Goal: Transaction & Acquisition: Purchase product/service

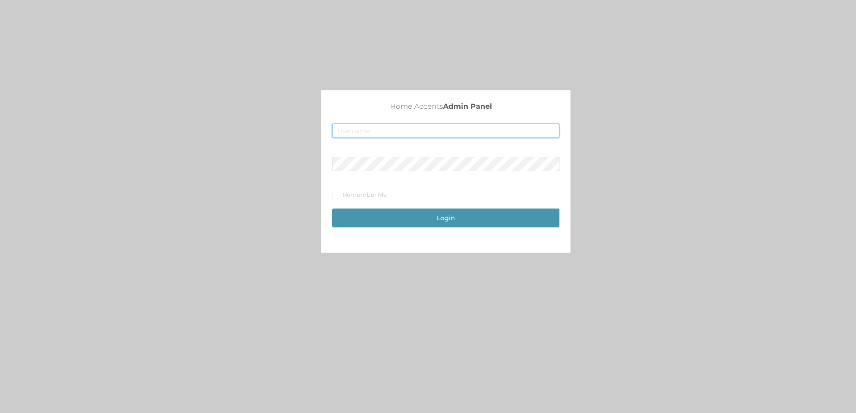
type input "merch1@accents.pw"
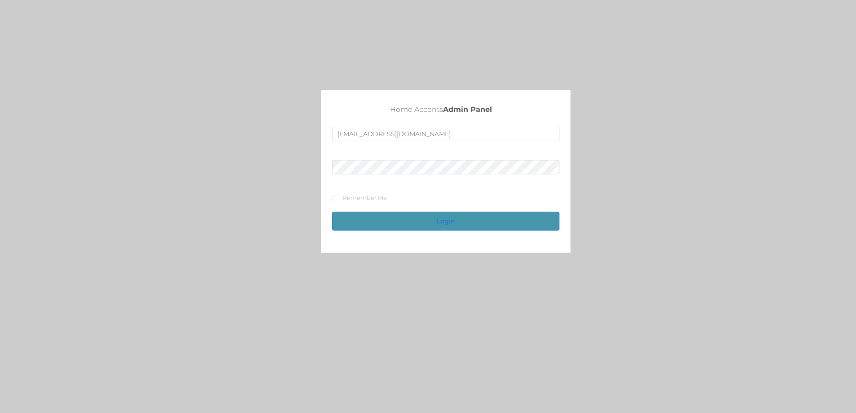
click at [458, 219] on button "Login" at bounding box center [445, 221] width 227 height 19
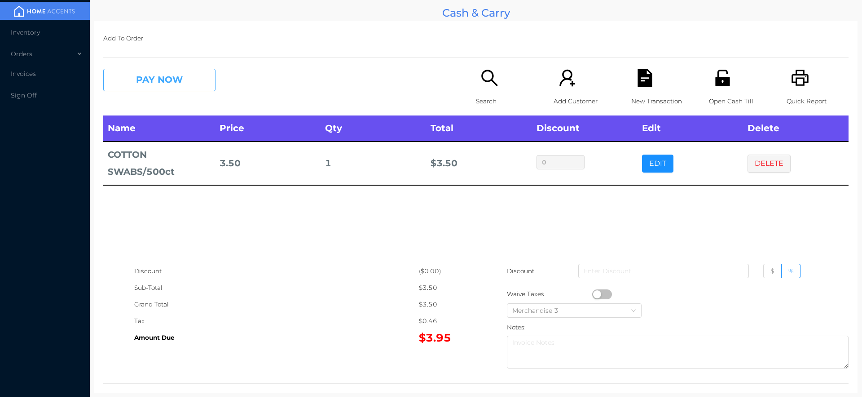
click at [197, 76] on button "PAY NOW" at bounding box center [159, 80] width 112 height 22
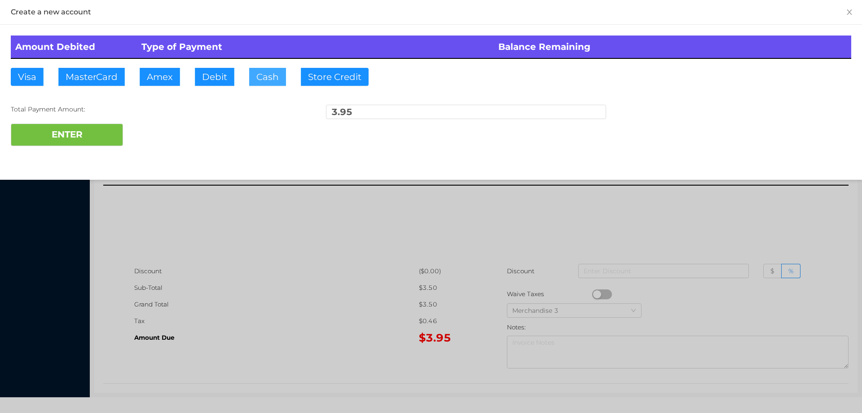
click at [267, 82] on button "Cash" at bounding box center [267, 77] width 37 height 18
type input "5.00"
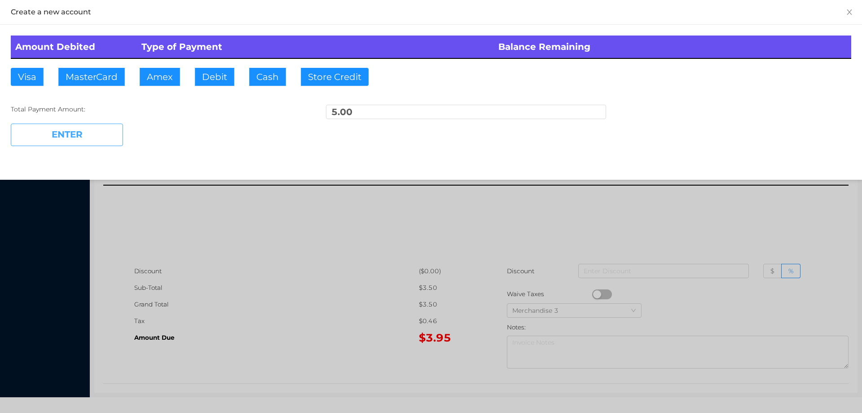
click at [108, 144] on button "ENTER" at bounding box center [67, 135] width 112 height 22
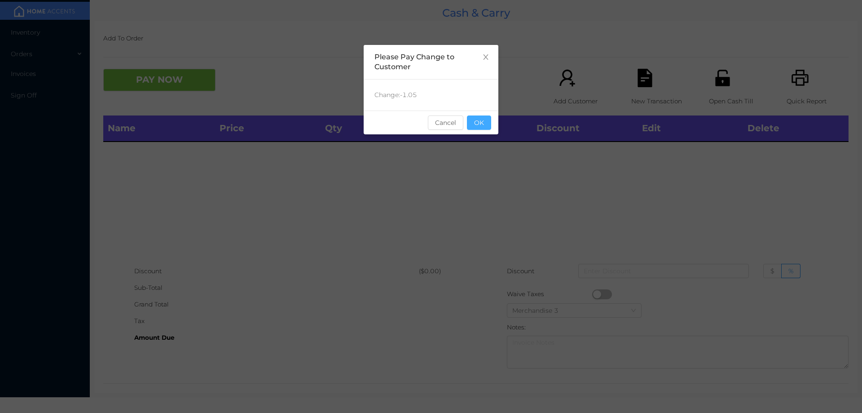
click at [478, 124] on button "OK" at bounding box center [479, 122] width 24 height 14
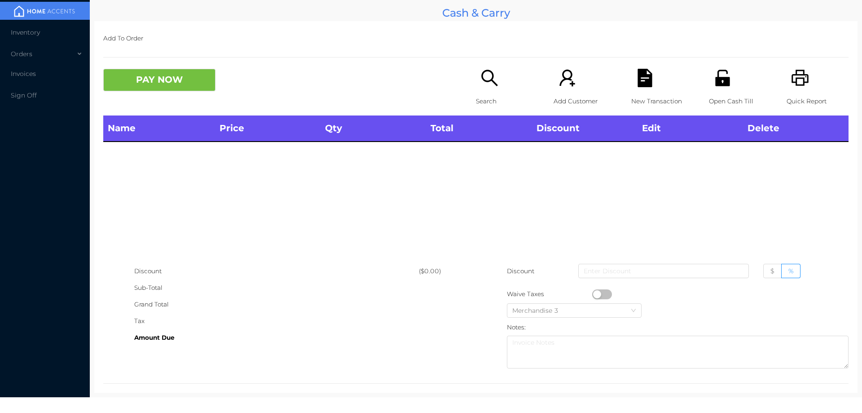
click at [719, 75] on icon "icon: unlock" at bounding box center [723, 78] width 18 height 18
click at [719, 87] on icon "icon: unlock" at bounding box center [723, 78] width 18 height 18
click at [61, 31] on li "Inventory" at bounding box center [45, 32] width 90 height 18
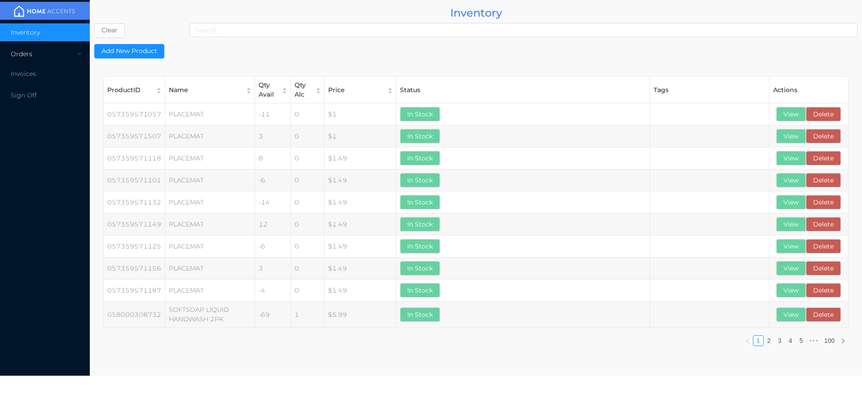
click at [66, 56] on div "Orders" at bounding box center [45, 54] width 90 height 18
click at [79, 70] on li "Cash & Carry" at bounding box center [45, 75] width 90 height 18
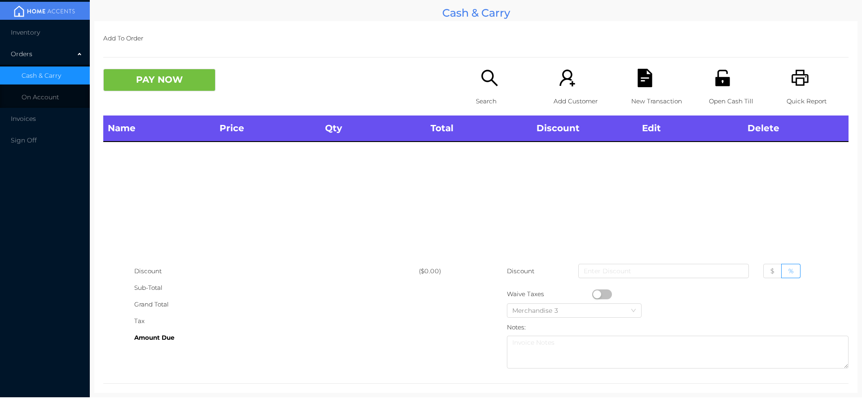
click at [66, 73] on li "Cash & Carry" at bounding box center [45, 75] width 90 height 18
click at [720, 77] on icon "icon: unlock" at bounding box center [723, 78] width 18 height 18
click at [31, 74] on span "Invoices" at bounding box center [23, 74] width 25 height 8
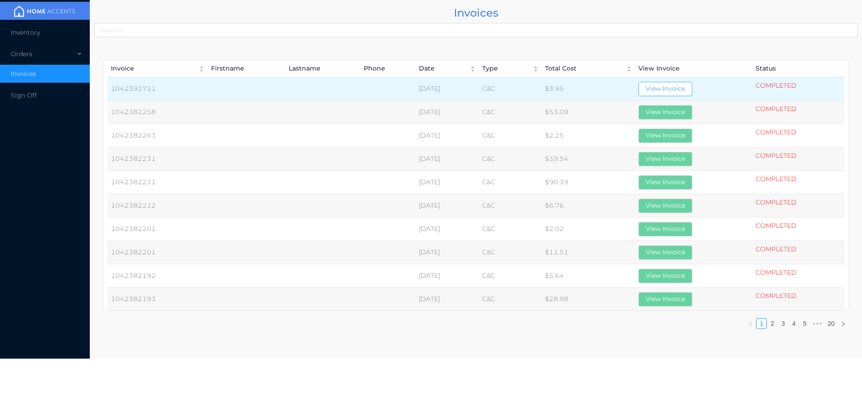
click at [674, 89] on button "View Invoice" at bounding box center [666, 89] width 54 height 14
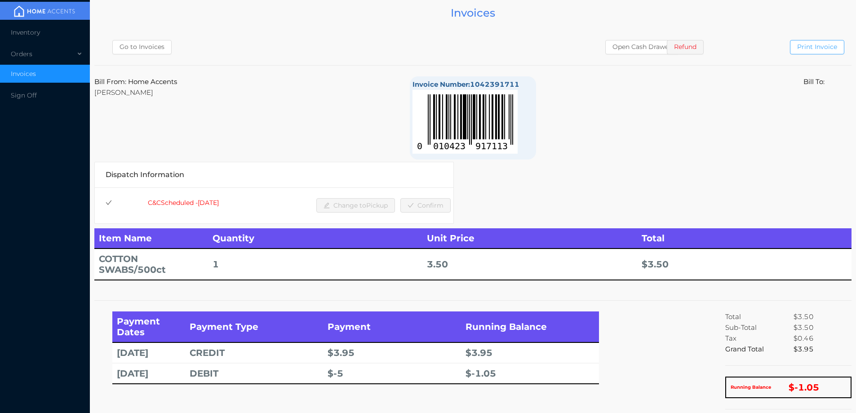
click at [819, 53] on button "Print Invoice" at bounding box center [817, 47] width 54 height 14
click at [30, 51] on div "Orders" at bounding box center [45, 54] width 90 height 18
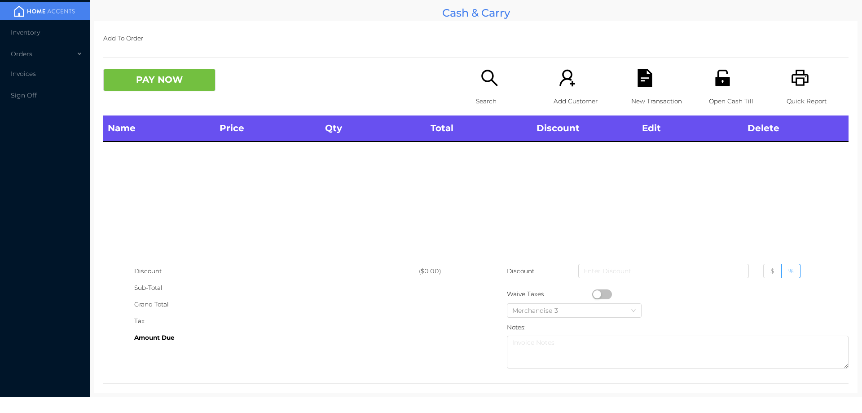
click at [725, 71] on icon "icon: unlock" at bounding box center [723, 78] width 18 height 18
click at [476, 73] on div "Search" at bounding box center [507, 92] width 62 height 47
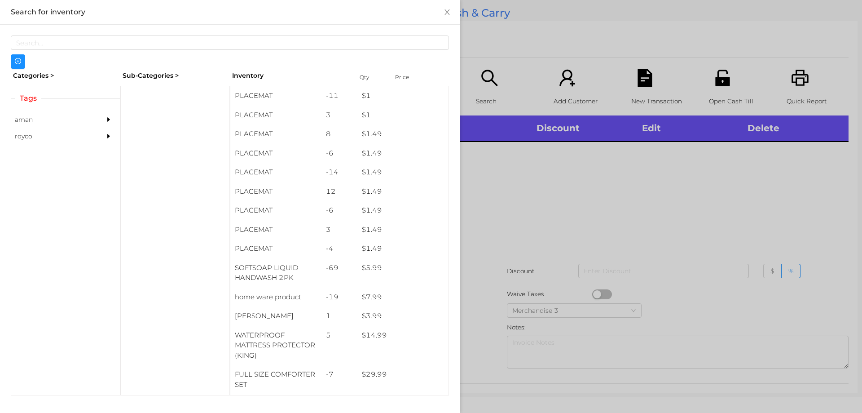
click at [715, 74] on div at bounding box center [431, 206] width 862 height 413
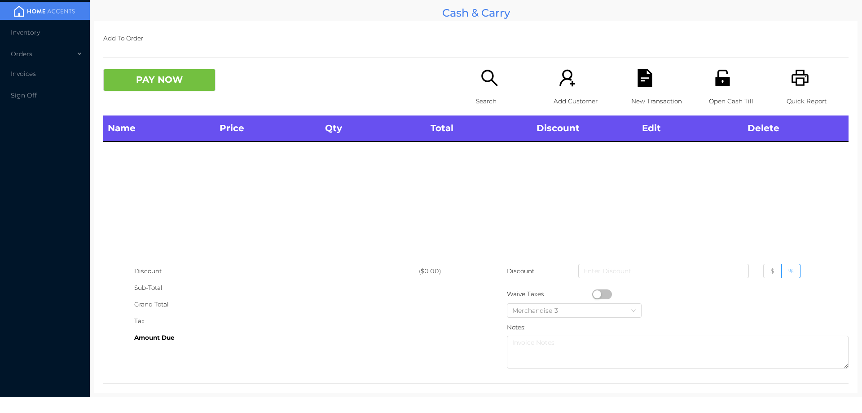
click at [714, 79] on icon "icon: unlock" at bounding box center [723, 78] width 18 height 18
click at [714, 75] on icon "icon: unlock" at bounding box center [723, 78] width 18 height 18
click at [718, 80] on icon "icon: unlock" at bounding box center [722, 78] width 14 height 16
click at [481, 86] on icon "icon: search" at bounding box center [490, 78] width 18 height 18
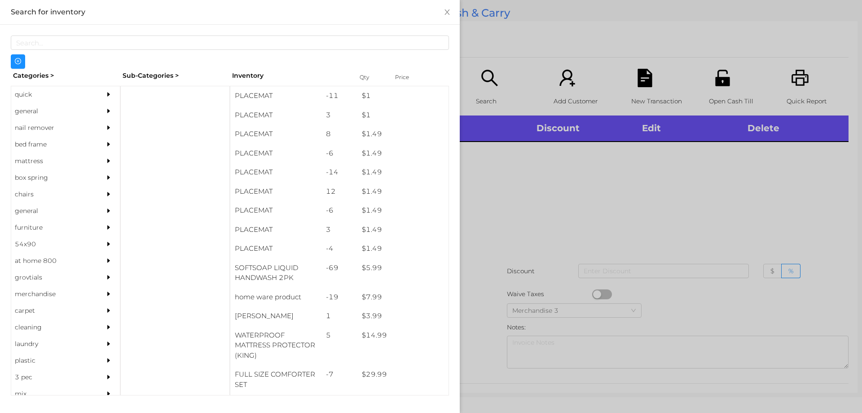
click at [562, 217] on div at bounding box center [431, 206] width 862 height 413
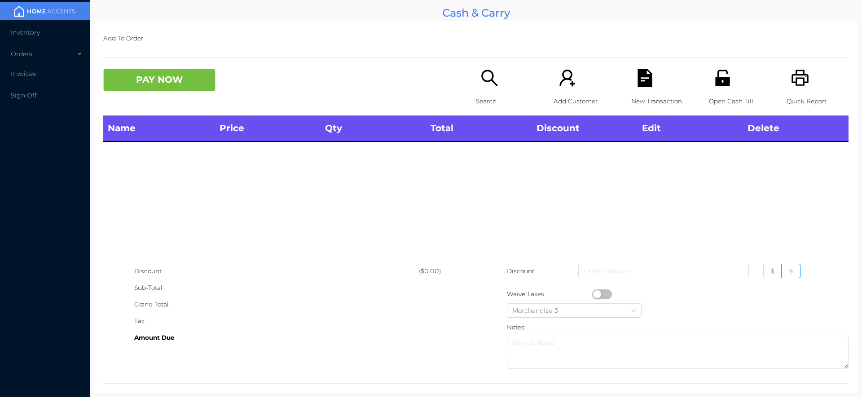
click at [506, 91] on div "Search" at bounding box center [507, 92] width 62 height 47
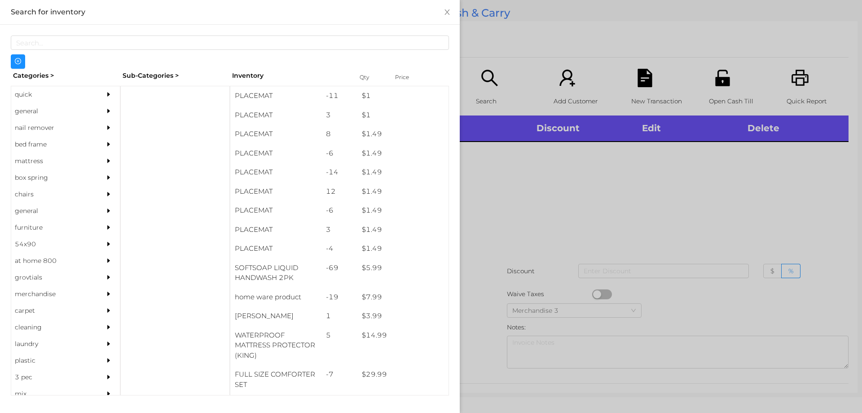
click at [555, 204] on div at bounding box center [431, 206] width 862 height 413
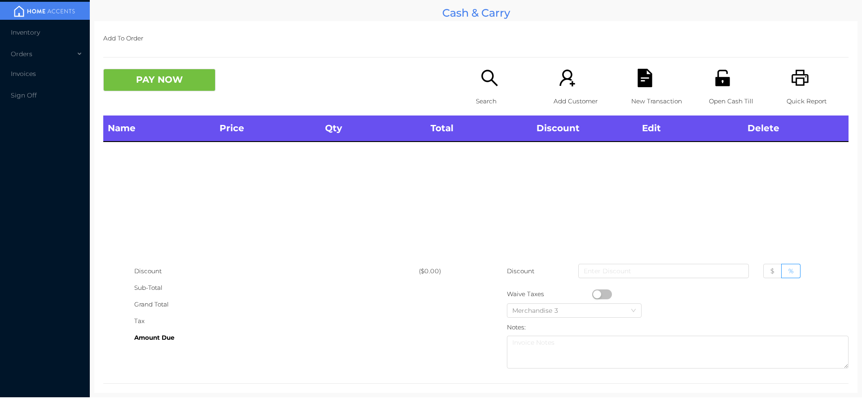
click at [631, 90] on div "New Transaction" at bounding box center [662, 92] width 62 height 47
click at [481, 75] on icon "icon: search" at bounding box center [489, 78] width 16 height 16
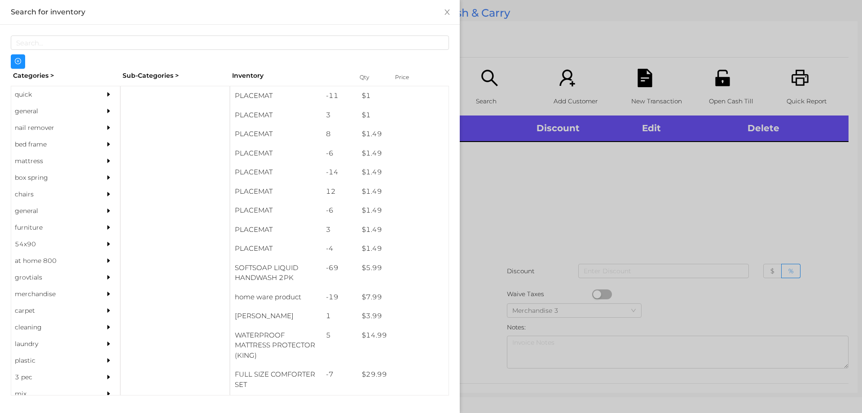
click at [716, 94] on div at bounding box center [431, 206] width 862 height 413
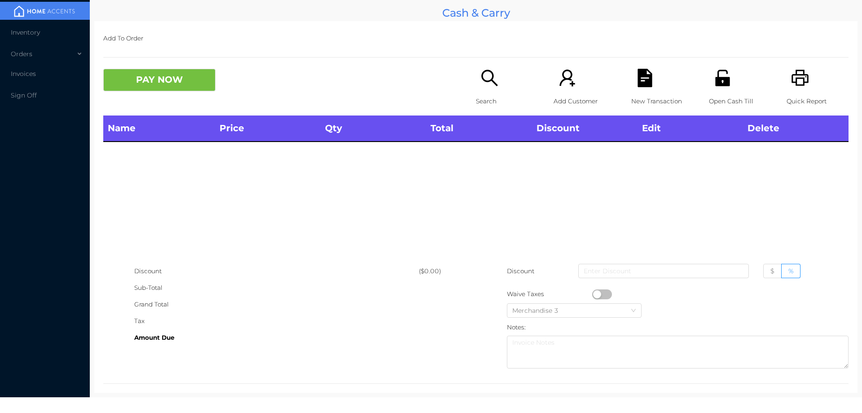
click at [719, 94] on p "Open Cash Till" at bounding box center [740, 101] width 62 height 17
click at [715, 80] on icon "icon: unlock" at bounding box center [722, 78] width 14 height 16
click at [715, 79] on icon "icon: unlock" at bounding box center [722, 78] width 14 height 16
click at [717, 77] on icon "icon: unlock" at bounding box center [722, 78] width 14 height 16
click at [722, 82] on icon "icon: unlock" at bounding box center [722, 78] width 14 height 16
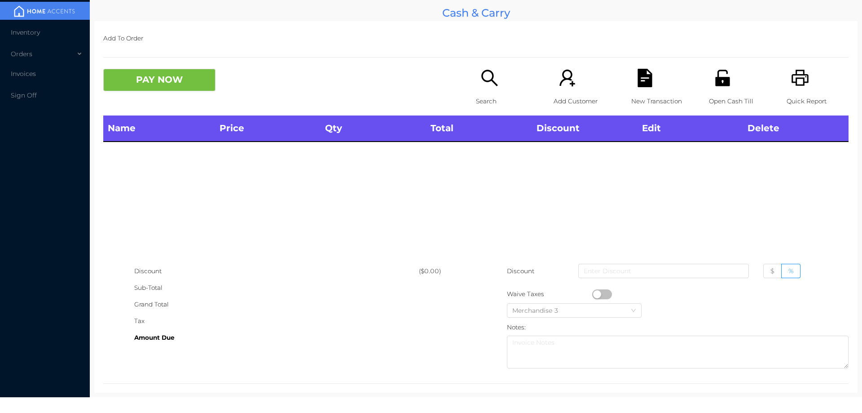
click at [476, 83] on div "Search" at bounding box center [507, 92] width 62 height 47
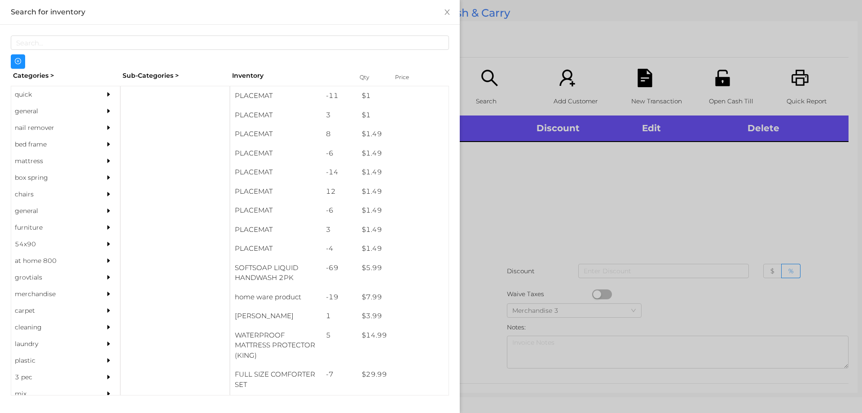
click at [35, 111] on div "general" at bounding box center [52, 111] width 82 height 17
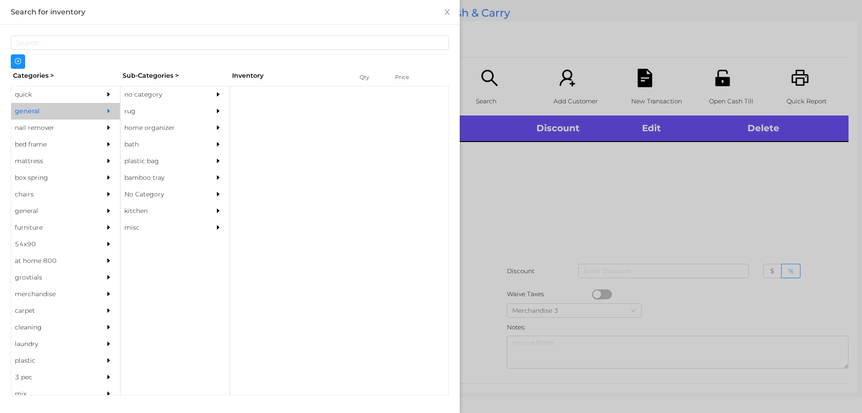
click at [150, 95] on div "no category" at bounding box center [162, 94] width 82 height 17
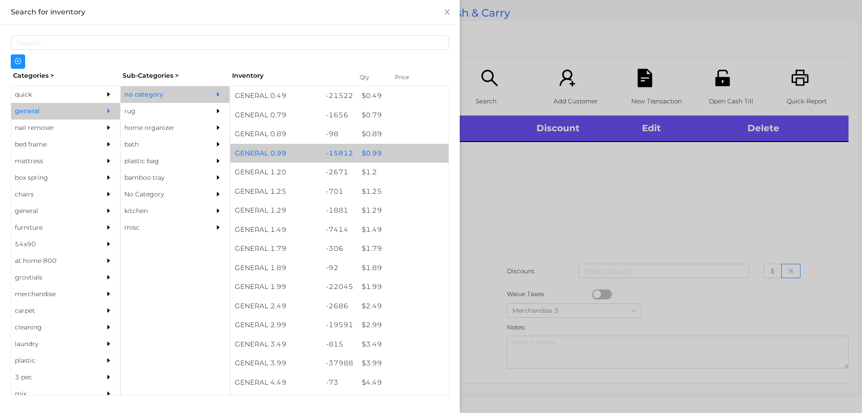
click at [372, 153] on div "$ 0.99" at bounding box center [402, 153] width 91 height 19
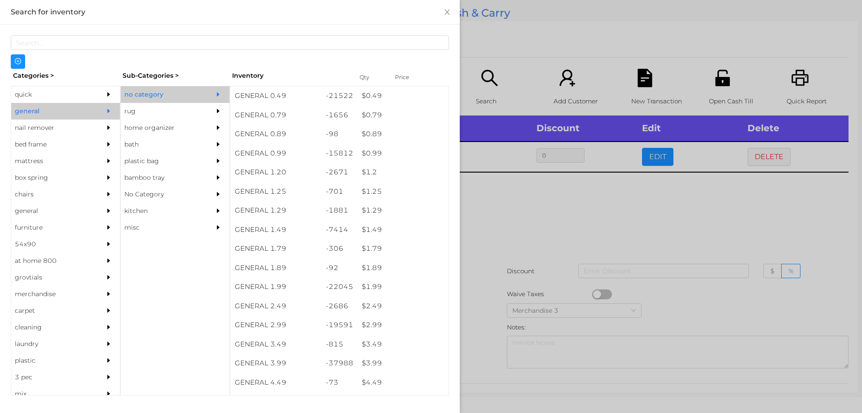
click at [642, 211] on div at bounding box center [431, 206] width 862 height 413
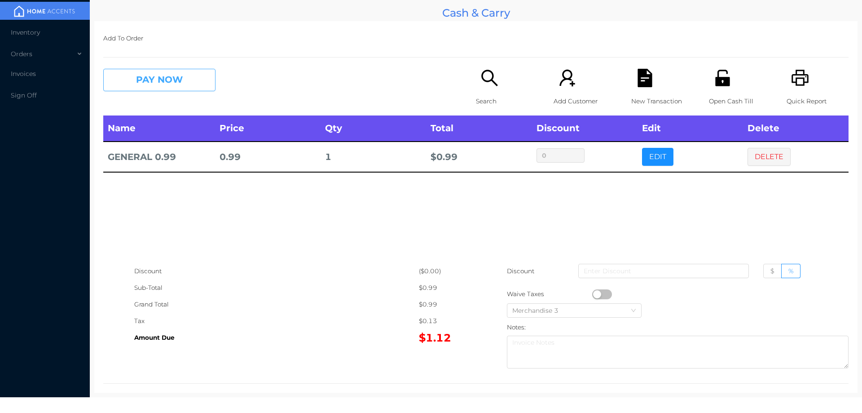
click at [190, 84] on button "PAY NOW" at bounding box center [159, 80] width 112 height 22
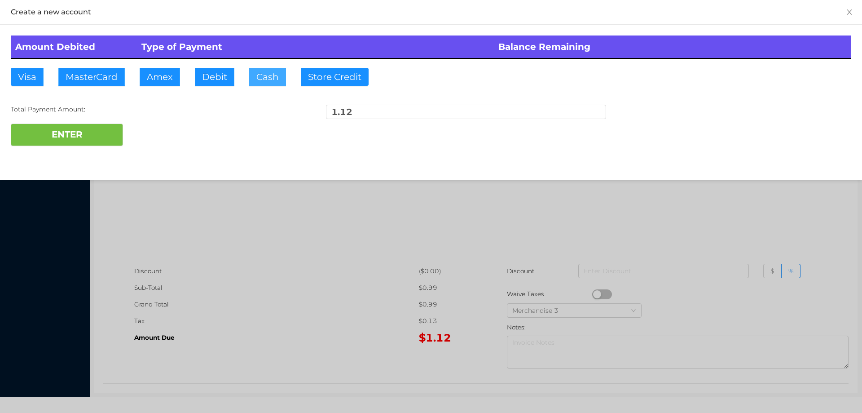
click at [269, 82] on button "Cash" at bounding box center [267, 77] width 37 height 18
click at [376, 235] on div at bounding box center [431, 206] width 862 height 413
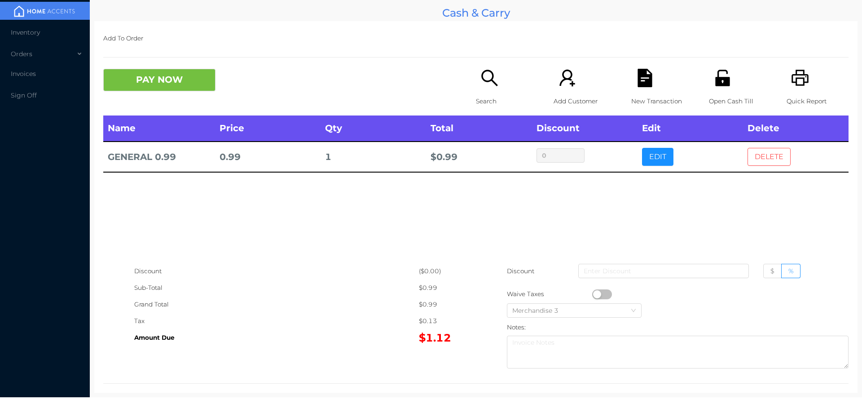
click at [771, 161] on button "DELETE" at bounding box center [769, 157] width 43 height 18
click at [175, 79] on button "PAY NOW" at bounding box center [159, 80] width 112 height 22
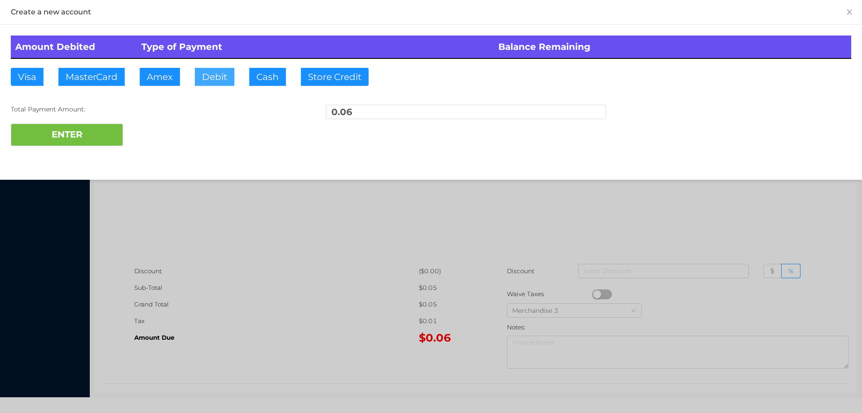
click at [218, 79] on button "Debit" at bounding box center [215, 77] width 40 height 18
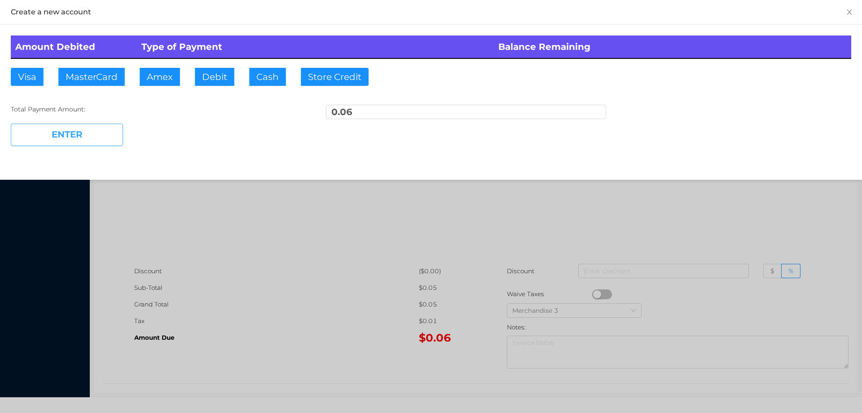
click at [99, 128] on button "ENTER" at bounding box center [67, 135] width 112 height 22
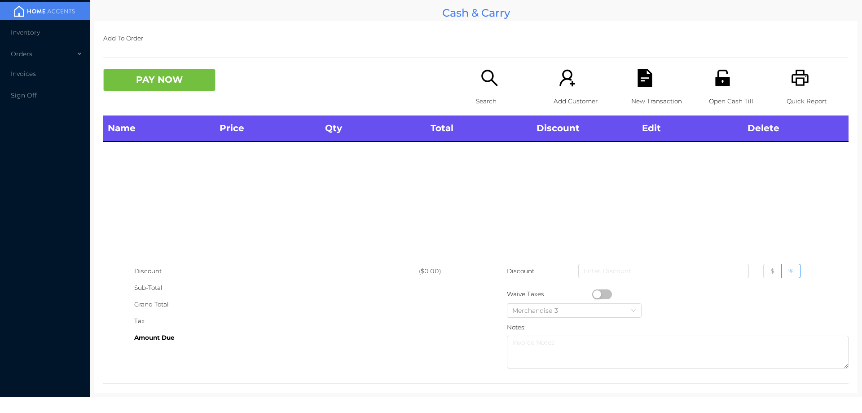
click at [709, 85] on div "Open Cash Till" at bounding box center [740, 92] width 62 height 47
click at [715, 79] on icon "icon: unlock" at bounding box center [722, 78] width 14 height 16
click at [795, 168] on div "Name Price Qty Total Discount Edit Delete" at bounding box center [475, 188] width 745 height 147
click at [498, 80] on div "Search" at bounding box center [507, 92] width 62 height 47
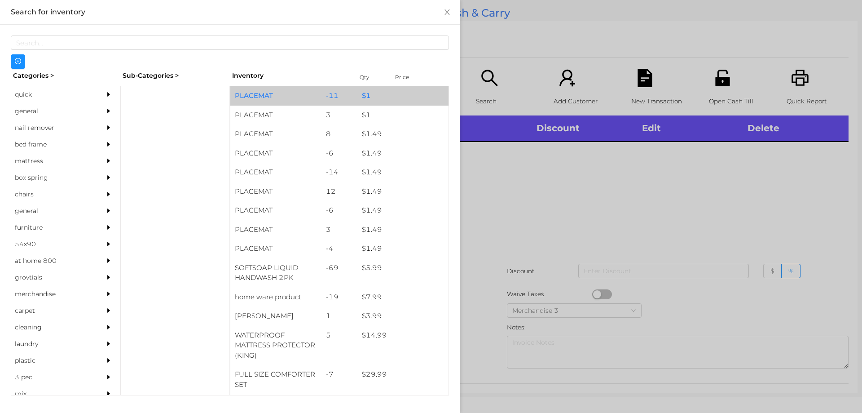
click at [378, 97] on div "$ 1" at bounding box center [402, 95] width 91 height 19
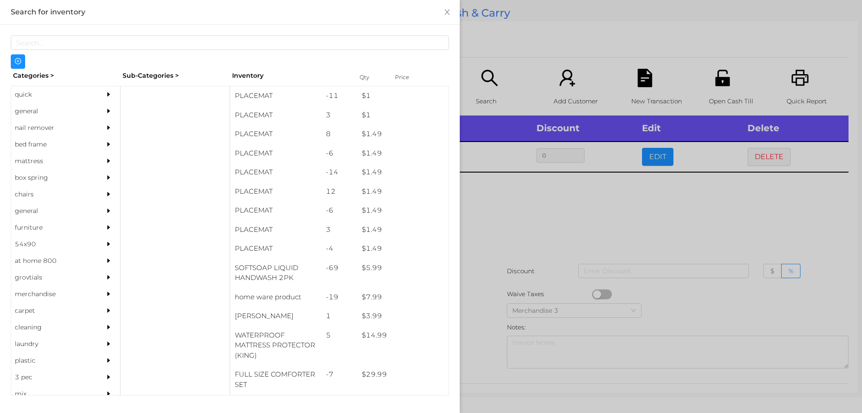
click at [636, 251] on div at bounding box center [431, 206] width 862 height 413
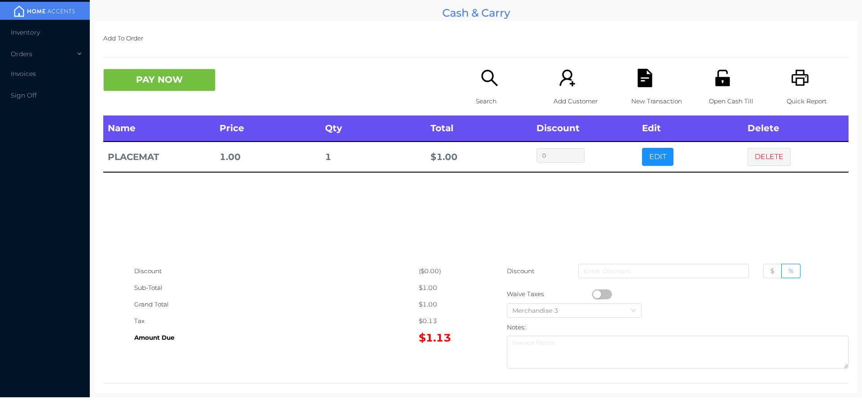
click at [616, 220] on div "Name Price Qty Total Discount Edit Delete PLACEMAT 1.00 1 $ 1.00 0 EDIT DELETE" at bounding box center [475, 188] width 745 height 147
click at [763, 151] on button "DELETE" at bounding box center [769, 157] width 43 height 18
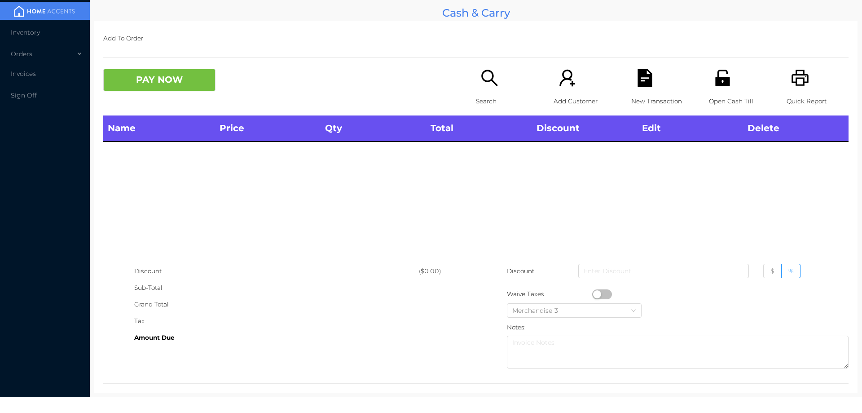
click at [711, 88] on div "Open Cash Till" at bounding box center [740, 92] width 62 height 47
click at [481, 89] on div "Search" at bounding box center [507, 92] width 62 height 47
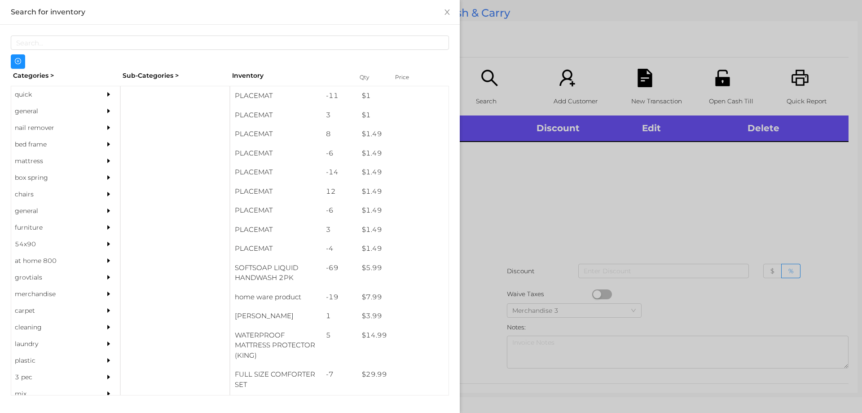
click at [33, 110] on div "general" at bounding box center [52, 111] width 82 height 17
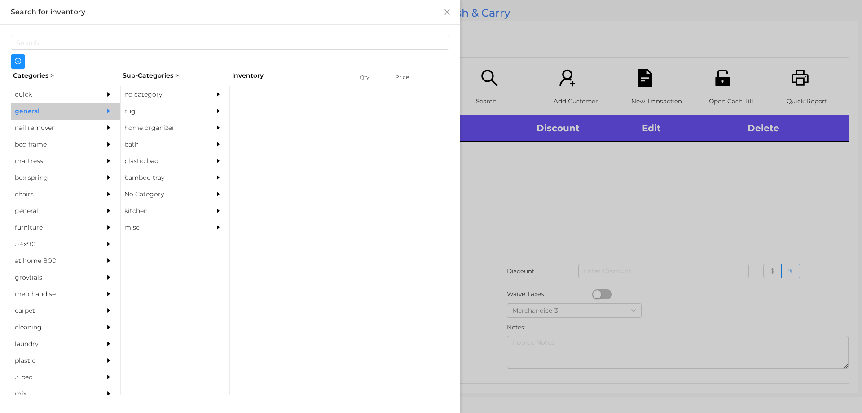
click at [581, 198] on div at bounding box center [431, 206] width 862 height 413
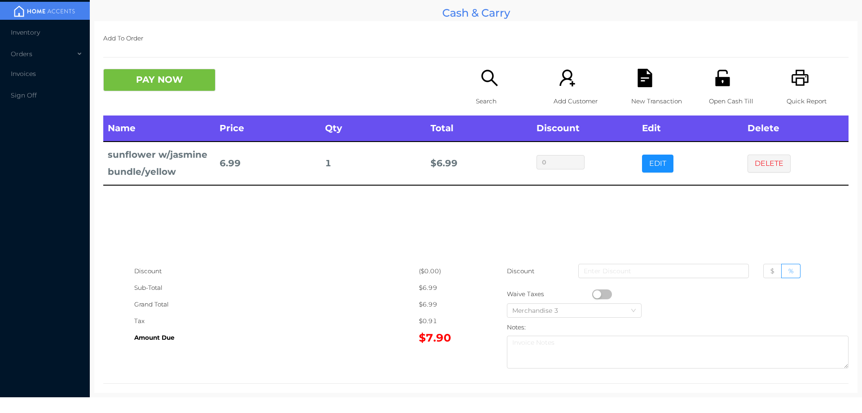
click at [147, 223] on div "Name Price Qty Total Discount Edit Delete sunflower w/jasmine bundle/yellow 6.9…" at bounding box center [475, 188] width 745 height 147
click at [158, 72] on button "PAY NOW" at bounding box center [159, 80] width 112 height 22
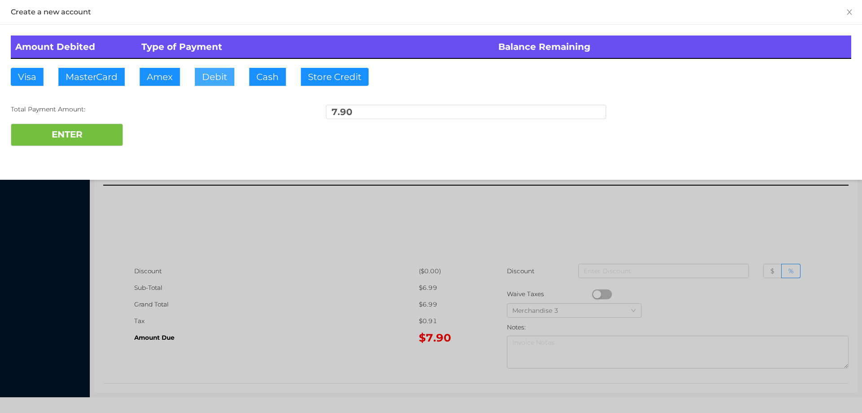
click at [225, 71] on button "Debit" at bounding box center [215, 77] width 40 height 18
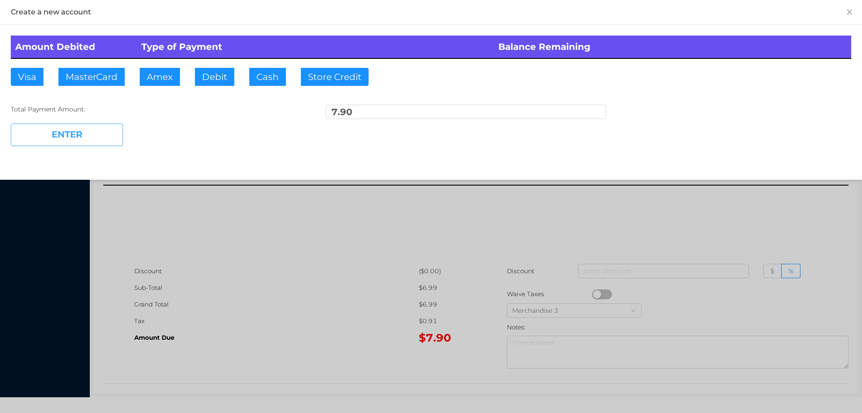
click at [99, 136] on button "ENTER" at bounding box center [67, 135] width 112 height 22
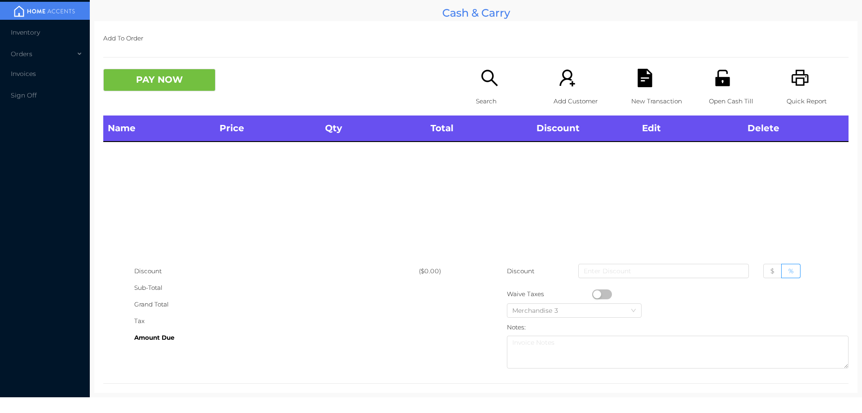
click at [487, 87] on icon "icon: search" at bounding box center [490, 78] width 18 height 18
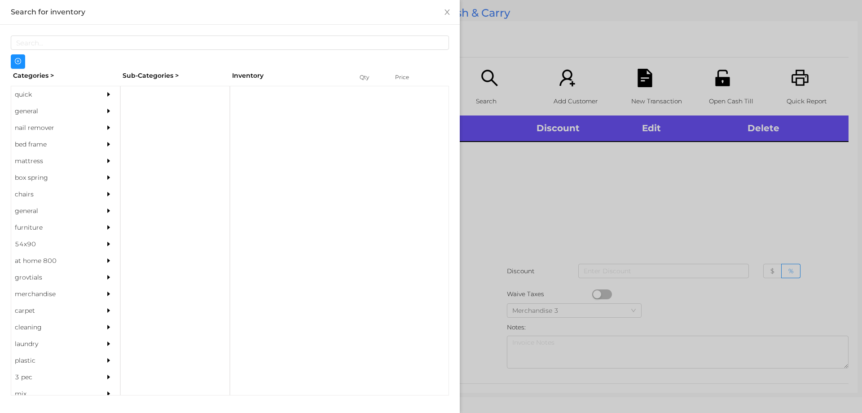
click at [524, 201] on div at bounding box center [431, 206] width 862 height 413
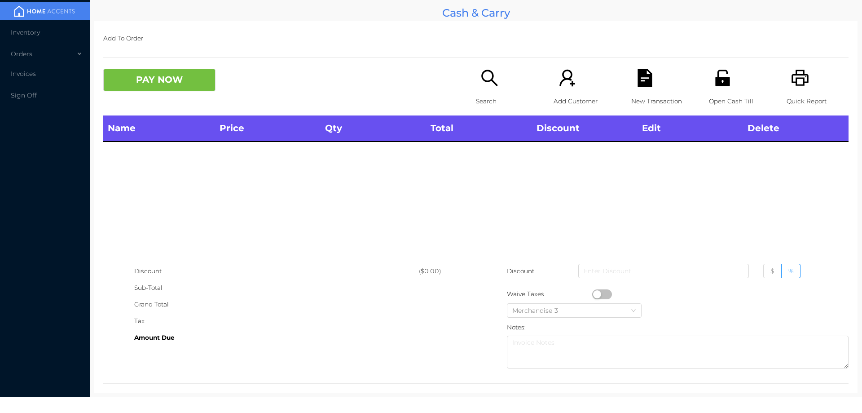
click at [729, 83] on div "Open Cash Till" at bounding box center [740, 92] width 62 height 47
click at [715, 79] on icon "icon: unlock" at bounding box center [722, 78] width 14 height 16
click at [719, 81] on icon "icon: unlock" at bounding box center [722, 78] width 14 height 16
click at [25, 94] on span "Sign Off" at bounding box center [24, 95] width 26 height 8
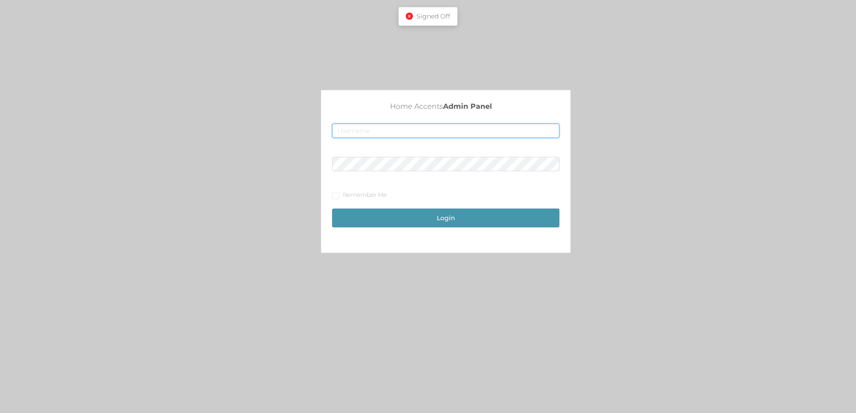
type input "[EMAIL_ADDRESS][DOMAIN_NAME]"
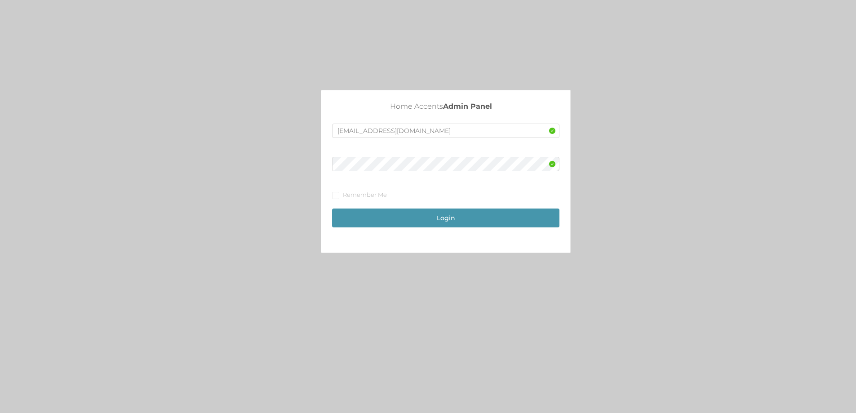
scroll to position [20, 0]
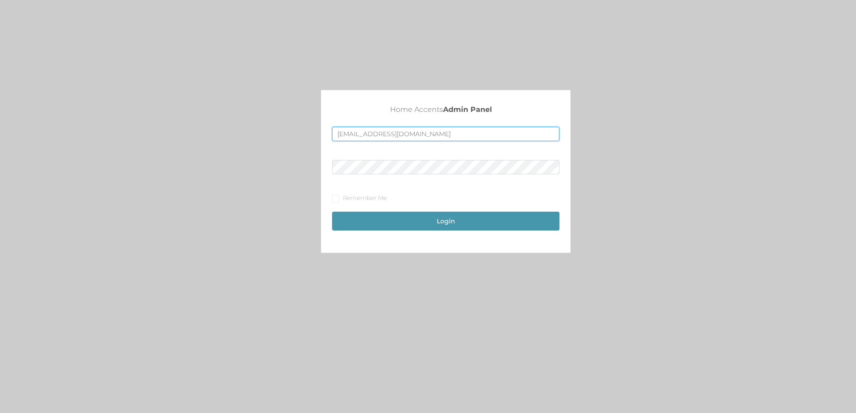
click at [358, 133] on input "[EMAIL_ADDRESS][DOMAIN_NAME]" at bounding box center [445, 134] width 227 height 14
type input "[EMAIL_ADDRESS][DOMAIN_NAME]"
click at [390, 217] on button "Login" at bounding box center [445, 221] width 227 height 19
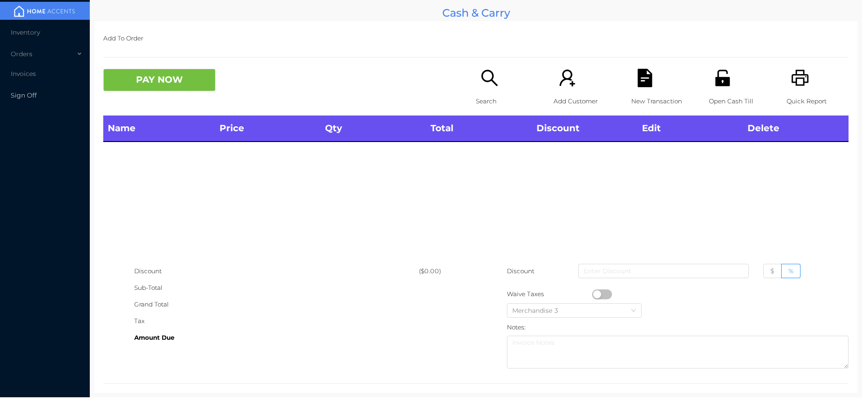
click at [22, 94] on span "Sign Off" at bounding box center [24, 95] width 26 height 8
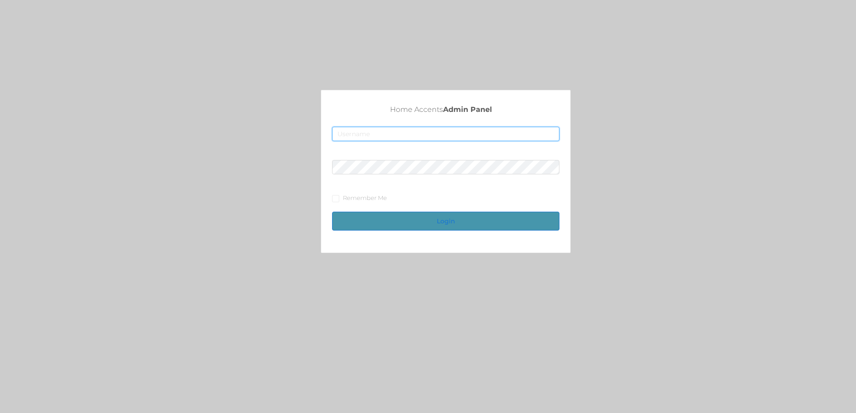
type input "[EMAIL_ADDRESS][DOMAIN_NAME]"
click at [450, 225] on button "Login" at bounding box center [445, 221] width 227 height 19
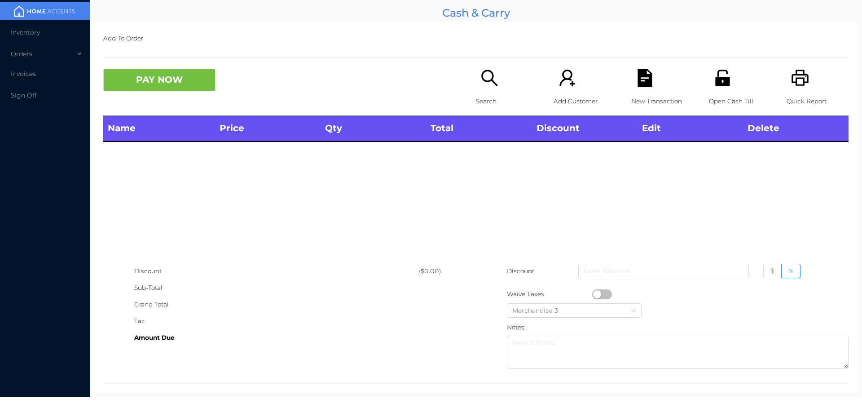
click at [485, 76] on icon "icon: search" at bounding box center [490, 78] width 18 height 18
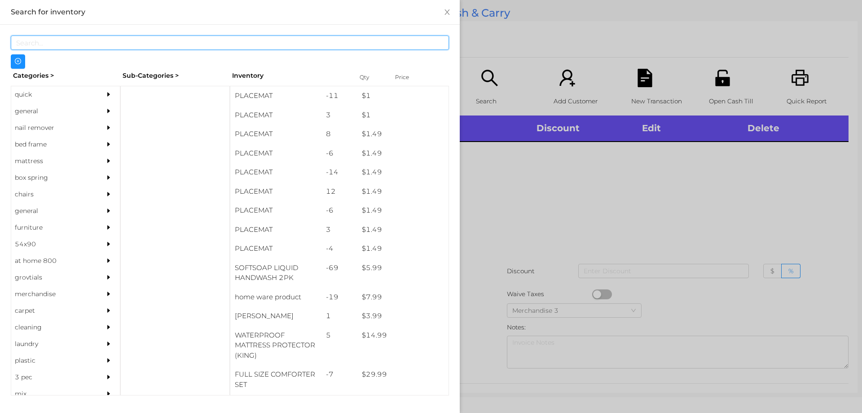
click at [121, 44] on input "text" at bounding box center [230, 42] width 438 height 14
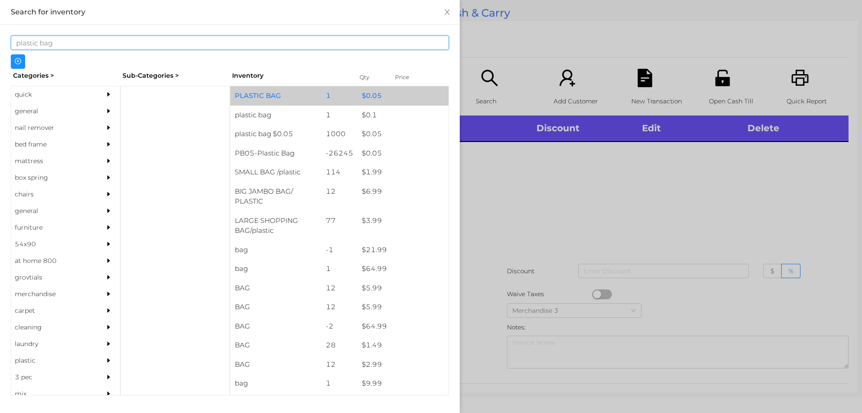
type input "plastic bag"
click at [280, 96] on div "PLASTIC BAG" at bounding box center [275, 95] width 91 height 19
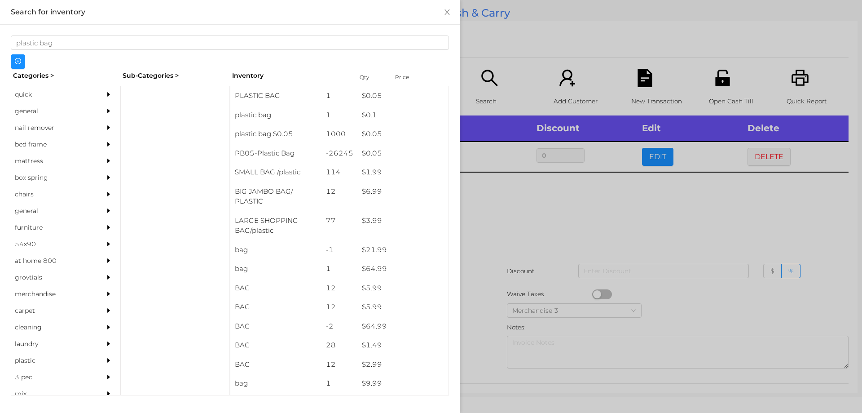
click at [512, 213] on div at bounding box center [431, 206] width 862 height 413
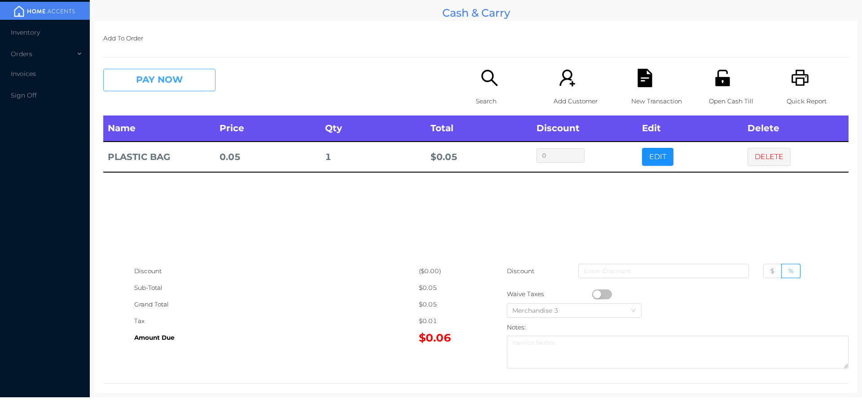
click at [198, 84] on button "PAY NOW" at bounding box center [159, 80] width 112 height 22
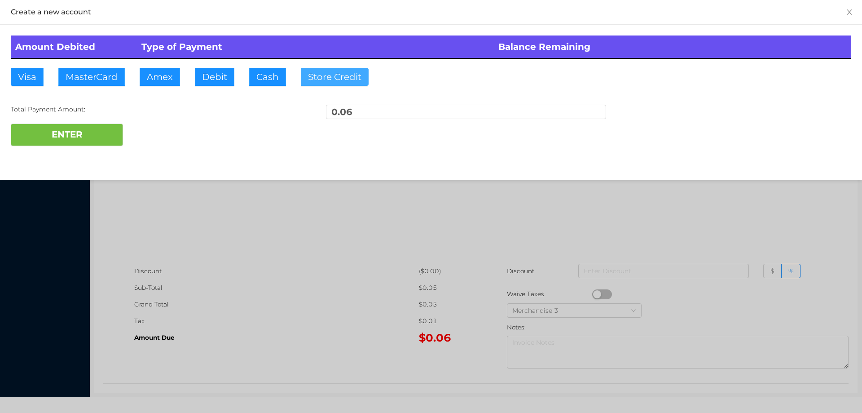
click at [318, 81] on button "Store Credit" at bounding box center [335, 77] width 68 height 18
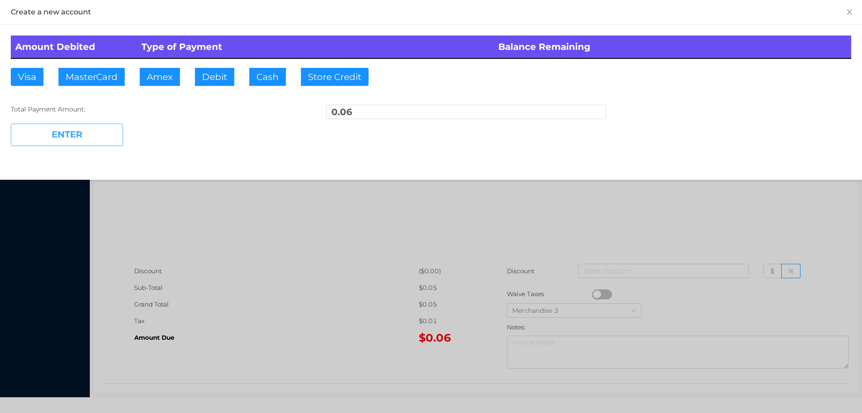
click at [91, 135] on button "ENTER" at bounding box center [67, 135] width 112 height 22
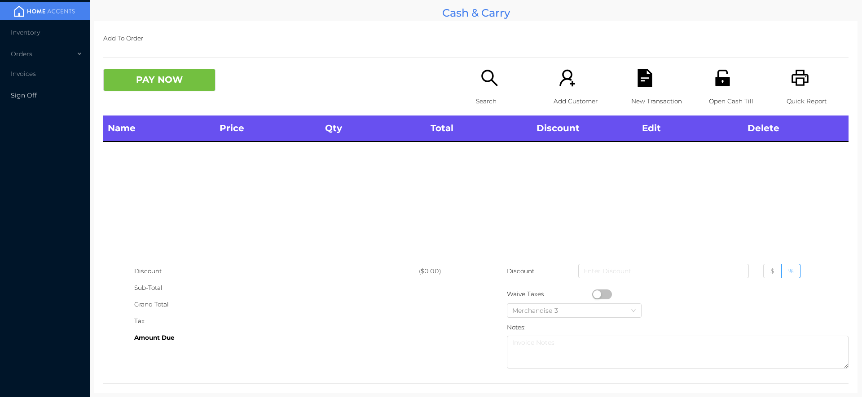
click at [31, 95] on span "Sign Off" at bounding box center [24, 95] width 26 height 8
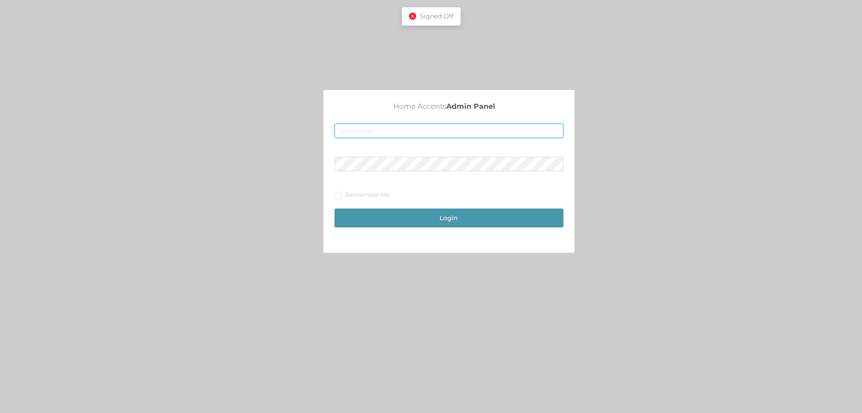
type input "[EMAIL_ADDRESS][DOMAIN_NAME]"
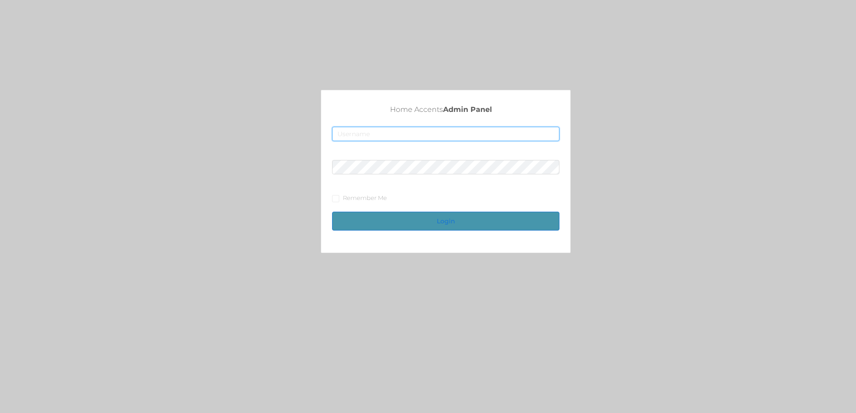
type input "[EMAIL_ADDRESS][DOMAIN_NAME]"
click at [489, 218] on button "Login" at bounding box center [445, 221] width 227 height 19
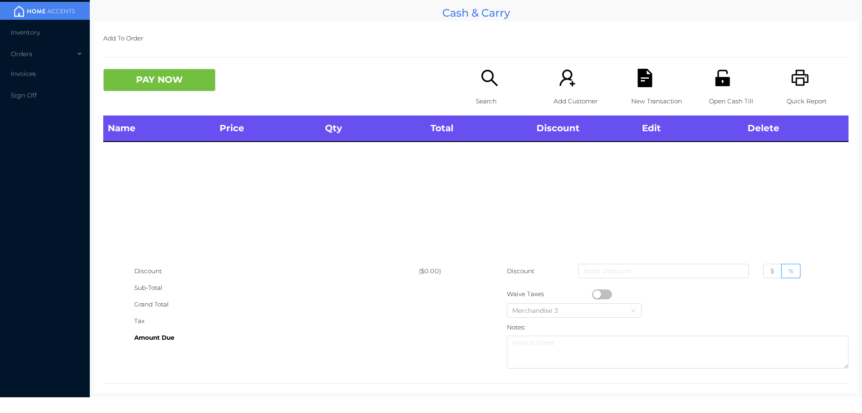
click at [483, 75] on icon "icon: search" at bounding box center [490, 78] width 18 height 18
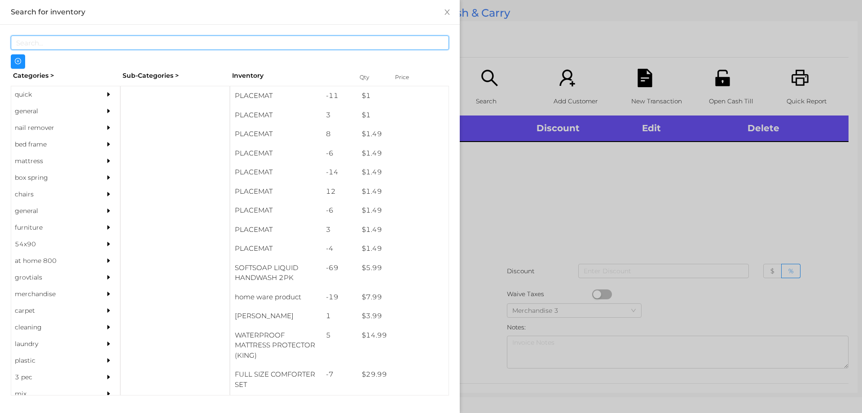
click at [235, 41] on input "text" at bounding box center [230, 42] width 438 height 14
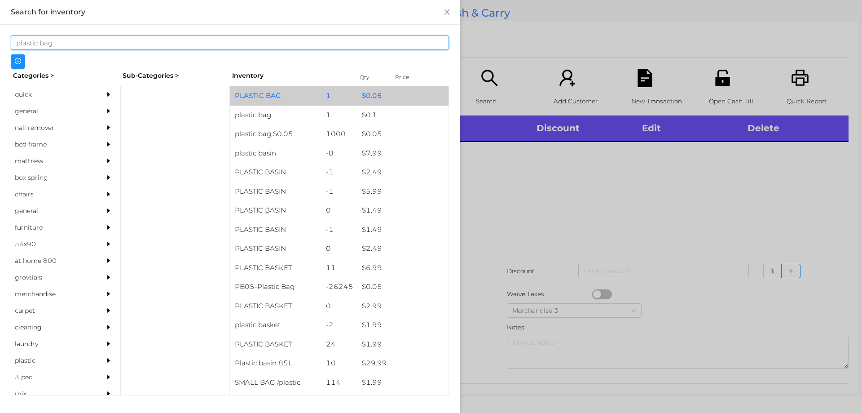
type input "plastic bag"
click at [388, 100] on div "$ 0.05" at bounding box center [402, 95] width 91 height 19
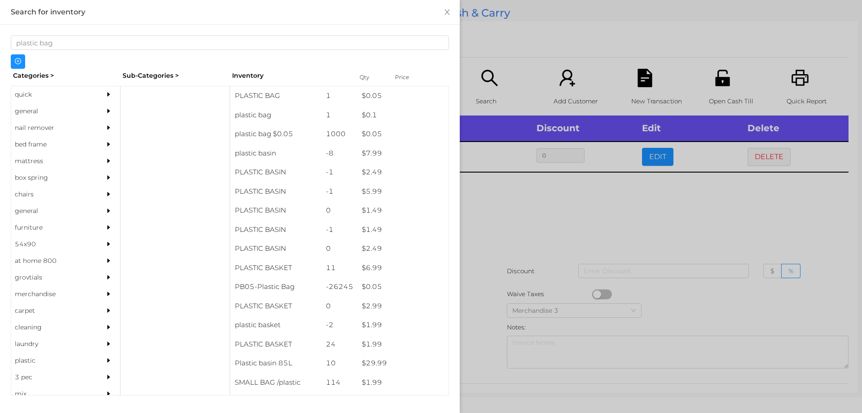
click at [494, 185] on div at bounding box center [431, 206] width 862 height 413
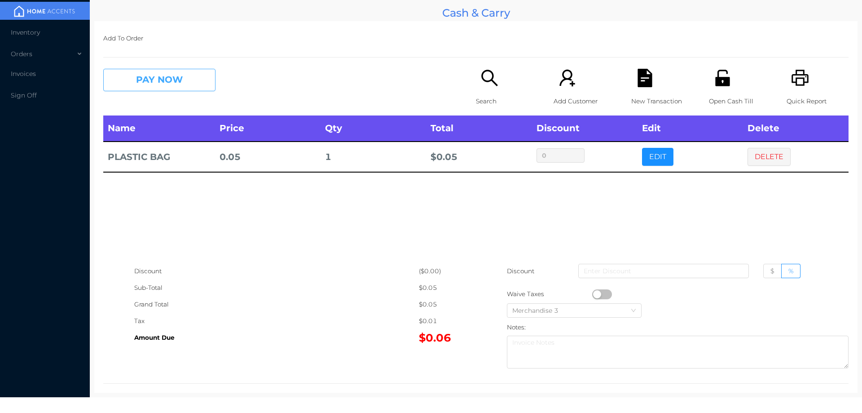
click at [161, 84] on button "PAY NOW" at bounding box center [159, 80] width 112 height 22
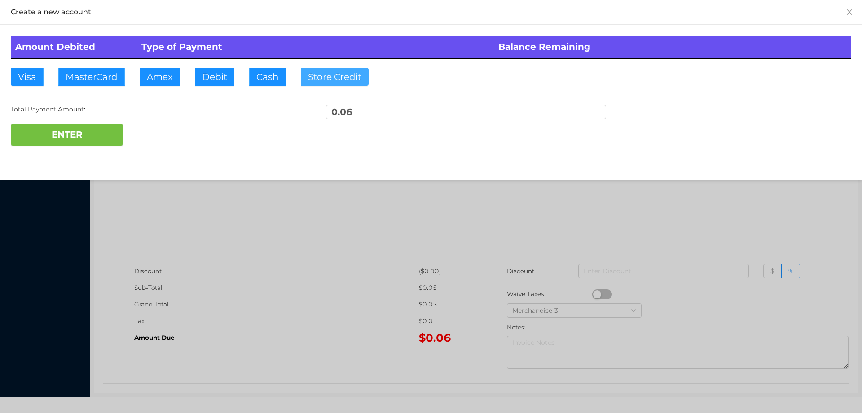
click at [325, 83] on button "Store Credit" at bounding box center [335, 77] width 68 height 18
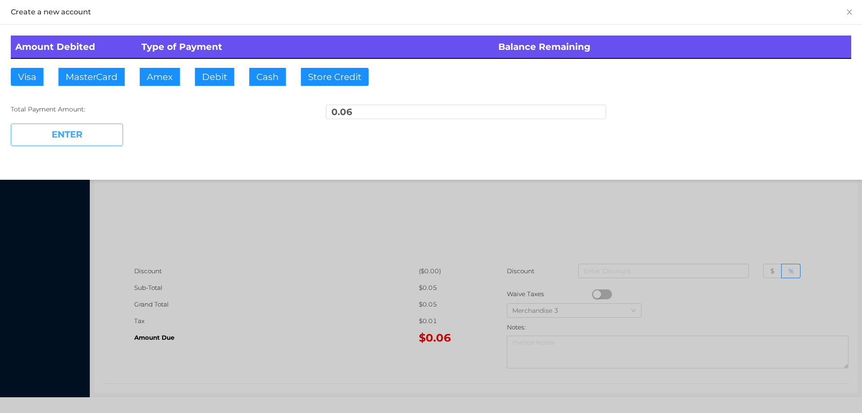
click at [110, 128] on button "ENTER" at bounding box center [67, 135] width 112 height 22
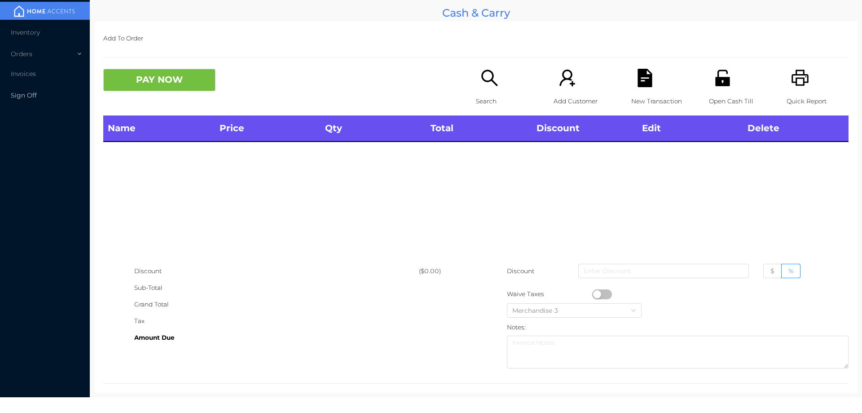
click at [31, 95] on span "Sign Off" at bounding box center [24, 95] width 26 height 8
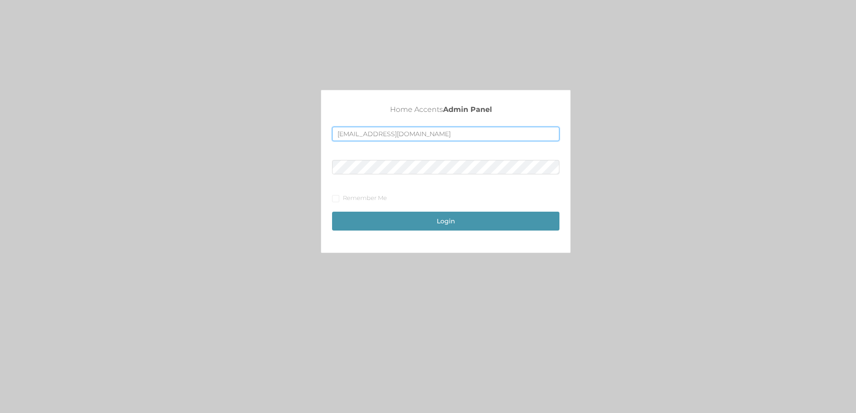
click at [357, 135] on input "[EMAIL_ADDRESS][DOMAIN_NAME]" at bounding box center [445, 134] width 227 height 14
click at [362, 135] on input "[EMAIL_ADDRESS][DOMAIN_NAME]" at bounding box center [445, 134] width 227 height 14
type input "[EMAIL_ADDRESS][DOMAIN_NAME]"
click at [441, 222] on button "Login" at bounding box center [445, 221] width 227 height 19
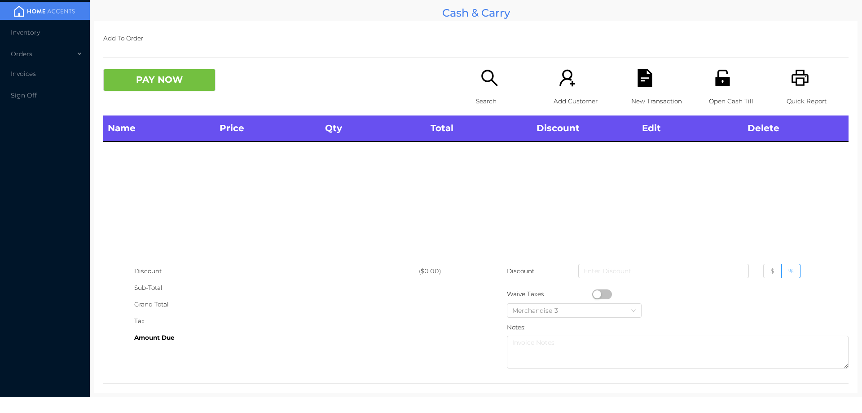
click at [487, 76] on icon "icon: search" at bounding box center [490, 78] width 18 height 18
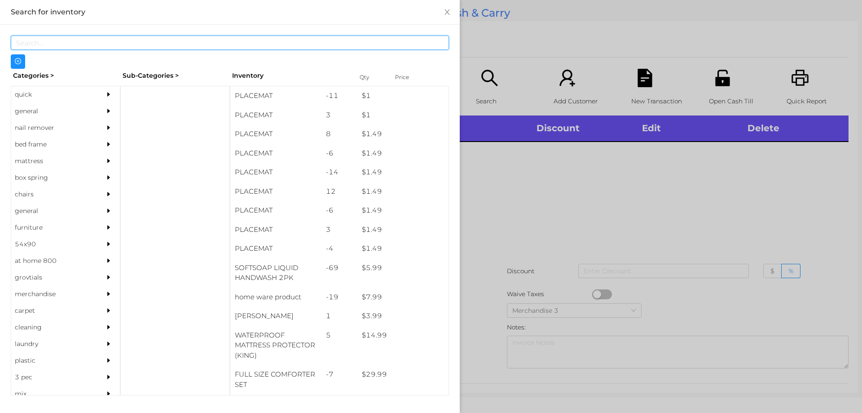
click at [279, 44] on input "text" at bounding box center [230, 42] width 438 height 14
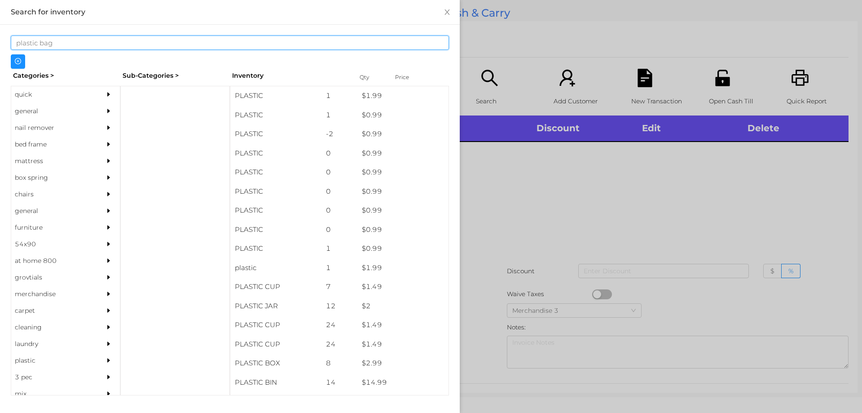
type input "plastic bag"
click at [275, 94] on div "PLASTIC" at bounding box center [275, 95] width 91 height 19
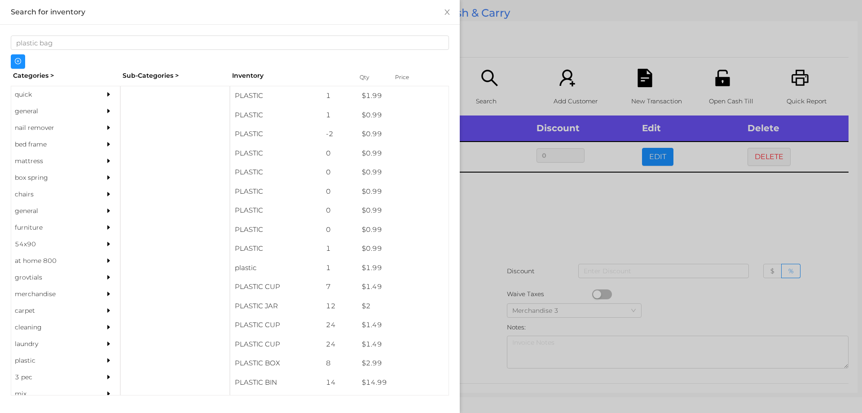
click at [528, 221] on div at bounding box center [431, 206] width 862 height 413
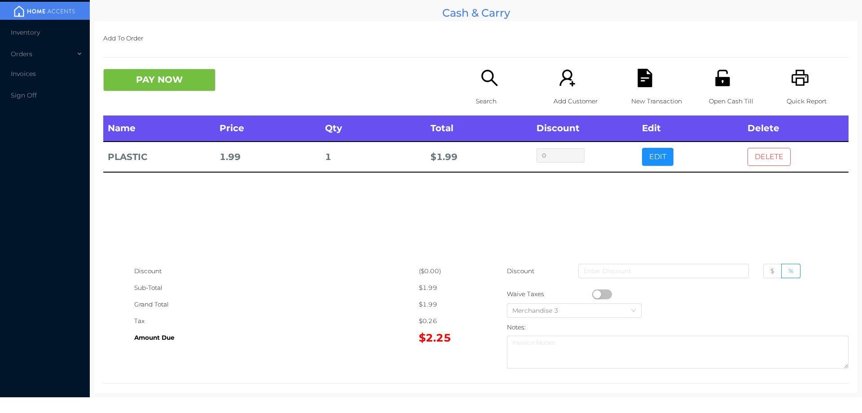
click at [753, 162] on button "DELETE" at bounding box center [769, 157] width 43 height 18
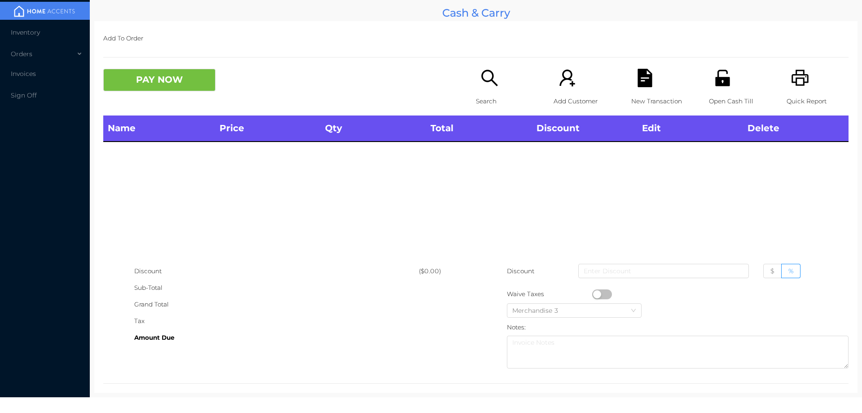
click at [483, 78] on icon "icon: search" at bounding box center [490, 78] width 18 height 18
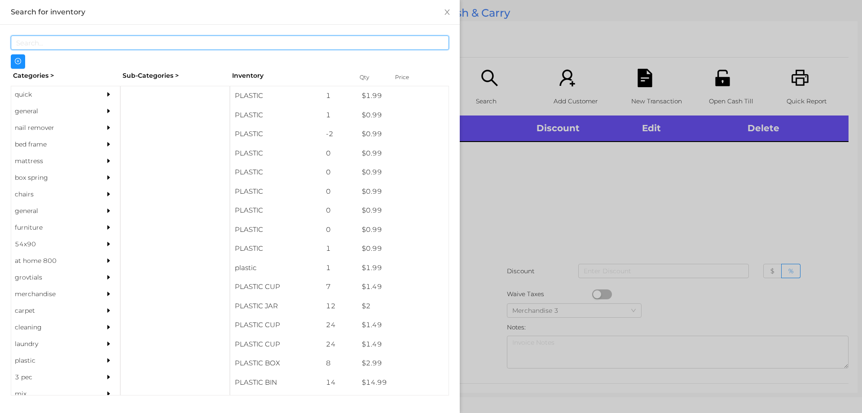
click at [292, 43] on input "text" at bounding box center [230, 42] width 438 height 14
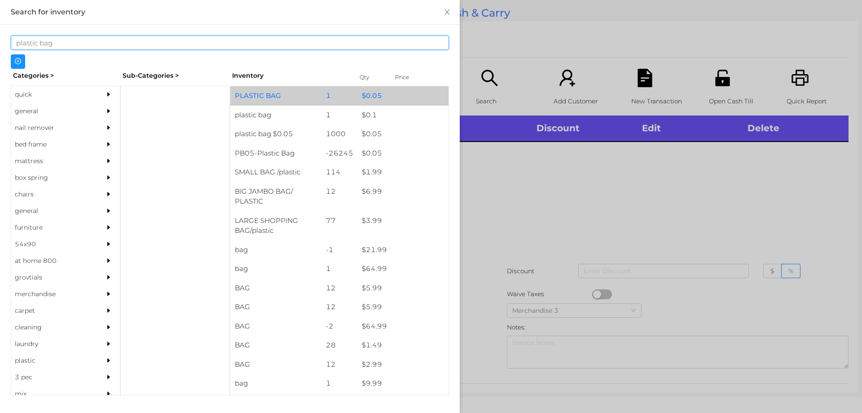
type input "plastic bag"
click at [255, 89] on div "PLASTIC BAG" at bounding box center [275, 95] width 91 height 19
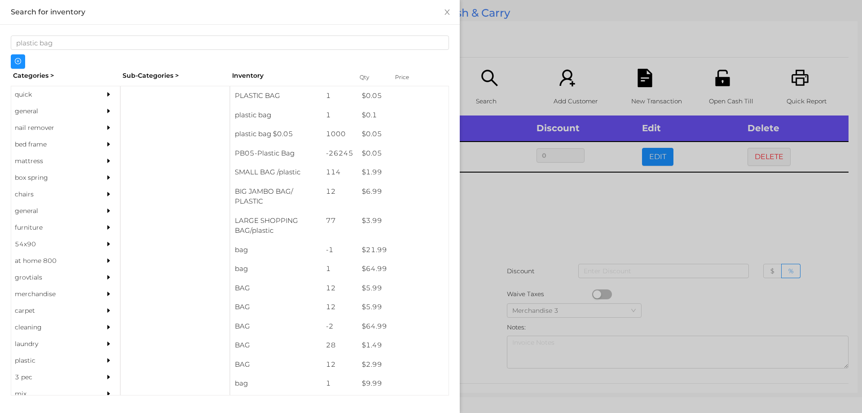
click at [575, 210] on div at bounding box center [431, 206] width 862 height 413
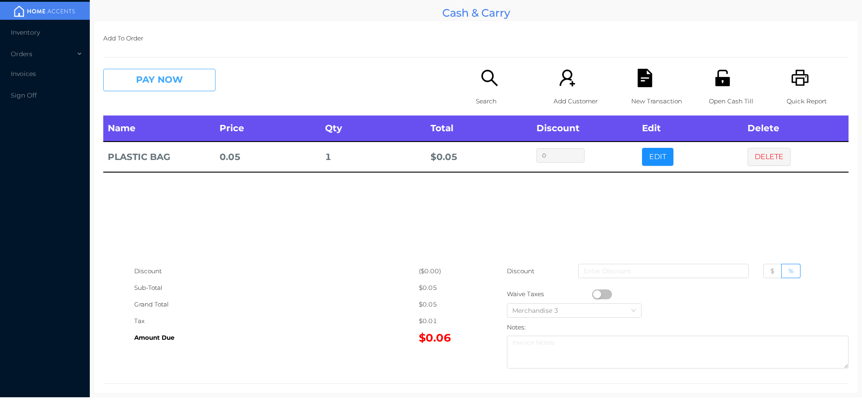
click at [203, 78] on button "PAY NOW" at bounding box center [159, 80] width 112 height 22
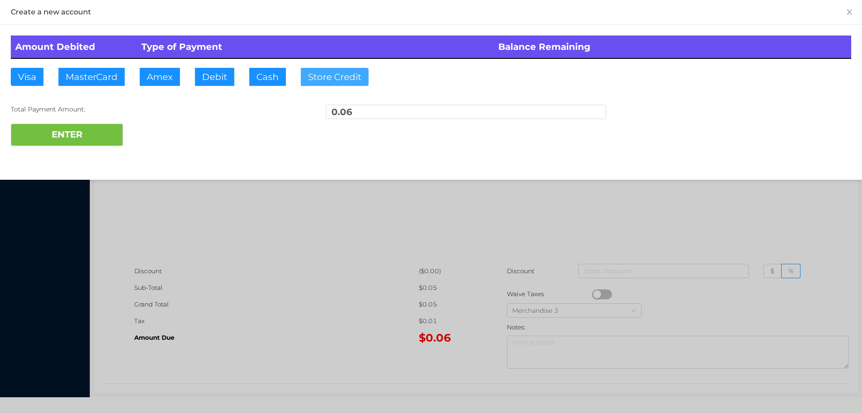
click at [325, 78] on button "Store Credit" at bounding box center [335, 77] width 68 height 18
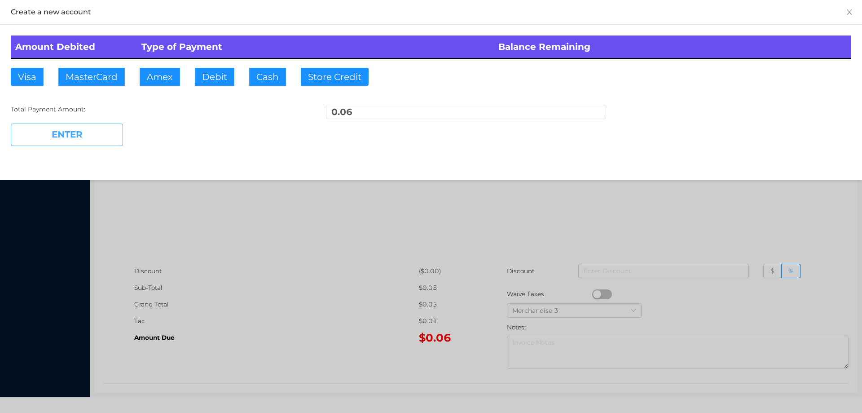
click at [91, 130] on button "ENTER" at bounding box center [67, 135] width 112 height 22
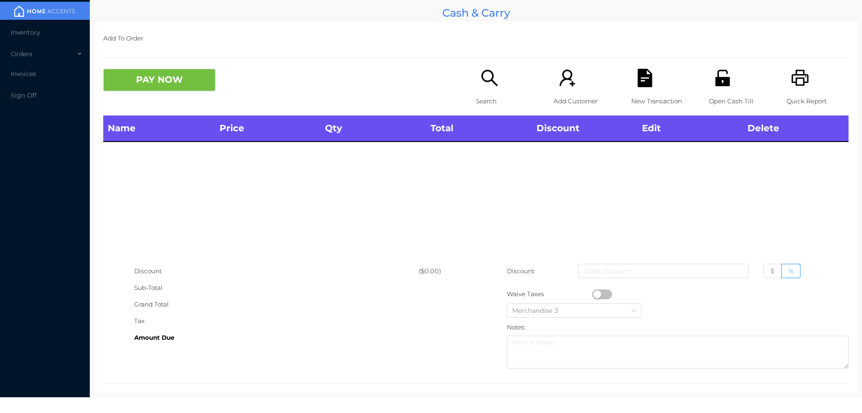
click at [490, 102] on p "Search" at bounding box center [507, 101] width 62 height 17
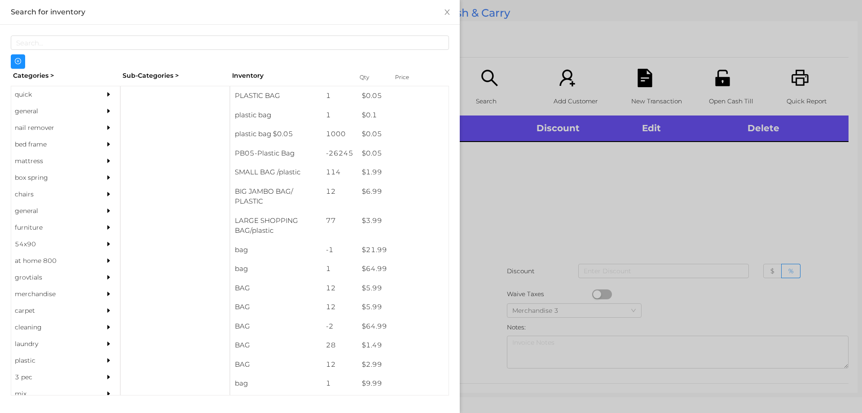
click at [29, 111] on div "general" at bounding box center [52, 111] width 82 height 17
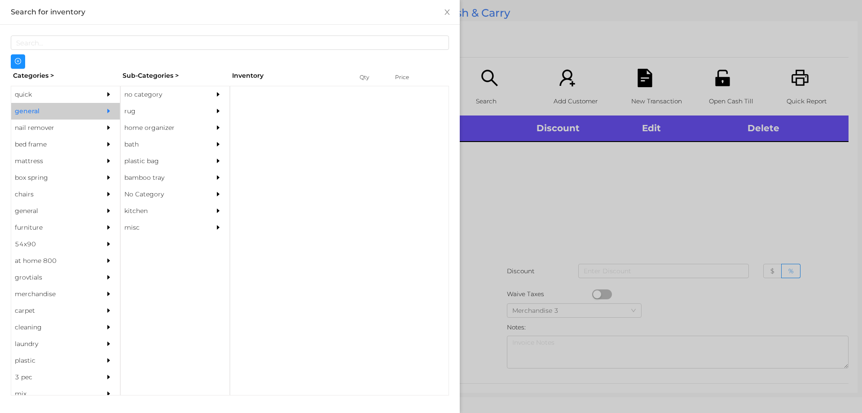
click at [145, 95] on div "no category" at bounding box center [162, 94] width 82 height 17
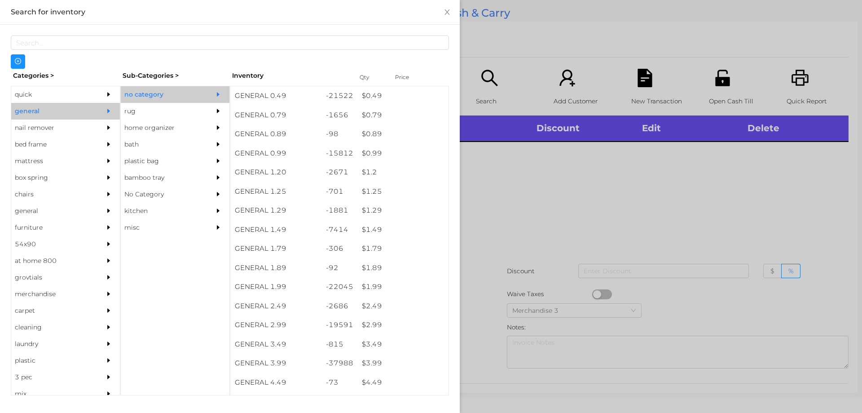
click at [508, 209] on div at bounding box center [431, 206] width 862 height 413
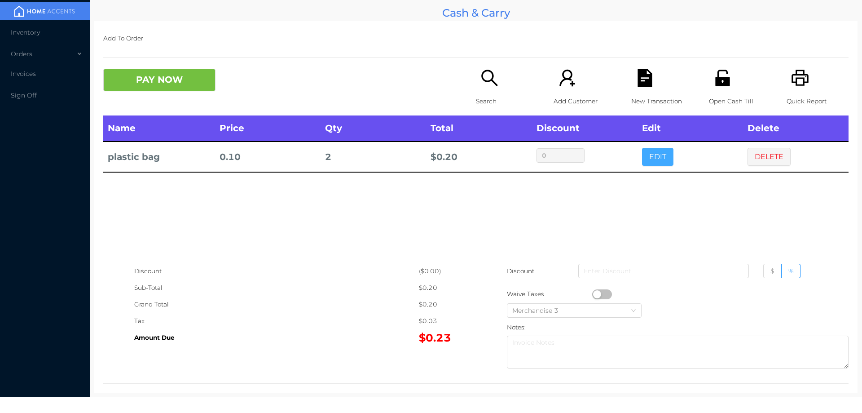
click at [657, 155] on button "EDIT" at bounding box center [657, 157] width 31 height 18
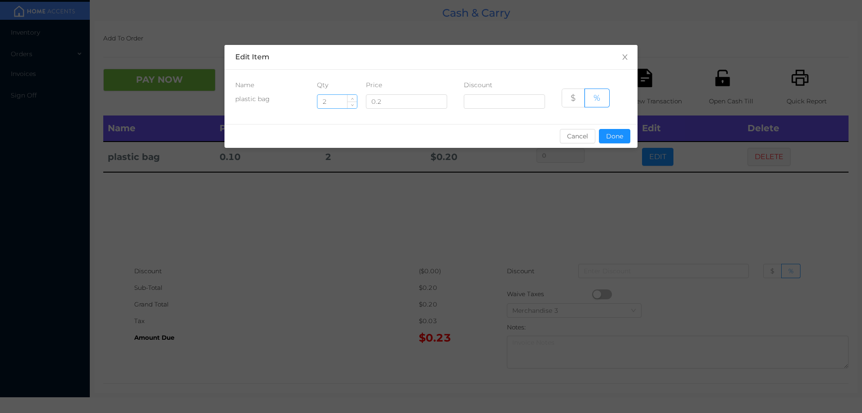
click at [336, 103] on input "2" at bounding box center [338, 101] width 40 height 13
type input "1"
click at [612, 140] on button "Done" at bounding box center [614, 136] width 31 height 14
click at [606, 208] on div "sentinelStart Edit Item Name Qty Price Discount plastic bag 1 0.2 $ % Cancel Do…" at bounding box center [431, 206] width 862 height 413
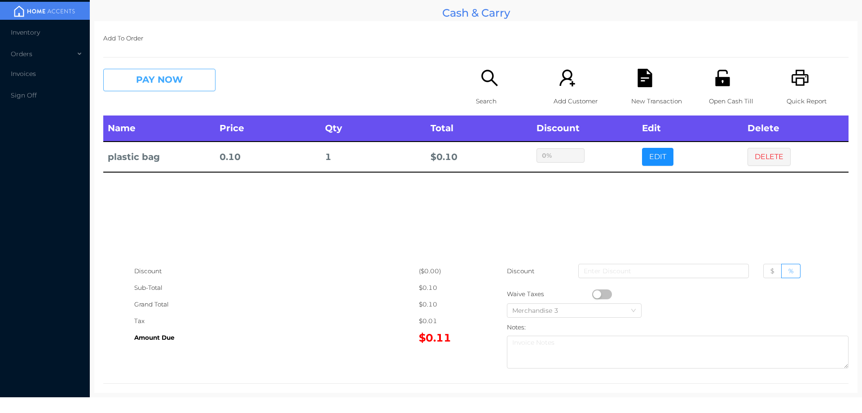
click at [163, 84] on button "PAY NOW" at bounding box center [159, 80] width 112 height 22
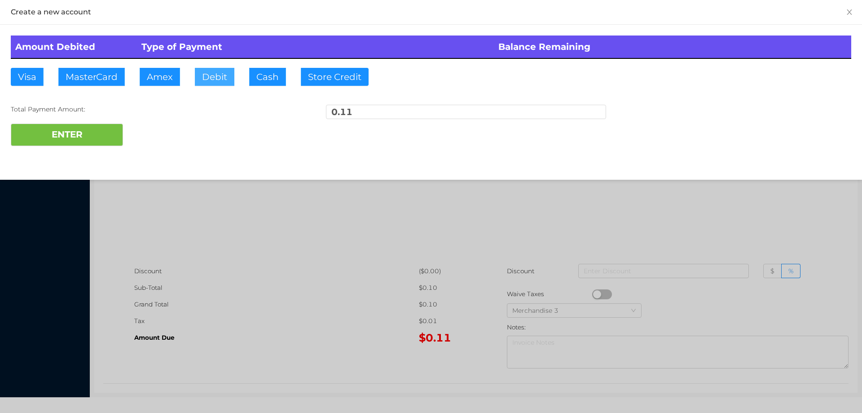
click at [212, 74] on button "Debit" at bounding box center [215, 77] width 40 height 18
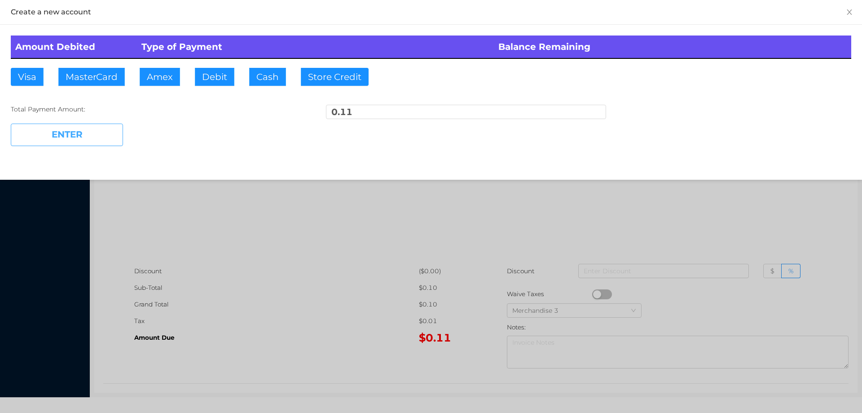
click at [77, 136] on button "ENTER" at bounding box center [67, 135] width 112 height 22
type input "0"
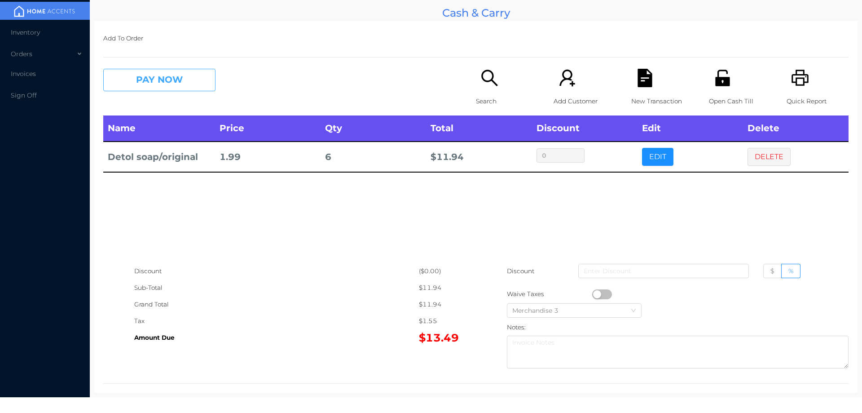
click at [163, 84] on button "PAY NOW" at bounding box center [159, 80] width 112 height 22
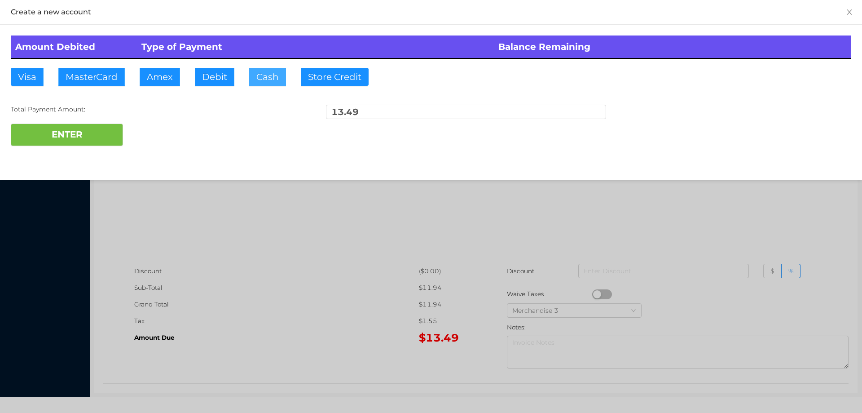
click at [262, 82] on button "Cash" at bounding box center [267, 77] width 37 height 18
click at [272, 269] on div at bounding box center [431, 206] width 862 height 413
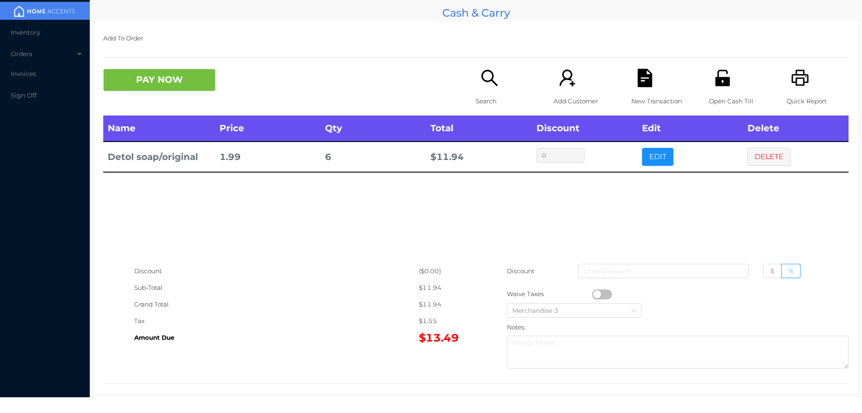
click at [674, 228] on div "Name Price Qty Total Discount Edit Delete Detol soap/original 1.99 6 $ 11.94 0 …" at bounding box center [475, 188] width 745 height 147
click at [716, 84] on icon "icon: unlock" at bounding box center [722, 78] width 14 height 16
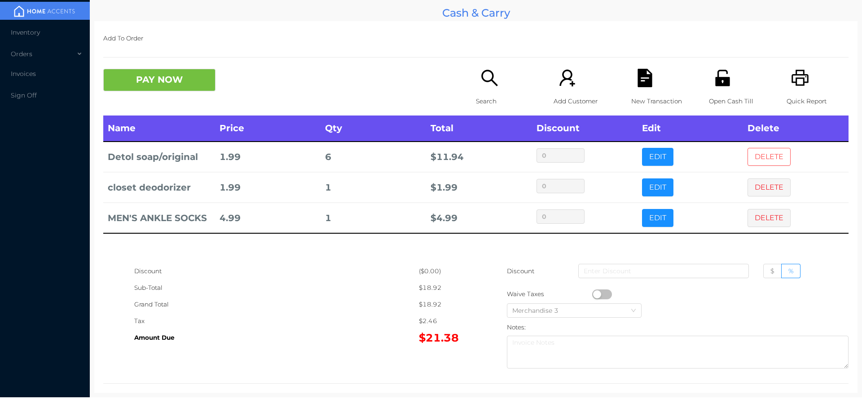
click at [758, 150] on button "DELETE" at bounding box center [769, 157] width 43 height 18
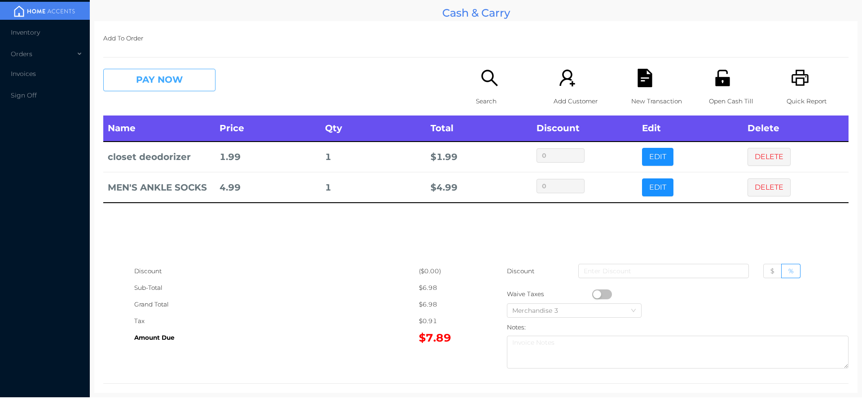
click at [163, 82] on button "PAY NOW" at bounding box center [159, 80] width 112 height 22
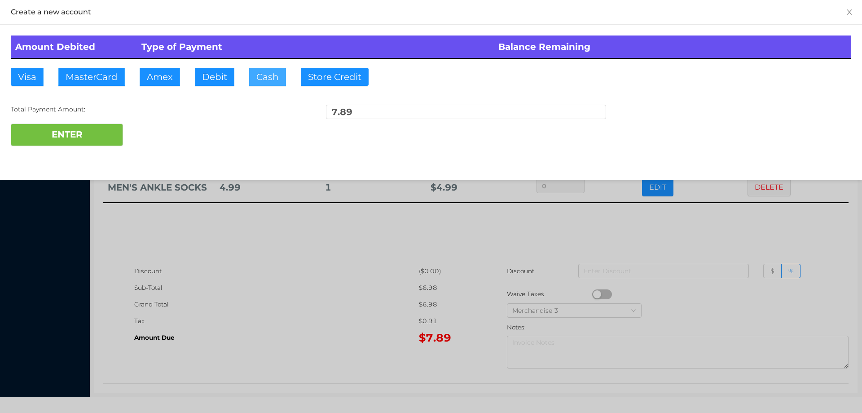
click at [262, 77] on button "Cash" at bounding box center [267, 77] width 37 height 18
type input "20."
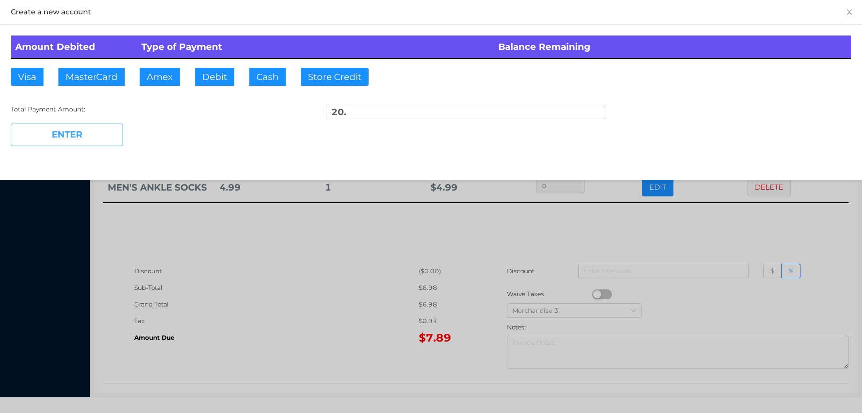
click at [71, 146] on button "ENTER" at bounding box center [67, 135] width 112 height 22
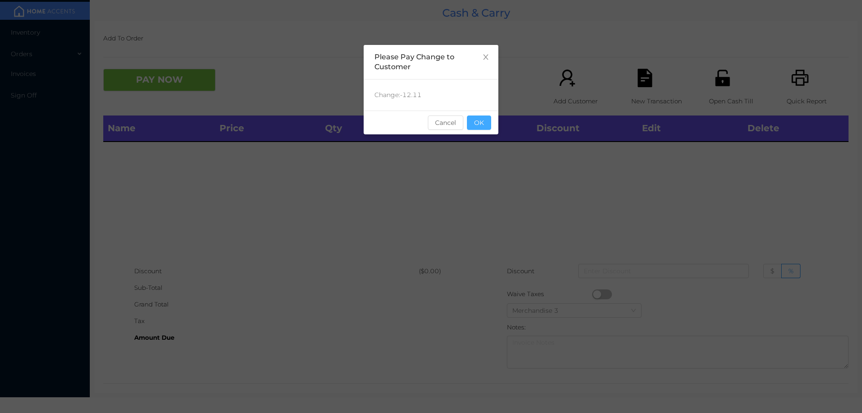
click at [486, 124] on button "OK" at bounding box center [479, 122] width 24 height 14
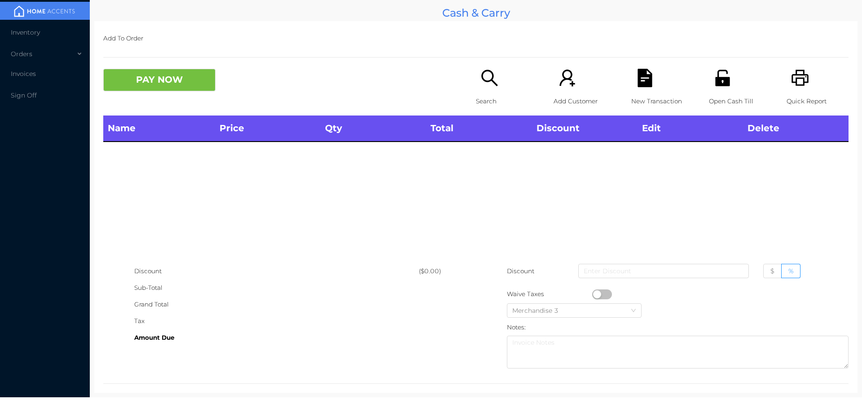
click at [488, 82] on icon "icon: search" at bounding box center [490, 78] width 18 height 18
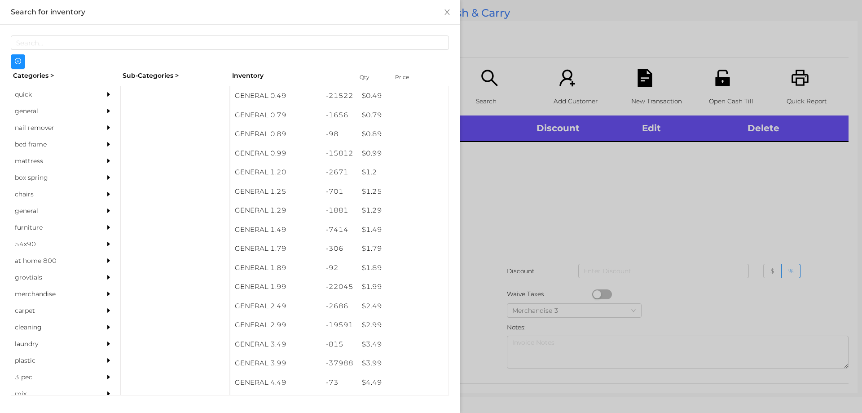
click at [27, 110] on div "general" at bounding box center [52, 111] width 82 height 17
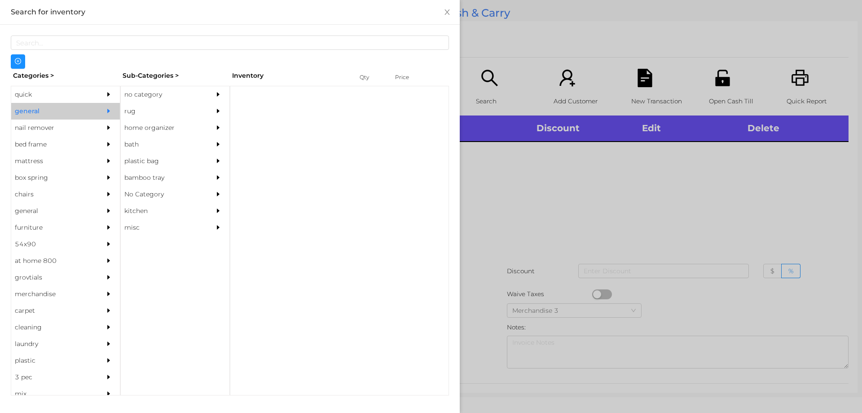
click at [142, 93] on div "no category" at bounding box center [162, 94] width 82 height 17
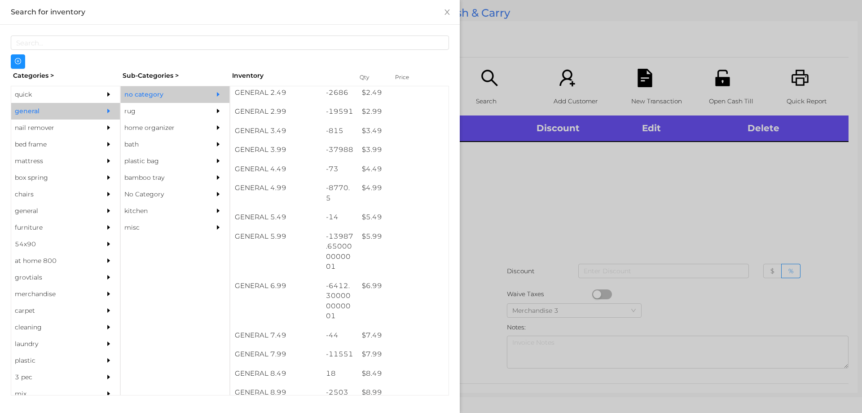
scroll to position [241, 0]
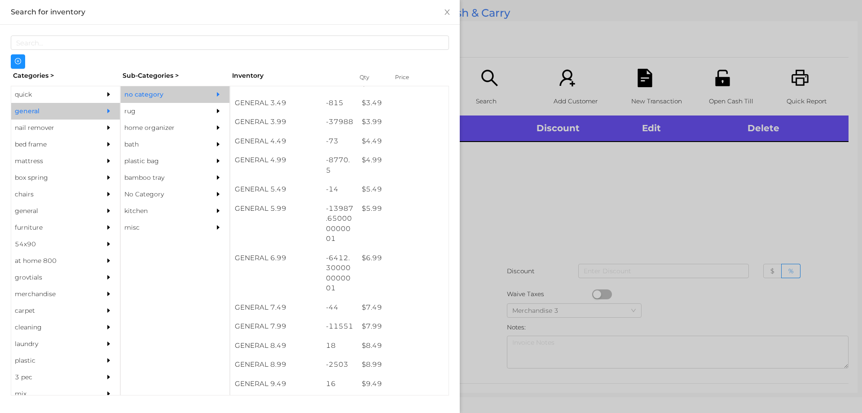
click at [371, 327] on div "$ 7.99" at bounding box center [402, 326] width 91 height 19
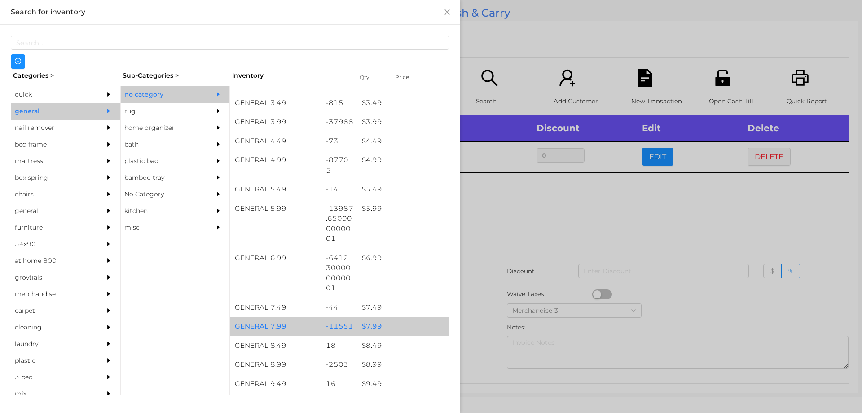
click at [368, 322] on div "$ 7.99" at bounding box center [402, 326] width 91 height 19
click at [375, 326] on div "$ 7.99" at bounding box center [402, 326] width 91 height 19
click at [373, 325] on div "$ 7.99" at bounding box center [402, 326] width 91 height 19
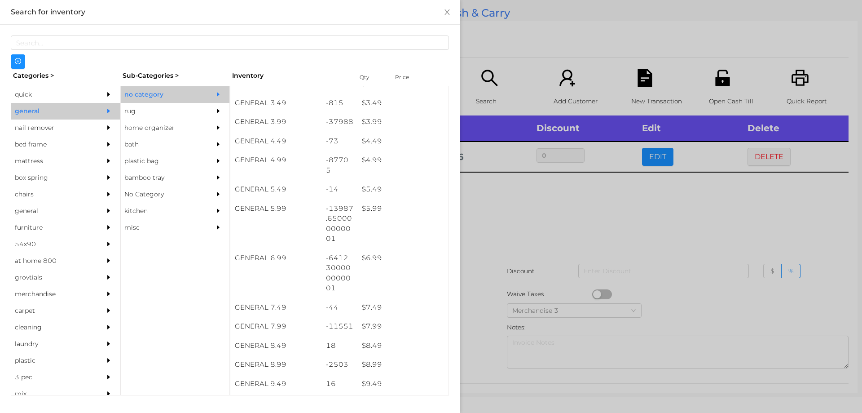
click at [503, 246] on div at bounding box center [431, 206] width 862 height 413
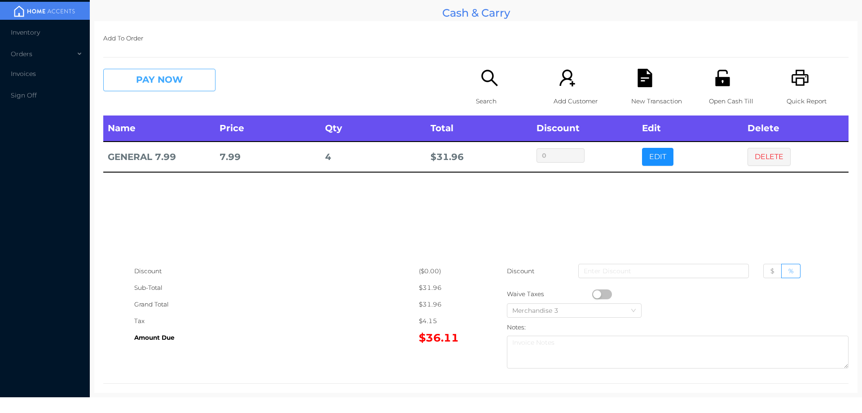
click at [140, 84] on button "PAY NOW" at bounding box center [159, 80] width 112 height 22
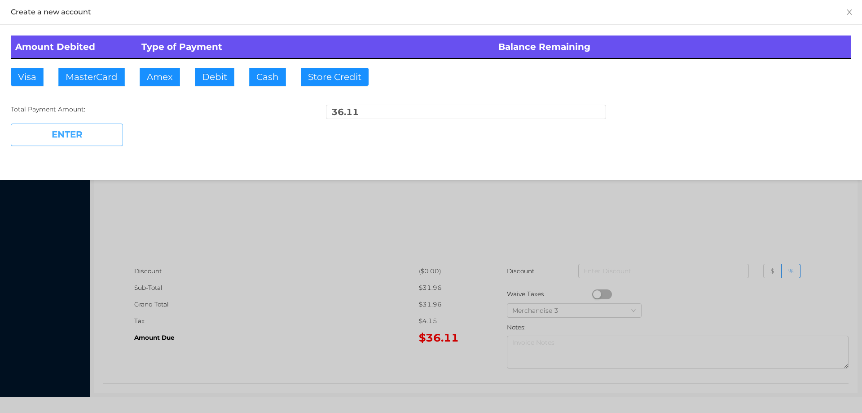
click at [106, 140] on button "ENTER" at bounding box center [67, 135] width 112 height 22
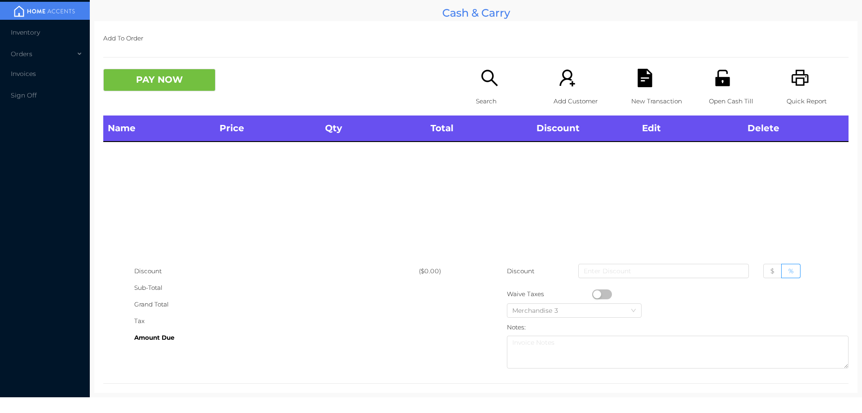
click at [721, 80] on icon "icon: unlock" at bounding box center [722, 78] width 14 height 16
click at [485, 93] on p "Search" at bounding box center [507, 101] width 62 height 17
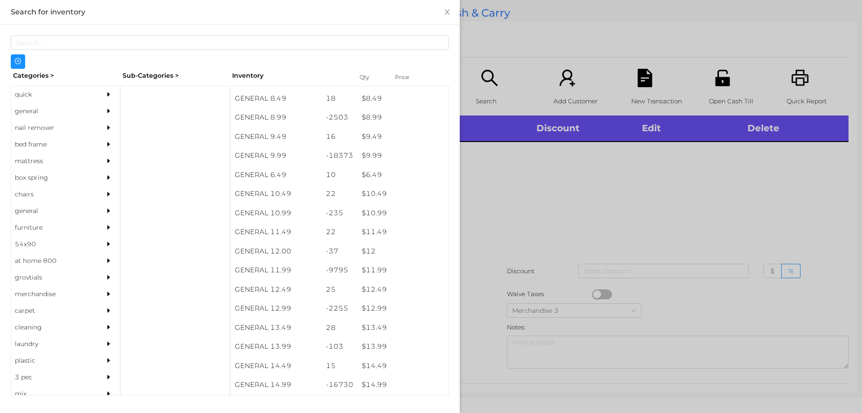
scroll to position [487, 0]
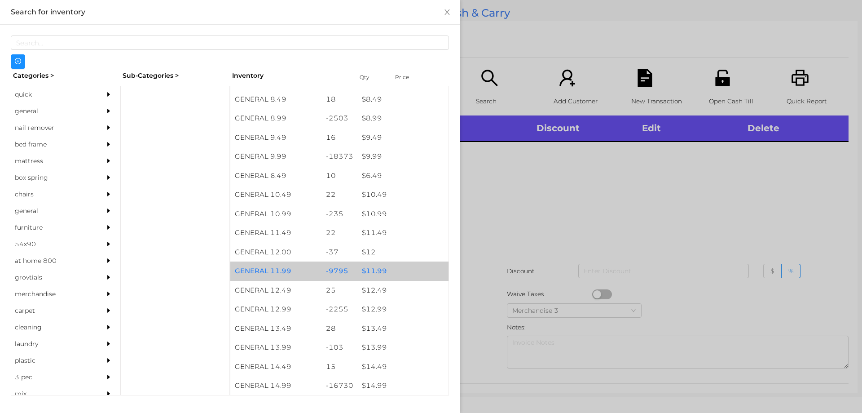
click at [371, 269] on div "$ 11.99" at bounding box center [402, 270] width 91 height 19
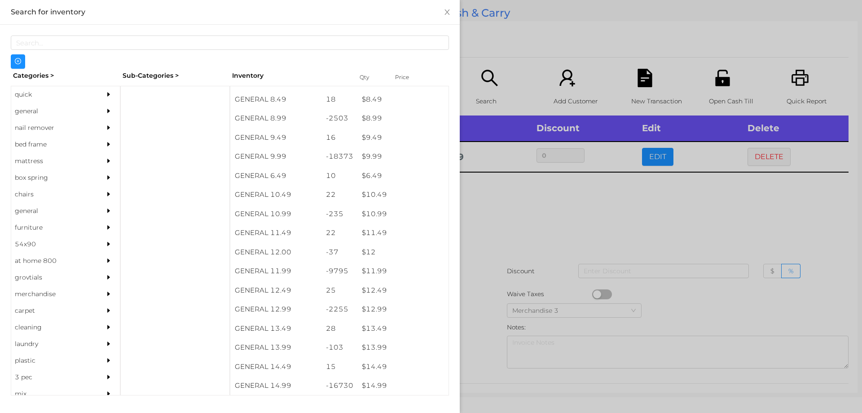
click at [497, 247] on div at bounding box center [431, 206] width 862 height 413
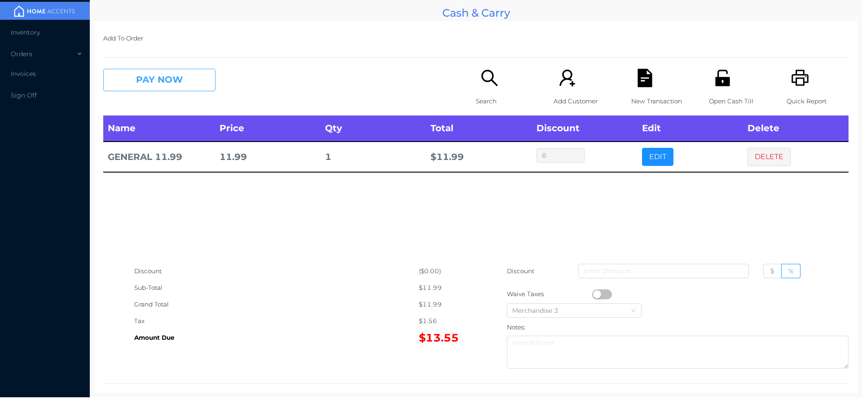
click at [165, 87] on button "PAY NOW" at bounding box center [159, 80] width 112 height 22
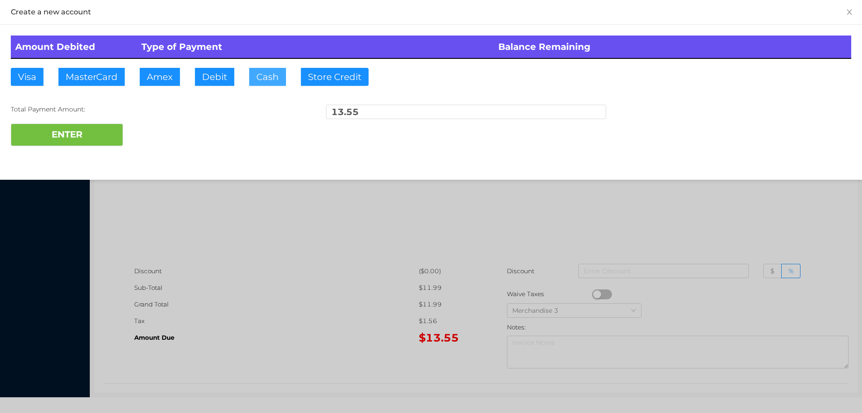
click at [261, 76] on button "Cash" at bounding box center [267, 77] width 37 height 18
type input "20."
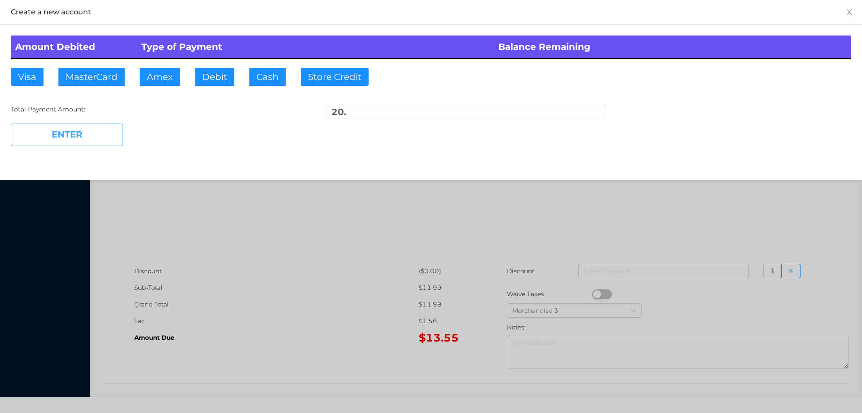
click at [97, 137] on button "ENTER" at bounding box center [67, 135] width 112 height 22
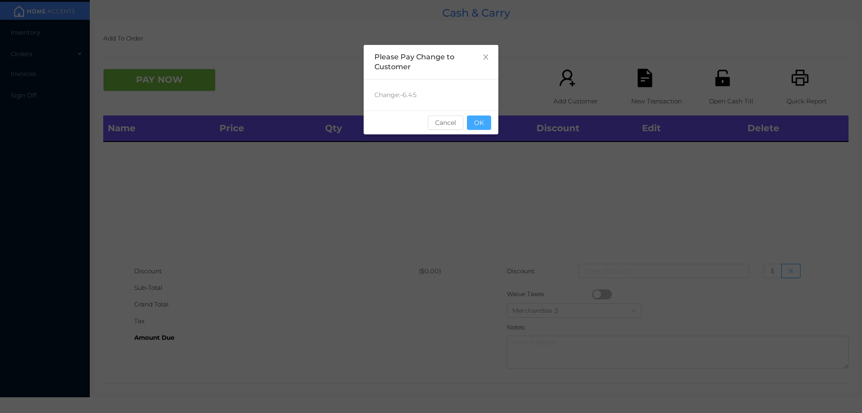
click at [476, 126] on button "OK" at bounding box center [479, 122] width 24 height 14
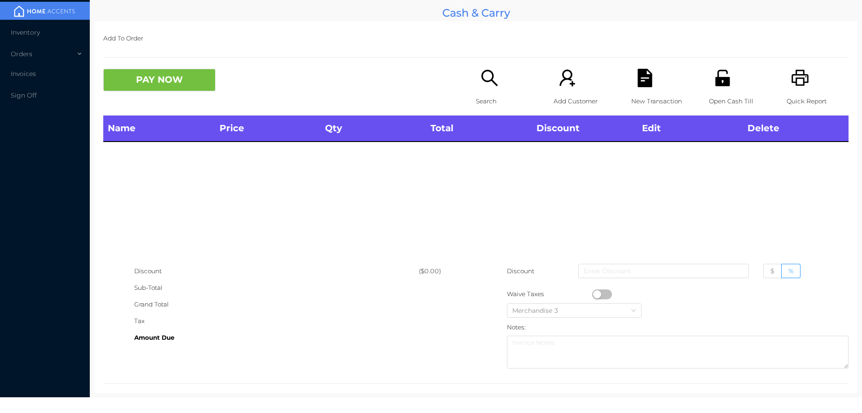
click at [481, 87] on icon "icon: search" at bounding box center [490, 78] width 18 height 18
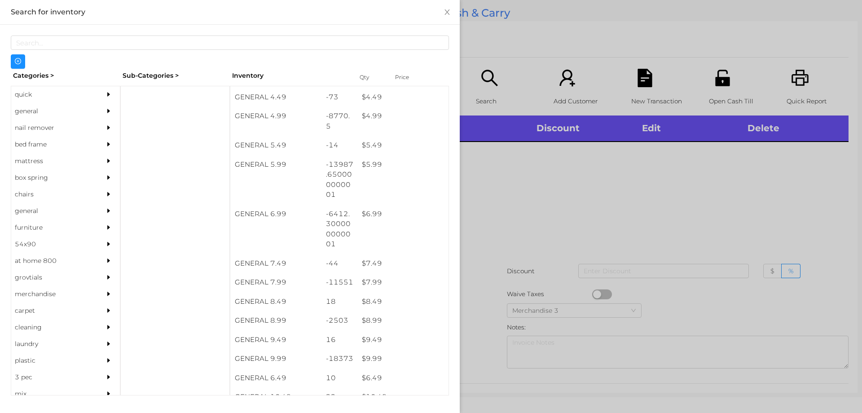
scroll to position [285, 0]
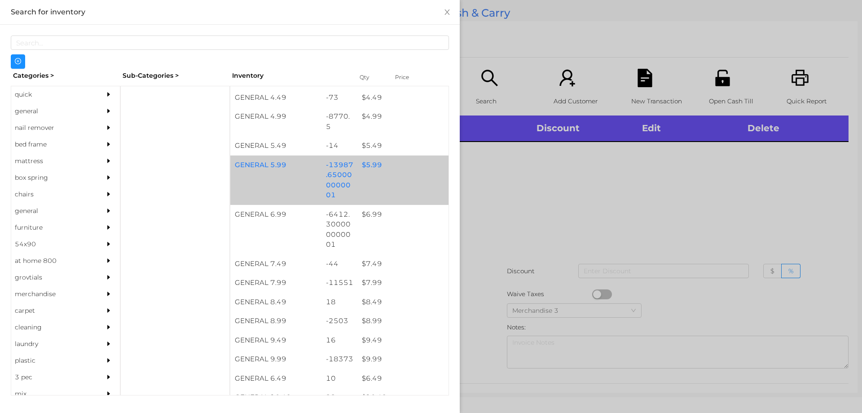
click at [371, 169] on div "$ 5.99" at bounding box center [402, 164] width 91 height 19
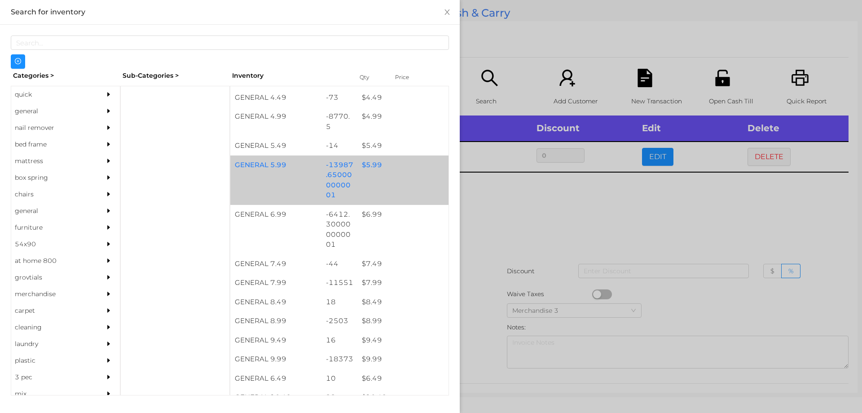
click at [366, 162] on div "$ 5.99" at bounding box center [402, 164] width 91 height 19
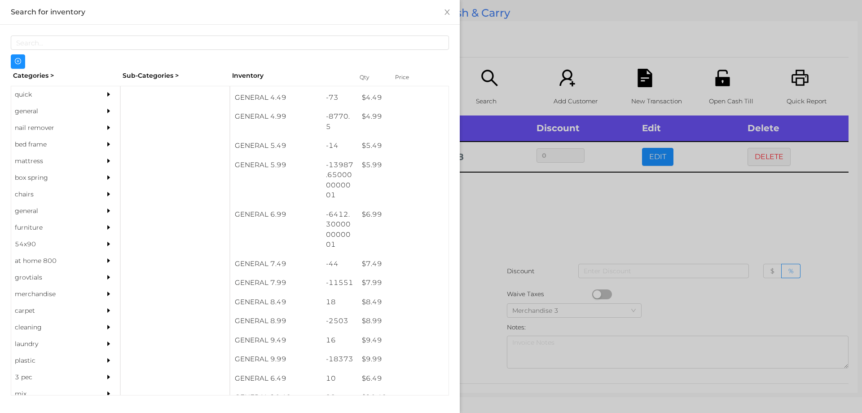
click at [511, 198] on div at bounding box center [431, 206] width 862 height 413
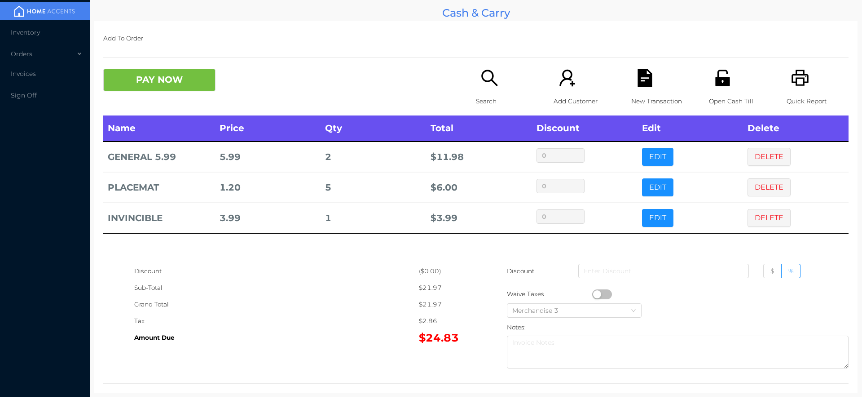
click at [794, 87] on icon "icon: printer" at bounding box center [800, 78] width 18 height 18
click at [667, 87] on div "New Transaction" at bounding box center [662, 92] width 62 height 47
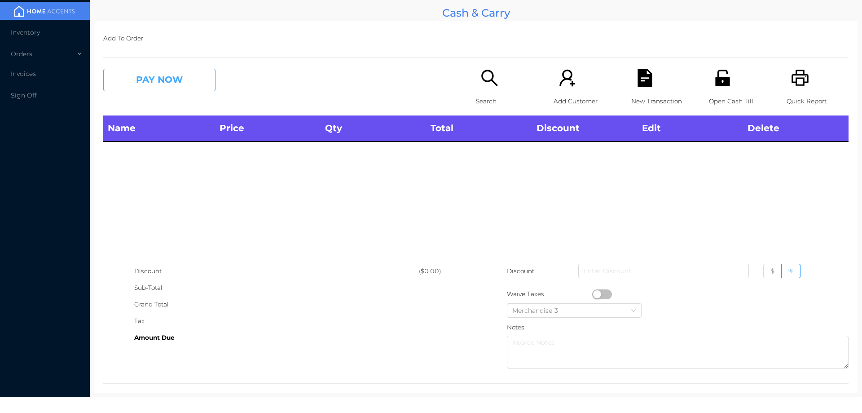
click at [172, 89] on button "PAY NOW" at bounding box center [159, 80] width 112 height 22
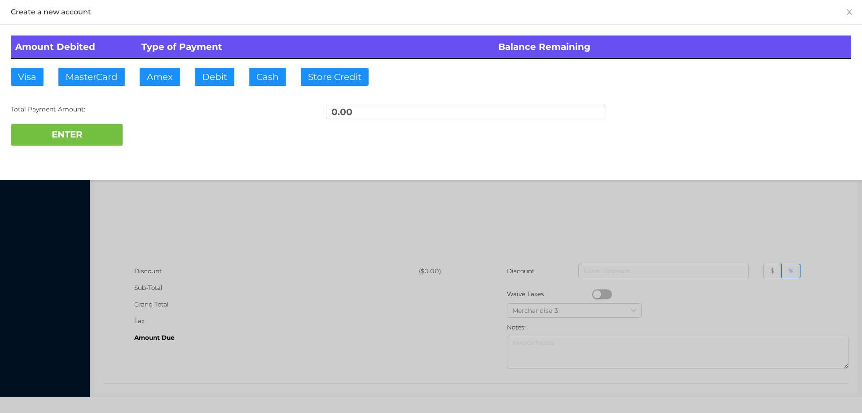
click at [224, 208] on div at bounding box center [431, 206] width 862 height 413
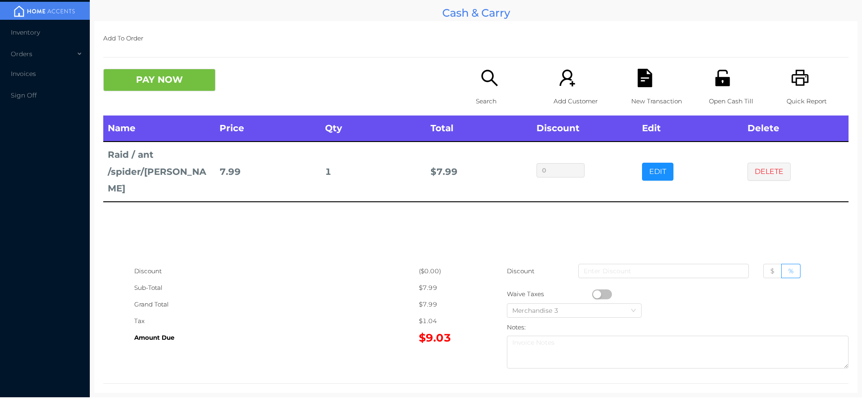
click at [482, 83] on icon "icon: search" at bounding box center [490, 78] width 18 height 18
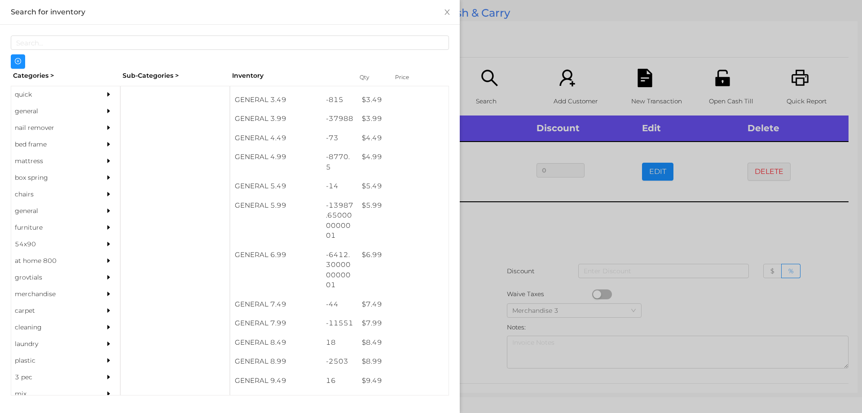
scroll to position [264, 0]
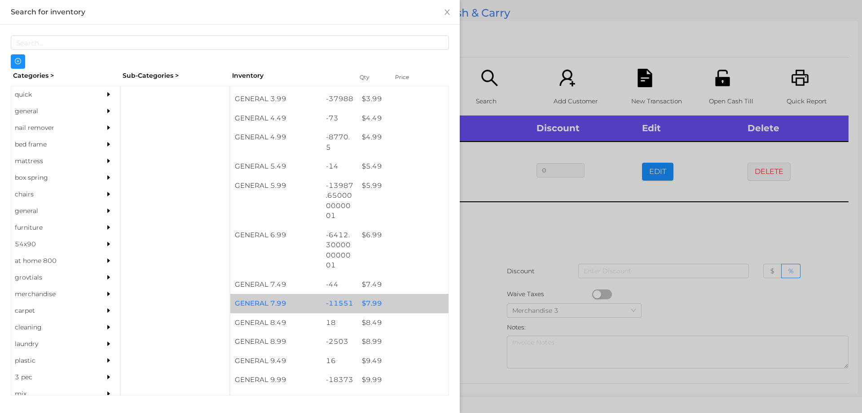
click at [370, 312] on div "$ 7.99" at bounding box center [402, 303] width 91 height 19
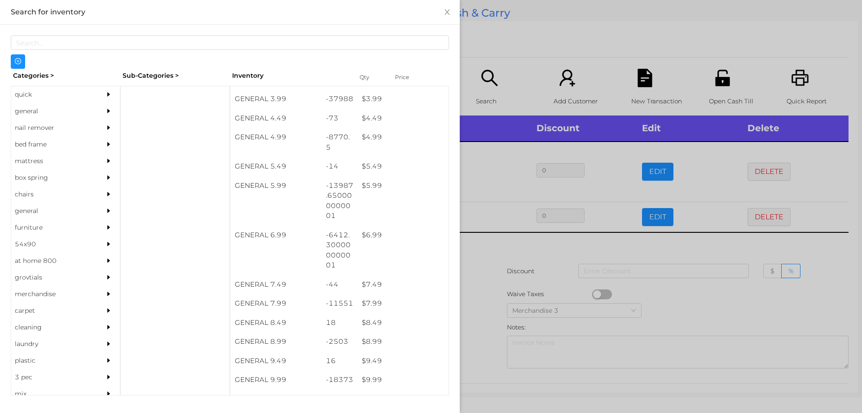
click at [465, 292] on div at bounding box center [431, 206] width 862 height 413
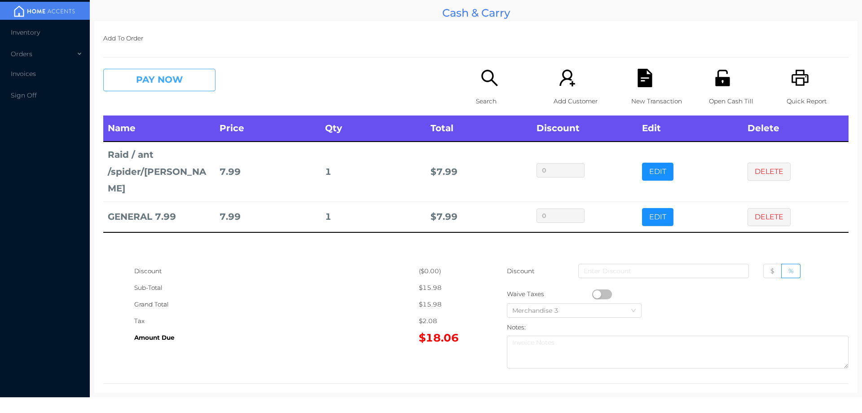
click at [148, 80] on button "PAY NOW" at bounding box center [159, 80] width 112 height 22
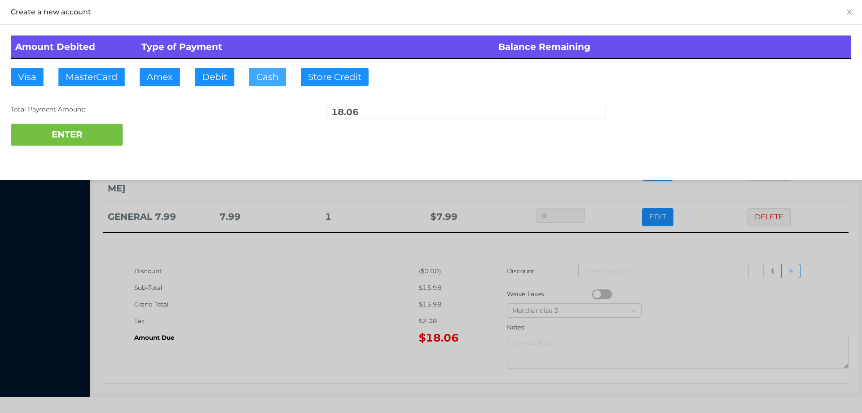
click at [260, 76] on button "Cash" at bounding box center [267, 77] width 37 height 18
type input "50."
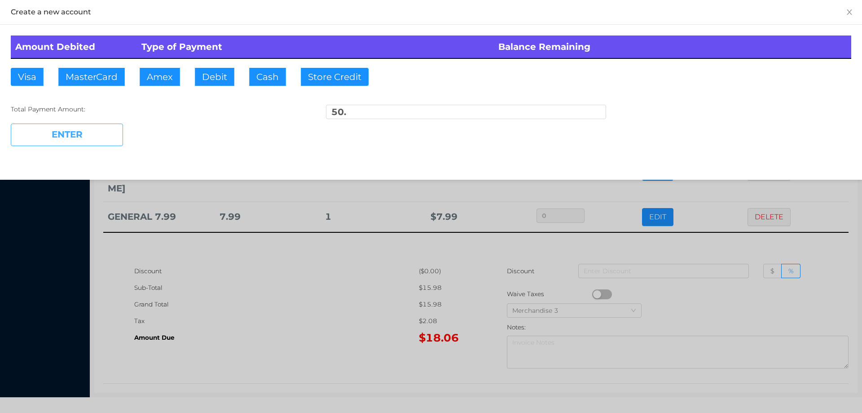
click at [71, 136] on button "ENTER" at bounding box center [67, 135] width 112 height 22
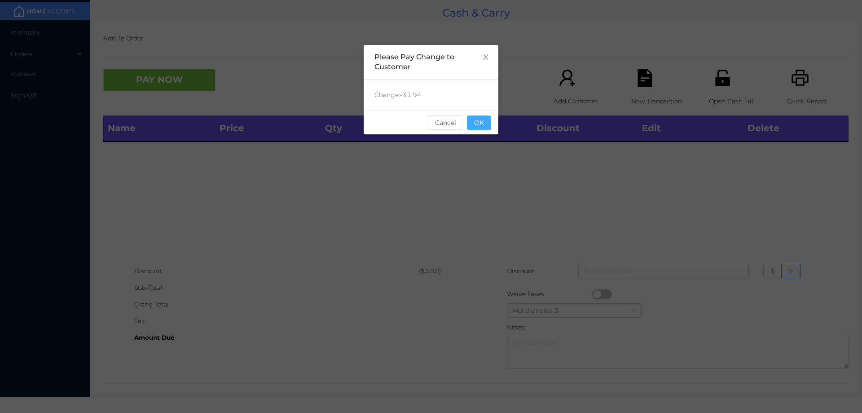
click at [489, 118] on button "OK" at bounding box center [479, 122] width 24 height 14
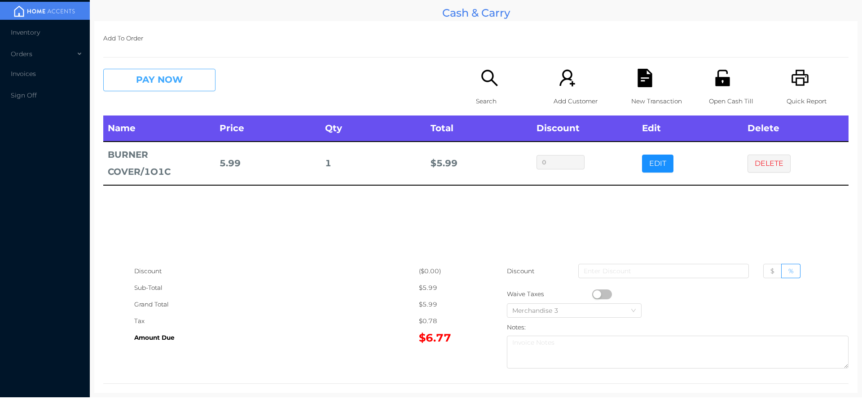
click at [150, 82] on button "PAY NOW" at bounding box center [159, 80] width 112 height 22
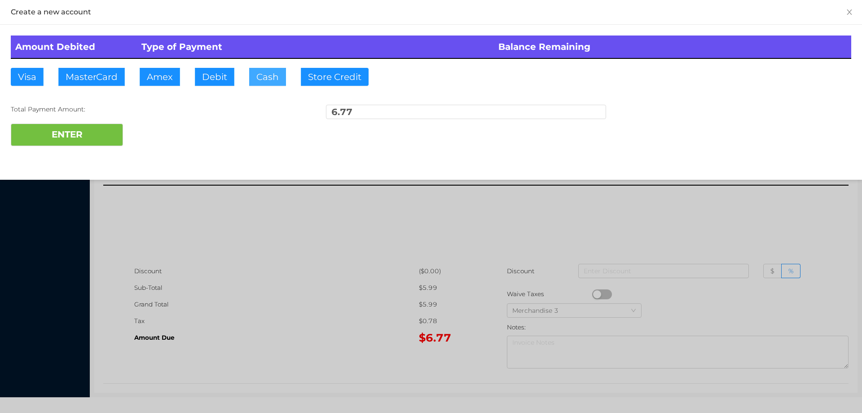
click at [253, 76] on button "Cash" at bounding box center [267, 77] width 37 height 18
type input "10"
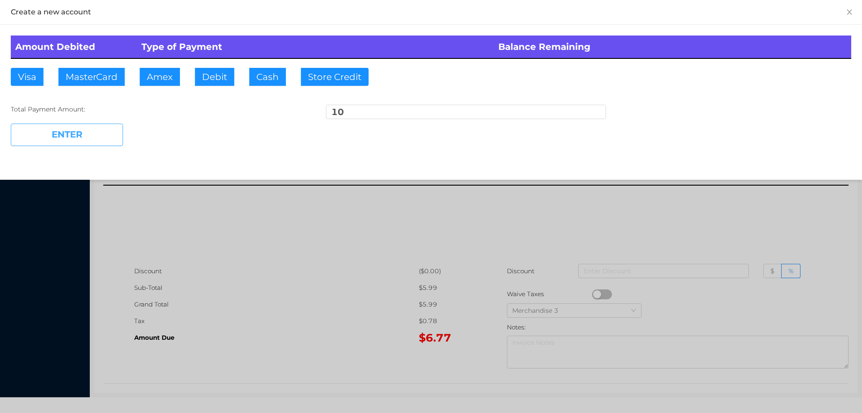
click at [80, 131] on button "ENTER" at bounding box center [67, 135] width 112 height 22
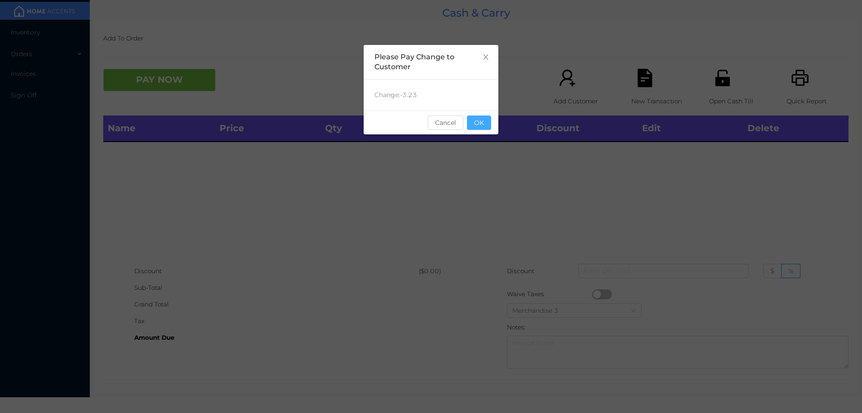
click at [485, 119] on button "OK" at bounding box center [479, 122] width 24 height 14
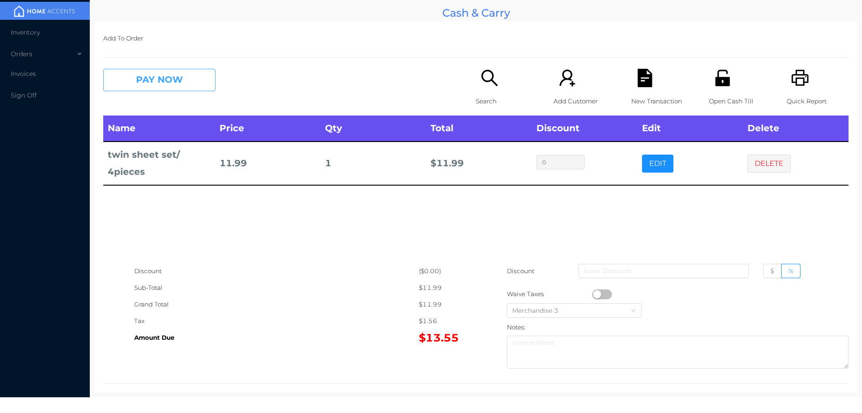
click at [175, 82] on button "PAY NOW" at bounding box center [159, 80] width 112 height 22
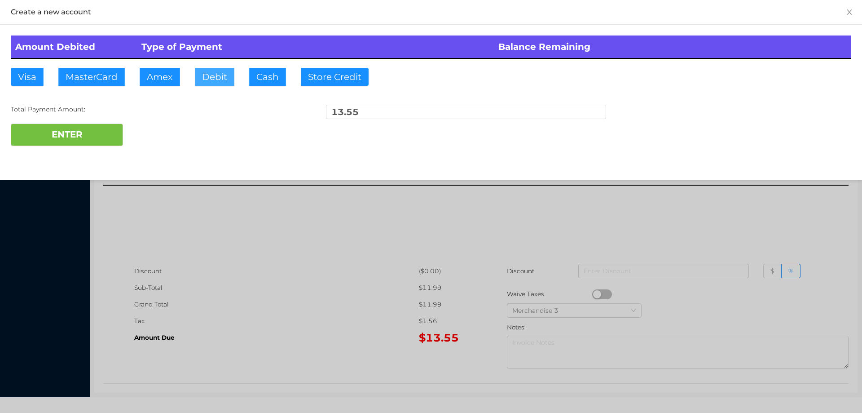
click at [210, 77] on button "Debit" at bounding box center [215, 77] width 40 height 18
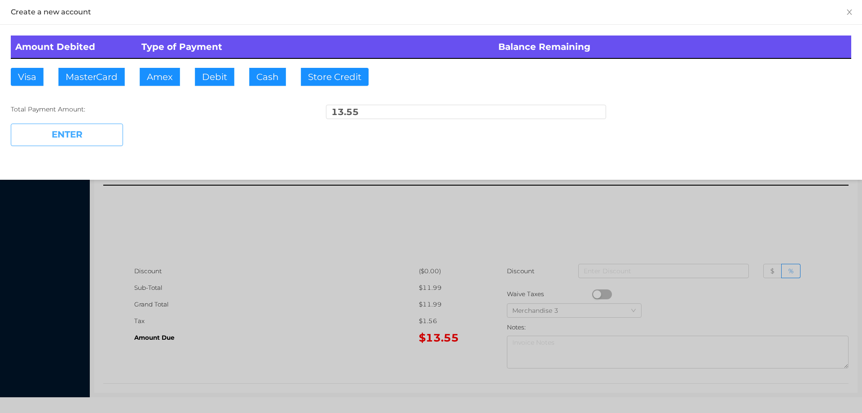
click at [99, 132] on button "ENTER" at bounding box center [67, 135] width 112 height 22
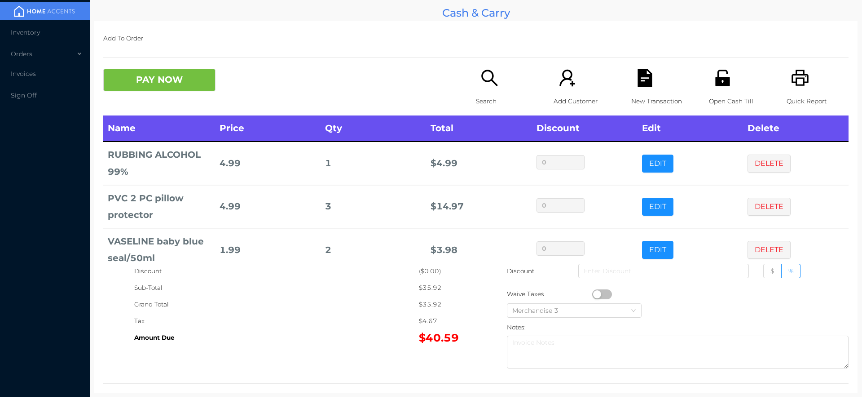
scroll to position [79, 0]
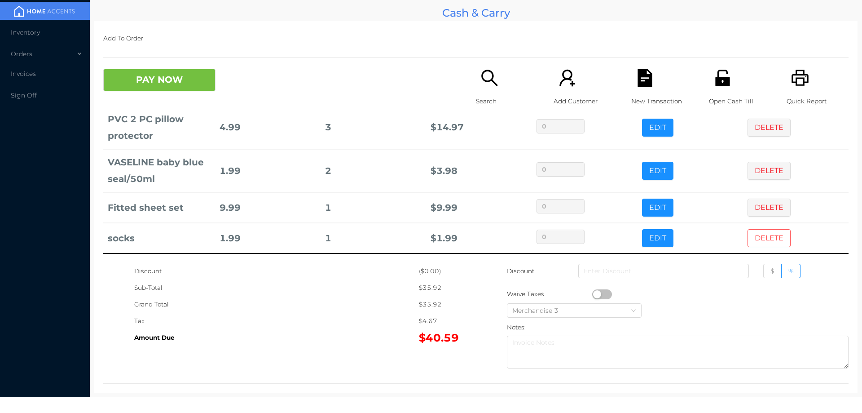
click at [754, 244] on button "DELETE" at bounding box center [769, 238] width 43 height 18
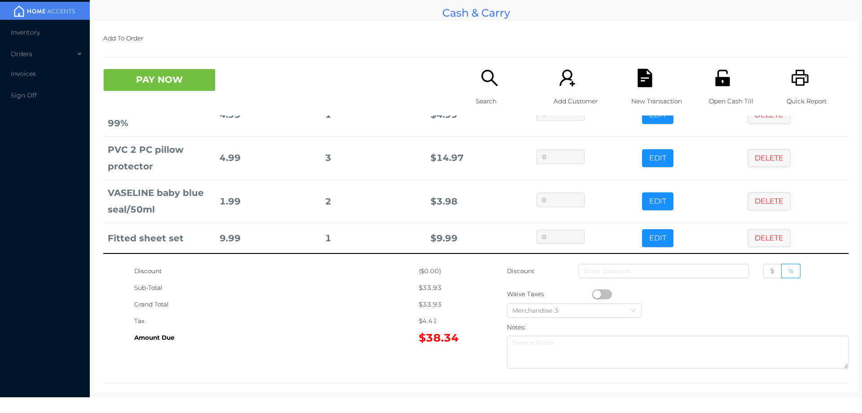
click at [139, 86] on button "PAY NOW" at bounding box center [159, 80] width 112 height 22
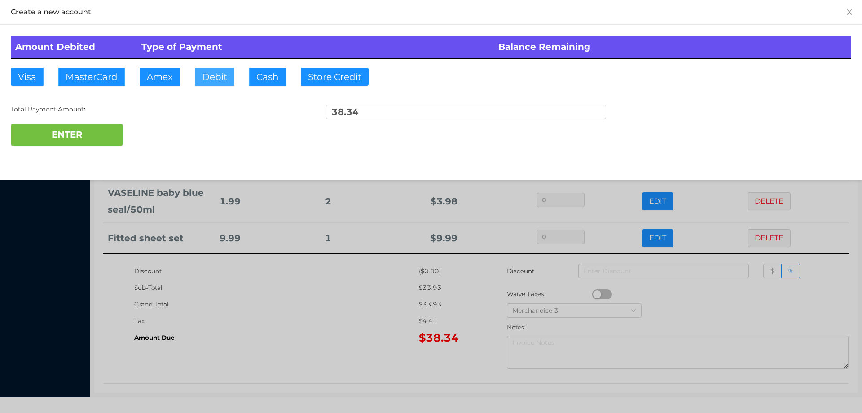
click at [207, 74] on button "Debit" at bounding box center [215, 77] width 40 height 18
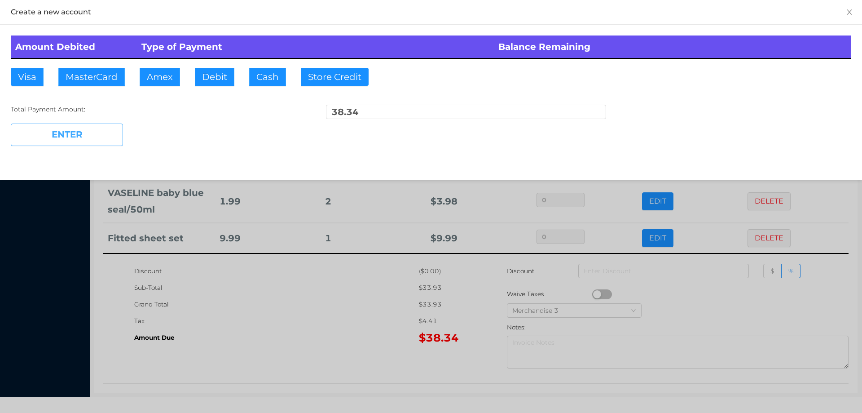
click at [91, 129] on button "ENTER" at bounding box center [67, 135] width 112 height 22
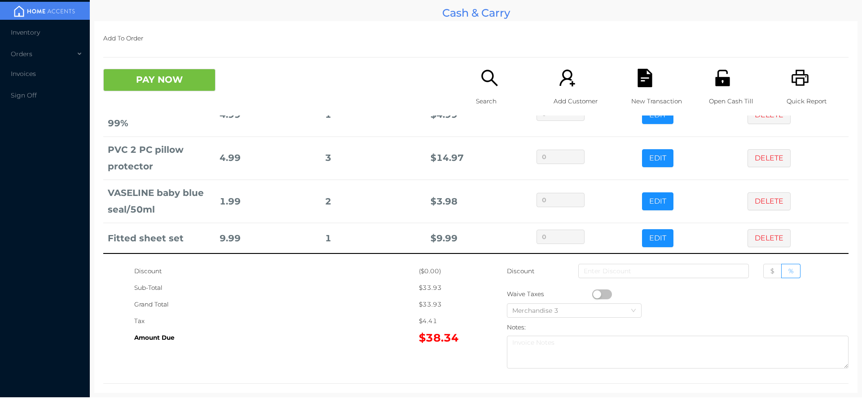
scroll to position [0, 0]
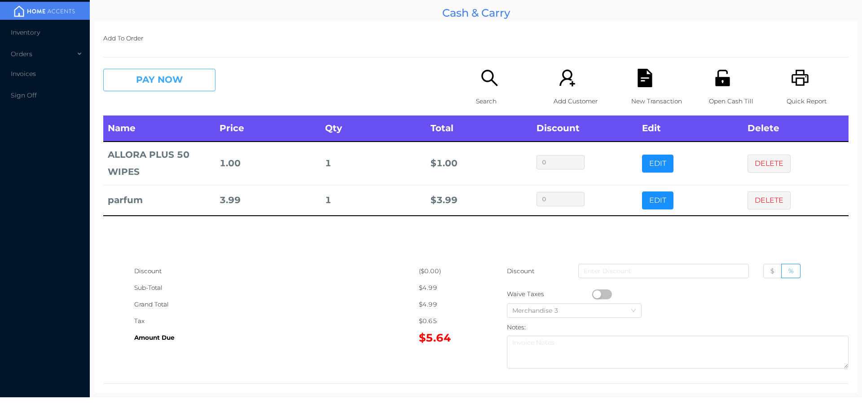
click at [153, 81] on button "PAY NOW" at bounding box center [159, 80] width 112 height 22
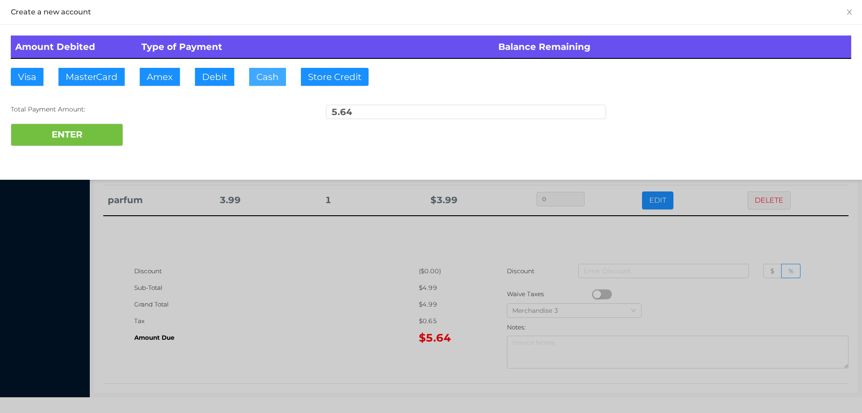
click at [263, 75] on button "Cash" at bounding box center [267, 77] width 37 height 18
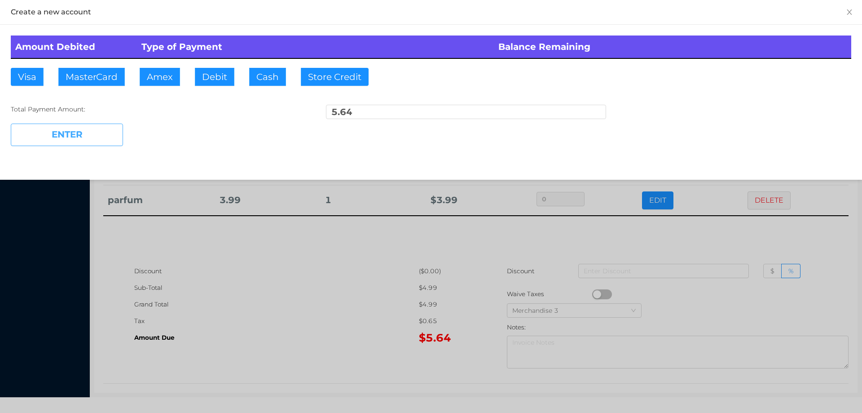
click at [78, 127] on button "ENTER" at bounding box center [67, 135] width 112 height 22
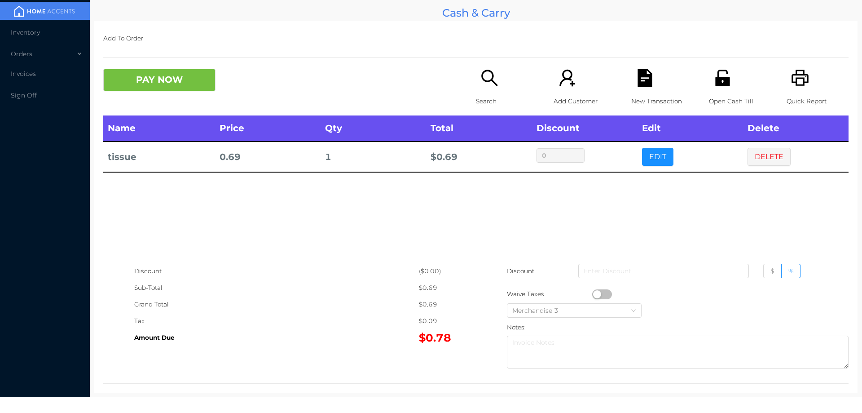
click at [506, 97] on p "Search" at bounding box center [507, 101] width 62 height 17
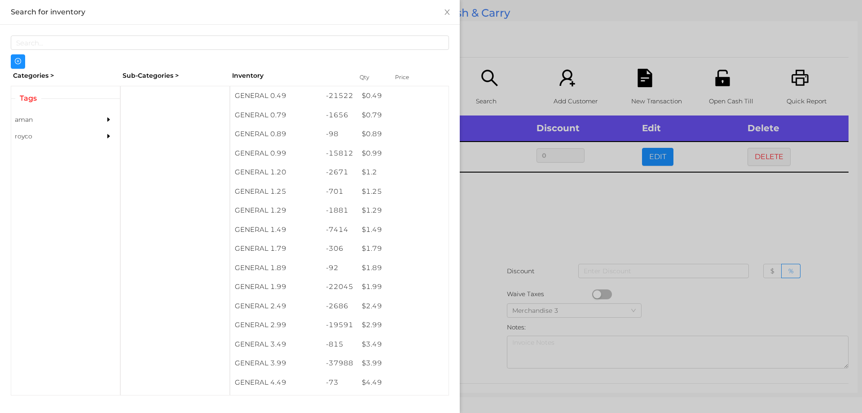
click at [578, 236] on div at bounding box center [431, 206] width 862 height 413
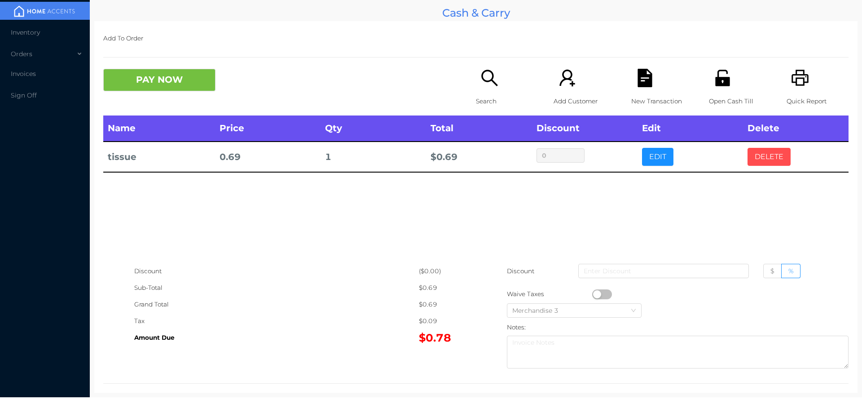
click at [762, 159] on button "DELETE" at bounding box center [769, 157] width 43 height 18
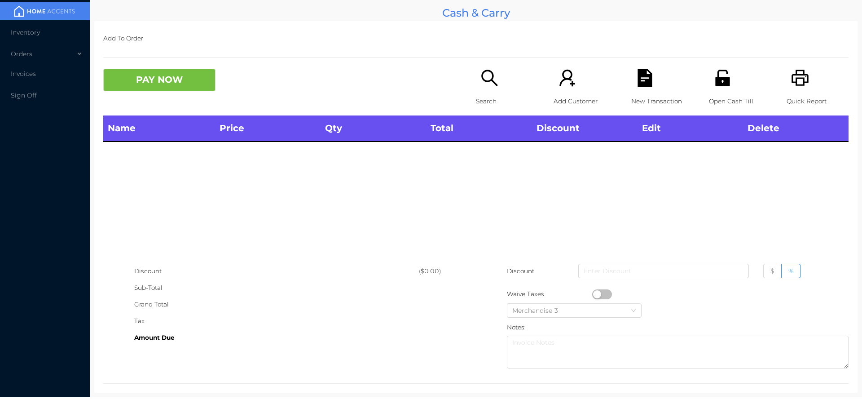
click at [483, 88] on div "Search" at bounding box center [507, 92] width 62 height 47
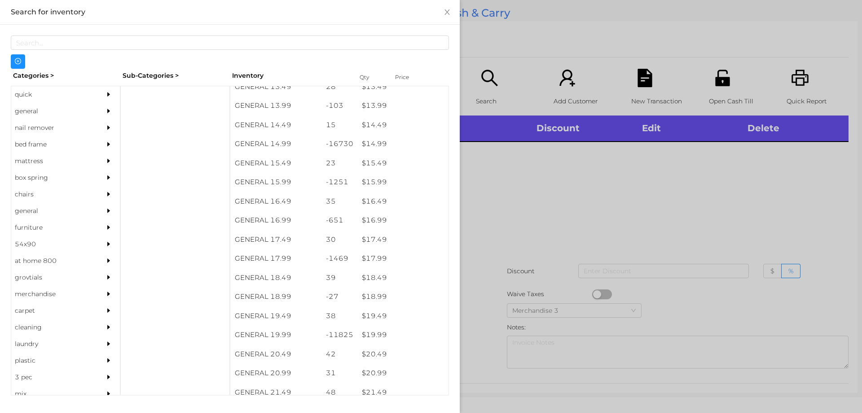
scroll to position [722, 0]
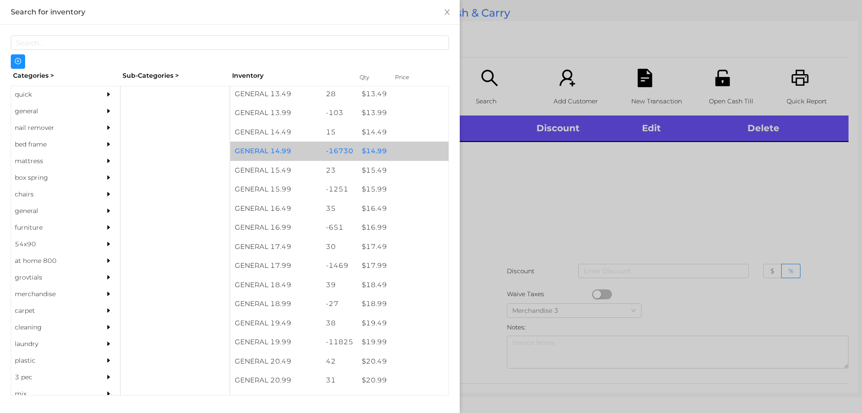
click at [357, 152] on div "$ 14.99" at bounding box center [402, 150] width 91 height 19
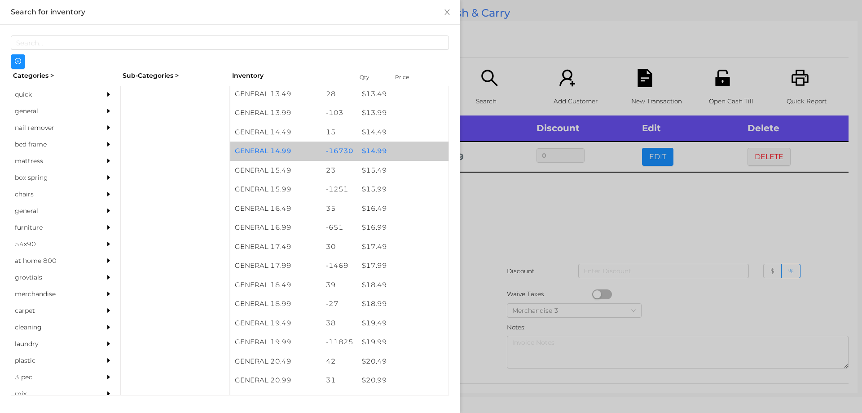
click at [348, 150] on div "-16730" at bounding box center [340, 150] width 36 height 19
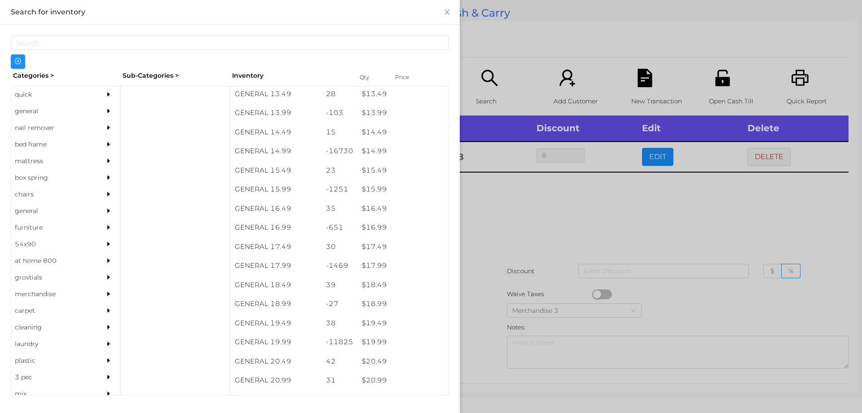
click at [510, 201] on div at bounding box center [431, 206] width 862 height 413
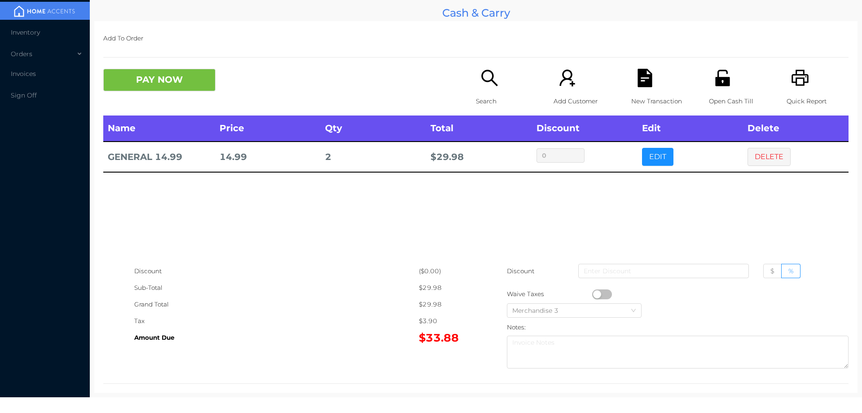
click at [606, 292] on button "button" at bounding box center [602, 294] width 20 height 10
click at [728, 81] on div "Open Cash Till" at bounding box center [740, 92] width 62 height 47
click at [638, 73] on icon "icon: file-text" at bounding box center [645, 78] width 14 height 18
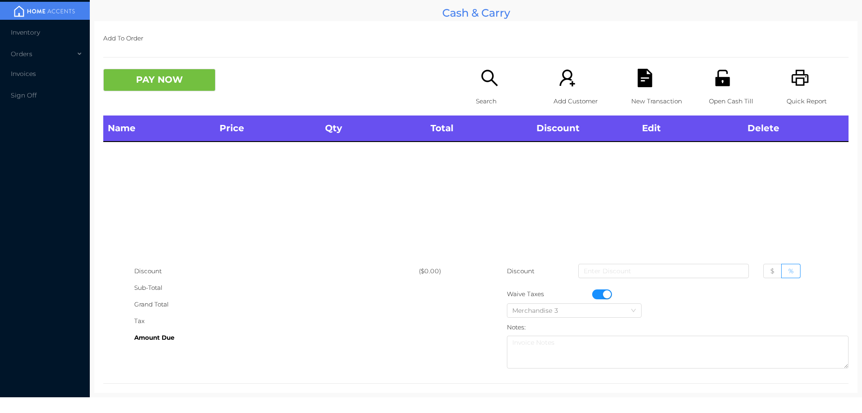
click at [601, 294] on button "button" at bounding box center [602, 294] width 20 height 10
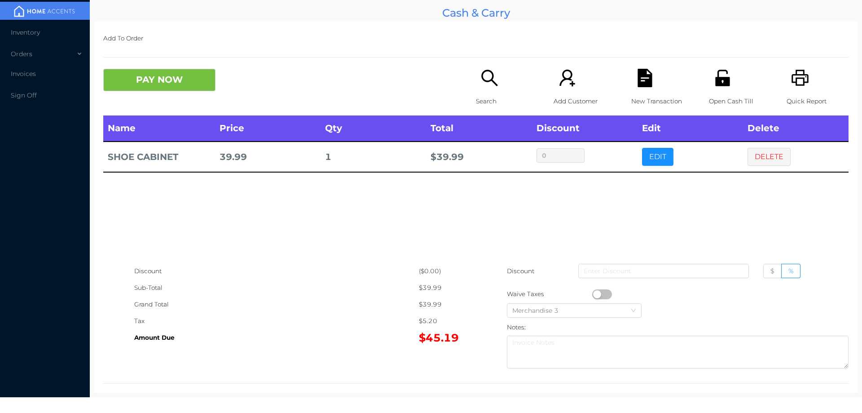
click at [640, 79] on icon "icon: file-text" at bounding box center [645, 78] width 14 height 18
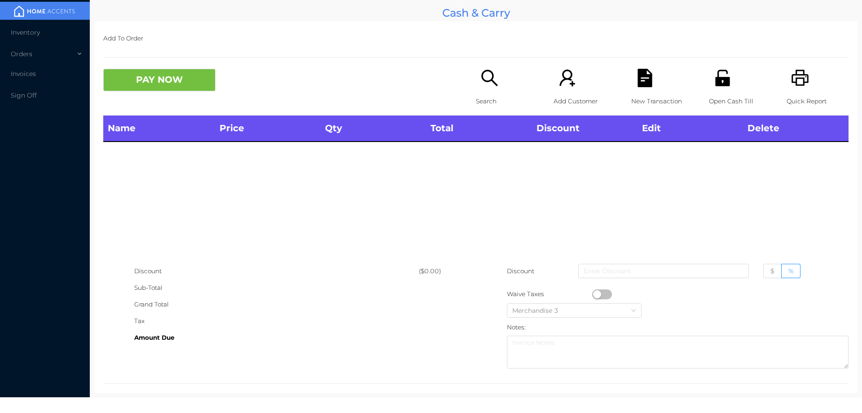
click at [715, 84] on icon "icon: unlock" at bounding box center [722, 78] width 14 height 16
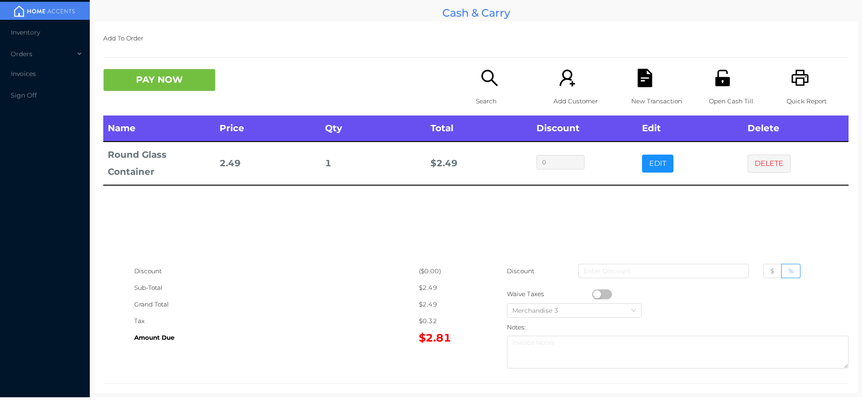
click at [725, 94] on p "Open Cash Till" at bounding box center [740, 101] width 62 height 17
click at [177, 82] on button "PAY NOW" at bounding box center [159, 80] width 112 height 22
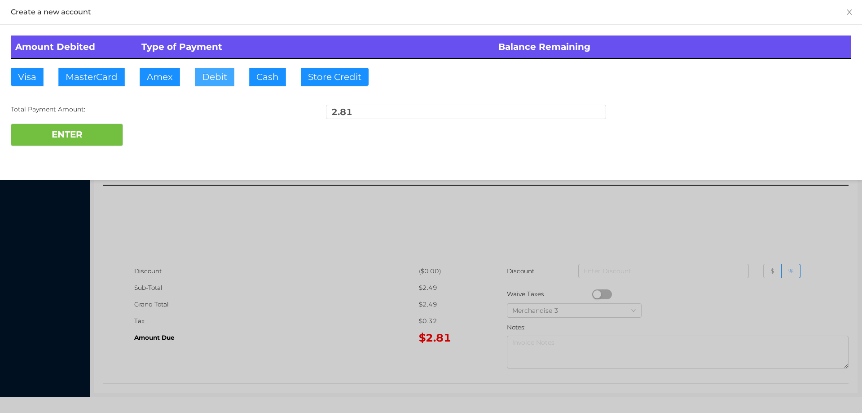
click at [203, 84] on button "Debit" at bounding box center [215, 77] width 40 height 18
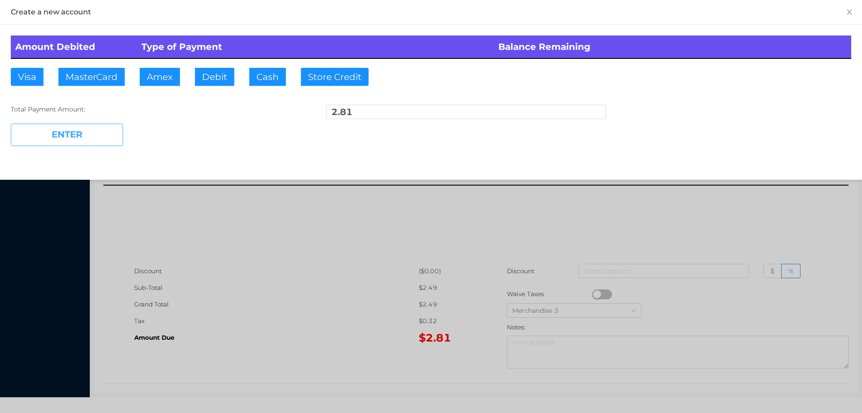
click at [80, 129] on button "ENTER" at bounding box center [67, 135] width 112 height 22
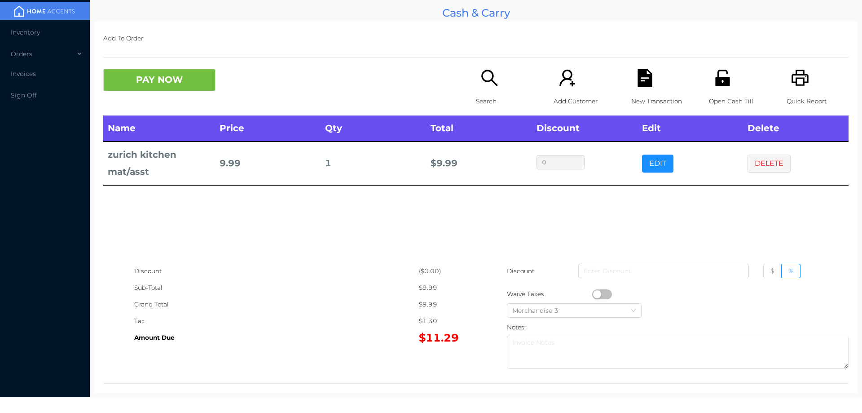
click at [184, 72] on button "PAY NOW" at bounding box center [159, 80] width 112 height 22
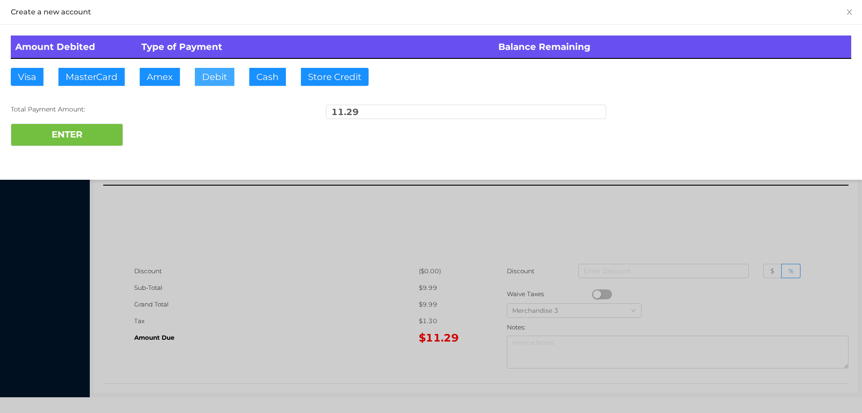
click at [233, 78] on button "Debit" at bounding box center [215, 77] width 40 height 18
type input "20"
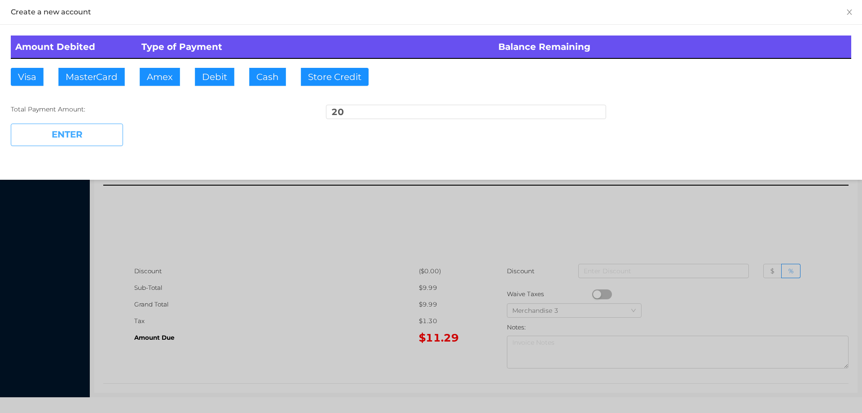
click at [88, 134] on button "ENTER" at bounding box center [67, 135] width 112 height 22
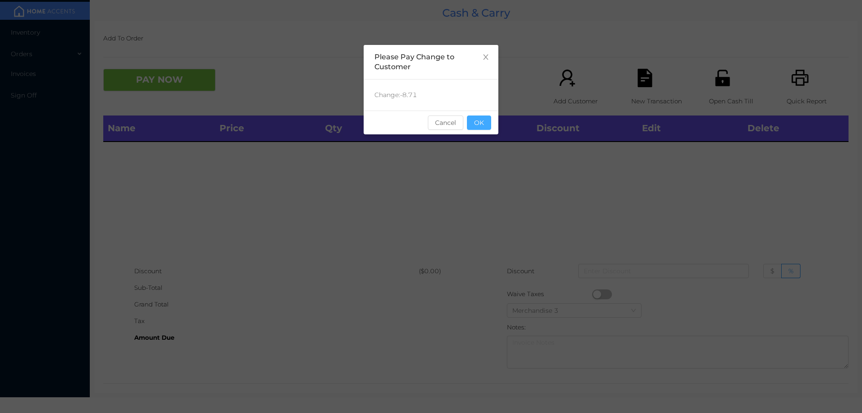
click at [489, 124] on button "OK" at bounding box center [479, 122] width 24 height 14
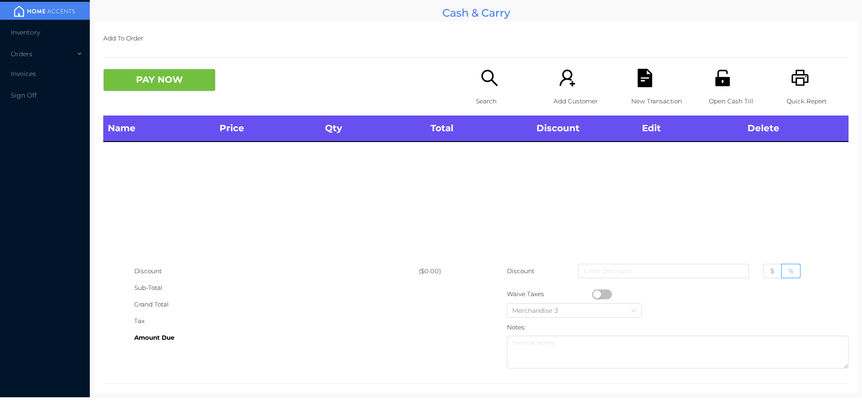
click at [718, 87] on icon "icon: unlock" at bounding box center [723, 78] width 18 height 18
click at [714, 71] on icon "icon: unlock" at bounding box center [723, 78] width 18 height 18
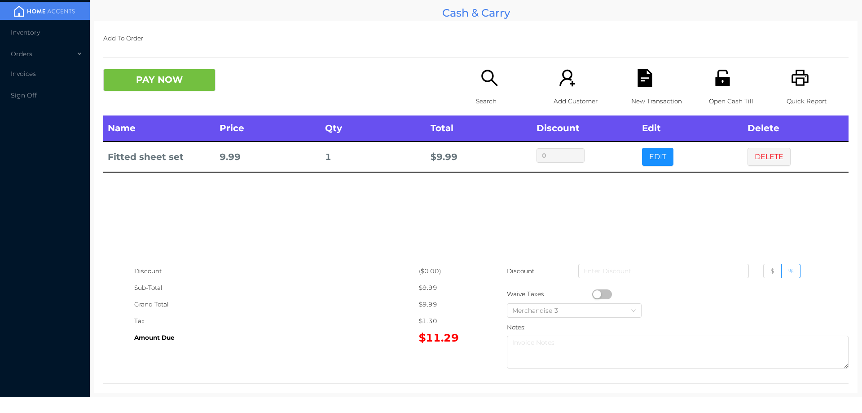
click at [481, 90] on div "Search" at bounding box center [507, 92] width 62 height 47
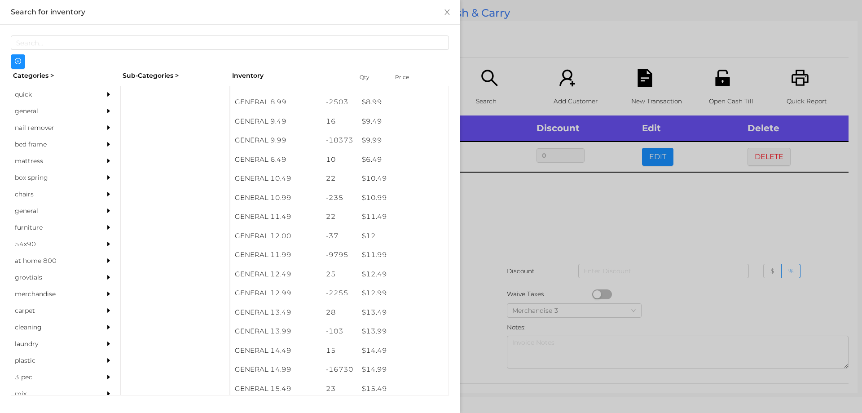
scroll to position [524, 0]
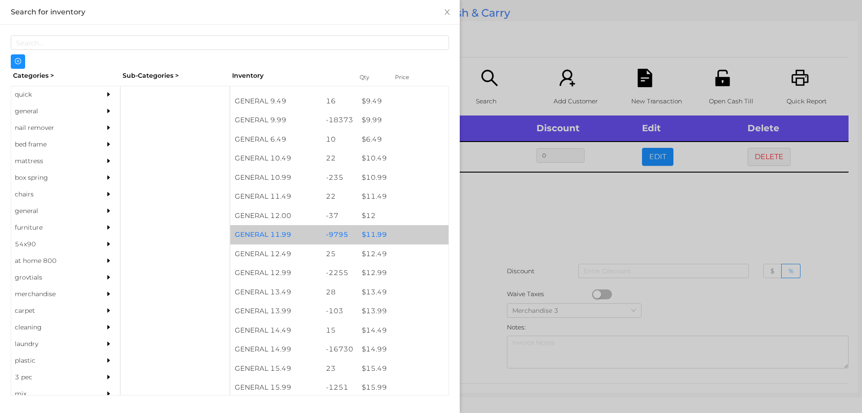
click at [367, 236] on div "$ 11.99" at bounding box center [402, 234] width 91 height 19
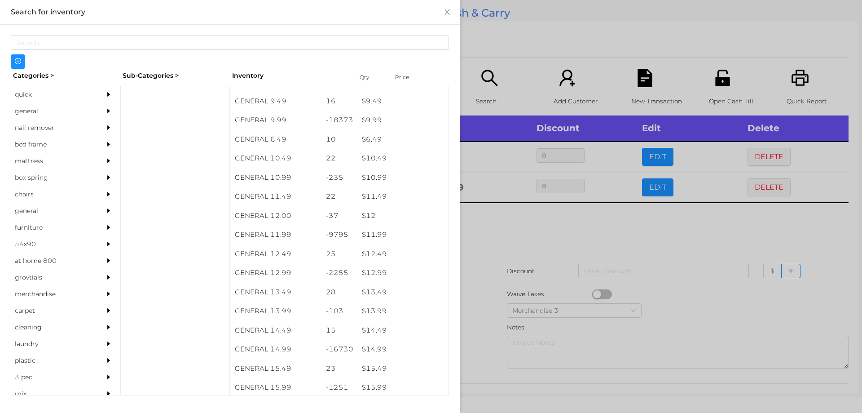
click at [486, 284] on div at bounding box center [431, 206] width 862 height 413
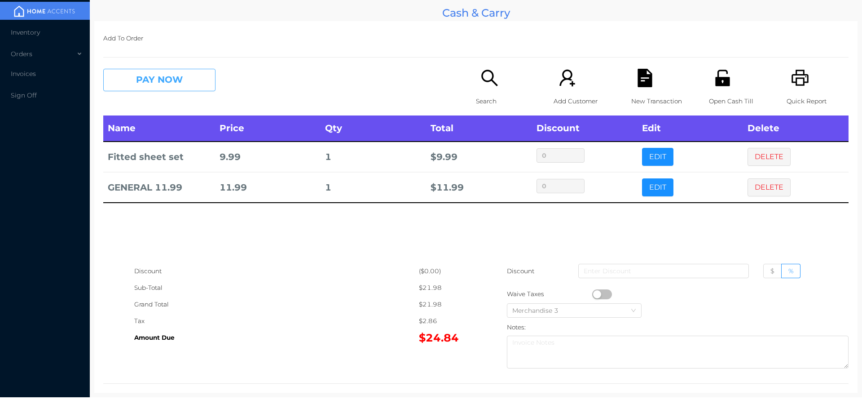
click at [182, 81] on button "PAY NOW" at bounding box center [159, 80] width 112 height 22
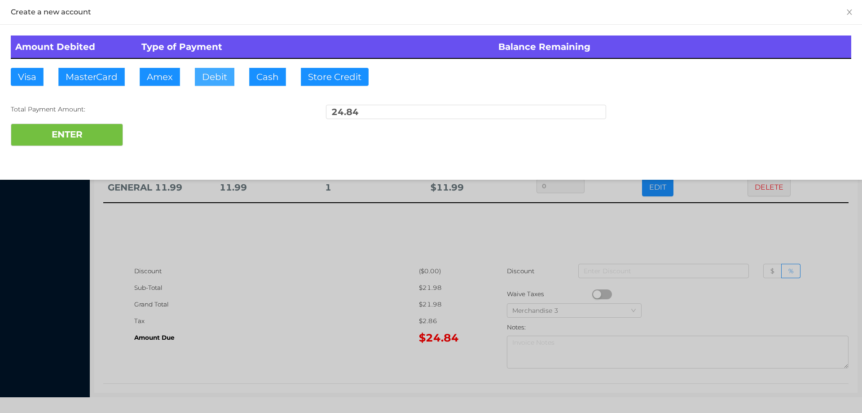
click at [215, 84] on button "Debit" at bounding box center [215, 77] width 40 height 18
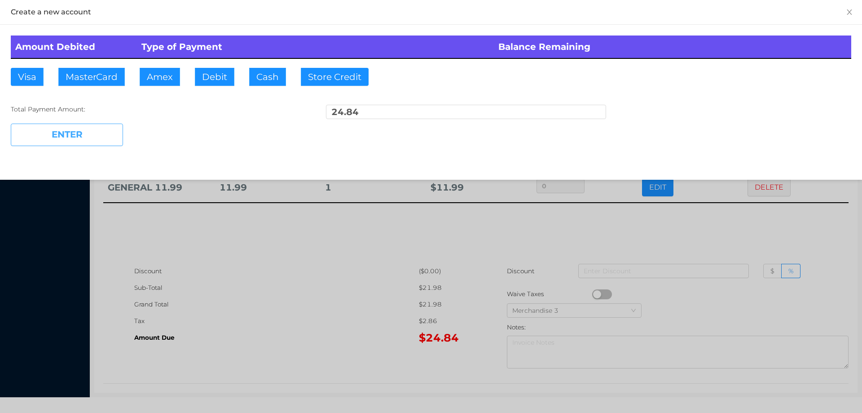
click at [63, 144] on button "ENTER" at bounding box center [67, 135] width 112 height 22
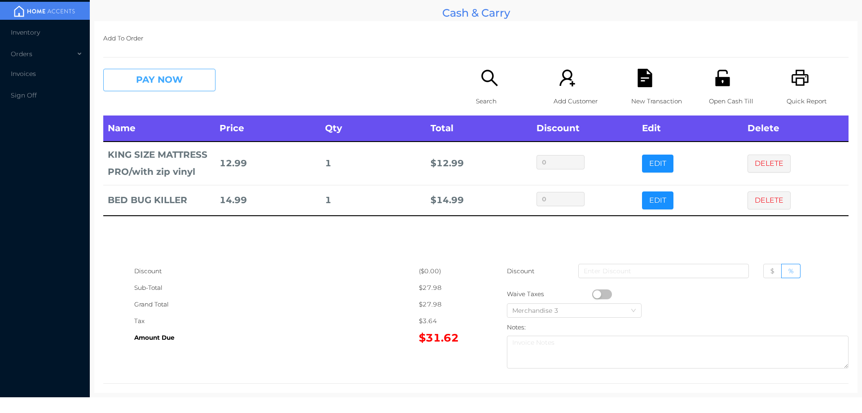
click at [160, 72] on button "PAY NOW" at bounding box center [159, 80] width 112 height 22
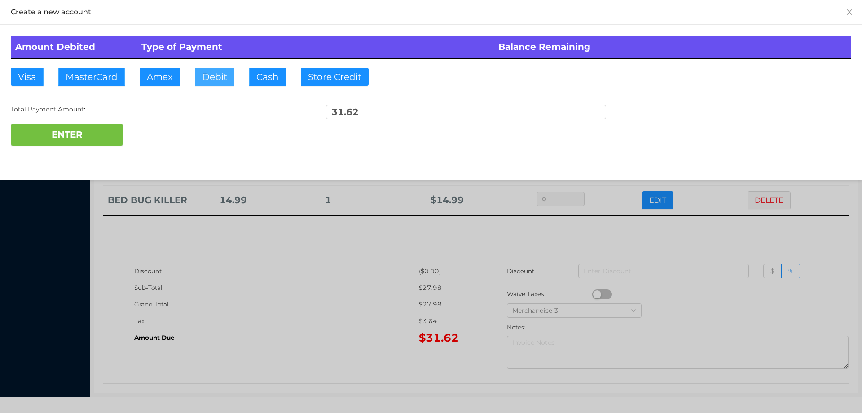
click at [209, 74] on button "Debit" at bounding box center [215, 77] width 40 height 18
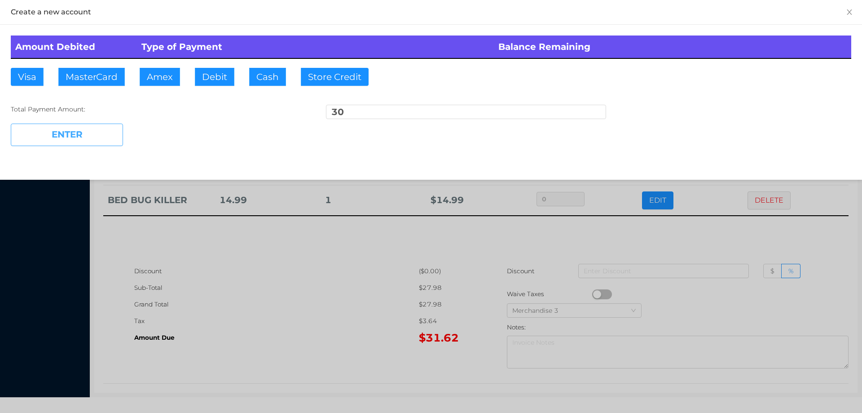
click at [53, 139] on button "ENTER" at bounding box center [67, 135] width 112 height 22
type input "1.62"
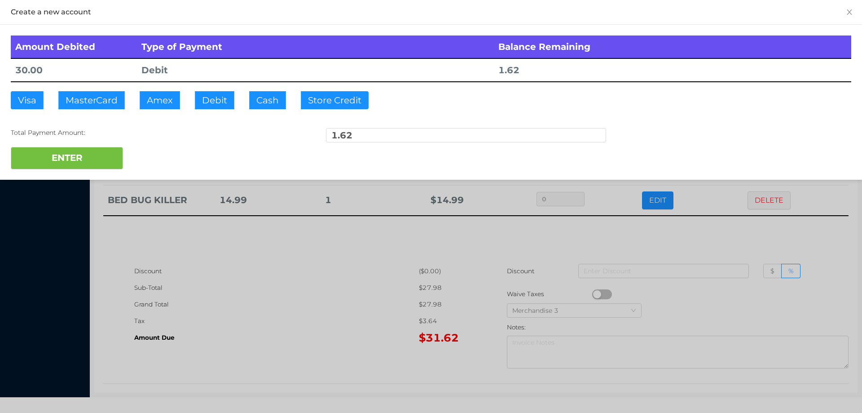
click at [281, 327] on div at bounding box center [431, 206] width 862 height 413
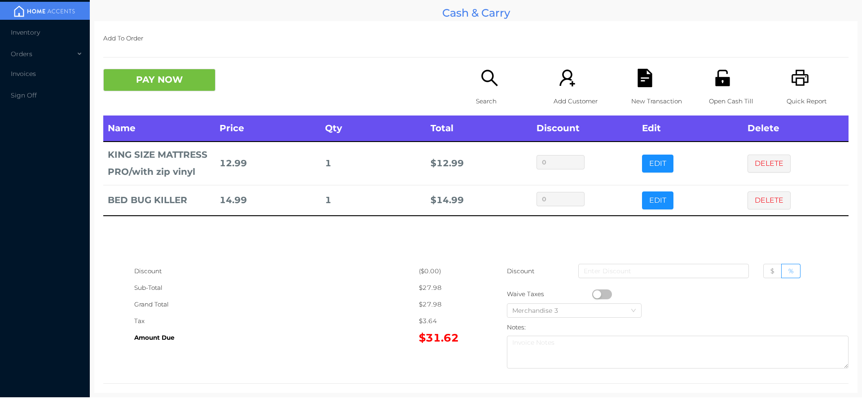
click at [153, 51] on div "Add To Order PAY NOW Search Add Customer New Transaction Open Cash Till Quick R…" at bounding box center [475, 206] width 763 height 371
click at [159, 87] on button "PAY NOW" at bounding box center [159, 80] width 112 height 22
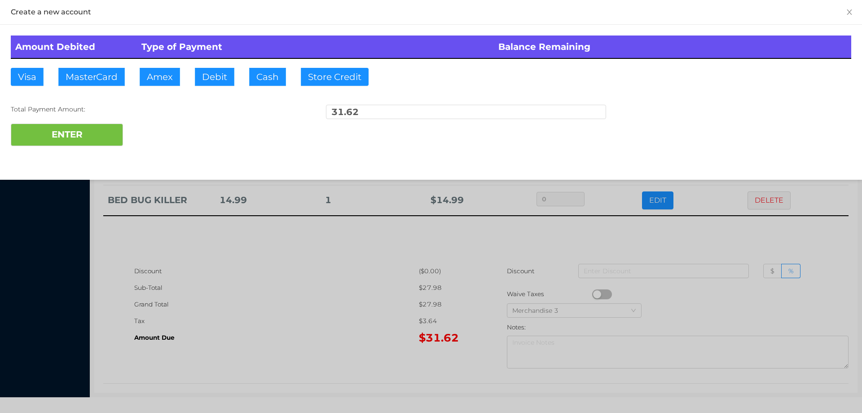
click at [202, 55] on th "Type of Payment" at bounding box center [315, 46] width 357 height 23
click at [222, 82] on button "Debit" at bounding box center [215, 77] width 40 height 18
click at [72, 143] on button "ENTER" at bounding box center [67, 135] width 112 height 22
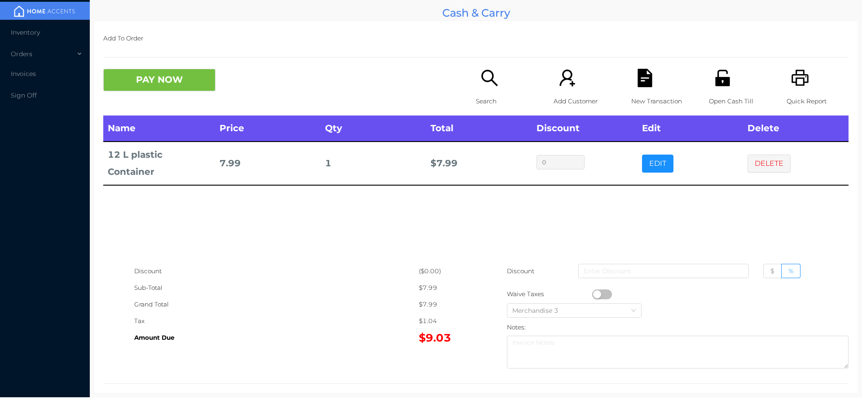
click at [166, 71] on button "PAY NOW" at bounding box center [159, 80] width 112 height 22
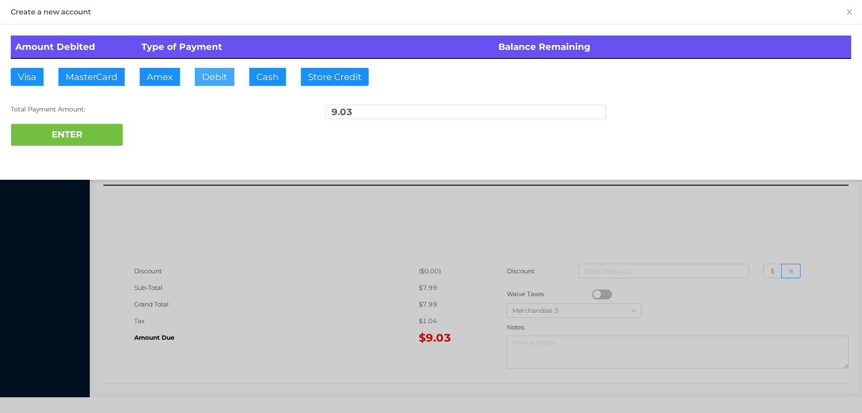
click at [224, 85] on button "Debit" at bounding box center [215, 77] width 40 height 18
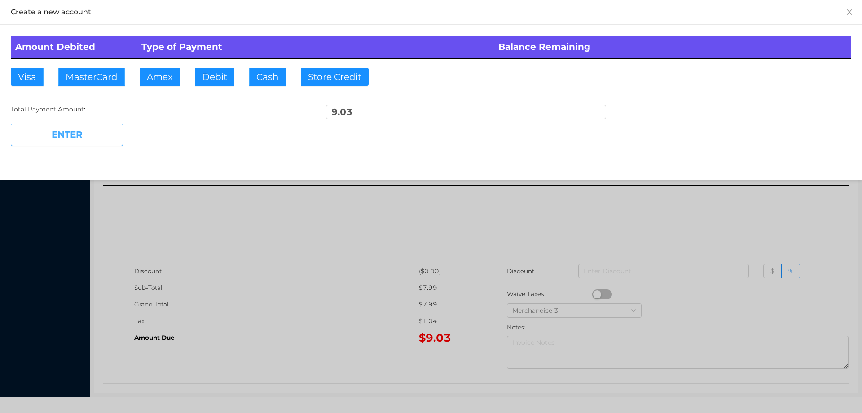
click at [97, 127] on button "ENTER" at bounding box center [67, 135] width 112 height 22
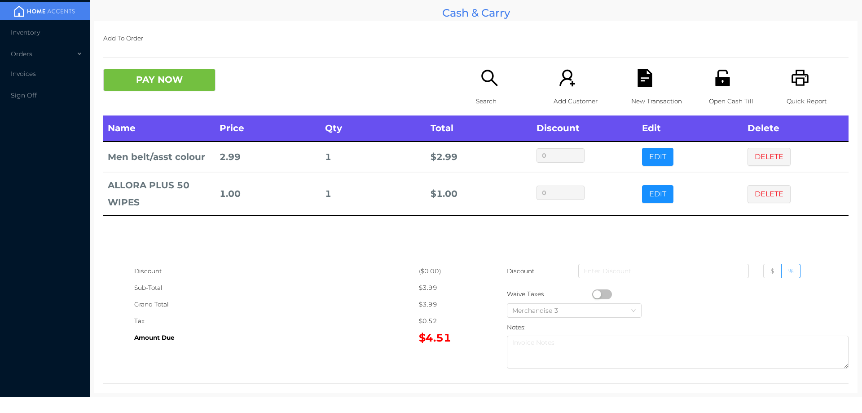
click at [476, 90] on div "Search" at bounding box center [507, 92] width 62 height 47
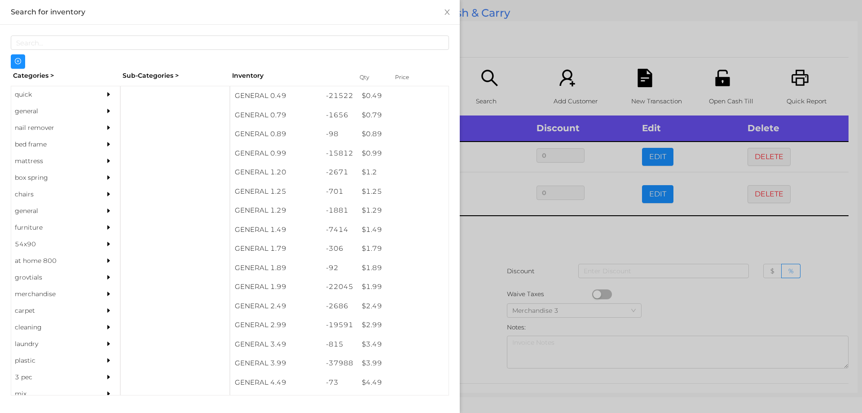
click at [558, 258] on div at bounding box center [431, 206] width 862 height 413
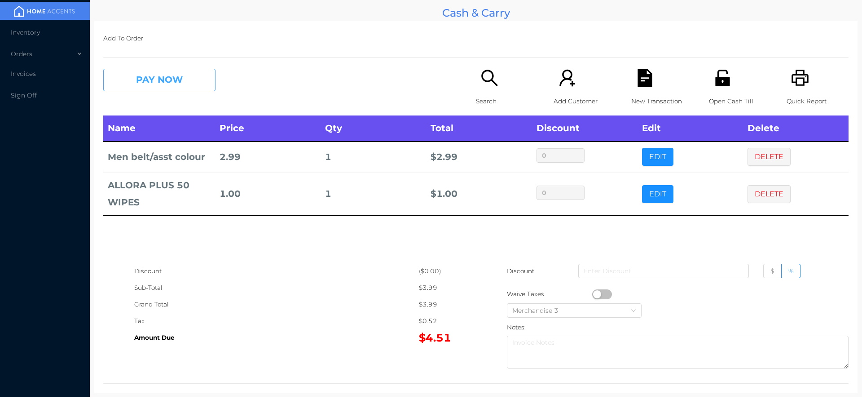
click at [172, 88] on button "PAY NOW" at bounding box center [159, 80] width 112 height 22
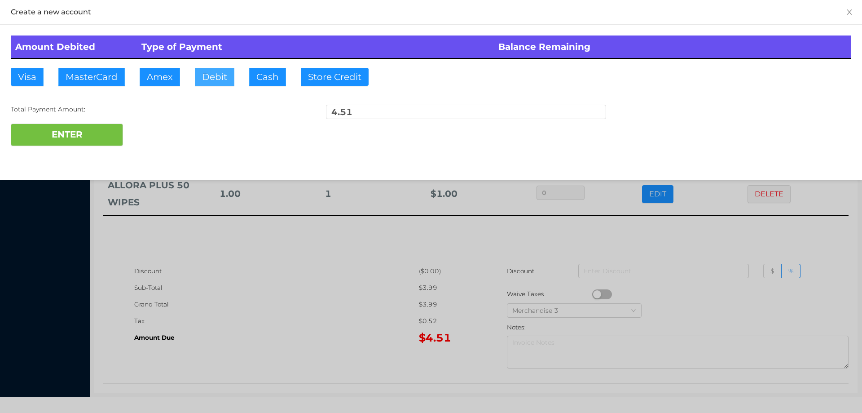
click at [219, 77] on button "Debit" at bounding box center [215, 77] width 40 height 18
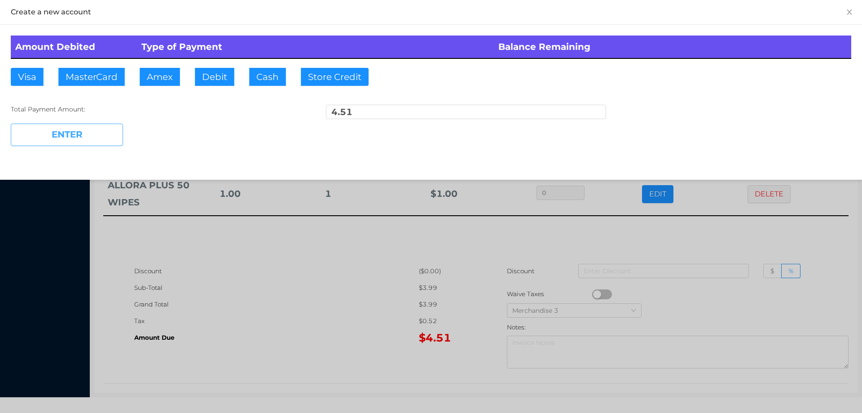
click at [94, 146] on button "ENTER" at bounding box center [67, 135] width 112 height 22
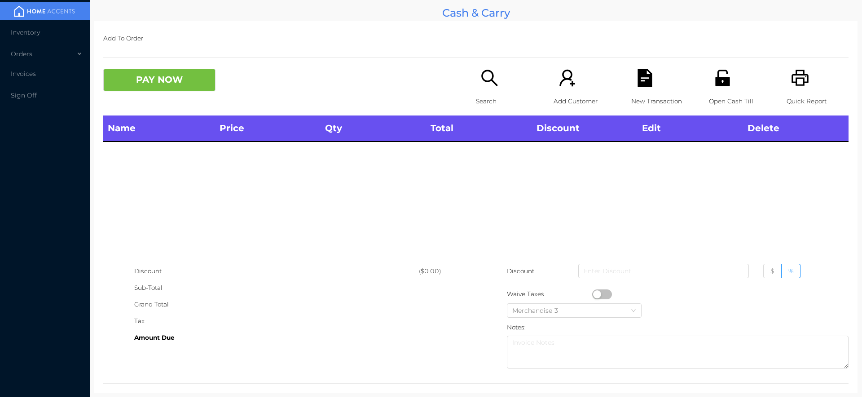
click at [490, 86] on icon "icon: search" at bounding box center [490, 78] width 18 height 18
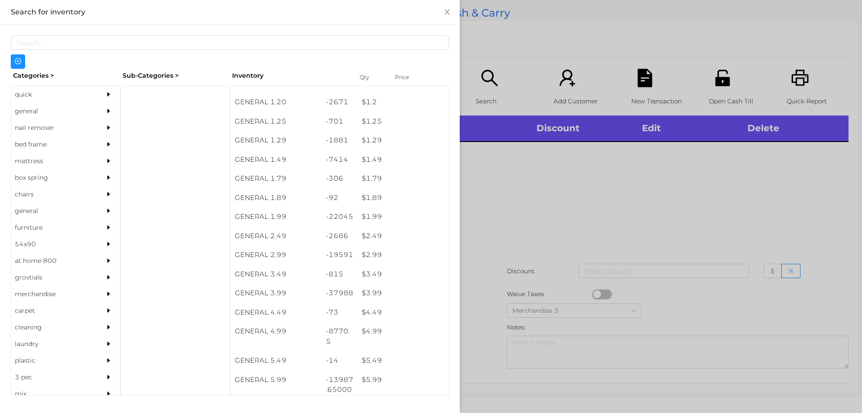
scroll to position [71, 0]
click at [360, 291] on div "$ 3.99" at bounding box center [402, 291] width 91 height 19
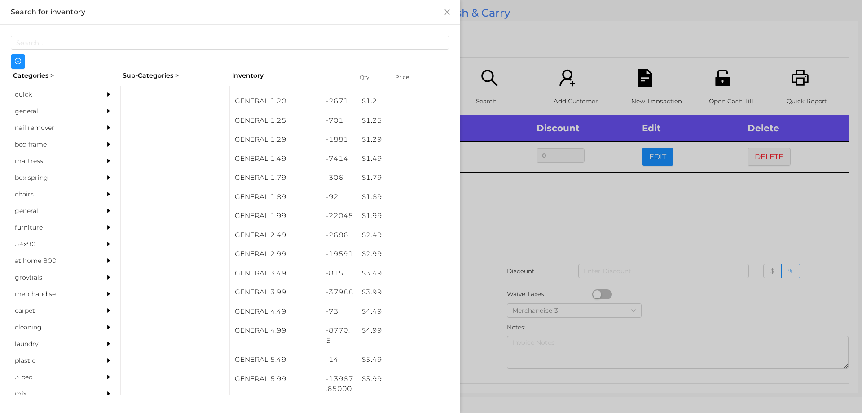
click at [545, 219] on div at bounding box center [431, 206] width 862 height 413
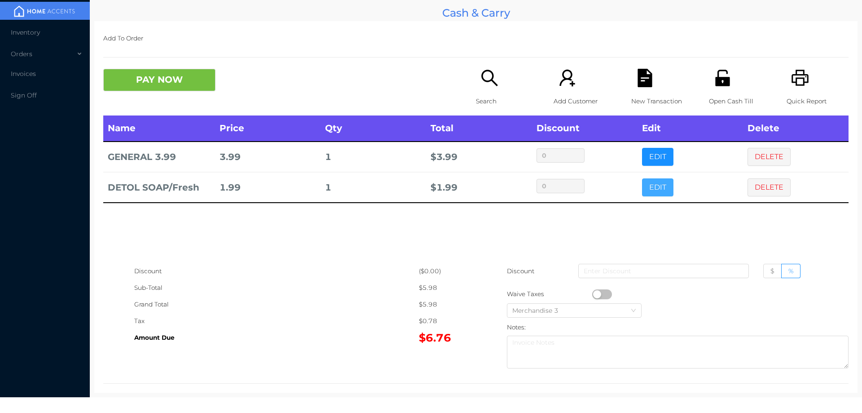
click at [664, 187] on button "EDIT" at bounding box center [657, 187] width 31 height 18
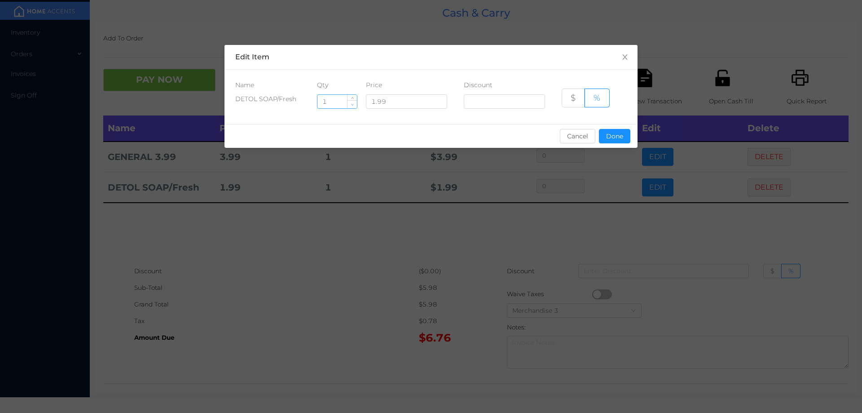
click at [350, 102] on span "Decrease Value" at bounding box center [352, 104] width 9 height 8
type input "0"
type input "6"
click at [618, 141] on button "Done" at bounding box center [614, 136] width 31 height 14
type input "0%"
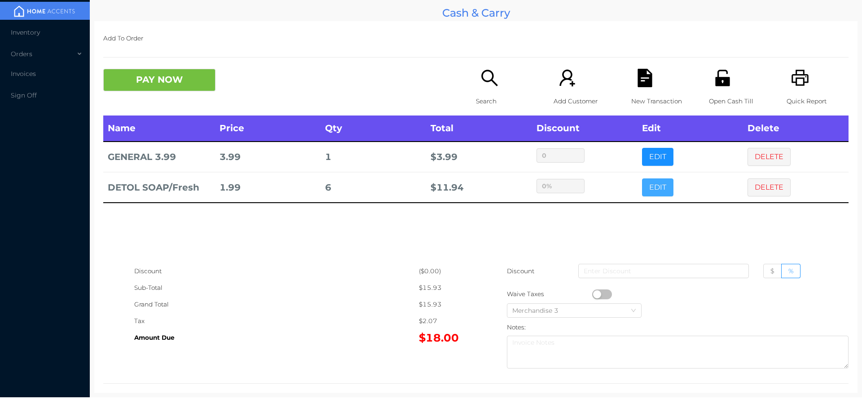
click at [642, 178] on button "EDIT" at bounding box center [657, 187] width 31 height 18
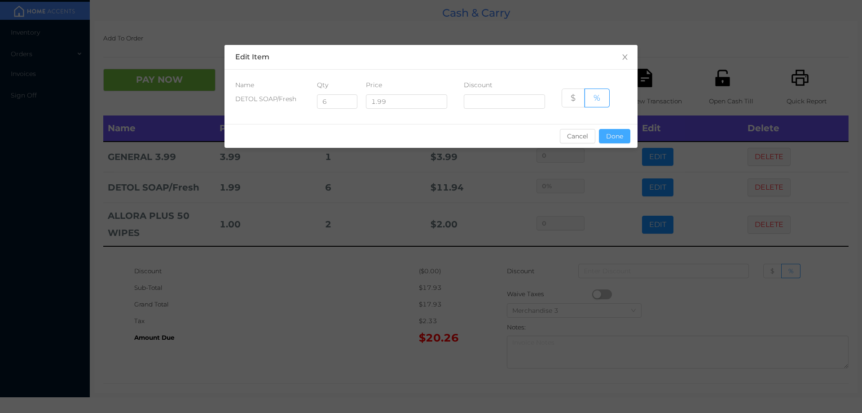
click at [609, 142] on button "Done" at bounding box center [614, 136] width 31 height 14
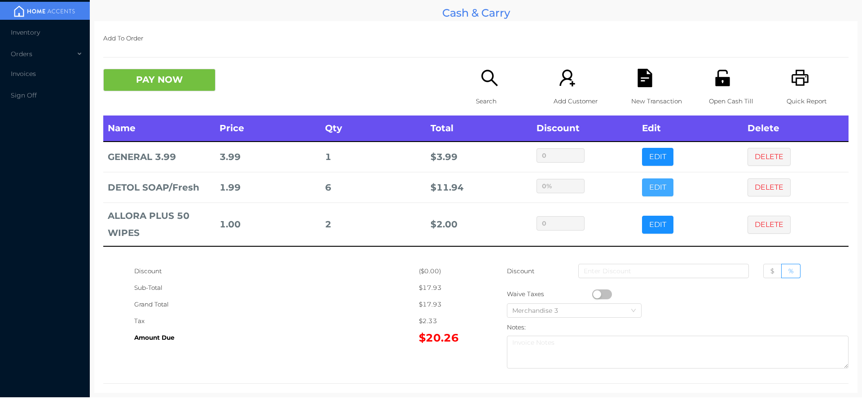
click at [642, 178] on button "EDIT" at bounding box center [657, 187] width 31 height 18
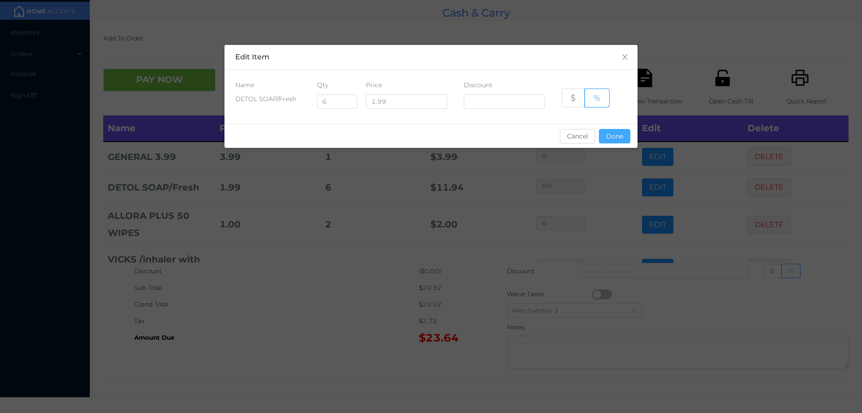
click at [613, 137] on button "Done" at bounding box center [614, 136] width 31 height 14
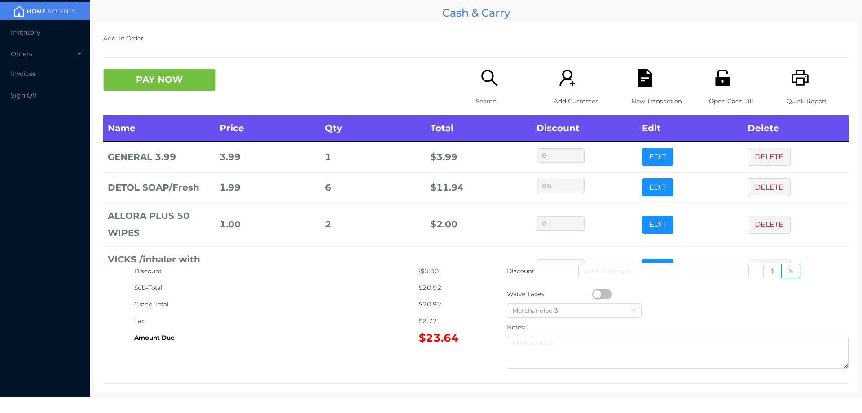
click at [638, 86] on icon "icon: file-text" at bounding box center [645, 78] width 14 height 18
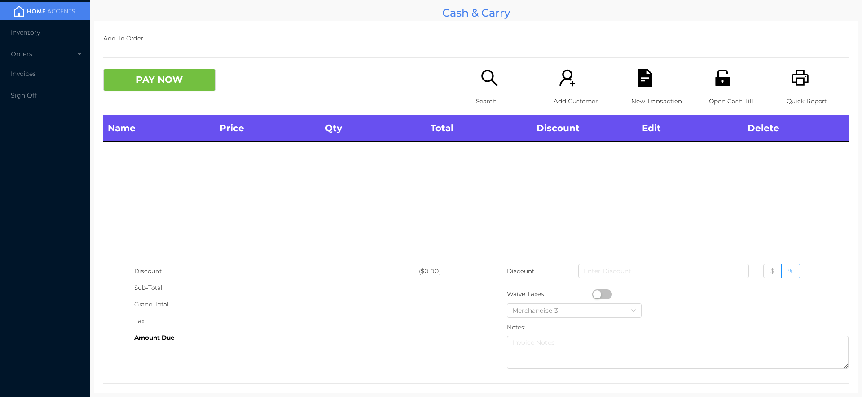
click at [719, 75] on icon "icon: unlock" at bounding box center [723, 78] width 18 height 18
click at [502, 126] on th "Total" at bounding box center [479, 128] width 106 height 26
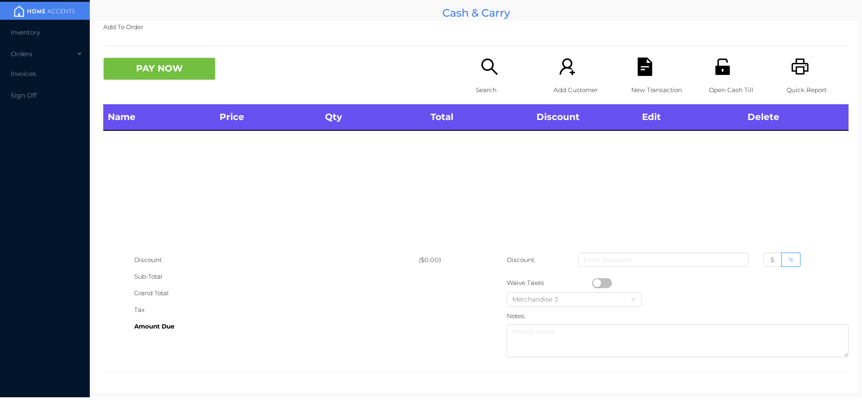
click at [482, 79] on div "Search" at bounding box center [507, 80] width 62 height 47
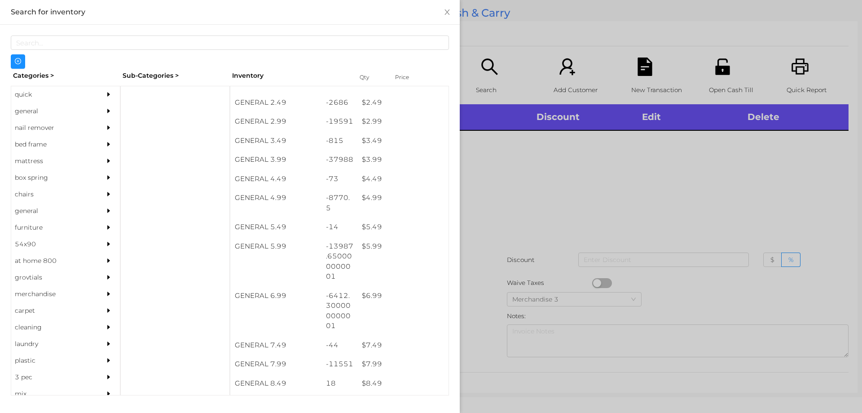
scroll to position [216, 0]
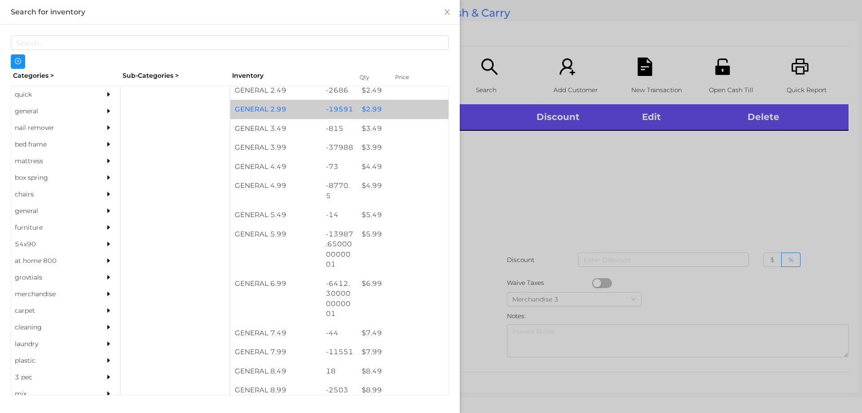
click at [387, 118] on div "$ 2.99" at bounding box center [402, 109] width 91 height 19
click at [395, 114] on div "$ 2.99" at bounding box center [402, 109] width 91 height 19
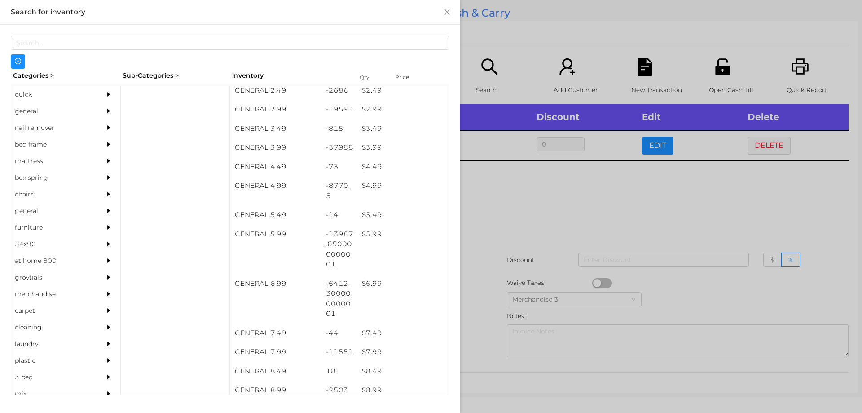
click at [501, 249] on div at bounding box center [431, 206] width 862 height 413
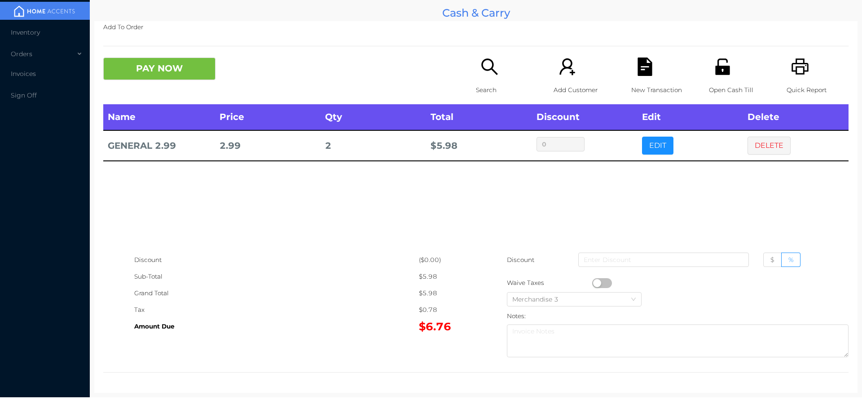
click at [631, 65] on div "New Transaction" at bounding box center [662, 80] width 62 height 47
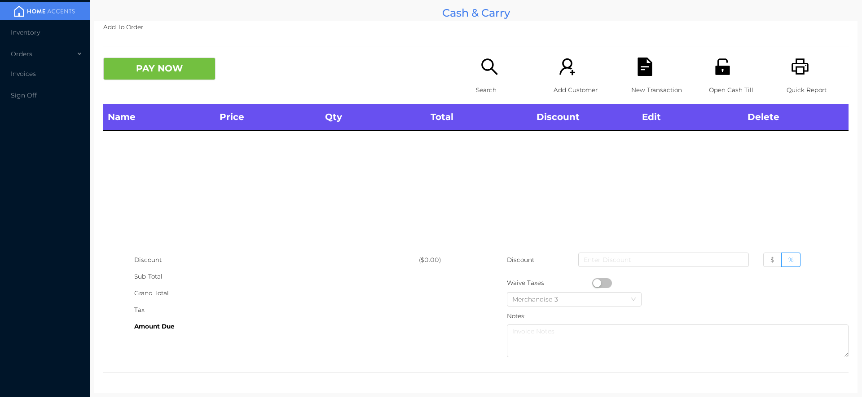
click at [733, 70] on div "Open Cash Till" at bounding box center [740, 80] width 62 height 47
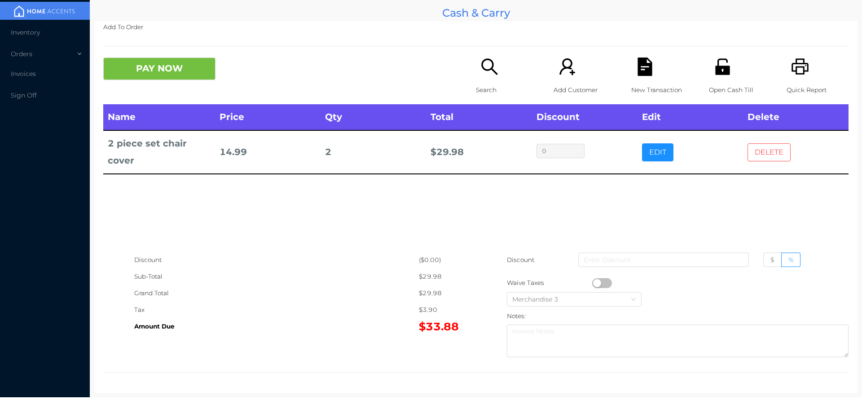
click at [761, 145] on button "DELETE" at bounding box center [769, 152] width 43 height 18
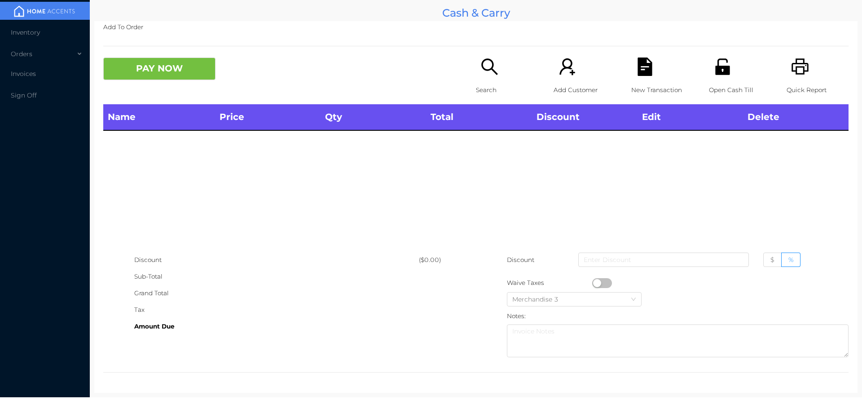
click at [489, 73] on icon "icon: search" at bounding box center [490, 66] width 18 height 18
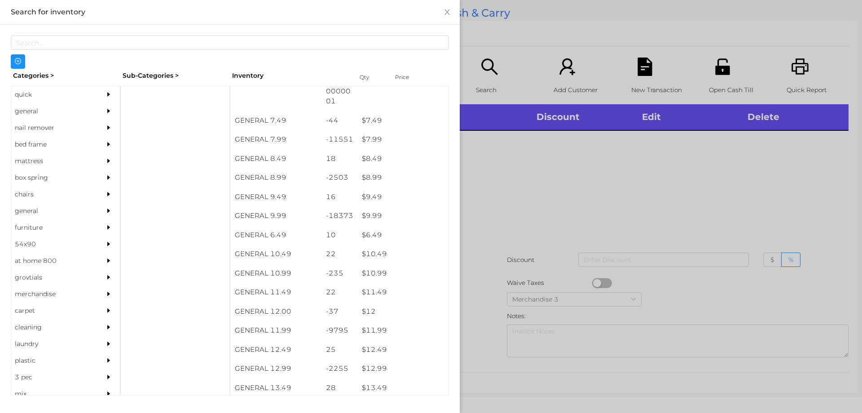
scroll to position [421, 0]
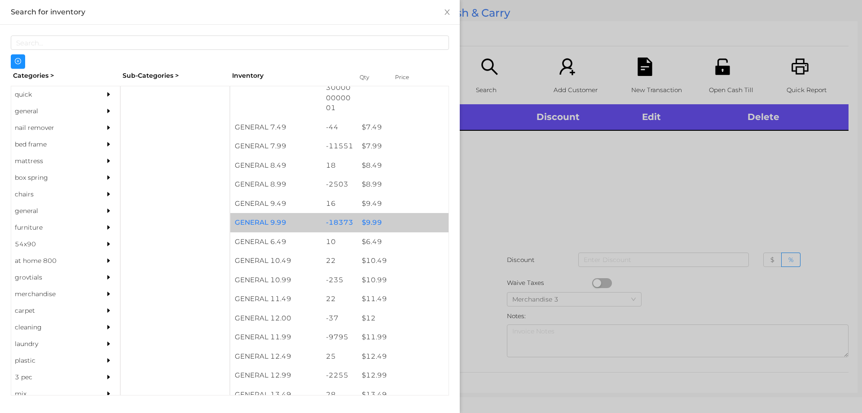
click at [401, 218] on div "$ 9.99" at bounding box center [402, 222] width 91 height 19
click at [411, 223] on div "$ 9.99" at bounding box center [402, 222] width 91 height 19
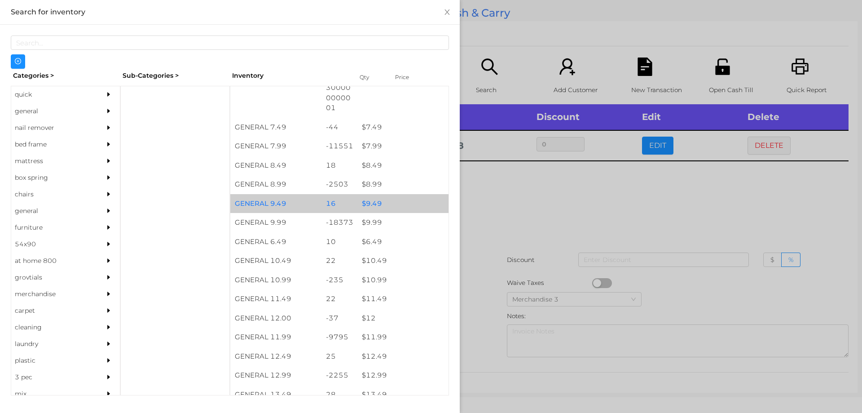
click at [406, 212] on div "$ 9.49" at bounding box center [402, 203] width 91 height 19
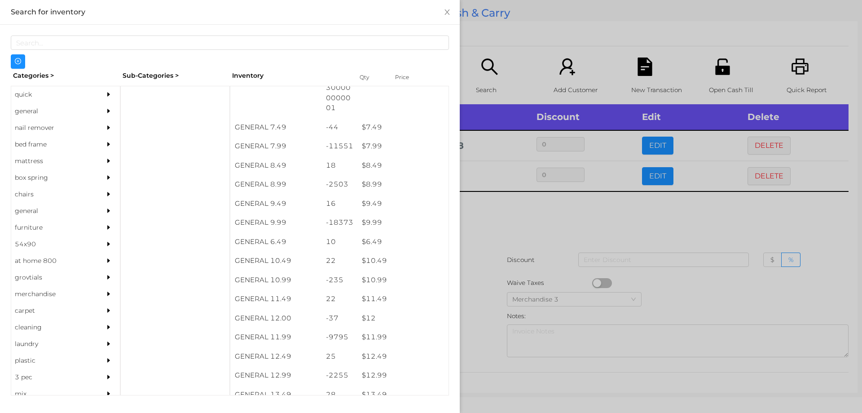
click at [512, 227] on div at bounding box center [431, 206] width 862 height 413
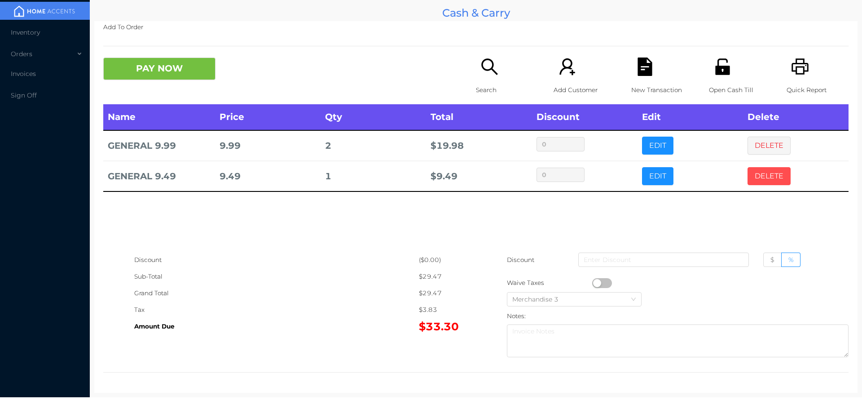
click at [769, 174] on button "DELETE" at bounding box center [769, 176] width 43 height 18
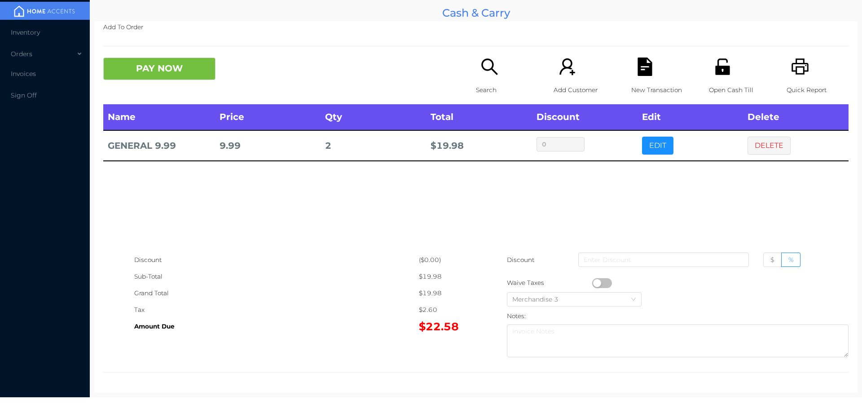
click at [647, 139] on button "EDIT" at bounding box center [657, 146] width 31 height 18
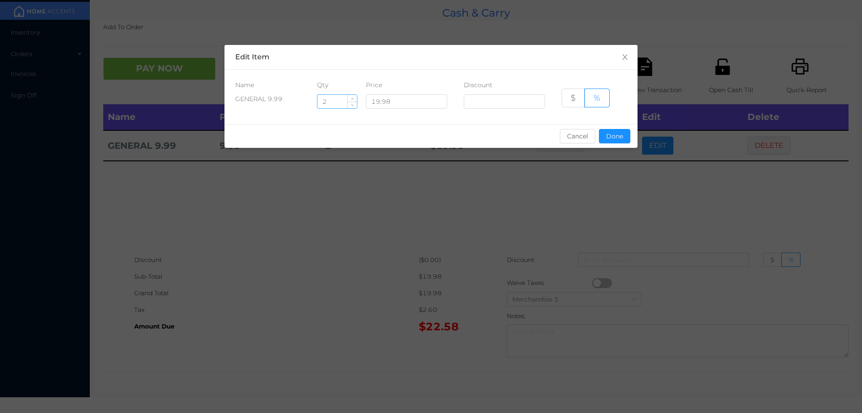
click at [341, 103] on input "2" at bounding box center [338, 101] width 40 height 13
type input "3"
click at [618, 136] on button "Done" at bounding box center [614, 136] width 31 height 14
type input "0%"
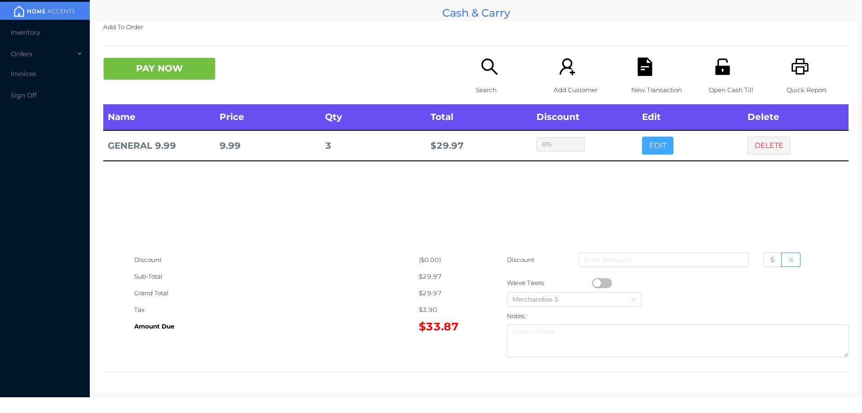
click at [642, 137] on button "EDIT" at bounding box center [657, 146] width 31 height 18
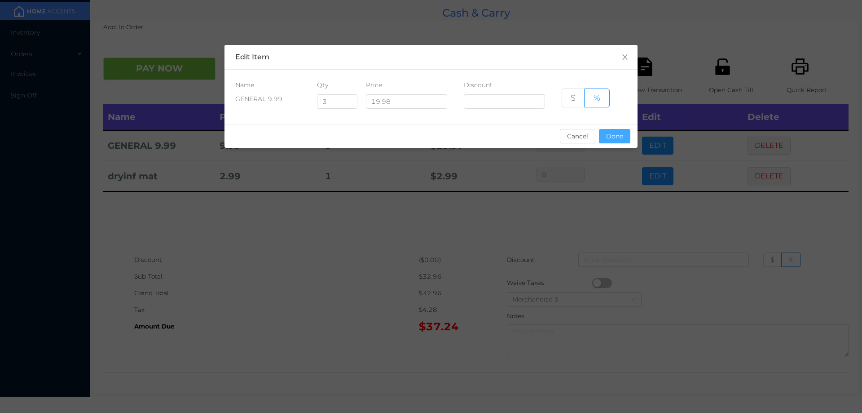
click at [617, 131] on button "Done" at bounding box center [614, 136] width 31 height 14
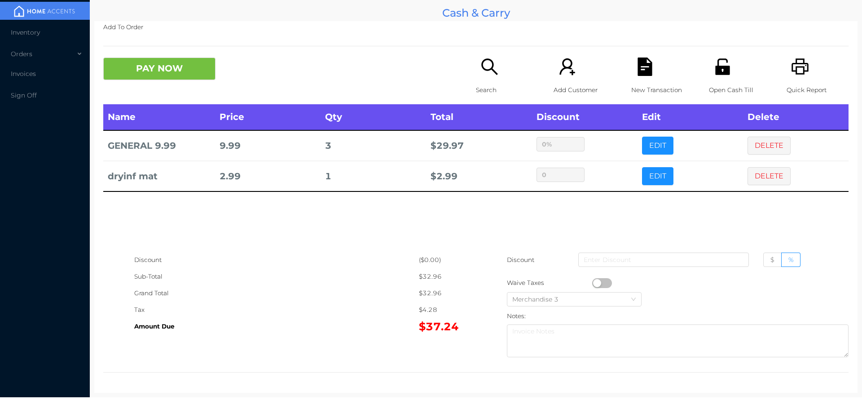
click at [798, 68] on icon "icon: printer" at bounding box center [800, 66] width 17 height 16
click at [638, 71] on icon "icon: file-text" at bounding box center [645, 66] width 14 height 18
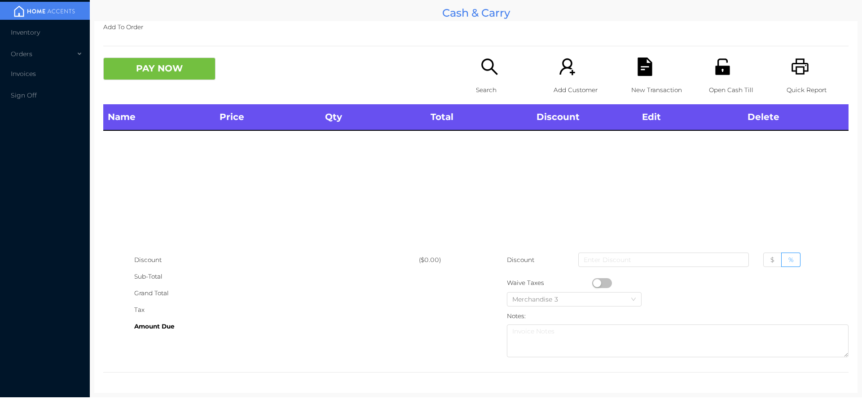
click at [476, 75] on div "Search" at bounding box center [507, 80] width 62 height 47
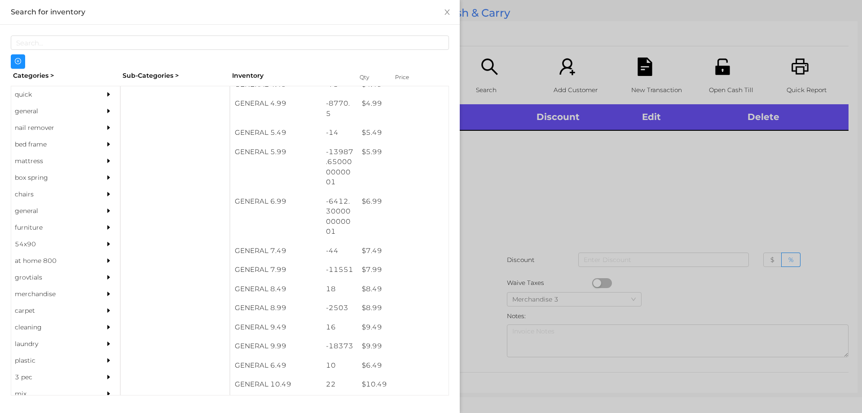
scroll to position [296, 0]
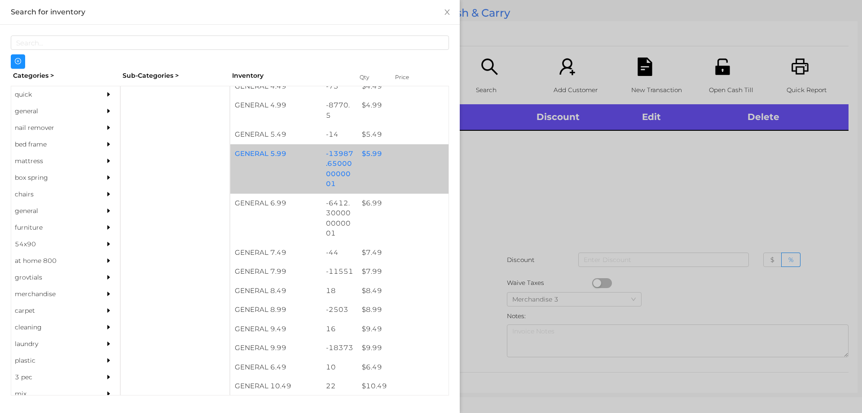
click at [383, 151] on div "$ 5.99" at bounding box center [402, 153] width 91 height 19
click at [394, 163] on div "GENERAL 5.99 -13987.650000000001 $ 5.99" at bounding box center [339, 168] width 218 height 49
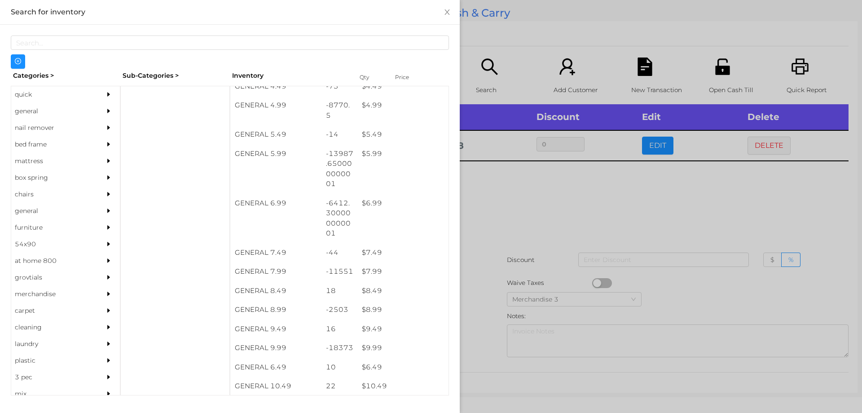
click at [527, 206] on div at bounding box center [431, 206] width 862 height 413
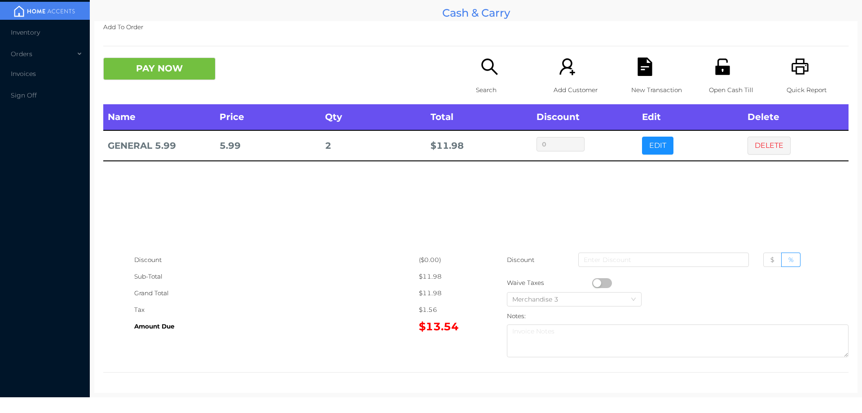
click at [476, 85] on p "Search" at bounding box center [507, 90] width 62 height 17
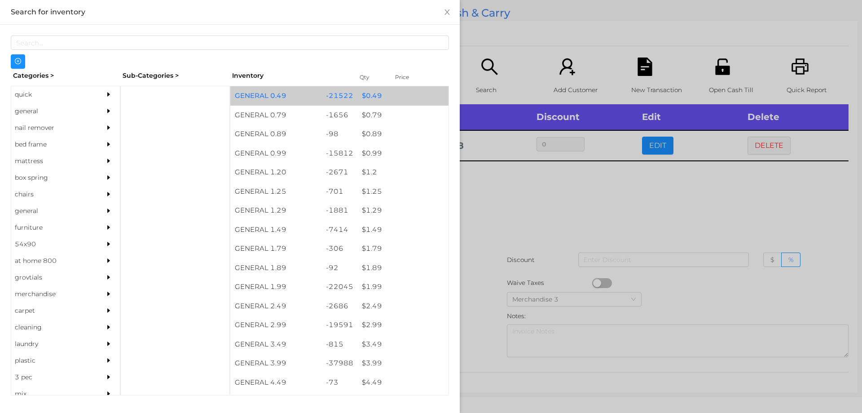
click at [347, 98] on div "-21522" at bounding box center [340, 95] width 36 height 19
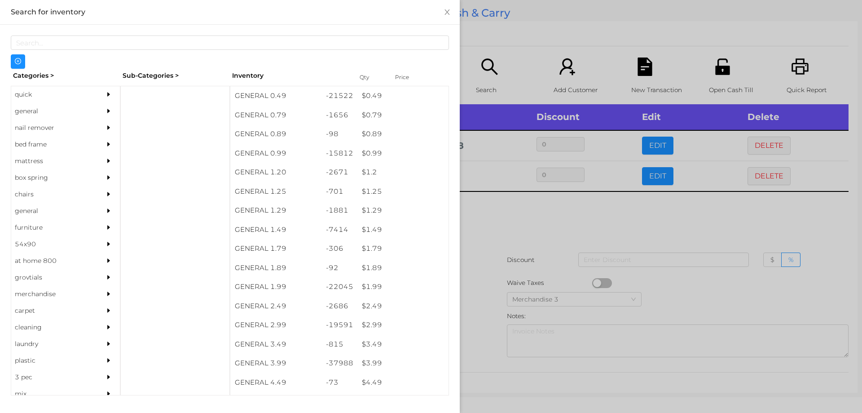
click at [517, 255] on div at bounding box center [431, 206] width 862 height 413
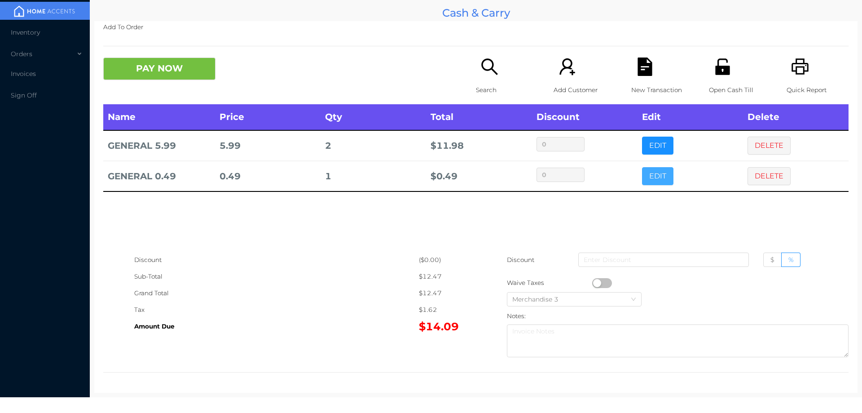
click at [651, 183] on button "EDIT" at bounding box center [657, 176] width 31 height 18
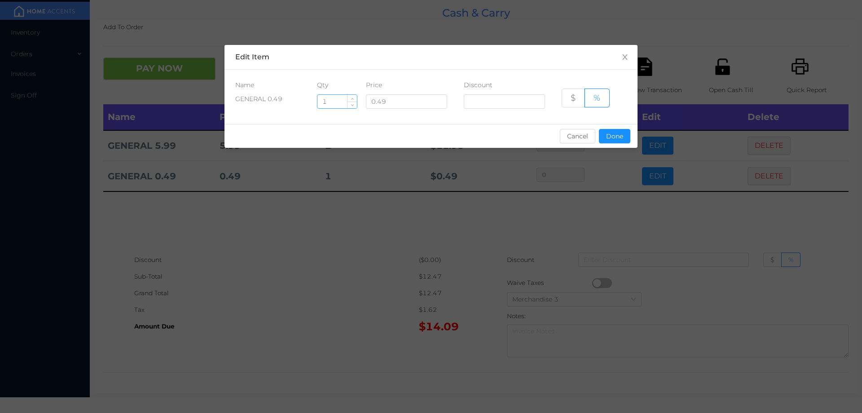
click at [342, 102] on input "1" at bounding box center [338, 101] width 40 height 13
type input "6"
click at [628, 137] on button "Done" at bounding box center [614, 136] width 31 height 14
type input "0%"
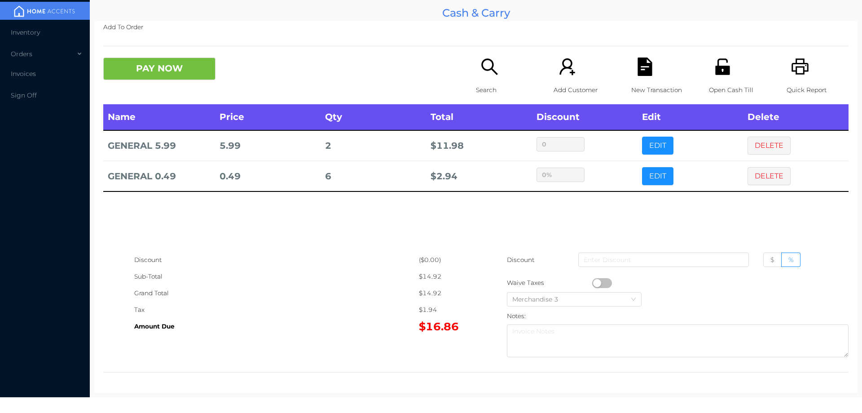
click at [633, 81] on div "New Transaction" at bounding box center [662, 80] width 62 height 47
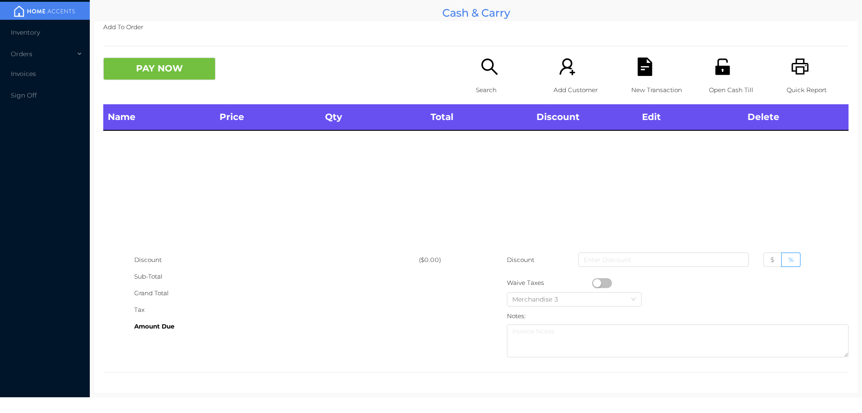
click at [724, 68] on icon "icon: unlock" at bounding box center [722, 66] width 14 height 16
click at [487, 80] on div "Search" at bounding box center [507, 80] width 62 height 47
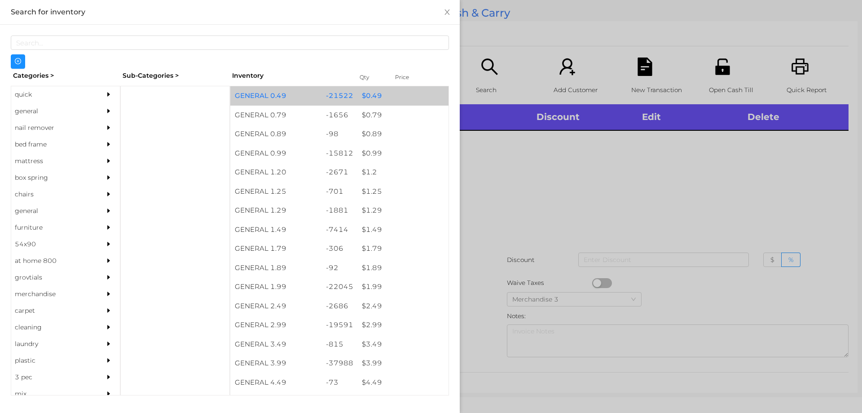
click at [349, 101] on div "-21522" at bounding box center [340, 95] width 36 height 19
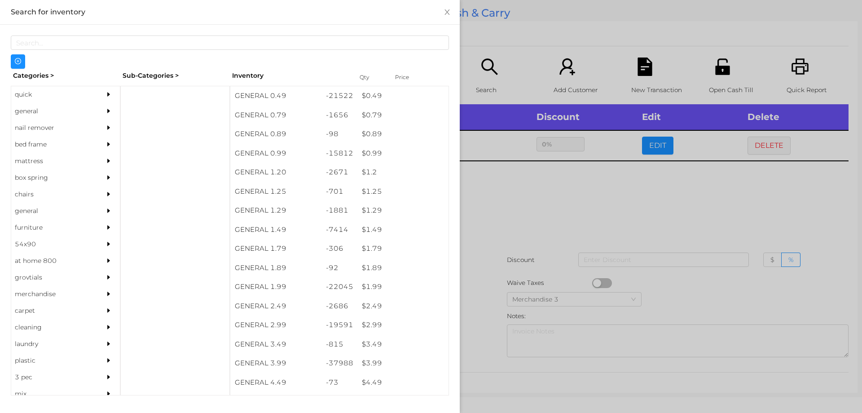
click at [768, 140] on div at bounding box center [431, 206] width 862 height 413
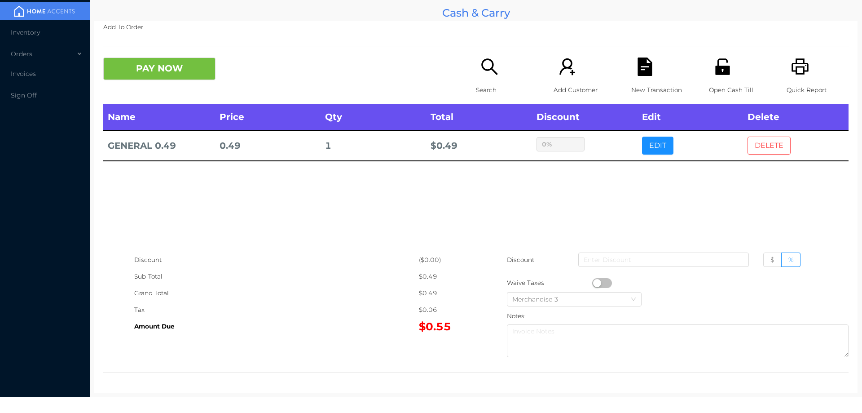
click at [783, 152] on button "DELETE" at bounding box center [769, 146] width 43 height 18
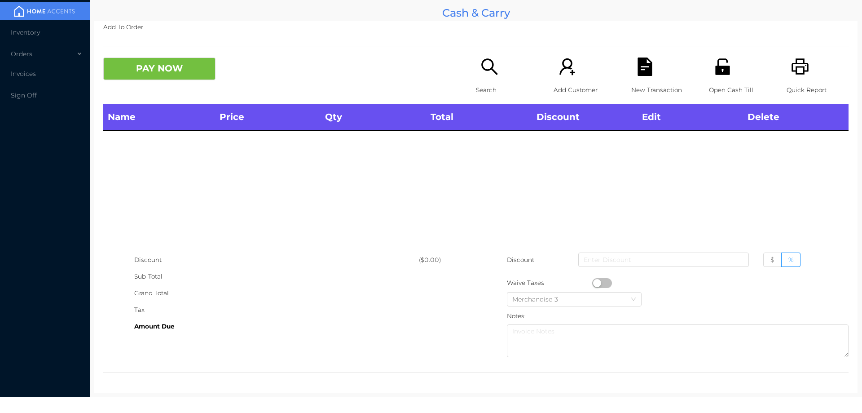
click at [502, 75] on div "Search" at bounding box center [507, 80] width 62 height 47
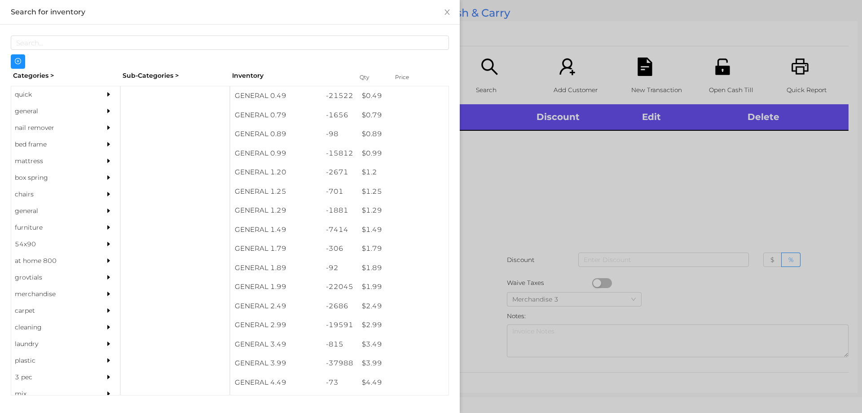
scroll to position [0, 0]
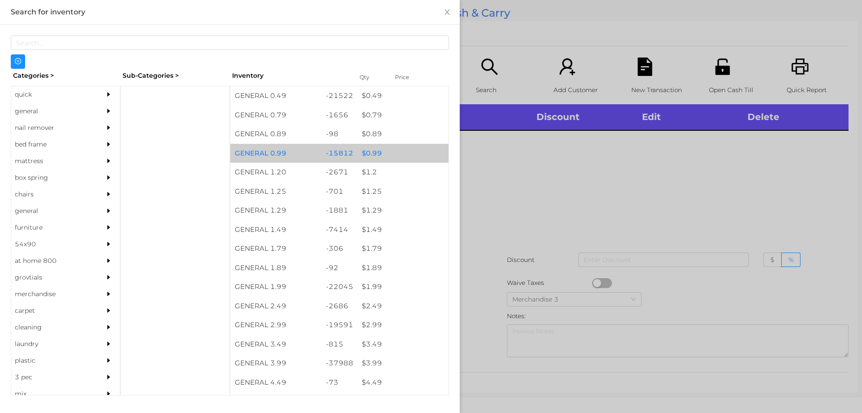
click at [385, 148] on div "$ 0.99" at bounding box center [402, 153] width 91 height 19
click at [749, 192] on div at bounding box center [431, 206] width 862 height 413
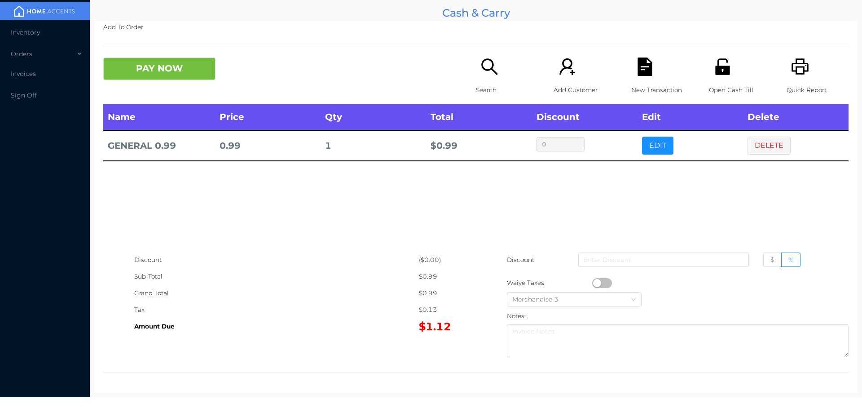
click at [720, 65] on icon "icon: unlock" at bounding box center [723, 66] width 18 height 18
click at [631, 64] on div "New Transaction" at bounding box center [662, 80] width 62 height 47
click at [494, 203] on div "Name Price Qty Total Discount Edit Delete lock&fit 3 pic set v|k 9.99 1 $ 9.99 …" at bounding box center [475, 177] width 745 height 147
click at [770, 151] on button "DELETE" at bounding box center [769, 146] width 43 height 18
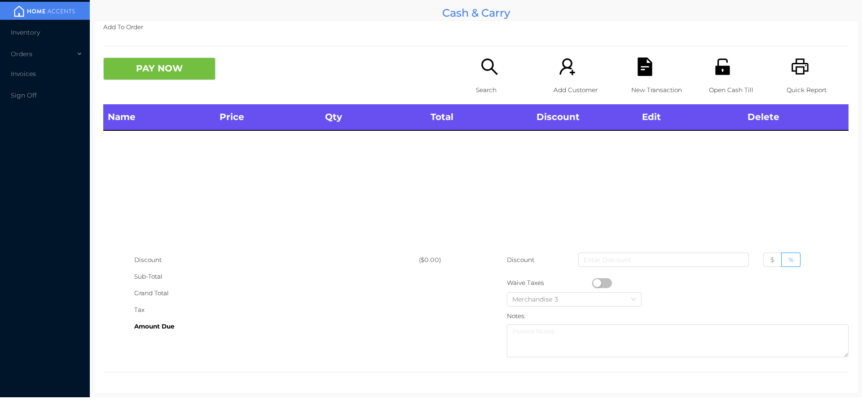
click at [494, 83] on p "Search" at bounding box center [507, 90] width 62 height 17
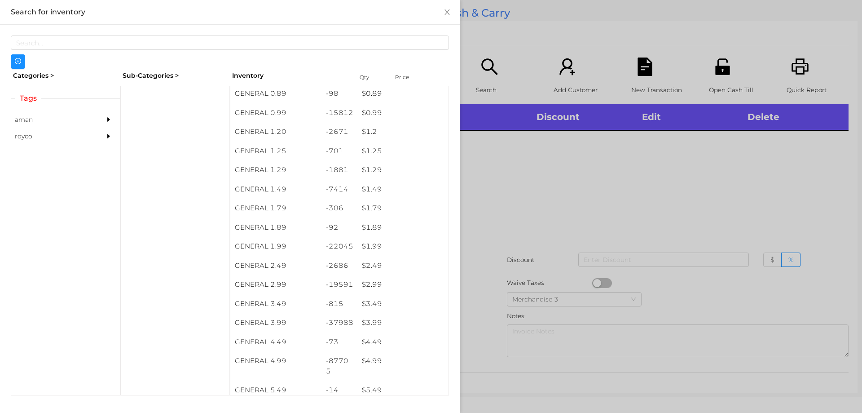
scroll to position [47, 0]
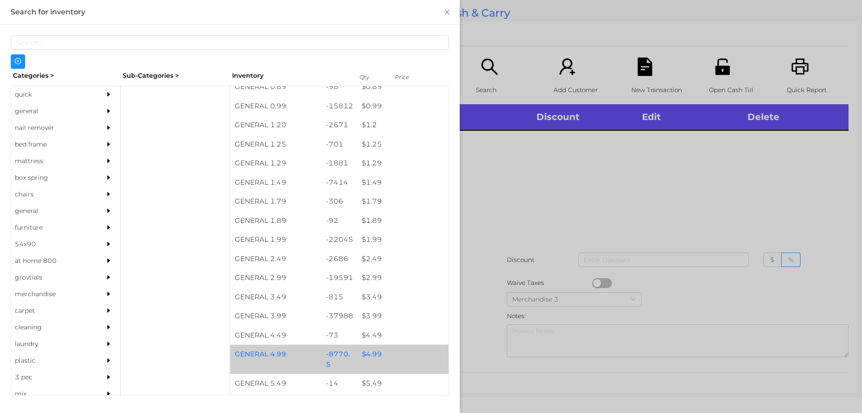
click at [388, 358] on div "$ 4.99" at bounding box center [402, 353] width 91 height 19
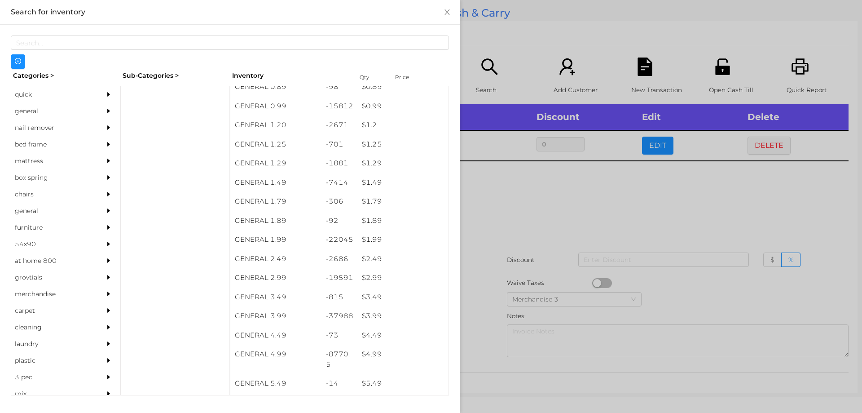
click at [548, 279] on div at bounding box center [431, 206] width 862 height 413
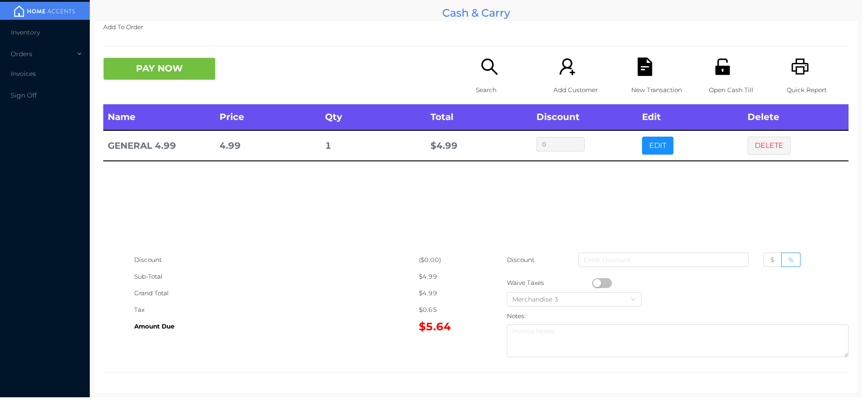
click at [594, 284] on button "button" at bounding box center [602, 283] width 20 height 10
click at [640, 72] on icon "icon: file-text" at bounding box center [645, 66] width 14 height 18
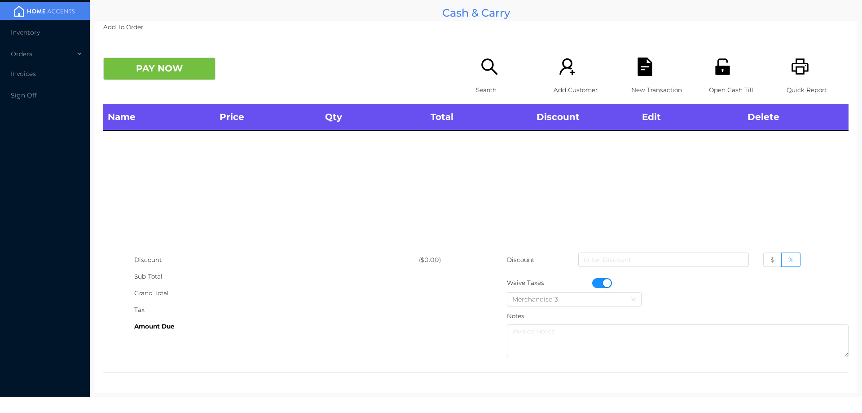
click at [793, 69] on icon "icon: printer" at bounding box center [800, 66] width 18 height 18
click at [600, 265] on input at bounding box center [663, 259] width 171 height 14
click at [603, 281] on button "button" at bounding box center [602, 283] width 20 height 10
click at [709, 83] on p "Open Cash Till" at bounding box center [740, 90] width 62 height 17
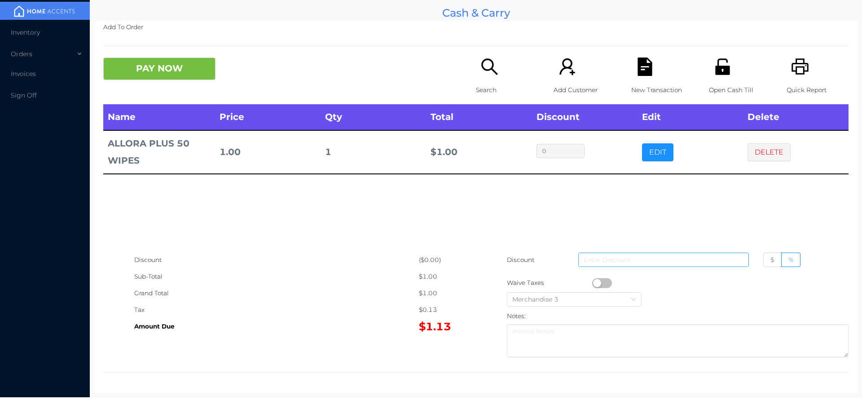
click at [601, 265] on input at bounding box center [663, 259] width 171 height 14
click at [594, 283] on button "button" at bounding box center [602, 283] width 20 height 10
click at [173, 78] on button "PAY NOW" at bounding box center [159, 68] width 112 height 22
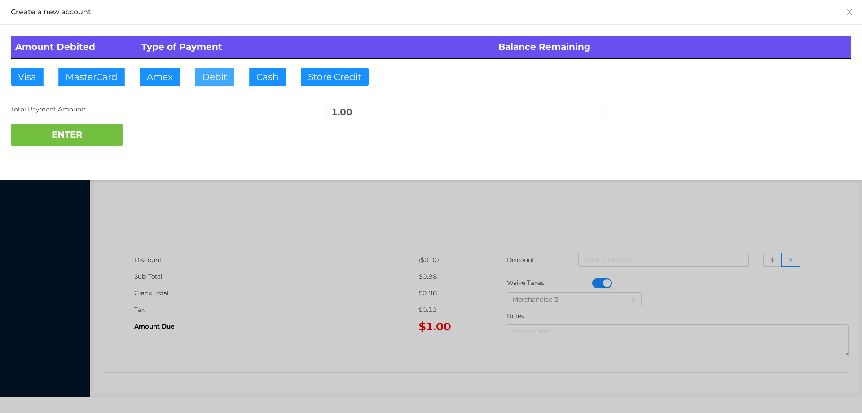
click at [231, 75] on button "Debit" at bounding box center [215, 77] width 40 height 18
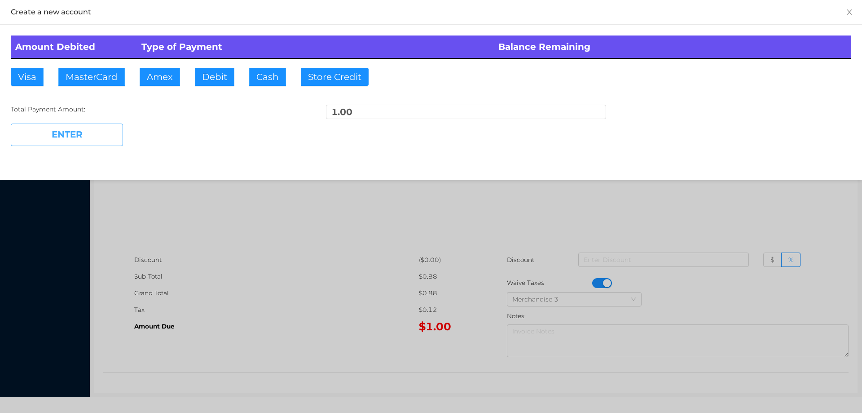
click at [86, 145] on button "ENTER" at bounding box center [67, 135] width 112 height 22
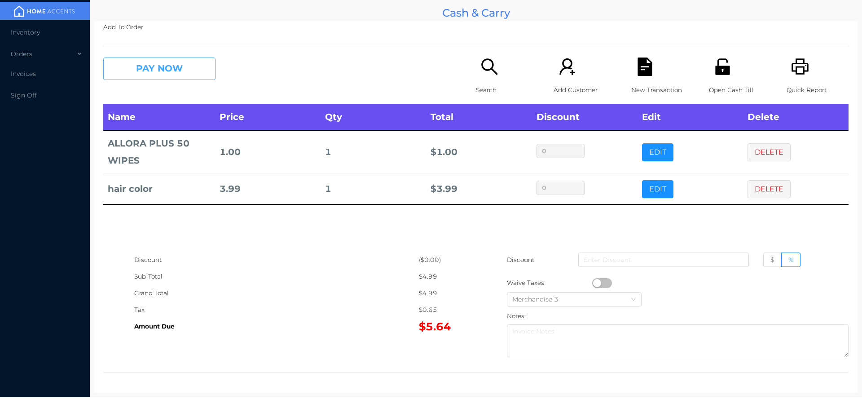
click at [138, 67] on button "PAY NOW" at bounding box center [159, 68] width 112 height 22
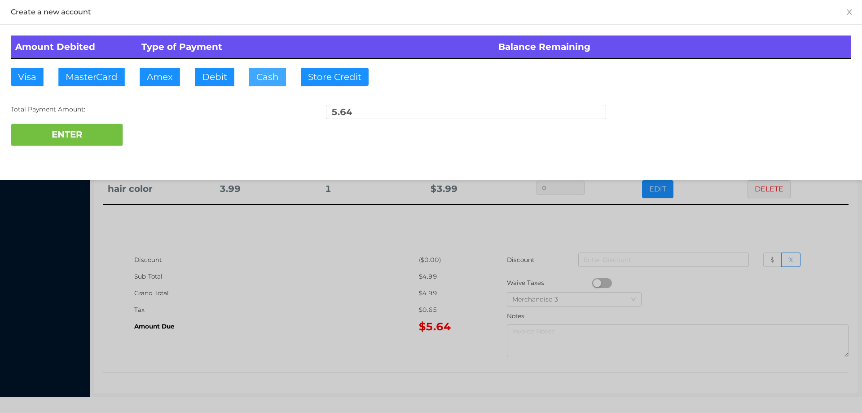
click at [270, 82] on button "Cash" at bounding box center [267, 77] width 37 height 18
type input "6"
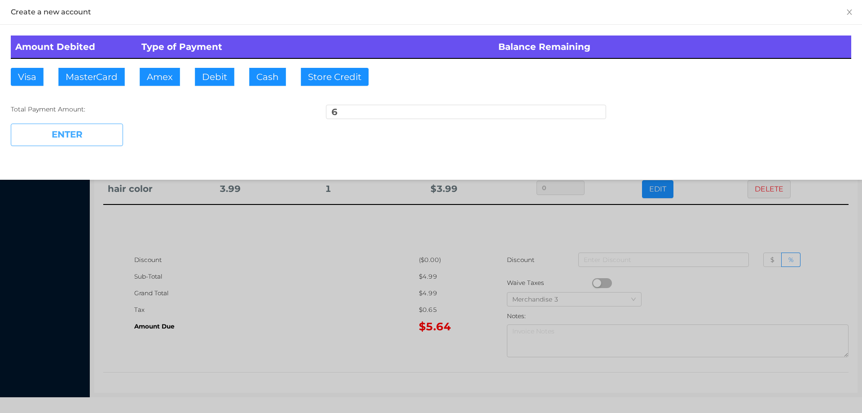
click at [68, 140] on button "ENTER" at bounding box center [67, 135] width 112 height 22
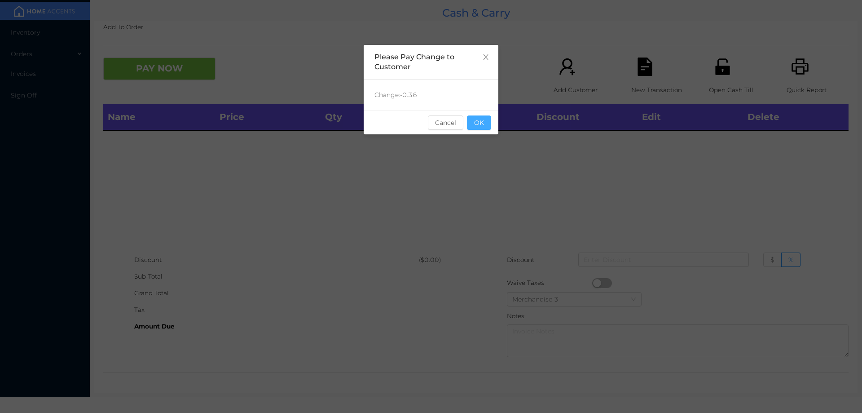
click at [472, 124] on button "OK" at bounding box center [479, 122] width 24 height 14
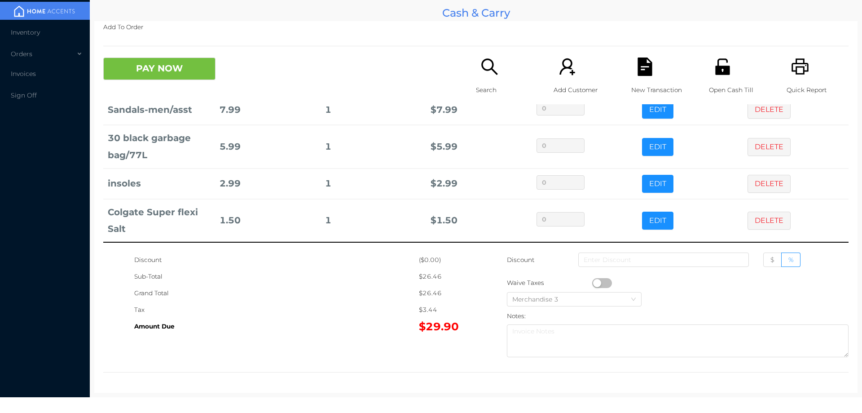
scroll to position [79, 0]
click at [482, 75] on icon "icon: search" at bounding box center [490, 66] width 18 height 18
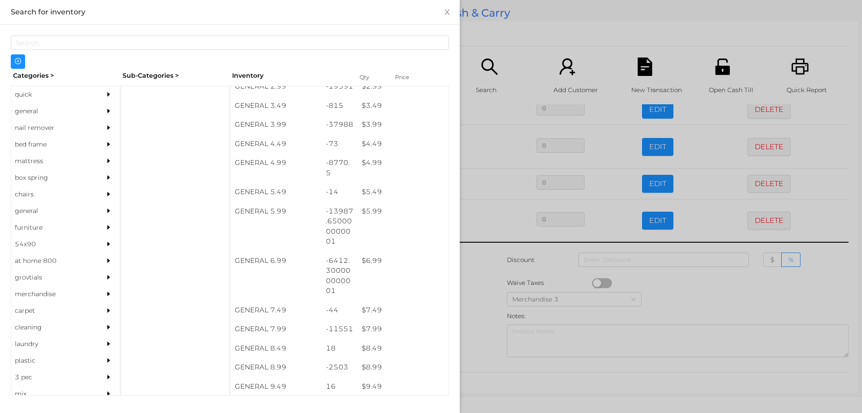
scroll to position [239, 0]
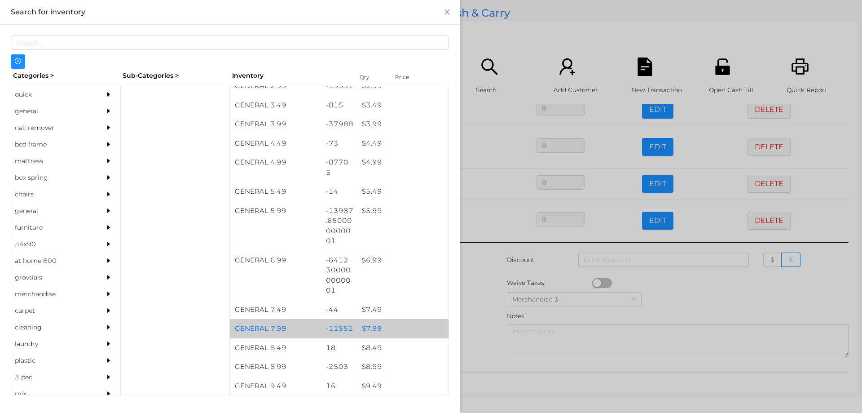
click at [387, 328] on div "$ 7.99" at bounding box center [402, 328] width 91 height 19
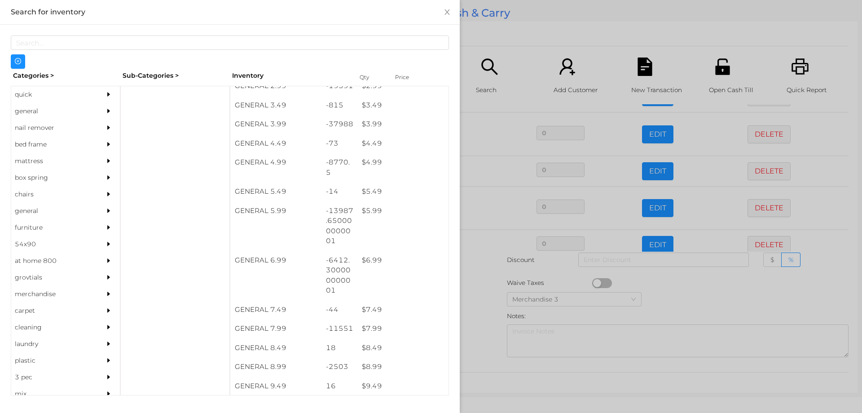
click at [486, 313] on div at bounding box center [431, 206] width 862 height 413
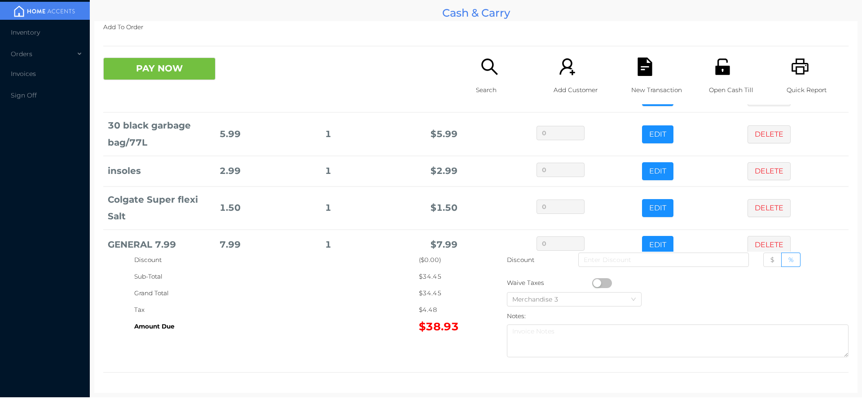
scroll to position [110, 0]
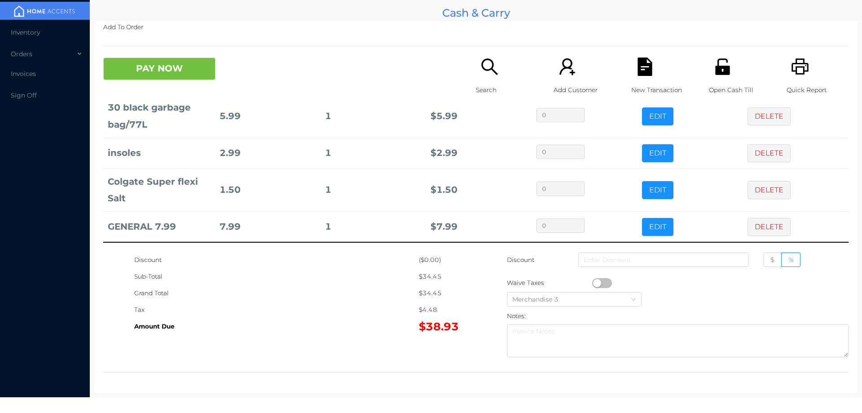
click at [638, 64] on icon "icon: file-text" at bounding box center [645, 66] width 14 height 18
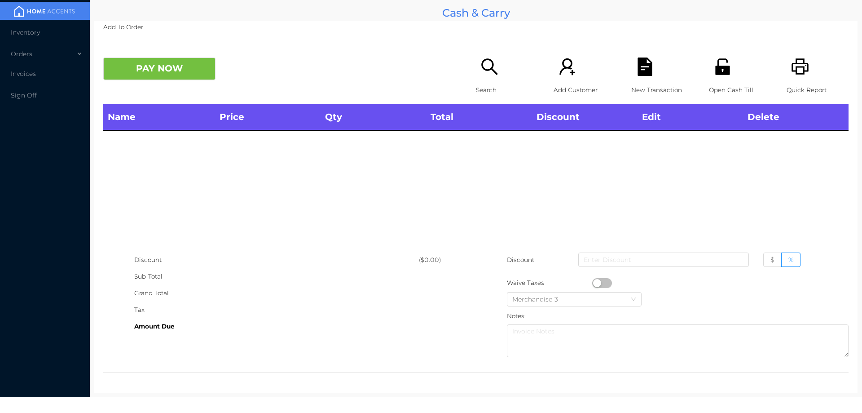
scroll to position [0, 0]
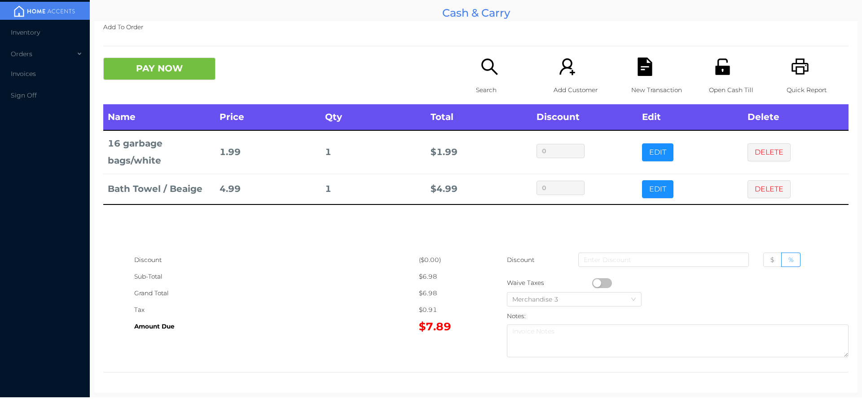
click at [645, 64] on icon "icon: file-text" at bounding box center [645, 66] width 14 height 18
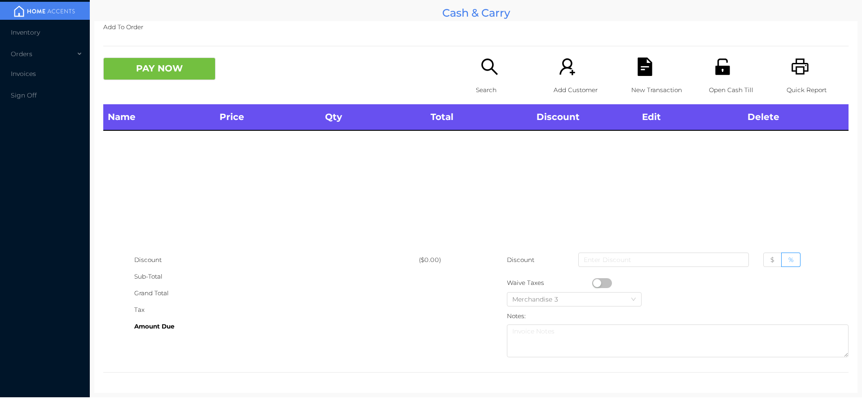
click at [717, 73] on icon "icon: unlock" at bounding box center [722, 66] width 14 height 16
click at [476, 80] on div "Search" at bounding box center [507, 80] width 62 height 47
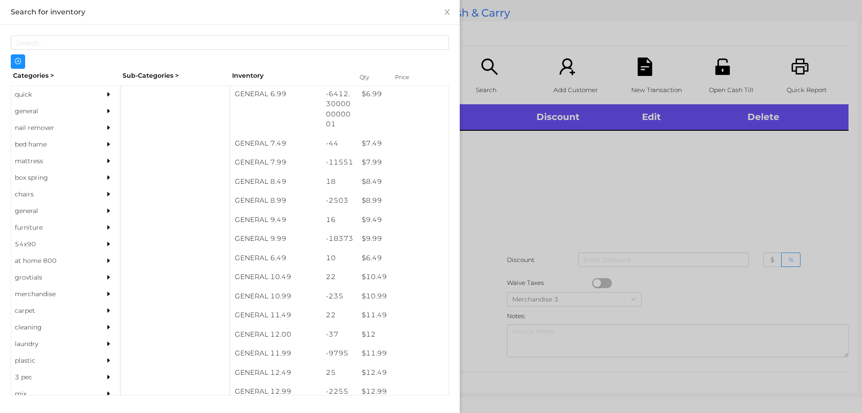
scroll to position [406, 0]
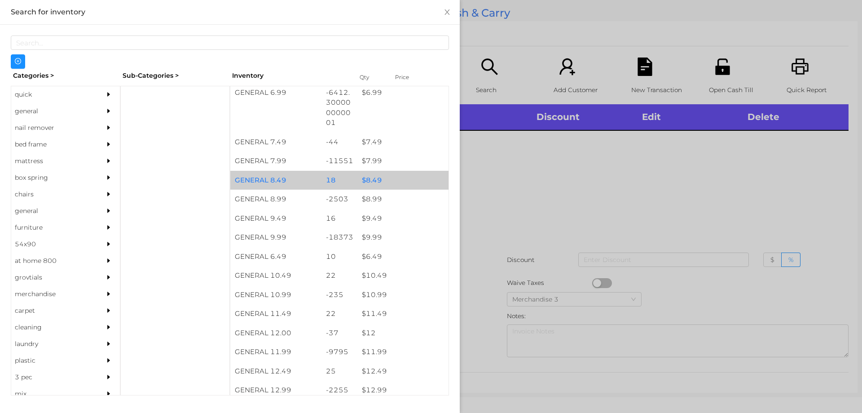
click at [362, 173] on div "$ 8.49" at bounding box center [402, 180] width 91 height 19
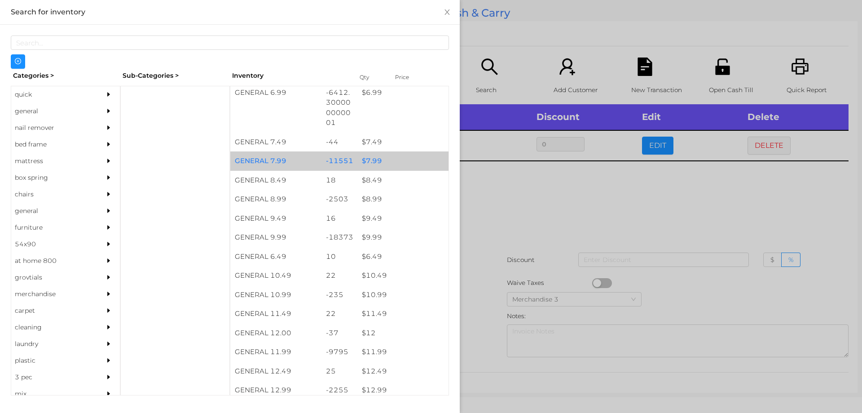
click at [372, 163] on div "$ 7.99" at bounding box center [402, 160] width 91 height 19
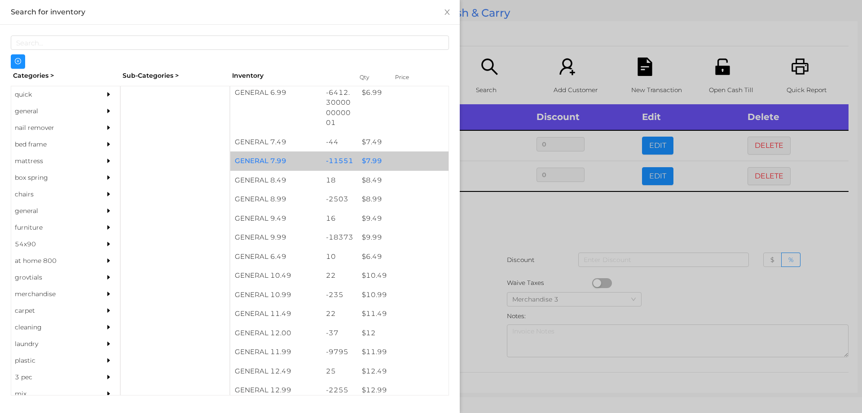
click at [373, 162] on div "$ 7.99" at bounding box center [402, 160] width 91 height 19
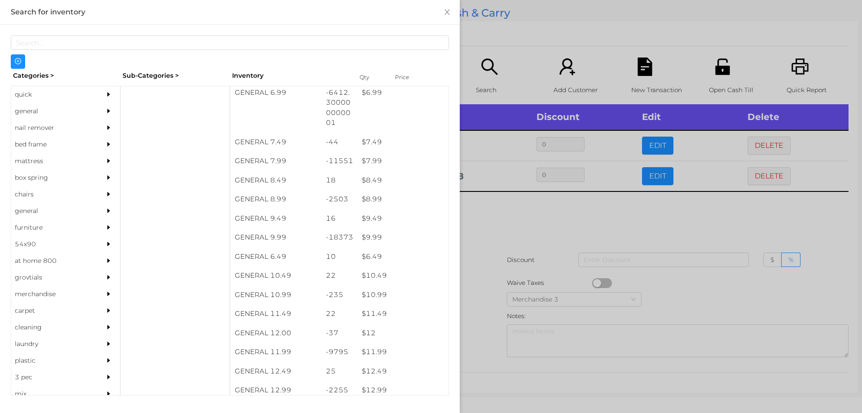
click at [551, 248] on div at bounding box center [431, 206] width 862 height 413
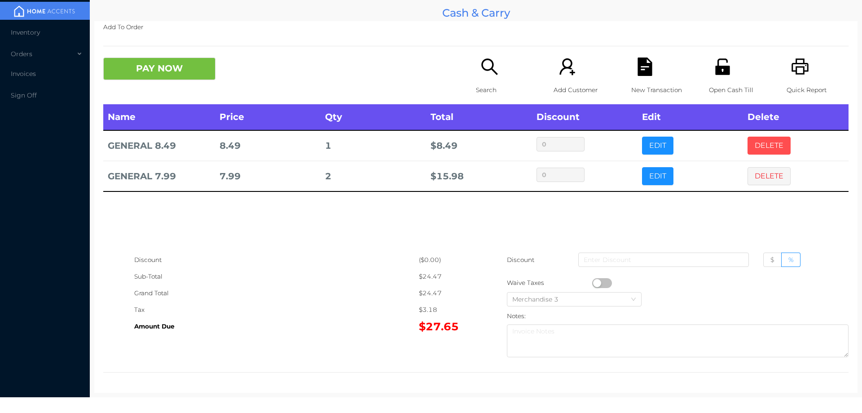
click at [772, 144] on button "DELETE" at bounding box center [769, 146] width 43 height 18
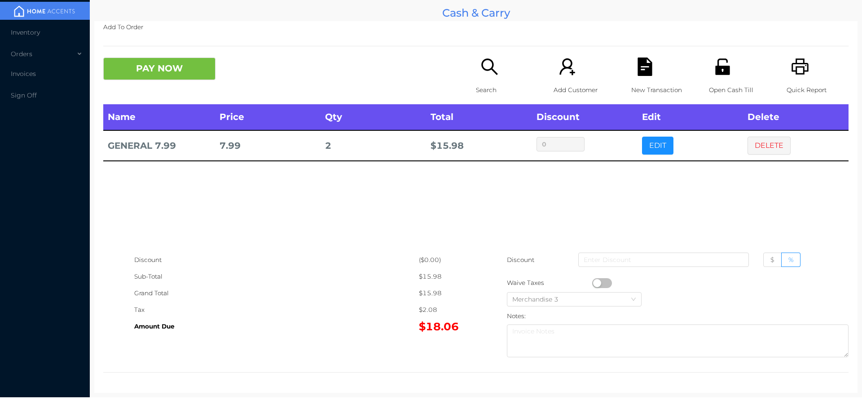
click at [643, 71] on icon "icon: file-text" at bounding box center [645, 66] width 14 height 18
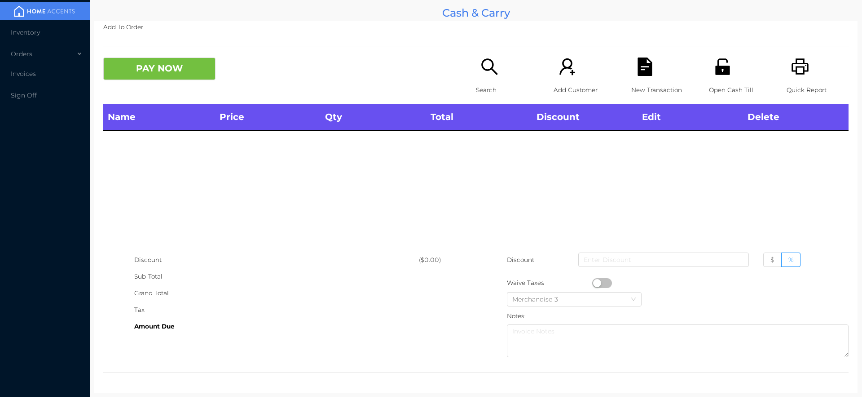
click at [792, 74] on icon "icon: printer" at bounding box center [800, 66] width 17 height 16
click at [713, 82] on p "Open Cash Till" at bounding box center [740, 90] width 62 height 17
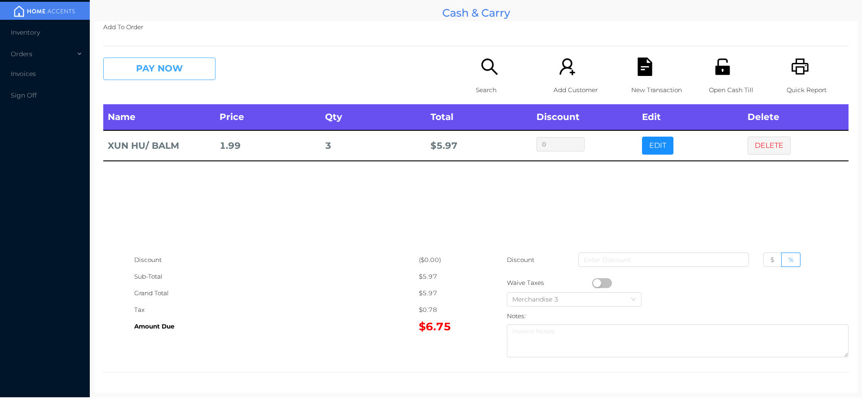
click at [185, 68] on button "PAY NOW" at bounding box center [159, 68] width 112 height 22
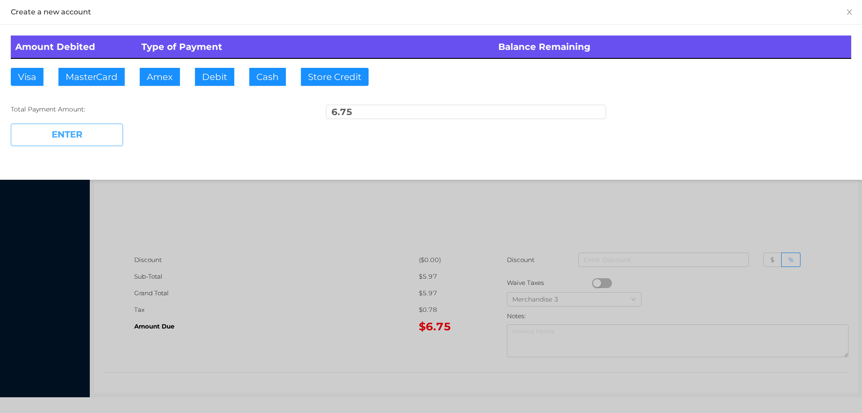
click at [91, 137] on button "ENTER" at bounding box center [67, 135] width 112 height 22
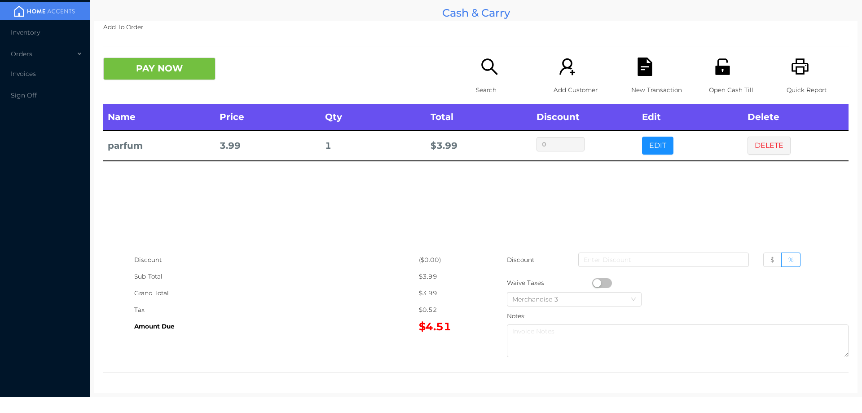
click at [484, 64] on icon "icon: search" at bounding box center [490, 66] width 18 height 18
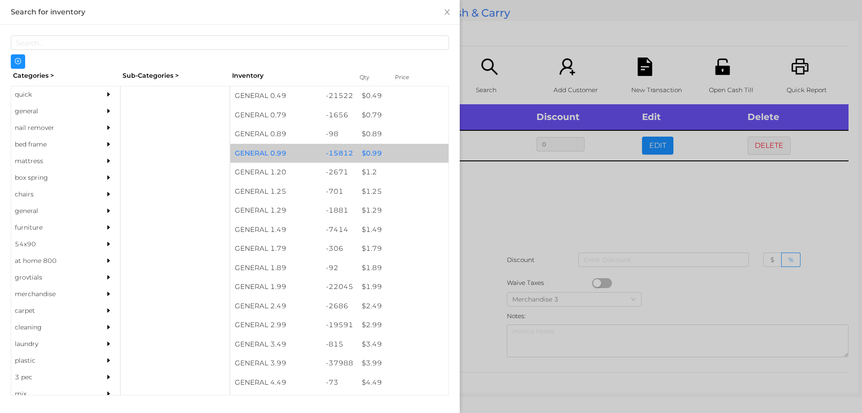
click at [380, 152] on div "$ 0.99" at bounding box center [402, 153] width 91 height 19
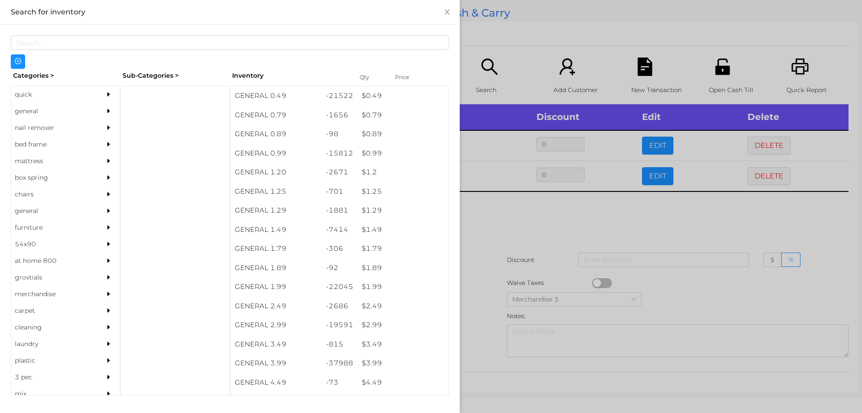
click at [490, 239] on div at bounding box center [431, 206] width 862 height 413
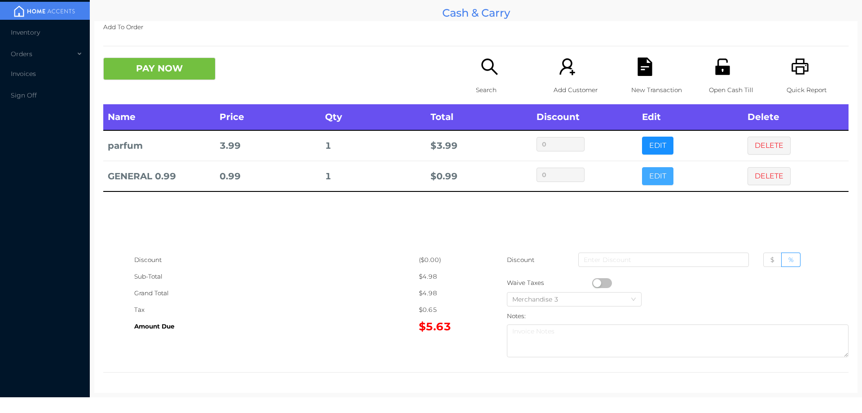
click at [648, 179] on button "EDIT" at bounding box center [657, 176] width 31 height 18
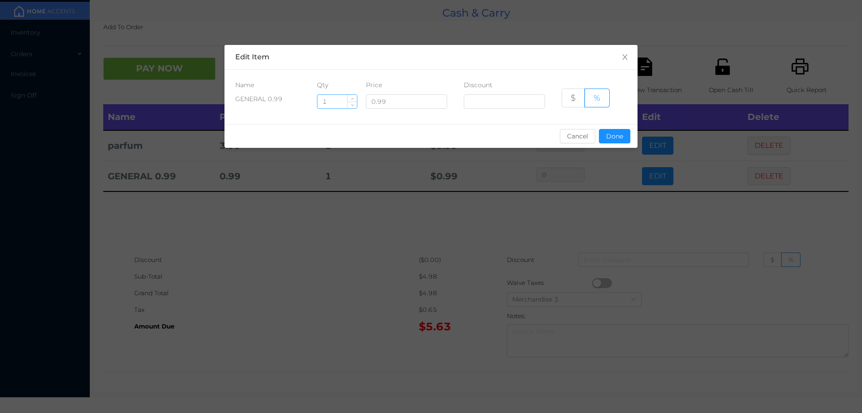
click at [334, 102] on input "1" at bounding box center [338, 101] width 40 height 13
type input "9"
click at [623, 140] on button "Done" at bounding box center [614, 136] width 31 height 14
type input "0%"
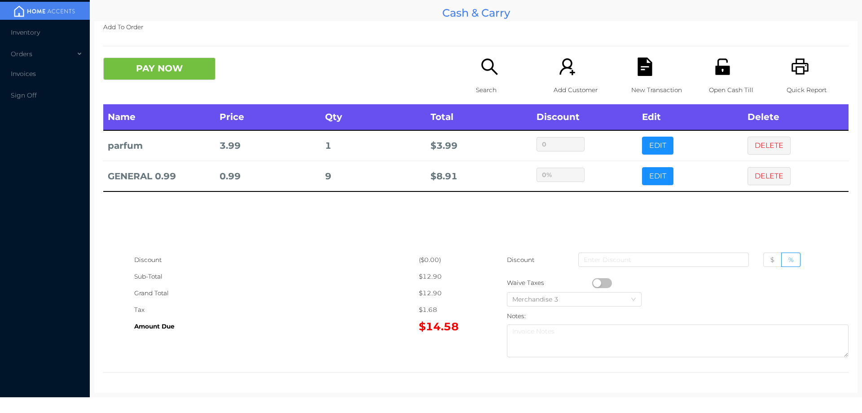
click at [477, 97] on p "Search" at bounding box center [507, 90] width 62 height 17
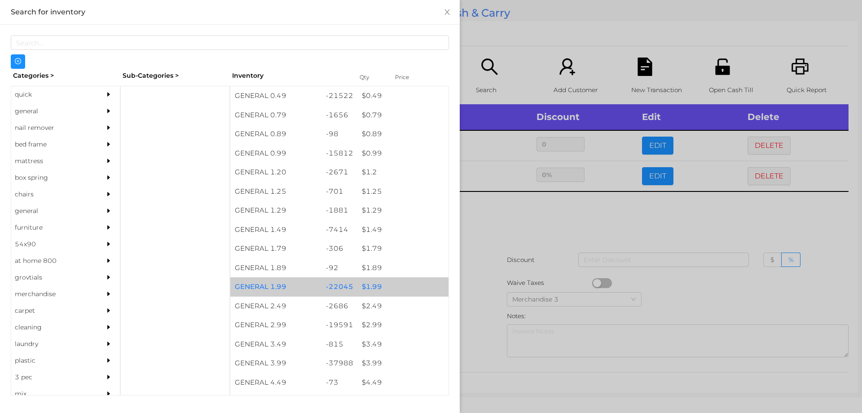
click at [328, 287] on div "-22045" at bounding box center [340, 286] width 36 height 19
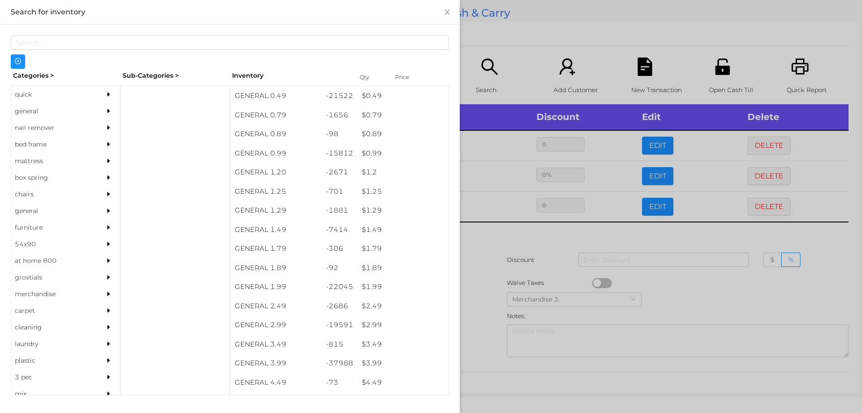
click at [526, 326] on div at bounding box center [431, 206] width 862 height 413
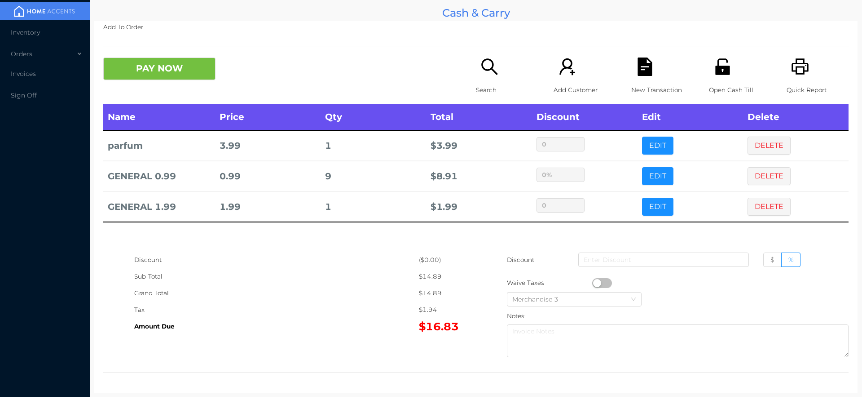
click at [157, 77] on button "PAY NOW" at bounding box center [159, 68] width 112 height 22
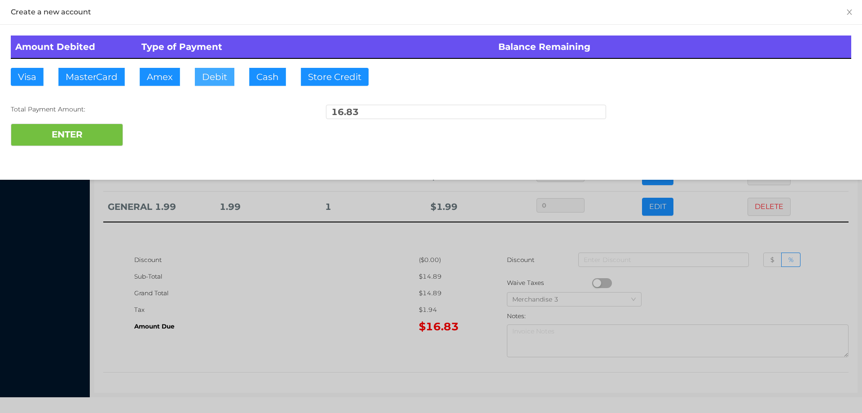
click at [216, 78] on button "Debit" at bounding box center [215, 77] width 40 height 18
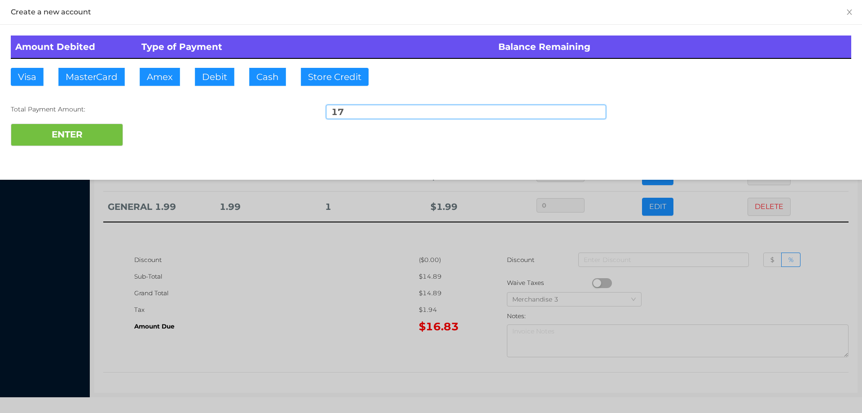
type input "17"
click at [81, 157] on div "Create a new account Amount Debited Type of Payment Balance Remaining Visa Mast…" at bounding box center [431, 90] width 862 height 180
click at [62, 142] on button "ENTER" at bounding box center [67, 135] width 112 height 22
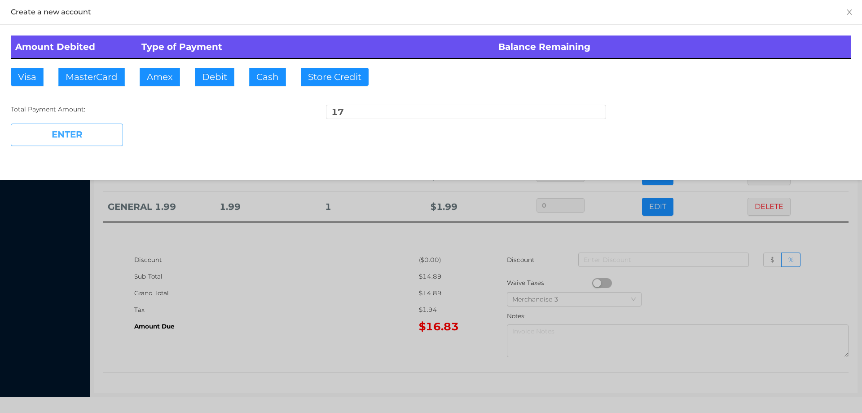
type input "0"
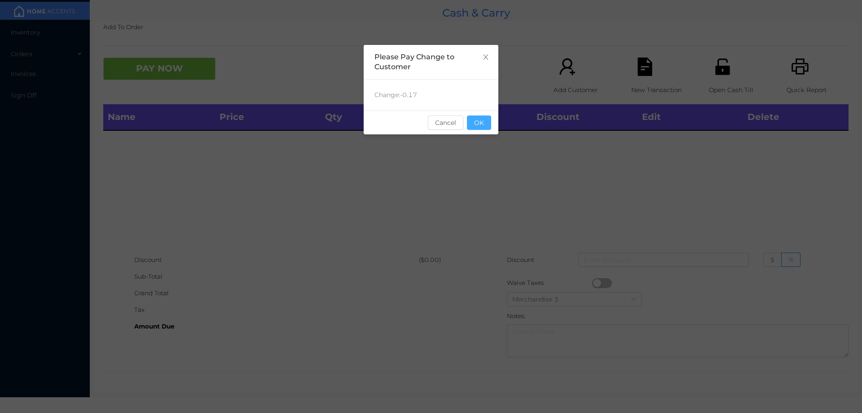
click at [474, 118] on button "OK" at bounding box center [479, 122] width 24 height 14
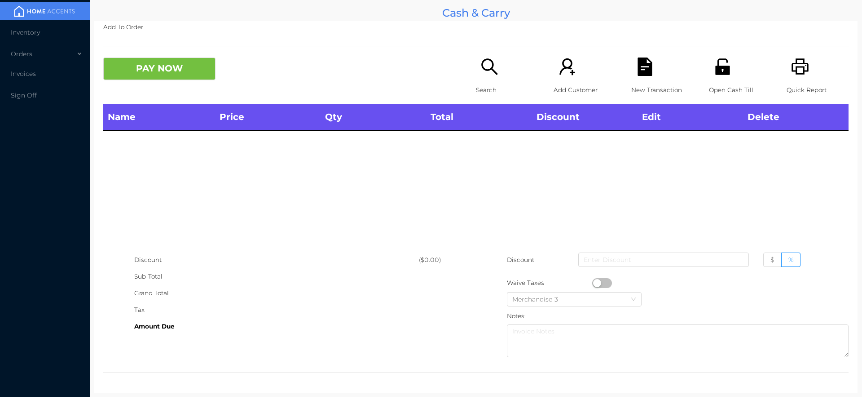
click at [494, 83] on p "Search" at bounding box center [507, 90] width 62 height 17
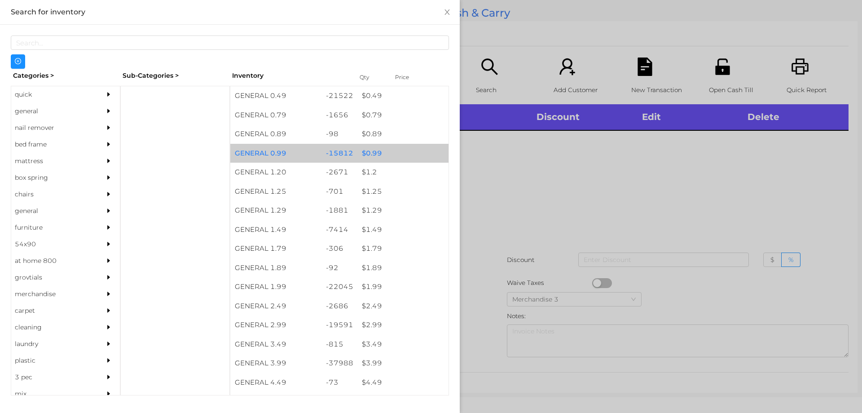
click at [323, 153] on div "-15812" at bounding box center [340, 153] width 36 height 19
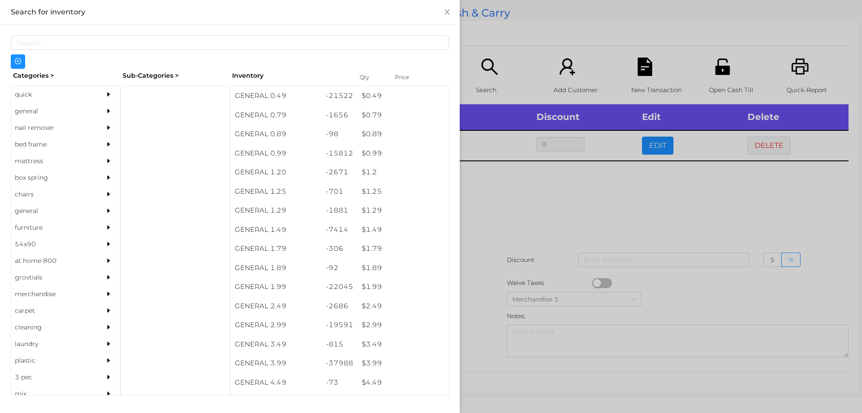
click at [482, 250] on div at bounding box center [431, 206] width 862 height 413
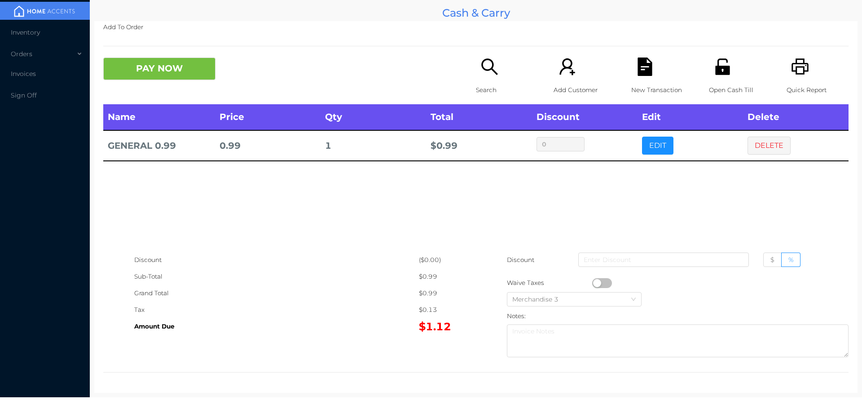
click at [597, 283] on button "button" at bounding box center [602, 283] width 20 height 10
click at [148, 77] on button "PAY NOW" at bounding box center [159, 68] width 112 height 22
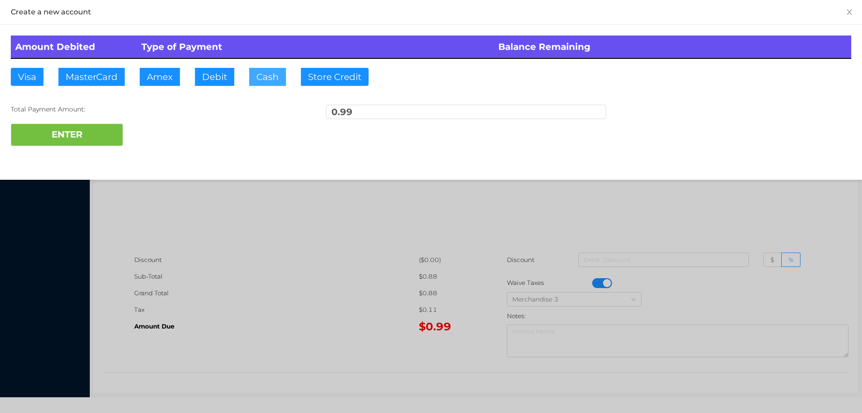
click at [251, 75] on button "Cash" at bounding box center [267, 77] width 37 height 18
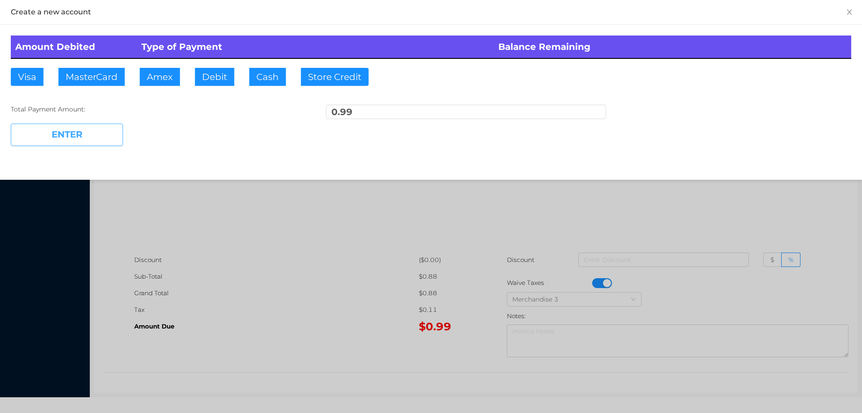
click at [74, 124] on button "ENTER" at bounding box center [67, 135] width 112 height 22
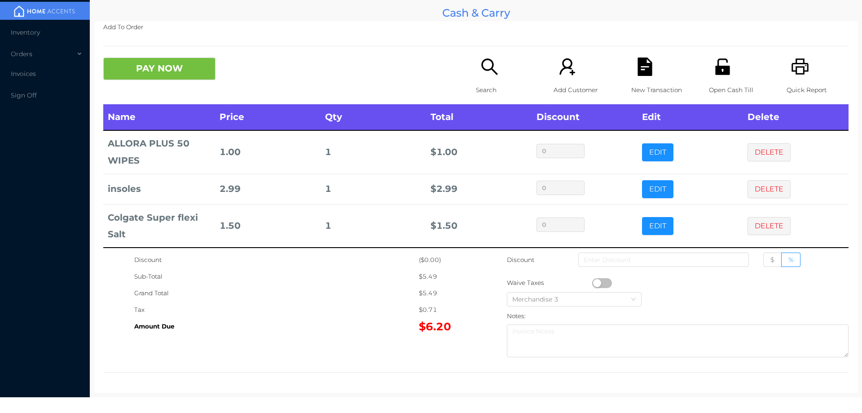
click at [648, 91] on p "New Transaction" at bounding box center [662, 90] width 62 height 17
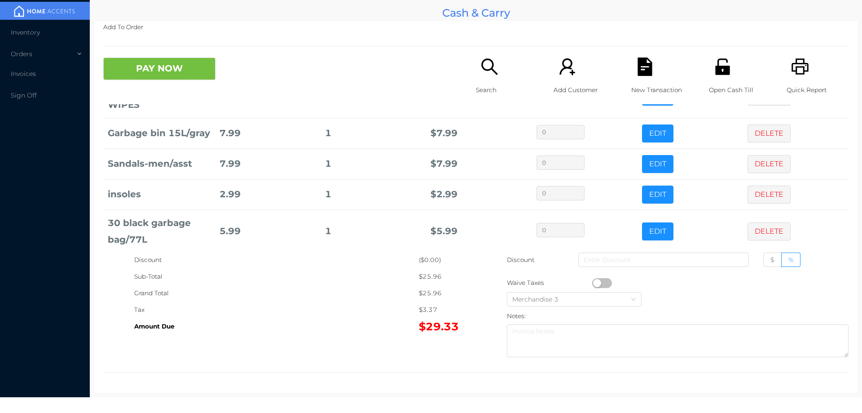
scroll to position [79, 0]
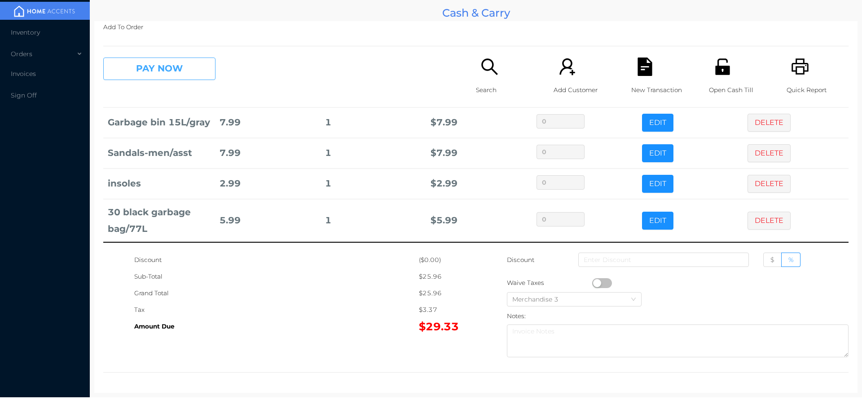
click at [148, 70] on button "PAY NOW" at bounding box center [159, 68] width 112 height 22
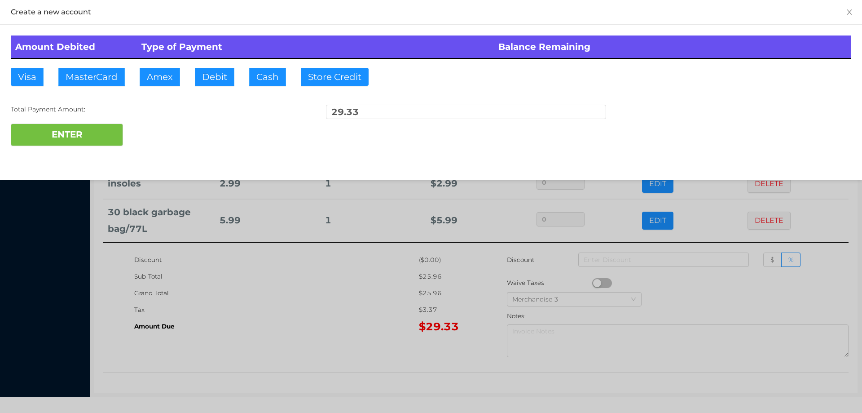
click at [227, 66] on div "Amount Debited Type of Payment Balance Remaining Visa MasterCard Amex Debit Cas…" at bounding box center [431, 91] width 862 height 132
click at [99, 129] on button "ENTER" at bounding box center [67, 135] width 112 height 22
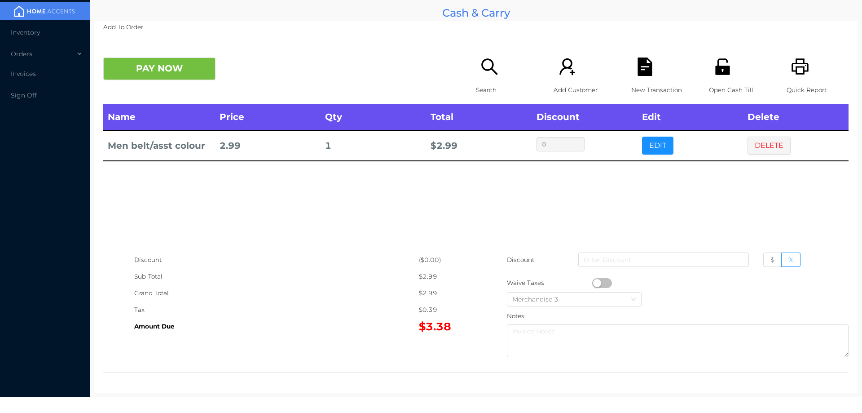
scroll to position [0, 0]
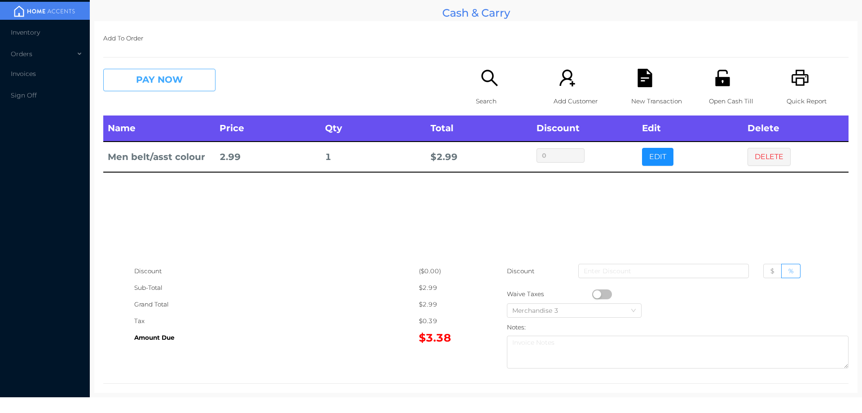
click at [147, 78] on button "PAY NOW" at bounding box center [159, 80] width 112 height 22
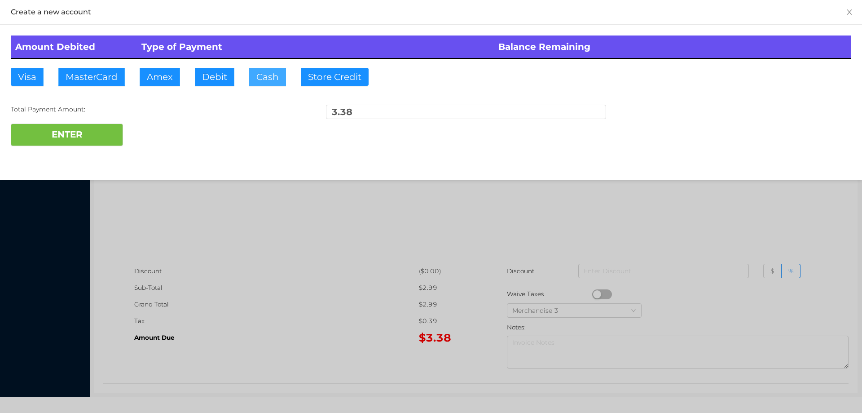
click at [274, 82] on button "Cash" at bounding box center [267, 77] width 37 height 18
type input "5"
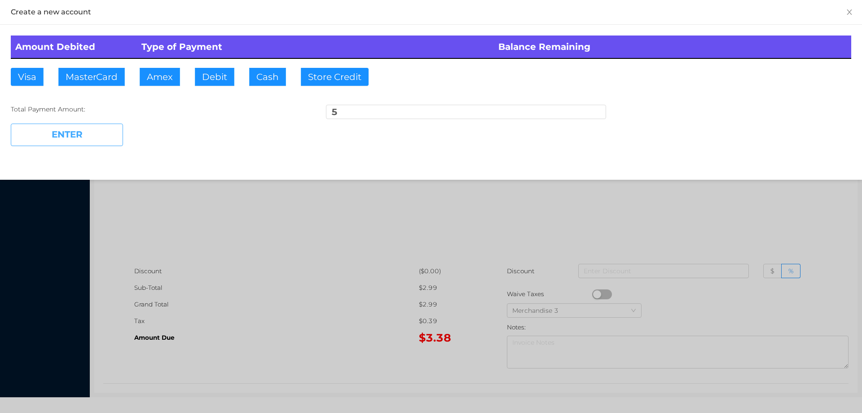
click at [57, 142] on button "ENTER" at bounding box center [67, 135] width 112 height 22
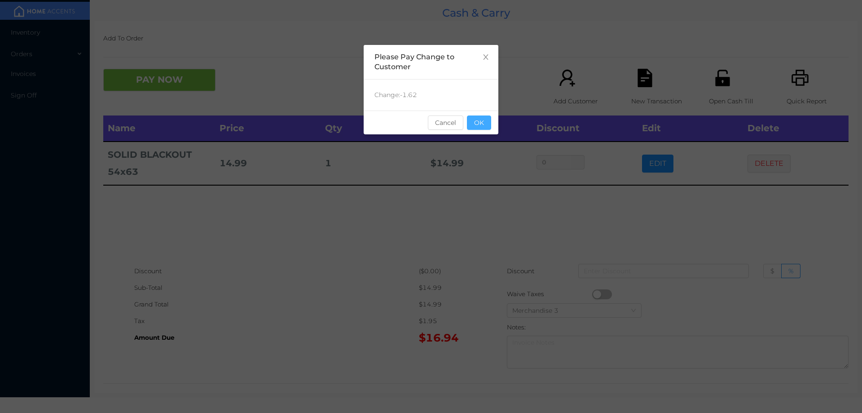
click at [487, 119] on button "OK" at bounding box center [479, 122] width 24 height 14
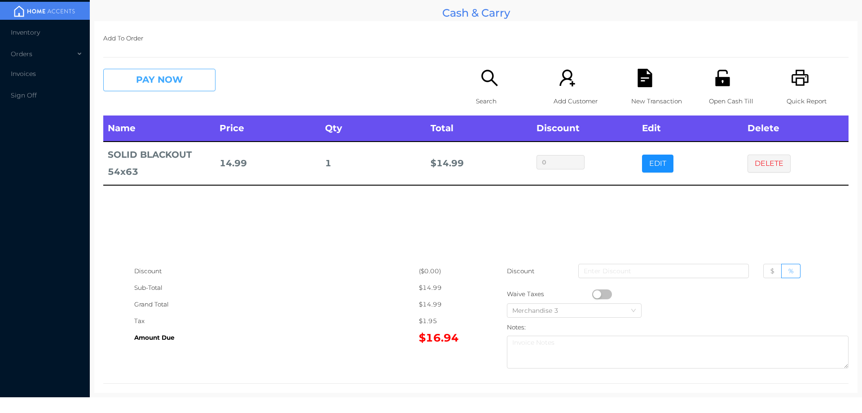
click at [161, 70] on button "PAY NOW" at bounding box center [159, 80] width 112 height 22
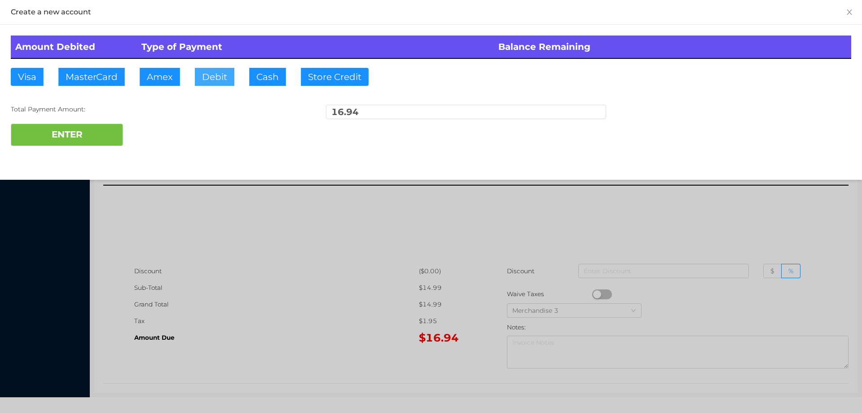
click at [222, 78] on button "Debit" at bounding box center [215, 77] width 40 height 18
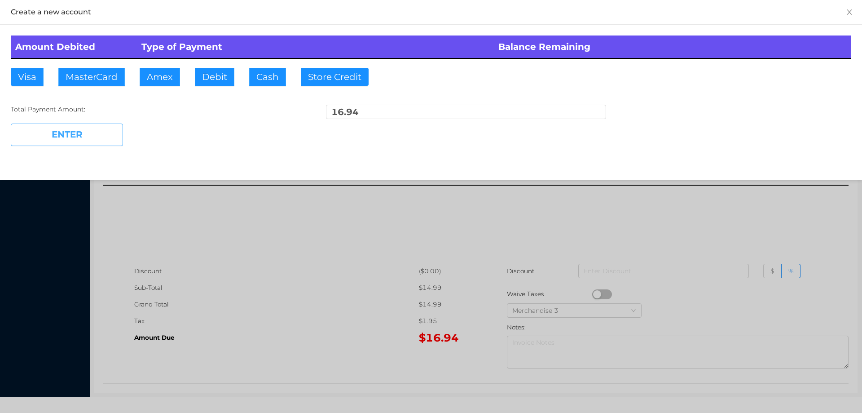
click at [103, 133] on button "ENTER" at bounding box center [67, 135] width 112 height 22
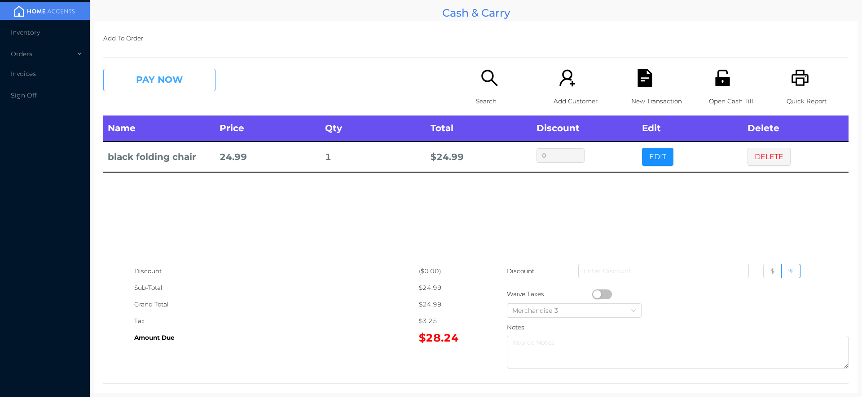
click at [150, 75] on button "PAY NOW" at bounding box center [159, 80] width 112 height 22
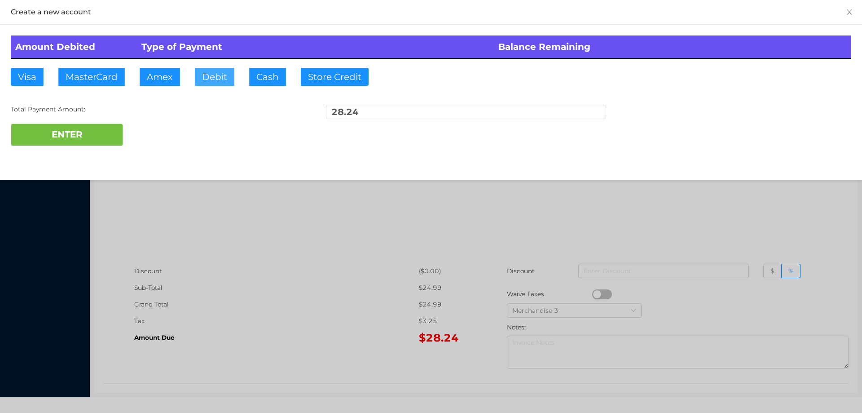
click at [203, 78] on button "Debit" at bounding box center [215, 77] width 40 height 18
type input "40.25"
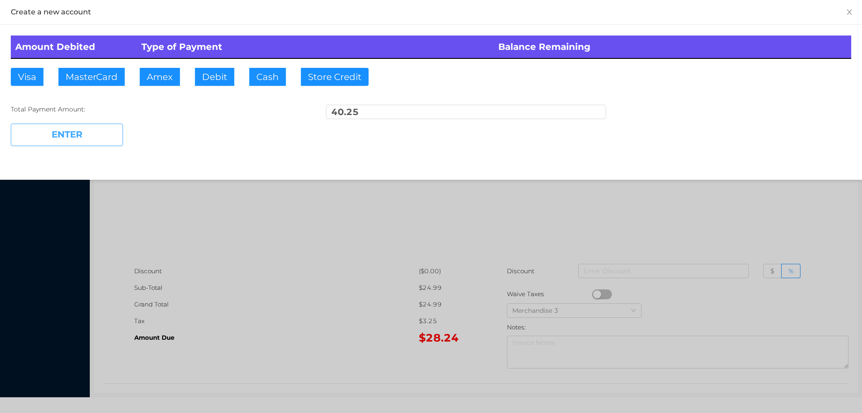
click at [69, 128] on button "ENTER" at bounding box center [67, 135] width 112 height 22
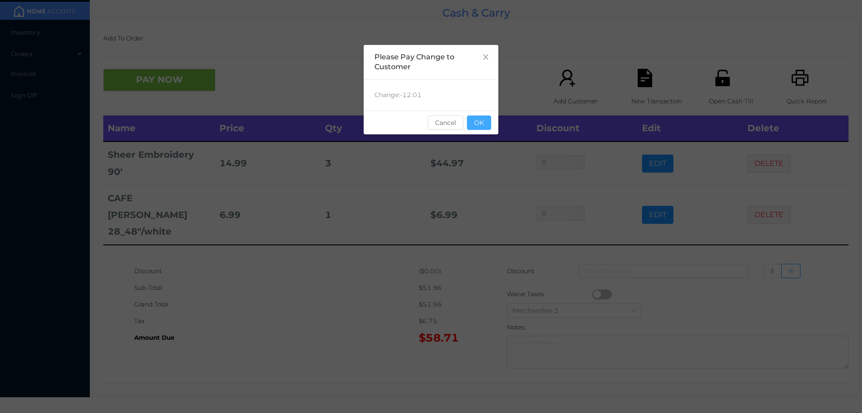
click at [490, 128] on button "OK" at bounding box center [479, 122] width 24 height 14
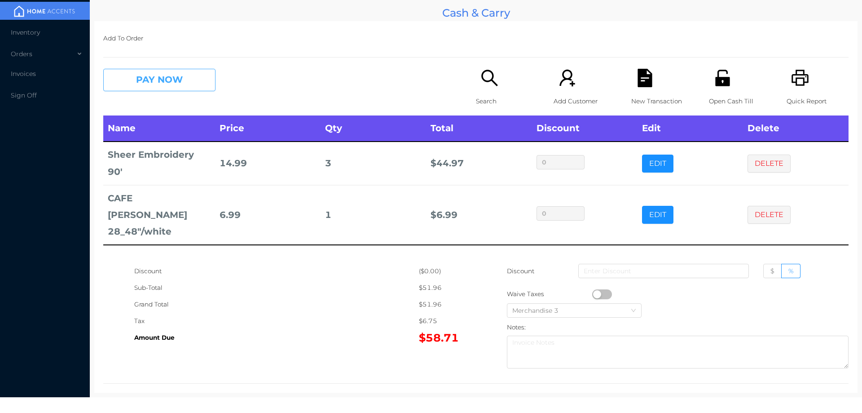
click at [161, 77] on button "PAY NOW" at bounding box center [159, 80] width 112 height 22
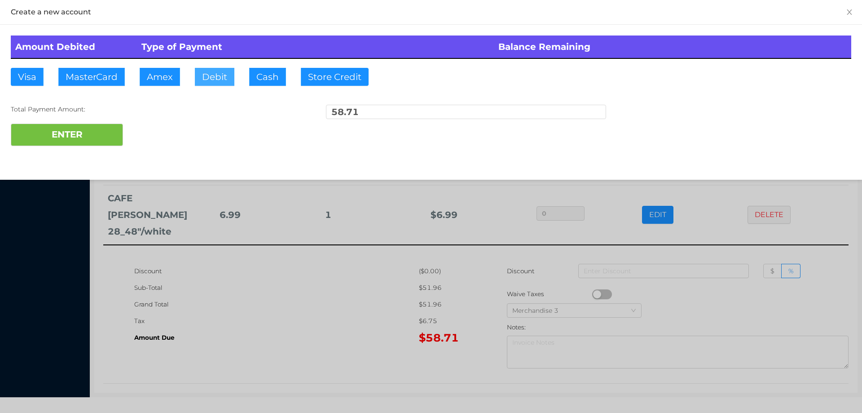
click at [221, 71] on button "Debit" at bounding box center [215, 77] width 40 height 18
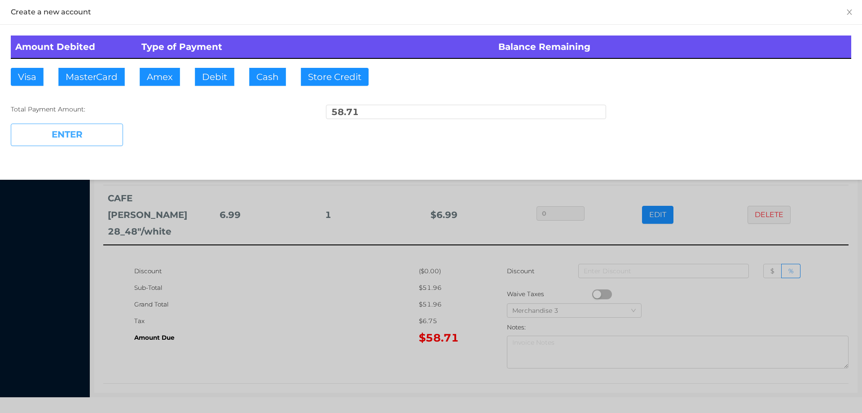
click at [106, 134] on button "ENTER" at bounding box center [67, 135] width 112 height 22
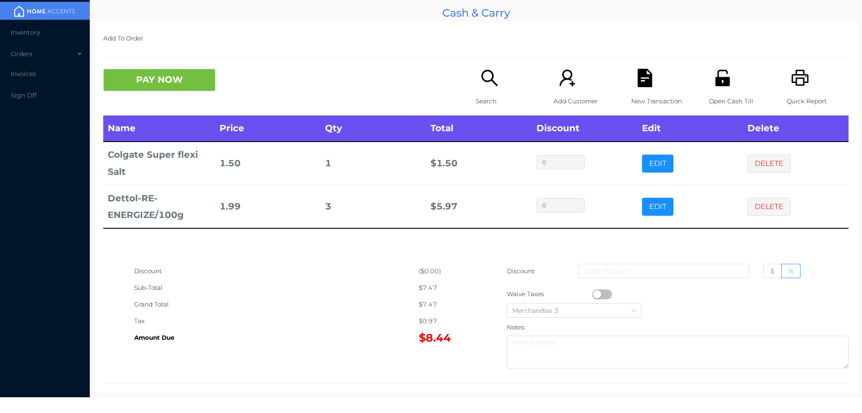
click at [715, 78] on icon "icon: unlock" at bounding box center [722, 78] width 14 height 16
click at [140, 71] on button "PAY NOW" at bounding box center [159, 80] width 112 height 22
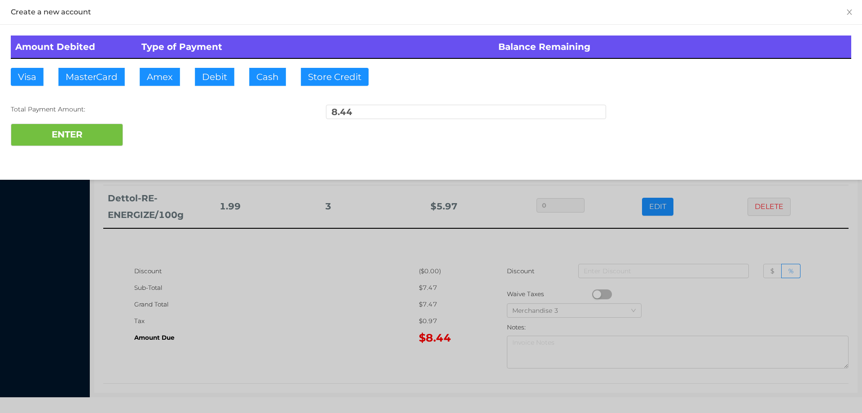
click at [103, 69] on button "PAY NOW" at bounding box center [159, 80] width 112 height 22
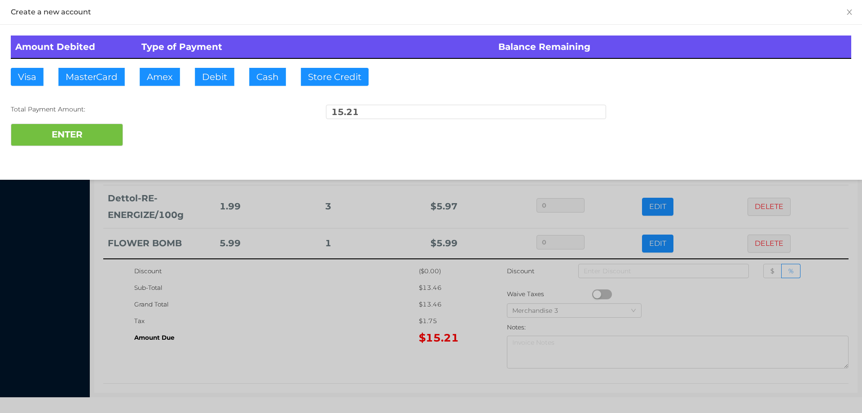
click at [340, 358] on div at bounding box center [431, 206] width 862 height 413
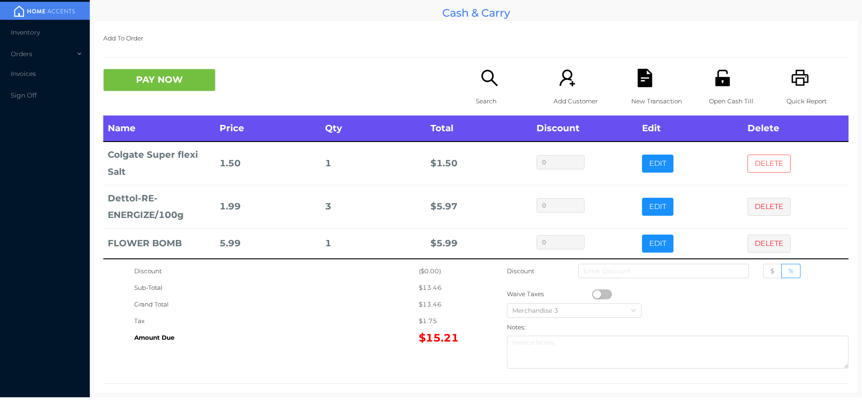
click at [748, 172] on button "DELETE" at bounding box center [769, 163] width 43 height 18
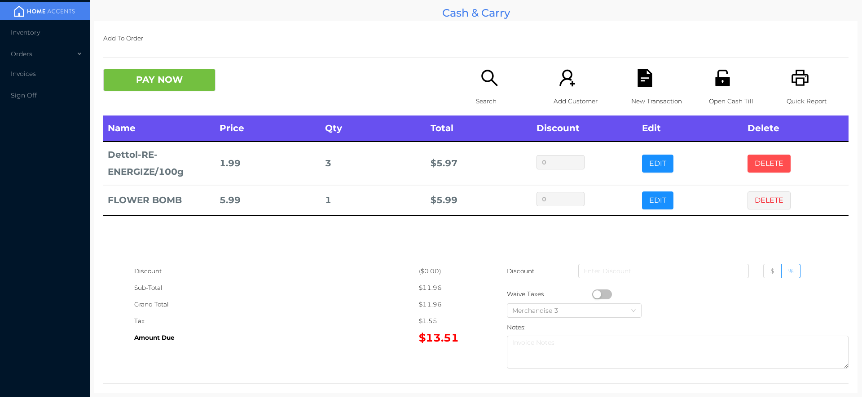
click at [755, 168] on button "DELETE" at bounding box center [769, 163] width 43 height 18
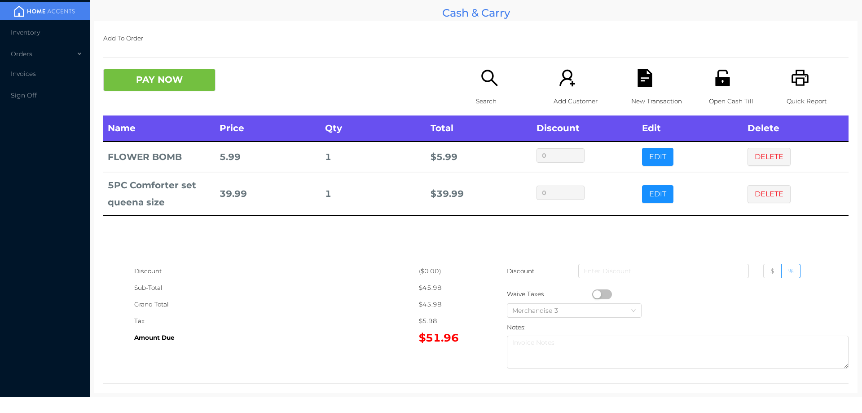
click at [631, 98] on p "New Transaction" at bounding box center [662, 101] width 62 height 17
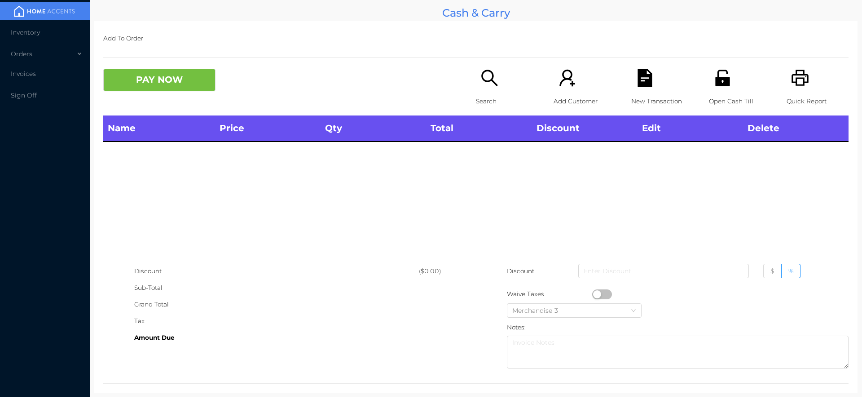
click at [720, 73] on icon "icon: unlock" at bounding box center [723, 78] width 18 height 18
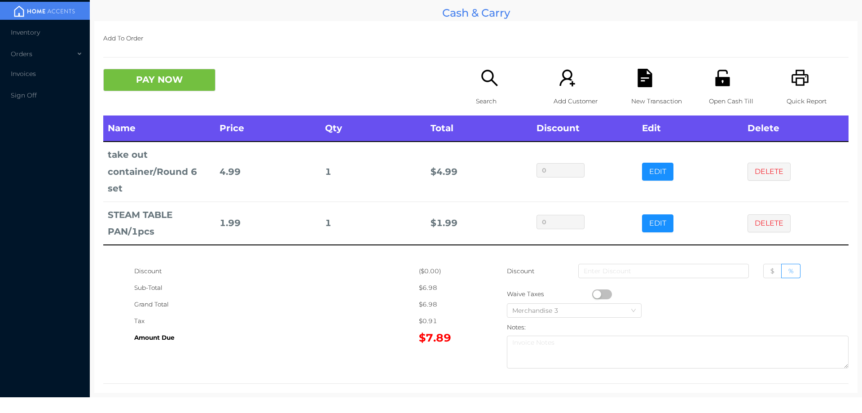
click at [648, 83] on icon "icon: file-text" at bounding box center [645, 78] width 18 height 18
click at [715, 82] on icon "icon: unlock" at bounding box center [722, 78] width 14 height 16
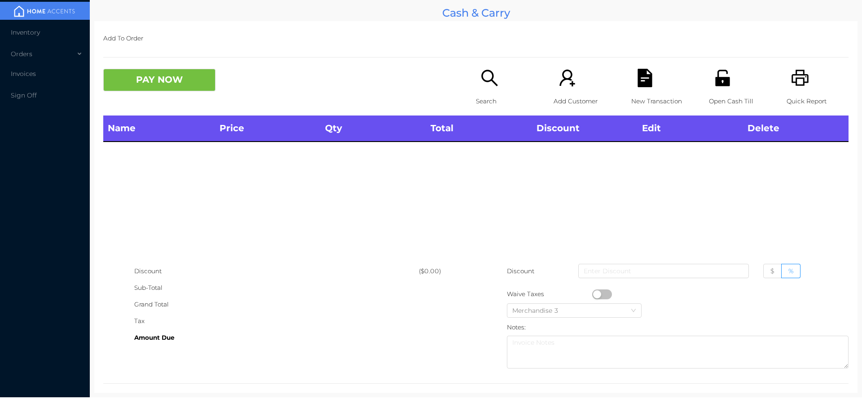
click at [619, 190] on div "Name Price Qty Total Discount Edit Delete" at bounding box center [475, 188] width 745 height 147
click at [508, 84] on div "Search" at bounding box center [507, 92] width 62 height 47
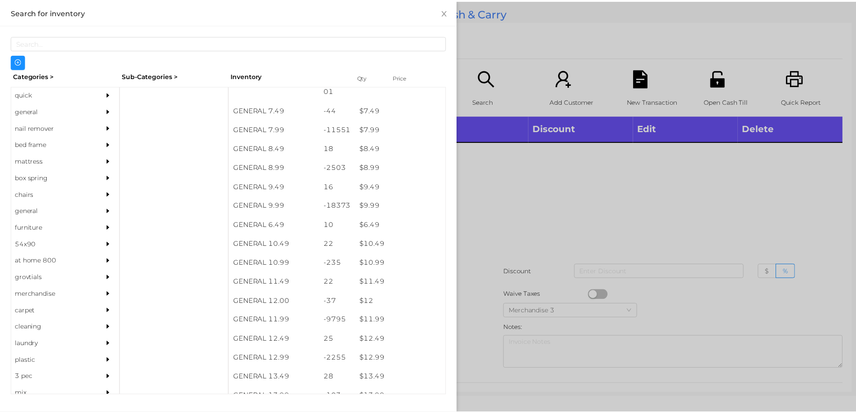
scroll to position [438, 0]
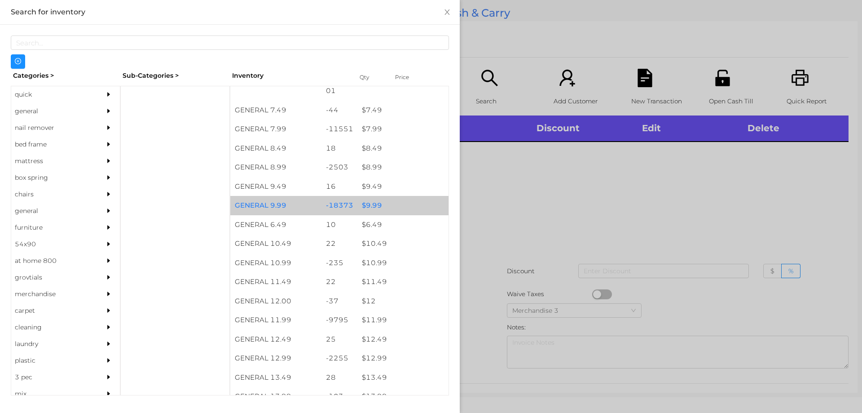
click at [357, 201] on div "$ 9.99" at bounding box center [402, 205] width 91 height 19
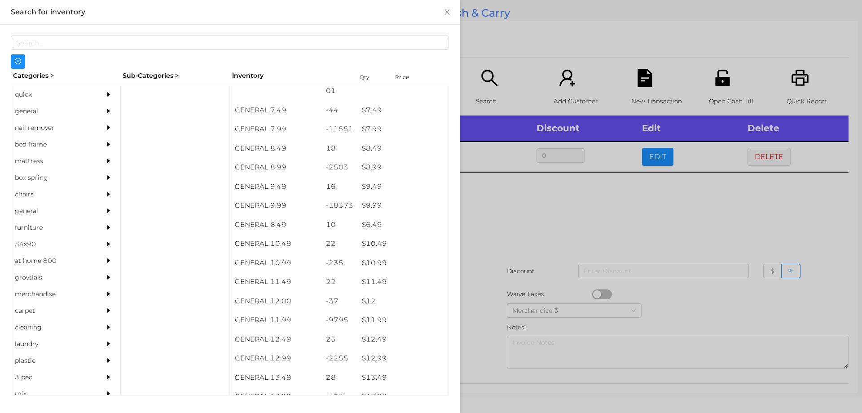
click at [528, 235] on div at bounding box center [431, 206] width 862 height 413
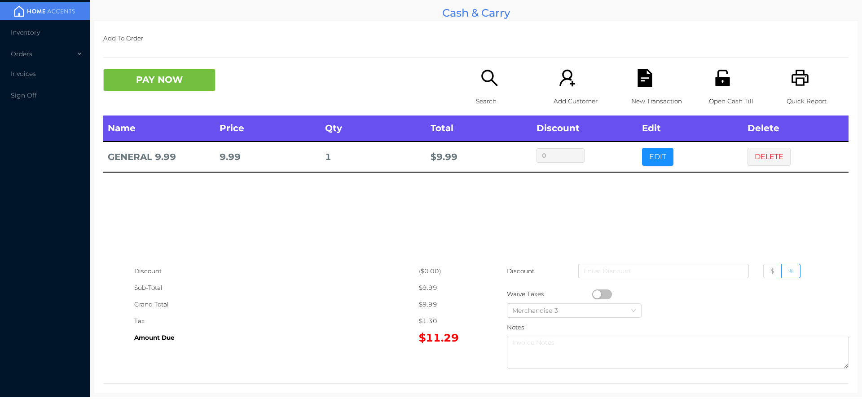
click at [638, 85] on icon "icon: file-text" at bounding box center [645, 78] width 14 height 18
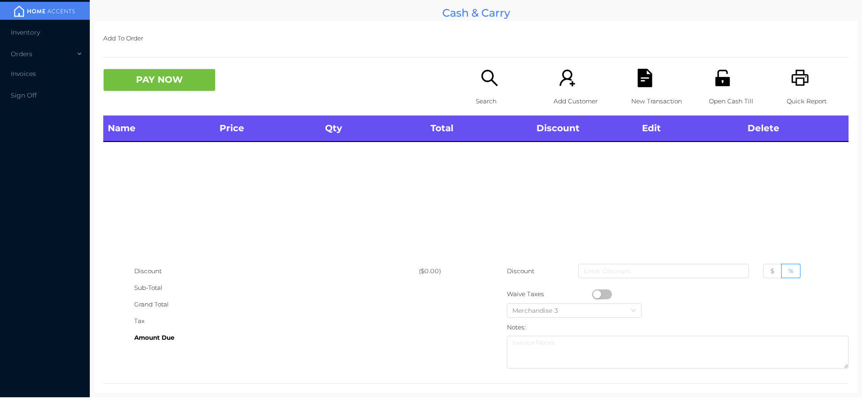
click at [717, 85] on icon "icon: unlock" at bounding box center [722, 78] width 14 height 16
click at [60, 48] on div "Orders" at bounding box center [45, 54] width 90 height 18
click at [49, 24] on li "Inventory" at bounding box center [45, 32] width 90 height 18
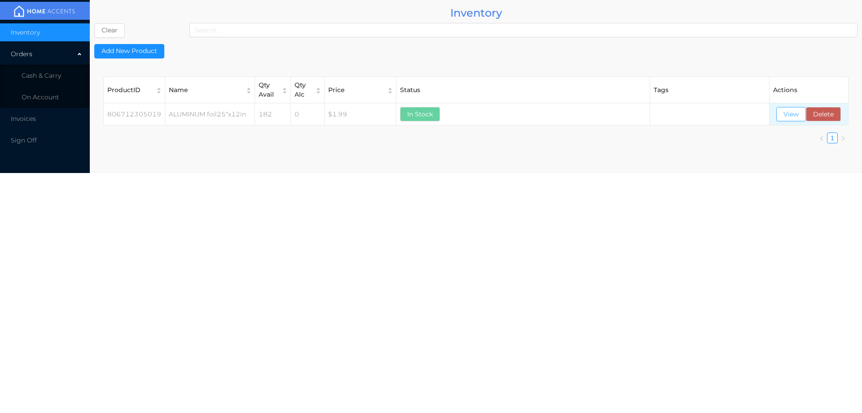
click at [788, 115] on button "View" at bounding box center [791, 114] width 30 height 14
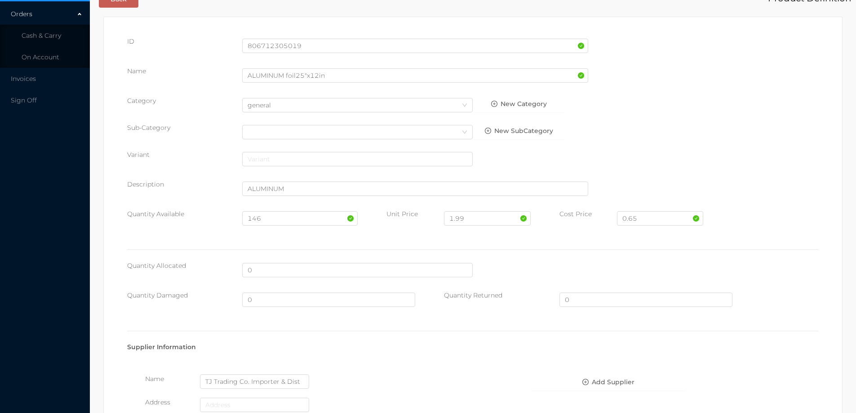
scroll to position [0, 0]
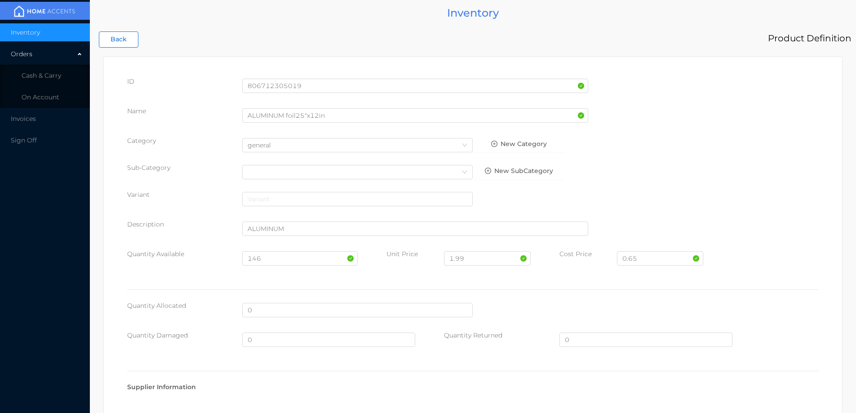
click at [127, 35] on button "Back" at bounding box center [119, 39] width 40 height 16
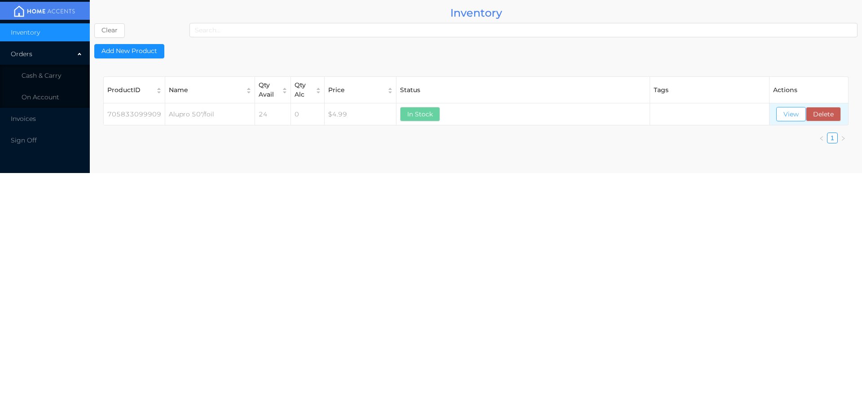
click at [786, 107] on button "View" at bounding box center [791, 114] width 30 height 14
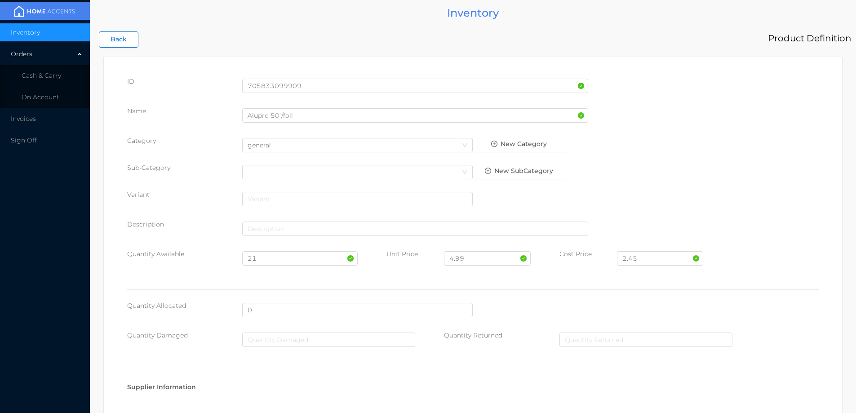
click at [113, 40] on button "Back" at bounding box center [119, 39] width 40 height 16
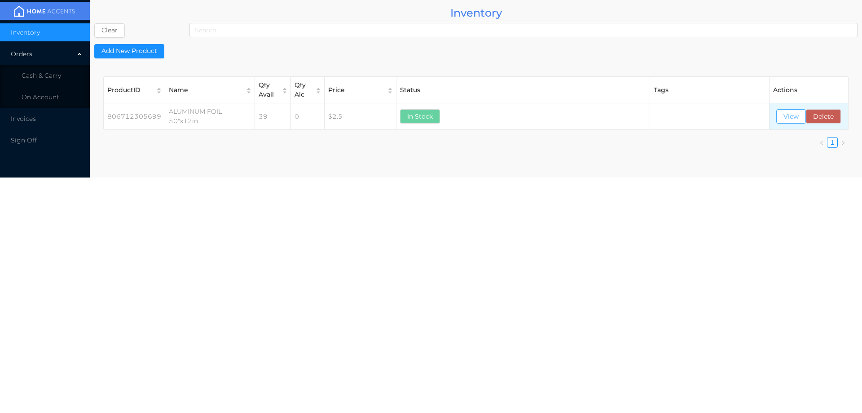
click at [788, 112] on button "View" at bounding box center [791, 116] width 30 height 14
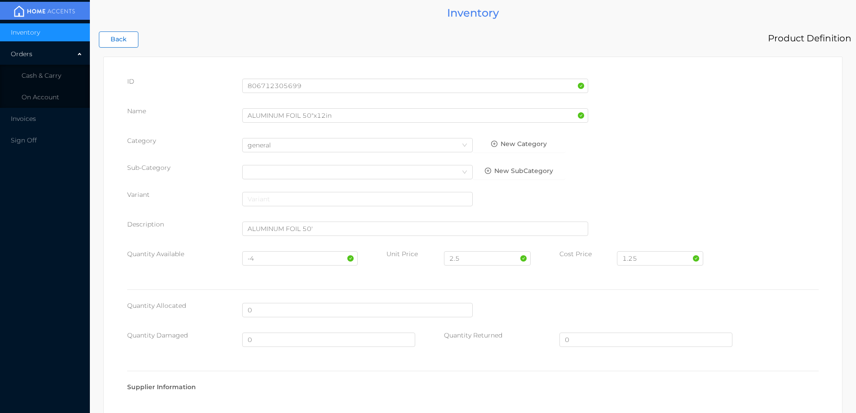
click at [125, 43] on button "Back" at bounding box center [119, 39] width 40 height 16
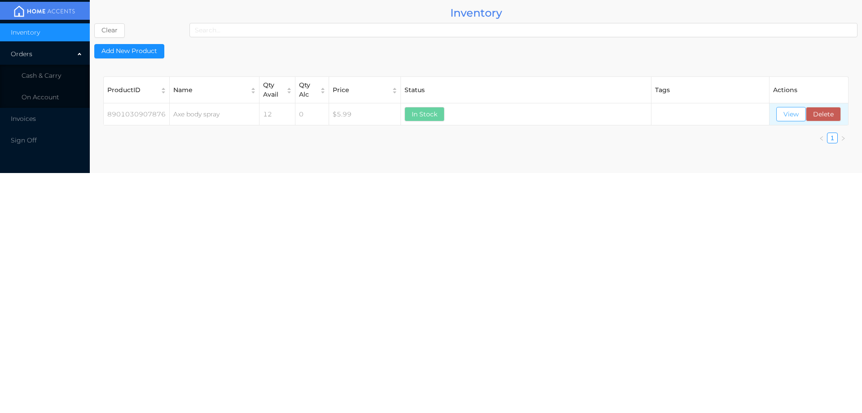
click at [784, 112] on button "View" at bounding box center [791, 114] width 30 height 14
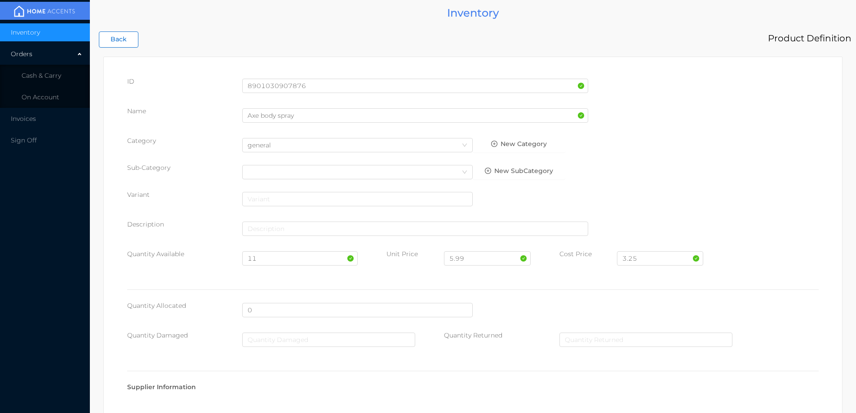
click at [110, 44] on button "Back" at bounding box center [119, 39] width 40 height 16
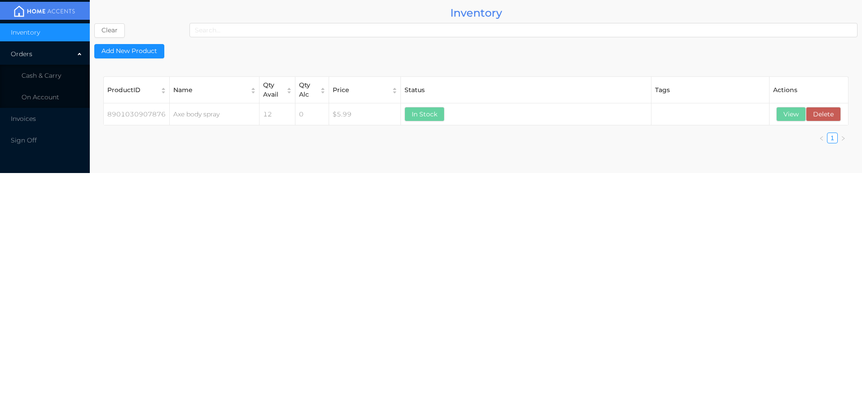
click at [60, 72] on span "Cash & Carry" at bounding box center [42, 75] width 40 height 8
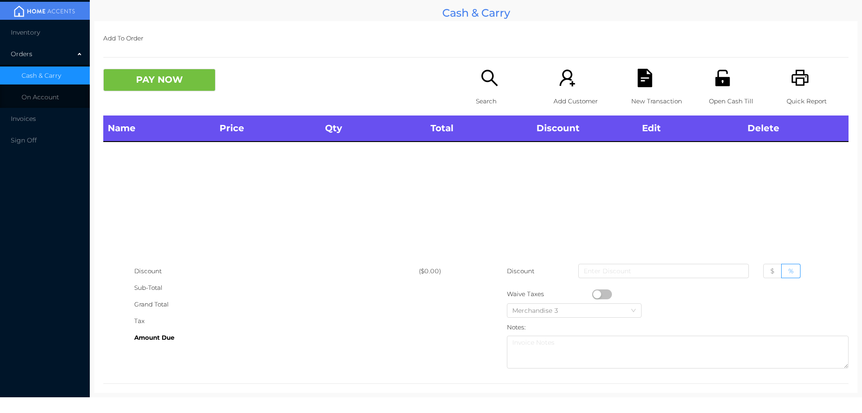
click at [481, 80] on icon "icon: search" at bounding box center [489, 78] width 16 height 16
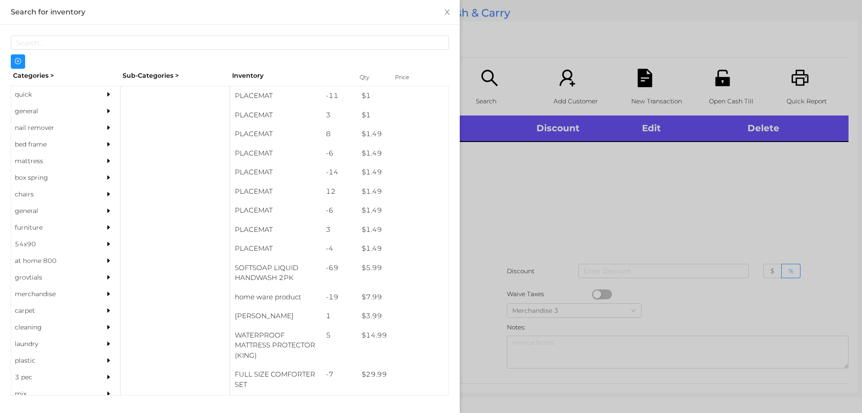
click at [44, 106] on div "general" at bounding box center [52, 111] width 82 height 17
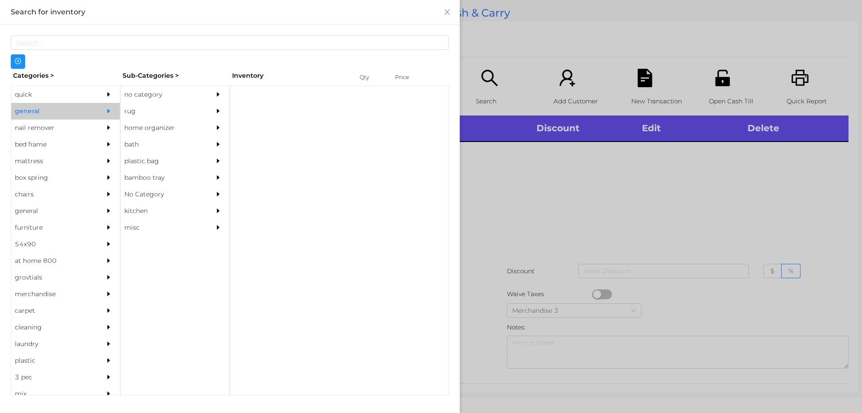
click at [148, 93] on div "no category" at bounding box center [162, 94] width 82 height 17
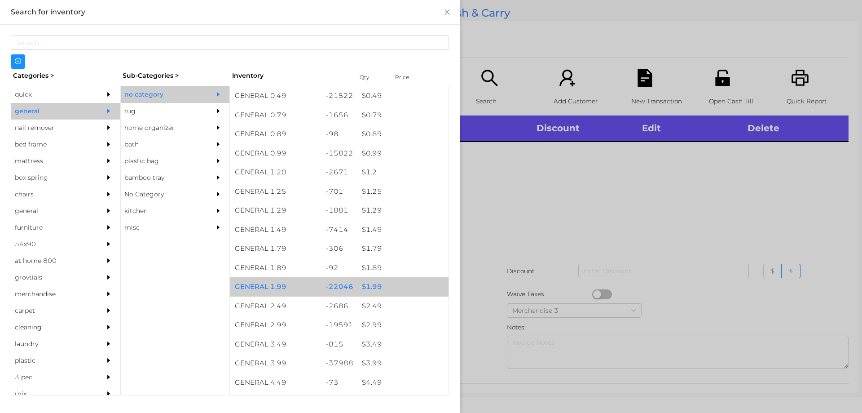
click at [403, 281] on div "$ 1.99" at bounding box center [402, 286] width 91 height 19
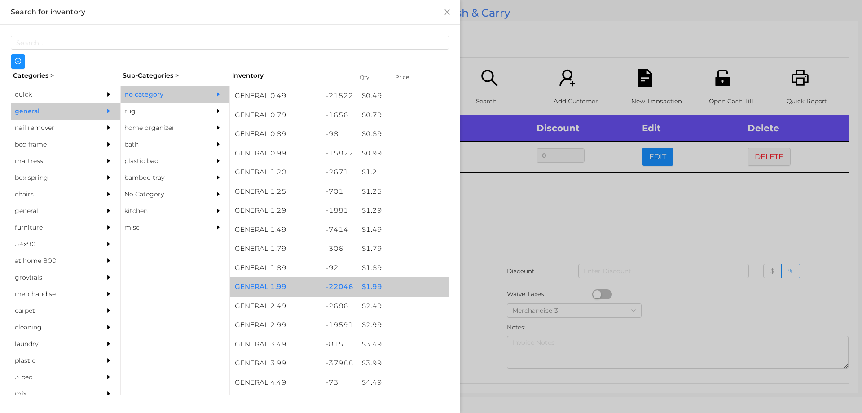
click at [541, 258] on div at bounding box center [431, 206] width 862 height 413
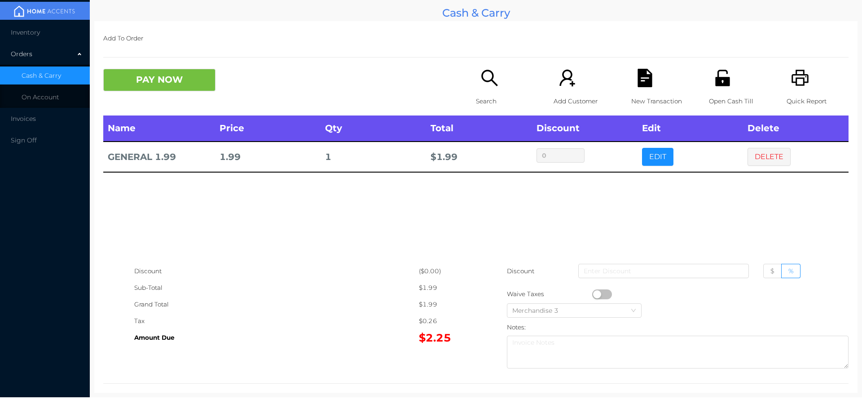
click at [496, 88] on div "Search" at bounding box center [507, 92] width 62 height 47
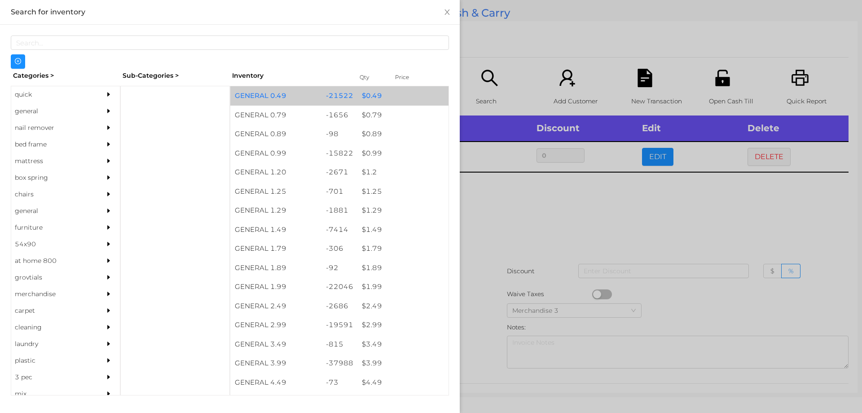
click at [364, 93] on div "$ 0.49" at bounding box center [402, 95] width 91 height 19
click at [372, 96] on div "$ 0.49" at bounding box center [402, 95] width 91 height 19
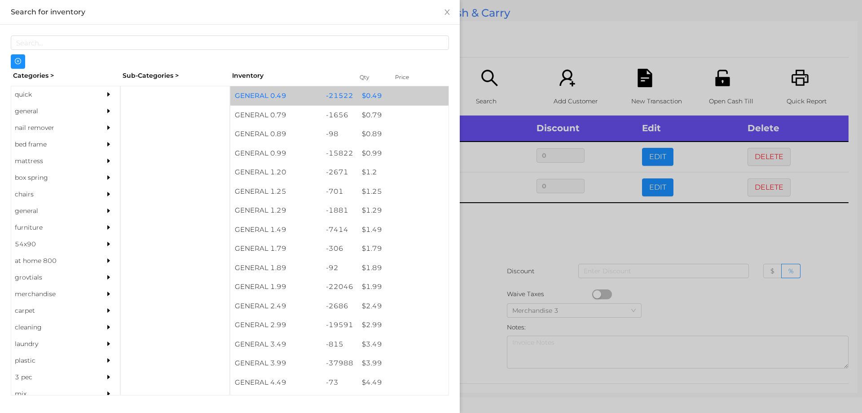
click at [392, 100] on div "$ 0.49" at bounding box center [402, 95] width 91 height 19
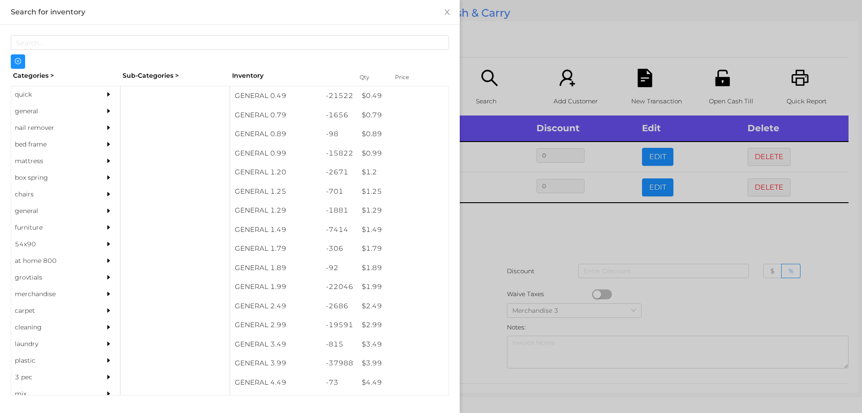
click at [540, 61] on div at bounding box center [431, 206] width 862 height 413
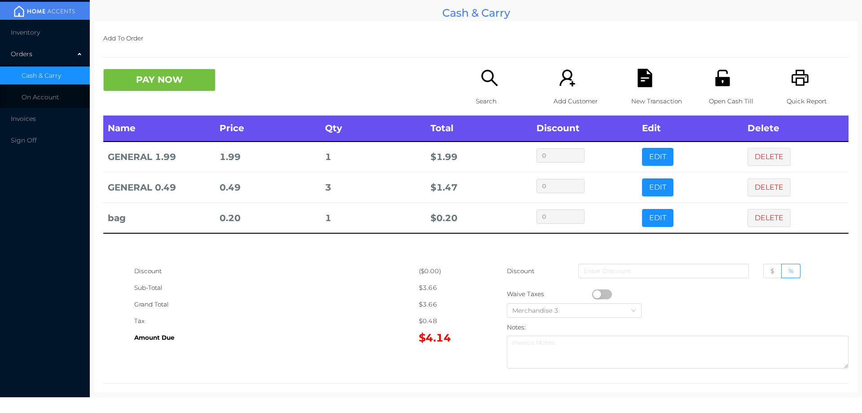
scroll to position [11, 0]
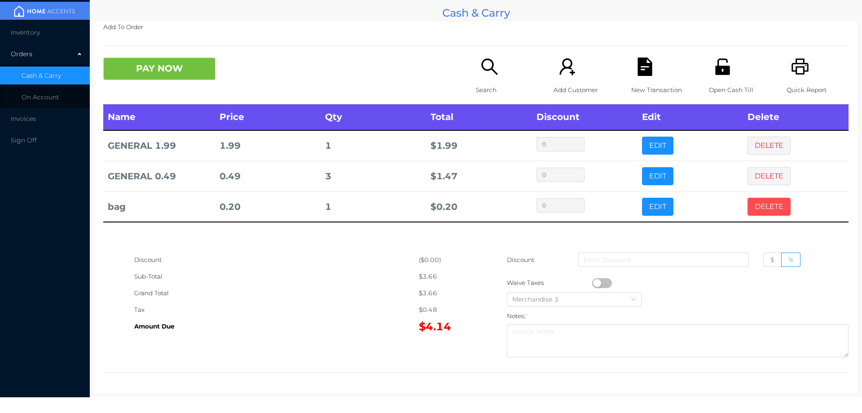
click at [764, 206] on button "DELETE" at bounding box center [769, 207] width 43 height 18
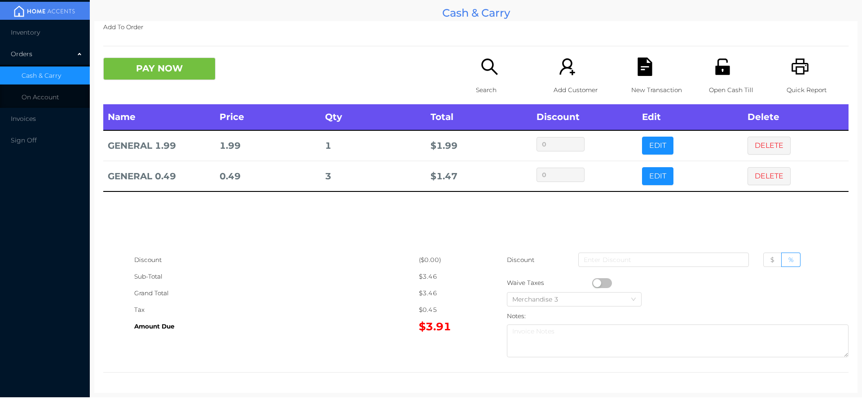
click at [146, 67] on button "PAY NOW" at bounding box center [159, 68] width 112 height 22
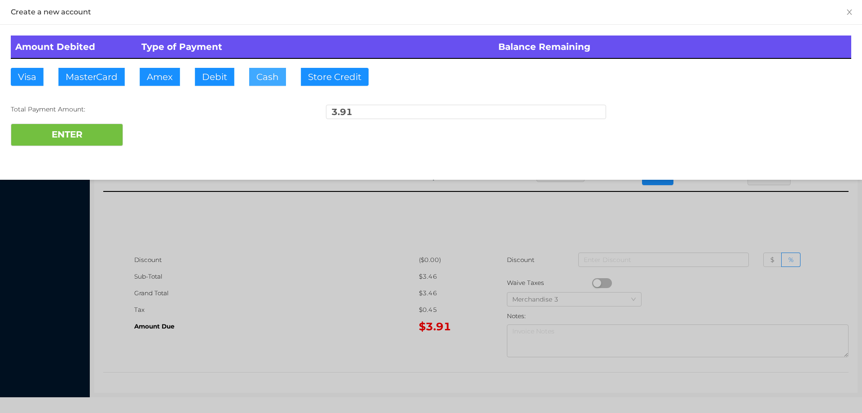
click at [264, 74] on button "Cash" at bounding box center [267, 77] width 37 height 18
type input "5"
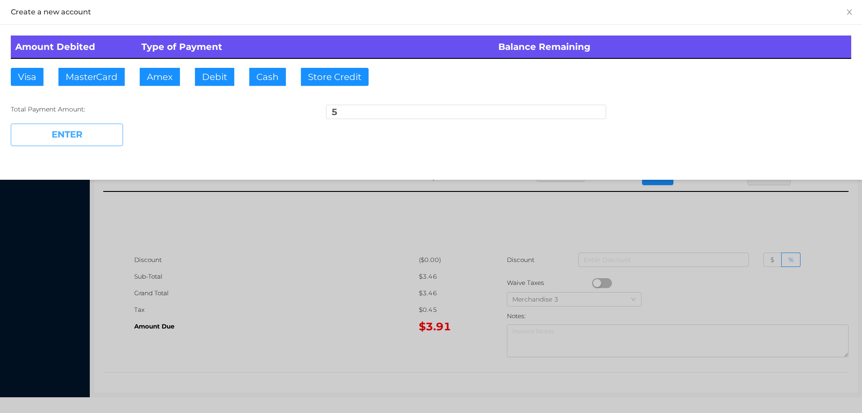
click at [68, 125] on button "ENTER" at bounding box center [67, 135] width 112 height 22
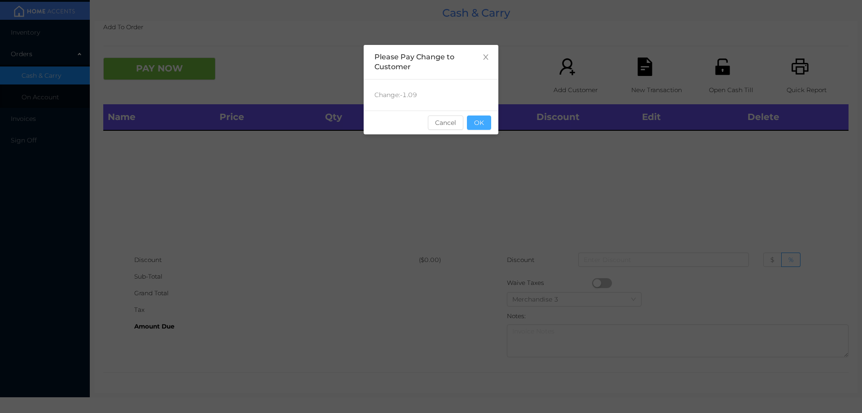
click at [478, 121] on button "OK" at bounding box center [479, 122] width 24 height 14
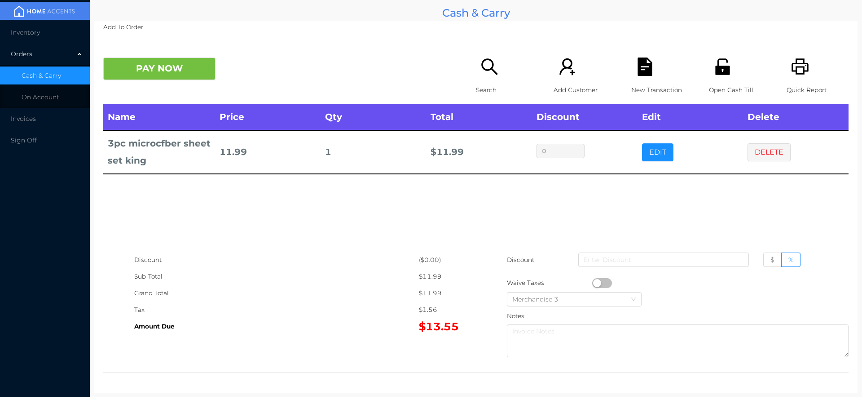
click at [482, 79] on div "Search" at bounding box center [507, 80] width 62 height 47
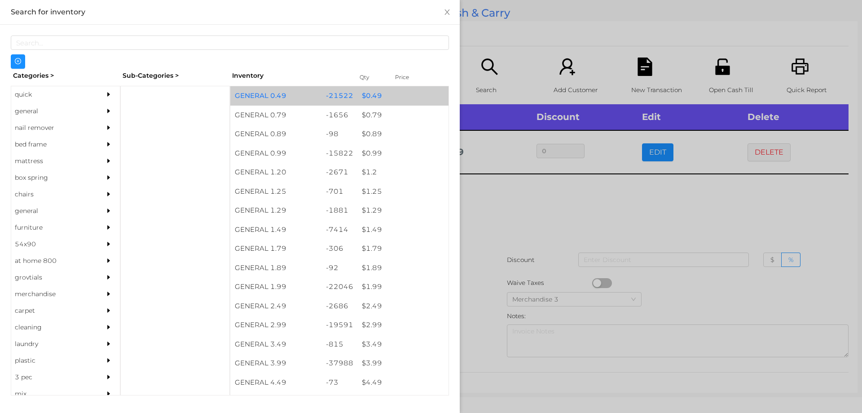
click at [397, 100] on div "$ 0.49" at bounding box center [402, 95] width 91 height 19
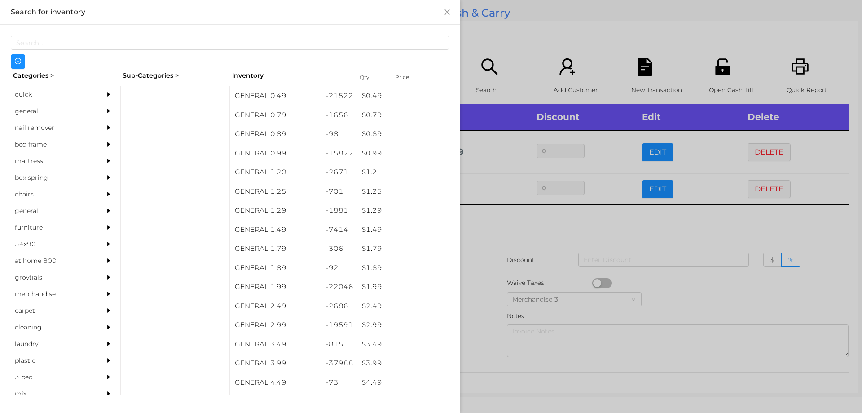
click at [531, 225] on div at bounding box center [431, 206] width 862 height 413
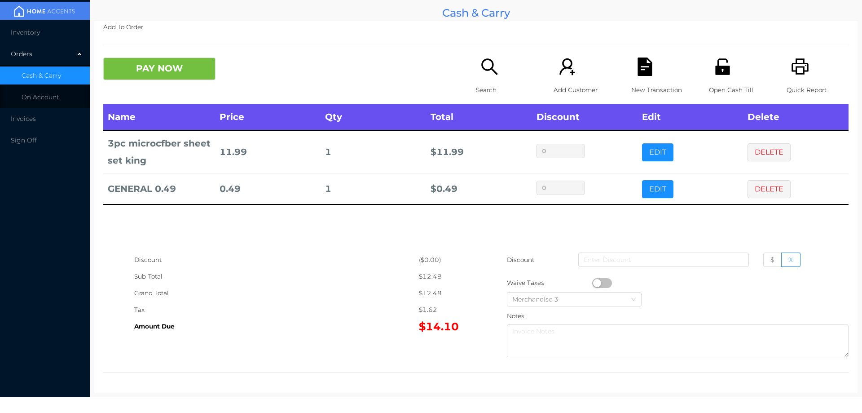
click at [666, 194] on button "EDIT" at bounding box center [657, 189] width 31 height 18
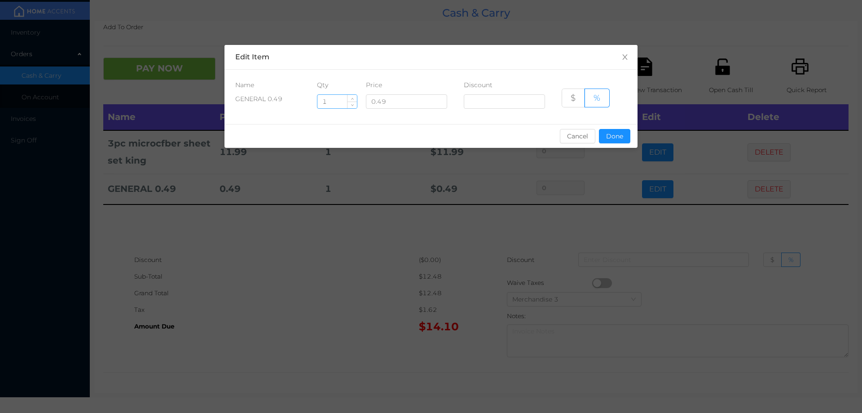
click at [323, 101] on input "1" at bounding box center [338, 101] width 40 height 13
click at [343, 98] on input "1" at bounding box center [338, 101] width 40 height 13
type input "4"
click at [615, 132] on button "Done" at bounding box center [614, 136] width 31 height 14
type input "0%"
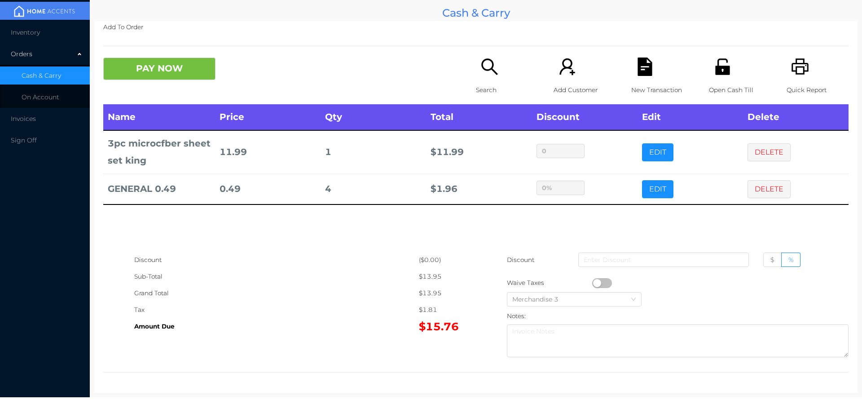
click at [716, 66] on icon "icon: unlock" at bounding box center [722, 66] width 14 height 16
click at [635, 80] on div "New Transaction" at bounding box center [662, 80] width 62 height 47
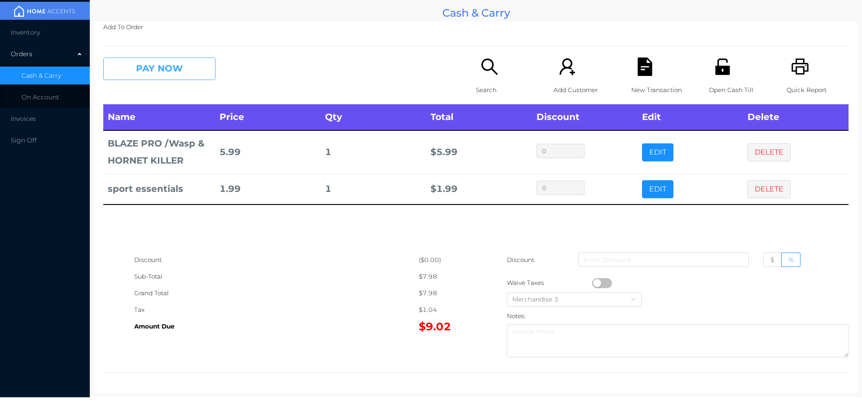
click at [141, 76] on button "PAY NOW" at bounding box center [159, 68] width 112 height 22
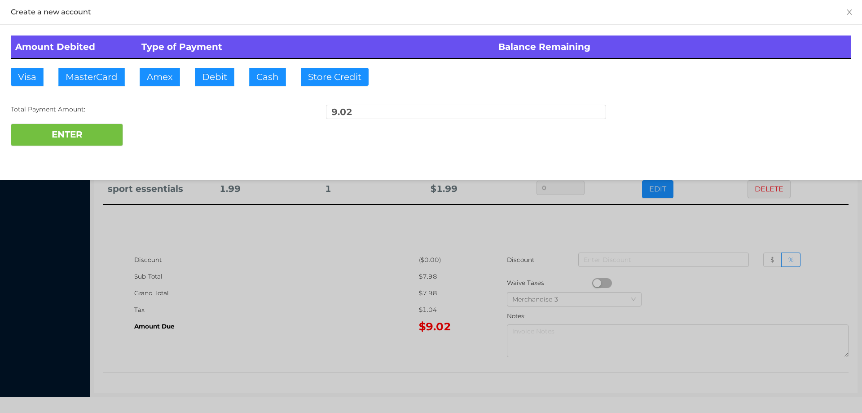
click at [403, 287] on div at bounding box center [431, 206] width 862 height 413
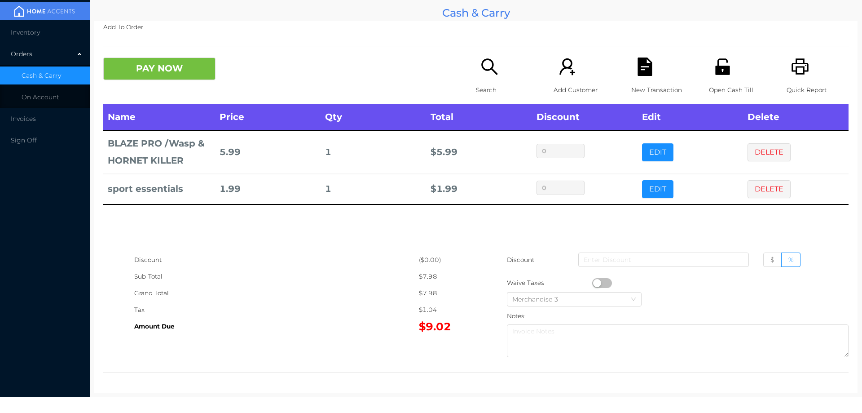
click at [640, 75] on icon "icon: file-text" at bounding box center [645, 66] width 14 height 18
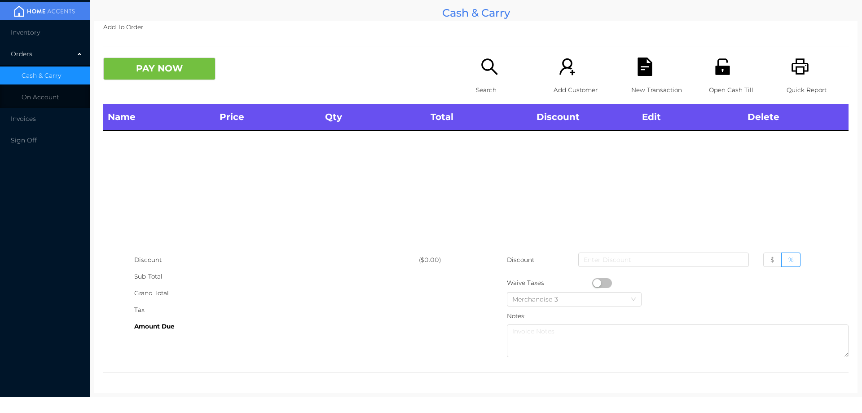
click at [798, 67] on icon "icon: printer" at bounding box center [800, 66] width 17 height 16
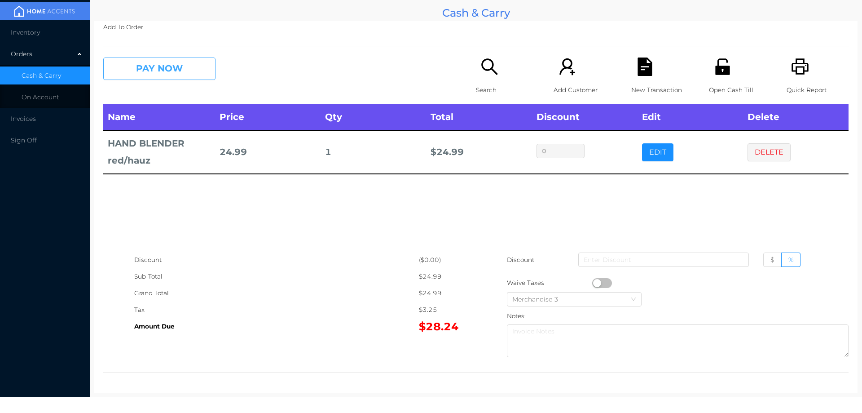
click at [163, 77] on button "PAY NOW" at bounding box center [159, 68] width 112 height 22
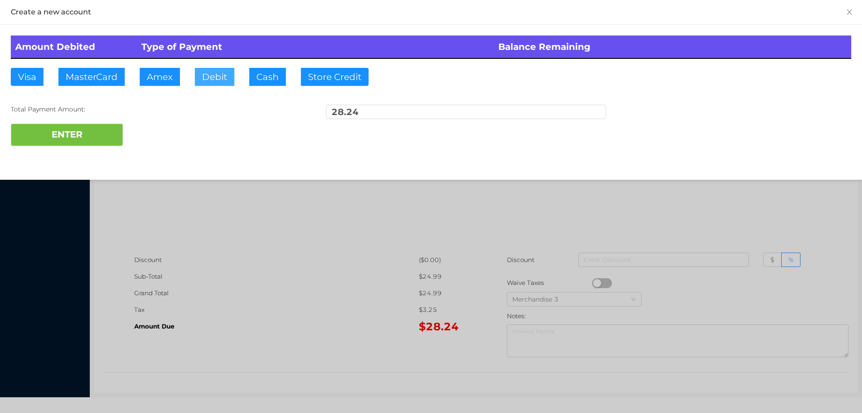
click at [218, 74] on button "Debit" at bounding box center [215, 77] width 40 height 18
type input "50"
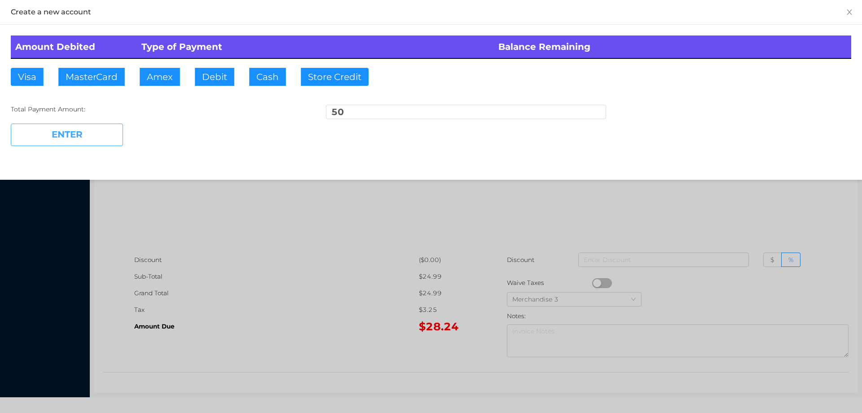
click at [85, 144] on button "ENTER" at bounding box center [67, 135] width 112 height 22
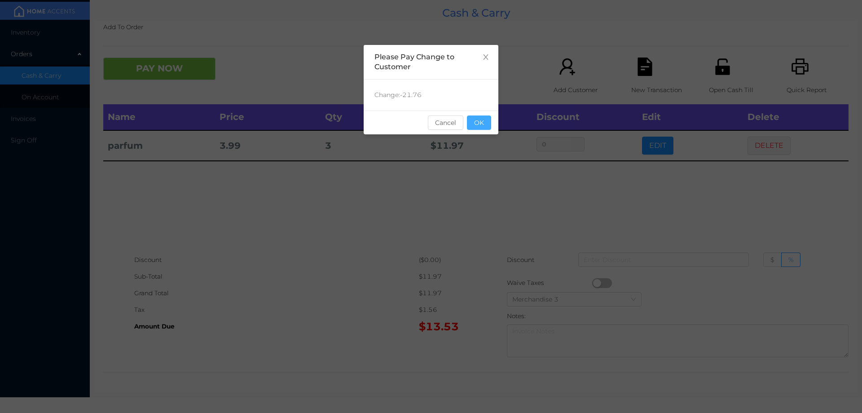
click at [477, 128] on button "OK" at bounding box center [479, 122] width 24 height 14
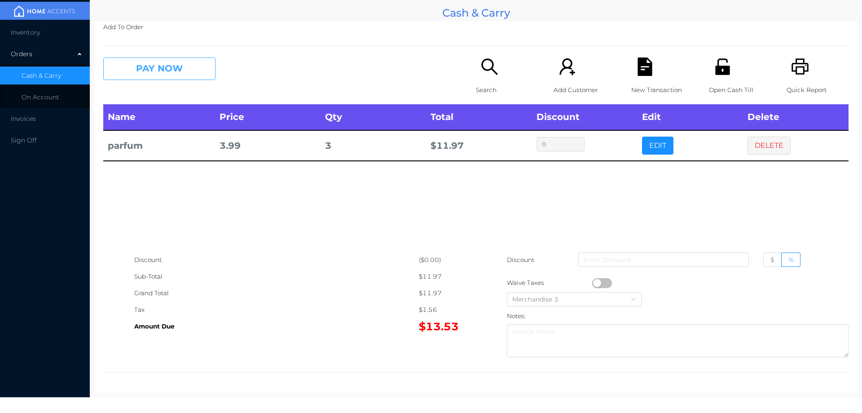
click at [138, 69] on button "PAY NOW" at bounding box center [159, 68] width 112 height 22
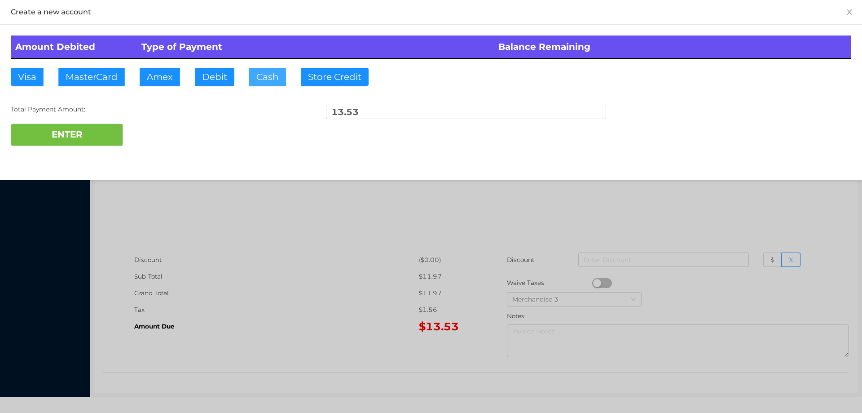
click at [265, 85] on button "Cash" at bounding box center [267, 77] width 37 height 18
type input "15"
click at [324, 330] on div at bounding box center [431, 206] width 862 height 413
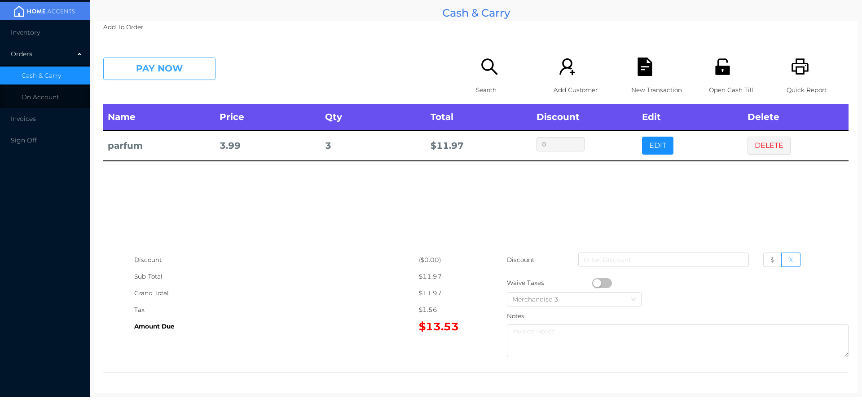
click at [168, 77] on button "PAY NOW" at bounding box center [159, 68] width 112 height 22
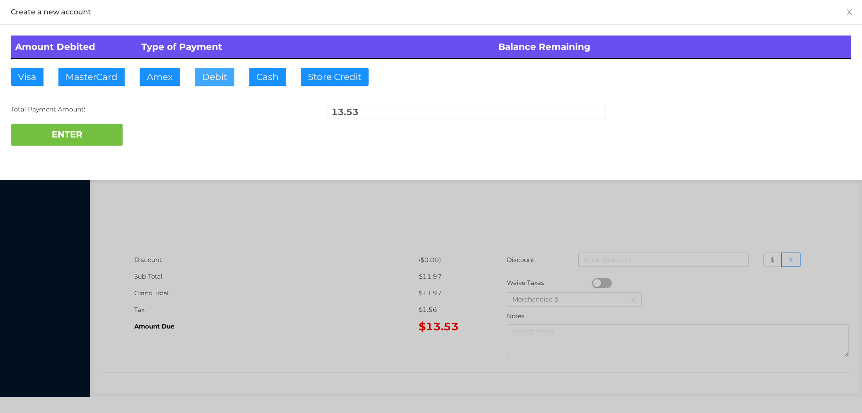
click at [209, 74] on button "Debit" at bounding box center [215, 77] width 40 height 18
type input "15"
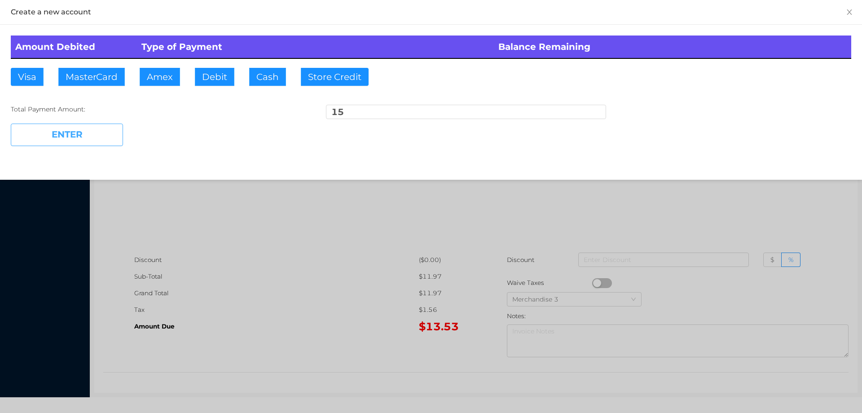
click at [79, 127] on button "ENTER" at bounding box center [67, 135] width 112 height 22
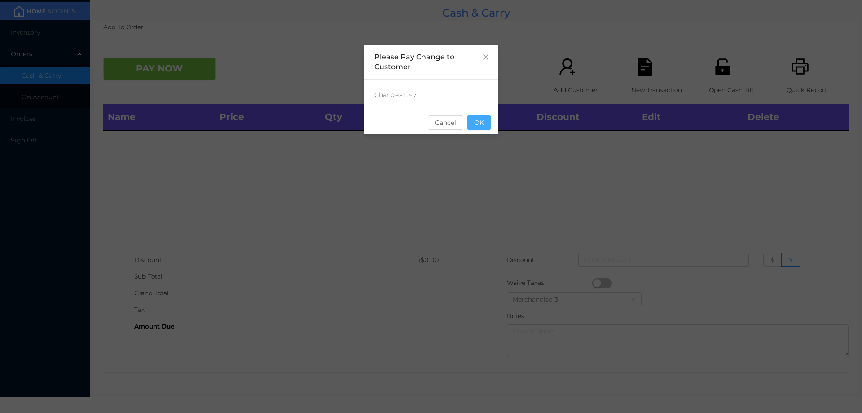
click at [488, 125] on button "OK" at bounding box center [479, 122] width 24 height 14
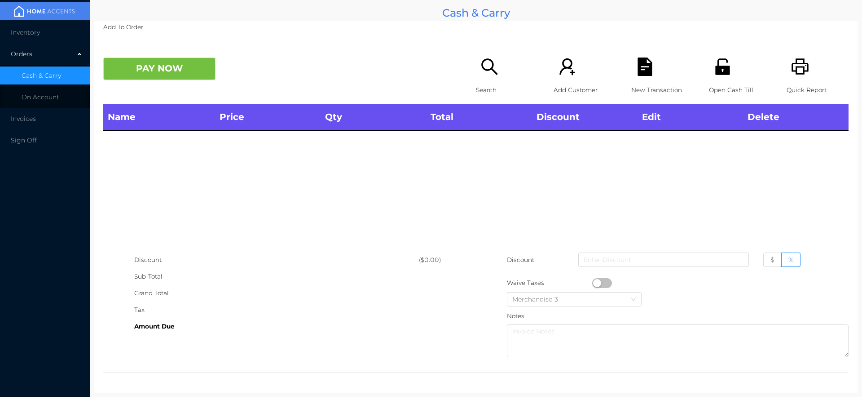
click at [484, 85] on p "Search" at bounding box center [507, 90] width 62 height 17
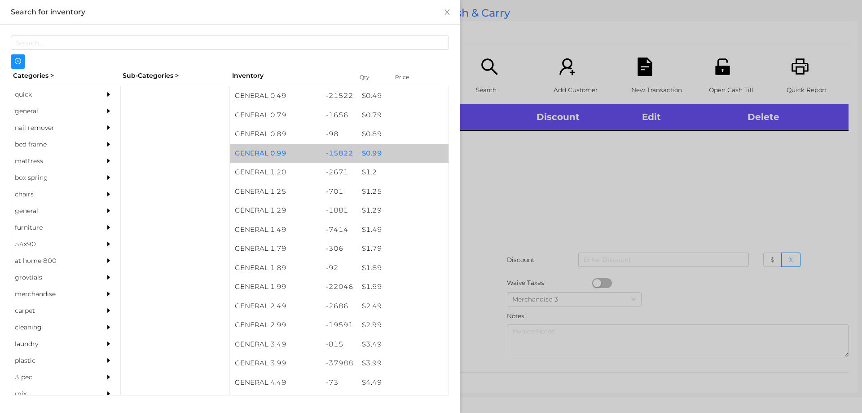
click at [411, 157] on div "$ 0.99" at bounding box center [402, 153] width 91 height 19
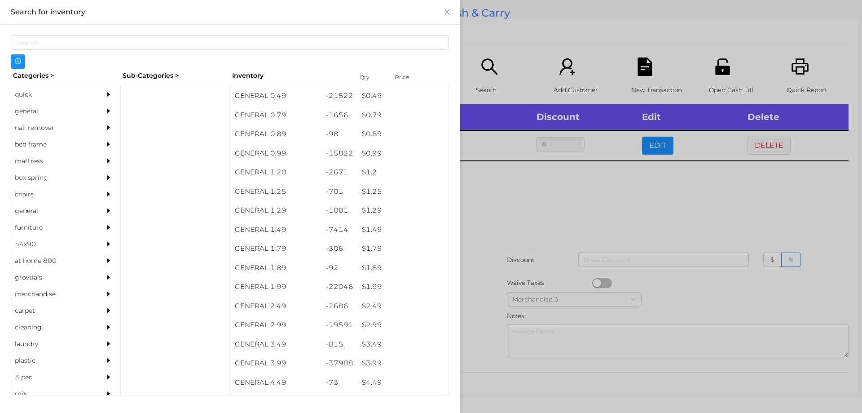
click at [631, 61] on div at bounding box center [431, 206] width 862 height 413
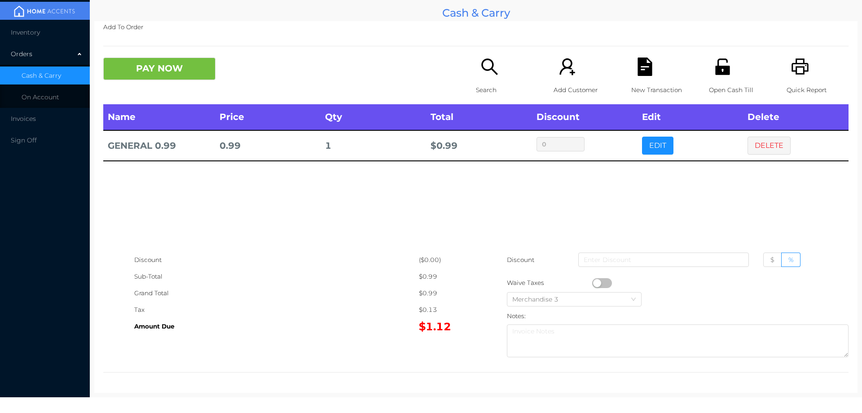
click at [631, 75] on div "New Transaction" at bounding box center [662, 80] width 62 height 47
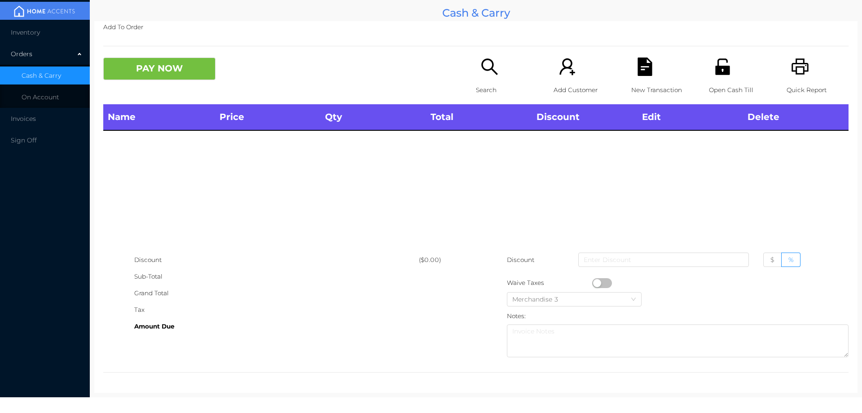
click at [791, 68] on icon "icon: printer" at bounding box center [800, 66] width 18 height 18
click at [56, 24] on li "Inventory" at bounding box center [45, 32] width 90 height 18
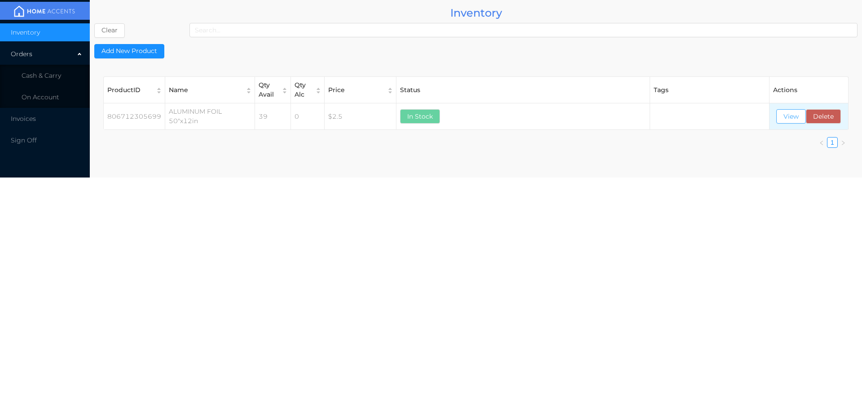
click at [785, 119] on button "View" at bounding box center [791, 116] width 30 height 14
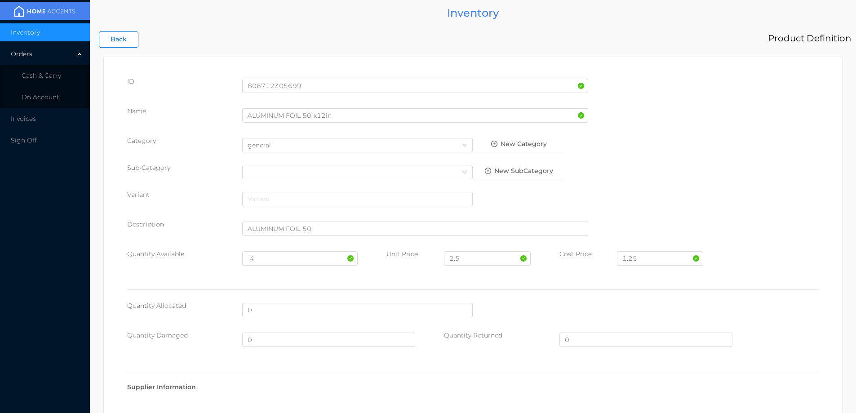
click at [115, 46] on button "Back" at bounding box center [119, 39] width 40 height 16
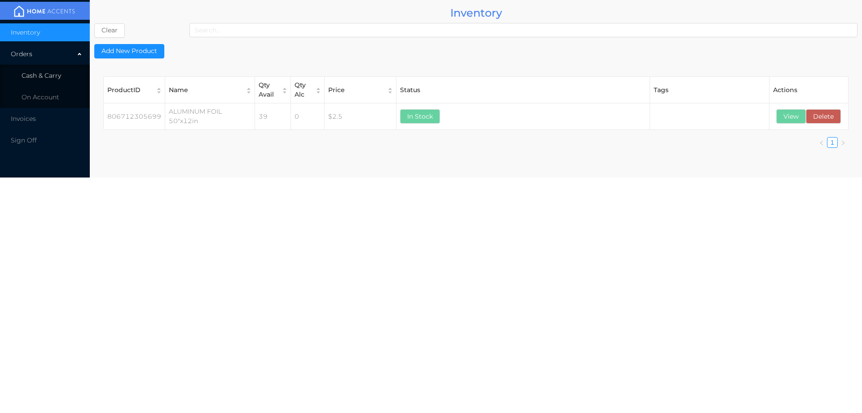
click at [41, 73] on span "Cash & Carry" at bounding box center [42, 75] width 40 height 8
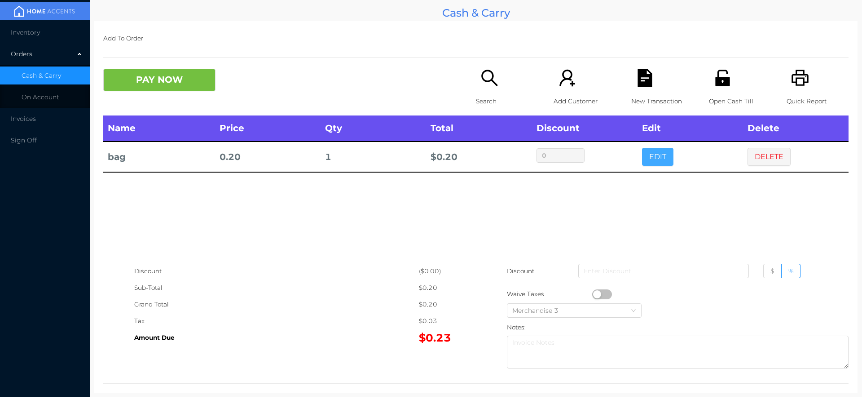
click at [650, 153] on button "EDIT" at bounding box center [657, 157] width 31 height 18
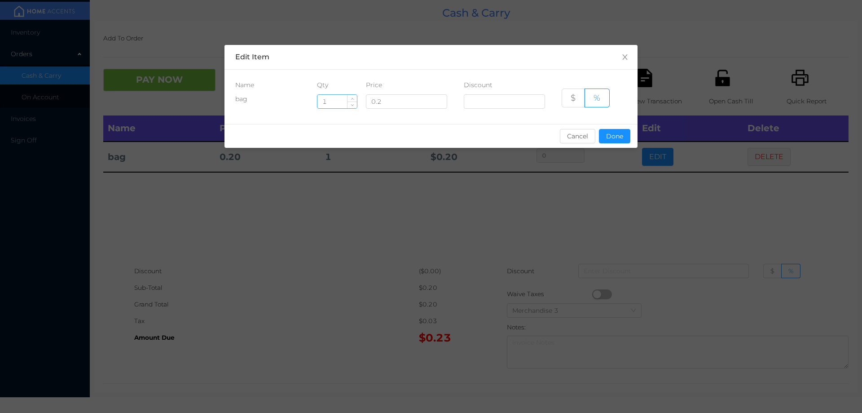
click at [329, 99] on input "1" at bounding box center [338, 101] width 40 height 13
type input "5"
click at [625, 139] on button "Done" at bounding box center [614, 136] width 31 height 14
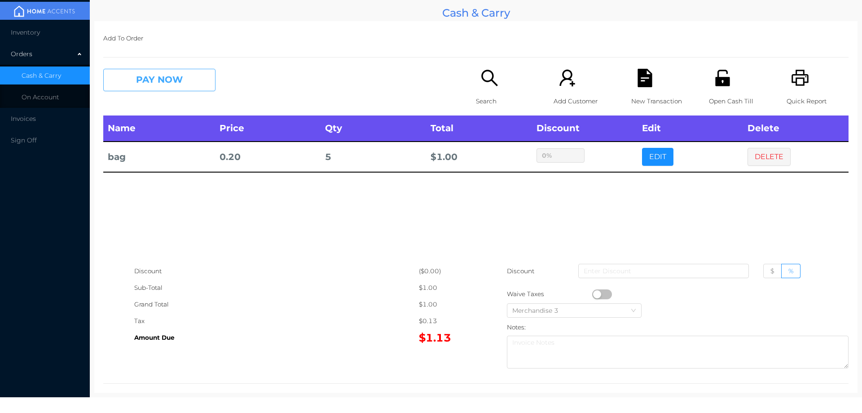
click at [161, 69] on button "PAY NOW" at bounding box center [159, 80] width 112 height 22
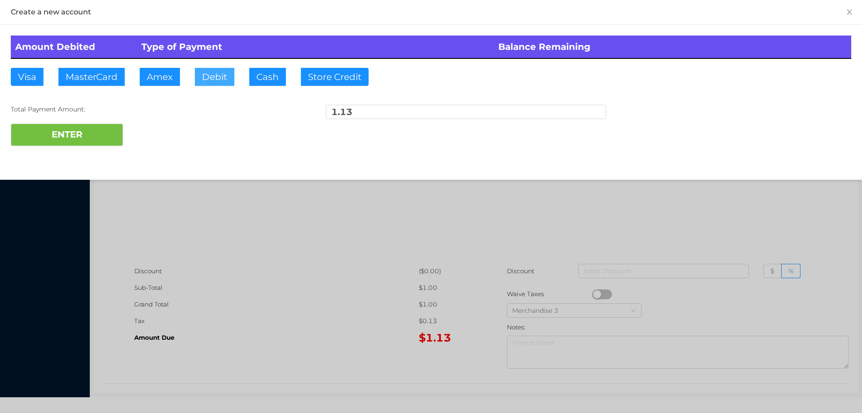
click at [228, 83] on button "Debit" at bounding box center [215, 77] width 40 height 18
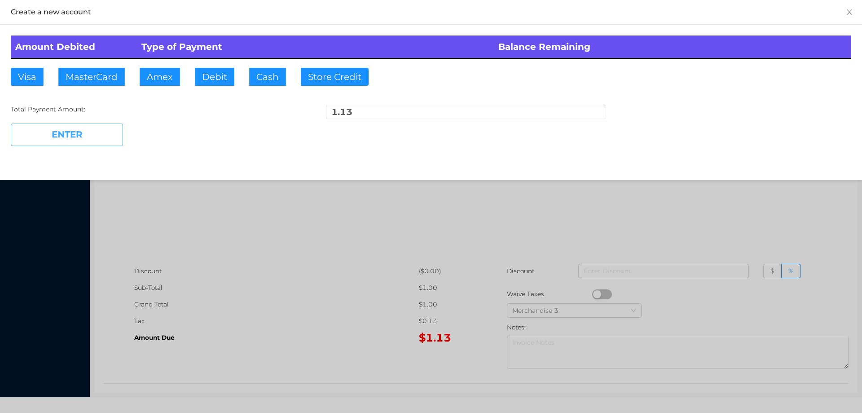
click at [89, 142] on button "ENTER" at bounding box center [67, 135] width 112 height 22
type input "0"
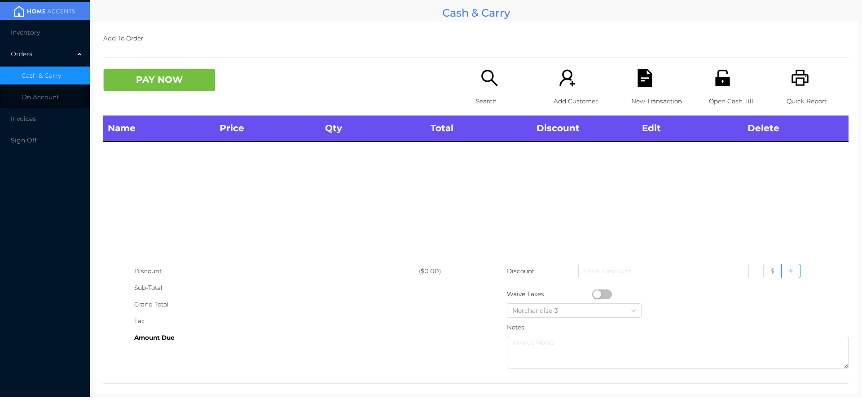
click at [490, 85] on icon "icon: search" at bounding box center [490, 78] width 18 height 18
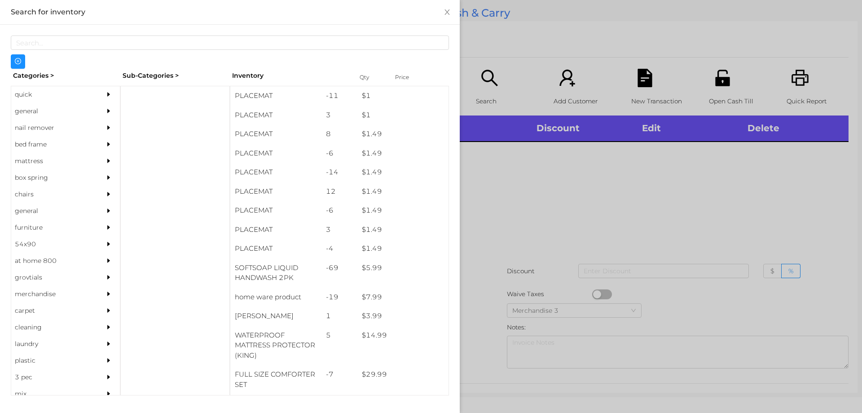
click at [36, 117] on div "general" at bounding box center [52, 111] width 82 height 17
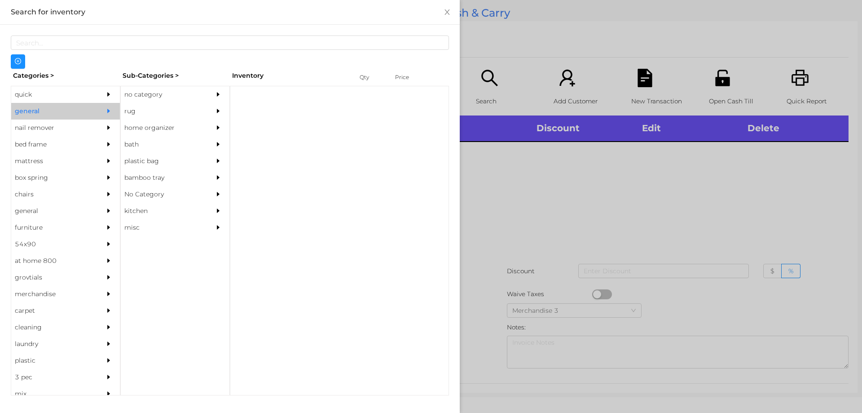
click at [173, 93] on div "no category" at bounding box center [162, 94] width 82 height 17
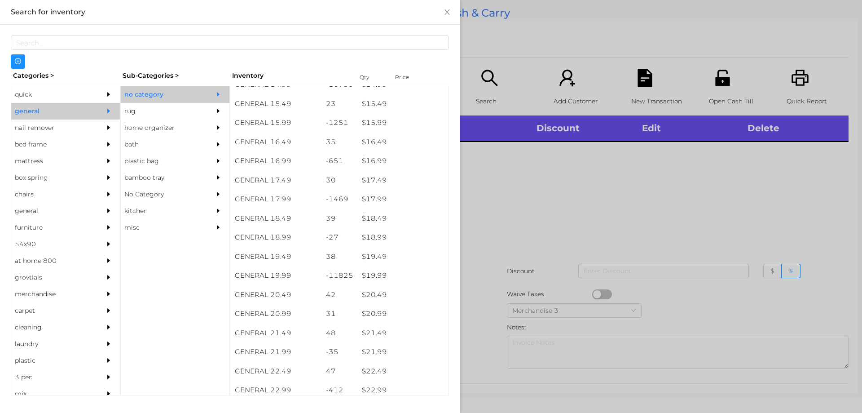
scroll to position [788, 0]
click at [544, 290] on div at bounding box center [431, 206] width 862 height 413
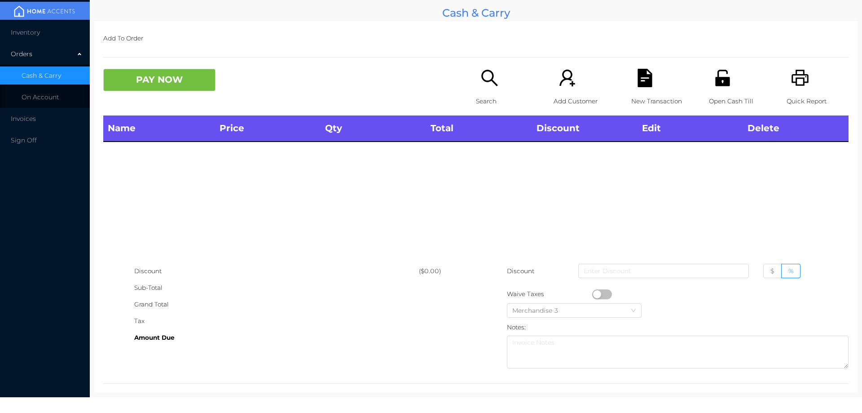
click at [481, 79] on icon "icon: search" at bounding box center [489, 78] width 16 height 16
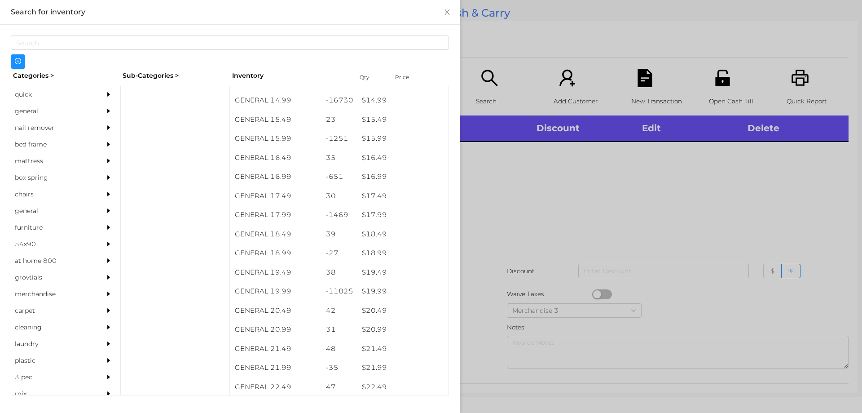
scroll to position [787, 0]
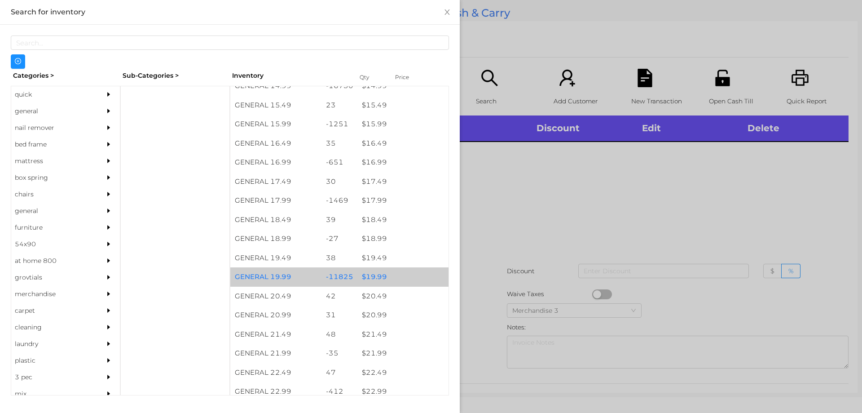
click at [348, 279] on div "-11825" at bounding box center [340, 276] width 36 height 19
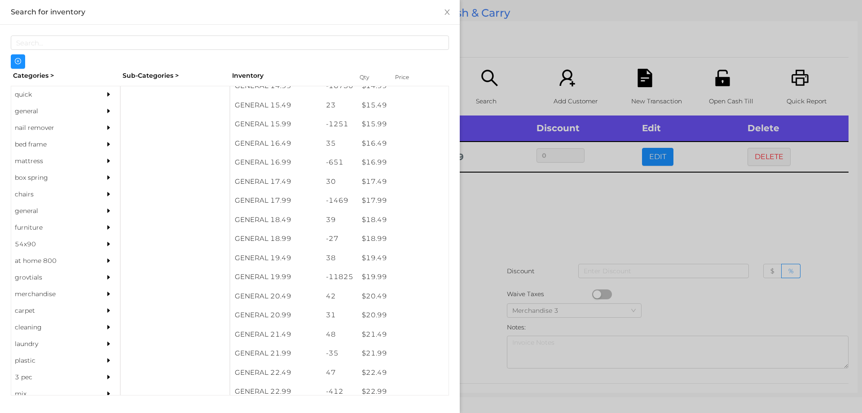
click at [503, 244] on div at bounding box center [431, 206] width 862 height 413
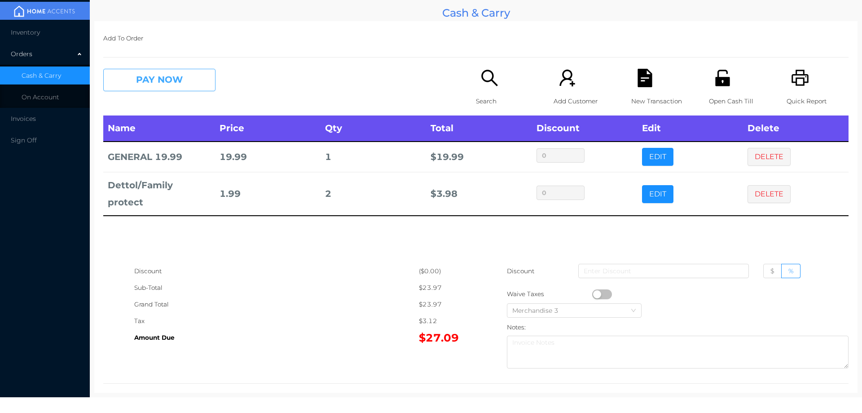
click at [161, 75] on button "PAY NOW" at bounding box center [159, 80] width 112 height 22
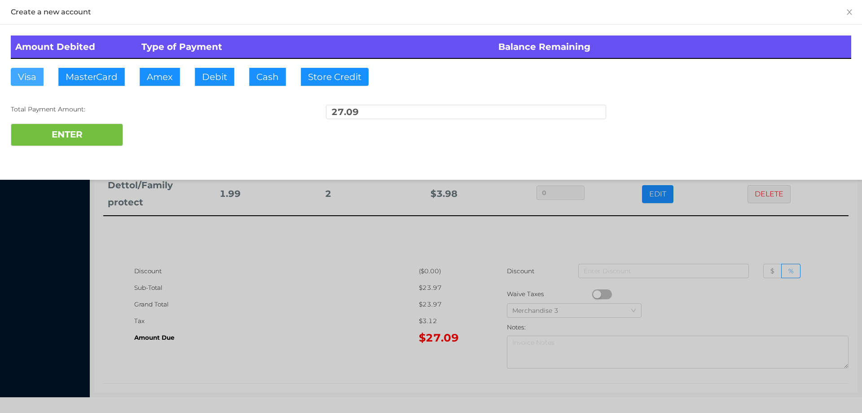
click at [23, 84] on button "Visa" at bounding box center [27, 77] width 33 height 18
click at [40, 140] on button "ENTER" at bounding box center [67, 135] width 112 height 22
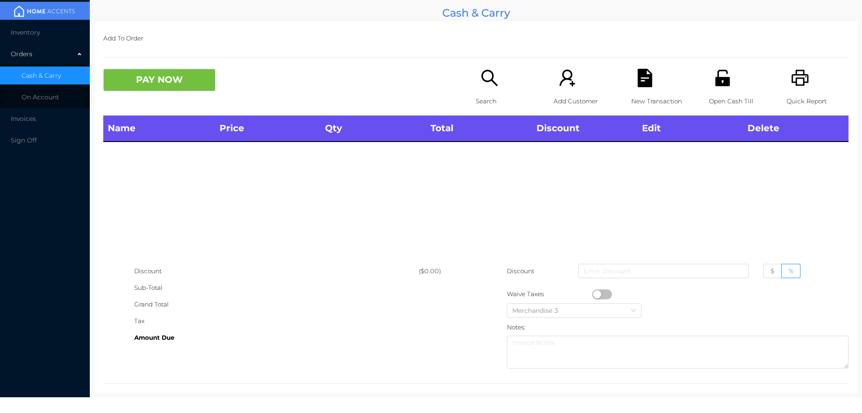
click at [480, 93] on p "Search" at bounding box center [507, 101] width 62 height 17
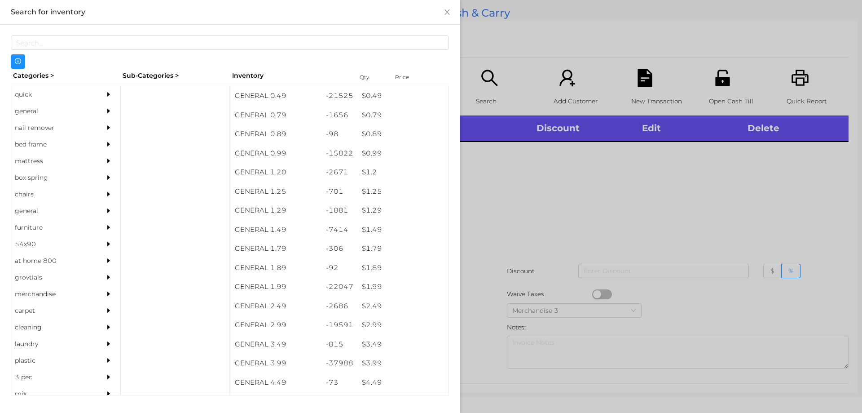
click at [37, 109] on div "general" at bounding box center [52, 111] width 82 height 17
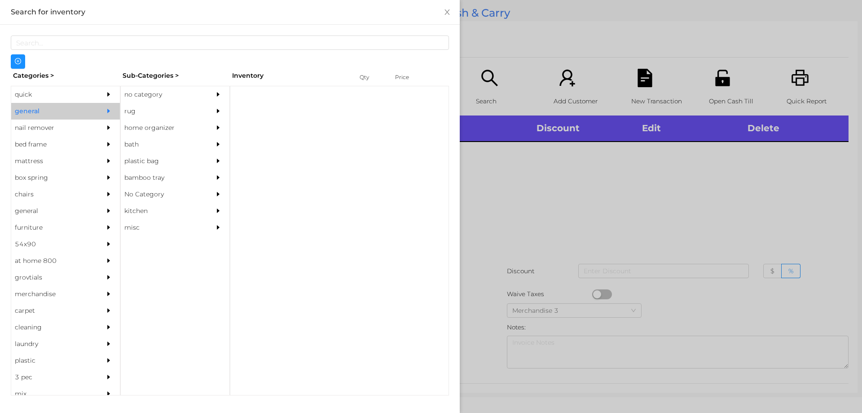
click at [166, 92] on div "no category" at bounding box center [162, 94] width 82 height 17
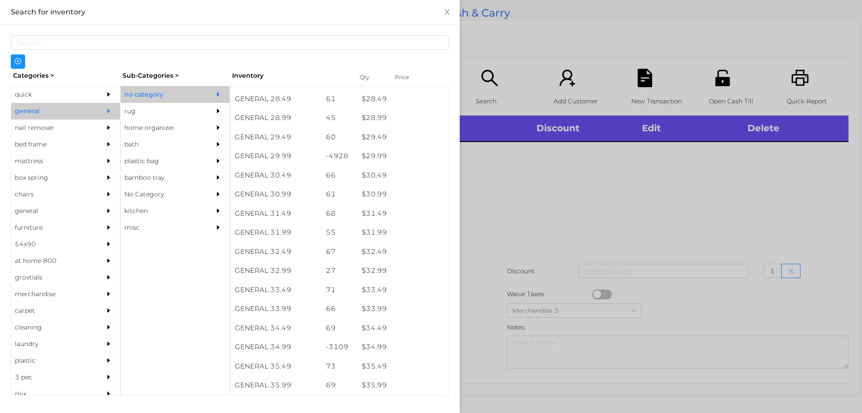
scroll to position [1404, 0]
click at [53, 90] on div "quick" at bounding box center [52, 94] width 82 height 17
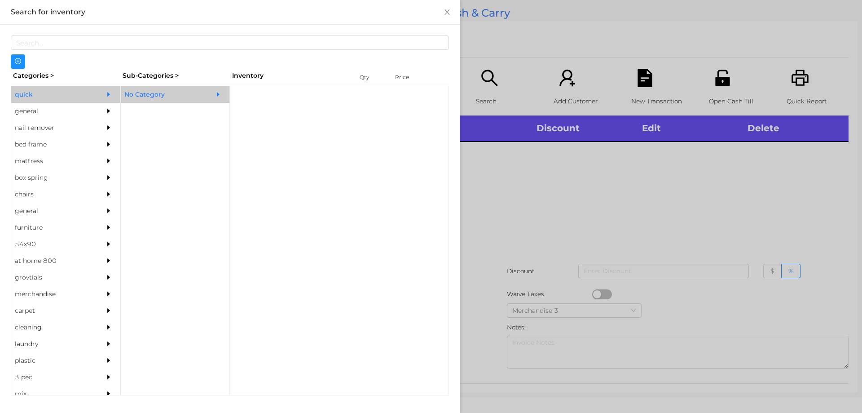
scroll to position [0, 0]
click at [162, 95] on div "No Category" at bounding box center [162, 94] width 82 height 17
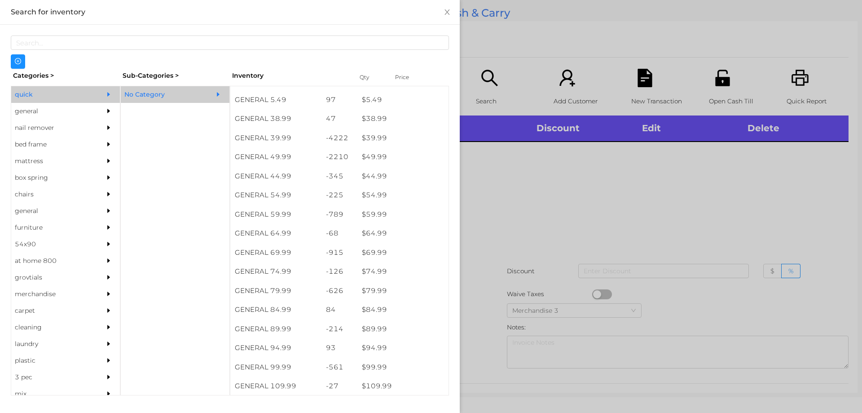
scroll to position [464, 0]
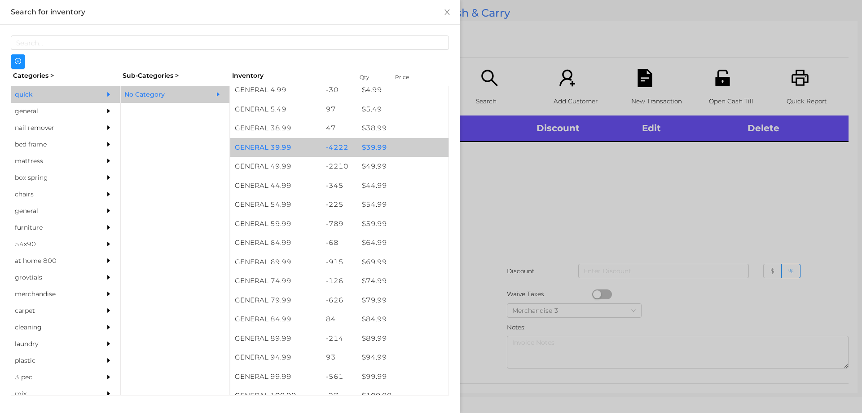
click at [384, 146] on div "$ 39.99" at bounding box center [402, 147] width 91 height 19
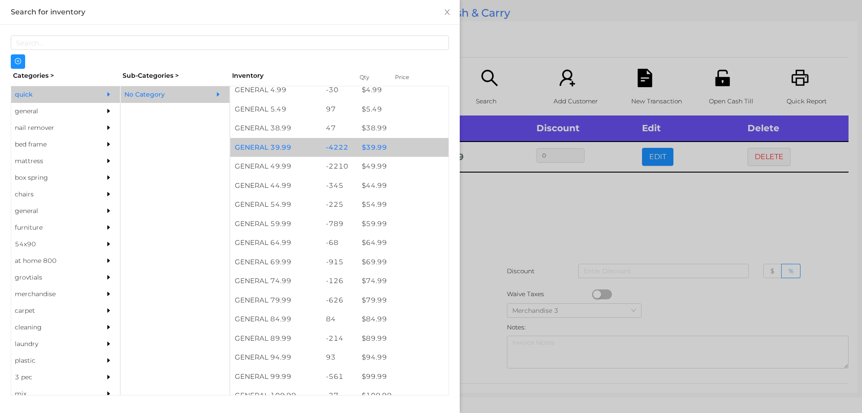
click at [392, 145] on div "$ 39.99" at bounding box center [402, 147] width 91 height 19
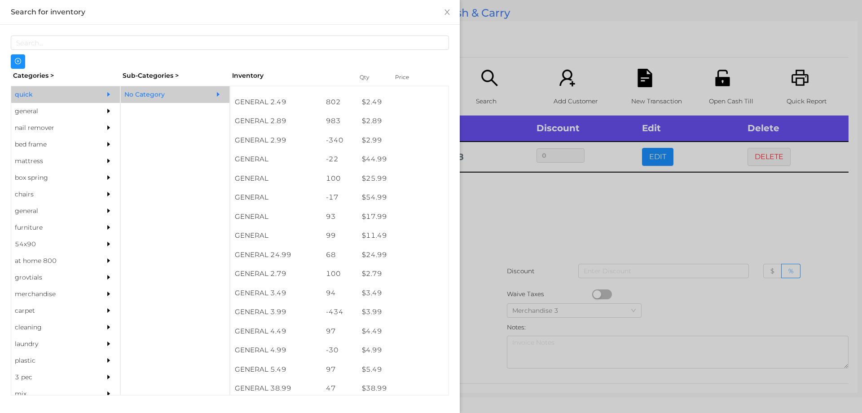
scroll to position [172, 0]
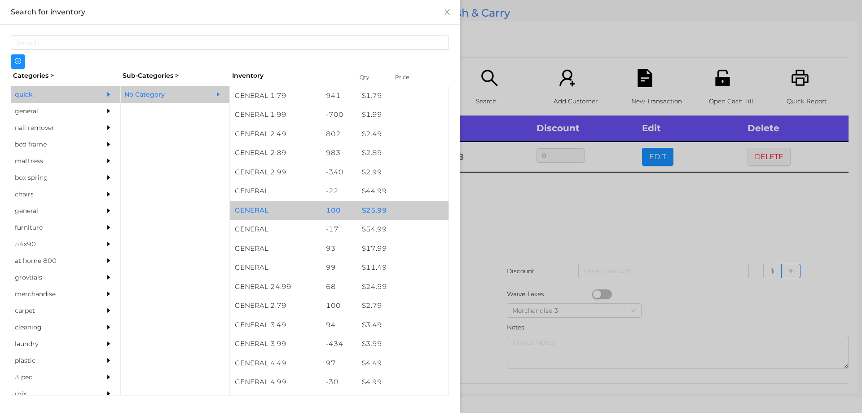
click at [393, 209] on div "$ 25.99" at bounding box center [402, 210] width 91 height 19
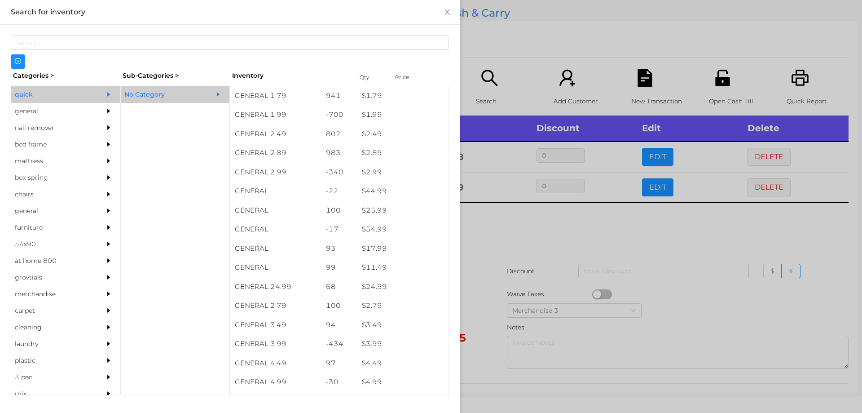
click at [490, 244] on div at bounding box center [431, 206] width 862 height 413
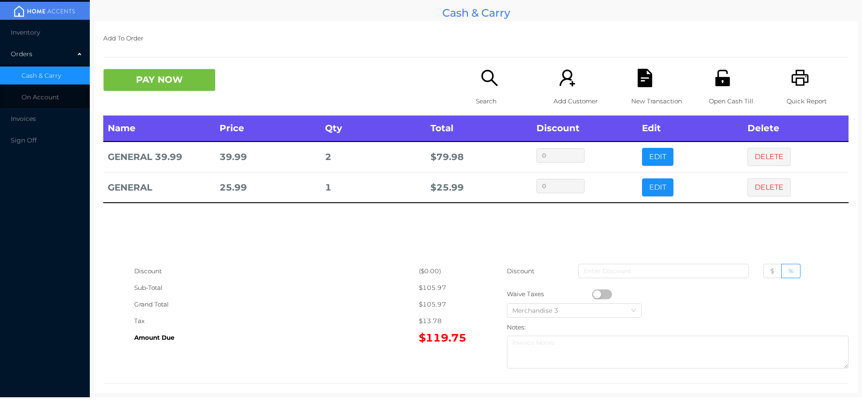
click at [595, 294] on button "button" at bounding box center [602, 294] width 20 height 10
click at [603, 291] on button "button" at bounding box center [602, 294] width 20 height 10
click at [642, 87] on icon "icon: file-text" at bounding box center [645, 78] width 14 height 18
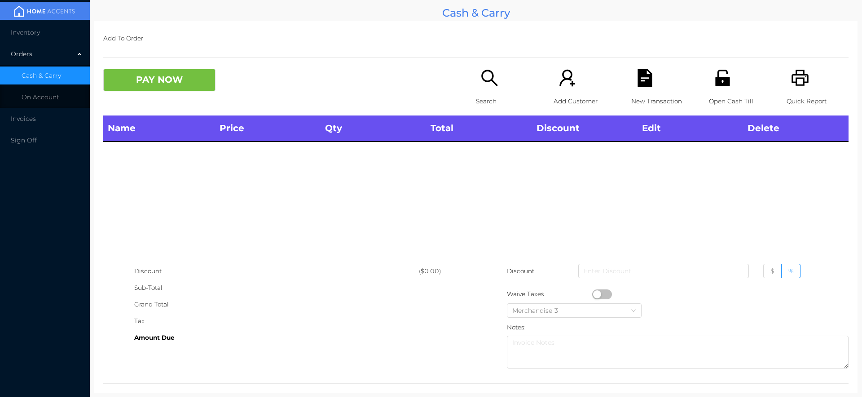
click at [791, 84] on icon "icon: printer" at bounding box center [800, 78] width 18 height 18
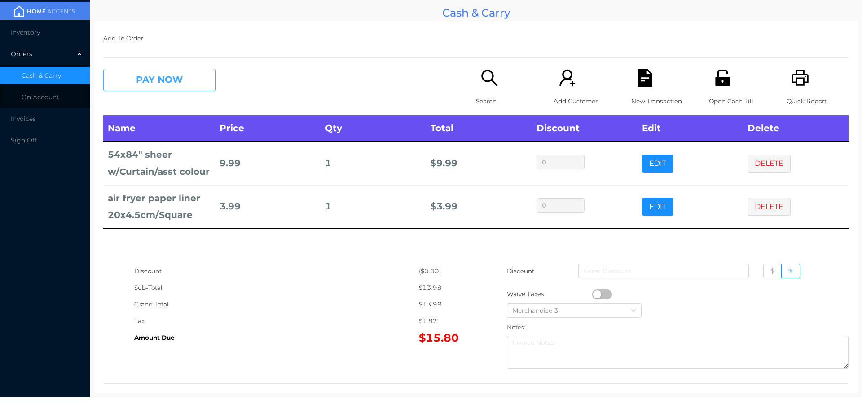
click at [214, 76] on button "PAY NOW" at bounding box center [159, 80] width 112 height 22
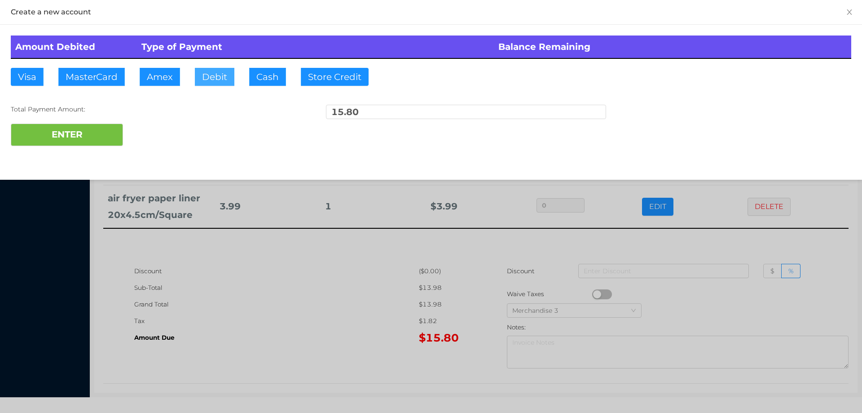
click at [214, 83] on button "Debit" at bounding box center [215, 77] width 40 height 18
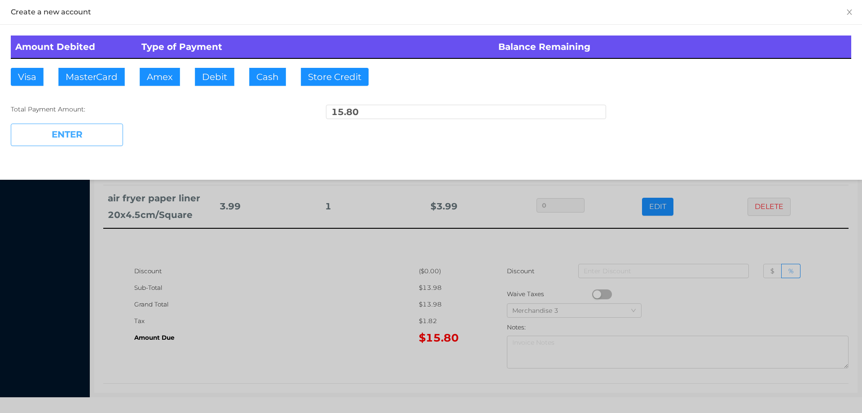
click at [110, 127] on button "ENTER" at bounding box center [67, 135] width 112 height 22
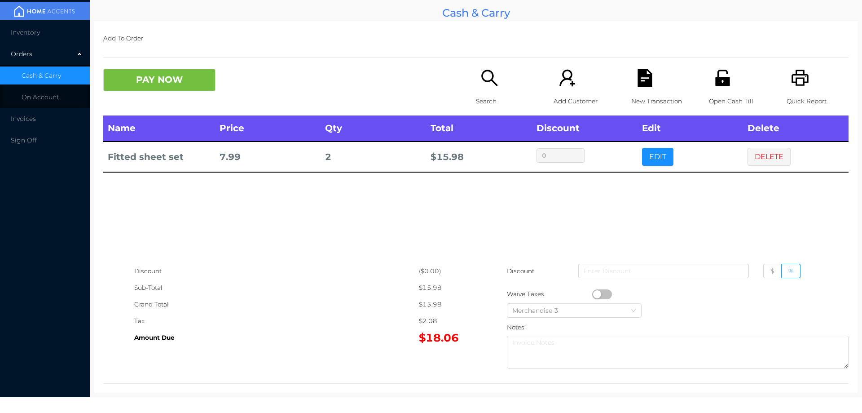
click at [715, 80] on icon "icon: unlock" at bounding box center [722, 78] width 14 height 16
click at [150, 71] on button "PAY NOW" at bounding box center [159, 80] width 112 height 22
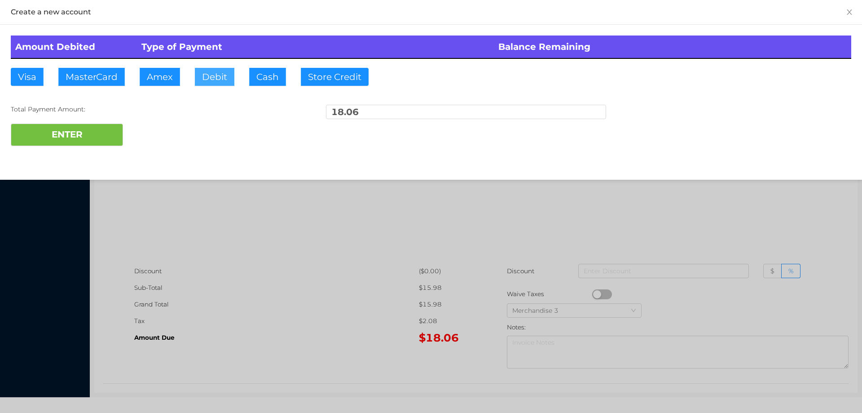
click at [212, 78] on button "Debit" at bounding box center [215, 77] width 40 height 18
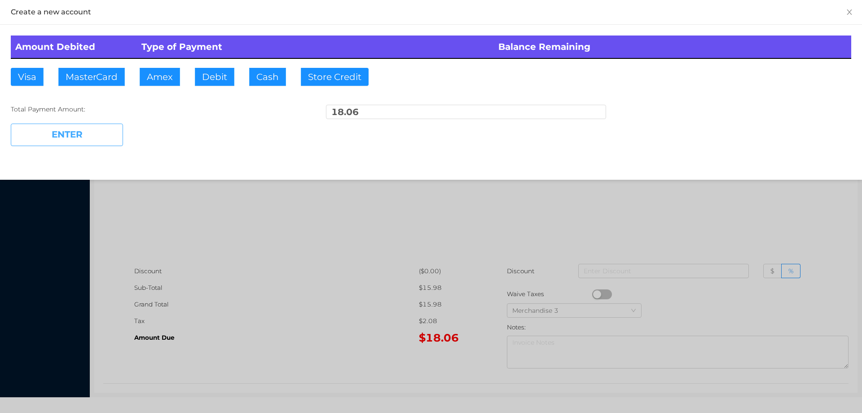
click at [62, 126] on button "ENTER" at bounding box center [67, 135] width 112 height 22
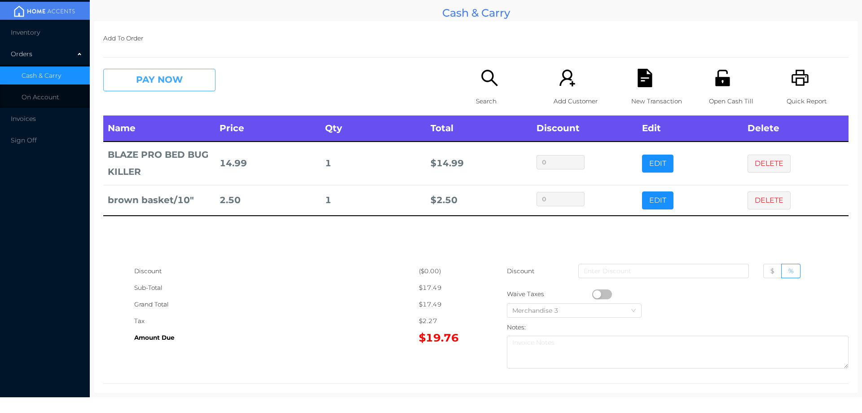
click at [167, 71] on button "PAY NOW" at bounding box center [159, 80] width 112 height 22
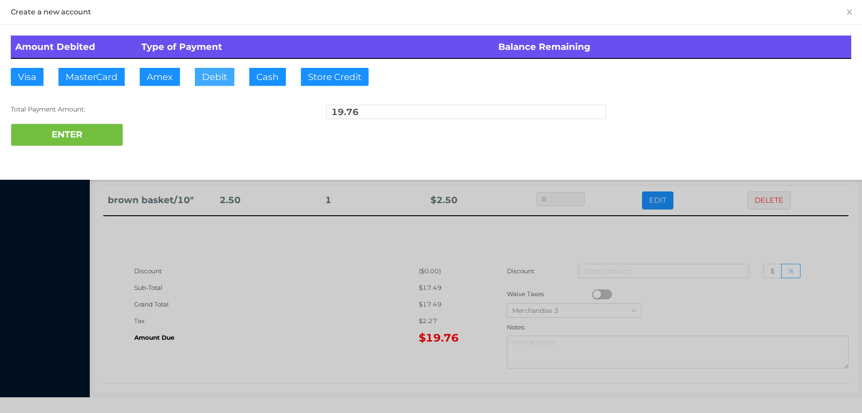
click at [214, 79] on button "Debit" at bounding box center [215, 77] width 40 height 18
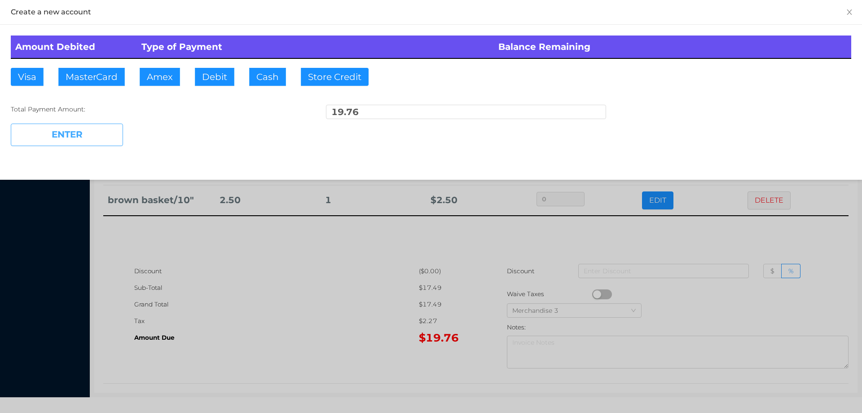
click at [106, 130] on button "ENTER" at bounding box center [67, 135] width 112 height 22
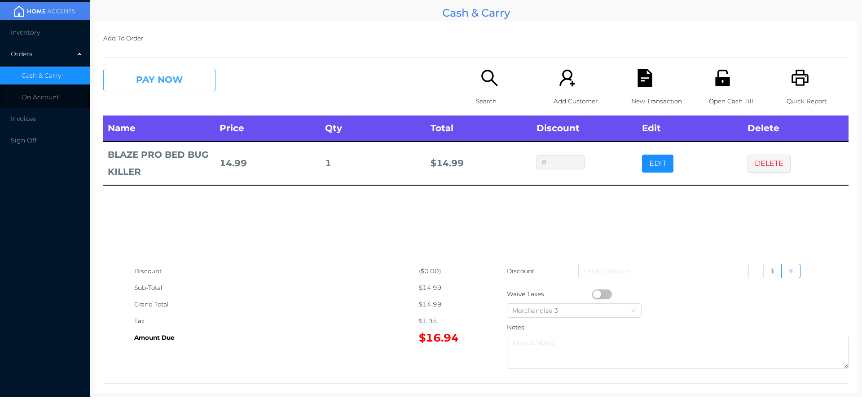
click at [148, 90] on button "PAY NOW" at bounding box center [159, 80] width 112 height 22
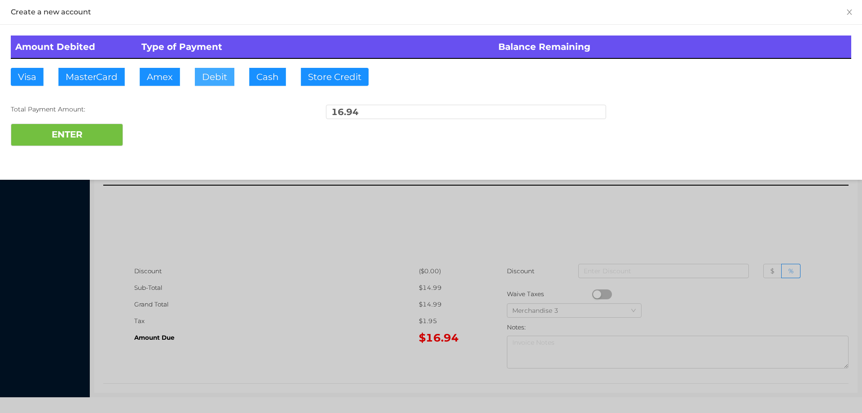
click at [208, 83] on button "Debit" at bounding box center [215, 77] width 40 height 18
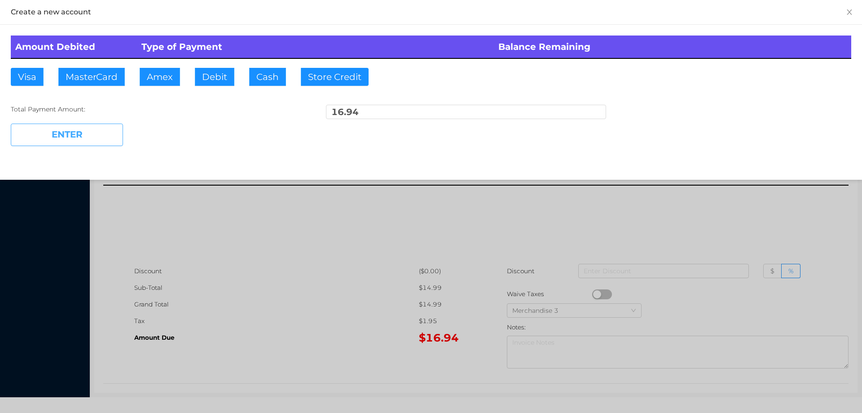
click at [111, 129] on button "ENTER" at bounding box center [67, 135] width 112 height 22
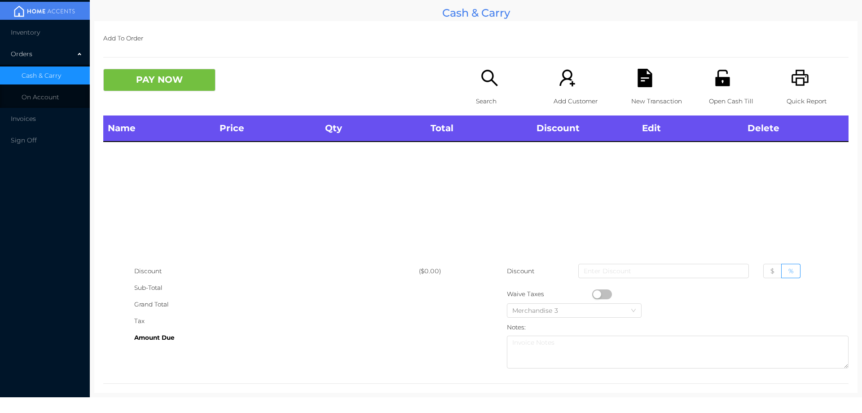
click at [20, 35] on span "Inventory" at bounding box center [25, 32] width 29 height 8
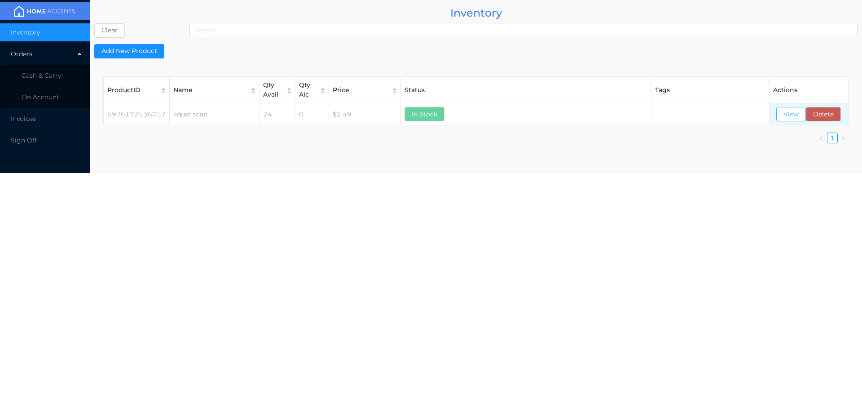
click at [795, 118] on button "View" at bounding box center [791, 114] width 30 height 14
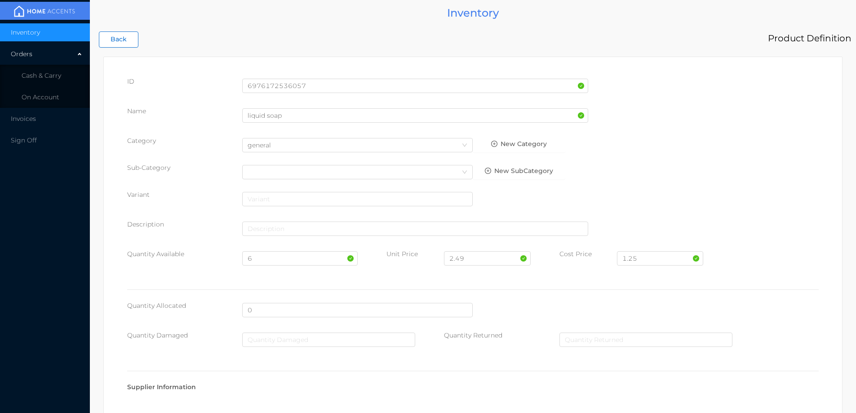
click at [124, 40] on button "Back" at bounding box center [119, 39] width 40 height 16
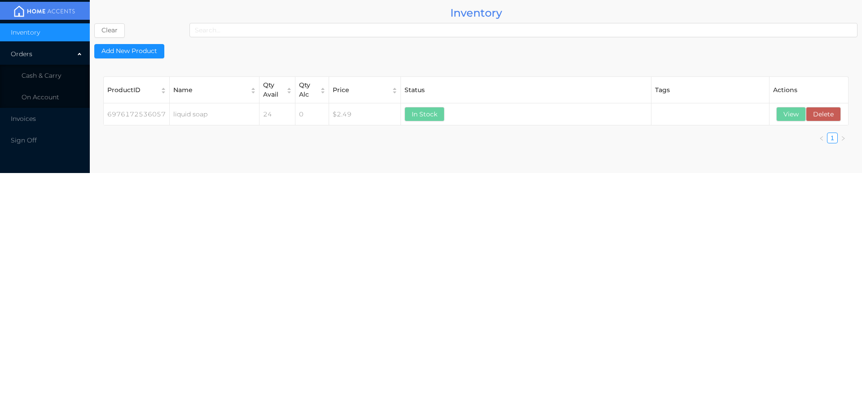
click at [28, 75] on span "Cash & Carry" at bounding box center [42, 75] width 40 height 8
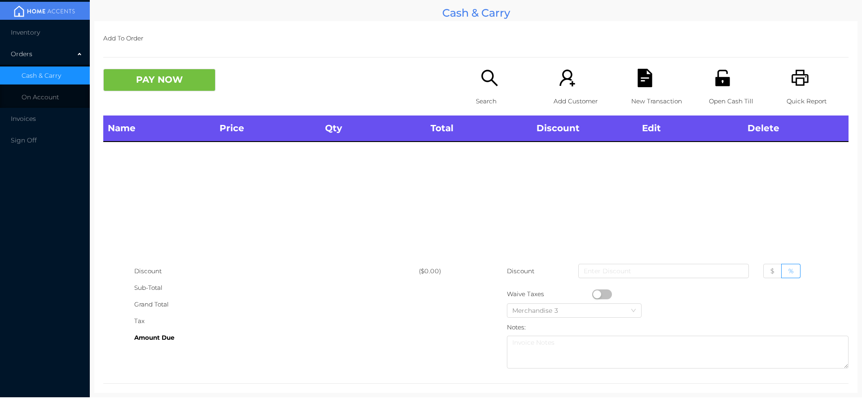
click at [481, 83] on icon "icon: search" at bounding box center [490, 78] width 18 height 18
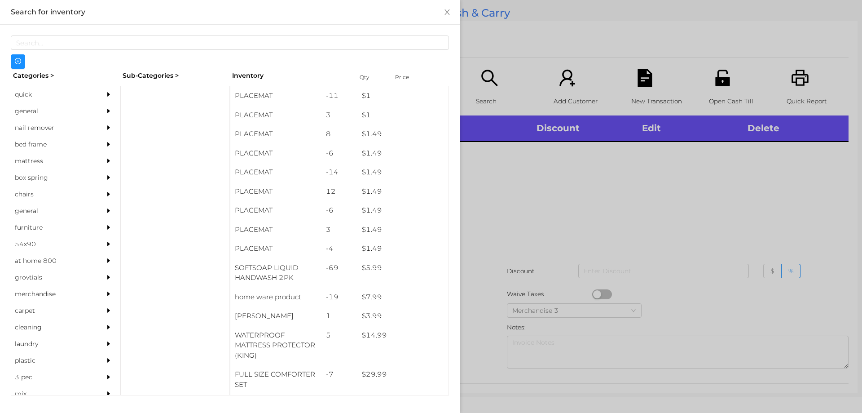
click at [47, 111] on div "general" at bounding box center [52, 111] width 82 height 17
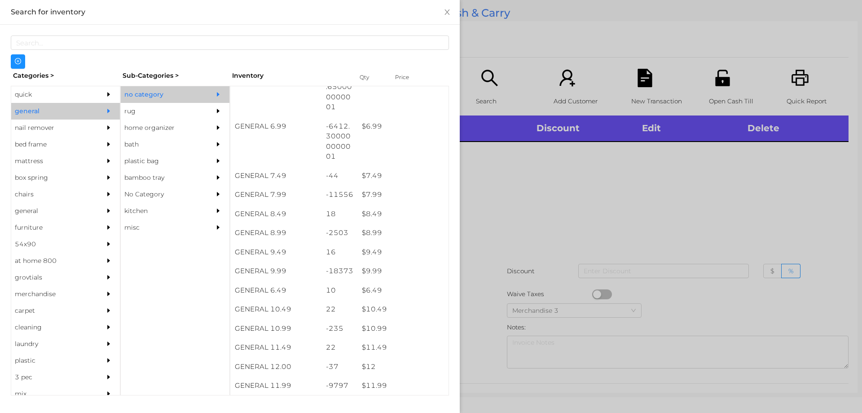
scroll to position [373, 0]
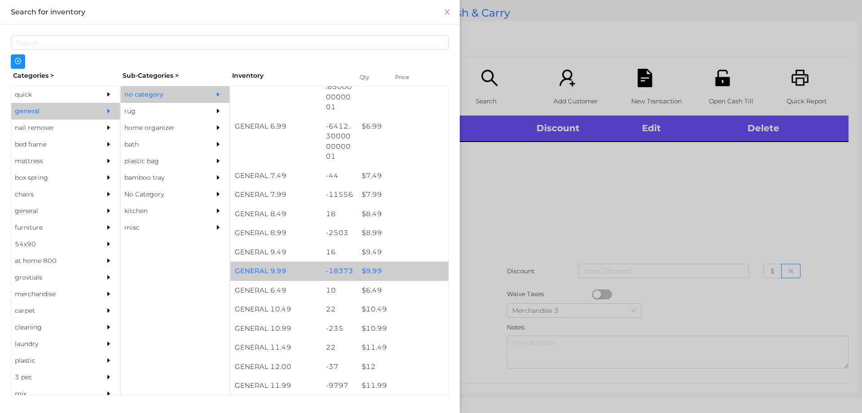
click at [377, 272] on div "$ 9.99" at bounding box center [402, 270] width 91 height 19
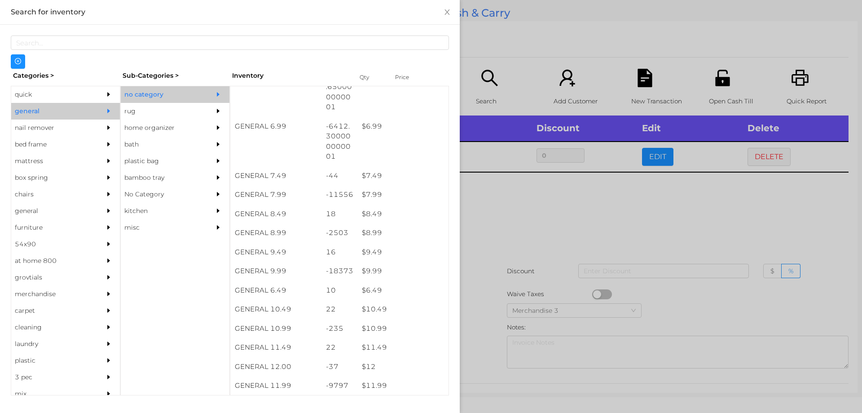
click at [468, 260] on div at bounding box center [431, 206] width 862 height 413
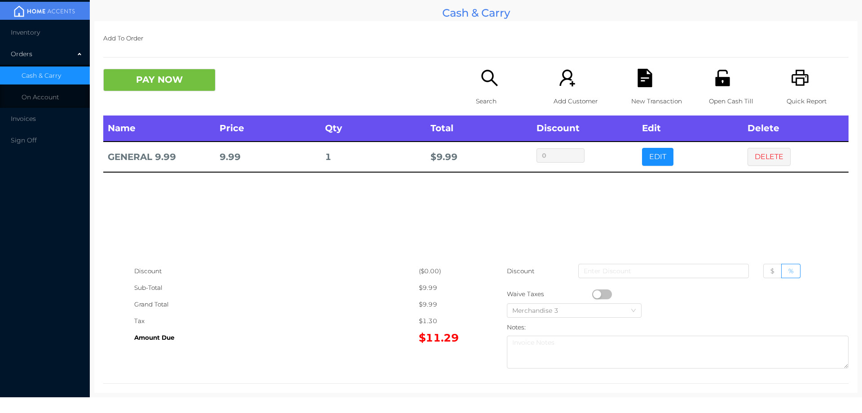
click at [593, 295] on button "button" at bounding box center [602, 294] width 20 height 10
click at [177, 81] on button "PAY NOW" at bounding box center [159, 80] width 112 height 22
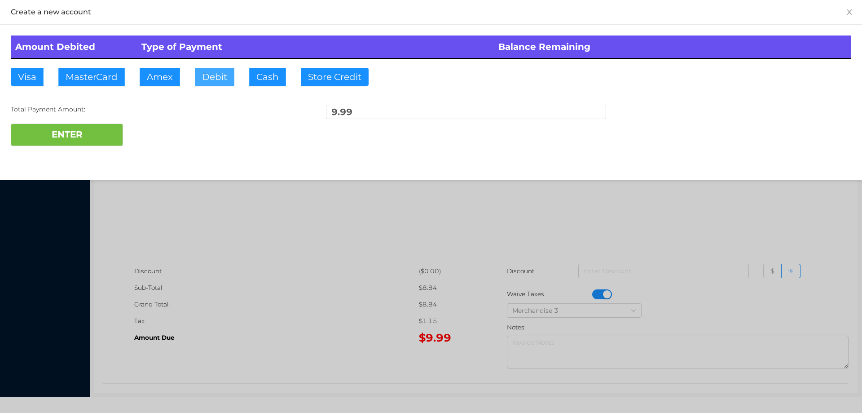
click at [229, 75] on button "Debit" at bounding box center [215, 77] width 40 height 18
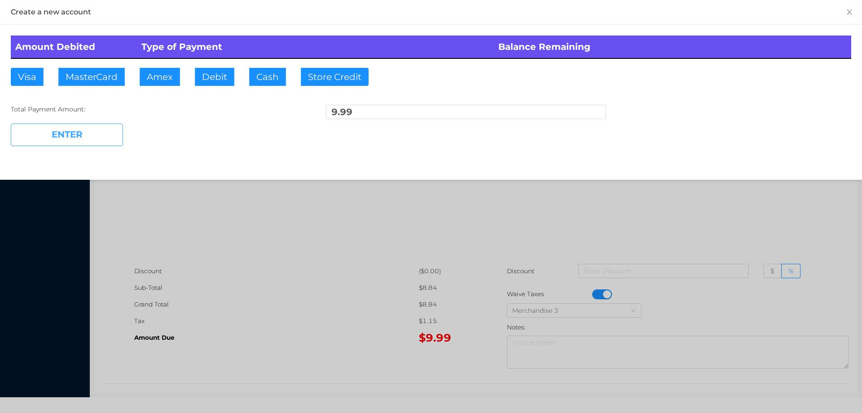
click at [85, 131] on button "ENTER" at bounding box center [67, 135] width 112 height 22
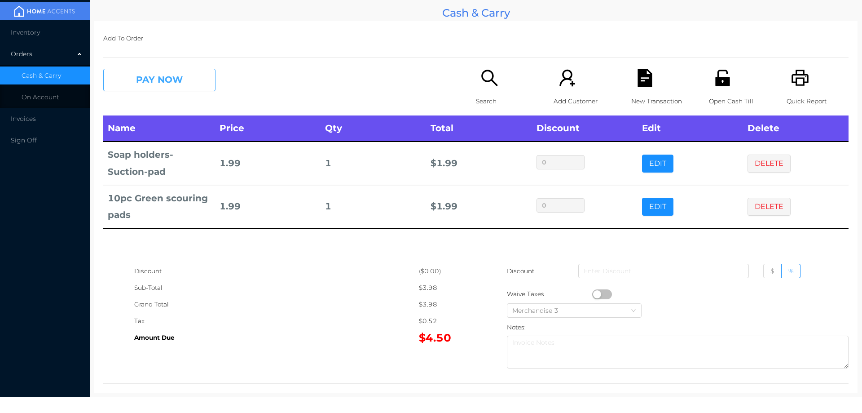
click at [159, 88] on button "PAY NOW" at bounding box center [159, 80] width 112 height 22
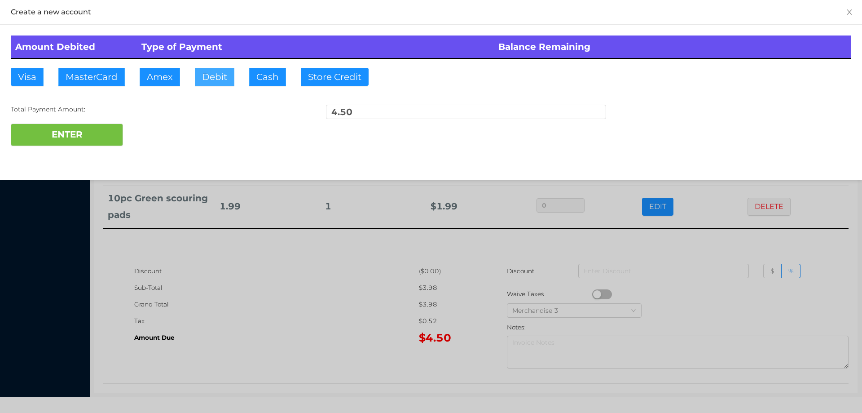
click at [219, 80] on button "Debit" at bounding box center [215, 77] width 40 height 18
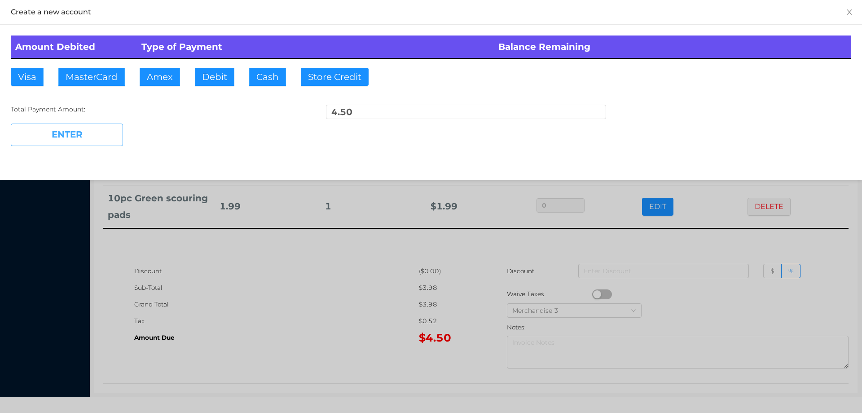
click at [78, 135] on button "ENTER" at bounding box center [67, 135] width 112 height 22
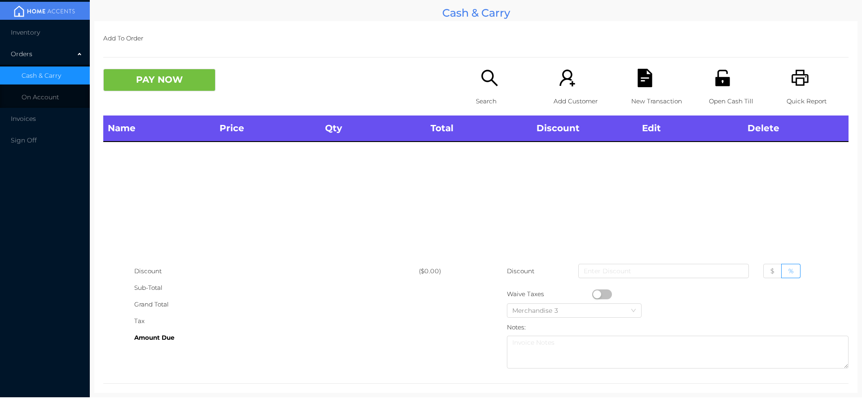
click at [485, 79] on icon "icon: search" at bounding box center [490, 78] width 18 height 18
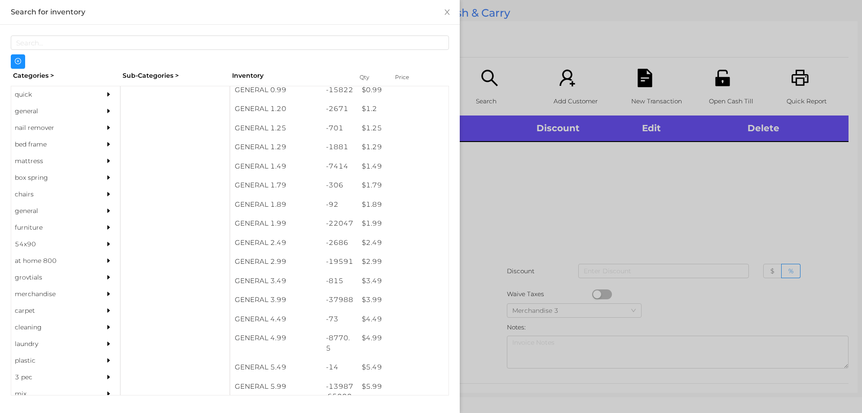
scroll to position [63, 0]
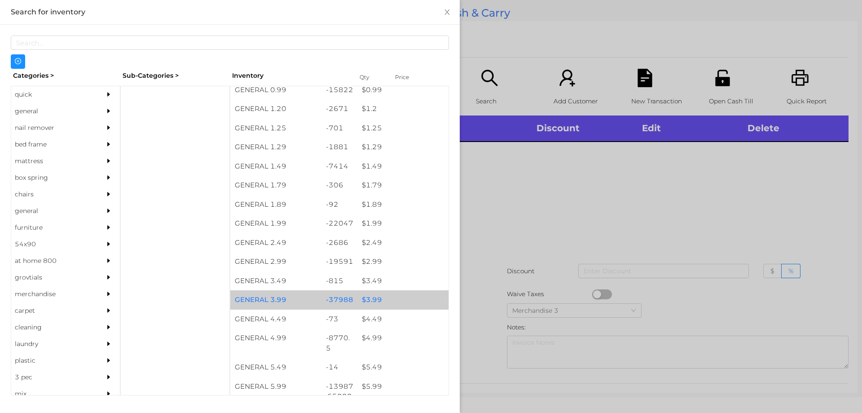
click at [383, 299] on div "$ 3.99" at bounding box center [402, 299] width 91 height 19
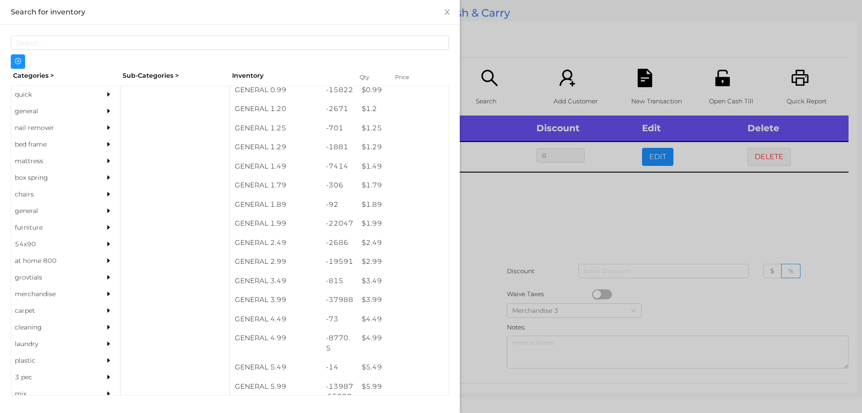
click at [501, 237] on div at bounding box center [431, 206] width 862 height 413
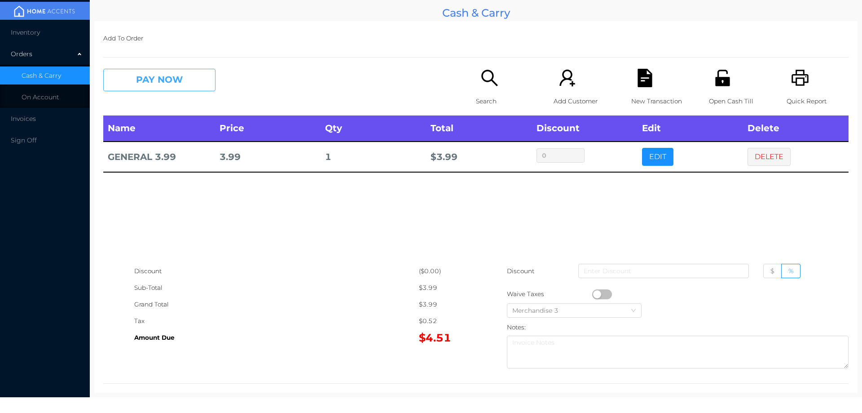
click at [142, 83] on button "PAY NOW" at bounding box center [159, 80] width 112 height 22
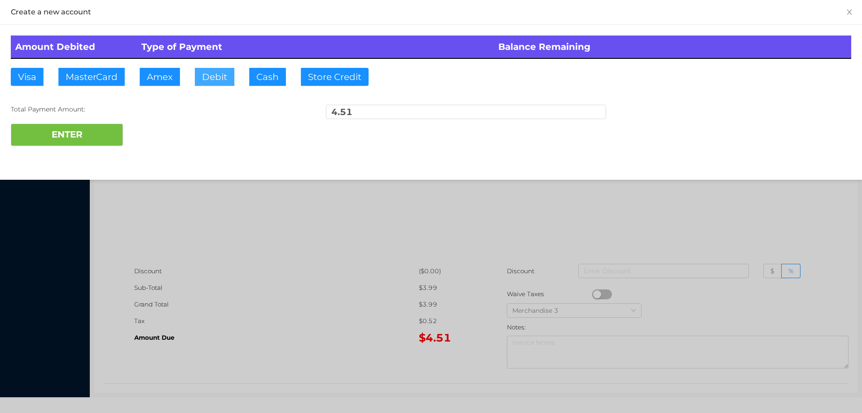
click at [210, 82] on button "Debit" at bounding box center [215, 77] width 40 height 18
type input "10"
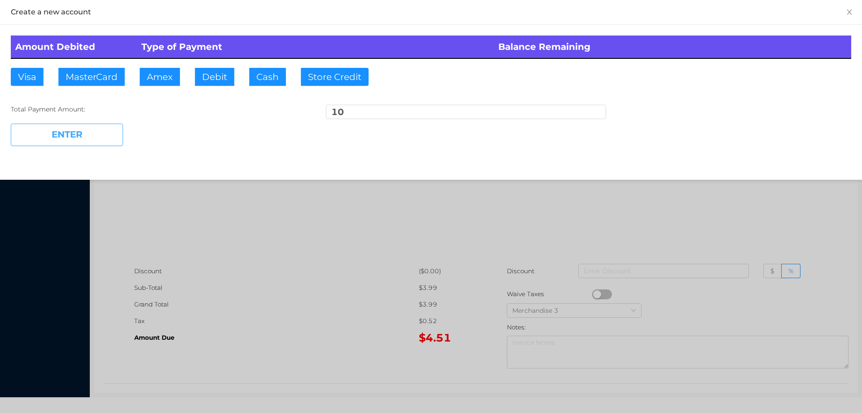
click at [67, 132] on button "ENTER" at bounding box center [67, 135] width 112 height 22
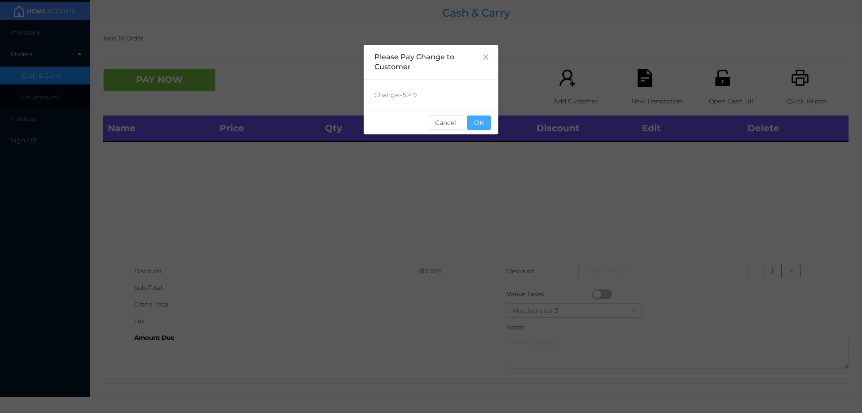
click at [490, 124] on button "OK" at bounding box center [479, 122] width 24 height 14
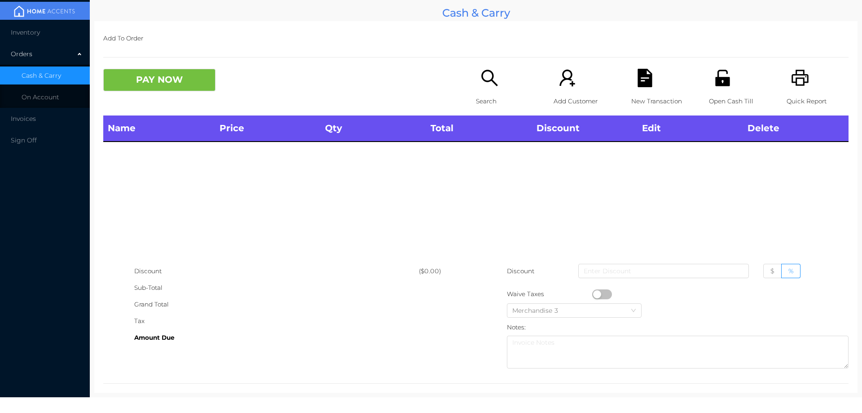
click at [494, 76] on icon "icon: search" at bounding box center [490, 78] width 18 height 18
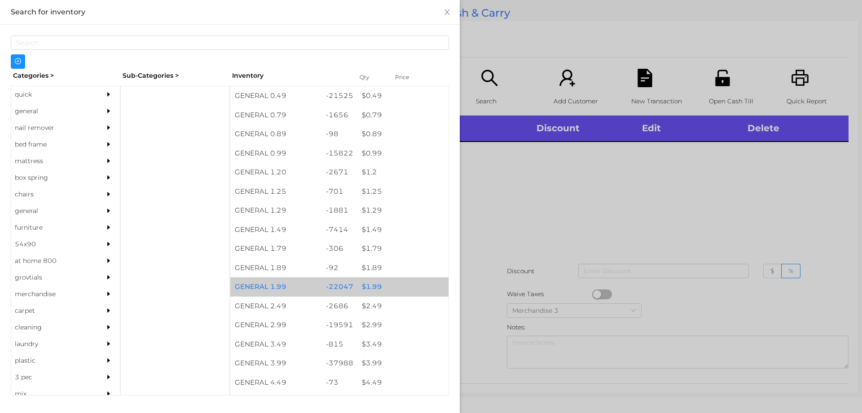
click at [352, 284] on div "-22047" at bounding box center [340, 286] width 36 height 19
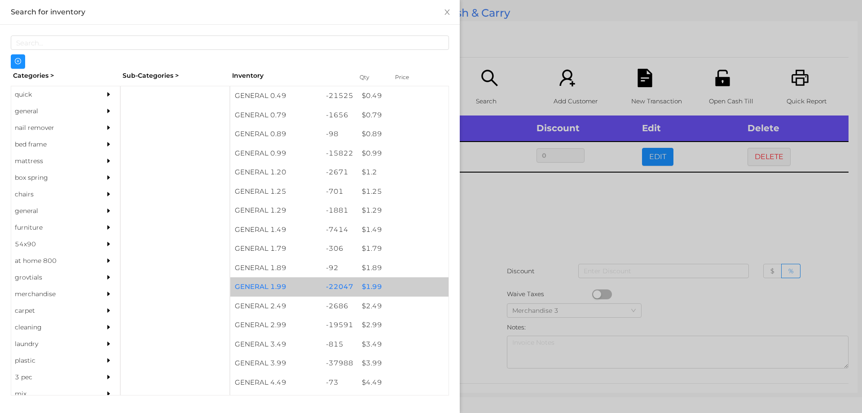
click at [357, 278] on div "$ 1.99" at bounding box center [402, 286] width 91 height 19
click at [372, 282] on div "$ 1.99" at bounding box center [402, 286] width 91 height 19
click at [398, 285] on div "$ 1.99" at bounding box center [402, 286] width 91 height 19
click at [412, 290] on div "$ 1.99" at bounding box center [402, 286] width 91 height 19
click at [416, 286] on div "$ 1.99" at bounding box center [402, 286] width 91 height 19
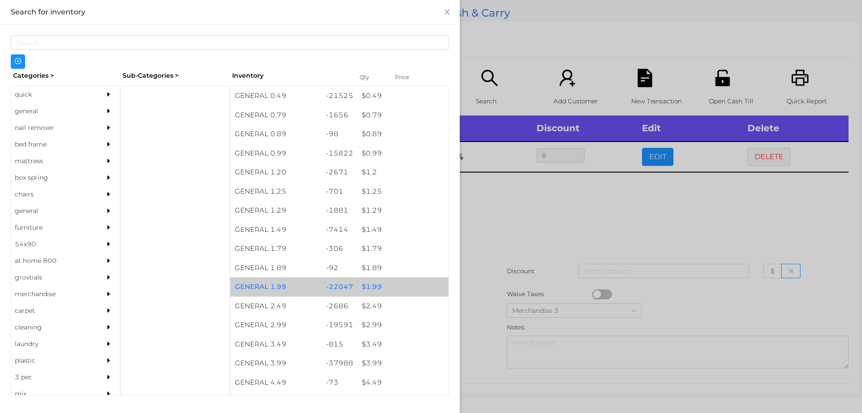
click at [422, 285] on div "$ 1.99" at bounding box center [402, 286] width 91 height 19
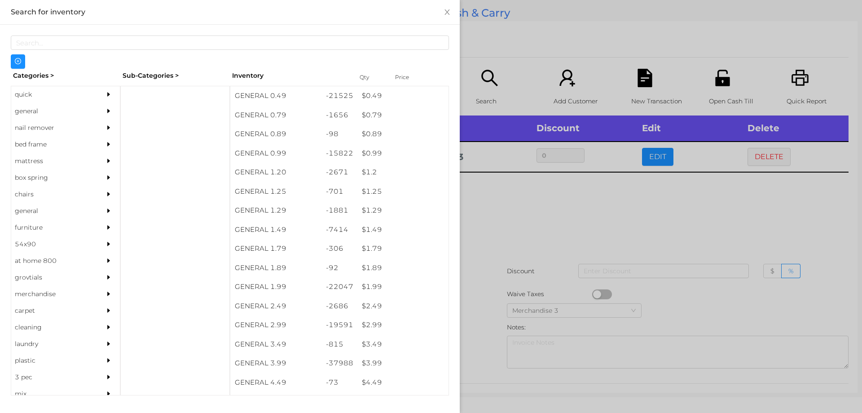
click at [514, 256] on div at bounding box center [431, 206] width 862 height 413
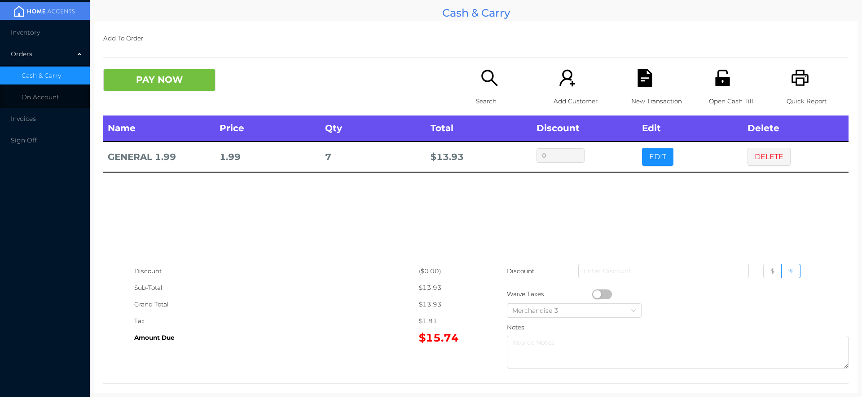
click at [631, 88] on div "New Transaction" at bounding box center [662, 92] width 62 height 47
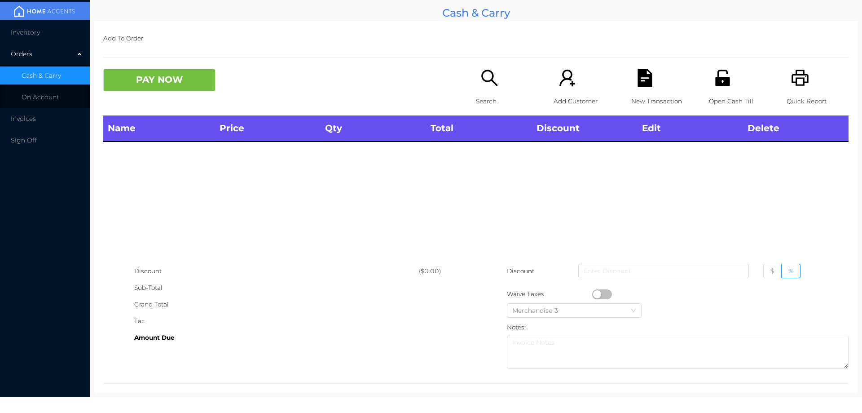
click at [791, 86] on icon "icon: printer" at bounding box center [800, 78] width 18 height 18
click at [483, 72] on icon "icon: search" at bounding box center [490, 78] width 18 height 18
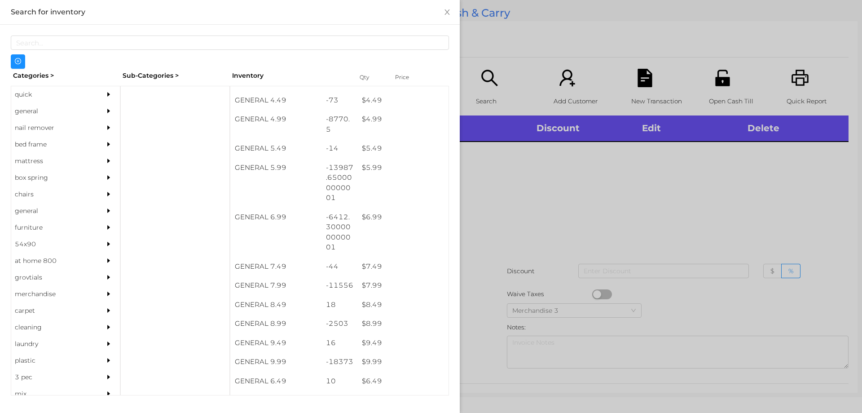
scroll to position [284, 0]
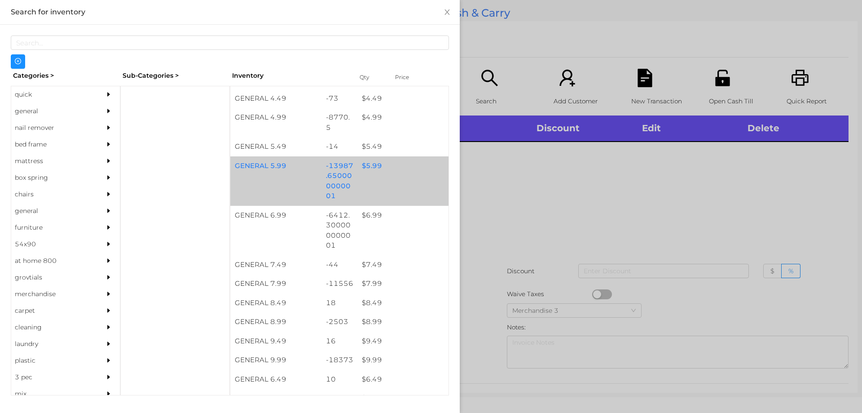
click at [333, 178] on div "-13987.650000000001" at bounding box center [340, 180] width 36 height 49
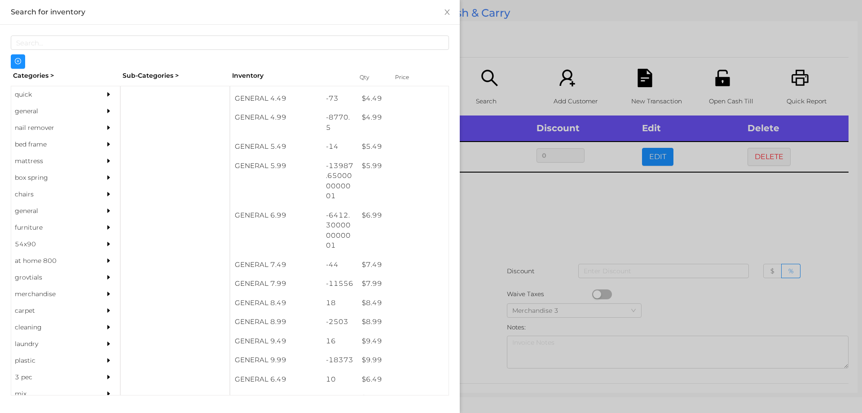
click at [482, 223] on div at bounding box center [431, 206] width 862 height 413
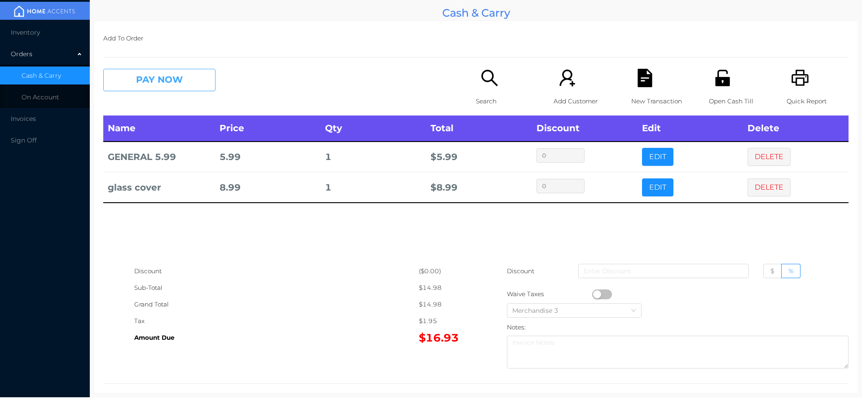
click at [170, 71] on button "PAY NOW" at bounding box center [159, 80] width 112 height 22
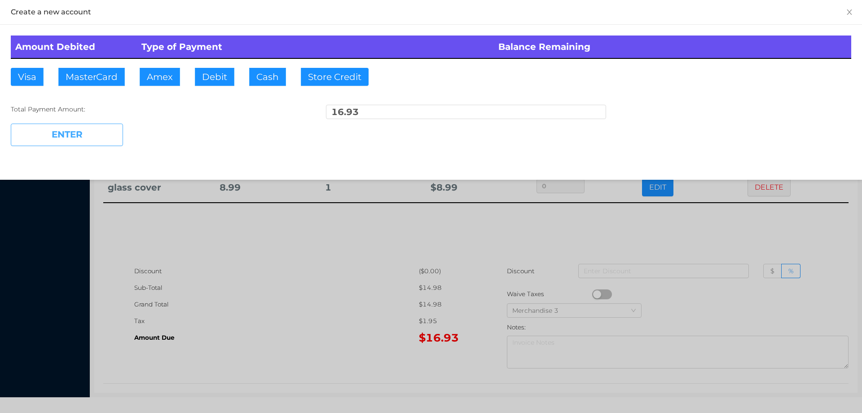
click at [93, 135] on button "ENTER" at bounding box center [67, 135] width 112 height 22
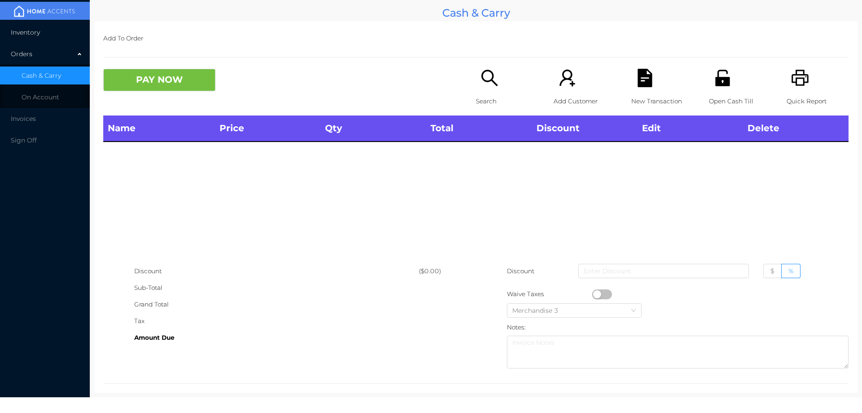
click at [56, 38] on li "Inventory" at bounding box center [45, 32] width 90 height 18
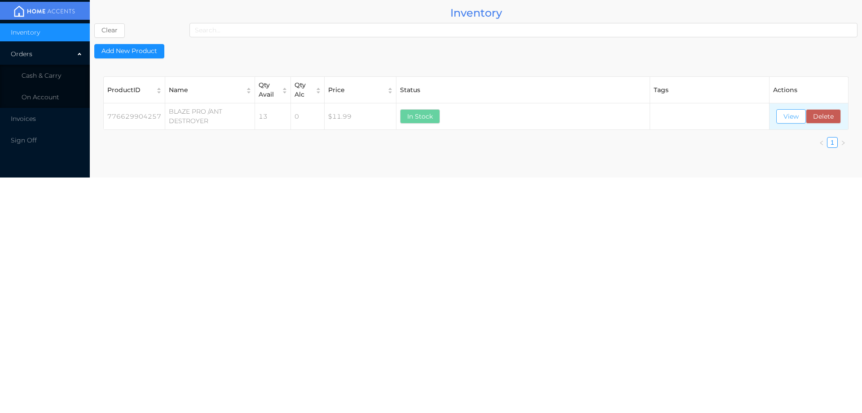
click at [791, 117] on button "View" at bounding box center [791, 116] width 30 height 14
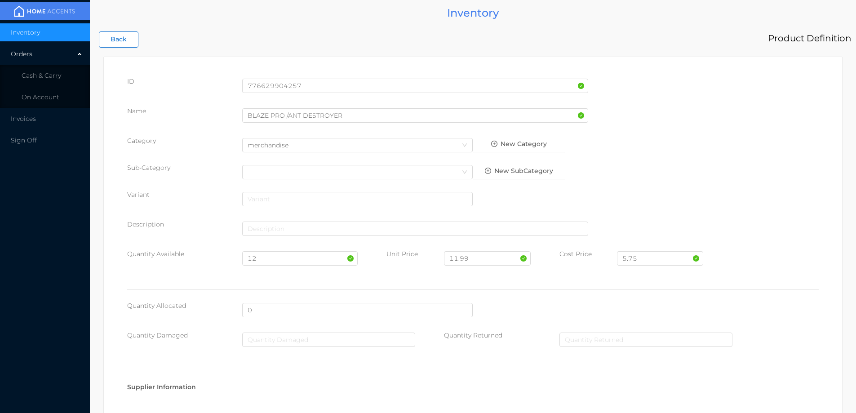
click at [119, 36] on button "Back" at bounding box center [119, 39] width 40 height 16
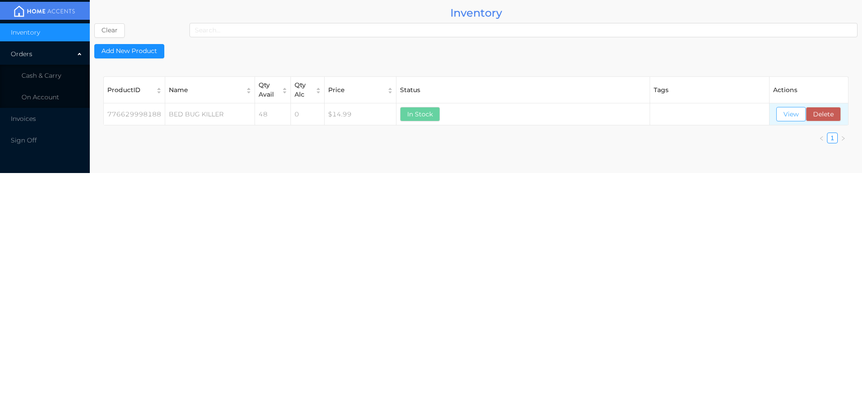
click at [786, 109] on button "View" at bounding box center [791, 114] width 30 height 14
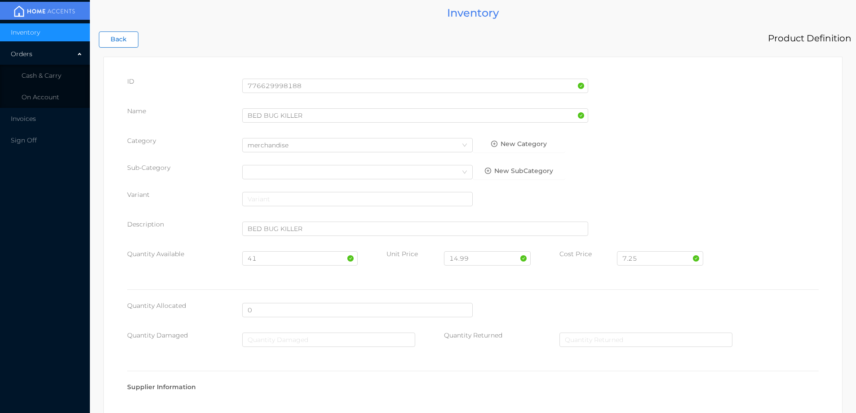
click at [115, 43] on button "Back" at bounding box center [119, 39] width 40 height 16
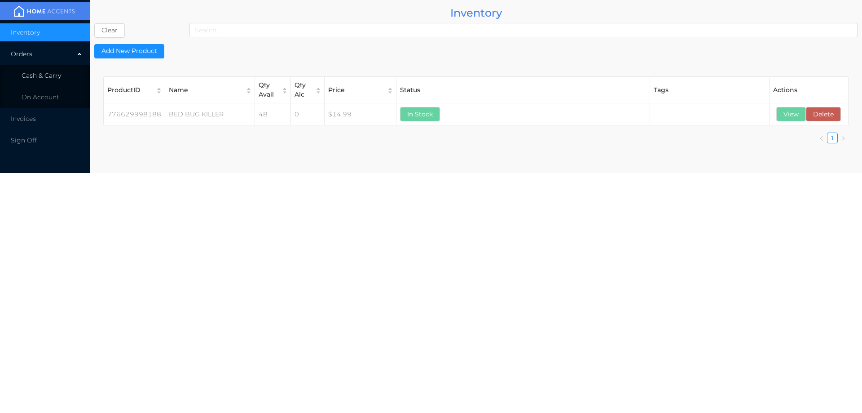
click at [44, 77] on span "Cash & Carry" at bounding box center [42, 75] width 40 height 8
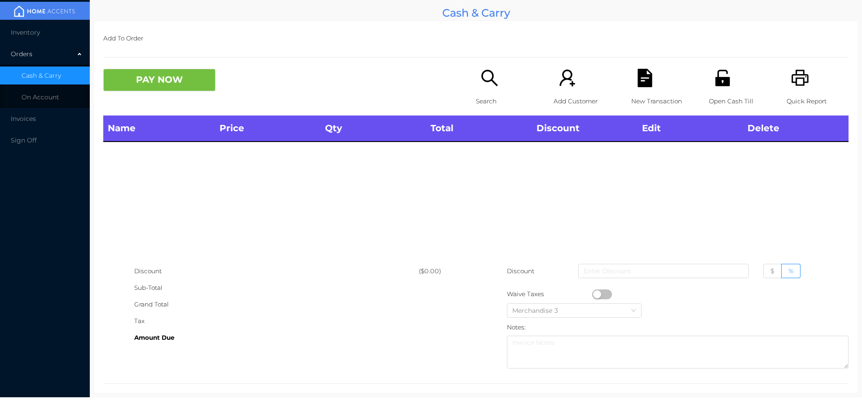
click at [482, 79] on icon "icon: search" at bounding box center [490, 78] width 18 height 18
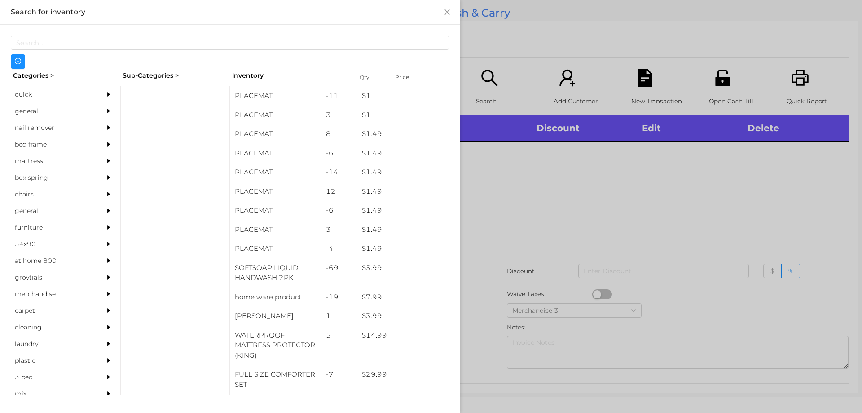
click at [58, 106] on div "general" at bounding box center [52, 111] width 82 height 17
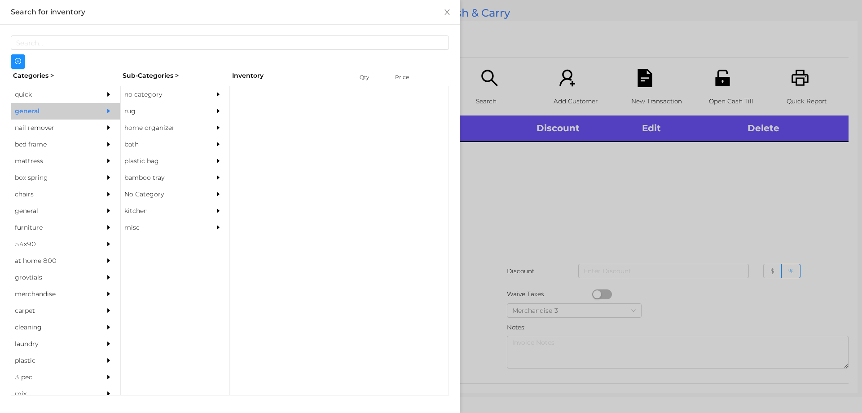
click at [175, 94] on div "no category" at bounding box center [162, 94] width 82 height 17
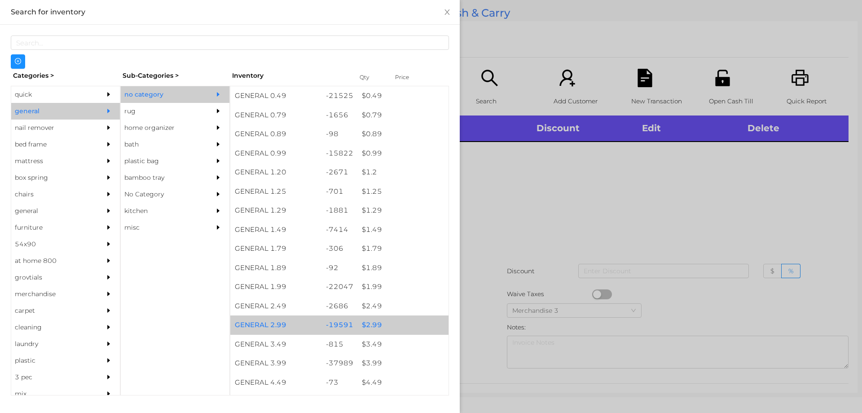
click at [394, 325] on div "$ 2.99" at bounding box center [402, 324] width 91 height 19
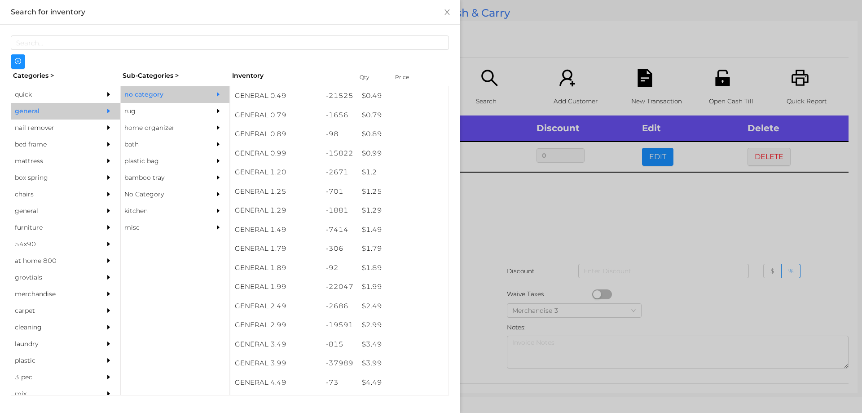
click at [527, 213] on div at bounding box center [431, 206] width 862 height 413
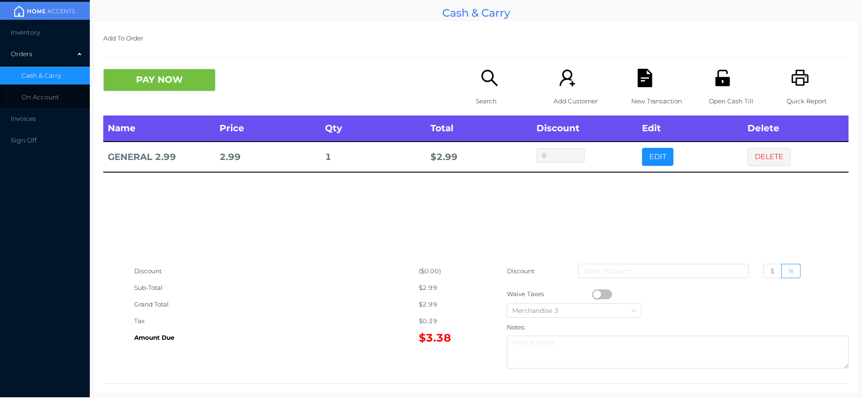
click at [485, 70] on icon "icon: search" at bounding box center [489, 78] width 16 height 16
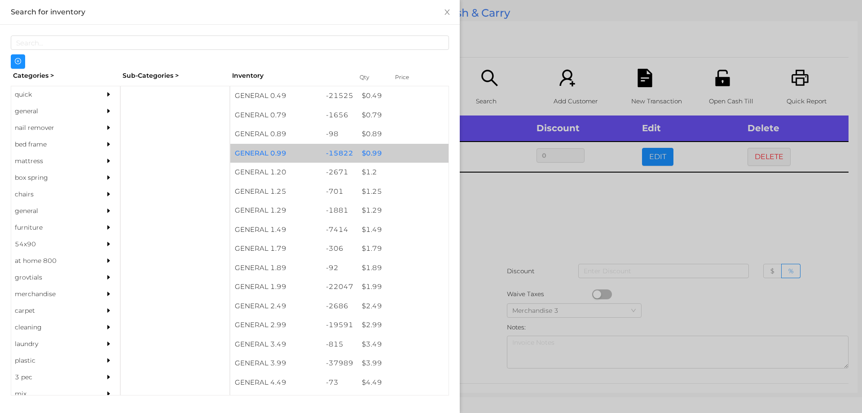
click at [389, 152] on div "$ 0.99" at bounding box center [402, 153] width 91 height 19
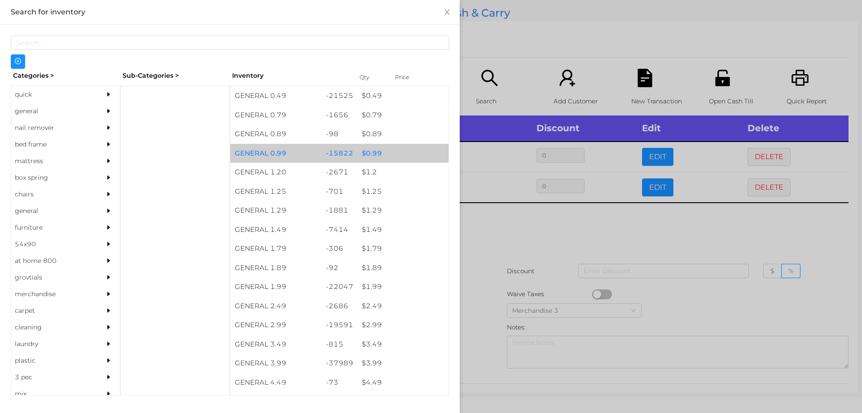
click at [412, 150] on div "$ 0.99" at bounding box center [402, 153] width 91 height 19
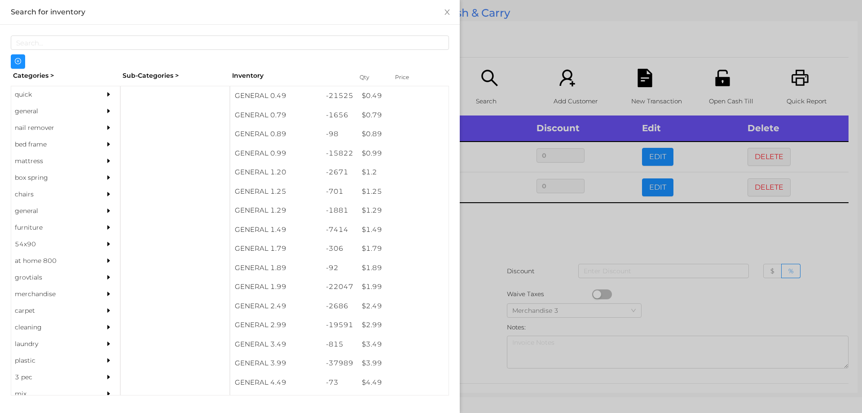
click at [521, 31] on div at bounding box center [431, 206] width 862 height 413
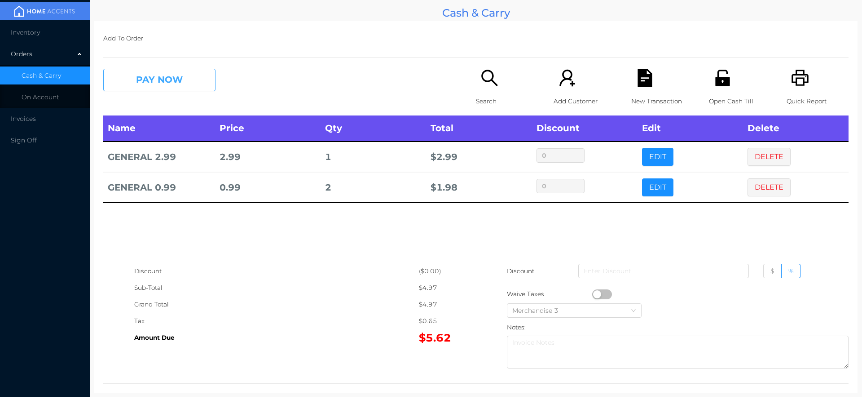
click at [148, 71] on button "PAY NOW" at bounding box center [159, 80] width 112 height 22
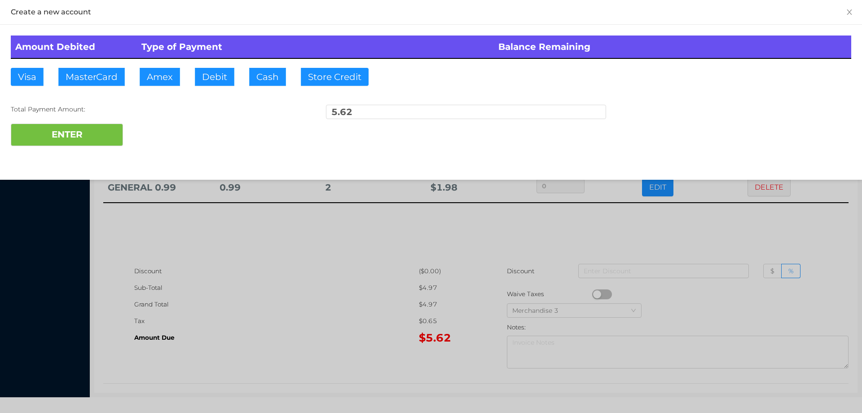
click at [292, 376] on div at bounding box center [431, 206] width 862 height 413
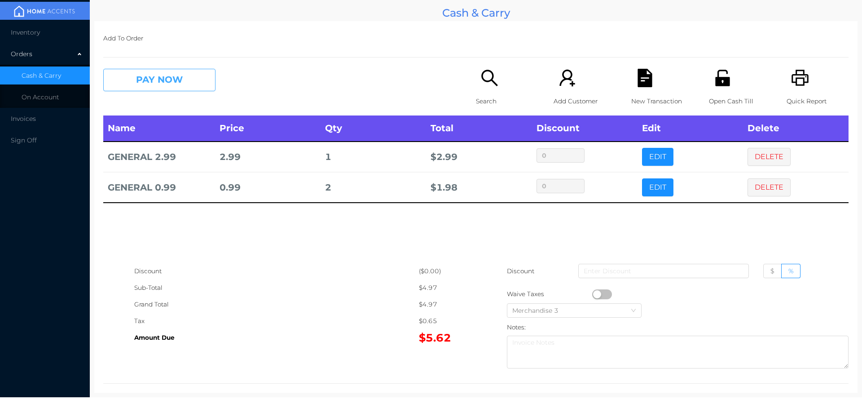
click at [161, 74] on button "PAY NOW" at bounding box center [159, 80] width 112 height 22
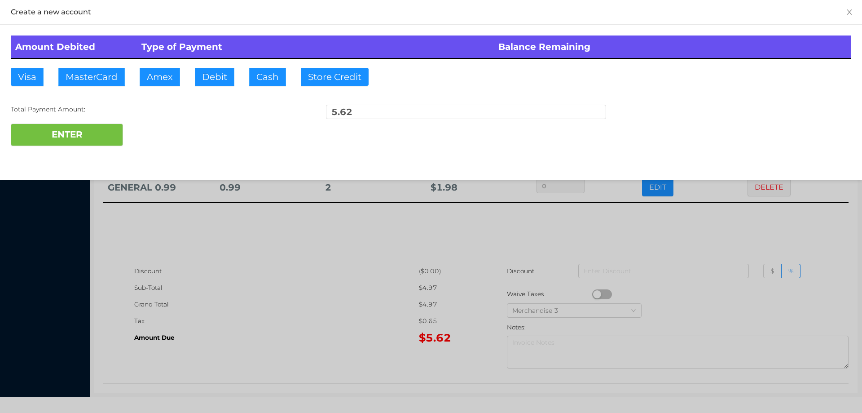
click at [208, 64] on div "Amount Debited Type of Payment Balance Remaining Visa MasterCard Amex Debit Cas…" at bounding box center [431, 91] width 862 height 132
click at [94, 110] on div "Total Payment Amount:" at bounding box center [151, 109] width 280 height 9
click at [68, 127] on button "ENTER" at bounding box center [67, 135] width 112 height 22
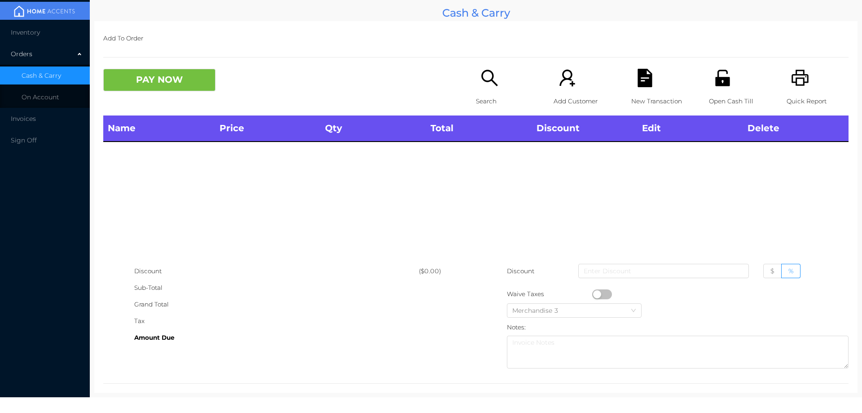
click at [477, 91] on div "Search" at bounding box center [507, 92] width 62 height 47
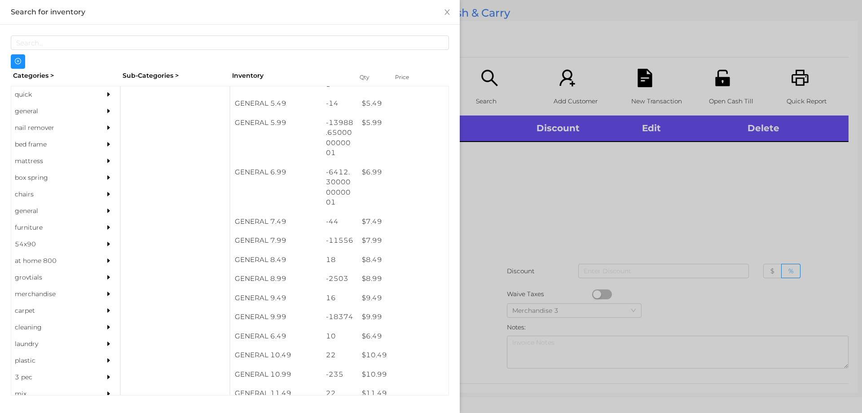
scroll to position [336, 0]
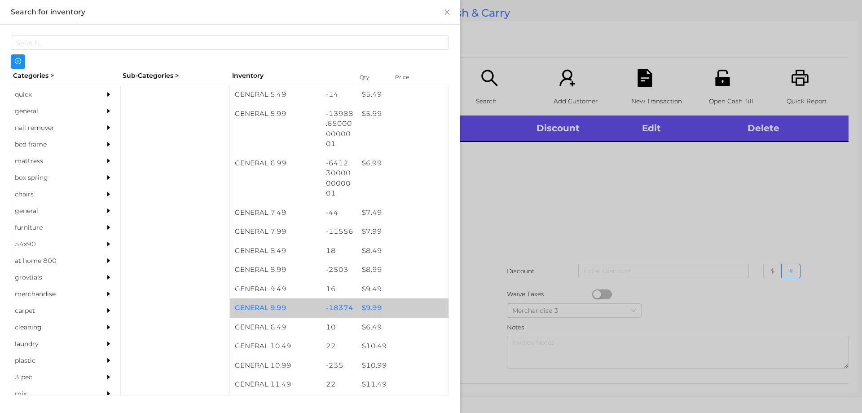
click at [357, 301] on div "$ 9.99" at bounding box center [402, 307] width 91 height 19
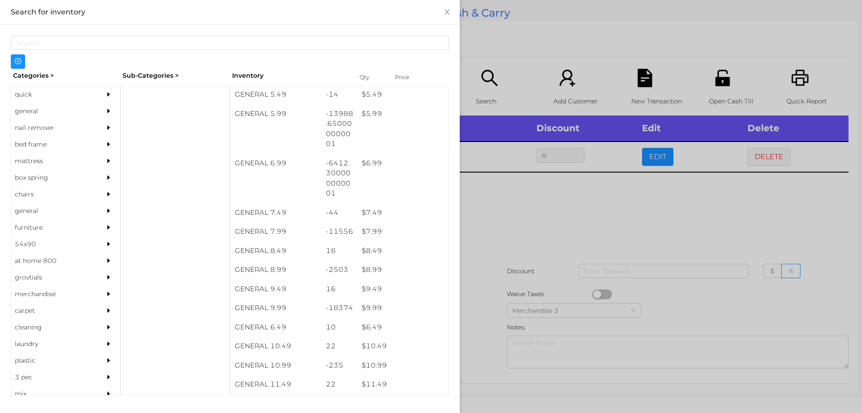
click at [520, 282] on div at bounding box center [431, 206] width 862 height 413
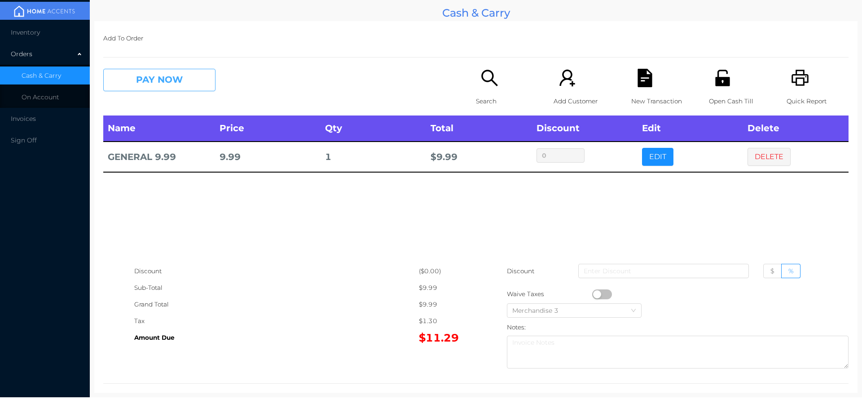
click at [145, 89] on button "PAY NOW" at bounding box center [159, 80] width 112 height 22
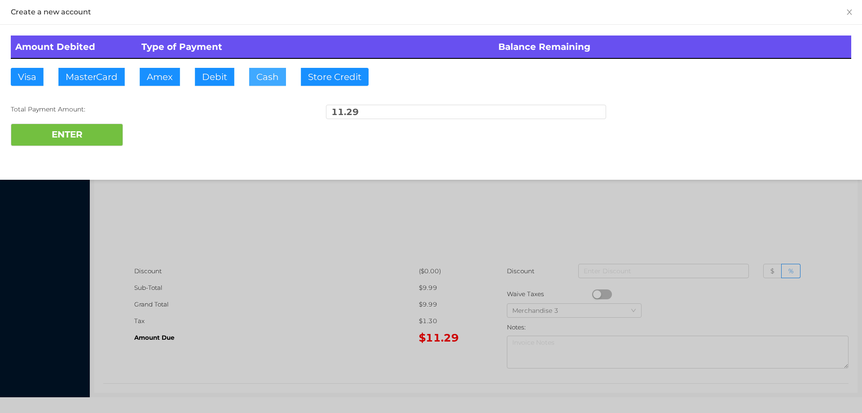
click at [265, 78] on button "Cash" at bounding box center [267, 77] width 37 height 18
type input "12"
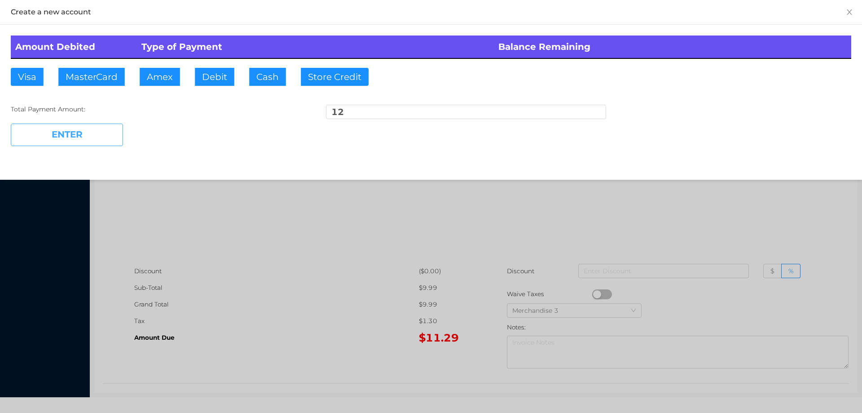
click at [79, 137] on button "ENTER" at bounding box center [67, 135] width 112 height 22
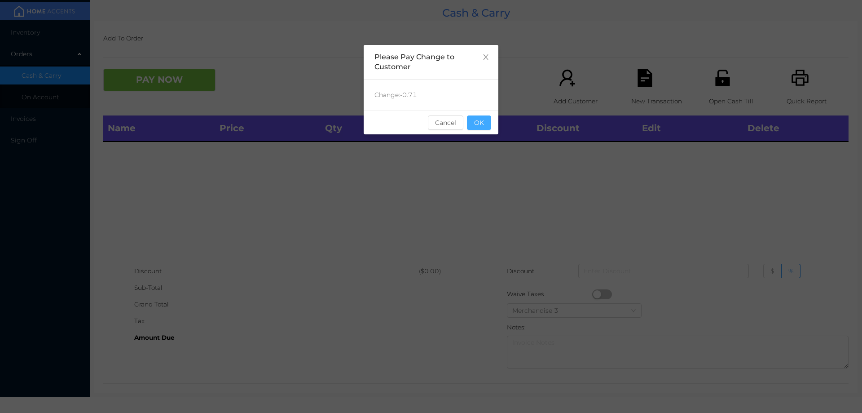
click at [477, 128] on button "OK" at bounding box center [479, 122] width 24 height 14
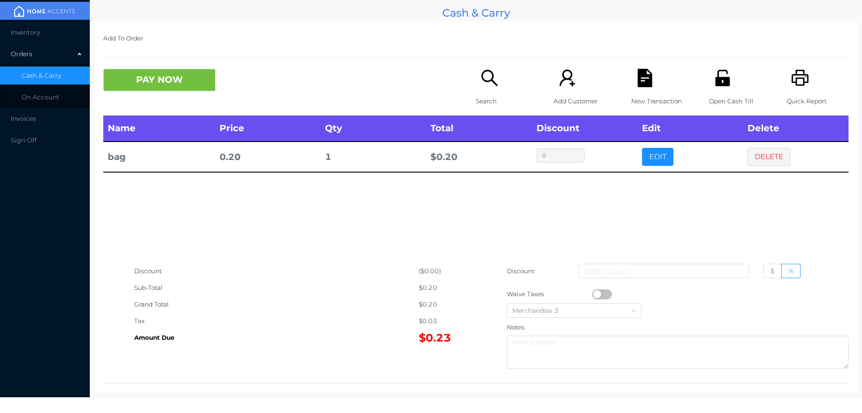
click at [664, 159] on button "EDIT" at bounding box center [657, 157] width 31 height 18
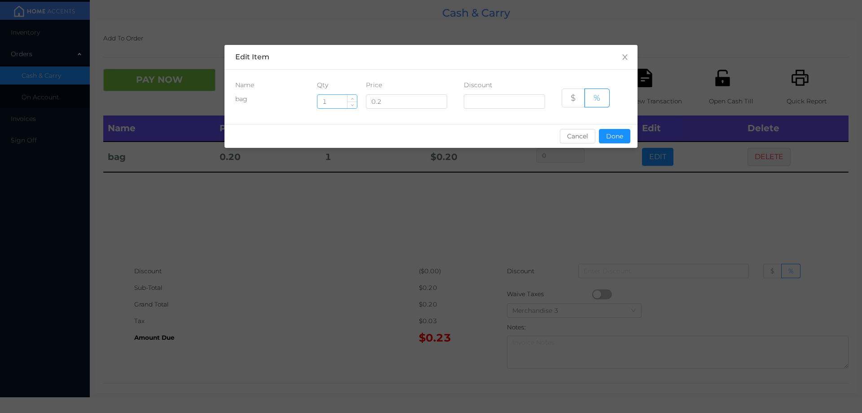
click at [344, 101] on input "1" at bounding box center [338, 101] width 40 height 13
type input "5"
click at [617, 132] on button "Done" at bounding box center [614, 136] width 31 height 14
type input "0%"
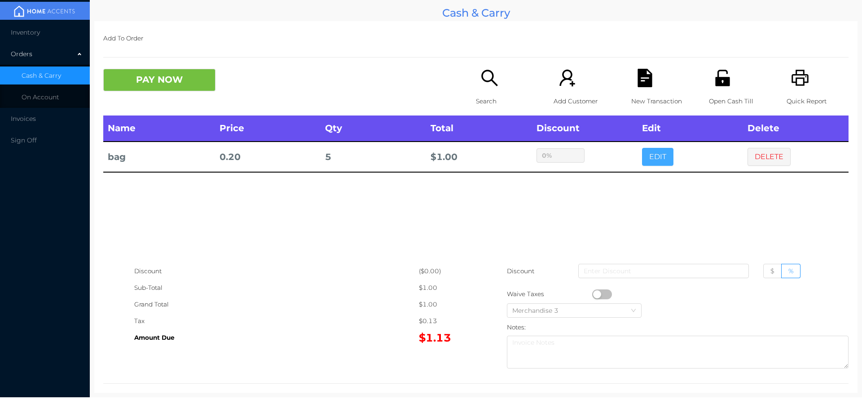
click at [642, 148] on button "EDIT" at bounding box center [657, 157] width 31 height 18
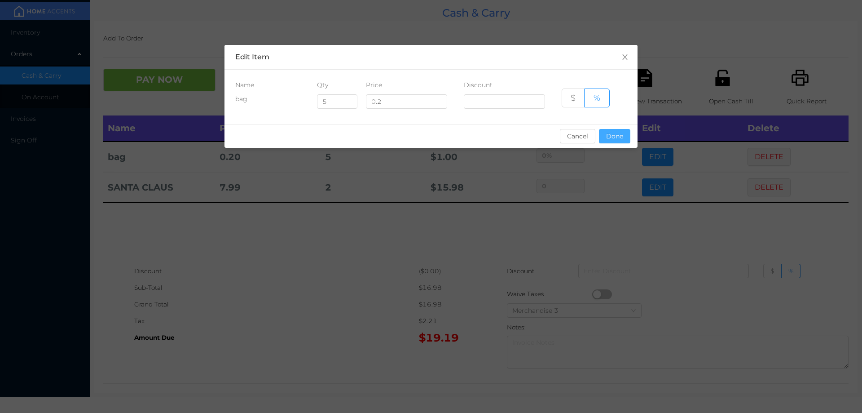
click at [609, 141] on button "Done" at bounding box center [614, 136] width 31 height 14
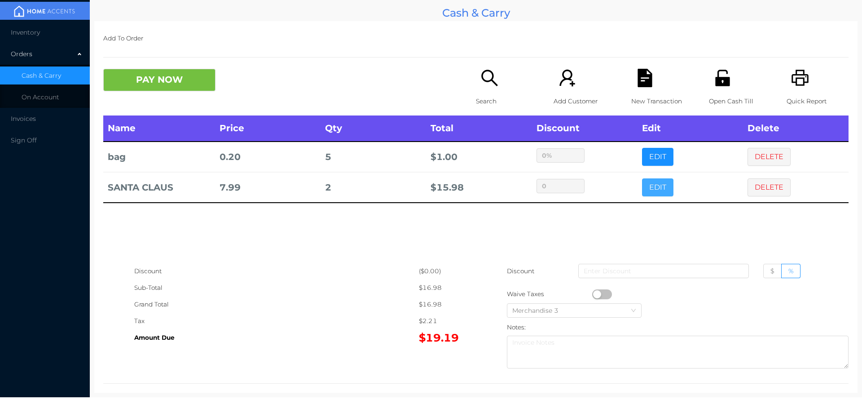
click at [658, 195] on button "EDIT" at bounding box center [657, 187] width 31 height 18
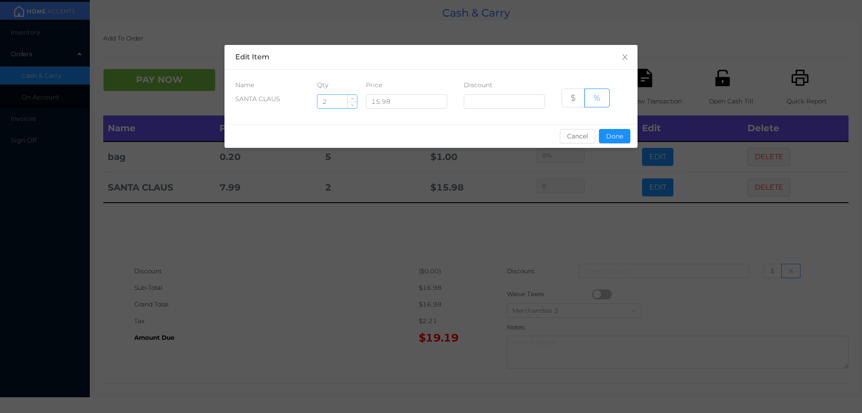
click at [329, 100] on input "2" at bounding box center [338, 101] width 40 height 13
type input "1"
click at [603, 133] on button "Done" at bounding box center [614, 136] width 31 height 14
type input "0%"
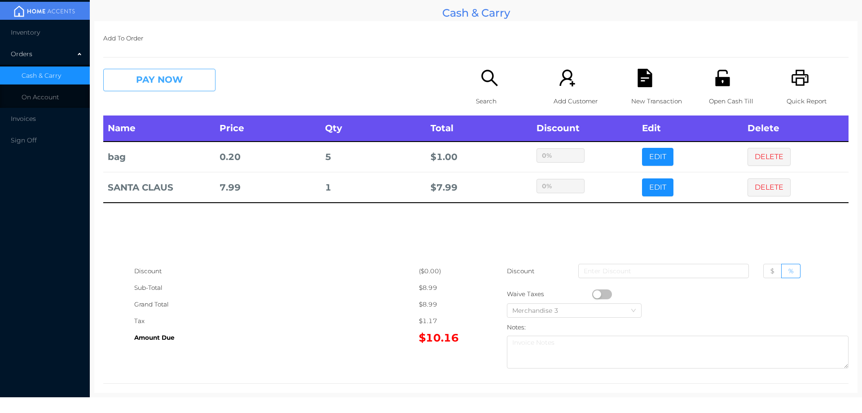
click at [178, 78] on button "PAY NOW" at bounding box center [159, 80] width 112 height 22
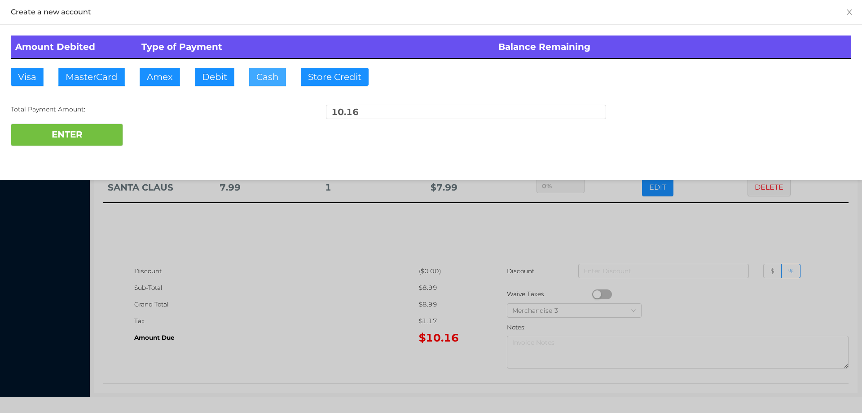
click at [264, 77] on button "Cash" at bounding box center [267, 77] width 37 height 18
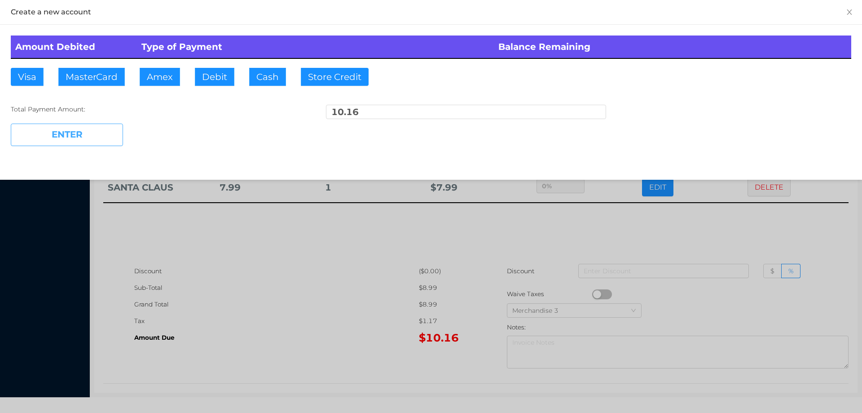
click at [91, 129] on button "ENTER" at bounding box center [67, 135] width 112 height 22
type input "0"
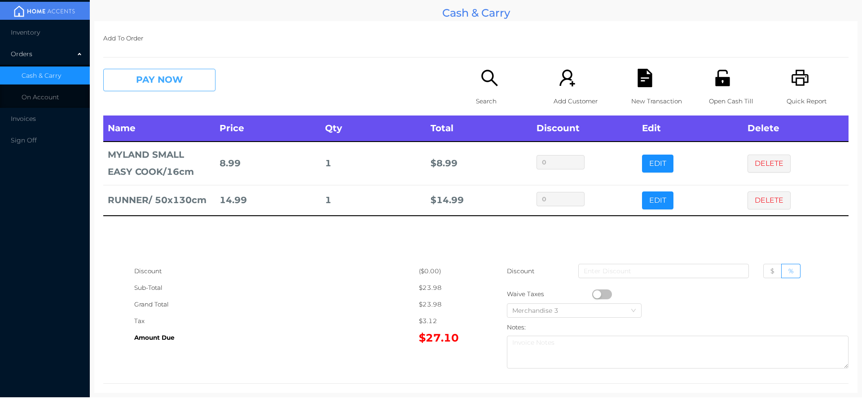
click at [153, 86] on button "PAY NOW" at bounding box center [159, 80] width 112 height 22
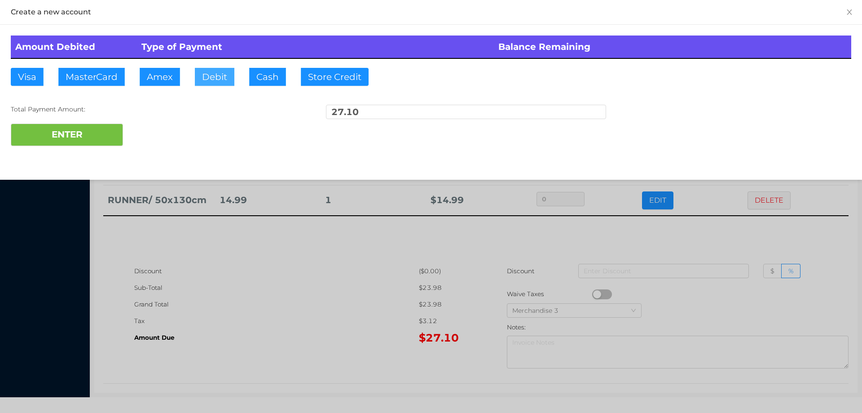
click at [204, 77] on button "Debit" at bounding box center [215, 77] width 40 height 18
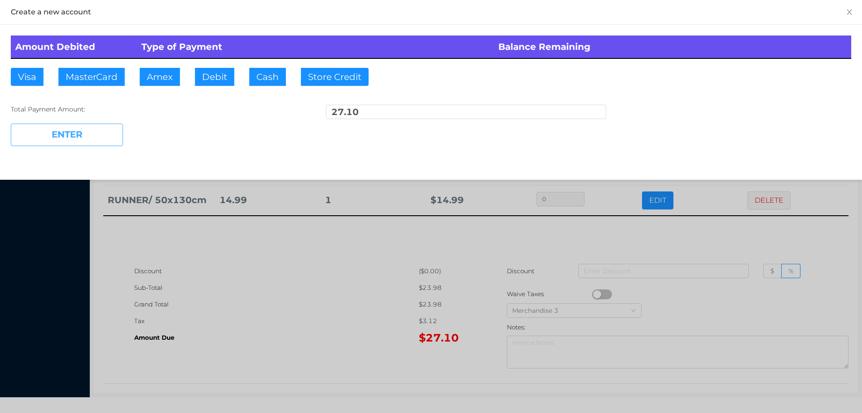
click at [93, 126] on button "ENTER" at bounding box center [67, 135] width 112 height 22
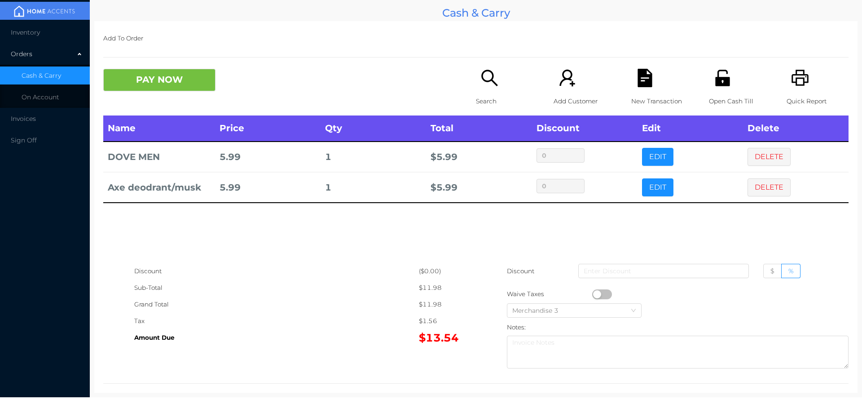
click at [593, 292] on button "button" at bounding box center [602, 294] width 20 height 10
click at [760, 154] on button "DELETE" at bounding box center [769, 157] width 43 height 18
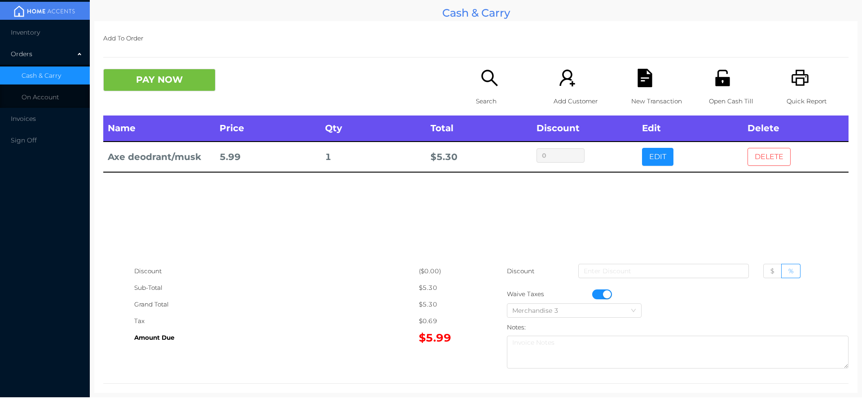
click at [767, 152] on button "DELETE" at bounding box center [769, 157] width 43 height 18
click at [771, 156] on div "Name Price Qty Total Discount Edit Delete Axe deodrant/musk 5.99 1 $ 5.30 0 EDI…" at bounding box center [475, 188] width 745 height 147
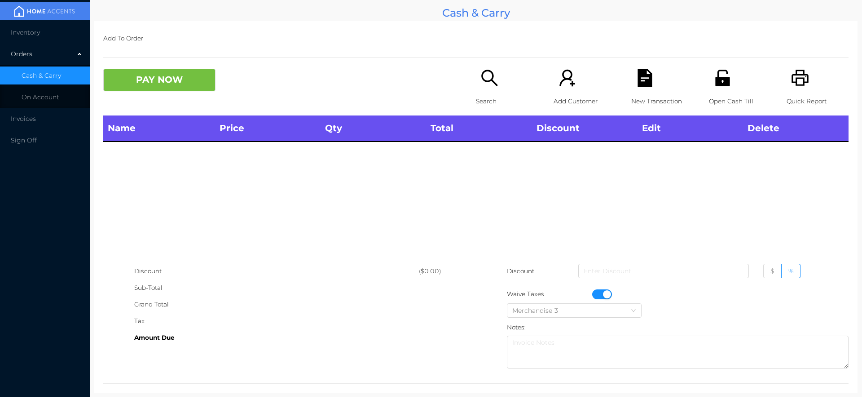
click at [485, 78] on icon "icon: search" at bounding box center [490, 78] width 18 height 18
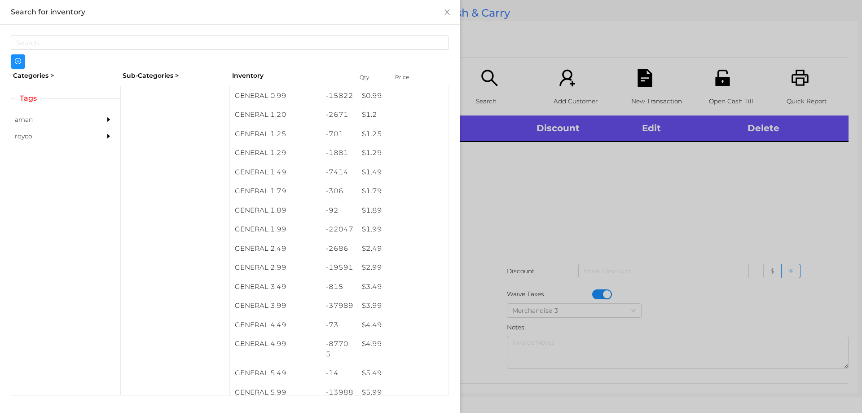
scroll to position [70, 0]
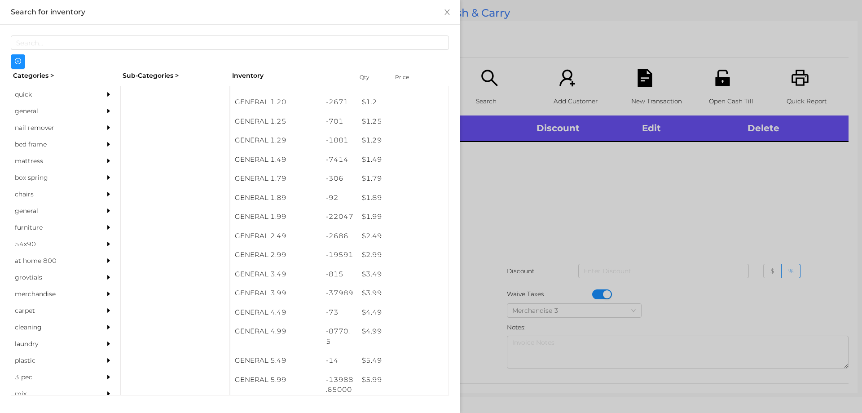
click at [381, 337] on div "$ 4.99" at bounding box center [402, 331] width 91 height 19
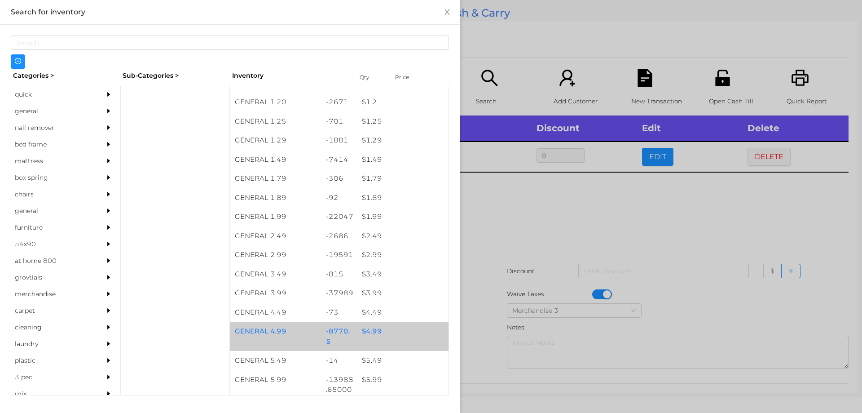
click at [374, 331] on div "$ 4.99" at bounding box center [402, 331] width 91 height 19
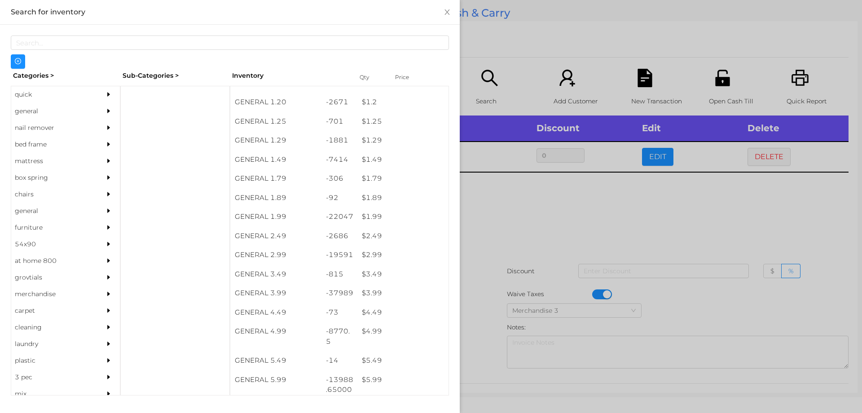
click at [507, 302] on div at bounding box center [431, 206] width 862 height 413
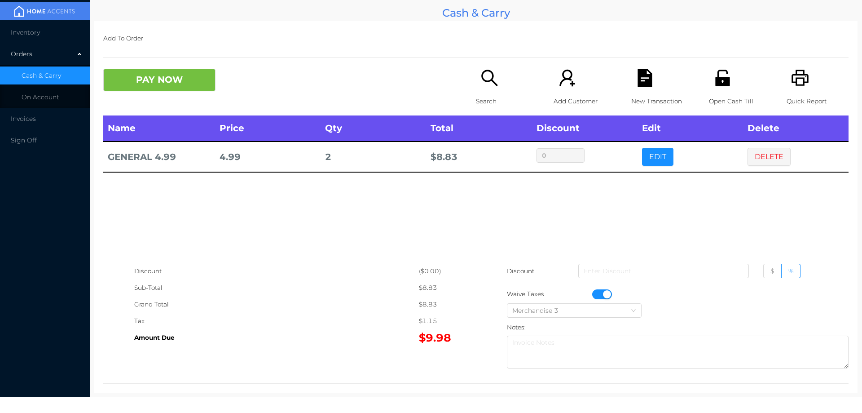
click at [163, 59] on div "Add To Order PAY NOW Search Add Customer New Transaction Open Cash Till Quick R…" at bounding box center [475, 206] width 763 height 371
click at [161, 85] on button "PAY NOW" at bounding box center [159, 80] width 112 height 22
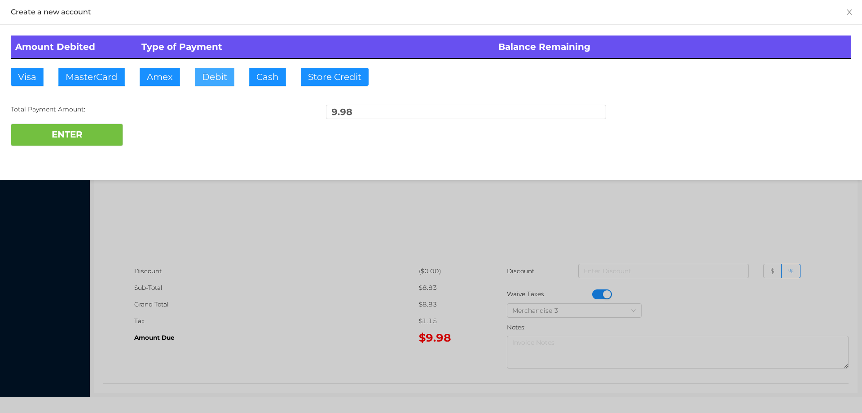
click at [233, 74] on button "Debit" at bounding box center [215, 77] width 40 height 18
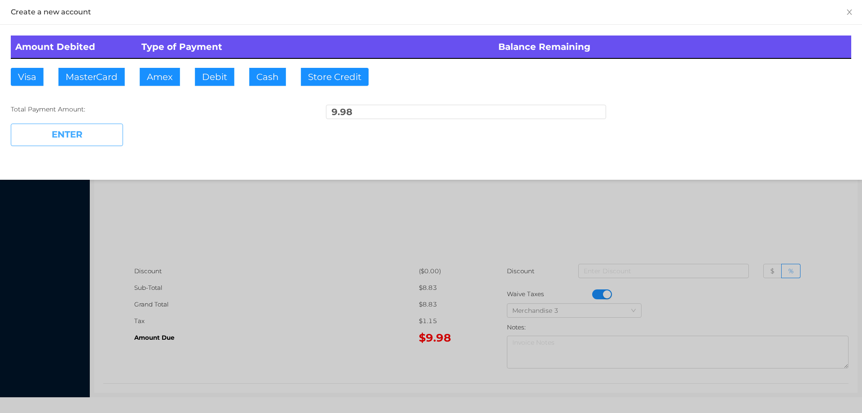
click at [99, 135] on button "ENTER" at bounding box center [67, 135] width 112 height 22
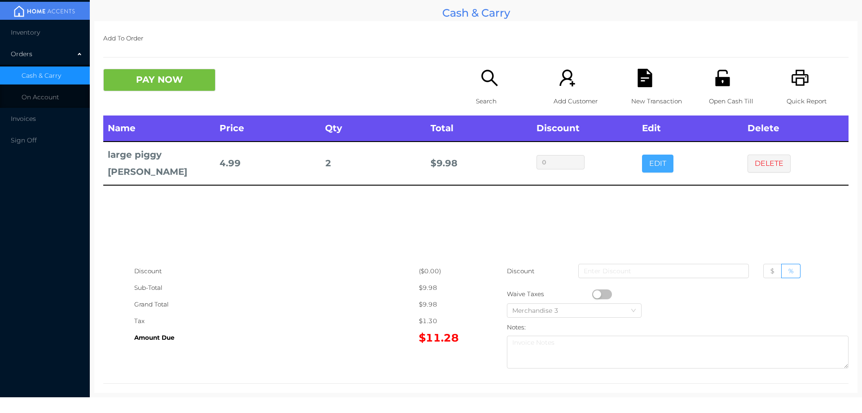
click at [665, 163] on button "EDIT" at bounding box center [657, 163] width 31 height 18
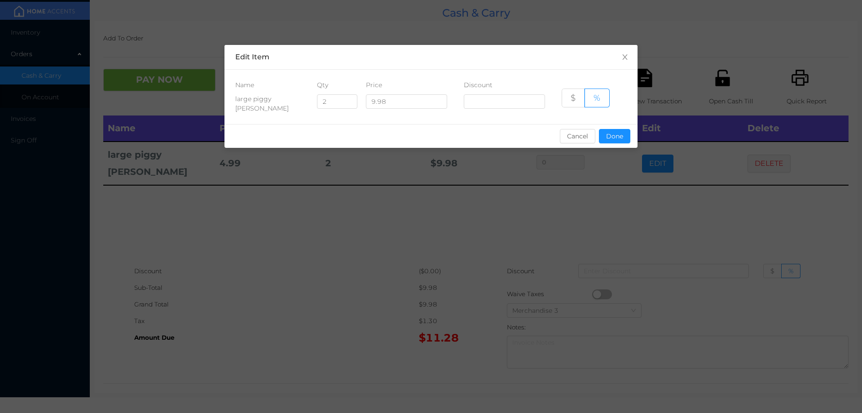
click at [403, 187] on div "sentinelStart Edit Item Name Qty Price Discount large piggy [PERSON_NAME] 2 9.9…" at bounding box center [431, 206] width 862 height 413
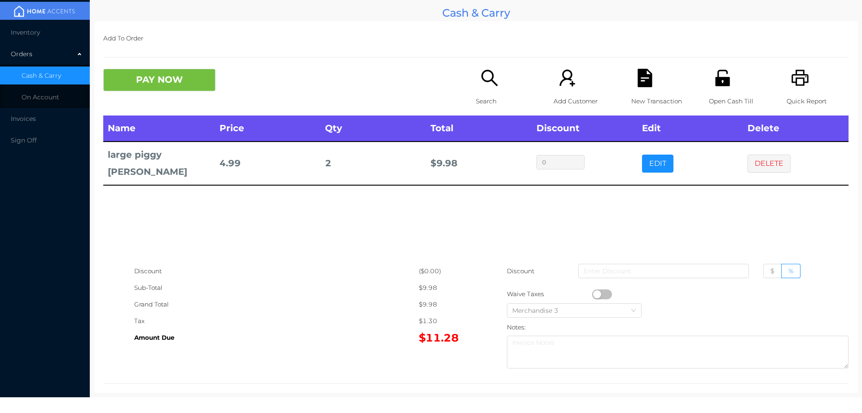
click at [332, 108] on div "PAY NOW Search Add Customer New Transaction Open Cash Till Quick Report" at bounding box center [475, 92] width 745 height 47
click at [647, 154] on button "EDIT" at bounding box center [657, 163] width 31 height 18
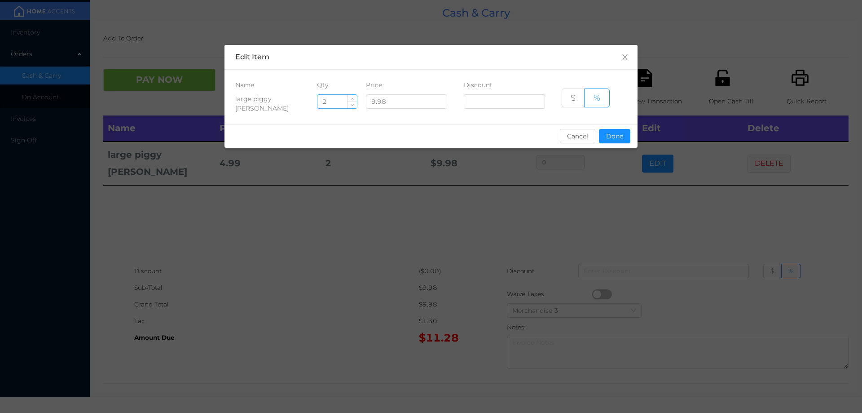
click at [335, 97] on input "2" at bounding box center [338, 101] width 40 height 13
type input "1"
click at [612, 140] on button "Done" at bounding box center [614, 136] width 31 height 14
type input "0%"
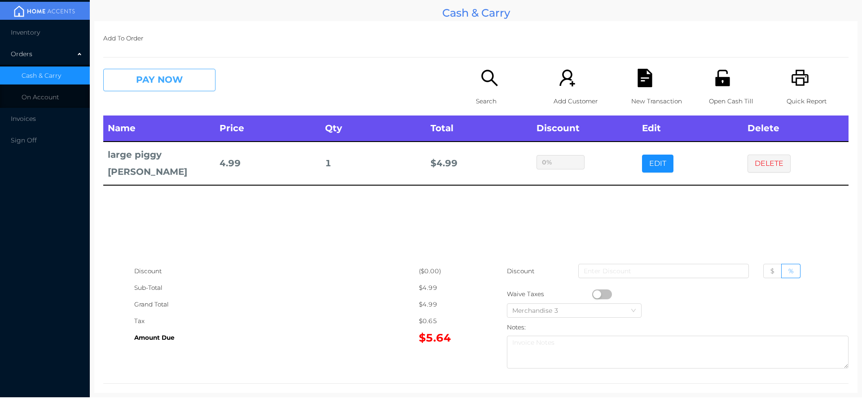
click at [148, 79] on button "PAY NOW" at bounding box center [159, 80] width 112 height 22
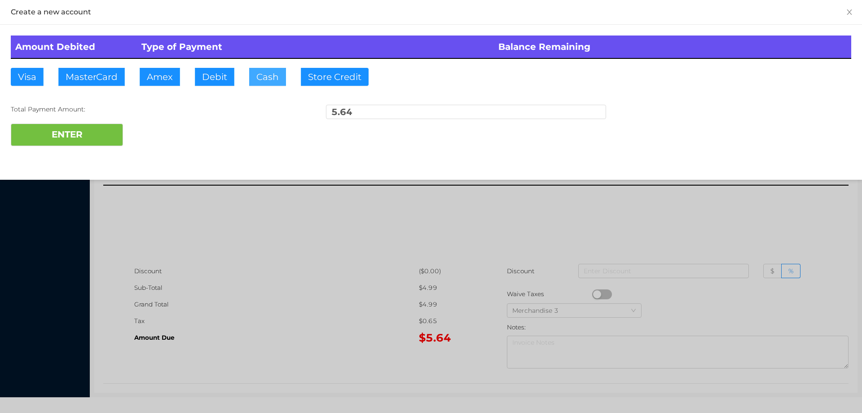
click at [261, 72] on button "Cash" at bounding box center [267, 77] width 37 height 18
type input "6"
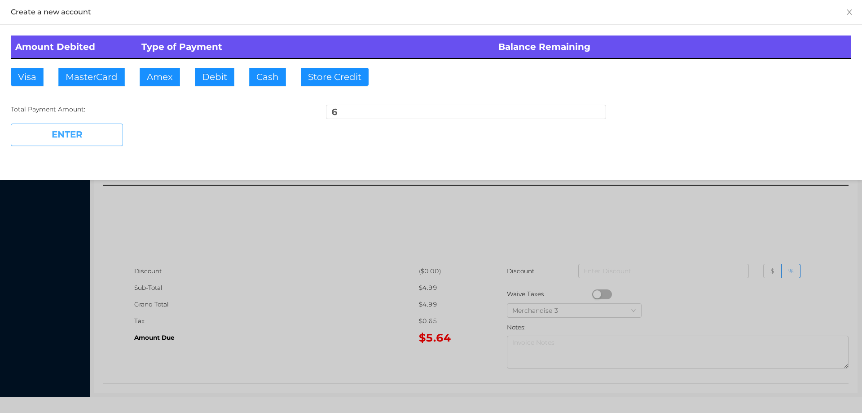
click at [81, 139] on button "ENTER" at bounding box center [67, 135] width 112 height 22
type input "0"
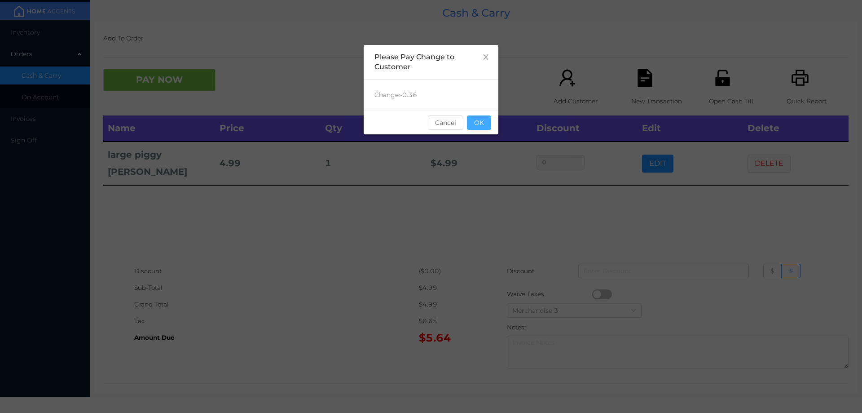
click at [484, 118] on button "OK" at bounding box center [479, 122] width 24 height 14
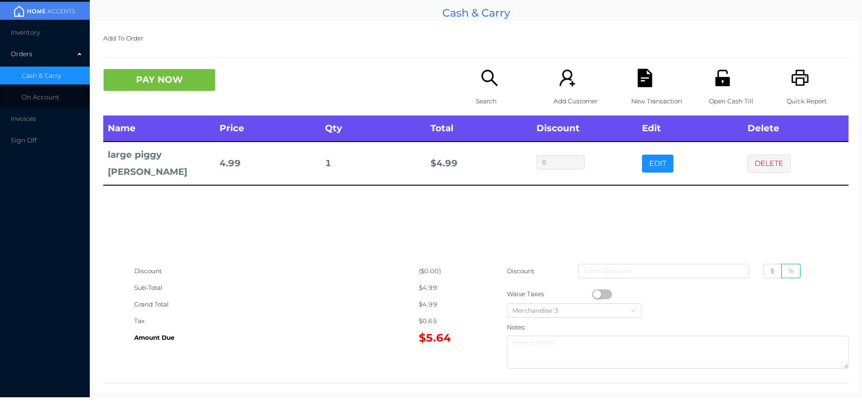
click at [652, 76] on div "New Transaction" at bounding box center [662, 92] width 62 height 47
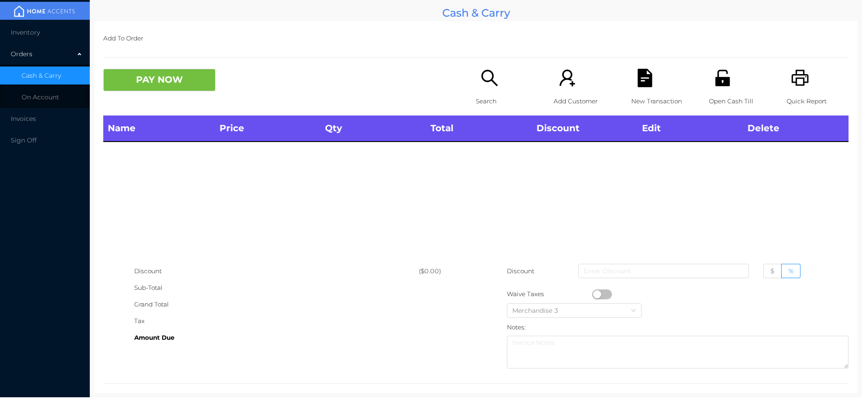
click at [49, 118] on li "Invoices" at bounding box center [45, 119] width 90 height 18
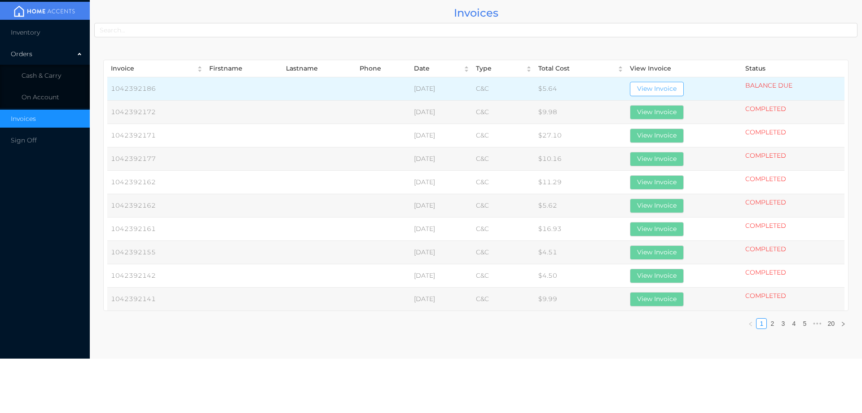
click at [672, 83] on button "View Invoice" at bounding box center [657, 89] width 54 height 14
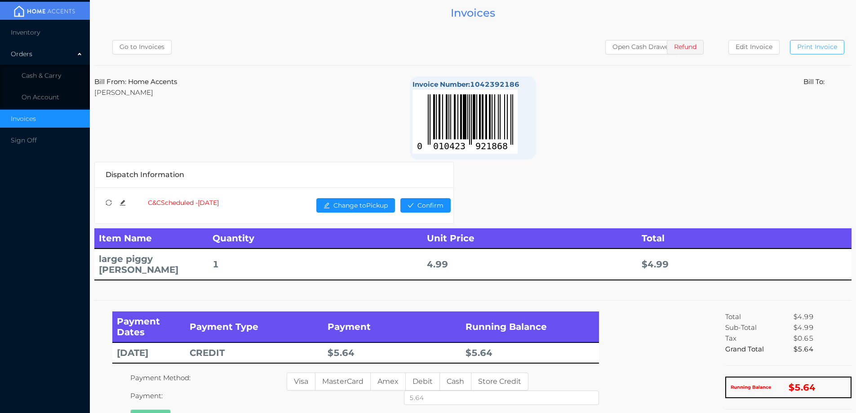
click at [813, 53] on button "Print Invoice" at bounding box center [817, 47] width 54 height 14
click at [51, 78] on span "Cash & Carry" at bounding box center [42, 75] width 40 height 8
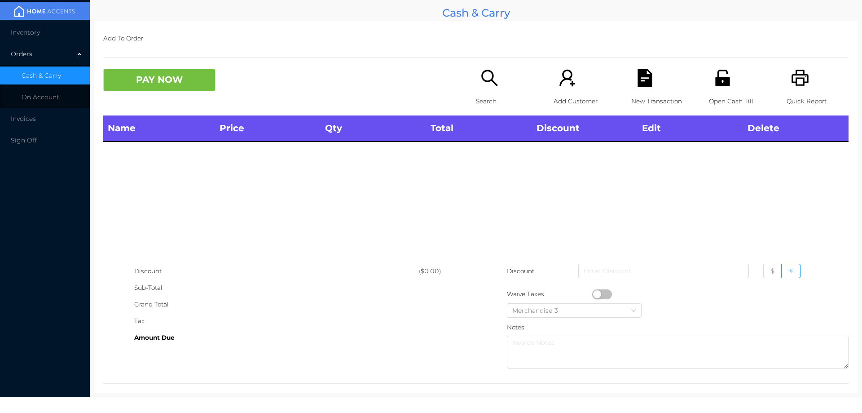
click at [476, 101] on p "Search" at bounding box center [507, 101] width 62 height 17
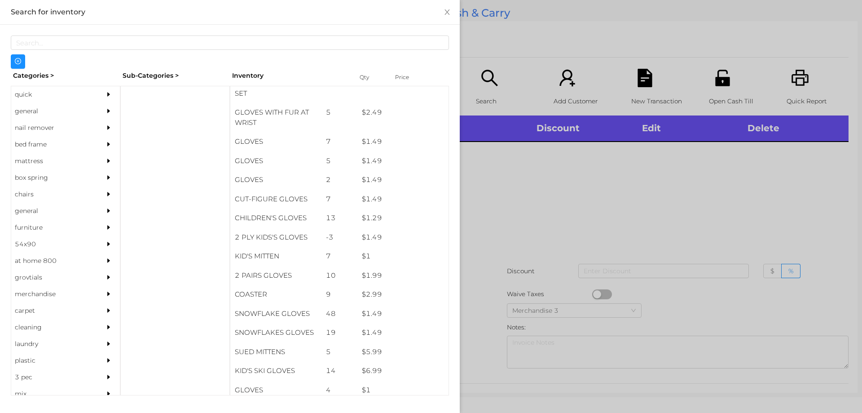
scroll to position [359, 0]
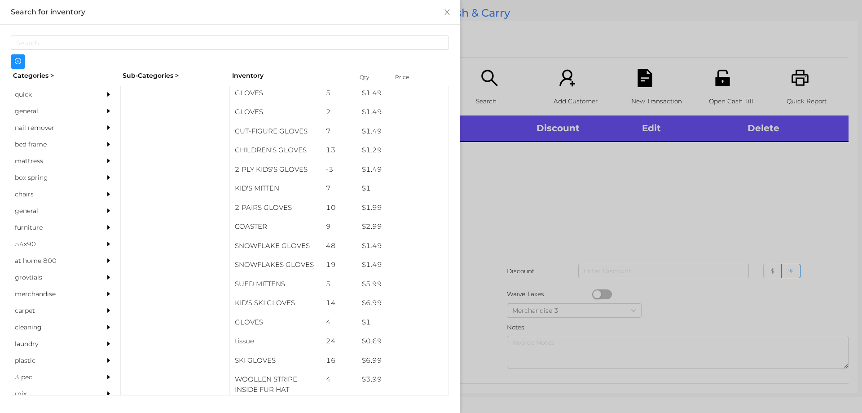
click at [31, 112] on div "general" at bounding box center [52, 111] width 82 height 17
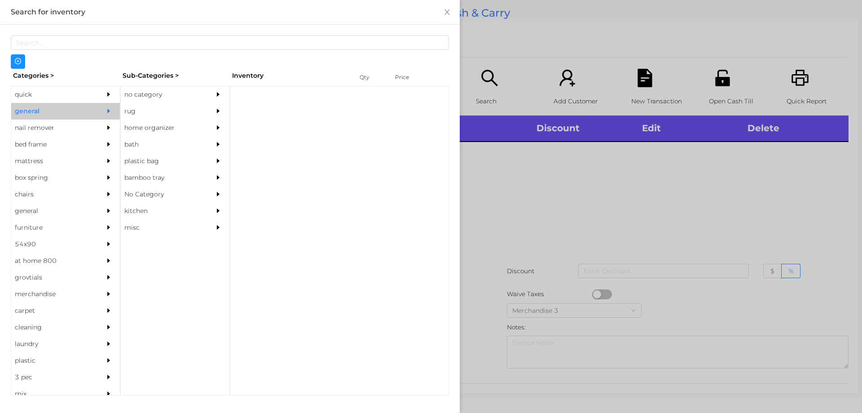
click at [149, 96] on div "no category" at bounding box center [162, 94] width 82 height 17
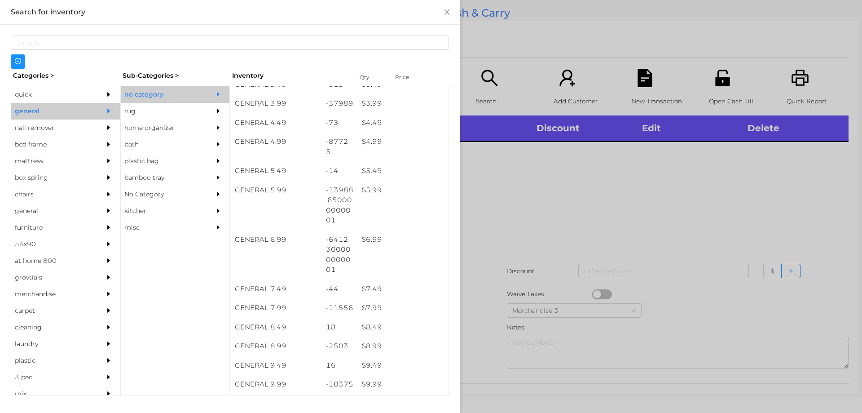
scroll to position [278, 0]
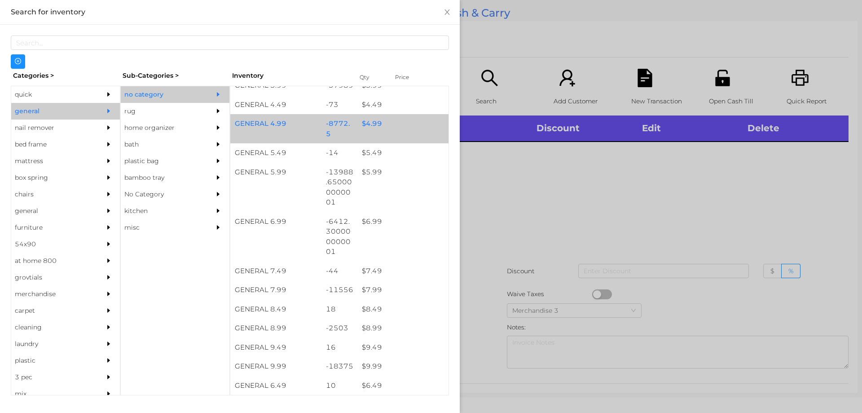
click at [377, 128] on div "$ 4.99" at bounding box center [402, 123] width 91 height 19
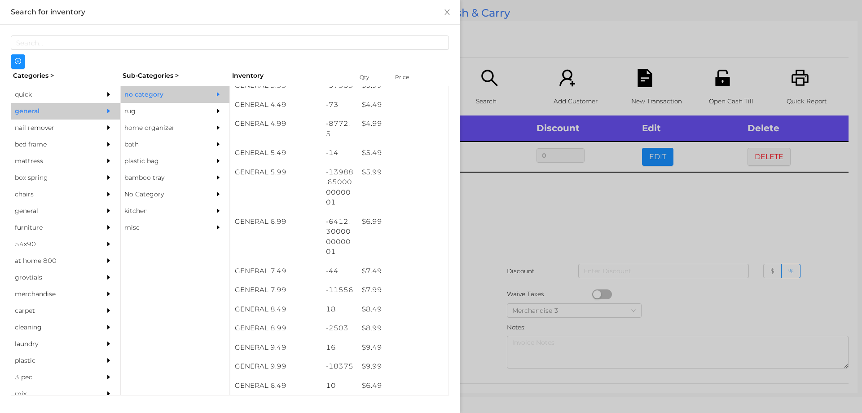
click at [491, 246] on div at bounding box center [431, 206] width 862 height 413
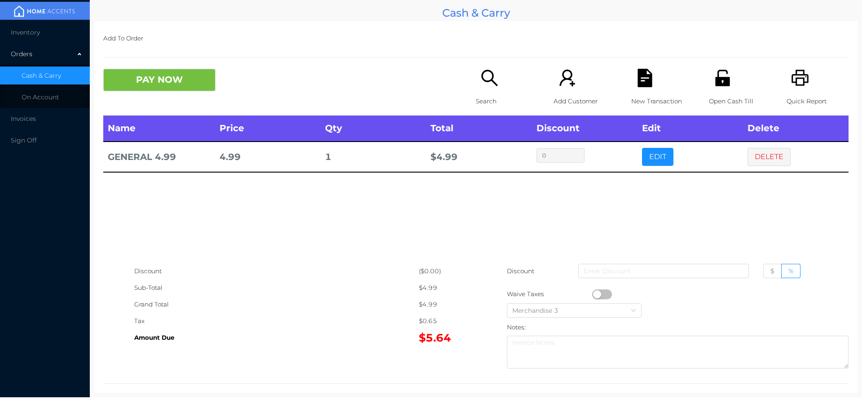
click at [593, 294] on button "button" at bounding box center [602, 294] width 20 height 10
click at [183, 85] on button "PAY NOW" at bounding box center [159, 80] width 112 height 22
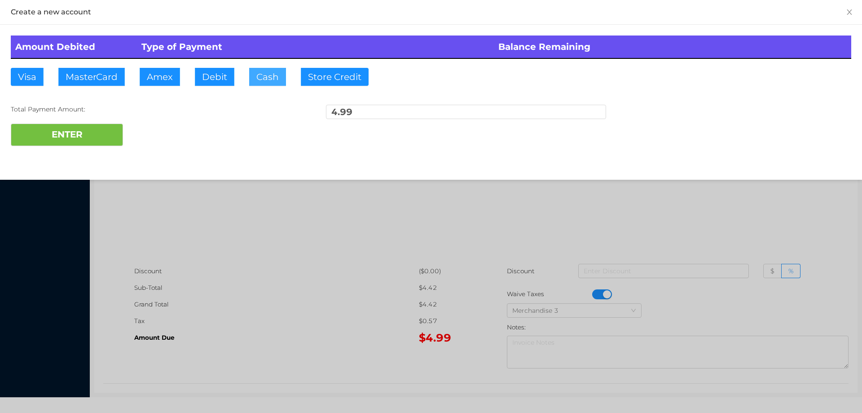
click at [266, 83] on button "Cash" at bounding box center [267, 77] width 37 height 18
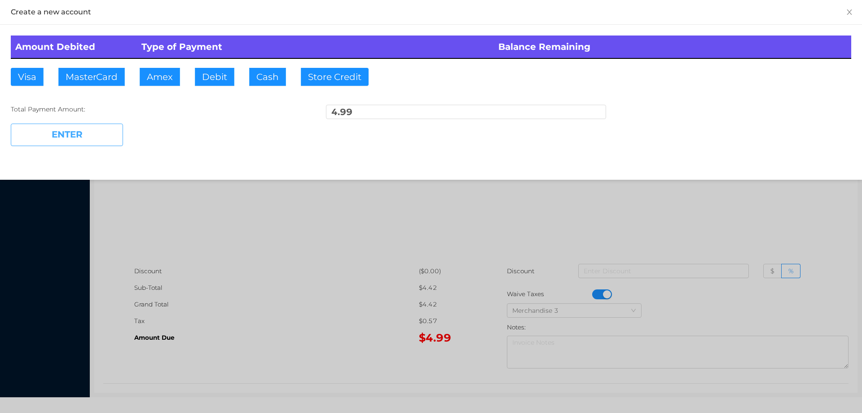
click at [109, 130] on button "ENTER" at bounding box center [67, 135] width 112 height 22
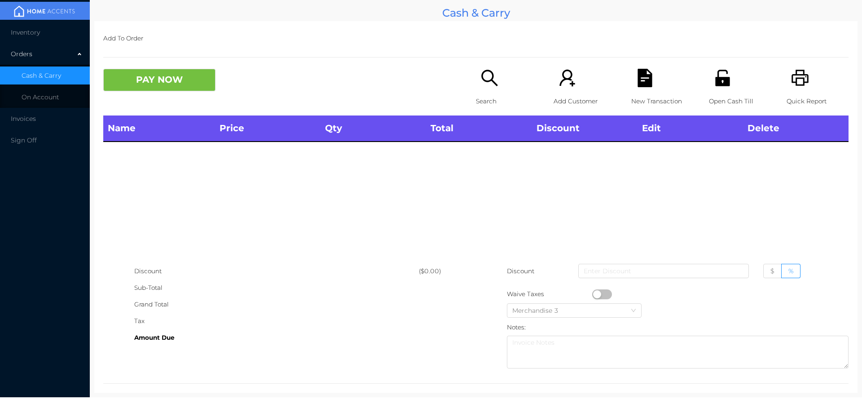
click at [485, 92] on div "Search" at bounding box center [507, 92] width 62 height 47
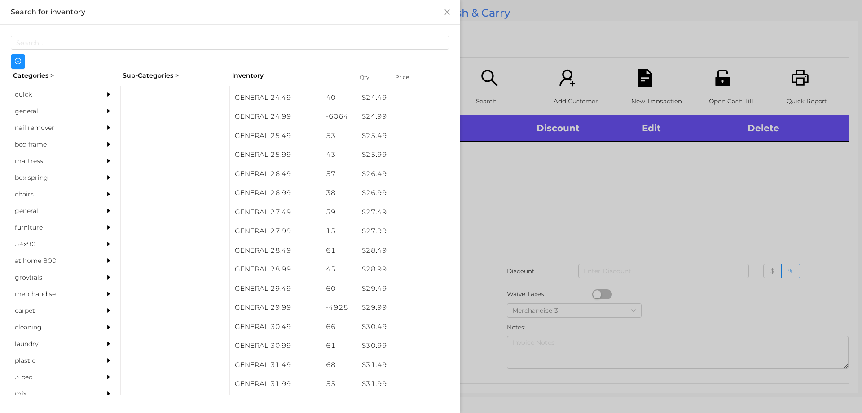
scroll to position [1112, 0]
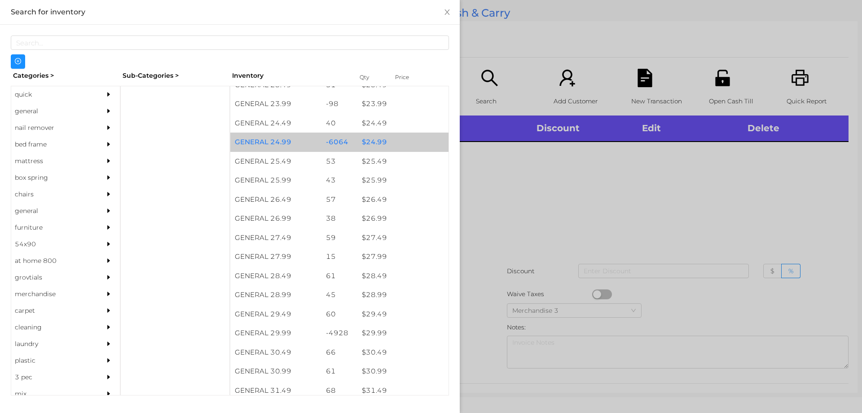
click at [393, 143] on div "$ 24.99" at bounding box center [402, 141] width 91 height 19
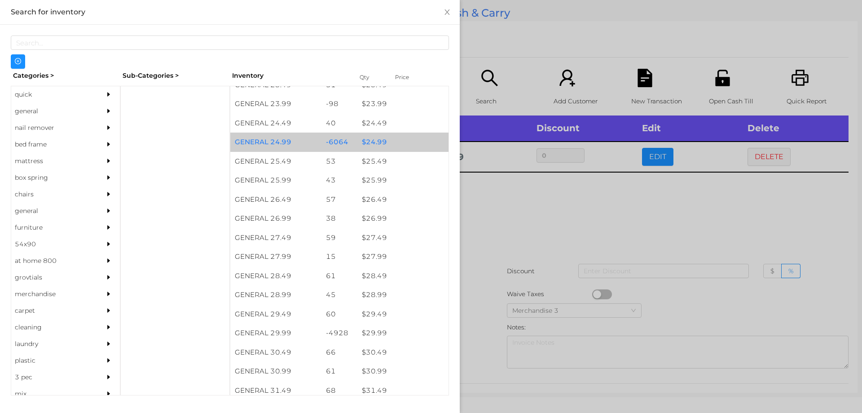
click at [400, 140] on div "$ 24.99" at bounding box center [402, 141] width 91 height 19
click at [414, 144] on div "$ 24.99" at bounding box center [402, 141] width 91 height 19
click at [407, 139] on div "$ 24.99" at bounding box center [402, 141] width 91 height 19
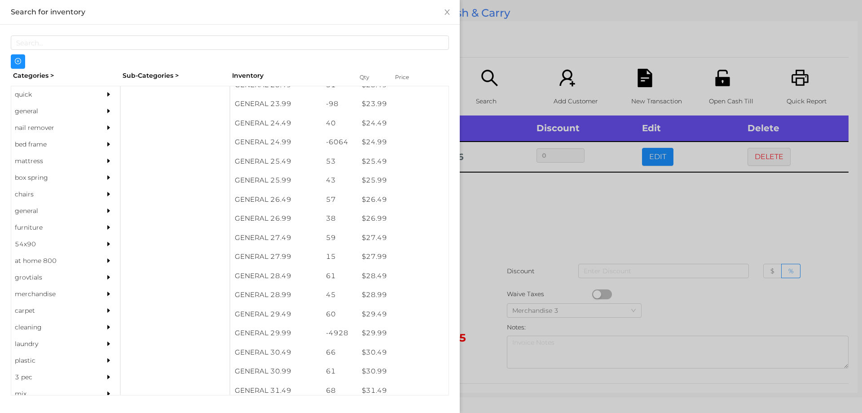
click at [532, 273] on div at bounding box center [431, 206] width 862 height 413
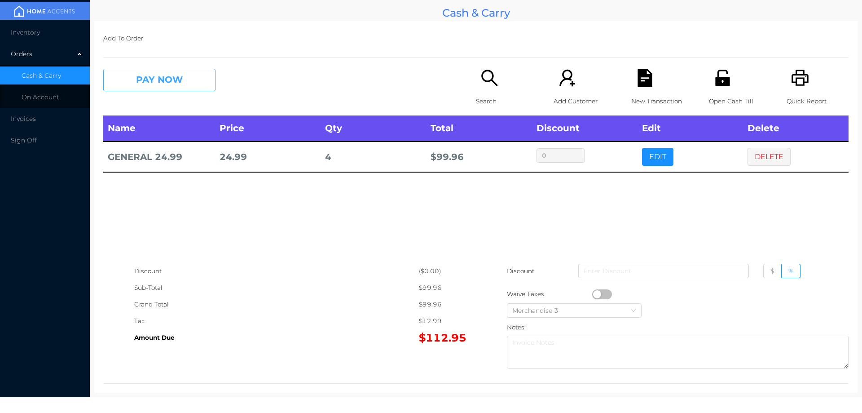
click at [172, 71] on button "PAY NOW" at bounding box center [159, 80] width 112 height 22
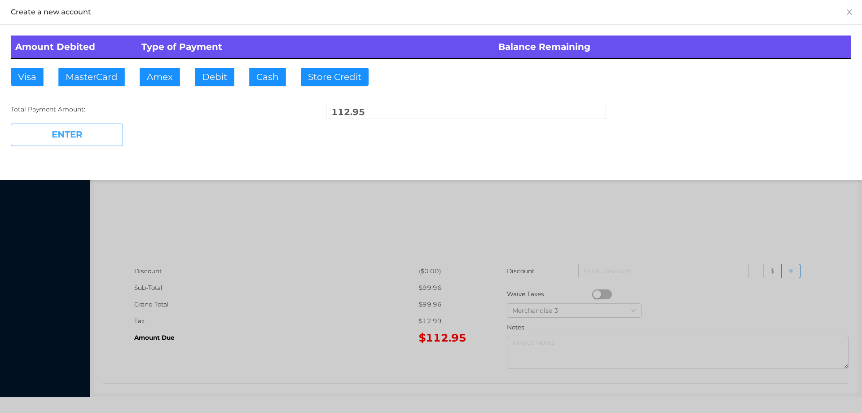
click at [85, 137] on button "ENTER" at bounding box center [67, 135] width 112 height 22
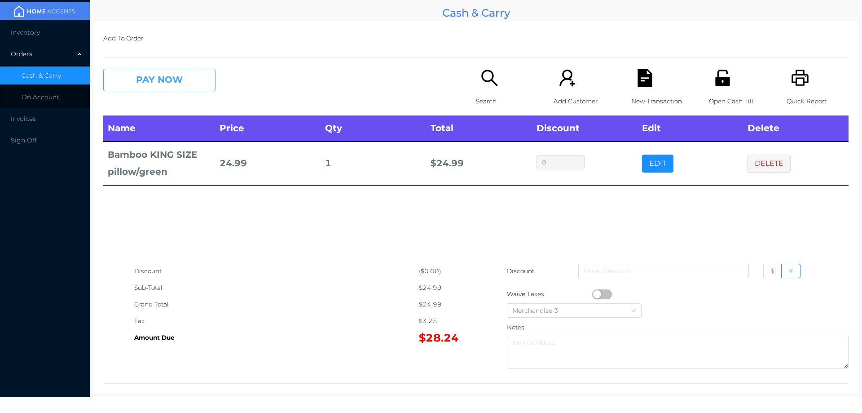
click at [180, 82] on button "PAY NOW" at bounding box center [159, 80] width 112 height 22
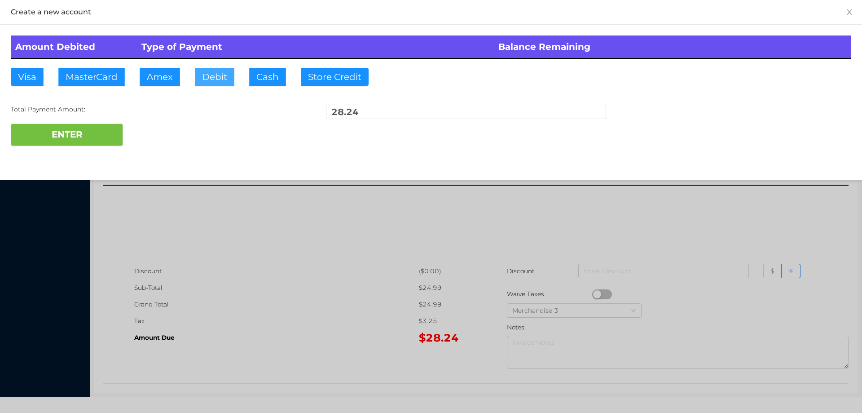
click at [208, 80] on button "Debit" at bounding box center [215, 77] width 40 height 18
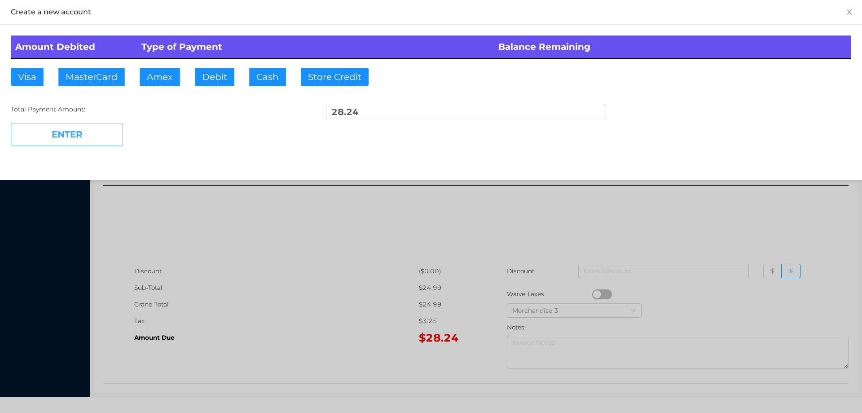
click at [93, 134] on button "ENTER" at bounding box center [67, 135] width 112 height 22
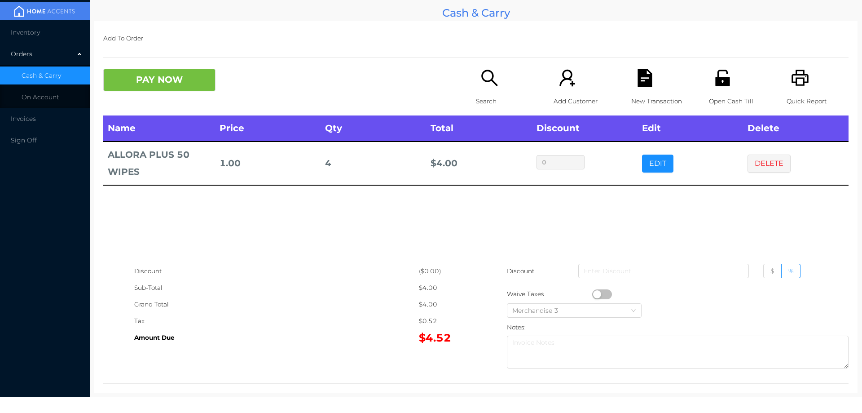
click at [638, 71] on icon "icon: file-text" at bounding box center [645, 78] width 14 height 18
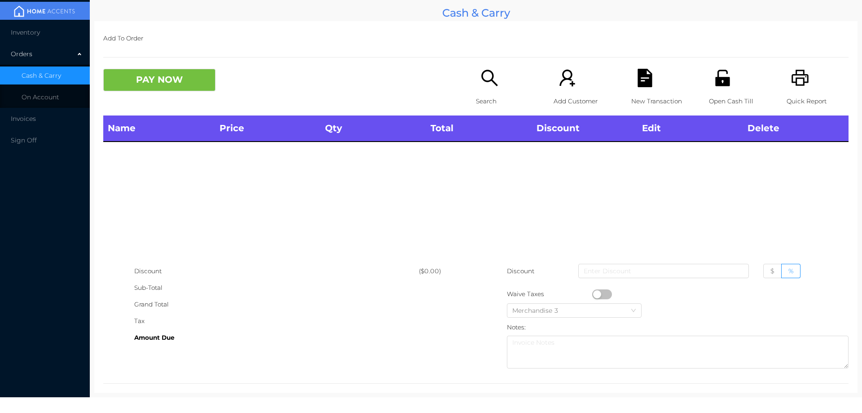
click at [796, 84] on icon "icon: printer" at bounding box center [800, 78] width 18 height 18
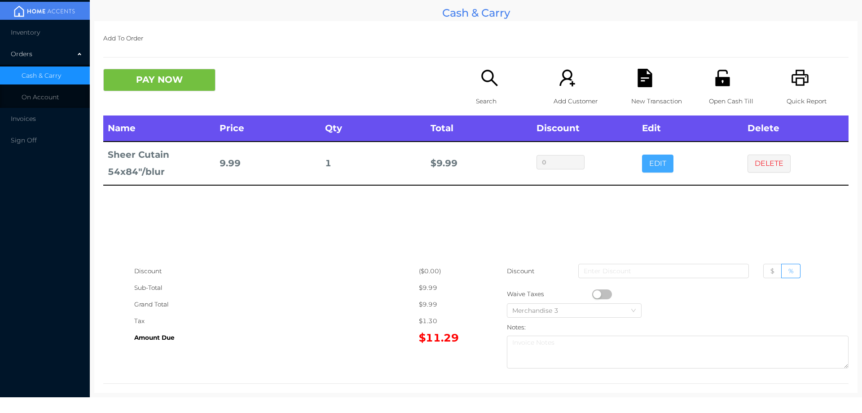
click at [657, 156] on button "EDIT" at bounding box center [657, 163] width 31 height 18
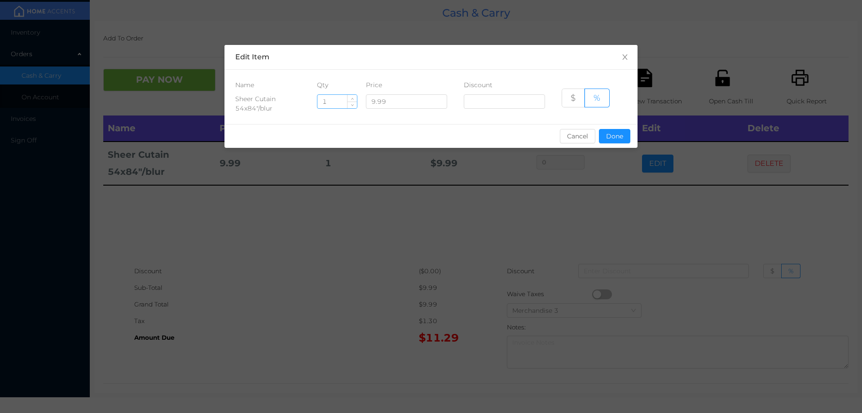
click at [334, 105] on input "1" at bounding box center [338, 101] width 40 height 13
type input "6"
click at [617, 129] on button "Done" at bounding box center [614, 136] width 31 height 14
type input "0%"
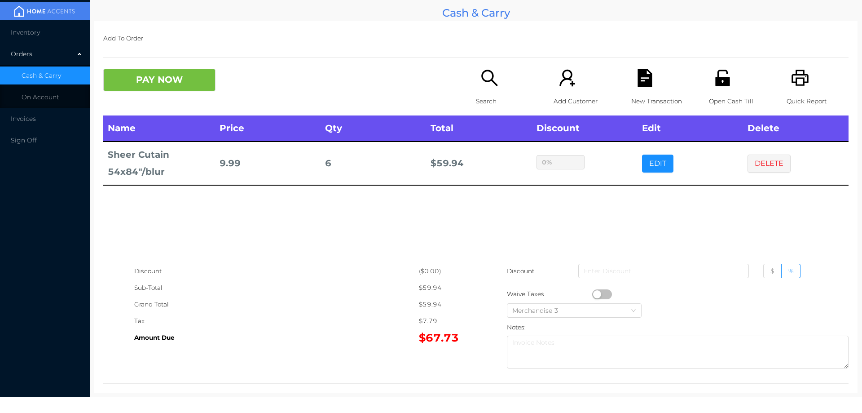
click at [592, 293] on button "button" at bounding box center [602, 294] width 20 height 10
click at [775, 161] on button "DELETE" at bounding box center [769, 163] width 43 height 18
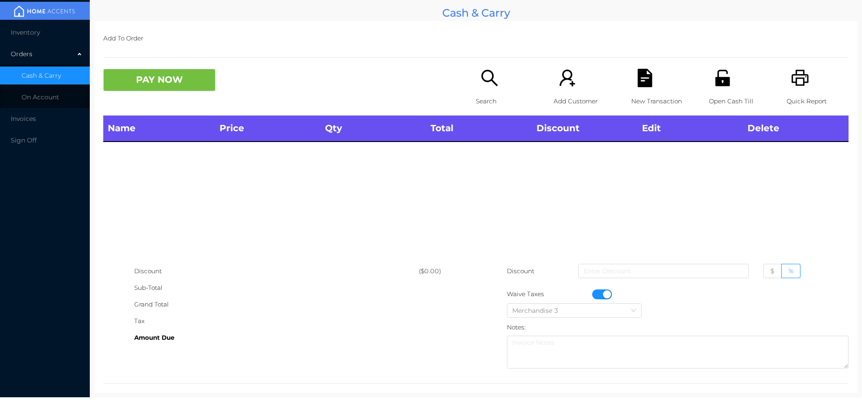
click at [476, 101] on p "Search" at bounding box center [507, 101] width 62 height 17
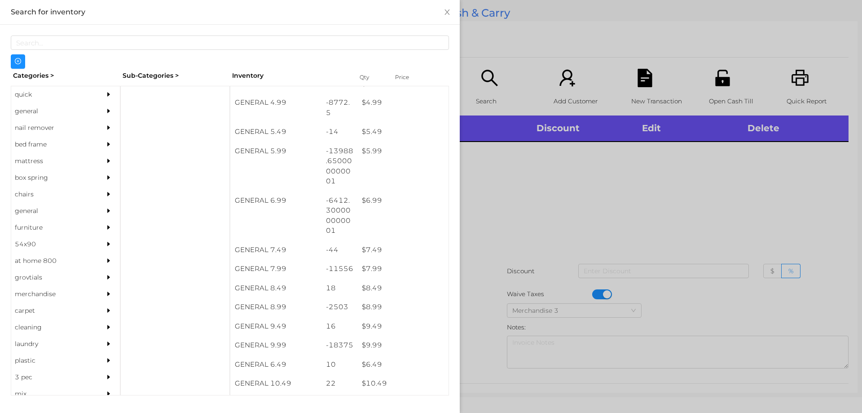
scroll to position [272, 0]
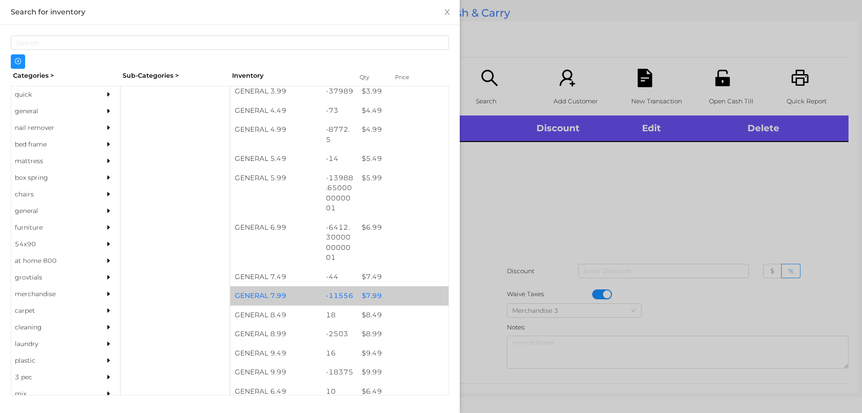
click at [391, 293] on div "$ 7.99" at bounding box center [402, 295] width 91 height 19
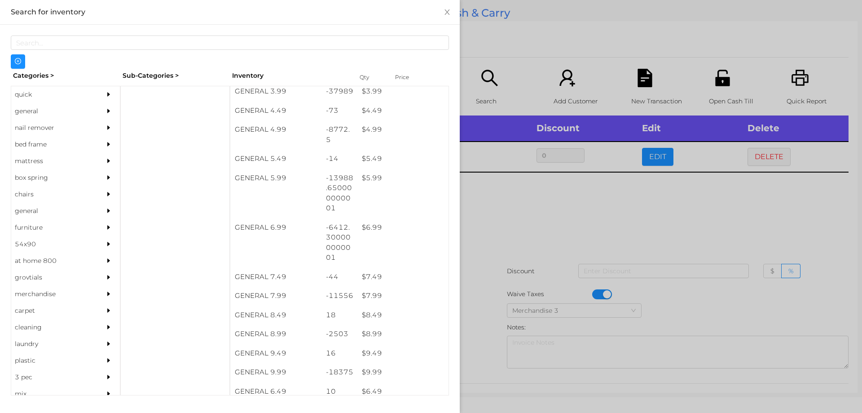
click at [513, 259] on div at bounding box center [431, 206] width 862 height 413
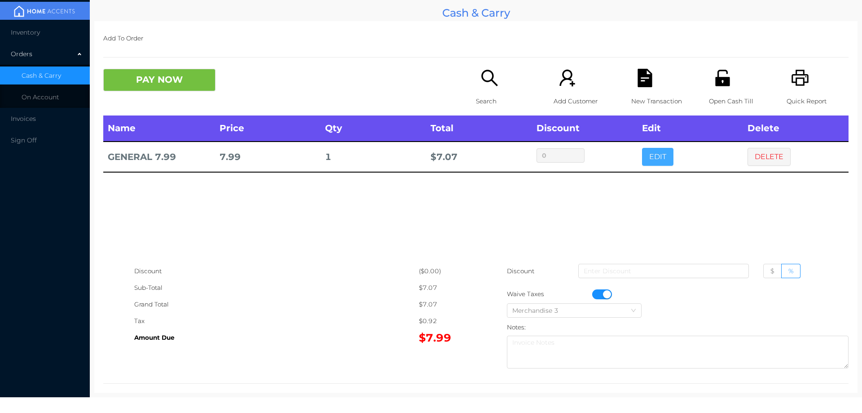
click at [659, 151] on button "EDIT" at bounding box center [657, 157] width 31 height 18
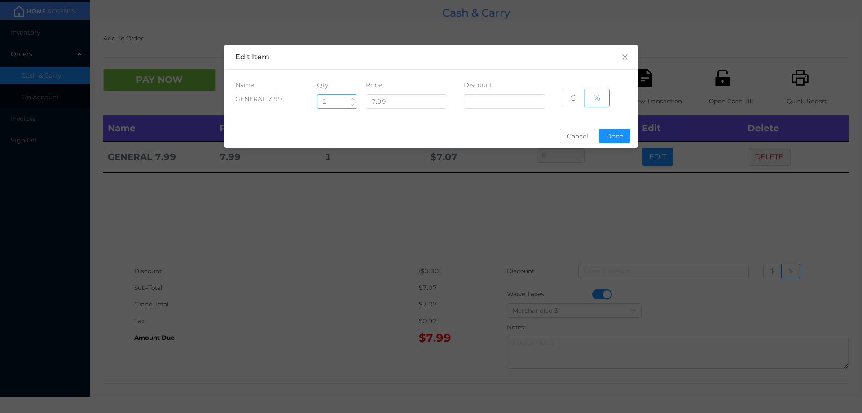
click at [338, 102] on input "1" at bounding box center [338, 101] width 40 height 13
type input "6"
click at [624, 131] on button "Done" at bounding box center [614, 136] width 31 height 14
type input "0%"
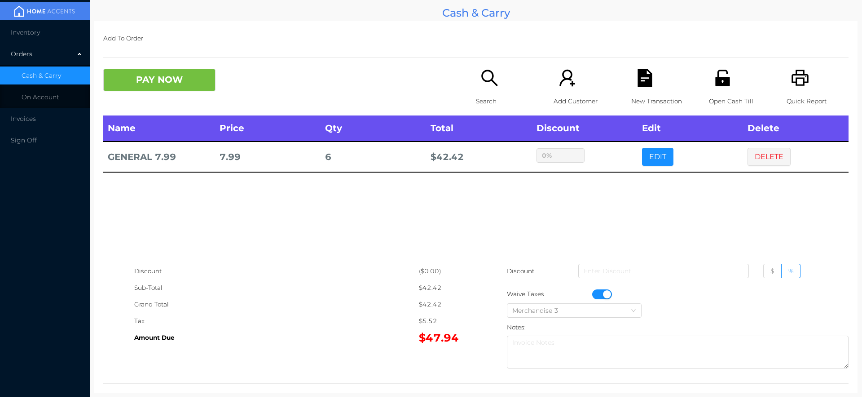
click at [645, 86] on icon "icon: file-text" at bounding box center [645, 78] width 14 height 18
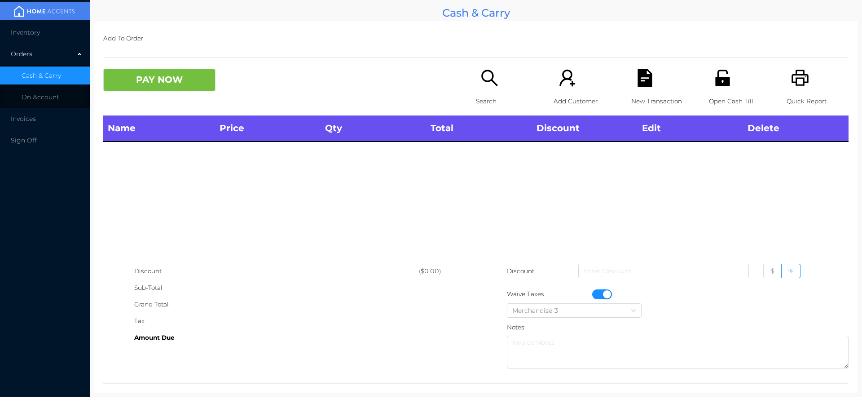
click at [798, 87] on icon "icon: printer" at bounding box center [800, 78] width 18 height 18
click at [605, 293] on button "button" at bounding box center [602, 294] width 20 height 10
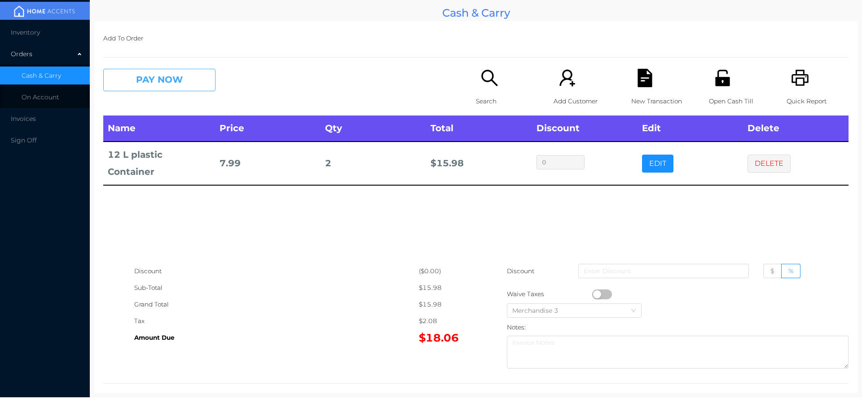
click at [156, 74] on button "PAY NOW" at bounding box center [159, 80] width 112 height 22
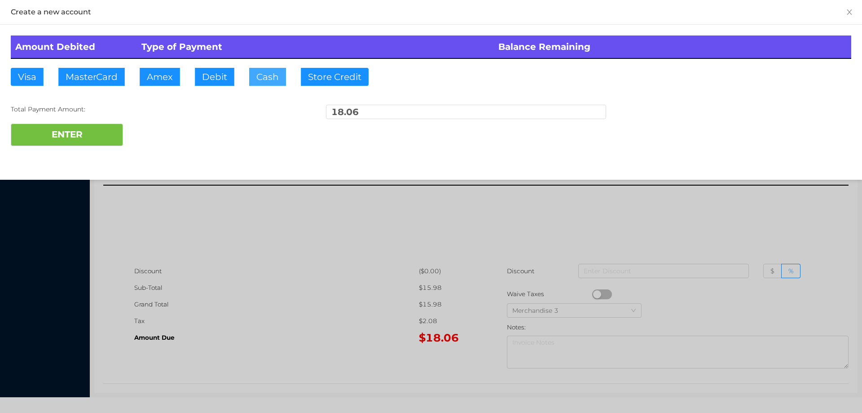
click at [267, 77] on button "Cash" at bounding box center [267, 77] width 37 height 18
type input "50"
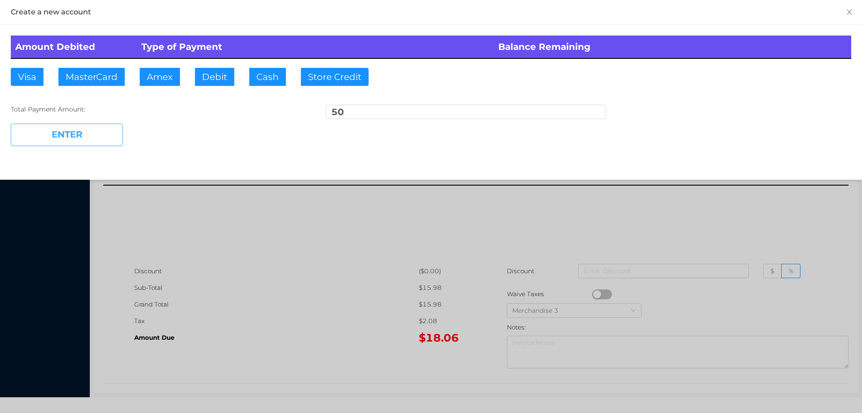
click at [83, 136] on button "ENTER" at bounding box center [67, 135] width 112 height 22
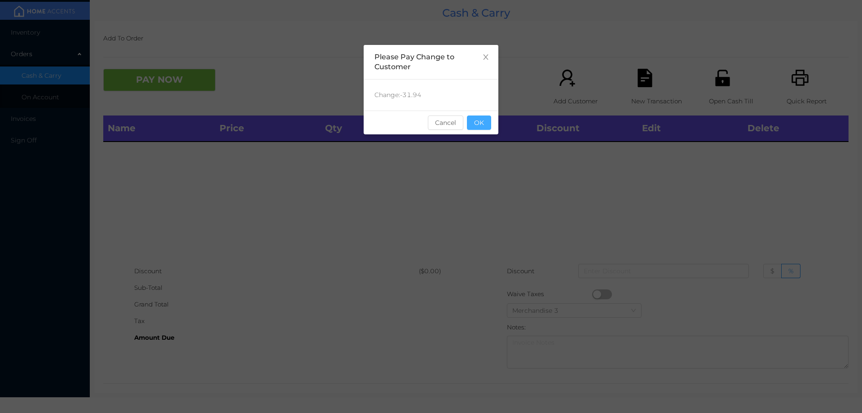
click at [489, 128] on button "OK" at bounding box center [479, 122] width 24 height 14
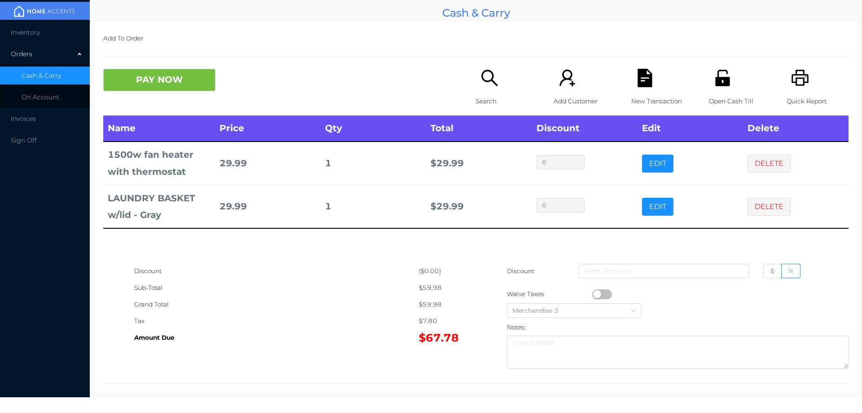
click at [636, 86] on icon "icon: file-text" at bounding box center [645, 78] width 18 height 18
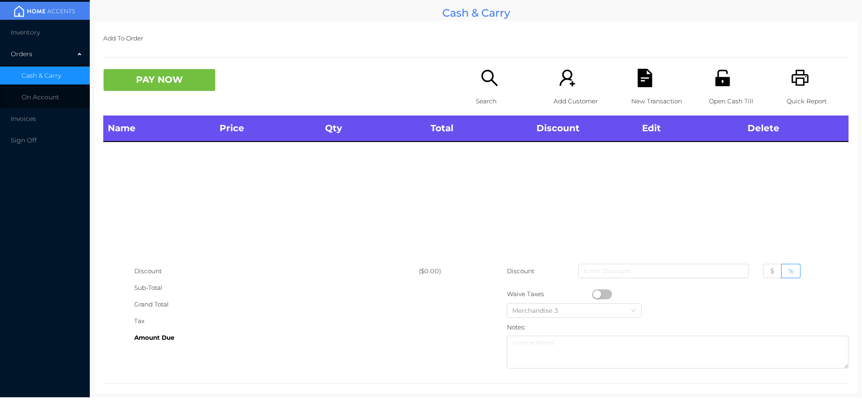
click at [481, 77] on icon "icon: search" at bounding box center [489, 78] width 16 height 16
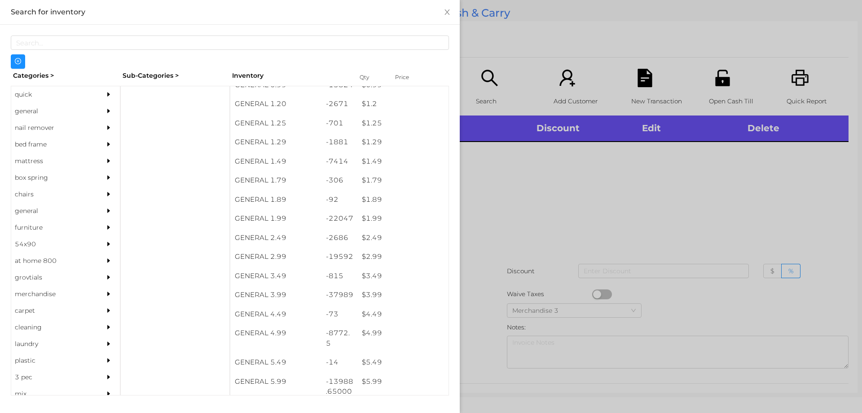
scroll to position [68, 0]
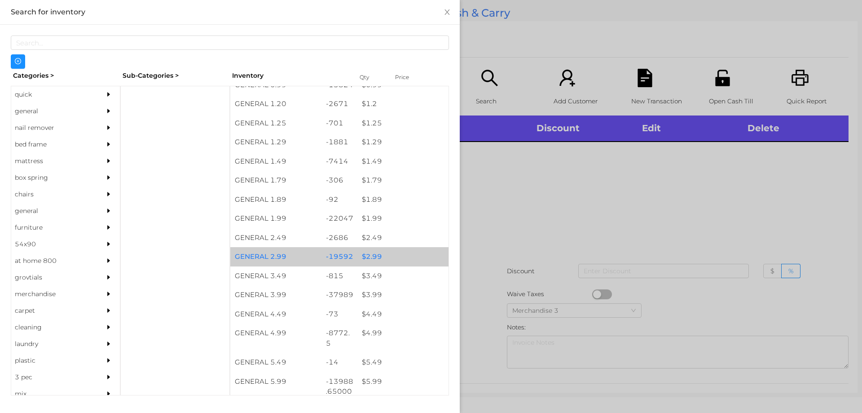
click at [380, 258] on div "$ 2.99" at bounding box center [402, 256] width 91 height 19
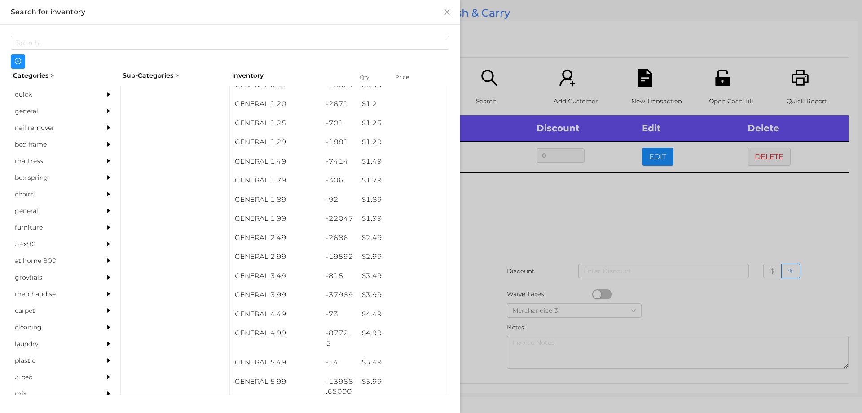
click at [546, 261] on div at bounding box center [431, 206] width 862 height 413
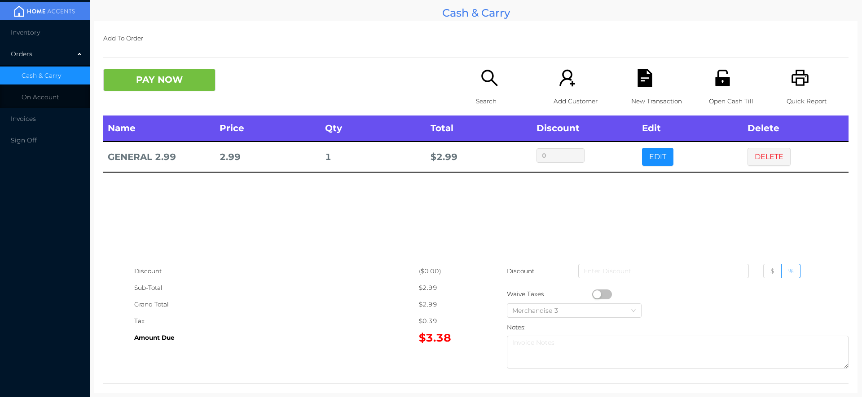
click at [638, 70] on icon "icon: file-text" at bounding box center [645, 78] width 14 height 18
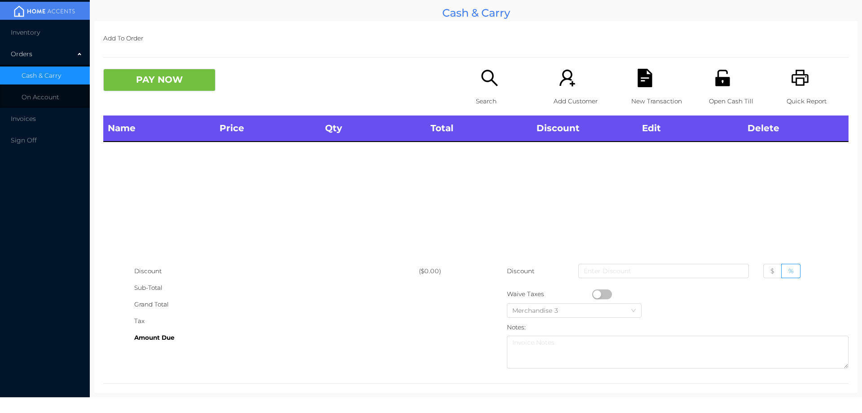
click at [486, 75] on icon "icon: search" at bounding box center [490, 78] width 18 height 18
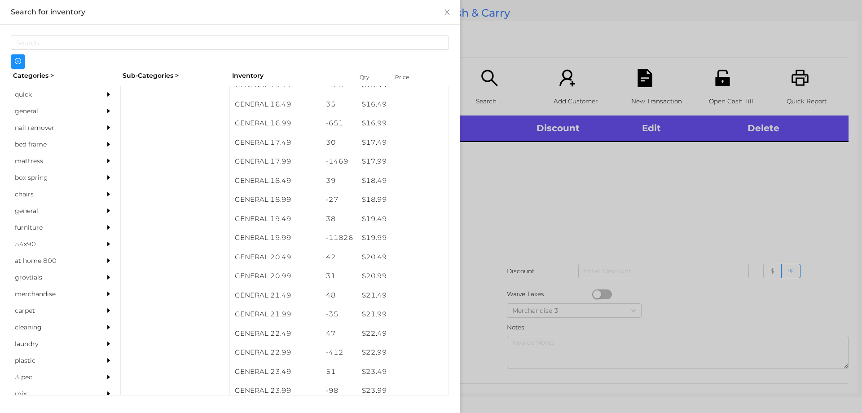
scroll to position [825, 0]
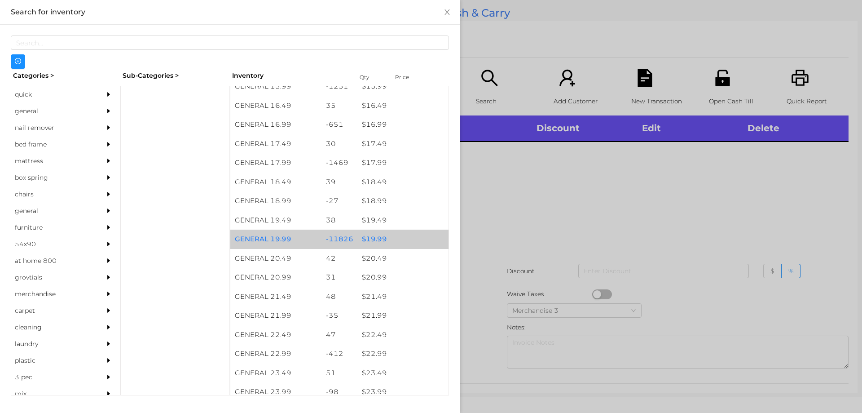
click at [393, 245] on div "$ 19.99" at bounding box center [402, 238] width 91 height 19
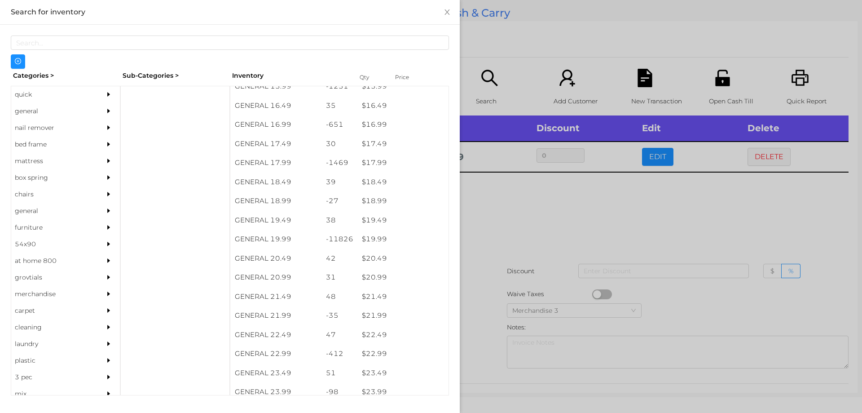
click at [512, 234] on div at bounding box center [431, 206] width 862 height 413
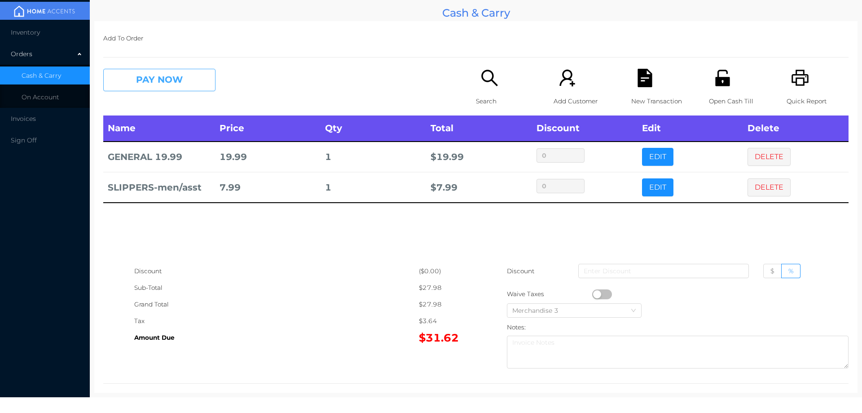
click at [187, 75] on button "PAY NOW" at bounding box center [159, 80] width 112 height 22
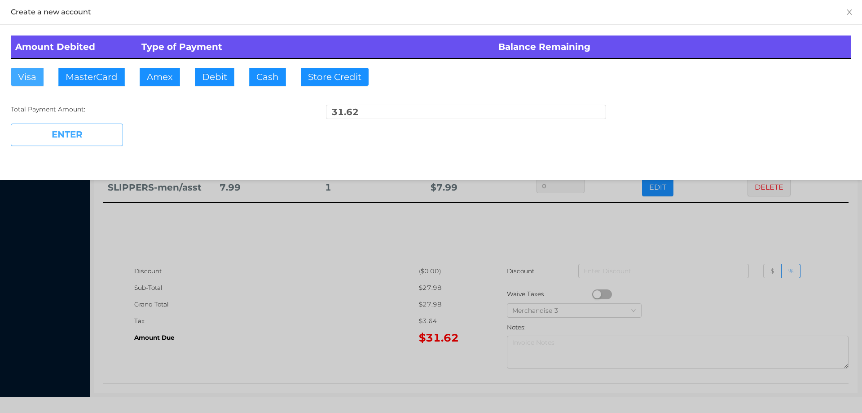
click at [27, 76] on button "Visa" at bounding box center [27, 77] width 33 height 18
click at [35, 129] on button "ENTER" at bounding box center [67, 135] width 112 height 22
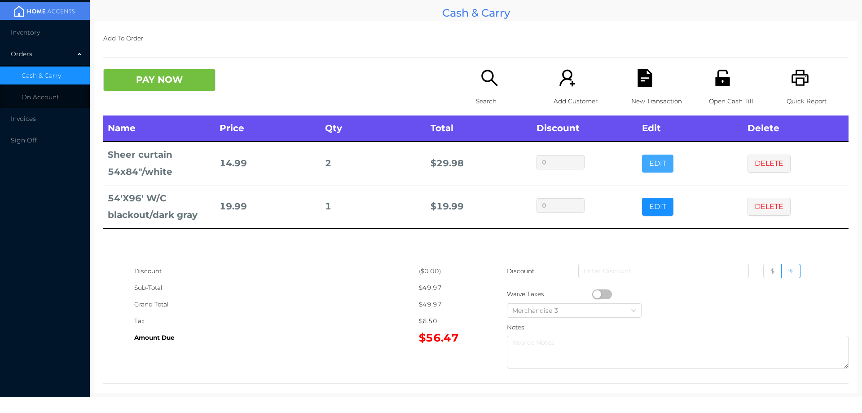
click at [642, 167] on button "EDIT" at bounding box center [657, 163] width 31 height 18
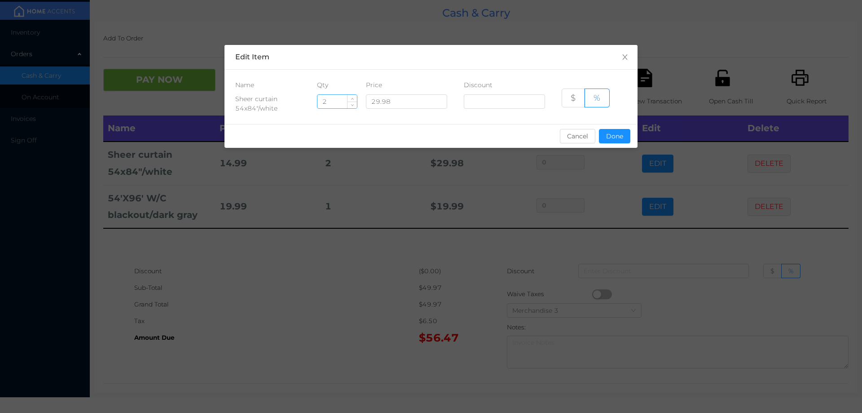
click at [336, 104] on input "2" at bounding box center [338, 101] width 40 height 13
type input "1"
click at [611, 140] on button "Done" at bounding box center [614, 136] width 31 height 14
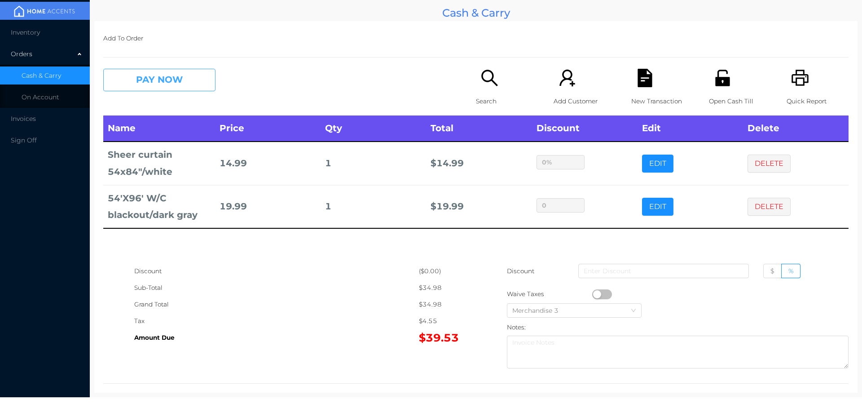
click at [189, 83] on button "PAY NOW" at bounding box center [159, 80] width 112 height 22
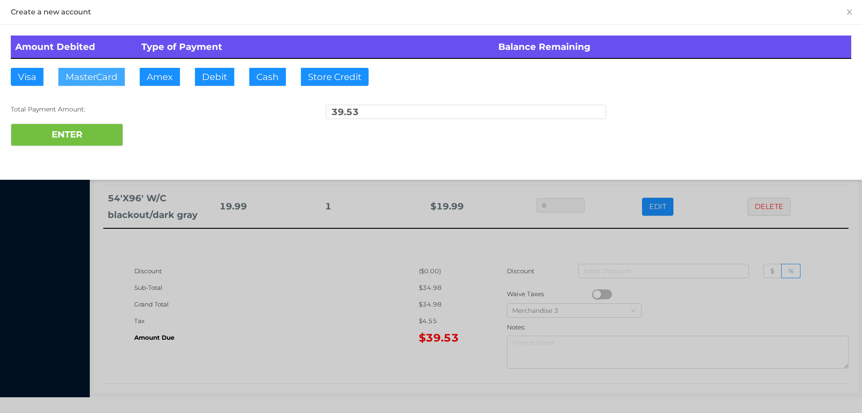
click at [103, 69] on button "MasterCard" at bounding box center [91, 77] width 66 height 18
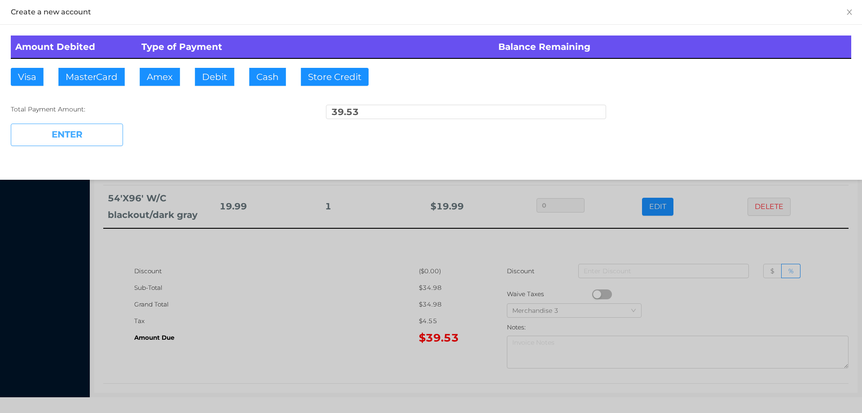
click at [84, 130] on button "ENTER" at bounding box center [67, 135] width 112 height 22
type input "0"
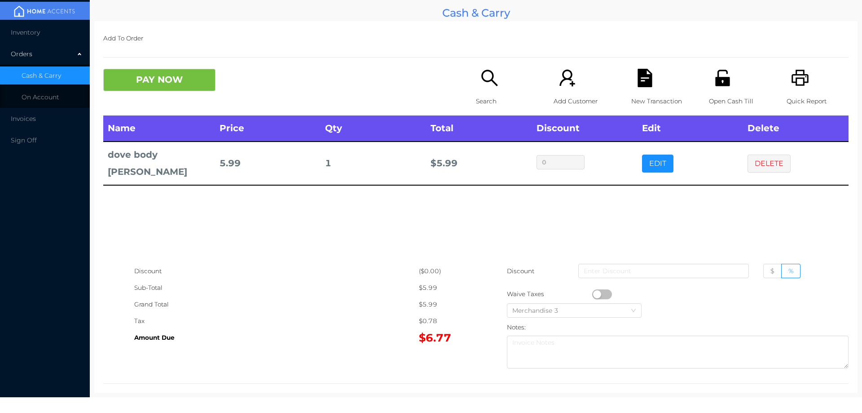
click at [642, 89] on div "New Transaction" at bounding box center [662, 92] width 62 height 47
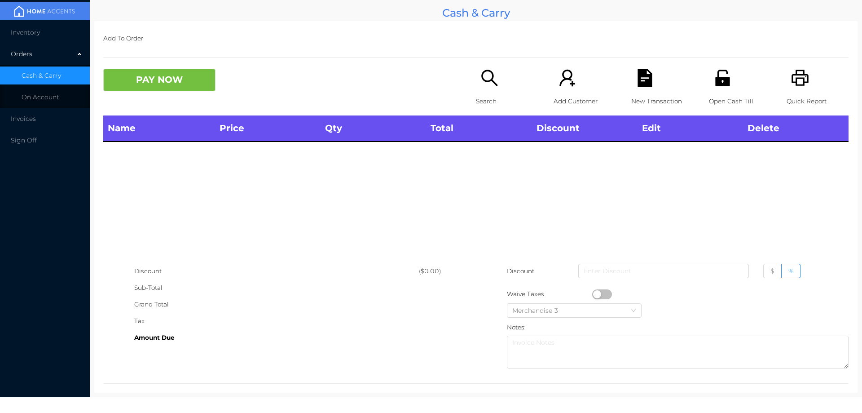
click at [791, 76] on icon "icon: printer" at bounding box center [800, 78] width 18 height 18
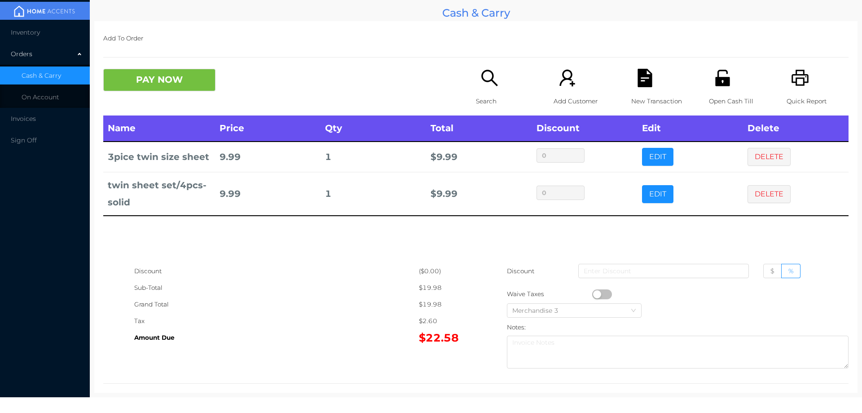
click at [644, 84] on icon "icon: file-text" at bounding box center [645, 78] width 14 height 18
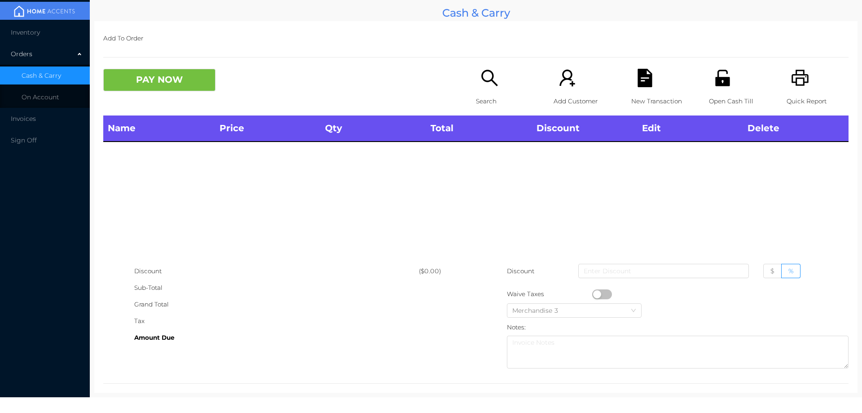
click at [723, 82] on icon "icon: unlock" at bounding box center [722, 78] width 14 height 16
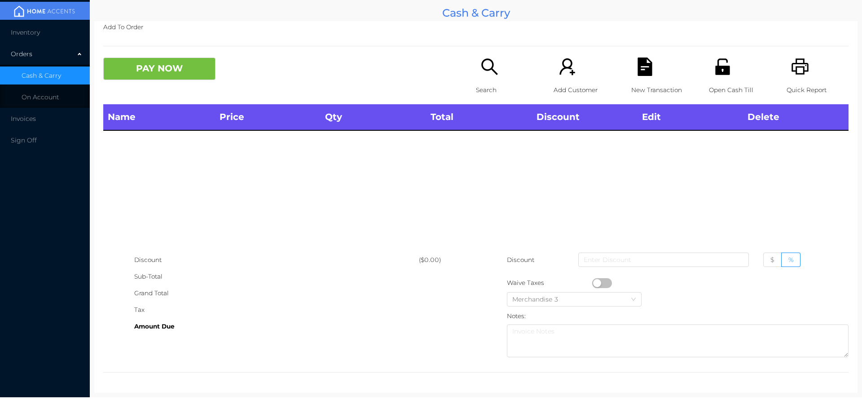
click at [476, 65] on div "Search" at bounding box center [507, 80] width 62 height 47
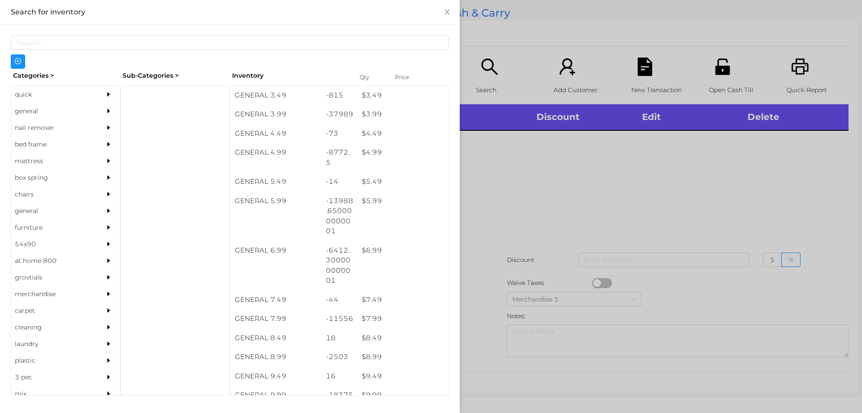
scroll to position [249, 0]
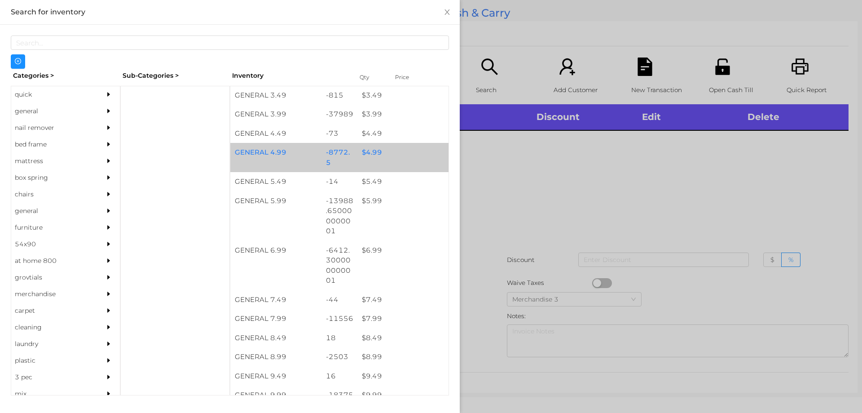
click at [383, 159] on div "$ 4.99" at bounding box center [402, 152] width 91 height 19
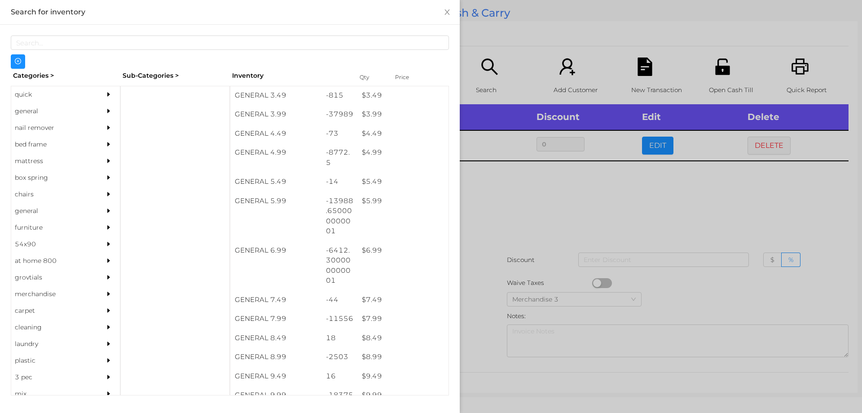
click at [529, 215] on div at bounding box center [431, 206] width 862 height 413
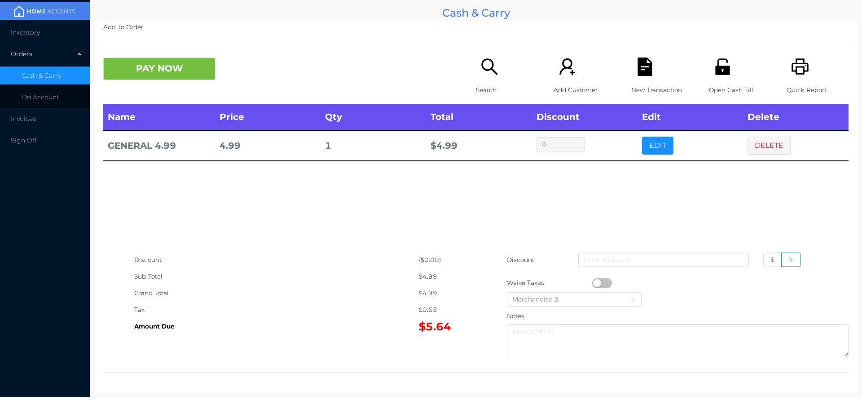
click at [639, 79] on div "New Transaction" at bounding box center [662, 80] width 62 height 47
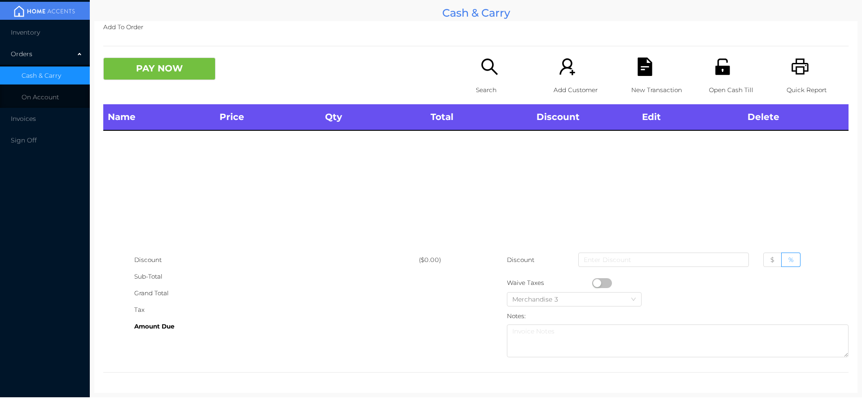
click at [714, 64] on icon "icon: unlock" at bounding box center [723, 66] width 18 height 18
click at [493, 78] on div "Search" at bounding box center [507, 80] width 62 height 47
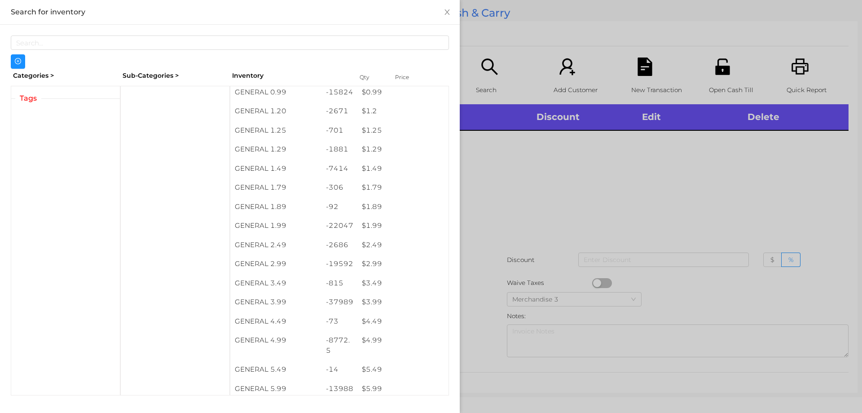
scroll to position [83, 0]
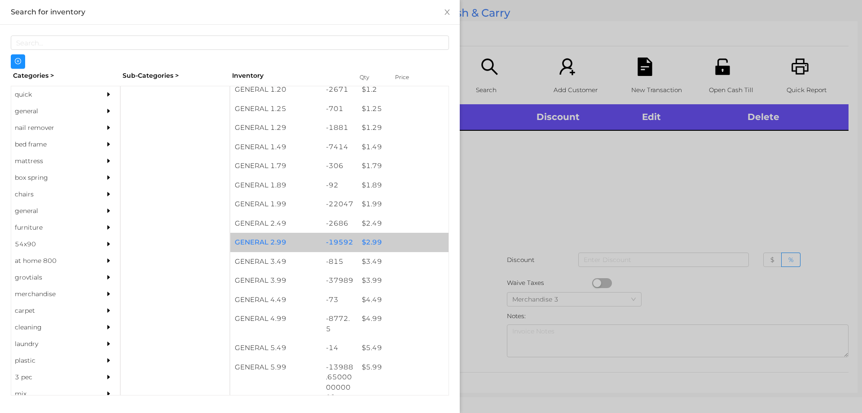
click at [371, 238] on div "$ 2.99" at bounding box center [402, 242] width 91 height 19
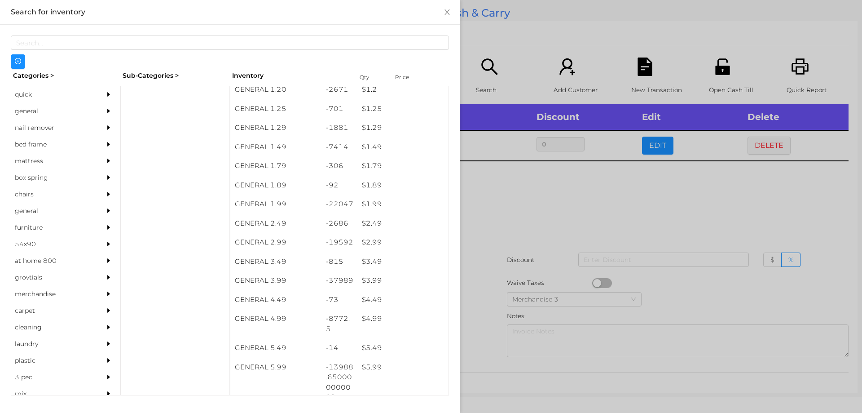
click at [515, 265] on div at bounding box center [431, 206] width 862 height 413
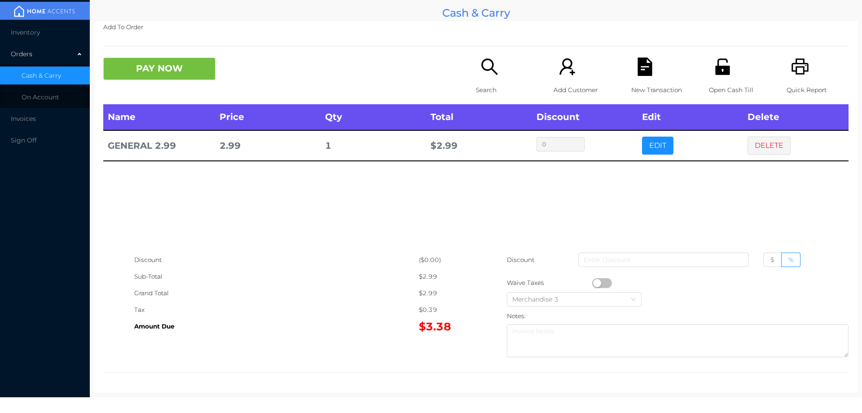
click at [593, 285] on button "button" at bounding box center [602, 283] width 20 height 10
click at [155, 71] on button "PAY NOW" at bounding box center [159, 68] width 112 height 22
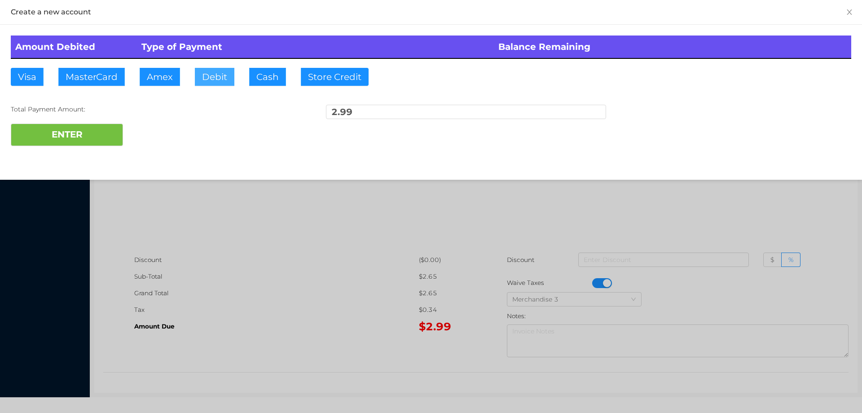
click at [220, 70] on button "Debit" at bounding box center [215, 77] width 40 height 18
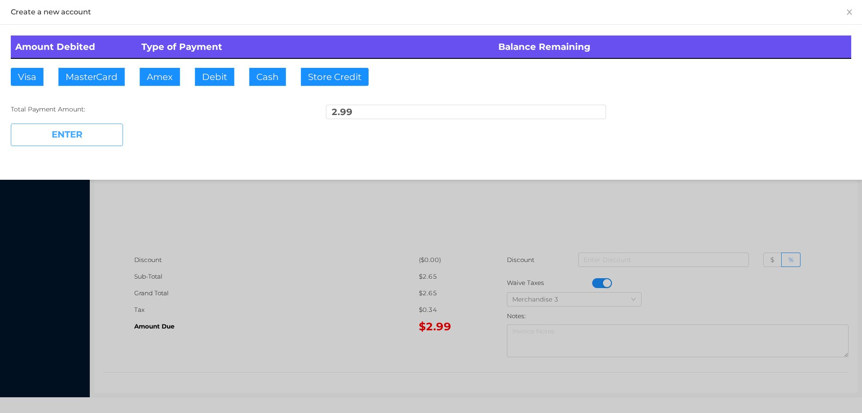
click at [106, 132] on button "ENTER" at bounding box center [67, 135] width 112 height 22
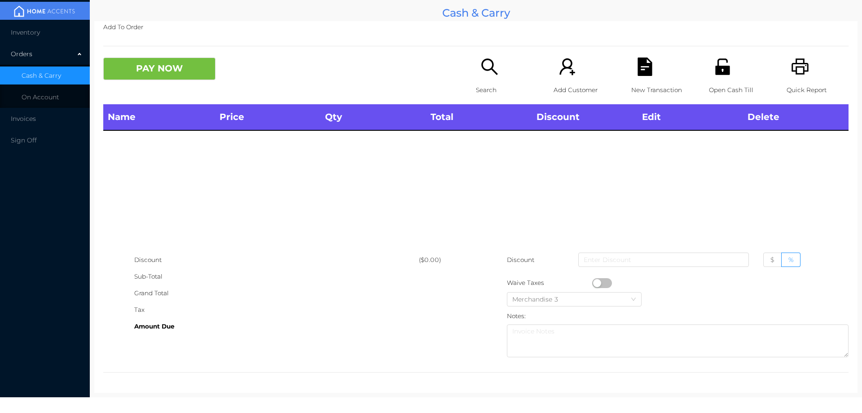
click at [482, 82] on p "Search" at bounding box center [507, 90] width 62 height 17
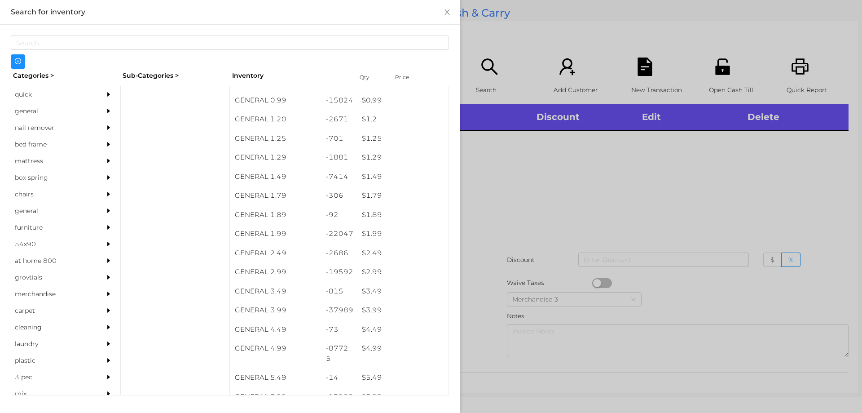
scroll to position [65, 0]
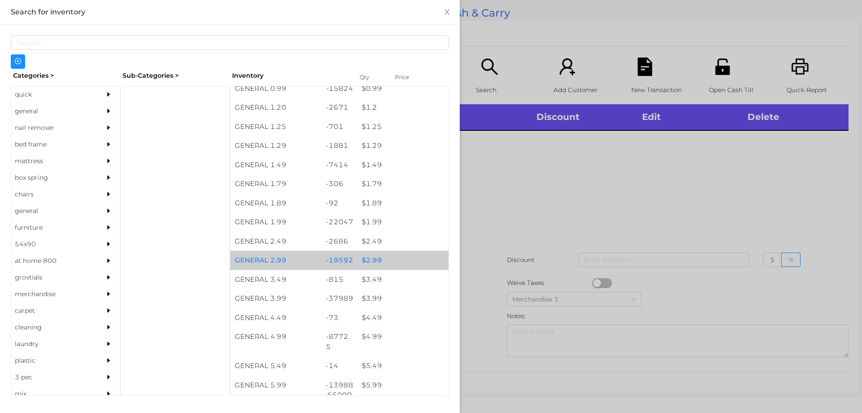
click at [378, 263] on div "$ 2.99" at bounding box center [402, 260] width 91 height 19
click at [390, 260] on div "$ 2.99" at bounding box center [402, 260] width 91 height 19
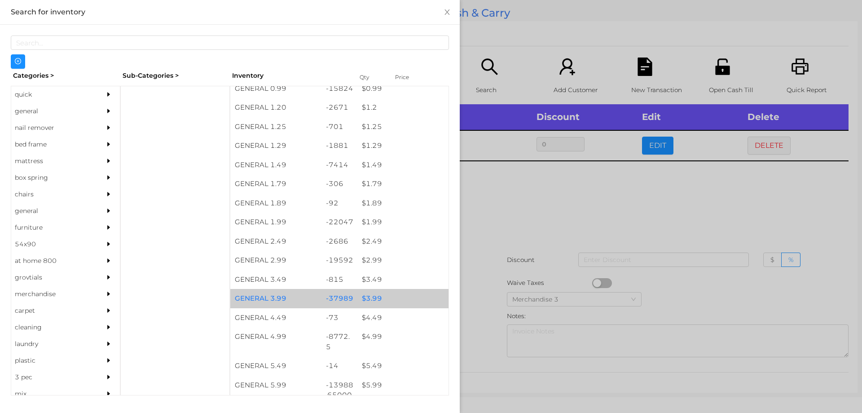
click at [379, 300] on div "$ 3.99" at bounding box center [402, 298] width 91 height 19
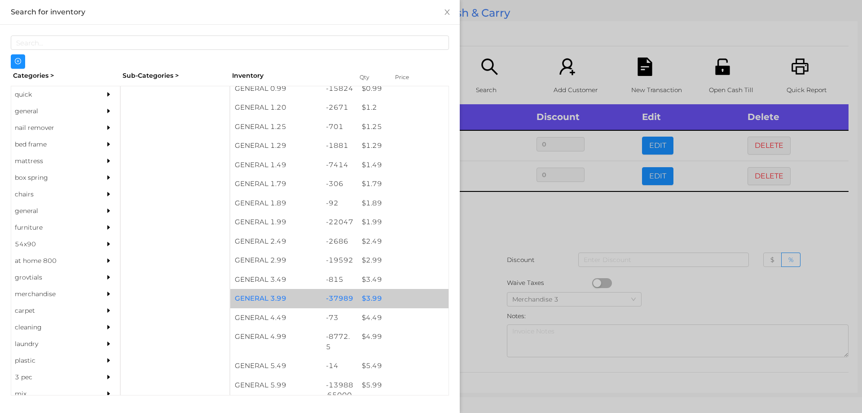
click at [387, 300] on div "$ 3.99" at bounding box center [402, 298] width 91 height 19
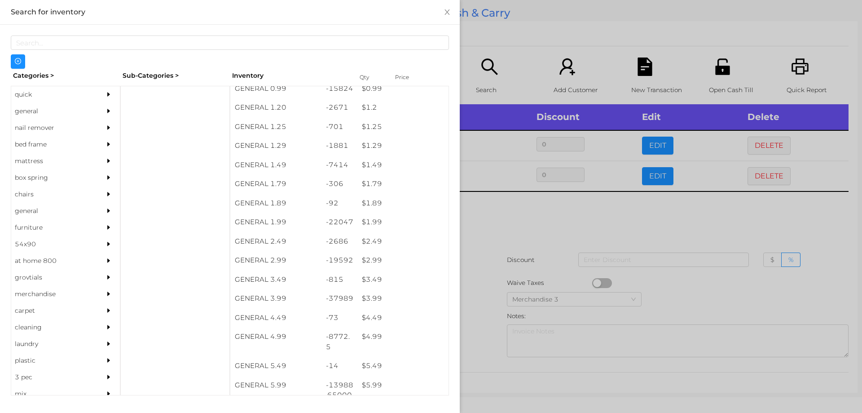
click at [525, 253] on div at bounding box center [431, 206] width 862 height 413
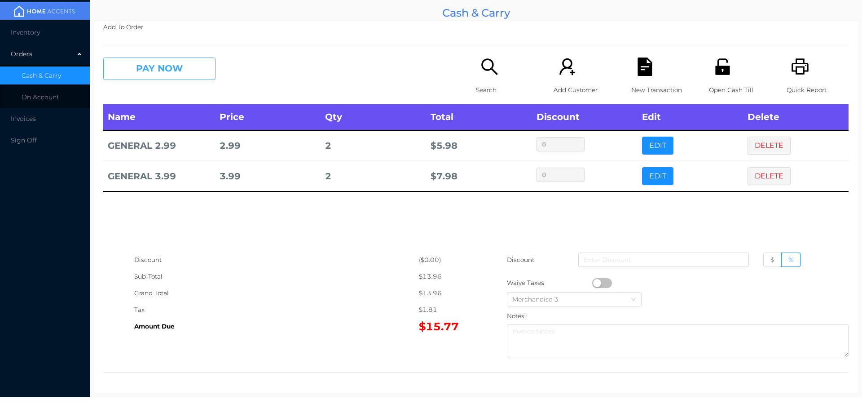
click at [178, 79] on button "PAY NOW" at bounding box center [159, 68] width 112 height 22
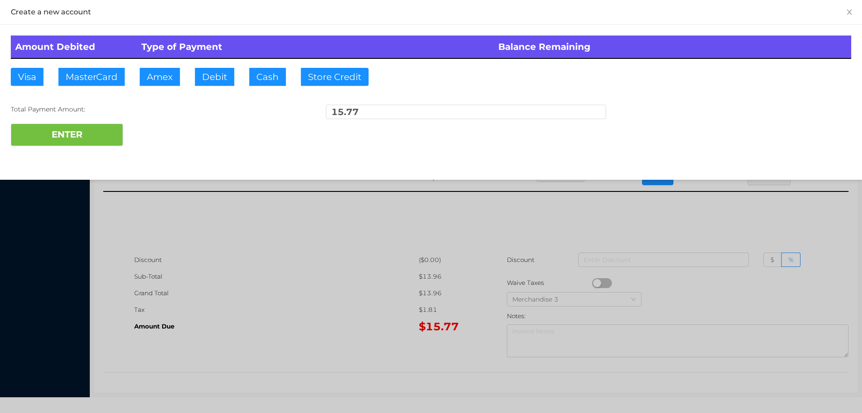
click at [231, 63] on div "Amount Debited Type of Payment Balance Remaining Visa MasterCard Amex Debit Cas…" at bounding box center [431, 91] width 862 height 132
click at [119, 124] on button "ENTER" at bounding box center [67, 135] width 112 height 22
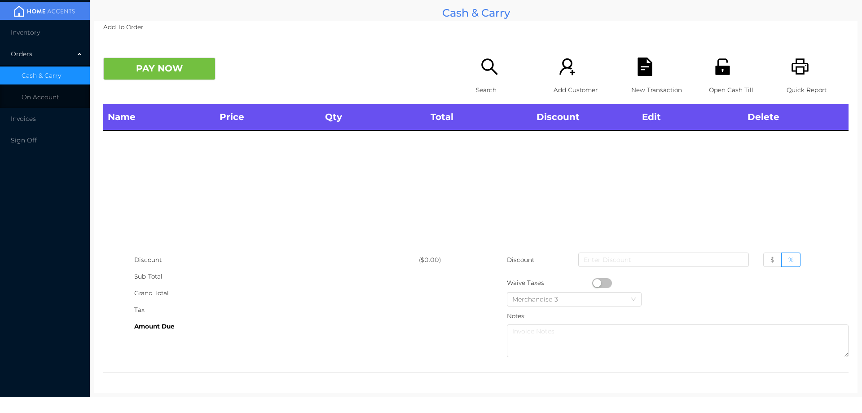
click at [793, 62] on icon "icon: printer" at bounding box center [800, 66] width 18 height 18
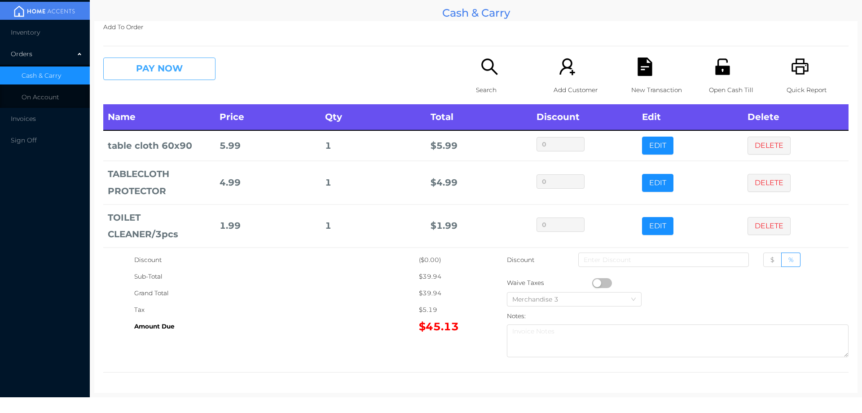
click at [142, 61] on button "PAY NOW" at bounding box center [159, 68] width 112 height 22
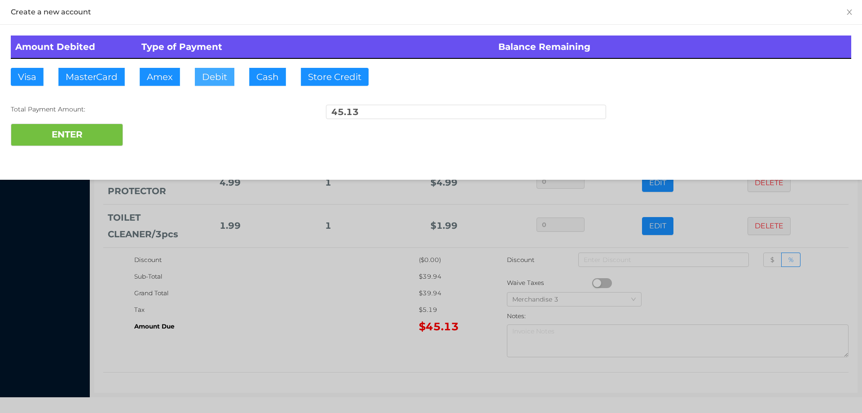
click at [217, 74] on button "Debit" at bounding box center [215, 77] width 40 height 18
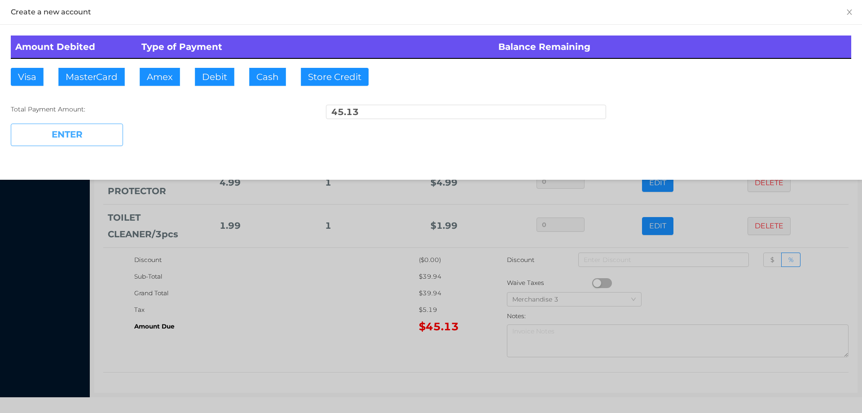
click at [90, 136] on button "ENTER" at bounding box center [67, 135] width 112 height 22
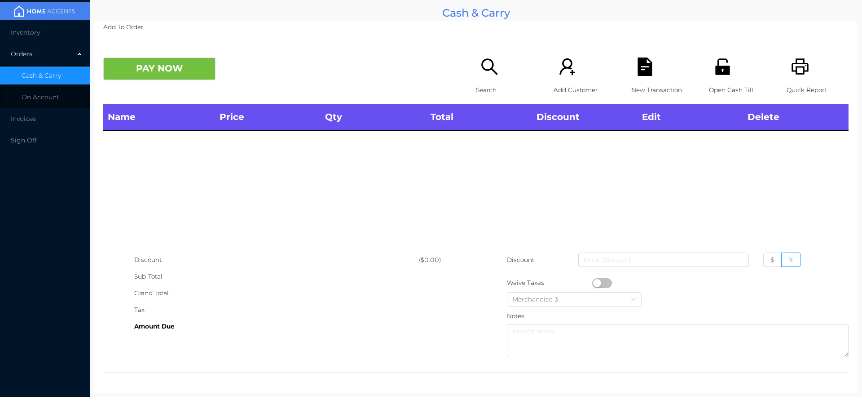
click at [493, 67] on icon "icon: search" at bounding box center [490, 66] width 18 height 18
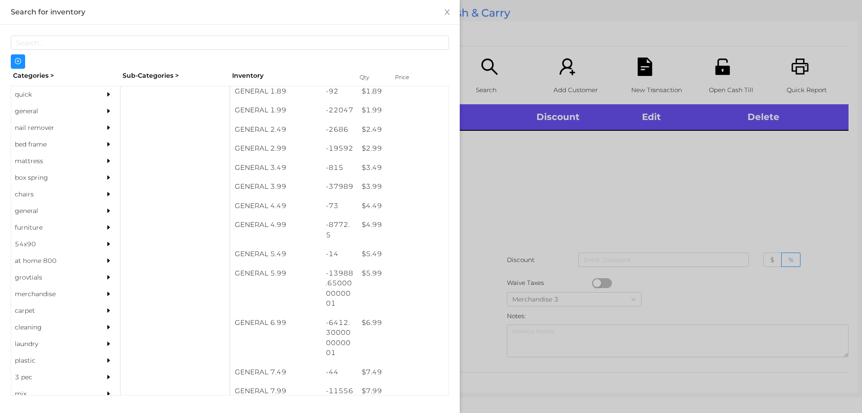
scroll to position [191, 0]
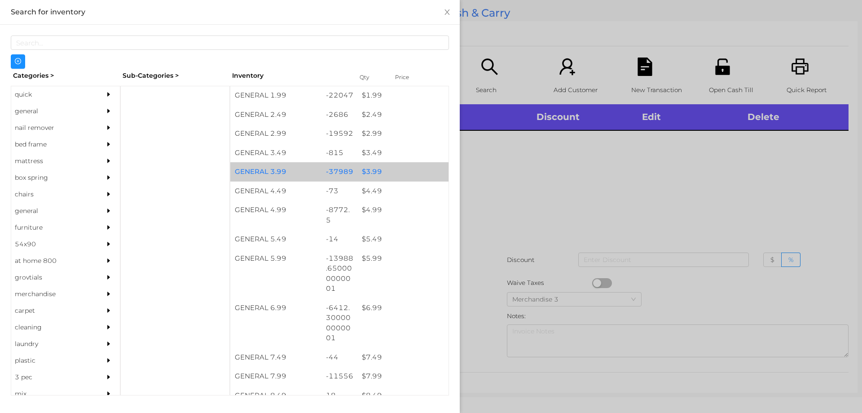
click at [404, 176] on div "$ 3.99" at bounding box center [402, 171] width 91 height 19
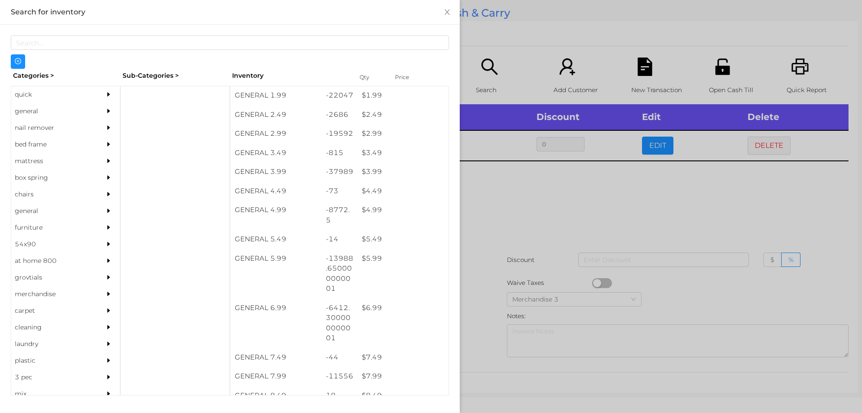
click at [498, 220] on div at bounding box center [431, 206] width 862 height 413
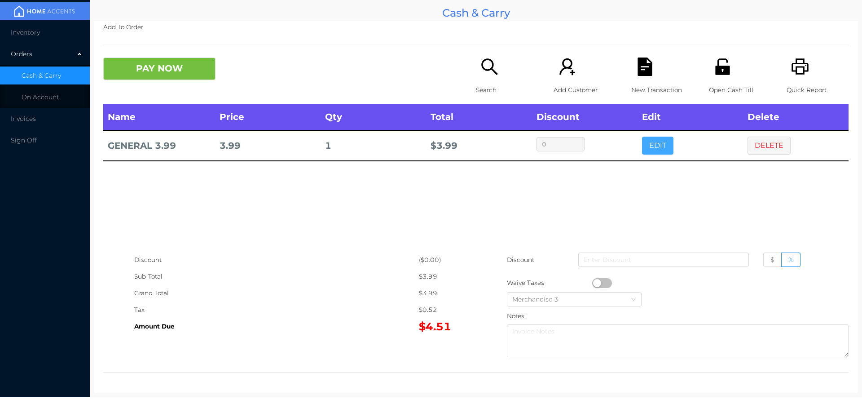
click at [663, 153] on button "EDIT" at bounding box center [657, 146] width 31 height 18
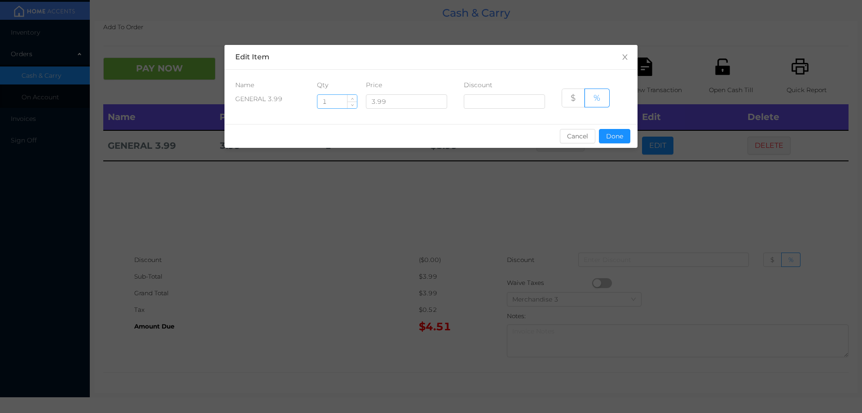
click at [340, 104] on input "1" at bounding box center [338, 101] width 40 height 13
type input "8"
click at [621, 130] on button "Done" at bounding box center [614, 136] width 31 height 14
type input "0%"
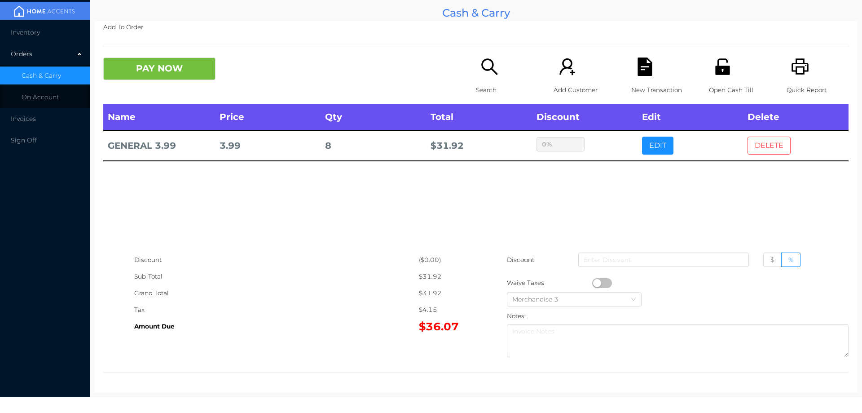
click at [778, 146] on button "DELETE" at bounding box center [769, 146] width 43 height 18
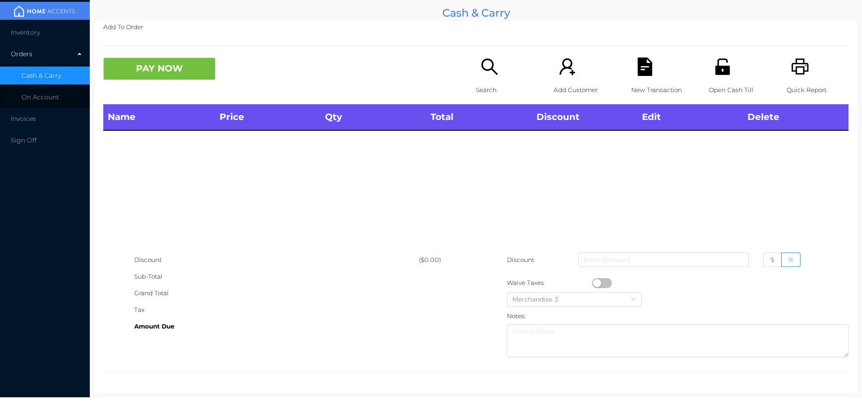
click at [485, 70] on icon "icon: search" at bounding box center [489, 66] width 16 height 16
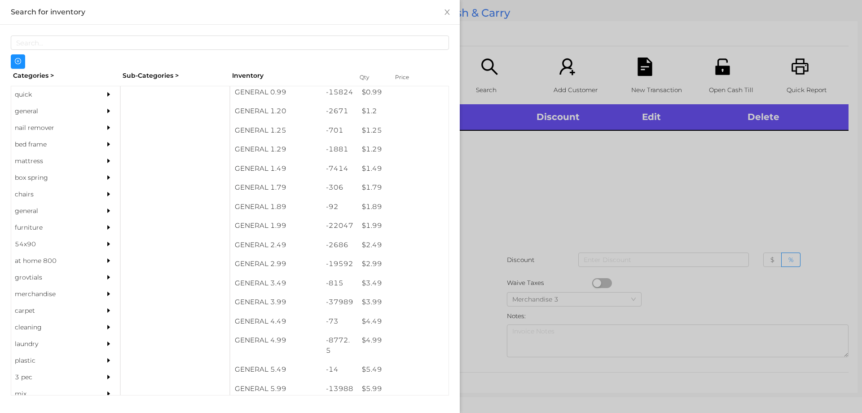
scroll to position [104, 0]
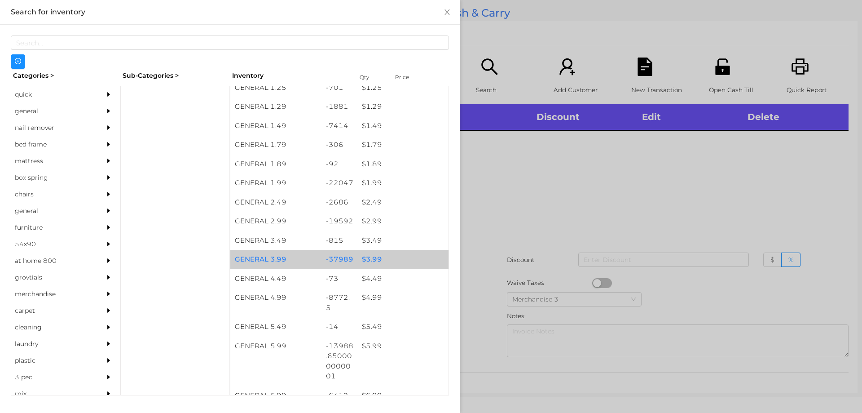
click at [378, 257] on div "$ 3.99" at bounding box center [402, 259] width 91 height 19
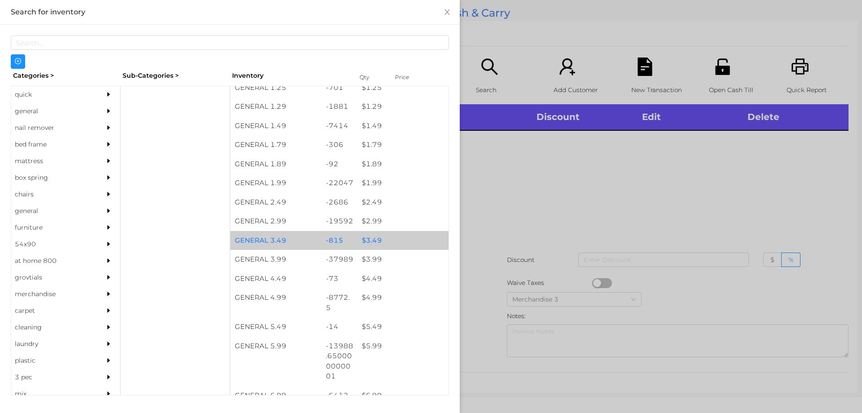
click at [372, 249] on div "$ 3.49" at bounding box center [402, 240] width 91 height 19
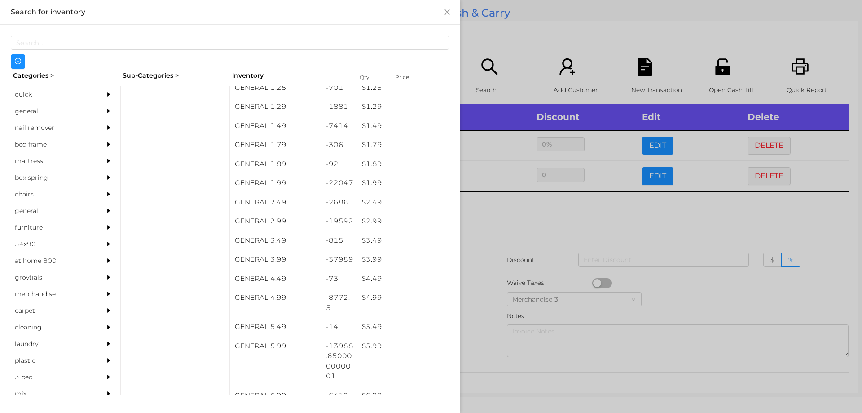
click at [557, 231] on div at bounding box center [431, 206] width 862 height 413
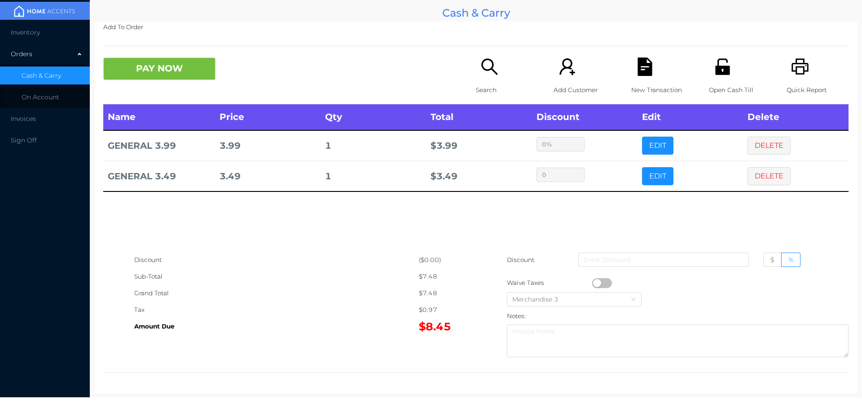
click at [644, 65] on icon "icon: file-text" at bounding box center [645, 66] width 14 height 18
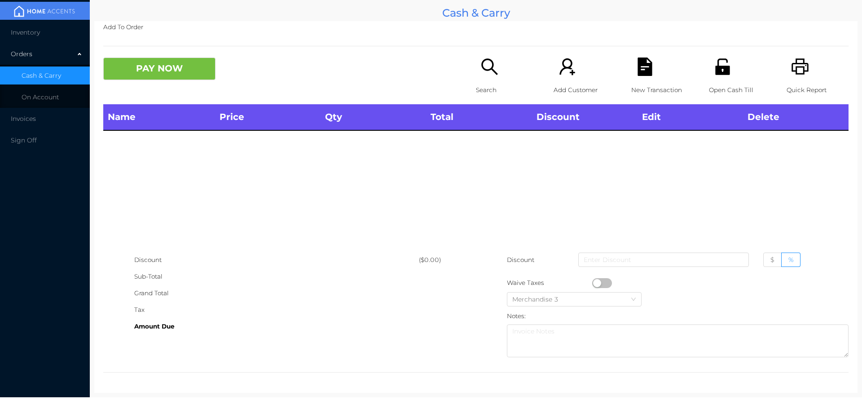
click at [490, 76] on icon "icon: search" at bounding box center [490, 66] width 18 height 18
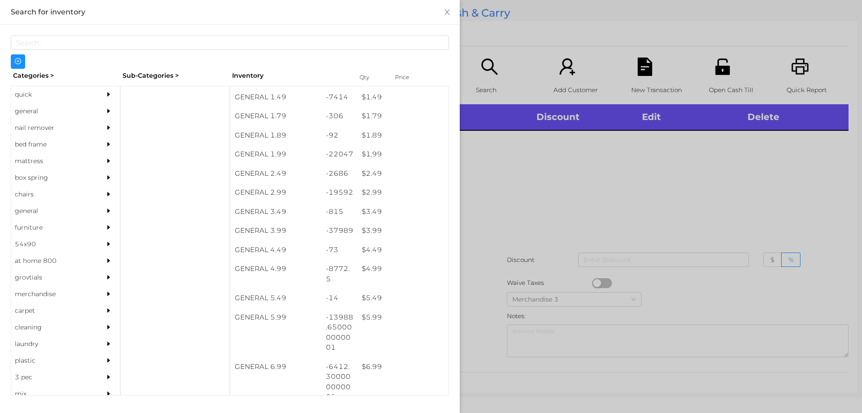
scroll to position [132, 0]
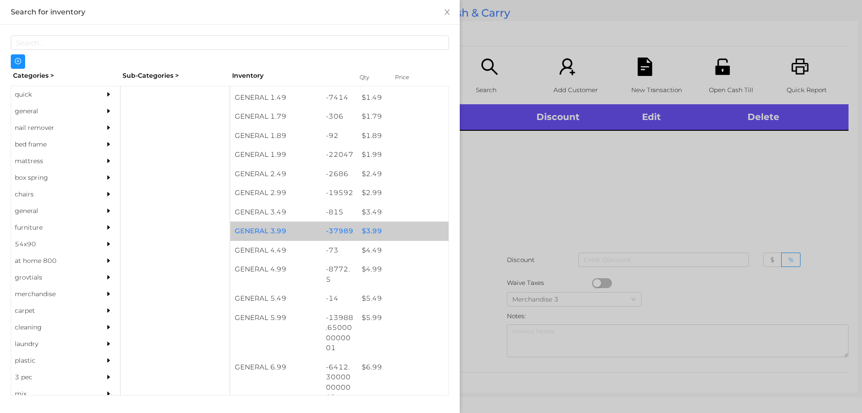
click at [382, 236] on div "$ 3.99" at bounding box center [402, 230] width 91 height 19
click at [384, 237] on div "$ 3.99" at bounding box center [402, 230] width 91 height 19
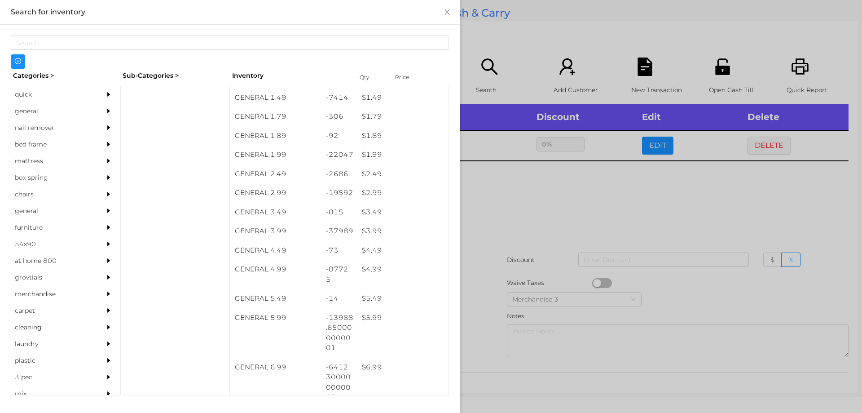
click at [573, 238] on div at bounding box center [431, 206] width 862 height 413
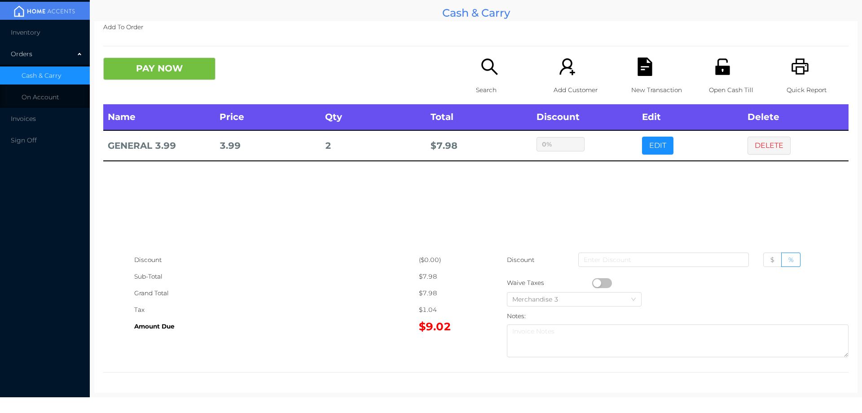
click at [487, 79] on div "Search" at bounding box center [507, 80] width 62 height 47
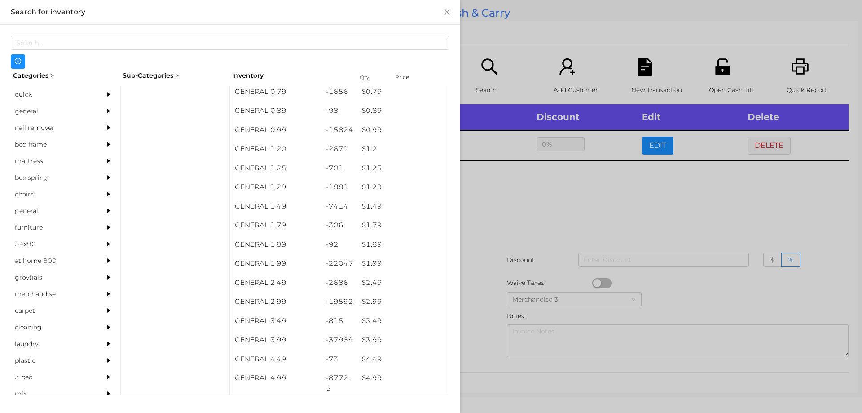
scroll to position [23, 0]
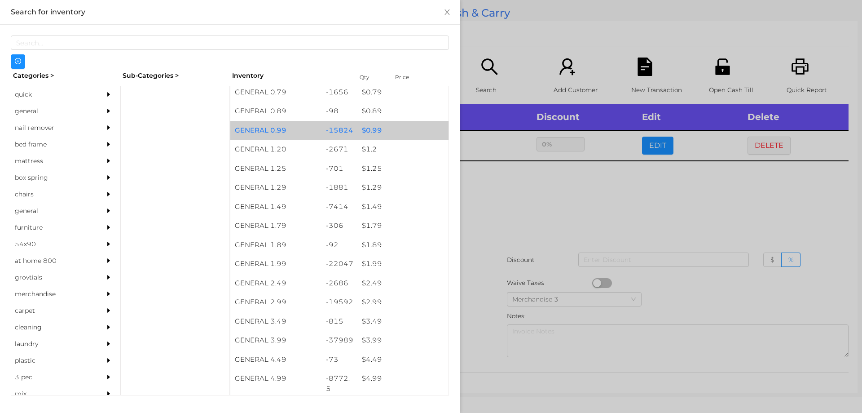
click at [361, 126] on div "$ 0.99" at bounding box center [402, 130] width 91 height 19
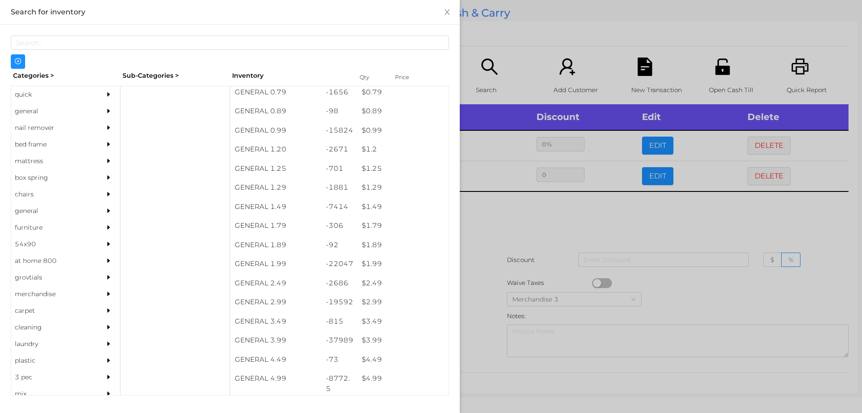
click at [515, 243] on div at bounding box center [431, 206] width 862 height 413
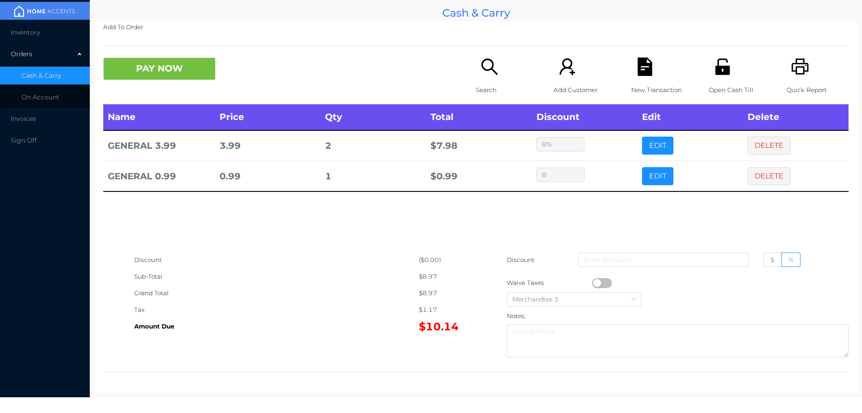
click at [176, 96] on div "PAY NOW Search Add Customer New Transaction Open Cash Till Quick Report" at bounding box center [475, 80] width 745 height 47
click at [194, 66] on button "PAY NOW" at bounding box center [159, 68] width 112 height 22
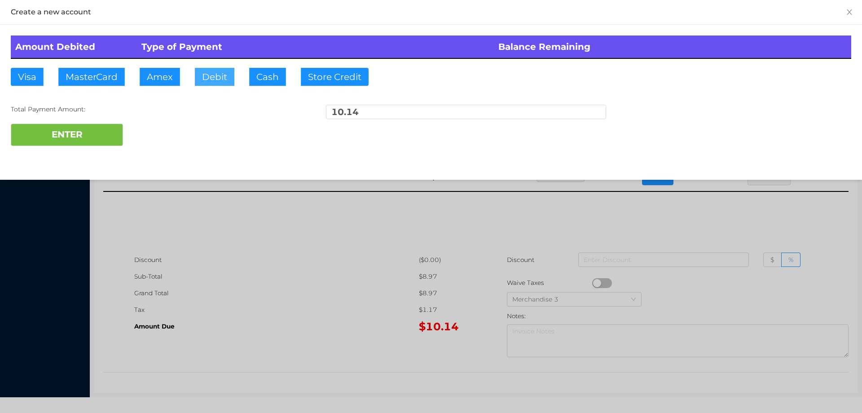
click at [209, 71] on button "Debit" at bounding box center [215, 77] width 40 height 18
click at [91, 115] on div "Total Payment Amount: 10.14" at bounding box center [431, 114] width 841 height 19
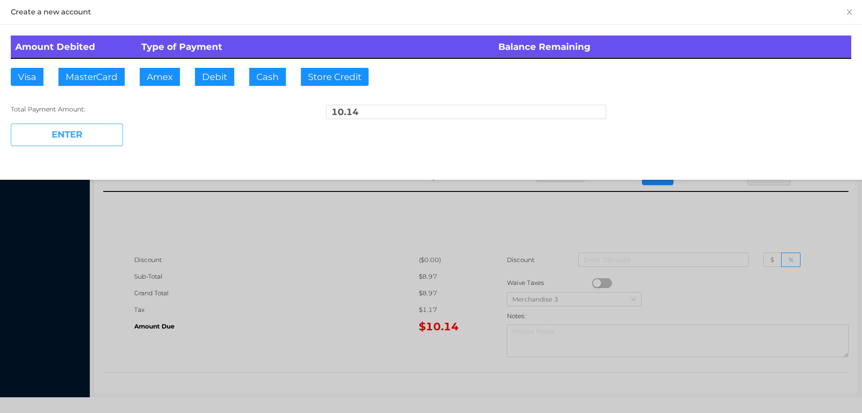
click at [79, 136] on button "ENTER" at bounding box center [67, 135] width 112 height 22
type input "0"
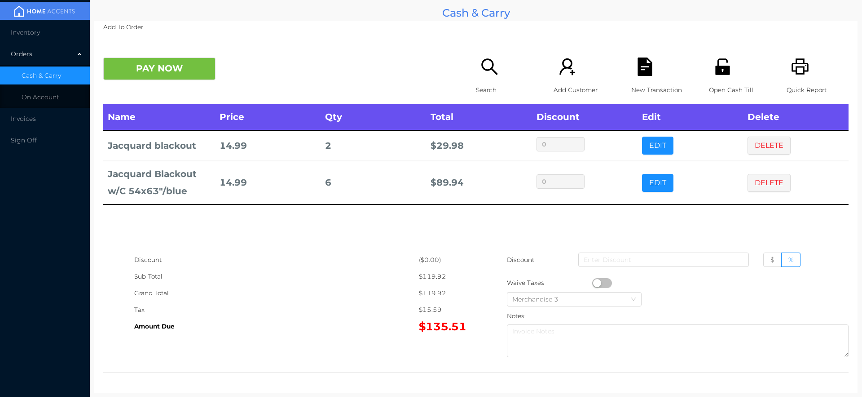
click at [782, 260] on label "%" at bounding box center [791, 259] width 19 height 14
click at [789, 262] on input "%" at bounding box center [789, 262] width 0 height 0
click at [771, 262] on span "$" at bounding box center [773, 260] width 4 height 8
click at [771, 262] on input "$" at bounding box center [771, 262] width 0 height 0
click at [674, 259] on input at bounding box center [663, 259] width 171 height 14
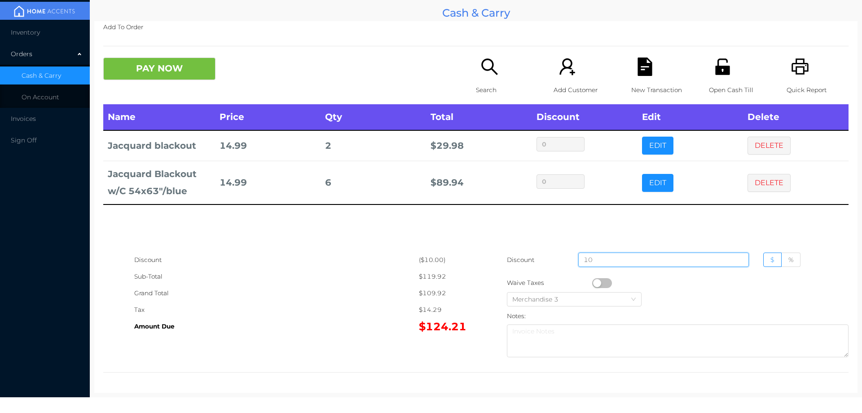
type input "10"
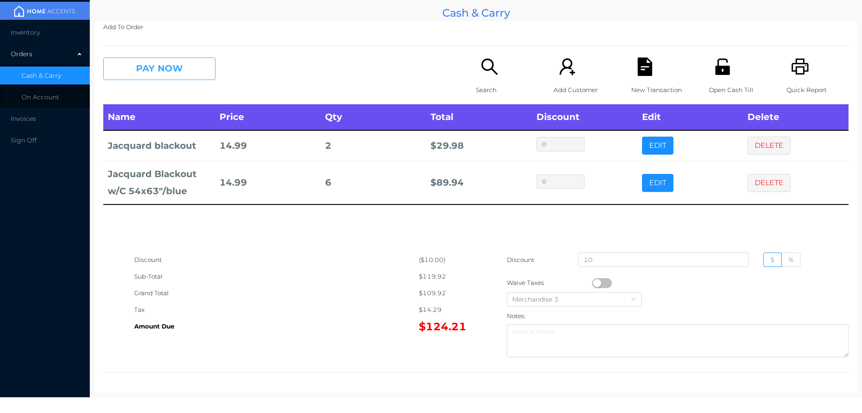
click at [175, 58] on button "PAY NOW" at bounding box center [159, 68] width 112 height 22
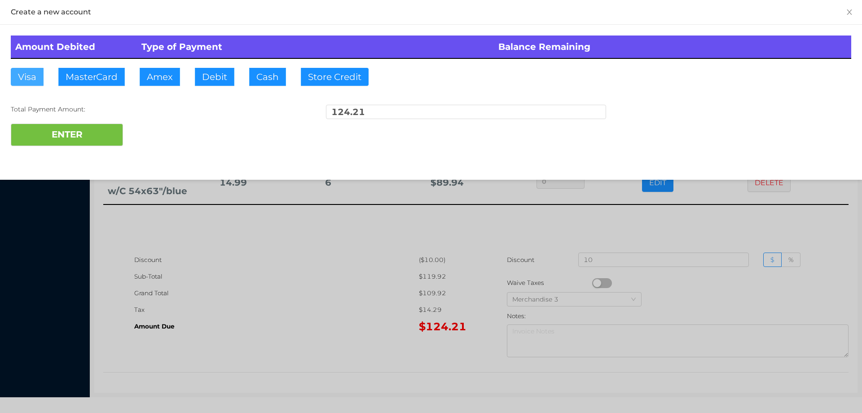
click at [20, 71] on button "Visa" at bounding box center [27, 77] width 33 height 18
click at [31, 128] on button "ENTER" at bounding box center [67, 135] width 112 height 22
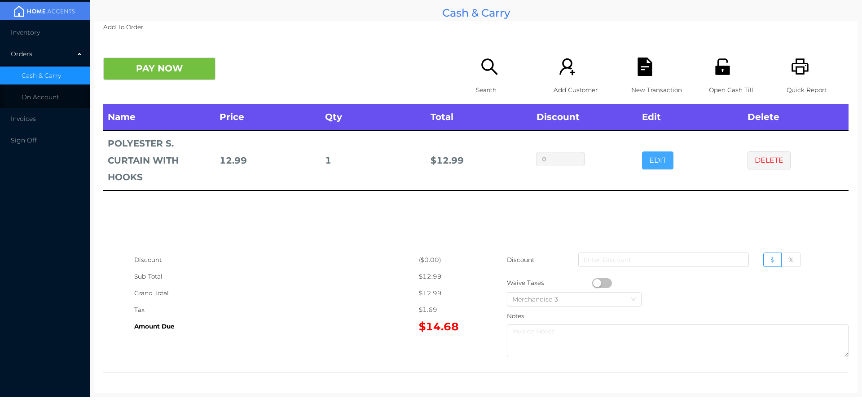
click at [642, 155] on button "EDIT" at bounding box center [657, 160] width 31 height 18
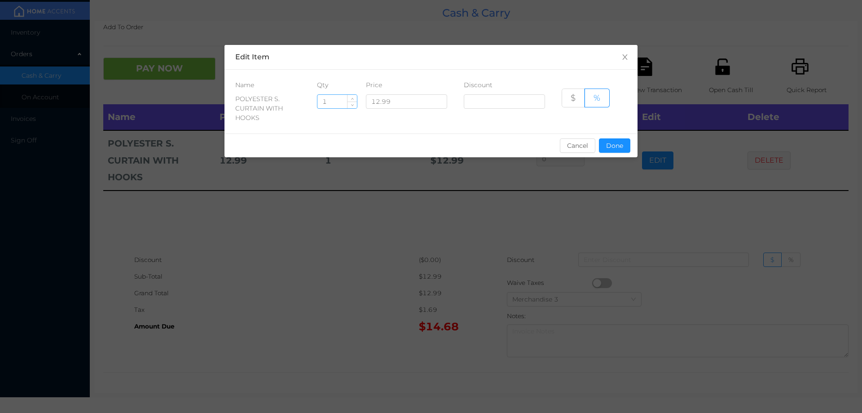
click at [340, 107] on input "1" at bounding box center [338, 101] width 40 height 13
type input "58"
click at [608, 150] on button "Done" at bounding box center [614, 145] width 31 height 14
type input "0%"
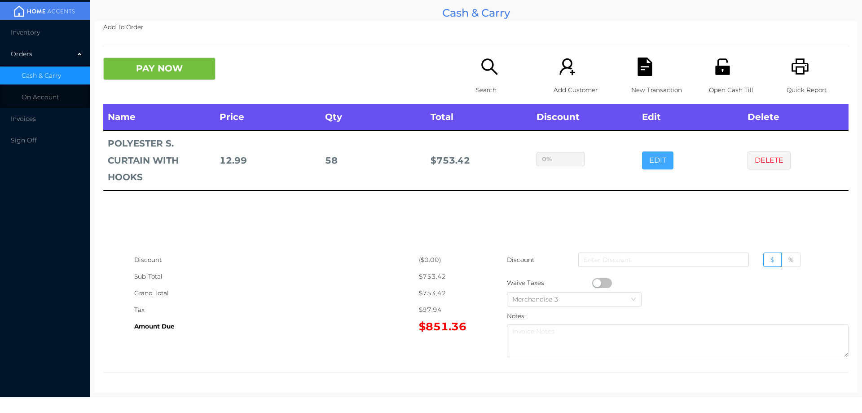
click at [642, 167] on button "EDIT" at bounding box center [657, 160] width 31 height 18
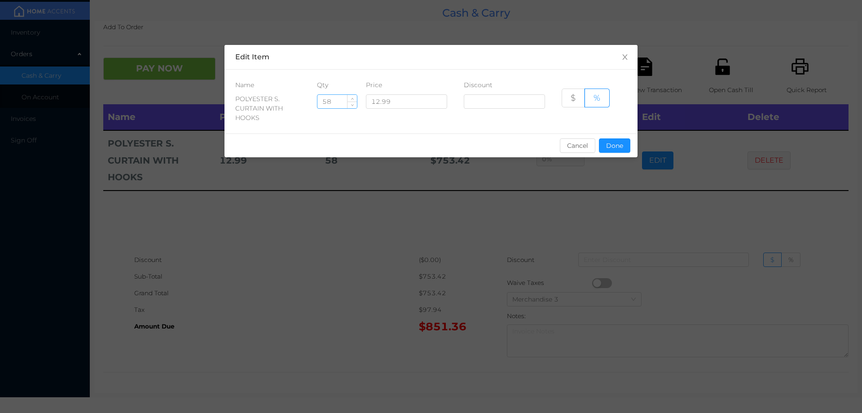
click at [341, 103] on input "58" at bounding box center [338, 101] width 40 height 13
type input "5"
click at [615, 148] on button "Done" at bounding box center [614, 145] width 31 height 14
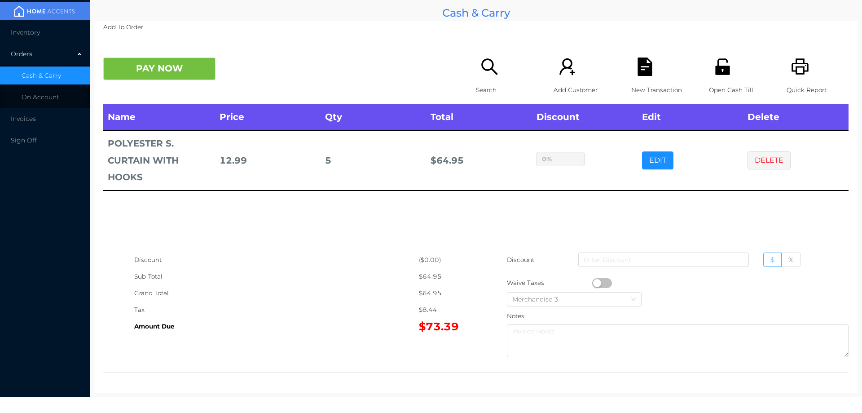
click at [771, 259] on span "$" at bounding box center [773, 260] width 4 height 8
click at [771, 262] on input "$" at bounding box center [771, 262] width 0 height 0
click at [623, 257] on input at bounding box center [663, 259] width 171 height 14
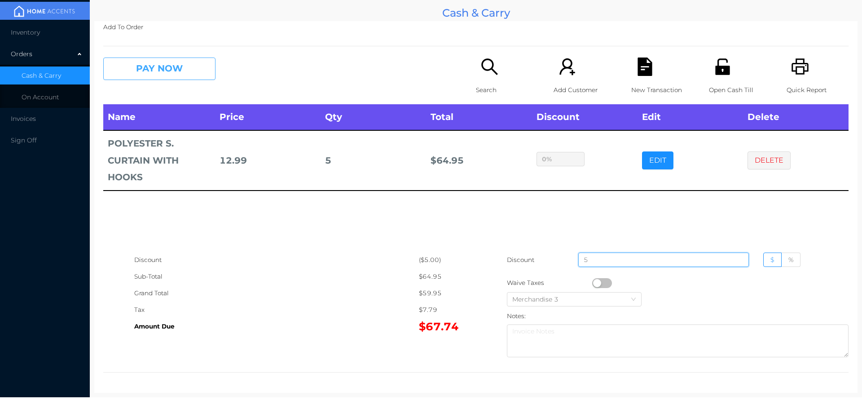
type input "5"
click at [161, 78] on button "PAY NOW" at bounding box center [159, 68] width 112 height 22
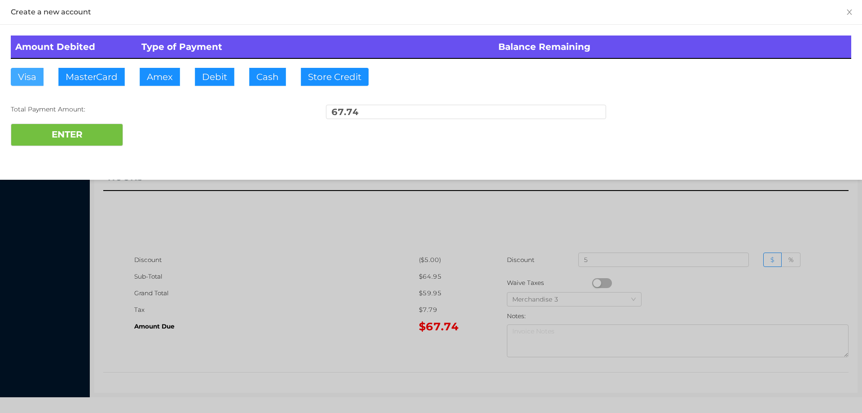
click at [31, 82] on button "Visa" at bounding box center [27, 77] width 33 height 18
click at [84, 141] on button "ENTER" at bounding box center [67, 135] width 112 height 22
type input "0"
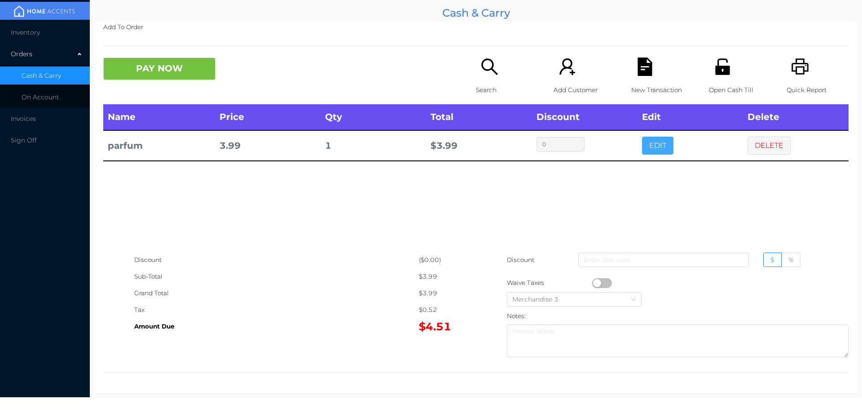
click at [654, 145] on button "EDIT" at bounding box center [657, 146] width 31 height 18
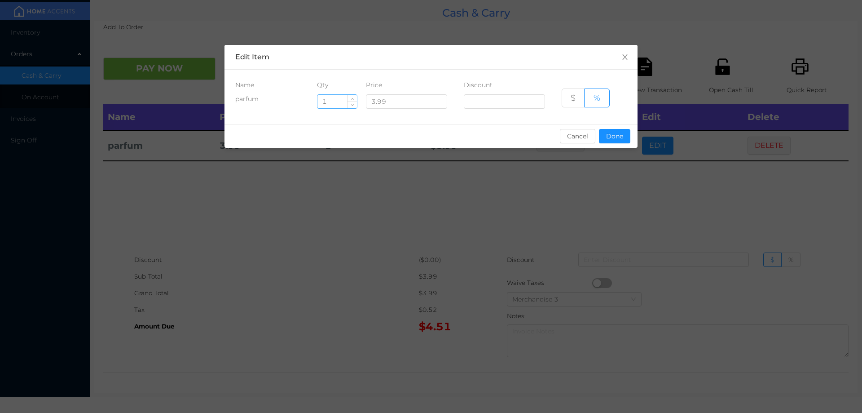
click at [344, 100] on input "1" at bounding box center [338, 101] width 40 height 13
type input "9"
click at [616, 129] on button "Done" at bounding box center [614, 136] width 31 height 14
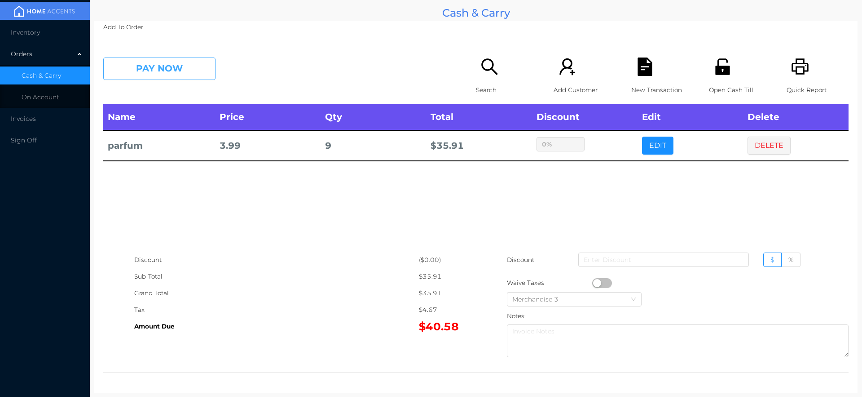
click at [145, 80] on button "PAY NOW" at bounding box center [159, 68] width 112 height 22
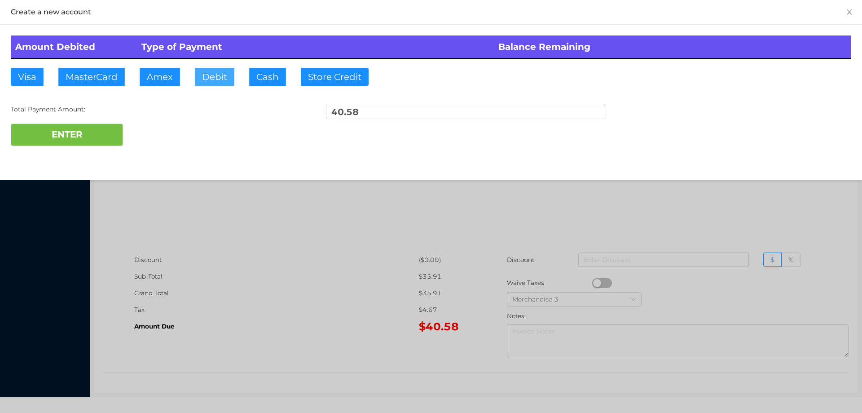
click at [219, 85] on button "Debit" at bounding box center [215, 77] width 40 height 18
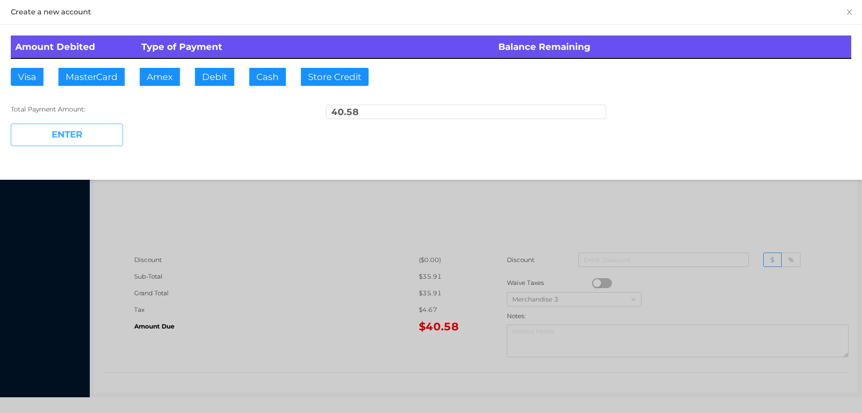
click at [94, 141] on button "ENTER" at bounding box center [67, 135] width 112 height 22
type input "0"
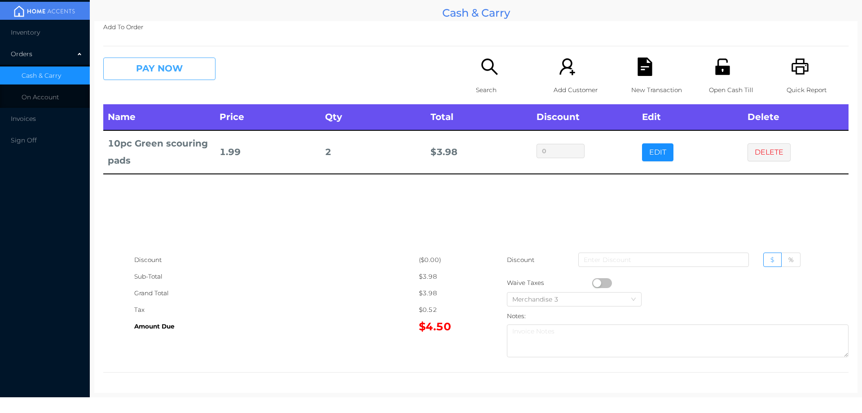
click at [157, 61] on button "PAY NOW" at bounding box center [159, 68] width 112 height 22
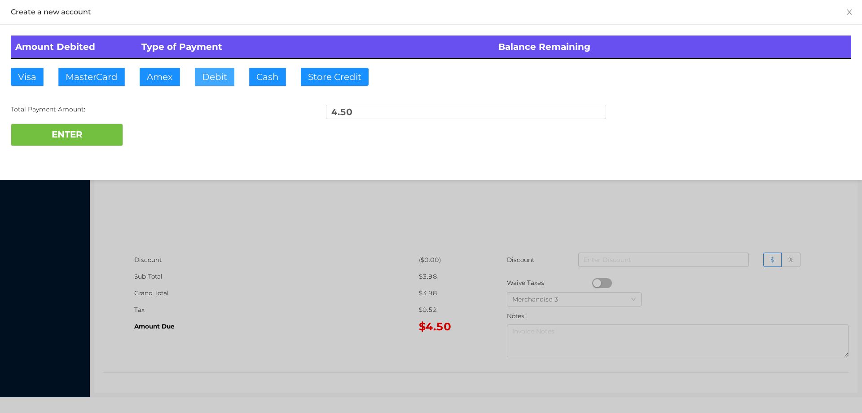
click at [217, 71] on button "Debit" at bounding box center [215, 77] width 40 height 18
type input "10"
click at [71, 155] on div "Amount Debited Type of Payment Balance Remaining Visa MasterCard Amex Debit Cas…" at bounding box center [431, 91] width 862 height 132
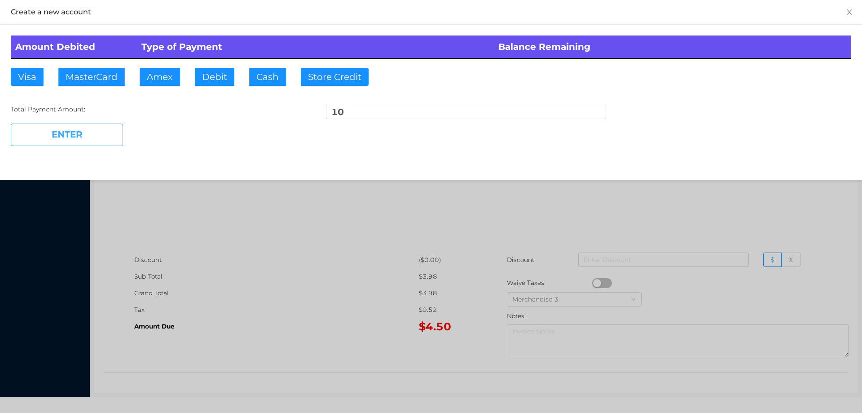
click at [41, 130] on button "ENTER" at bounding box center [67, 135] width 112 height 22
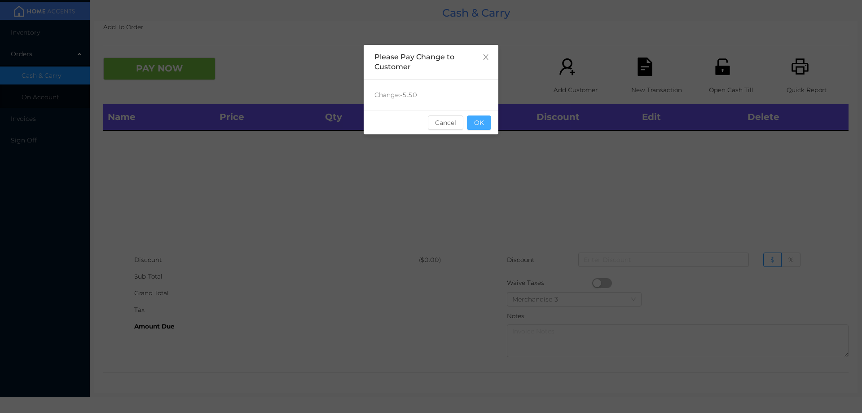
click at [479, 125] on button "OK" at bounding box center [479, 122] width 24 height 14
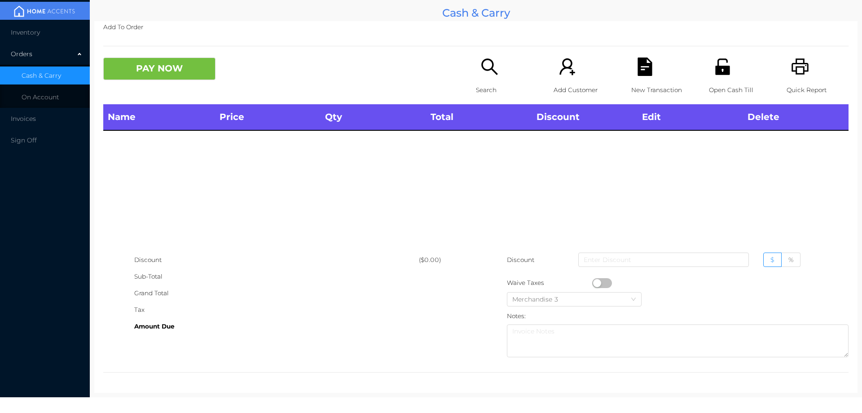
click at [721, 67] on icon "icon: unlock" at bounding box center [722, 66] width 14 height 16
click at [476, 74] on div "Search" at bounding box center [507, 80] width 62 height 47
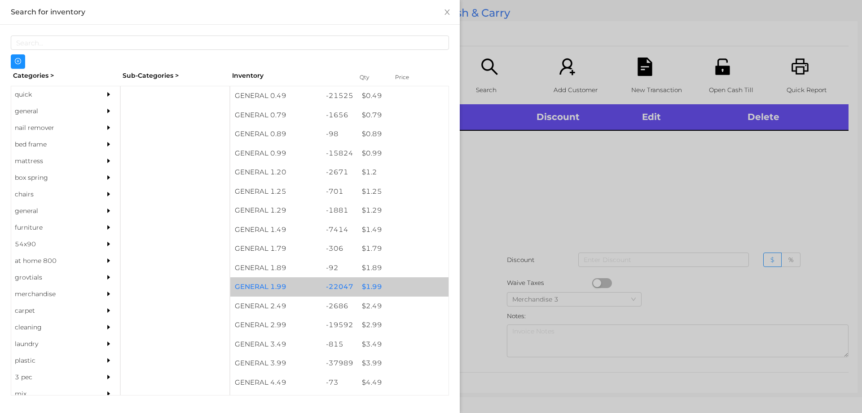
click at [397, 290] on div "$ 1.99" at bounding box center [402, 286] width 91 height 19
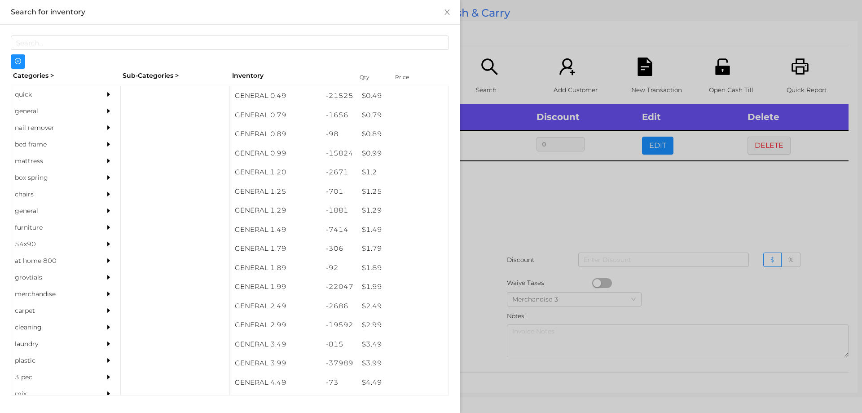
click at [517, 244] on div at bounding box center [431, 206] width 862 height 413
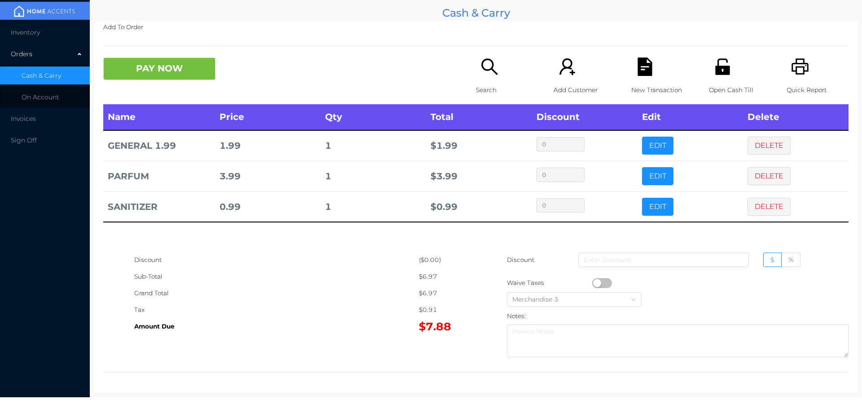
click at [197, 70] on button "PAY NOW" at bounding box center [159, 68] width 112 height 22
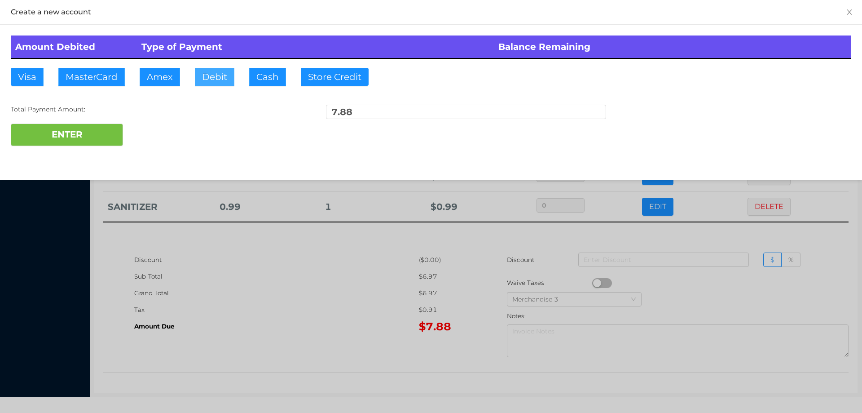
click at [217, 68] on button "Debit" at bounding box center [215, 77] width 40 height 18
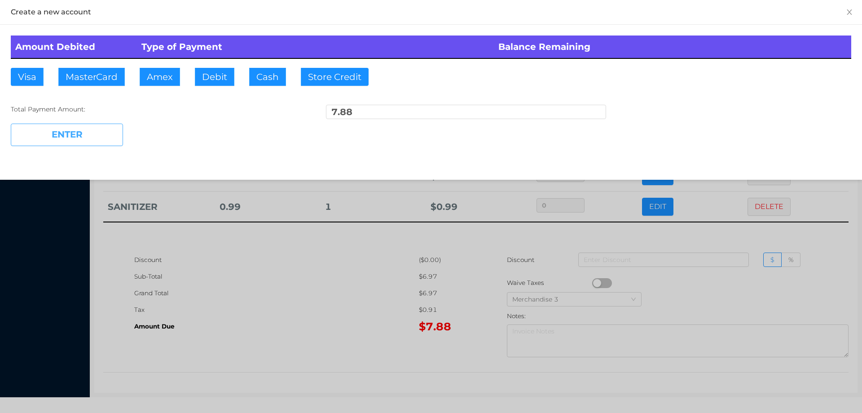
click at [93, 125] on button "ENTER" at bounding box center [67, 135] width 112 height 22
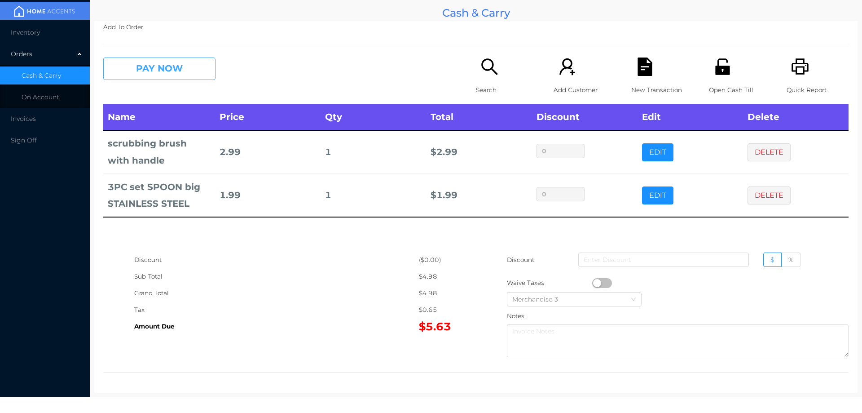
click at [160, 70] on button "PAY NOW" at bounding box center [159, 68] width 112 height 22
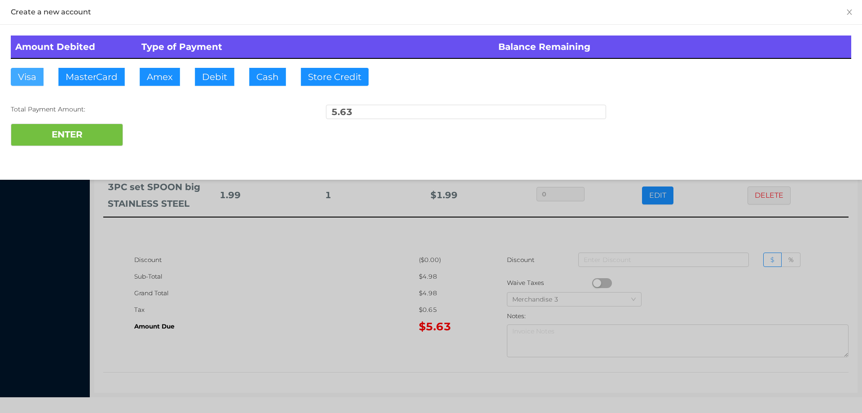
click at [25, 84] on button "Visa" at bounding box center [27, 77] width 33 height 18
click at [54, 132] on button "ENTER" at bounding box center [67, 135] width 112 height 22
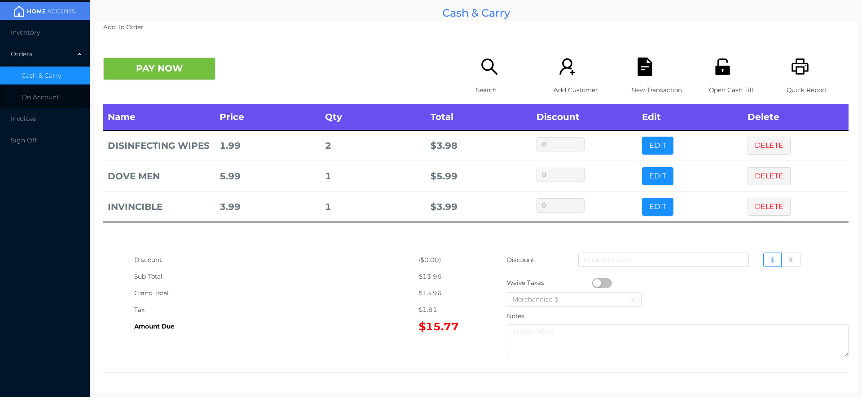
click at [652, 207] on button "EDIT" at bounding box center [657, 207] width 31 height 18
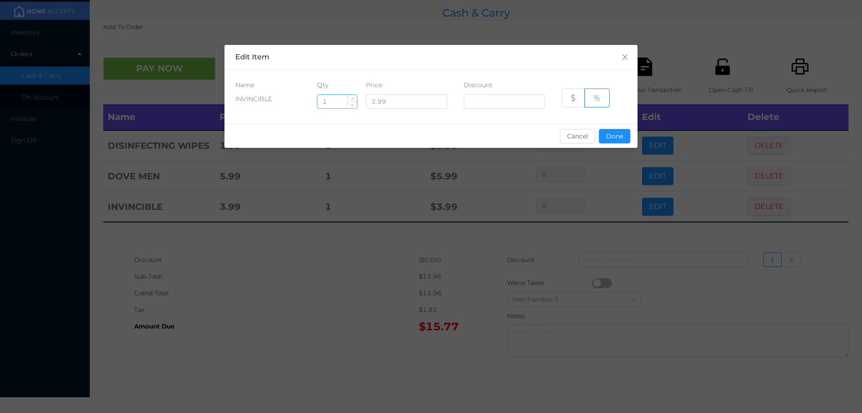
click at [340, 103] on input "1" at bounding box center [338, 101] width 40 height 13
type input "7"
click at [612, 141] on button "Done" at bounding box center [614, 136] width 31 height 14
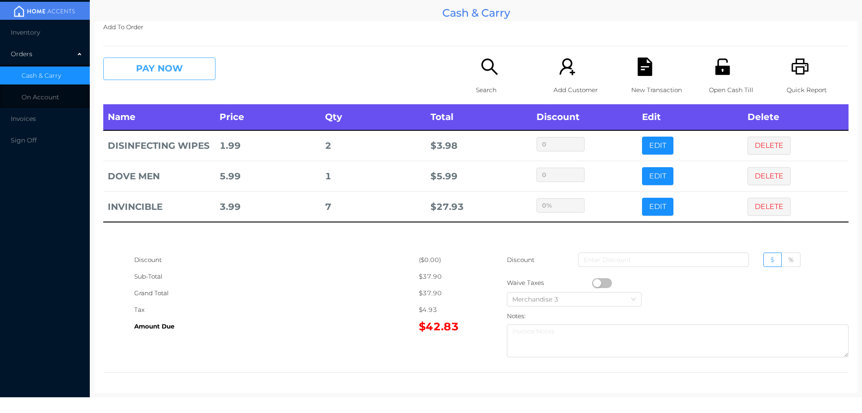
click at [150, 65] on button "PAY NOW" at bounding box center [159, 68] width 112 height 22
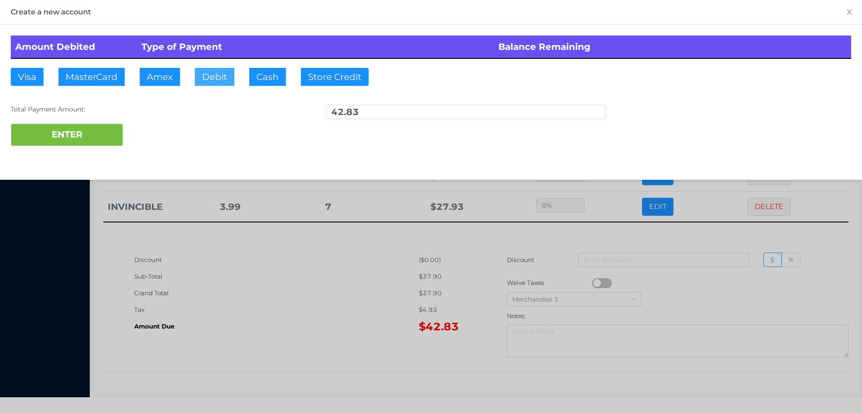
click at [209, 77] on button "Debit" at bounding box center [215, 77] width 40 height 18
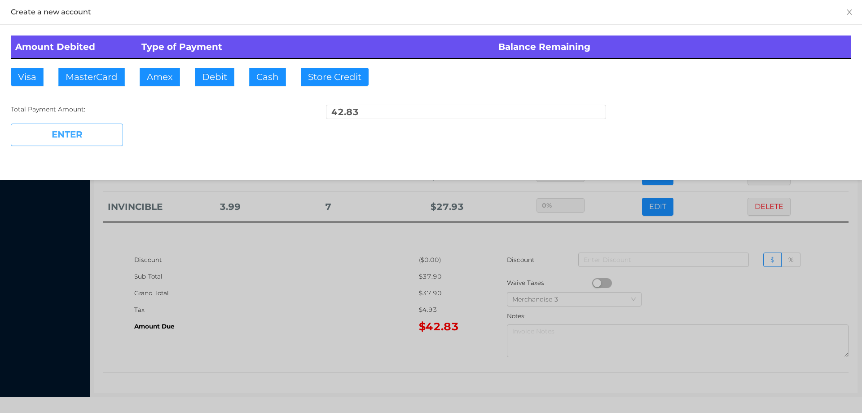
click at [49, 140] on button "ENTER" at bounding box center [67, 135] width 112 height 22
type input "0"
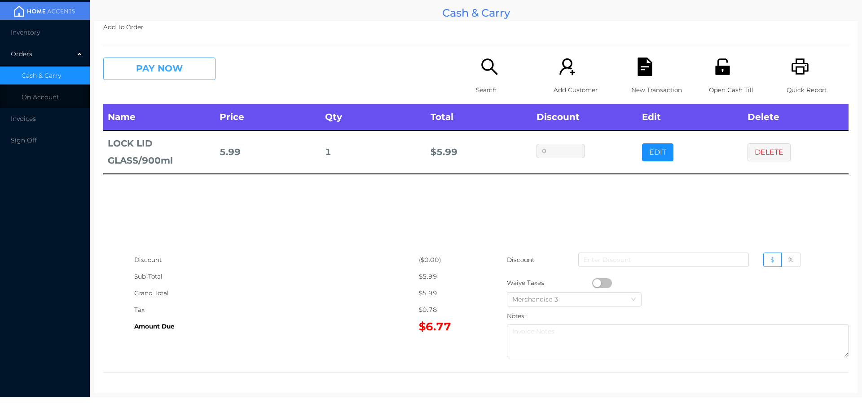
click at [139, 59] on button "PAY NOW" at bounding box center [159, 68] width 112 height 22
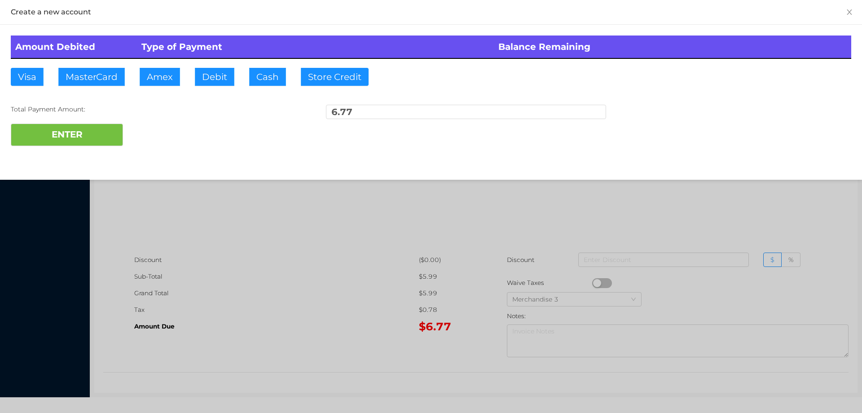
click at [259, 55] on th "Type of Payment" at bounding box center [315, 46] width 357 height 23
click at [94, 140] on button "ENTER" at bounding box center [67, 135] width 112 height 22
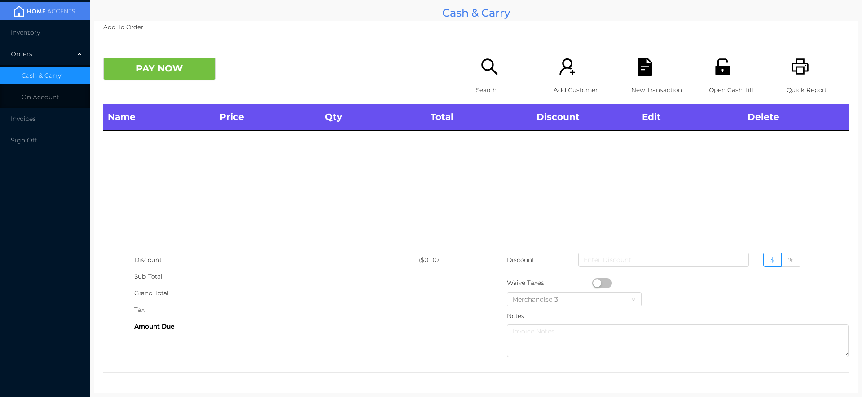
click at [31, 38] on li "Inventory" at bounding box center [45, 32] width 90 height 18
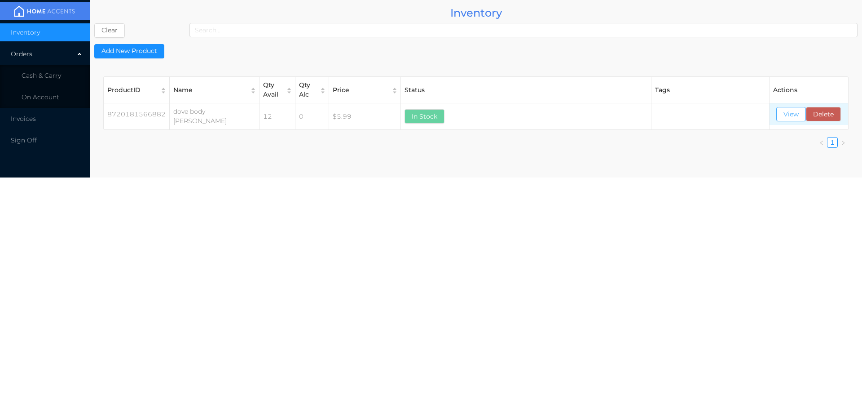
click at [786, 115] on button "View" at bounding box center [791, 114] width 30 height 14
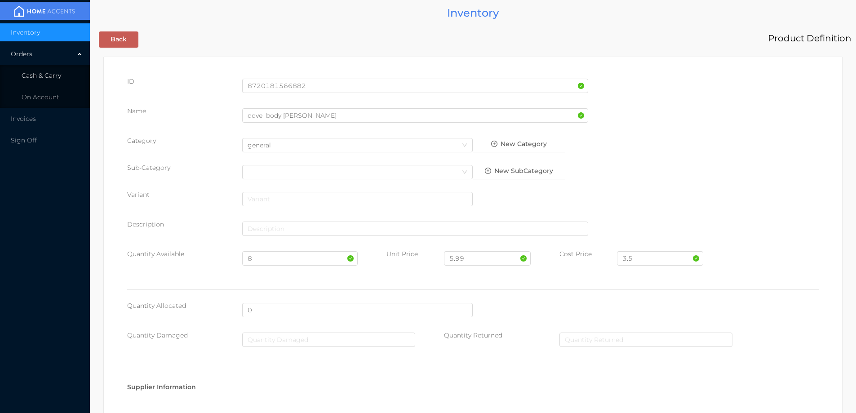
click at [48, 81] on li "Cash & Carry" at bounding box center [45, 75] width 90 height 18
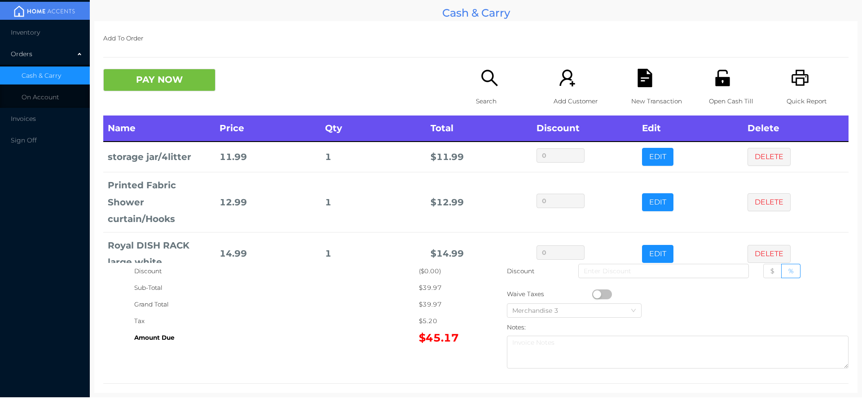
click at [719, 94] on p "Open Cash Till" at bounding box center [740, 101] width 62 height 17
click at [163, 73] on button "PAY NOW" at bounding box center [159, 80] width 112 height 22
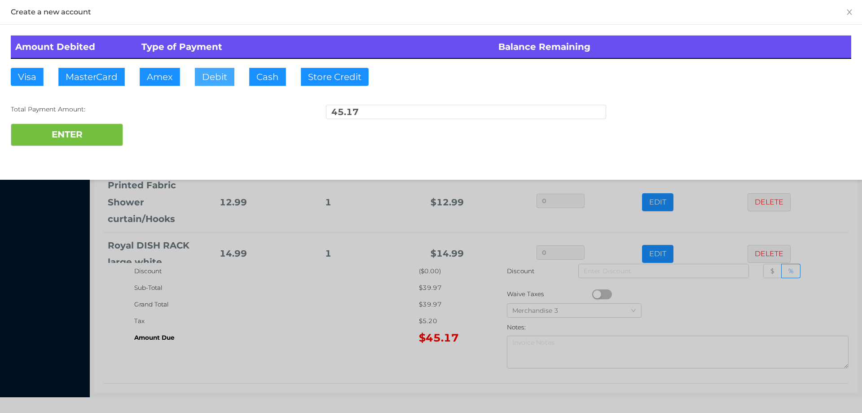
click at [213, 79] on button "Debit" at bounding box center [215, 77] width 40 height 18
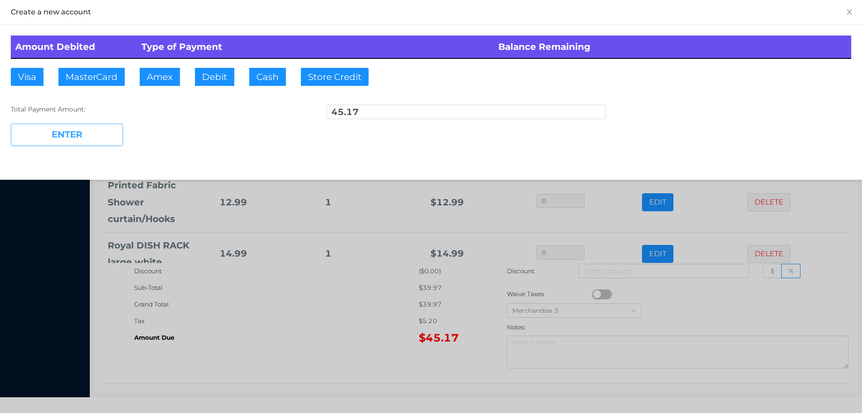
click at [76, 126] on button "ENTER" at bounding box center [67, 135] width 112 height 22
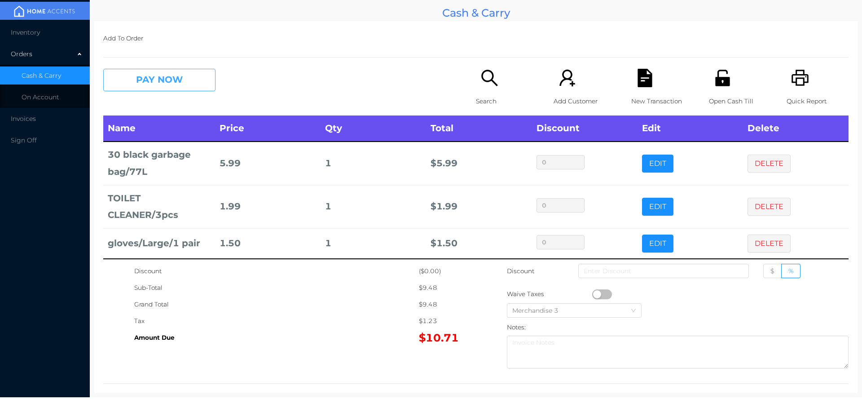
click at [160, 81] on button "PAY NOW" at bounding box center [159, 80] width 112 height 22
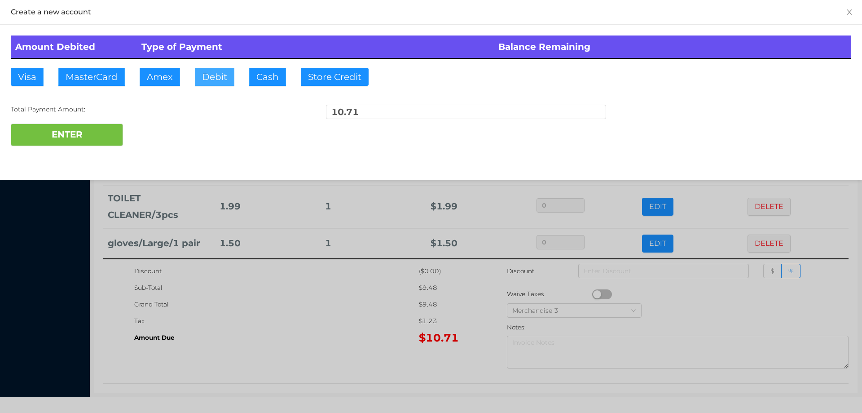
click at [216, 84] on button "Debit" at bounding box center [215, 77] width 40 height 18
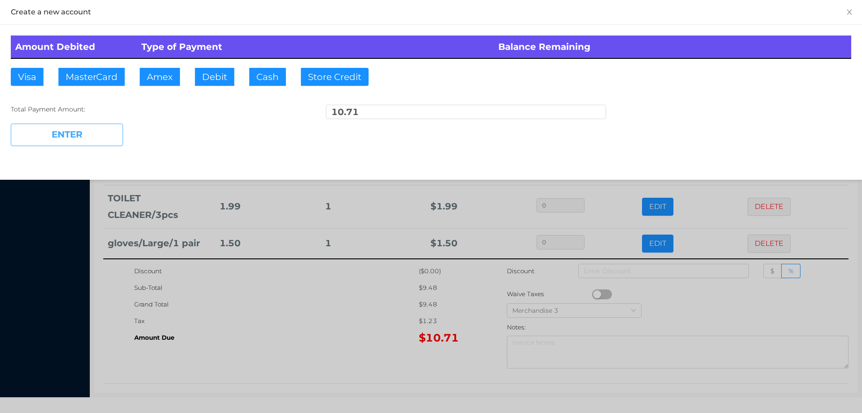
click at [89, 140] on button "ENTER" at bounding box center [67, 135] width 112 height 22
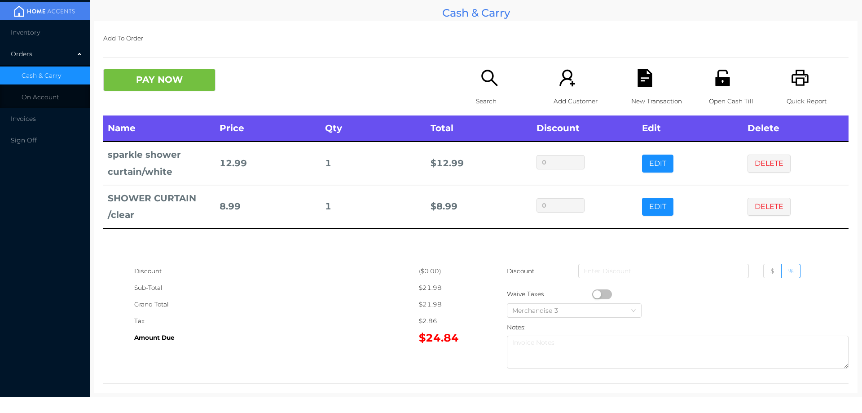
click at [644, 89] on div "New Transaction" at bounding box center [662, 92] width 62 height 47
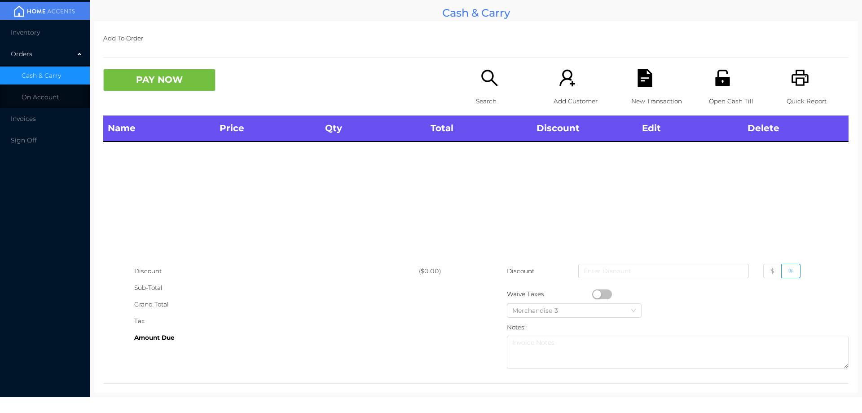
click at [791, 82] on icon "icon: printer" at bounding box center [800, 78] width 18 height 18
click at [483, 74] on icon "icon: search" at bounding box center [490, 78] width 18 height 18
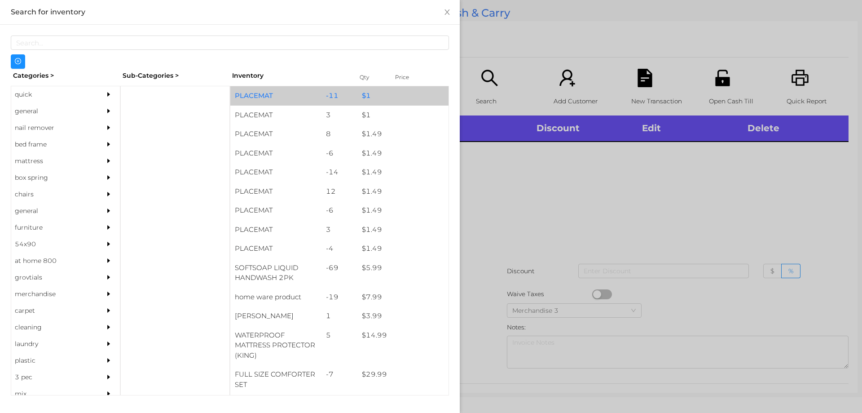
click at [352, 88] on div "-11" at bounding box center [340, 95] width 36 height 19
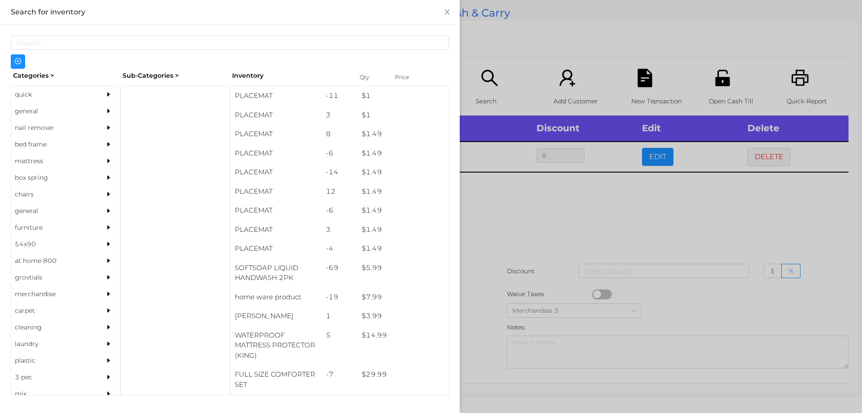
click at [561, 221] on div at bounding box center [431, 206] width 862 height 413
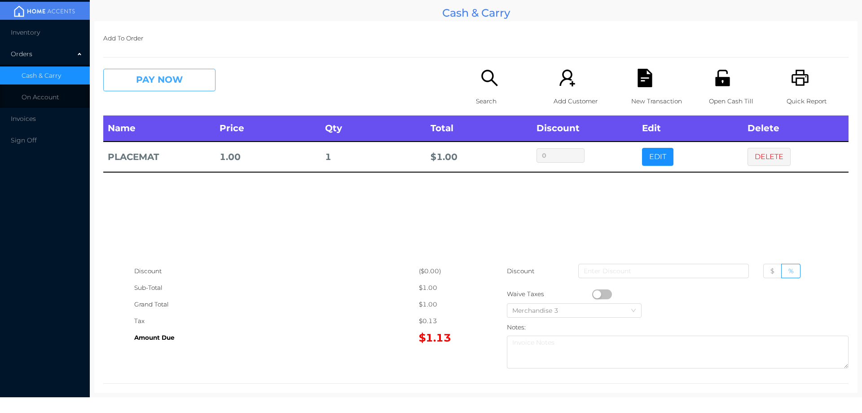
click at [168, 83] on button "PAY NOW" at bounding box center [159, 80] width 112 height 22
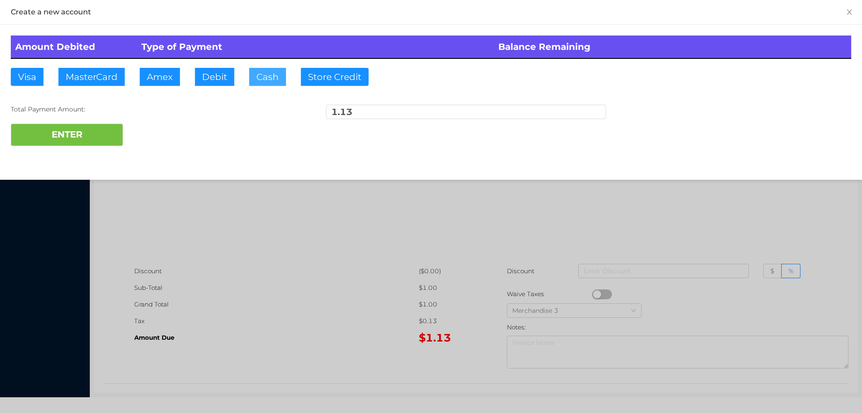
click at [272, 81] on button "Cash" at bounding box center [267, 77] width 37 height 18
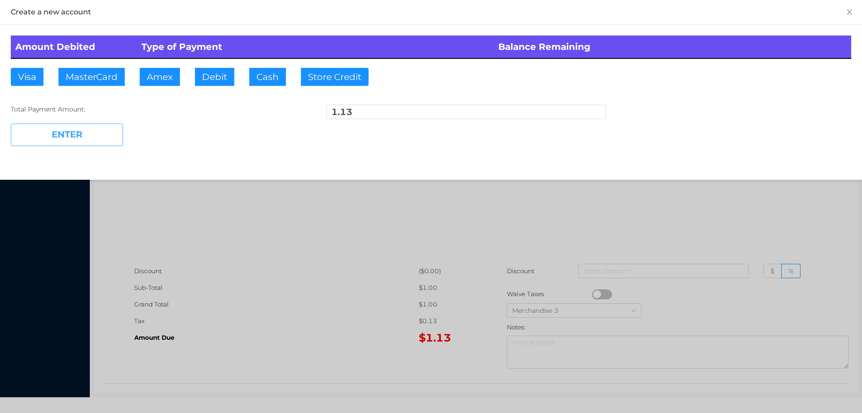
click at [74, 136] on button "ENTER" at bounding box center [67, 135] width 112 height 22
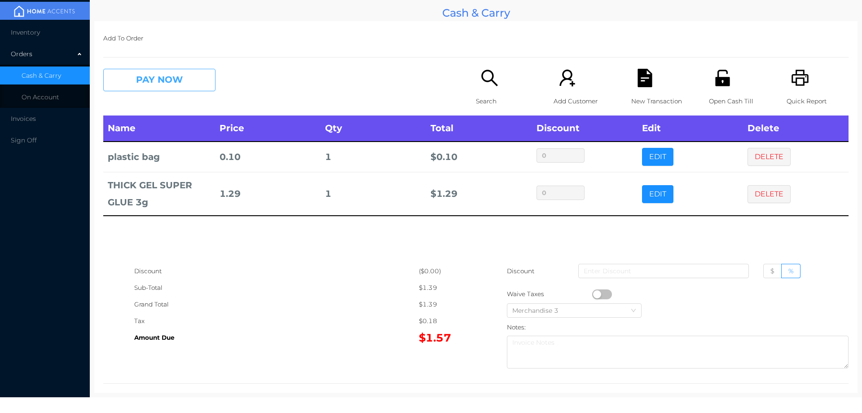
click at [156, 76] on button "PAY NOW" at bounding box center [159, 80] width 112 height 22
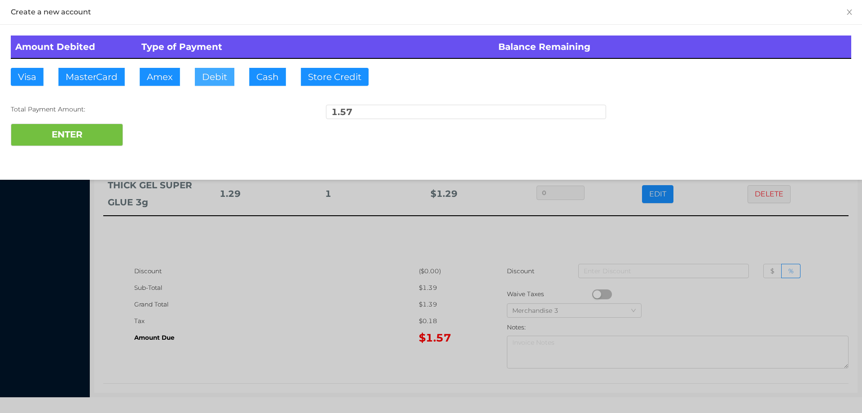
click at [212, 85] on button "Debit" at bounding box center [215, 77] width 40 height 18
click at [90, 155] on div "Amount Debited Type of Payment Balance Remaining Visa MasterCard Amex Debit Cas…" at bounding box center [431, 91] width 862 height 132
click at [103, 128] on button "ENTER" at bounding box center [67, 135] width 112 height 22
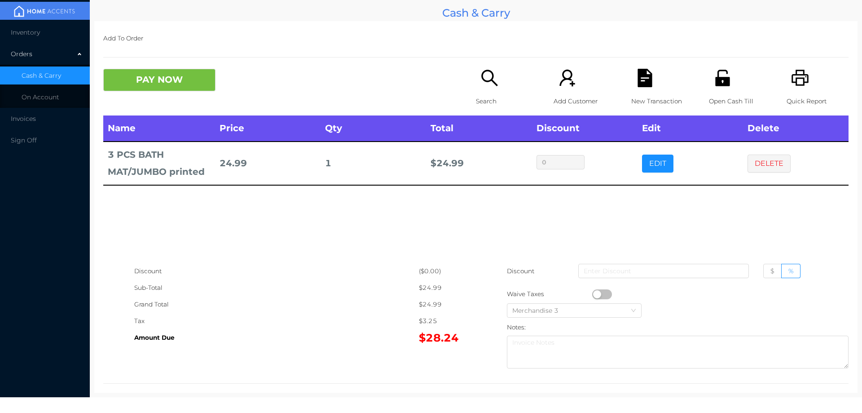
click at [172, 76] on button "PAY NOW" at bounding box center [159, 80] width 112 height 22
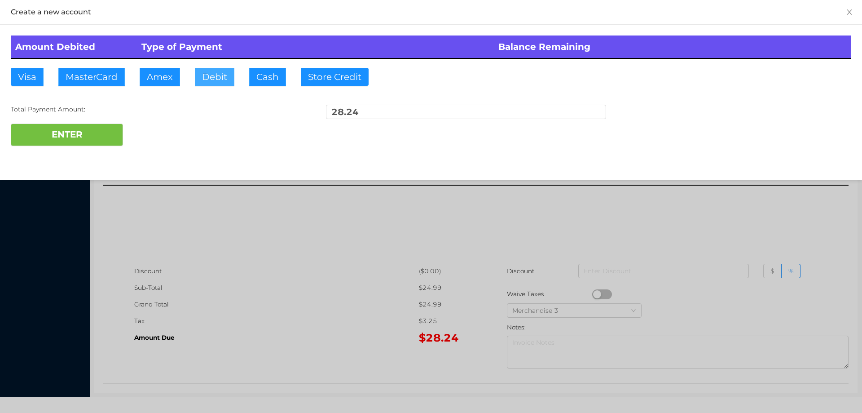
click at [208, 79] on button "Debit" at bounding box center [215, 77] width 40 height 18
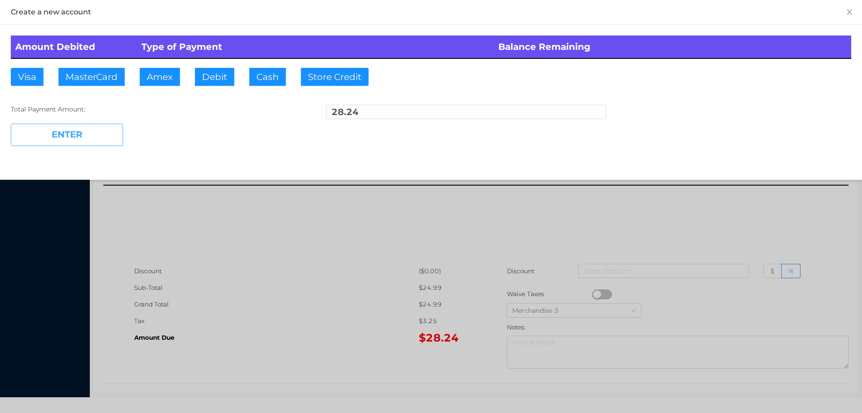
click at [97, 128] on button "ENTER" at bounding box center [67, 135] width 112 height 22
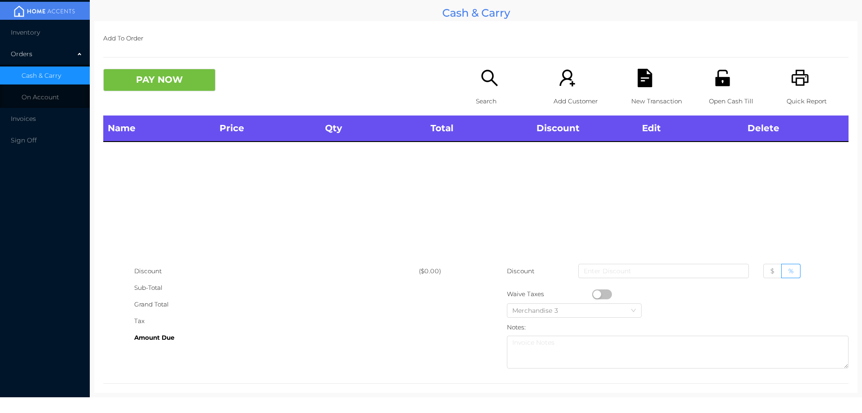
click at [494, 91] on div "Search" at bounding box center [507, 92] width 62 height 47
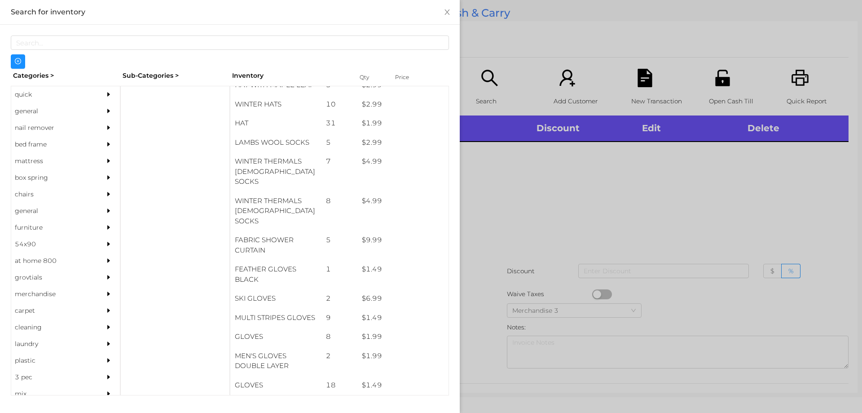
scroll to position [688, 0]
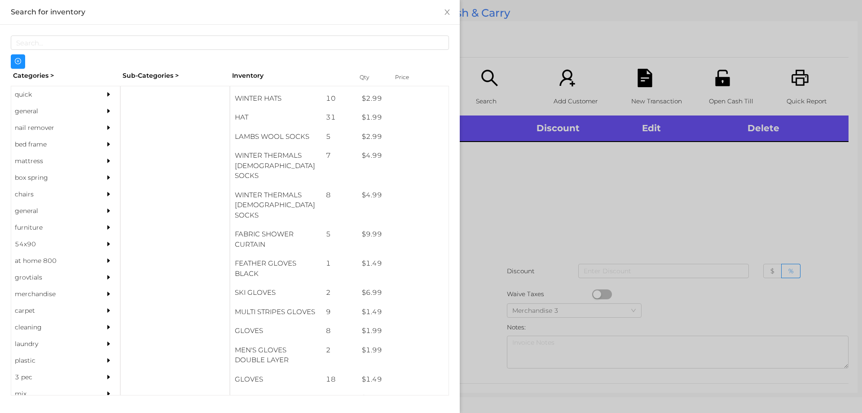
click at [59, 117] on div "general" at bounding box center [52, 111] width 82 height 17
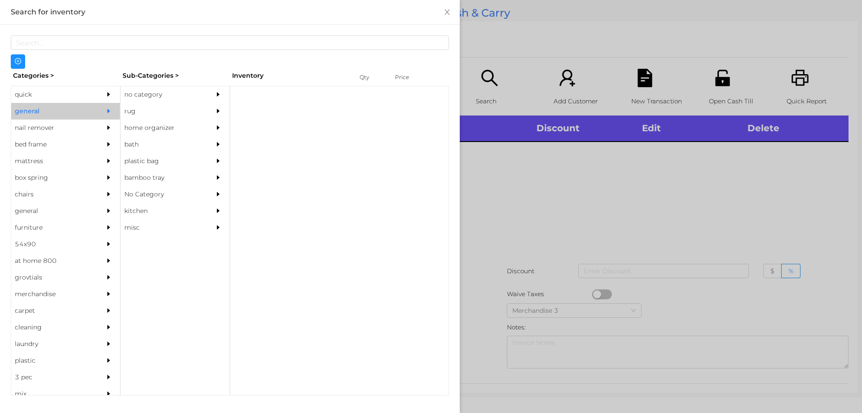
click at [172, 92] on div "no category" at bounding box center [162, 94] width 82 height 17
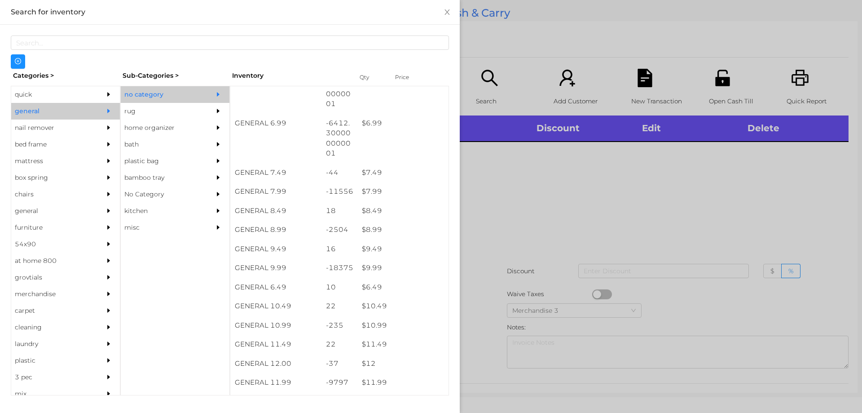
scroll to position [376, 0]
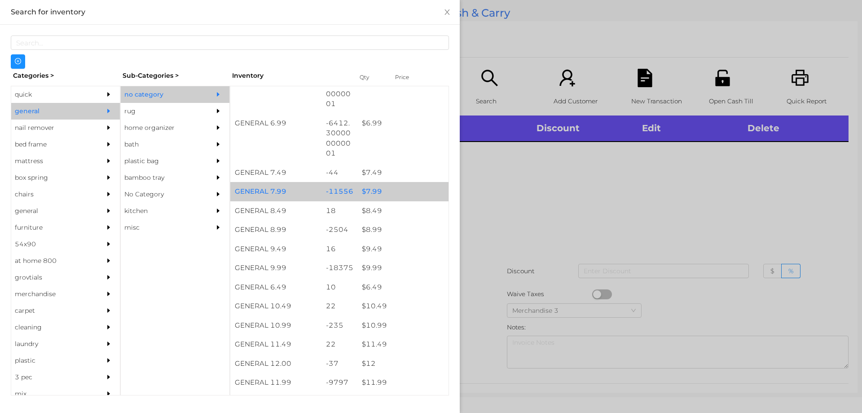
click at [401, 199] on div "$ 7.99" at bounding box center [402, 191] width 91 height 19
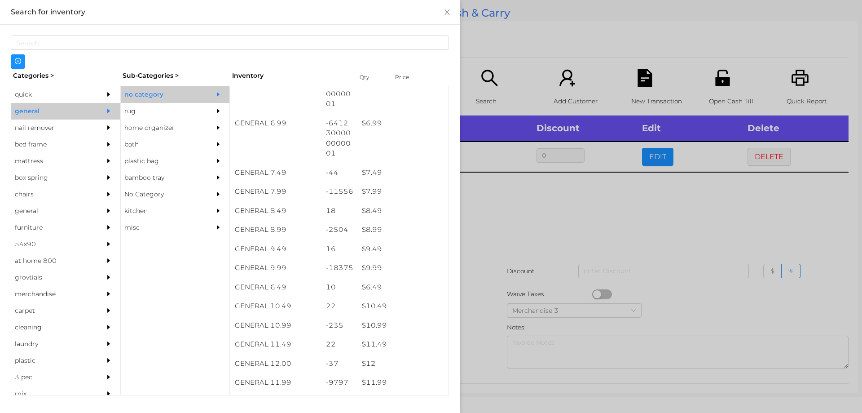
click at [534, 205] on div at bounding box center [431, 206] width 862 height 413
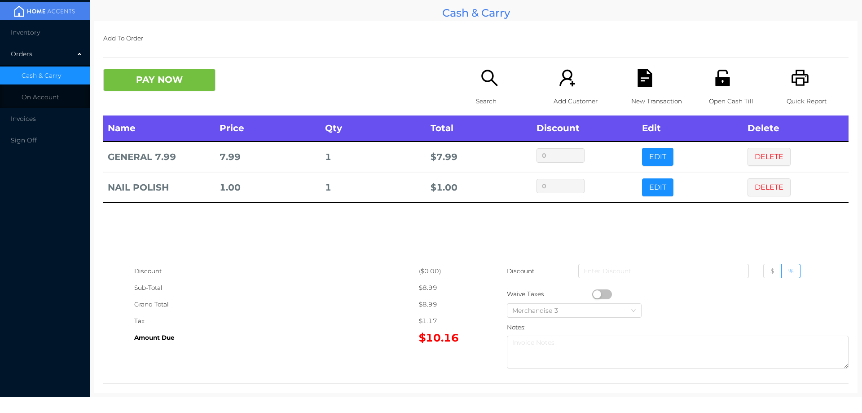
click at [482, 82] on icon "icon: search" at bounding box center [490, 78] width 18 height 18
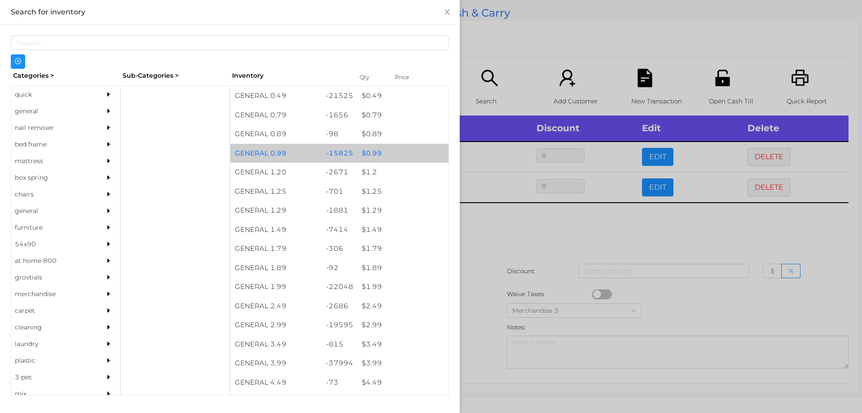
click at [380, 156] on div "$ 0.99" at bounding box center [402, 153] width 91 height 19
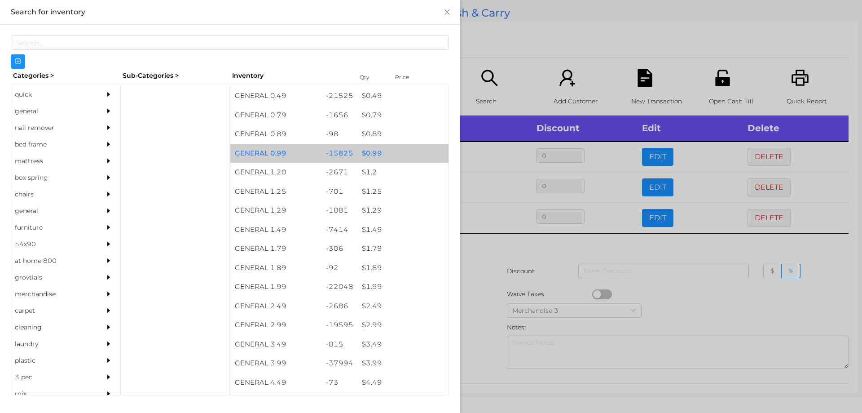
click at [382, 159] on div "$ 0.99" at bounding box center [402, 153] width 91 height 19
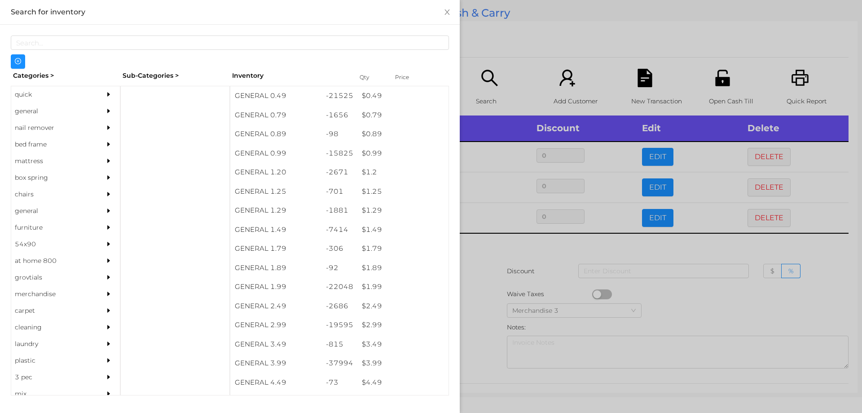
click at [509, 50] on div at bounding box center [431, 206] width 862 height 413
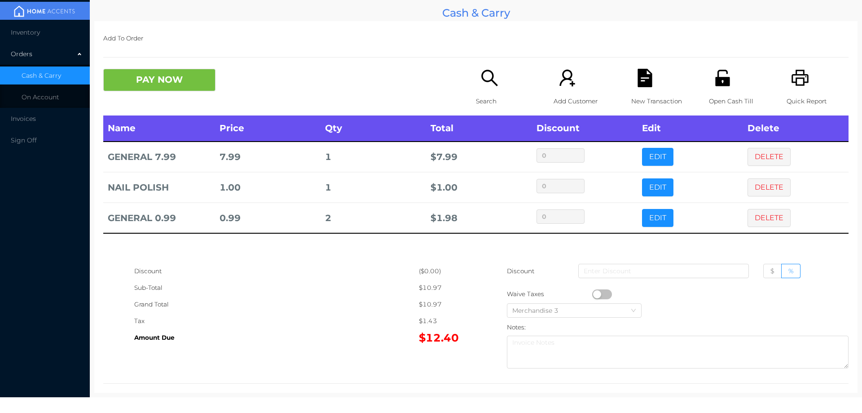
click at [502, 76] on div "Search" at bounding box center [507, 92] width 62 height 47
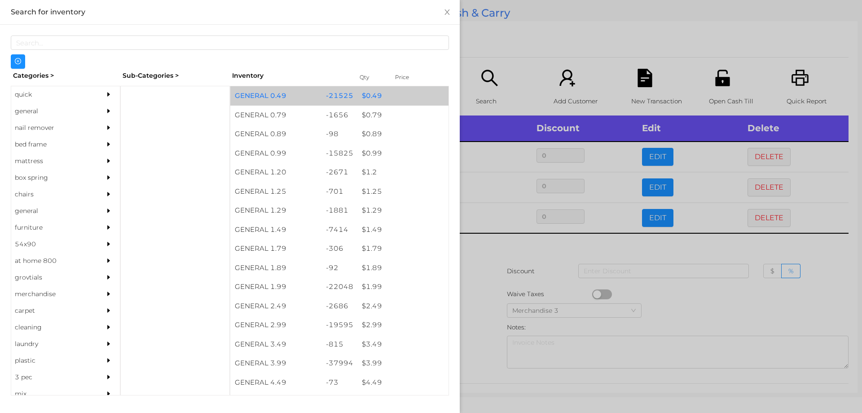
click at [378, 96] on div "$ 0.49" at bounding box center [402, 95] width 91 height 19
click at [380, 97] on div "$ 0.49" at bounding box center [402, 95] width 91 height 19
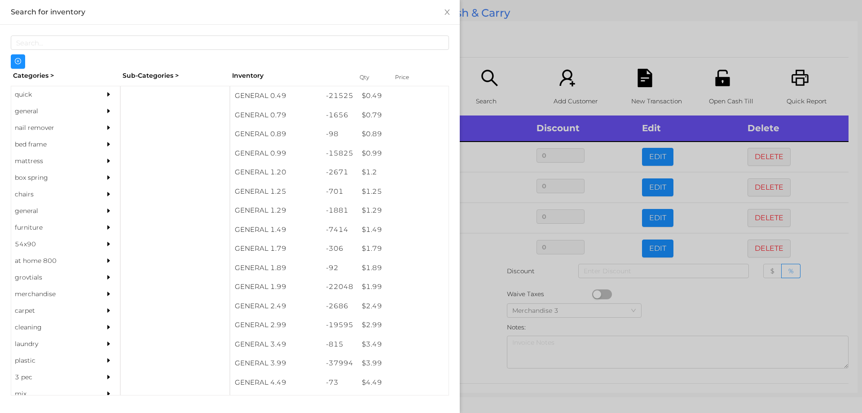
click at [508, 49] on div at bounding box center [431, 206] width 862 height 413
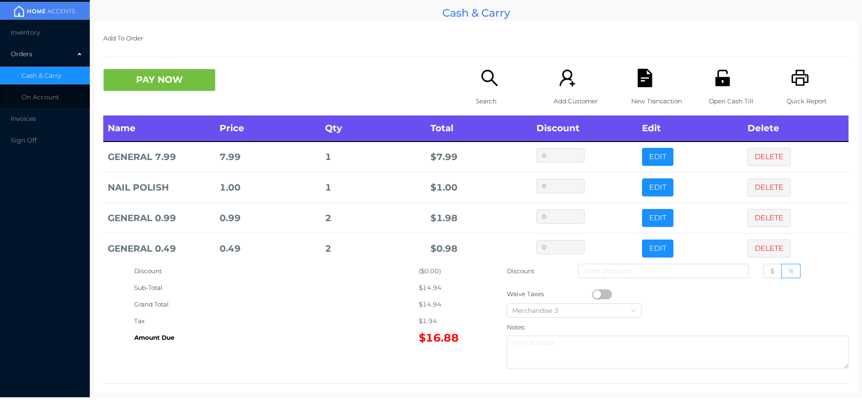
click at [476, 77] on div "Search" at bounding box center [507, 92] width 62 height 47
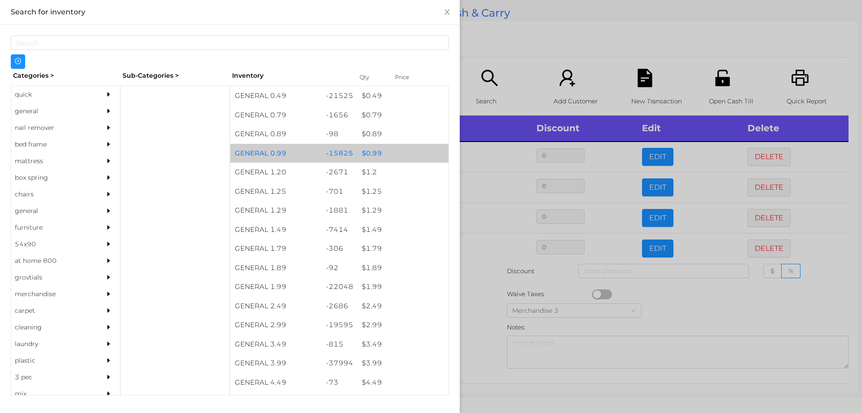
click at [365, 146] on div "$ 0.99" at bounding box center [402, 153] width 91 height 19
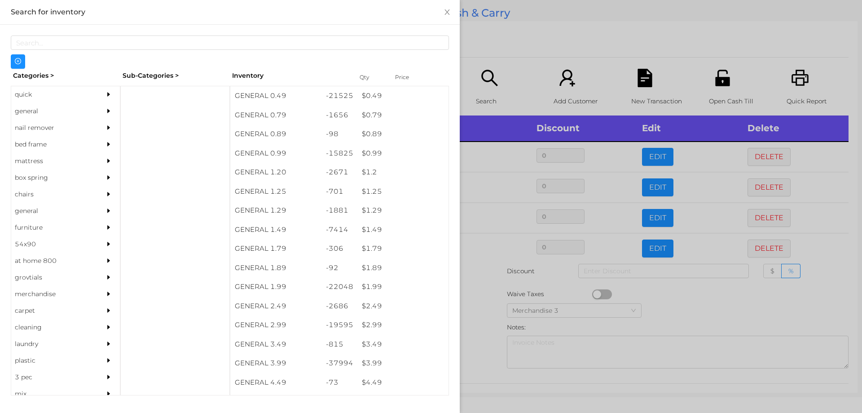
click at [546, 60] on div at bounding box center [431, 206] width 862 height 413
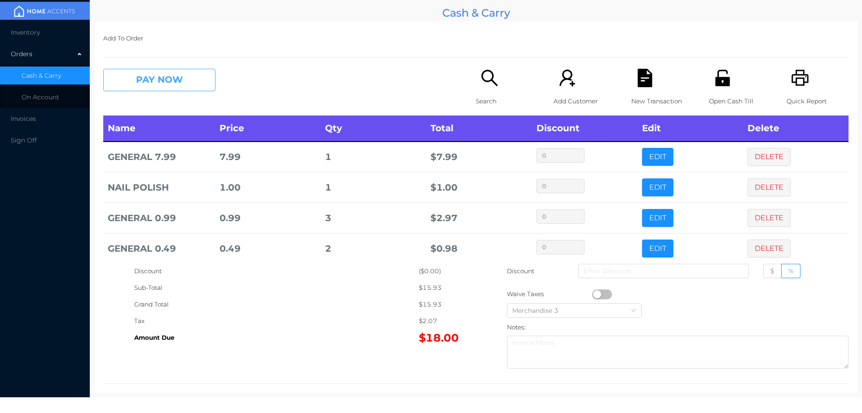
click at [153, 79] on button "PAY NOW" at bounding box center [159, 80] width 112 height 22
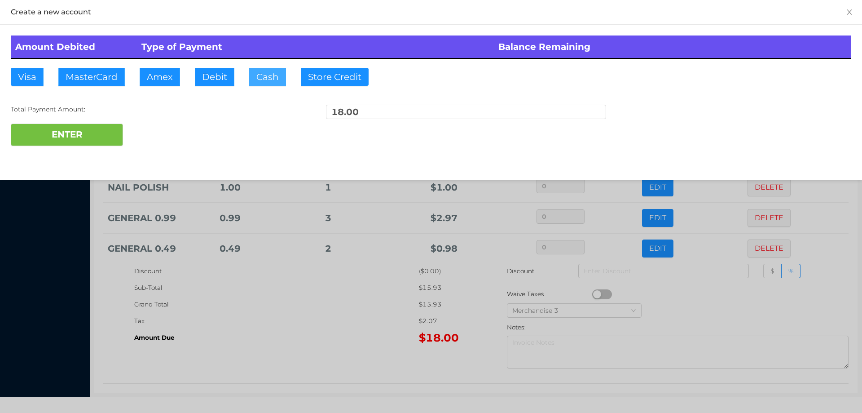
click at [263, 79] on button "Cash" at bounding box center [267, 77] width 37 height 18
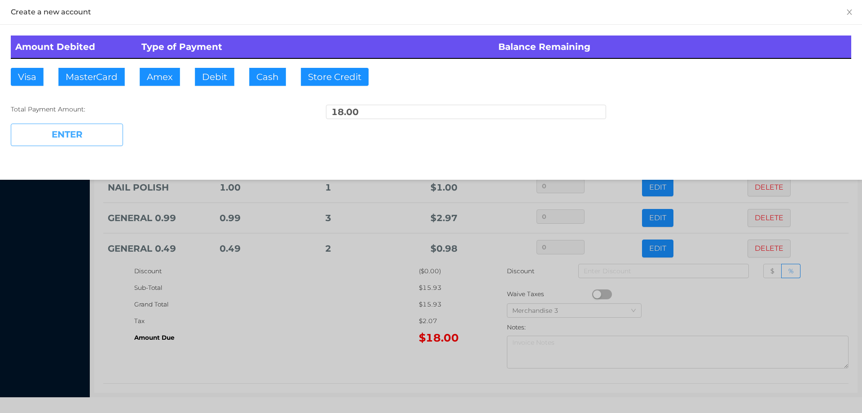
click at [92, 125] on button "ENTER" at bounding box center [67, 135] width 112 height 22
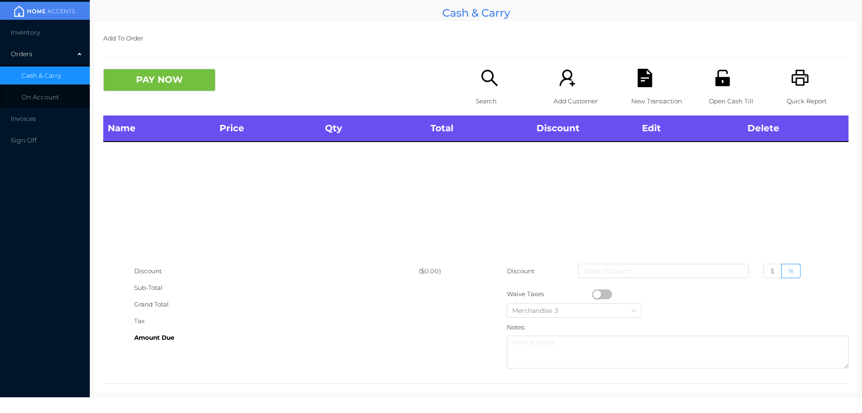
click at [492, 91] on div "Search" at bounding box center [507, 92] width 62 height 47
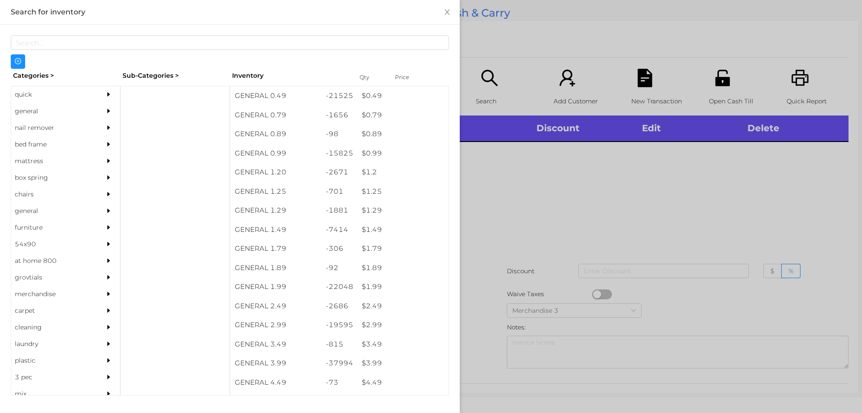
click at [36, 89] on div "quick" at bounding box center [52, 94] width 82 height 17
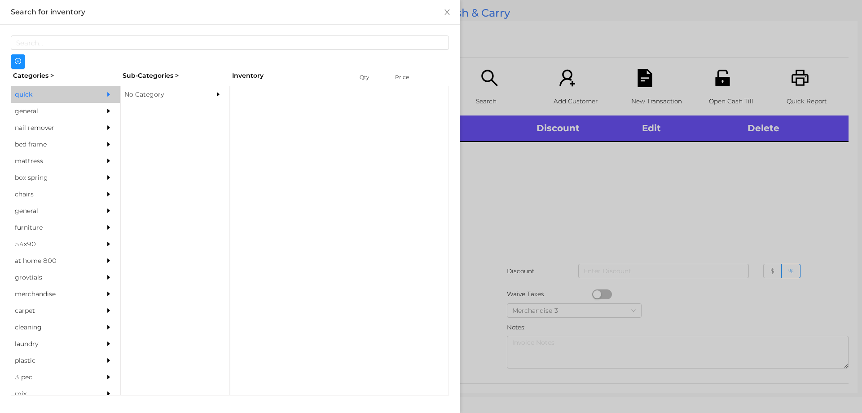
click at [220, 101] on div at bounding box center [221, 94] width 18 height 17
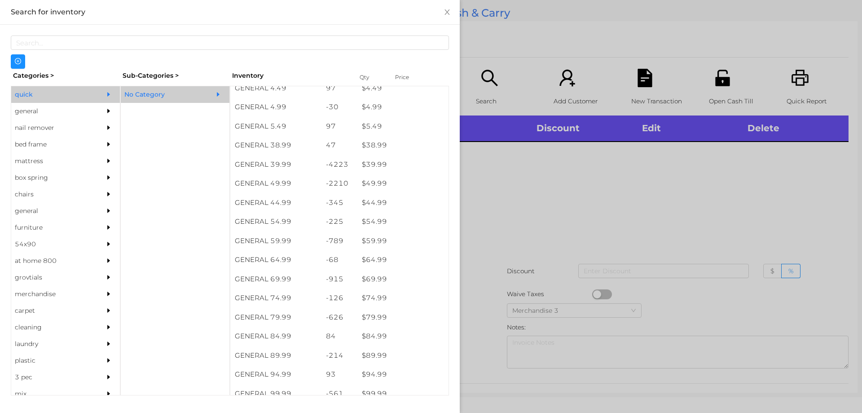
scroll to position [458, 0]
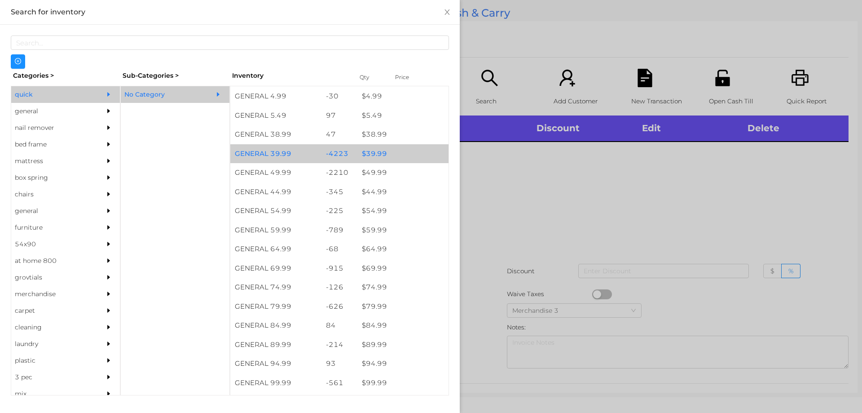
click at [377, 150] on div "$ 39.99" at bounding box center [402, 153] width 91 height 19
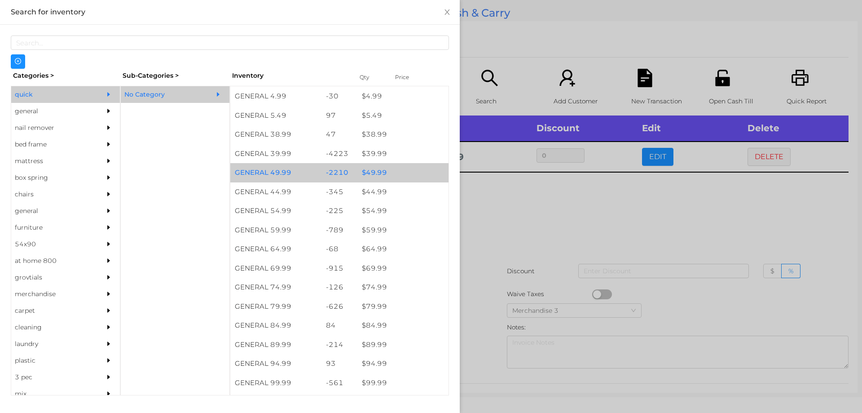
click at [388, 171] on div "$ 49.99" at bounding box center [402, 172] width 91 height 19
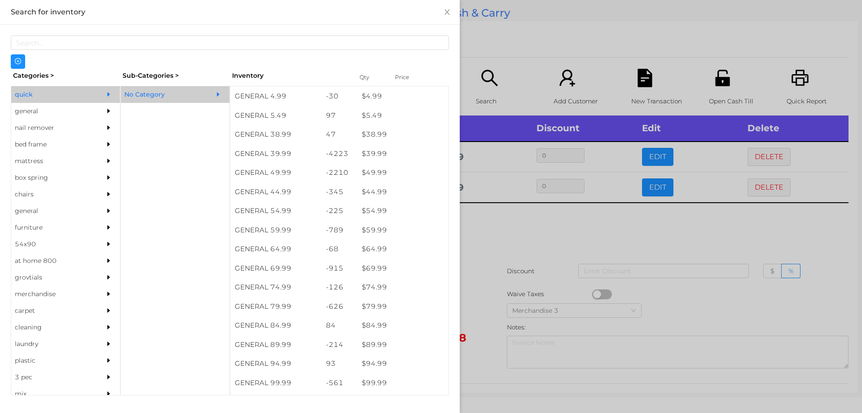
click at [485, 234] on div at bounding box center [431, 206] width 862 height 413
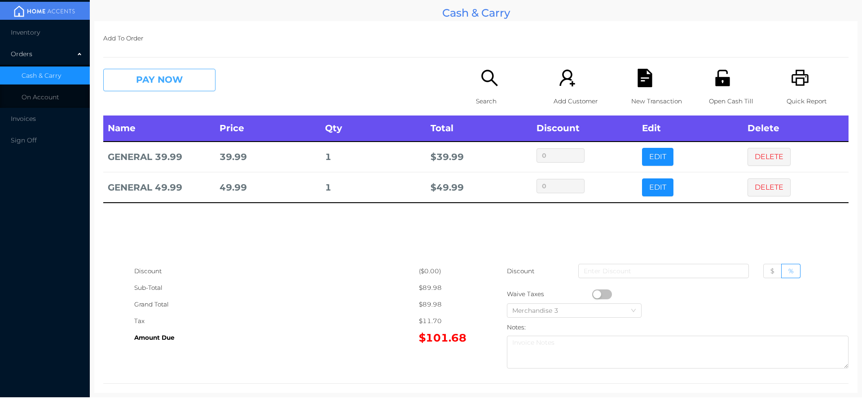
click at [156, 80] on button "PAY NOW" at bounding box center [159, 80] width 112 height 22
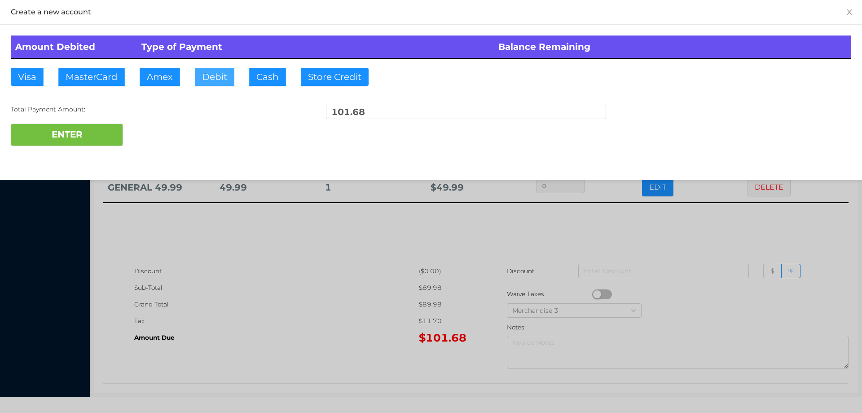
click at [221, 85] on button "Debit" at bounding box center [215, 77] width 40 height 18
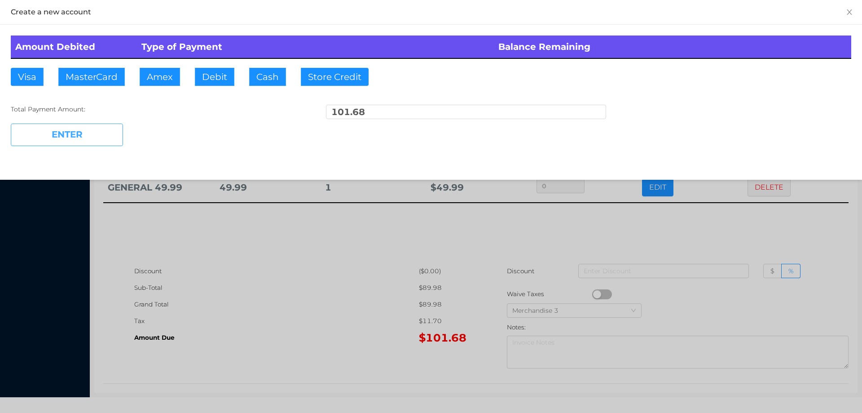
click at [68, 130] on button "ENTER" at bounding box center [67, 135] width 112 height 22
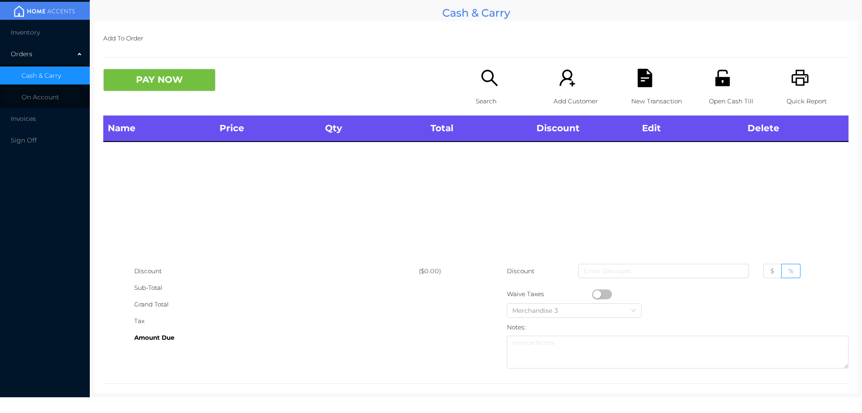
click at [489, 92] on div "Search" at bounding box center [507, 92] width 62 height 47
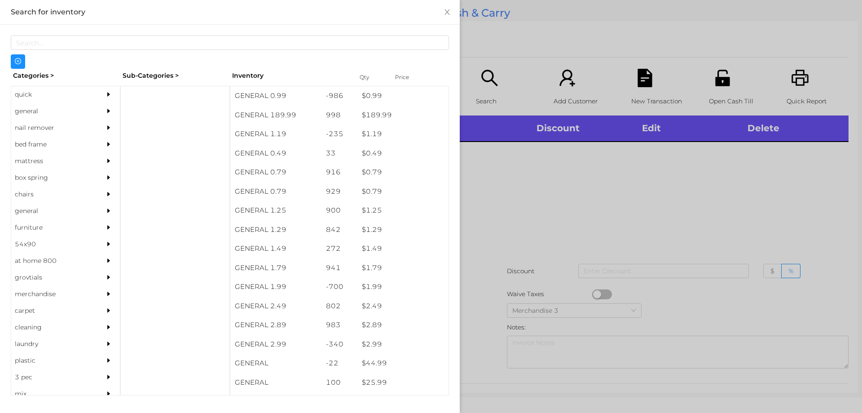
click at [39, 94] on div "quick" at bounding box center [52, 94] width 82 height 17
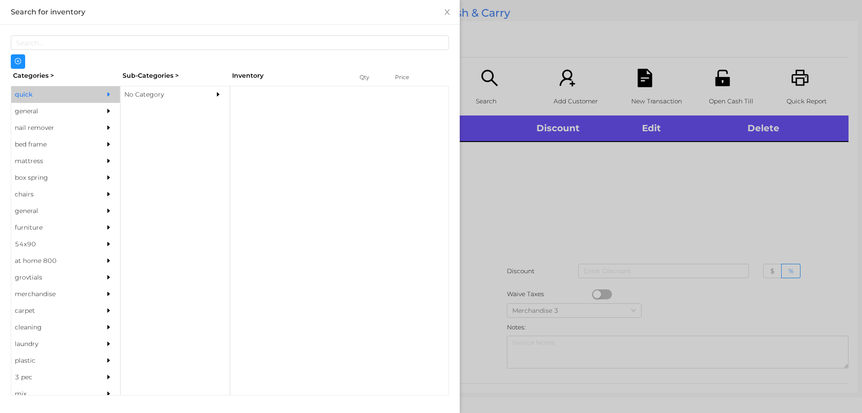
click at [156, 88] on div "No Category" at bounding box center [162, 94] width 82 height 17
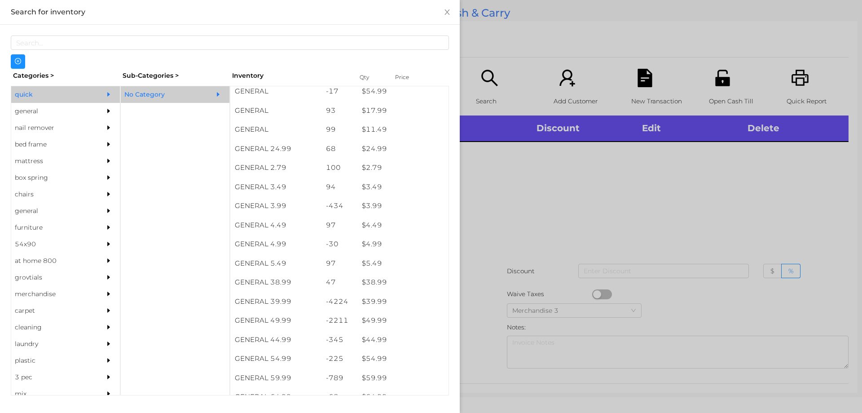
scroll to position [330, 0]
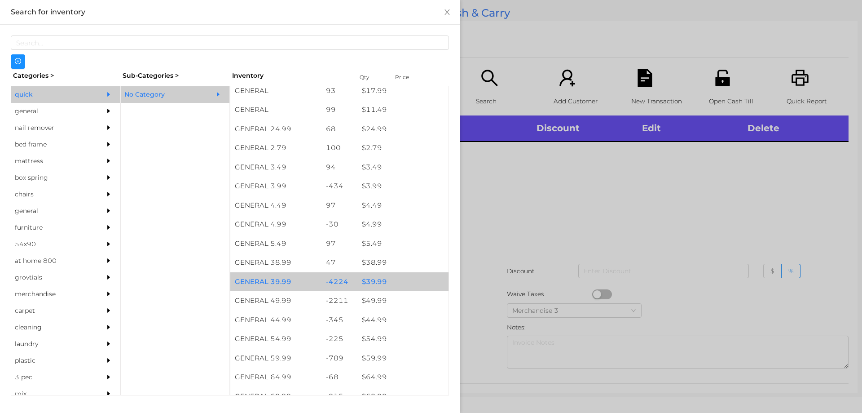
click at [399, 279] on div "$ 39.99" at bounding box center [402, 281] width 91 height 19
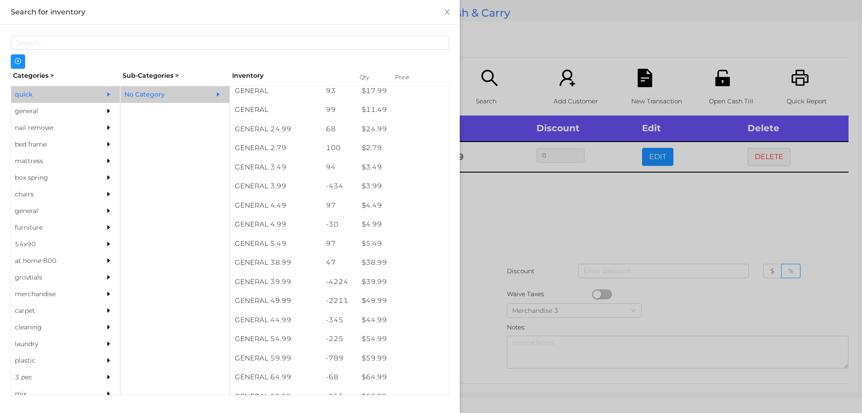
click at [516, 273] on div at bounding box center [431, 206] width 862 height 413
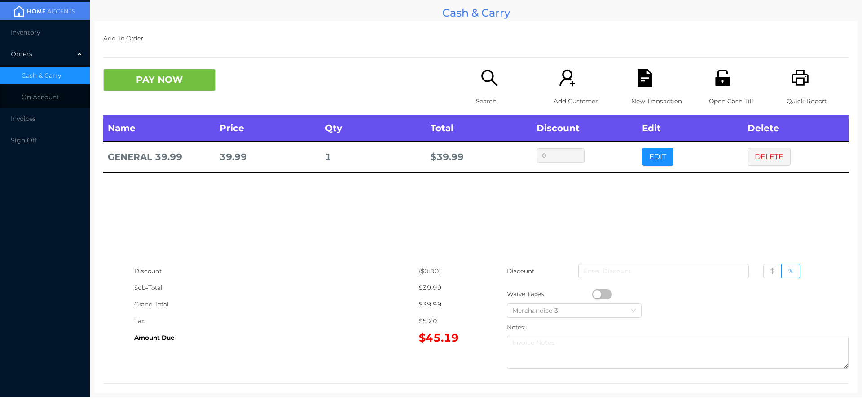
click at [162, 99] on div "PAY NOW Search Add Customer New Transaction Open Cash Till Quick Report" at bounding box center [475, 92] width 745 height 47
click at [206, 78] on button "PAY NOW" at bounding box center [159, 80] width 112 height 22
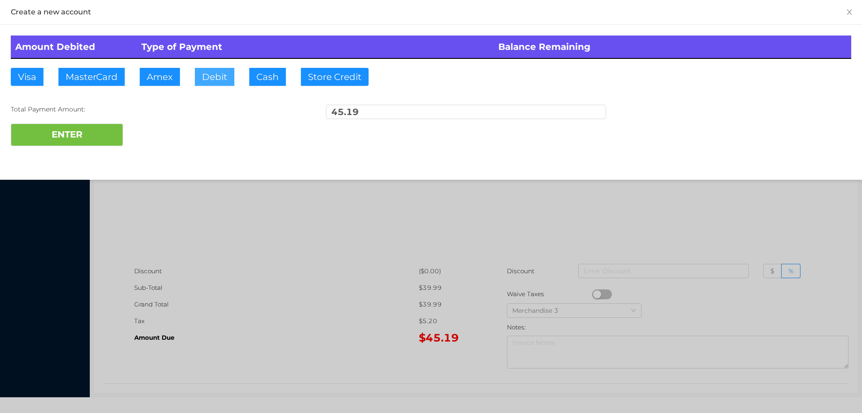
click at [221, 83] on button "Debit" at bounding box center [215, 77] width 40 height 18
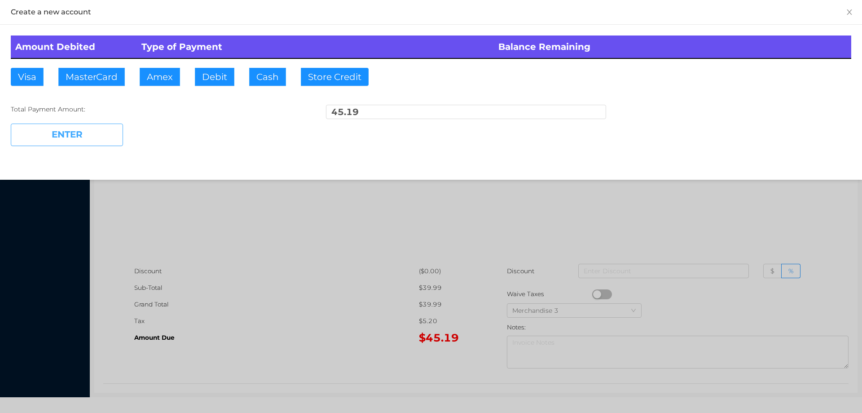
click at [123, 128] on button "ENTER" at bounding box center [67, 135] width 112 height 22
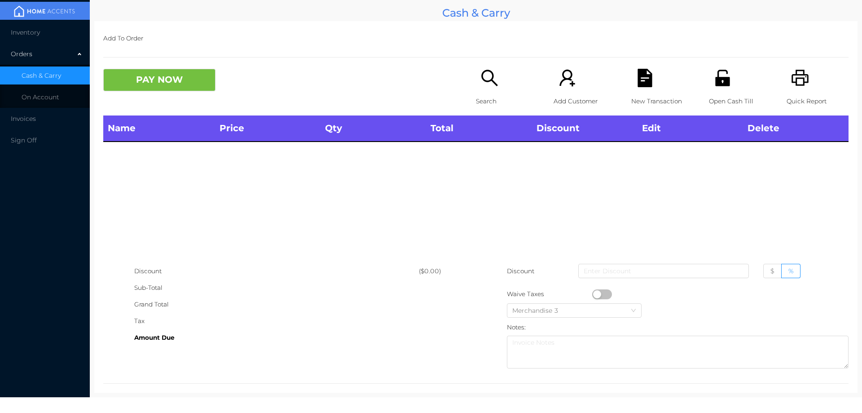
click at [797, 81] on icon "icon: printer" at bounding box center [800, 78] width 18 height 18
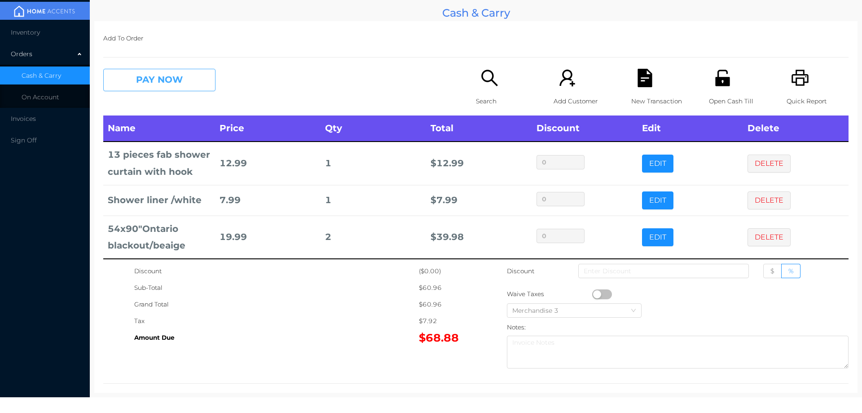
click at [190, 83] on button "PAY NOW" at bounding box center [159, 80] width 112 height 22
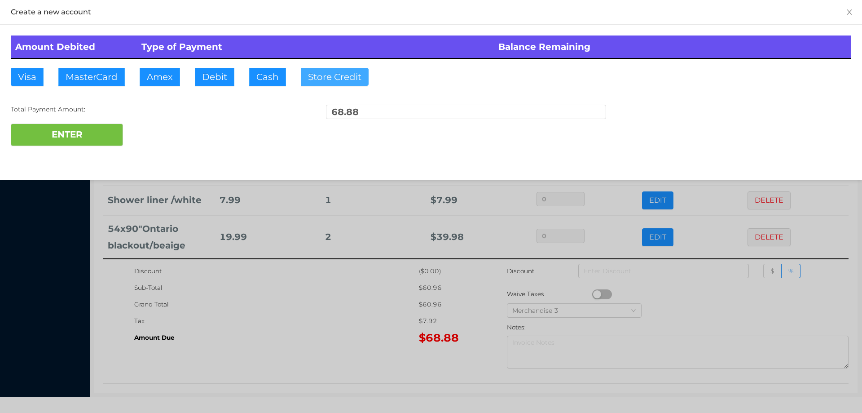
click at [313, 85] on button "Store Credit" at bounding box center [335, 77] width 68 height 18
click at [272, 375] on div at bounding box center [431, 206] width 862 height 413
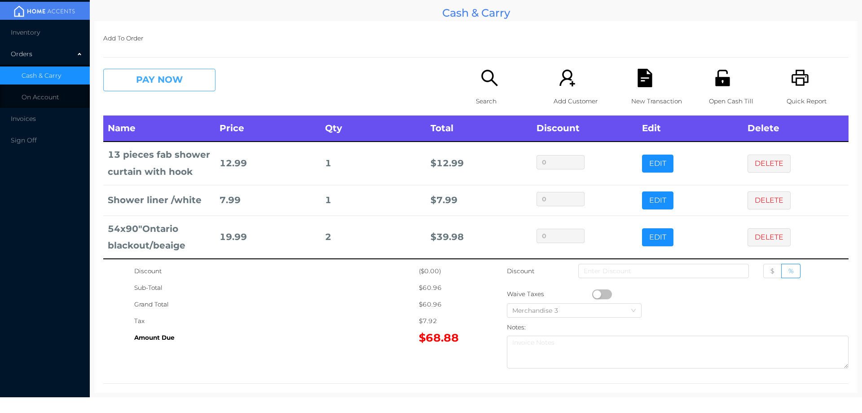
click at [143, 85] on button "PAY NOW" at bounding box center [159, 80] width 112 height 22
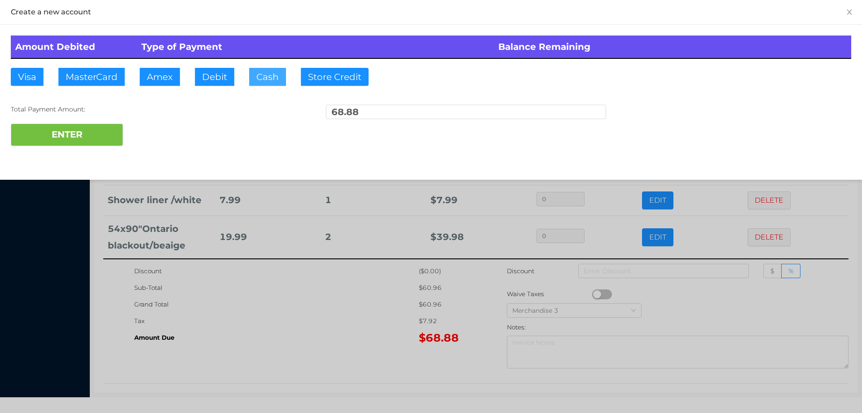
click at [257, 73] on button "Cash" at bounding box center [267, 77] width 37 height 18
type input "70"
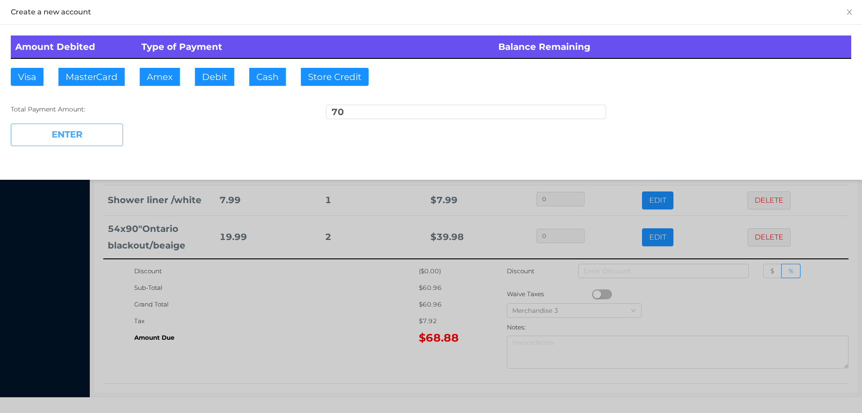
click at [64, 137] on button "ENTER" at bounding box center [67, 135] width 112 height 22
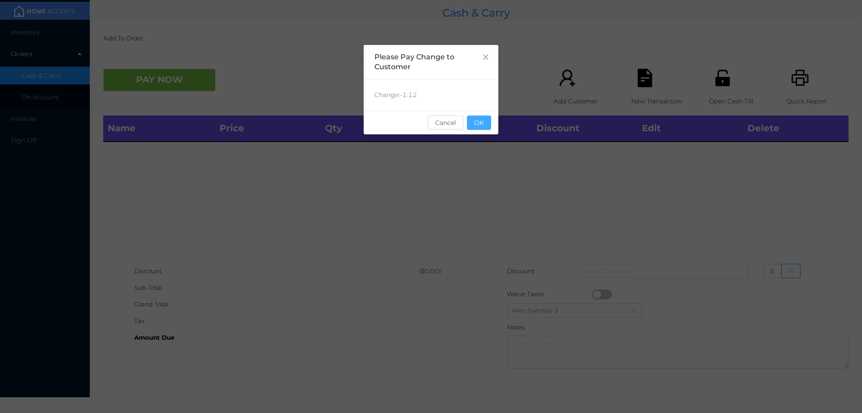
click at [479, 128] on button "OK" at bounding box center [479, 122] width 24 height 14
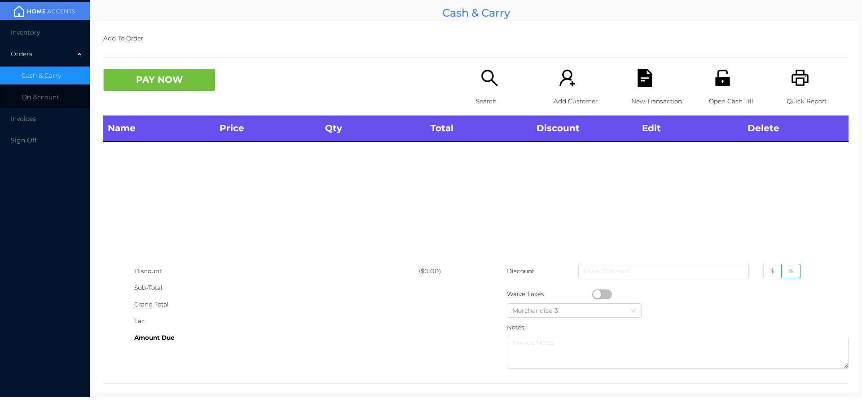
click at [724, 73] on icon "icon: unlock" at bounding box center [723, 78] width 18 height 18
click at [489, 82] on icon "icon: search" at bounding box center [490, 78] width 18 height 18
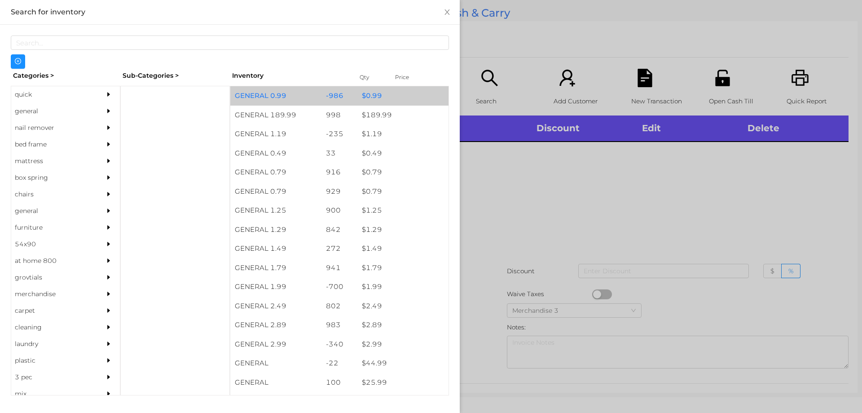
click at [383, 97] on div "$ 0.99" at bounding box center [402, 95] width 91 height 19
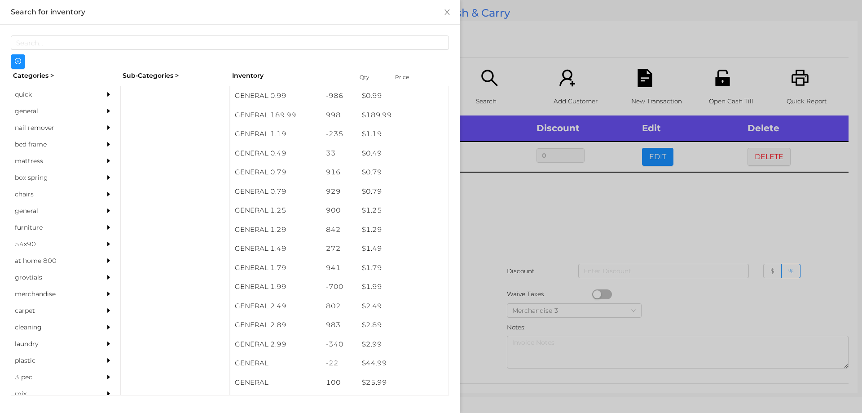
click at [536, 218] on div at bounding box center [431, 206] width 862 height 413
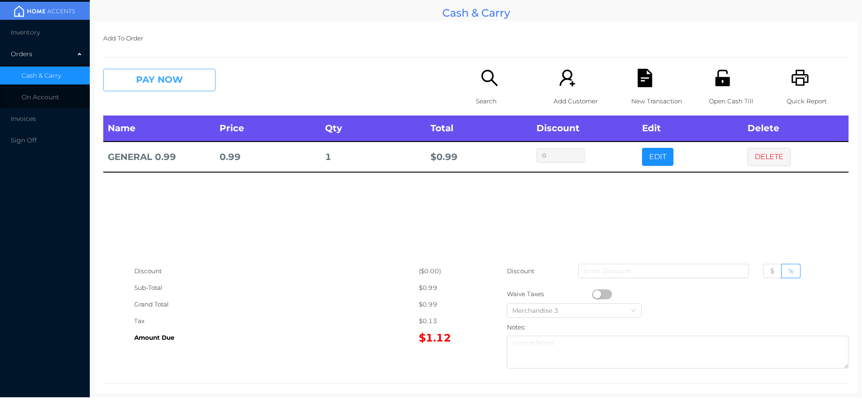
click at [156, 88] on button "PAY NOW" at bounding box center [159, 80] width 112 height 22
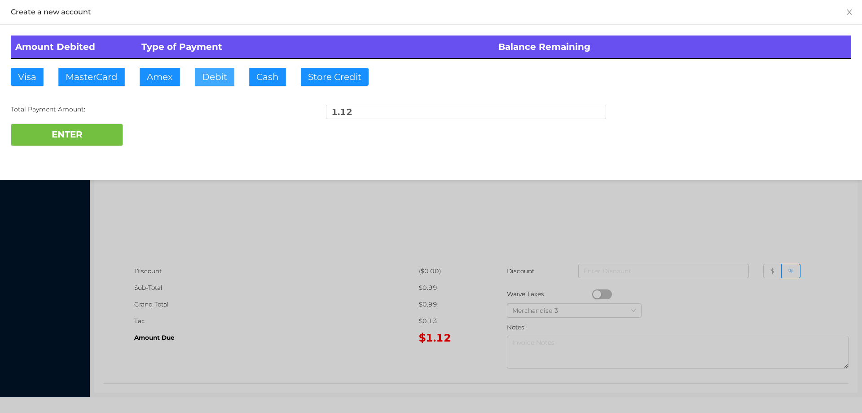
click at [216, 84] on button "Debit" at bounding box center [215, 77] width 40 height 18
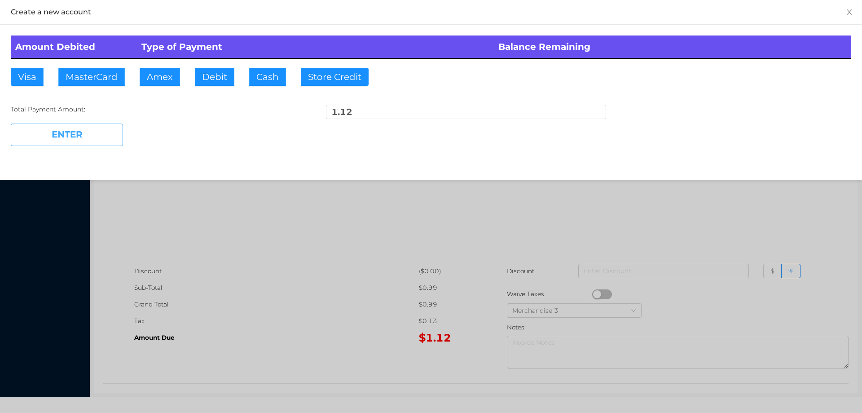
click at [97, 137] on button "ENTER" at bounding box center [67, 135] width 112 height 22
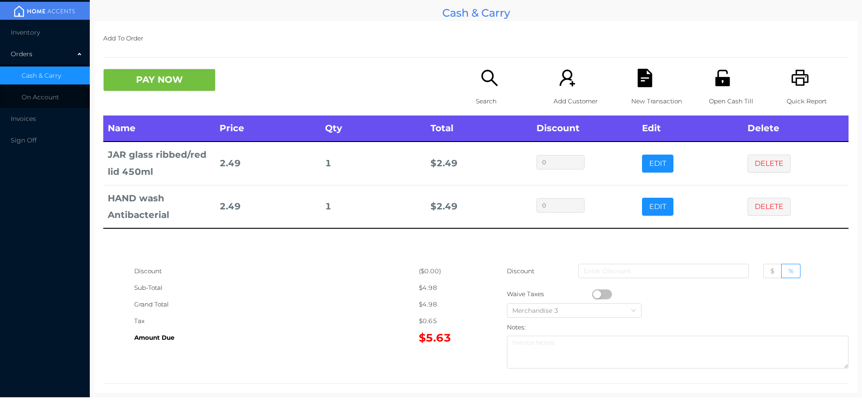
click at [476, 84] on div "Search" at bounding box center [507, 92] width 62 height 47
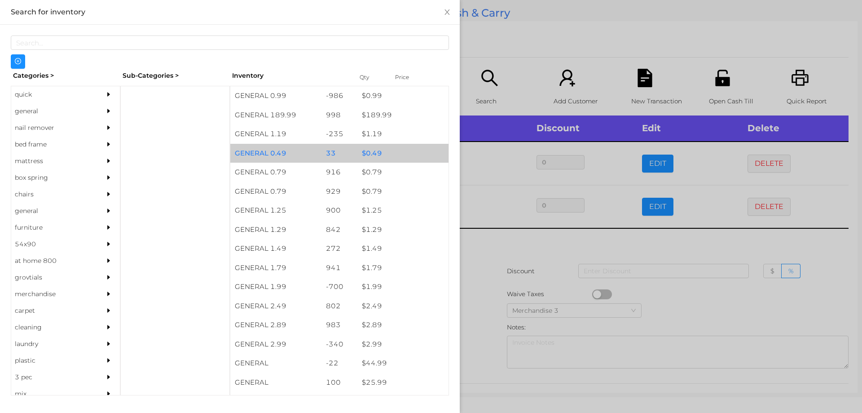
click at [360, 159] on div "$ 0.49" at bounding box center [402, 153] width 91 height 19
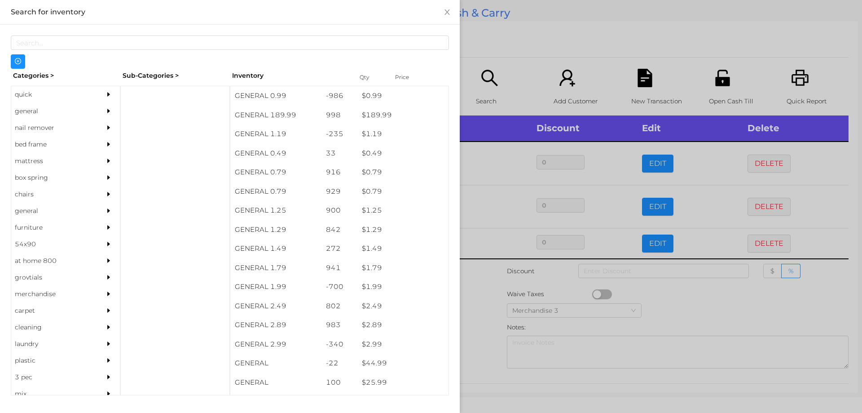
click at [547, 53] on div at bounding box center [431, 206] width 862 height 413
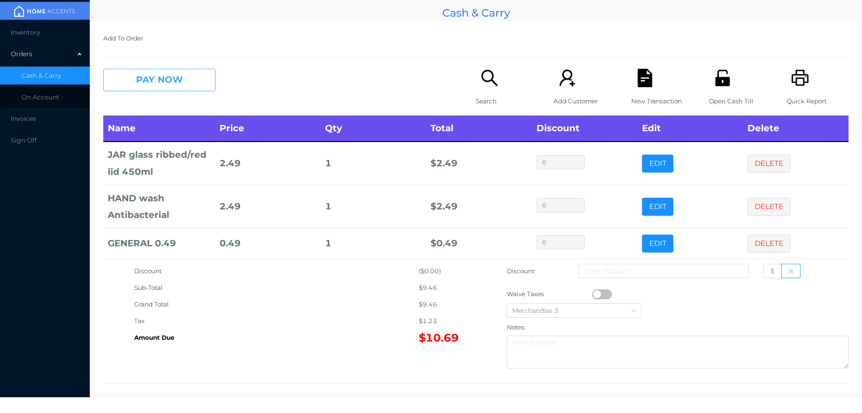
click at [163, 72] on button "PAY NOW" at bounding box center [159, 80] width 112 height 22
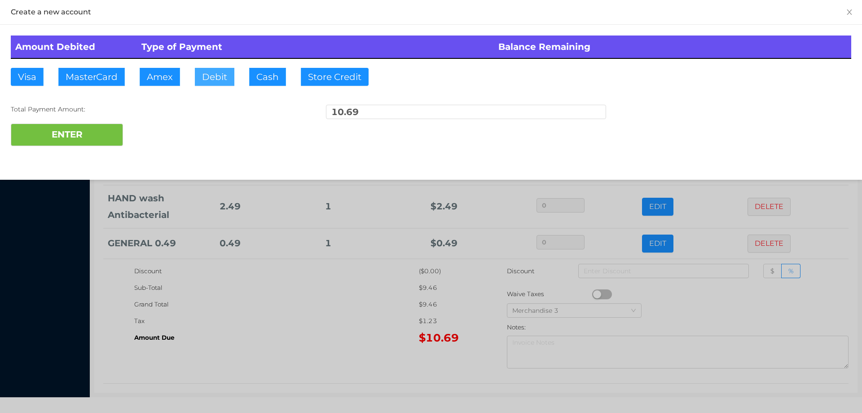
click at [214, 79] on button "Debit" at bounding box center [215, 77] width 40 height 18
click at [69, 127] on button "ENTER" at bounding box center [67, 135] width 112 height 22
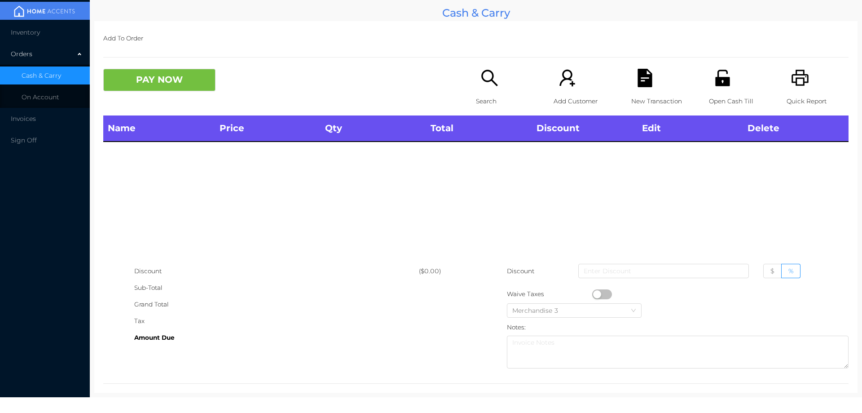
click at [489, 79] on icon "icon: search" at bounding box center [489, 78] width 16 height 16
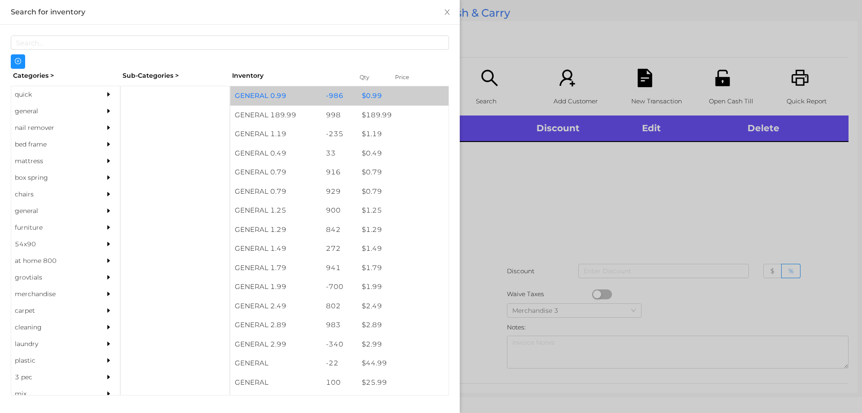
click at [322, 95] on div "-986" at bounding box center [340, 95] width 36 height 19
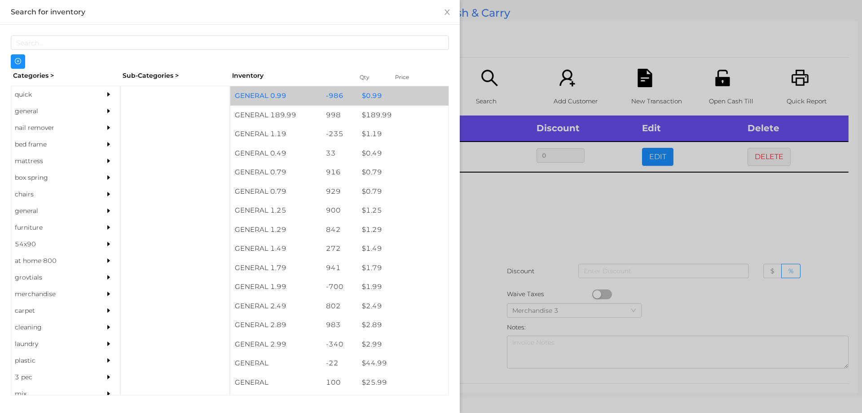
click at [341, 98] on div "-986" at bounding box center [340, 95] width 36 height 19
click at [401, 96] on div "$ 0.99" at bounding box center [402, 95] width 91 height 19
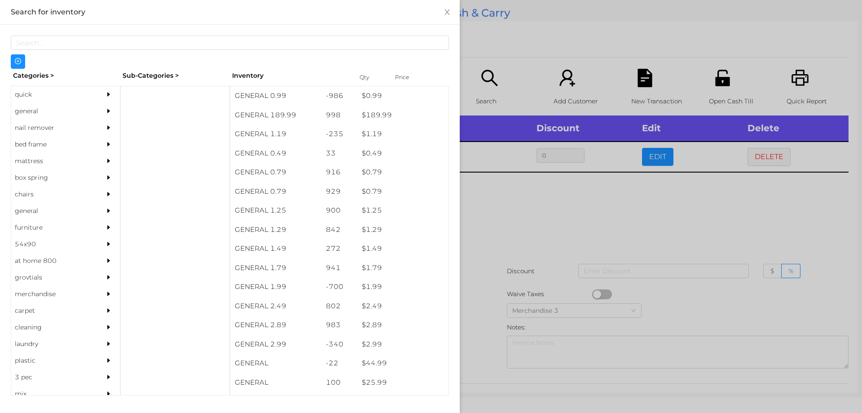
click at [593, 222] on div at bounding box center [431, 206] width 862 height 413
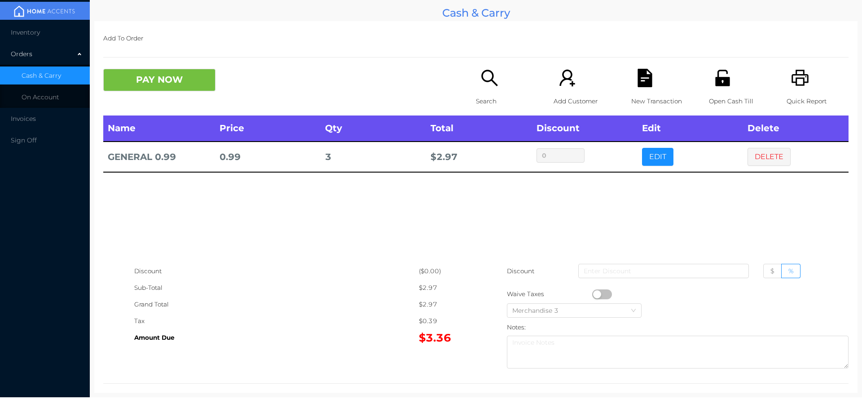
click at [594, 294] on button "button" at bounding box center [602, 294] width 20 height 10
click at [151, 82] on button "PAY NOW" at bounding box center [159, 80] width 112 height 22
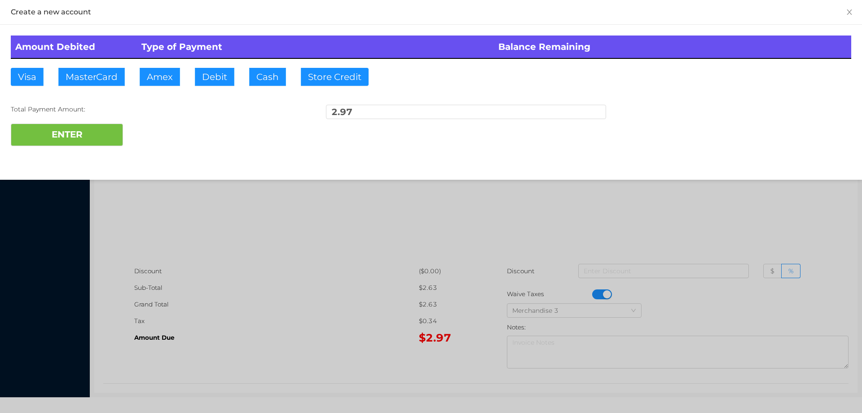
click at [207, 71] on div "Amount Debited Type of Payment Balance Remaining Visa MasterCard Amex Debit Cas…" at bounding box center [431, 91] width 862 height 132
click at [108, 124] on button "ENTER" at bounding box center [67, 135] width 112 height 22
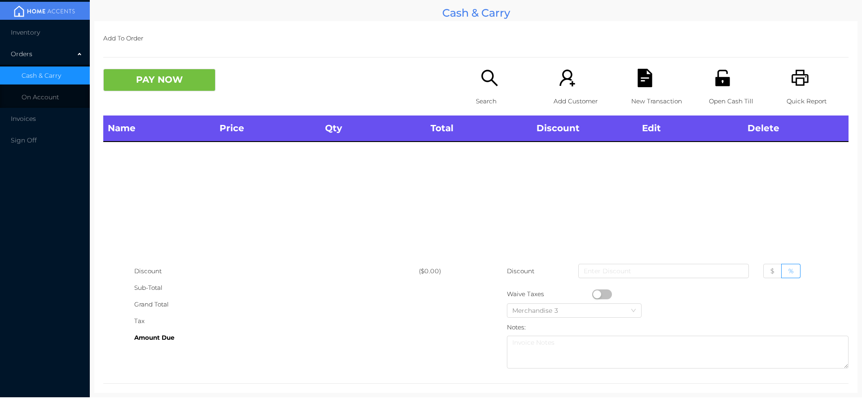
click at [722, 72] on icon "icon: unlock" at bounding box center [722, 78] width 14 height 16
click at [476, 71] on div "Search" at bounding box center [507, 92] width 62 height 47
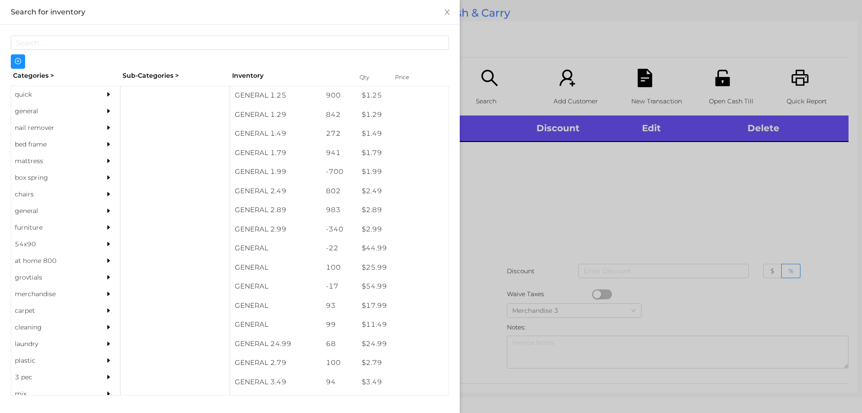
scroll to position [115, 0]
click at [45, 109] on div "general" at bounding box center [52, 111] width 82 height 17
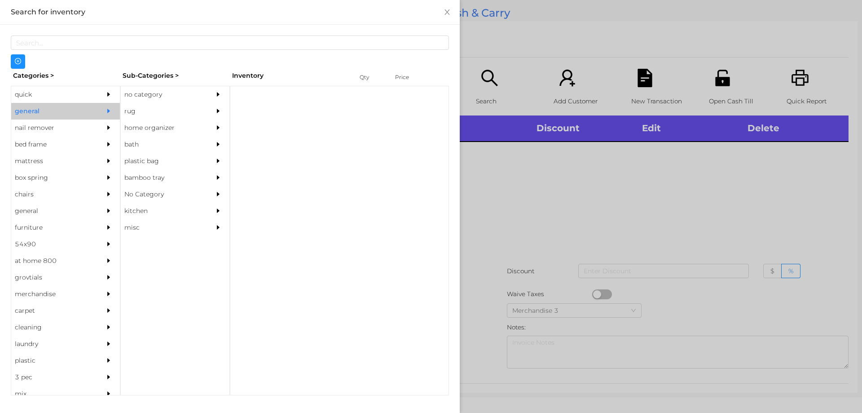
click at [152, 86] on div "no category" at bounding box center [162, 94] width 82 height 17
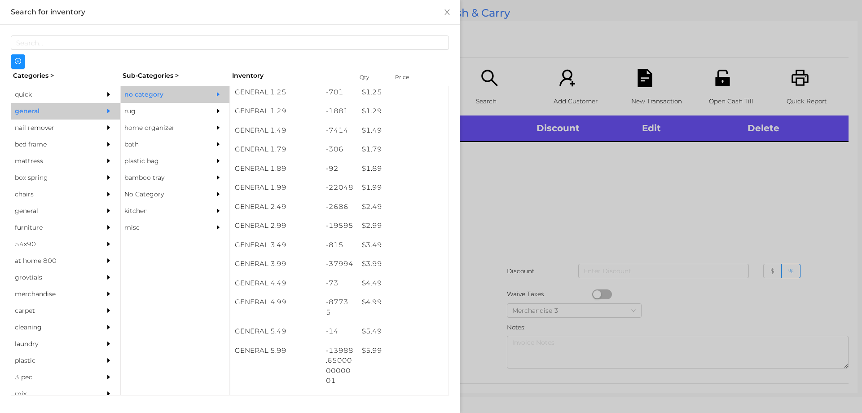
scroll to position [99, 0]
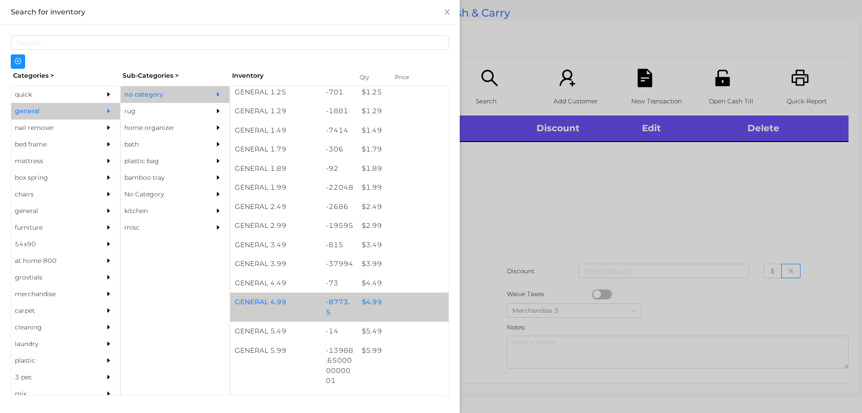
click at [392, 301] on div "$ 4.99" at bounding box center [402, 301] width 91 height 19
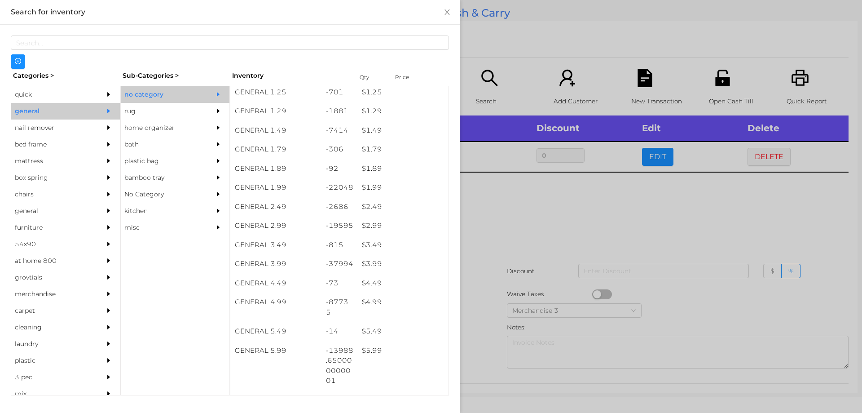
click at [507, 302] on div at bounding box center [431, 206] width 862 height 413
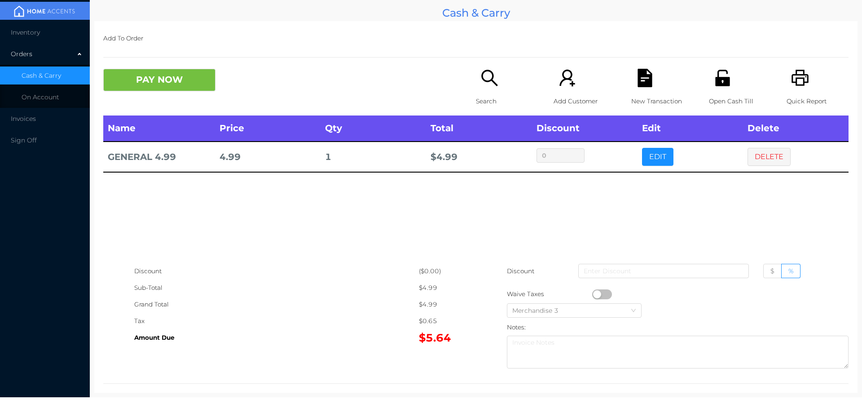
click at [605, 295] on button "button" at bounding box center [602, 294] width 20 height 10
click at [422, 358] on div "Discount ($0.00) Sub-Total $4.42 Grand Total $4.42 Tax $0.57 Amount Due $4.99 D…" at bounding box center [475, 318] width 745 height 110
click at [120, 78] on button "PAY NOW" at bounding box center [159, 80] width 112 height 22
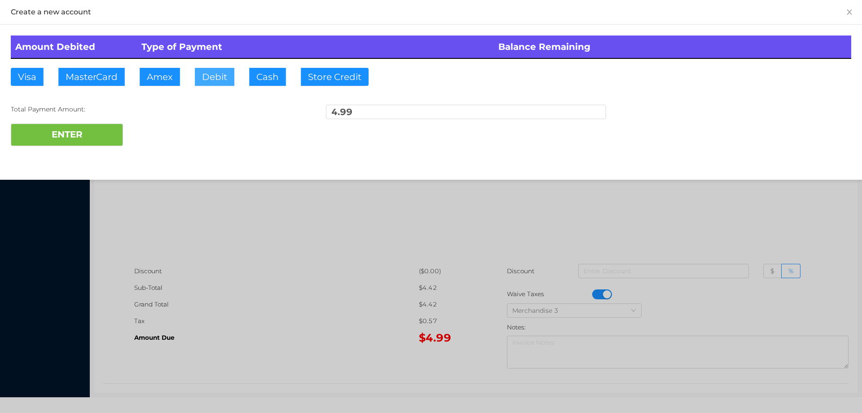
click at [223, 80] on button "Debit" at bounding box center [215, 77] width 40 height 18
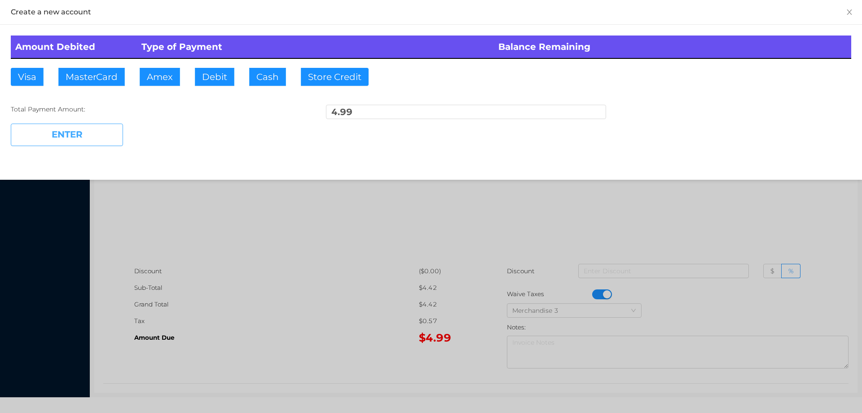
click at [88, 124] on button "ENTER" at bounding box center [67, 135] width 112 height 22
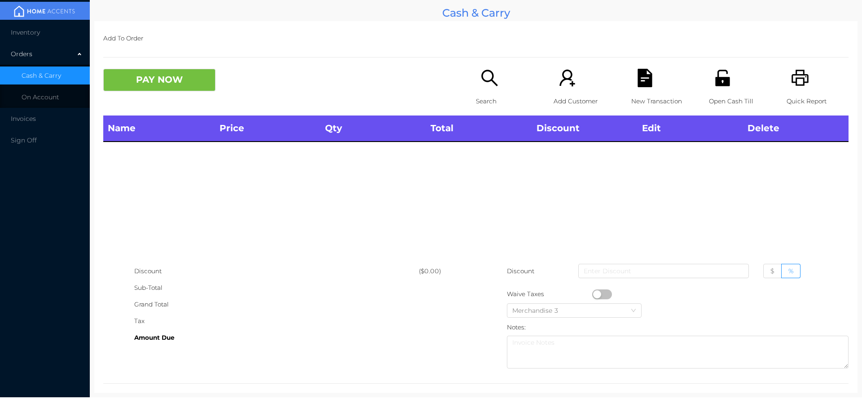
click at [504, 90] on div "Search" at bounding box center [507, 92] width 62 height 47
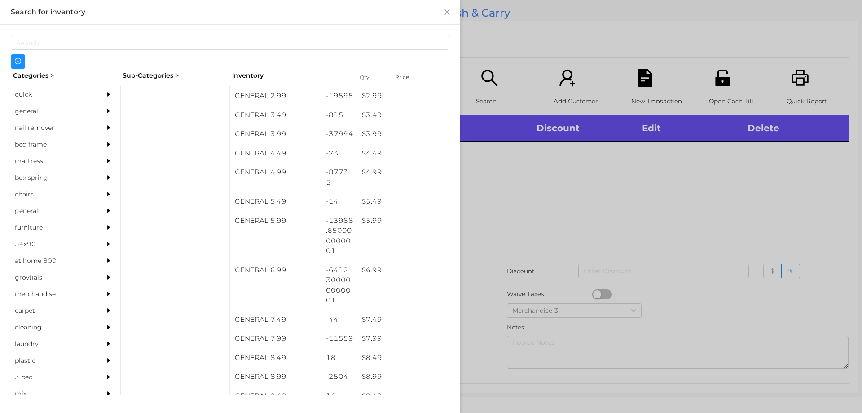
scroll to position [224, 0]
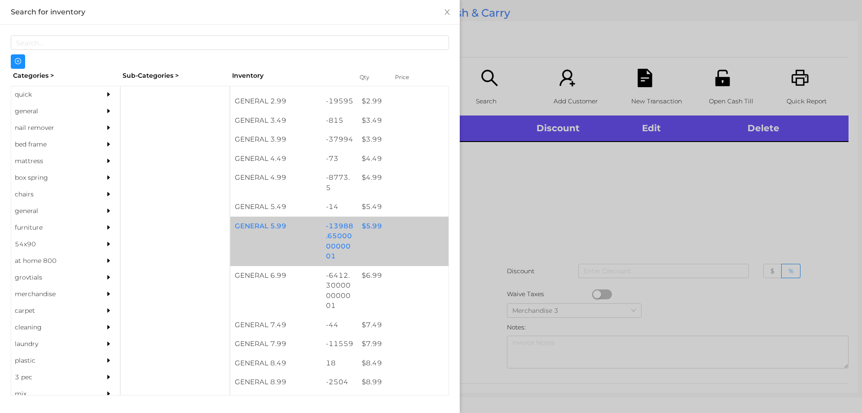
click at [384, 232] on div "$ 5.99" at bounding box center [402, 225] width 91 height 19
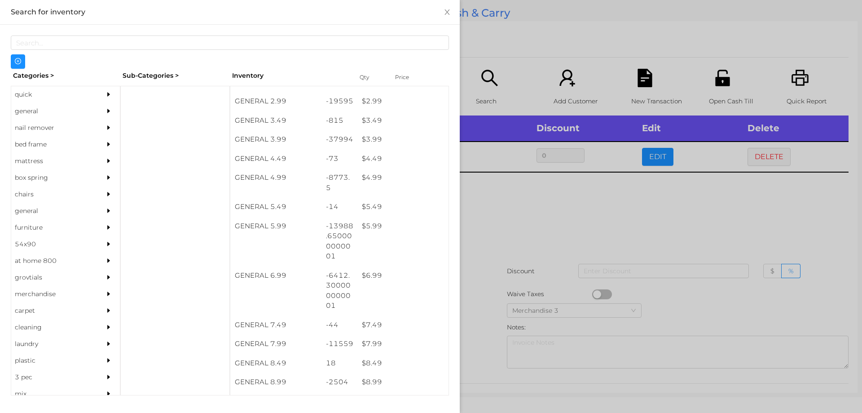
click at [516, 235] on div at bounding box center [431, 206] width 862 height 413
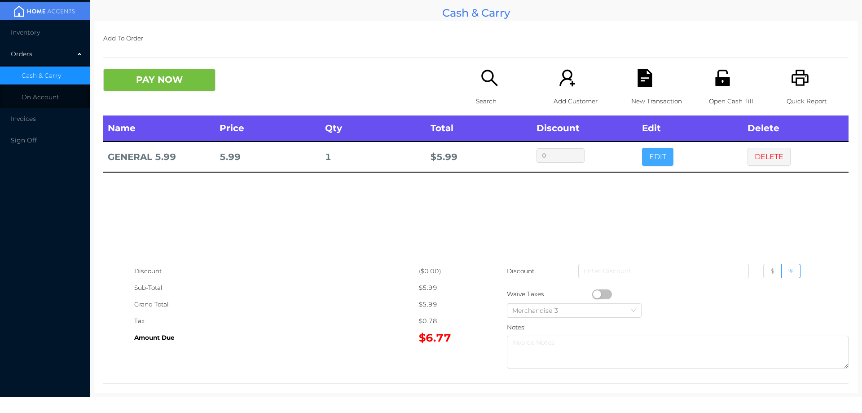
click at [644, 159] on button "EDIT" at bounding box center [657, 157] width 31 height 18
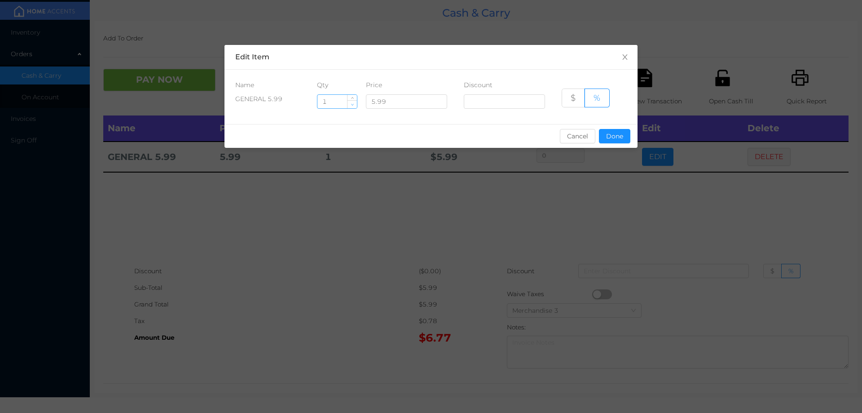
click at [352, 107] on span "Decrease Value" at bounding box center [352, 104] width 9 height 8
type input "0"
type input "2.5"
click at [620, 139] on button "Done" at bounding box center [614, 136] width 31 height 14
type input "0%"
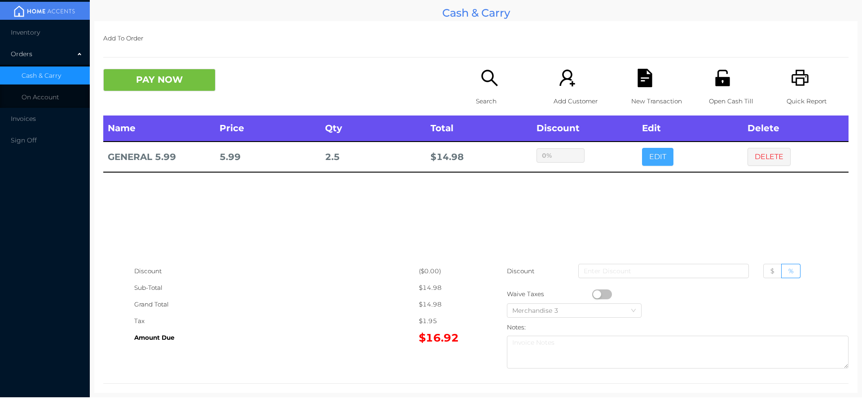
click at [642, 148] on button "EDIT" at bounding box center [657, 157] width 31 height 18
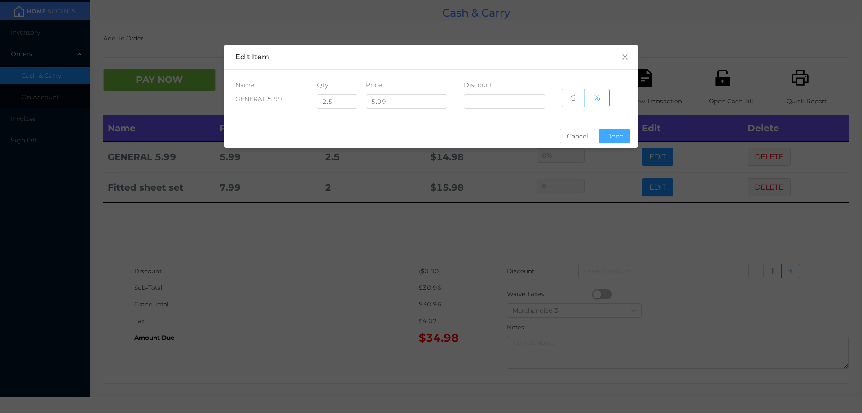
click at [613, 138] on button "Done" at bounding box center [614, 136] width 31 height 14
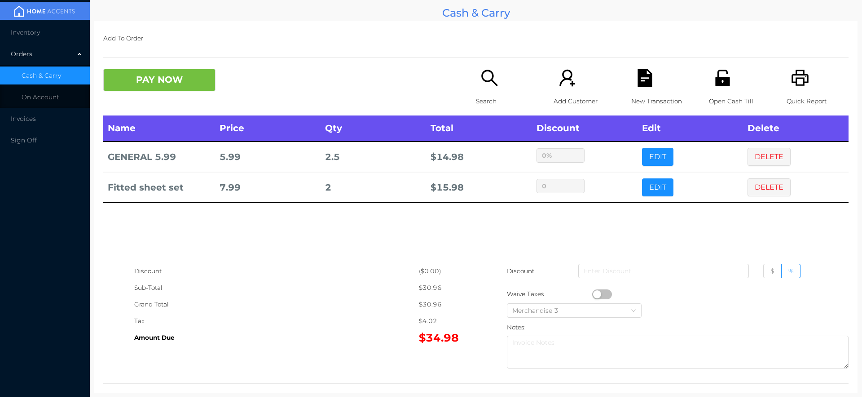
click at [638, 74] on icon "icon: file-text" at bounding box center [645, 78] width 14 height 18
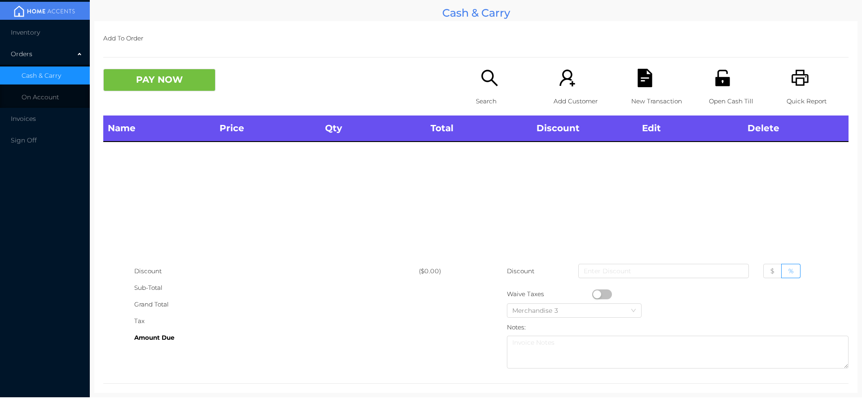
click at [787, 74] on div "Quick Report" at bounding box center [818, 92] width 62 height 47
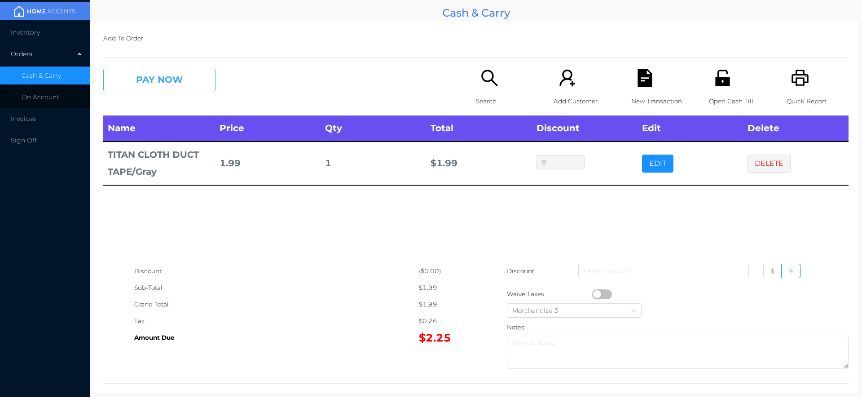
click at [162, 82] on button "PAY NOW" at bounding box center [159, 80] width 112 height 22
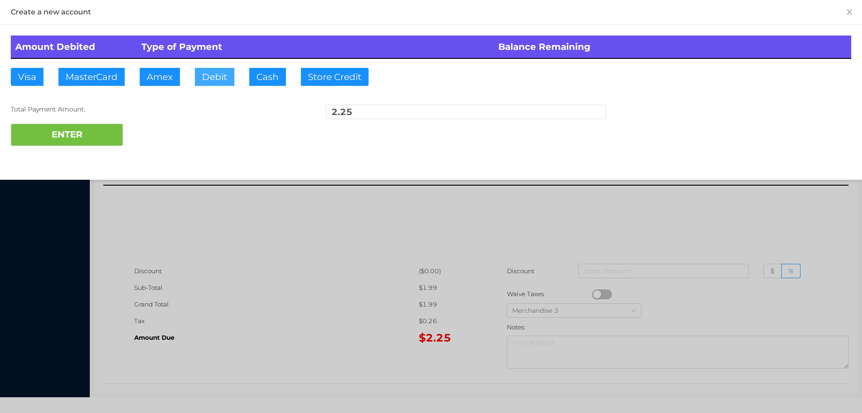
click at [212, 84] on button "Debit" at bounding box center [215, 77] width 40 height 18
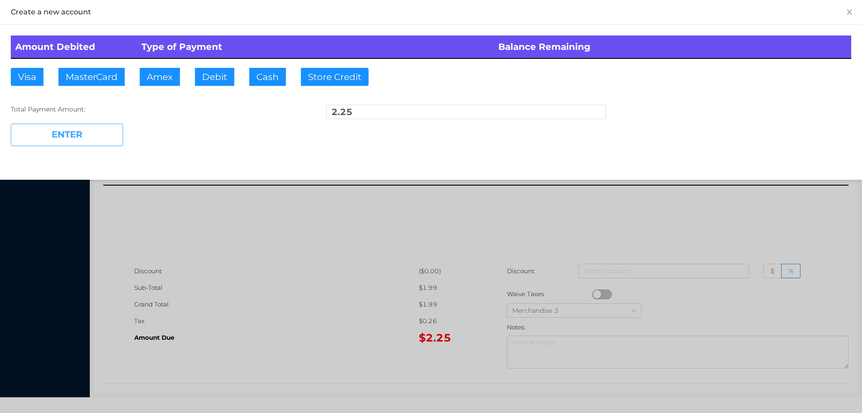
click at [83, 146] on button "ENTER" at bounding box center [67, 135] width 112 height 22
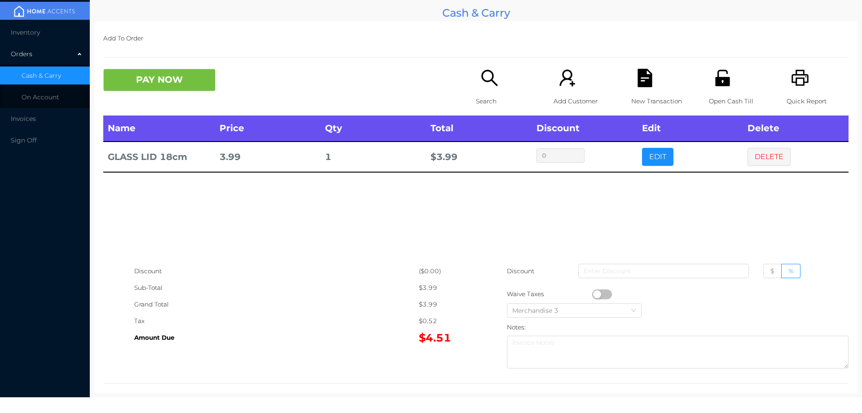
click at [592, 293] on button "button" at bounding box center [602, 294] width 20 height 10
click at [184, 71] on button "PAY NOW" at bounding box center [159, 80] width 112 height 22
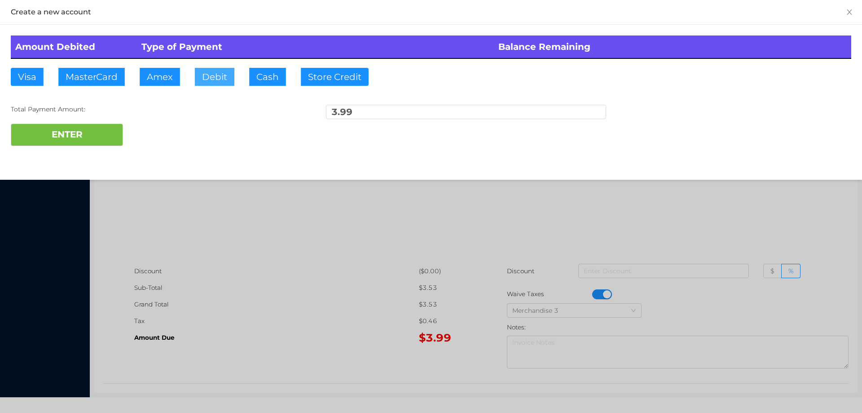
click at [225, 78] on button "Debit" at bounding box center [215, 77] width 40 height 18
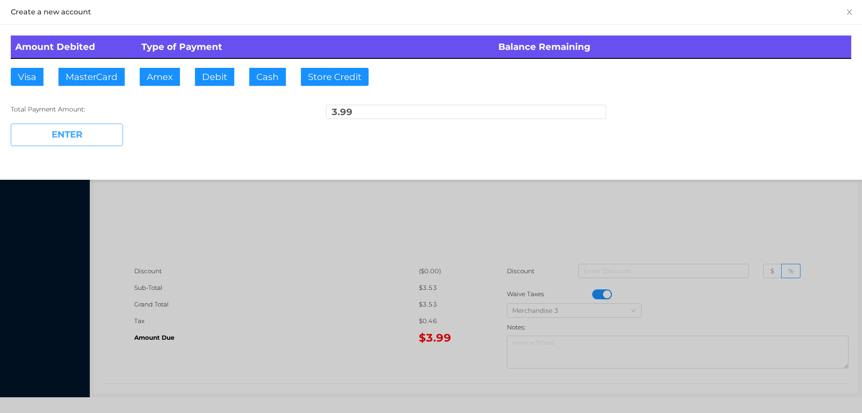
click at [97, 140] on button "ENTER" at bounding box center [67, 135] width 112 height 22
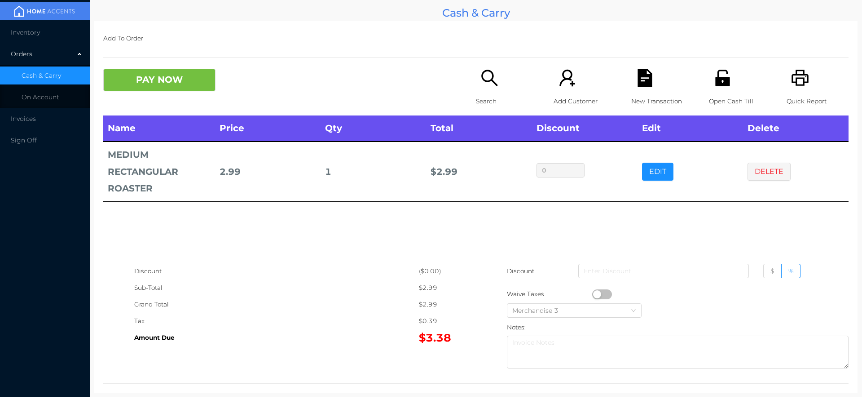
click at [594, 291] on button "button" at bounding box center [602, 294] width 20 height 10
click at [152, 79] on button "PAY NOW" at bounding box center [159, 80] width 112 height 22
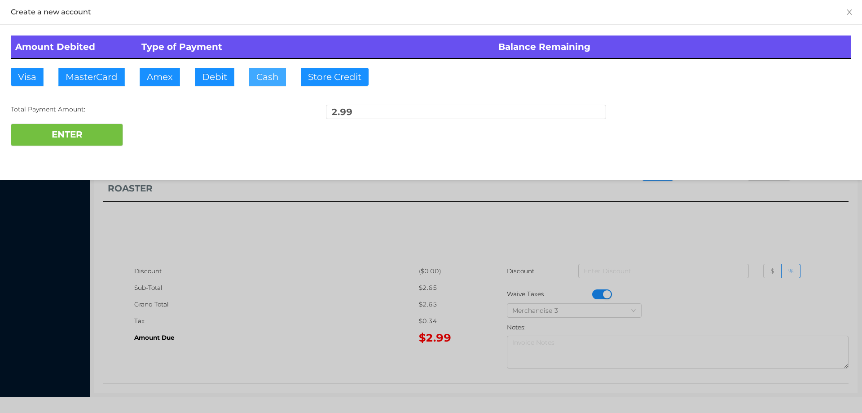
click at [265, 84] on button "Cash" at bounding box center [267, 77] width 37 height 18
type input "10"
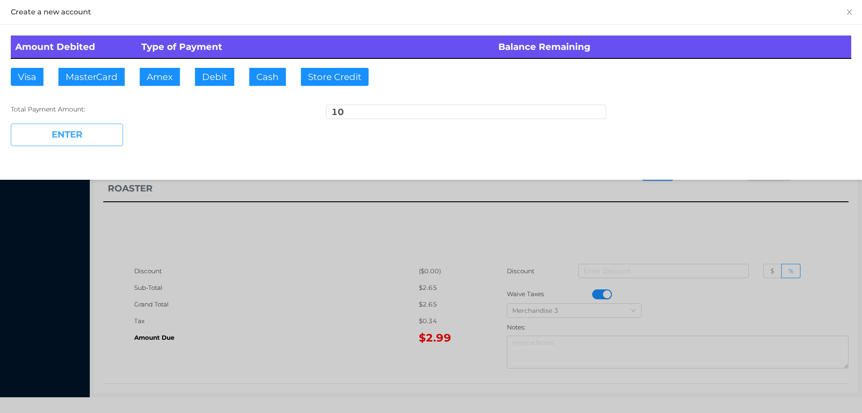
click at [60, 127] on button "ENTER" at bounding box center [67, 135] width 112 height 22
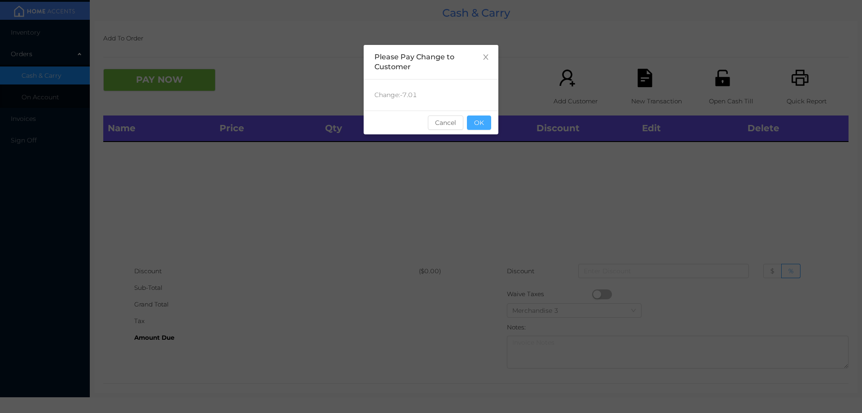
click at [476, 121] on button "OK" at bounding box center [479, 122] width 24 height 14
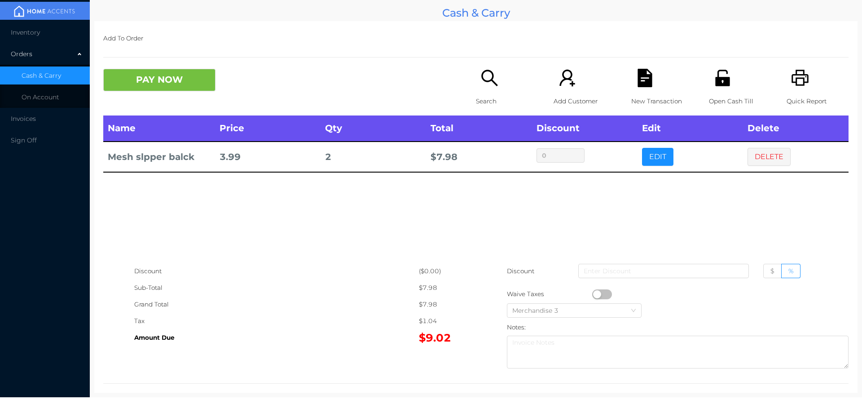
click at [168, 86] on button "PAY NOW" at bounding box center [159, 80] width 112 height 22
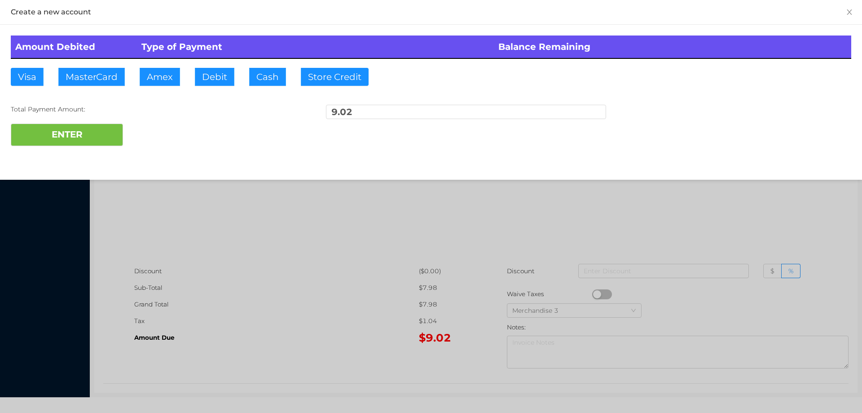
click at [700, 212] on div at bounding box center [431, 206] width 862 height 413
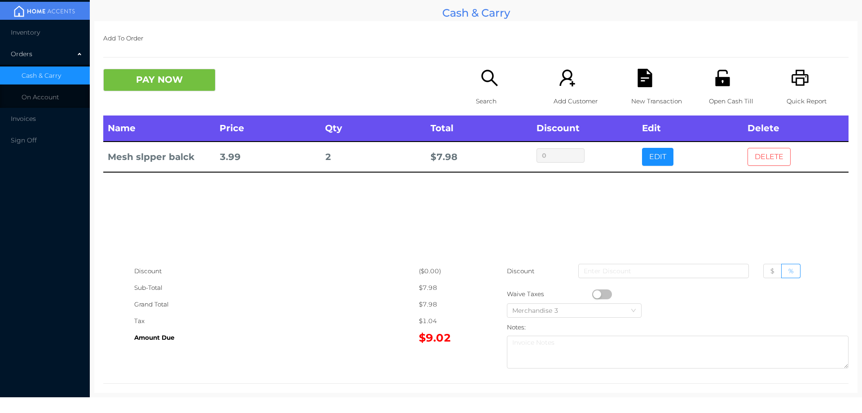
click at [760, 163] on button "DELETE" at bounding box center [769, 157] width 43 height 18
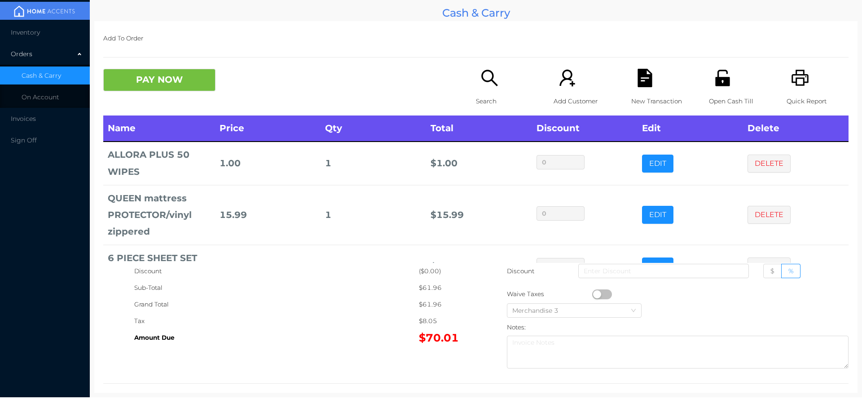
click at [605, 297] on button "button" at bounding box center [602, 294] width 20 height 10
click at [717, 91] on div "Open Cash Till" at bounding box center [740, 92] width 62 height 47
click at [159, 79] on button "PAY NOW" at bounding box center [159, 80] width 112 height 22
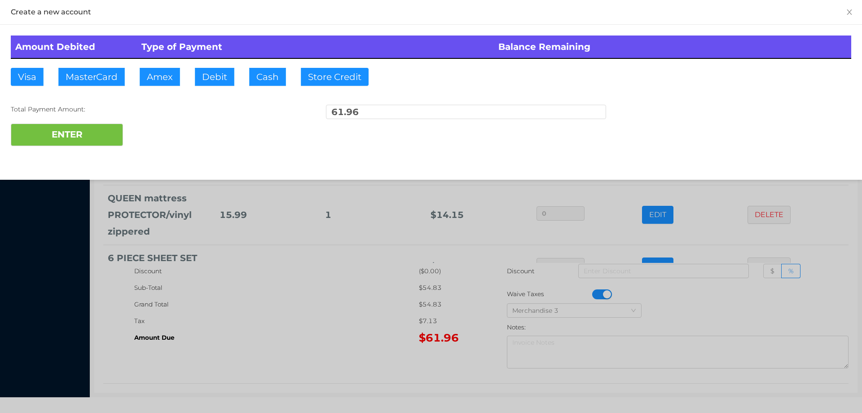
click at [148, 128] on div "ENTER" at bounding box center [431, 135] width 841 height 22
click at [240, 311] on div at bounding box center [431, 206] width 862 height 413
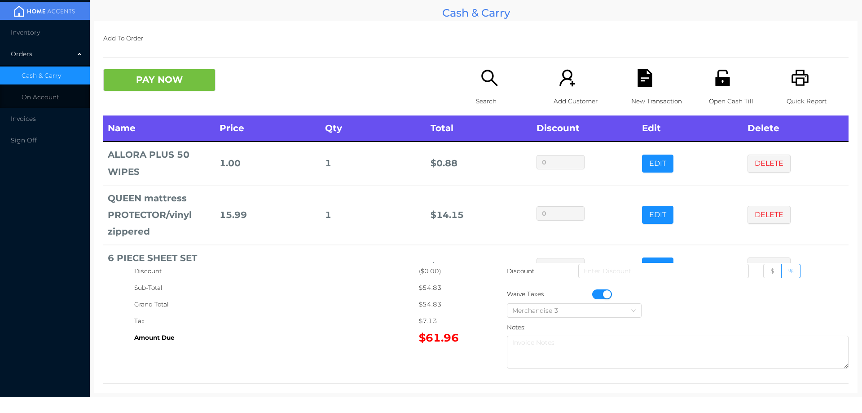
click at [715, 87] on icon "icon: unlock" at bounding box center [723, 78] width 18 height 18
click at [592, 292] on button "button" at bounding box center [602, 294] width 20 height 10
click at [640, 81] on icon "icon: file-text" at bounding box center [645, 78] width 18 height 18
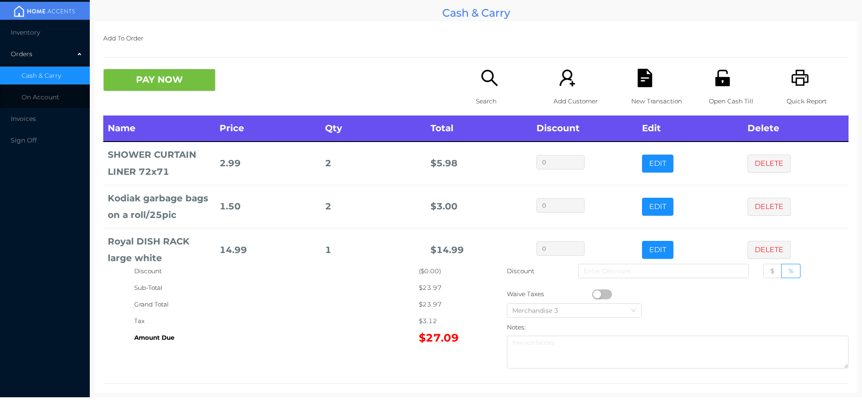
click at [140, 82] on button "PAY NOW" at bounding box center [159, 80] width 112 height 22
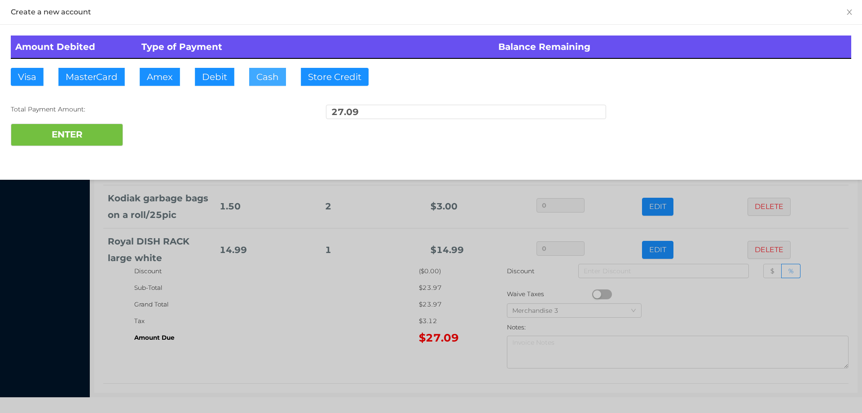
click at [255, 80] on button "Cash" at bounding box center [267, 77] width 37 height 18
type input "30.10"
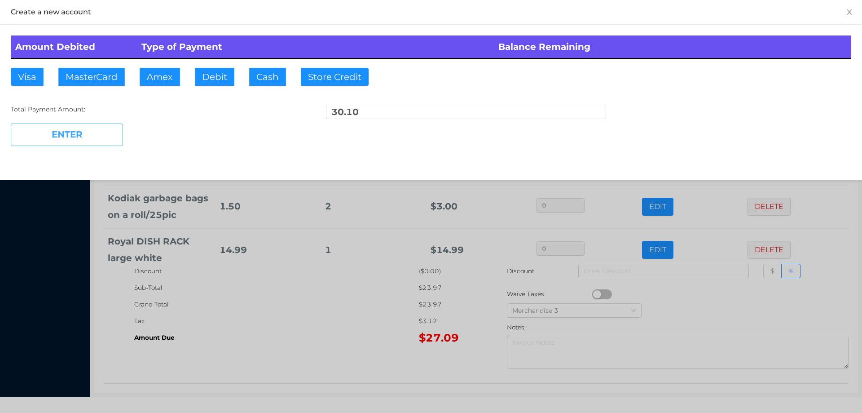
click at [105, 131] on button "ENTER" at bounding box center [67, 135] width 112 height 22
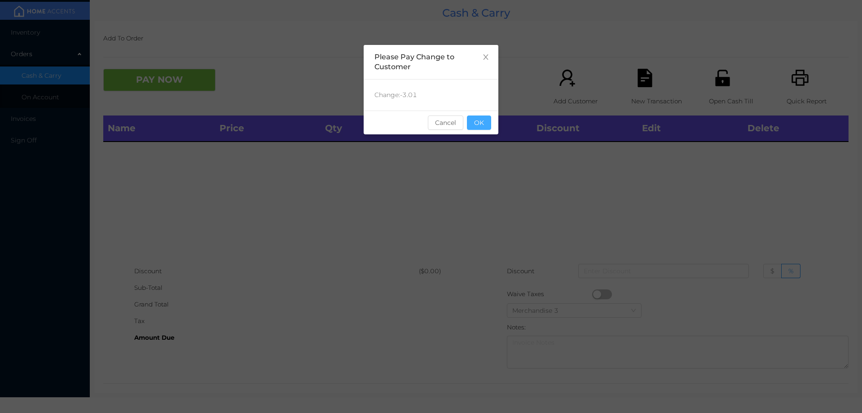
click at [481, 128] on button "OK" at bounding box center [479, 122] width 24 height 14
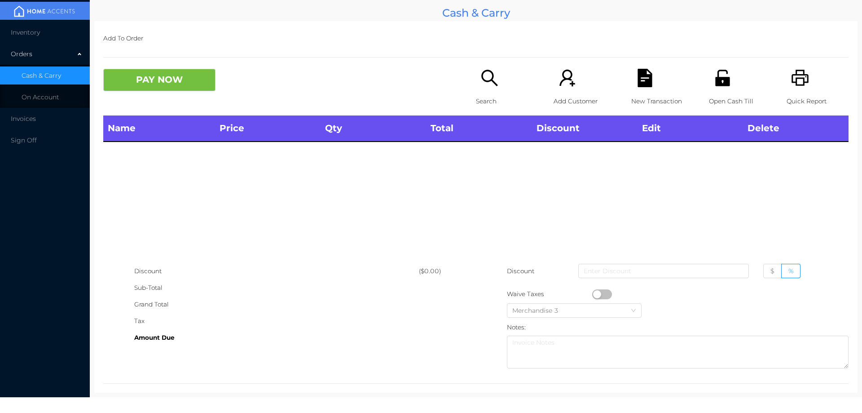
click at [479, 150] on div "Name Price Qty Total Discount Edit Delete" at bounding box center [475, 188] width 745 height 147
click at [484, 88] on div "Search" at bounding box center [507, 92] width 62 height 47
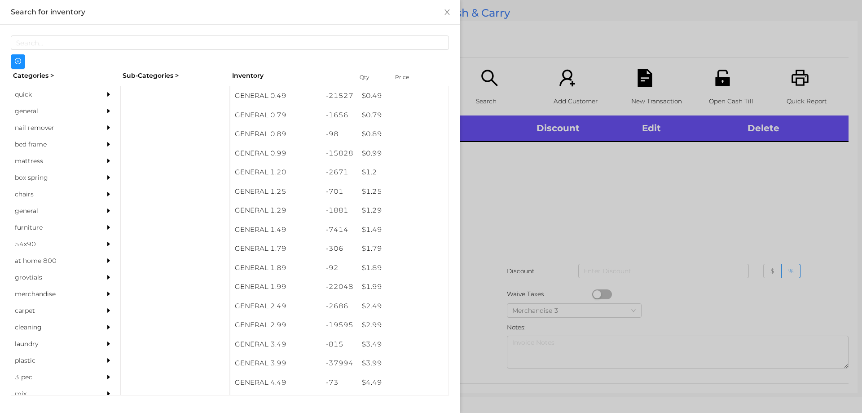
click at [21, 109] on div "general" at bounding box center [52, 111] width 82 height 17
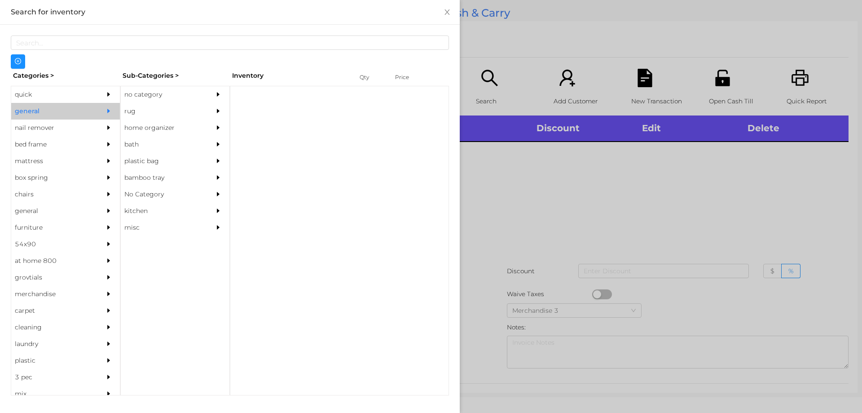
click at [149, 91] on div "no category" at bounding box center [162, 94] width 82 height 17
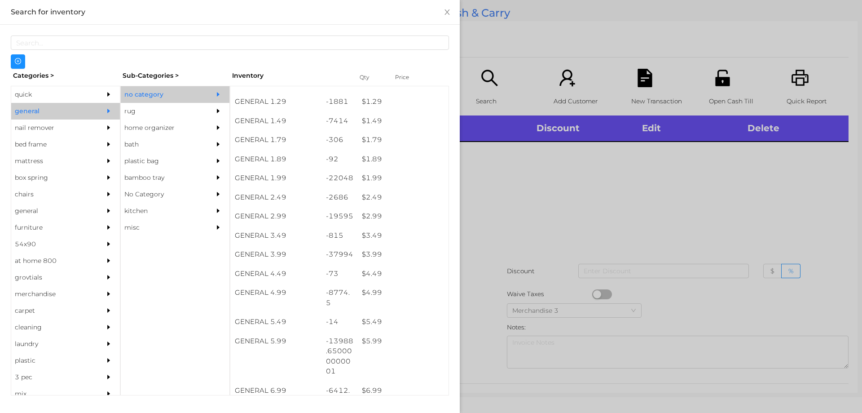
scroll to position [107, 0]
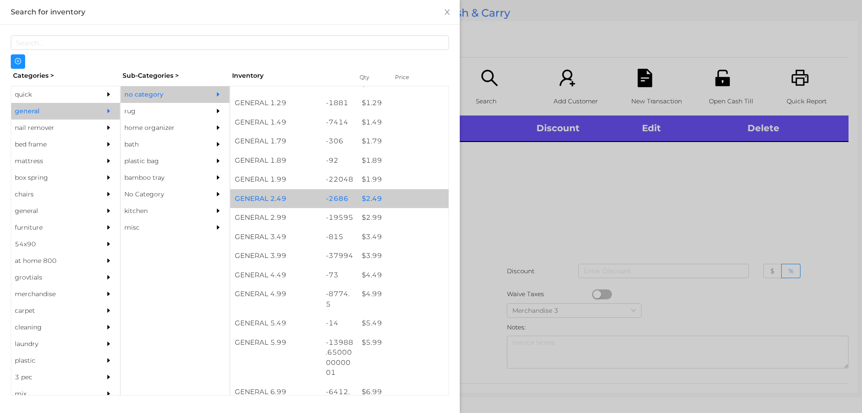
click at [365, 197] on div "$ 2.49" at bounding box center [402, 198] width 91 height 19
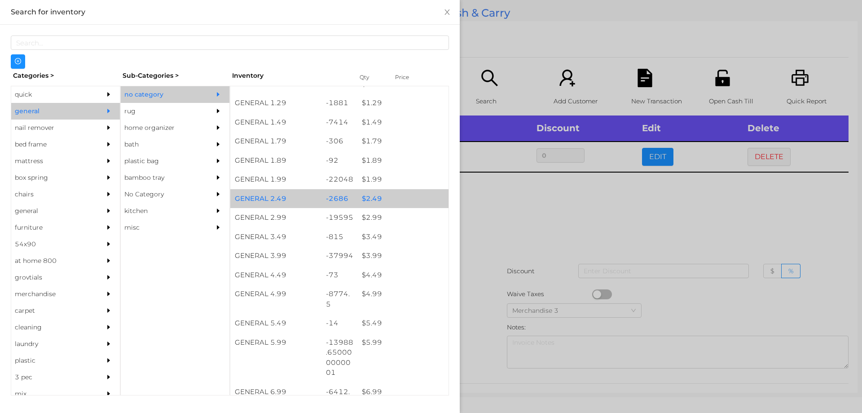
click at [371, 192] on div "$ 2.49" at bounding box center [402, 198] width 91 height 19
click at [375, 192] on div "$ 2.49" at bounding box center [402, 198] width 91 height 19
click at [379, 196] on div "$ 2.49" at bounding box center [402, 198] width 91 height 19
click at [377, 194] on div "$ 2.49" at bounding box center [402, 198] width 91 height 19
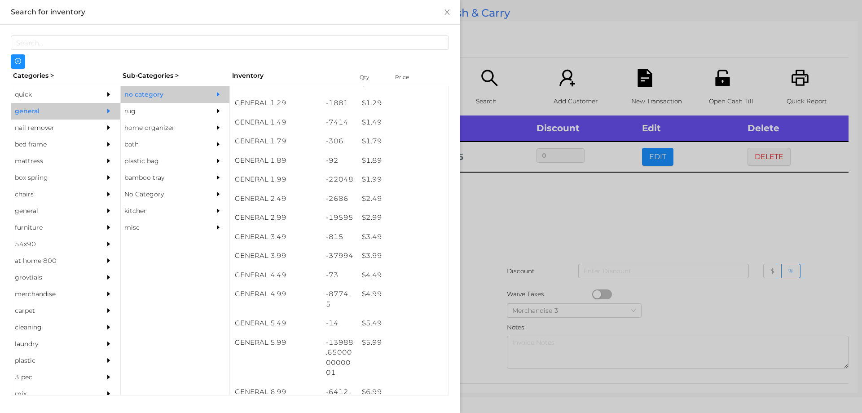
click at [507, 213] on div at bounding box center [431, 206] width 862 height 413
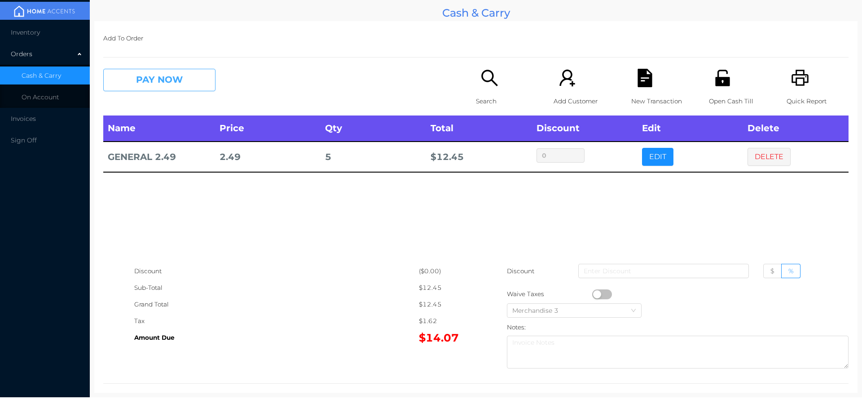
click at [143, 71] on button "PAY NOW" at bounding box center [159, 80] width 112 height 22
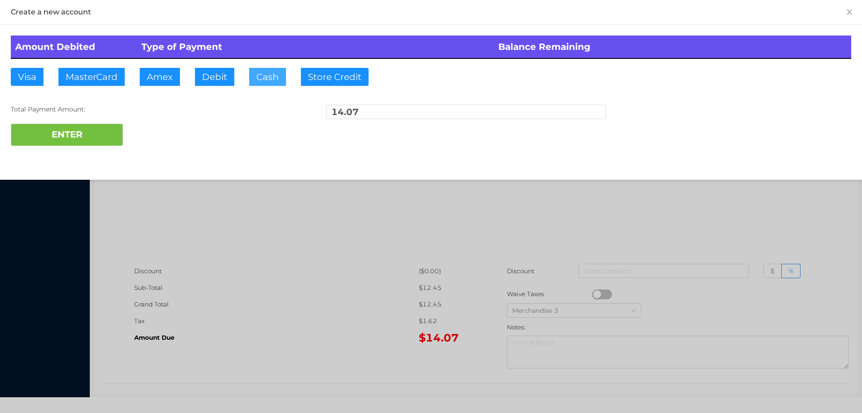
click at [249, 80] on button "Cash" at bounding box center [267, 77] width 37 height 18
type input "50."
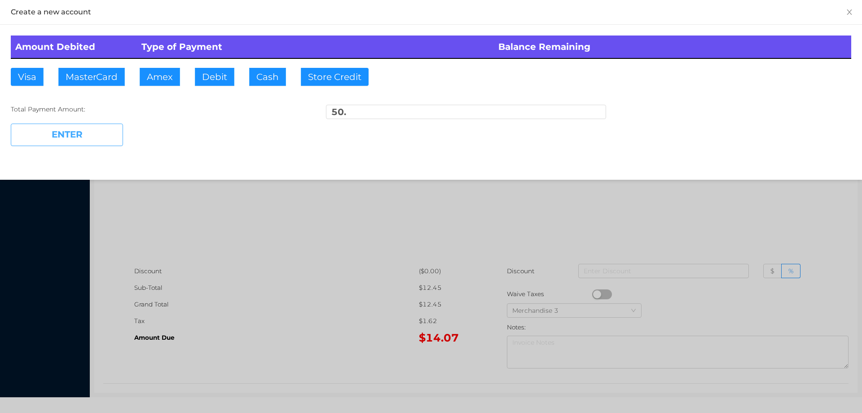
click at [69, 142] on button "ENTER" at bounding box center [67, 135] width 112 height 22
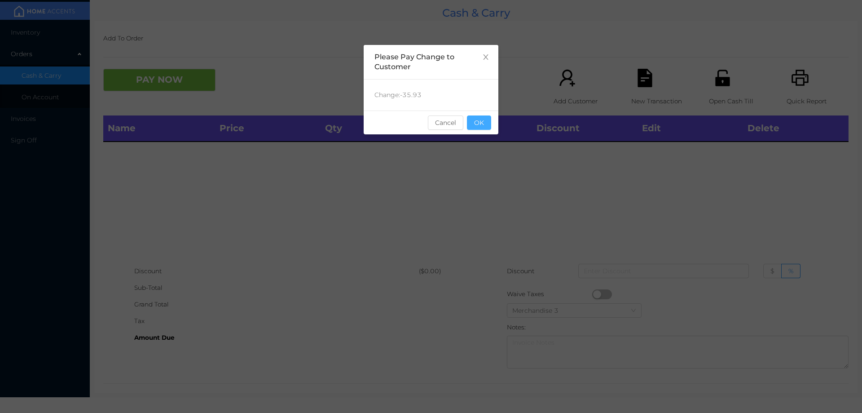
click at [488, 128] on button "OK" at bounding box center [479, 122] width 24 height 14
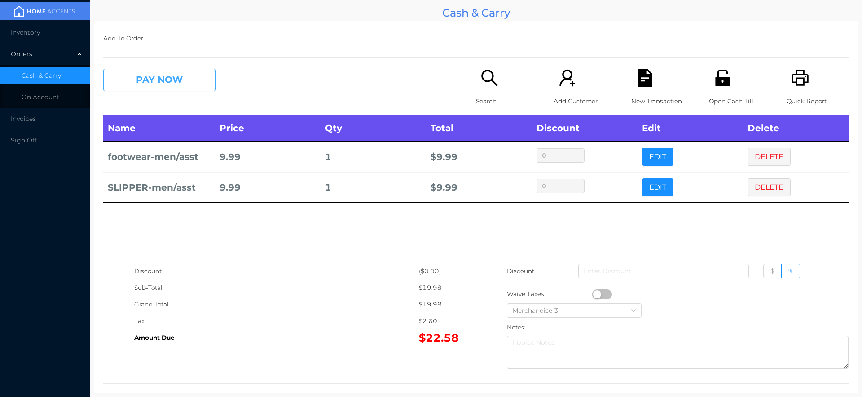
click at [181, 79] on button "PAY NOW" at bounding box center [159, 80] width 112 height 22
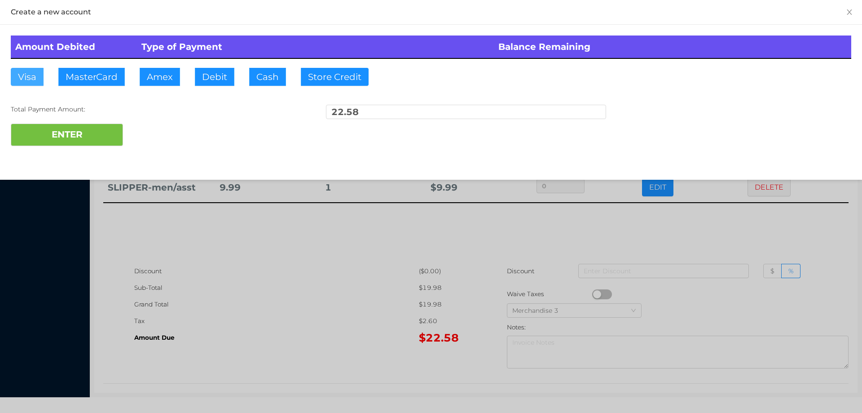
click at [31, 77] on button "Visa" at bounding box center [27, 77] width 33 height 18
click at [97, 137] on button "ENTER" at bounding box center [67, 135] width 112 height 22
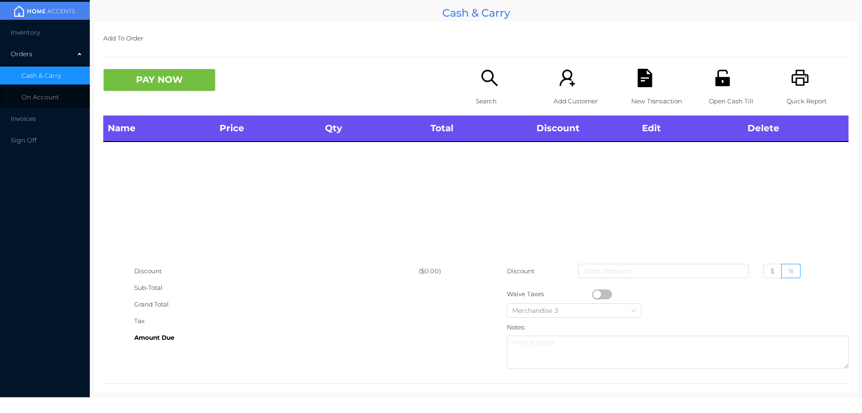
click at [717, 90] on div "Open Cash Till" at bounding box center [740, 92] width 62 height 47
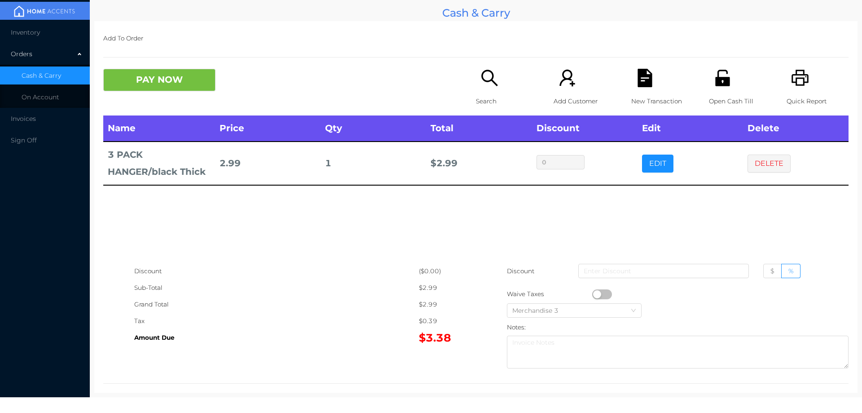
click at [488, 88] on div "Search" at bounding box center [507, 92] width 62 height 47
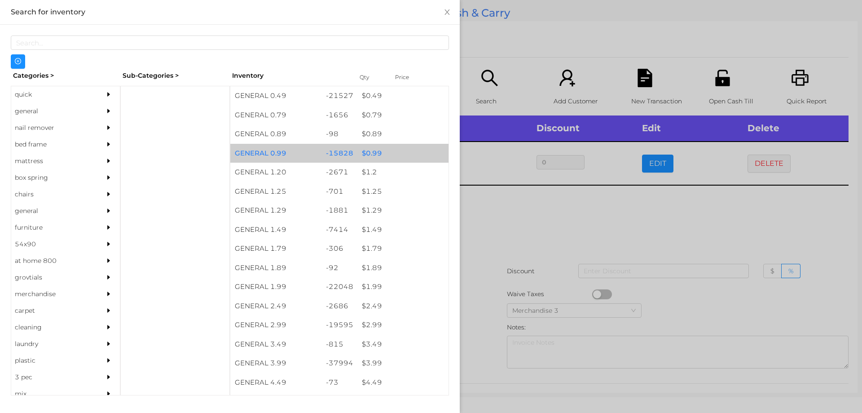
click at [370, 152] on div "$ 0.99" at bounding box center [402, 153] width 91 height 19
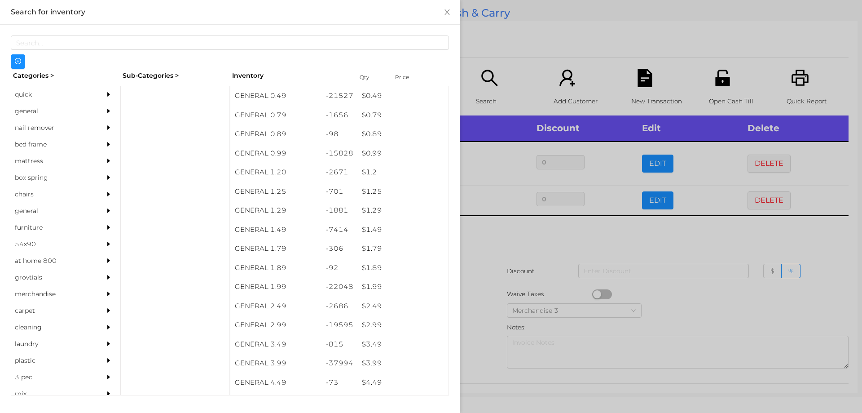
click at [488, 248] on div at bounding box center [431, 206] width 862 height 413
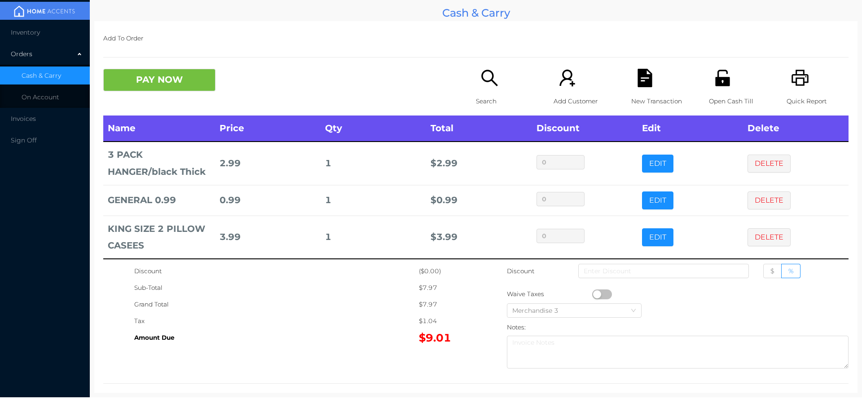
click at [481, 71] on icon "icon: search" at bounding box center [490, 78] width 18 height 18
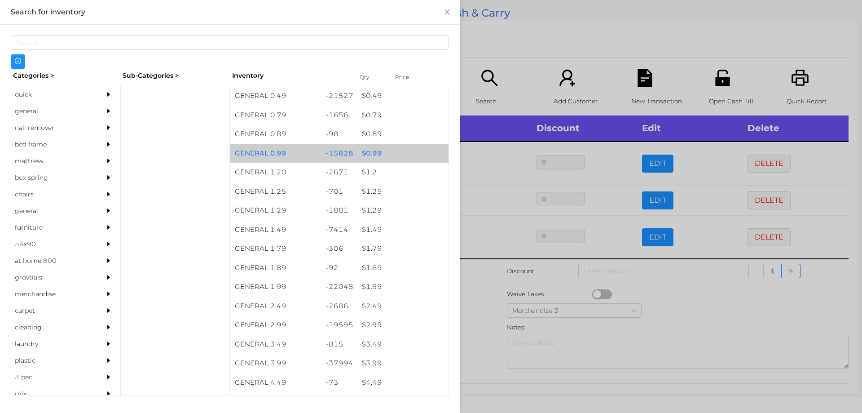
click at [367, 154] on div "$ 0.99" at bounding box center [402, 153] width 91 height 19
click at [372, 154] on div "$ 0.99" at bounding box center [402, 153] width 91 height 19
click at [372, 151] on div "$ 0.99" at bounding box center [402, 153] width 91 height 19
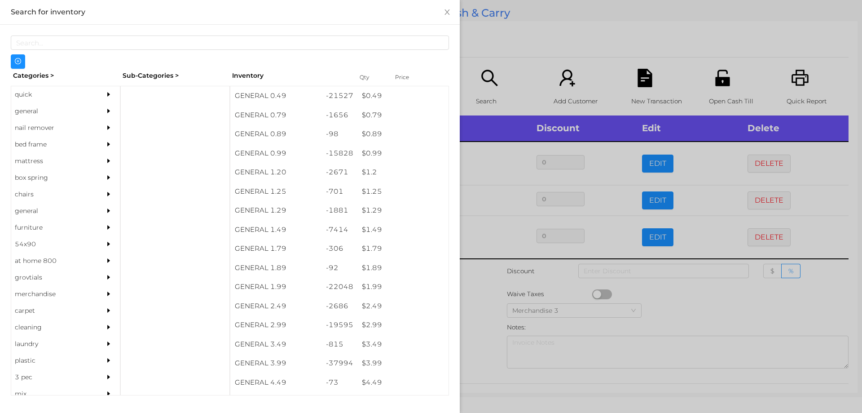
click at [481, 295] on div at bounding box center [431, 206] width 862 height 413
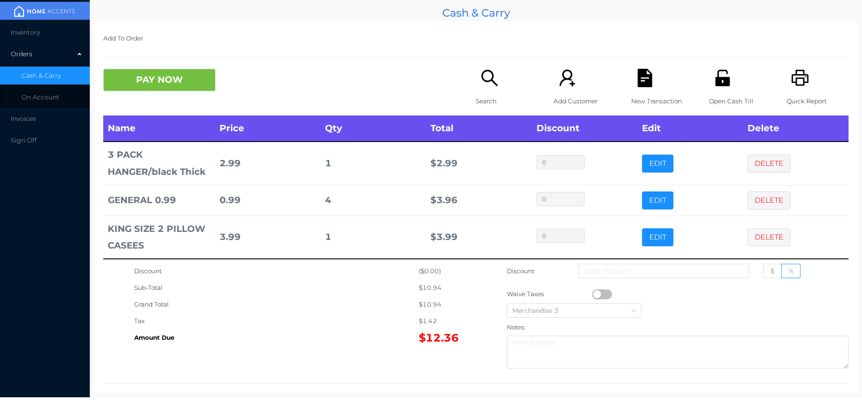
scroll to position [5, 0]
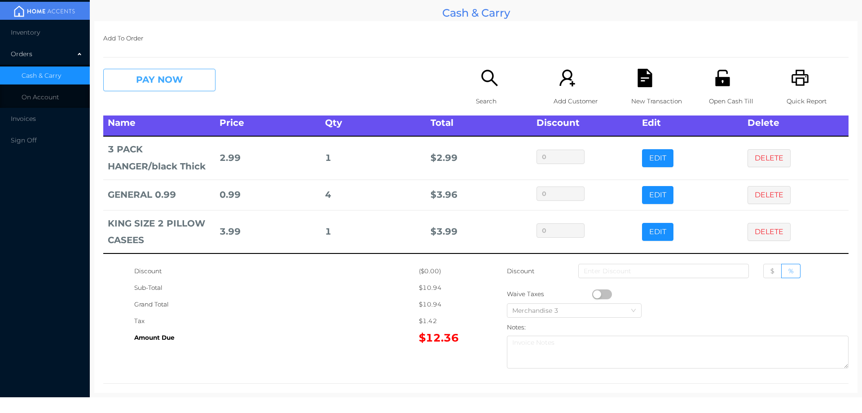
click at [174, 80] on button "PAY NOW" at bounding box center [159, 80] width 112 height 22
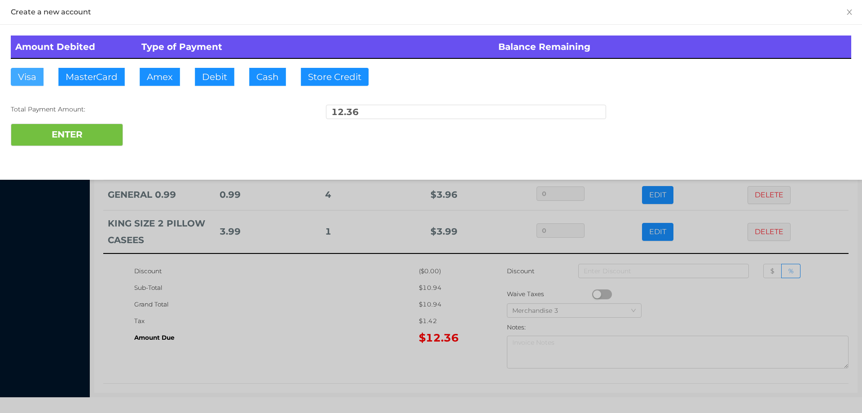
click at [22, 79] on button "Visa" at bounding box center [27, 77] width 33 height 18
click at [52, 126] on button "ENTER" at bounding box center [67, 135] width 112 height 22
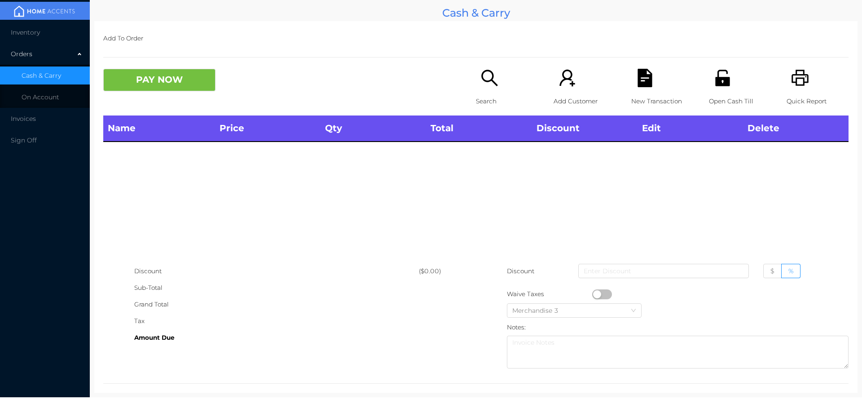
scroll to position [0, 0]
click at [483, 92] on div "Search" at bounding box center [507, 92] width 62 height 47
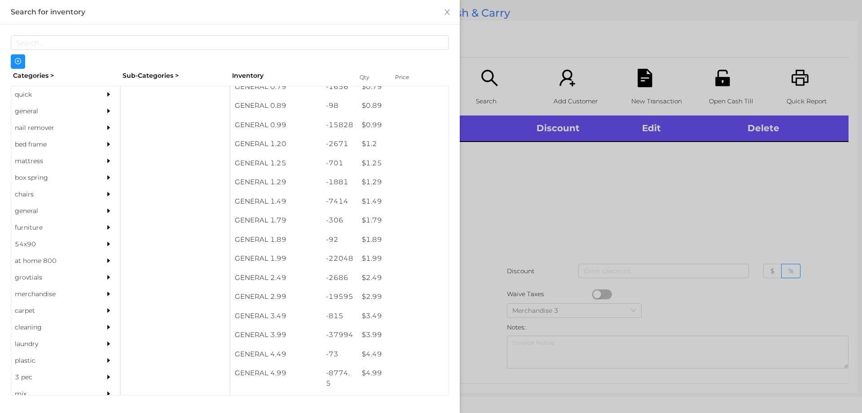
scroll to position [29, 0]
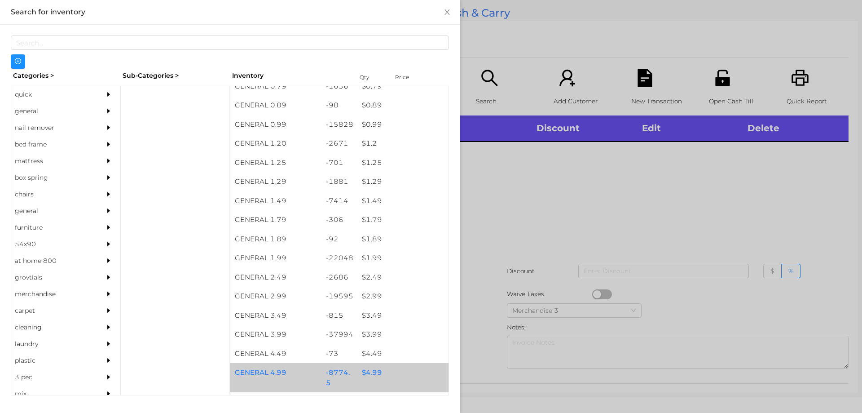
click at [370, 372] on div "$ 4.99" at bounding box center [402, 372] width 91 height 19
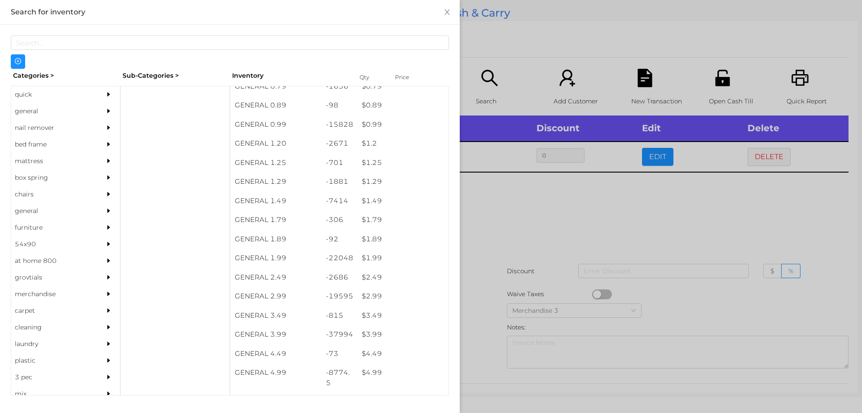
click at [510, 226] on div at bounding box center [431, 206] width 862 height 413
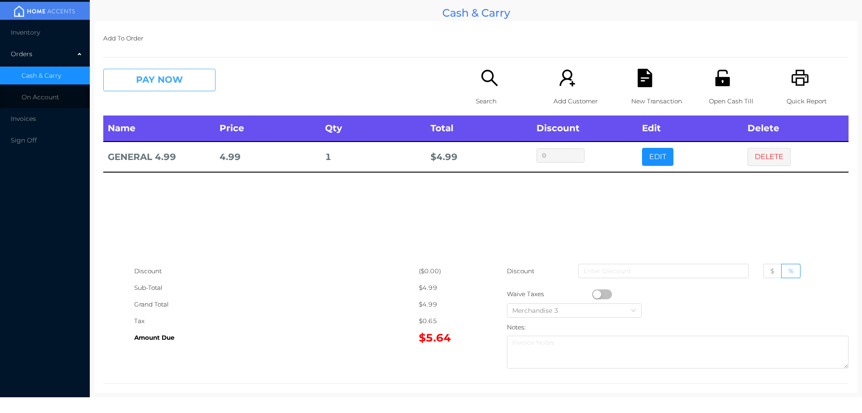
click at [149, 85] on button "PAY NOW" at bounding box center [159, 80] width 112 height 22
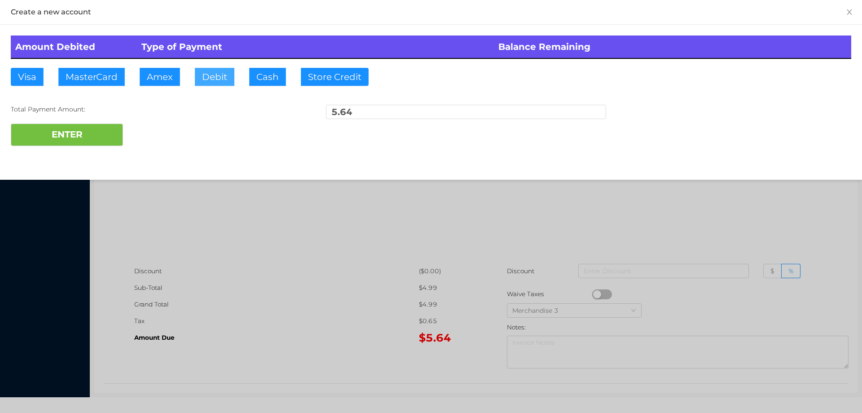
click at [216, 75] on button "Debit" at bounding box center [215, 77] width 40 height 18
type input "50."
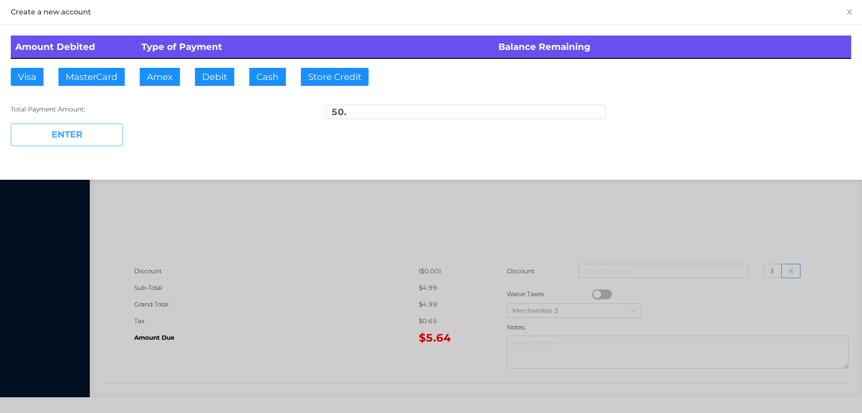
click at [72, 141] on button "ENTER" at bounding box center [67, 135] width 112 height 22
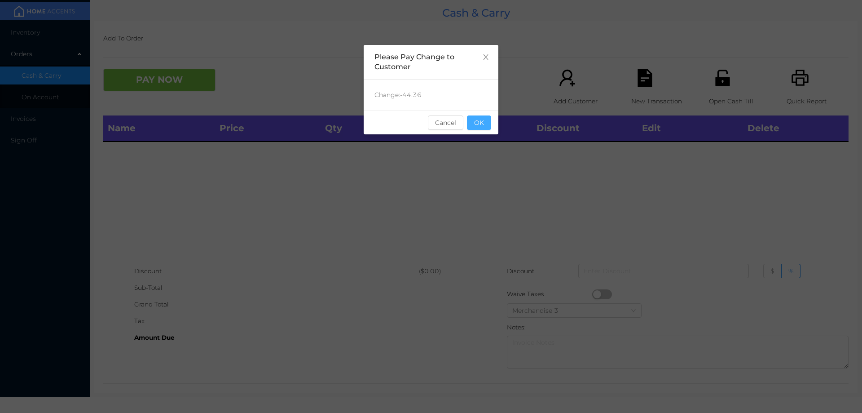
click at [487, 127] on button "OK" at bounding box center [479, 122] width 24 height 14
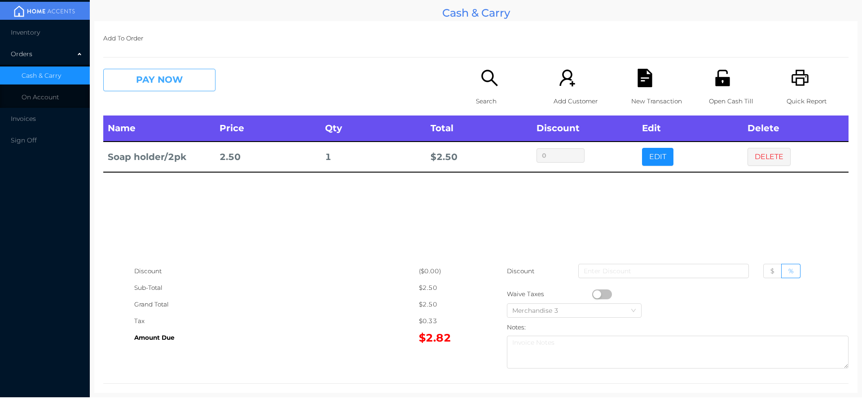
click at [152, 74] on button "PAY NOW" at bounding box center [159, 80] width 112 height 22
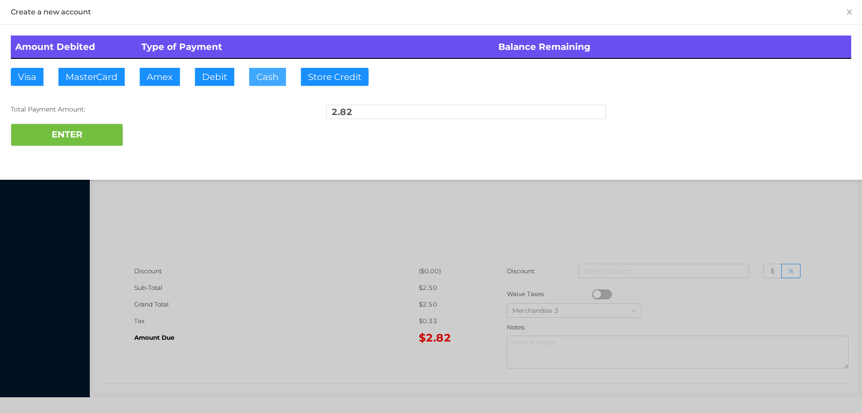
click at [261, 78] on button "Cash" at bounding box center [267, 77] width 37 height 18
type input "4."
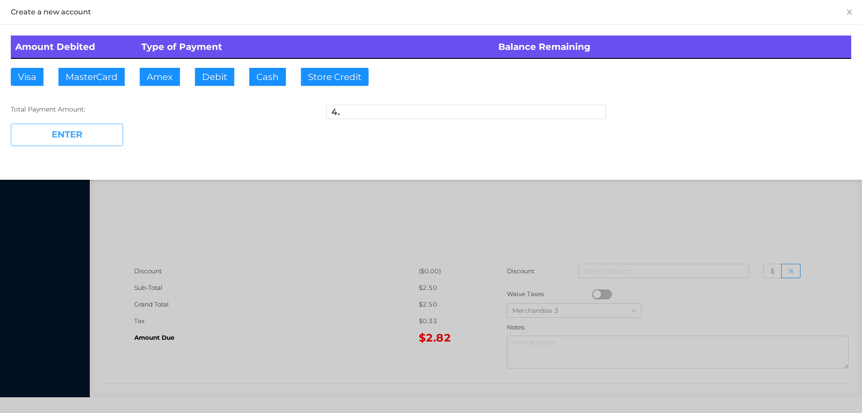
click at [86, 143] on button "ENTER" at bounding box center [67, 135] width 112 height 22
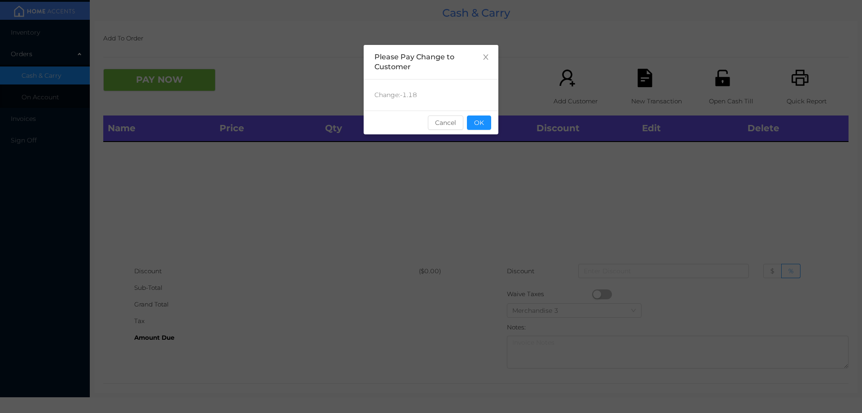
click at [481, 154] on div "sentinelStart Please Pay Change to Customer Change: -1.18 Cancel OK sentinelEnd" at bounding box center [431, 135] width 135 height 180
click at [501, 218] on div "sentinelStart Please Pay Change to Customer Change: -1.18 Cancel OK sentinelEnd" at bounding box center [431, 206] width 862 height 413
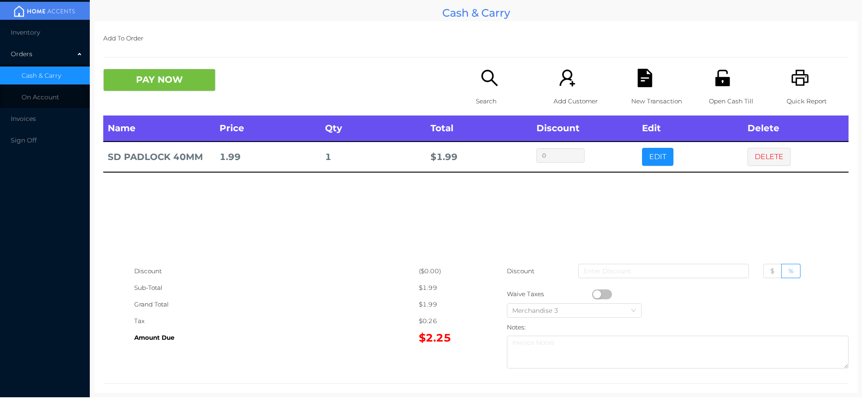
click at [165, 75] on button "PAY NOW" at bounding box center [159, 80] width 112 height 22
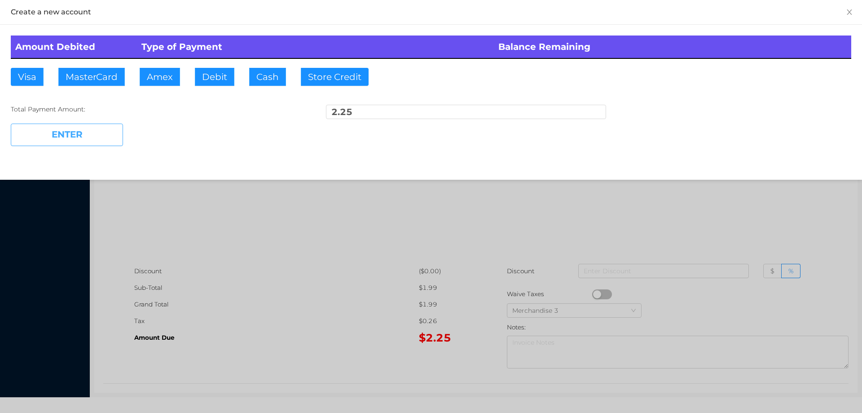
click at [211, 84] on button "Debit" at bounding box center [215, 77] width 40 height 18
click at [96, 138] on button "ENTER" at bounding box center [67, 135] width 112 height 22
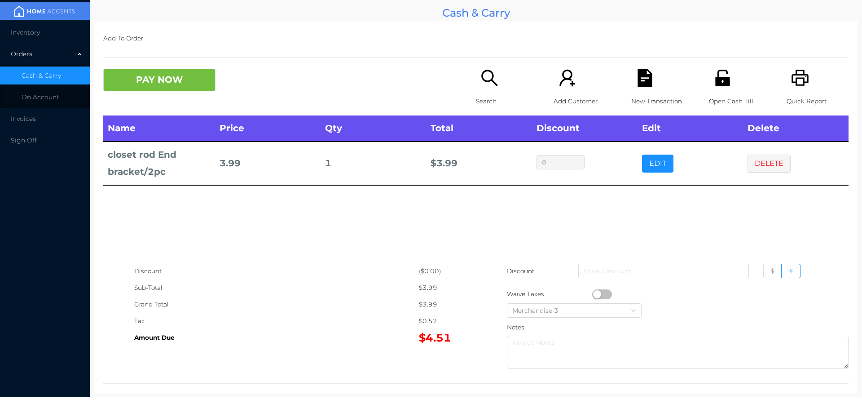
click at [142, 77] on button "PAY NOW" at bounding box center [159, 80] width 112 height 22
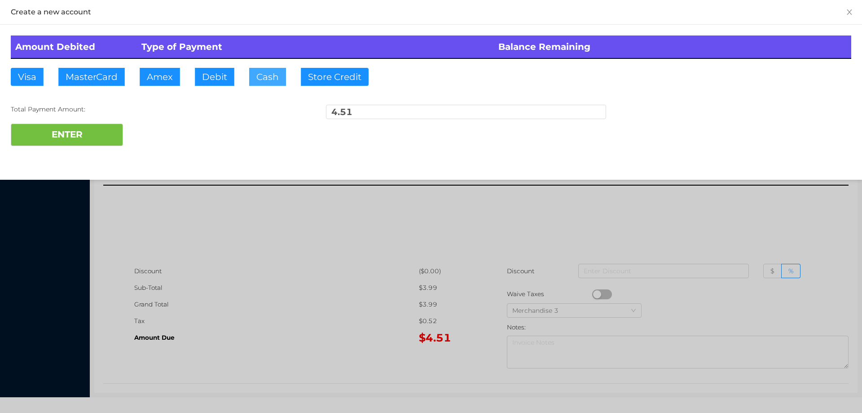
click at [270, 79] on button "Cash" at bounding box center [267, 77] width 37 height 18
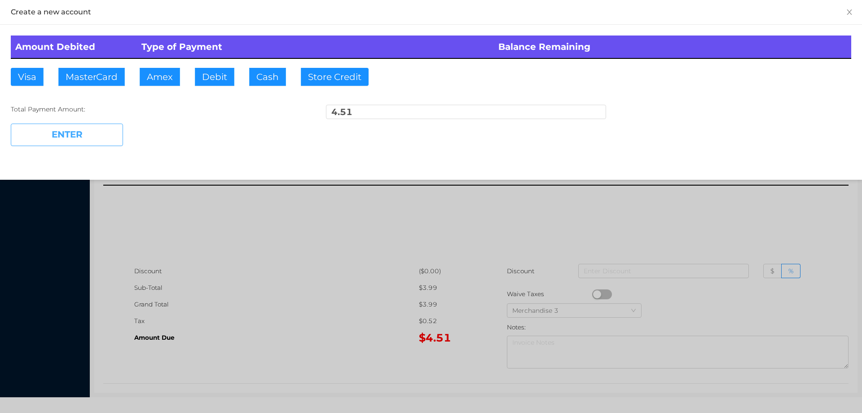
click at [99, 137] on button "ENTER" at bounding box center [67, 135] width 112 height 22
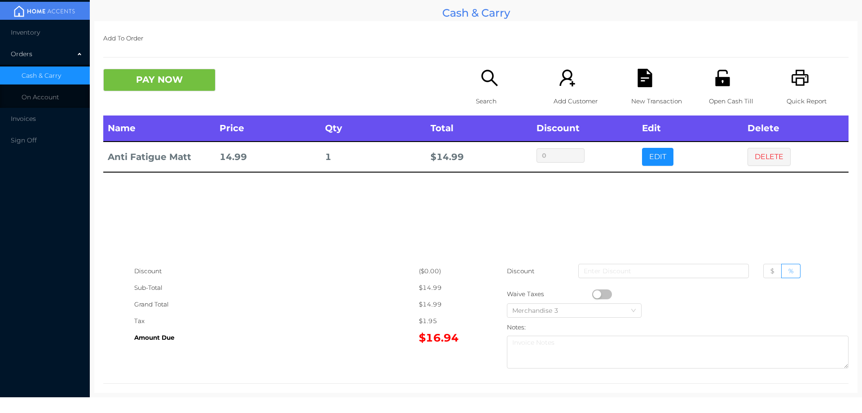
click at [476, 97] on p "Search" at bounding box center [507, 101] width 62 height 17
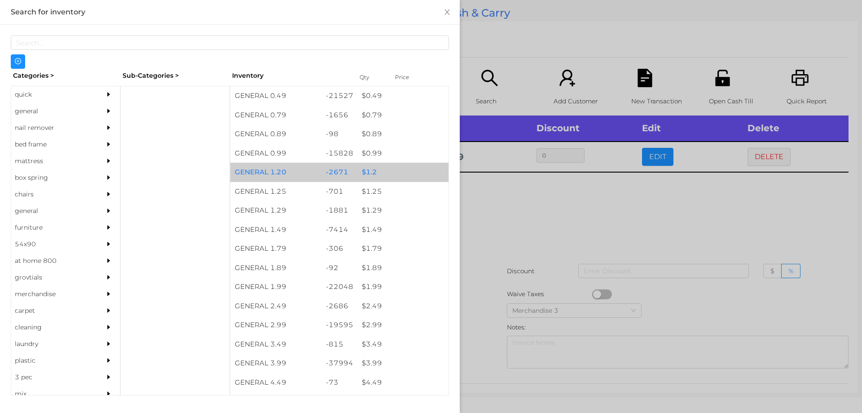
click at [364, 168] on div "$ 1.2" at bounding box center [402, 172] width 91 height 19
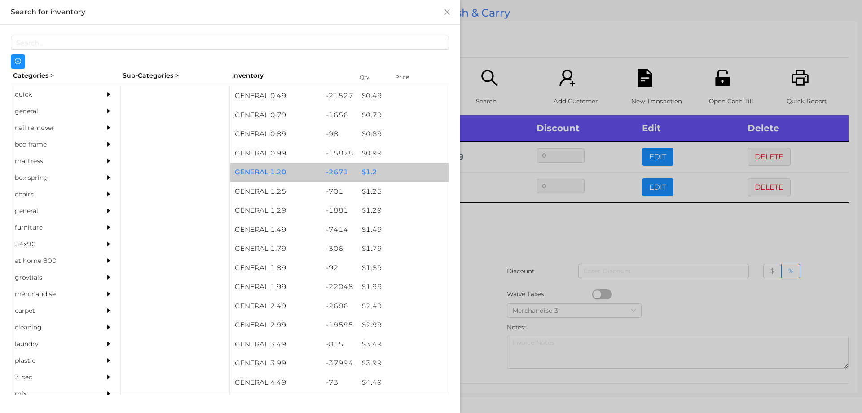
click at [368, 171] on div "$ 1.2" at bounding box center [402, 172] width 91 height 19
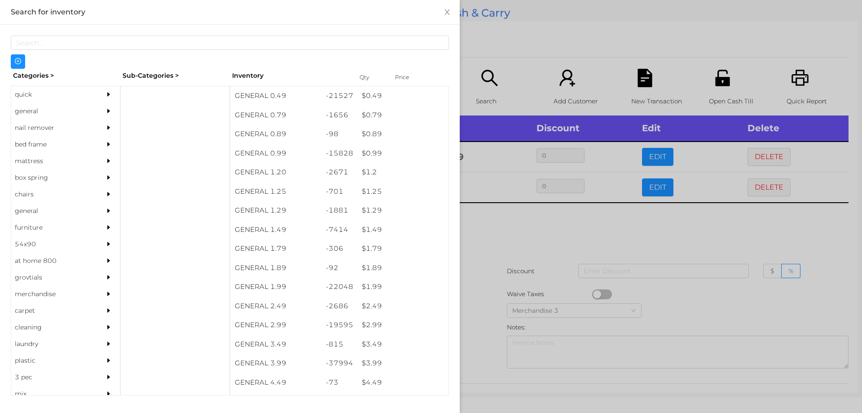
click at [500, 229] on div at bounding box center [431, 206] width 862 height 413
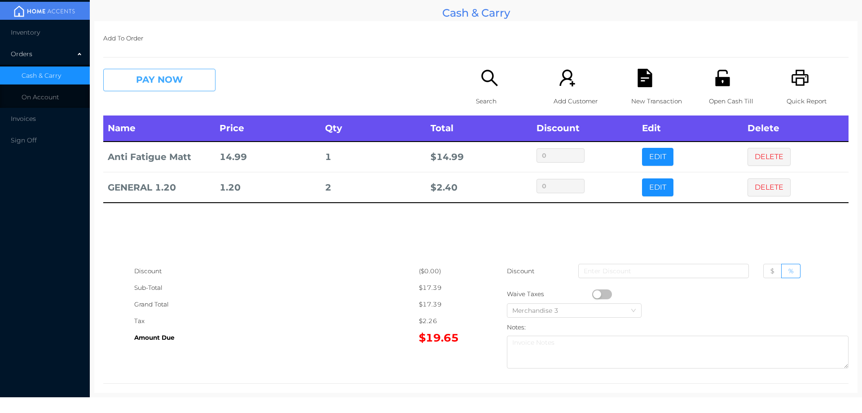
click at [185, 81] on button "PAY NOW" at bounding box center [159, 80] width 112 height 22
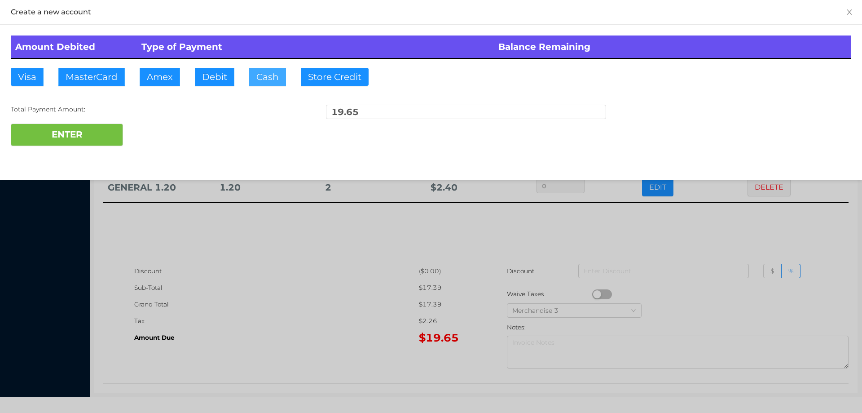
click at [262, 74] on button "Cash" at bounding box center [267, 77] width 37 height 18
type input "21."
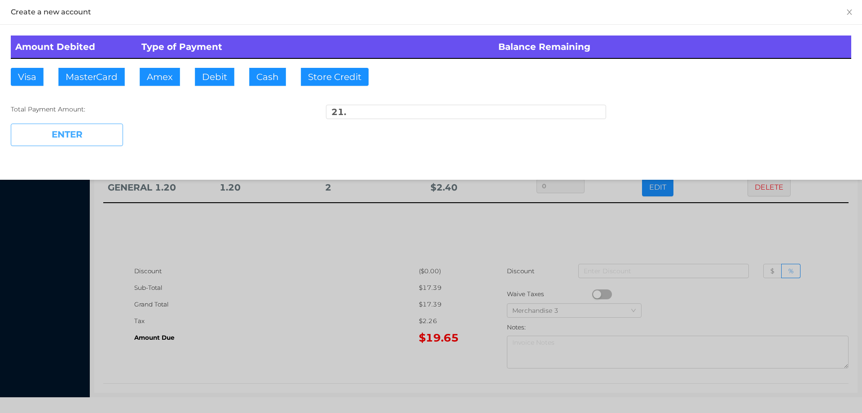
click at [63, 125] on button "ENTER" at bounding box center [67, 135] width 112 height 22
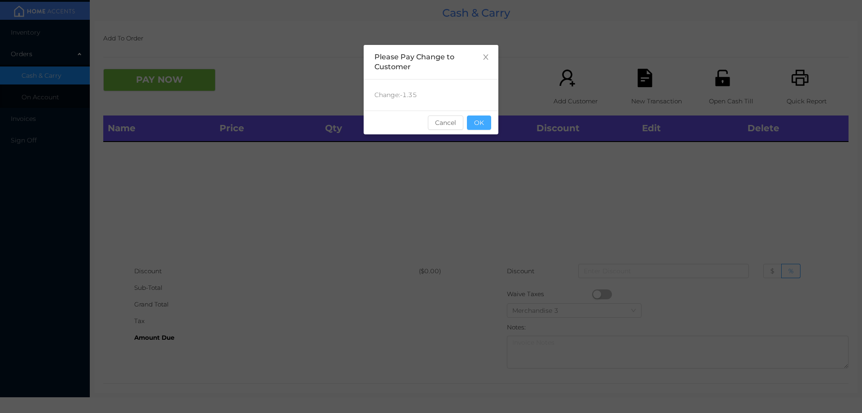
click at [482, 125] on button "OK" at bounding box center [479, 122] width 24 height 14
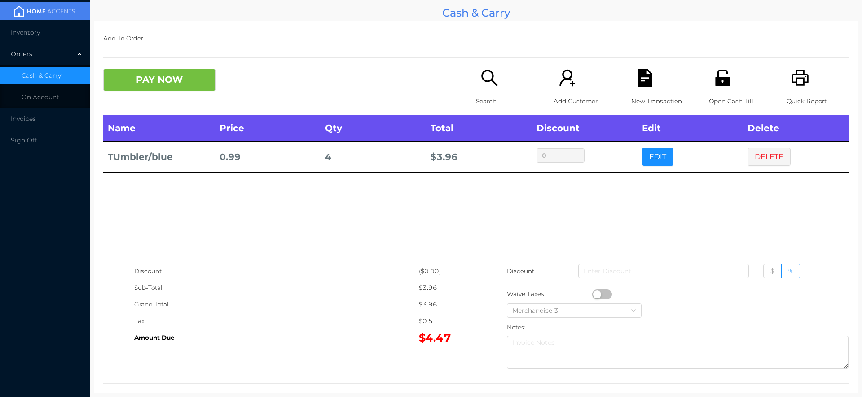
click at [484, 80] on icon "icon: search" at bounding box center [490, 78] width 18 height 18
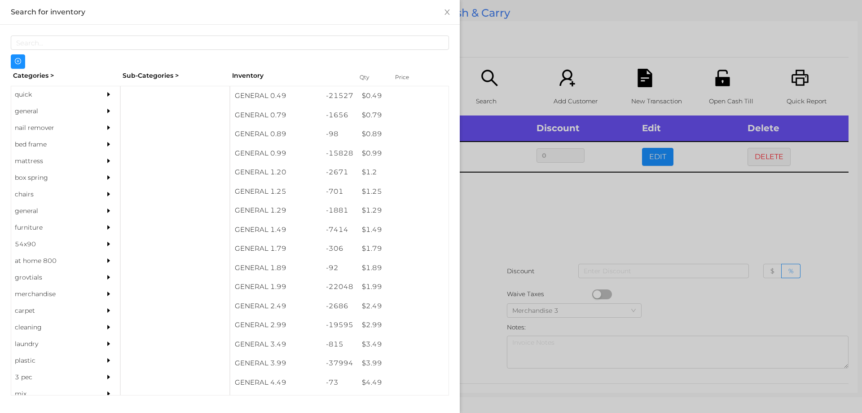
click at [29, 114] on div "general" at bounding box center [52, 111] width 82 height 17
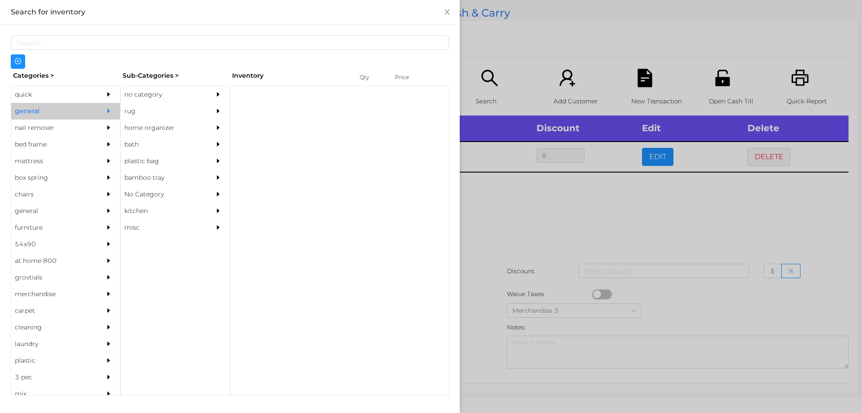
click at [145, 97] on div "no category" at bounding box center [162, 94] width 82 height 17
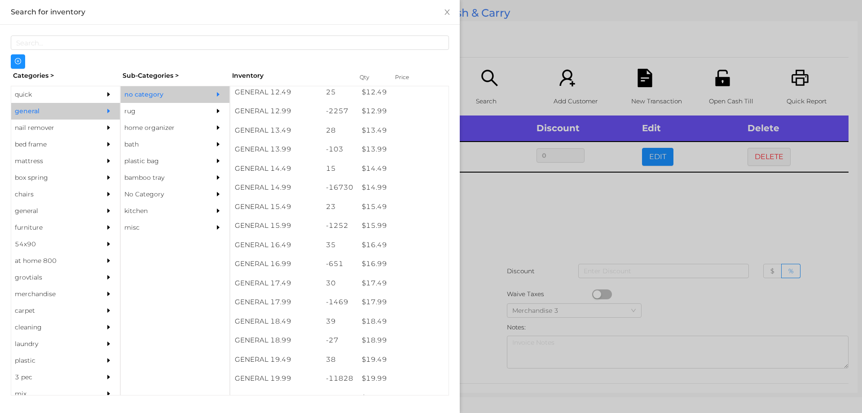
scroll to position [687, 0]
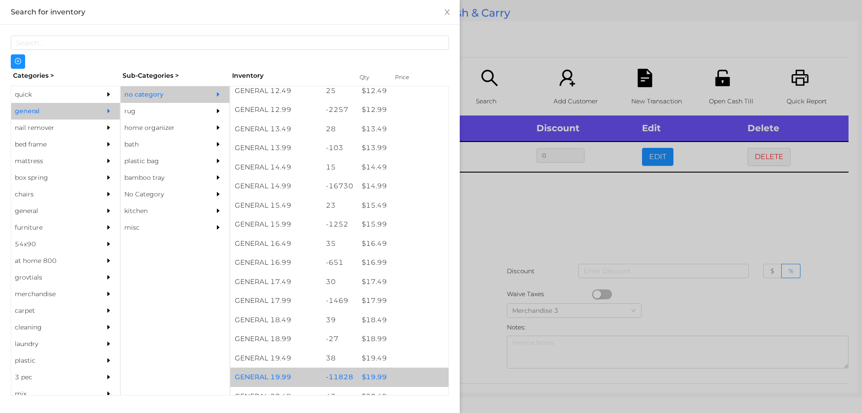
click at [377, 375] on div "$ 19.99" at bounding box center [402, 376] width 91 height 19
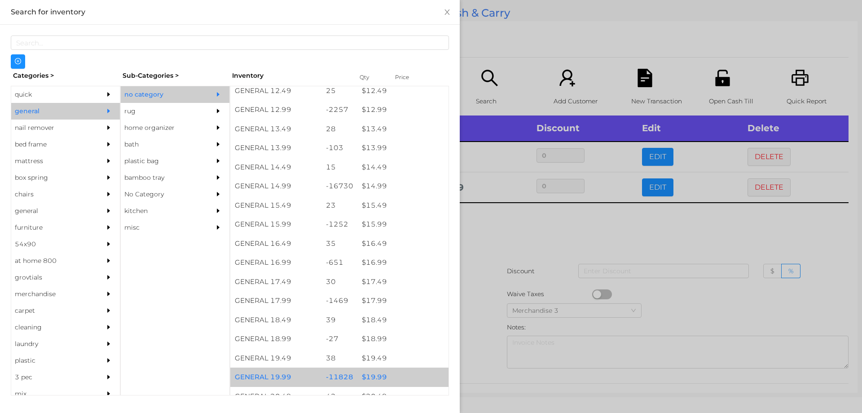
click at [375, 379] on div "$ 19.99" at bounding box center [402, 376] width 91 height 19
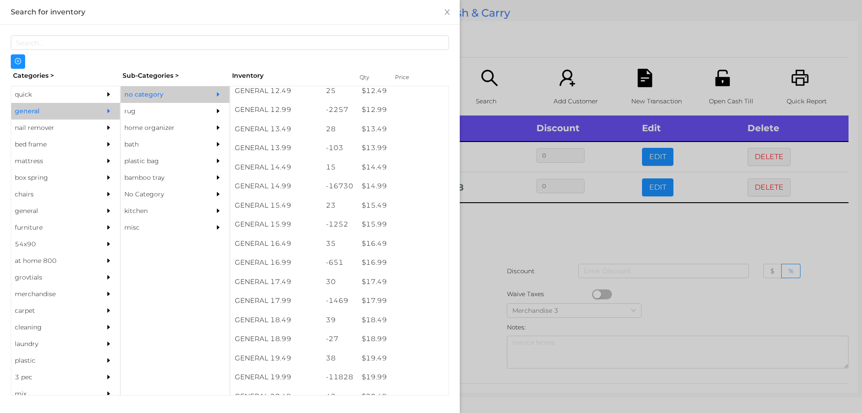
click at [483, 337] on div at bounding box center [431, 206] width 862 height 413
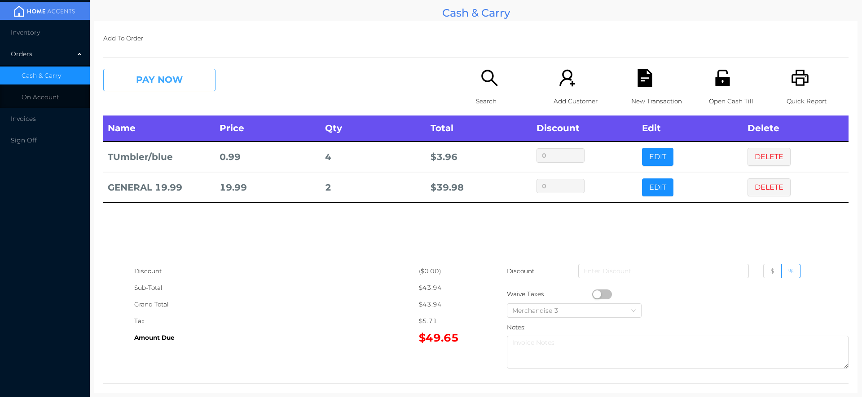
click at [140, 79] on button "PAY NOW" at bounding box center [159, 80] width 112 height 22
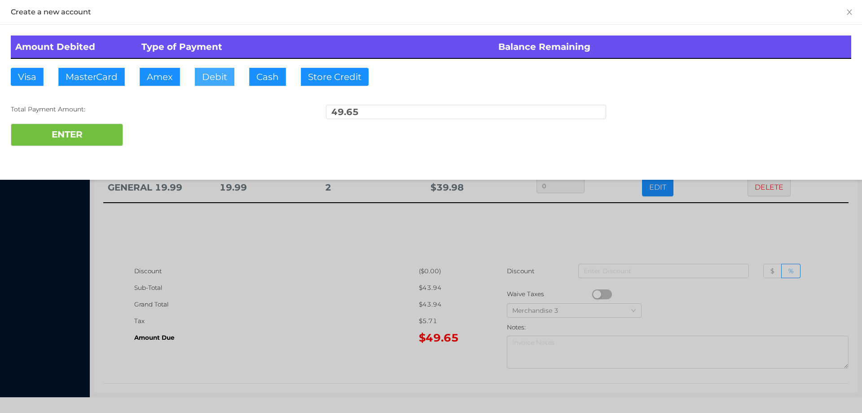
click at [213, 79] on button "Debit" at bounding box center [215, 77] width 40 height 18
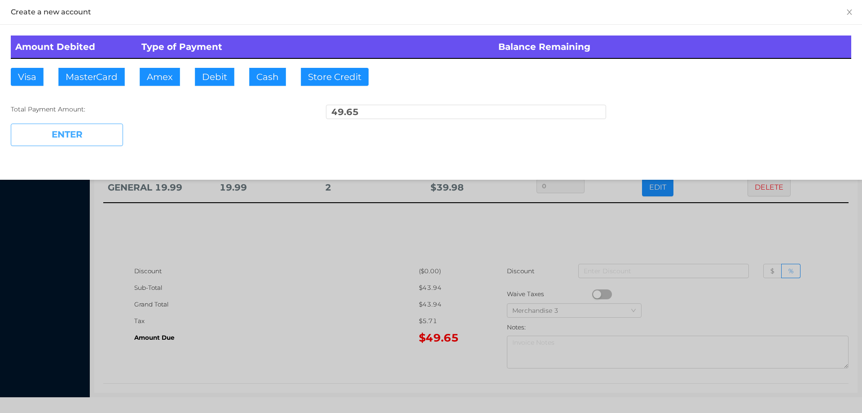
click at [73, 142] on button "ENTER" at bounding box center [67, 135] width 112 height 22
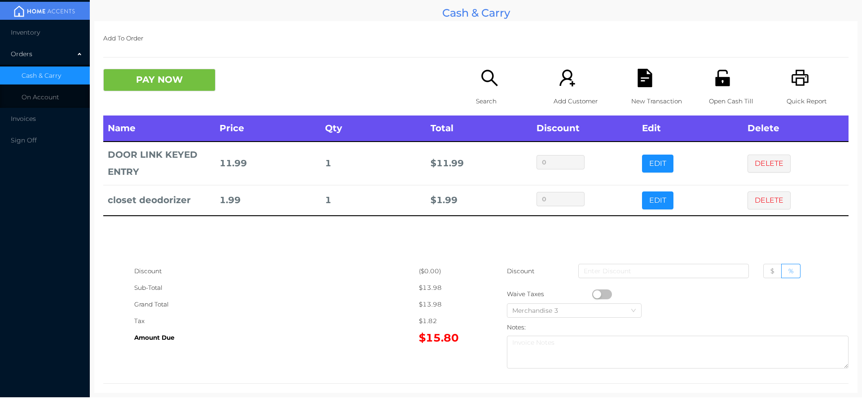
click at [481, 92] on div "Search" at bounding box center [507, 92] width 62 height 47
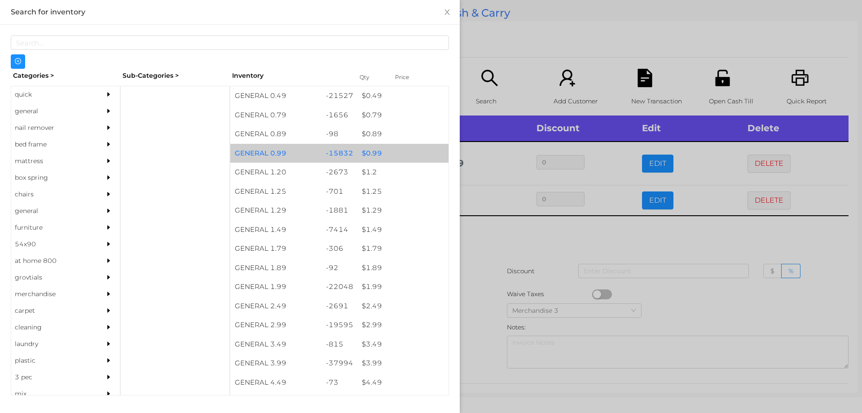
click at [376, 155] on div "$ 0.99" at bounding box center [402, 153] width 91 height 19
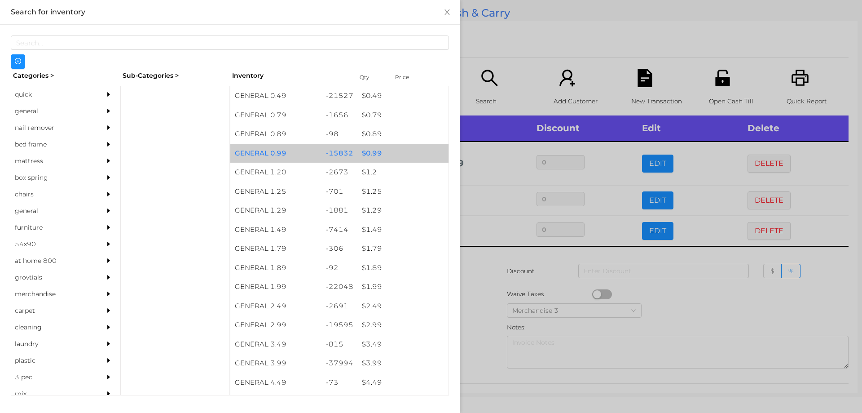
click at [379, 152] on div "$ 0.99" at bounding box center [402, 153] width 91 height 19
click at [366, 153] on div "$ 0.99" at bounding box center [402, 153] width 91 height 19
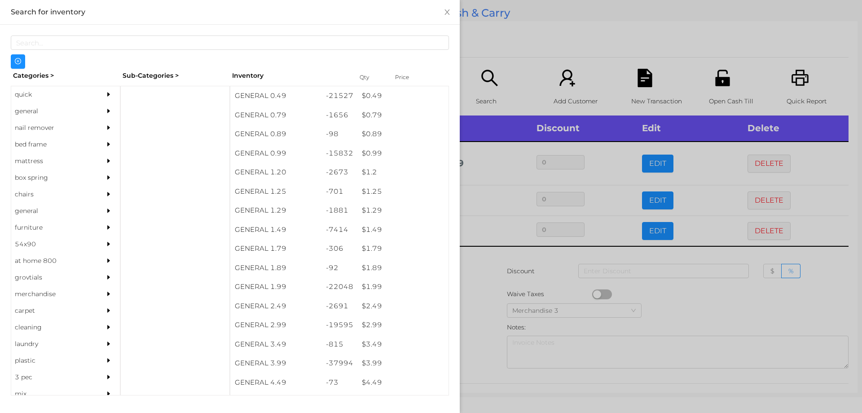
click at [479, 252] on div at bounding box center [431, 206] width 862 height 413
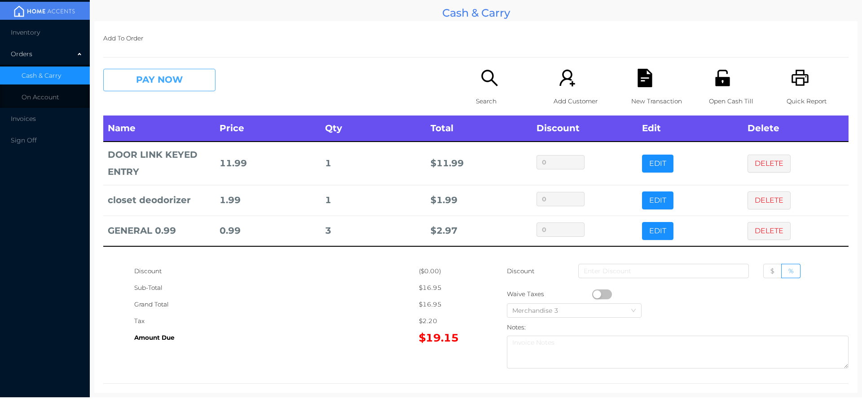
click at [176, 87] on button "PAY NOW" at bounding box center [159, 80] width 112 height 22
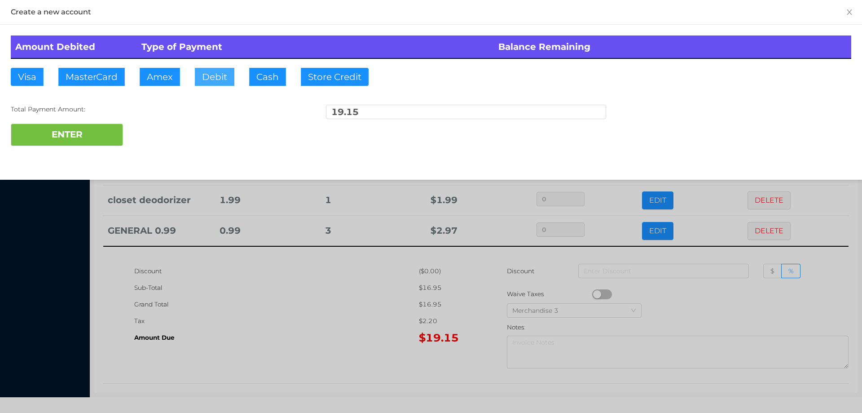
click at [215, 74] on button "Debit" at bounding box center [215, 77] width 40 height 18
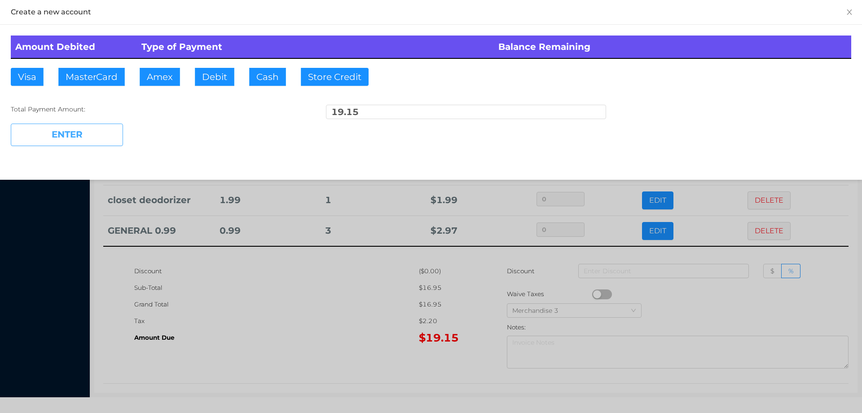
click at [103, 135] on button "ENTER" at bounding box center [67, 135] width 112 height 22
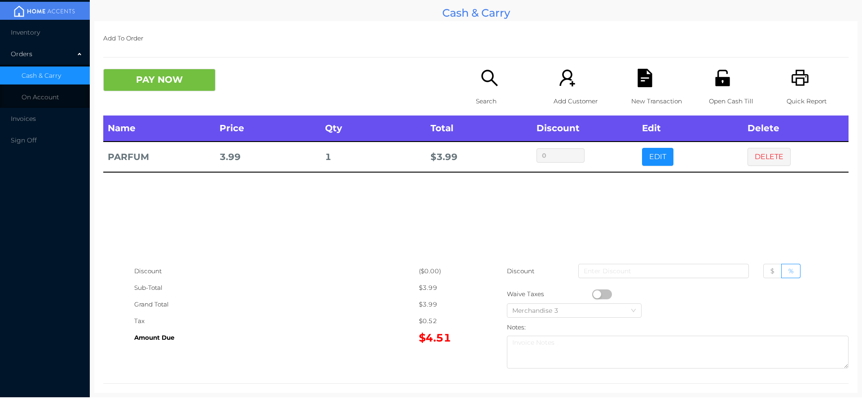
click at [152, 71] on button "PAY NOW" at bounding box center [159, 80] width 112 height 22
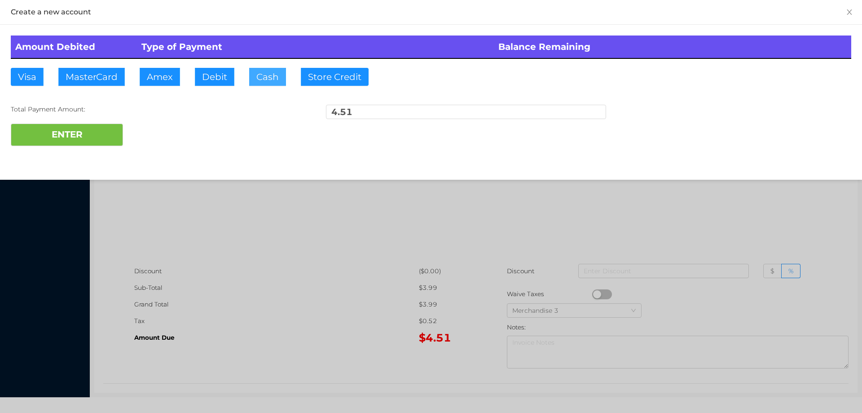
click at [255, 75] on button "Cash" at bounding box center [267, 77] width 37 height 18
type input "20.50"
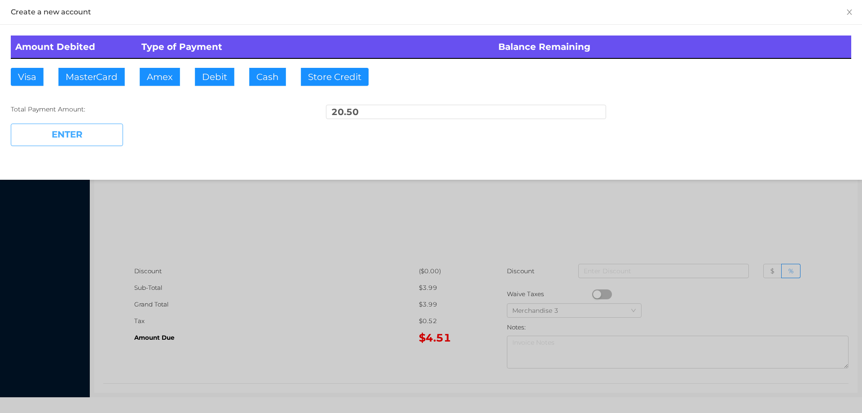
click at [94, 137] on button "ENTER" at bounding box center [67, 135] width 112 height 22
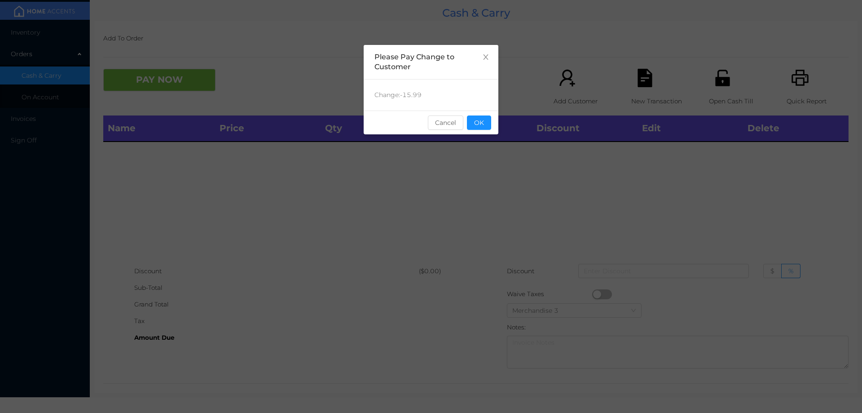
click at [481, 137] on div "sentinelStart Please Pay Change to Customer Change: -15.99 Cancel OK sentinelEnd" at bounding box center [431, 135] width 135 height 180
click at [718, 80] on div "sentinelStart Please Pay Change to Customer Change: -15.99 Cancel OK sentinelEnd" at bounding box center [431, 206] width 862 height 413
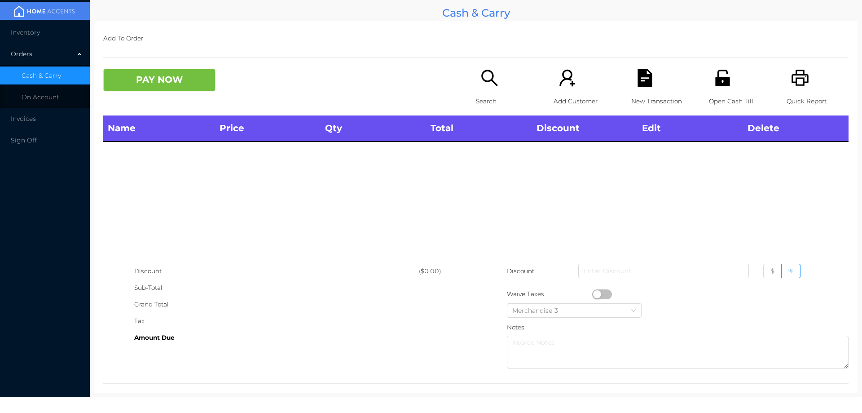
click at [719, 95] on p "Open Cash Till" at bounding box center [740, 101] width 62 height 17
click at [802, 82] on icon "icon: printer" at bounding box center [800, 78] width 17 height 16
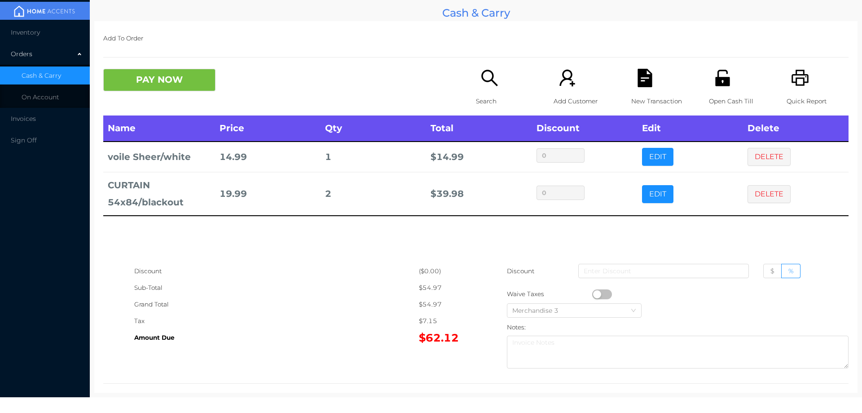
click at [792, 83] on icon "icon: printer" at bounding box center [800, 78] width 17 height 16
click at [643, 87] on icon "icon: file-text" at bounding box center [645, 78] width 14 height 18
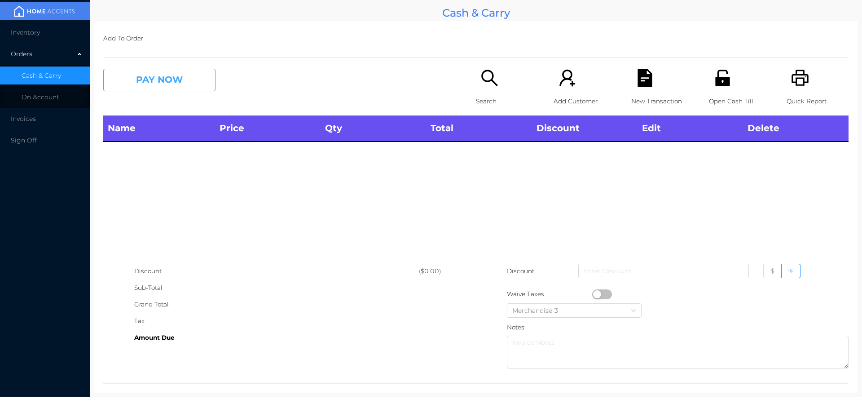
click at [159, 87] on button "PAY NOW" at bounding box center [159, 80] width 112 height 22
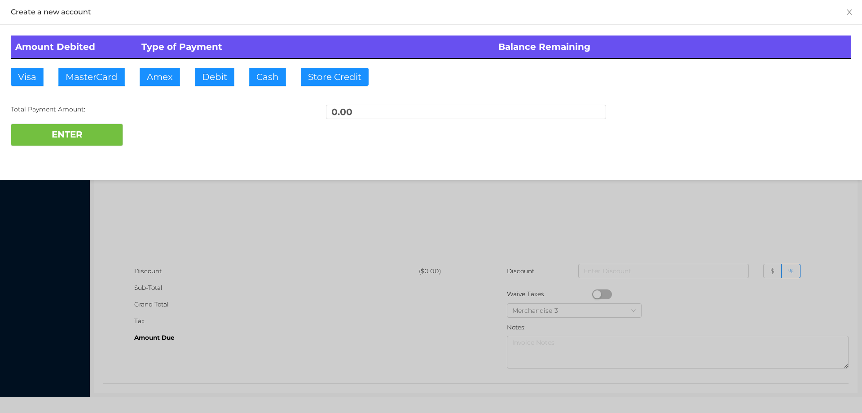
click at [269, 234] on div at bounding box center [431, 206] width 862 height 413
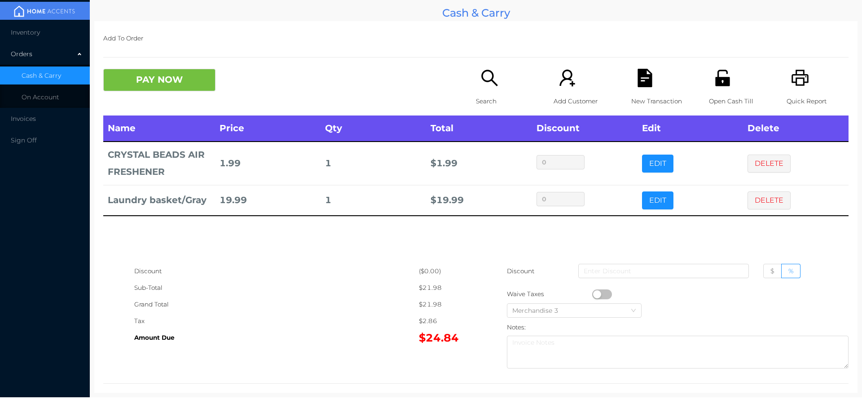
click at [483, 99] on p "Search" at bounding box center [507, 101] width 62 height 17
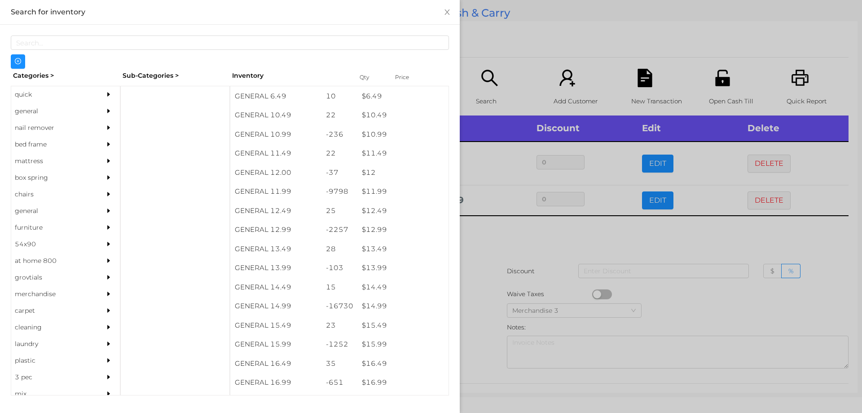
scroll to position [567, 0]
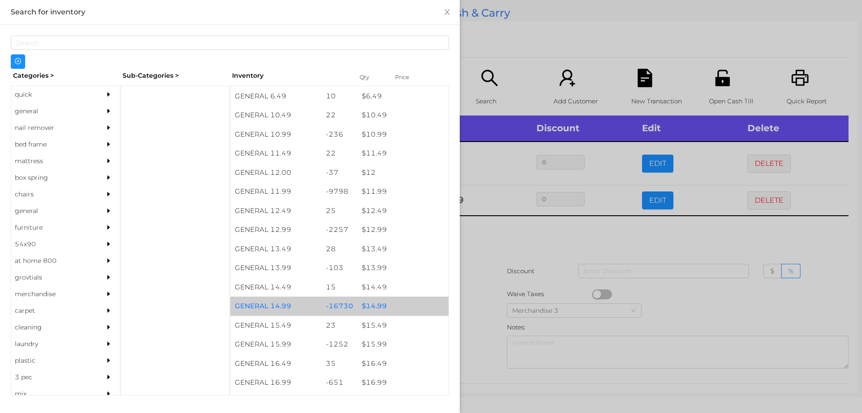
click at [371, 304] on div "$ 14.99" at bounding box center [402, 305] width 91 height 19
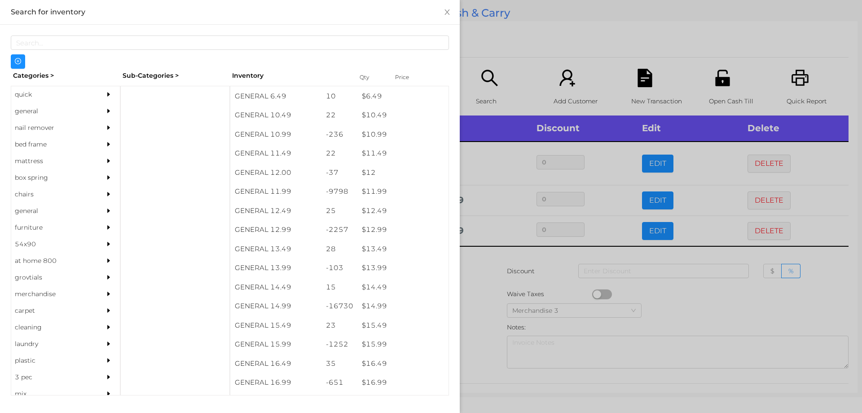
click at [483, 281] on div at bounding box center [431, 206] width 862 height 413
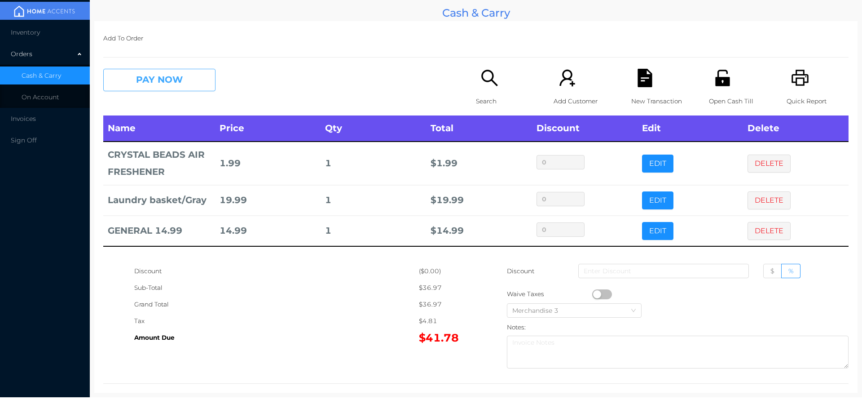
click at [148, 78] on button "PAY NOW" at bounding box center [159, 80] width 112 height 22
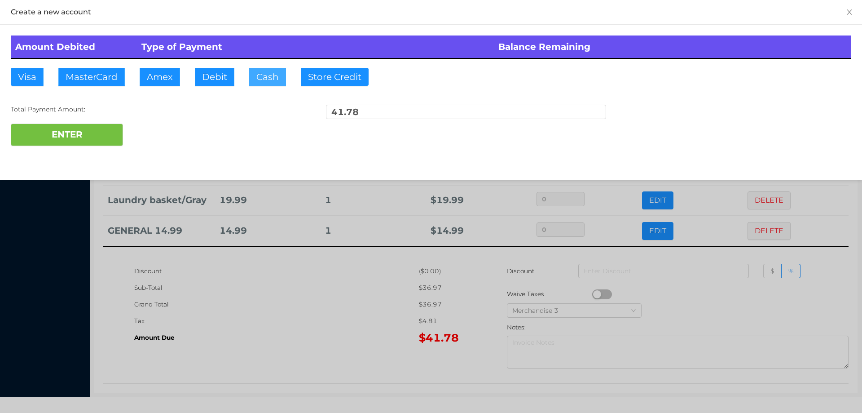
click at [267, 85] on button "Cash" at bounding box center [267, 77] width 37 height 18
type input "100."
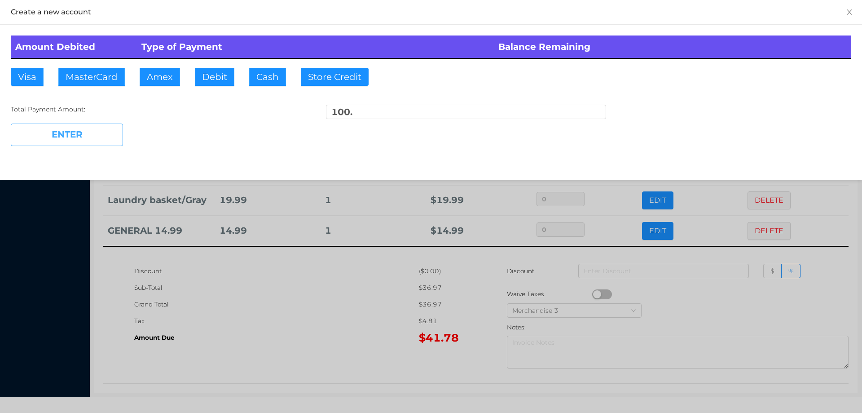
click at [101, 134] on button "ENTER" at bounding box center [67, 135] width 112 height 22
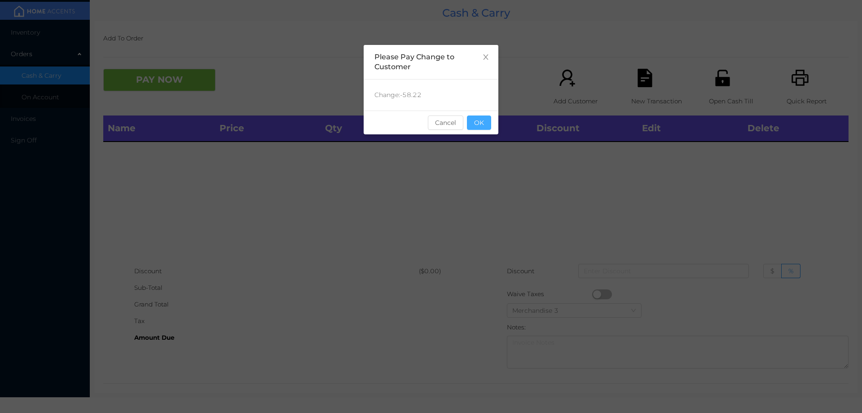
click at [477, 128] on button "OK" at bounding box center [479, 122] width 24 height 14
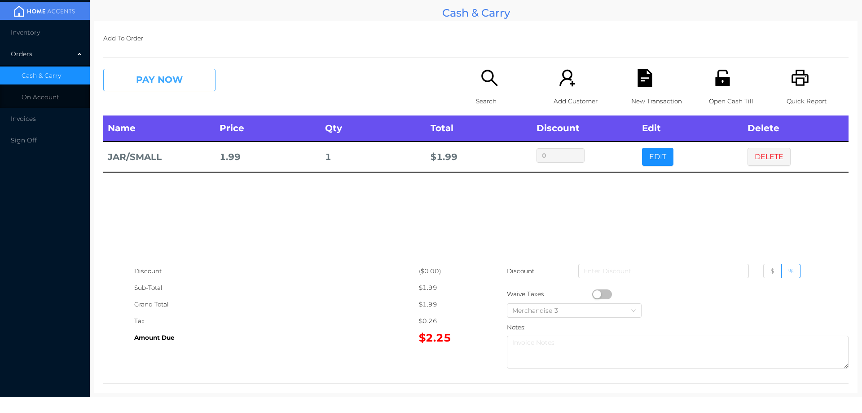
click at [162, 83] on button "PAY NOW" at bounding box center [159, 80] width 112 height 22
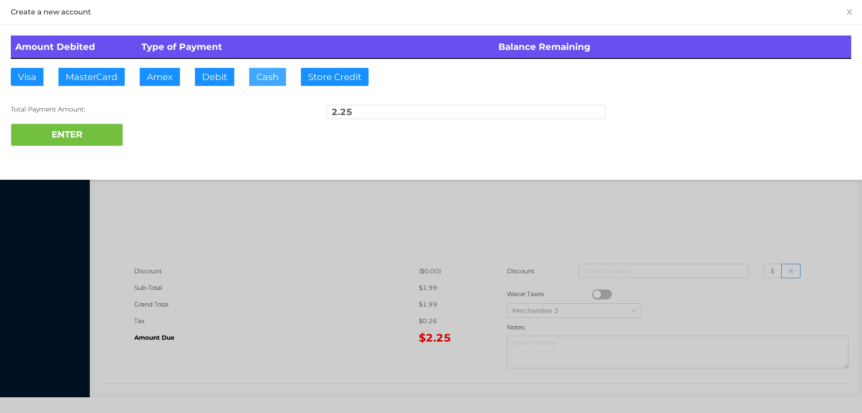
click at [272, 82] on button "Cash" at bounding box center [267, 77] width 37 height 18
type input "2"
type input "10."
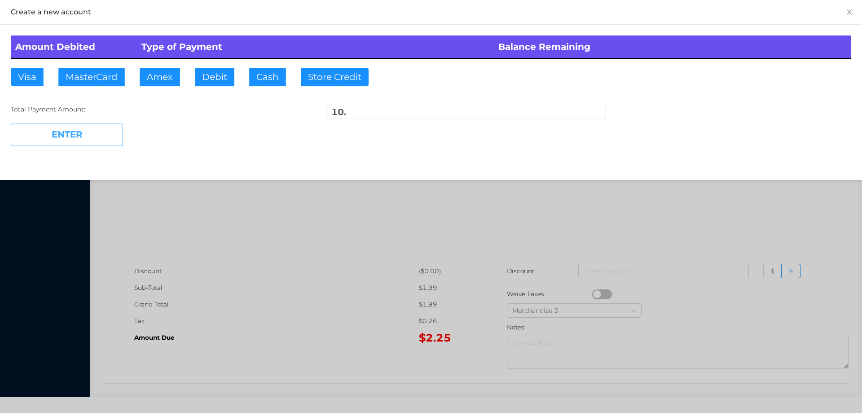
click at [94, 142] on button "ENTER" at bounding box center [67, 135] width 112 height 22
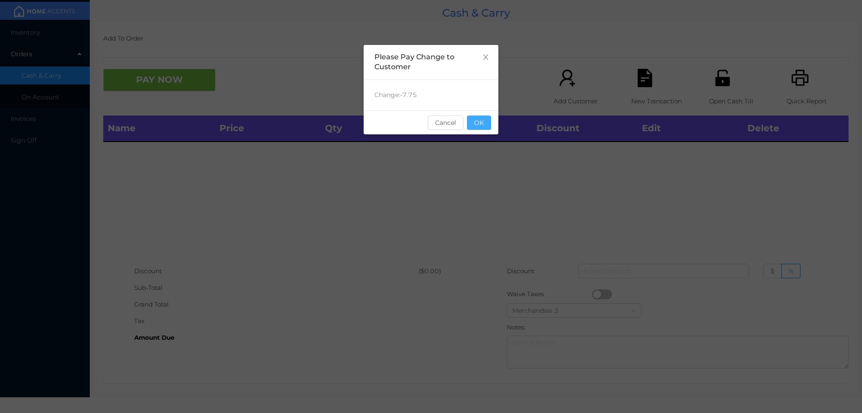
click at [483, 129] on button "OK" at bounding box center [479, 122] width 24 height 14
click at [489, 187] on div "Name Price Qty Total Discount Edit Delete" at bounding box center [475, 188] width 745 height 147
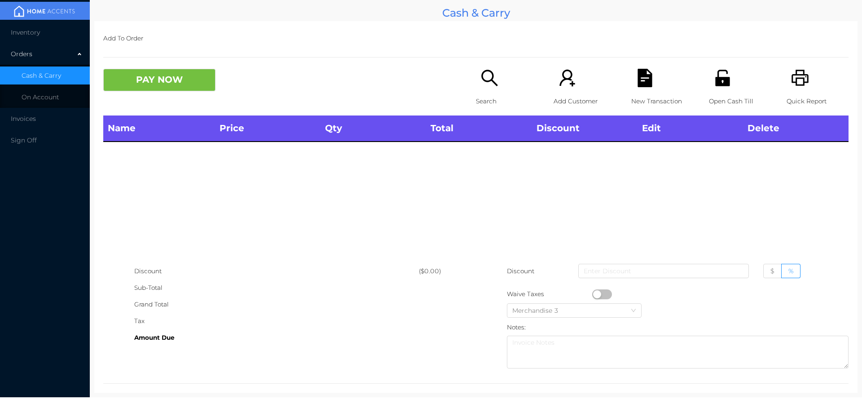
click at [481, 89] on div "Search" at bounding box center [507, 92] width 62 height 47
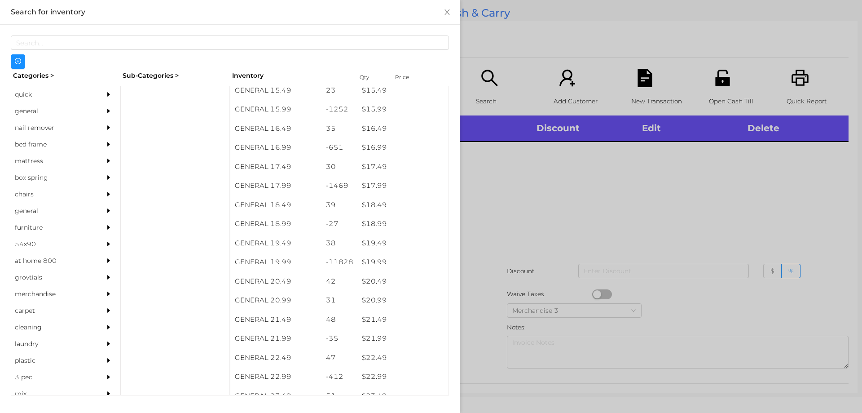
scroll to position [794, 0]
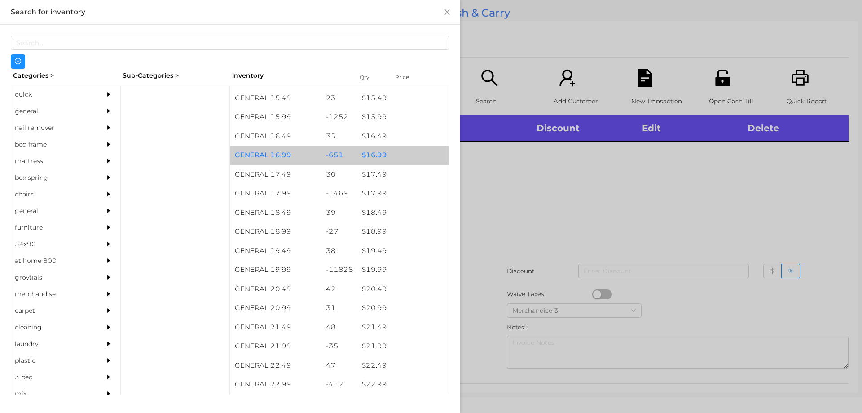
click at [370, 155] on div "$ 16.99" at bounding box center [402, 155] width 91 height 19
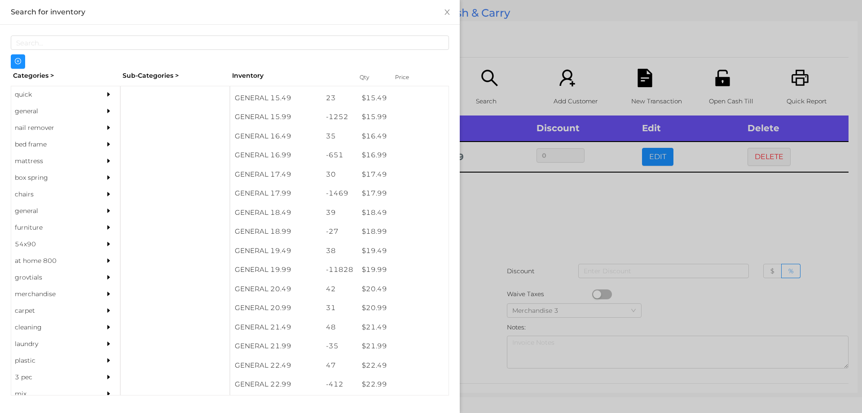
click at [500, 230] on div at bounding box center [431, 206] width 862 height 413
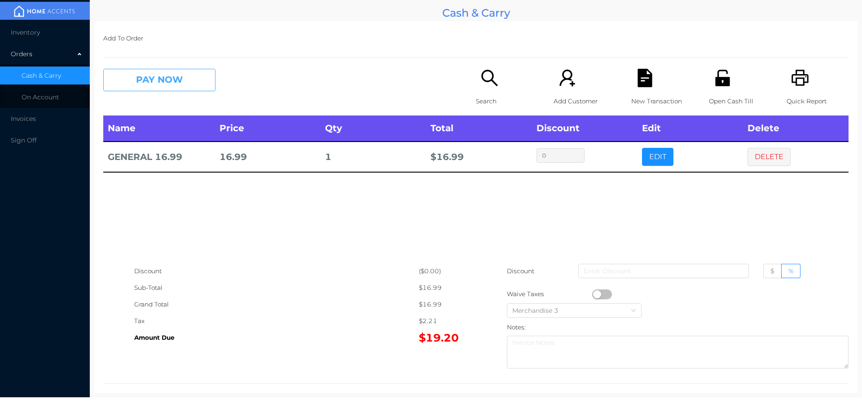
click at [183, 77] on button "PAY NOW" at bounding box center [159, 80] width 112 height 22
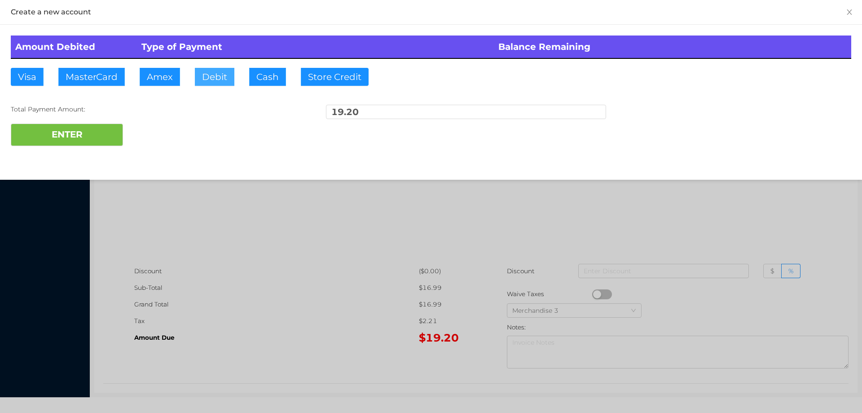
click at [216, 76] on button "Debit" at bounding box center [215, 77] width 40 height 18
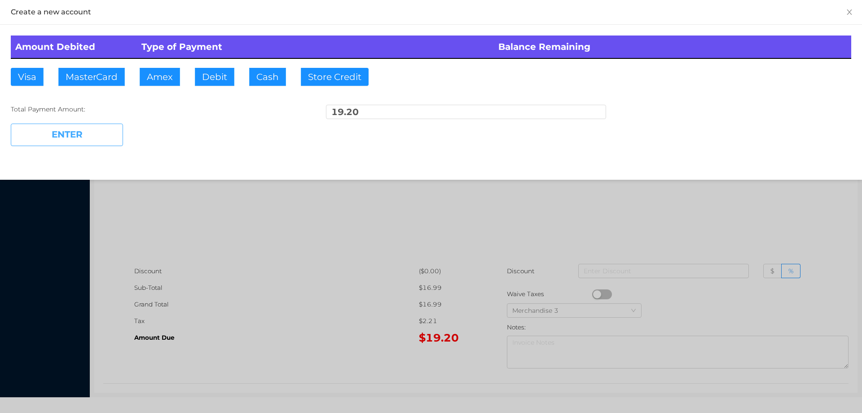
click at [114, 133] on button "ENTER" at bounding box center [67, 135] width 112 height 22
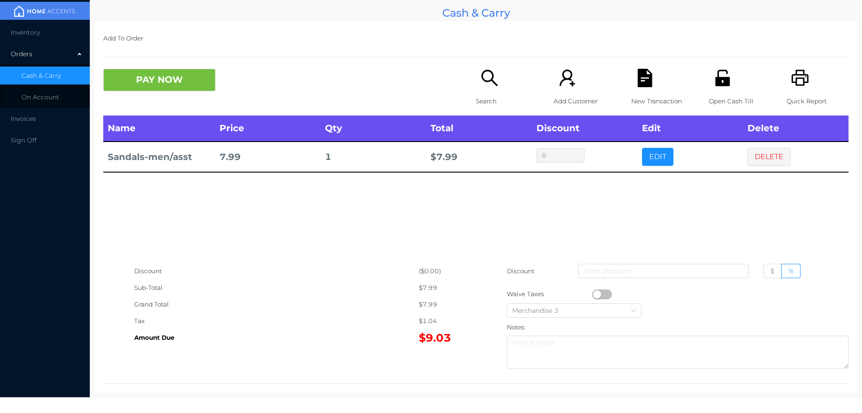
click at [476, 85] on div "Search" at bounding box center [507, 92] width 62 height 47
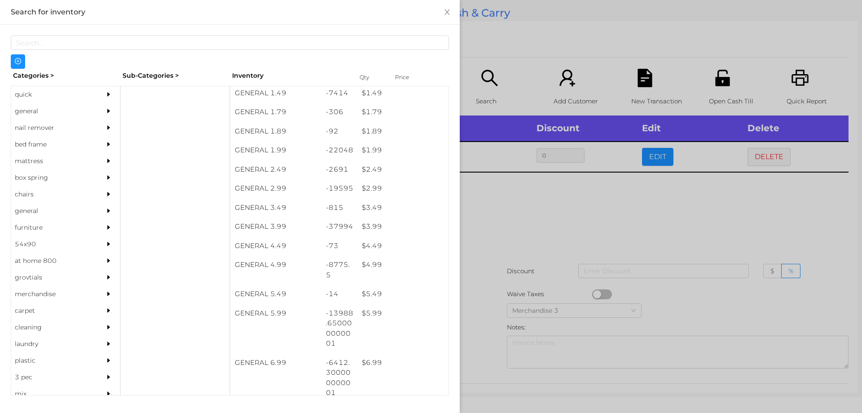
scroll to position [141, 0]
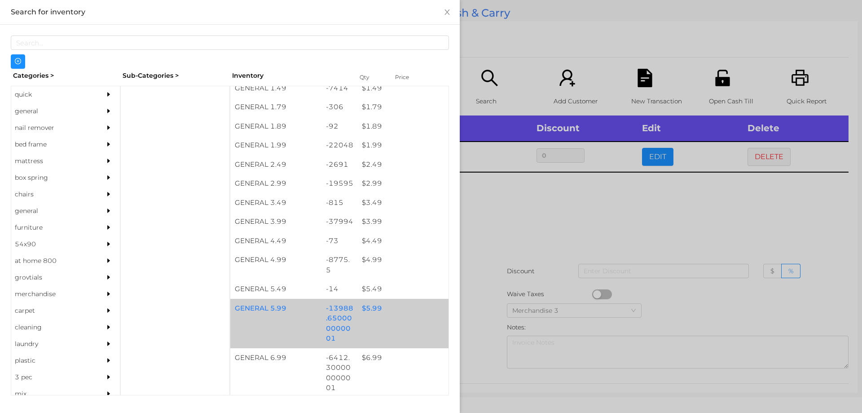
click at [362, 301] on div "$ 5.99" at bounding box center [402, 308] width 91 height 19
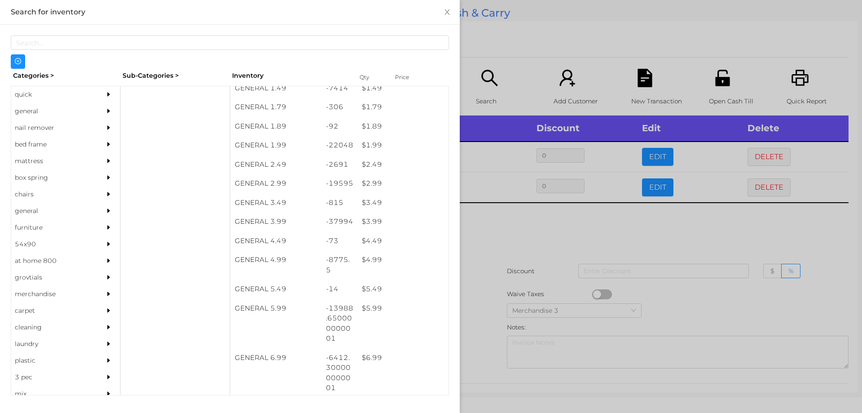
click at [476, 291] on div at bounding box center [431, 206] width 862 height 413
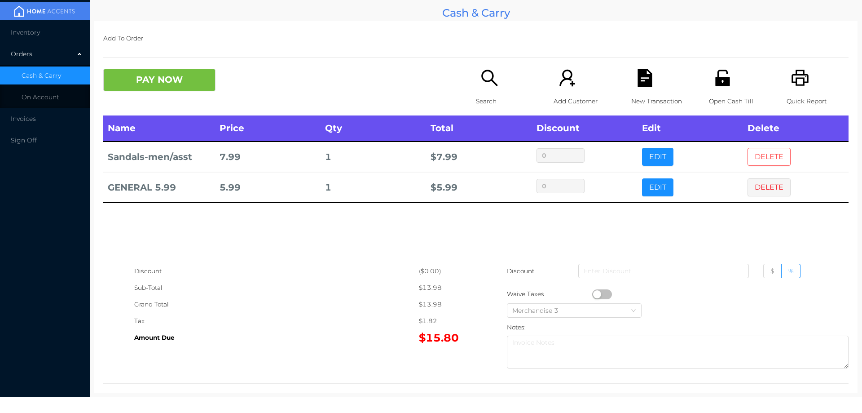
click at [763, 154] on button "DELETE" at bounding box center [769, 157] width 43 height 18
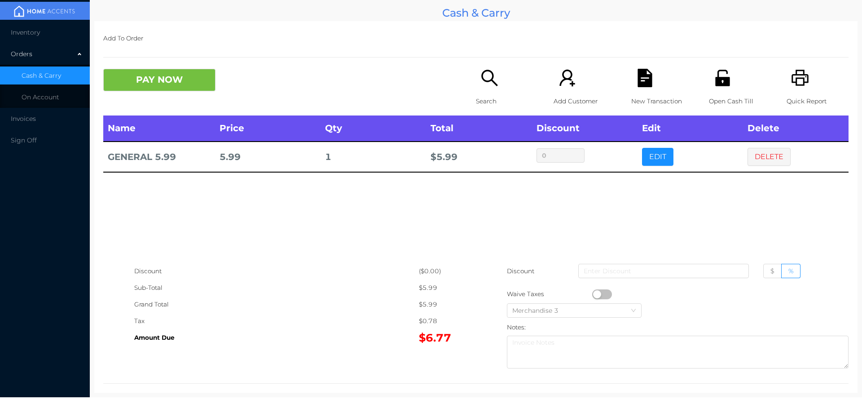
click at [481, 87] on icon "icon: search" at bounding box center [490, 78] width 18 height 18
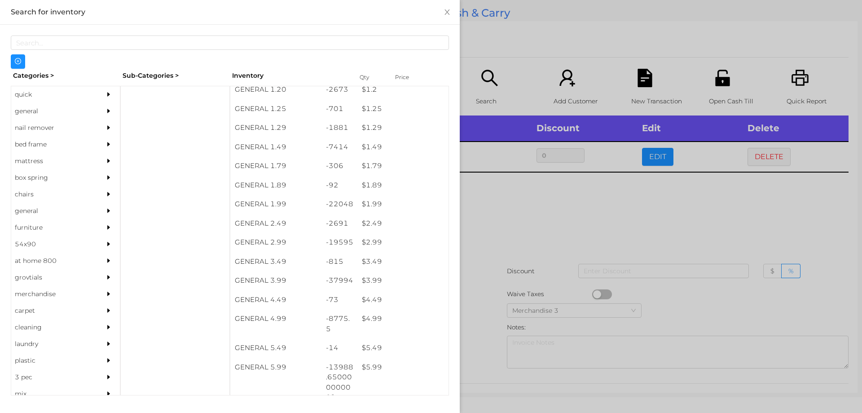
scroll to position [97, 0]
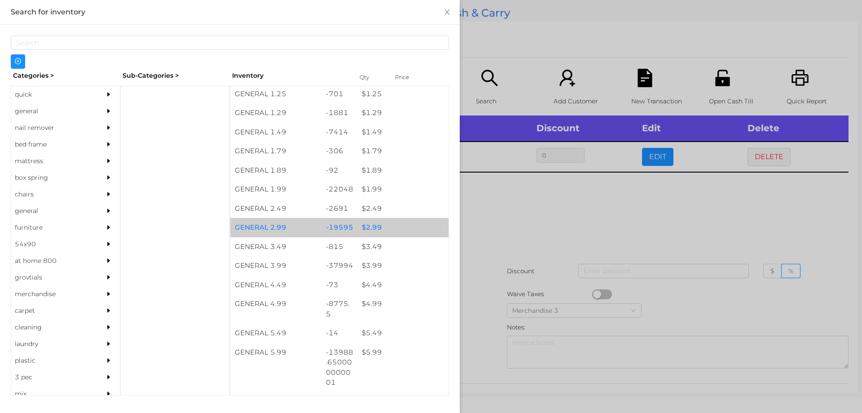
click at [374, 228] on div "$ 2.99" at bounding box center [402, 227] width 91 height 19
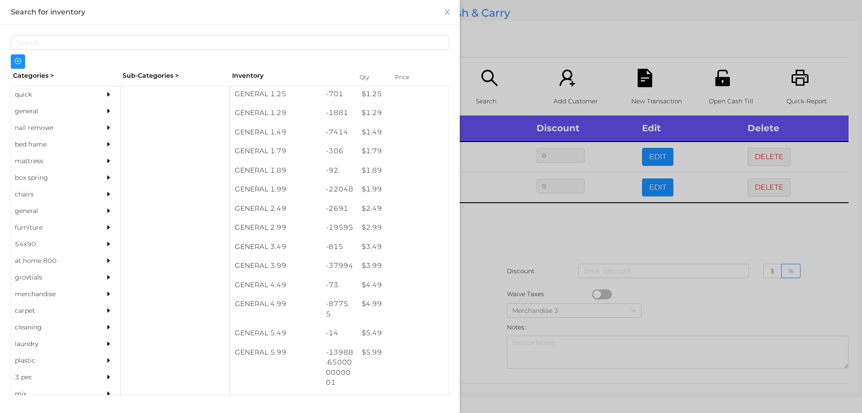
click at [544, 221] on div at bounding box center [431, 206] width 862 height 413
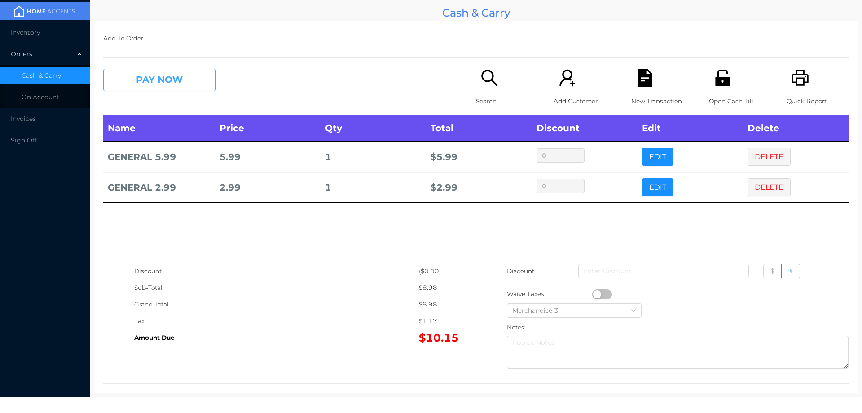
click at [182, 88] on button "PAY NOW" at bounding box center [159, 80] width 112 height 22
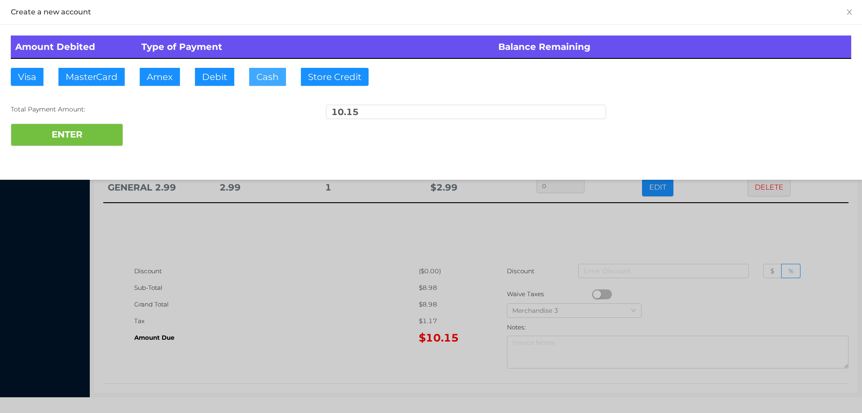
click at [262, 78] on button "Cash" at bounding box center [267, 77] width 37 height 18
click at [268, 83] on button "Cash" at bounding box center [267, 77] width 37 height 18
type input "20."
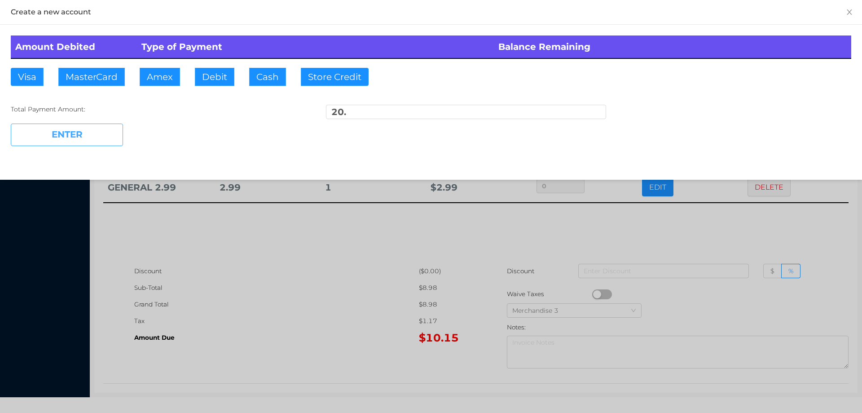
click at [91, 143] on button "ENTER" at bounding box center [67, 135] width 112 height 22
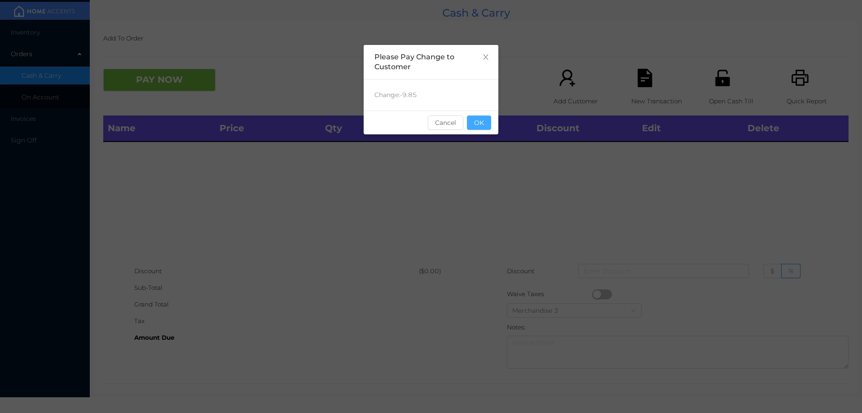
click at [483, 115] on button "OK" at bounding box center [479, 122] width 24 height 14
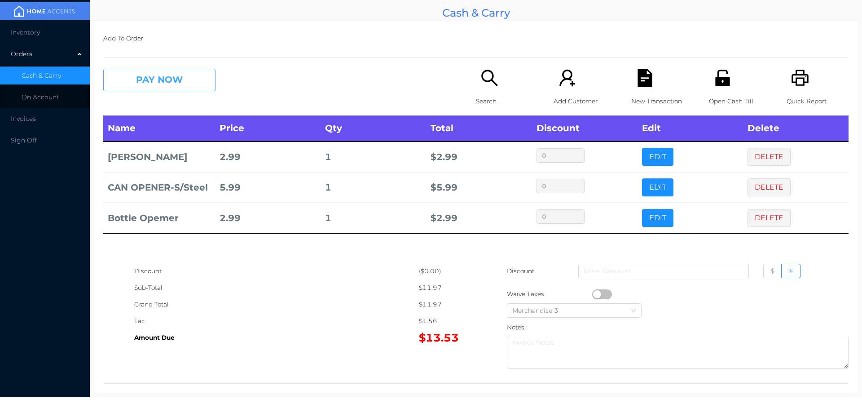
click at [181, 82] on button "PAY NOW" at bounding box center [159, 80] width 112 height 22
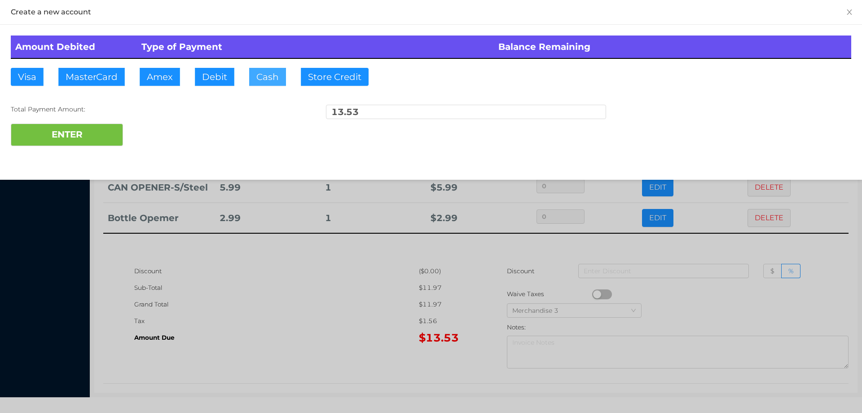
click at [258, 76] on button "Cash" at bounding box center [267, 77] width 37 height 18
type input "20."
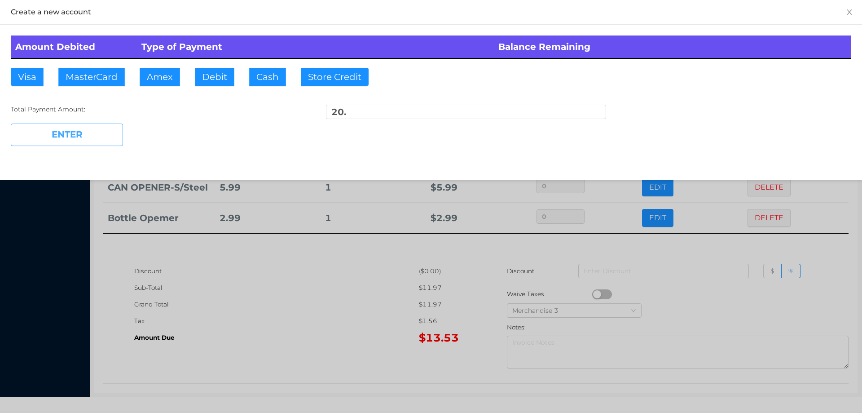
click at [93, 140] on button "ENTER" at bounding box center [67, 135] width 112 height 22
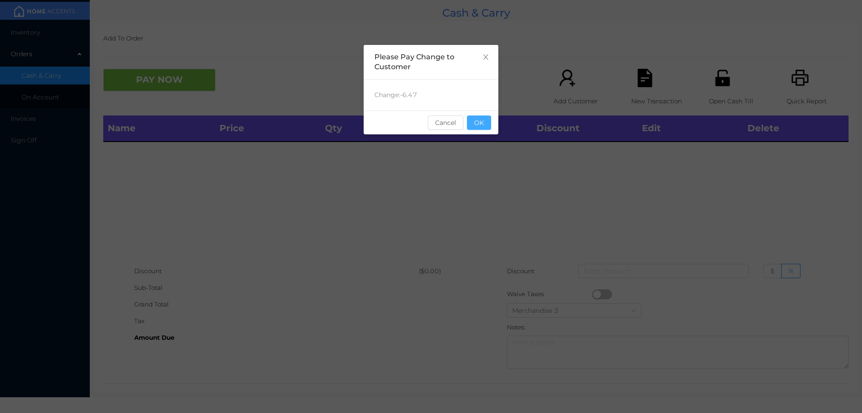
click at [483, 119] on button "OK" at bounding box center [479, 122] width 24 height 14
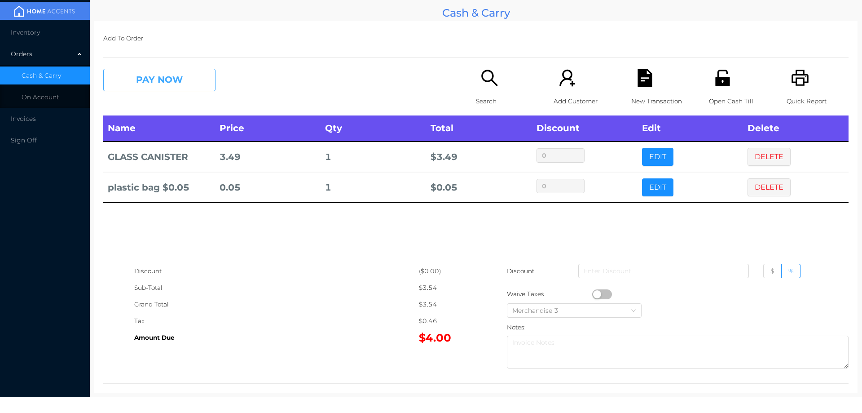
click at [190, 72] on button "PAY NOW" at bounding box center [159, 80] width 112 height 22
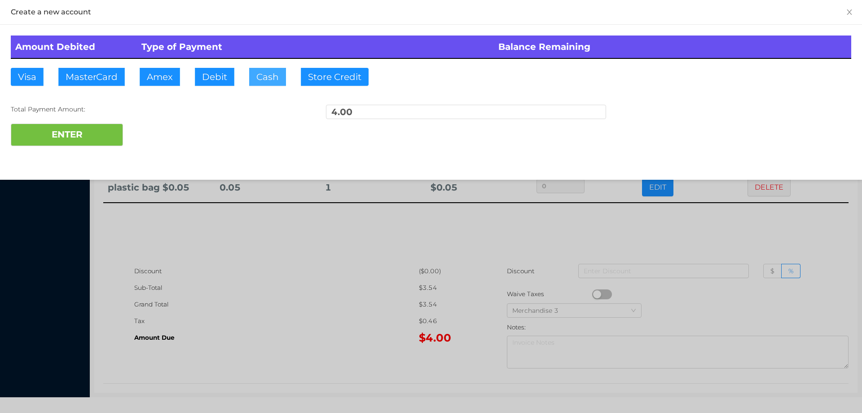
click at [278, 73] on button "Cash" at bounding box center [267, 77] width 37 height 18
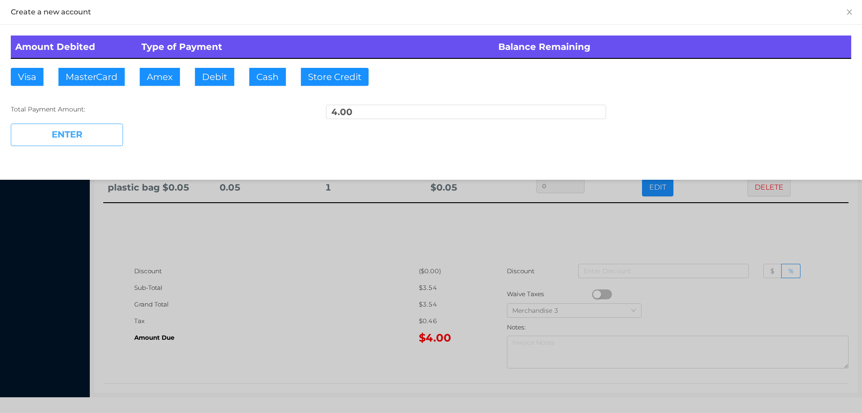
click at [108, 138] on button "ENTER" at bounding box center [67, 135] width 112 height 22
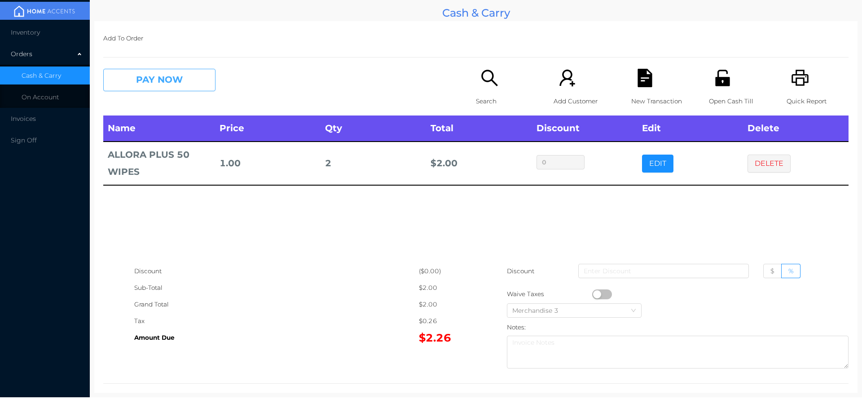
click at [196, 71] on button "PAY NOW" at bounding box center [159, 80] width 112 height 22
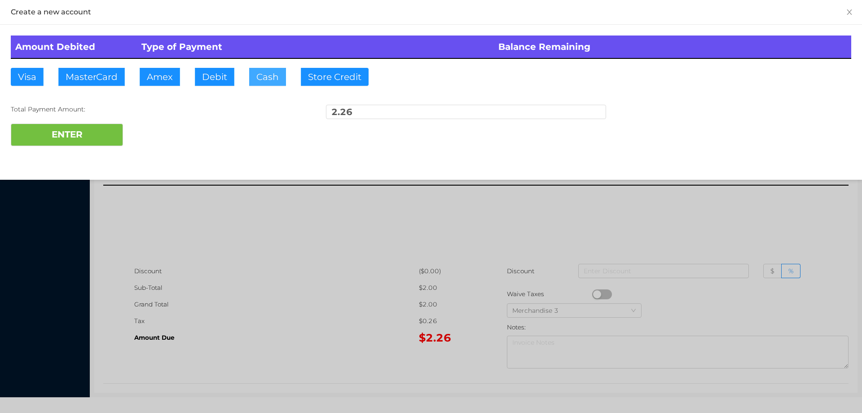
click at [267, 80] on button "Cash" at bounding box center [267, 77] width 37 height 18
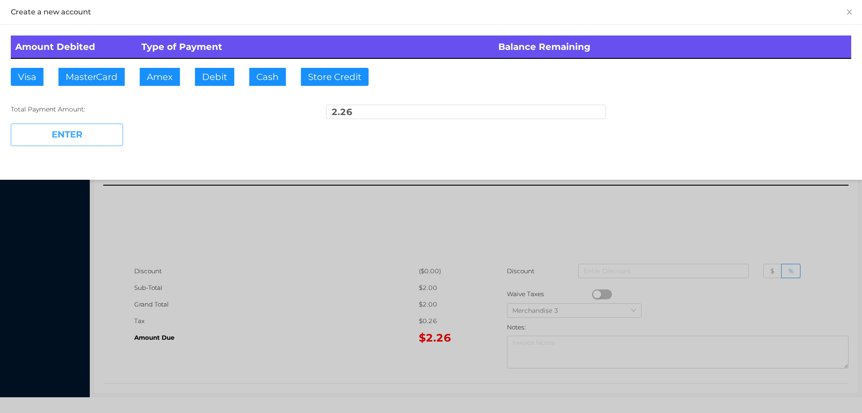
click at [108, 141] on button "ENTER" at bounding box center [67, 135] width 112 height 22
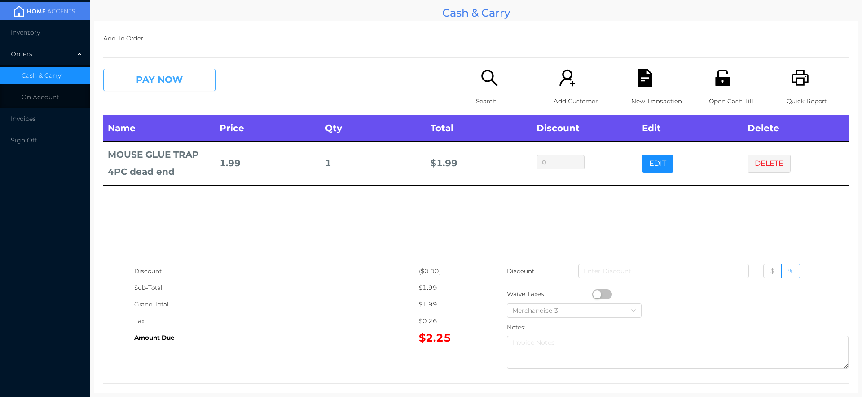
click at [200, 90] on button "PAY NOW" at bounding box center [159, 80] width 112 height 22
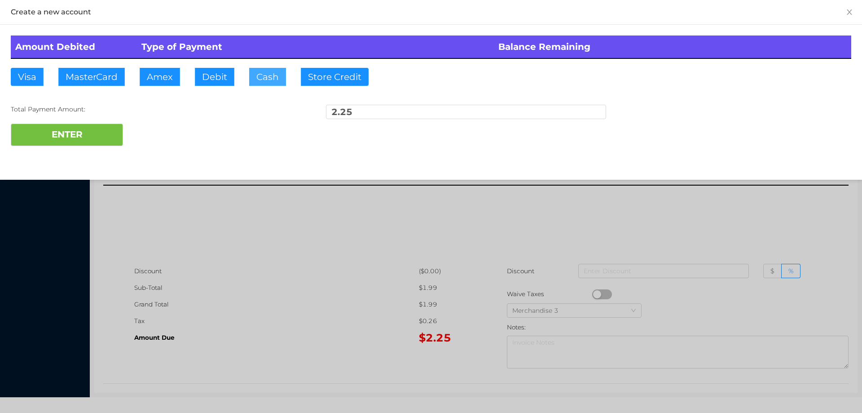
click at [281, 82] on button "Cash" at bounding box center [267, 77] width 37 height 18
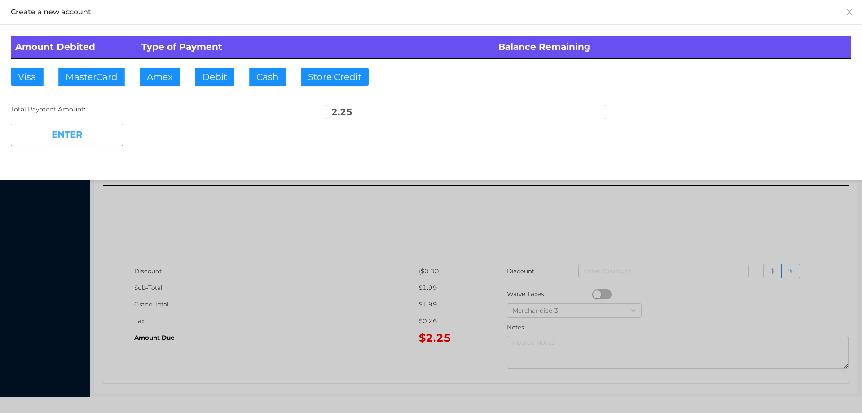
click at [115, 138] on button "ENTER" at bounding box center [67, 135] width 112 height 22
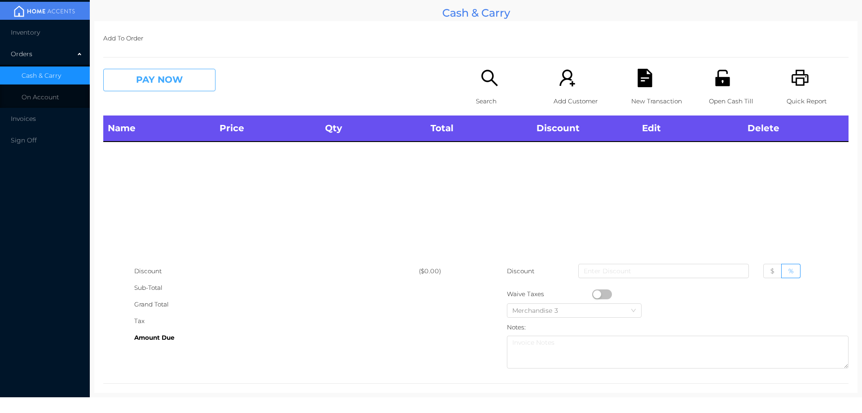
click at [185, 86] on button "PAY NOW" at bounding box center [159, 80] width 112 height 22
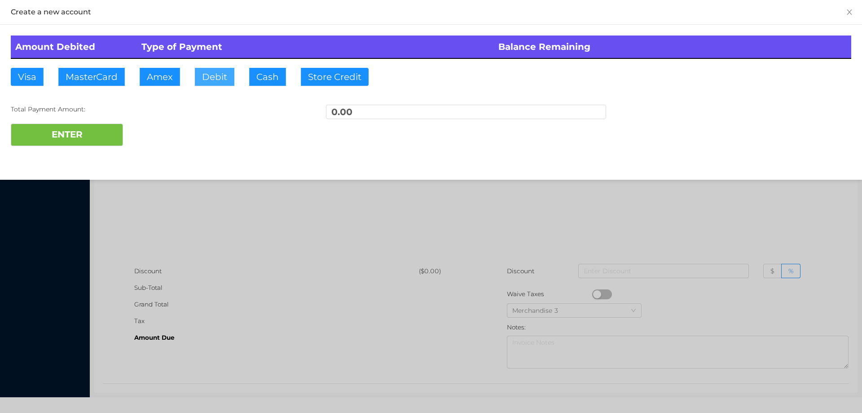
click at [217, 75] on button "Debit" at bounding box center [215, 77] width 40 height 18
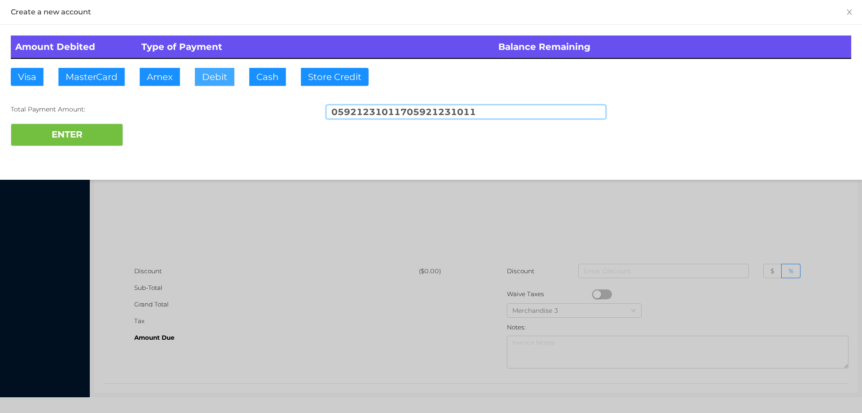
type input "059212310117059212310117"
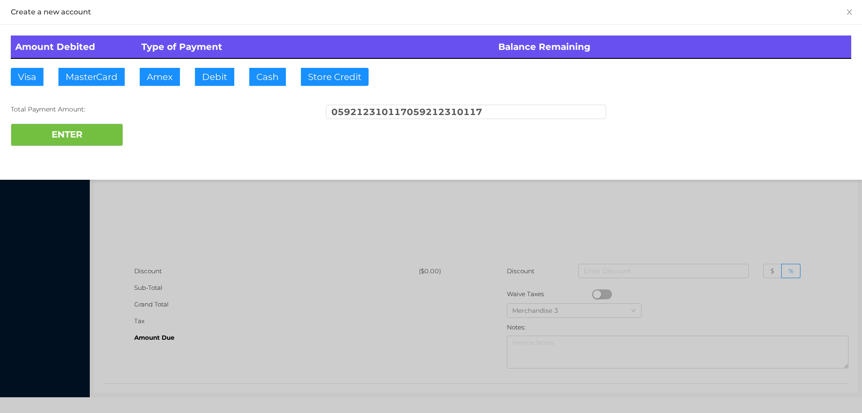
click at [707, 213] on div at bounding box center [431, 206] width 862 height 413
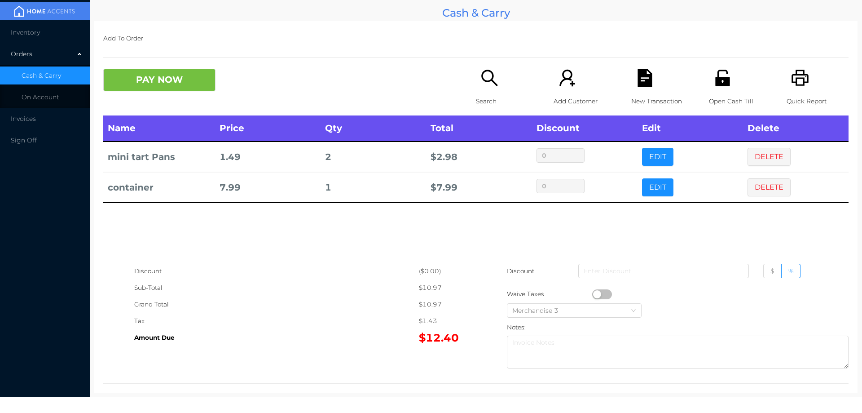
click at [183, 76] on button "PAY NOW" at bounding box center [159, 80] width 112 height 22
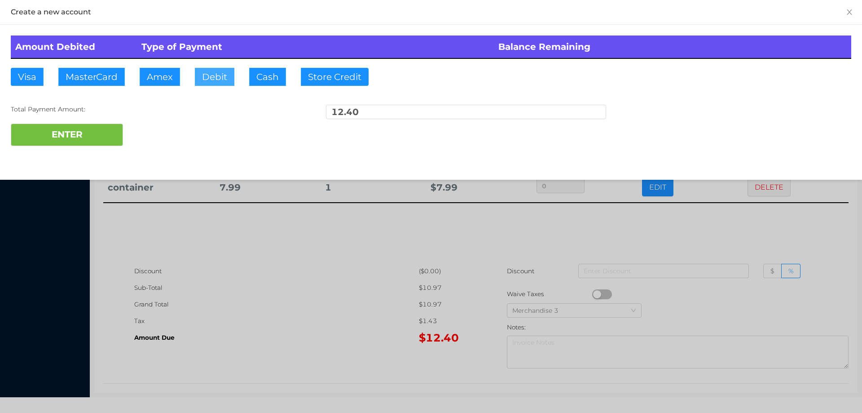
click at [207, 84] on button "Debit" at bounding box center [215, 77] width 40 height 18
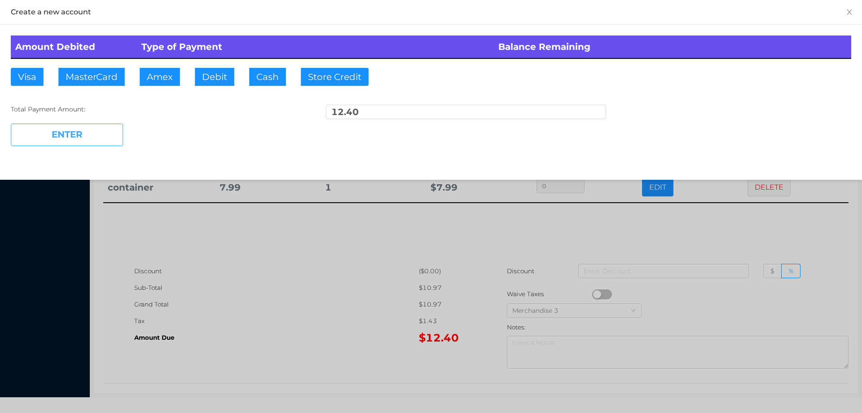
click at [119, 131] on button "ENTER" at bounding box center [67, 135] width 112 height 22
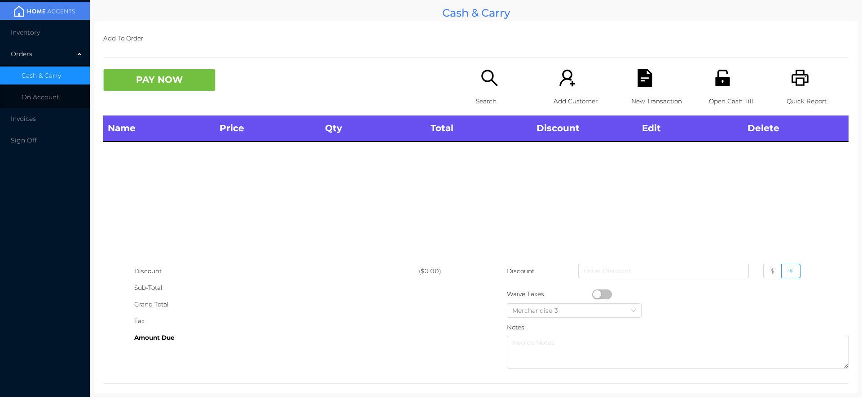
click at [793, 86] on icon "icon: printer" at bounding box center [800, 78] width 17 height 16
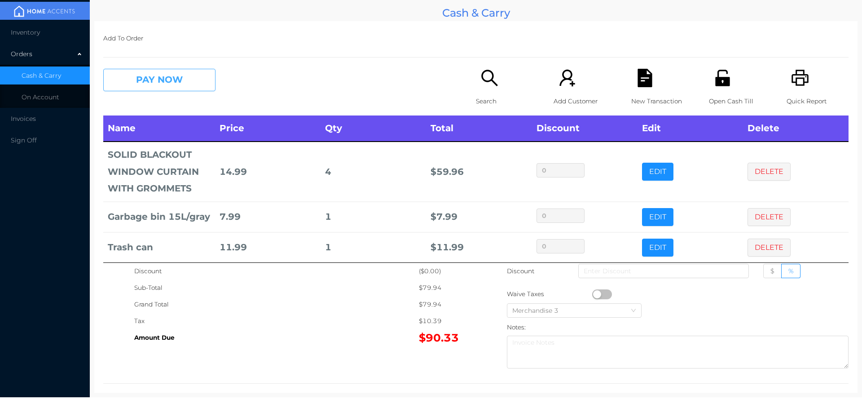
click at [181, 75] on button "PAY NOW" at bounding box center [159, 80] width 112 height 22
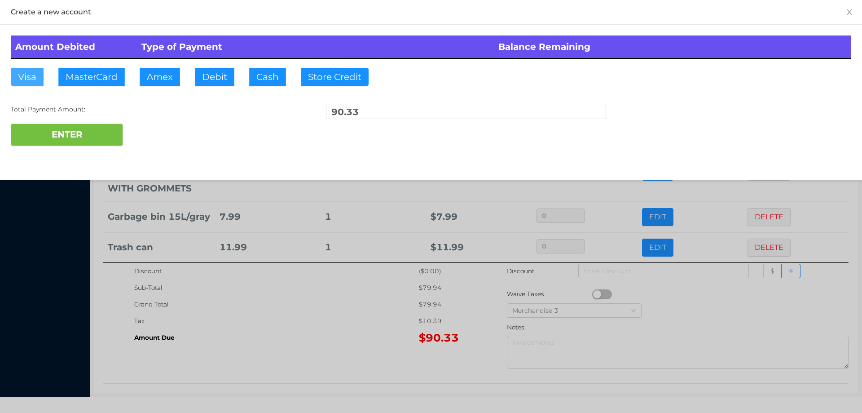
click at [35, 75] on button "Visa" at bounding box center [27, 77] width 33 height 18
click at [27, 132] on button "ENTER" at bounding box center [67, 135] width 112 height 22
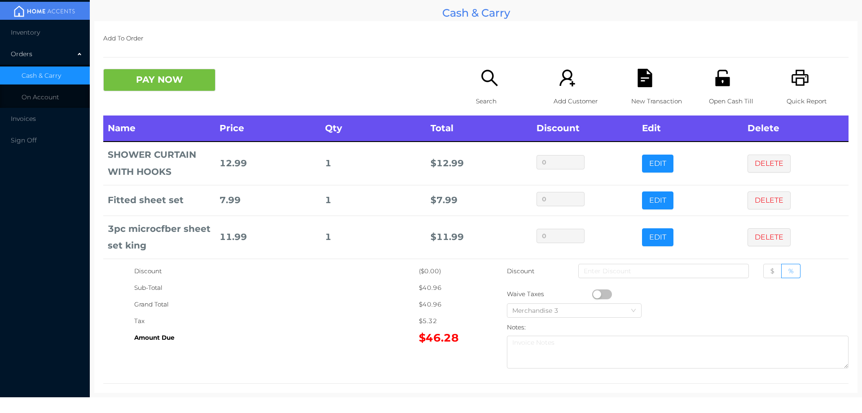
click at [481, 105] on p "Search" at bounding box center [507, 101] width 62 height 17
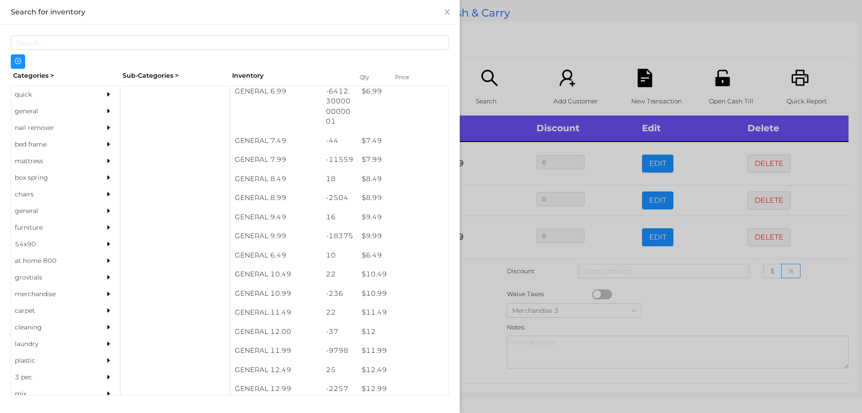
scroll to position [406, 0]
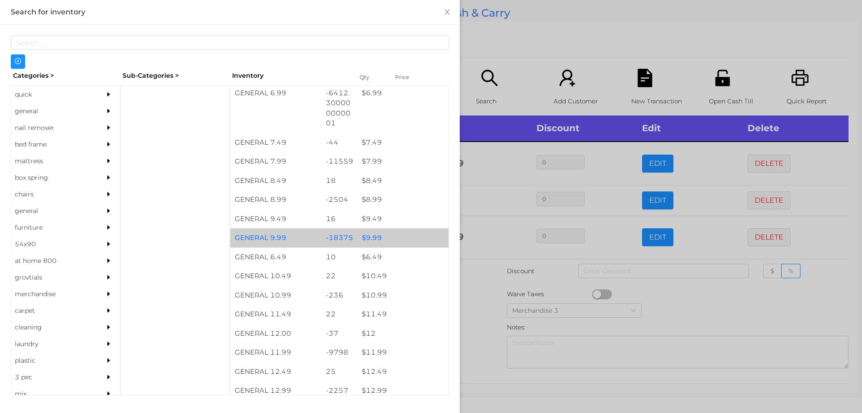
click at [366, 231] on div "$ 9.99" at bounding box center [402, 237] width 91 height 19
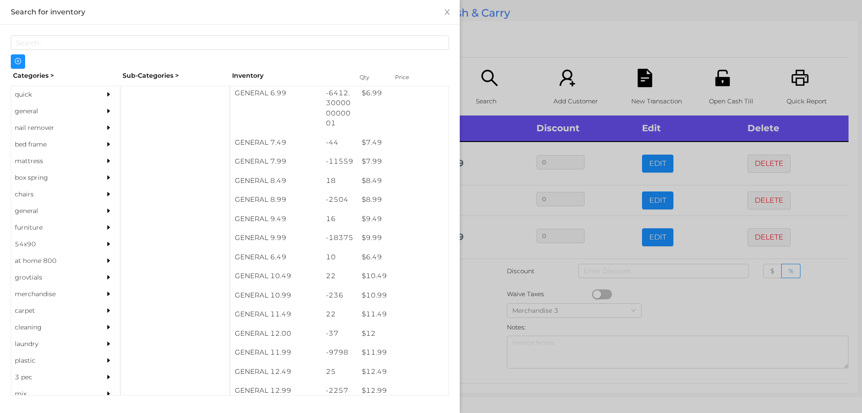
click at [482, 287] on div at bounding box center [431, 206] width 862 height 413
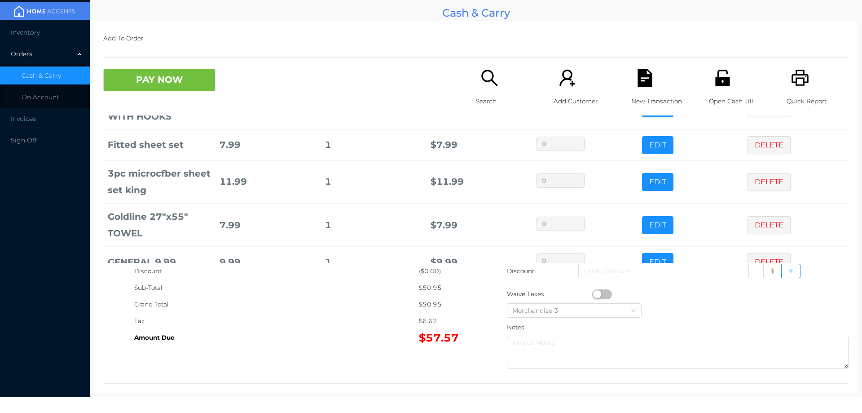
scroll to position [79, 0]
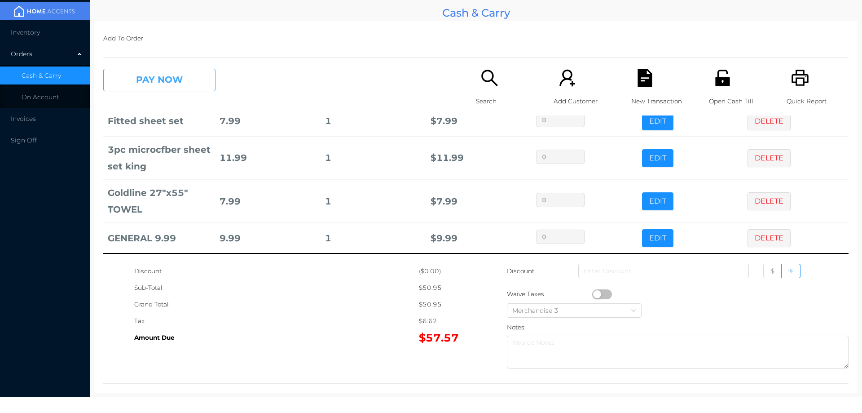
click at [182, 78] on button "PAY NOW" at bounding box center [159, 80] width 112 height 22
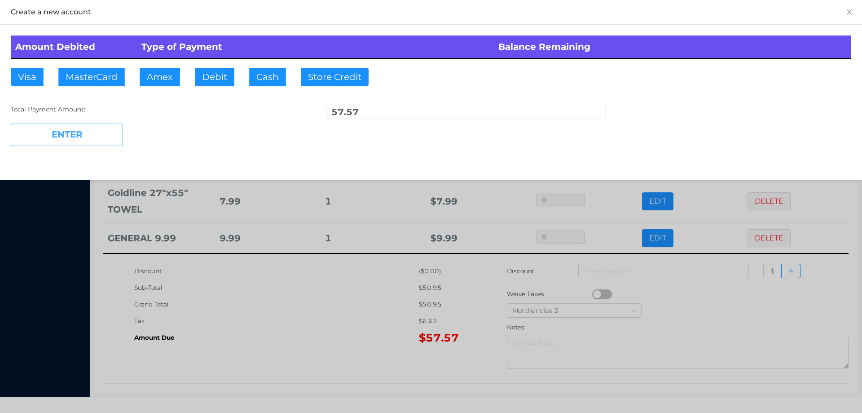
click at [93, 127] on button "ENTER" at bounding box center [67, 135] width 112 height 22
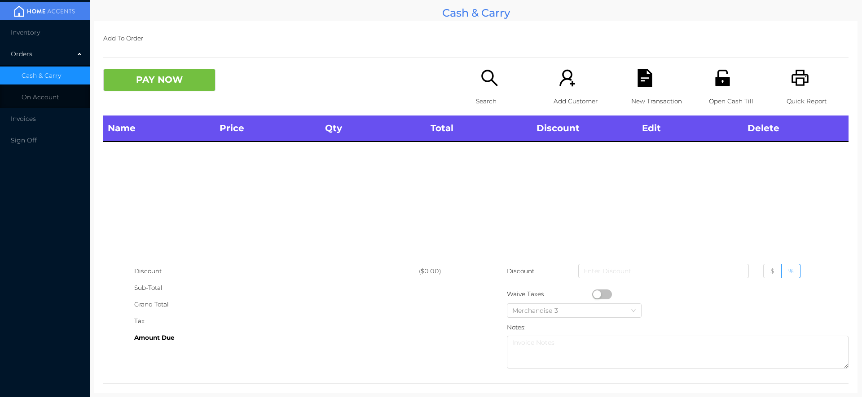
scroll to position [0, 0]
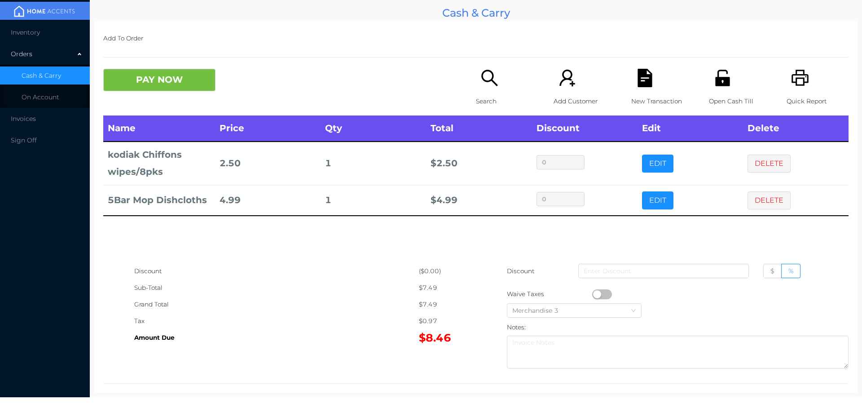
click at [476, 85] on div "Search" at bounding box center [507, 92] width 62 height 47
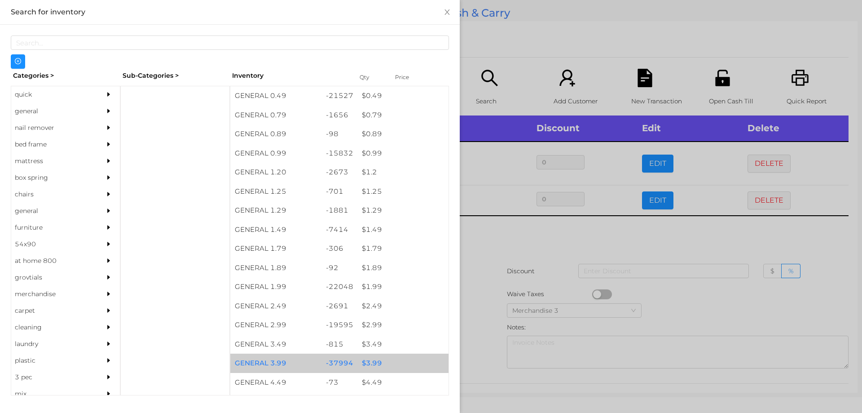
click at [368, 362] on div "$ 3.99" at bounding box center [402, 362] width 91 height 19
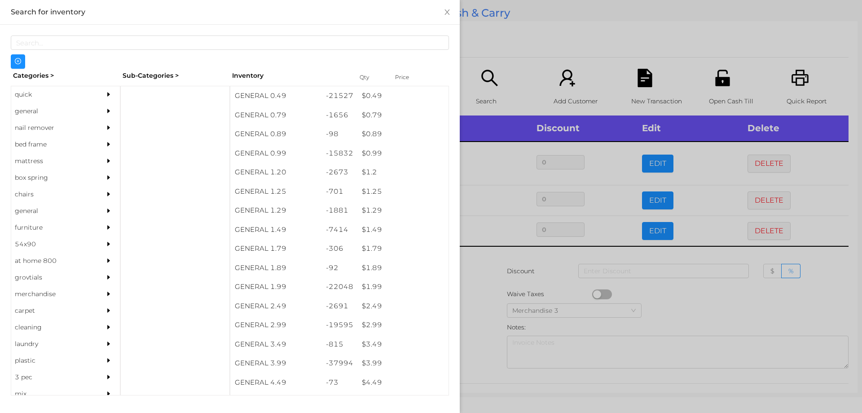
click at [476, 329] on div at bounding box center [431, 206] width 862 height 413
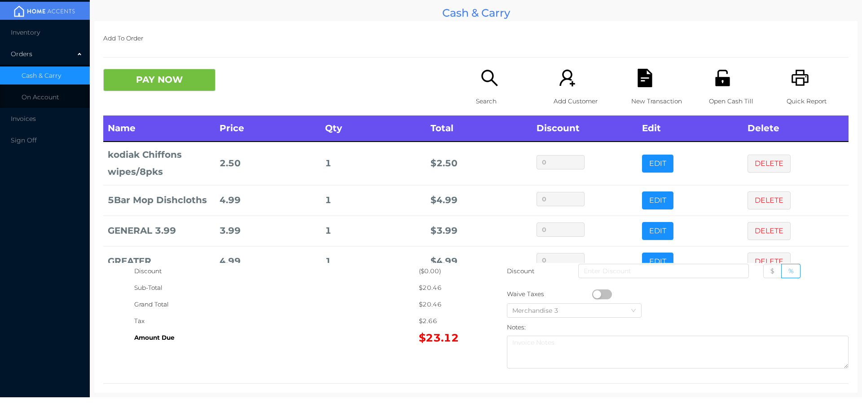
click at [484, 84] on icon "icon: search" at bounding box center [490, 78] width 18 height 18
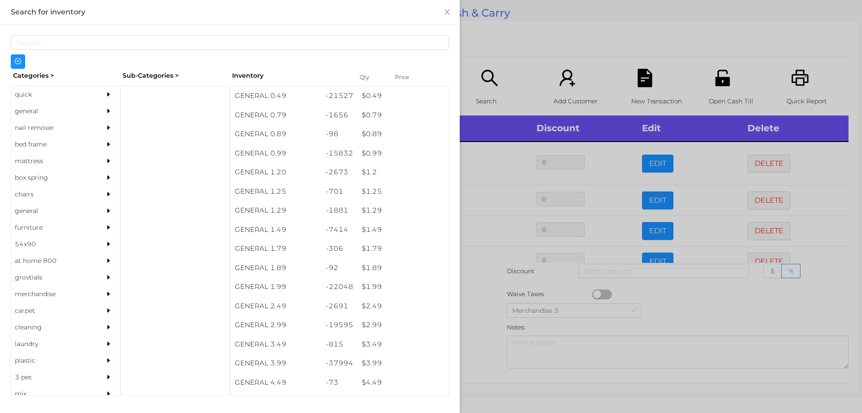
click at [366, 323] on div "$ 2.99" at bounding box center [402, 324] width 91 height 19
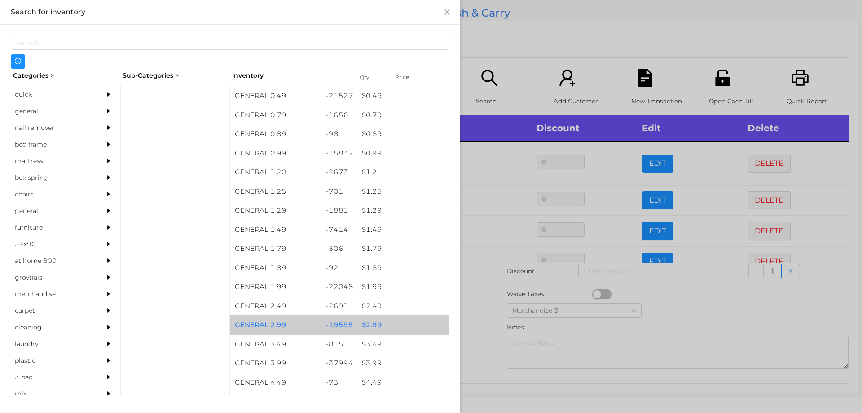
click at [369, 324] on div "$ 2.99" at bounding box center [402, 324] width 91 height 19
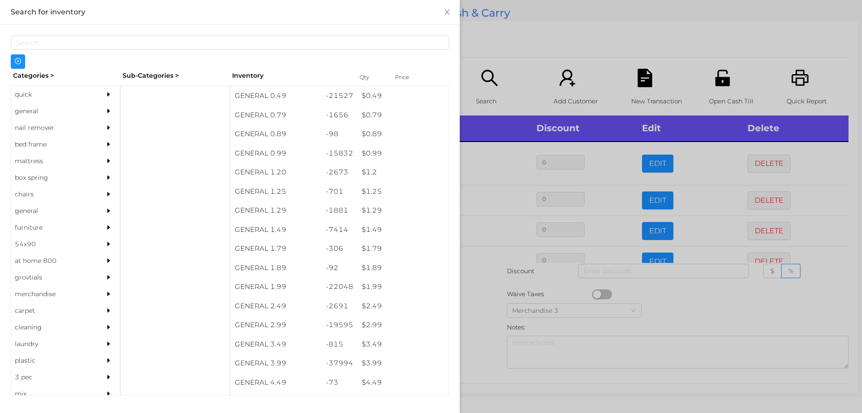
click at [492, 338] on div at bounding box center [431, 206] width 862 height 413
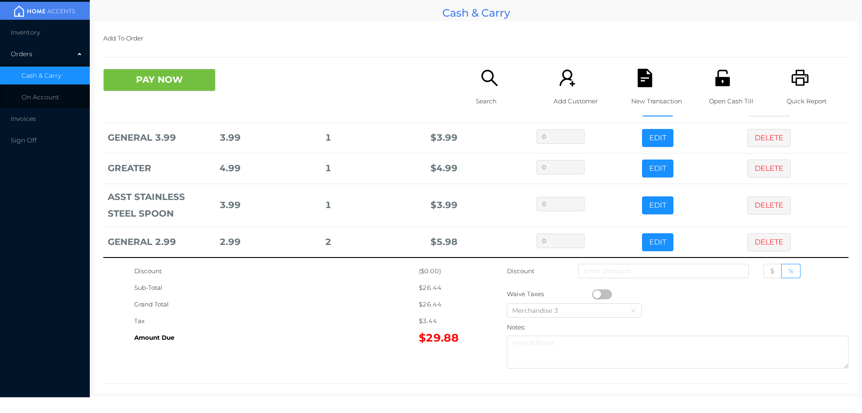
scroll to position [97, 0]
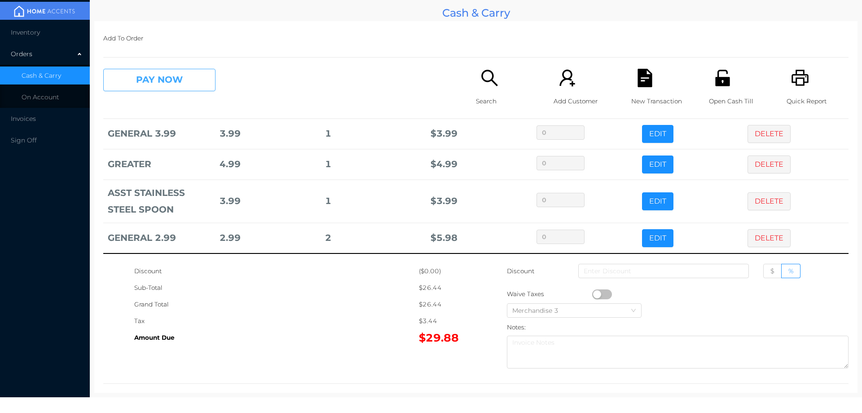
click at [190, 91] on button "PAY NOW" at bounding box center [159, 80] width 112 height 22
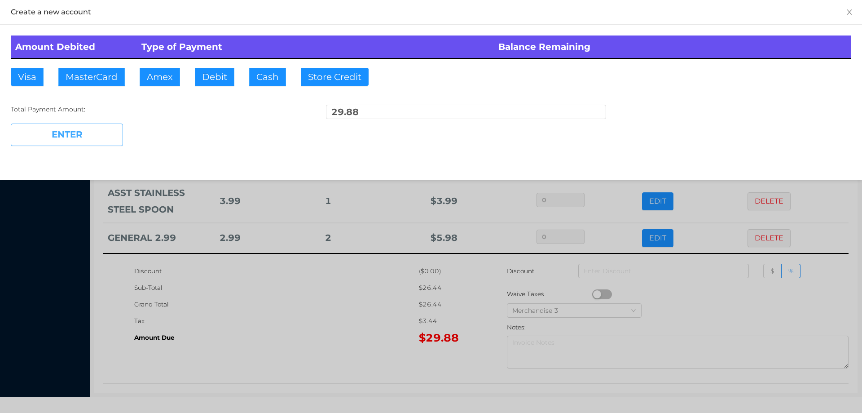
click at [97, 139] on button "ENTER" at bounding box center [67, 135] width 112 height 22
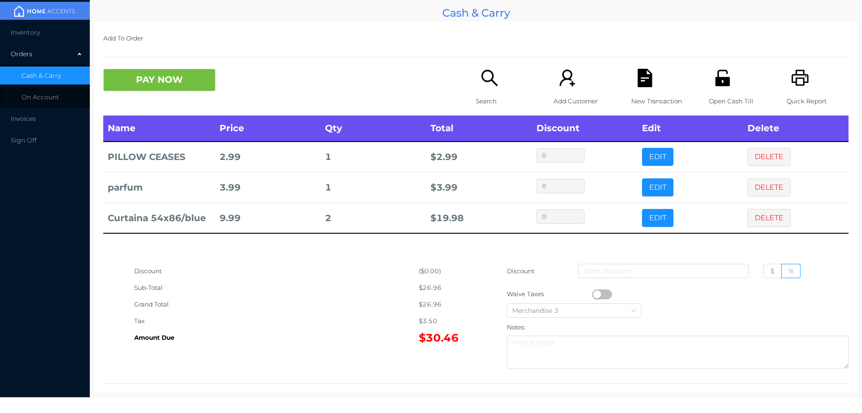
click at [490, 91] on div "Search" at bounding box center [507, 92] width 62 height 47
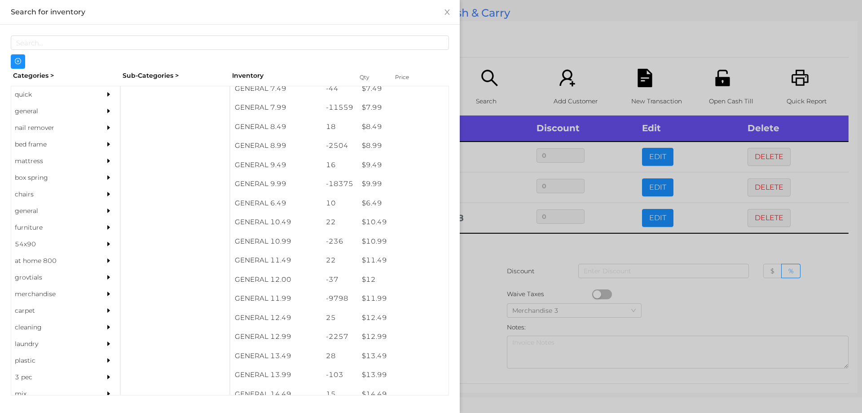
scroll to position [470, 0]
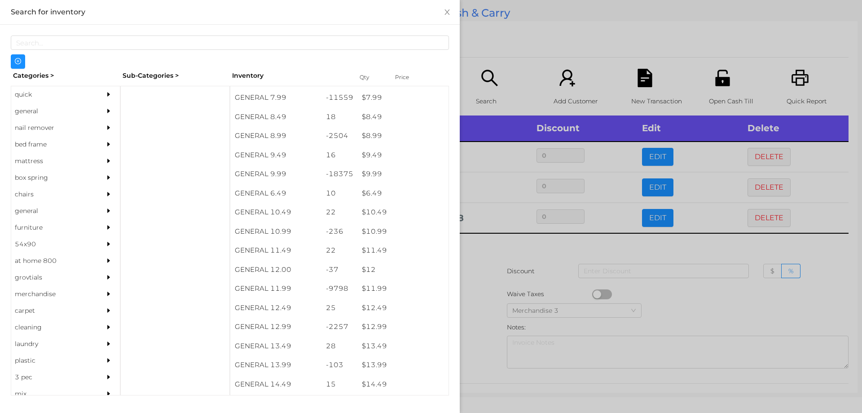
click at [29, 95] on div "quick" at bounding box center [52, 94] width 82 height 17
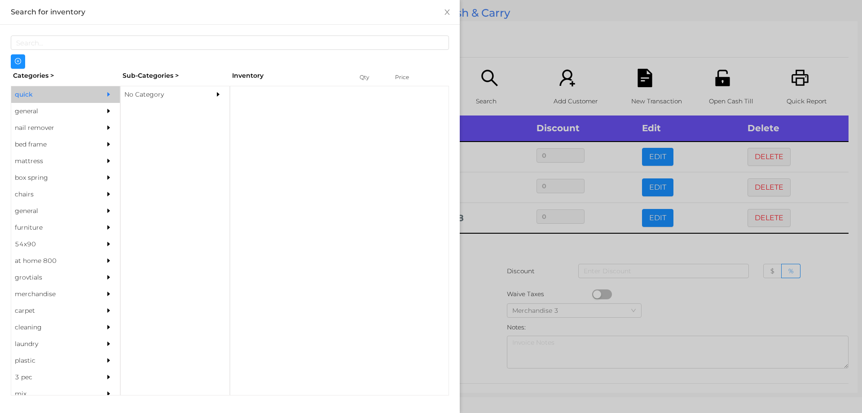
click at [146, 97] on div "No Category" at bounding box center [162, 94] width 82 height 17
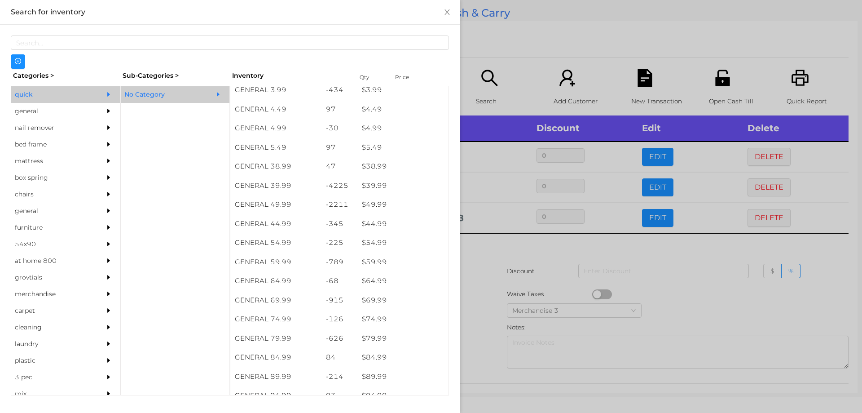
scroll to position [425, 0]
click at [369, 224] on div "$ 44.99" at bounding box center [402, 224] width 91 height 19
click at [473, 307] on div at bounding box center [431, 206] width 862 height 413
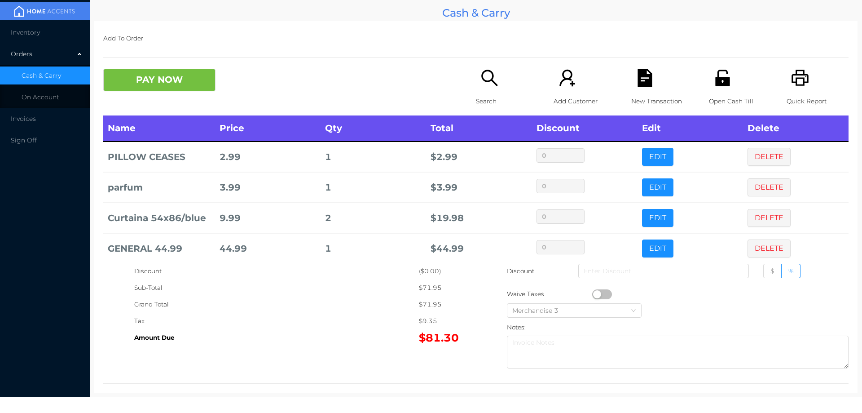
scroll to position [10, 0]
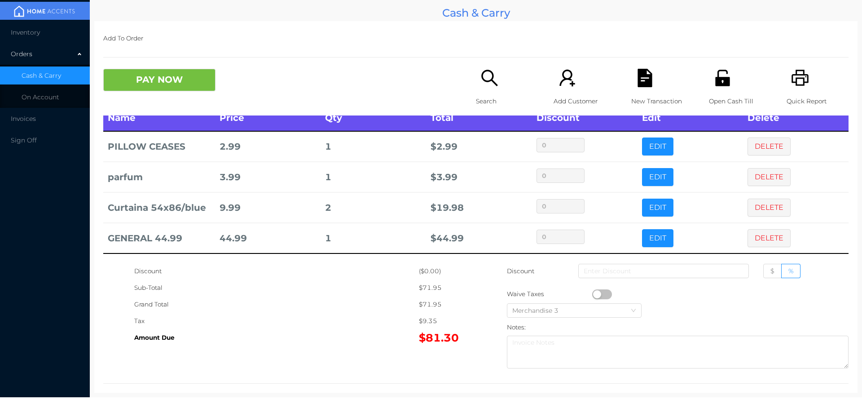
click at [486, 87] on icon "icon: search" at bounding box center [490, 78] width 18 height 18
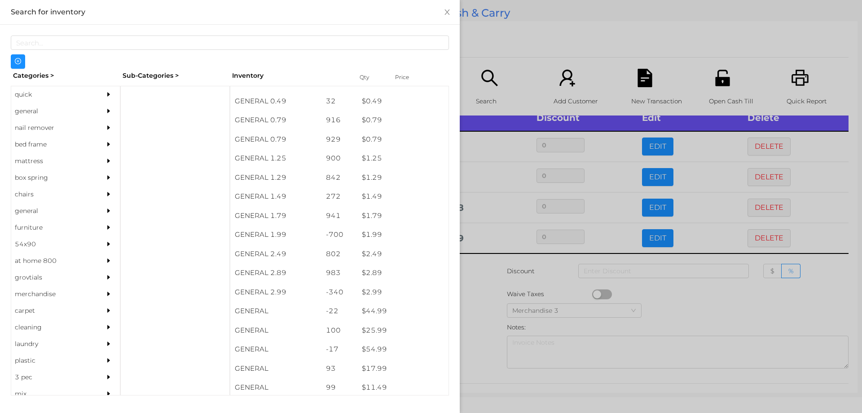
scroll to position [83, 0]
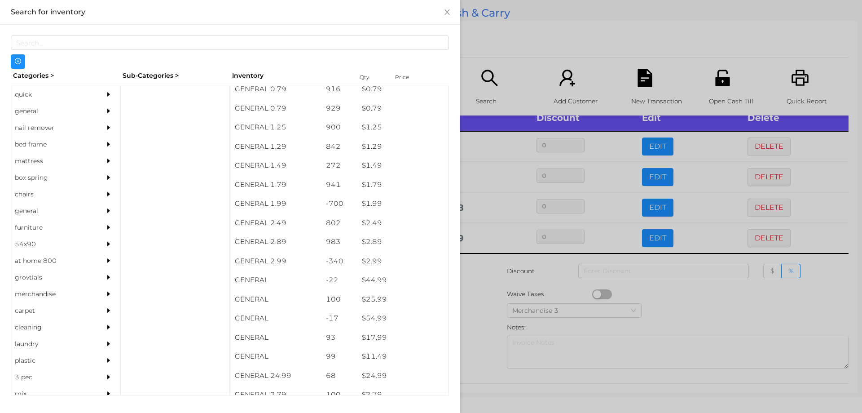
click at [38, 114] on div "general" at bounding box center [52, 111] width 82 height 17
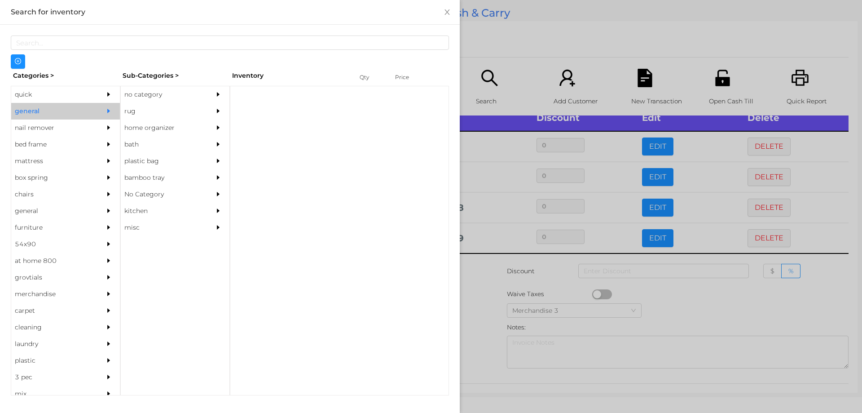
click at [142, 94] on div "no category" at bounding box center [162, 94] width 82 height 17
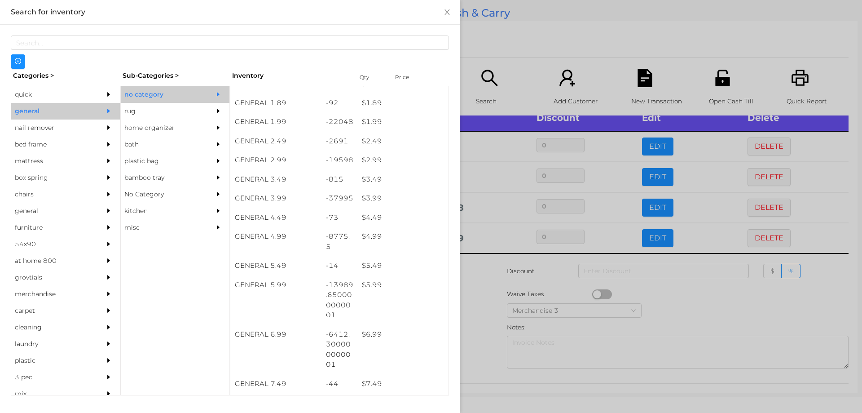
scroll to position [164, 0]
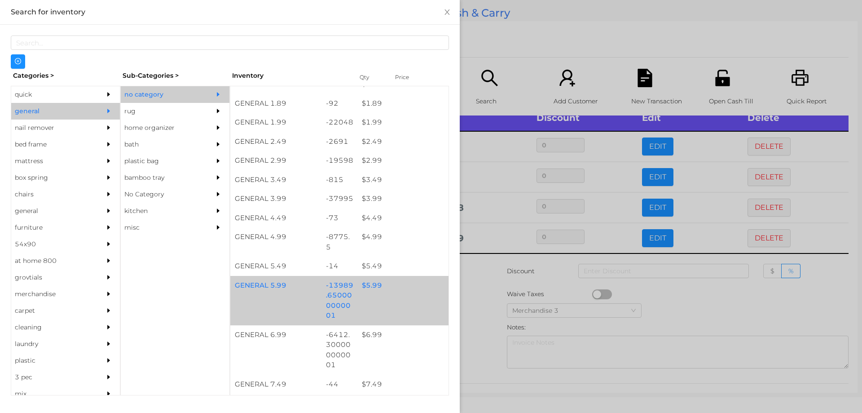
click at [366, 287] on div "$ 5.99" at bounding box center [402, 285] width 91 height 19
click at [362, 284] on div "$ 5.99" at bounding box center [402, 285] width 91 height 19
click at [370, 283] on div "$ 5.99" at bounding box center [402, 285] width 91 height 19
click at [375, 285] on div "$ 5.99" at bounding box center [402, 285] width 91 height 19
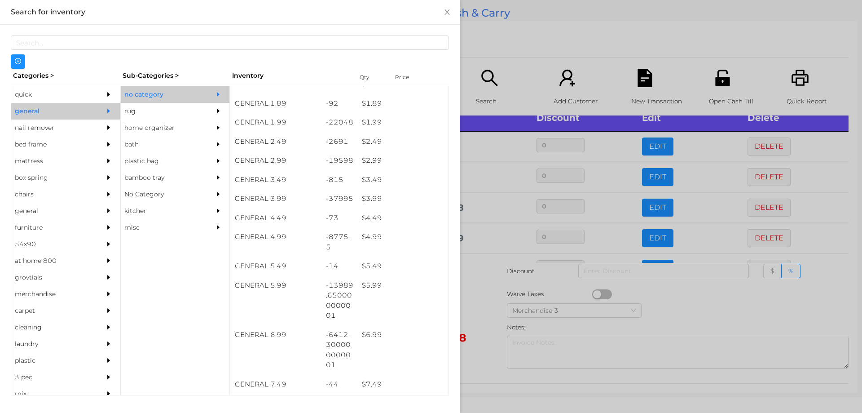
click at [490, 306] on div at bounding box center [431, 206] width 862 height 413
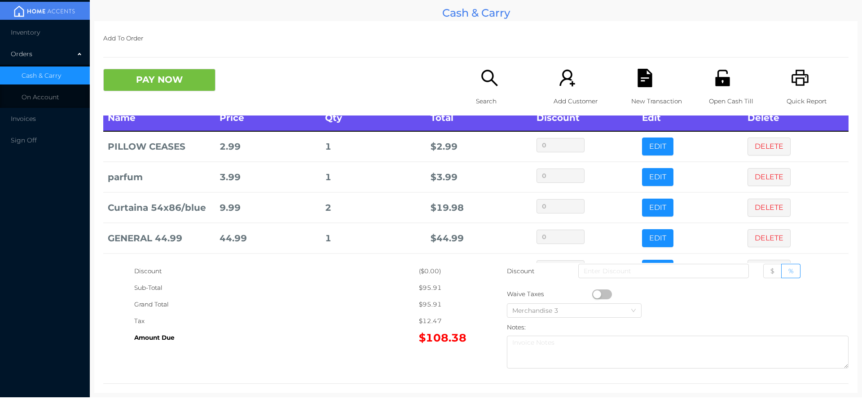
scroll to position [41, 0]
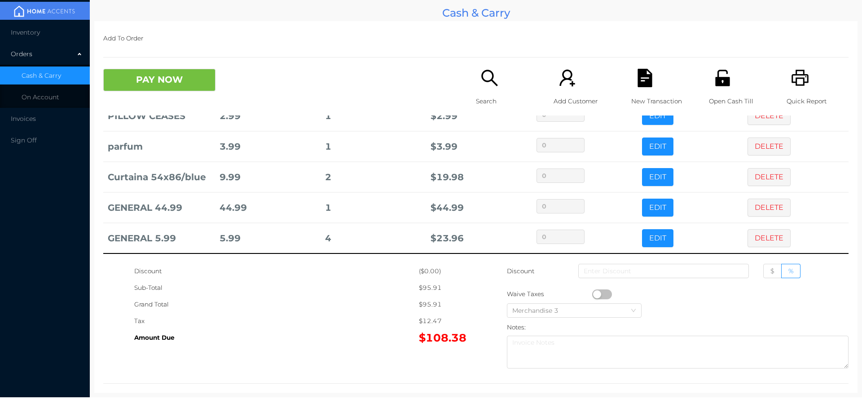
click at [140, 82] on button "PAY NOW" at bounding box center [159, 80] width 112 height 22
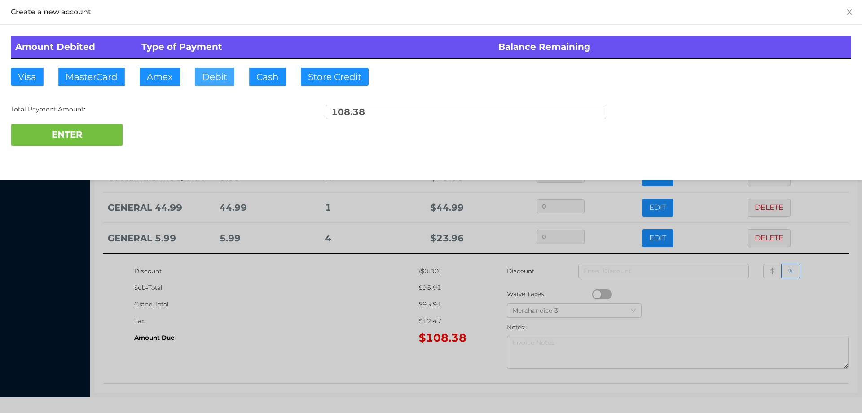
click at [216, 76] on button "Debit" at bounding box center [215, 77] width 40 height 18
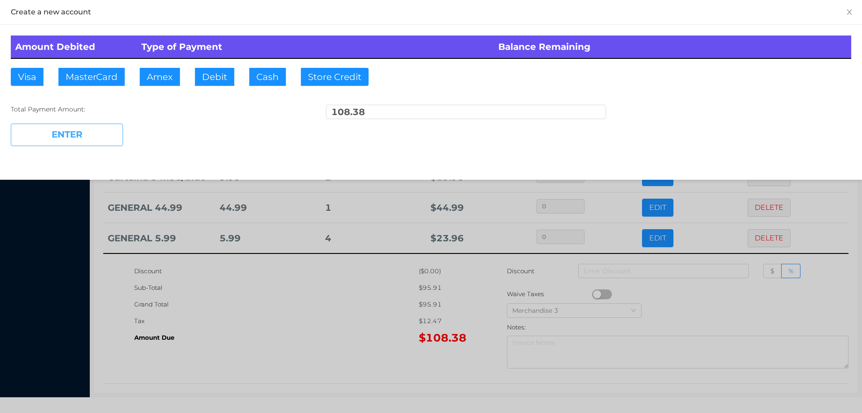
click at [103, 127] on button "ENTER" at bounding box center [67, 135] width 112 height 22
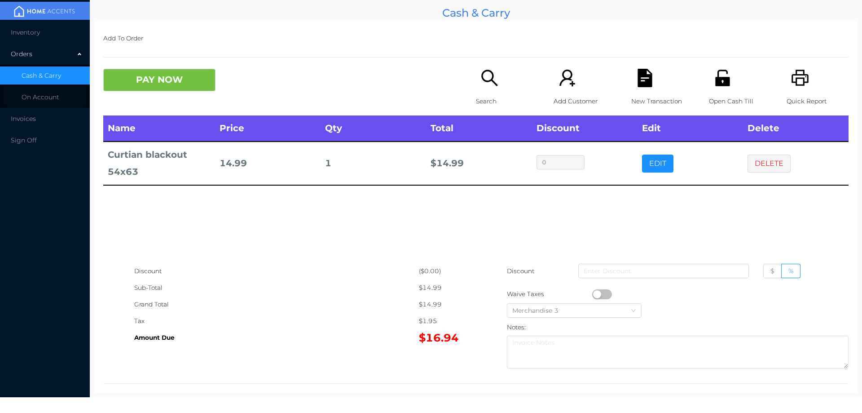
click at [476, 97] on p "Search" at bounding box center [507, 101] width 62 height 17
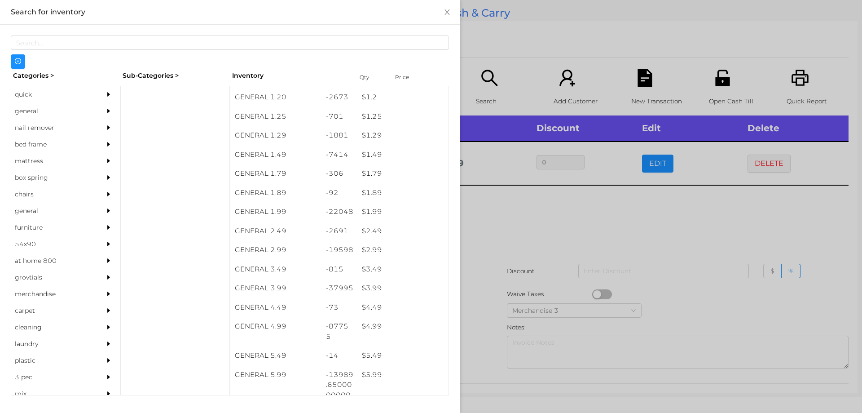
scroll to position [75, 0]
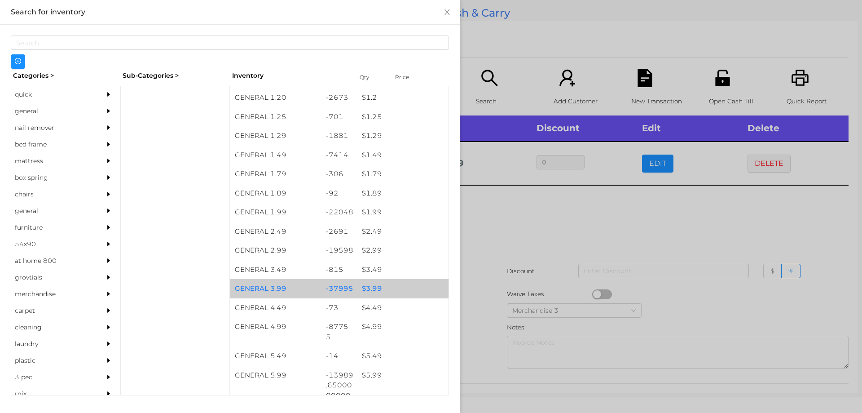
click at [370, 291] on div "$ 3.99" at bounding box center [402, 288] width 91 height 19
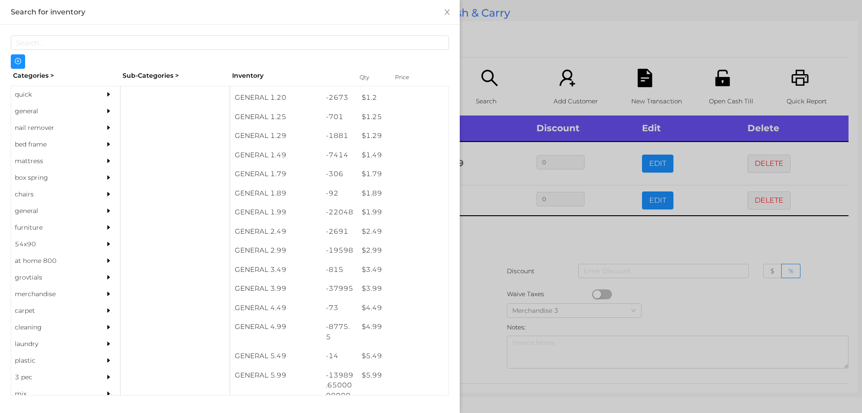
click at [490, 278] on div at bounding box center [431, 206] width 862 height 413
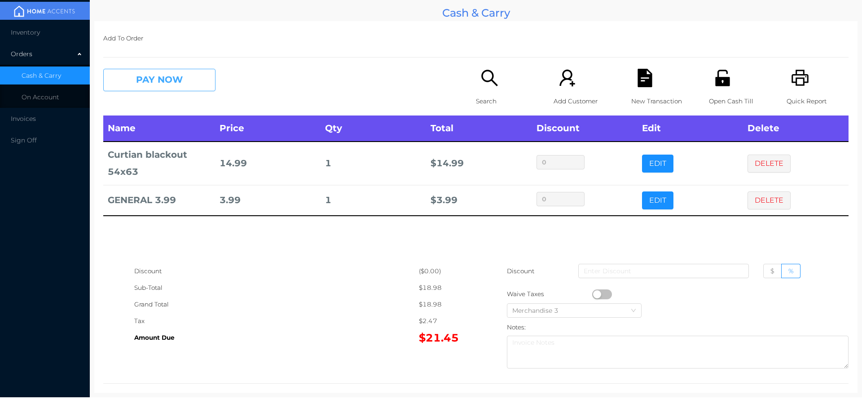
click at [183, 91] on button "PAY NOW" at bounding box center [159, 80] width 112 height 22
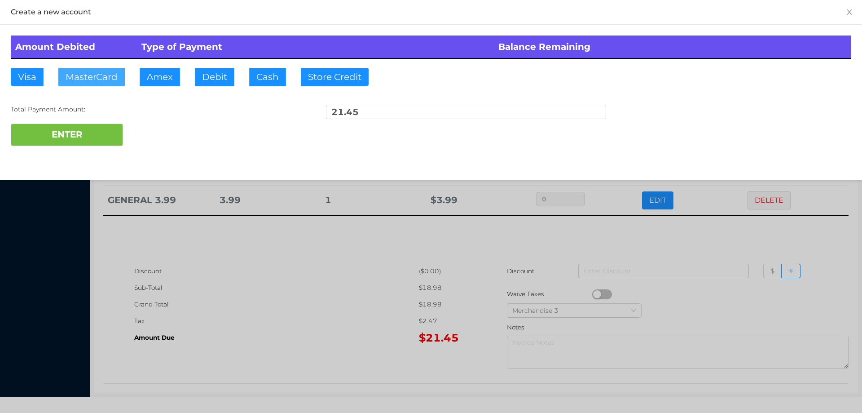
click at [86, 84] on button "MasterCard" at bounding box center [91, 77] width 66 height 18
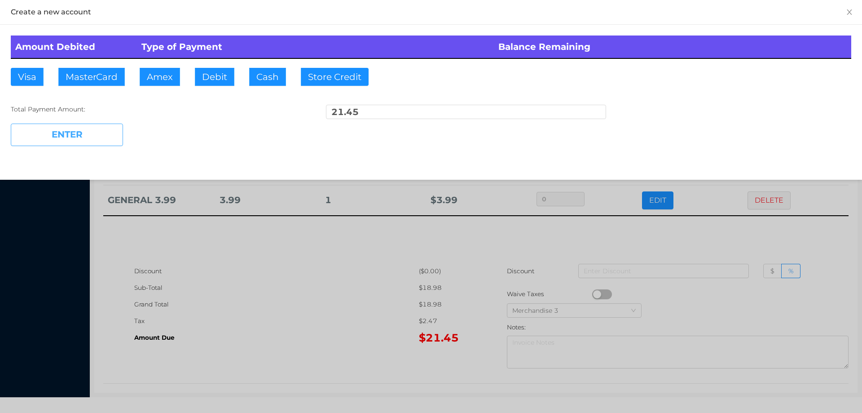
click at [57, 143] on button "ENTER" at bounding box center [67, 135] width 112 height 22
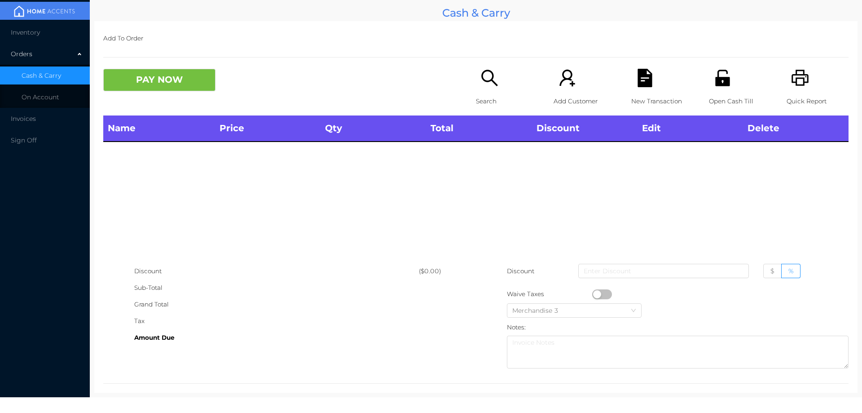
click at [494, 85] on icon "icon: search" at bounding box center [489, 78] width 16 height 16
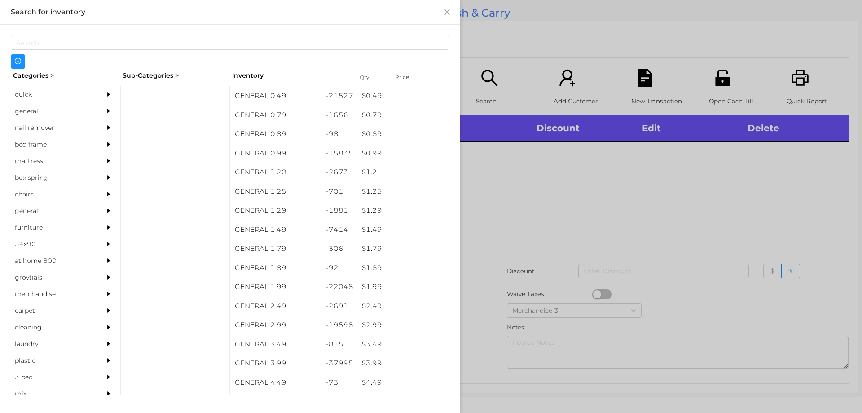
click at [582, 185] on div at bounding box center [431, 206] width 862 height 413
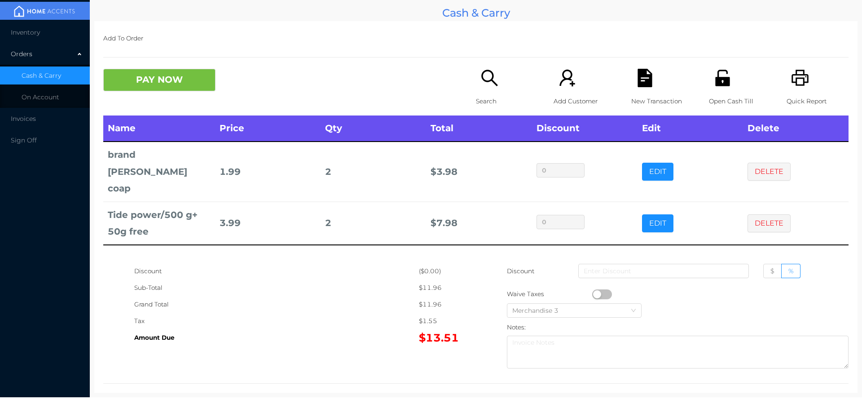
click at [647, 214] on button "EDIT" at bounding box center [657, 223] width 31 height 18
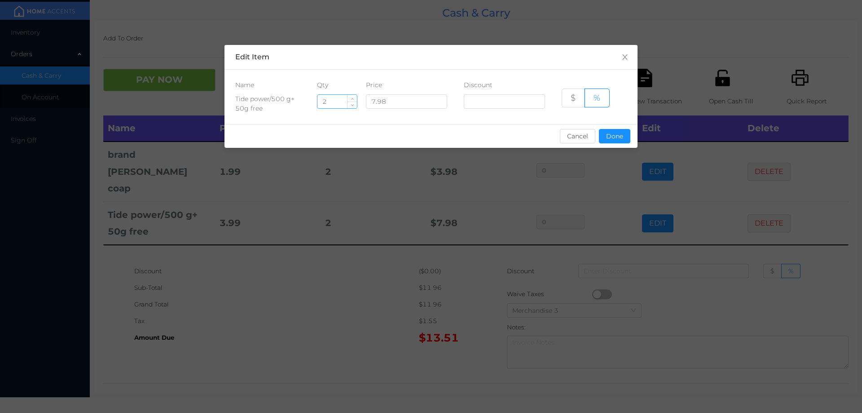
click at [341, 102] on input "2" at bounding box center [338, 101] width 40 height 13
type input "1"
click at [615, 132] on button "Done" at bounding box center [614, 136] width 31 height 14
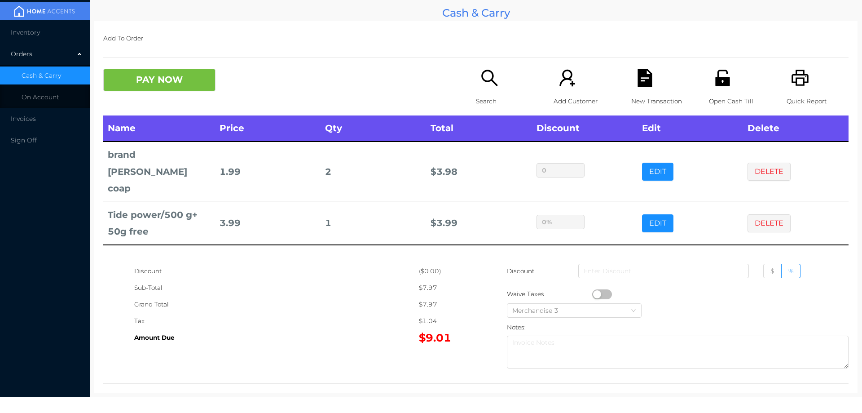
click at [529, 250] on div "Name Price Qty Total Discount Edit Delete brand [PERSON_NAME] coap 1.99 2 $ 3.9…" at bounding box center [475, 188] width 745 height 147
click at [142, 74] on button "PAY NOW" at bounding box center [159, 80] width 112 height 22
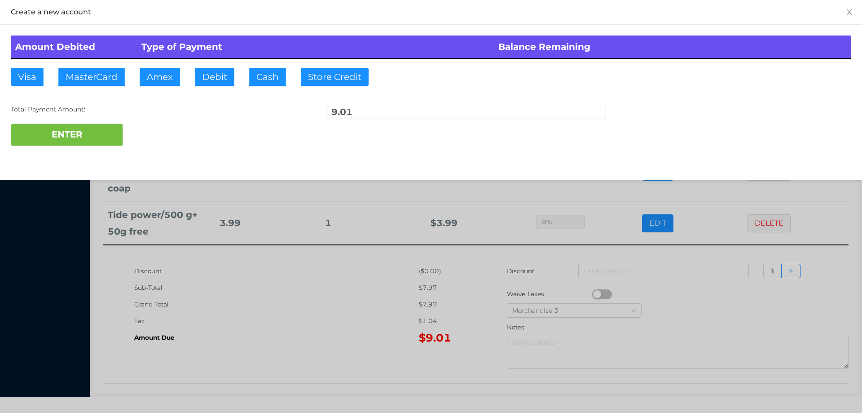
click at [274, 282] on div at bounding box center [431, 206] width 862 height 413
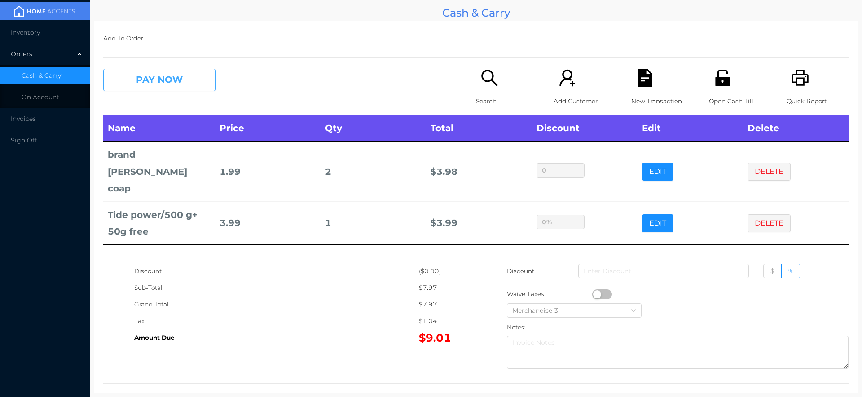
click at [146, 75] on button "PAY NOW" at bounding box center [159, 80] width 112 height 22
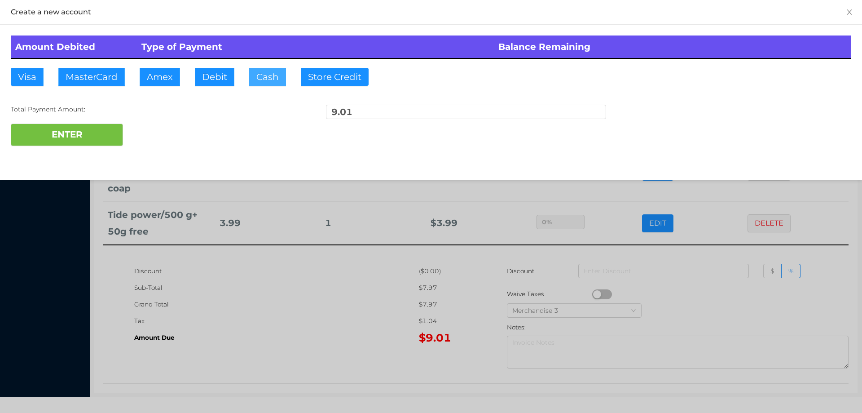
click at [252, 75] on button "Cash" at bounding box center [267, 77] width 37 height 18
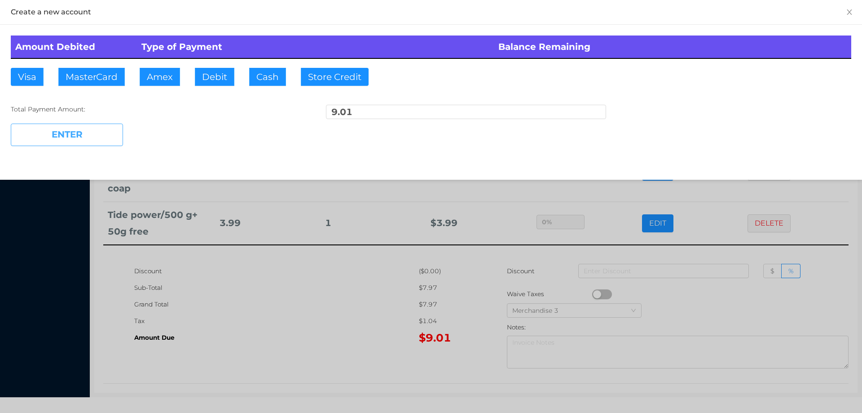
click at [93, 140] on button "ENTER" at bounding box center [67, 135] width 112 height 22
type input "0"
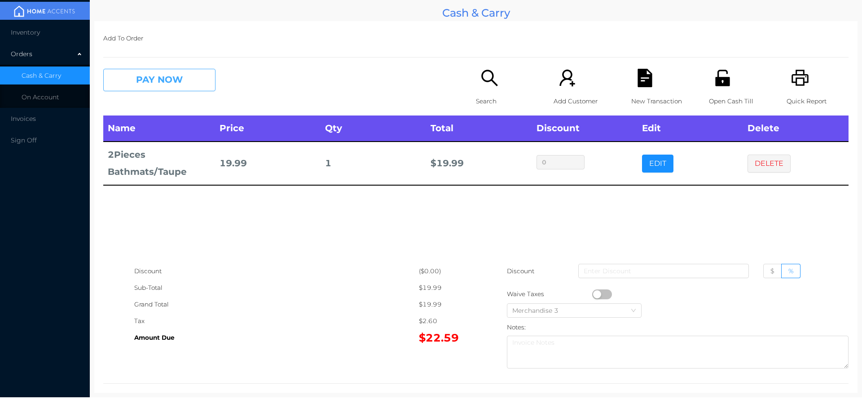
click at [130, 71] on button "PAY NOW" at bounding box center [159, 80] width 112 height 22
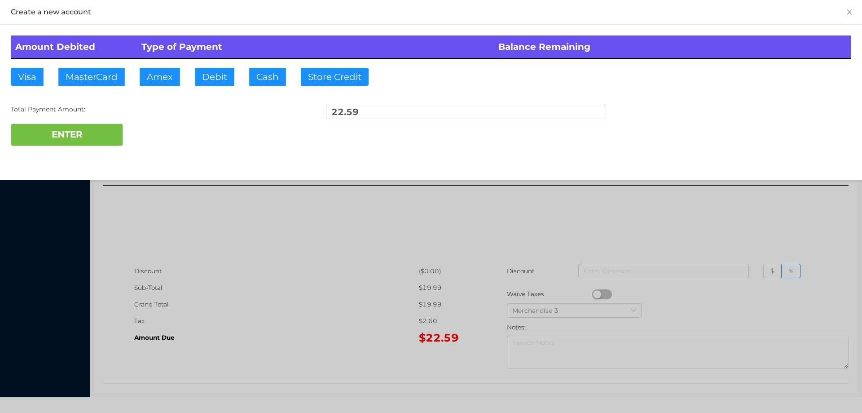
click at [157, 123] on div "Total Payment Amount: 22.59" at bounding box center [431, 114] width 841 height 19
click at [229, 306] on div at bounding box center [431, 206] width 862 height 413
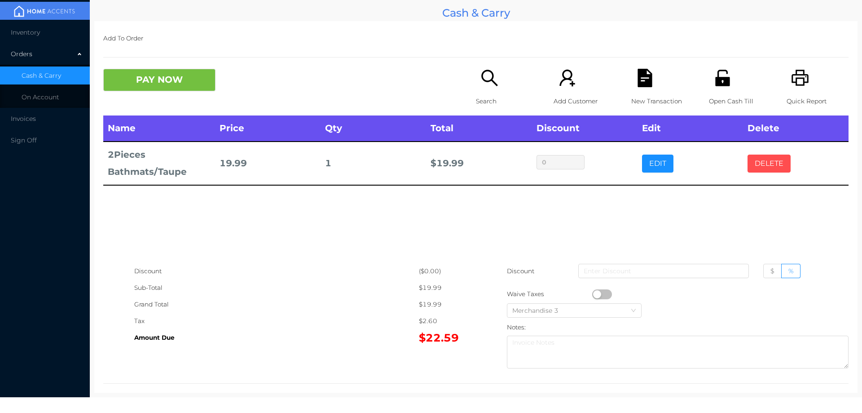
click at [769, 163] on button "DELETE" at bounding box center [769, 163] width 43 height 18
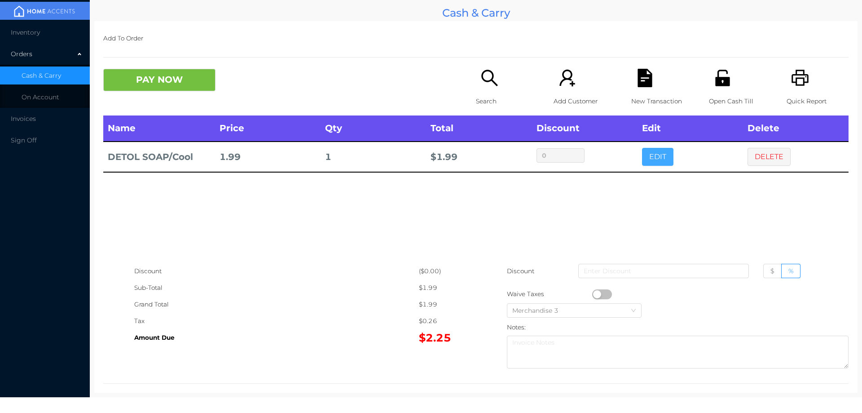
click at [648, 148] on button "EDIT" at bounding box center [657, 157] width 31 height 18
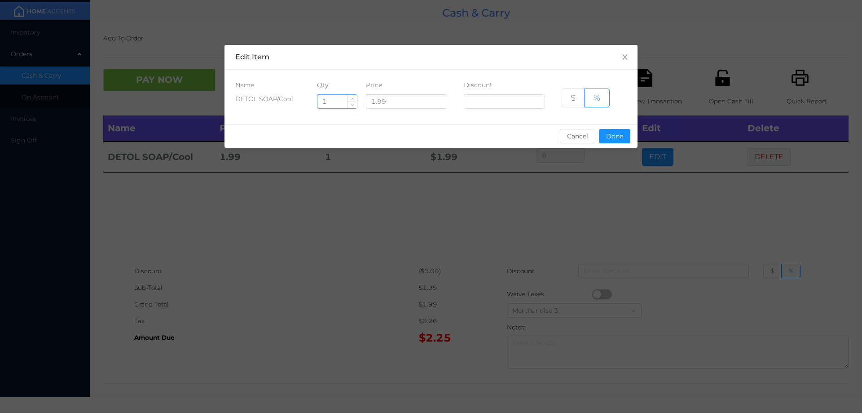
click at [334, 103] on input "1" at bounding box center [338, 101] width 40 height 13
type input "8"
click at [616, 140] on button "Done" at bounding box center [614, 136] width 31 height 14
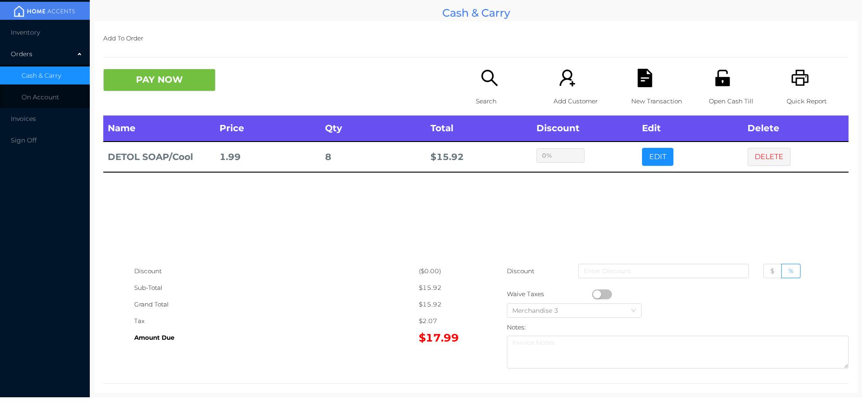
click at [613, 203] on div "sentinelStart Edit Item Name Qty Price Discount DETOL SOAP/Cool 8 1.99 $ % Canc…" at bounding box center [431, 206] width 862 height 413
click at [595, 294] on button "button" at bounding box center [602, 294] width 20 height 10
click at [168, 88] on button "PAY NOW" at bounding box center [159, 80] width 112 height 22
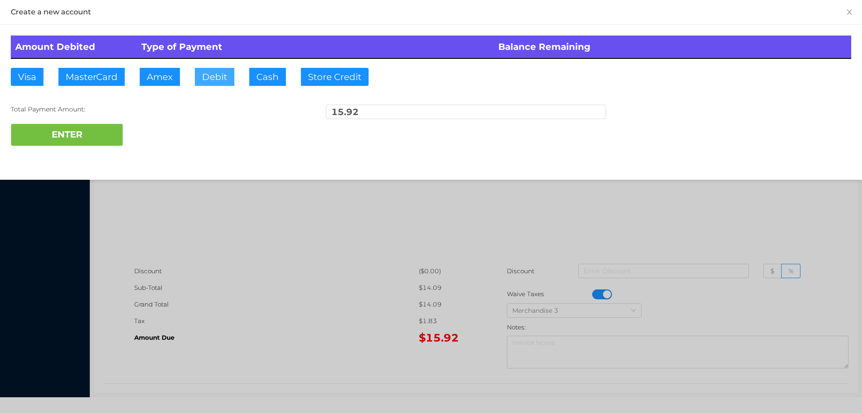
click at [217, 72] on button "Debit" at bounding box center [215, 77] width 40 height 18
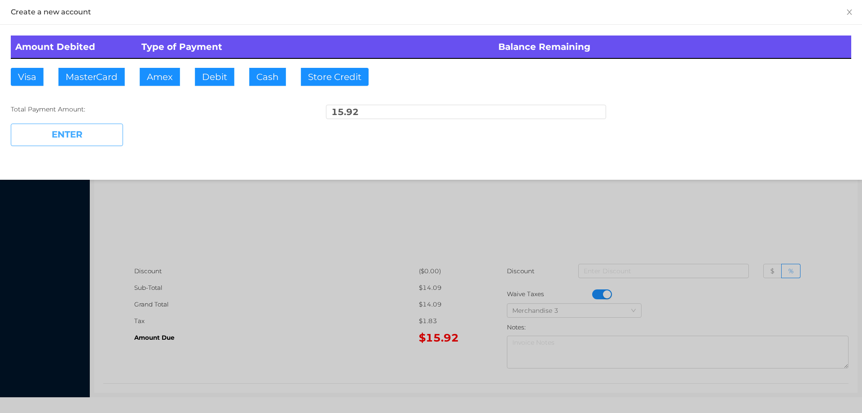
click at [101, 135] on button "ENTER" at bounding box center [67, 135] width 112 height 22
type input "0"
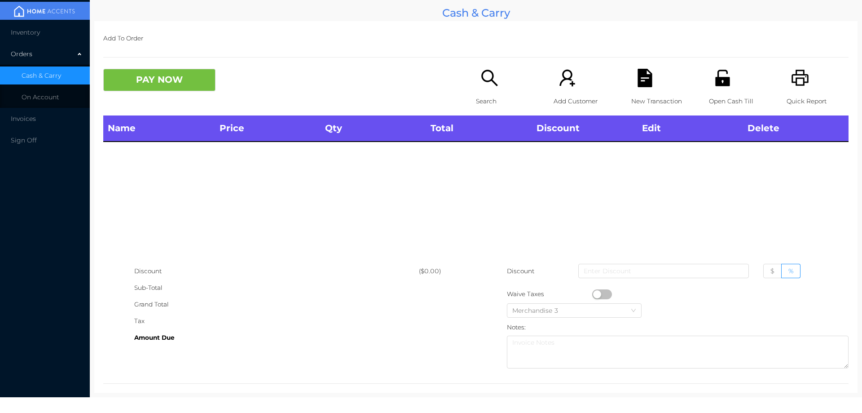
click at [481, 84] on icon "icon: search" at bounding box center [490, 78] width 18 height 18
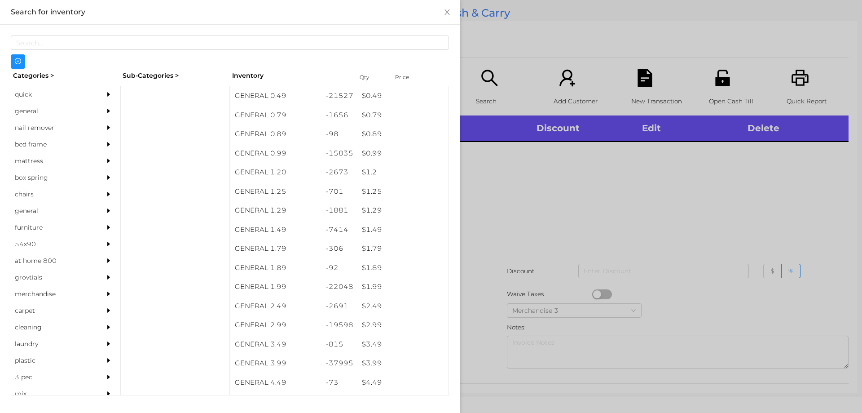
click at [26, 93] on div "quick" at bounding box center [52, 94] width 82 height 17
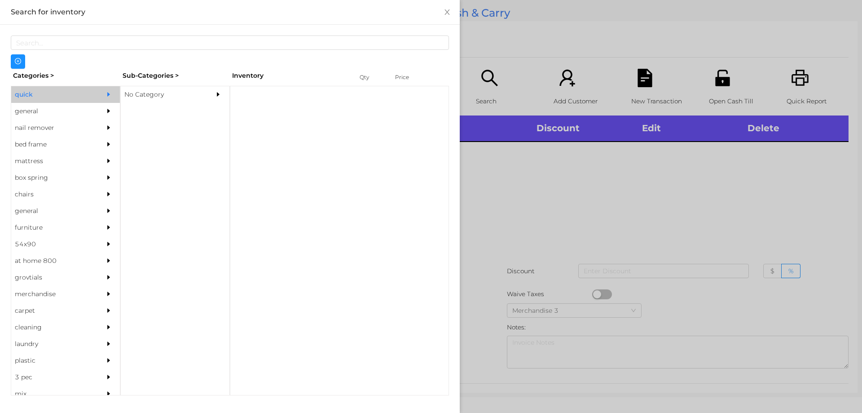
click at [146, 89] on div "No Category" at bounding box center [162, 94] width 82 height 17
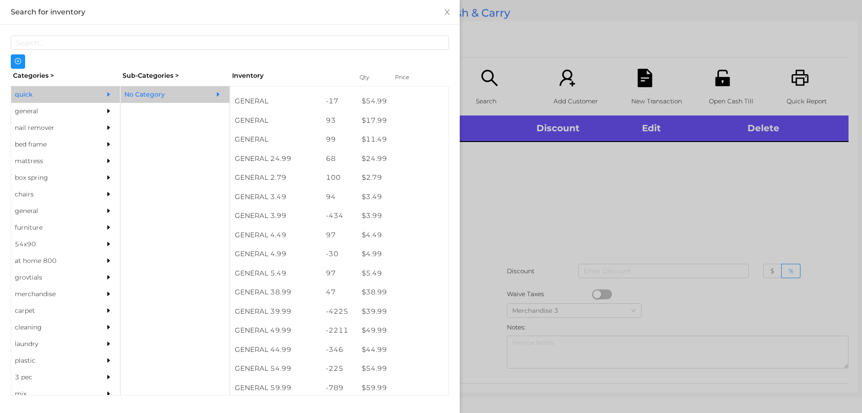
scroll to position [299, 0]
click at [556, 206] on div at bounding box center [431, 206] width 862 height 413
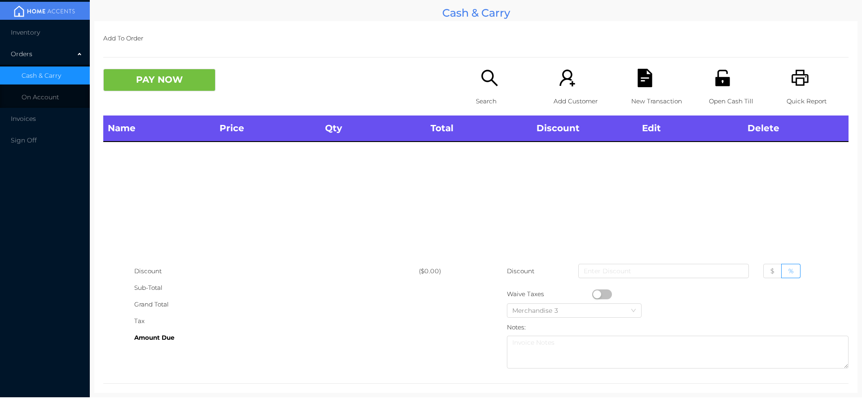
click at [797, 89] on div "Quick Report" at bounding box center [818, 92] width 62 height 47
click at [485, 90] on div "Search" at bounding box center [507, 92] width 62 height 47
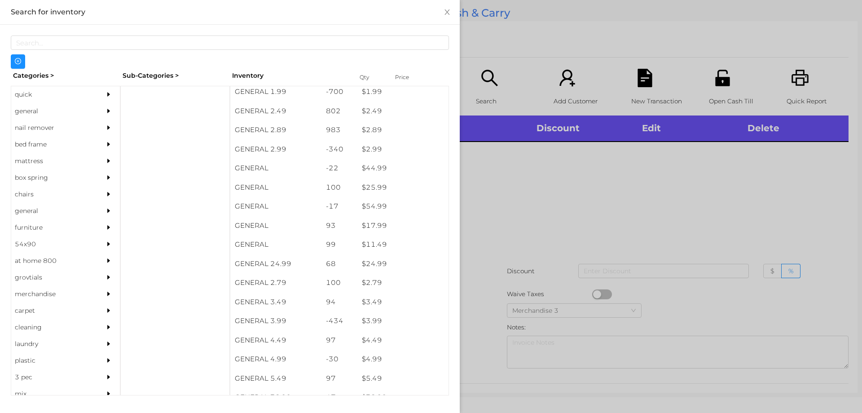
scroll to position [193, 0]
click at [35, 114] on div "general" at bounding box center [52, 111] width 82 height 17
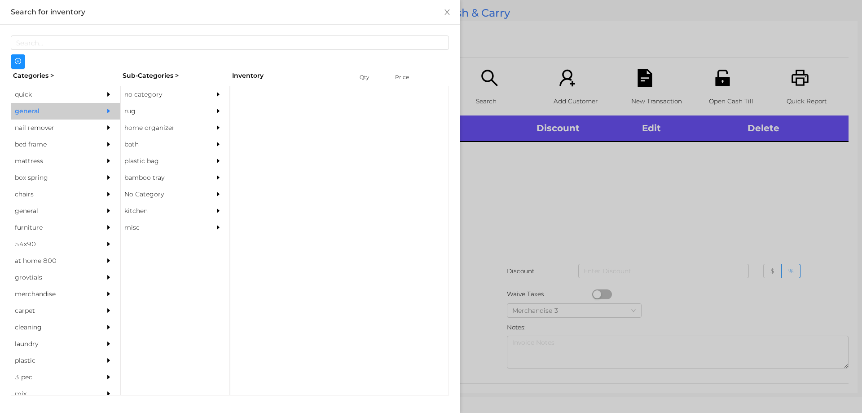
scroll to position [0, 0]
click at [146, 96] on div "no category" at bounding box center [162, 94] width 82 height 17
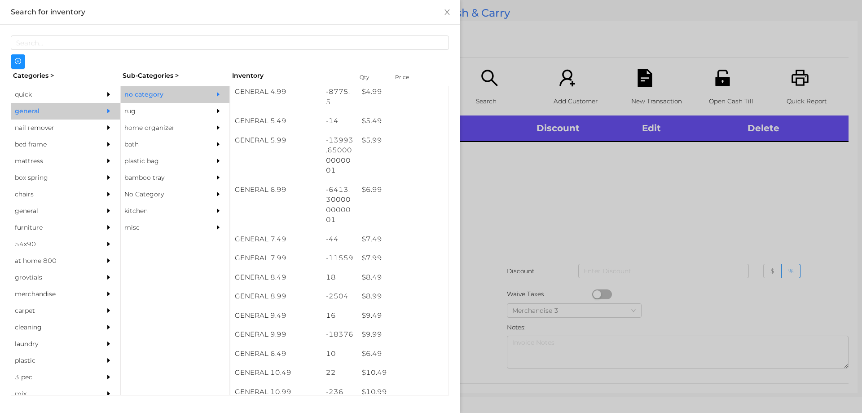
scroll to position [307, 0]
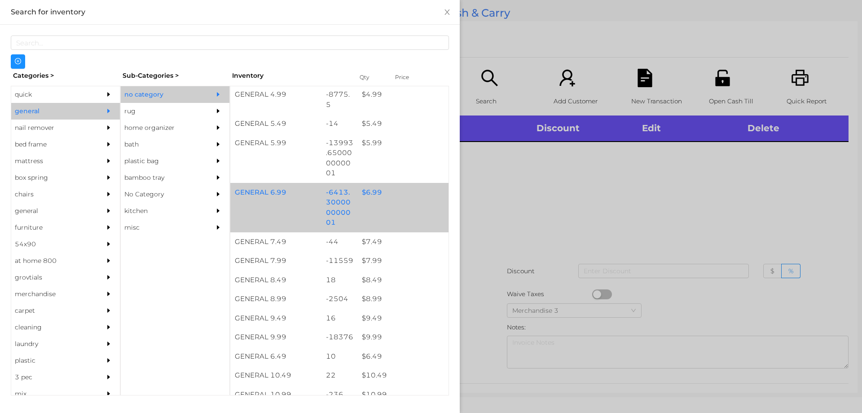
click at [367, 192] on div "$ 6.99" at bounding box center [402, 192] width 91 height 19
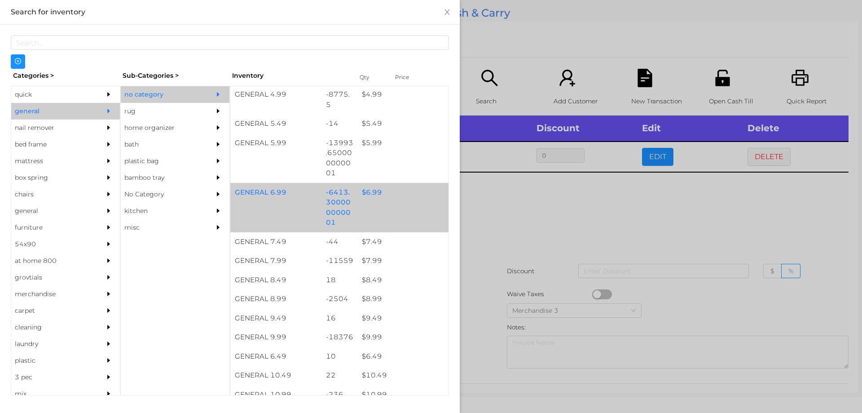
click at [368, 192] on div "$ 6.99" at bounding box center [402, 192] width 91 height 19
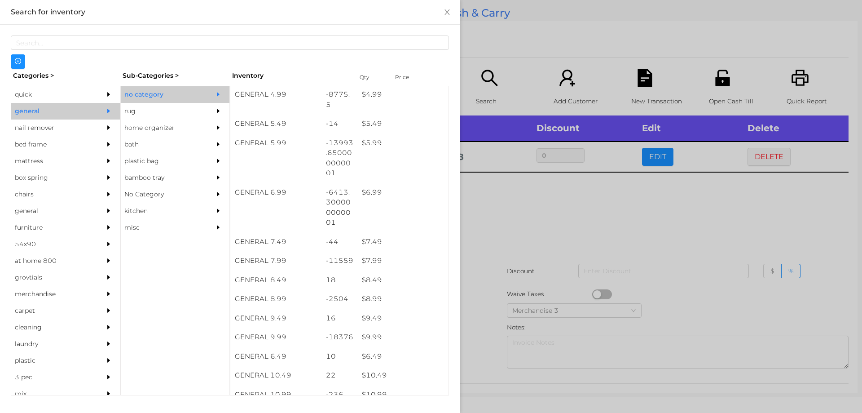
click at [512, 206] on div at bounding box center [431, 206] width 862 height 413
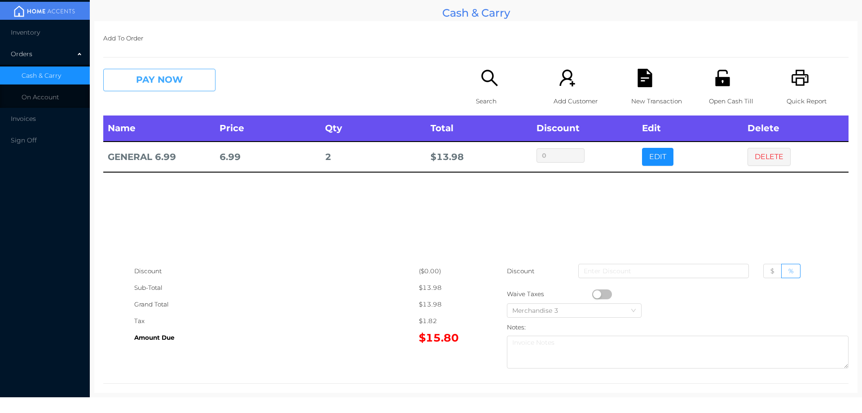
click at [192, 88] on button "PAY NOW" at bounding box center [159, 80] width 112 height 22
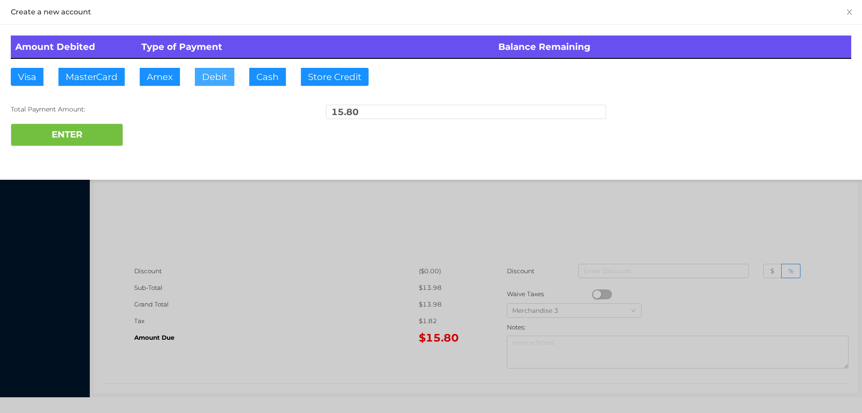
click at [211, 76] on button "Debit" at bounding box center [215, 77] width 40 height 18
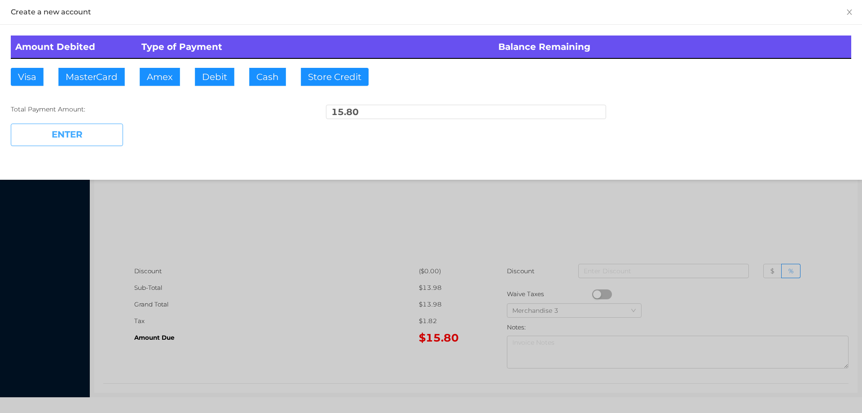
click at [114, 126] on button "ENTER" at bounding box center [67, 135] width 112 height 22
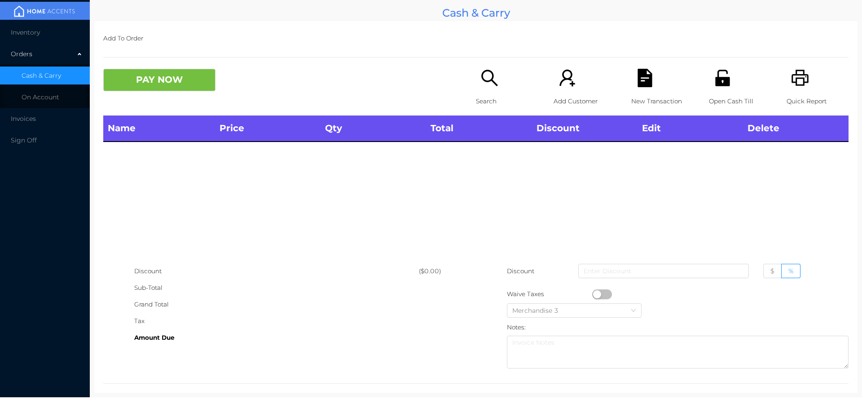
click at [485, 85] on icon "icon: search" at bounding box center [490, 78] width 18 height 18
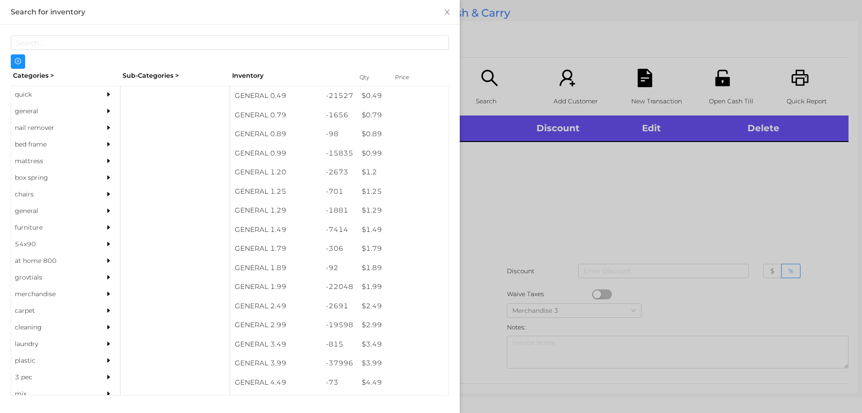
click at [24, 95] on div "quick" at bounding box center [52, 94] width 82 height 17
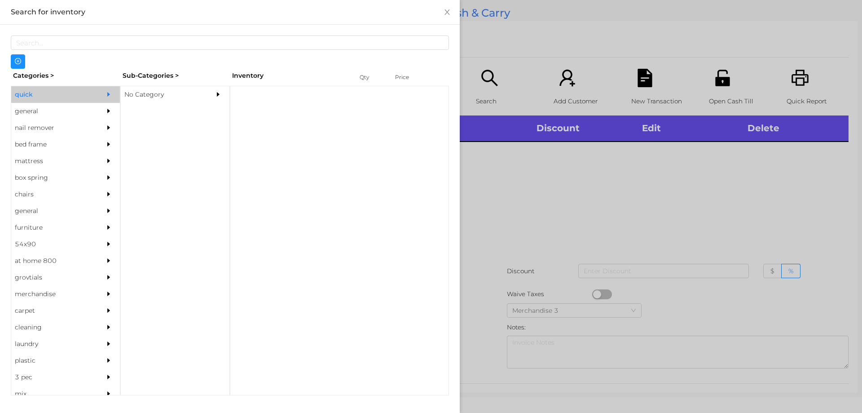
click at [142, 96] on div "No Category" at bounding box center [162, 94] width 82 height 17
click at [161, 92] on div "No Category" at bounding box center [162, 94] width 82 height 17
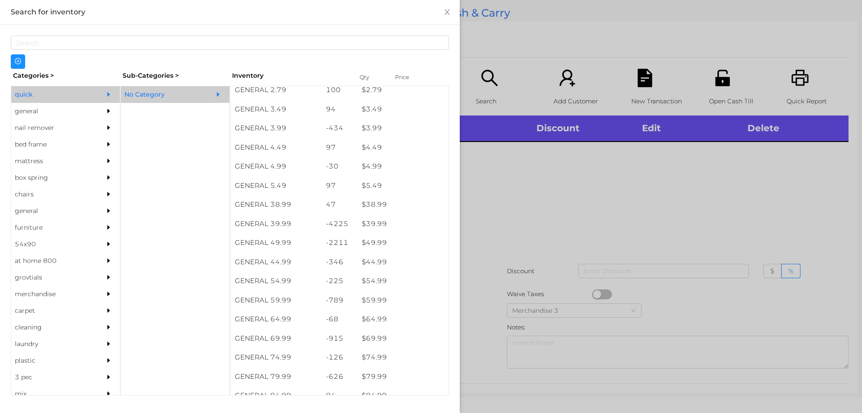
scroll to position [388, 0]
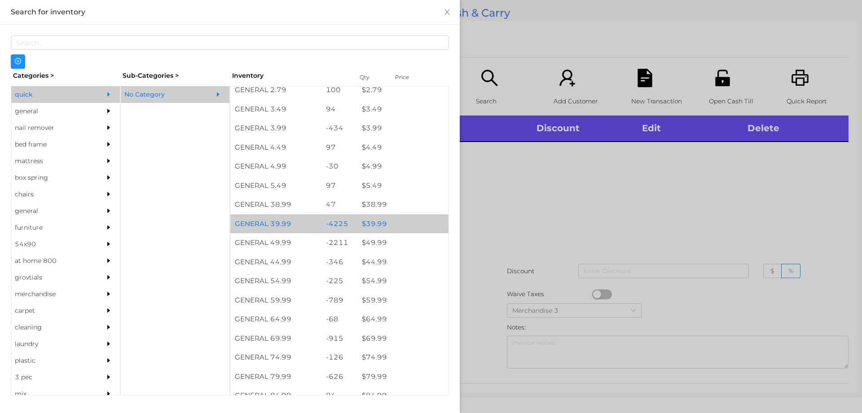
click at [371, 224] on div "$ 39.99" at bounding box center [402, 223] width 91 height 19
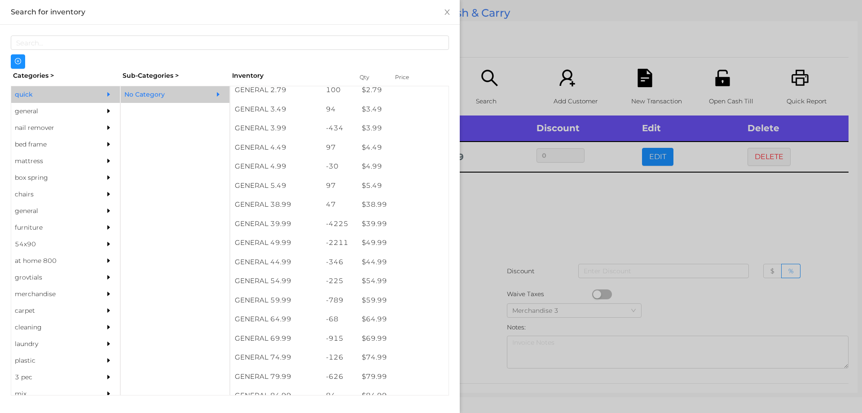
click at [31, 112] on div "general" at bounding box center [52, 111] width 82 height 17
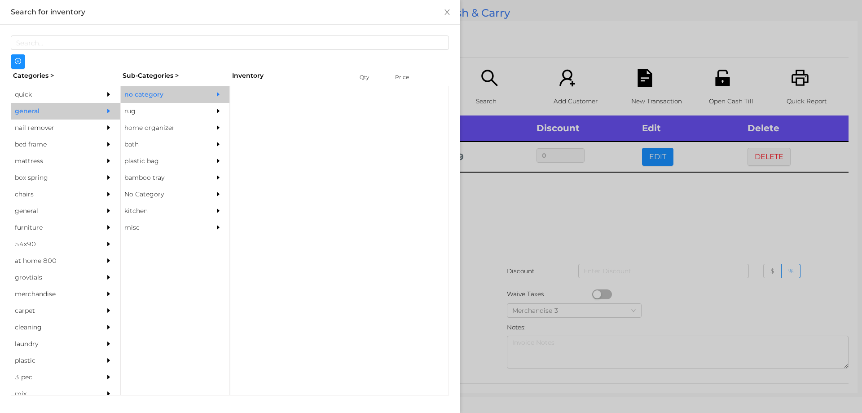
click at [154, 94] on div "no category" at bounding box center [162, 94] width 82 height 17
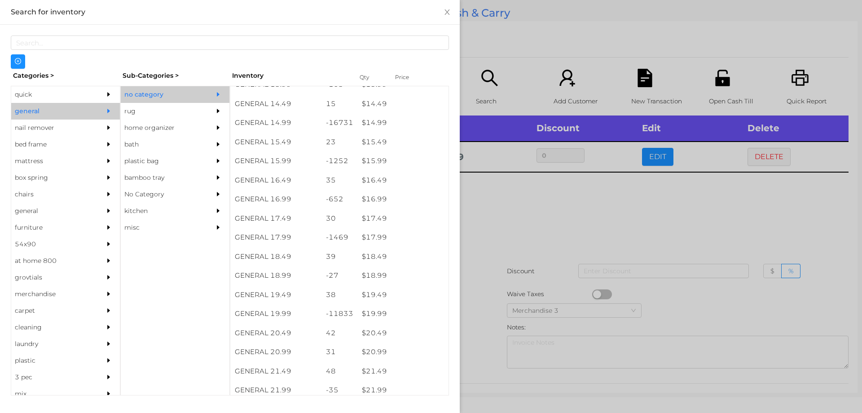
scroll to position [753, 0]
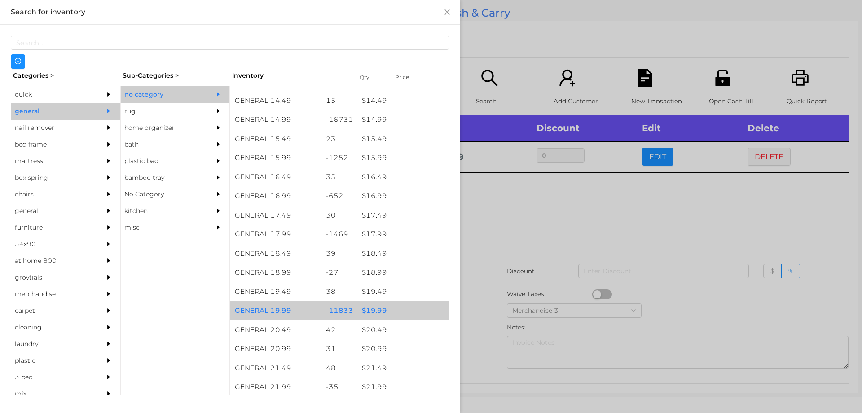
click at [371, 313] on div "$ 19.99" at bounding box center [402, 310] width 91 height 19
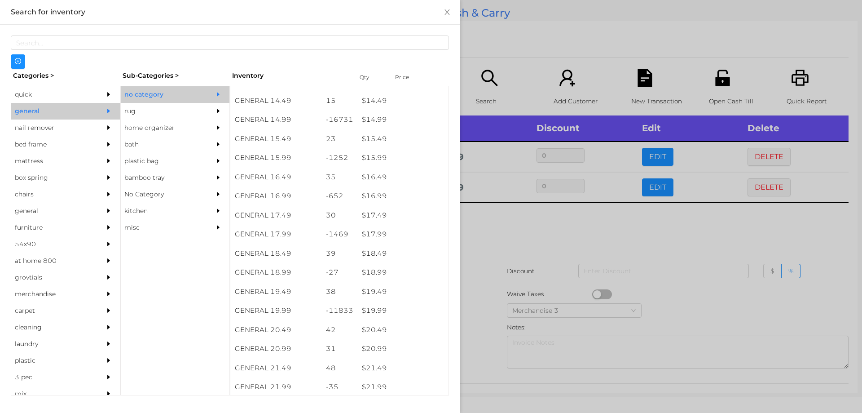
click at [491, 228] on div at bounding box center [431, 206] width 862 height 413
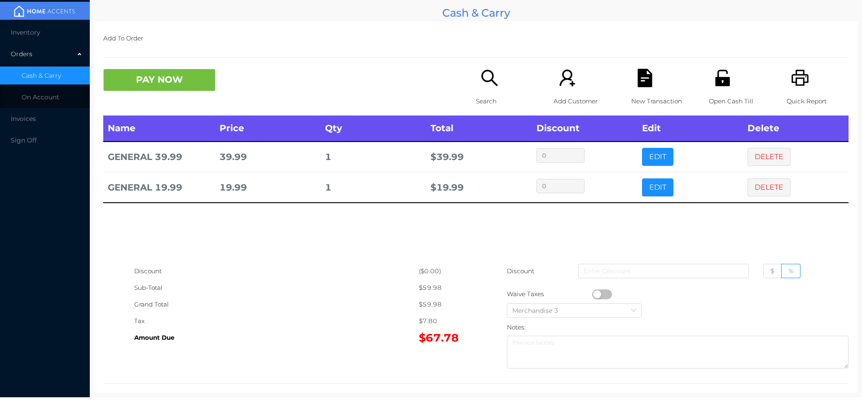
click at [593, 295] on button "button" at bounding box center [602, 294] width 20 height 10
click at [603, 293] on button "button" at bounding box center [602, 294] width 20 height 10
click at [644, 73] on icon "icon: file-text" at bounding box center [645, 78] width 18 height 18
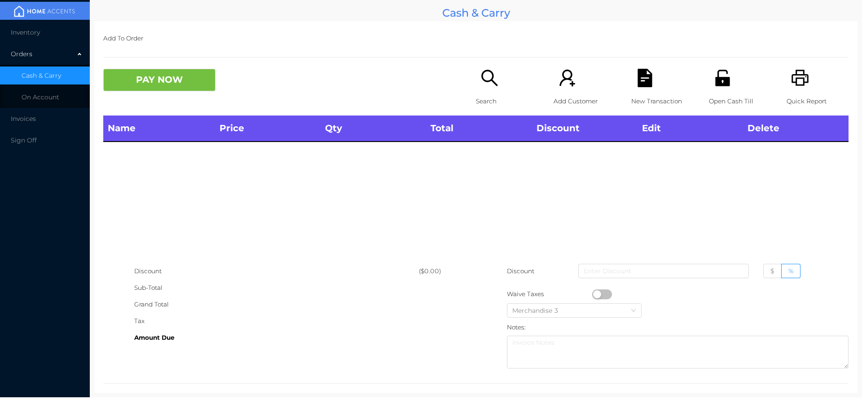
click at [798, 86] on icon "icon: printer" at bounding box center [800, 78] width 17 height 16
click at [610, 81] on div "Add Customer" at bounding box center [585, 92] width 62 height 47
click at [171, 190] on div "Name Price Qty Total Discount Edit Delete" at bounding box center [475, 188] width 745 height 147
click at [485, 75] on icon "icon: search" at bounding box center [490, 78] width 18 height 18
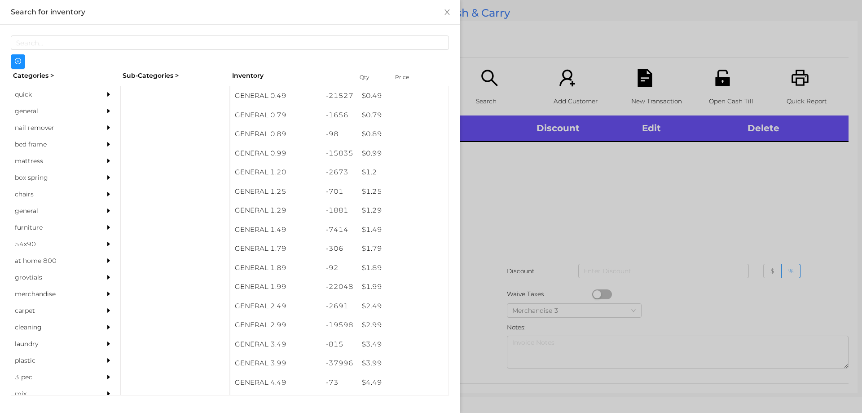
click at [26, 114] on div "general" at bounding box center [52, 111] width 82 height 17
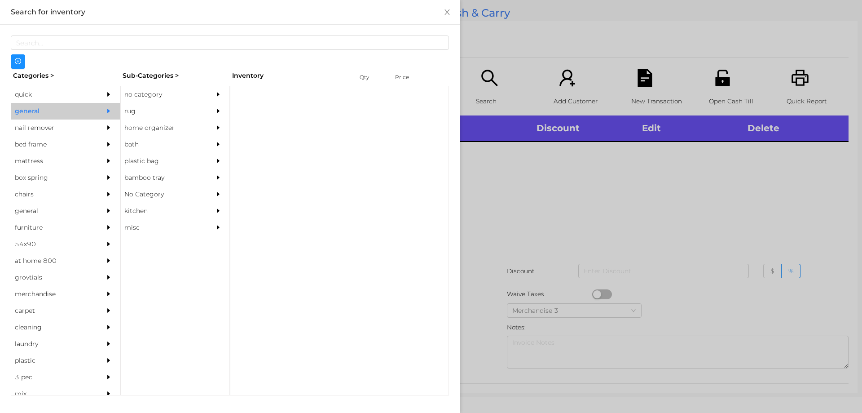
click at [135, 101] on div "no category" at bounding box center [162, 94] width 82 height 17
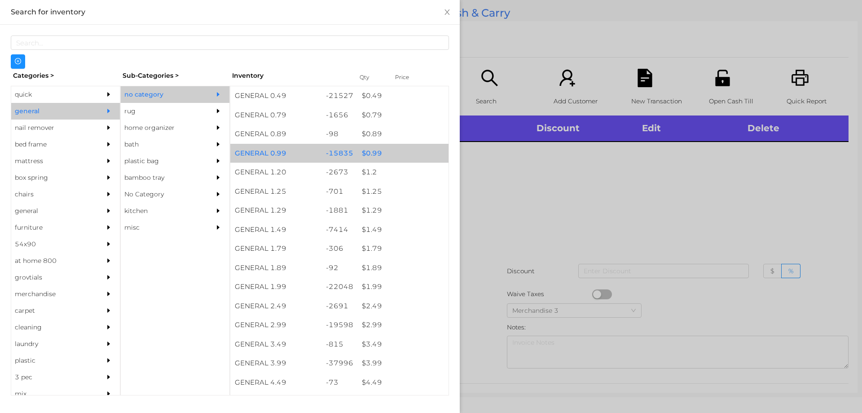
click at [366, 150] on div "$ 0.99" at bounding box center [402, 153] width 91 height 19
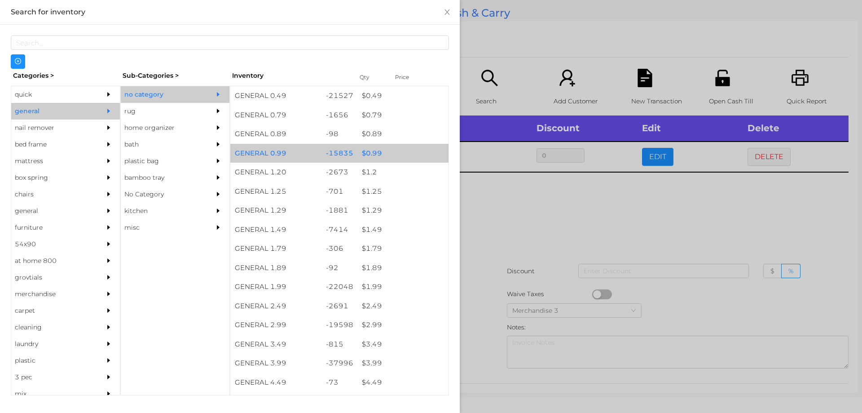
click at [371, 155] on div "$ 0.99" at bounding box center [402, 153] width 91 height 19
click at [371, 150] on div "$ 0.99" at bounding box center [402, 153] width 91 height 19
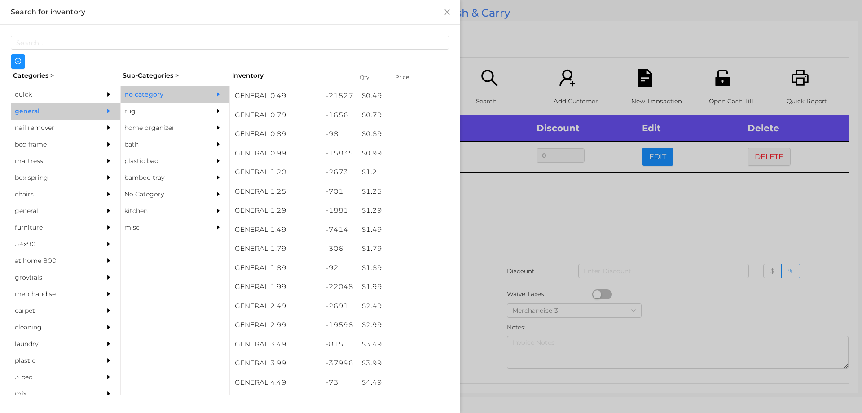
click at [490, 222] on div at bounding box center [431, 206] width 862 height 413
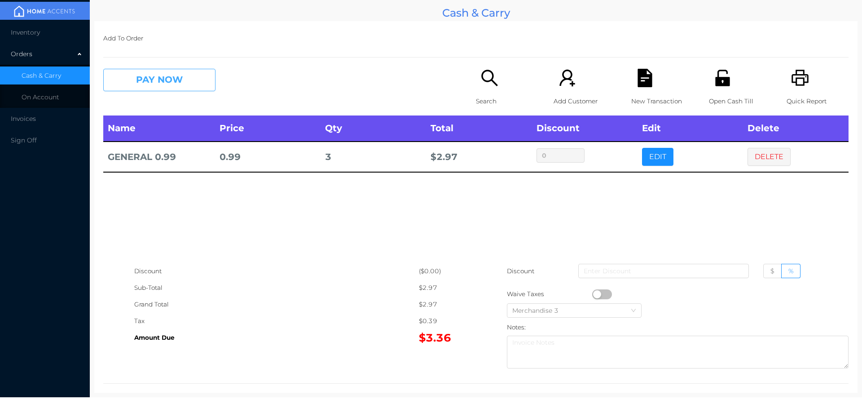
click at [158, 88] on button "PAY NOW" at bounding box center [159, 80] width 112 height 22
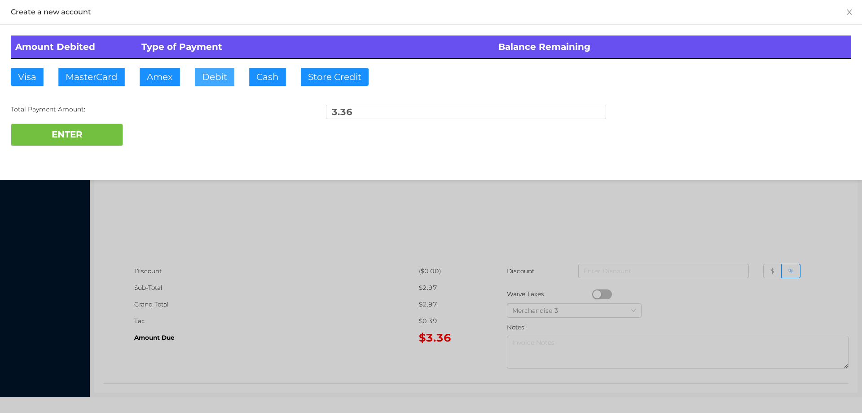
click at [212, 78] on button "Debit" at bounding box center [215, 77] width 40 height 18
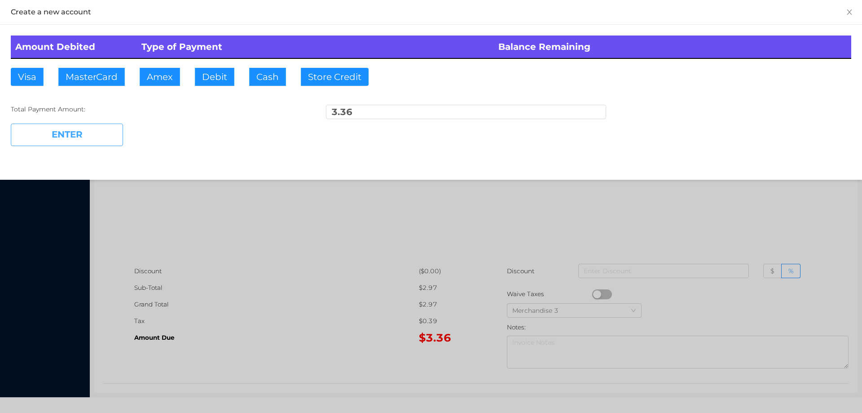
click at [112, 126] on button "ENTER" at bounding box center [67, 135] width 112 height 22
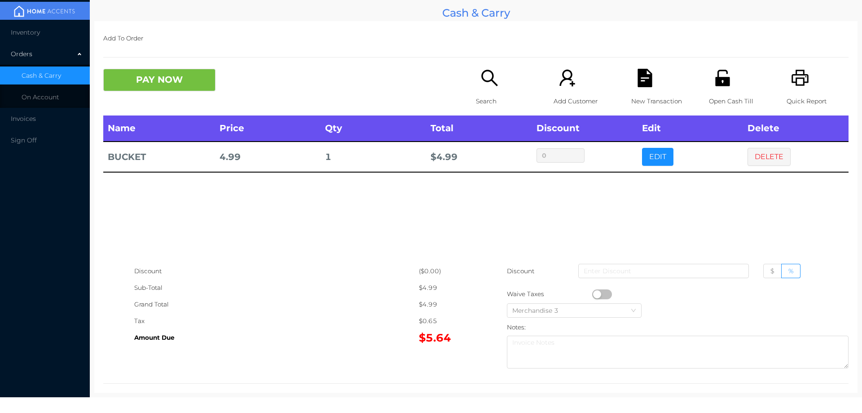
click at [484, 85] on icon "icon: search" at bounding box center [490, 78] width 18 height 18
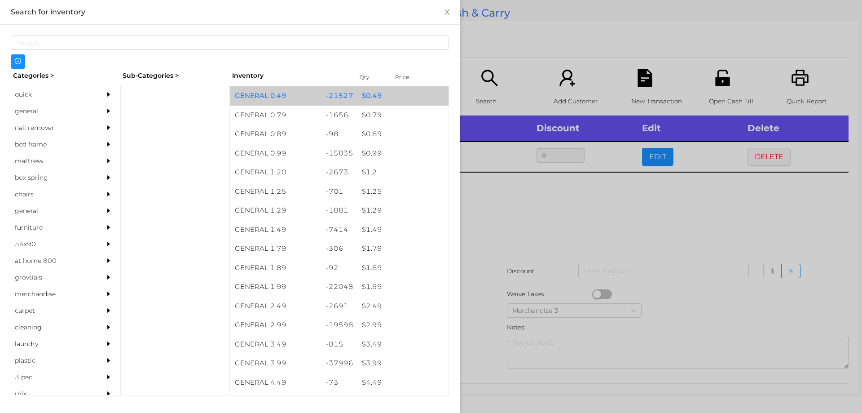
click at [365, 98] on div "$ 0.49" at bounding box center [402, 95] width 91 height 19
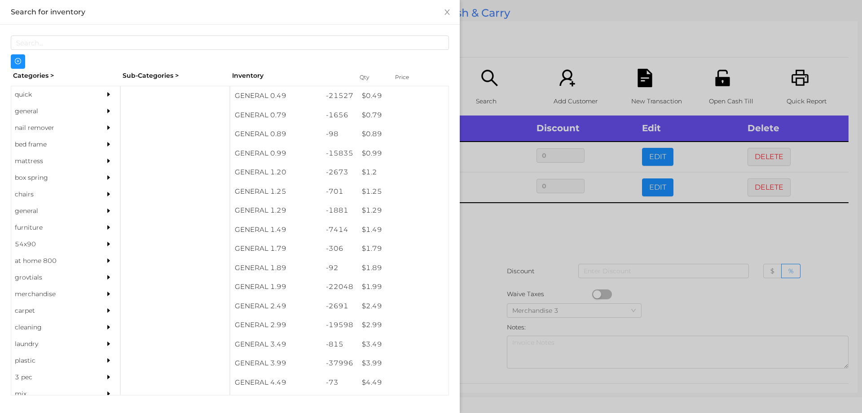
click at [477, 223] on div at bounding box center [431, 206] width 862 height 413
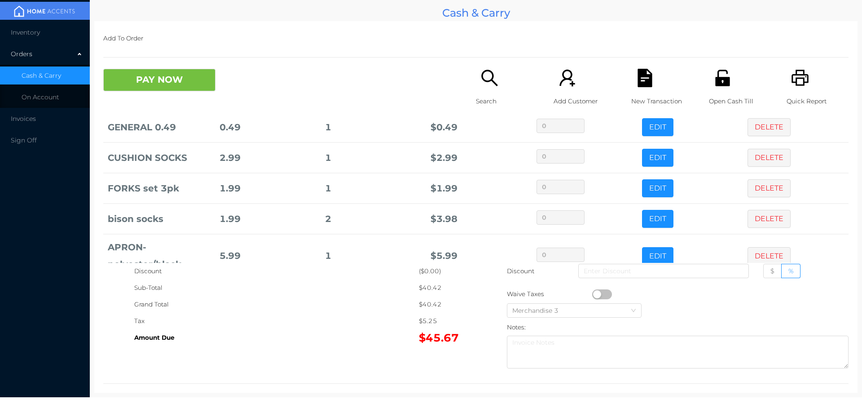
scroll to position [115, 0]
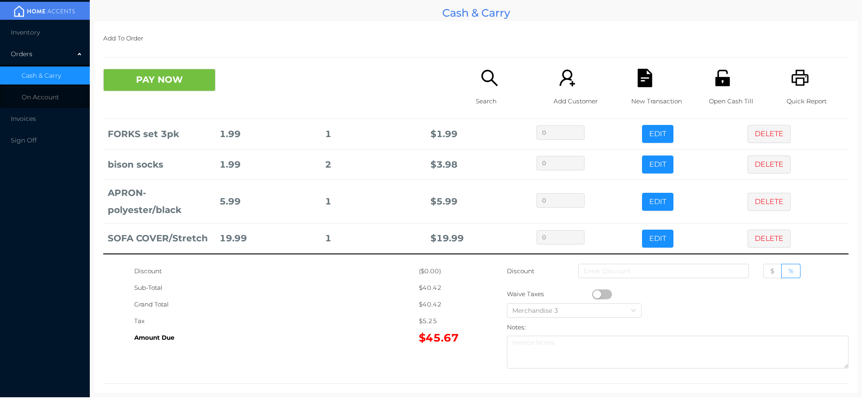
click at [481, 85] on icon "icon: search" at bounding box center [490, 78] width 18 height 18
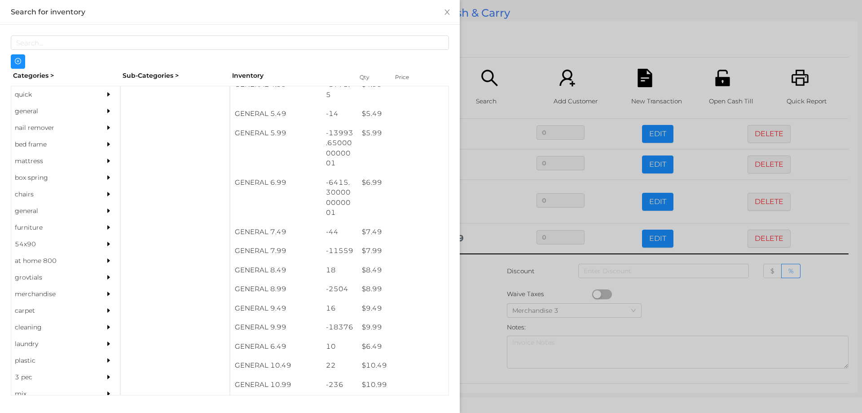
scroll to position [318, 0]
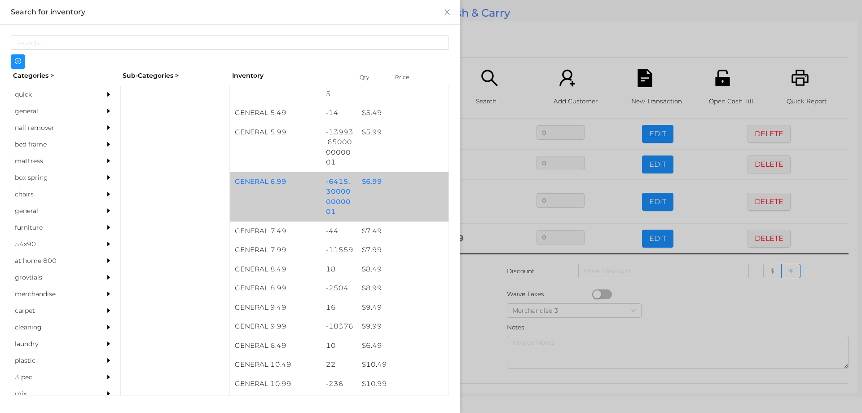
click at [374, 181] on div "$ 6.99" at bounding box center [402, 181] width 91 height 19
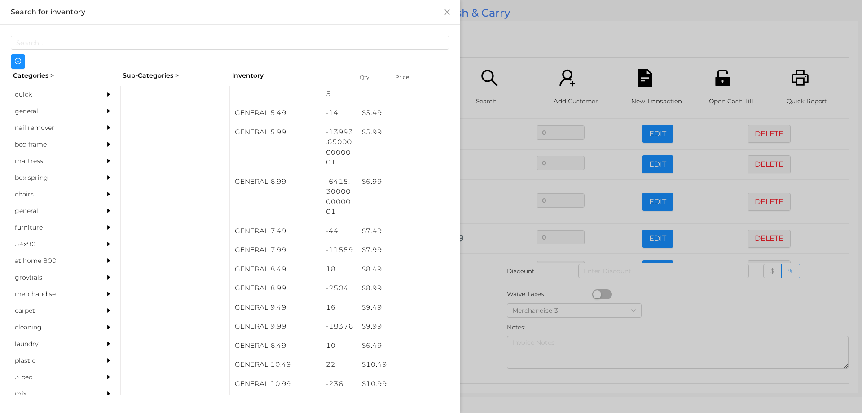
click at [484, 312] on div at bounding box center [431, 206] width 862 height 413
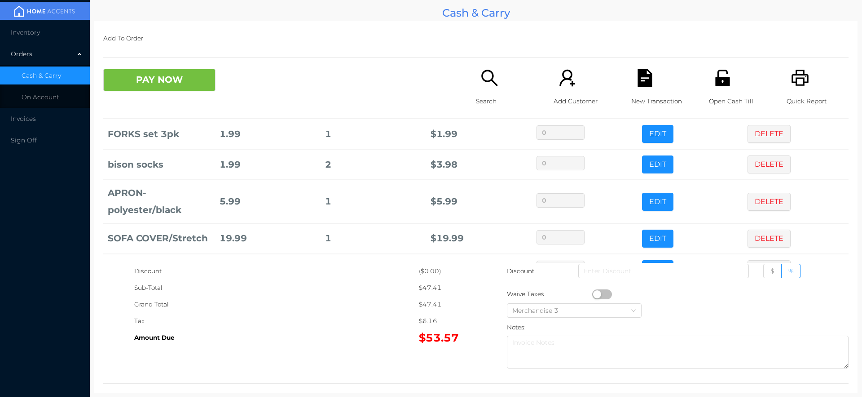
scroll to position [145, 0]
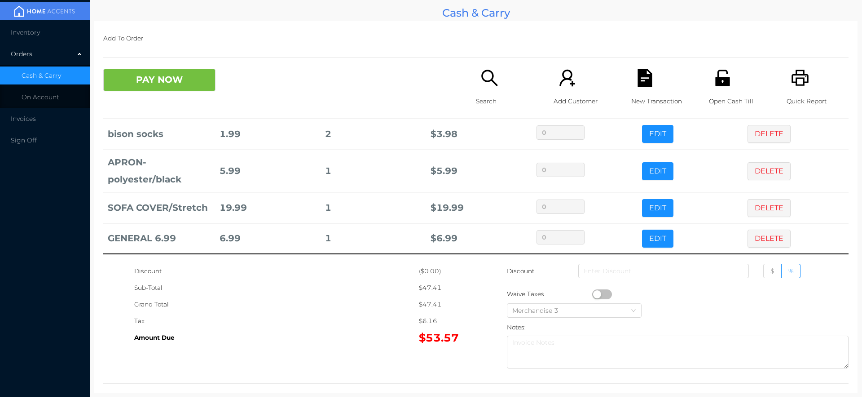
click at [481, 85] on icon "icon: search" at bounding box center [490, 78] width 18 height 18
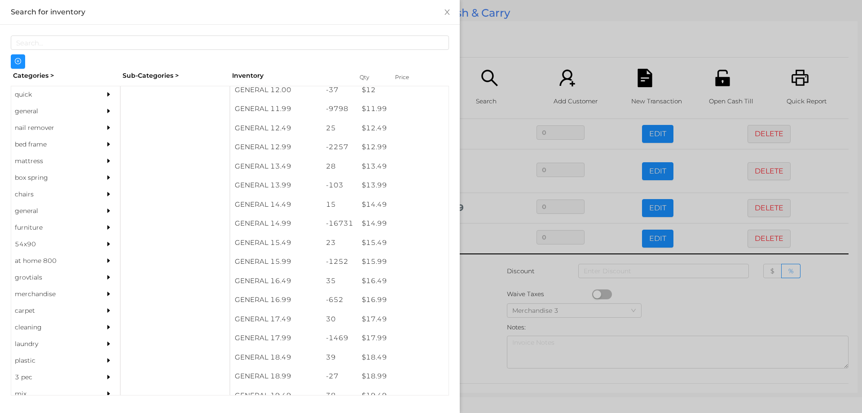
scroll to position [649, 0]
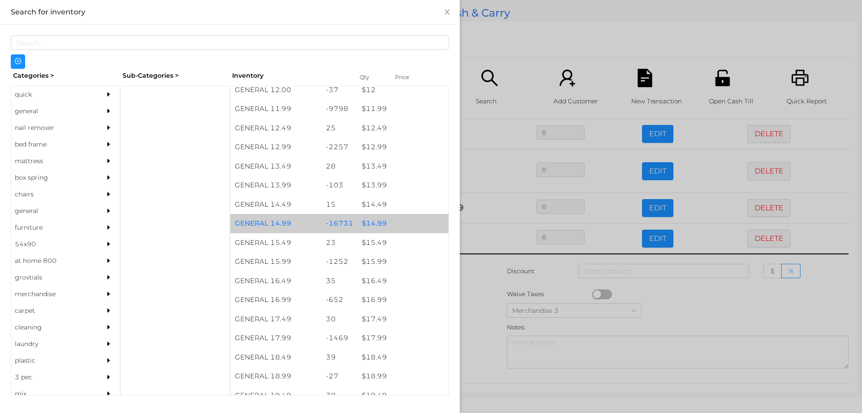
click at [369, 224] on div "$ 14.99" at bounding box center [402, 223] width 91 height 19
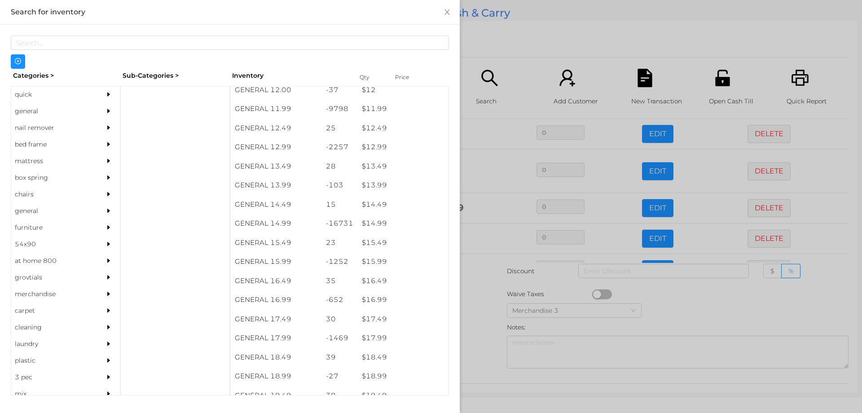
click at [479, 299] on div at bounding box center [431, 206] width 862 height 413
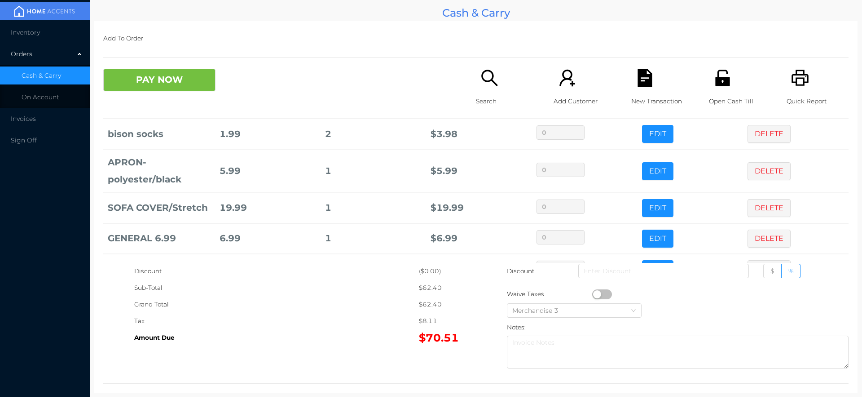
scroll to position [176, 0]
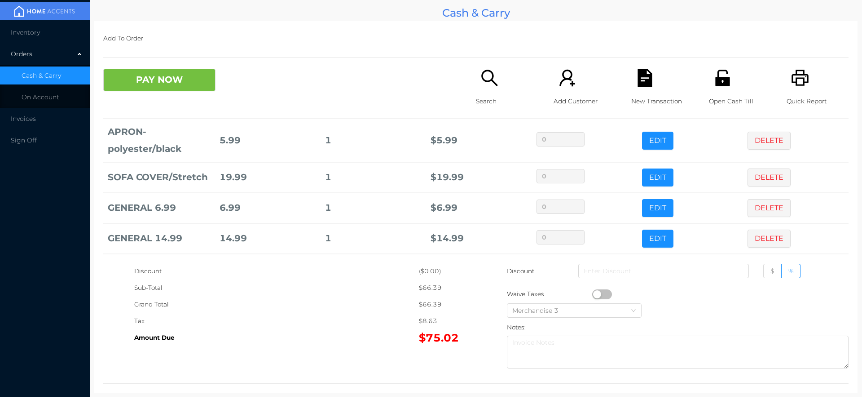
click at [483, 95] on p "Search" at bounding box center [507, 101] width 62 height 17
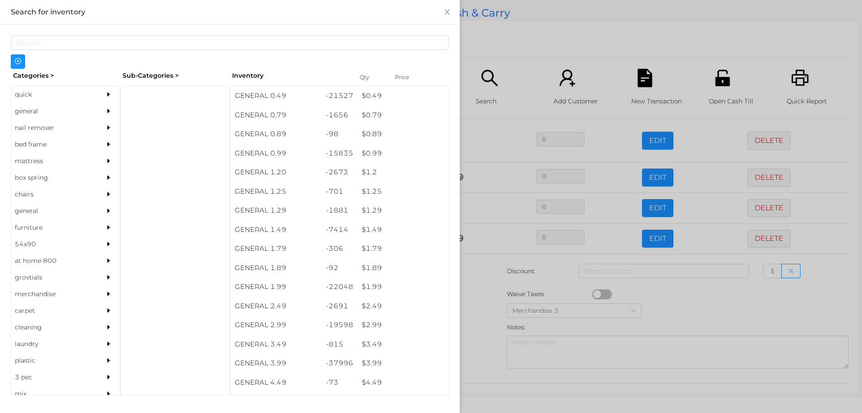
click at [31, 113] on div "general" at bounding box center [52, 111] width 82 height 17
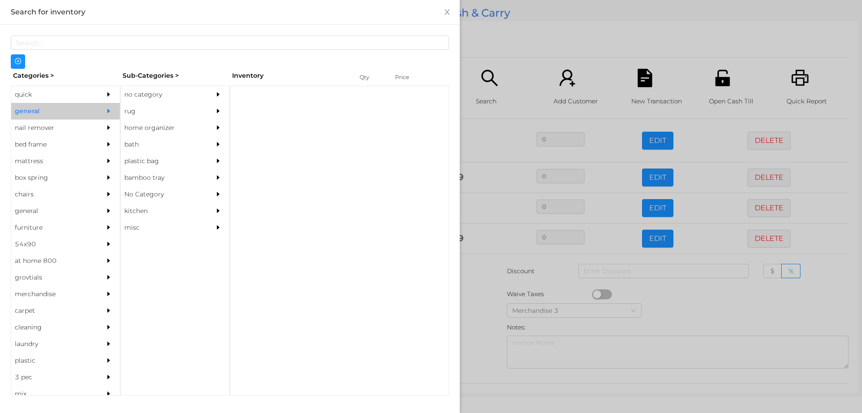
click at [132, 90] on div "no category" at bounding box center [162, 94] width 82 height 17
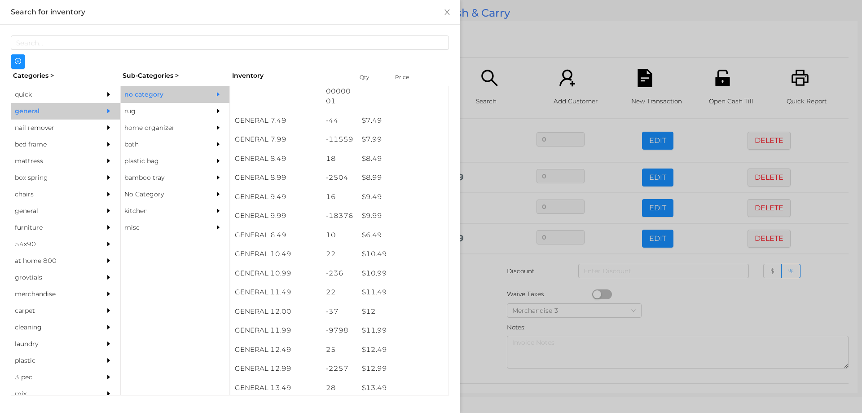
scroll to position [428, 0]
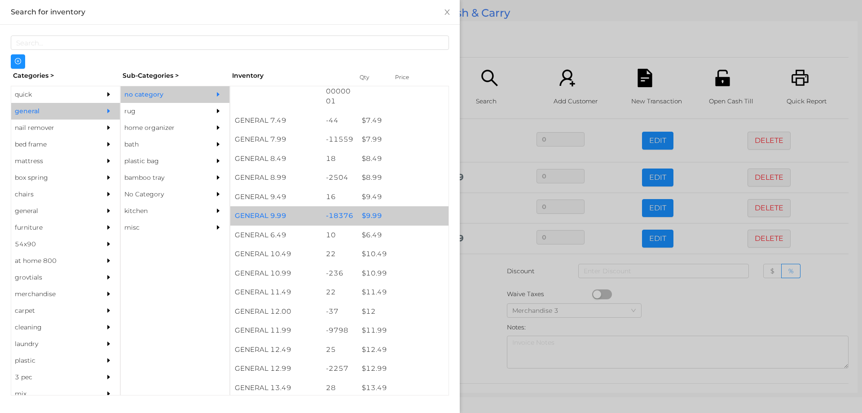
click at [368, 213] on div "$ 9.99" at bounding box center [402, 215] width 91 height 19
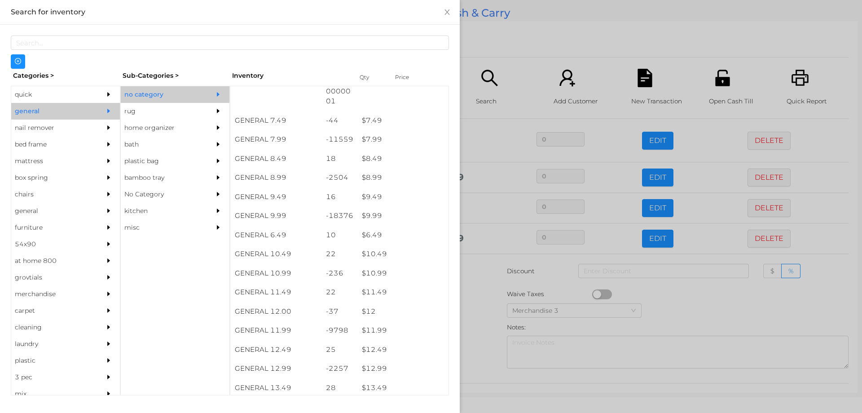
click at [485, 300] on div at bounding box center [431, 206] width 862 height 413
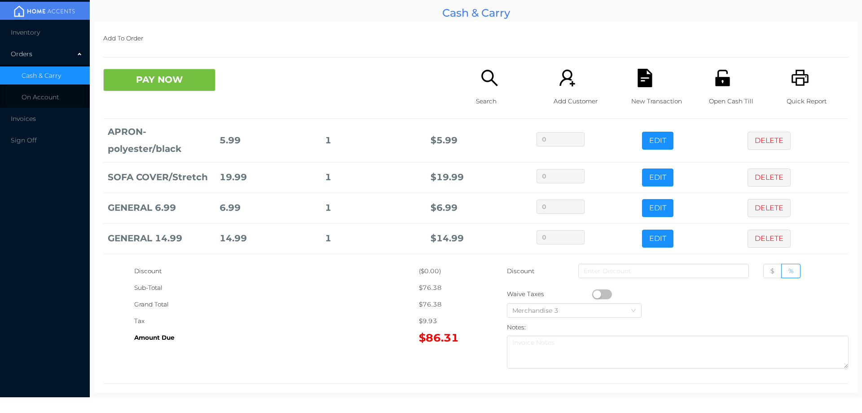
scroll to position [250, 0]
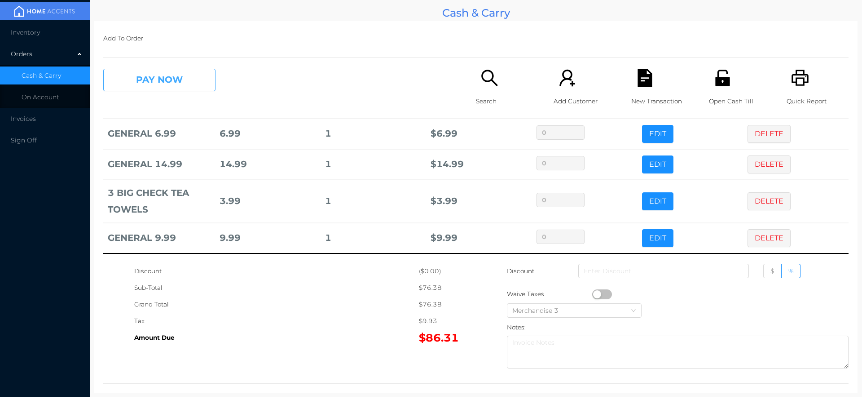
click at [152, 90] on button "PAY NOW" at bounding box center [159, 80] width 112 height 22
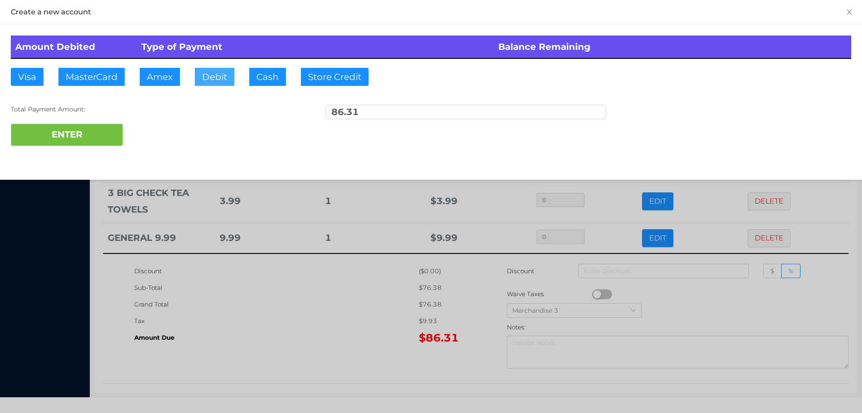
click at [212, 72] on button "Debit" at bounding box center [215, 77] width 40 height 18
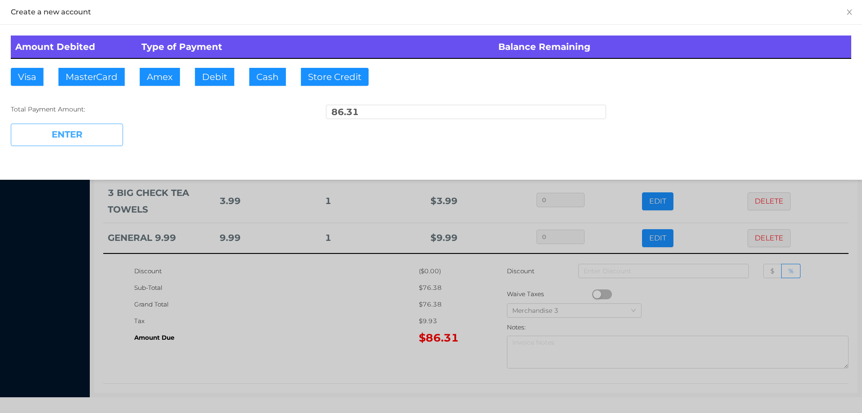
click at [88, 126] on button "ENTER" at bounding box center [67, 135] width 112 height 22
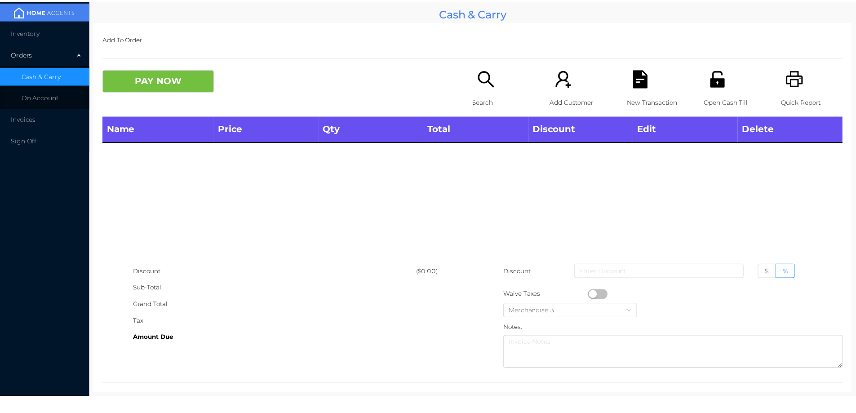
scroll to position [0, 0]
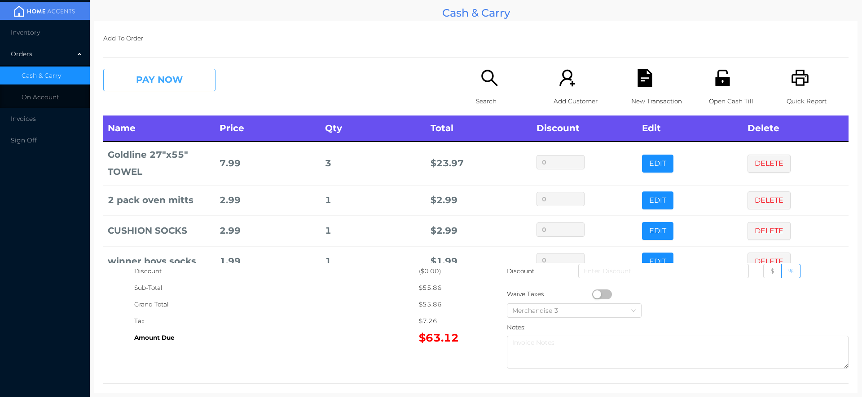
click at [175, 70] on button "PAY NOW" at bounding box center [159, 80] width 112 height 22
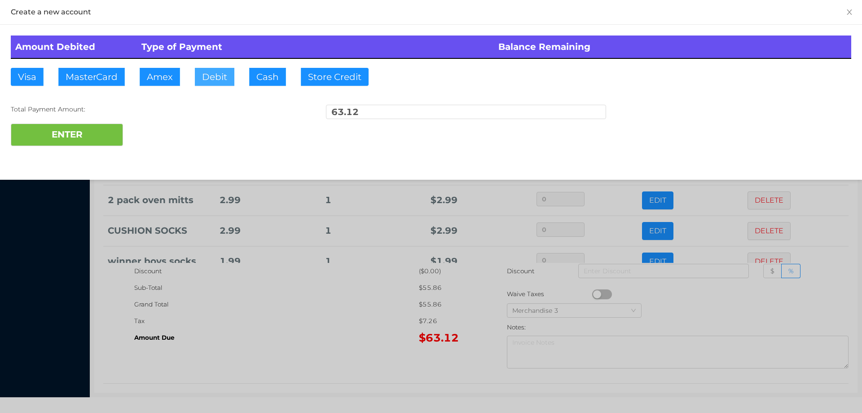
click at [216, 75] on button "Debit" at bounding box center [215, 77] width 40 height 18
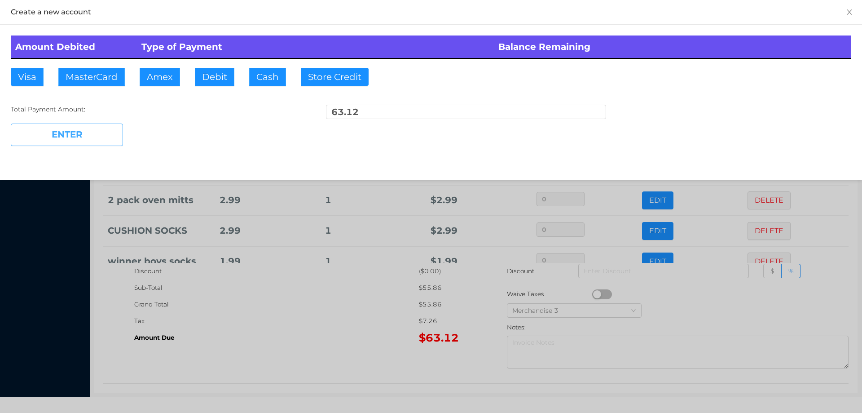
click at [109, 125] on button "ENTER" at bounding box center [67, 135] width 112 height 22
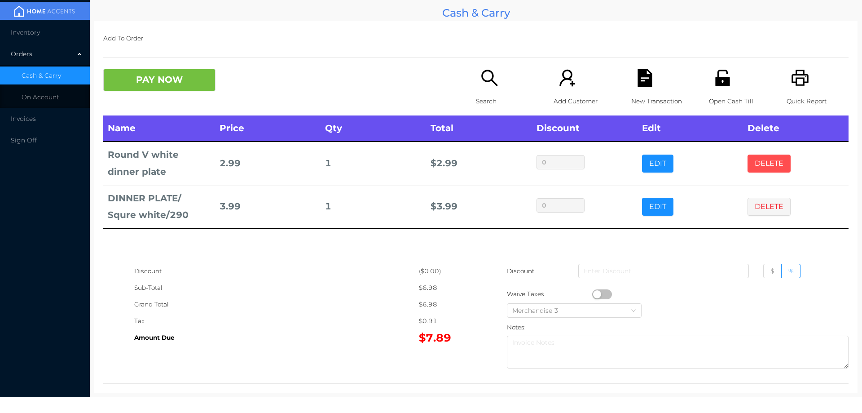
click at [755, 166] on button "DELETE" at bounding box center [769, 163] width 43 height 18
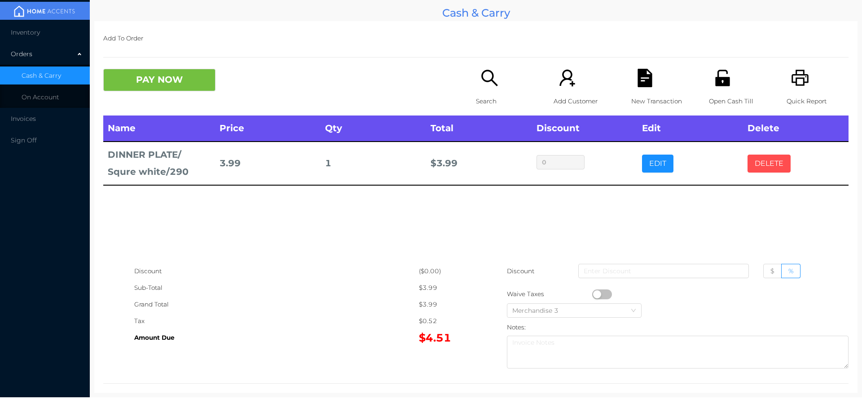
click at [771, 167] on button "DELETE" at bounding box center [769, 163] width 43 height 18
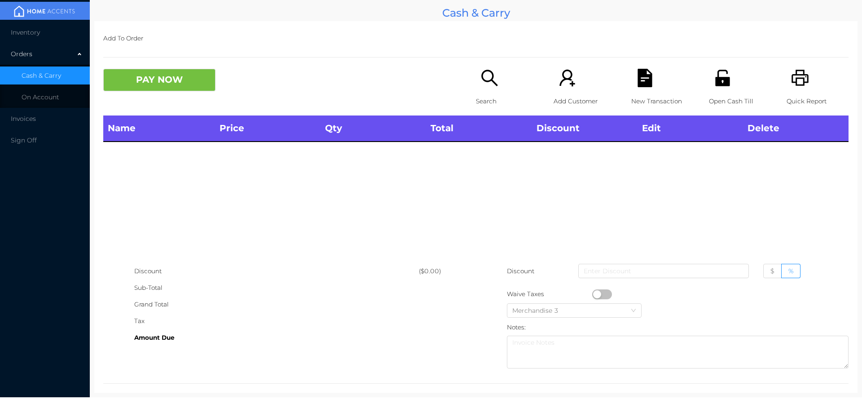
click at [483, 100] on p "Search" at bounding box center [507, 101] width 62 height 17
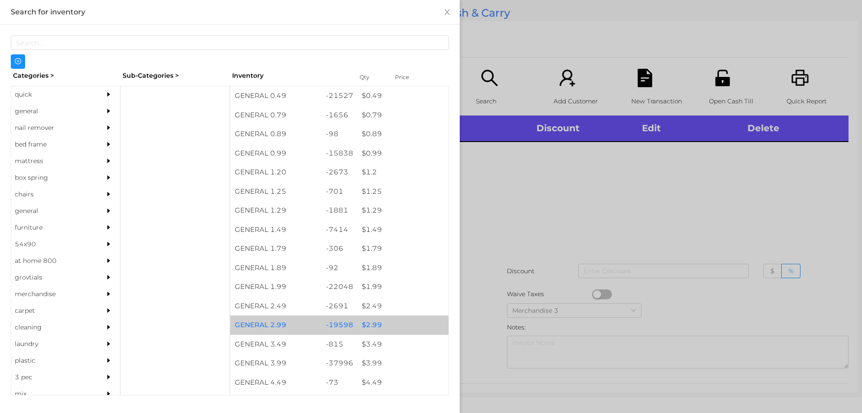
click at [373, 330] on div "$ 2.99" at bounding box center [402, 324] width 91 height 19
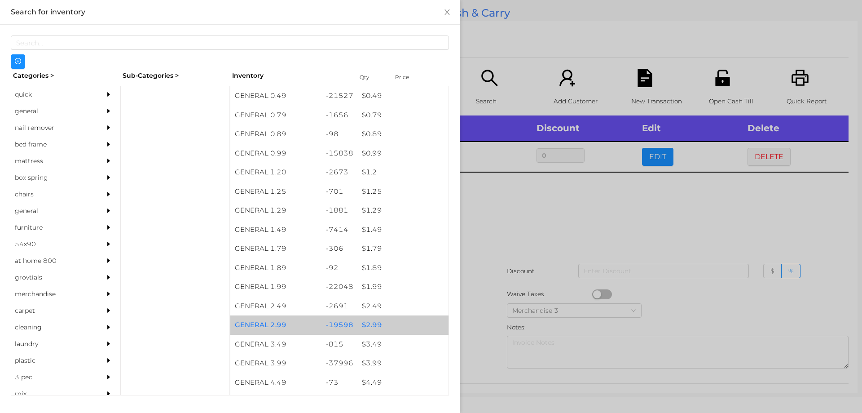
click at [379, 325] on div "$ 2.99" at bounding box center [402, 324] width 91 height 19
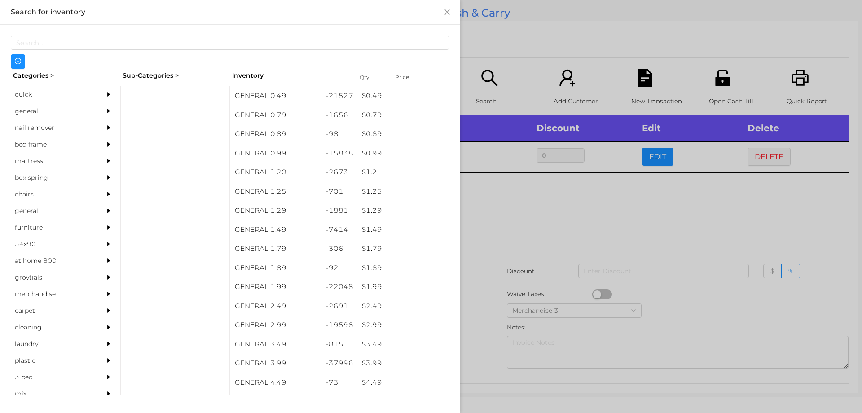
click at [492, 243] on div at bounding box center [431, 206] width 862 height 413
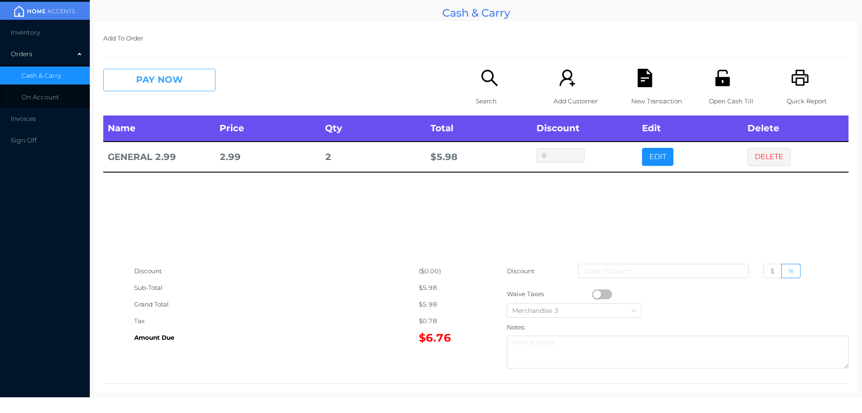
click at [153, 86] on button "PAY NOW" at bounding box center [159, 80] width 112 height 22
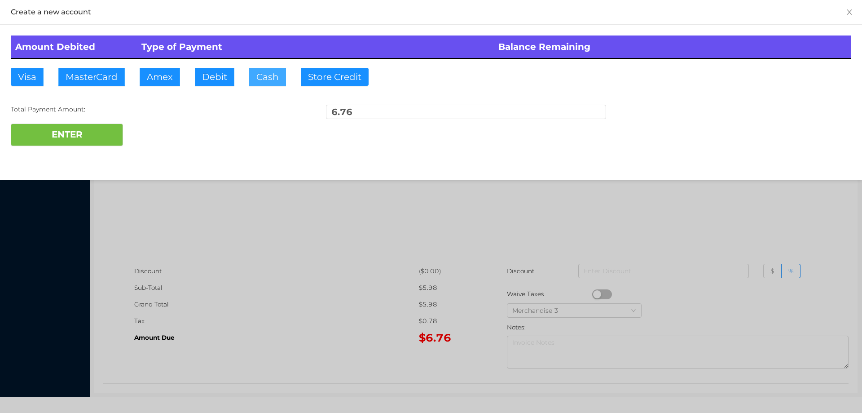
click at [266, 84] on button "Cash" at bounding box center [267, 77] width 37 height 18
type input "7."
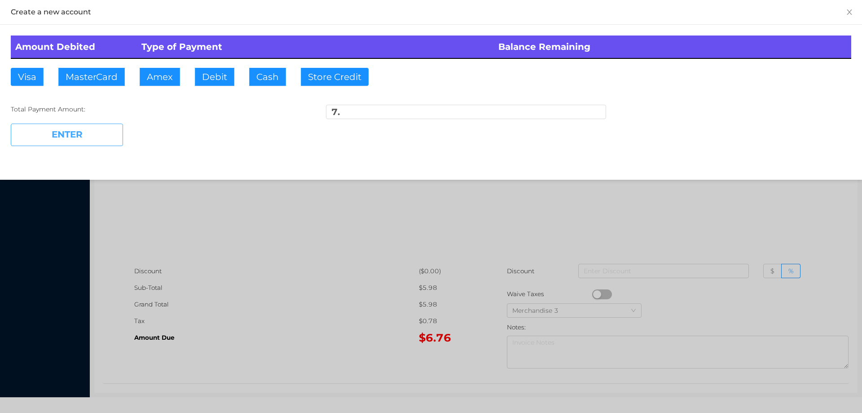
click at [93, 144] on button "ENTER" at bounding box center [67, 135] width 112 height 22
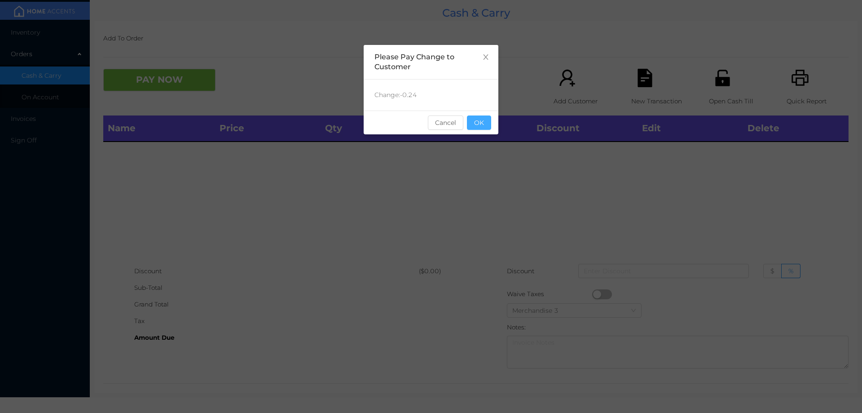
click at [480, 119] on button "OK" at bounding box center [479, 122] width 24 height 14
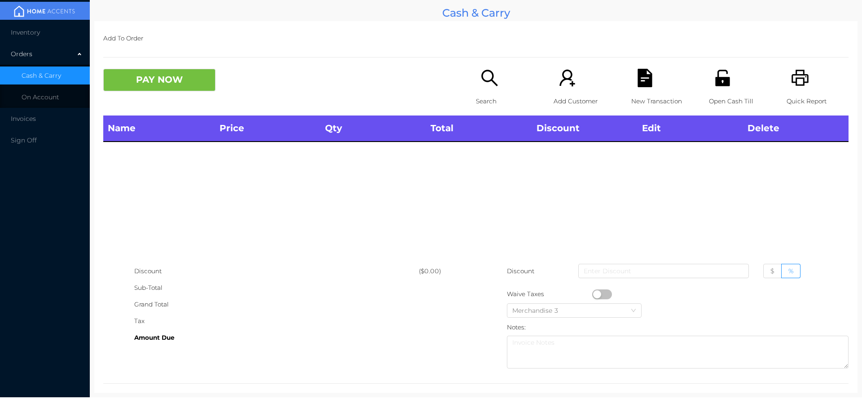
click at [483, 140] on th "Total" at bounding box center [479, 128] width 106 height 26
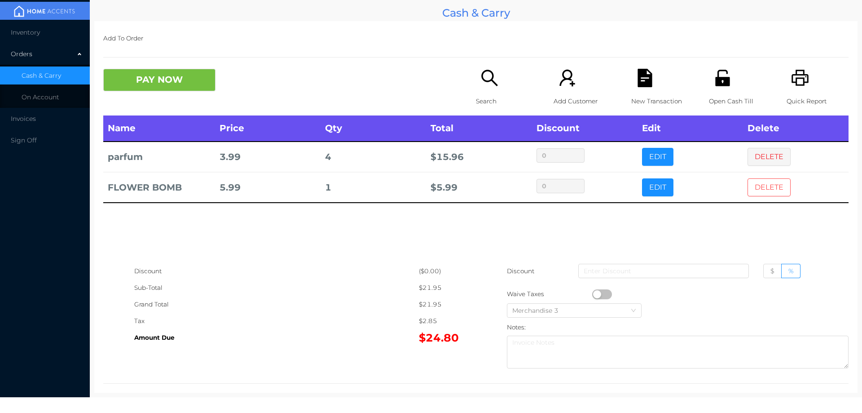
click at [756, 185] on button "DELETE" at bounding box center [769, 187] width 43 height 18
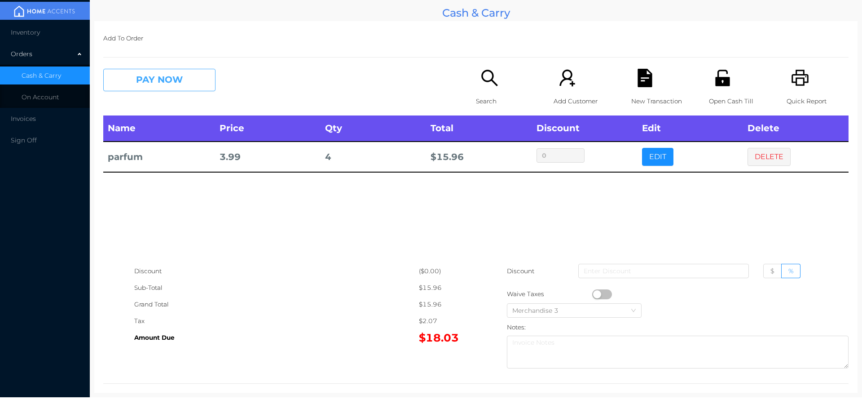
click at [149, 86] on button "PAY NOW" at bounding box center [159, 80] width 112 height 22
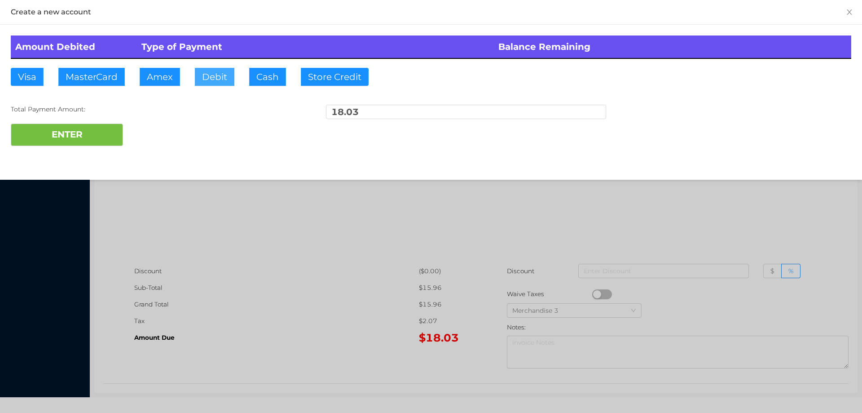
click at [215, 75] on button "Debit" at bounding box center [215, 77] width 40 height 18
type input "100."
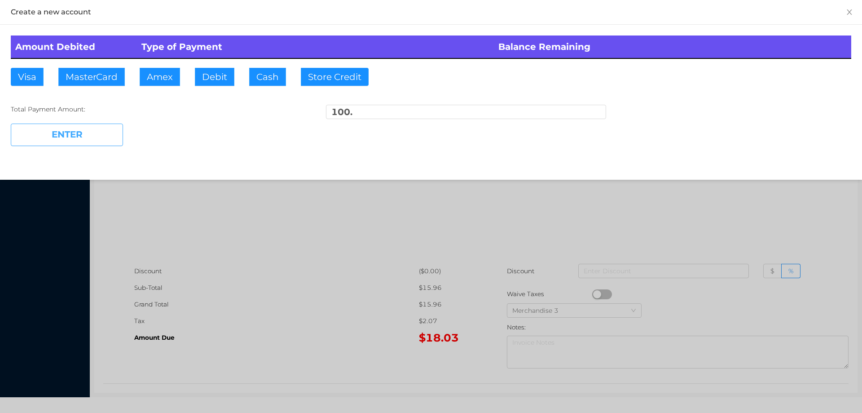
click at [89, 139] on button "ENTER" at bounding box center [67, 135] width 112 height 22
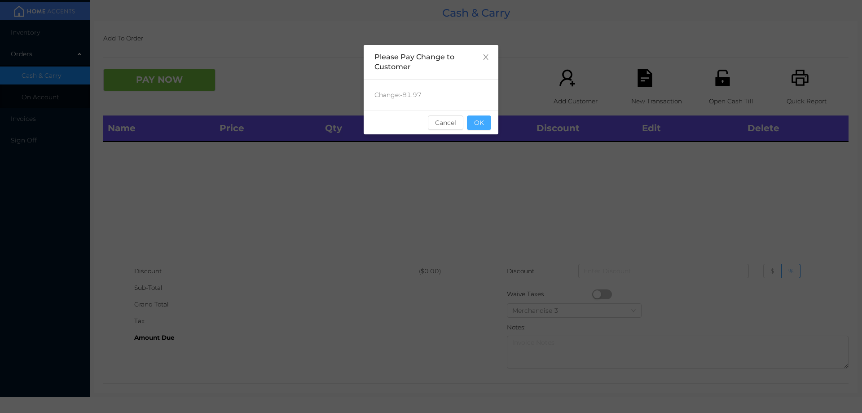
click at [475, 128] on button "OK" at bounding box center [479, 122] width 24 height 14
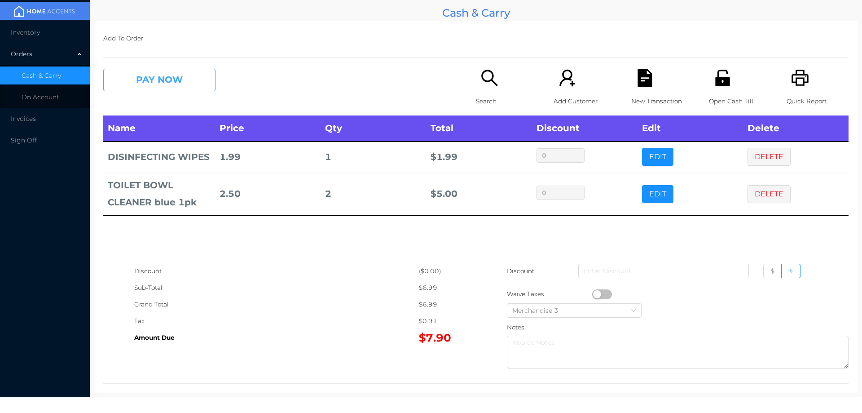
click at [173, 77] on button "PAY NOW" at bounding box center [159, 80] width 112 height 22
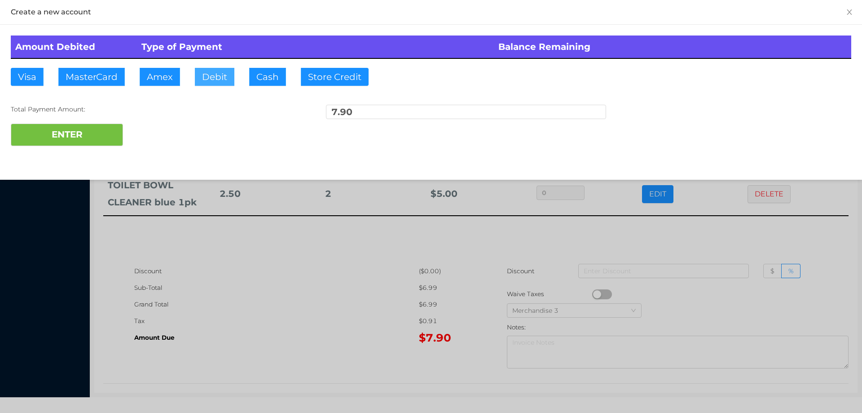
click at [205, 80] on button "Debit" at bounding box center [215, 77] width 40 height 18
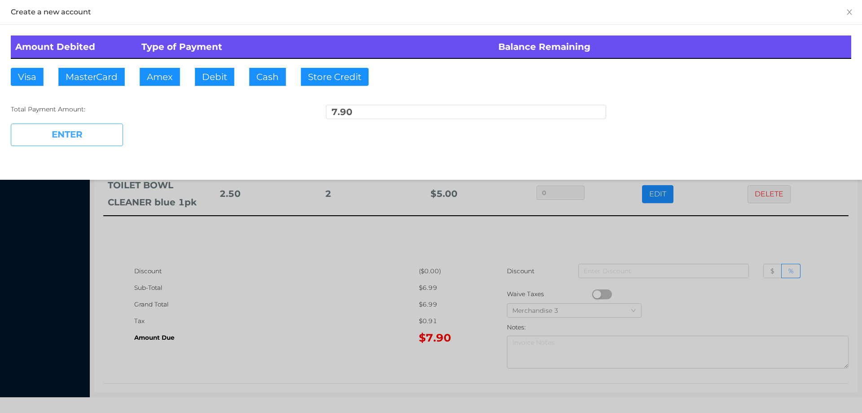
click at [106, 139] on button "ENTER" at bounding box center [67, 135] width 112 height 22
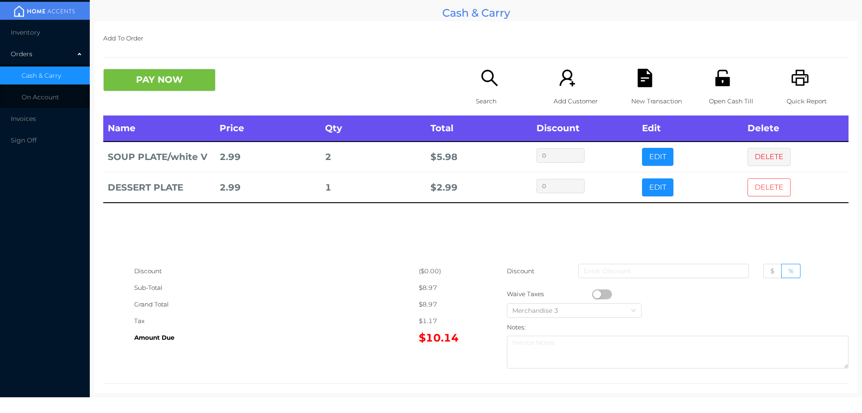
click at [768, 186] on button "DELETE" at bounding box center [769, 187] width 43 height 18
click at [776, 163] on button "DELETE" at bounding box center [769, 157] width 43 height 18
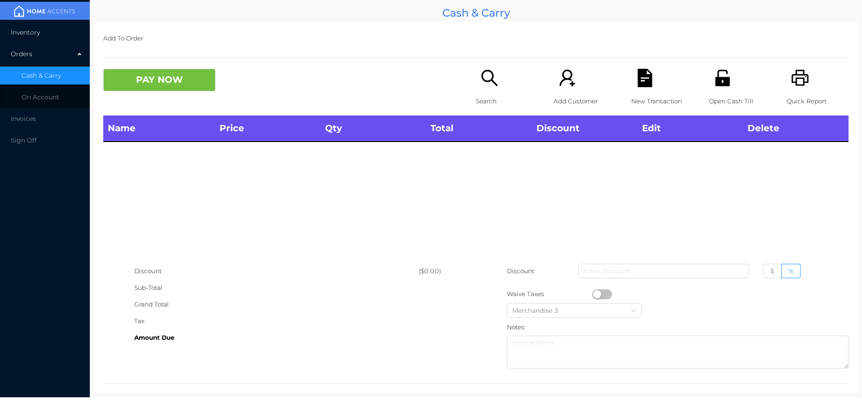
click at [24, 40] on li "Inventory" at bounding box center [45, 32] width 90 height 18
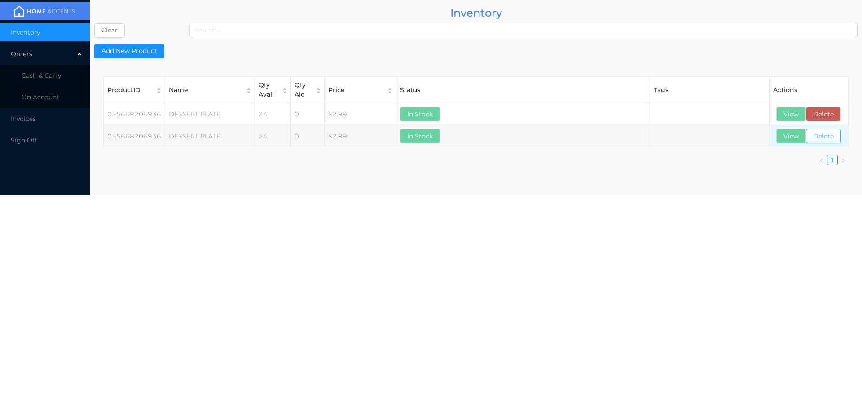
click at [825, 142] on button "Delete" at bounding box center [823, 136] width 35 height 14
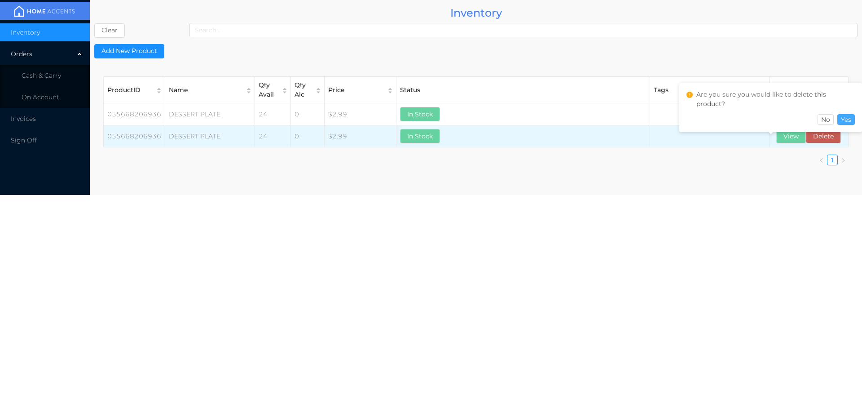
click at [849, 121] on button "Yes" at bounding box center [847, 119] width 18 height 11
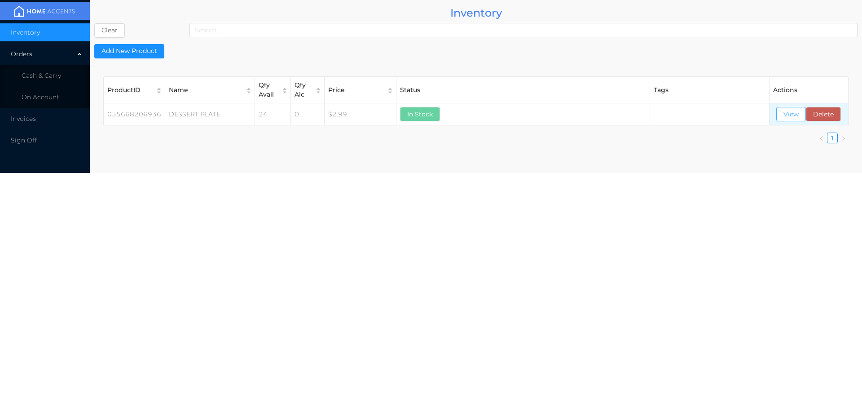
click at [790, 114] on button "View" at bounding box center [791, 114] width 30 height 14
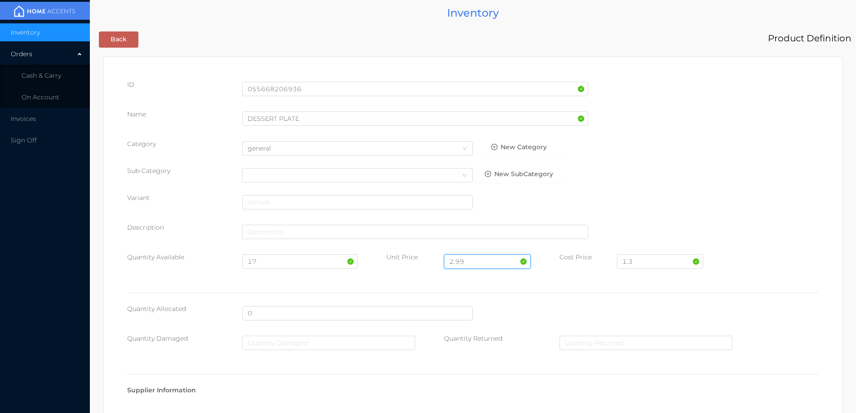
click at [468, 254] on input "2.99" at bounding box center [487, 261] width 86 height 14
type input "2"
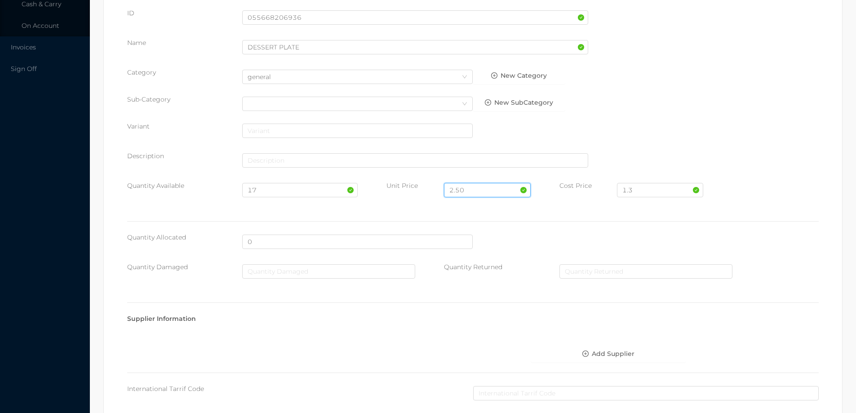
scroll to position [381, 0]
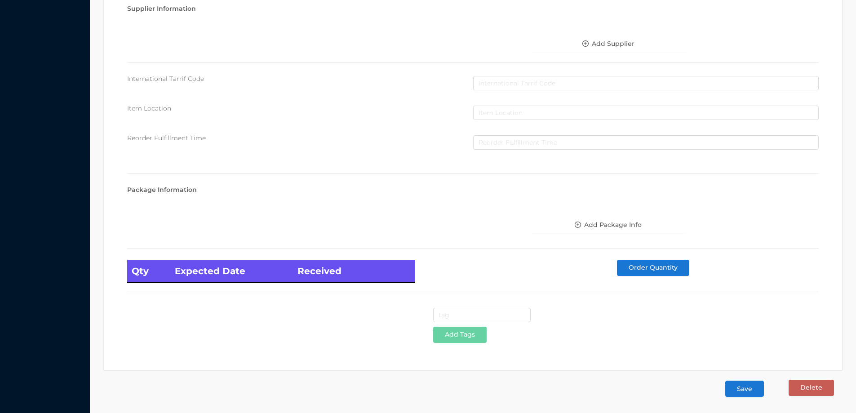
type input "2.50"
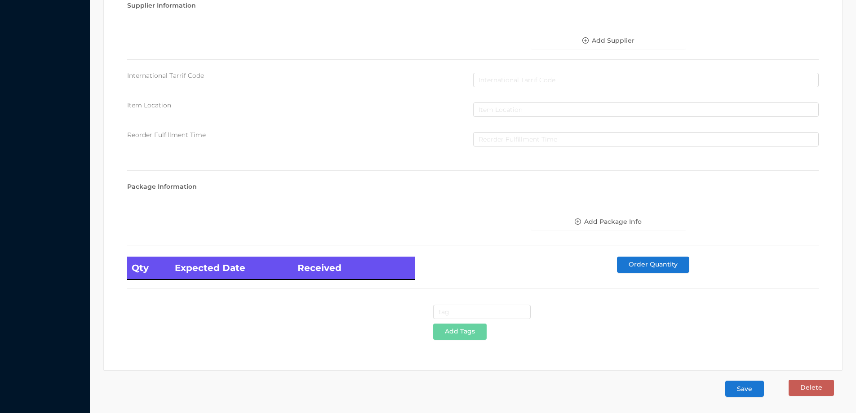
click at [735, 389] on button "Save" at bounding box center [744, 388] width 39 height 16
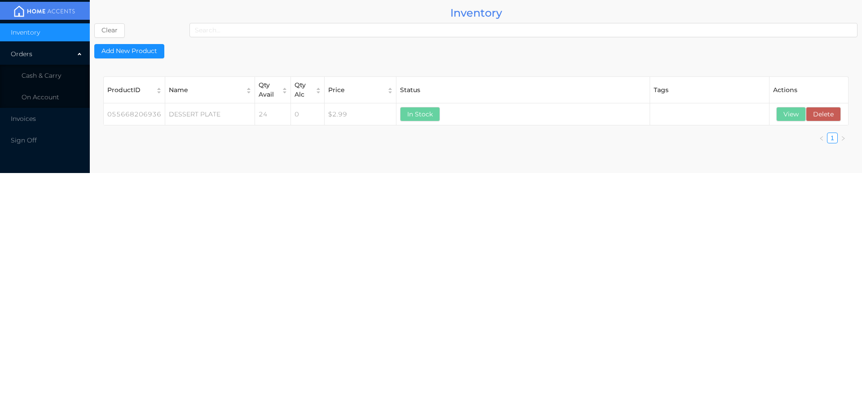
click at [49, 75] on span "Cash & Carry" at bounding box center [42, 75] width 40 height 8
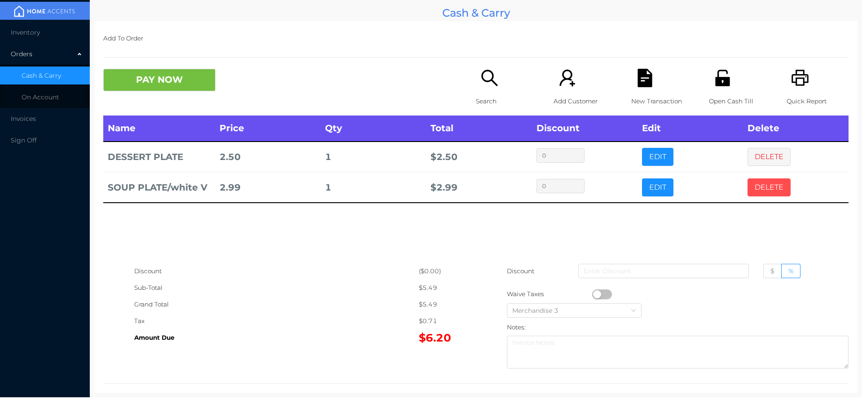
click at [760, 181] on button "DELETE" at bounding box center [769, 187] width 43 height 18
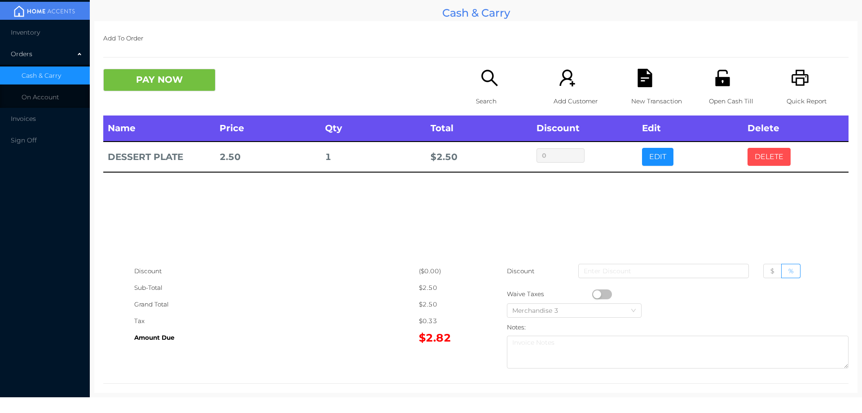
click at [753, 149] on button "DELETE" at bounding box center [769, 157] width 43 height 18
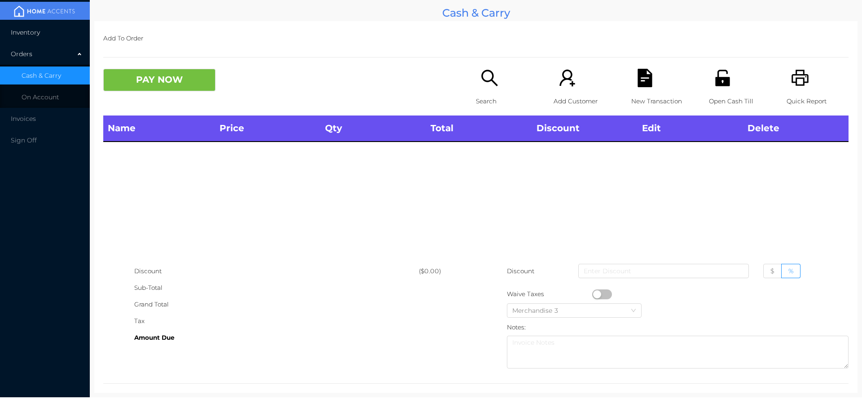
click at [32, 30] on span "Inventory" at bounding box center [25, 32] width 29 height 8
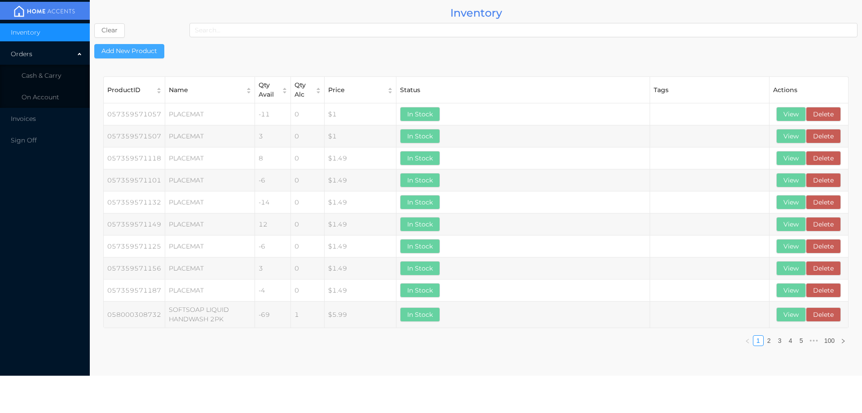
click at [144, 55] on button "Add New Product" at bounding box center [129, 51] width 70 height 14
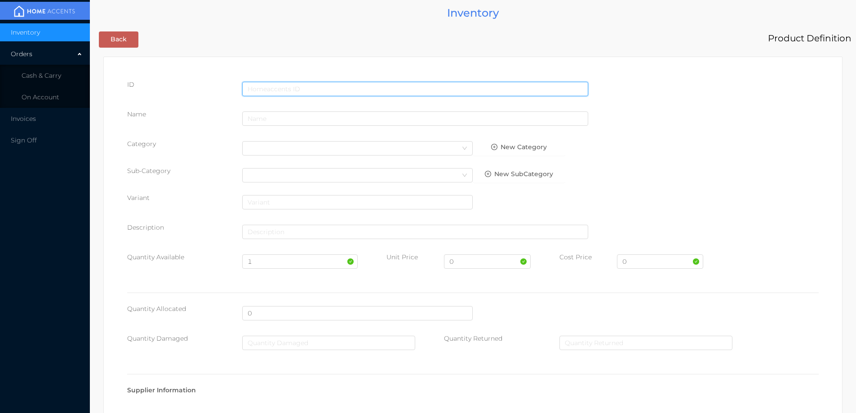
click at [264, 87] on input "text" at bounding box center [415, 89] width 346 height 14
type input "055668206950"
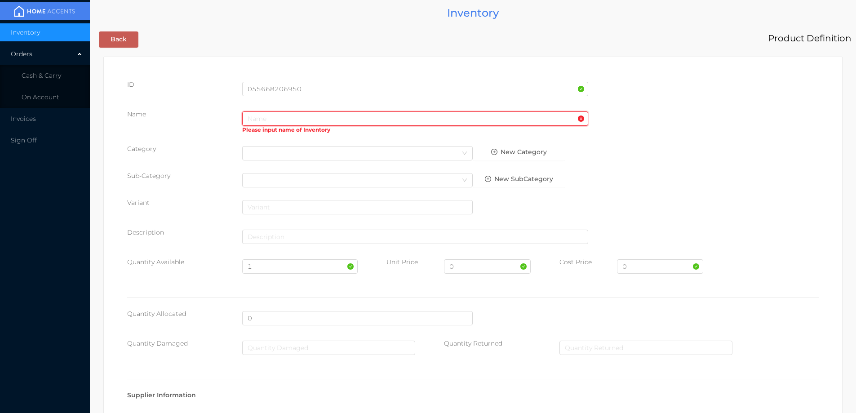
click at [274, 122] on input "text" at bounding box center [415, 118] width 346 height 14
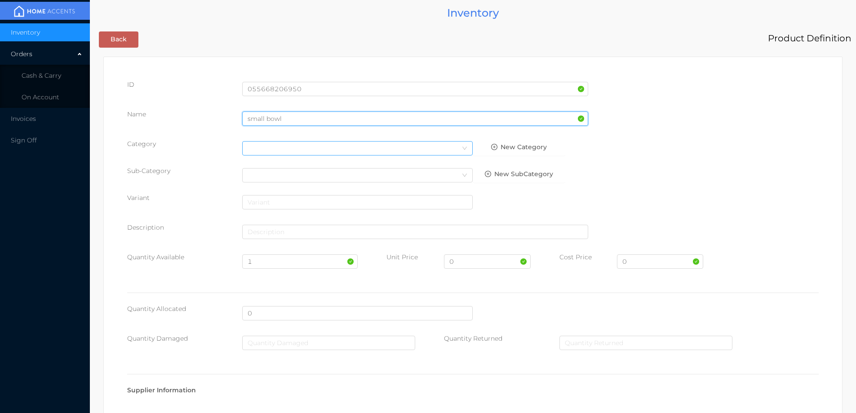
type input "small bowl"
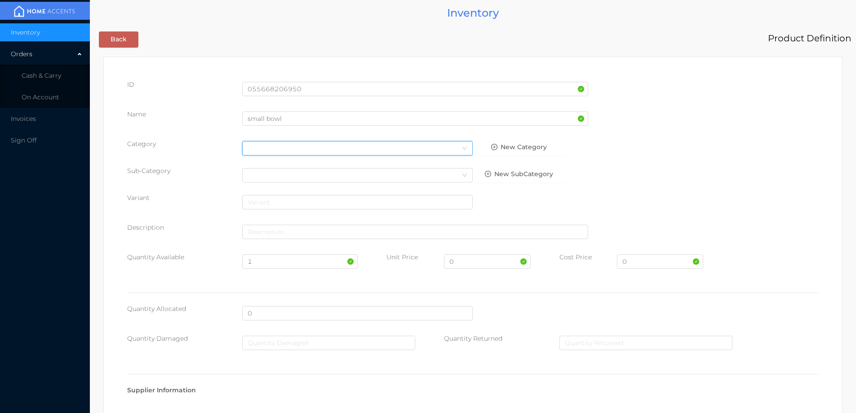
click at [292, 143] on div "Select Category" at bounding box center [357, 147] width 220 height 13
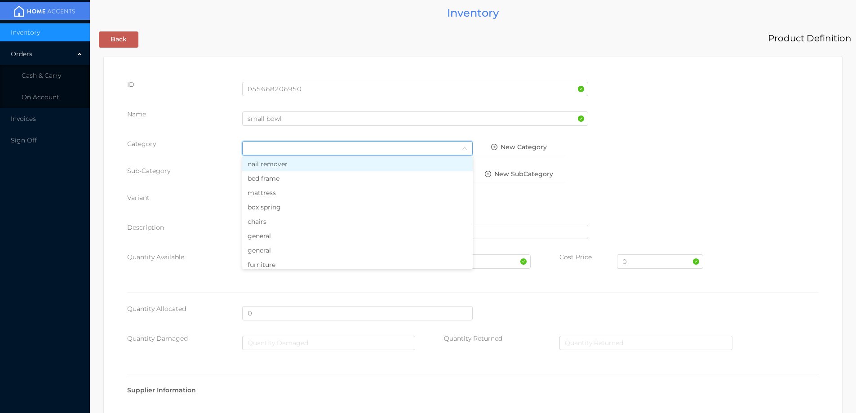
click at [262, 249] on li "general" at bounding box center [357, 250] width 230 height 14
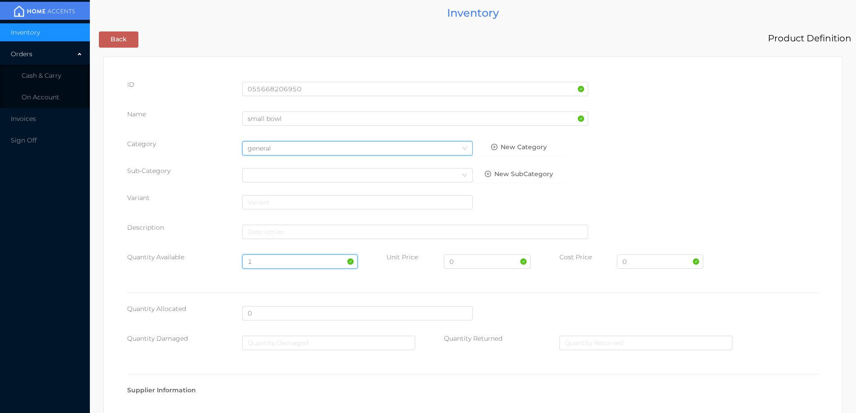
click at [277, 257] on input "1" at bounding box center [299, 261] width 115 height 14
type input "50"
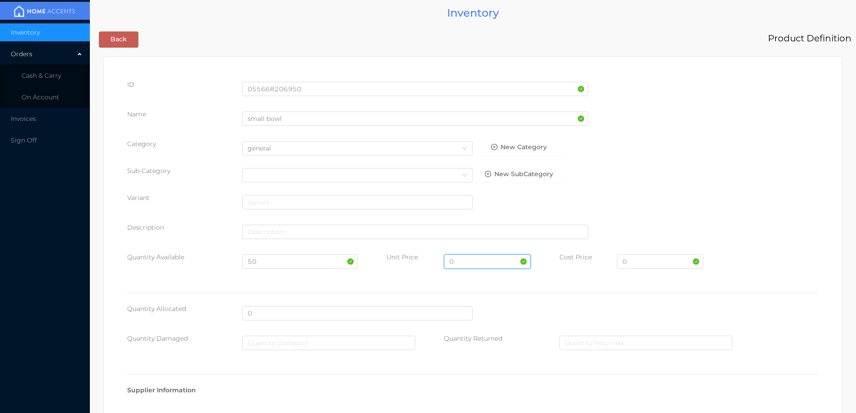
click at [475, 265] on input "0" at bounding box center [487, 261] width 86 height 14
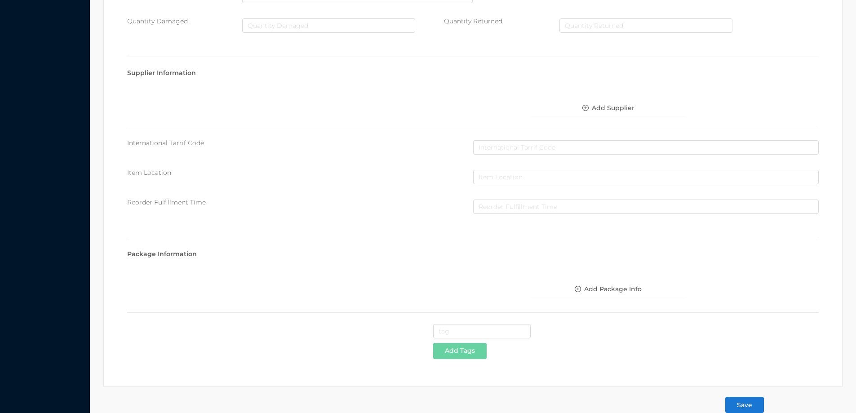
scroll to position [333, 0]
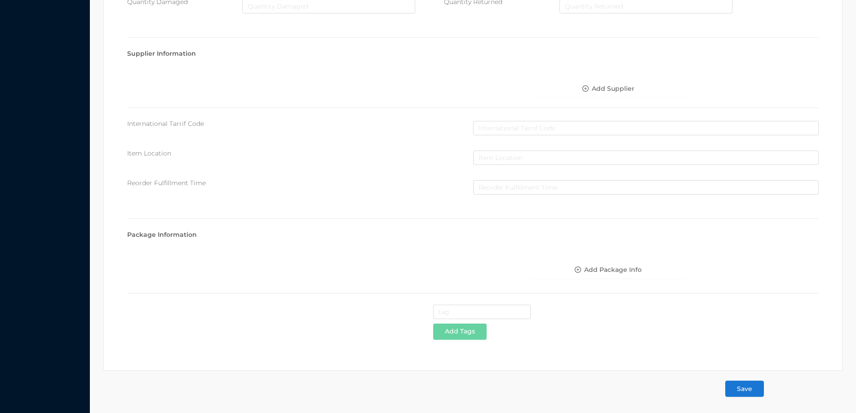
type input "2.49"
click at [744, 383] on button "Save" at bounding box center [744, 388] width 39 height 16
click at [751, 391] on button "Save" at bounding box center [744, 388] width 39 height 16
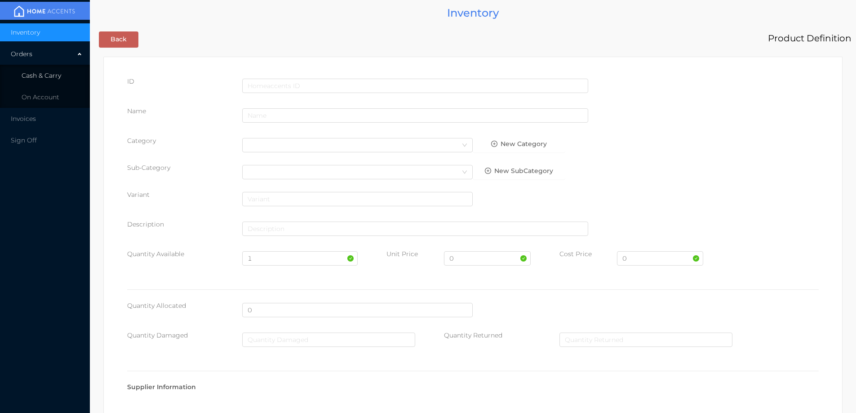
click at [45, 78] on span "Cash & Carry" at bounding box center [42, 75] width 40 height 8
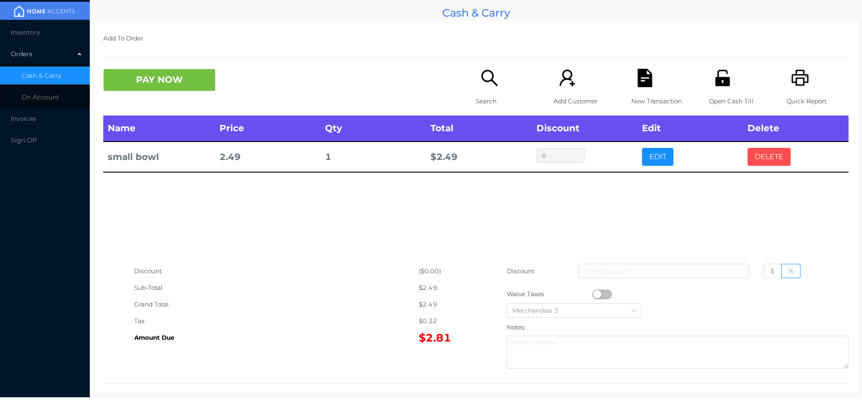
click at [766, 166] on button "DELETE" at bounding box center [769, 157] width 43 height 18
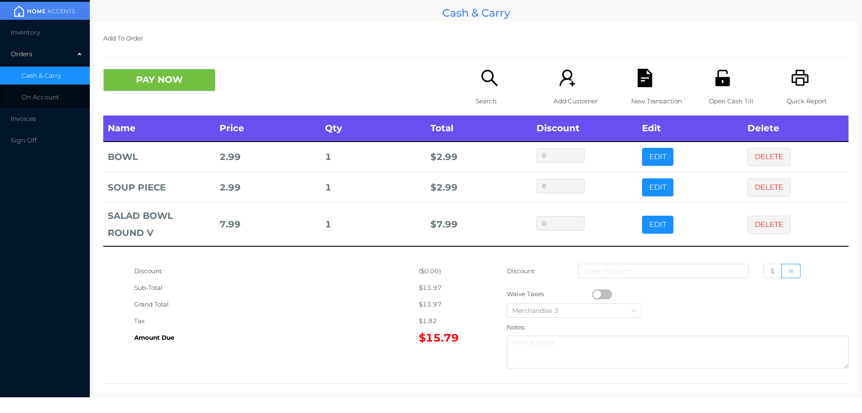
click at [761, 218] on button "DELETE" at bounding box center [769, 225] width 43 height 18
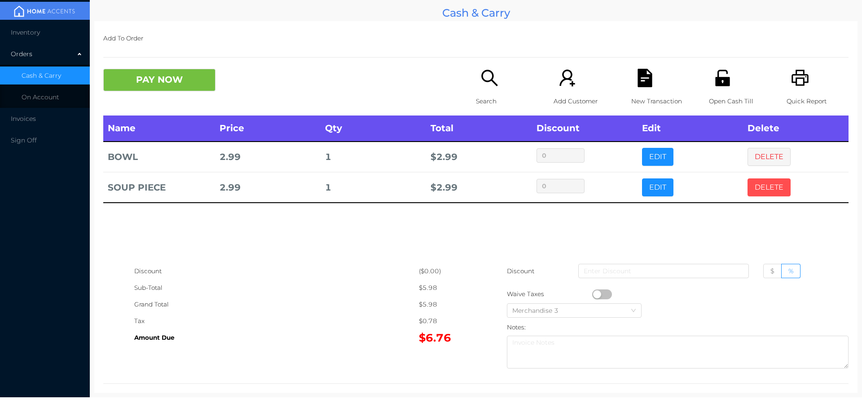
click at [756, 185] on button "DELETE" at bounding box center [769, 187] width 43 height 18
click at [757, 160] on button "DELETE" at bounding box center [769, 157] width 43 height 18
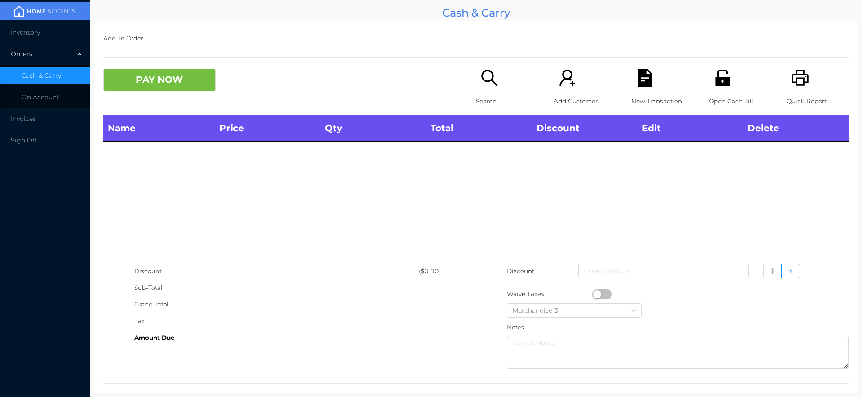
click at [760, 152] on div "Name Price Qty Total Discount Edit Delete" at bounding box center [475, 188] width 745 height 147
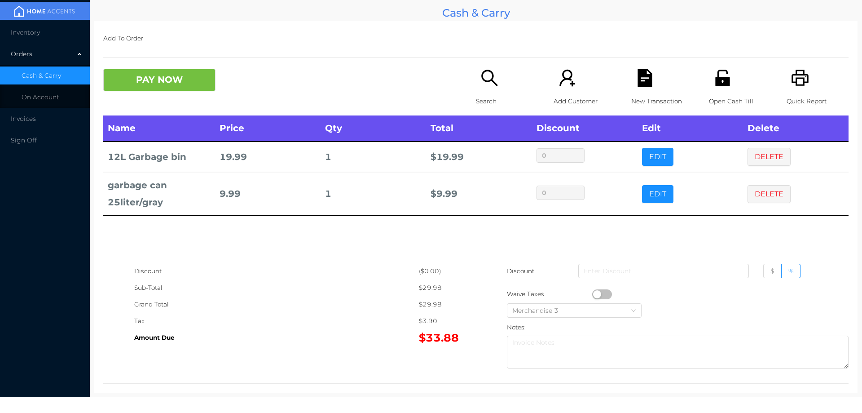
click at [145, 85] on button "PAY NOW" at bounding box center [159, 80] width 112 height 22
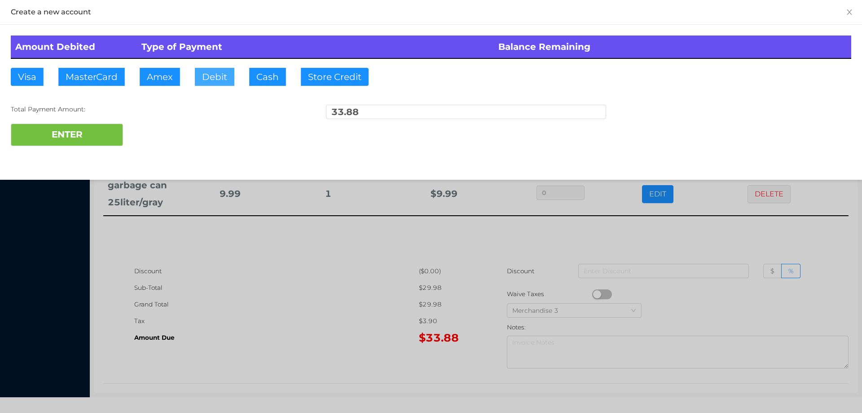
click at [209, 76] on button "Debit" at bounding box center [215, 77] width 40 height 18
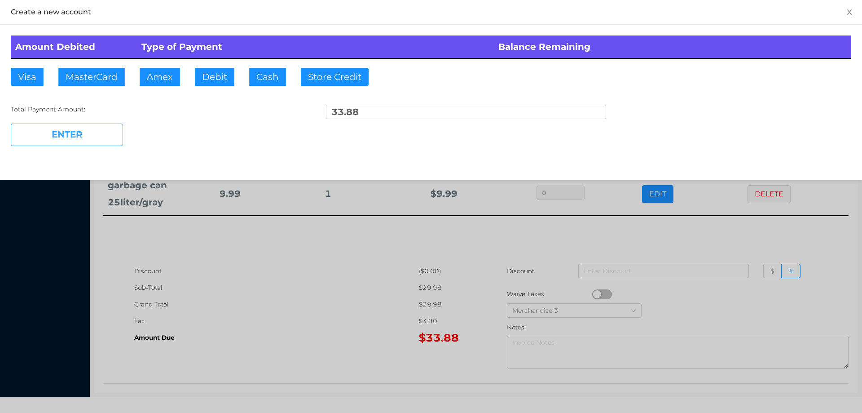
click at [85, 142] on button "ENTER" at bounding box center [67, 135] width 112 height 22
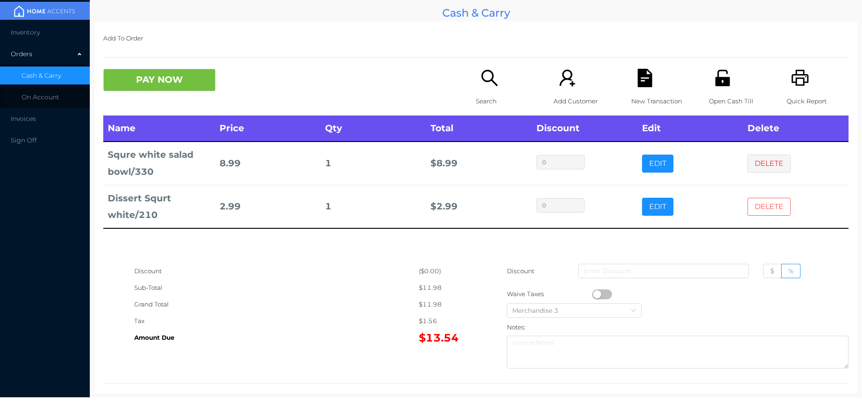
click at [763, 205] on button "DELETE" at bounding box center [769, 207] width 43 height 18
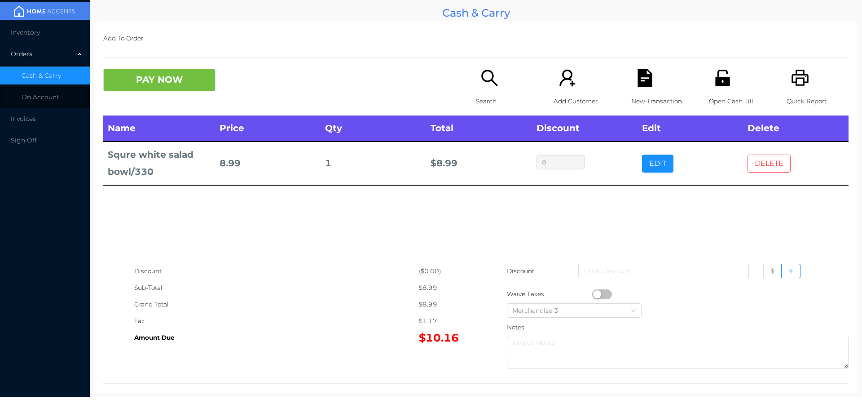
click at [756, 162] on button "DELETE" at bounding box center [769, 163] width 43 height 18
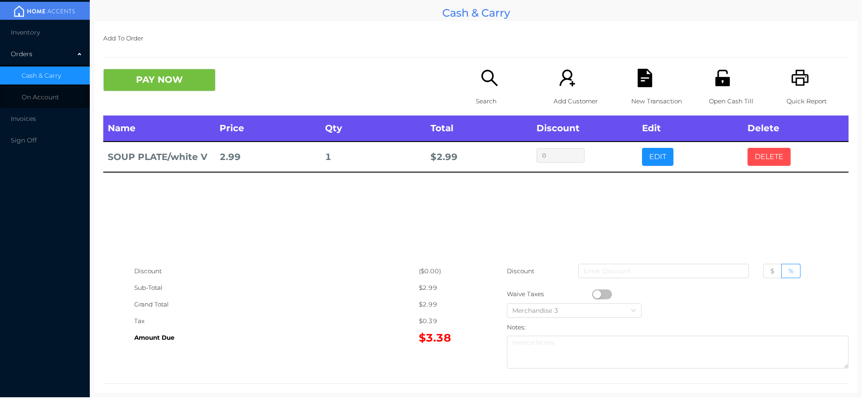
click at [755, 153] on button "DELETE" at bounding box center [769, 157] width 43 height 18
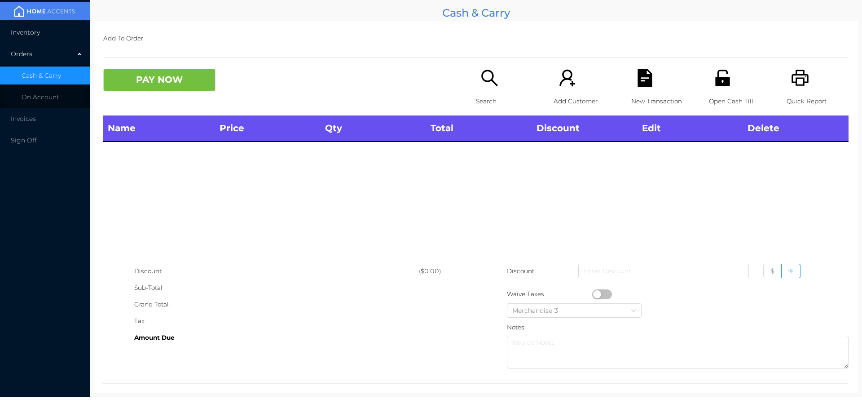
click at [29, 36] on span "Inventory" at bounding box center [25, 32] width 29 height 8
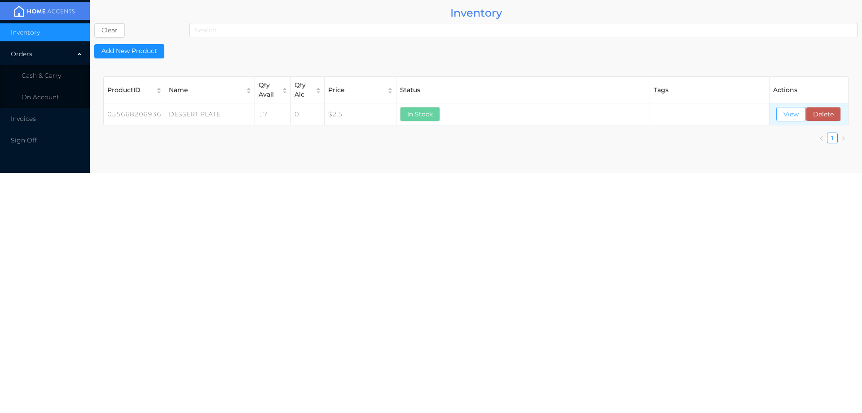
click at [781, 115] on button "View" at bounding box center [791, 114] width 30 height 14
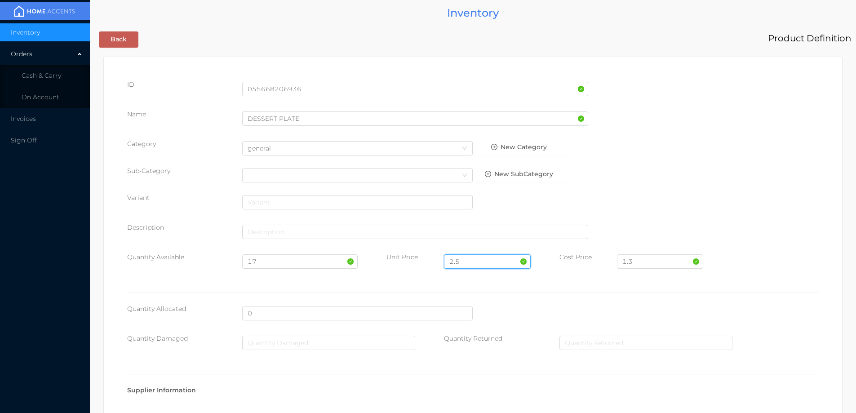
click at [472, 259] on input "2.5" at bounding box center [487, 261] width 86 height 14
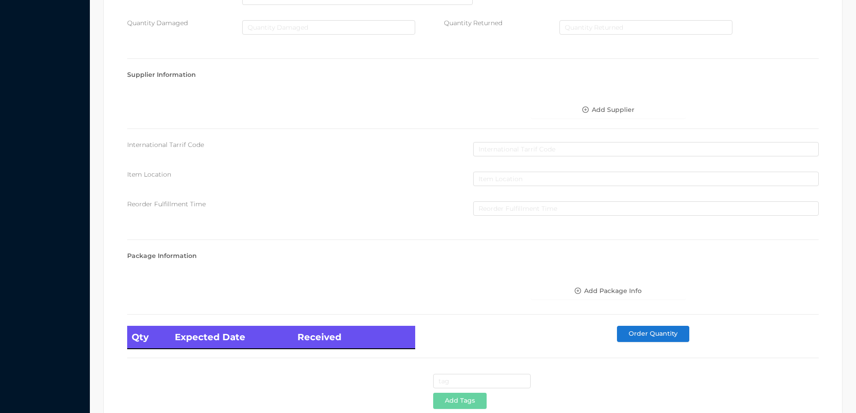
scroll to position [381, 0]
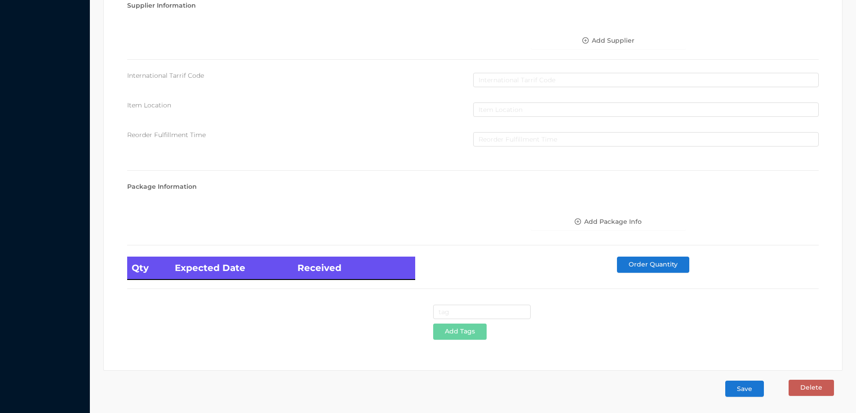
type input "2.99"
click at [735, 394] on button "Save" at bounding box center [744, 388] width 39 height 16
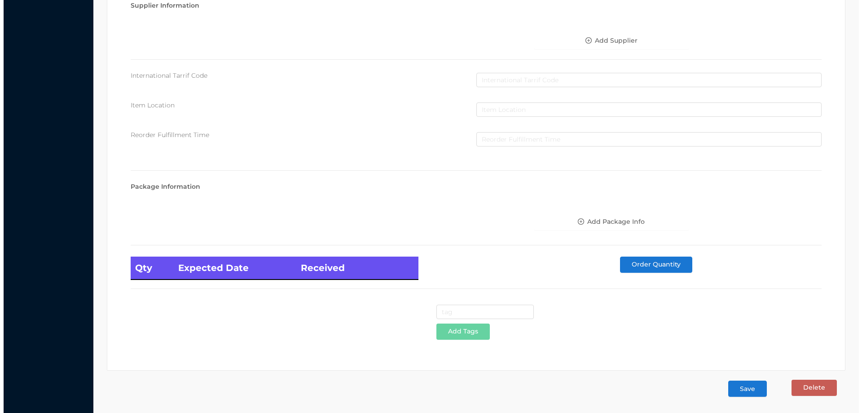
scroll to position [0, 0]
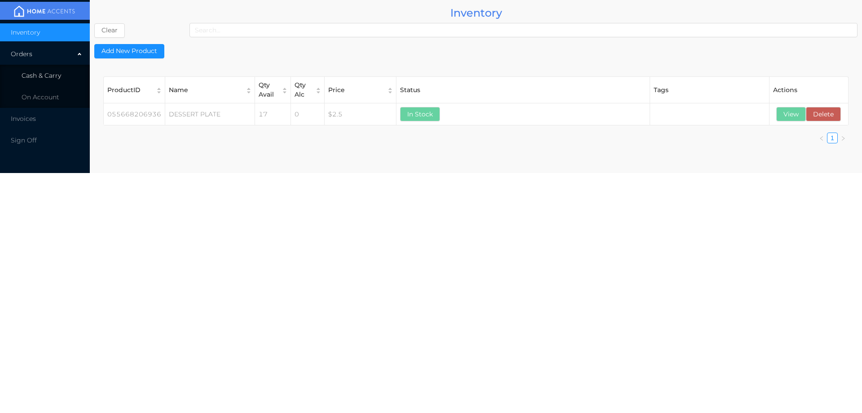
click at [35, 77] on span "Cash & Carry" at bounding box center [42, 75] width 40 height 8
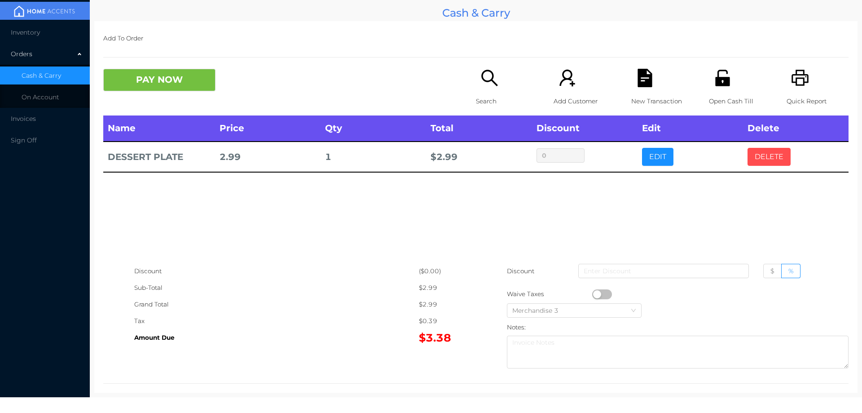
click at [765, 159] on button "DELETE" at bounding box center [769, 157] width 43 height 18
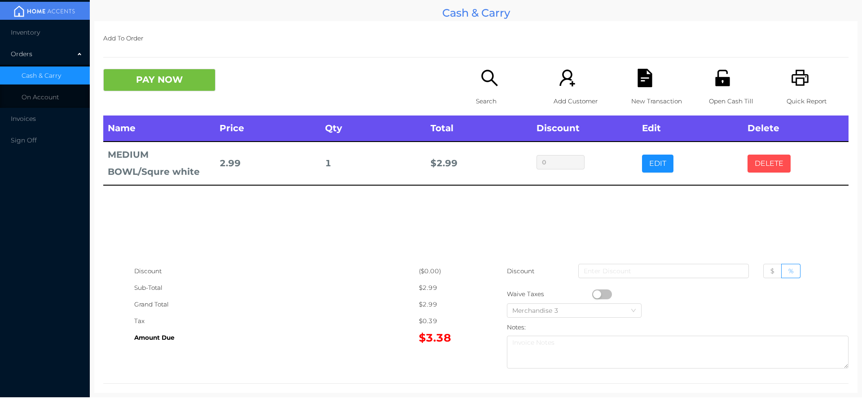
click at [766, 170] on button "DELETE" at bounding box center [769, 163] width 43 height 18
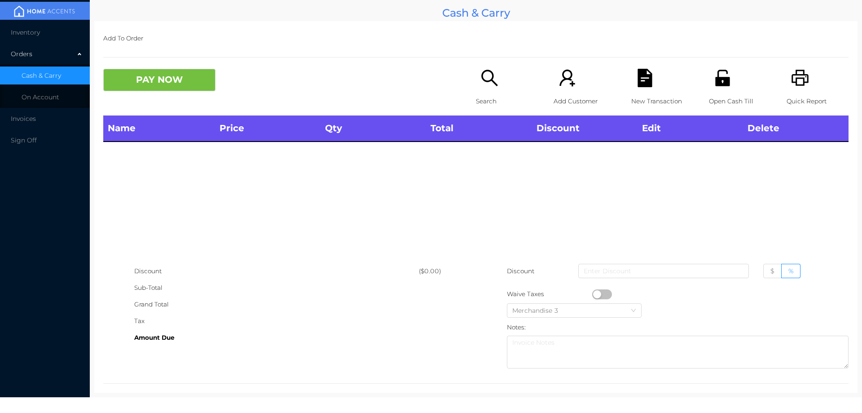
click at [487, 87] on icon "icon: search" at bounding box center [490, 78] width 18 height 18
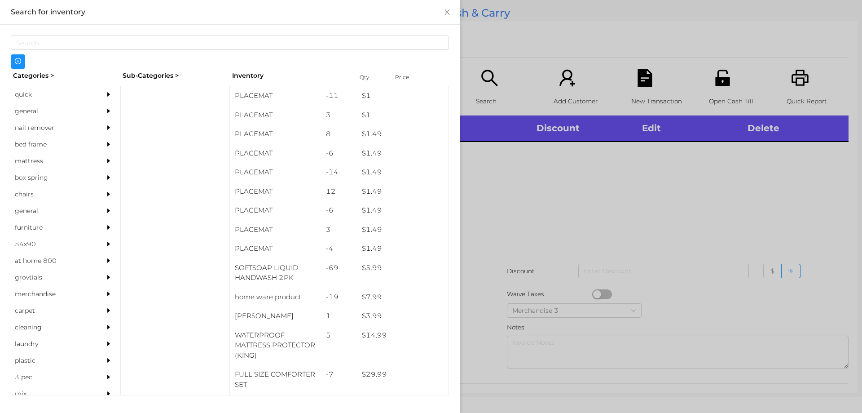
click at [27, 108] on div "general" at bounding box center [52, 111] width 82 height 17
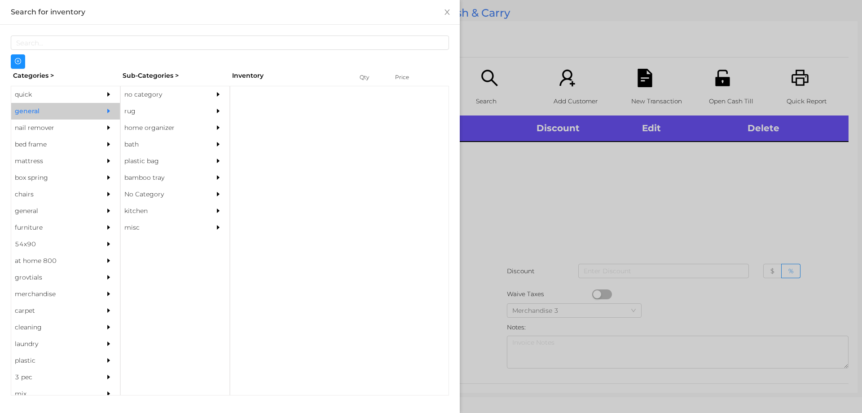
click at [145, 95] on div "no category" at bounding box center [162, 94] width 82 height 17
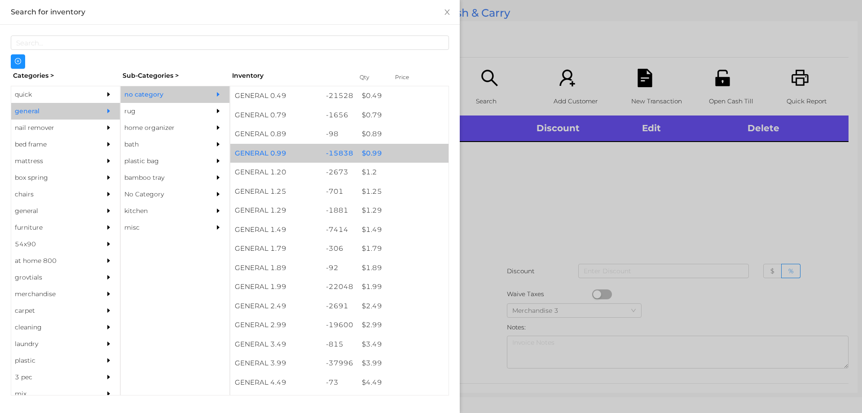
click at [364, 152] on div "$ 0.99" at bounding box center [402, 153] width 91 height 19
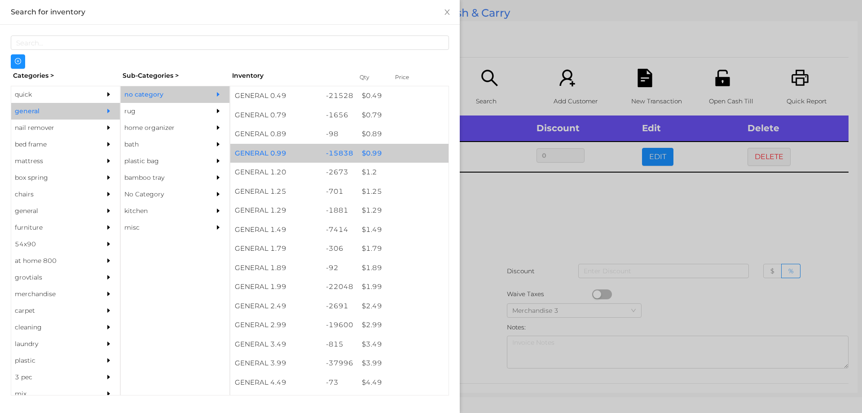
click at [366, 155] on div "$ 0.99" at bounding box center [402, 153] width 91 height 19
click at [357, 149] on div "$ 0.99" at bounding box center [402, 153] width 91 height 19
click at [348, 146] on div "-15838" at bounding box center [340, 153] width 36 height 19
click at [357, 149] on div "$ 0.99" at bounding box center [402, 153] width 91 height 19
click at [360, 147] on div "$ 0.99" at bounding box center [402, 153] width 91 height 19
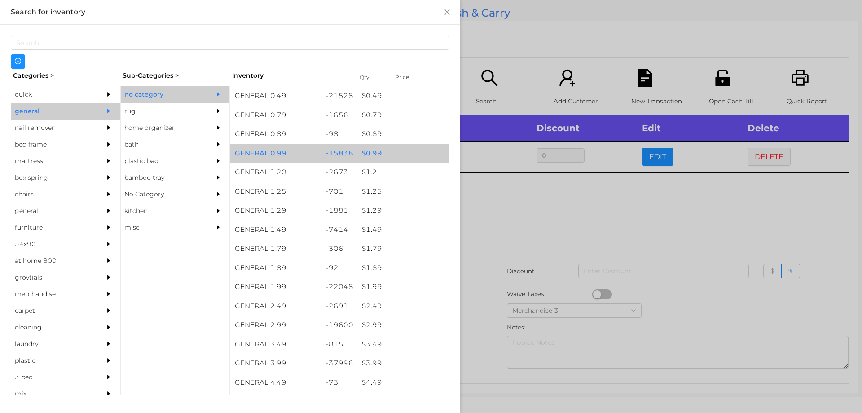
click at [359, 149] on div "$ 0.99" at bounding box center [402, 153] width 91 height 19
click at [360, 149] on div "$ 0.99" at bounding box center [402, 153] width 91 height 19
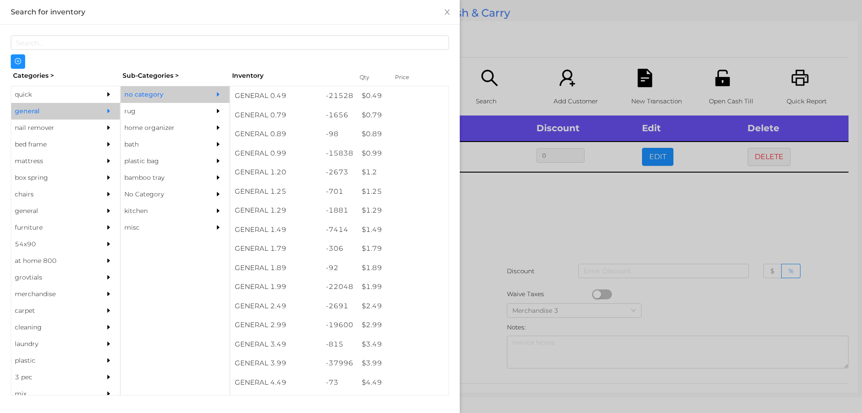
click at [531, 220] on div at bounding box center [431, 206] width 862 height 413
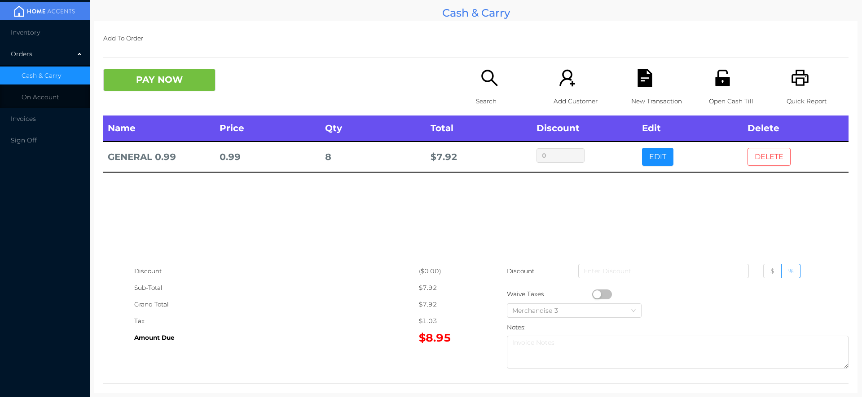
click at [774, 155] on button "DELETE" at bounding box center [769, 157] width 43 height 18
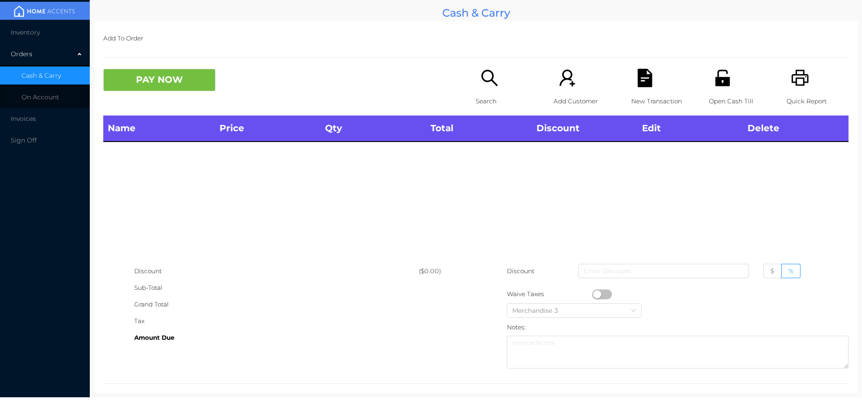
click at [709, 90] on div "Open Cash Till" at bounding box center [740, 92] width 62 height 47
click at [804, 101] on p "Quick Report" at bounding box center [818, 101] width 62 height 17
click at [483, 79] on icon "icon: search" at bounding box center [490, 78] width 18 height 18
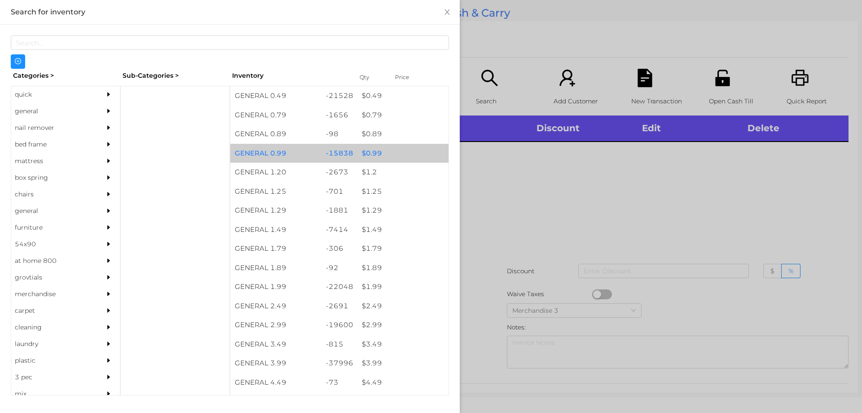
click at [367, 154] on div "$ 0.99" at bounding box center [402, 153] width 91 height 19
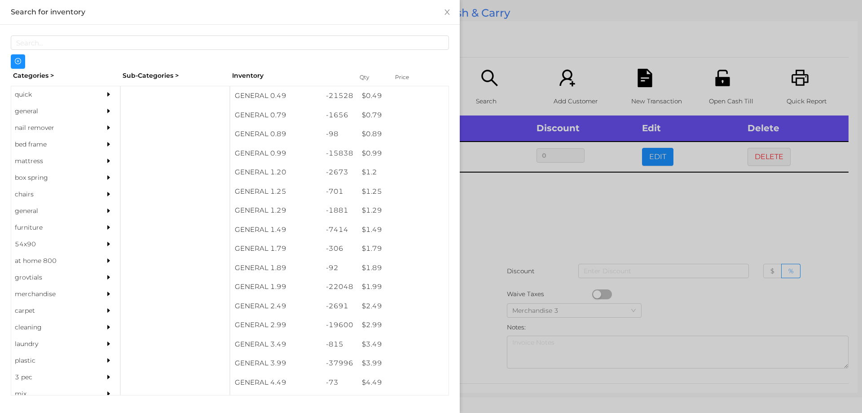
click at [534, 212] on div at bounding box center [431, 206] width 862 height 413
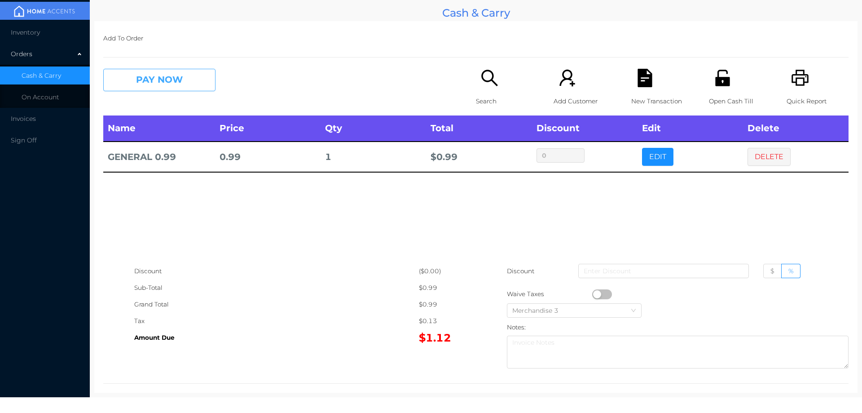
click at [154, 77] on button "PAY NOW" at bounding box center [159, 80] width 112 height 22
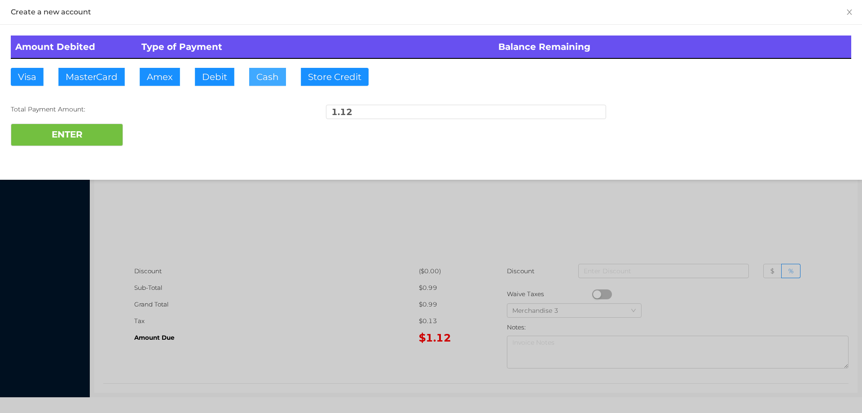
click at [272, 75] on button "Cash" at bounding box center [267, 77] width 37 height 18
type input "5."
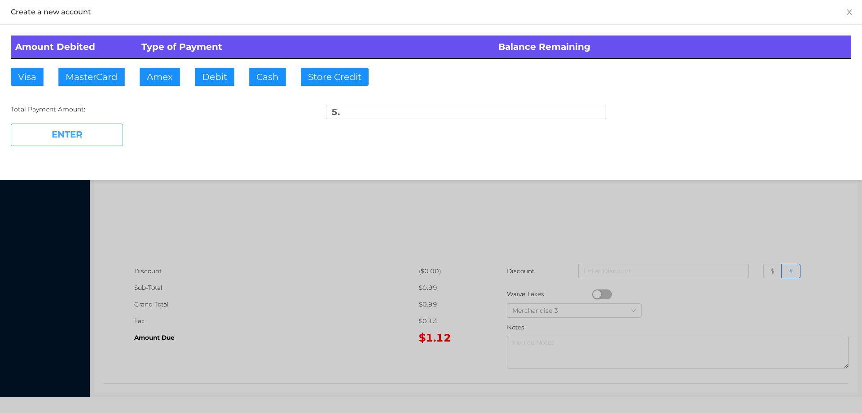
click at [69, 137] on button "ENTER" at bounding box center [67, 135] width 112 height 22
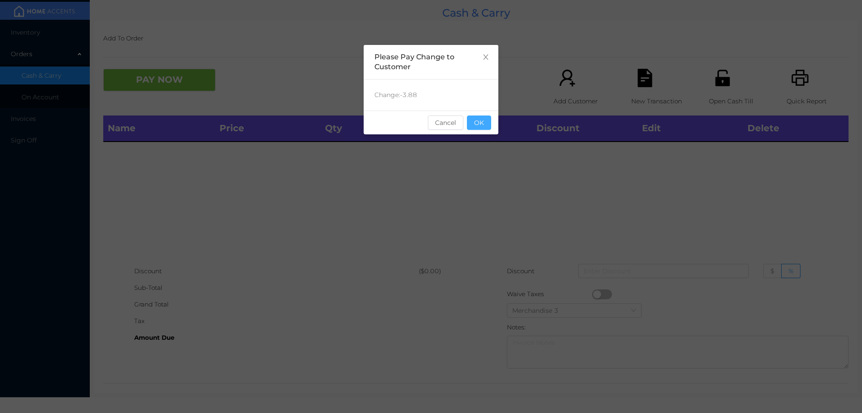
click at [485, 128] on button "OK" at bounding box center [479, 122] width 24 height 14
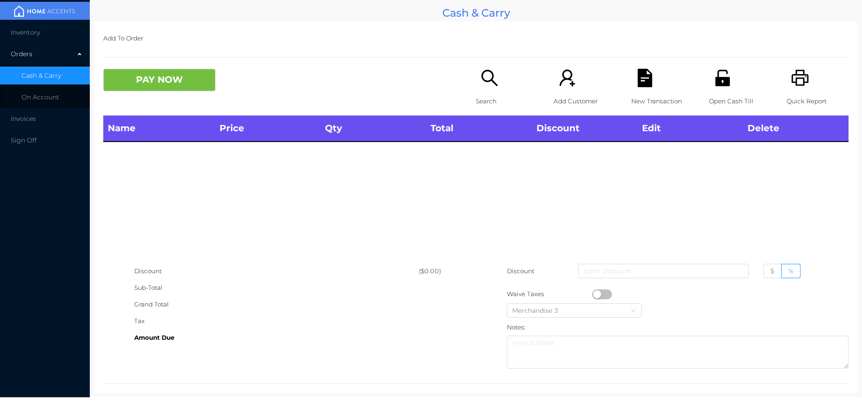
click at [485, 163] on div "Name Price Qty Total Discount Edit Delete" at bounding box center [475, 188] width 745 height 147
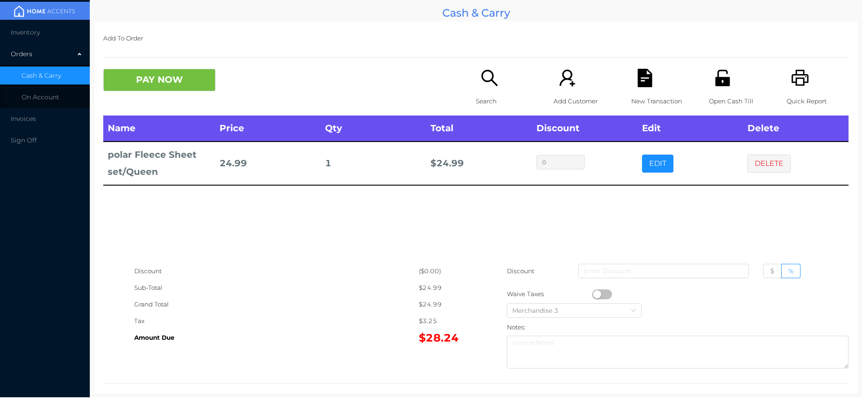
click at [481, 92] on div "Search" at bounding box center [507, 92] width 62 height 47
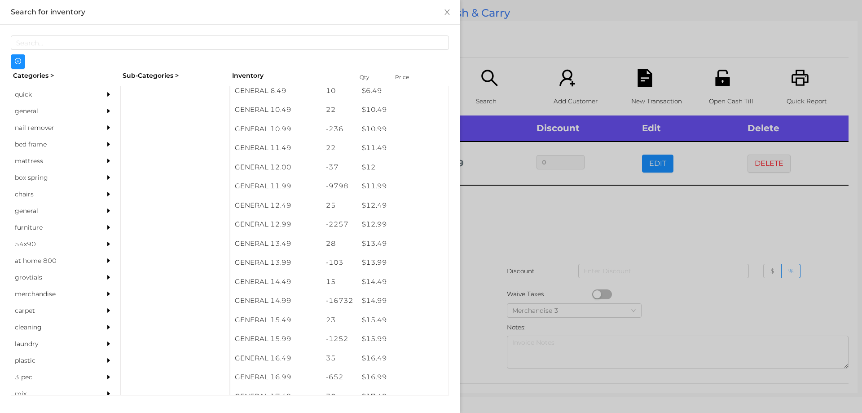
scroll to position [588, 0]
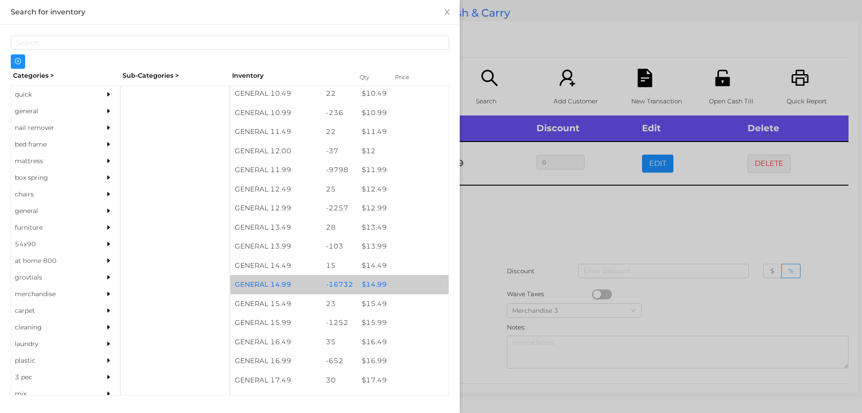
click at [372, 285] on div "$ 14.99" at bounding box center [402, 284] width 91 height 19
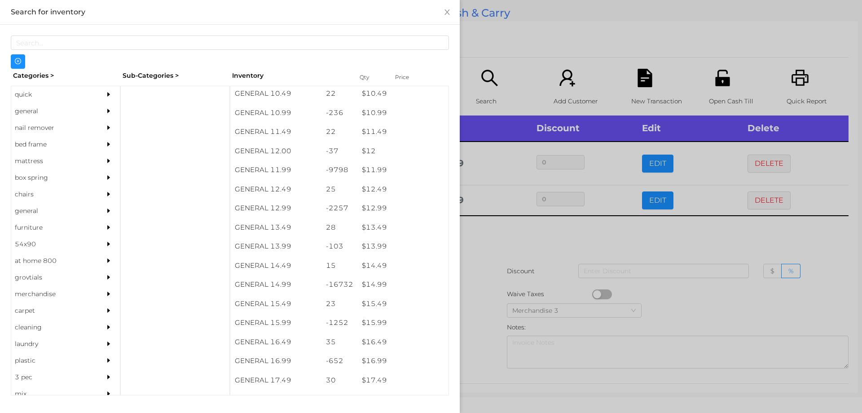
click at [491, 292] on div at bounding box center [431, 206] width 862 height 413
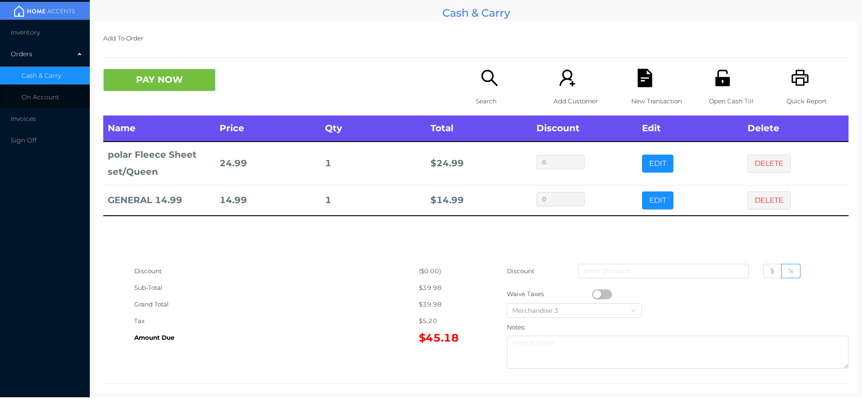
click at [482, 97] on p "Search" at bounding box center [507, 101] width 62 height 17
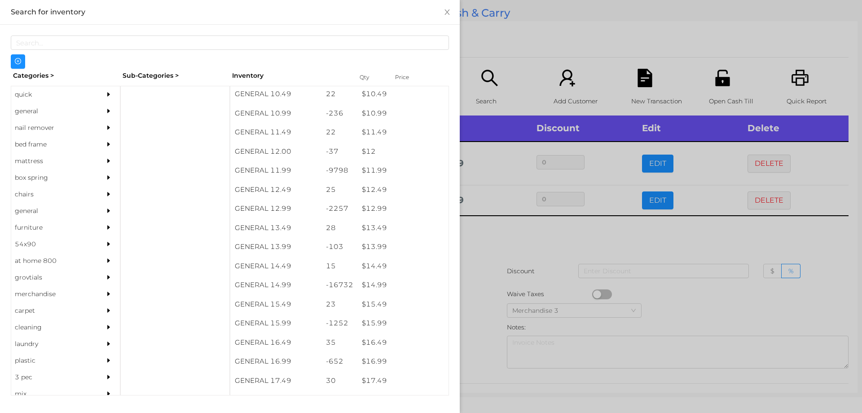
scroll to position [613, 0]
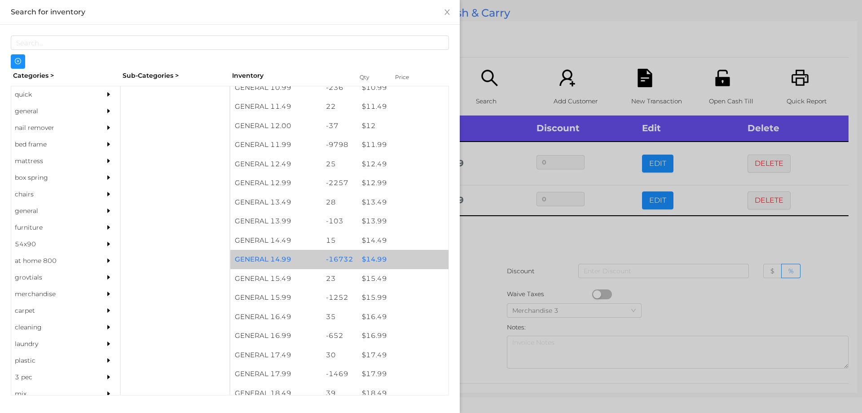
click at [366, 261] on div "$ 14.99" at bounding box center [402, 259] width 91 height 19
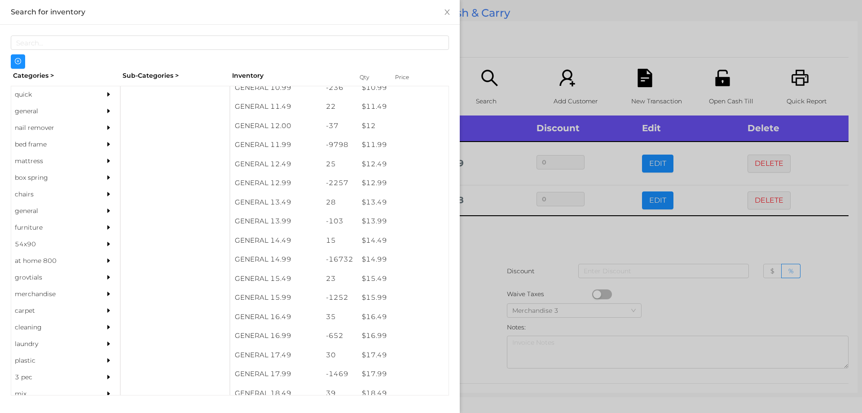
click at [479, 272] on div at bounding box center [431, 206] width 862 height 413
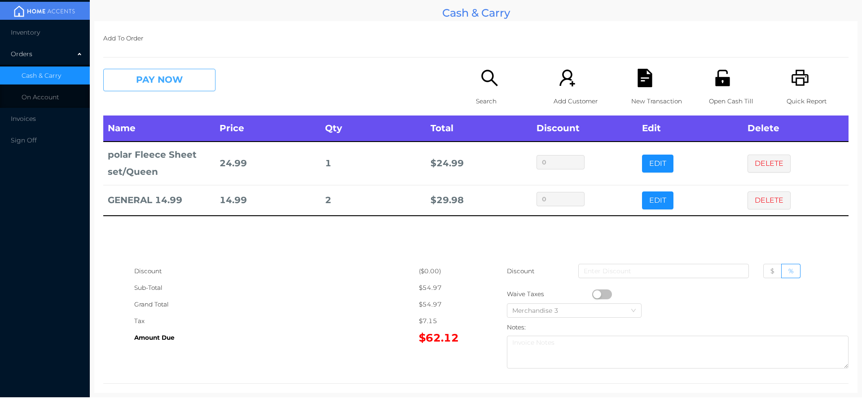
click at [162, 74] on button "PAY NOW" at bounding box center [159, 80] width 112 height 22
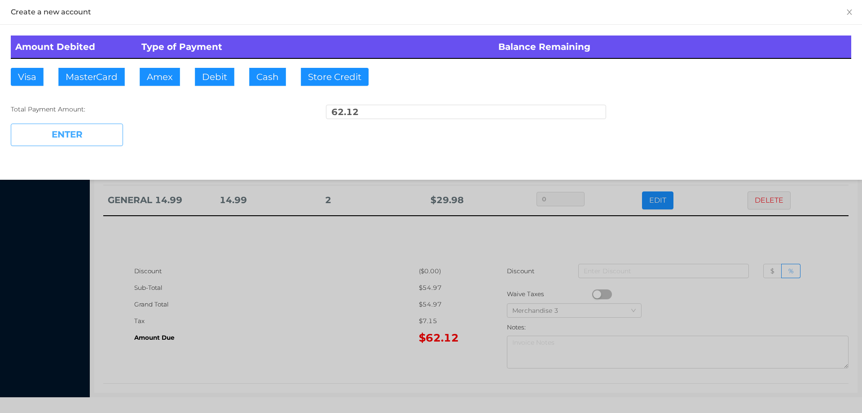
click at [101, 146] on button "ENTER" at bounding box center [67, 135] width 112 height 22
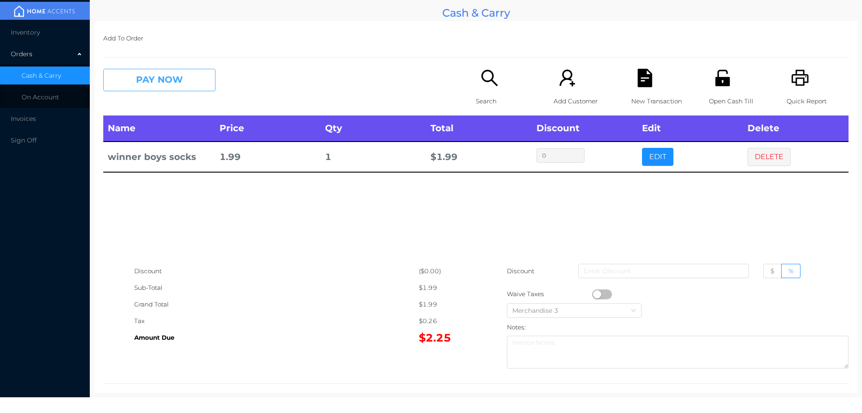
click at [160, 91] on button "PAY NOW" at bounding box center [159, 80] width 112 height 22
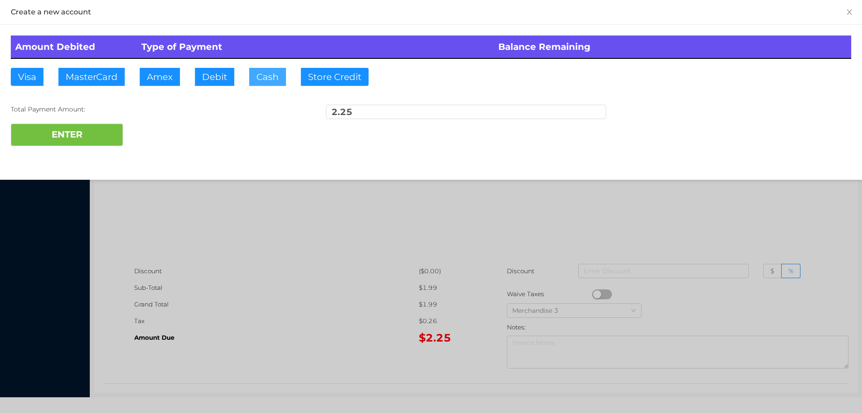
click at [257, 82] on button "Cash" at bounding box center [267, 77] width 37 height 18
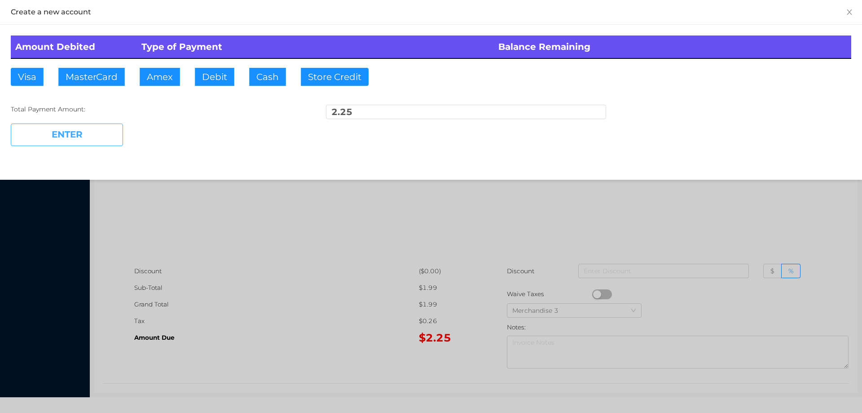
click at [80, 132] on button "ENTER" at bounding box center [67, 135] width 112 height 22
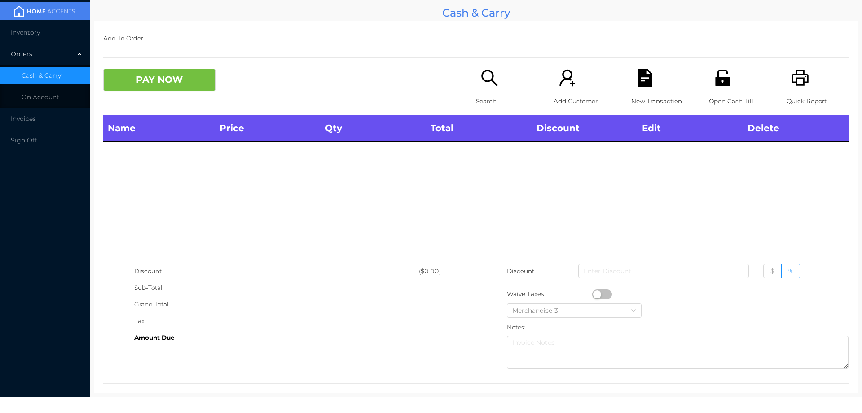
click at [482, 103] on p "Search" at bounding box center [507, 101] width 62 height 17
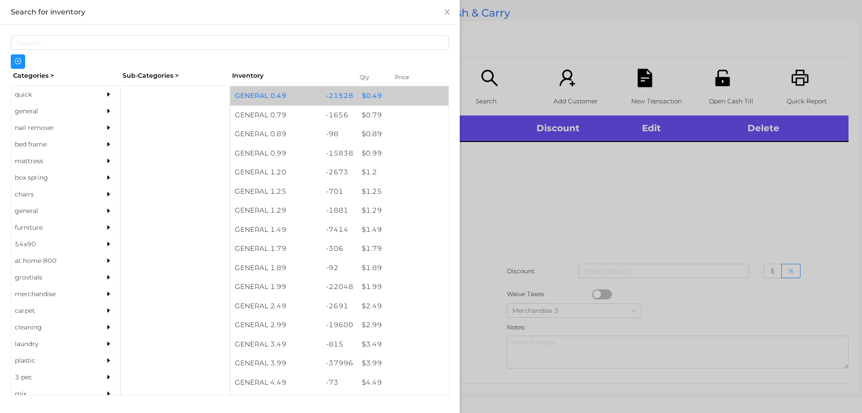
click at [360, 95] on div "$ 0.49" at bounding box center [402, 95] width 91 height 19
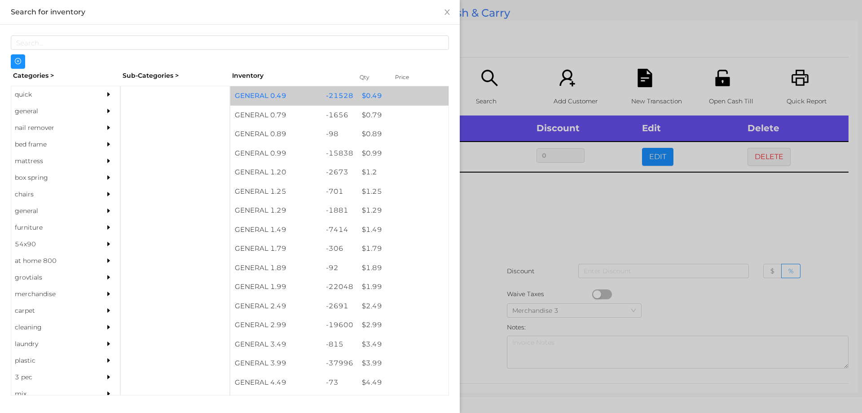
click at [358, 99] on div "$ 0.49" at bounding box center [402, 95] width 91 height 19
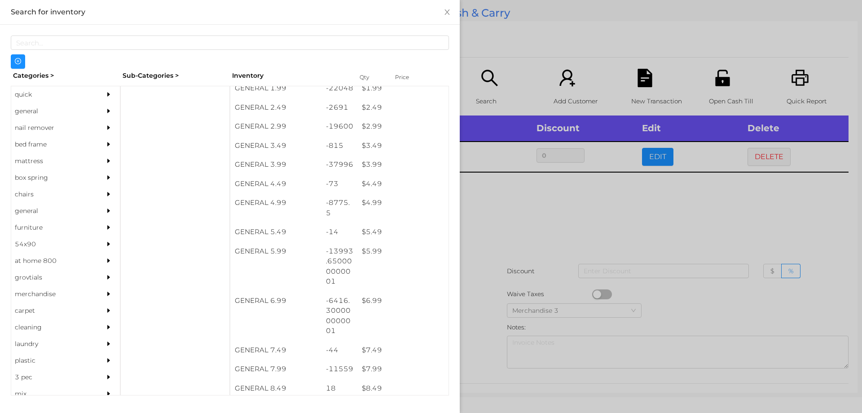
scroll to position [250, 0]
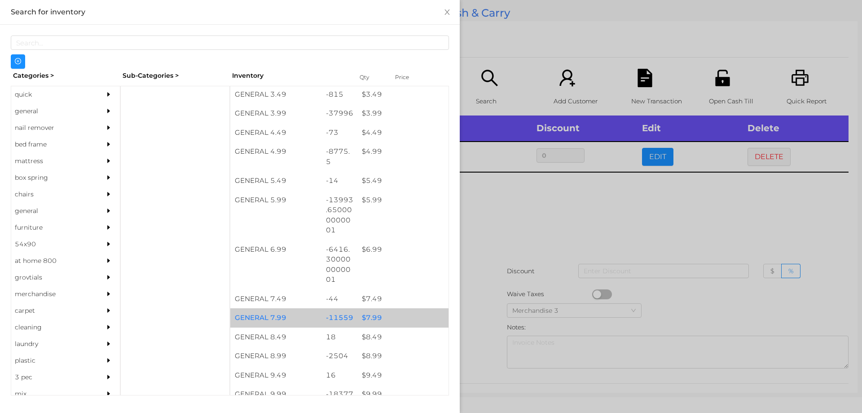
click at [373, 318] on div "$ 7.99" at bounding box center [402, 317] width 91 height 19
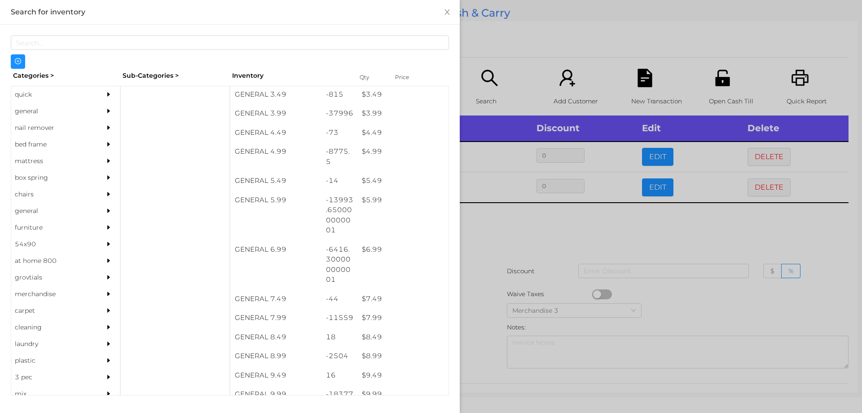
click at [488, 221] on div at bounding box center [431, 206] width 862 height 413
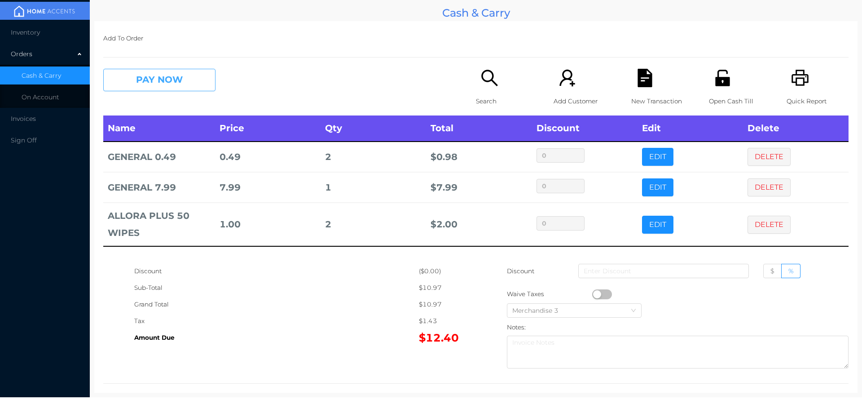
click at [133, 84] on button "PAY NOW" at bounding box center [159, 80] width 112 height 22
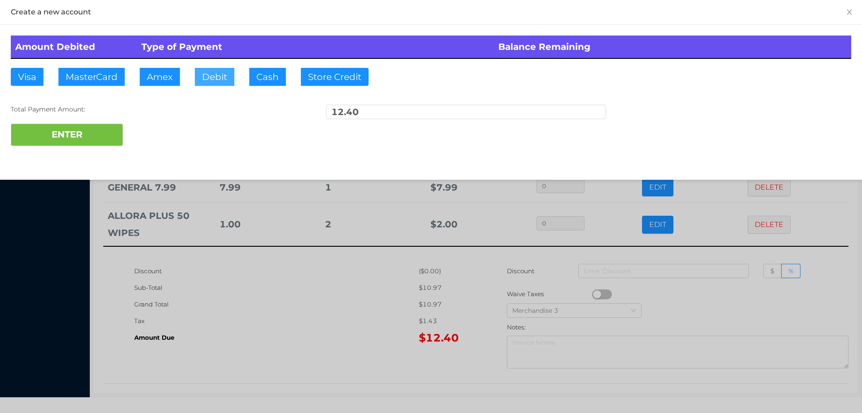
click at [210, 75] on button "Debit" at bounding box center [215, 77] width 40 height 18
type input "50."
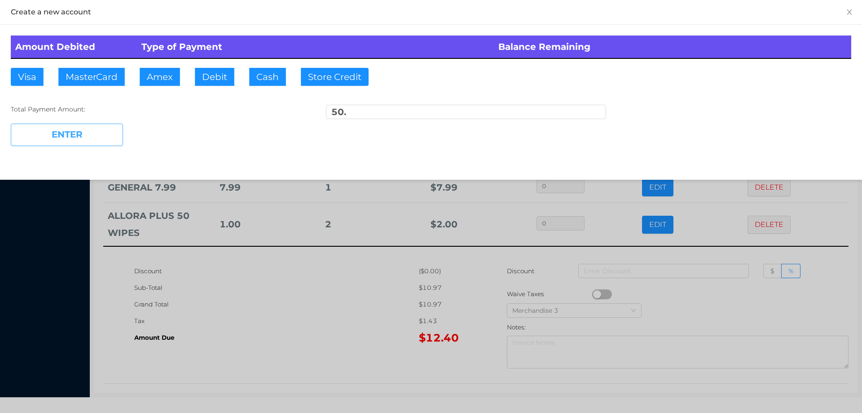
click at [72, 130] on button "ENTER" at bounding box center [67, 135] width 112 height 22
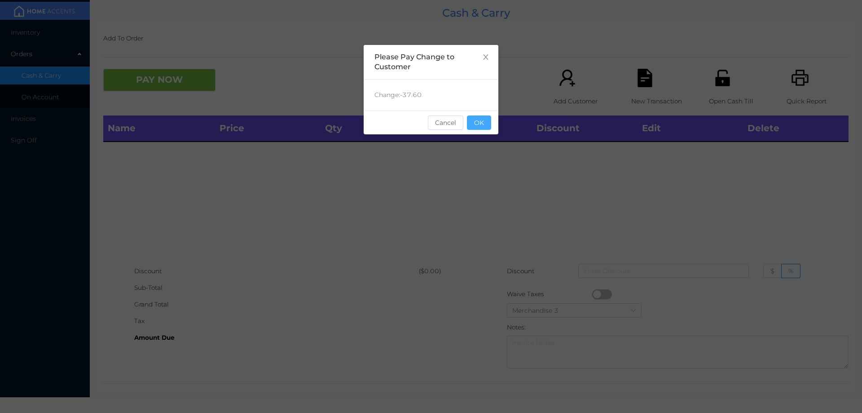
click at [485, 119] on button "OK" at bounding box center [479, 122] width 24 height 14
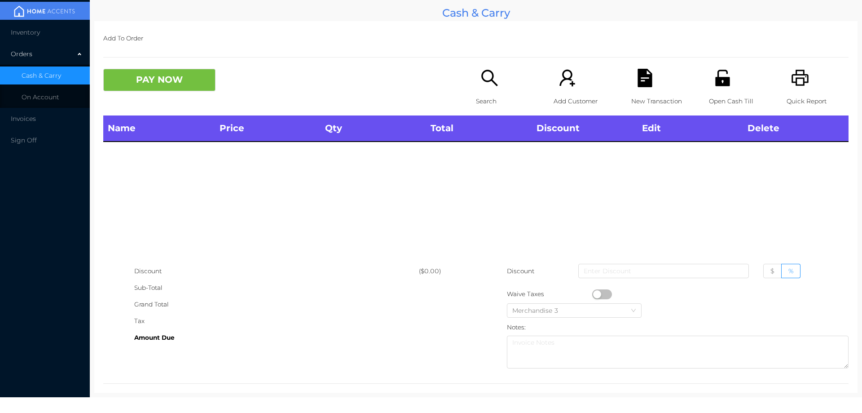
click at [722, 81] on icon "icon: unlock" at bounding box center [722, 78] width 14 height 16
click at [489, 93] on p "Search" at bounding box center [507, 101] width 62 height 17
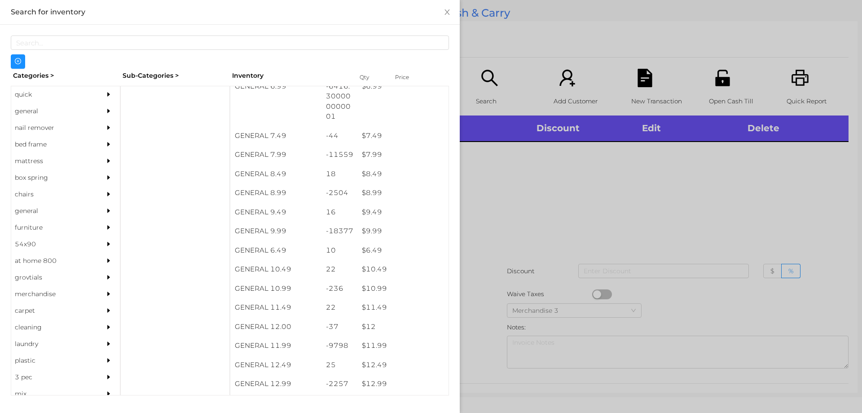
scroll to position [413, 0]
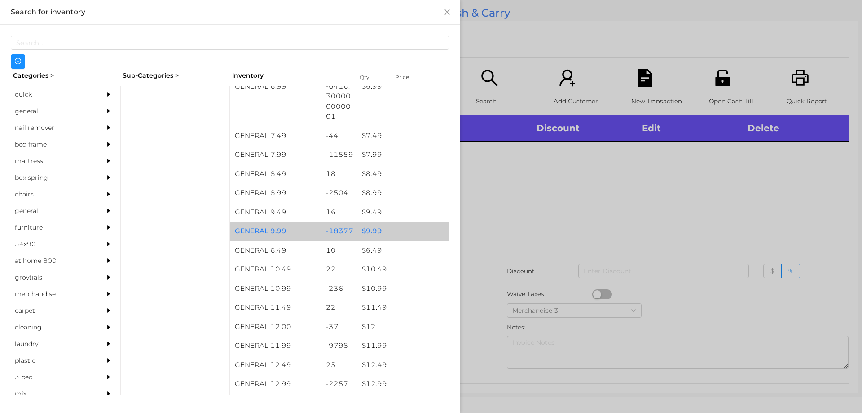
click at [367, 233] on div "$ 9.99" at bounding box center [402, 230] width 91 height 19
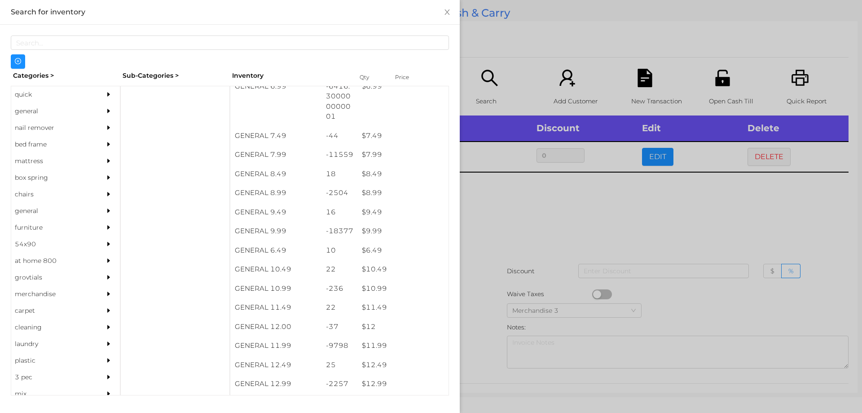
click at [495, 237] on div at bounding box center [431, 206] width 862 height 413
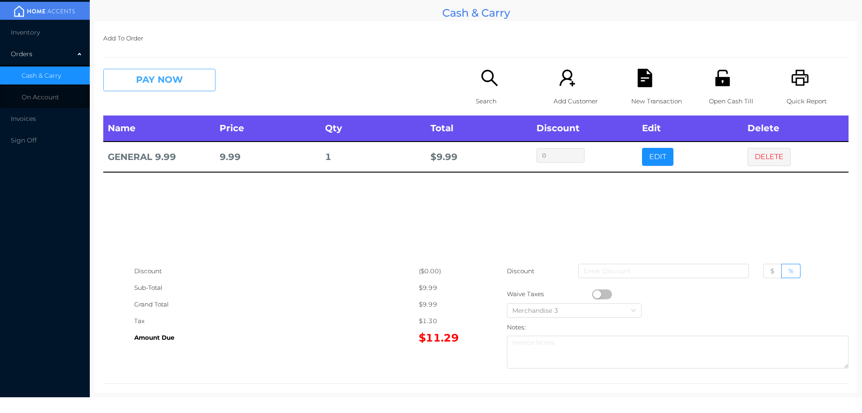
click at [186, 86] on button "PAY NOW" at bounding box center [159, 80] width 112 height 22
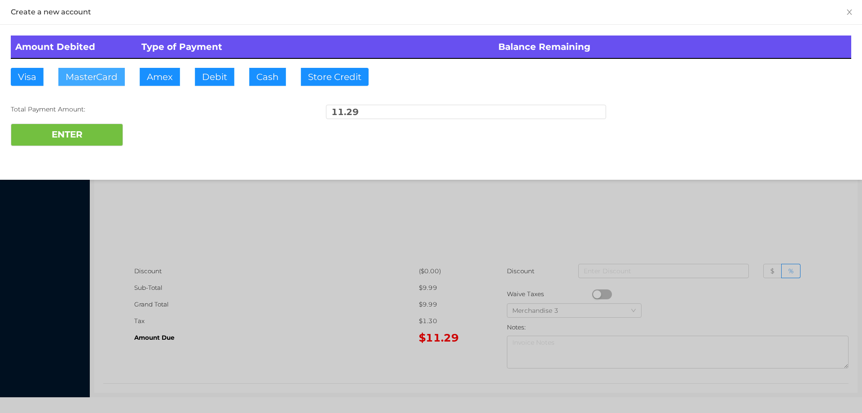
click at [99, 75] on button "MasterCard" at bounding box center [91, 77] width 66 height 18
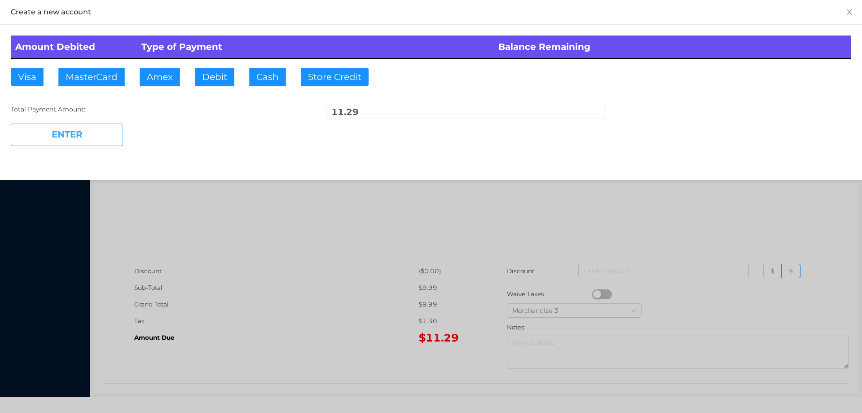
click at [57, 139] on button "ENTER" at bounding box center [67, 135] width 112 height 22
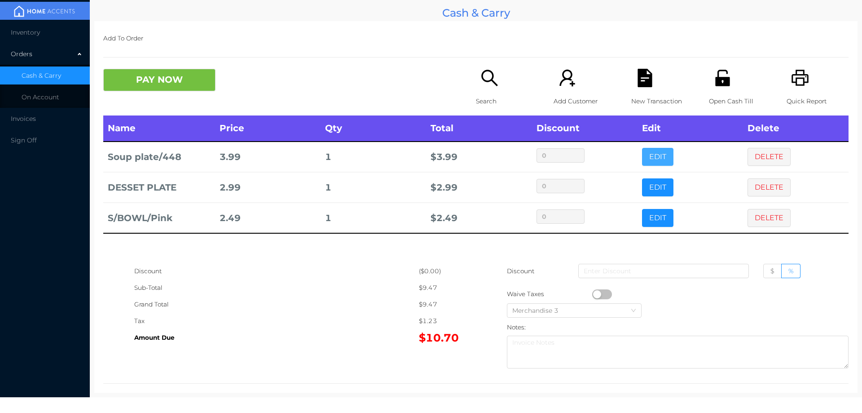
click at [662, 165] on button "EDIT" at bounding box center [657, 157] width 31 height 18
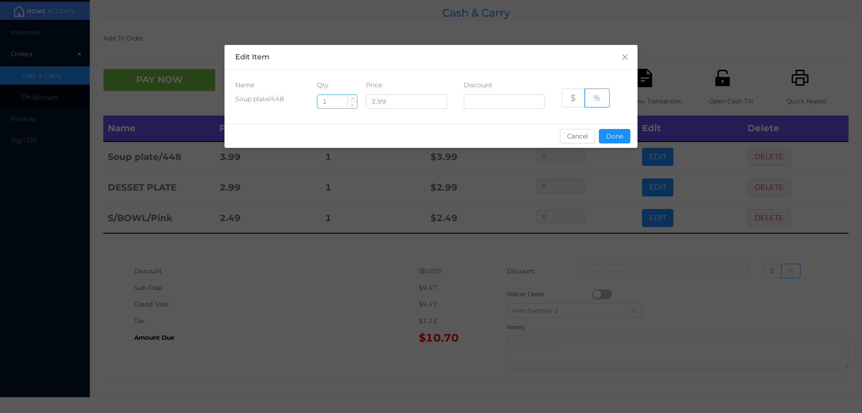
click at [322, 103] on input "1" at bounding box center [338, 101] width 40 height 13
click at [335, 101] on input "1" at bounding box center [338, 101] width 40 height 13
type input "6"
click at [614, 137] on button "Done" at bounding box center [614, 136] width 31 height 14
type input "0%"
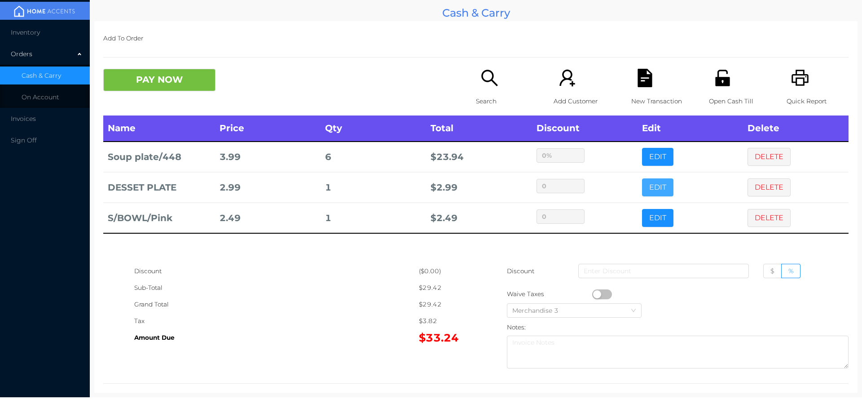
click at [655, 188] on button "EDIT" at bounding box center [657, 187] width 31 height 18
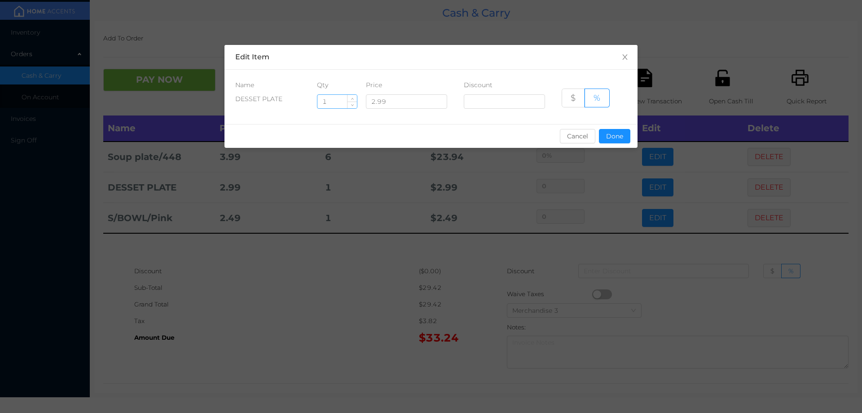
click at [339, 103] on input "1" at bounding box center [338, 101] width 40 height 13
type input "6"
click at [609, 139] on button "Done" at bounding box center [614, 136] width 31 height 14
type input "0%"
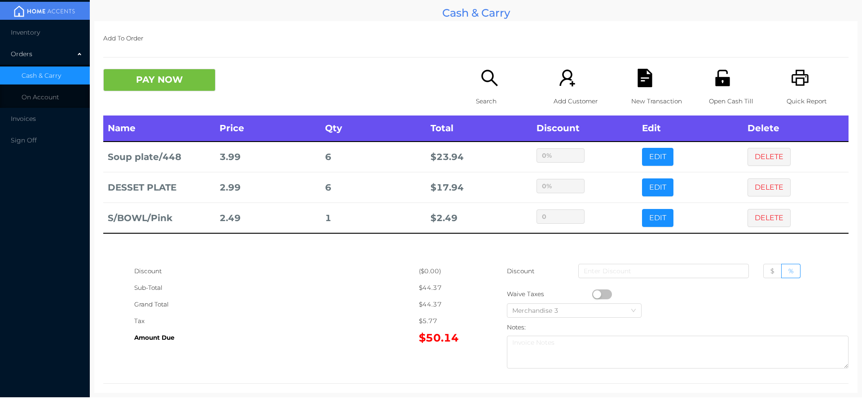
click at [350, 287] on div "Sub-Total" at bounding box center [276, 287] width 285 height 17
click at [658, 225] on button "EDIT" at bounding box center [657, 218] width 31 height 18
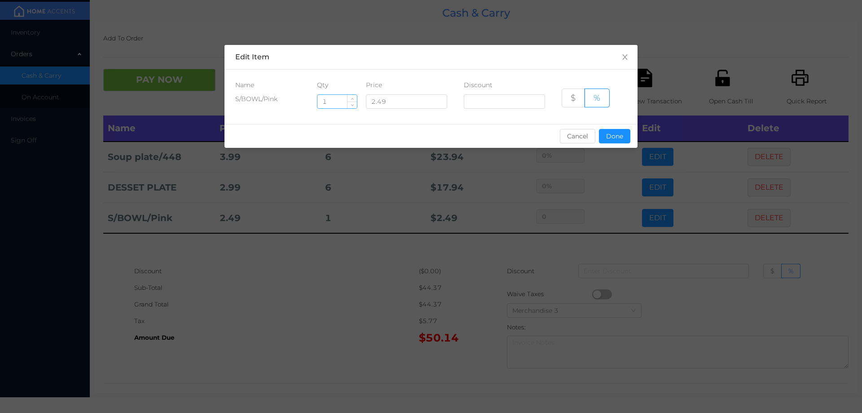
click at [335, 103] on input "1" at bounding box center [338, 101] width 40 height 13
type input "6"
click at [613, 136] on button "Done" at bounding box center [614, 136] width 31 height 14
type input "0%"
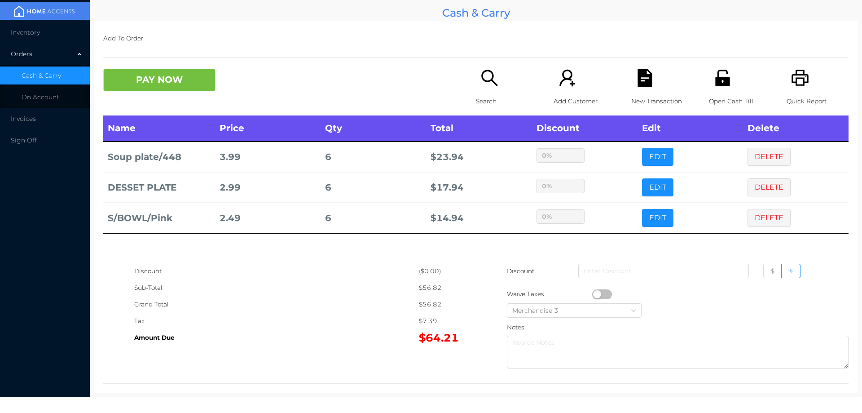
click at [344, 288] on div "Sub-Total" at bounding box center [276, 287] width 285 height 17
click at [643, 88] on div "New Transaction" at bounding box center [662, 92] width 62 height 47
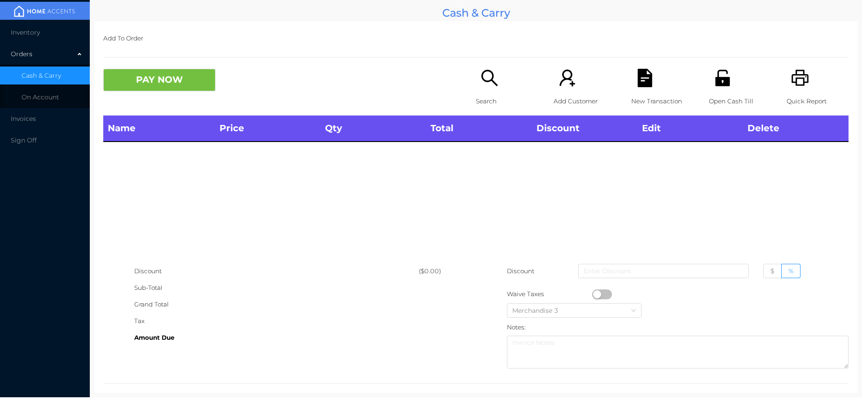
click at [485, 98] on p "Search" at bounding box center [507, 101] width 62 height 17
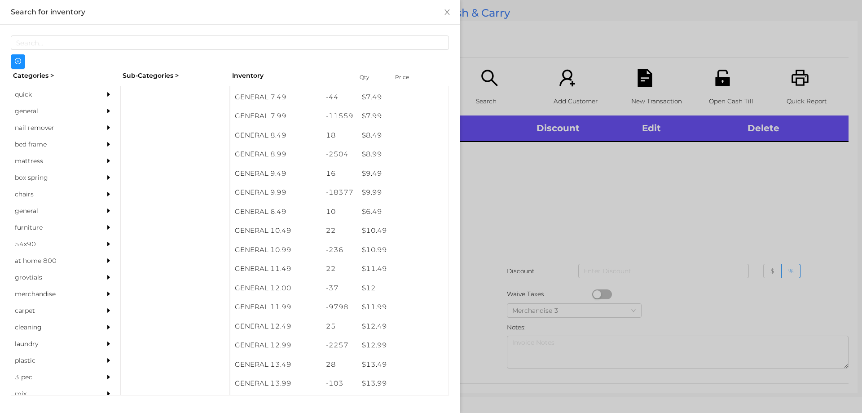
scroll to position [462, 0]
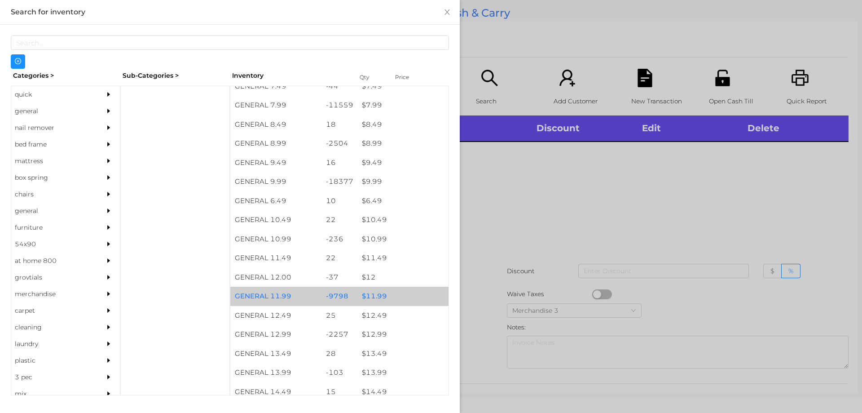
click at [374, 296] on div "$ 11.99" at bounding box center [402, 296] width 91 height 19
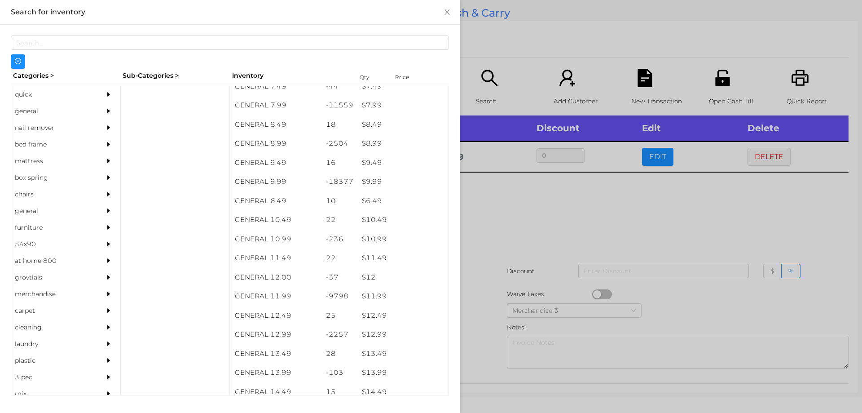
click at [507, 224] on div at bounding box center [431, 206] width 862 height 413
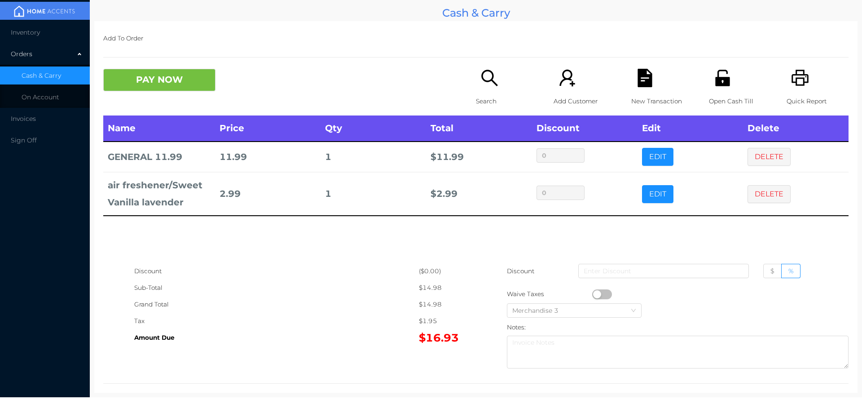
click at [476, 87] on div "Search" at bounding box center [507, 92] width 62 height 47
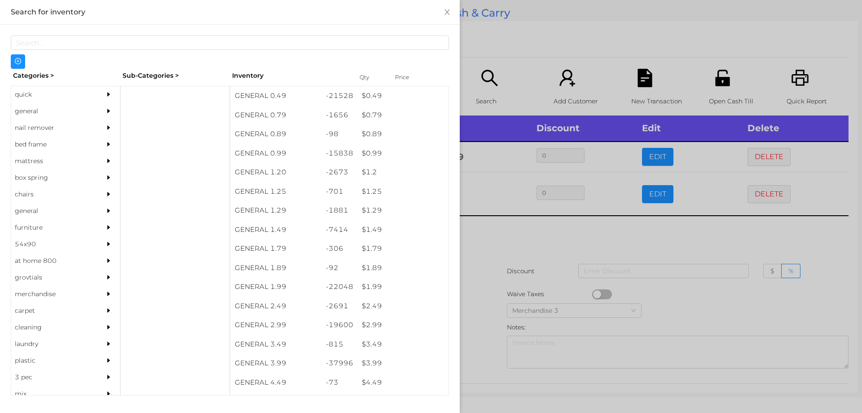
click at [27, 112] on div "general" at bounding box center [52, 111] width 82 height 17
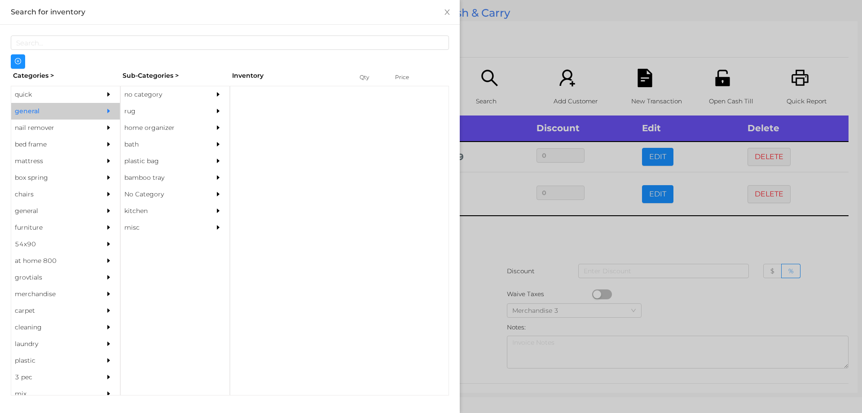
click at [132, 97] on div "no category" at bounding box center [162, 94] width 82 height 17
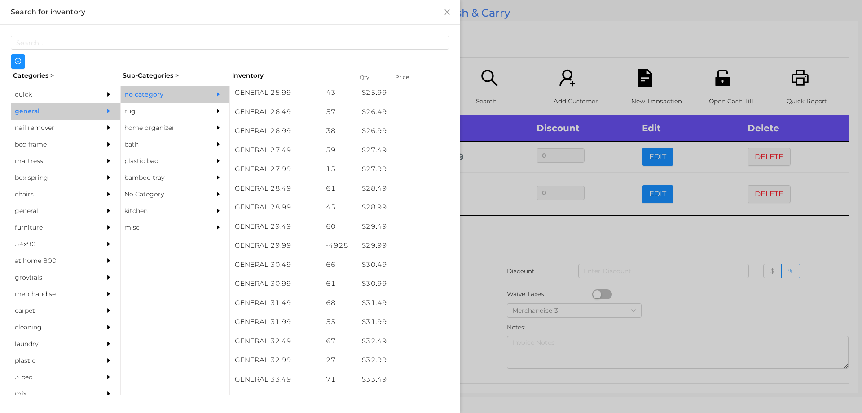
scroll to position [1200, 0]
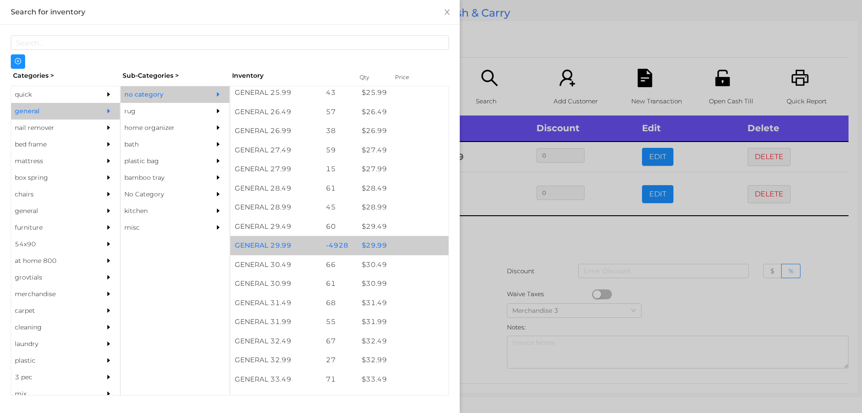
click at [375, 247] on div "$ 29.99" at bounding box center [402, 245] width 91 height 19
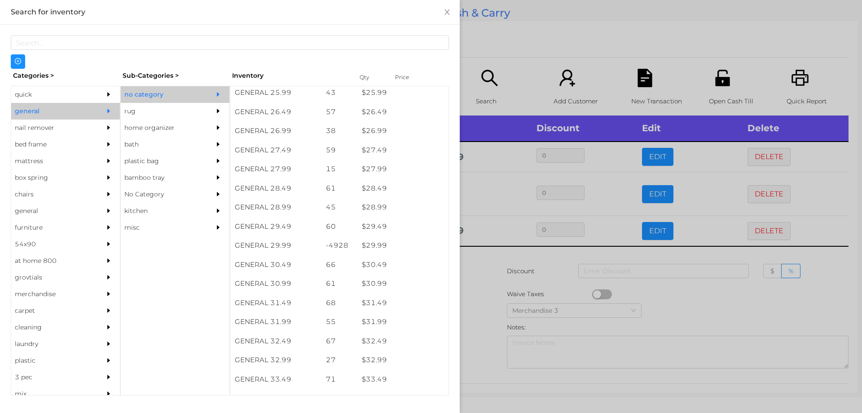
click at [482, 263] on div at bounding box center [431, 206] width 862 height 413
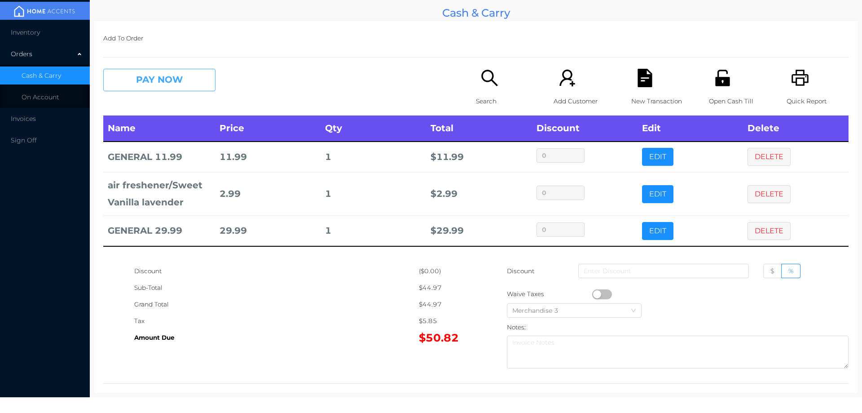
click at [176, 80] on button "PAY NOW" at bounding box center [159, 80] width 112 height 22
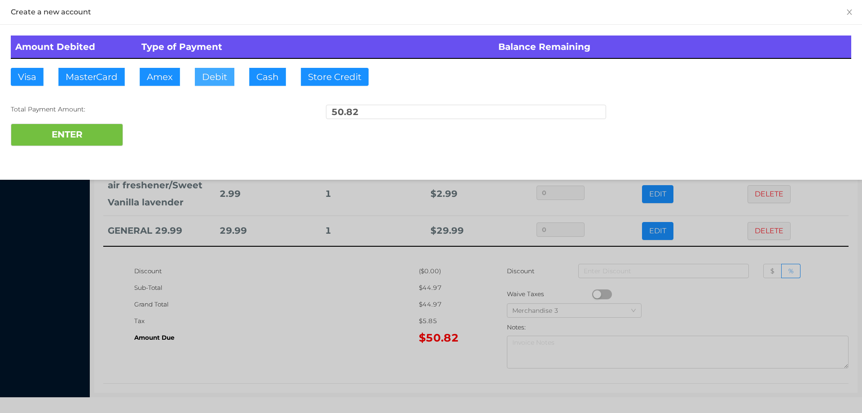
click at [200, 81] on button "Debit" at bounding box center [215, 77] width 40 height 18
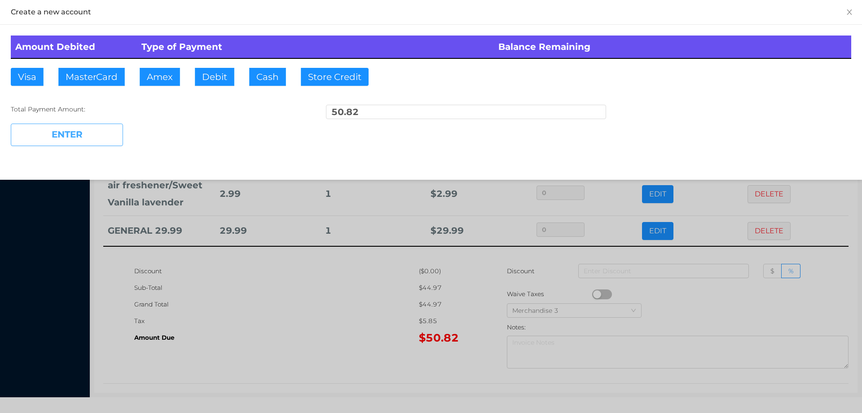
click at [81, 143] on button "ENTER" at bounding box center [67, 135] width 112 height 22
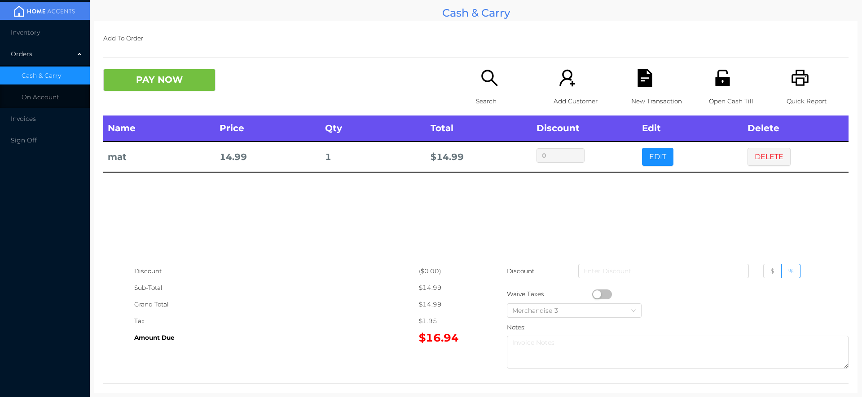
click at [484, 73] on icon "icon: search" at bounding box center [490, 78] width 18 height 18
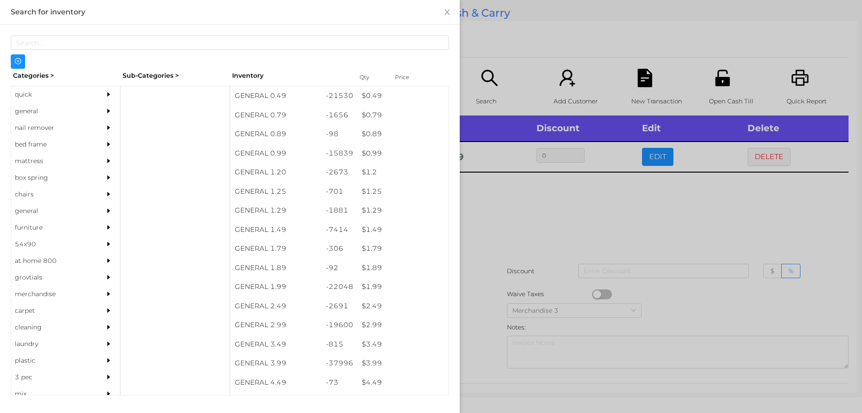
click at [34, 109] on div "general" at bounding box center [52, 111] width 82 height 17
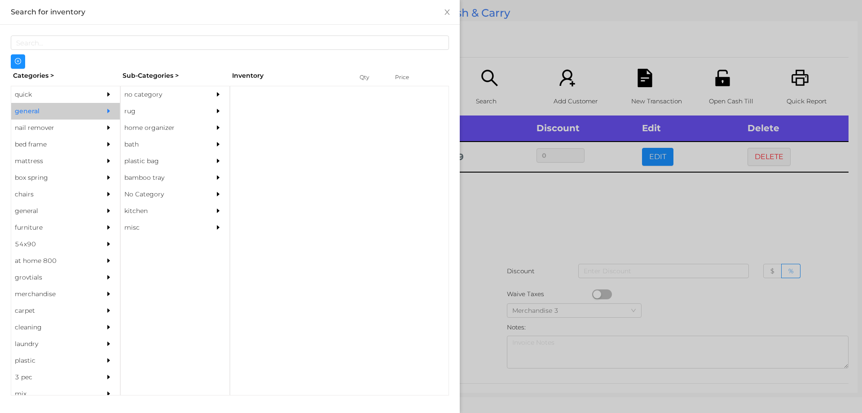
click at [42, 97] on div "quick" at bounding box center [52, 94] width 82 height 17
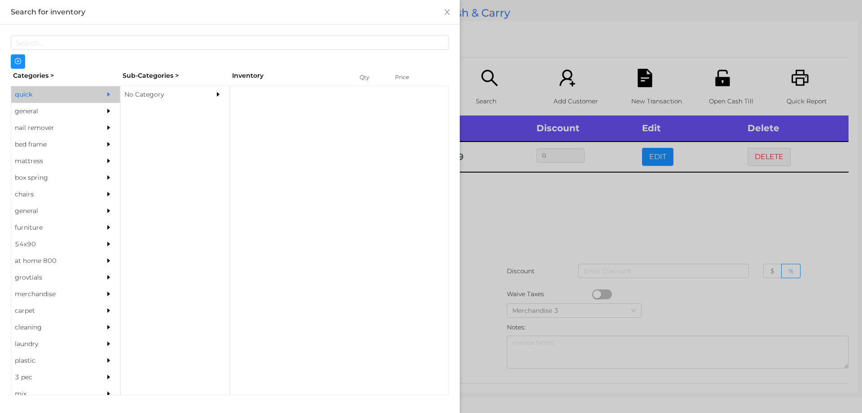
click at [141, 96] on div "No Category" at bounding box center [162, 94] width 82 height 17
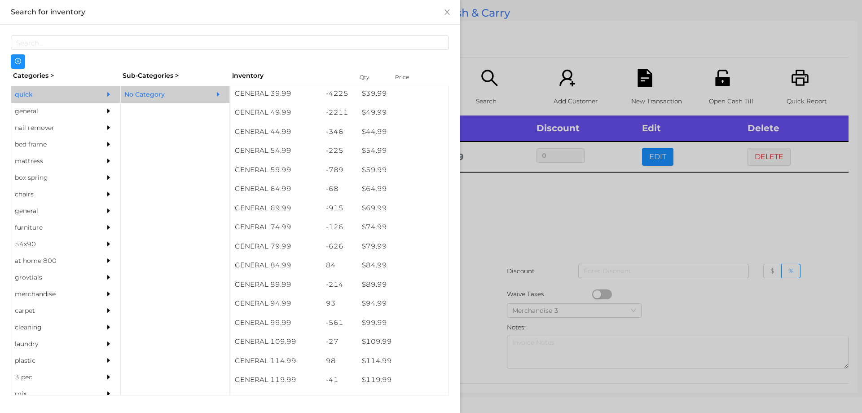
scroll to position [588, 0]
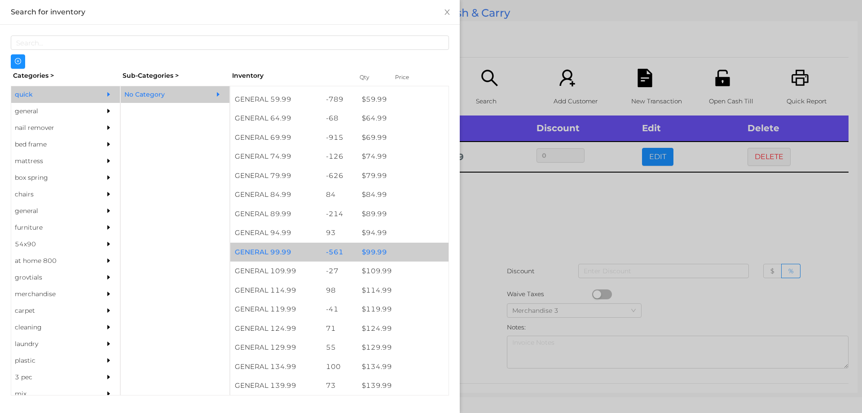
click at [369, 251] on div "$ 99.99" at bounding box center [402, 252] width 91 height 19
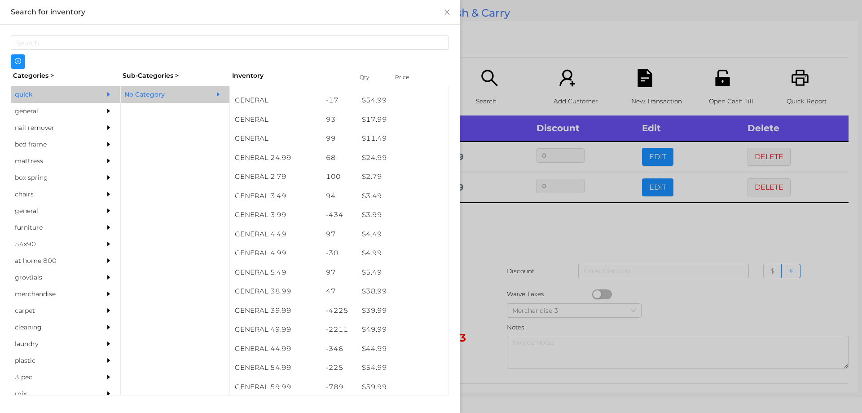
scroll to position [301, 0]
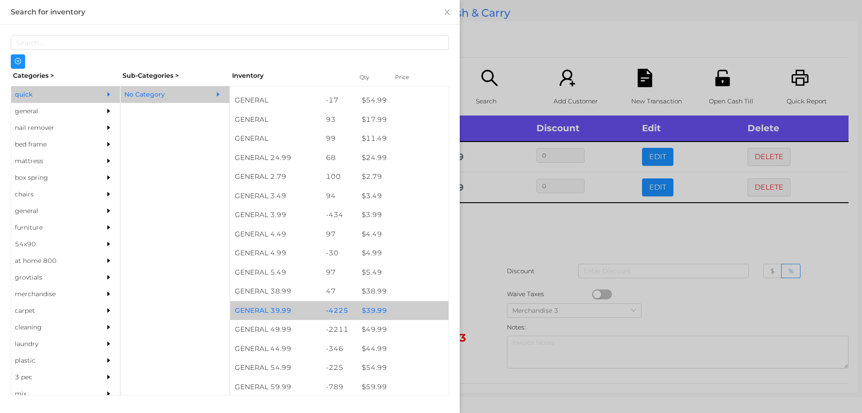
click at [367, 309] on div "$ 39.99" at bounding box center [402, 310] width 91 height 19
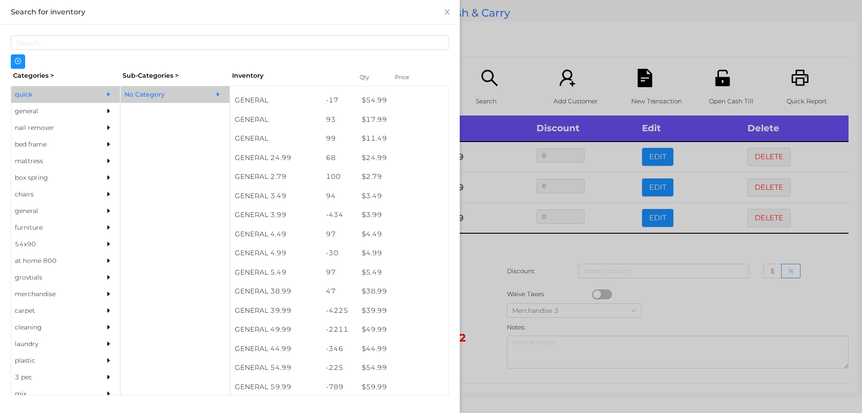
click at [462, 282] on div at bounding box center [431, 206] width 862 height 413
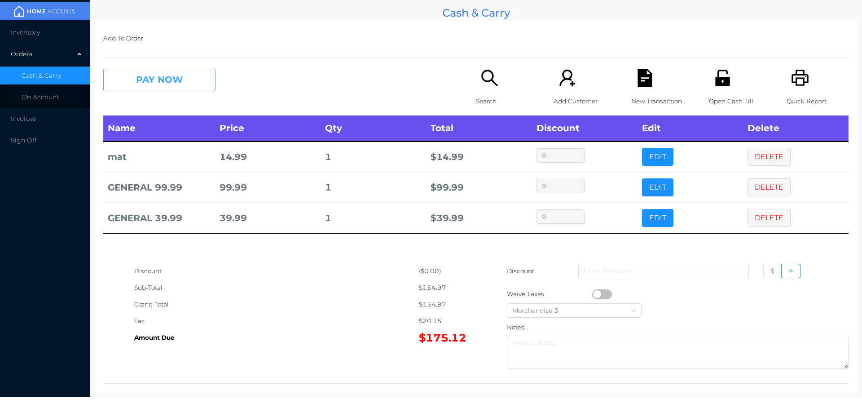
click at [157, 77] on button "PAY NOW" at bounding box center [159, 80] width 112 height 22
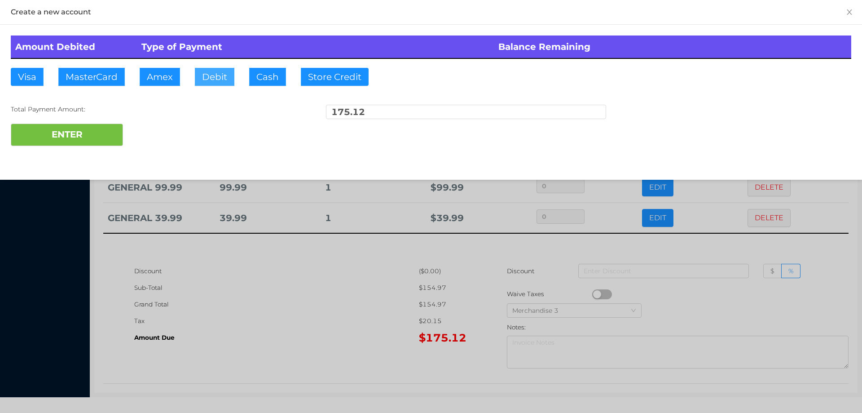
click at [217, 78] on button "Debit" at bounding box center [215, 77] width 40 height 18
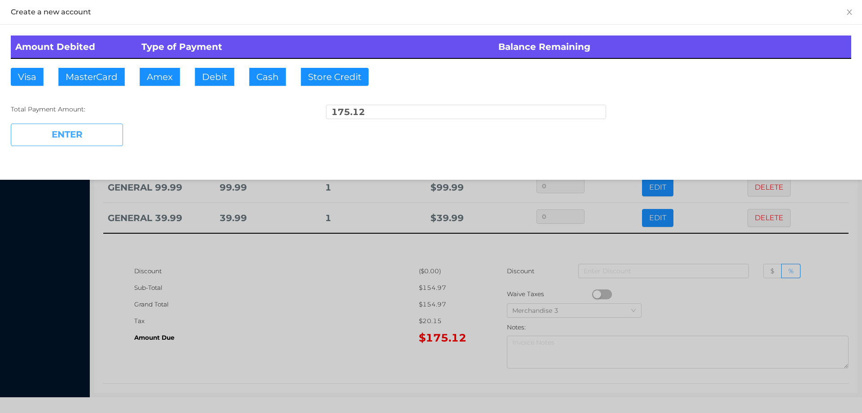
click at [81, 136] on button "ENTER" at bounding box center [67, 135] width 112 height 22
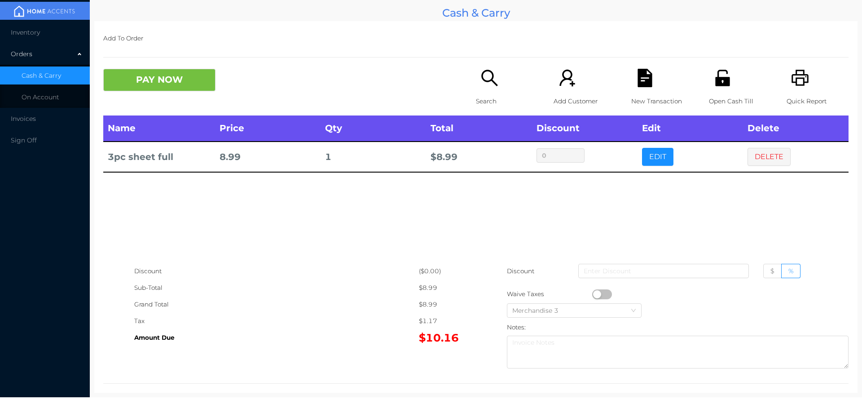
click at [725, 78] on icon "icon: unlock" at bounding box center [723, 78] width 18 height 18
click at [180, 78] on button "PAY NOW" at bounding box center [159, 80] width 112 height 22
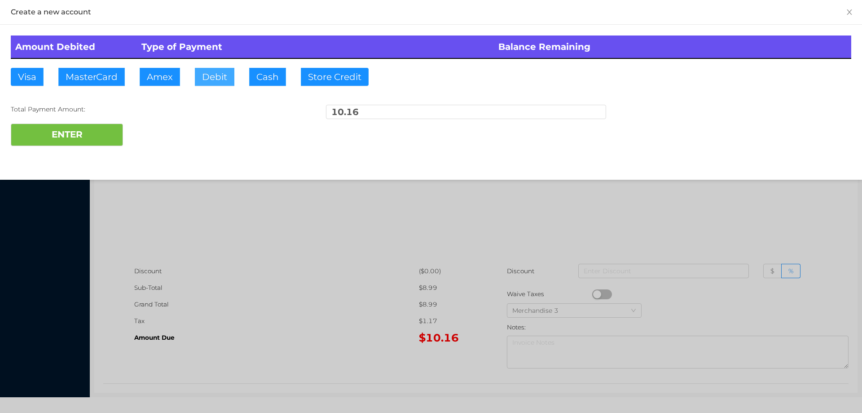
click at [218, 83] on button "Debit" at bounding box center [215, 77] width 40 height 18
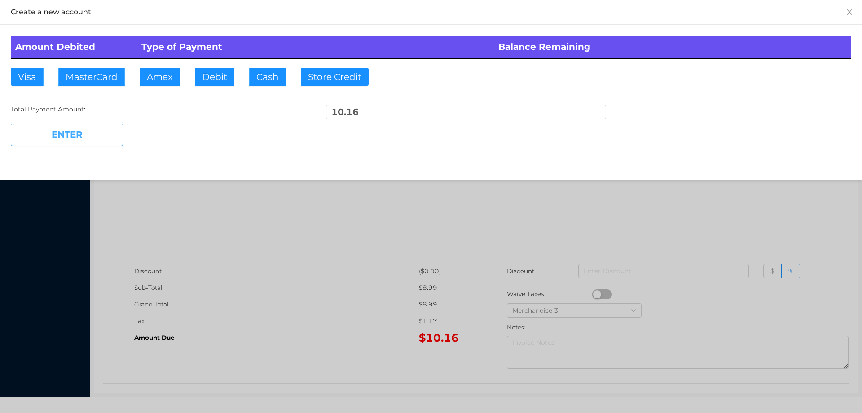
click at [95, 125] on button "ENTER" at bounding box center [67, 135] width 112 height 22
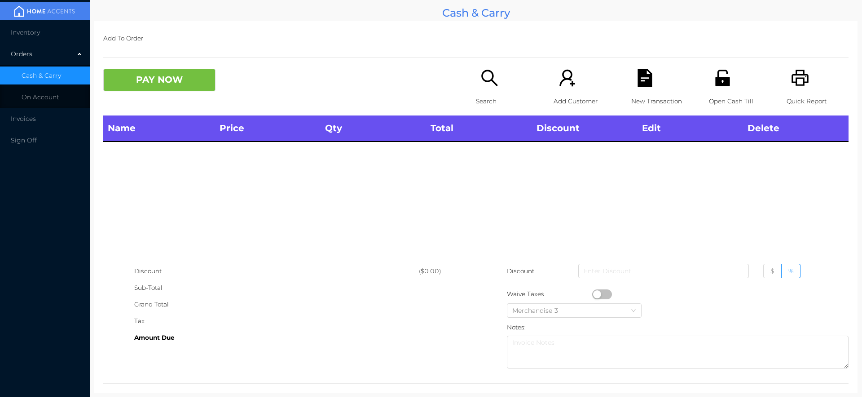
click at [484, 99] on p "Search" at bounding box center [507, 101] width 62 height 17
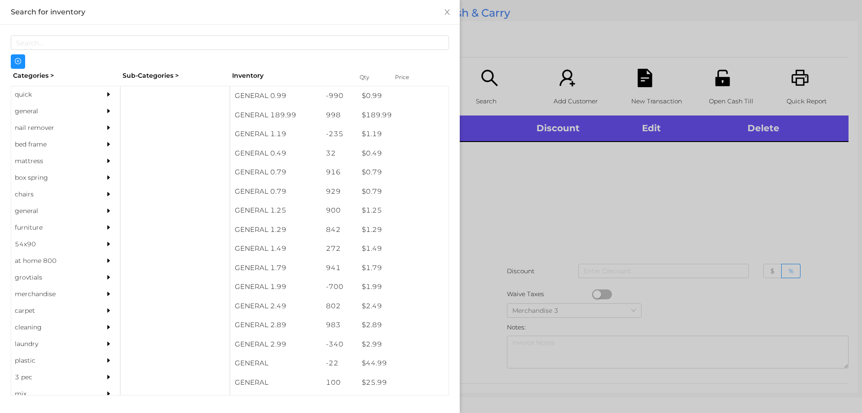
click at [24, 112] on div "general" at bounding box center [52, 111] width 82 height 17
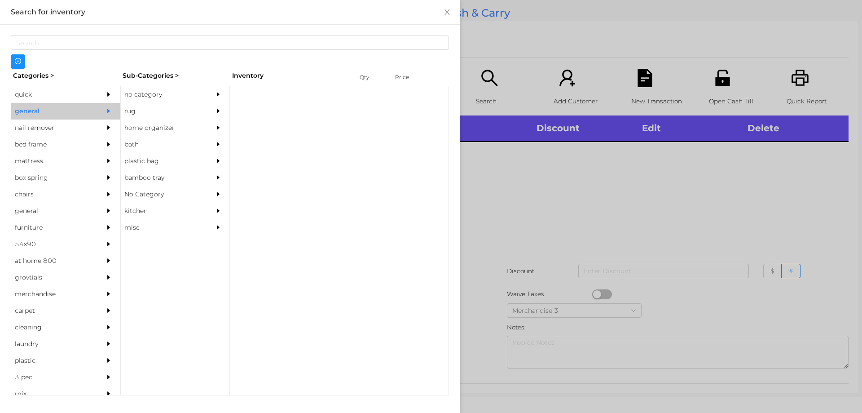
click at [151, 101] on div "no category" at bounding box center [162, 94] width 82 height 17
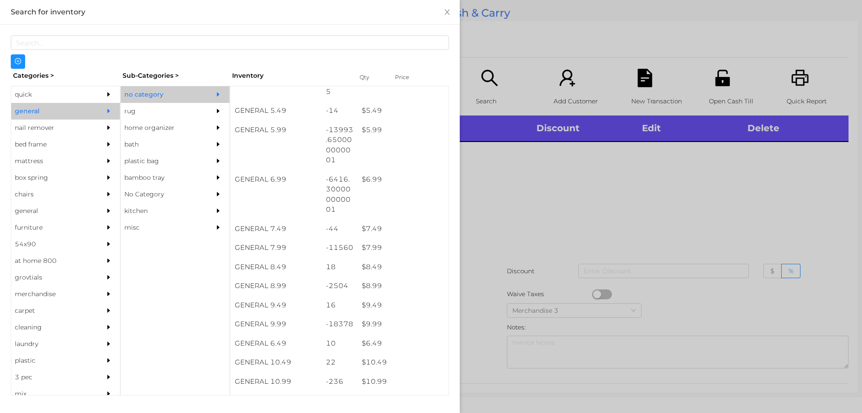
scroll to position [308, 0]
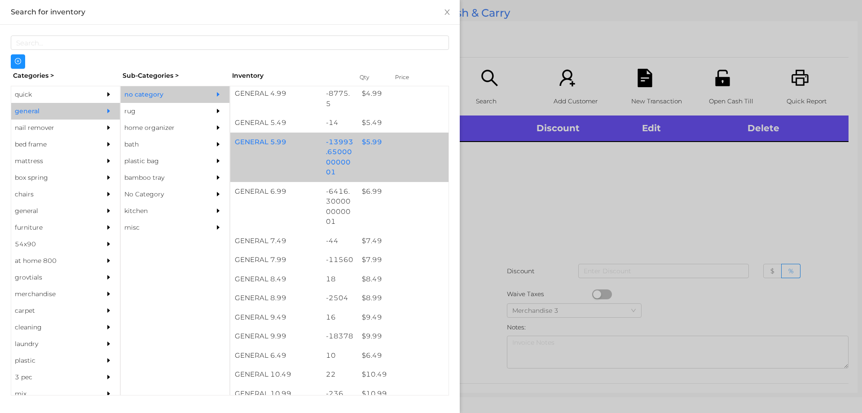
click at [357, 146] on div "$ 5.99" at bounding box center [402, 141] width 91 height 19
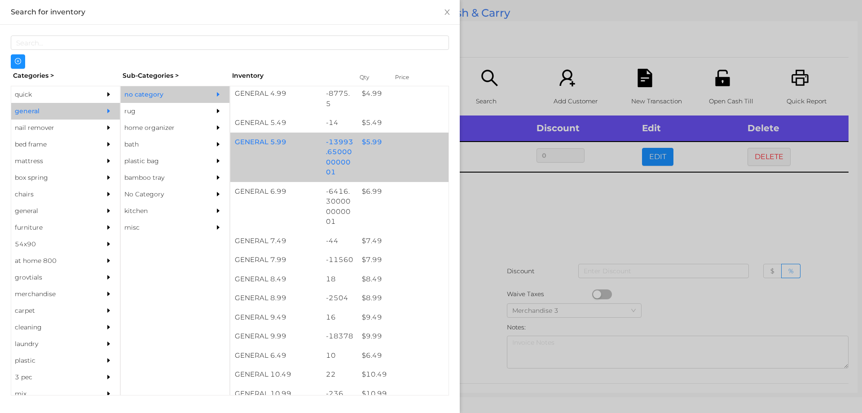
click at [366, 143] on div "$ 5.99" at bounding box center [402, 141] width 91 height 19
click at [364, 137] on div "$ 5.99" at bounding box center [402, 141] width 91 height 19
click at [362, 137] on div "$ 5.99" at bounding box center [402, 141] width 91 height 19
click at [360, 141] on div "$ 5.99" at bounding box center [402, 141] width 91 height 19
click at [364, 141] on div "$ 5.99" at bounding box center [402, 141] width 91 height 19
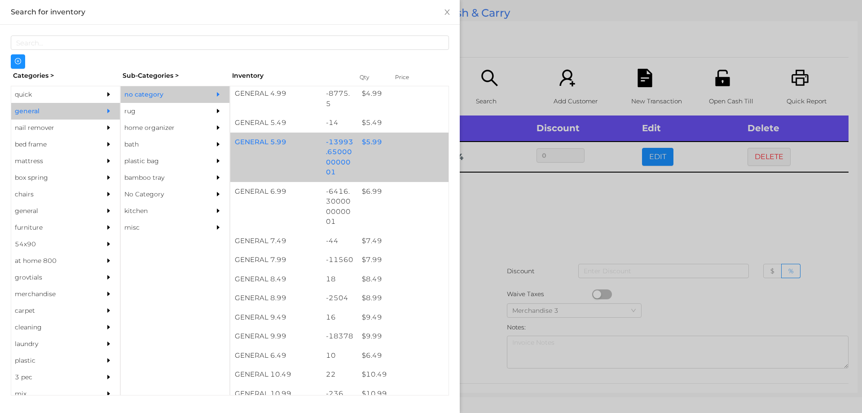
click at [358, 142] on div "$ 5.99" at bounding box center [402, 141] width 91 height 19
click at [358, 141] on div "$ 5.99" at bounding box center [402, 141] width 91 height 19
click at [361, 142] on div "$ 5.99" at bounding box center [402, 141] width 91 height 19
click at [364, 141] on div "$ 5.99" at bounding box center [402, 141] width 91 height 19
click at [363, 141] on div "$ 5.99" at bounding box center [402, 141] width 91 height 19
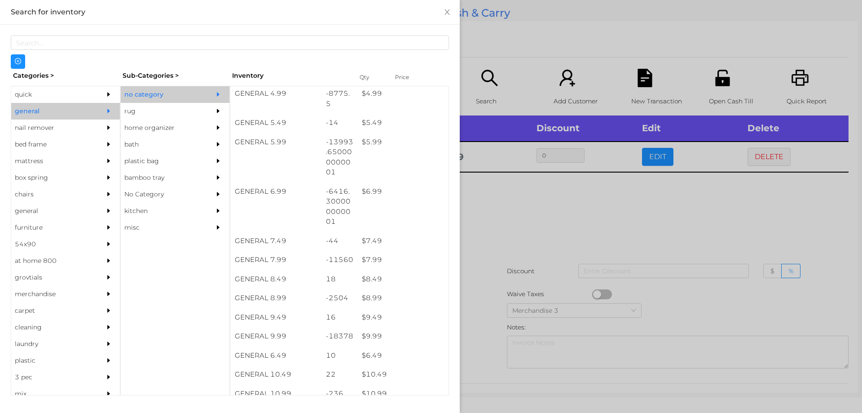
click at [507, 220] on div at bounding box center [431, 206] width 862 height 413
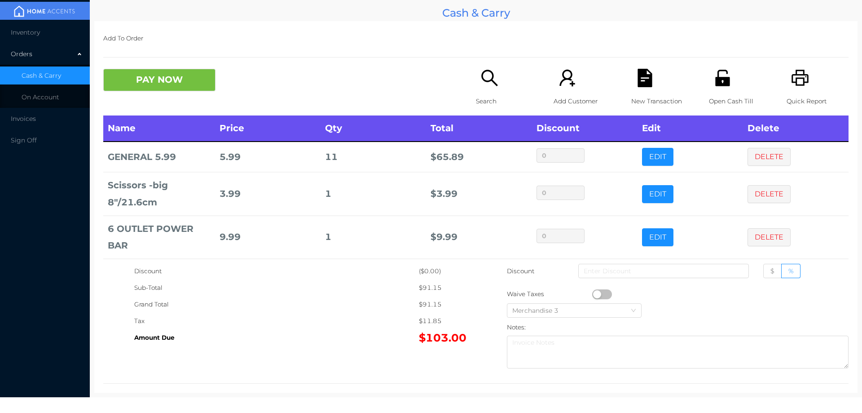
click at [490, 90] on div "Search" at bounding box center [507, 92] width 62 height 47
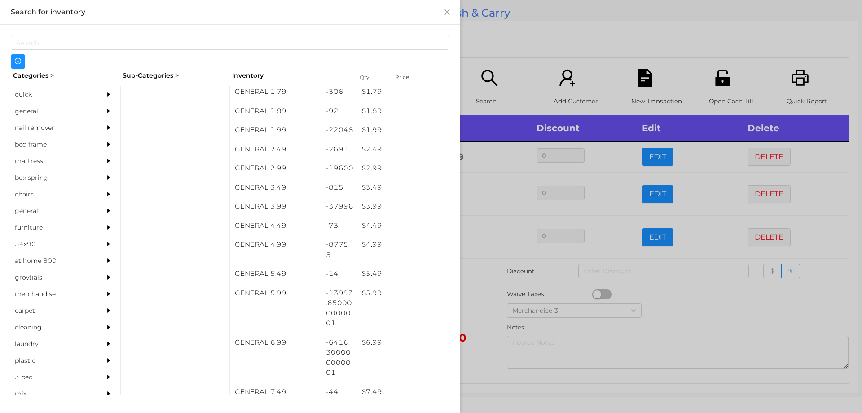
scroll to position [157, 0]
click at [373, 243] on div "$ 4.99" at bounding box center [402, 244] width 91 height 19
click at [475, 290] on div at bounding box center [431, 206] width 862 height 413
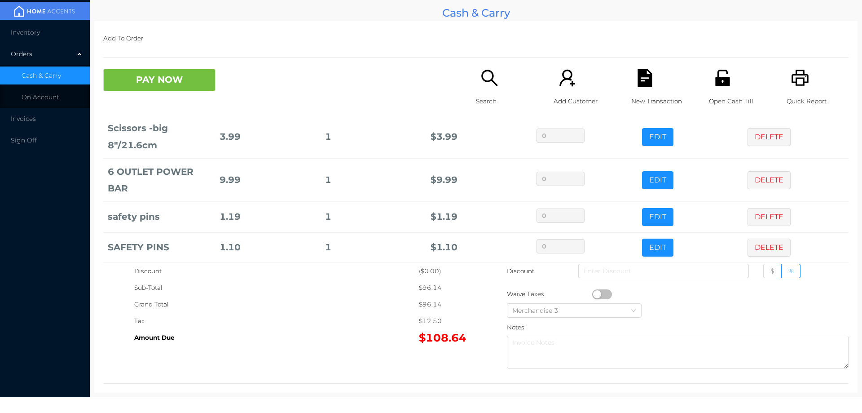
scroll to position [128, 0]
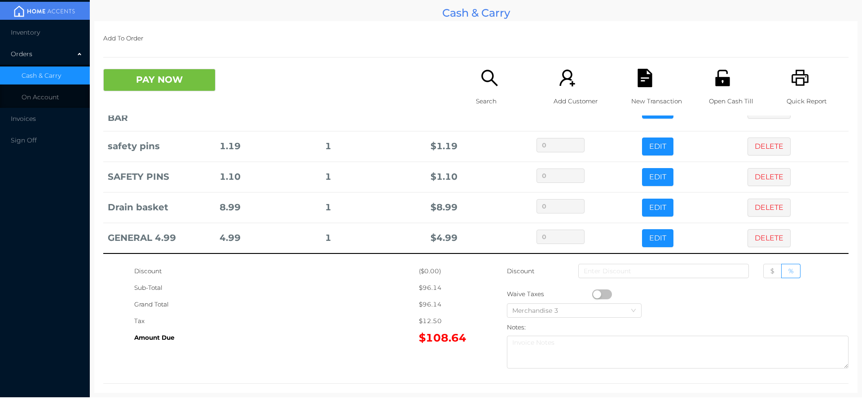
click at [481, 86] on icon "icon: search" at bounding box center [490, 78] width 18 height 18
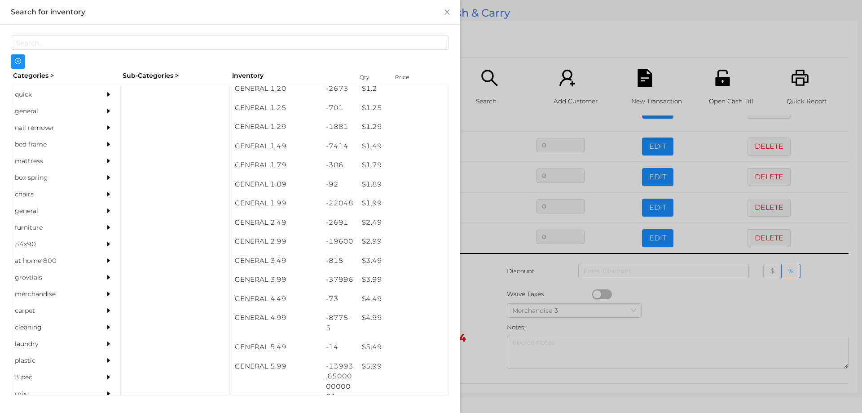
scroll to position [86, 0]
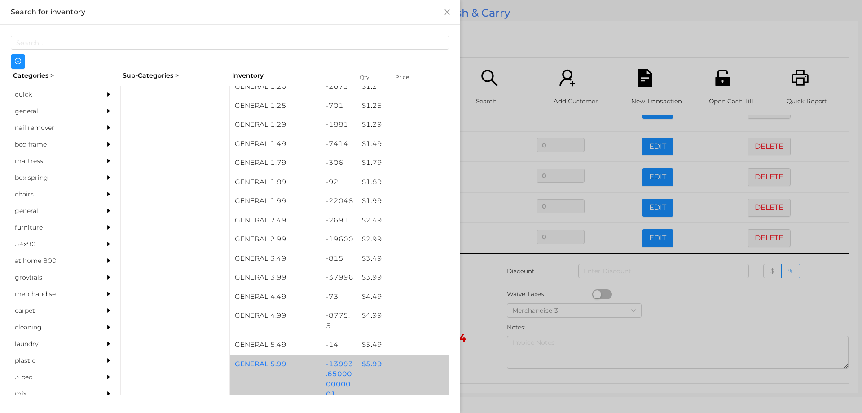
click at [369, 363] on div "$ 5.99" at bounding box center [402, 363] width 91 height 19
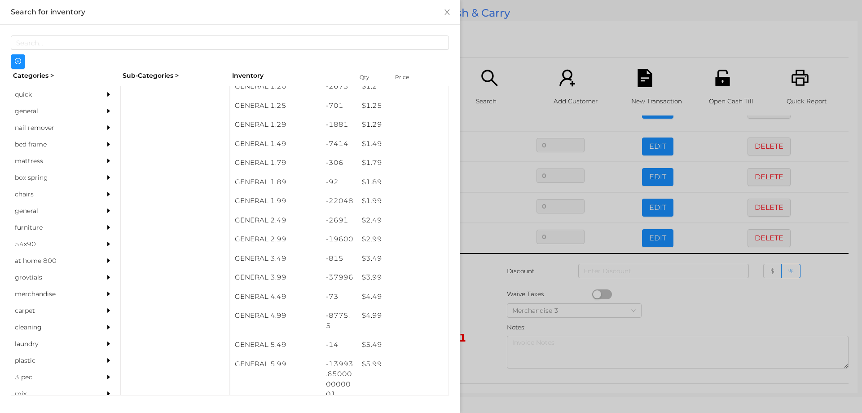
click at [484, 335] on div at bounding box center [431, 206] width 862 height 413
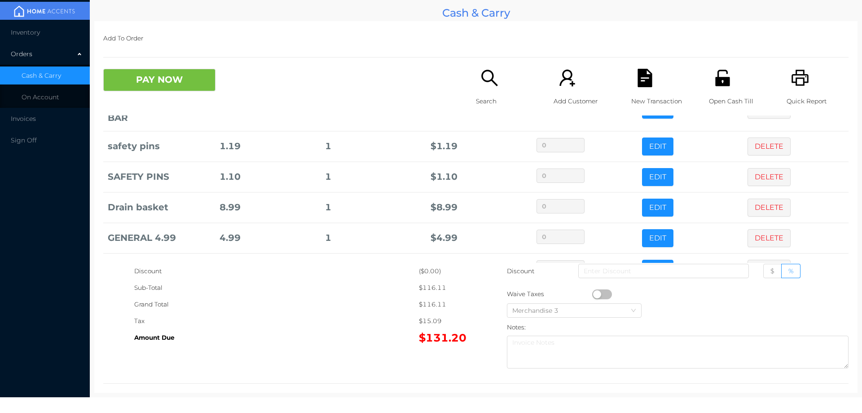
click at [491, 91] on div "Search" at bounding box center [507, 92] width 62 height 47
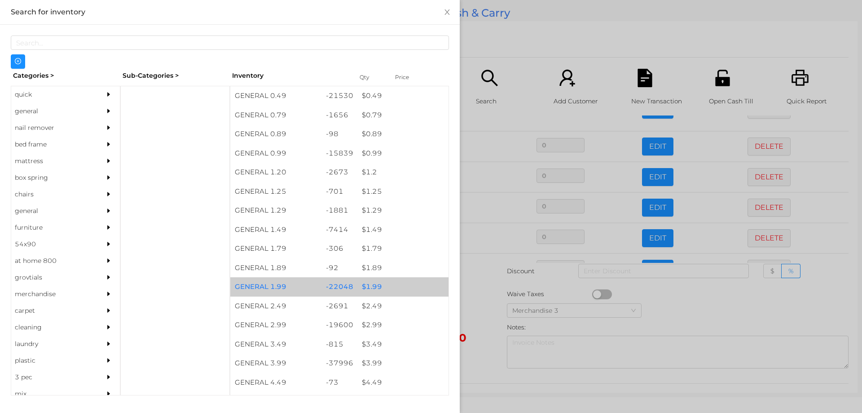
click at [368, 285] on div "$ 1.99" at bounding box center [402, 286] width 91 height 19
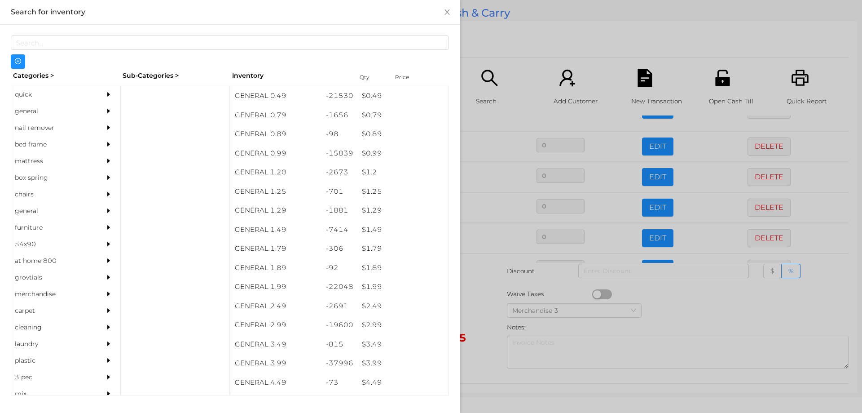
click at [487, 297] on div at bounding box center [431, 206] width 862 height 413
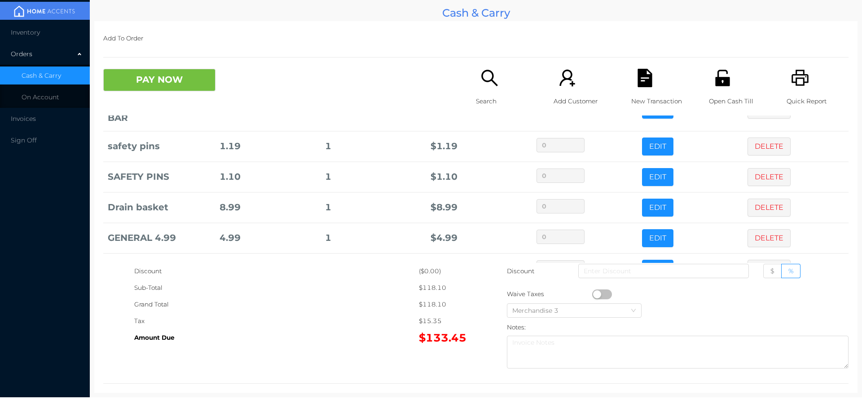
click at [684, 313] on div "Merchandise 3" at bounding box center [649, 310] width 285 height 17
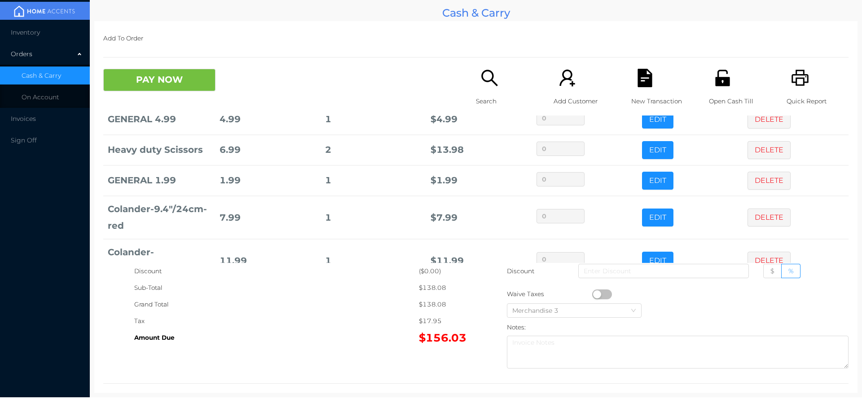
scroll to position [275, 0]
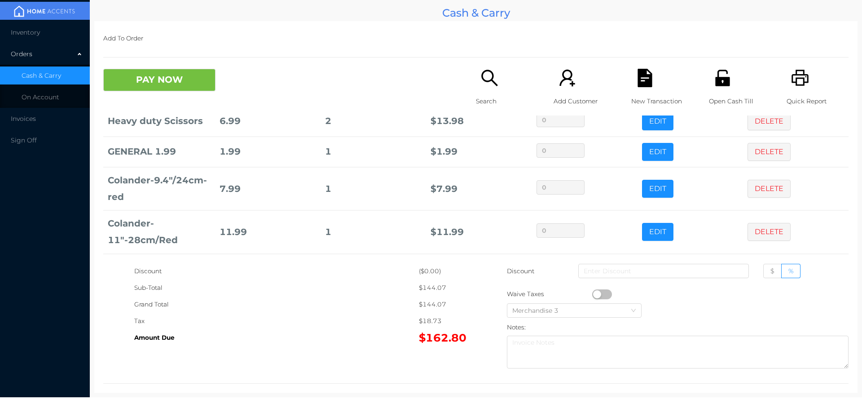
click at [482, 89] on div "Search" at bounding box center [507, 92] width 62 height 47
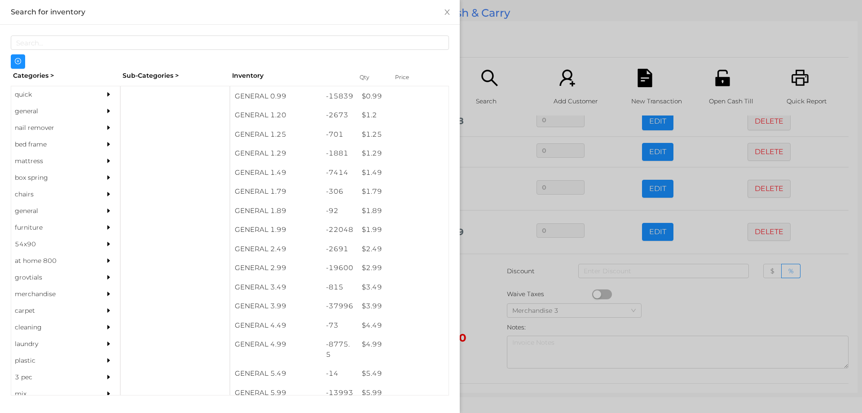
scroll to position [59, 0]
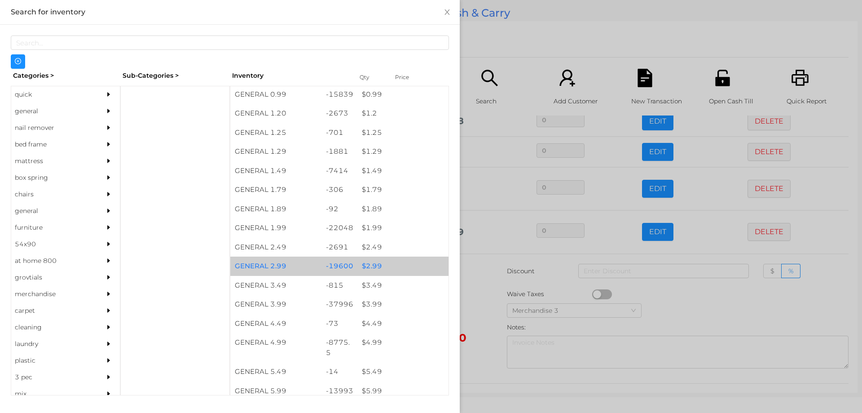
click at [368, 269] on div "$ 2.99" at bounding box center [402, 265] width 91 height 19
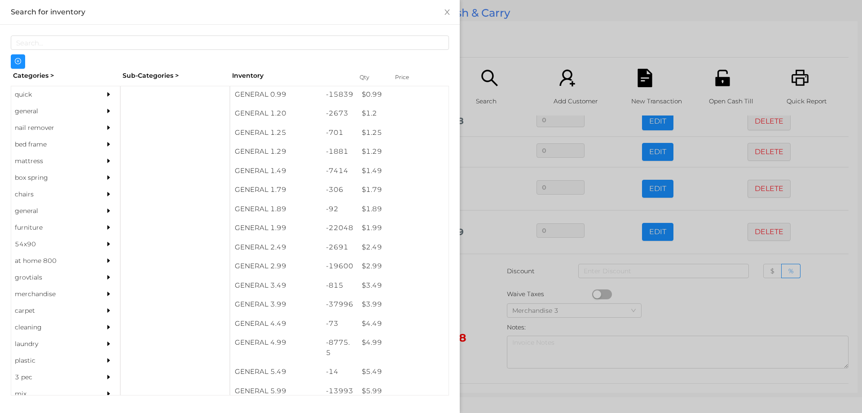
click at [478, 323] on div at bounding box center [431, 206] width 862 height 413
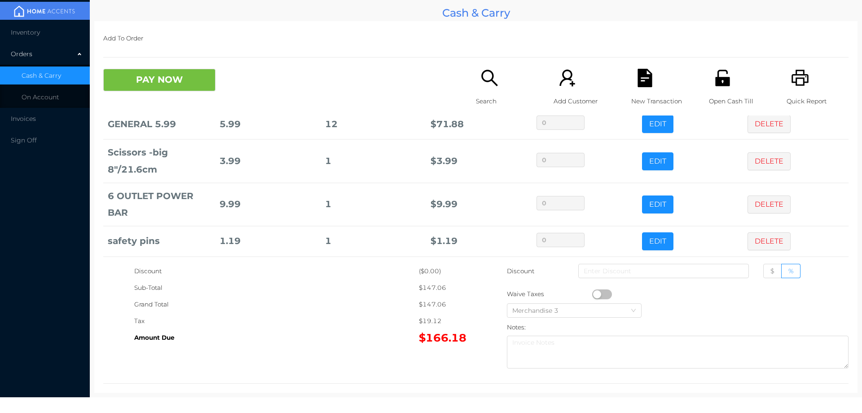
scroll to position [0, 0]
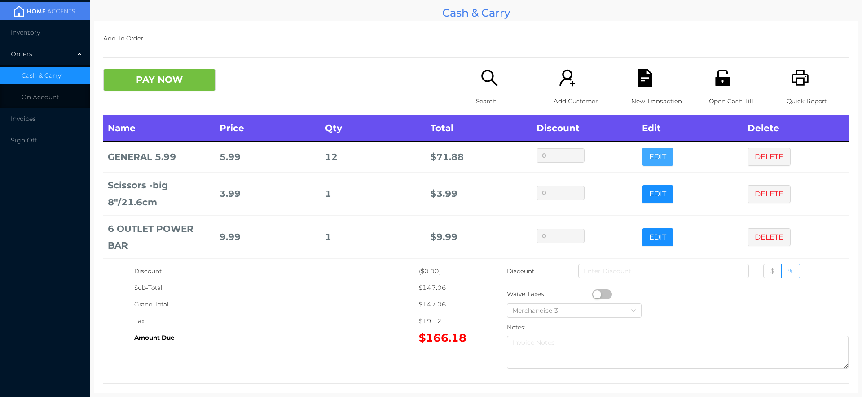
click at [642, 160] on button "EDIT" at bounding box center [657, 157] width 31 height 18
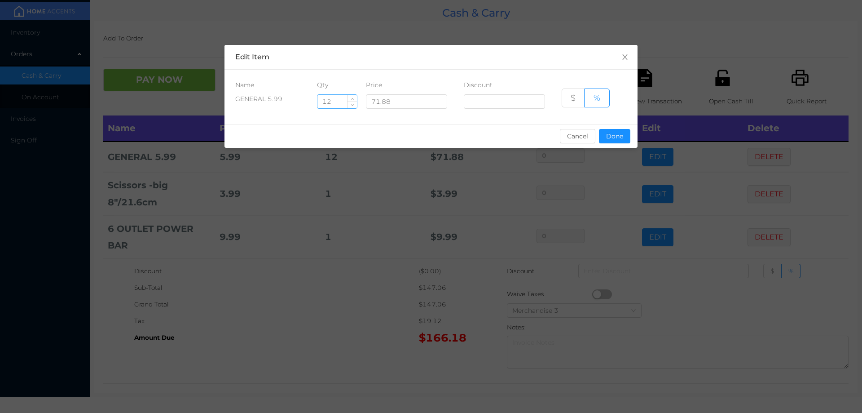
click at [343, 105] on input "12" at bounding box center [338, 101] width 40 height 13
click at [267, 325] on div "sentinelStart Edit Item Name Qty Price Discount GENERAL 5.99 12 71.88 $ % Cance…" at bounding box center [431, 206] width 862 height 413
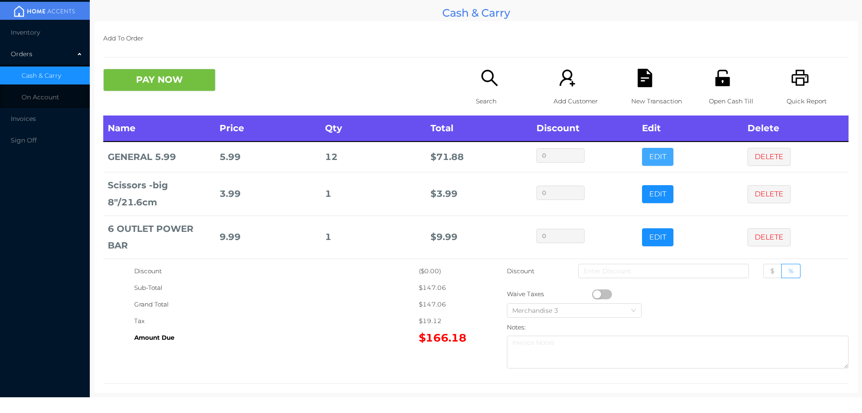
click at [642, 148] on button "EDIT" at bounding box center [657, 157] width 31 height 18
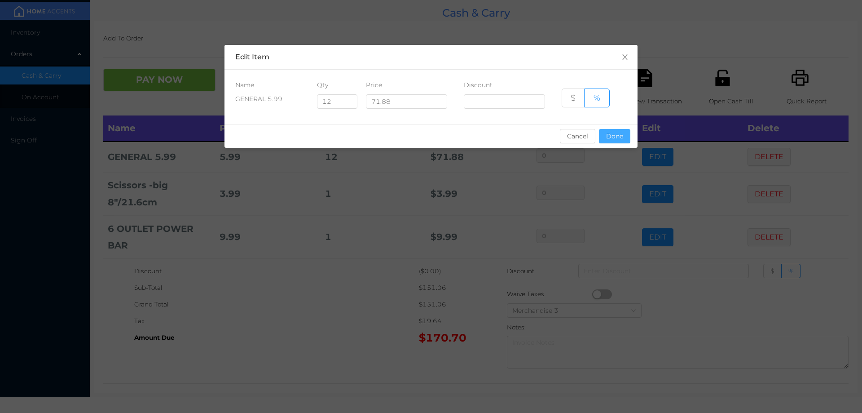
click at [620, 137] on button "Done" at bounding box center [614, 136] width 31 height 14
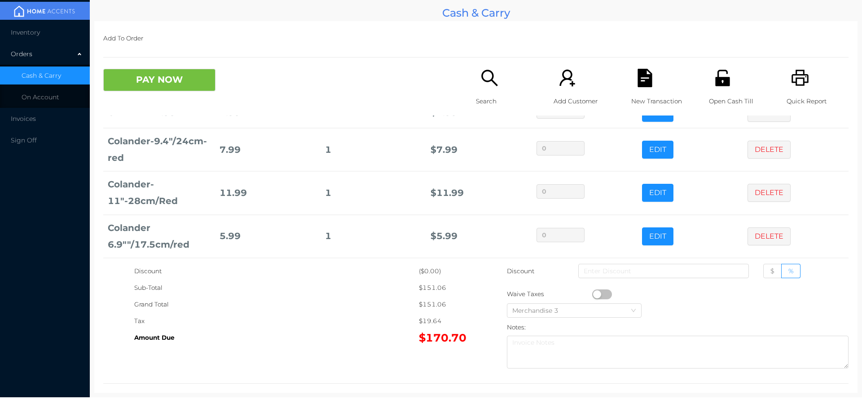
scroll to position [379, 0]
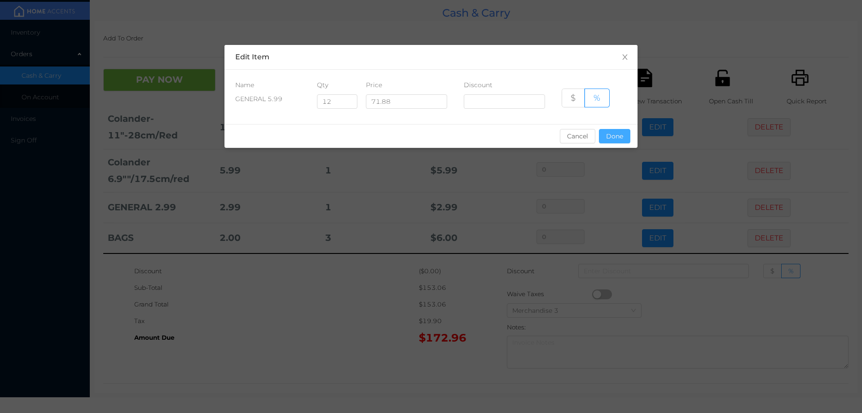
click at [617, 140] on button "Done" at bounding box center [614, 136] width 31 height 14
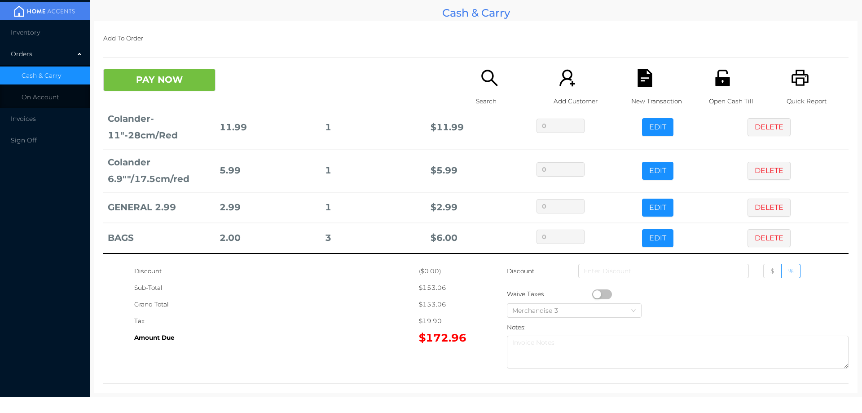
scroll to position [0, 0]
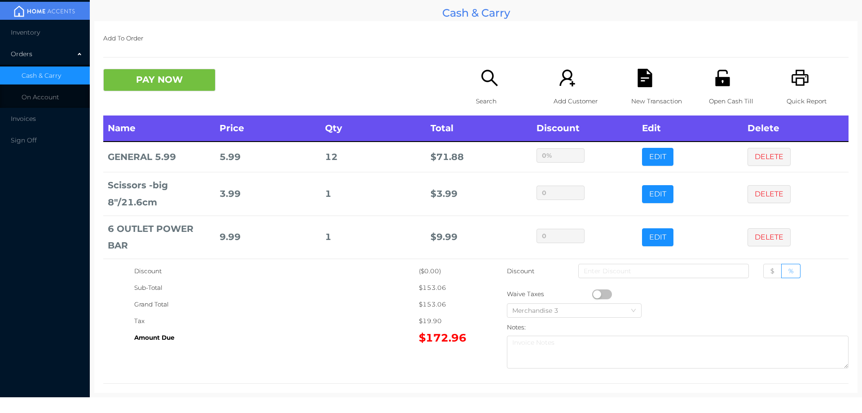
click at [352, 306] on div "Grand Total" at bounding box center [276, 304] width 285 height 17
click at [163, 79] on button "PAY NOW" at bounding box center [159, 80] width 112 height 22
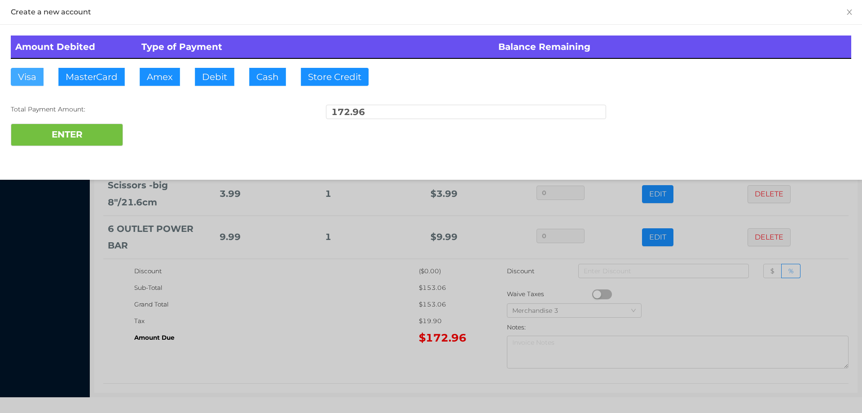
click at [30, 79] on button "Visa" at bounding box center [27, 77] width 33 height 18
click at [66, 134] on button "ENTER" at bounding box center [67, 135] width 112 height 22
type input "0"
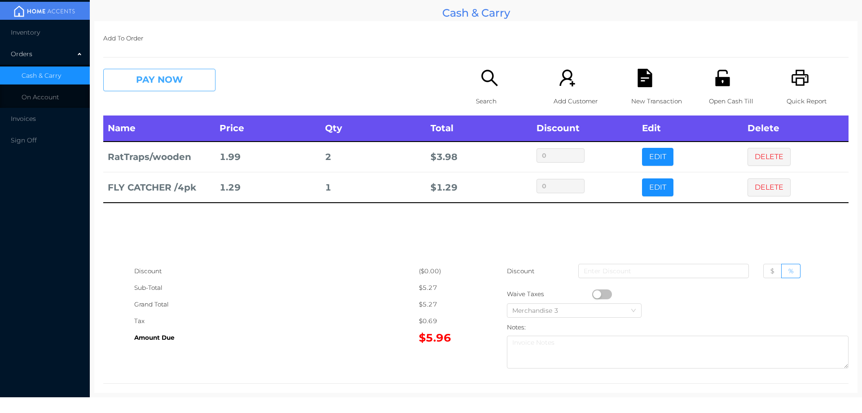
click at [185, 83] on button "PAY NOW" at bounding box center [159, 80] width 112 height 22
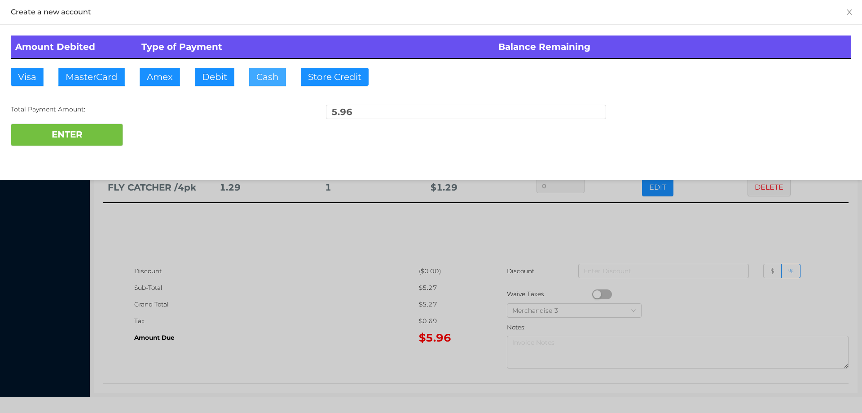
click at [272, 80] on button "Cash" at bounding box center [267, 77] width 37 height 18
type input "20."
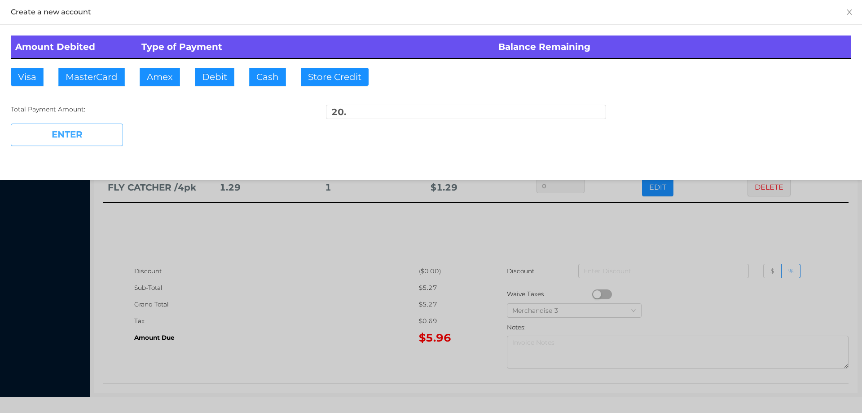
click at [92, 135] on button "ENTER" at bounding box center [67, 135] width 112 height 22
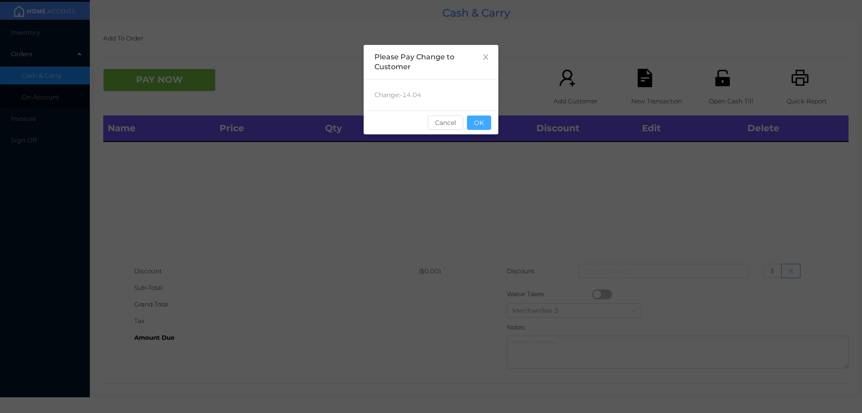
click at [483, 116] on button "OK" at bounding box center [479, 122] width 24 height 14
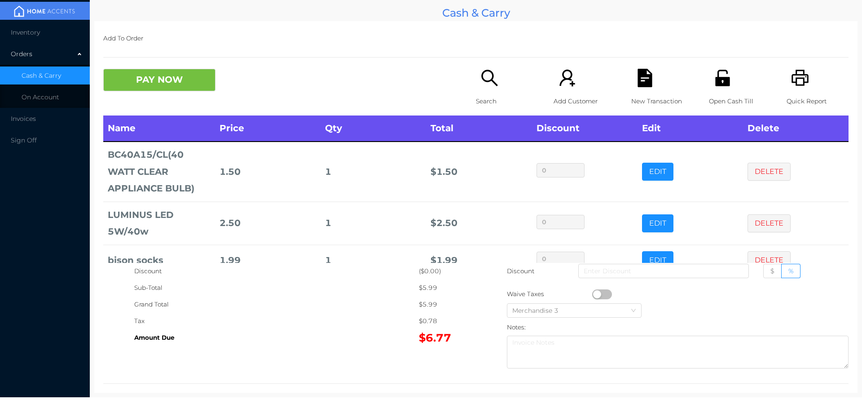
click at [486, 87] on icon "icon: search" at bounding box center [490, 78] width 18 height 18
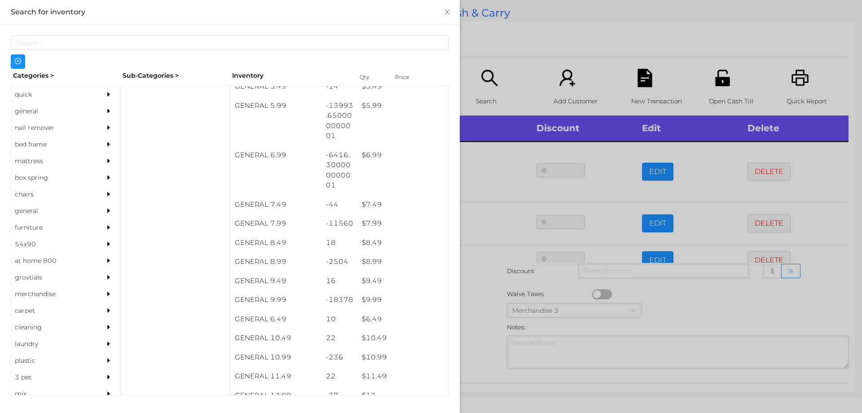
scroll to position [344, 0]
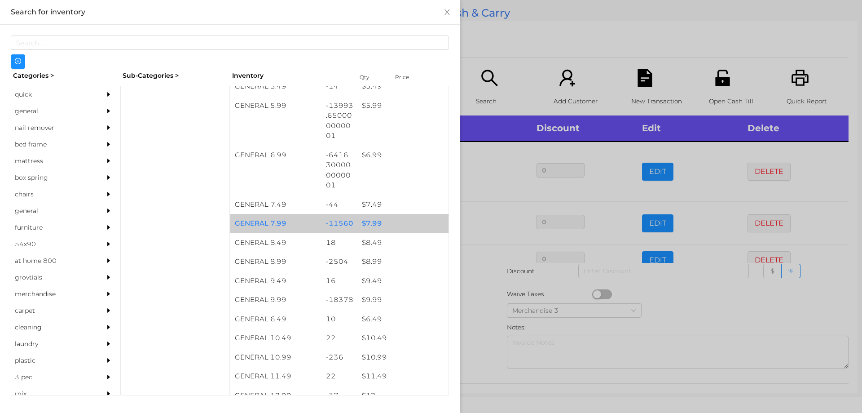
click at [375, 222] on div "$ 7.99" at bounding box center [402, 223] width 91 height 19
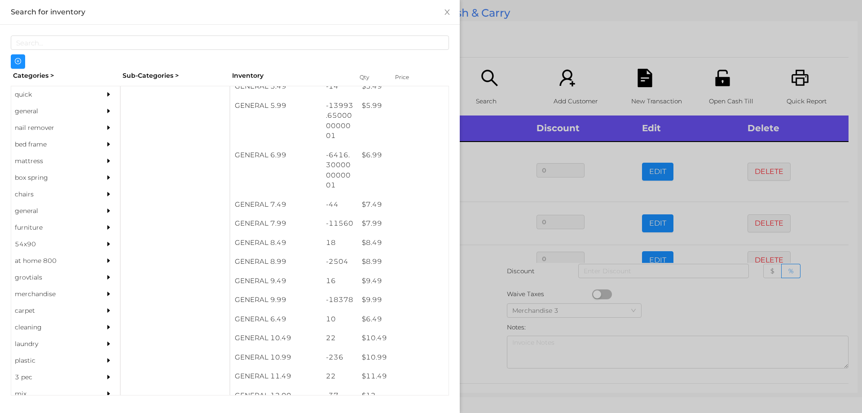
click at [474, 303] on div at bounding box center [431, 206] width 862 height 413
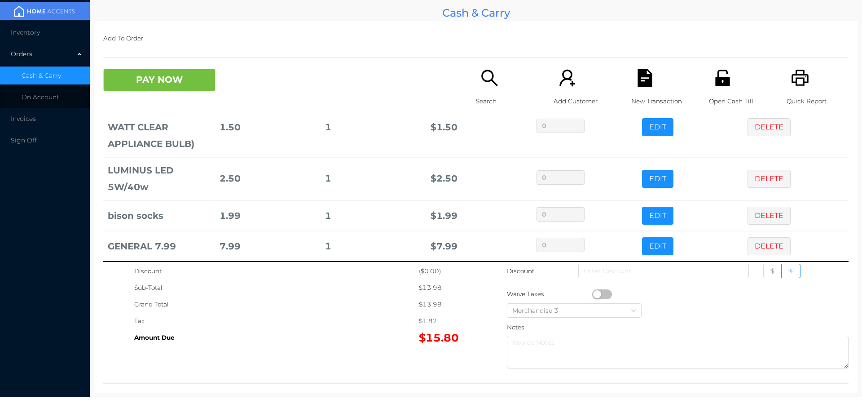
scroll to position [53, 0]
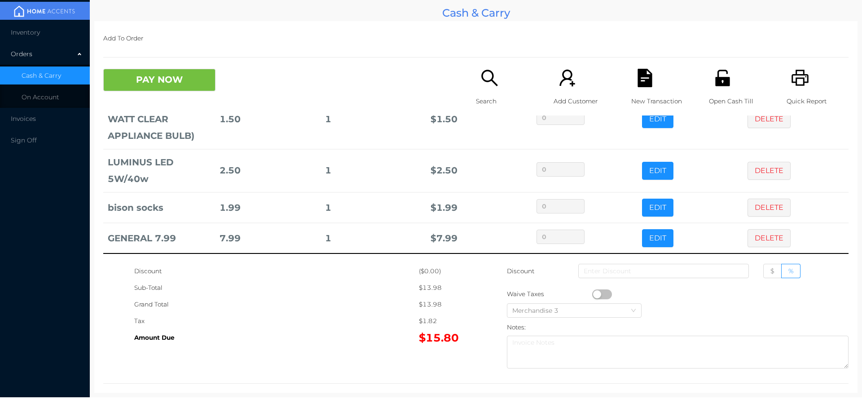
click at [487, 82] on icon "icon: search" at bounding box center [490, 78] width 18 height 18
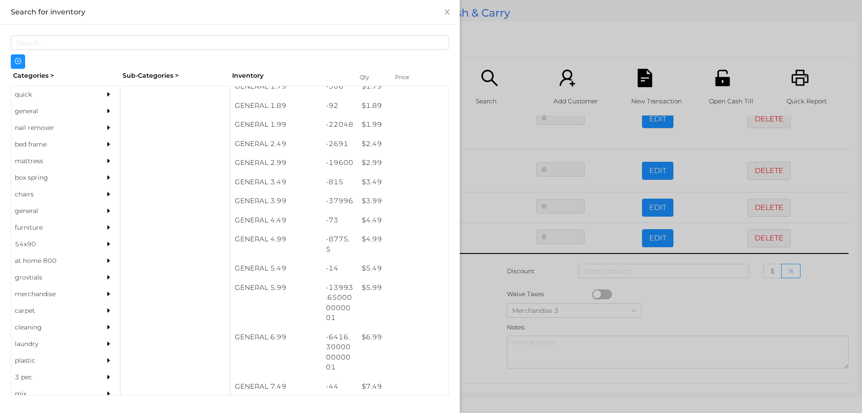
scroll to position [162, 0]
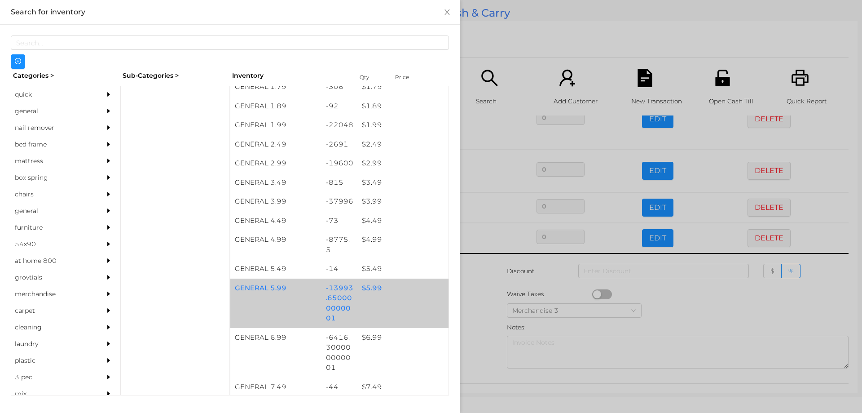
click at [371, 293] on div "$ 5.99" at bounding box center [402, 287] width 91 height 19
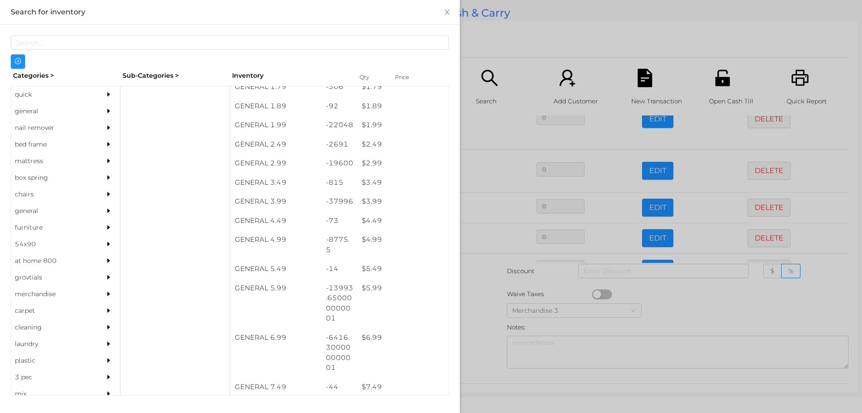
click at [474, 288] on div at bounding box center [431, 206] width 862 height 413
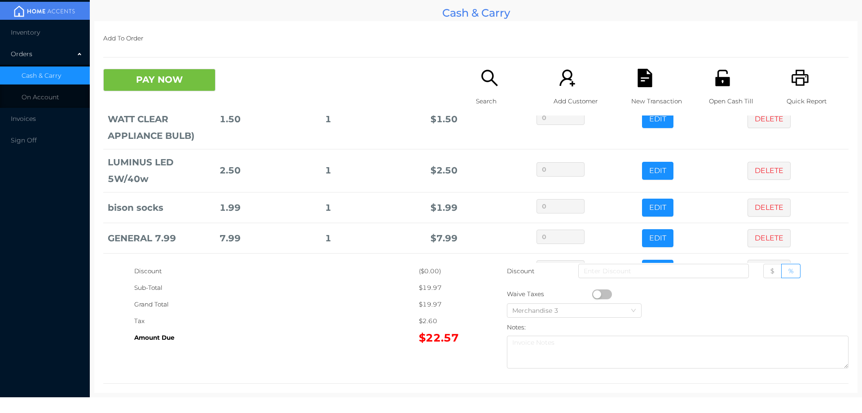
scroll to position [83, 0]
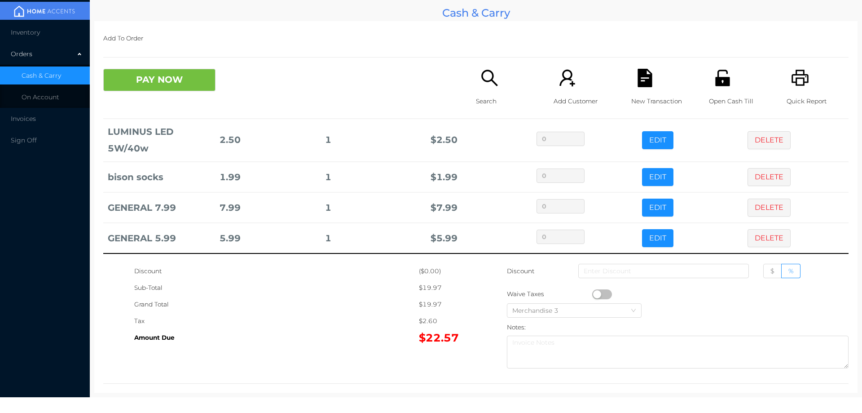
click at [477, 94] on p "Search" at bounding box center [507, 101] width 62 height 17
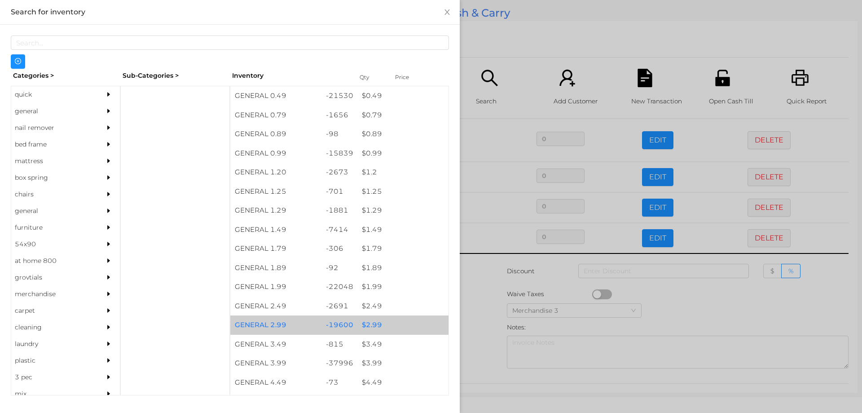
click at [376, 326] on div "$ 2.99" at bounding box center [402, 324] width 91 height 19
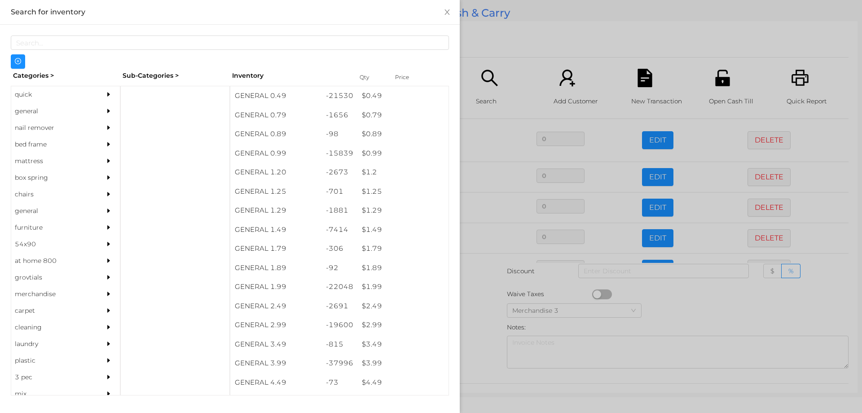
click at [471, 309] on div at bounding box center [431, 206] width 862 height 413
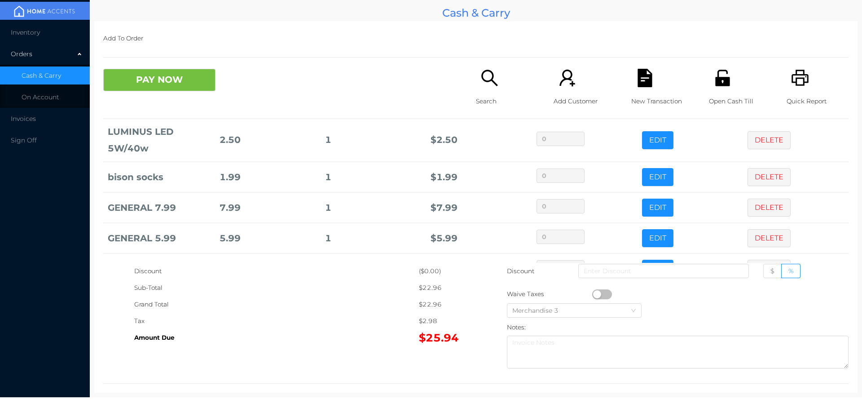
scroll to position [114, 0]
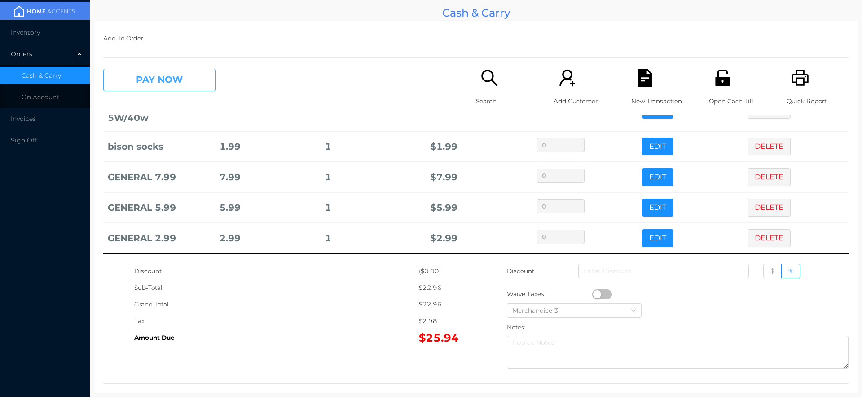
click at [178, 85] on button "PAY NOW" at bounding box center [159, 80] width 112 height 22
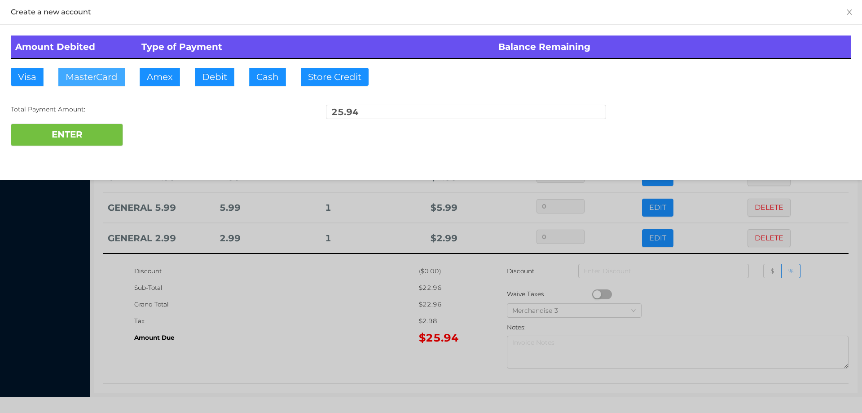
click at [93, 76] on button "MasterCard" at bounding box center [91, 77] width 66 height 18
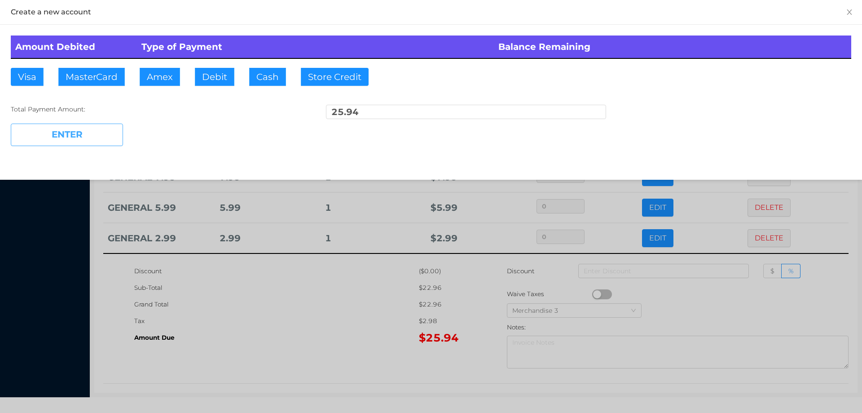
click at [95, 141] on button "ENTER" at bounding box center [67, 135] width 112 height 22
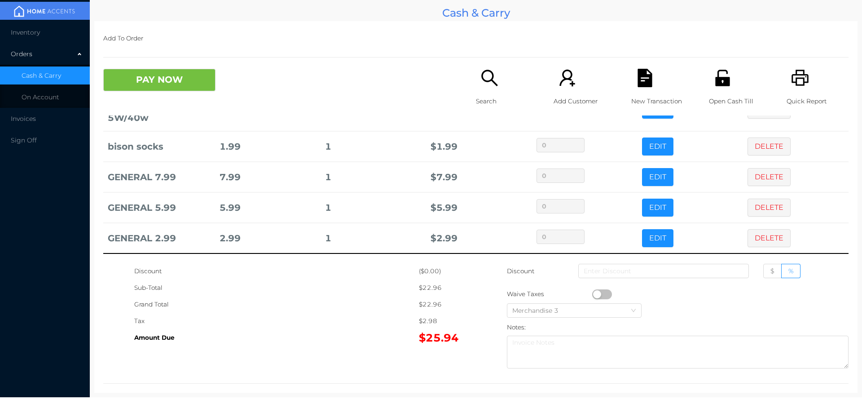
scroll to position [0, 0]
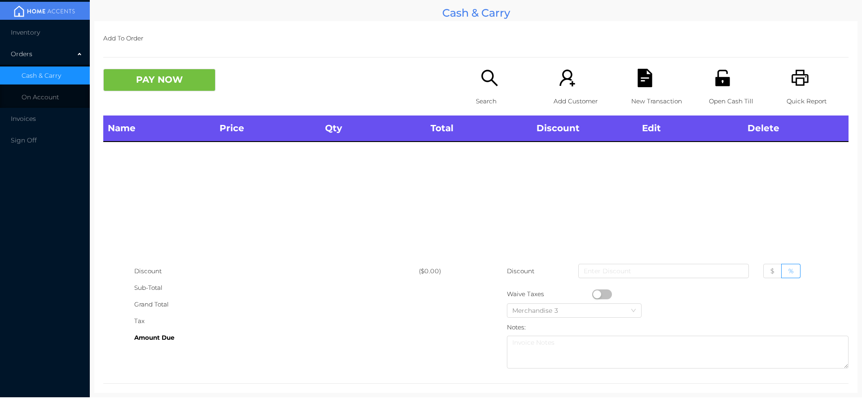
click at [477, 99] on p "Search" at bounding box center [507, 101] width 62 height 17
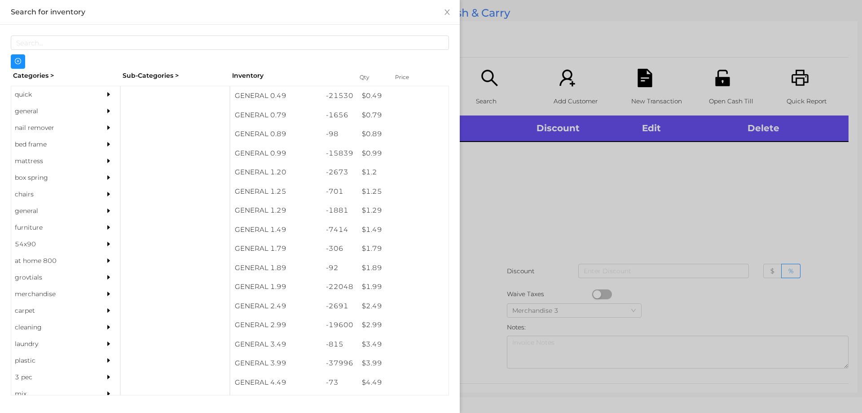
click at [25, 111] on div "general" at bounding box center [52, 111] width 82 height 17
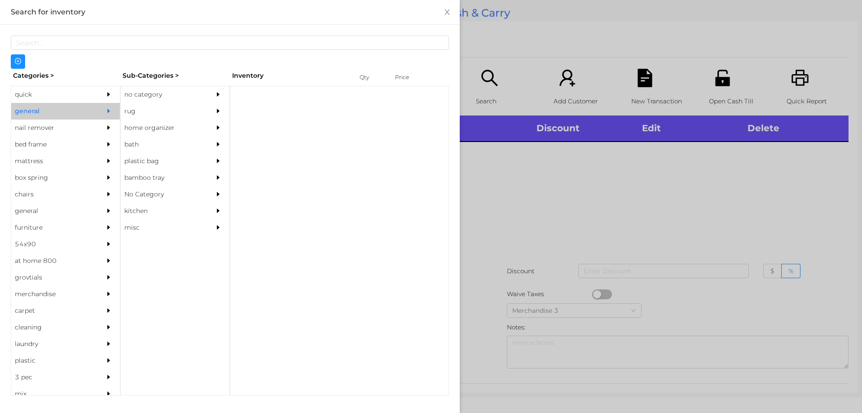
click at [130, 93] on div "no category" at bounding box center [162, 94] width 82 height 17
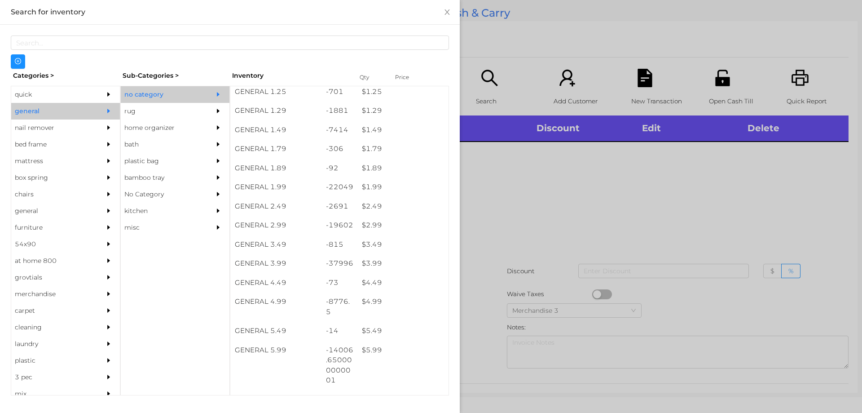
scroll to position [101, 0]
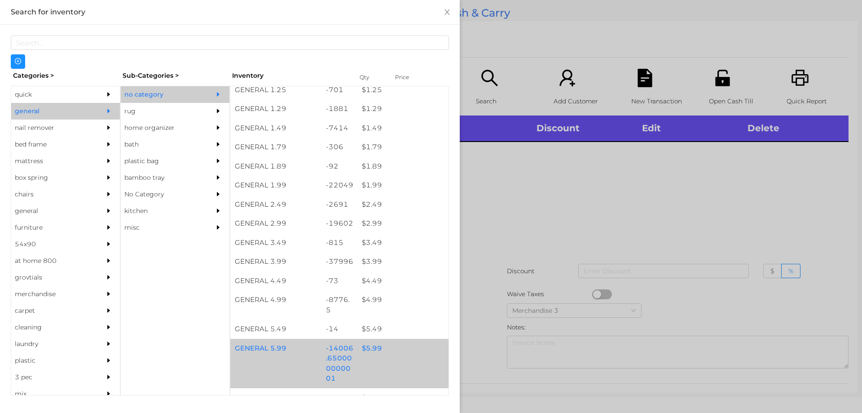
click at [374, 345] on div "$ 5.99" at bounding box center [402, 348] width 91 height 19
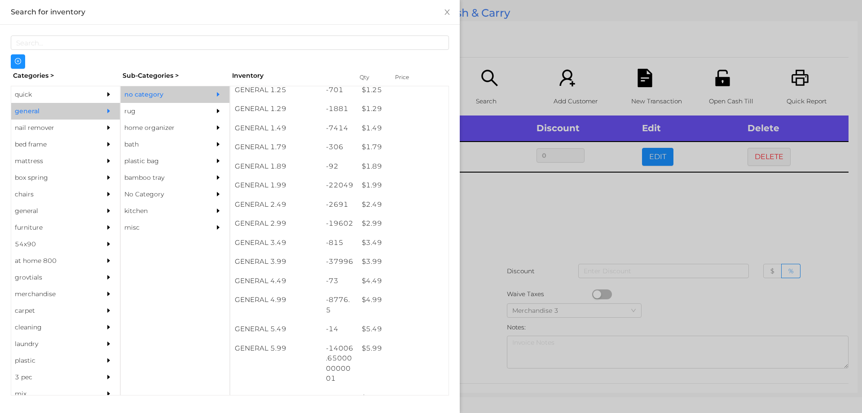
click at [496, 334] on div at bounding box center [431, 206] width 862 height 413
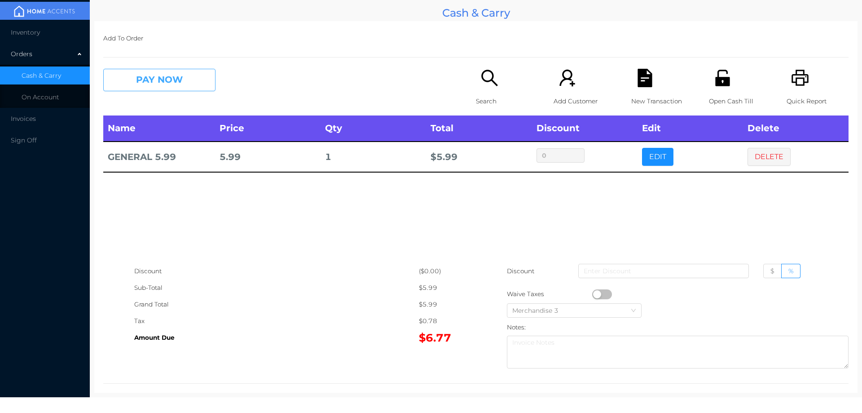
click at [145, 76] on button "PAY NOW" at bounding box center [159, 80] width 112 height 22
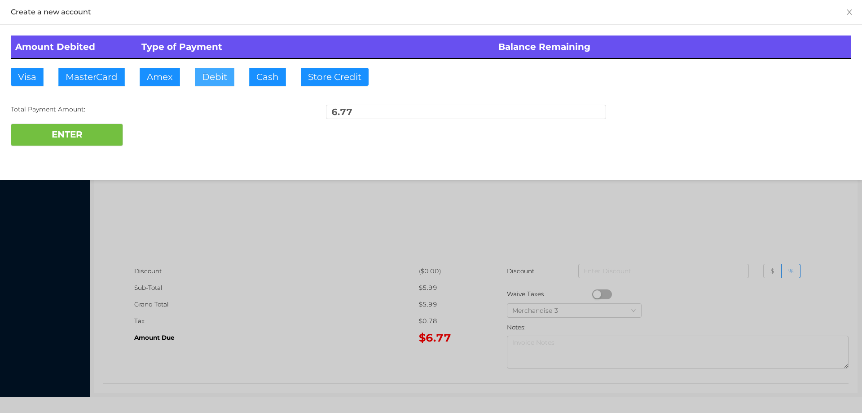
click at [211, 74] on button "Debit" at bounding box center [215, 77] width 40 height 18
click at [269, 249] on div at bounding box center [431, 206] width 862 height 413
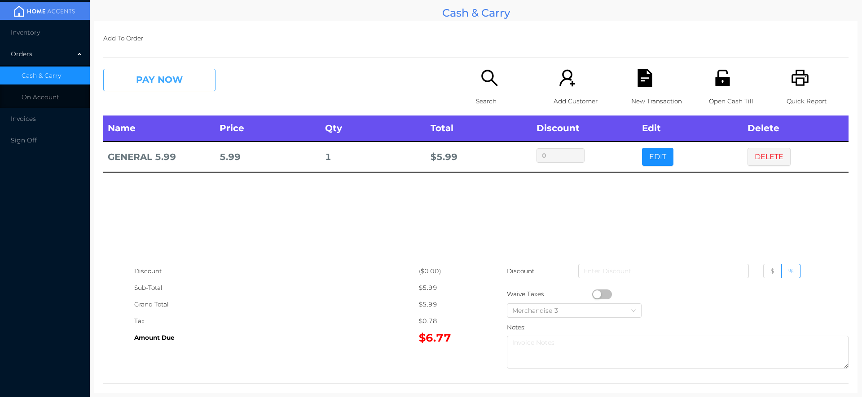
click at [146, 71] on button "PAY NOW" at bounding box center [159, 80] width 112 height 22
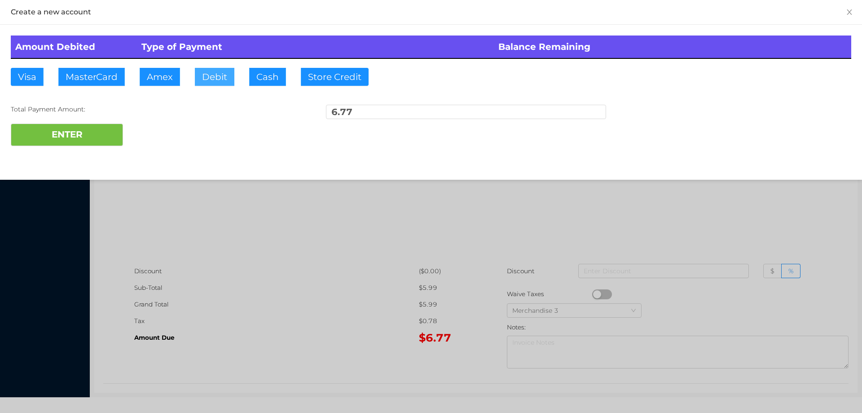
click at [199, 75] on button "Debit" at bounding box center [215, 77] width 40 height 18
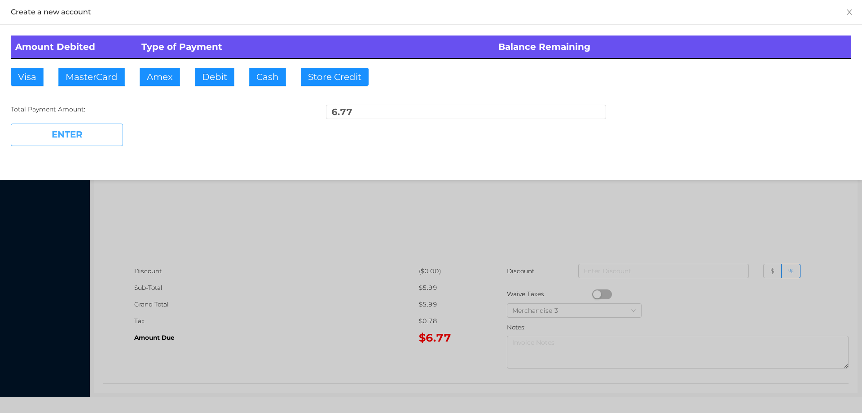
click at [75, 135] on button "ENTER" at bounding box center [67, 135] width 112 height 22
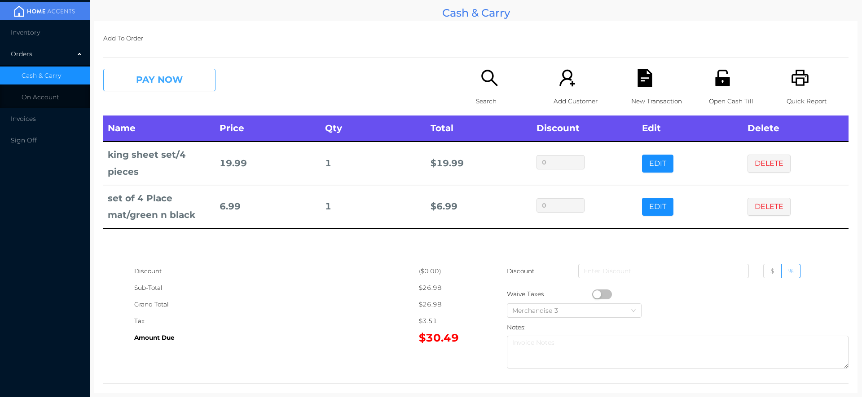
click at [199, 79] on button "PAY NOW" at bounding box center [159, 80] width 112 height 22
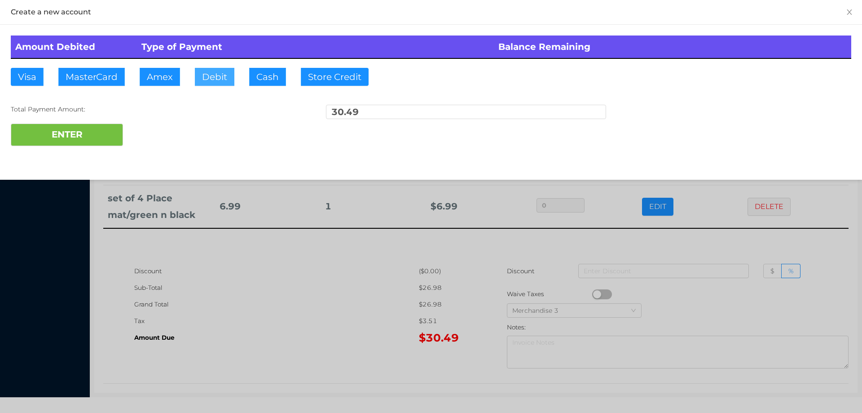
click at [202, 80] on button "Debit" at bounding box center [215, 77] width 40 height 18
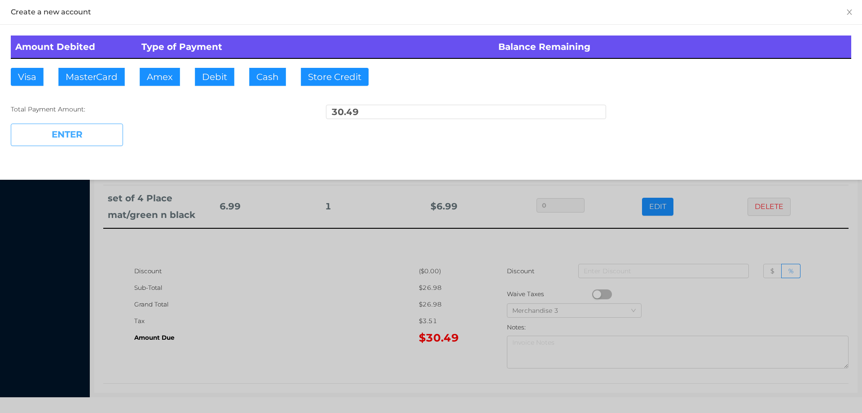
click at [119, 133] on button "ENTER" at bounding box center [67, 135] width 112 height 22
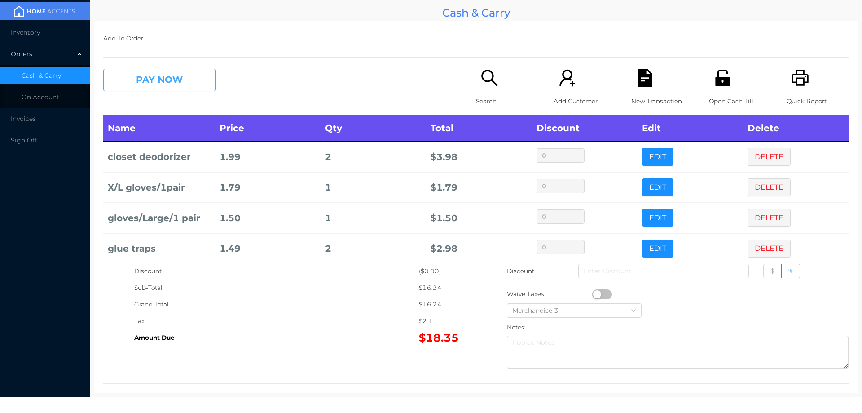
click at [179, 83] on button "PAY NOW" at bounding box center [159, 80] width 112 height 22
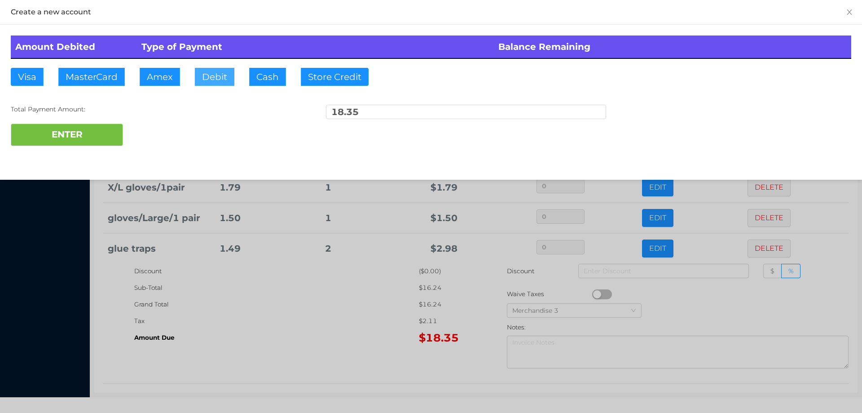
click at [210, 77] on button "Debit" at bounding box center [215, 77] width 40 height 18
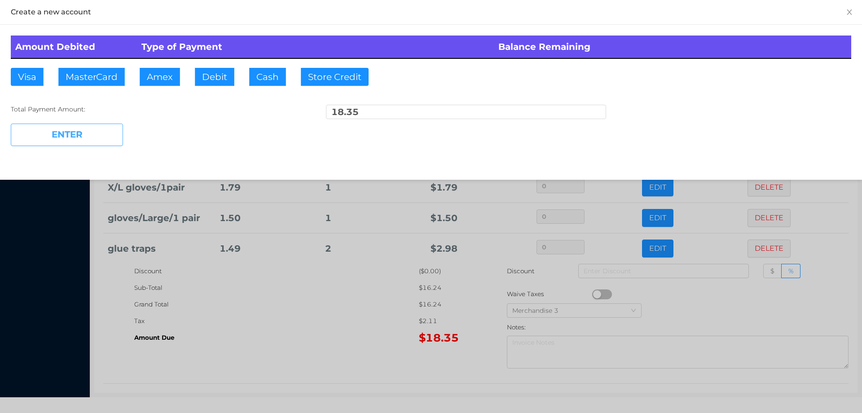
click at [109, 132] on button "ENTER" at bounding box center [67, 135] width 112 height 22
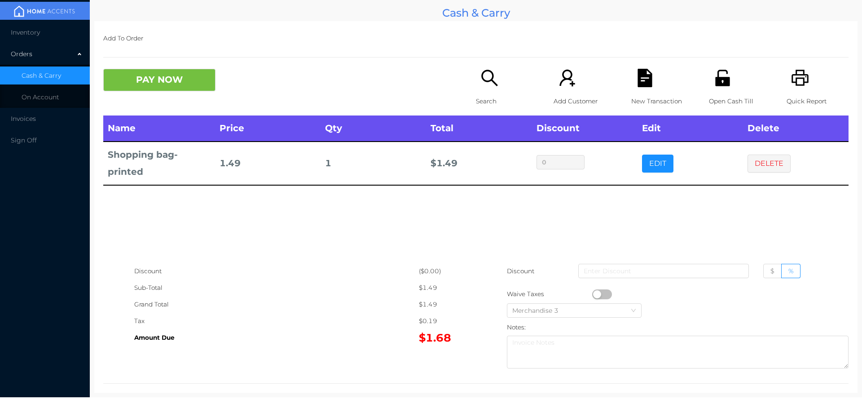
click at [485, 89] on div "Search" at bounding box center [507, 92] width 62 height 47
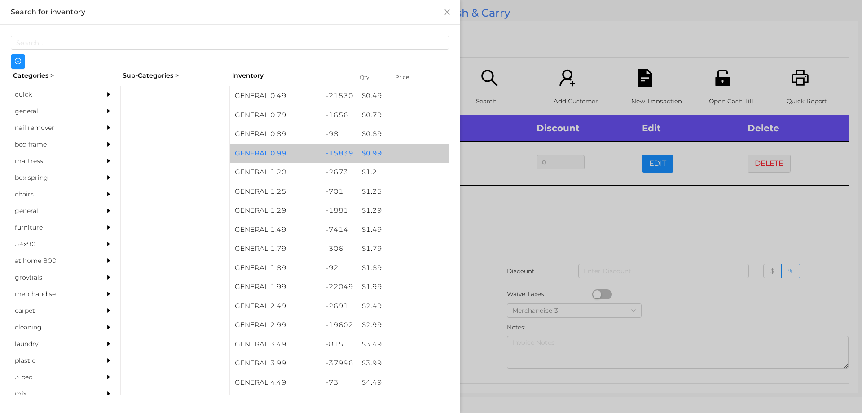
click at [375, 153] on div "$ 0.99" at bounding box center [402, 153] width 91 height 19
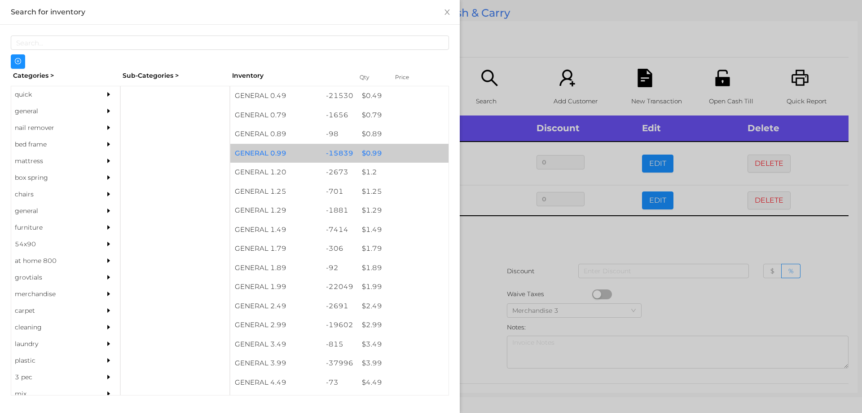
click at [368, 150] on div "$ 0.99" at bounding box center [402, 153] width 91 height 19
click at [365, 148] on div "$ 0.99" at bounding box center [402, 153] width 91 height 19
click at [365, 149] on div "$ 0.99" at bounding box center [402, 153] width 91 height 19
click at [369, 148] on div "$ 0.99" at bounding box center [402, 153] width 91 height 19
click at [364, 146] on div "$ 0.99" at bounding box center [402, 153] width 91 height 19
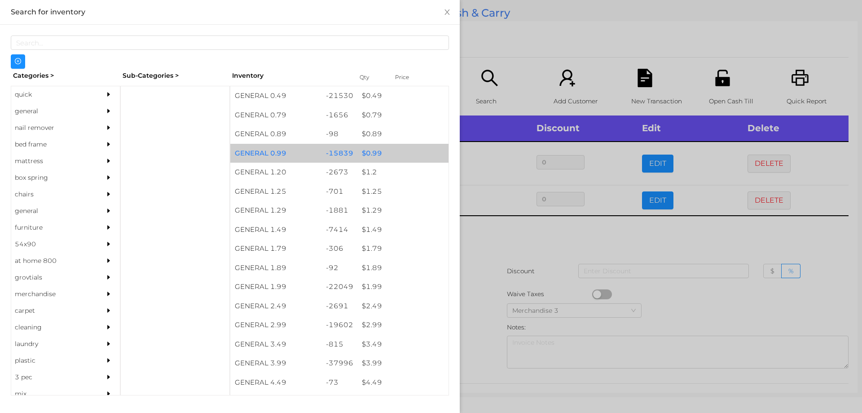
click at [369, 148] on div "$ 0.99" at bounding box center [402, 153] width 91 height 19
click at [357, 147] on div "$ 0.99" at bounding box center [402, 153] width 91 height 19
click at [357, 153] on div "$ 0.99" at bounding box center [402, 153] width 91 height 19
click at [361, 152] on div "$ 0.99" at bounding box center [402, 153] width 91 height 19
click at [363, 150] on div "$ 0.99" at bounding box center [402, 153] width 91 height 19
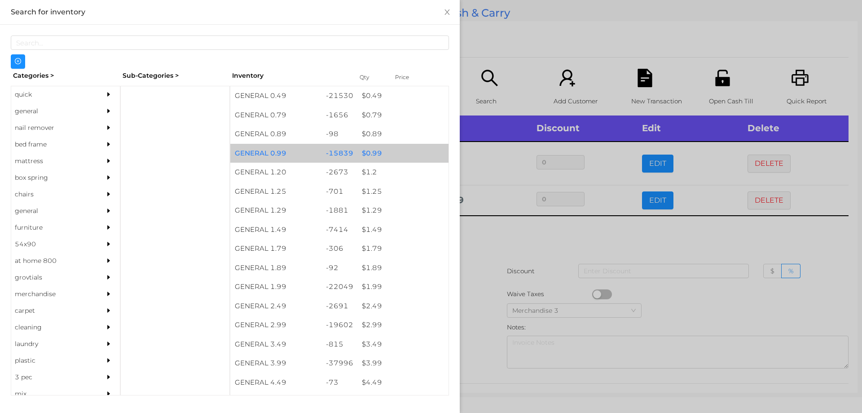
click at [365, 152] on div "$ 0.99" at bounding box center [402, 153] width 91 height 19
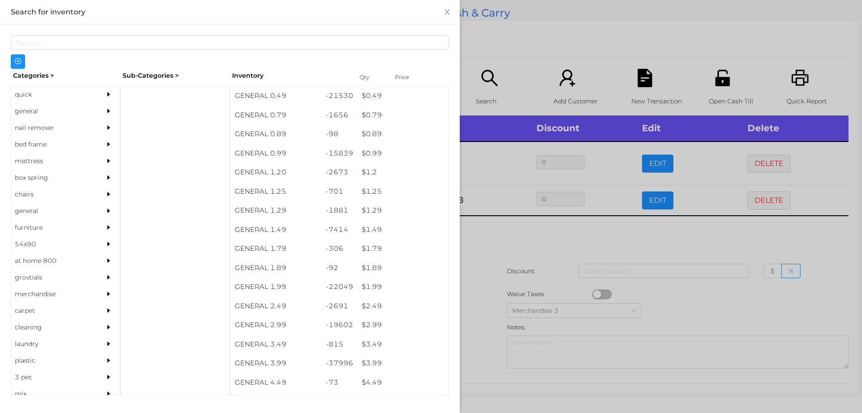
click at [491, 249] on div at bounding box center [431, 206] width 862 height 413
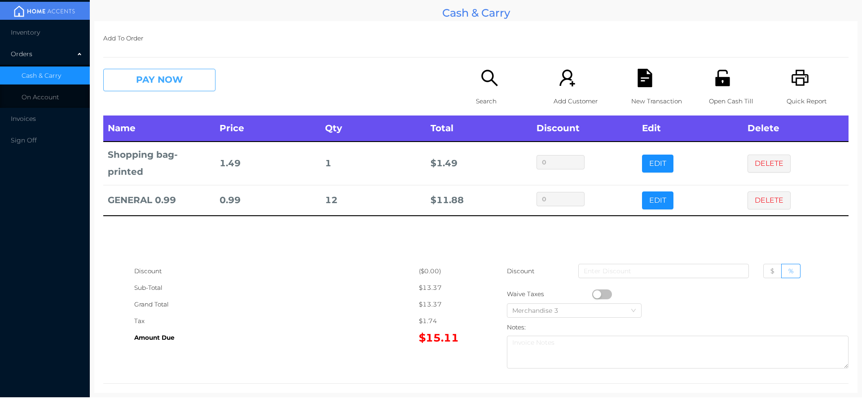
click at [150, 86] on button "PAY NOW" at bounding box center [159, 80] width 112 height 22
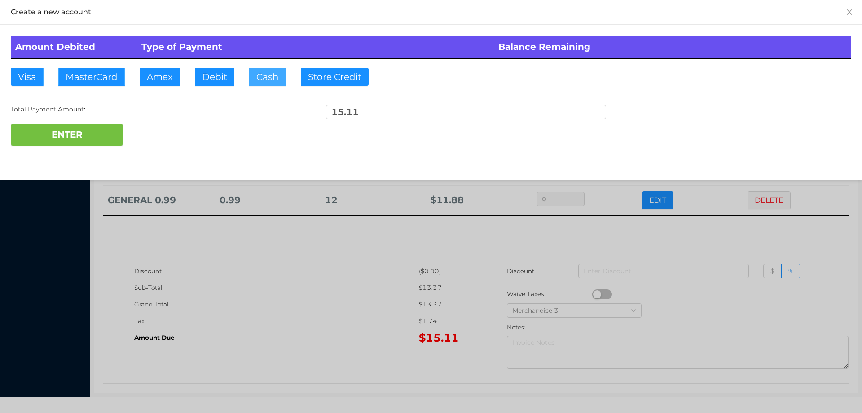
click at [265, 84] on button "Cash" at bounding box center [267, 77] width 37 height 18
type input "100"
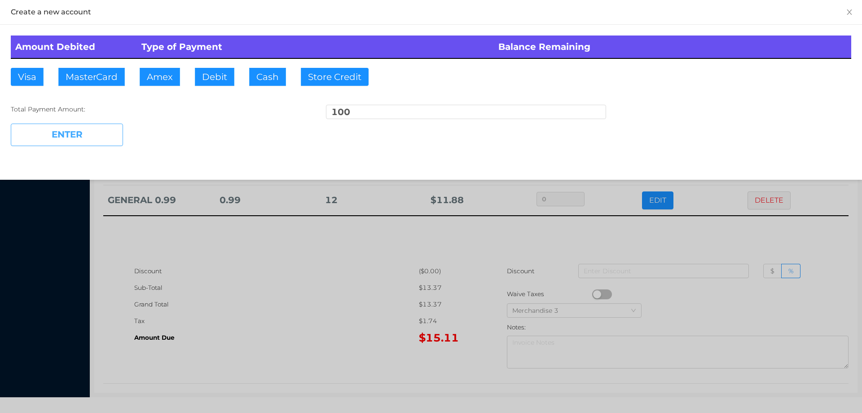
click at [86, 142] on button "ENTER" at bounding box center [67, 135] width 112 height 22
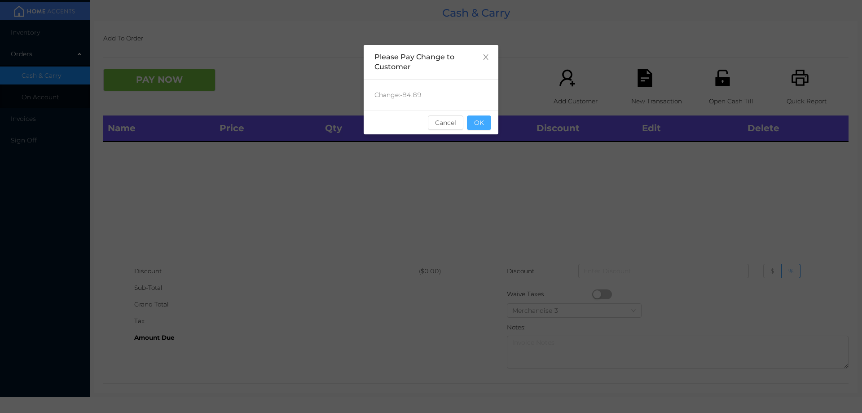
click at [472, 128] on button "OK" at bounding box center [479, 122] width 24 height 14
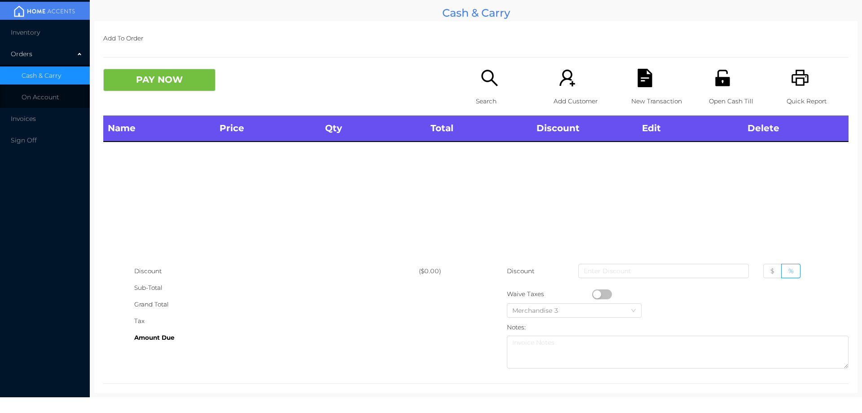
click at [467, 163] on div "Name Price Qty Total Discount Edit Delete" at bounding box center [475, 188] width 745 height 147
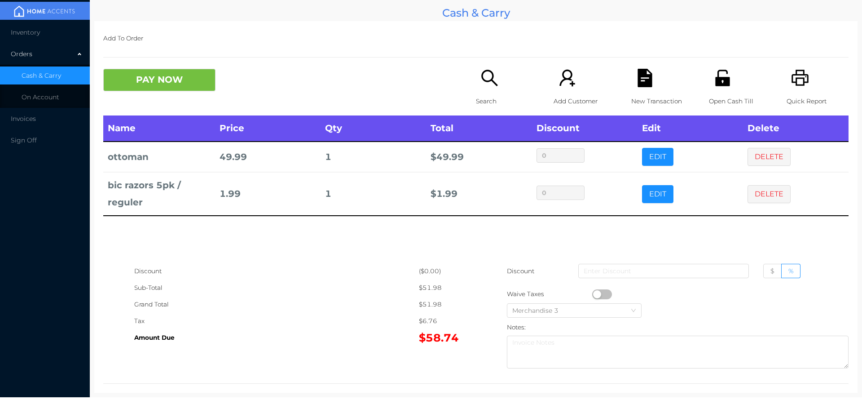
click at [175, 83] on button "PAY NOW" at bounding box center [159, 80] width 112 height 22
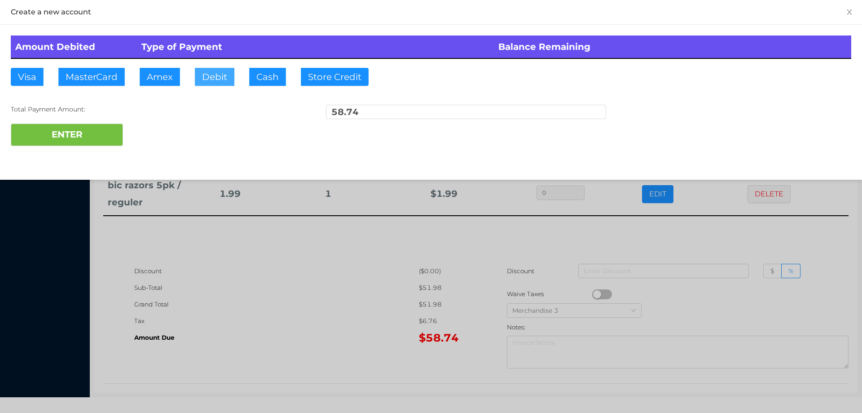
click at [213, 75] on button "Debit" at bounding box center [215, 77] width 40 height 18
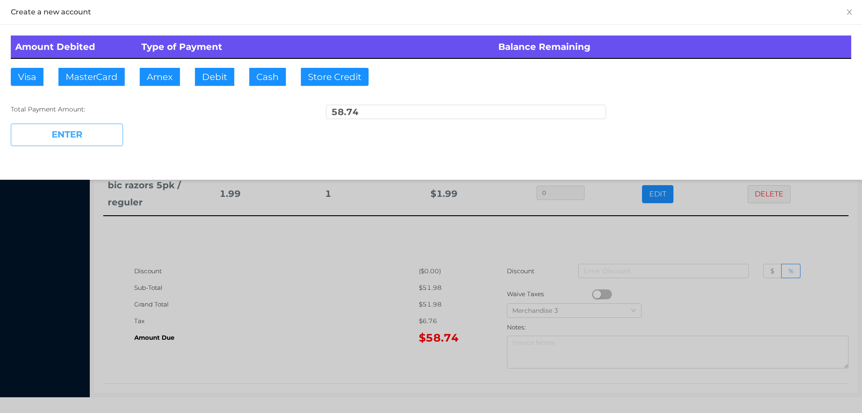
click at [101, 132] on button "ENTER" at bounding box center [67, 135] width 112 height 22
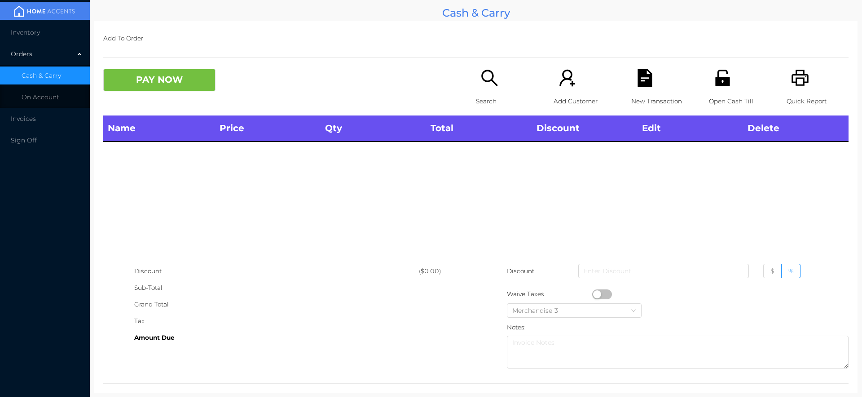
click at [481, 87] on icon "icon: search" at bounding box center [490, 78] width 18 height 18
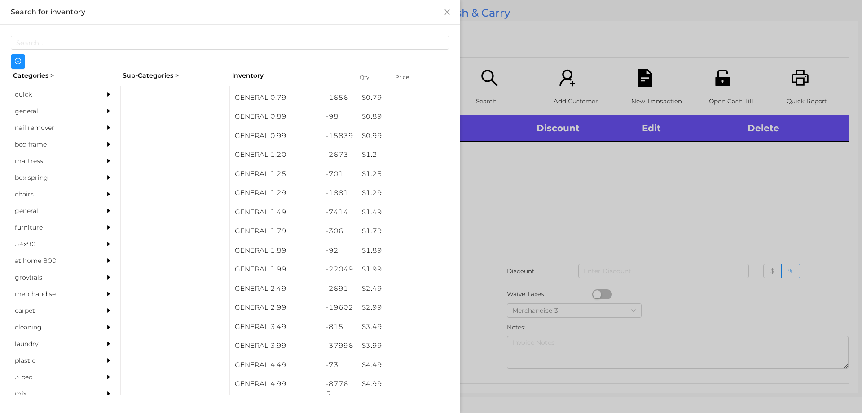
scroll to position [18, 0]
click at [371, 267] on div "$ 1.99" at bounding box center [402, 268] width 91 height 19
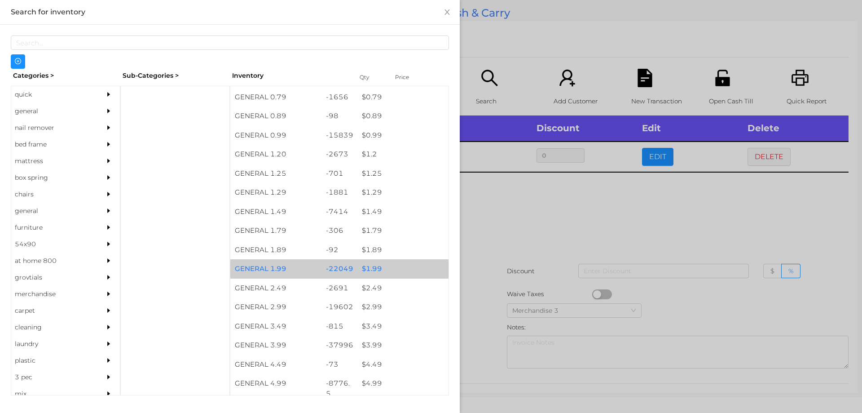
click at [371, 265] on div "$ 1.99" at bounding box center [402, 268] width 91 height 19
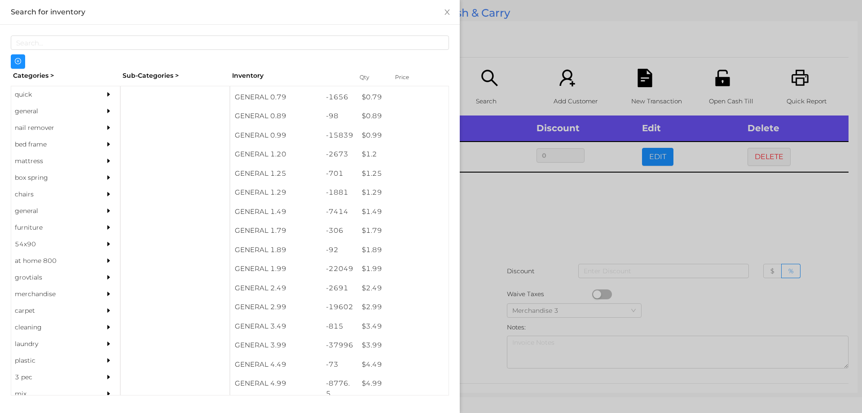
click at [483, 237] on div at bounding box center [431, 206] width 862 height 413
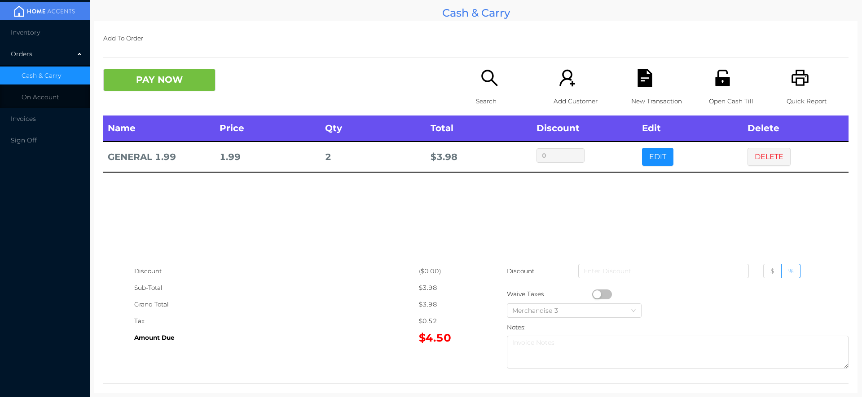
click at [487, 95] on p "Search" at bounding box center [507, 101] width 62 height 17
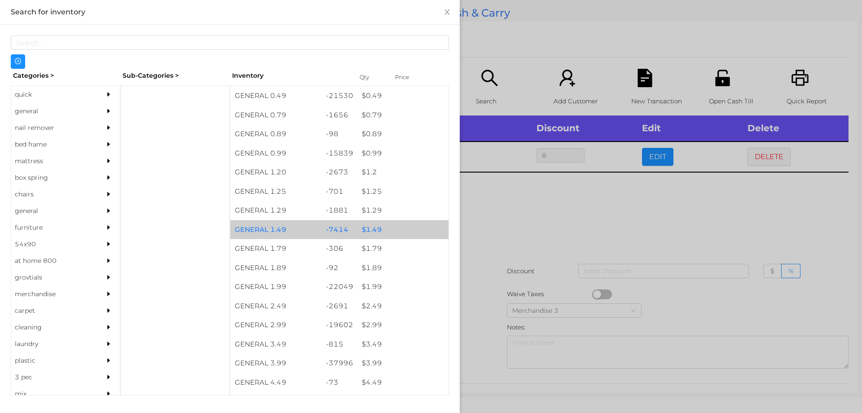
click at [362, 230] on div "$ 1.49" at bounding box center [402, 229] width 91 height 19
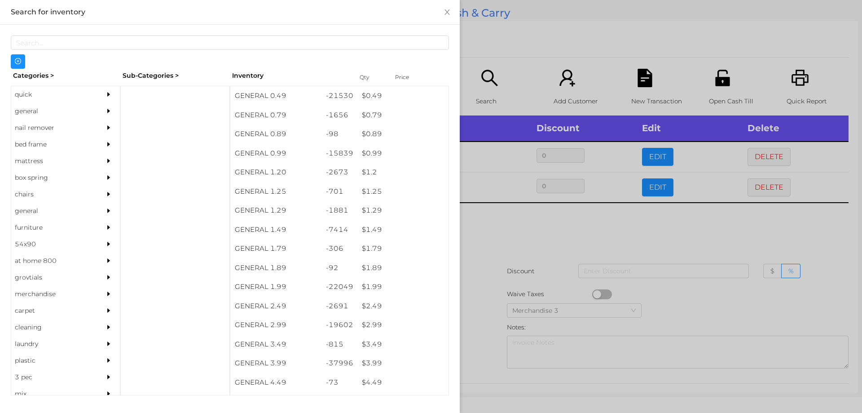
click at [481, 236] on div at bounding box center [431, 206] width 862 height 413
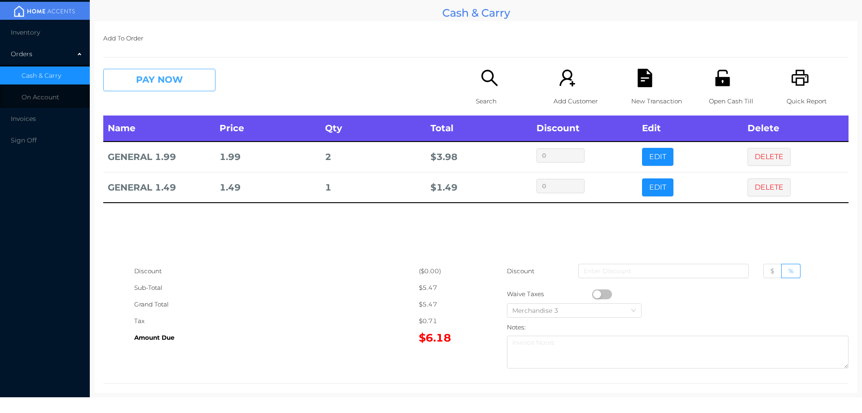
click at [169, 72] on button "PAY NOW" at bounding box center [159, 80] width 112 height 22
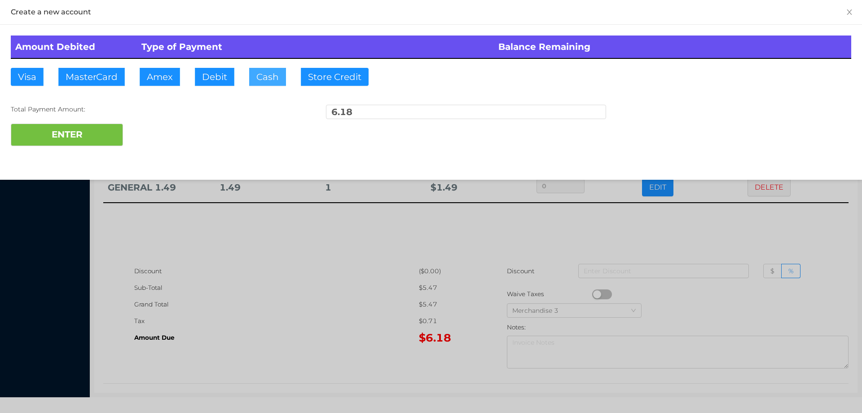
click at [268, 74] on button "Cash" at bounding box center [267, 77] width 37 height 18
type input "20.20"
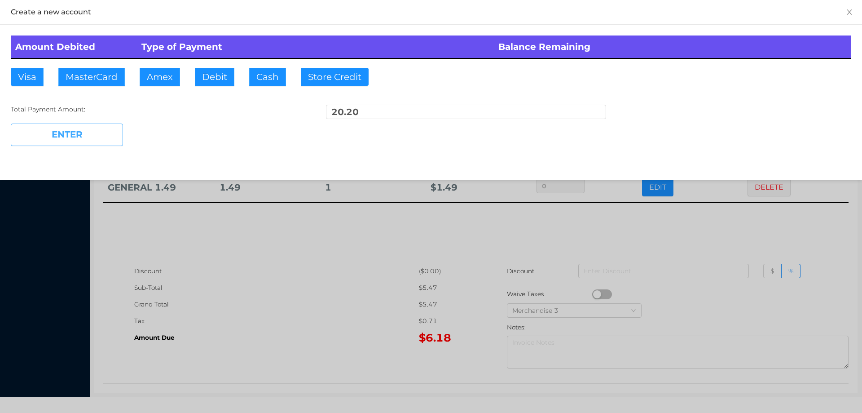
click at [98, 143] on button "ENTER" at bounding box center [67, 135] width 112 height 22
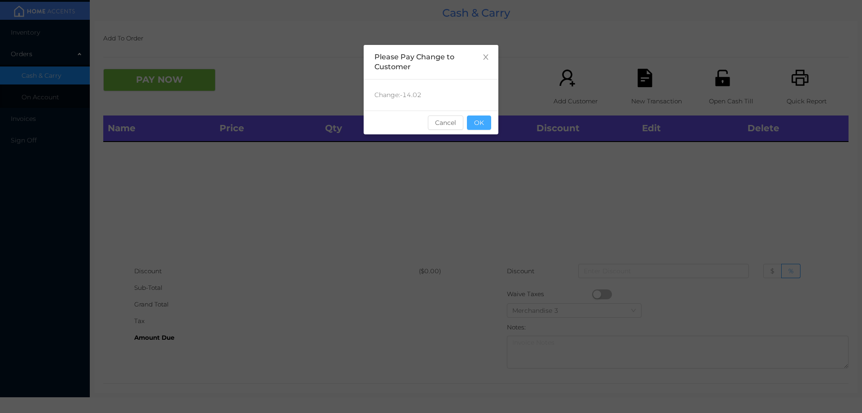
click at [478, 118] on button "OK" at bounding box center [479, 122] width 24 height 14
click at [486, 138] on th "Total" at bounding box center [479, 128] width 106 height 26
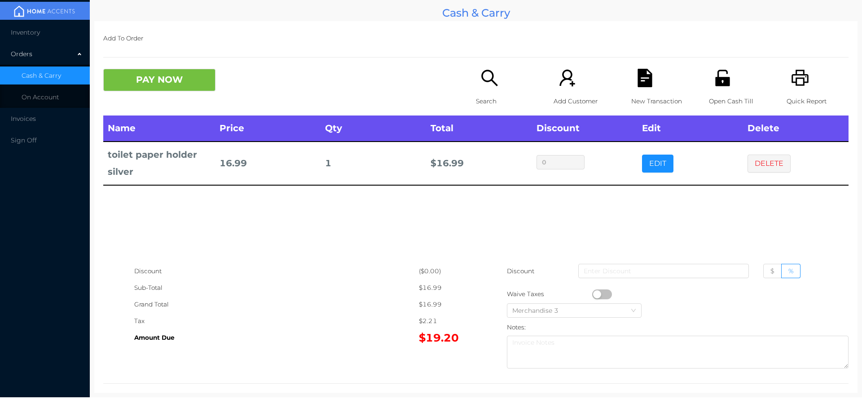
click at [484, 88] on div "Search" at bounding box center [507, 92] width 62 height 47
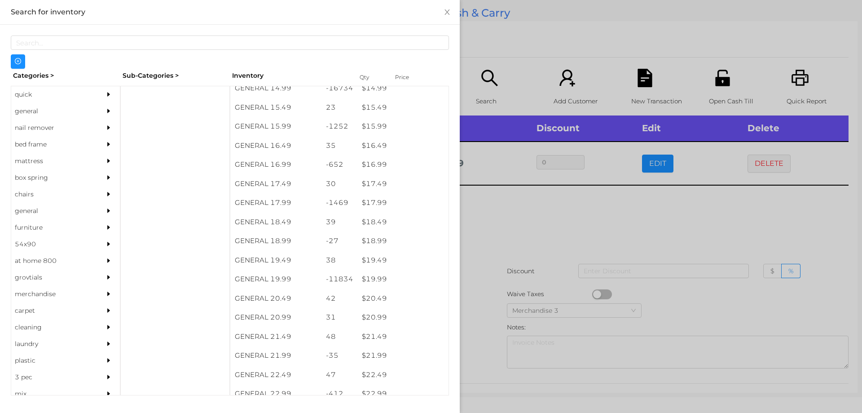
scroll to position [784, 0]
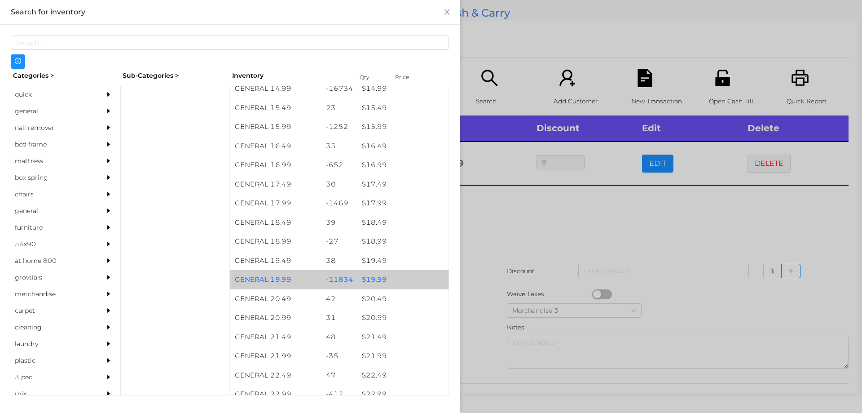
click at [366, 282] on div "$ 19.99" at bounding box center [402, 279] width 91 height 19
click at [365, 282] on div "$ 19.99" at bounding box center [402, 279] width 91 height 19
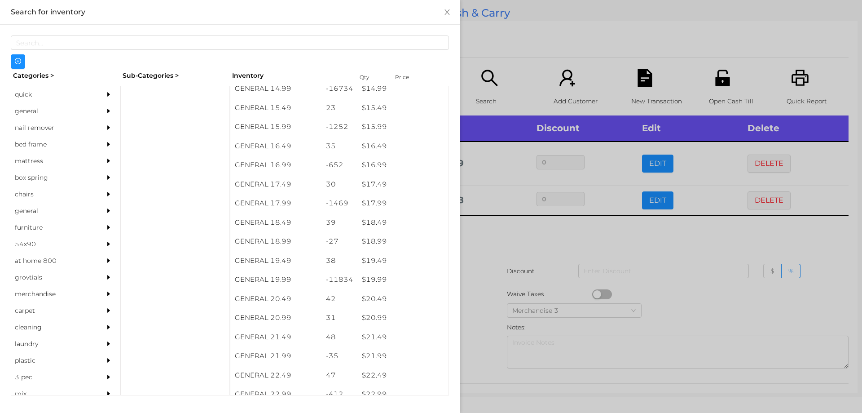
click at [485, 258] on div at bounding box center [431, 206] width 862 height 413
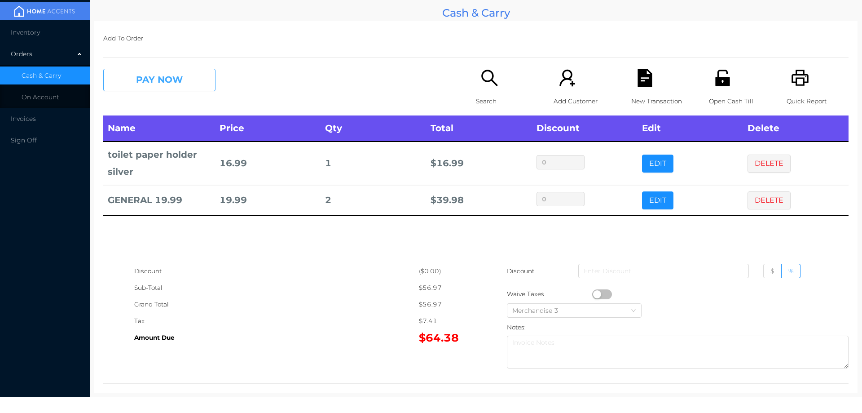
click at [175, 80] on button "PAY NOW" at bounding box center [159, 80] width 112 height 22
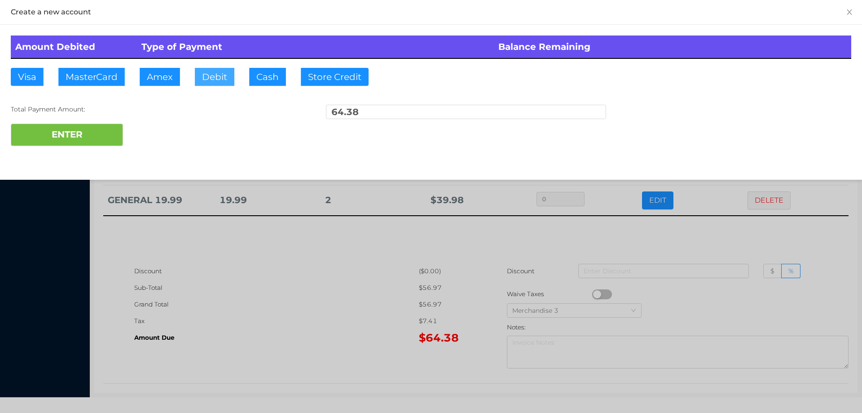
click at [213, 74] on button "Debit" at bounding box center [215, 77] width 40 height 18
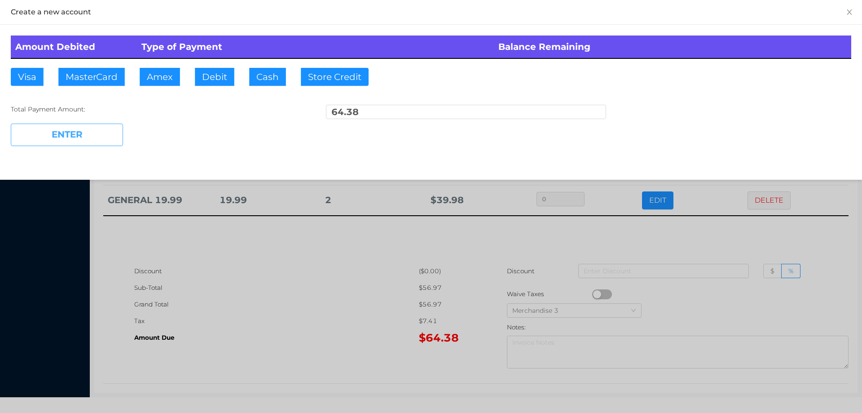
click at [109, 130] on button "ENTER" at bounding box center [67, 135] width 112 height 22
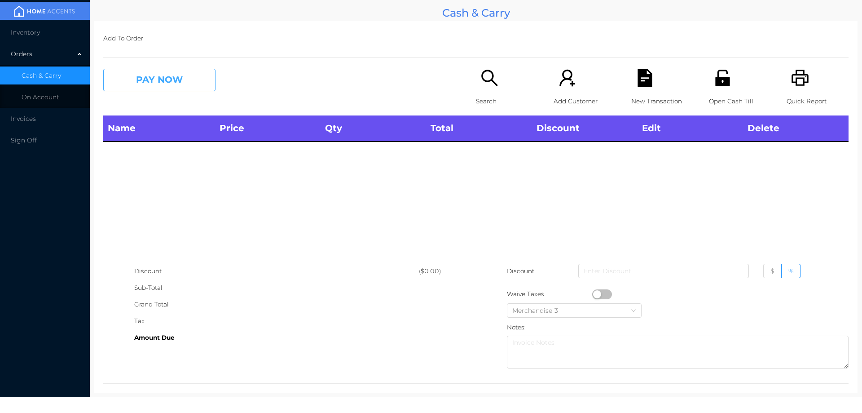
click at [164, 76] on button "PAY NOW" at bounding box center [159, 80] width 112 height 22
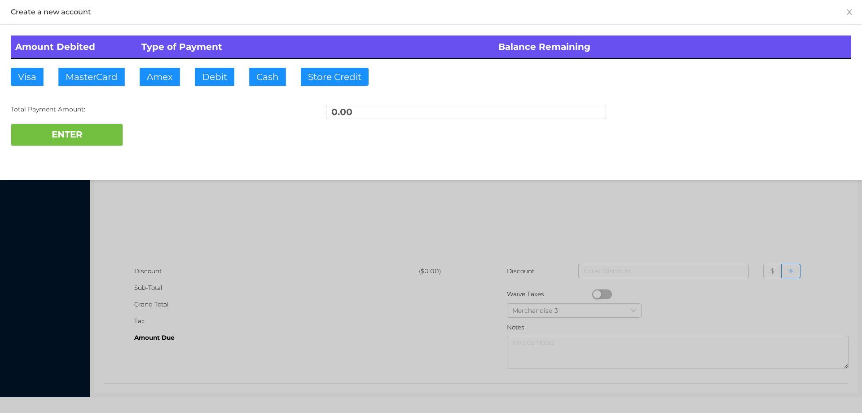
click at [646, 214] on div at bounding box center [431, 206] width 862 height 413
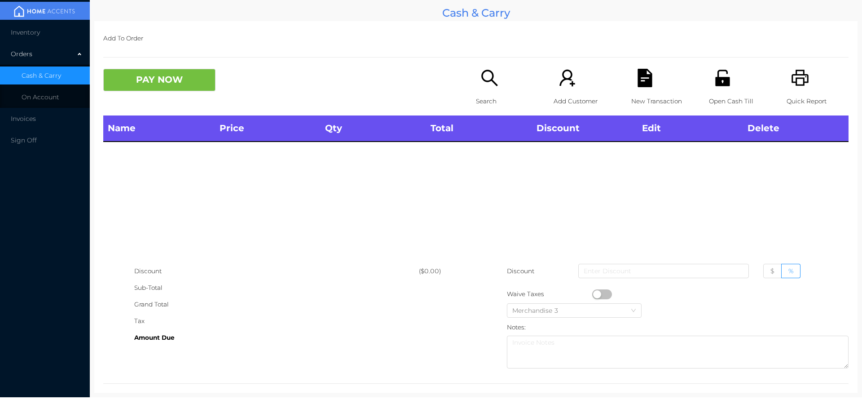
click at [486, 83] on icon "icon: search" at bounding box center [490, 78] width 18 height 18
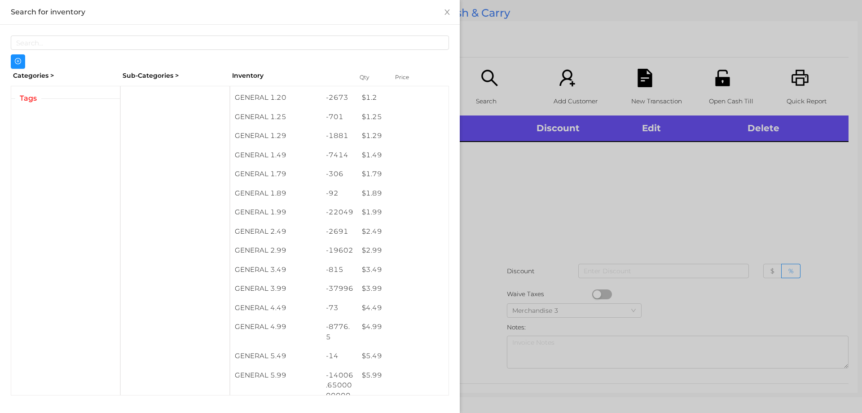
scroll to position [174, 0]
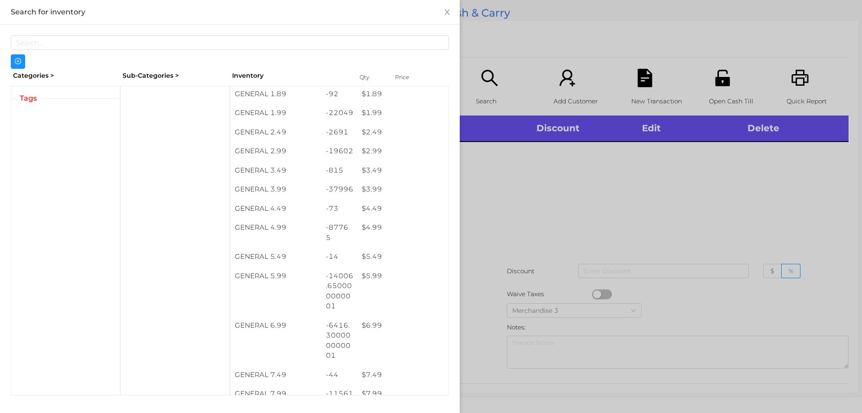
click at [371, 190] on div "$ 3.99" at bounding box center [402, 189] width 91 height 19
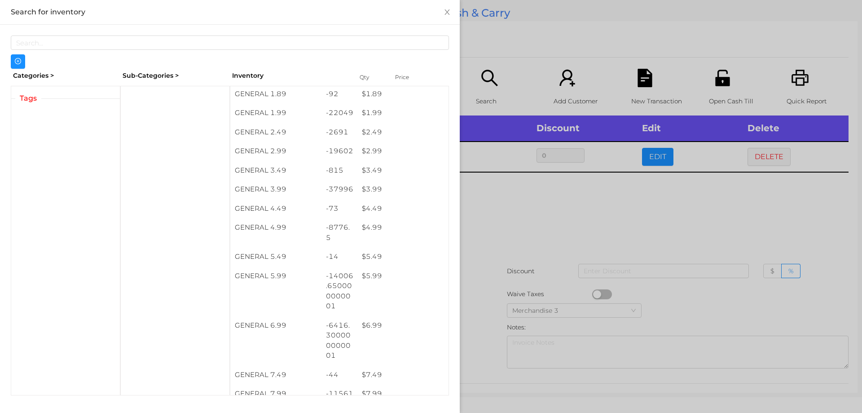
click at [555, 214] on div at bounding box center [431, 206] width 862 height 413
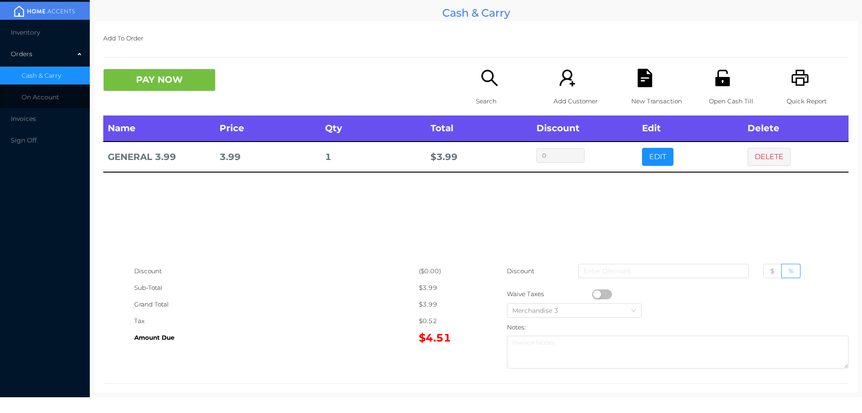
click at [487, 79] on icon "icon: search" at bounding box center [490, 78] width 18 height 18
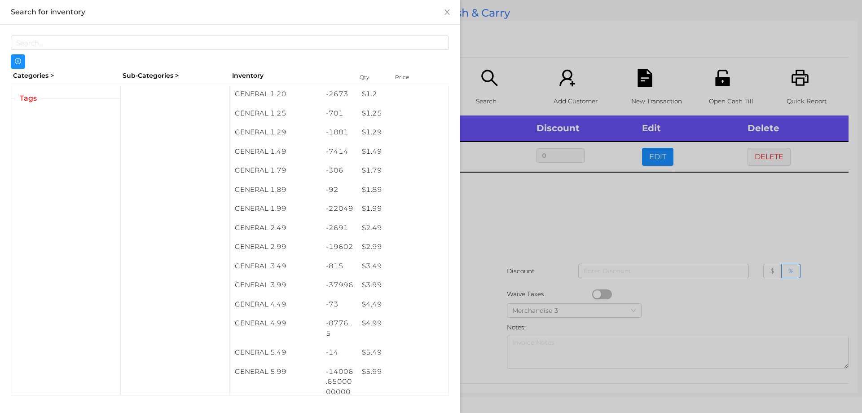
scroll to position [78, 0]
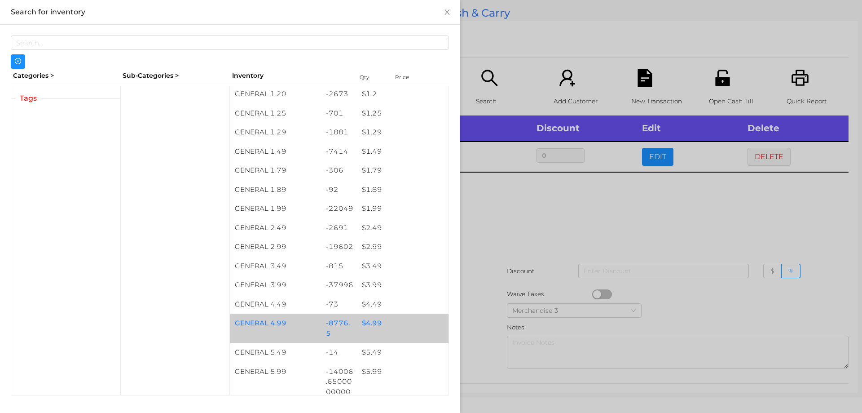
click at [366, 322] on div "$ 4.99" at bounding box center [402, 322] width 91 height 19
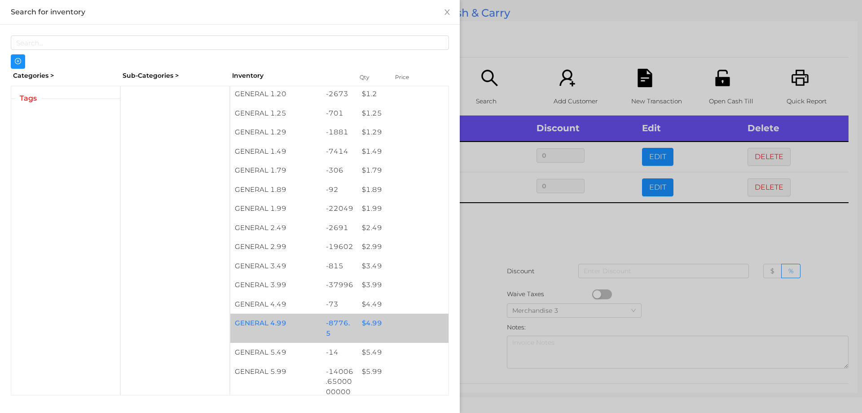
click at [372, 321] on div "$ 4.99" at bounding box center [402, 322] width 91 height 19
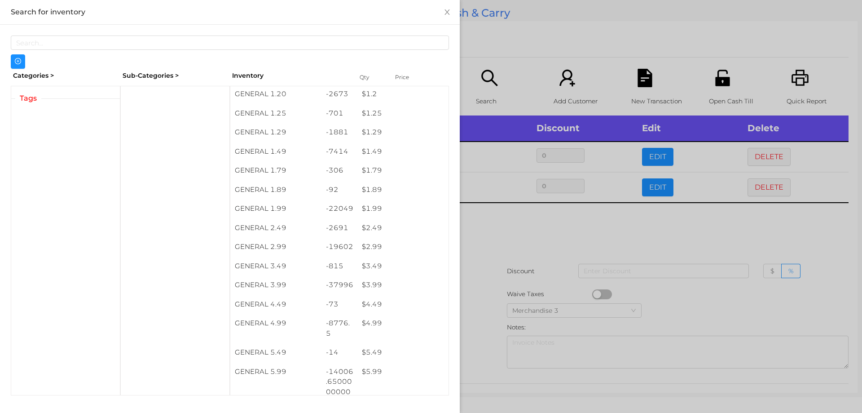
click at [492, 226] on div at bounding box center [431, 206] width 862 height 413
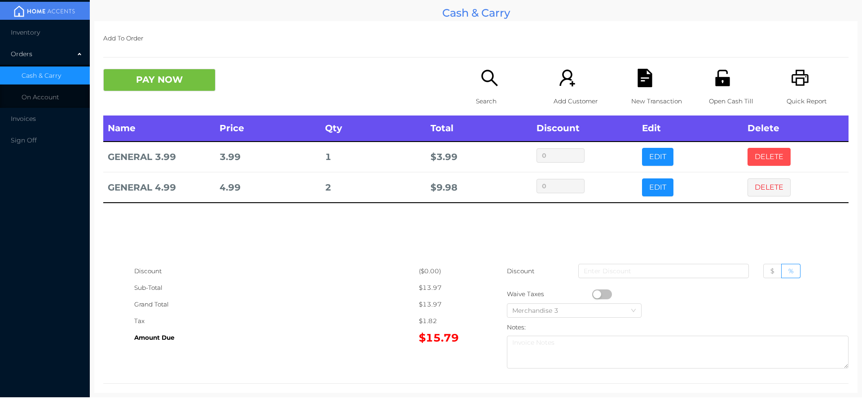
click at [753, 159] on button "DELETE" at bounding box center [769, 157] width 43 height 18
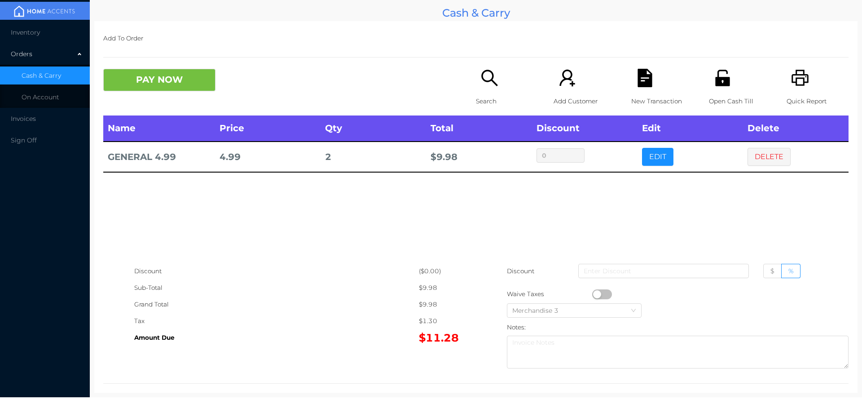
click at [476, 79] on div "Search" at bounding box center [507, 92] width 62 height 47
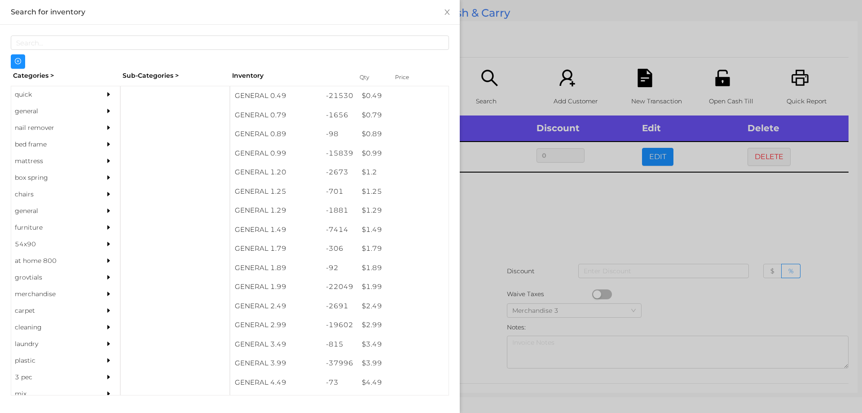
click at [529, 207] on div at bounding box center [431, 206] width 862 height 413
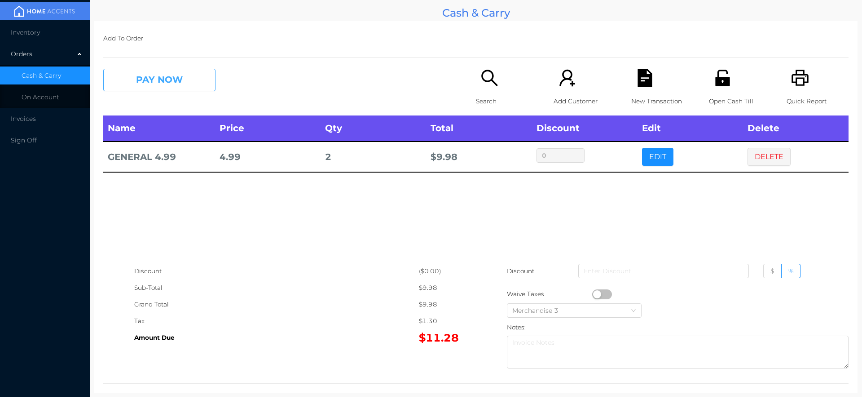
click at [142, 86] on button "PAY NOW" at bounding box center [159, 80] width 112 height 22
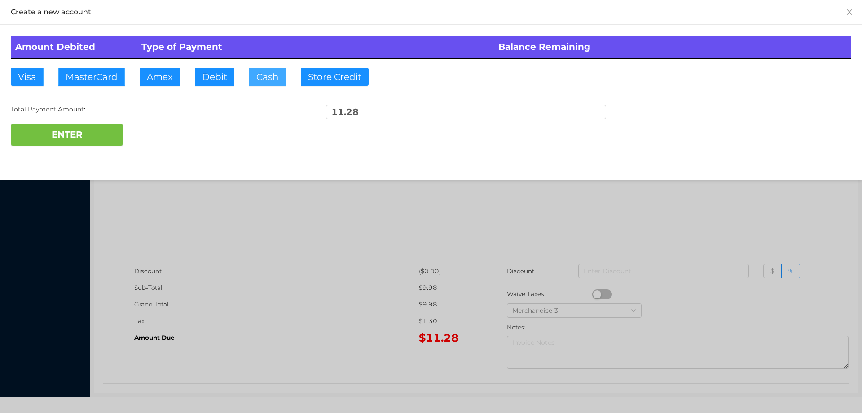
click at [257, 82] on button "Cash" at bounding box center [267, 77] width 37 height 18
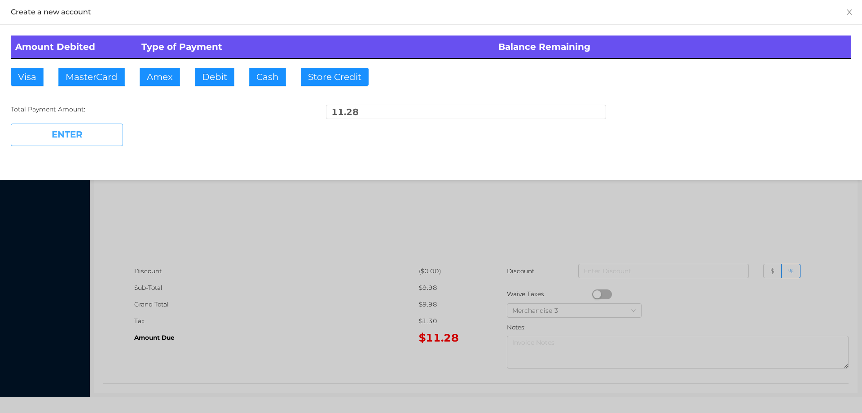
click at [76, 136] on button "ENTER" at bounding box center [67, 135] width 112 height 22
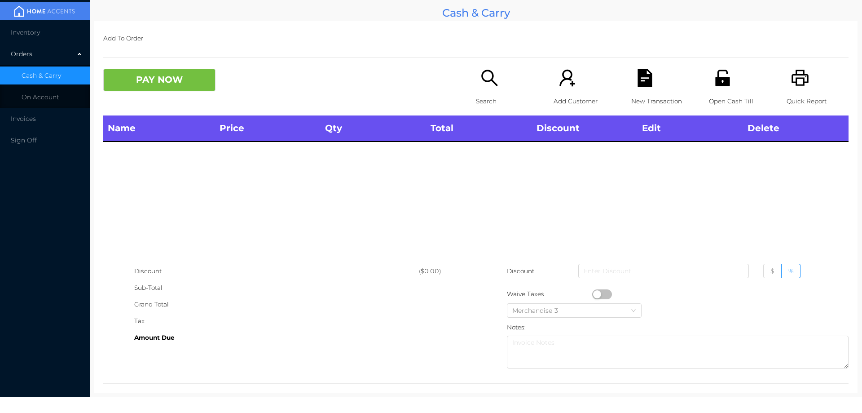
click at [490, 92] on div "Search" at bounding box center [507, 92] width 62 height 47
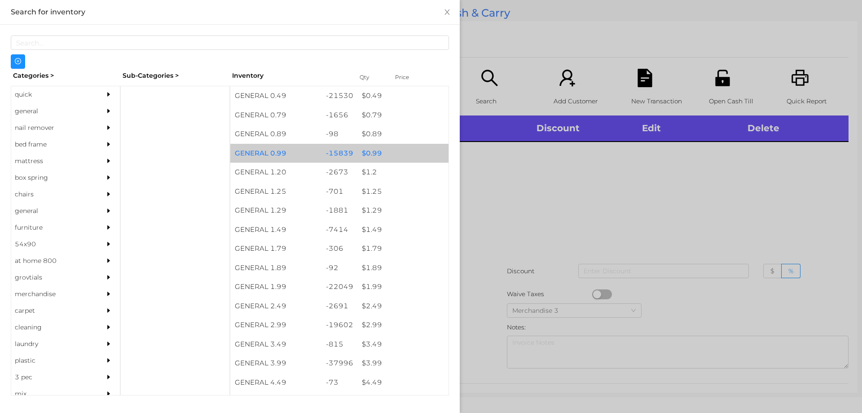
click at [366, 149] on div "$ 0.99" at bounding box center [402, 153] width 91 height 19
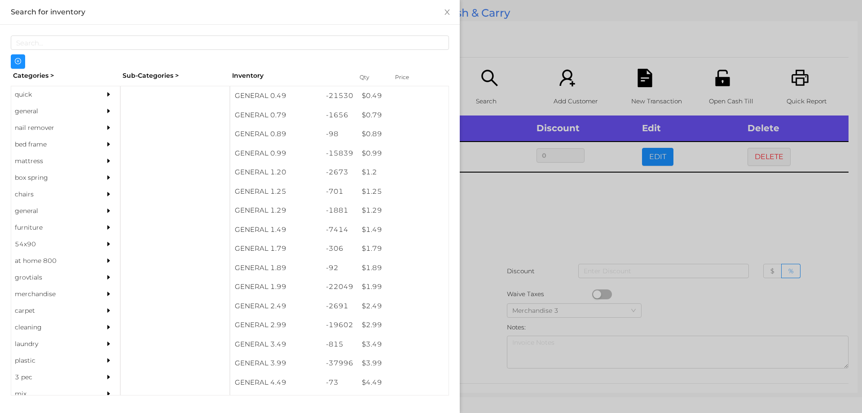
click at [499, 219] on div at bounding box center [431, 206] width 862 height 413
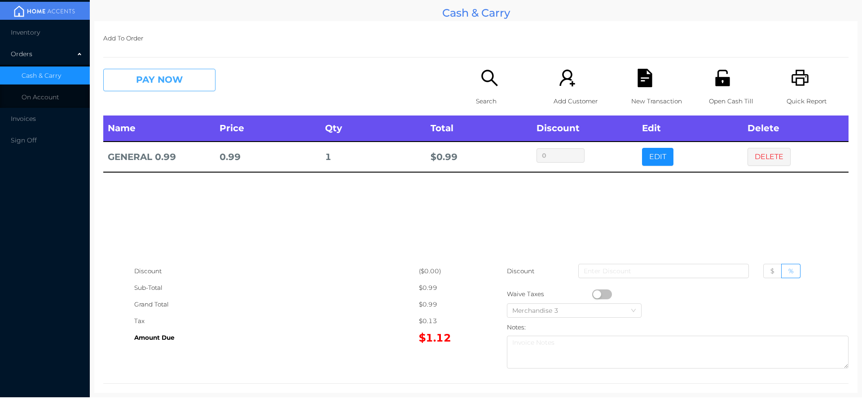
click at [155, 73] on button "PAY NOW" at bounding box center [159, 80] width 112 height 22
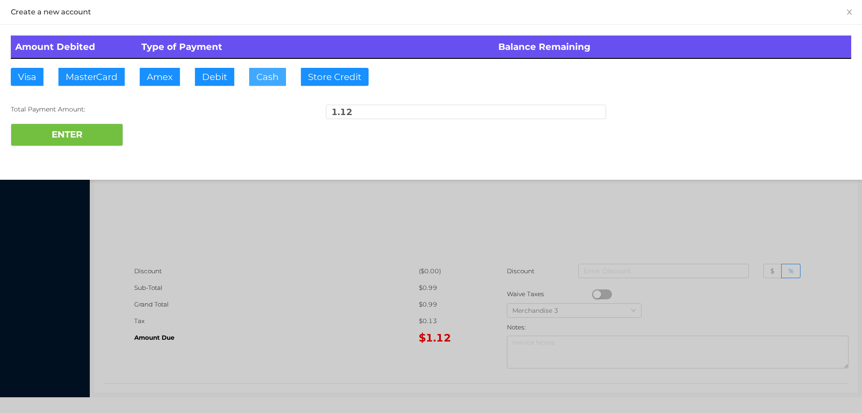
click at [260, 72] on button "Cash" at bounding box center [267, 77] width 37 height 18
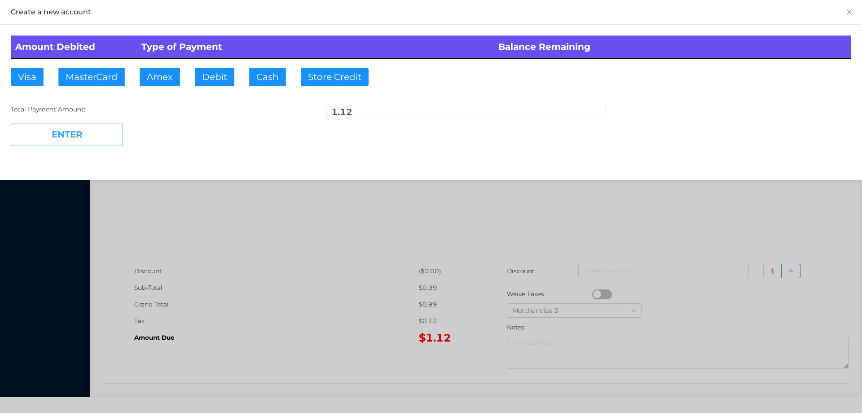
click at [64, 139] on button "ENTER" at bounding box center [67, 135] width 112 height 22
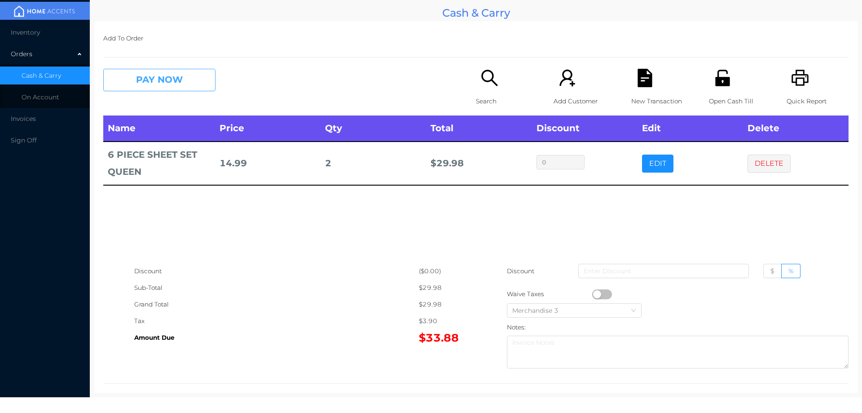
click at [133, 85] on button "PAY NOW" at bounding box center [159, 80] width 112 height 22
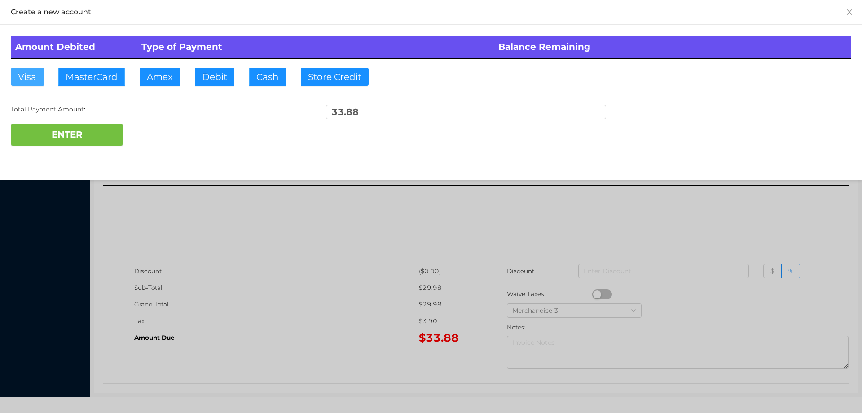
click at [31, 80] on button "Visa" at bounding box center [27, 77] width 33 height 18
click at [71, 137] on button "ENTER" at bounding box center [67, 135] width 112 height 22
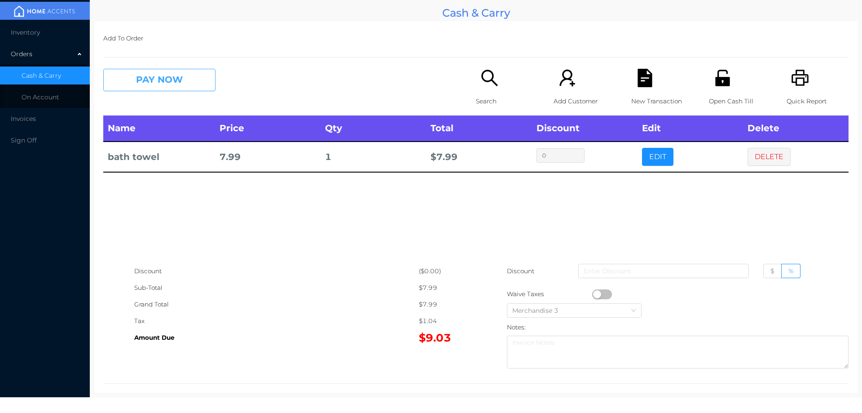
click at [194, 83] on button "PAY NOW" at bounding box center [159, 80] width 112 height 22
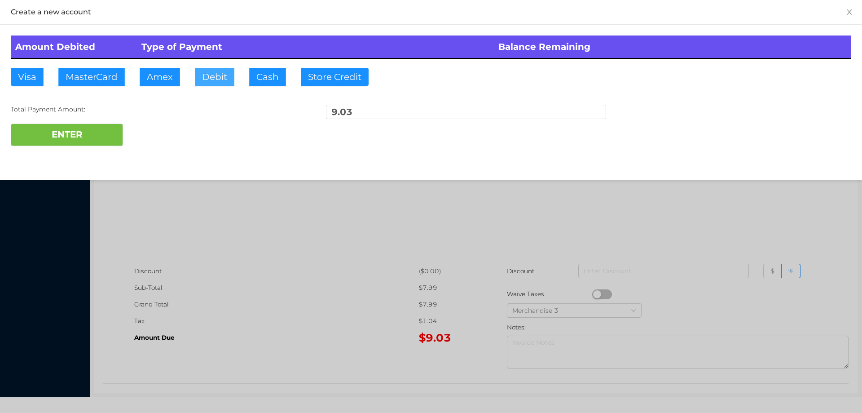
click at [209, 79] on button "Debit" at bounding box center [215, 77] width 40 height 18
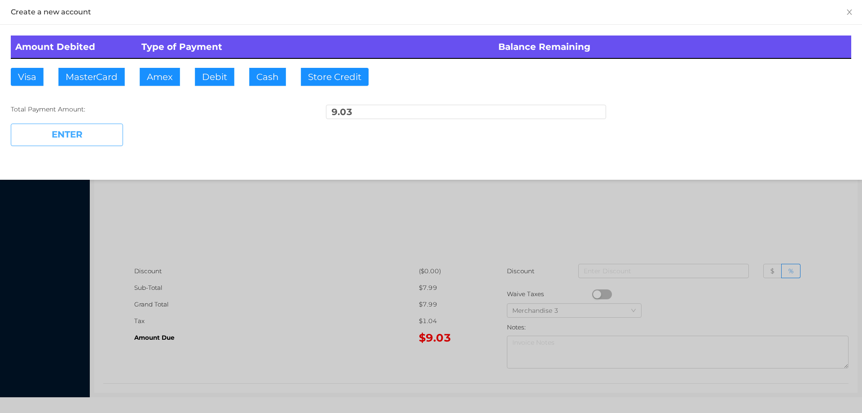
click at [105, 135] on button "ENTER" at bounding box center [67, 135] width 112 height 22
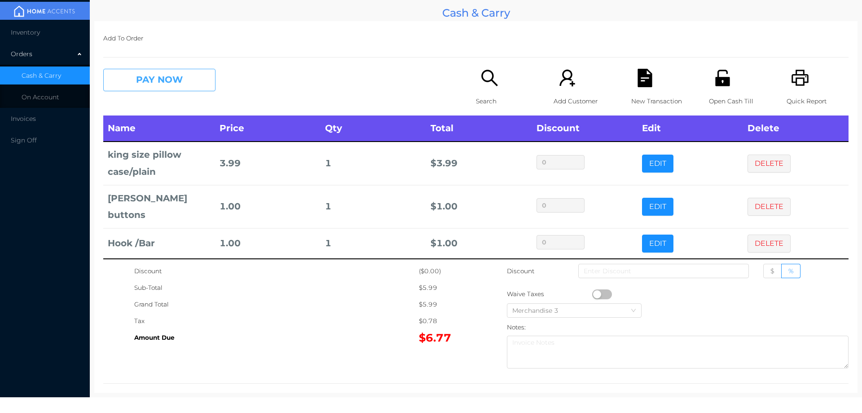
click at [154, 78] on button "PAY NOW" at bounding box center [159, 80] width 112 height 22
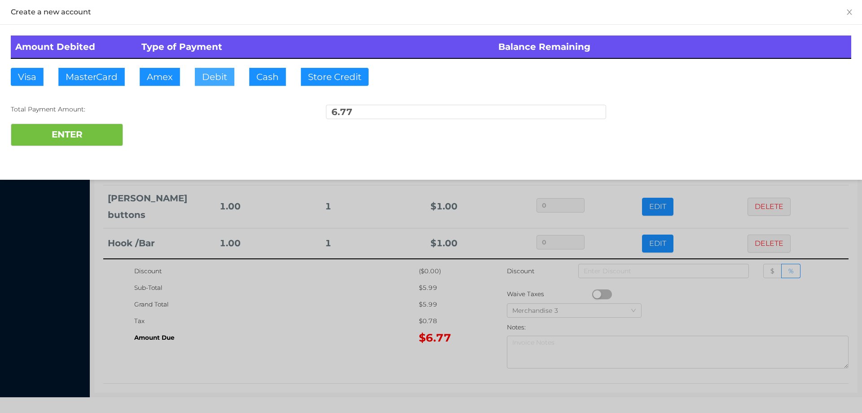
click at [230, 81] on button "Debit" at bounding box center [215, 77] width 40 height 18
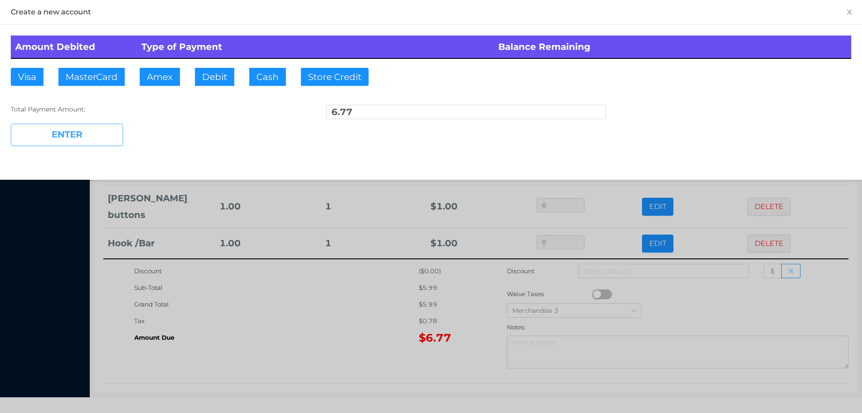
click at [105, 124] on button "ENTER" at bounding box center [67, 135] width 112 height 22
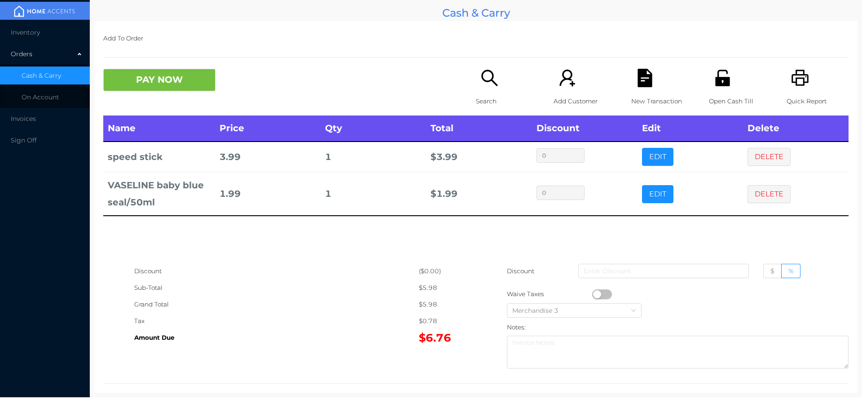
click at [485, 76] on icon "icon: search" at bounding box center [490, 78] width 18 height 18
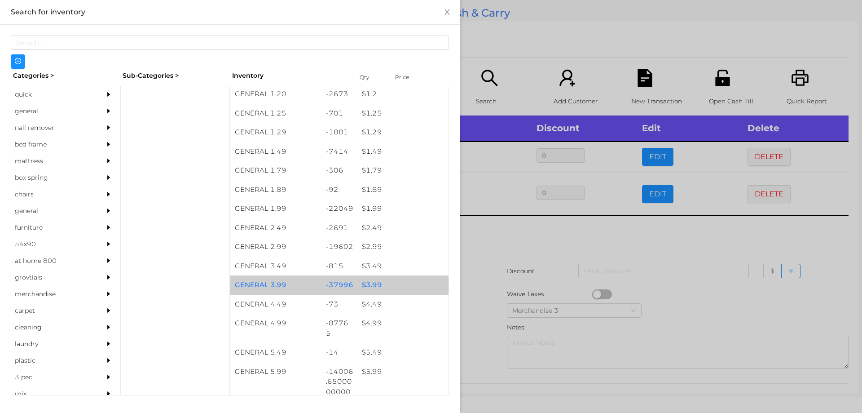
click at [371, 280] on div "$ 3.99" at bounding box center [402, 284] width 91 height 19
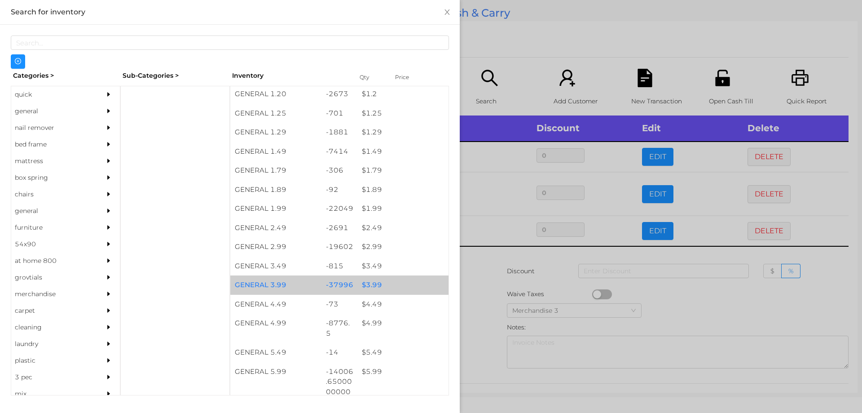
click at [375, 282] on div "$ 3.99" at bounding box center [402, 284] width 91 height 19
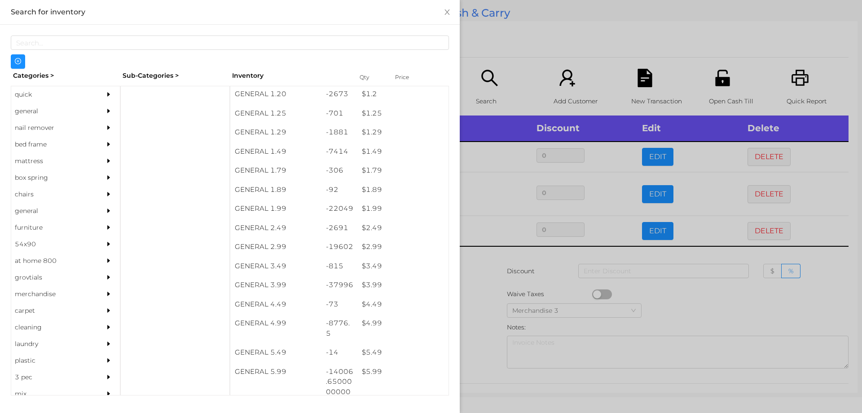
click at [479, 276] on div at bounding box center [431, 206] width 862 height 413
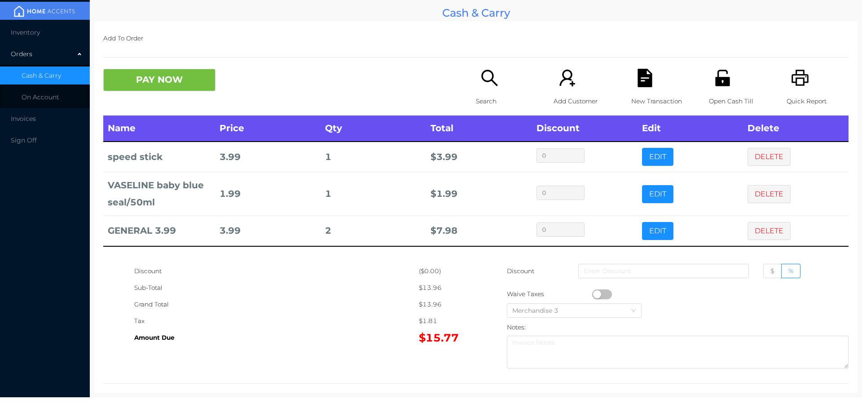
scroll to position [11, 0]
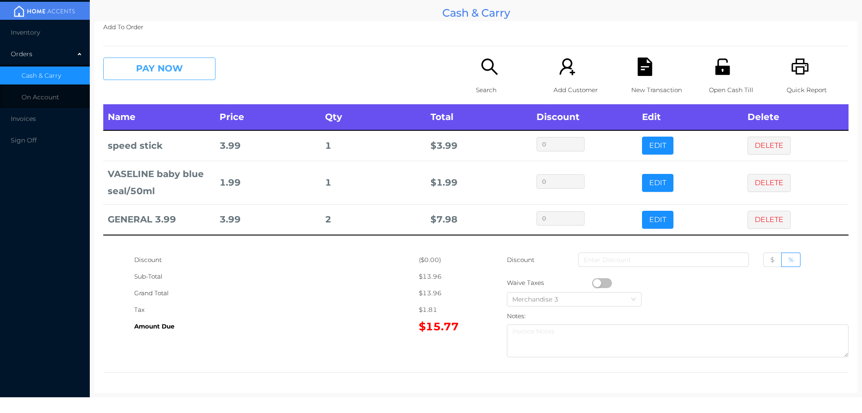
click at [159, 71] on button "PAY NOW" at bounding box center [159, 68] width 112 height 22
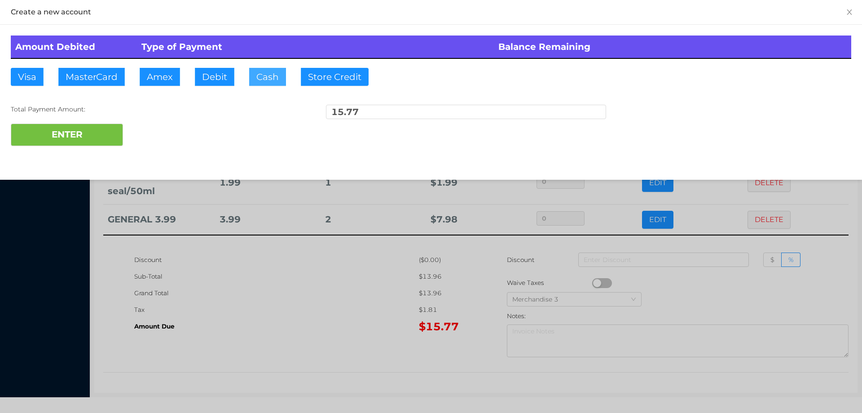
click at [256, 68] on button "Cash" at bounding box center [267, 77] width 37 height 18
type input "20."
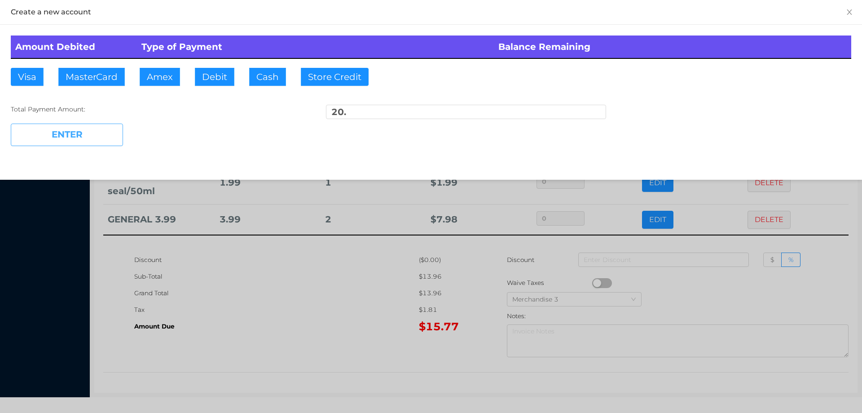
click at [93, 139] on button "ENTER" at bounding box center [67, 135] width 112 height 22
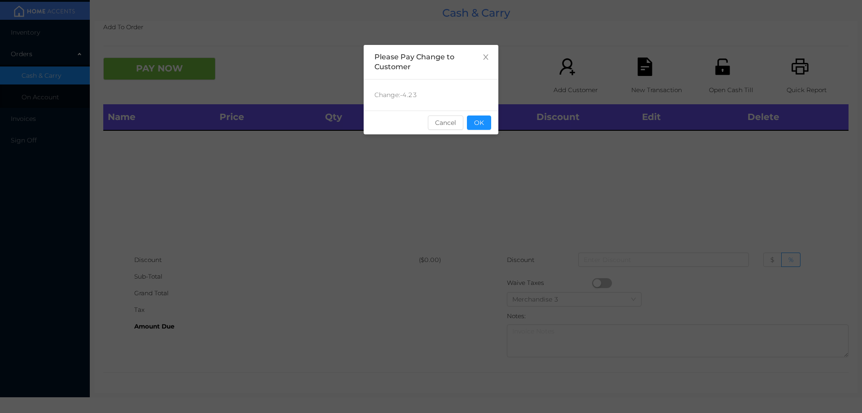
click at [479, 119] on button "OK" at bounding box center [479, 122] width 24 height 14
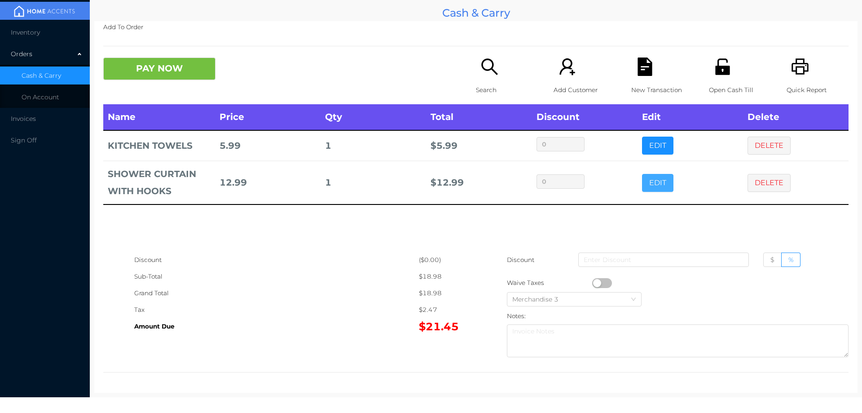
click at [661, 178] on button "EDIT" at bounding box center [657, 183] width 31 height 18
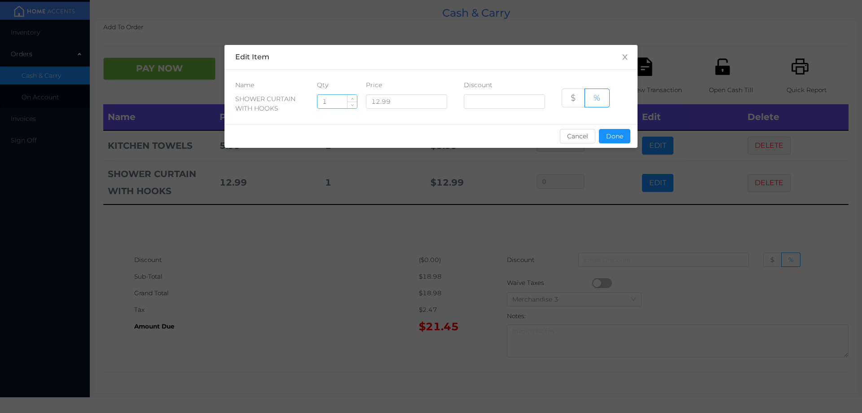
click at [336, 100] on input "1" at bounding box center [338, 101] width 40 height 13
type input "4"
click at [610, 137] on button "Done" at bounding box center [614, 136] width 31 height 14
type input "0%"
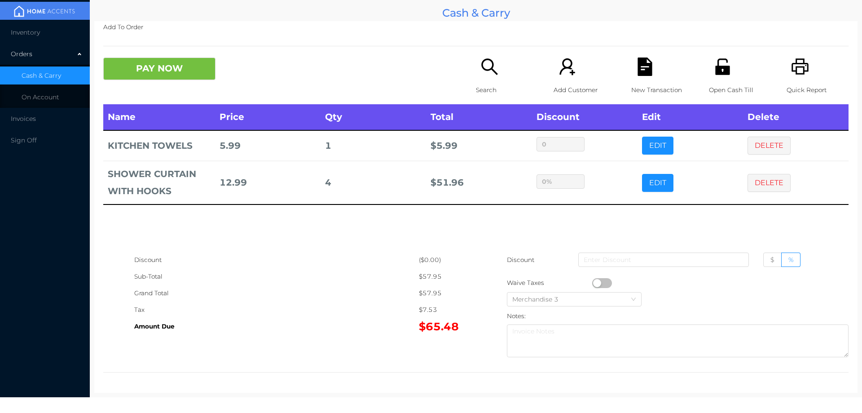
click at [575, 244] on div "Name Price Qty Total Discount Edit Delete KITCHEN TOWELS 5.99 1 $ 5.99 0 EDIT D…" at bounding box center [475, 177] width 745 height 147
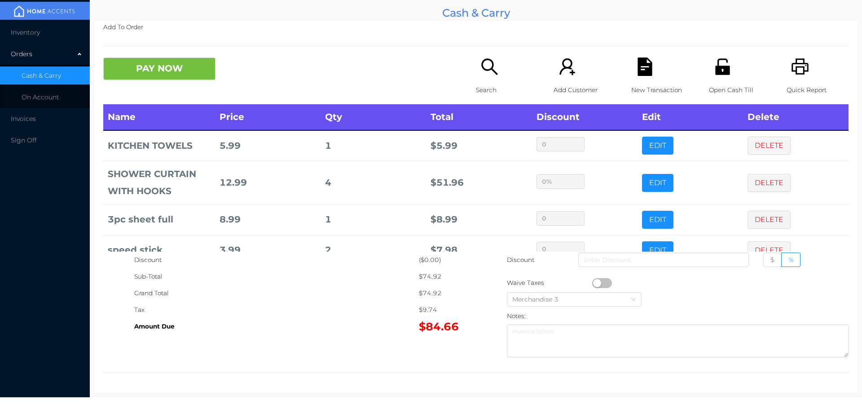
scroll to position [23, 0]
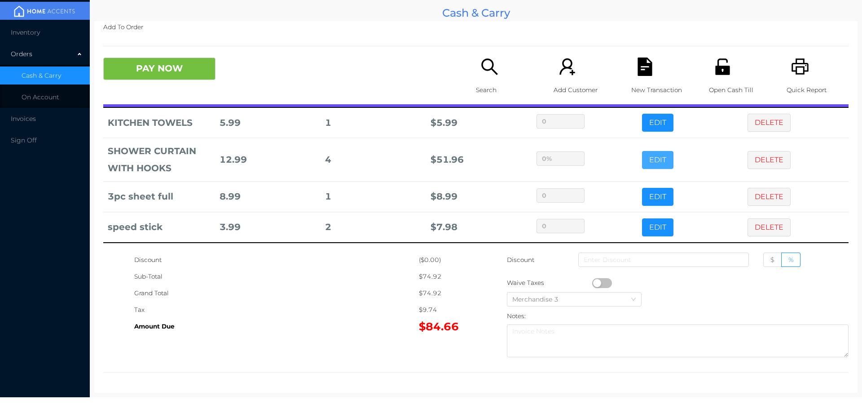
click at [642, 158] on button "EDIT" at bounding box center [657, 160] width 31 height 18
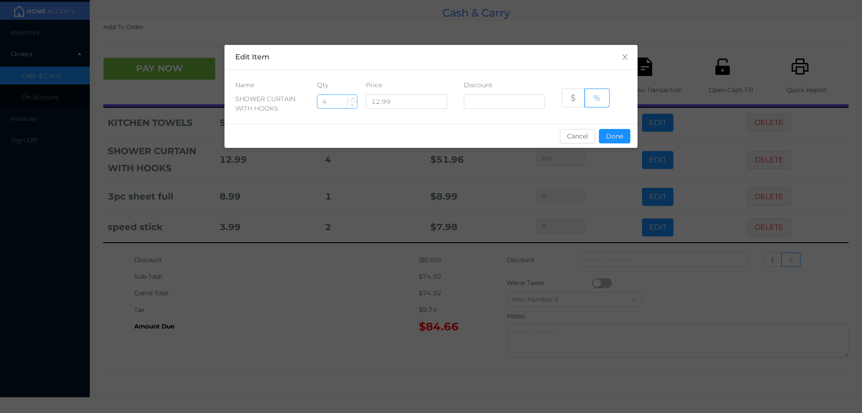
click at [335, 105] on input "4" at bounding box center [338, 101] width 40 height 13
type input "1"
click at [617, 136] on button "Done" at bounding box center [614, 136] width 31 height 14
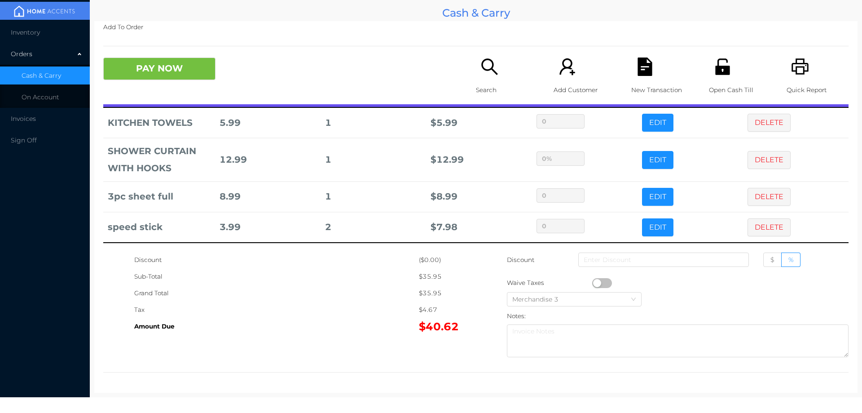
click at [360, 313] on div "Tax" at bounding box center [276, 309] width 285 height 17
click at [657, 125] on button "EDIT" at bounding box center [657, 123] width 31 height 18
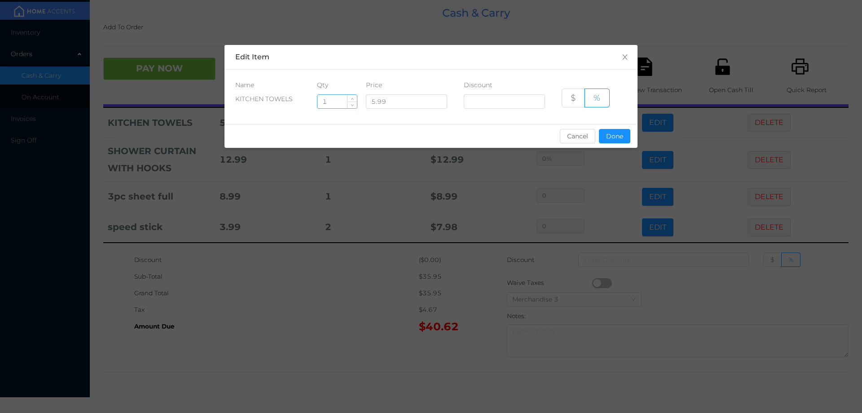
click at [330, 99] on input "1" at bounding box center [338, 101] width 40 height 13
type input "4"
click at [617, 140] on button "Done" at bounding box center [614, 136] width 31 height 14
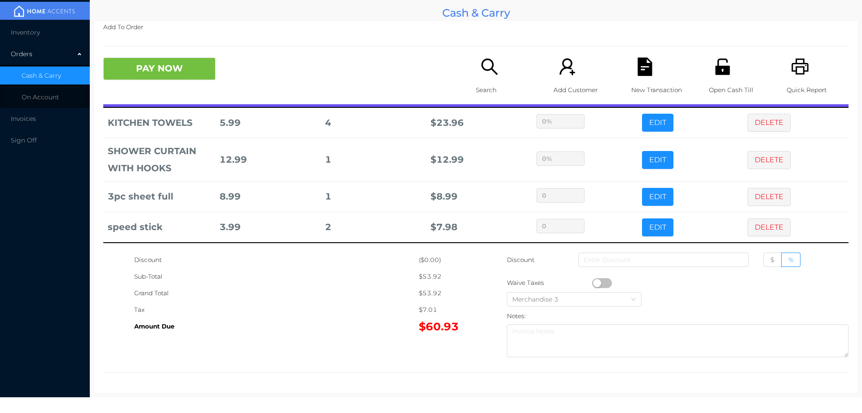
click at [344, 332] on div "Amount Due" at bounding box center [276, 326] width 285 height 17
click at [127, 75] on button "PAY NOW" at bounding box center [159, 68] width 112 height 22
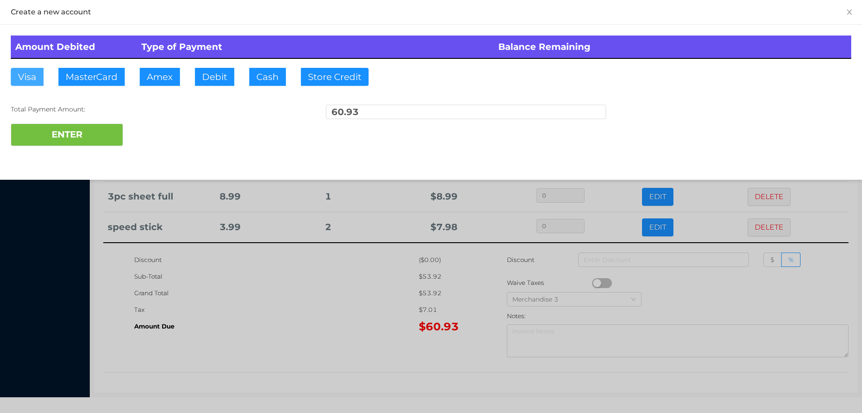
click at [28, 79] on button "Visa" at bounding box center [27, 77] width 33 height 18
click at [46, 128] on button "ENTER" at bounding box center [67, 135] width 112 height 22
type input "0"
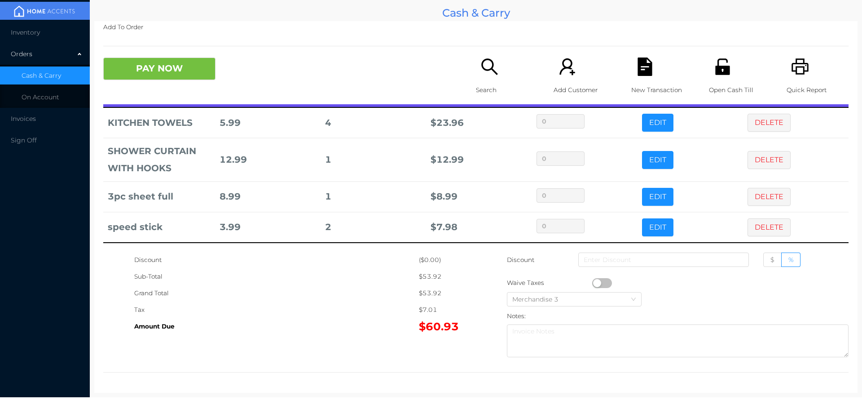
scroll to position [0, 0]
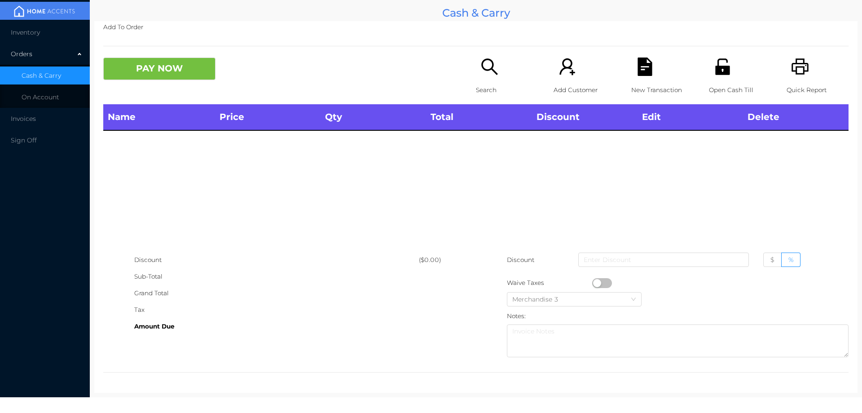
click at [481, 69] on icon "icon: search" at bounding box center [489, 66] width 16 height 16
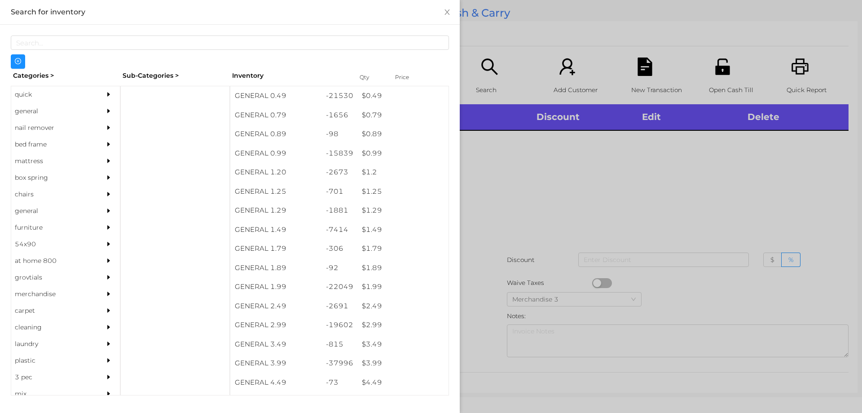
click at [42, 109] on div "general" at bounding box center [52, 111] width 82 height 17
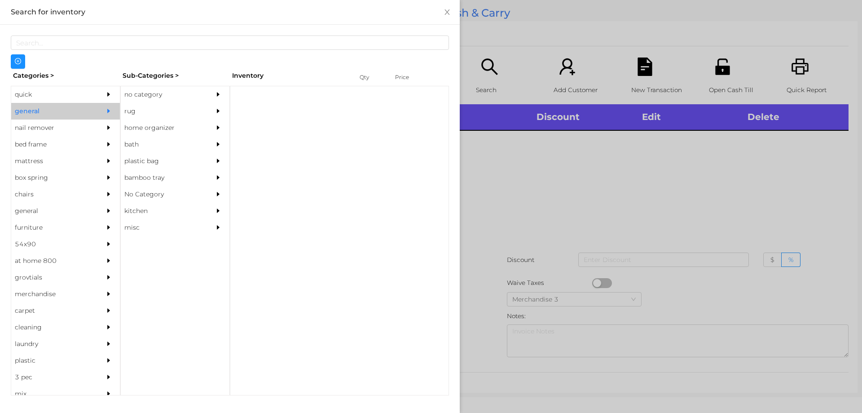
click at [139, 95] on div "no category" at bounding box center [162, 94] width 82 height 17
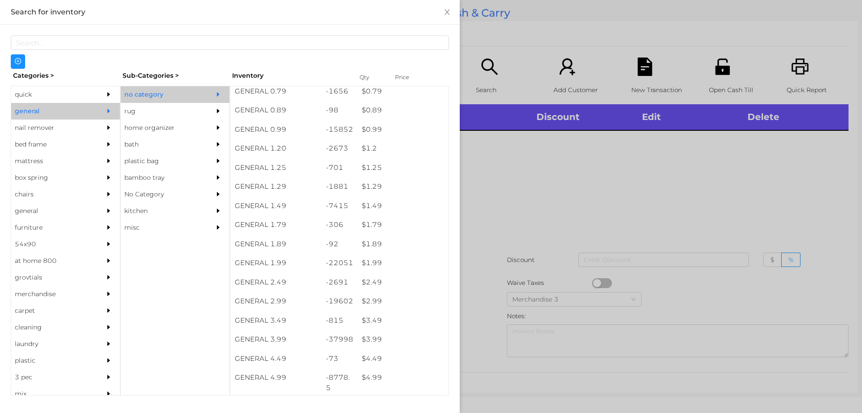
scroll to position [24, 0]
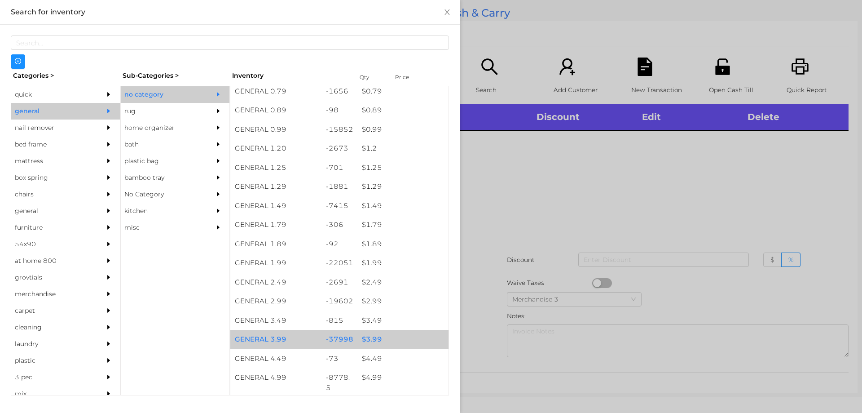
click at [373, 335] on div "$ 3.99" at bounding box center [402, 339] width 91 height 19
click at [488, 212] on div at bounding box center [431, 206] width 862 height 413
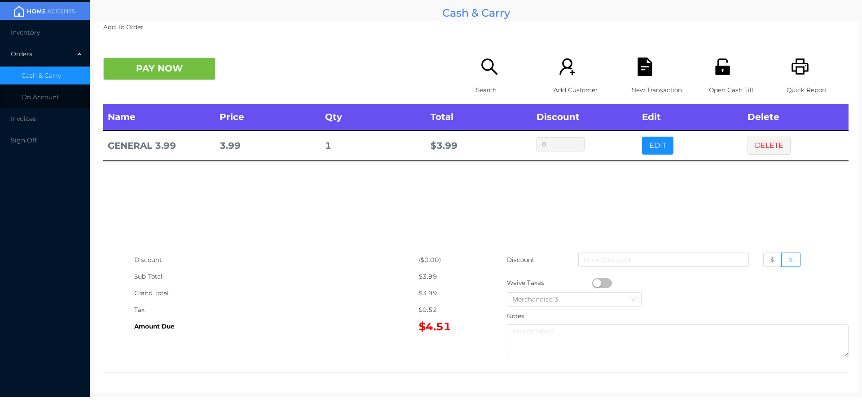
click at [484, 73] on icon "icon: search" at bounding box center [490, 66] width 18 height 18
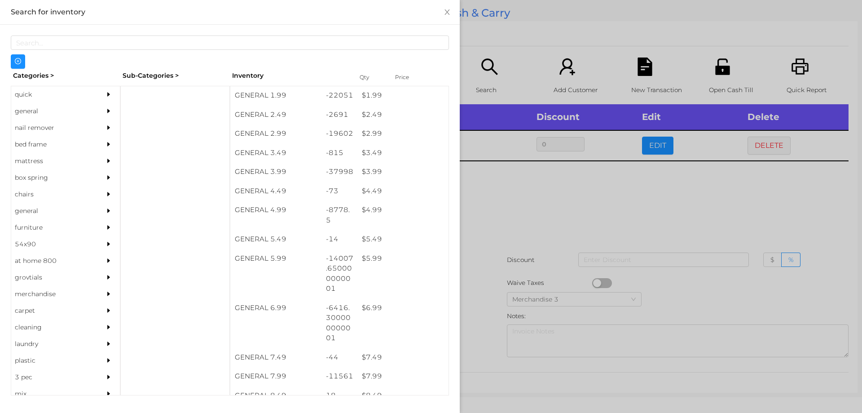
scroll to position [254, 0]
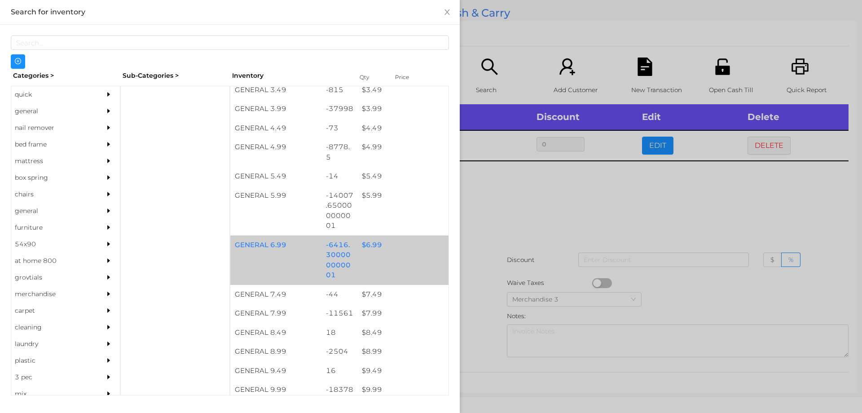
click at [367, 237] on div "$ 6.99" at bounding box center [402, 244] width 91 height 19
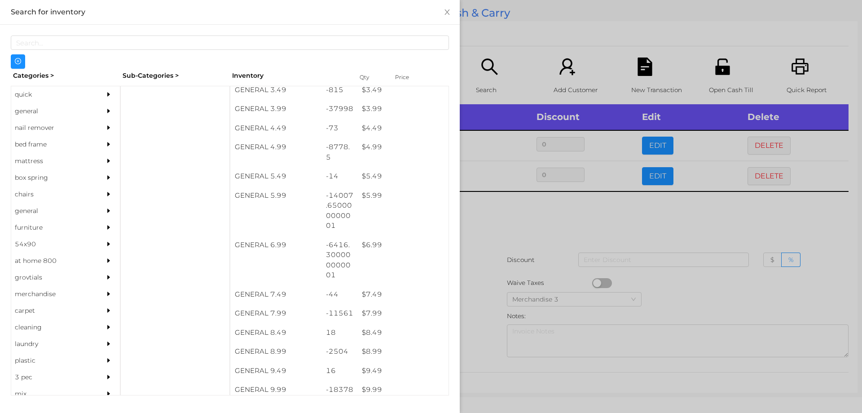
click at [515, 221] on div at bounding box center [431, 206] width 862 height 413
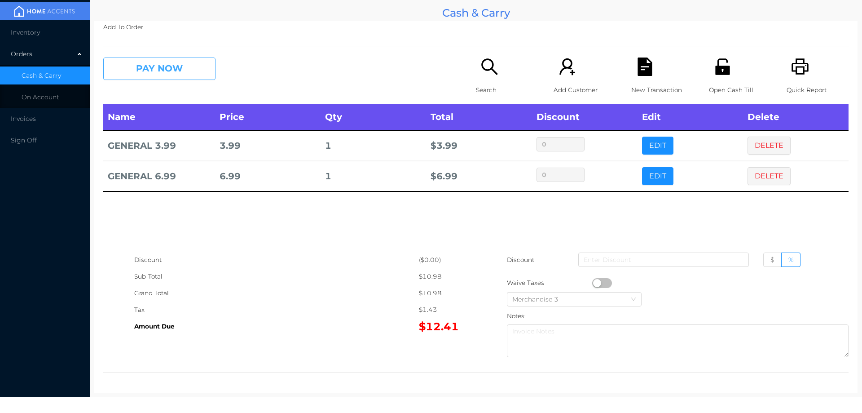
click at [139, 74] on button "PAY NOW" at bounding box center [159, 68] width 112 height 22
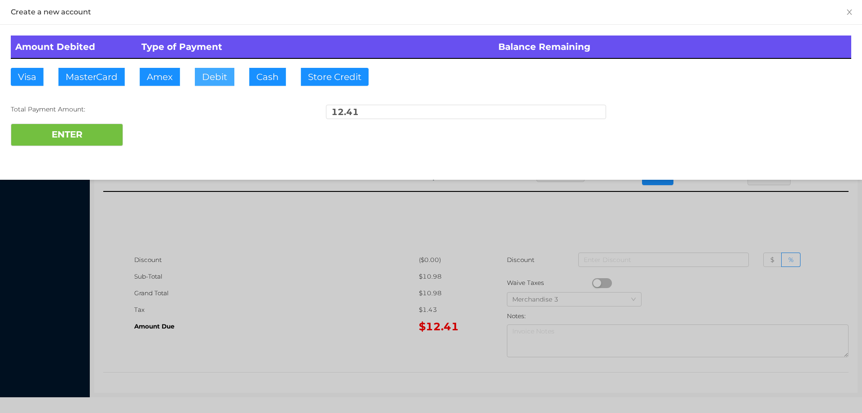
click at [206, 71] on button "Debit" at bounding box center [215, 77] width 40 height 18
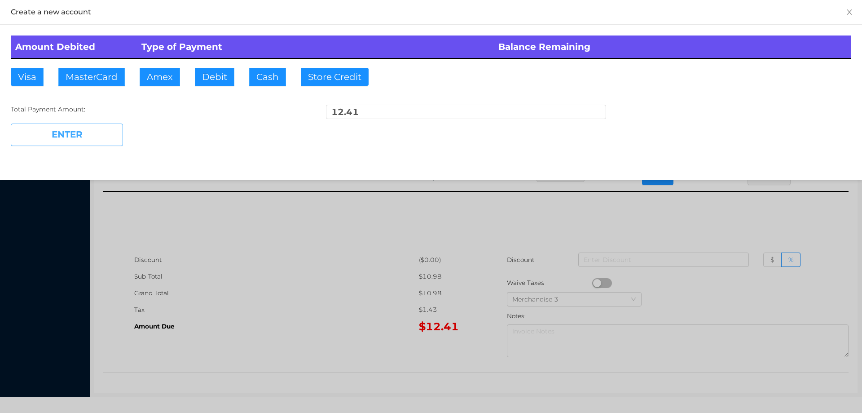
click at [85, 137] on button "ENTER" at bounding box center [67, 135] width 112 height 22
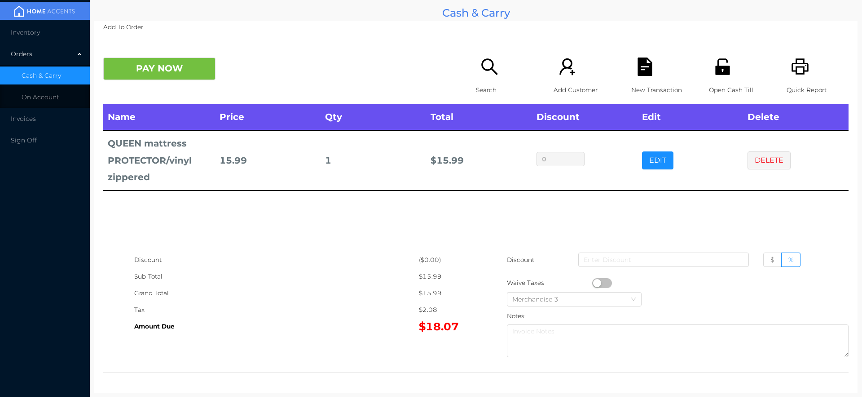
click at [481, 71] on icon "icon: search" at bounding box center [490, 66] width 18 height 18
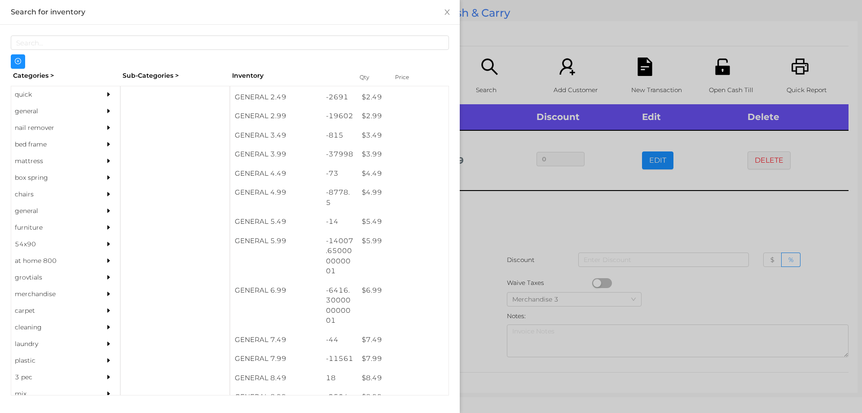
scroll to position [209, 0]
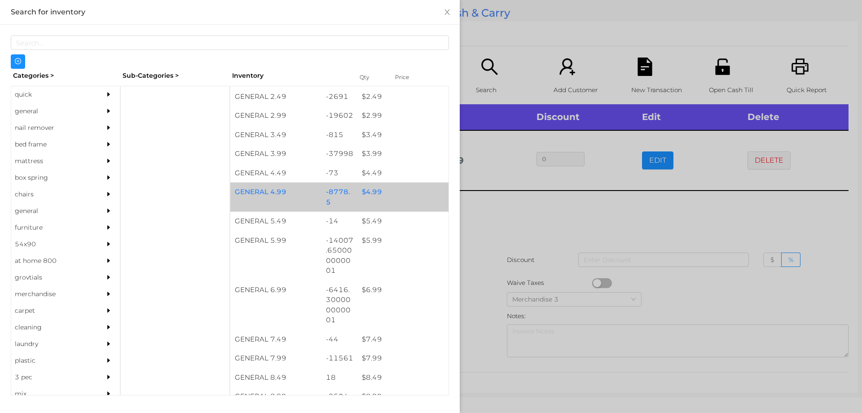
click at [363, 197] on div "$ 4.99" at bounding box center [402, 191] width 91 height 19
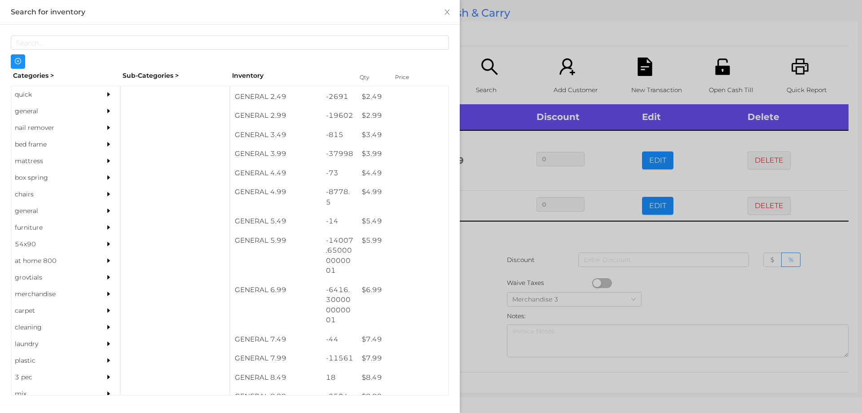
click at [482, 225] on div at bounding box center [431, 206] width 862 height 413
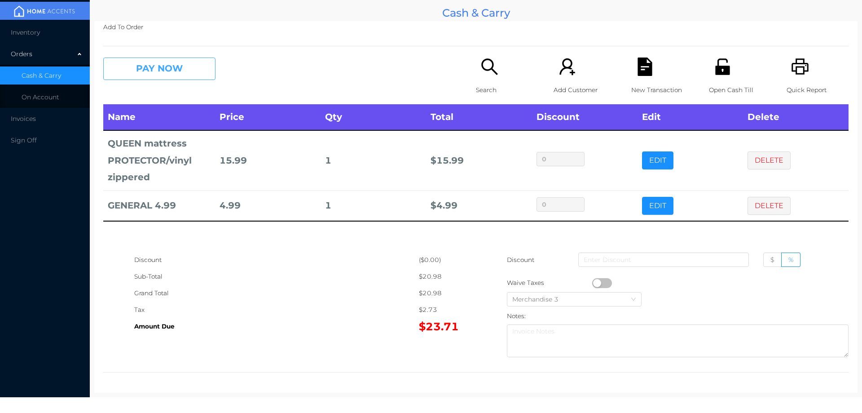
click at [145, 66] on button "PAY NOW" at bounding box center [159, 68] width 112 height 22
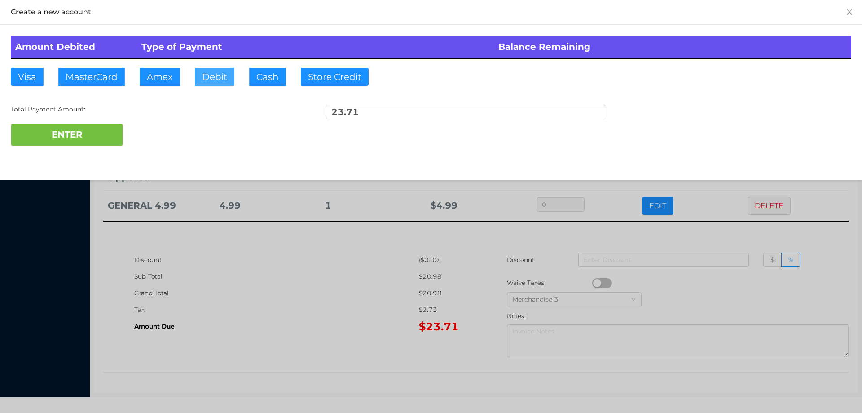
click at [203, 74] on button "Debit" at bounding box center [215, 77] width 40 height 18
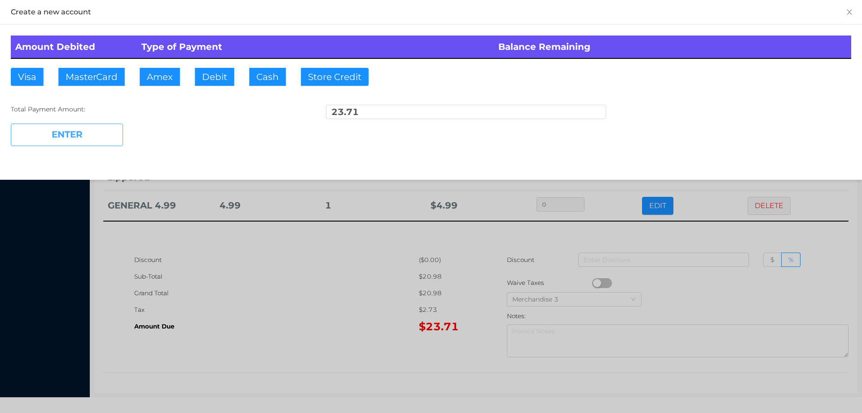
click at [86, 132] on button "ENTER" at bounding box center [67, 135] width 112 height 22
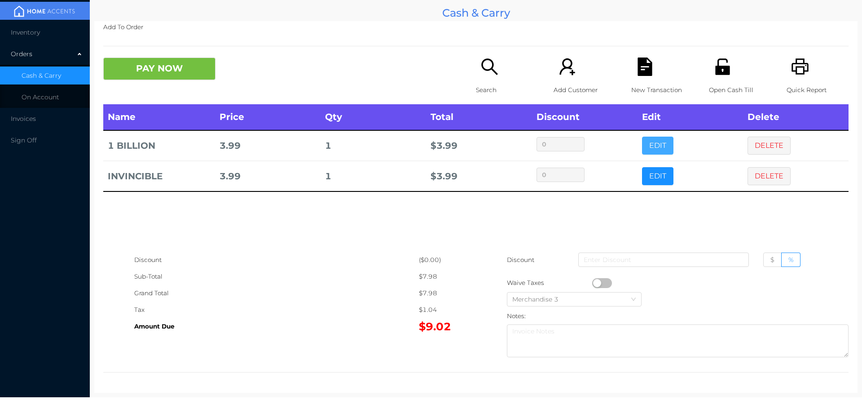
click at [650, 143] on button "EDIT" at bounding box center [657, 146] width 31 height 18
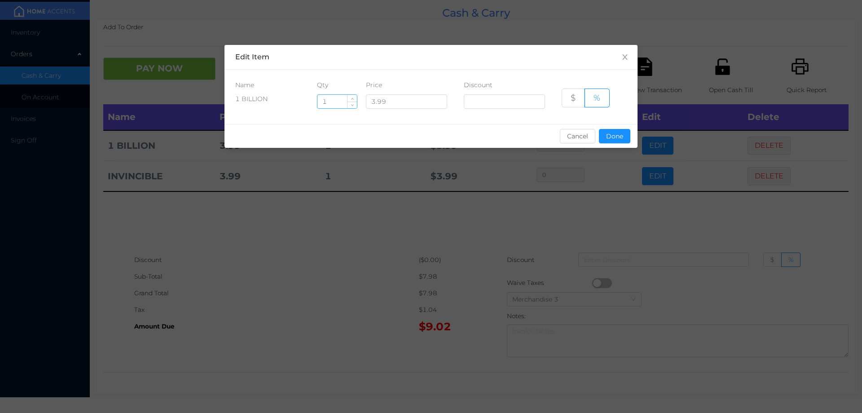
click at [338, 102] on input "1" at bounding box center [338, 101] width 40 height 13
type input "3"
click at [613, 134] on button "Done" at bounding box center [614, 136] width 31 height 14
type input "0%"
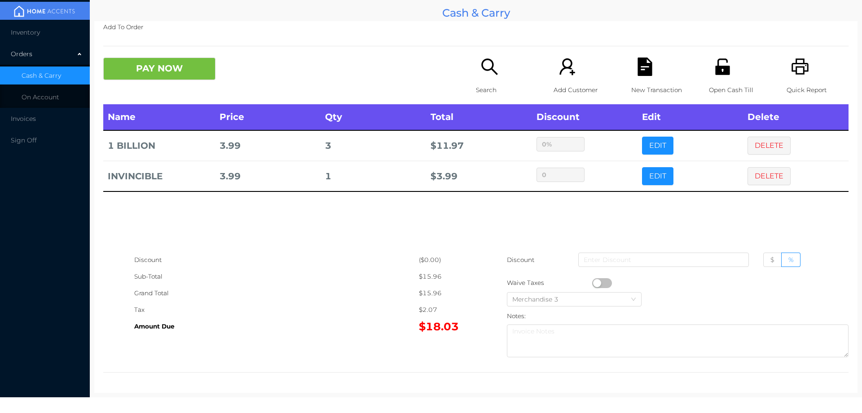
click at [631, 204] on div "sentinelStart Edit Item Name Qty Price Discount 1 BILLION 3 3.99 $ % Cancel Don…" at bounding box center [431, 206] width 862 height 413
click at [661, 178] on button "EDIT" at bounding box center [657, 176] width 31 height 18
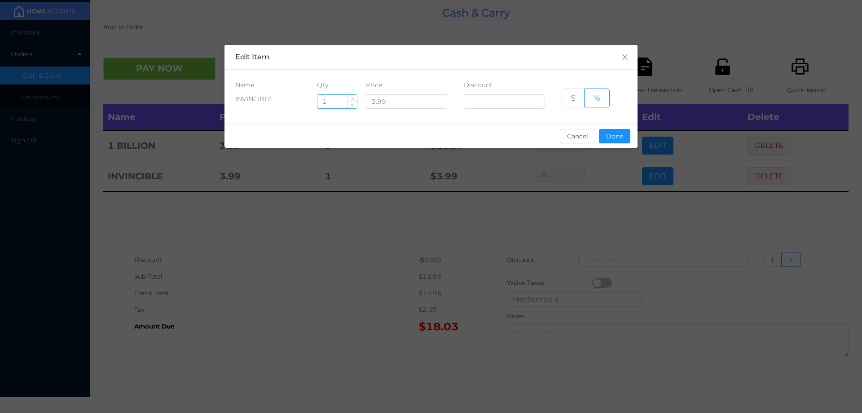
click at [340, 105] on input "1" at bounding box center [338, 101] width 40 height 13
type input "3"
click at [604, 140] on button "Done" at bounding box center [614, 136] width 31 height 14
type input "0%"
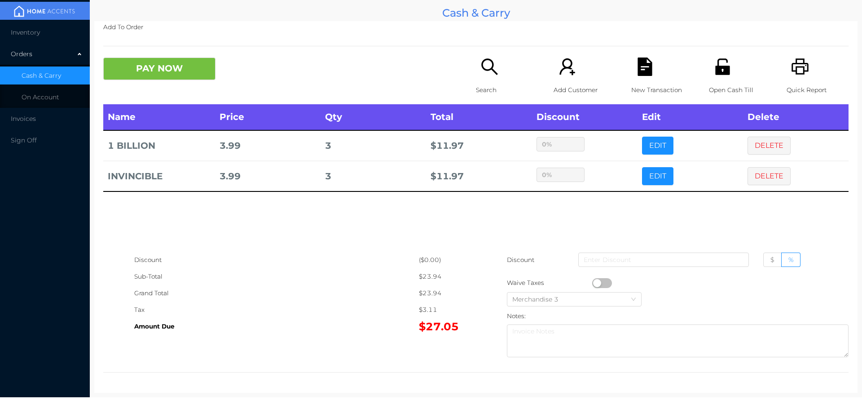
click at [619, 200] on div "sentinelStart Edit Item Name Qty Price Discount INVINCIBLE 3 3.99 $ % Cancel Do…" at bounding box center [431, 206] width 862 height 413
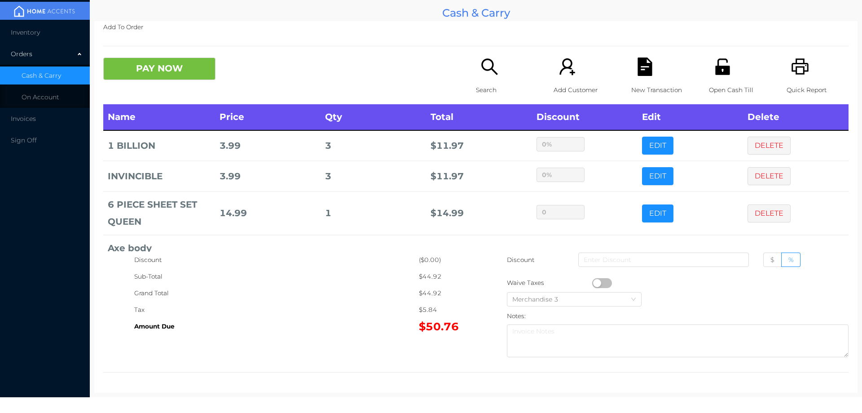
click at [491, 69] on icon "icon: search" at bounding box center [490, 66] width 18 height 18
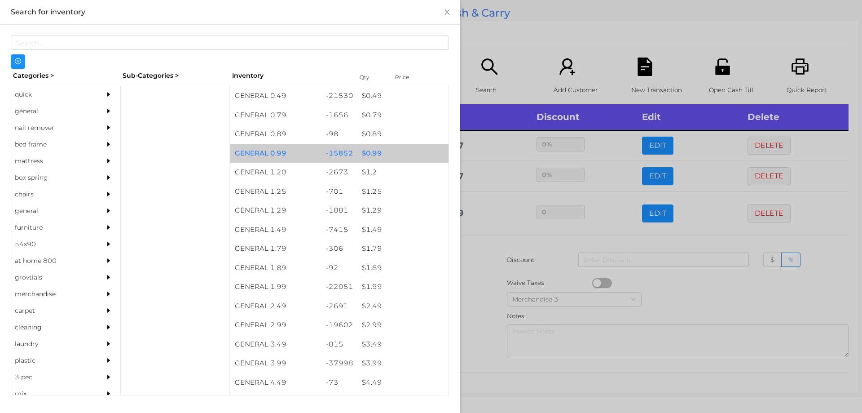
click at [366, 153] on div "$ 0.99" at bounding box center [402, 153] width 91 height 19
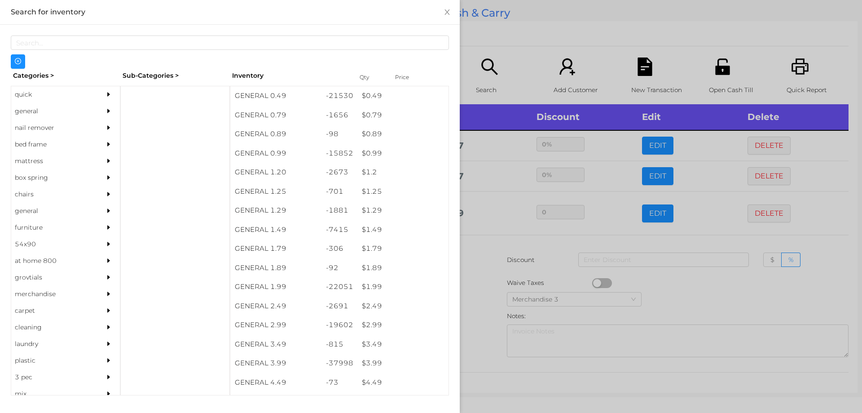
click at [495, 269] on div at bounding box center [431, 206] width 862 height 413
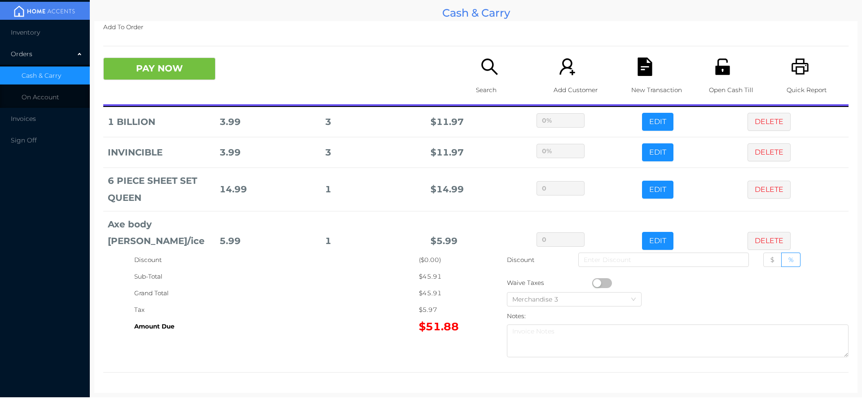
scroll to position [66, 0]
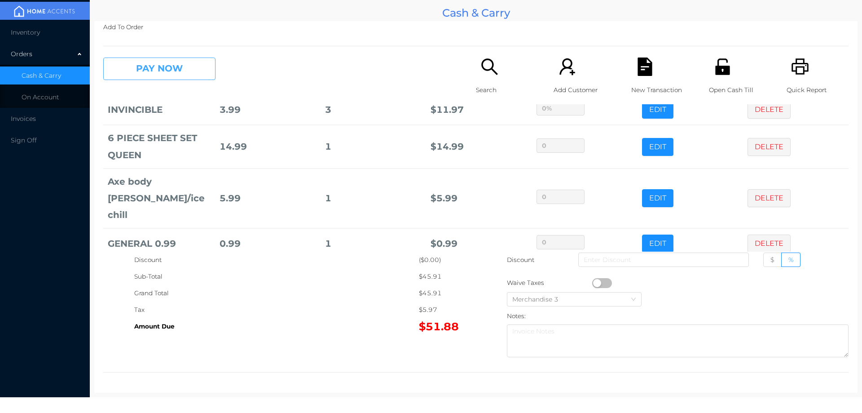
click at [162, 69] on button "PAY NOW" at bounding box center [159, 68] width 112 height 22
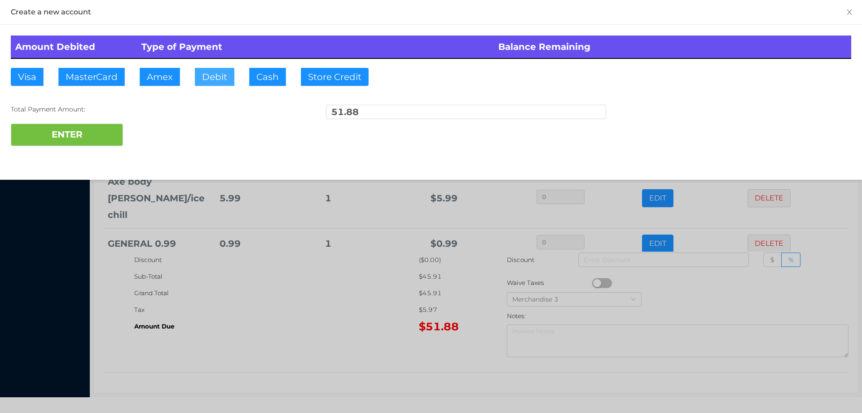
click at [209, 77] on button "Debit" at bounding box center [215, 77] width 40 height 18
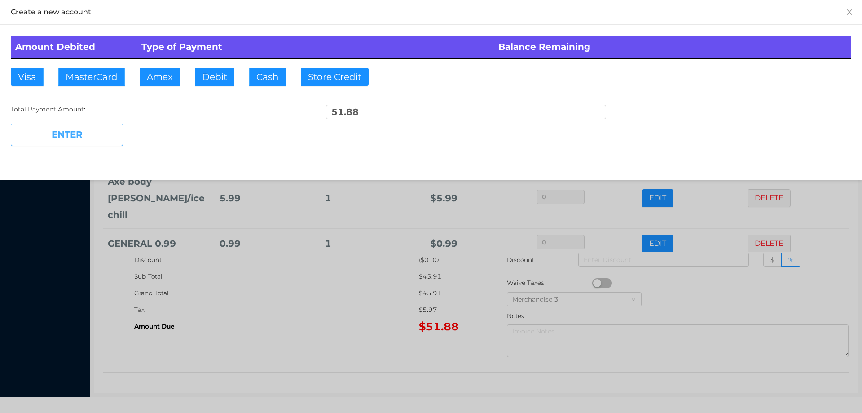
click at [91, 126] on button "ENTER" at bounding box center [67, 135] width 112 height 22
type input "0"
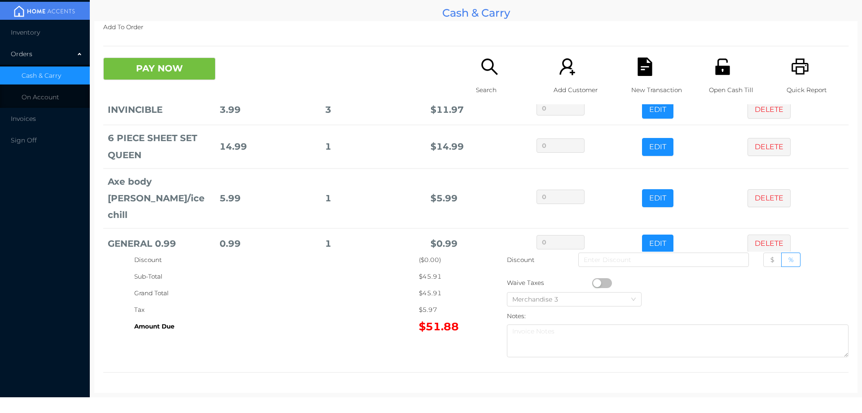
scroll to position [0, 0]
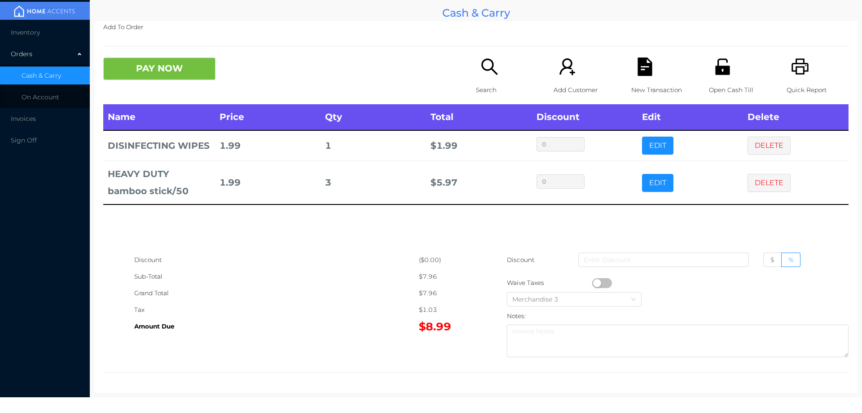
click at [140, 58] on button "PAY NOW" at bounding box center [159, 68] width 112 height 22
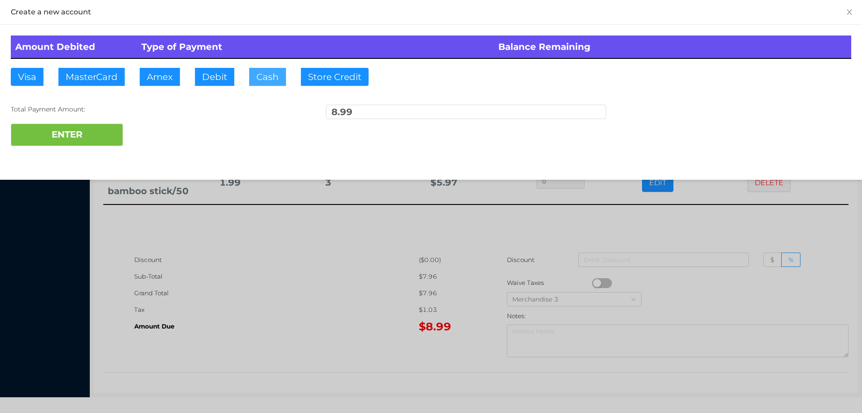
click at [264, 75] on button "Cash" at bounding box center [267, 77] width 37 height 18
type input "10."
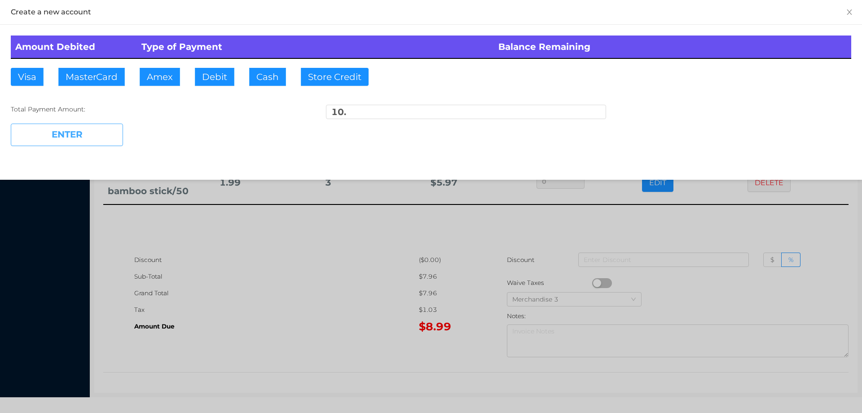
click at [87, 138] on button "ENTER" at bounding box center [67, 135] width 112 height 22
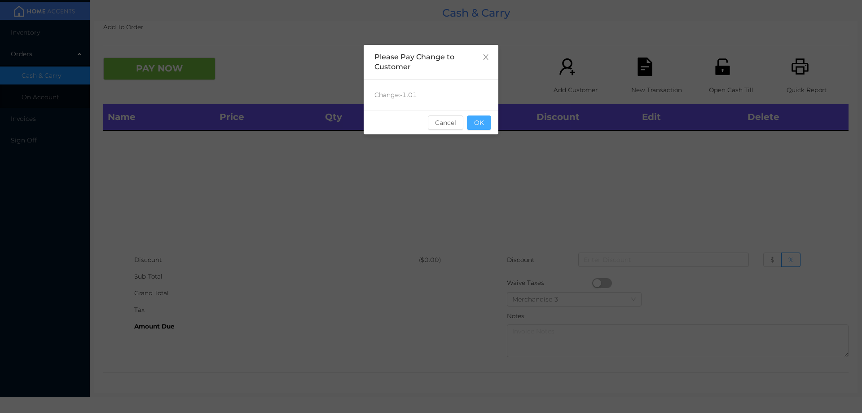
click at [485, 129] on button "OK" at bounding box center [479, 122] width 24 height 14
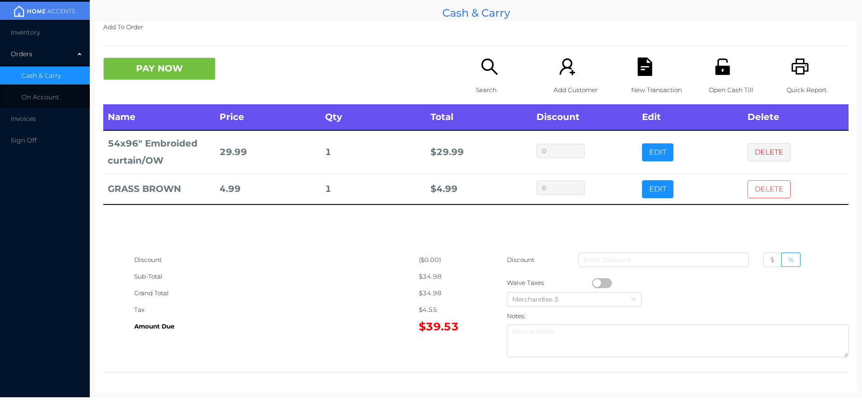
click at [763, 184] on button "DELETE" at bounding box center [769, 189] width 43 height 18
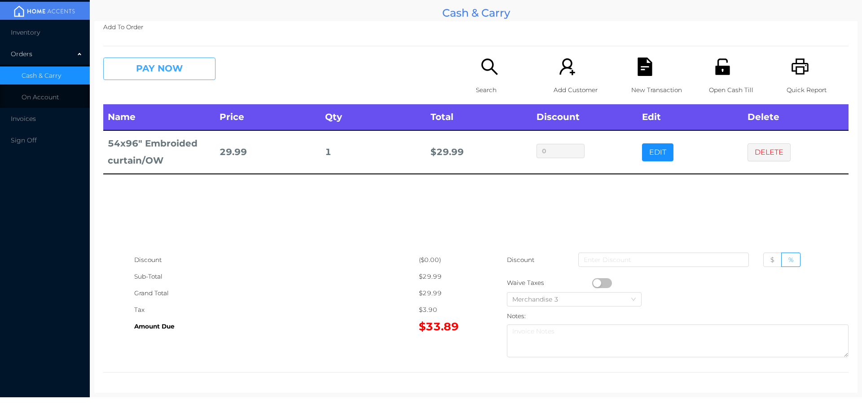
click at [196, 68] on button "PAY NOW" at bounding box center [159, 68] width 112 height 22
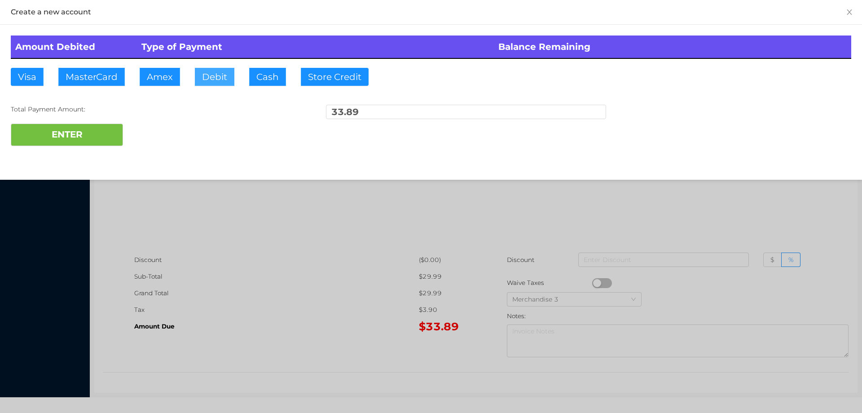
click at [216, 77] on button "Debit" at bounding box center [215, 77] width 40 height 18
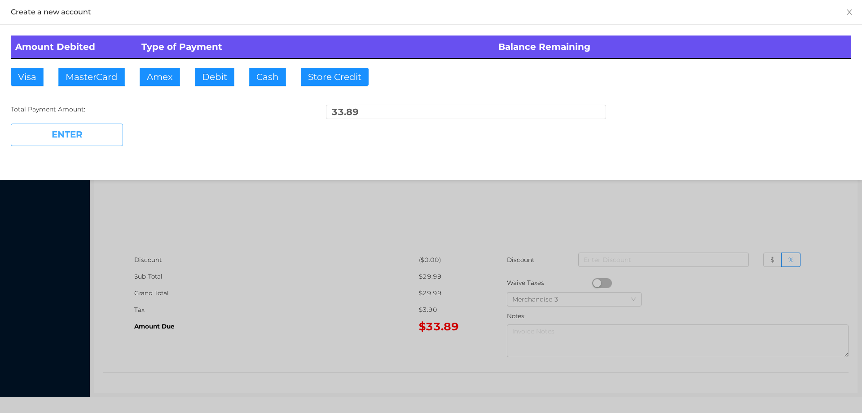
click at [106, 133] on button "ENTER" at bounding box center [67, 135] width 112 height 22
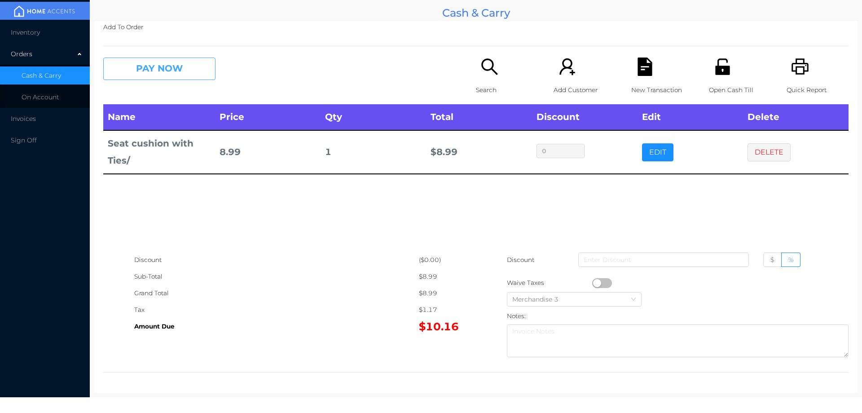
click at [191, 71] on button "PAY NOW" at bounding box center [159, 68] width 112 height 22
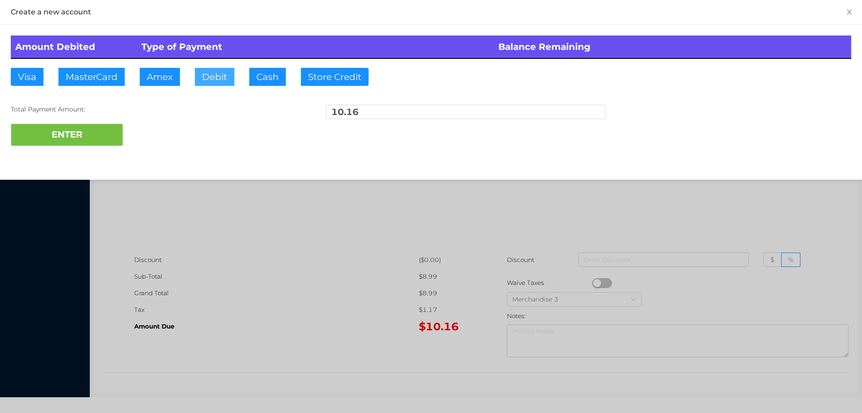
click at [210, 84] on button "Debit" at bounding box center [215, 77] width 40 height 18
click at [248, 235] on div at bounding box center [431, 206] width 862 height 413
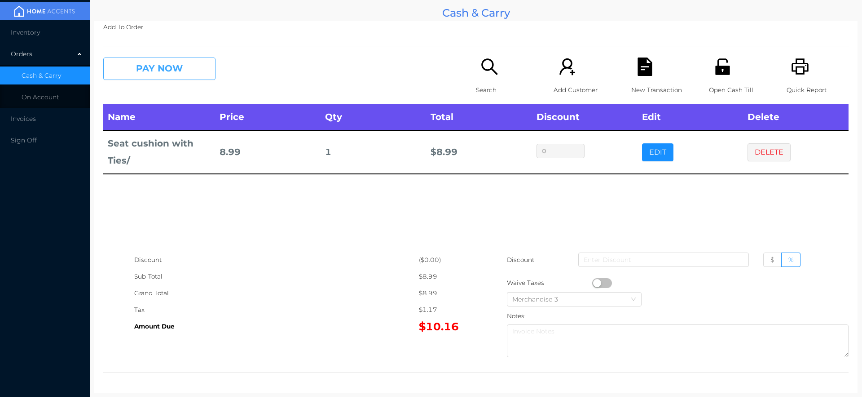
click at [148, 69] on button "PAY NOW" at bounding box center [159, 68] width 112 height 22
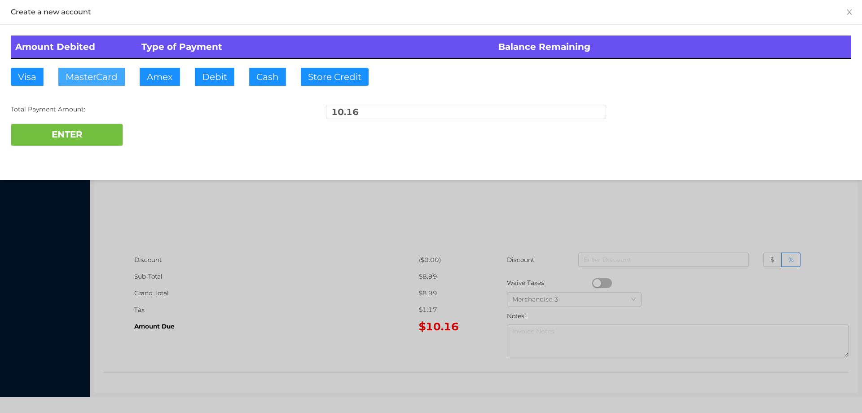
click at [74, 75] on button "MasterCard" at bounding box center [91, 77] width 66 height 18
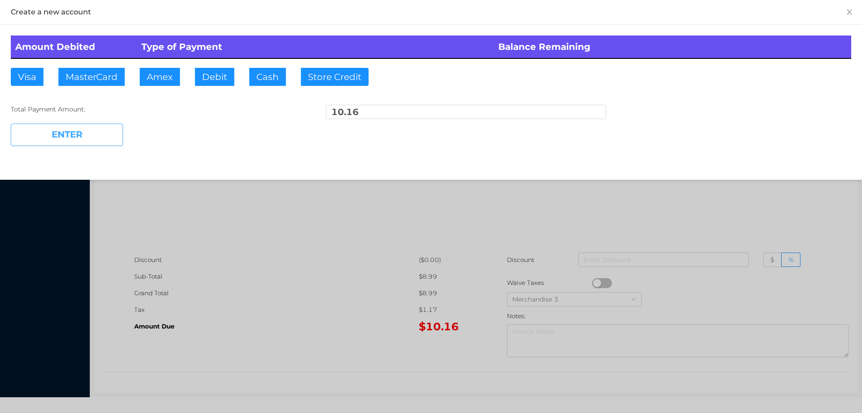
click at [98, 141] on button "ENTER" at bounding box center [67, 135] width 112 height 22
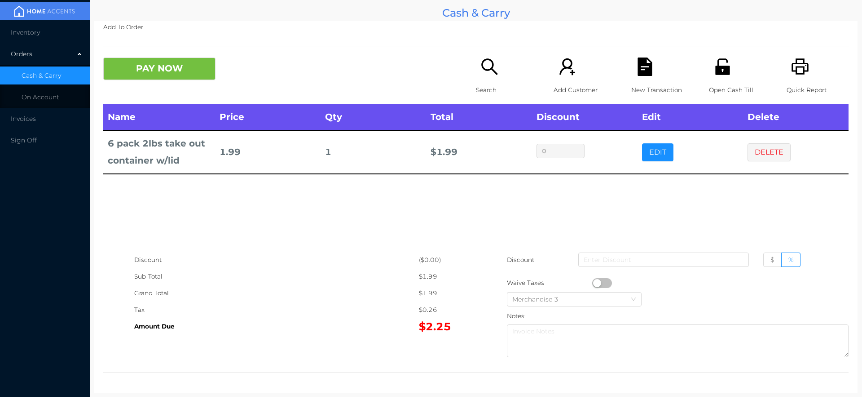
click at [489, 91] on p "Search" at bounding box center [507, 90] width 62 height 17
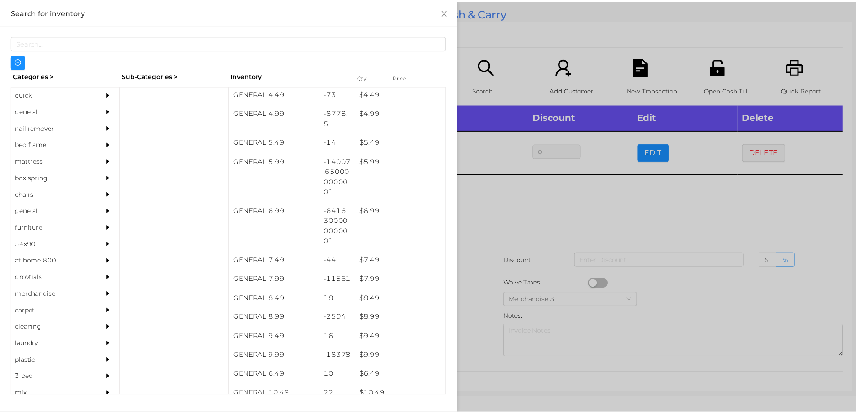
scroll to position [322, 0]
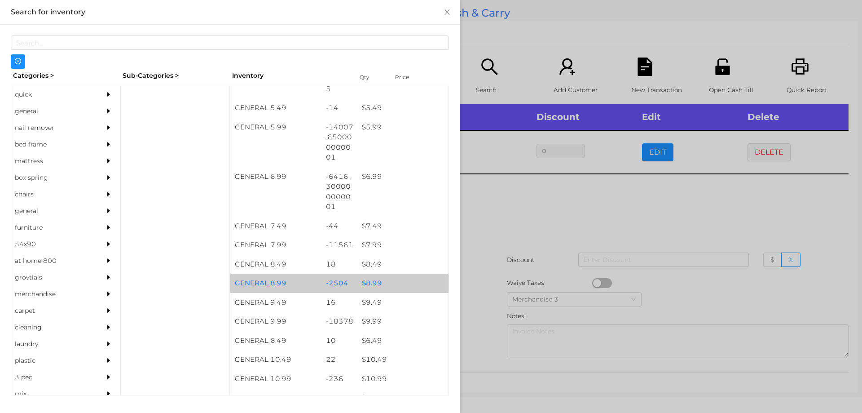
click at [372, 283] on div "$ 8.99" at bounding box center [402, 282] width 91 height 19
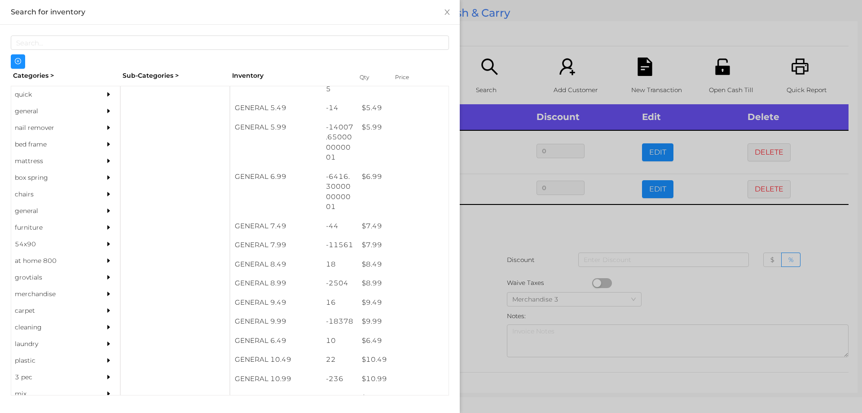
click at [484, 250] on div at bounding box center [431, 206] width 862 height 413
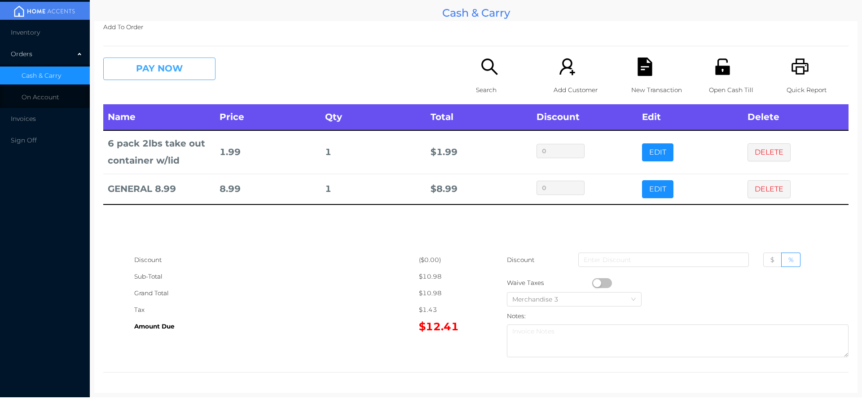
click at [139, 68] on button "PAY NOW" at bounding box center [159, 68] width 112 height 22
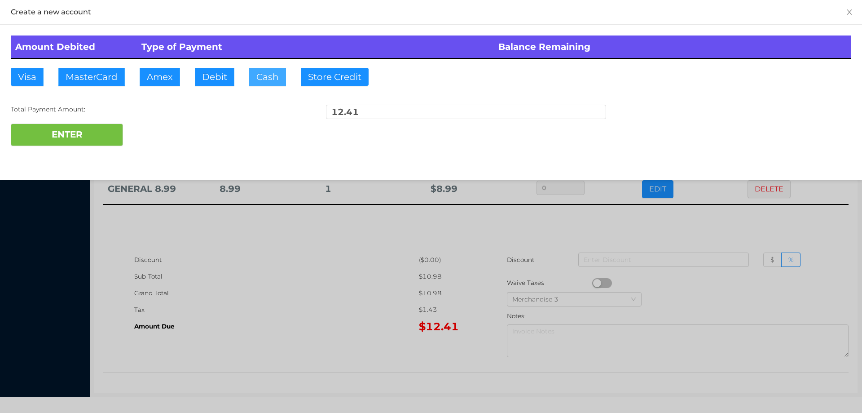
click at [249, 75] on button "Cash" at bounding box center [267, 77] width 37 height 18
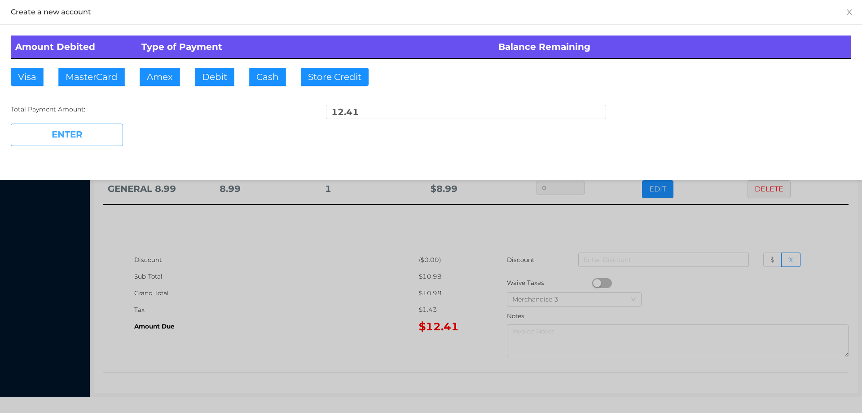
click at [65, 124] on button "ENTER" at bounding box center [67, 135] width 112 height 22
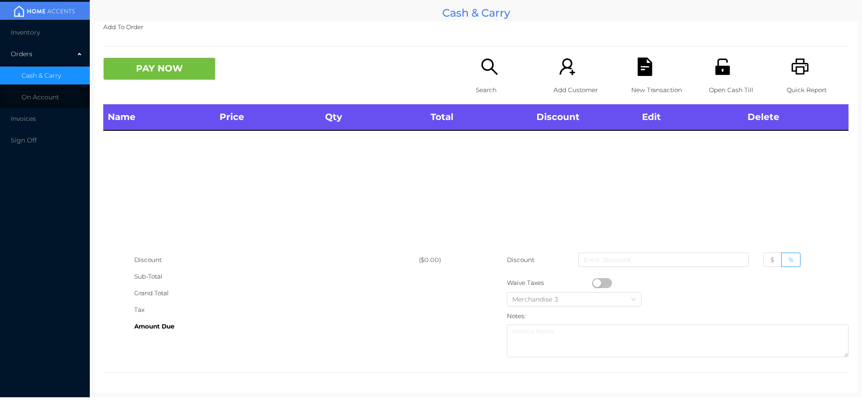
click at [483, 70] on icon "icon: search" at bounding box center [489, 66] width 16 height 16
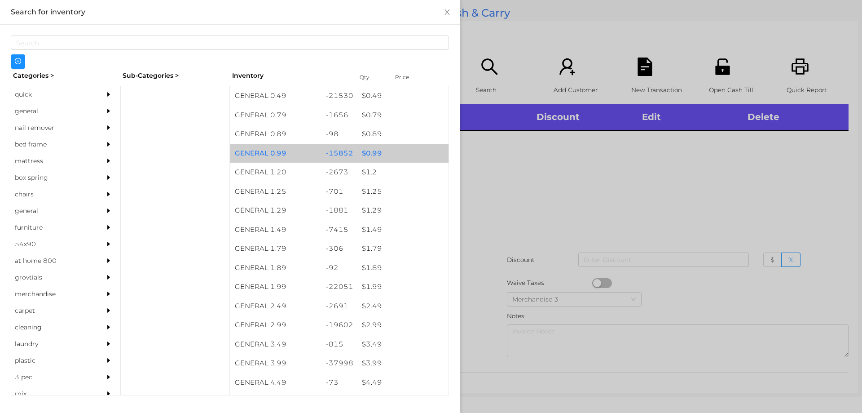
click at [367, 146] on div "$ 0.99" at bounding box center [402, 153] width 91 height 19
click at [373, 151] on div "$ 0.99" at bounding box center [402, 153] width 91 height 19
click at [371, 146] on div "$ 0.99" at bounding box center [402, 153] width 91 height 19
click at [371, 147] on div "$ 0.99" at bounding box center [402, 153] width 91 height 19
click at [364, 152] on div "$ 0.99" at bounding box center [402, 153] width 91 height 19
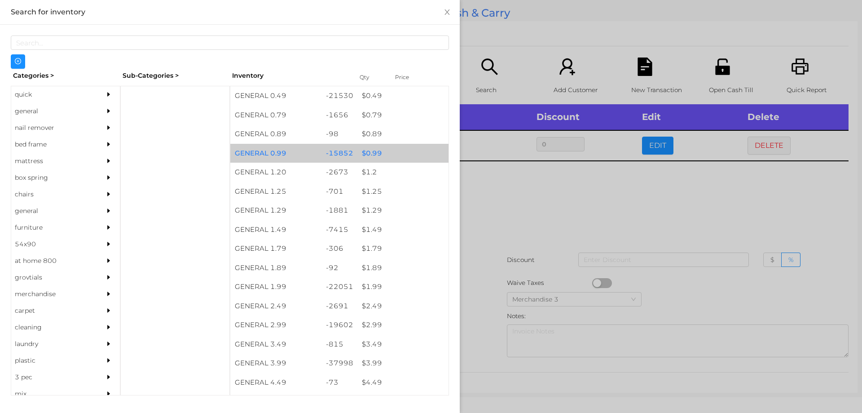
click at [365, 150] on div "$ 0.99" at bounding box center [402, 153] width 91 height 19
click at [367, 147] on div "$ 0.99" at bounding box center [402, 153] width 91 height 19
click at [366, 150] on div "$ 0.99" at bounding box center [402, 153] width 91 height 19
click at [373, 148] on div "$ 0.99" at bounding box center [402, 153] width 91 height 19
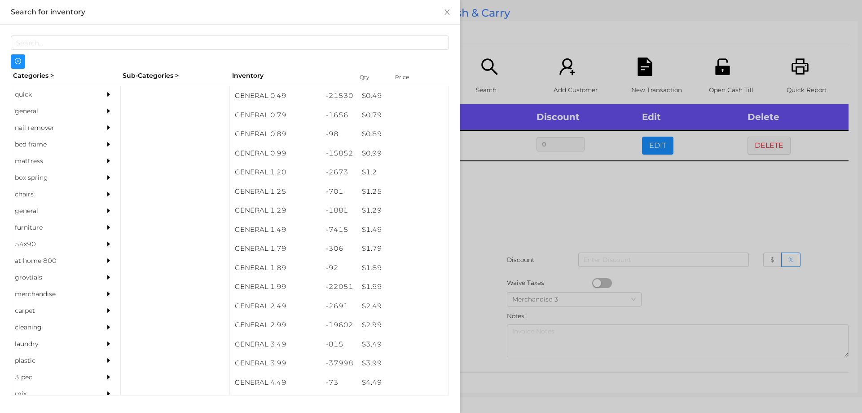
click at [507, 199] on div at bounding box center [431, 206] width 862 height 413
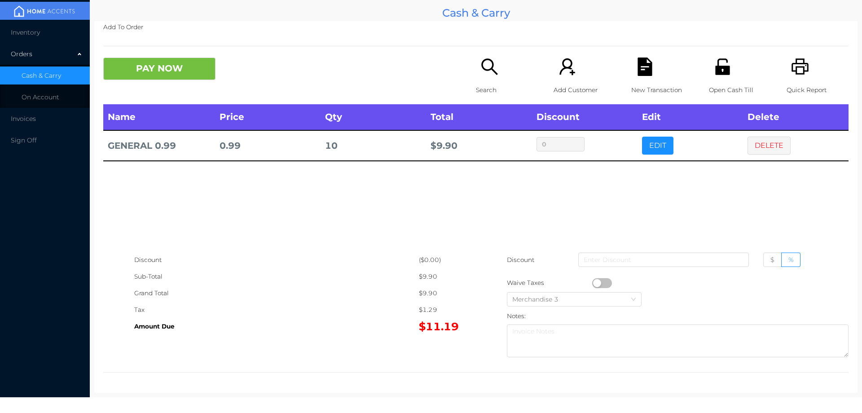
click at [141, 77] on button "PAY NOW" at bounding box center [159, 68] width 112 height 22
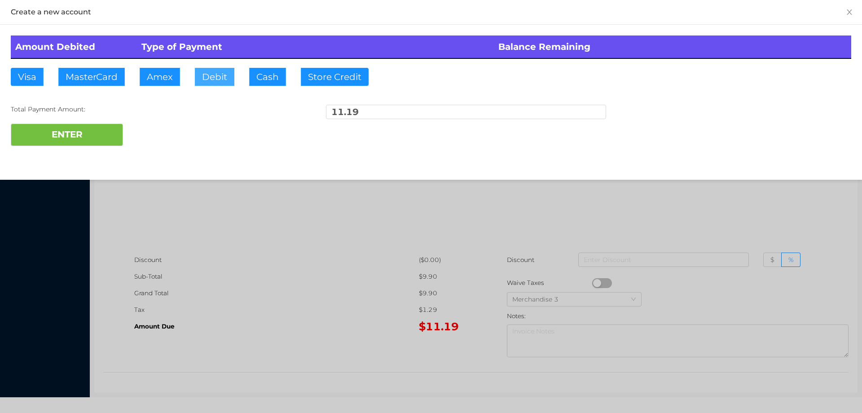
click at [221, 75] on button "Debit" at bounding box center [215, 77] width 40 height 18
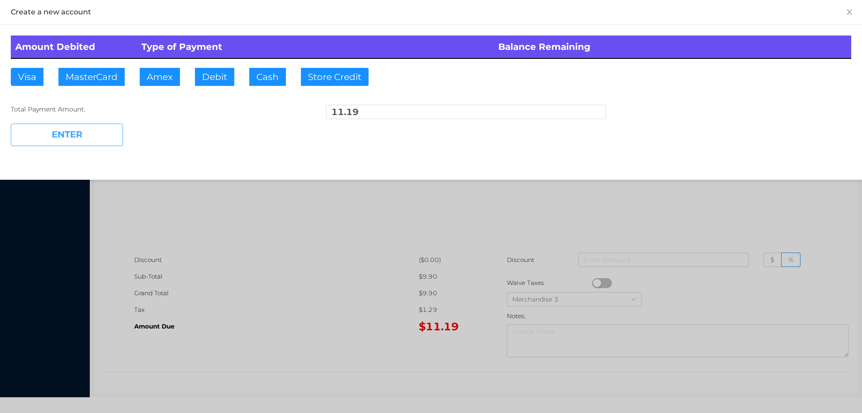
click at [81, 133] on button "ENTER" at bounding box center [67, 135] width 112 height 22
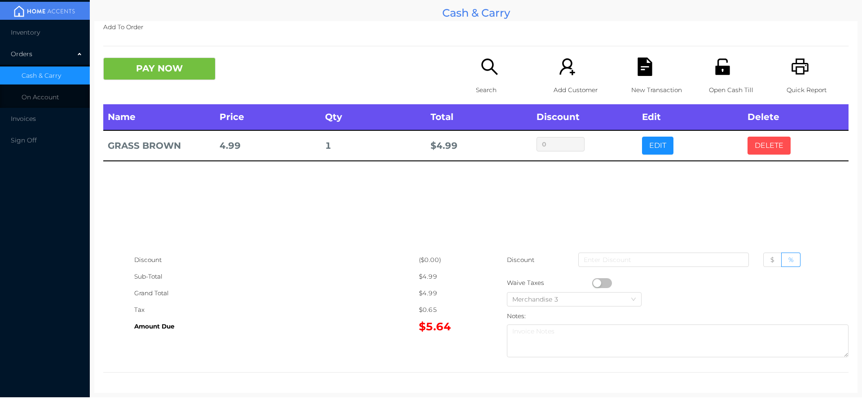
click at [774, 149] on button "DELETE" at bounding box center [769, 146] width 43 height 18
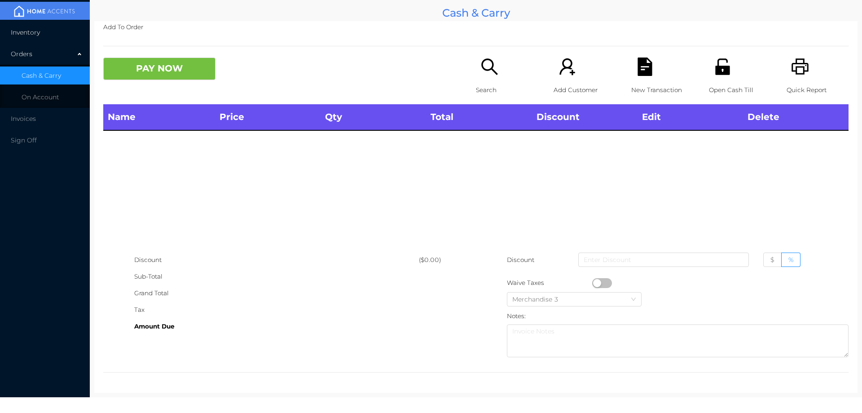
click at [23, 35] on span "Inventory" at bounding box center [25, 32] width 29 height 8
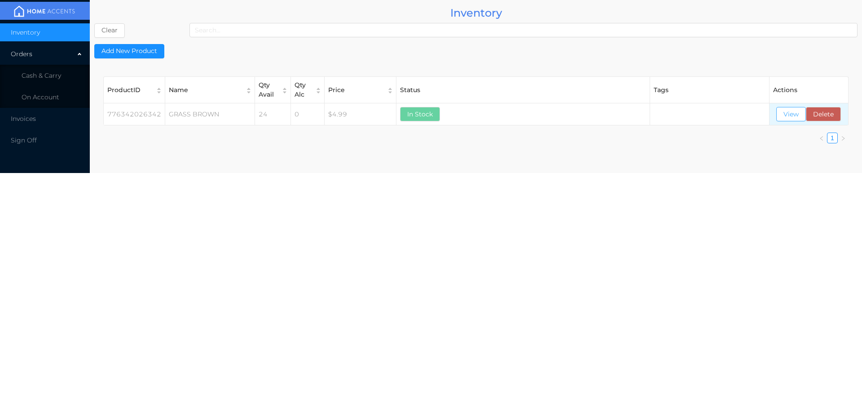
click at [793, 115] on button "View" at bounding box center [791, 114] width 30 height 14
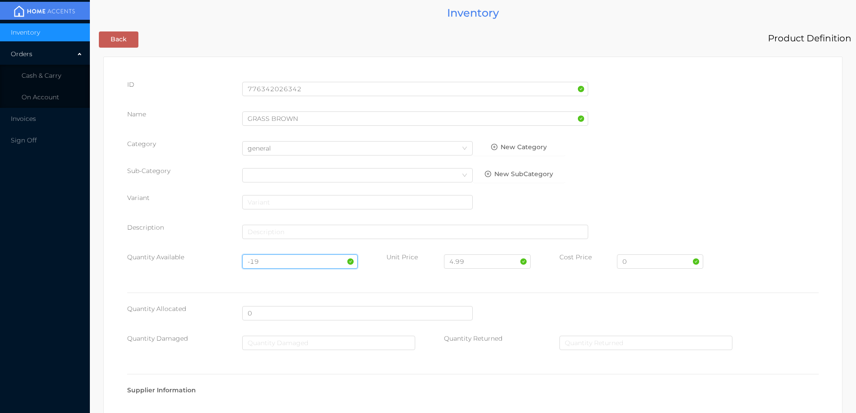
click at [263, 256] on input "-19" at bounding box center [299, 261] width 115 height 14
type input "-"
type input "100"
click at [472, 260] on input "4.99" at bounding box center [487, 261] width 86 height 14
type input "4"
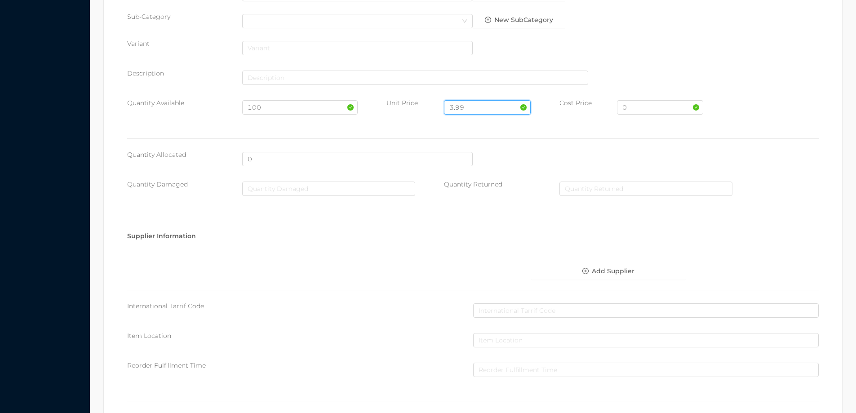
scroll to position [381, 0]
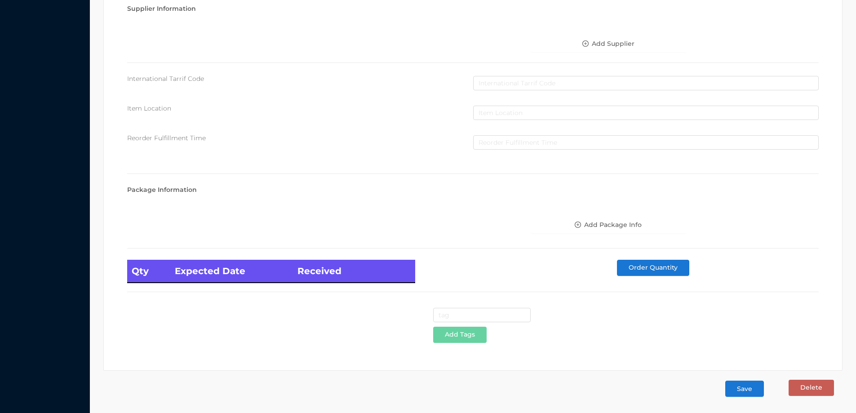
type input "3.99"
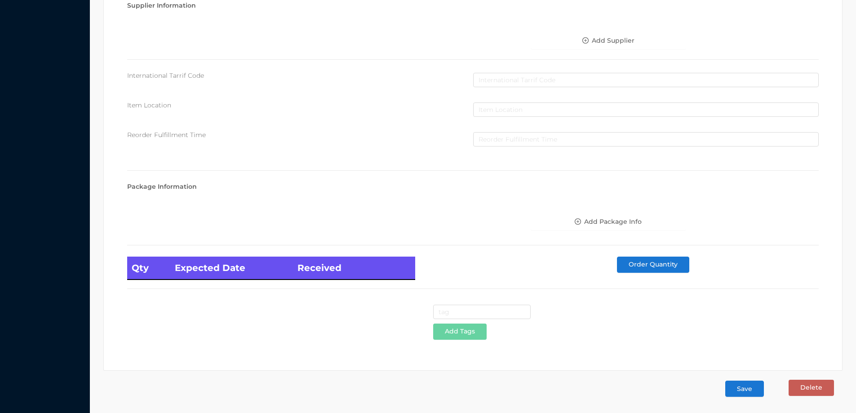
click at [749, 389] on button "Save" at bounding box center [744, 388] width 39 height 16
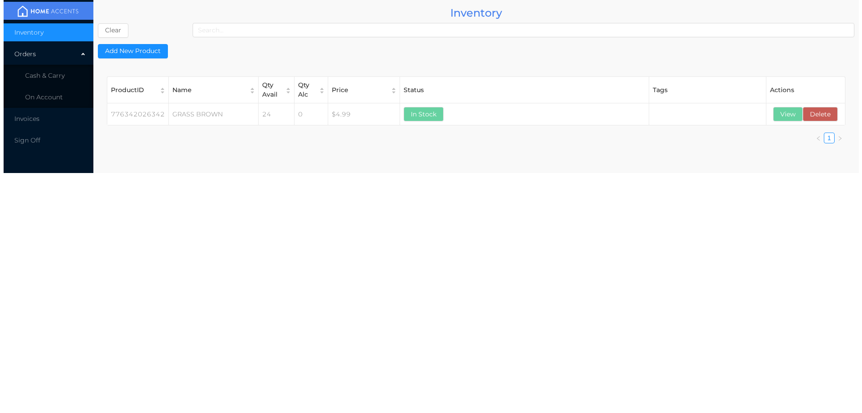
scroll to position [0, 0]
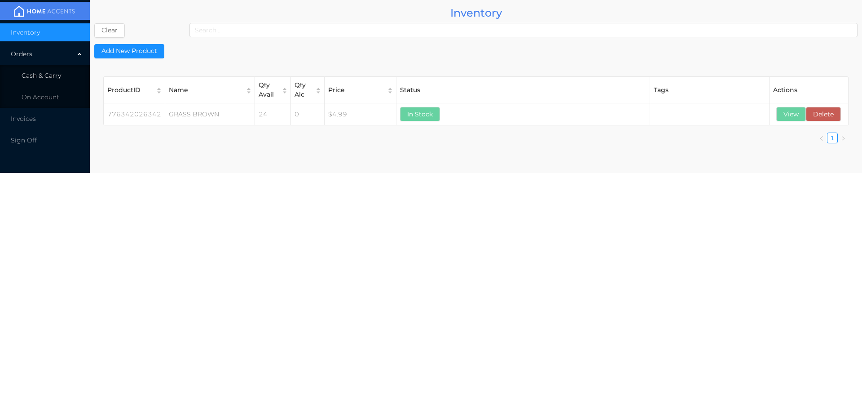
click at [32, 79] on span "Cash & Carry" at bounding box center [42, 75] width 40 height 8
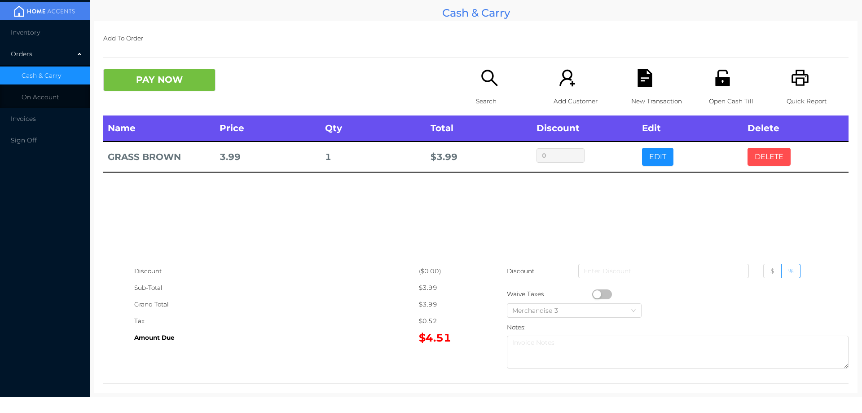
click at [766, 162] on button "DELETE" at bounding box center [769, 157] width 43 height 18
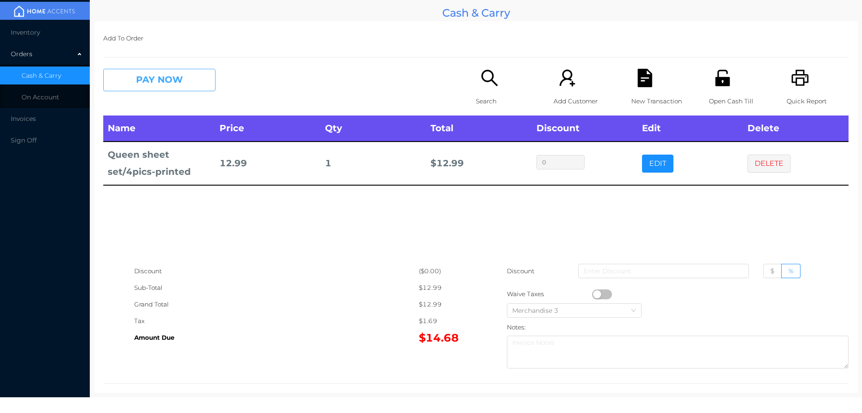
click at [159, 72] on button "PAY NOW" at bounding box center [159, 80] width 112 height 22
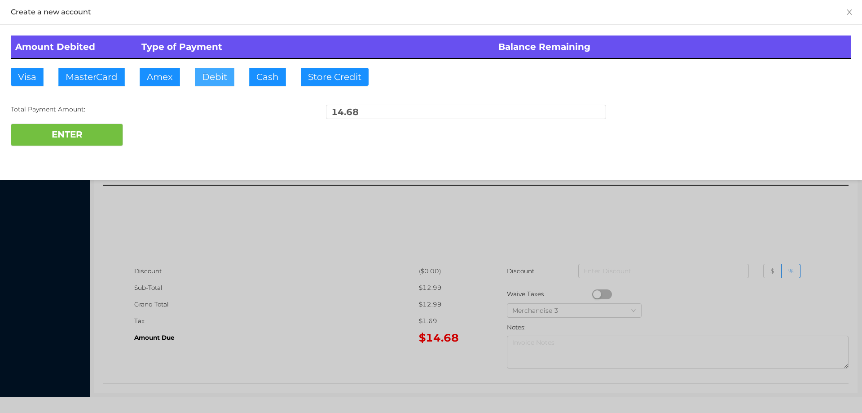
click at [207, 85] on button "Debit" at bounding box center [215, 77] width 40 height 18
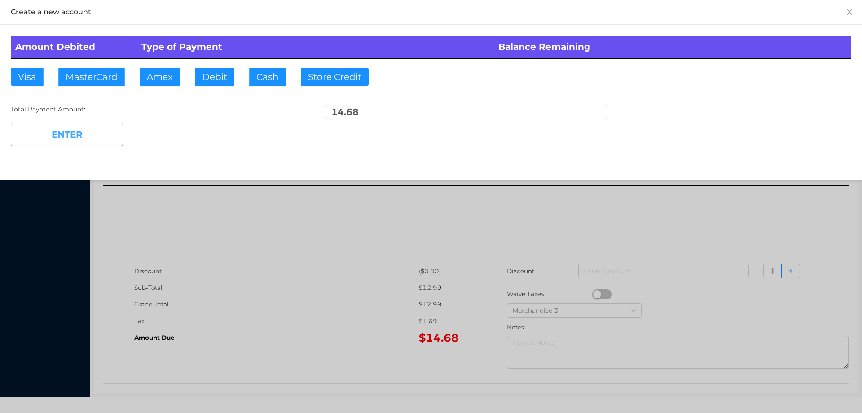
click at [111, 128] on button "ENTER" at bounding box center [67, 135] width 112 height 22
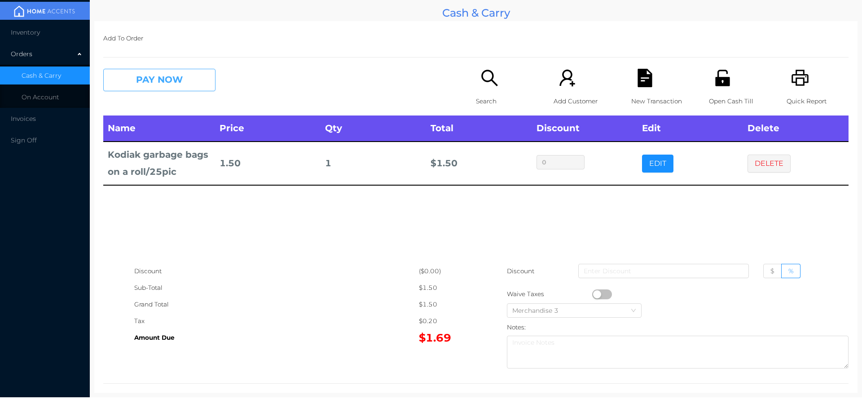
click at [171, 79] on button "PAY NOW" at bounding box center [159, 80] width 112 height 22
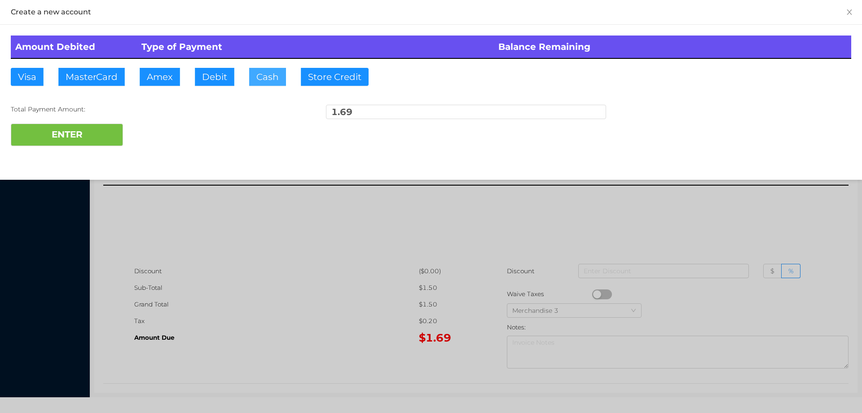
click at [257, 74] on button "Cash" at bounding box center [267, 77] width 37 height 18
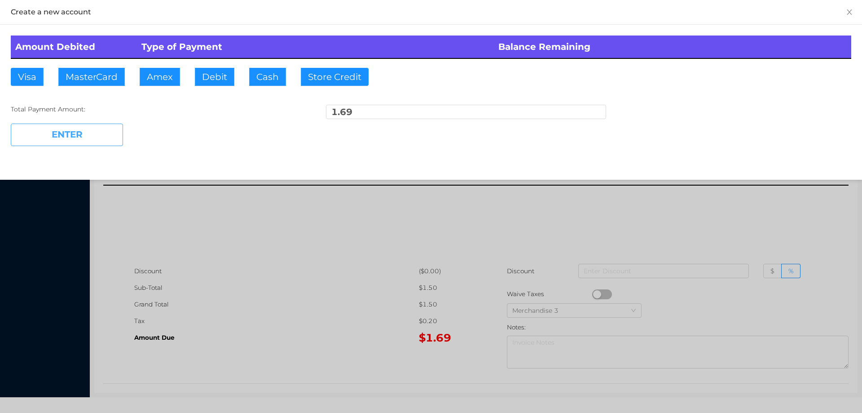
click at [89, 136] on button "ENTER" at bounding box center [67, 135] width 112 height 22
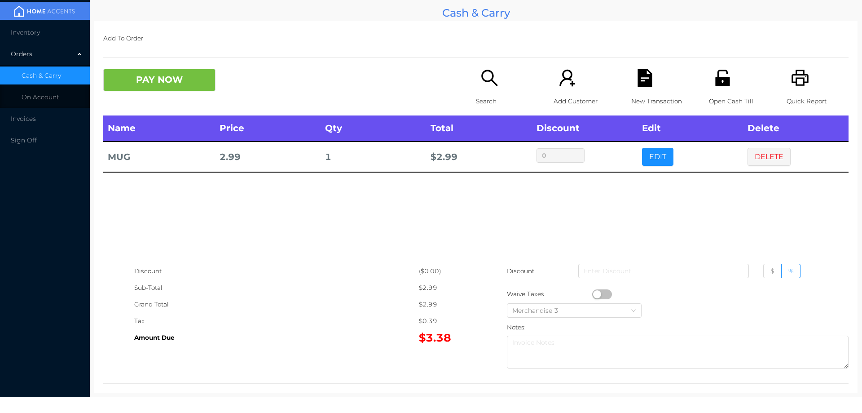
click at [476, 75] on div "Search" at bounding box center [507, 92] width 62 height 47
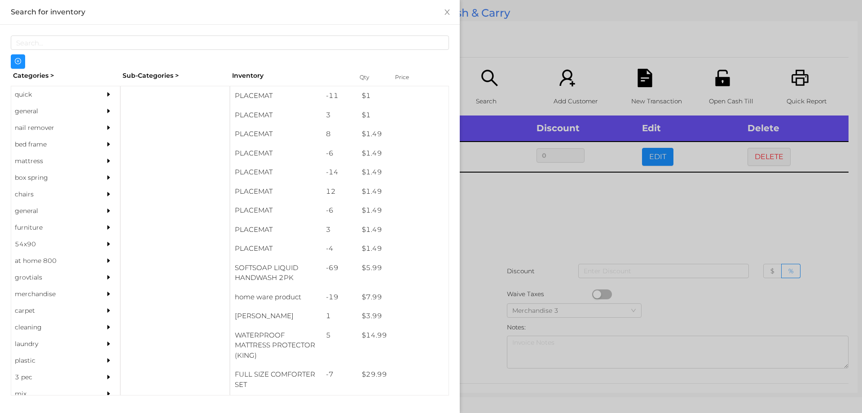
click at [16, 114] on div "general" at bounding box center [52, 111] width 82 height 17
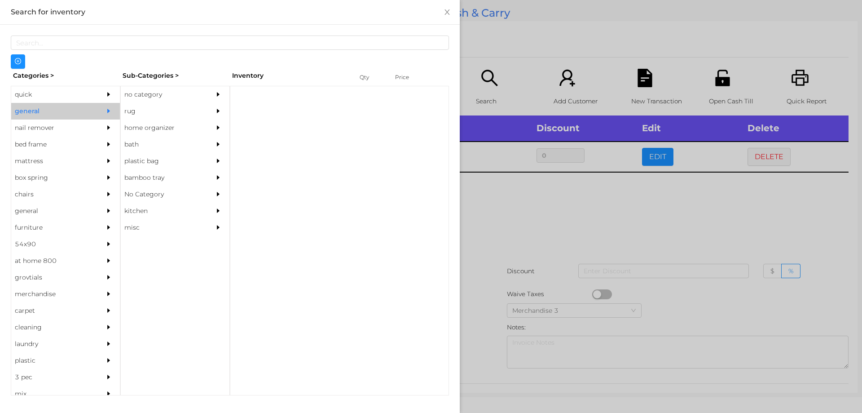
click at [136, 93] on div "no category" at bounding box center [162, 94] width 82 height 17
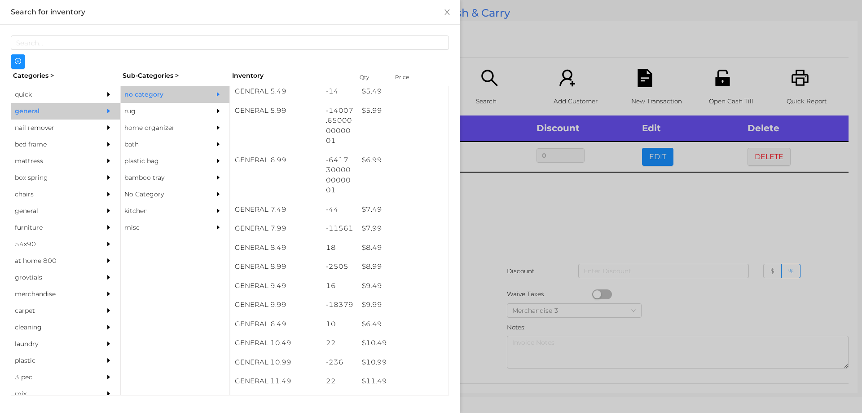
scroll to position [339, 0]
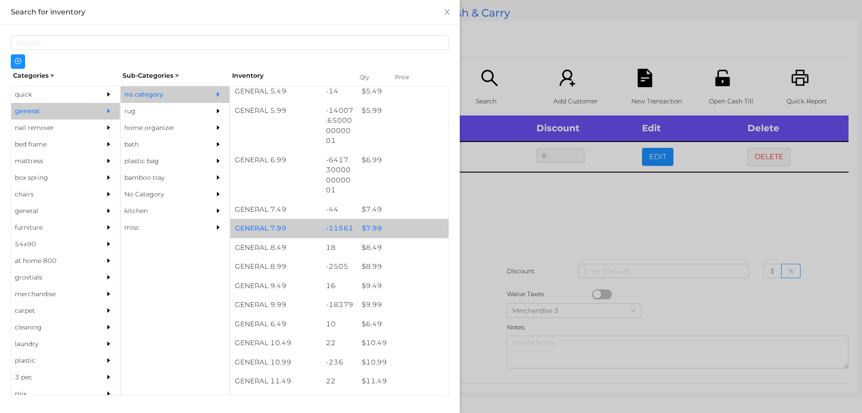
click at [376, 231] on div "$ 7.99" at bounding box center [402, 228] width 91 height 19
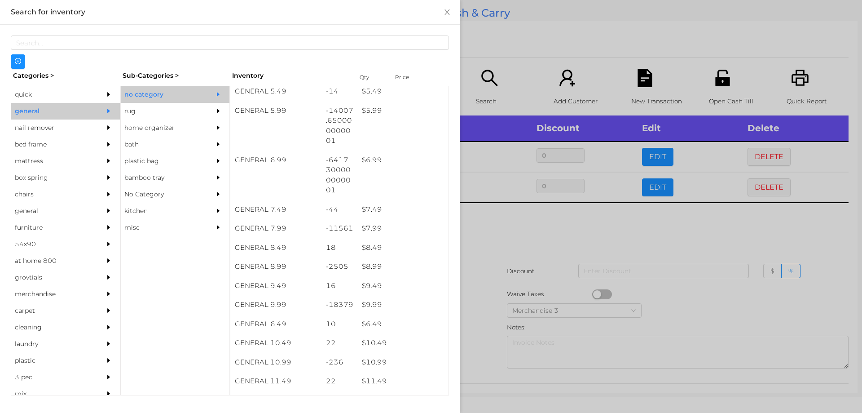
click at [765, 152] on div at bounding box center [431, 206] width 862 height 413
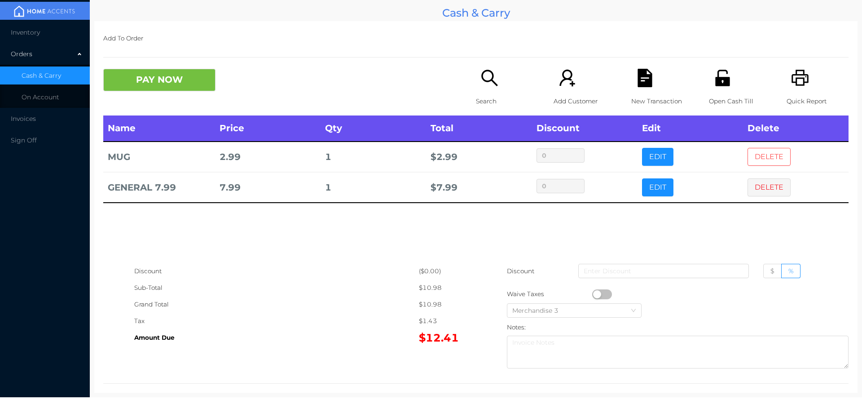
click at [765, 151] on button "DELETE" at bounding box center [769, 157] width 43 height 18
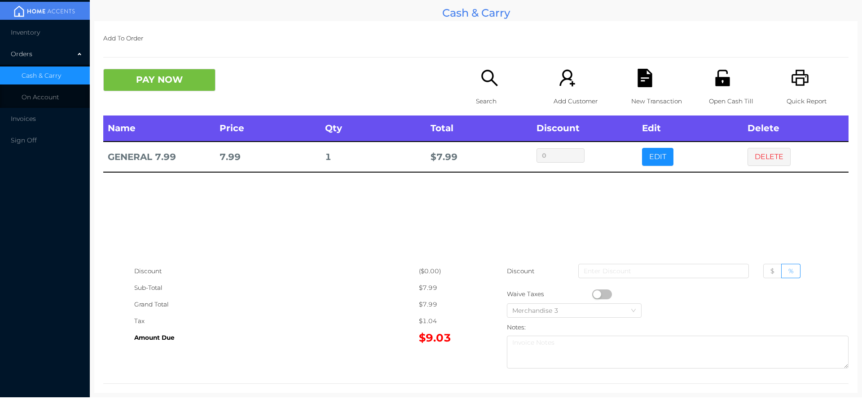
click at [495, 71] on icon "icon: search" at bounding box center [490, 78] width 18 height 18
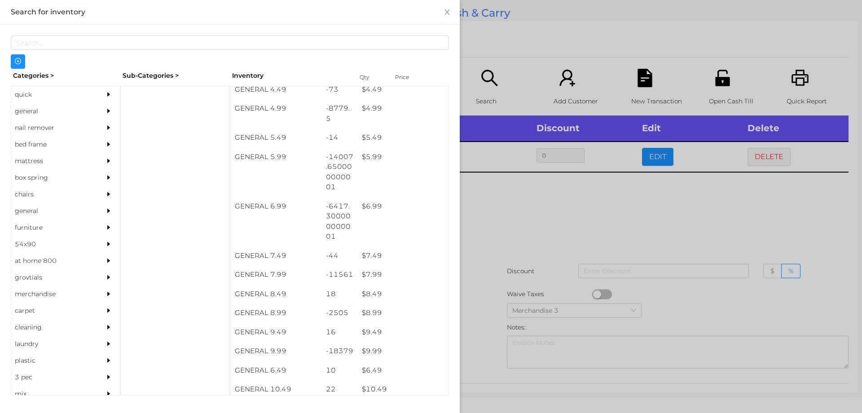
scroll to position [293, 0]
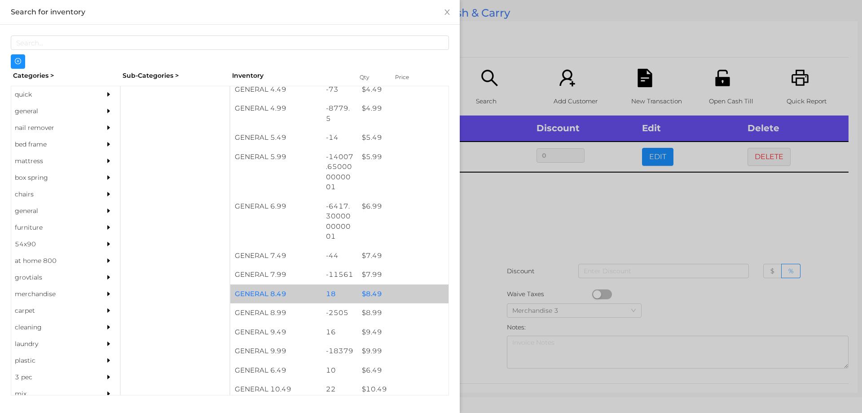
click at [376, 292] on div "$ 8.49" at bounding box center [402, 293] width 91 height 19
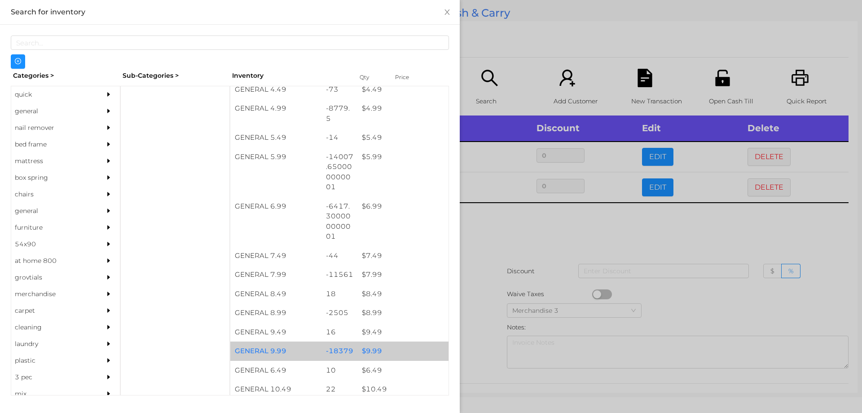
click at [374, 350] on div "$ 9.99" at bounding box center [402, 350] width 91 height 19
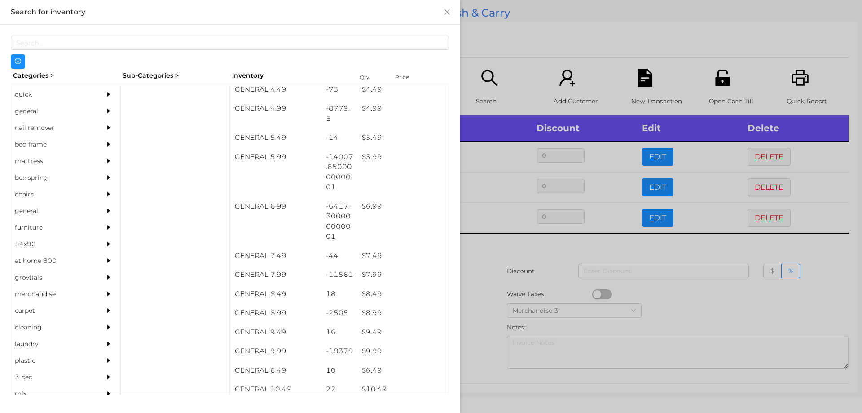
click at [514, 251] on div at bounding box center [431, 206] width 862 height 413
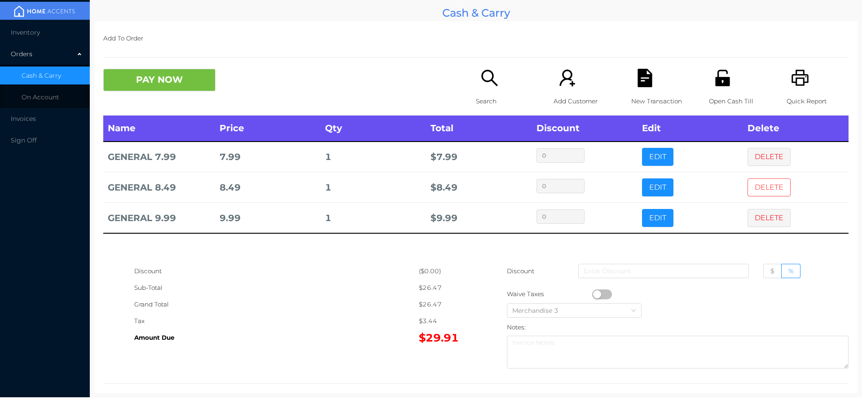
click at [764, 185] on button "DELETE" at bounding box center [769, 187] width 43 height 18
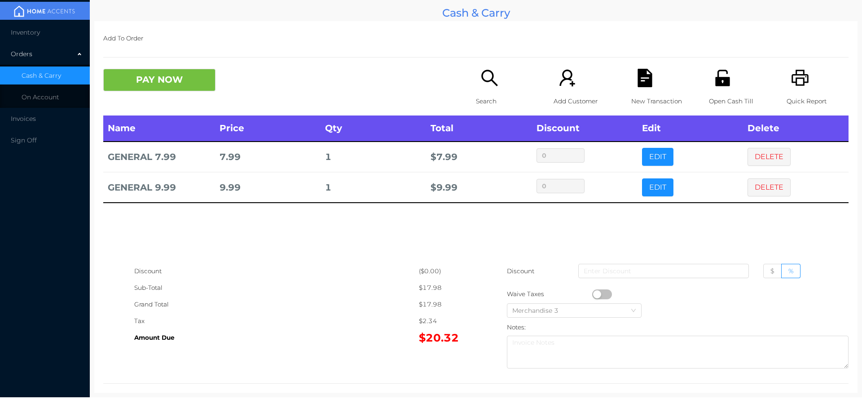
click at [482, 86] on icon "icon: search" at bounding box center [490, 78] width 18 height 18
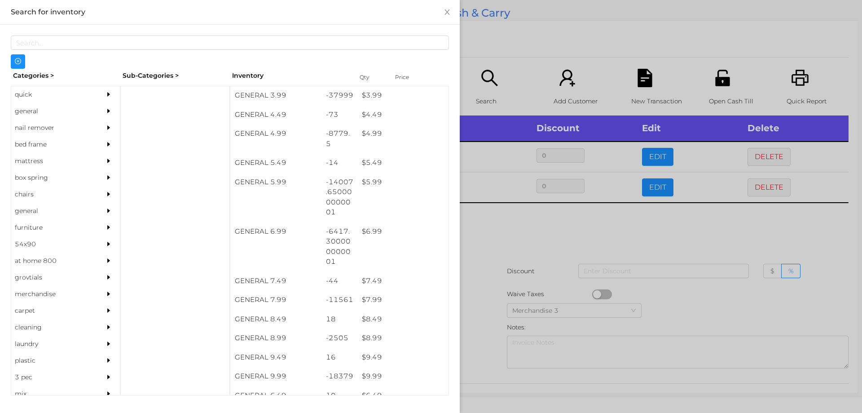
scroll to position [270, 0]
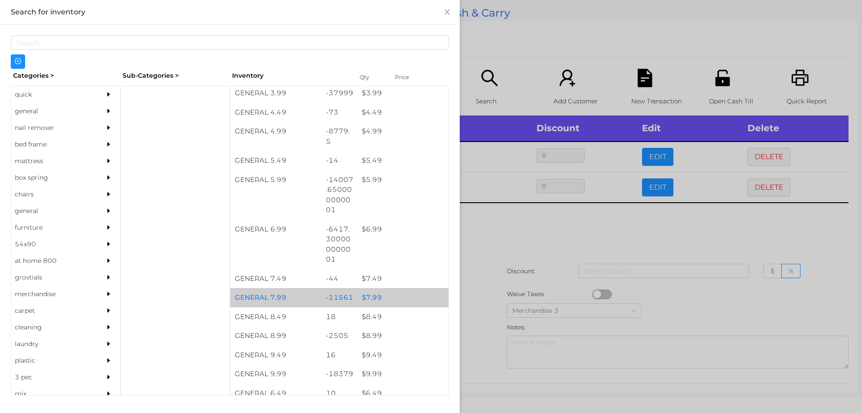
click at [375, 292] on div "$ 7.99" at bounding box center [402, 297] width 91 height 19
click at [366, 299] on div "$ 7.99" at bounding box center [402, 297] width 91 height 19
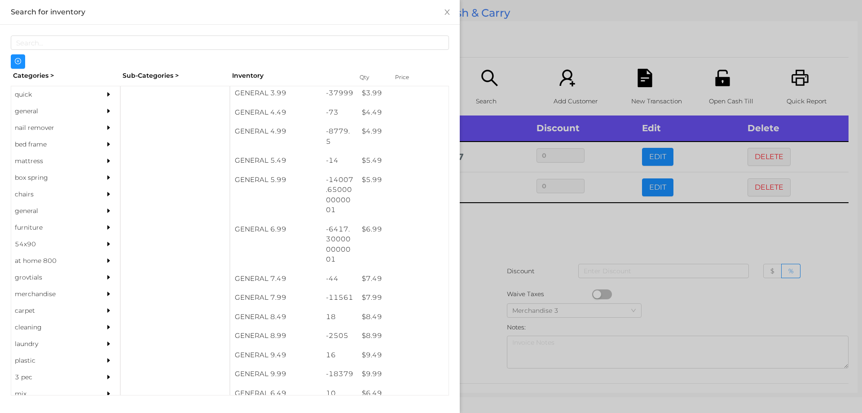
click at [495, 248] on div at bounding box center [431, 206] width 862 height 413
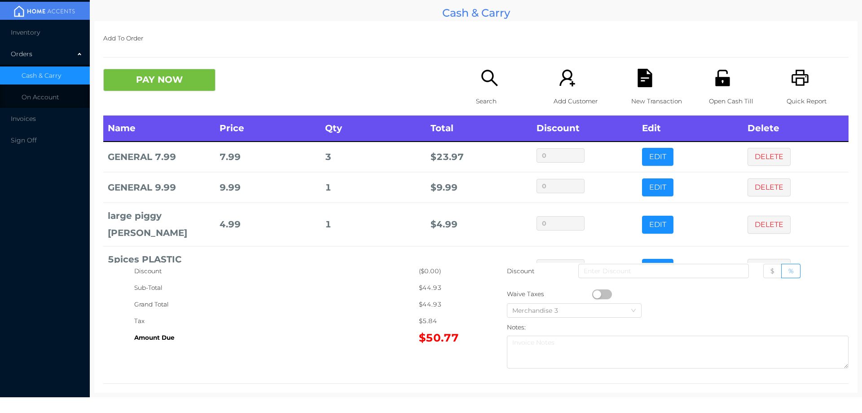
scroll to position [23, 0]
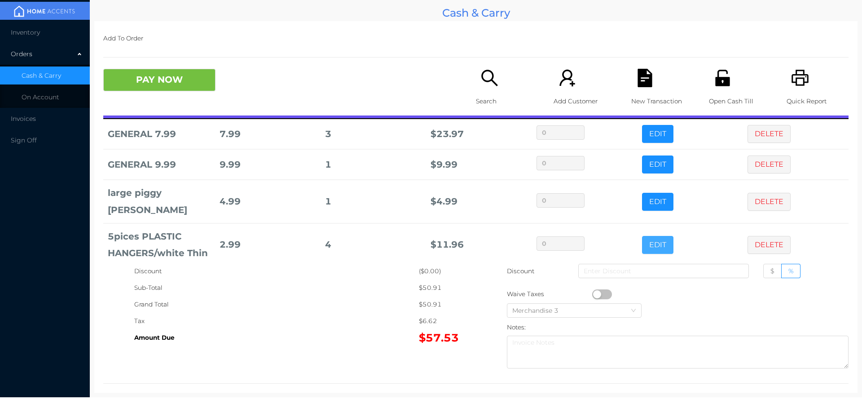
click at [652, 236] on button "EDIT" at bounding box center [657, 245] width 31 height 18
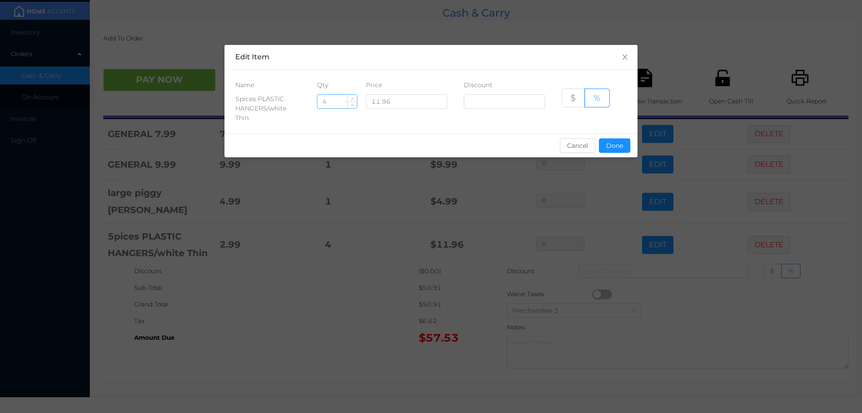
click at [337, 100] on input "4" at bounding box center [338, 101] width 40 height 13
type input "3"
click at [610, 140] on button "Done" at bounding box center [614, 145] width 31 height 14
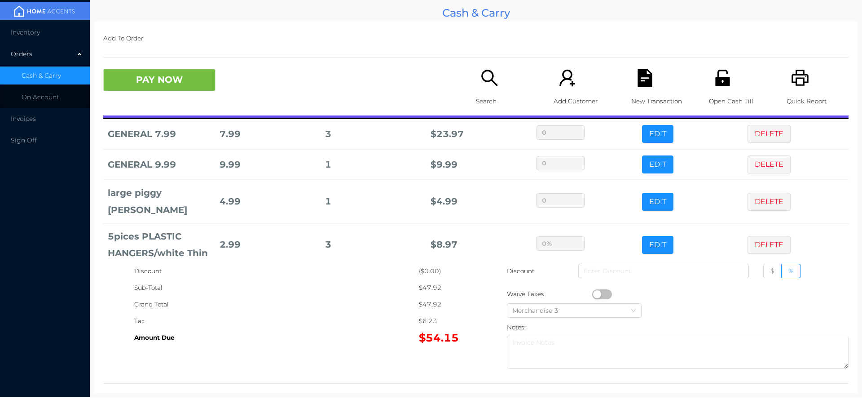
click at [354, 273] on div "Discount" at bounding box center [276, 271] width 285 height 17
click at [487, 98] on p "Search" at bounding box center [507, 101] width 62 height 17
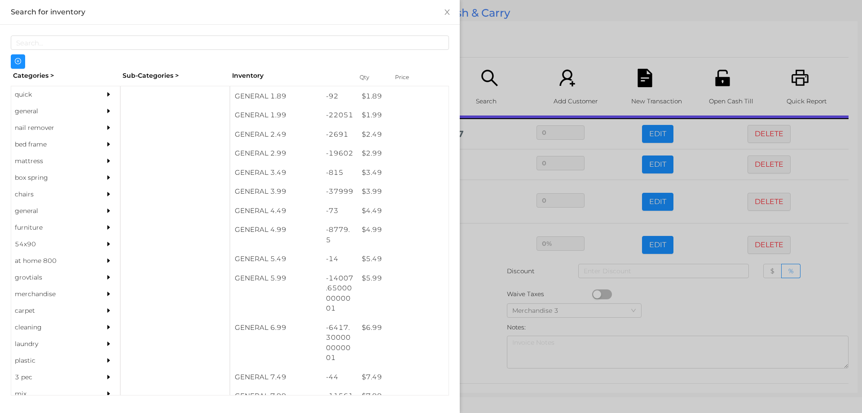
scroll to position [172, 0]
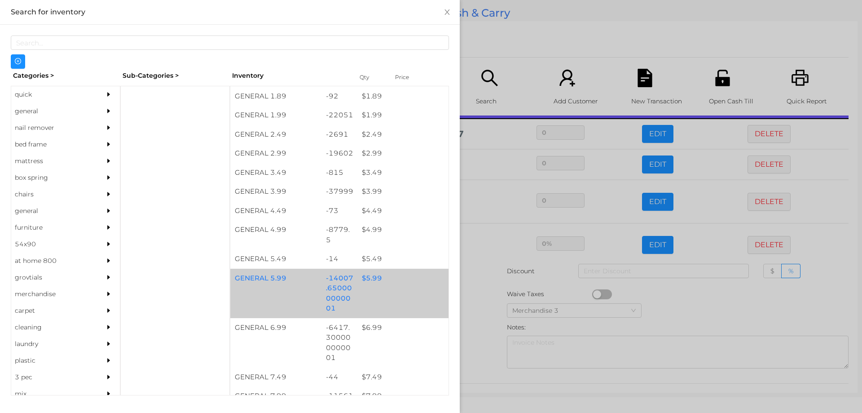
click at [371, 281] on div "$ 5.99" at bounding box center [402, 278] width 91 height 19
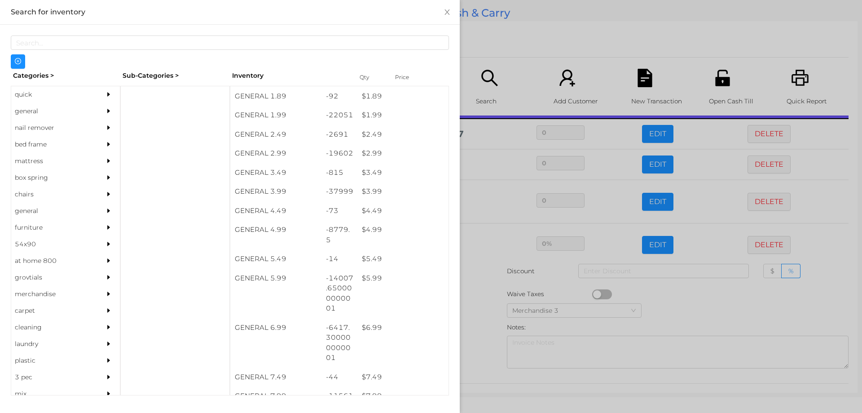
click at [484, 300] on div at bounding box center [431, 206] width 862 height 413
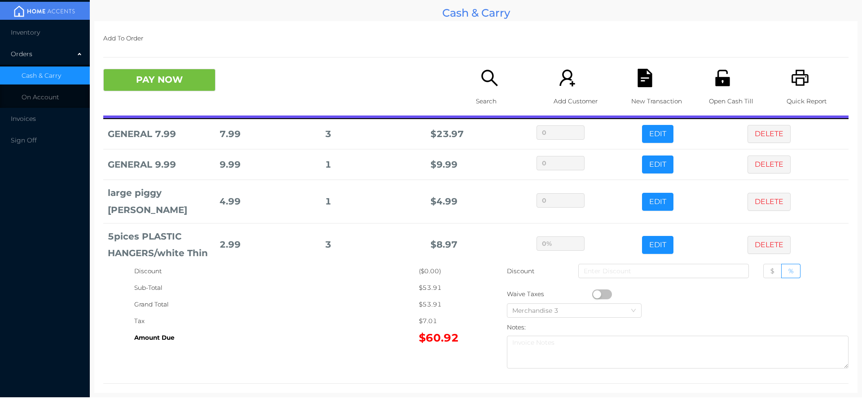
scroll to position [53, 0]
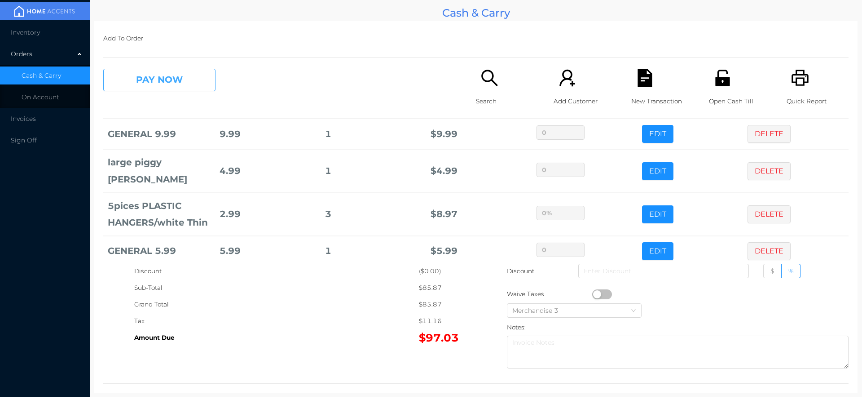
click at [180, 89] on button "PAY NOW" at bounding box center [159, 80] width 112 height 22
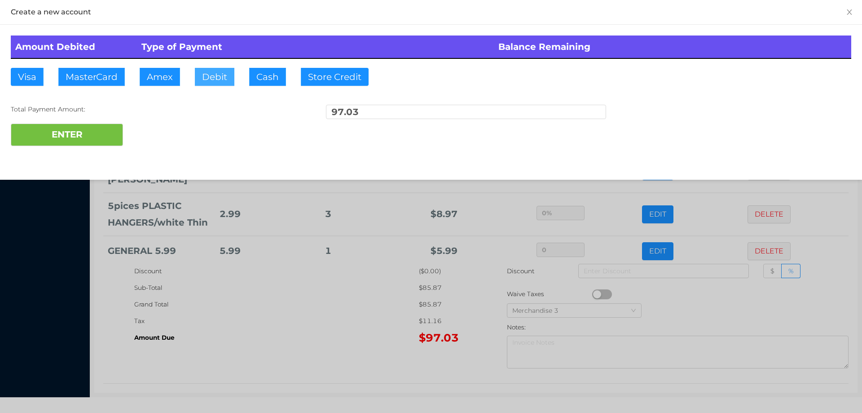
click at [212, 81] on button "Debit" at bounding box center [215, 77] width 40 height 18
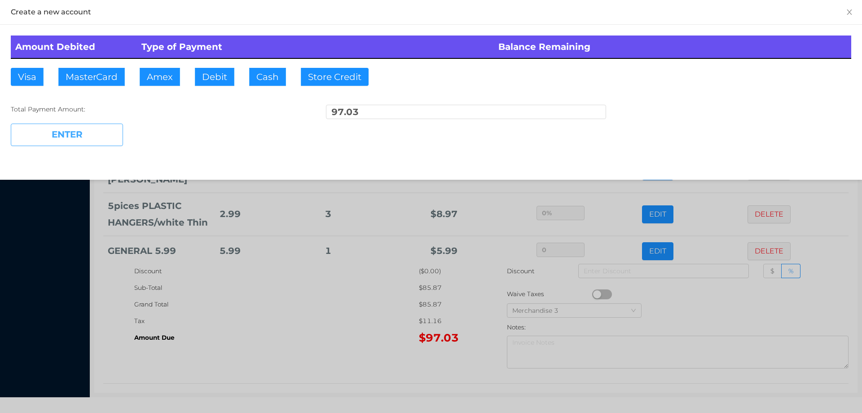
click at [101, 136] on button "ENTER" at bounding box center [67, 135] width 112 height 22
type input "0"
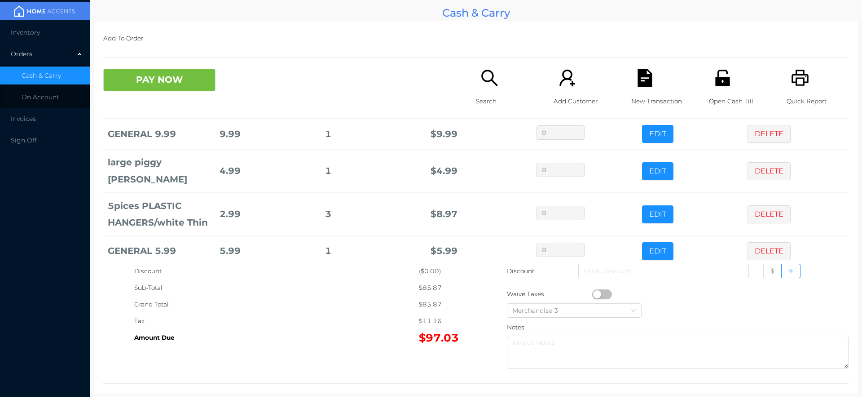
click at [644, 95] on p "New Transaction" at bounding box center [662, 101] width 62 height 17
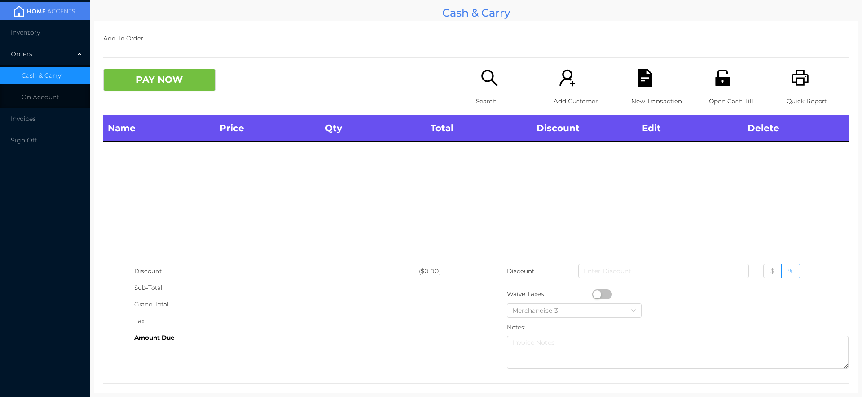
scroll to position [0, 0]
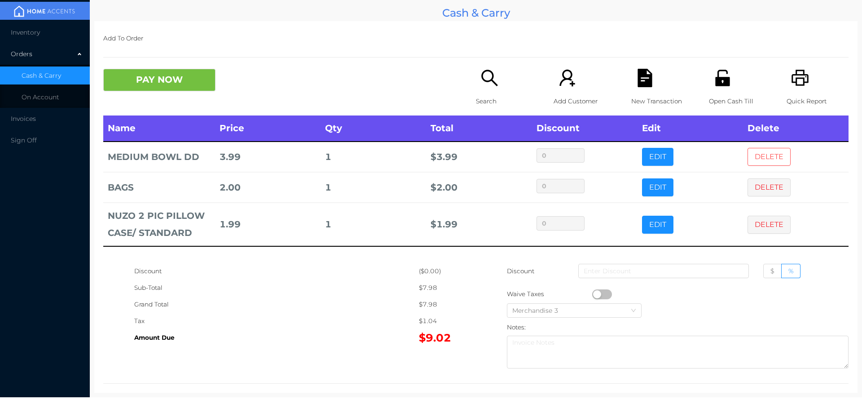
click at [764, 156] on button "DELETE" at bounding box center [769, 157] width 43 height 18
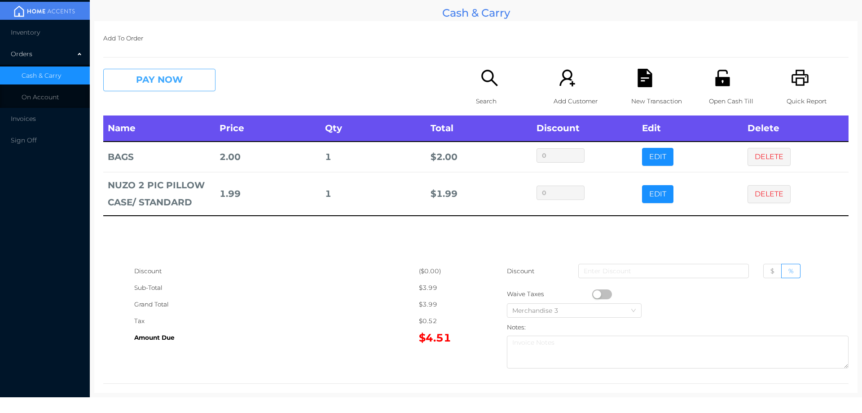
click at [170, 77] on button "PAY NOW" at bounding box center [159, 80] width 112 height 22
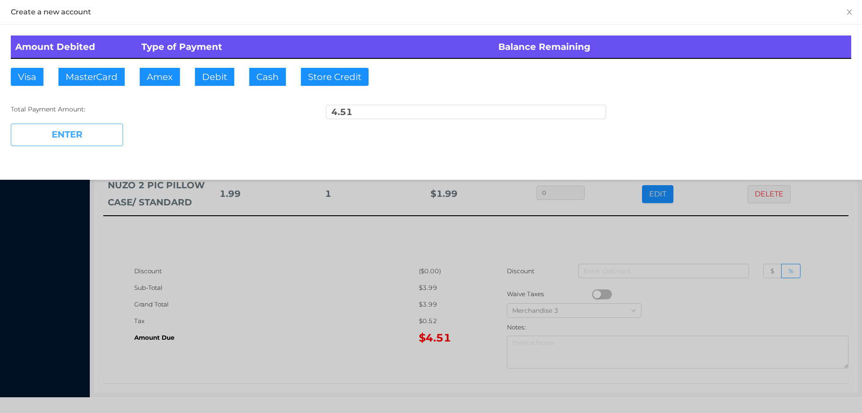
click at [52, 136] on button "ENTER" at bounding box center [67, 135] width 112 height 22
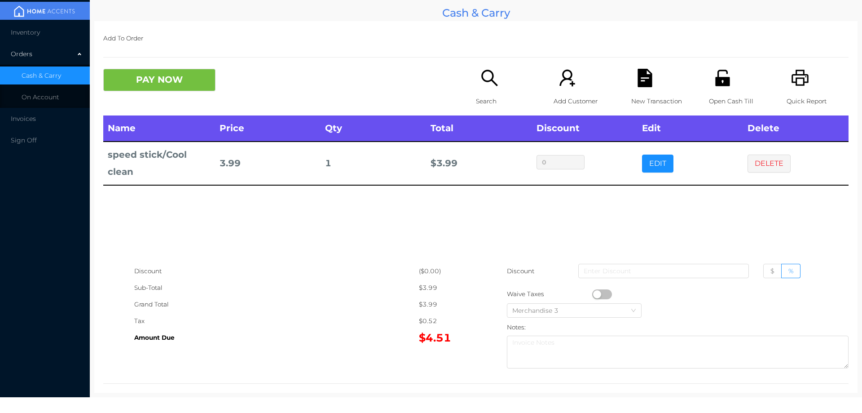
click at [498, 77] on div "Search" at bounding box center [507, 92] width 62 height 47
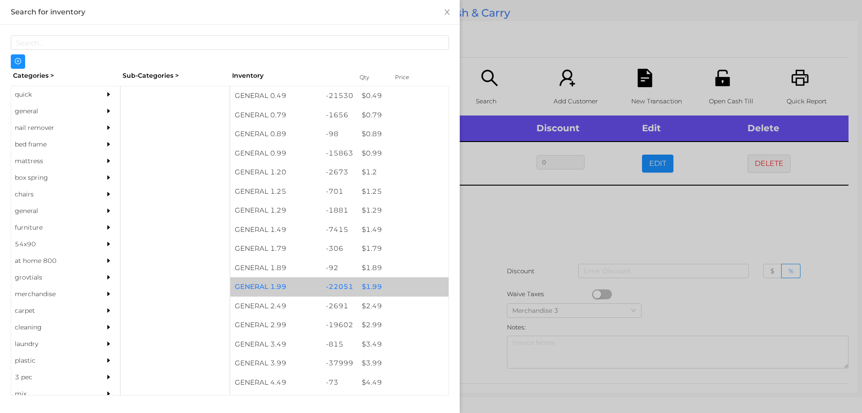
click at [367, 286] on div "$ 1.99" at bounding box center [402, 286] width 91 height 19
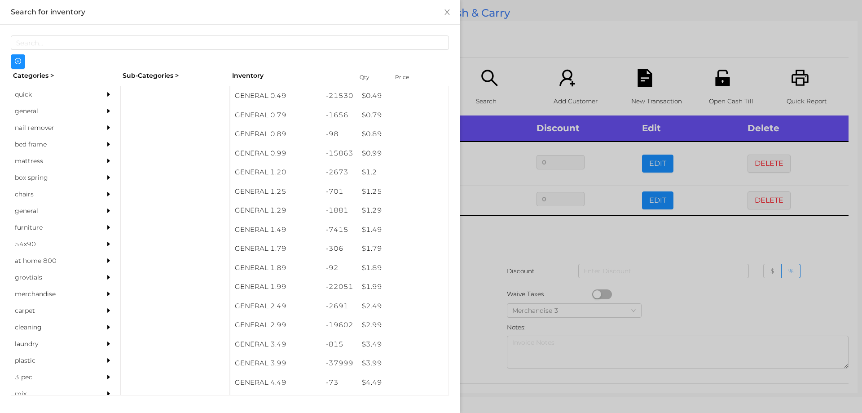
click at [484, 269] on div at bounding box center [431, 206] width 862 height 413
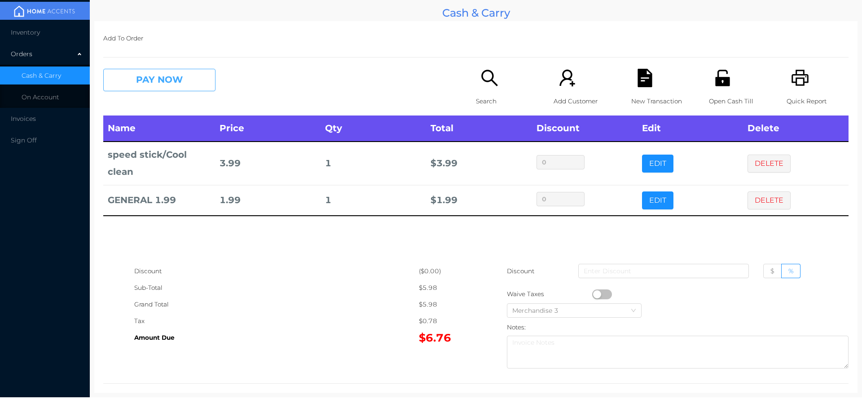
click at [134, 71] on button "PAY NOW" at bounding box center [159, 80] width 112 height 22
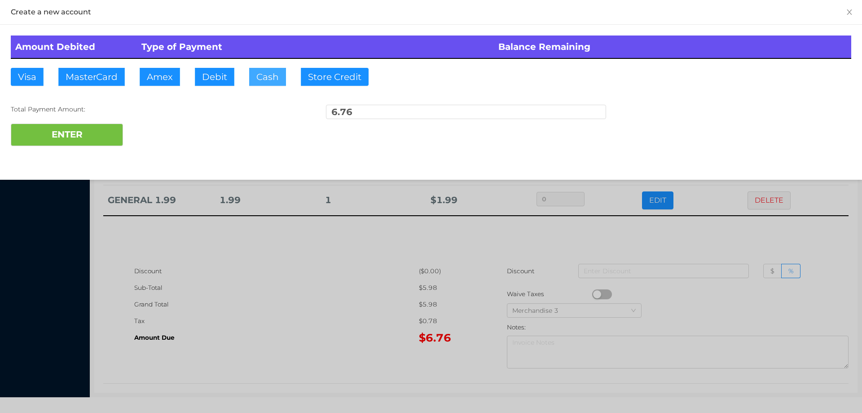
click at [265, 74] on button "Cash" at bounding box center [267, 77] width 37 height 18
type input "10."
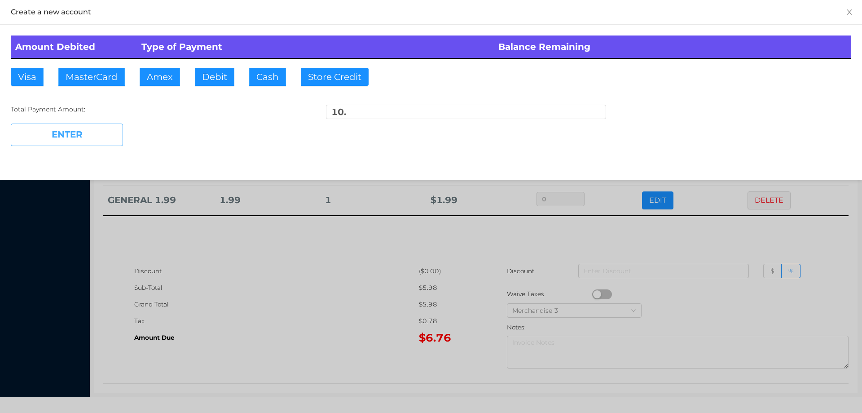
click at [102, 139] on button "ENTER" at bounding box center [67, 135] width 112 height 22
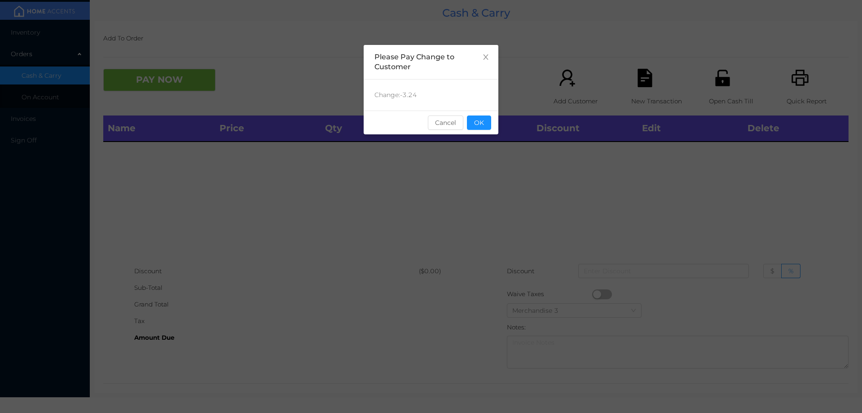
click at [485, 117] on button "OK" at bounding box center [479, 122] width 24 height 14
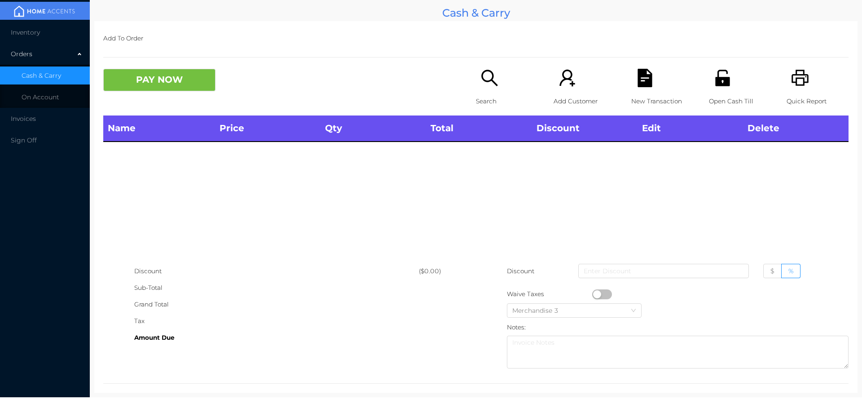
click at [491, 92] on div "Search" at bounding box center [507, 92] width 62 height 47
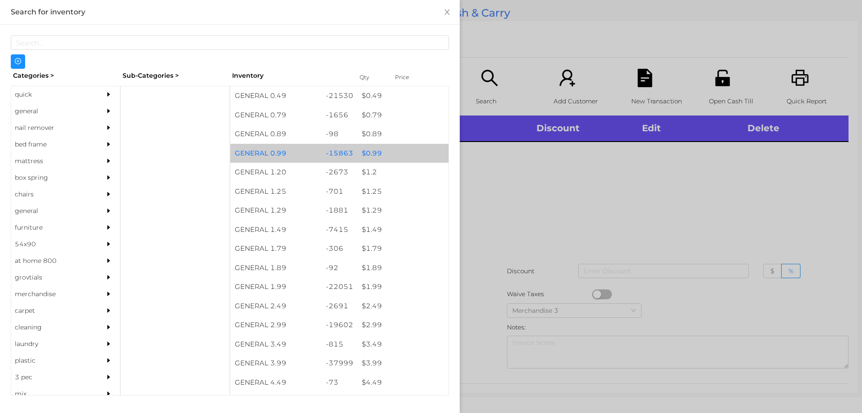
click at [374, 151] on div "$ 0.99" at bounding box center [402, 153] width 91 height 19
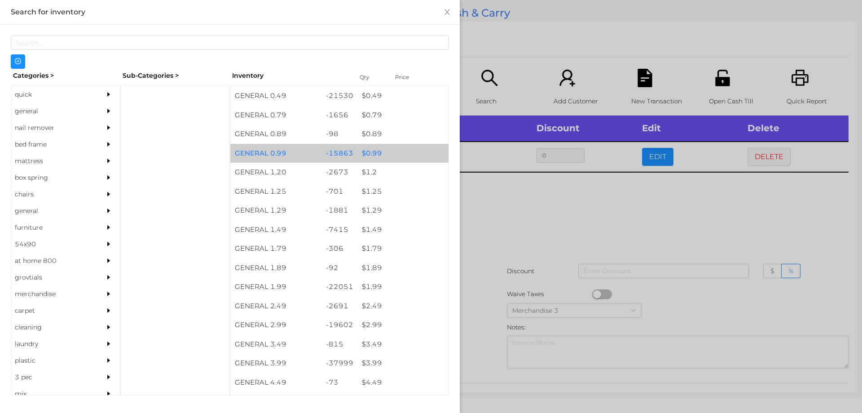
click at [372, 151] on div "$ 0.99" at bounding box center [402, 153] width 91 height 19
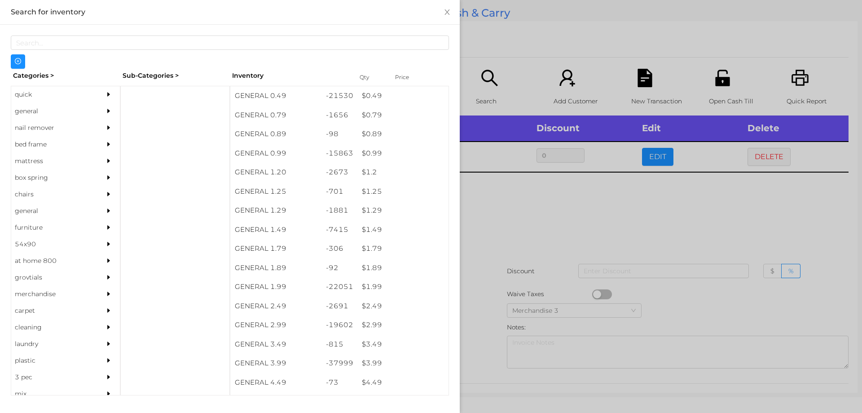
click at [578, 205] on div at bounding box center [431, 206] width 862 height 413
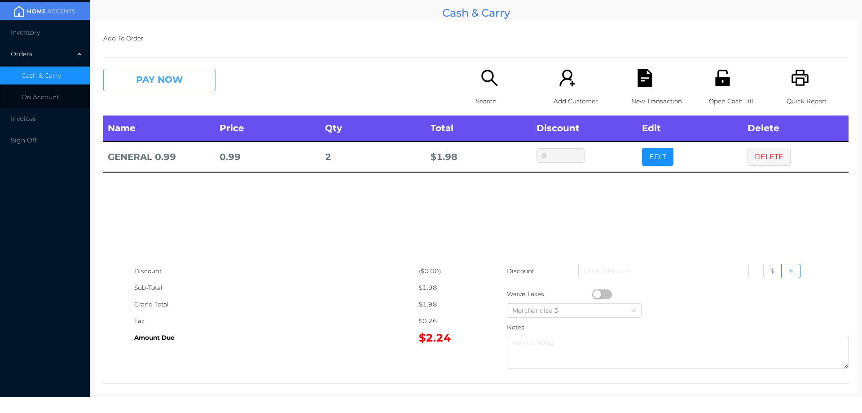
click at [182, 79] on button "PAY NOW" at bounding box center [159, 80] width 112 height 22
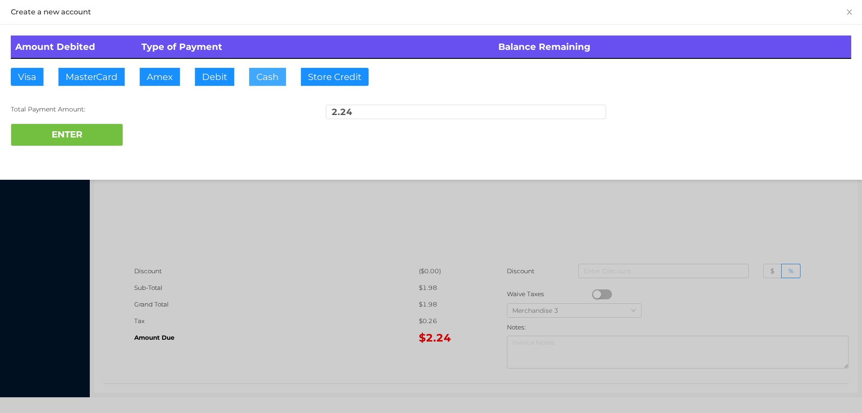
click at [261, 76] on button "Cash" at bounding box center [267, 77] width 37 height 18
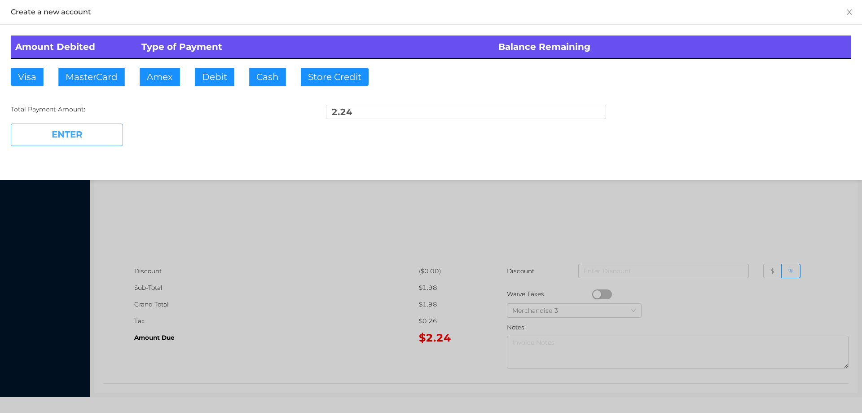
click at [104, 137] on button "ENTER" at bounding box center [67, 135] width 112 height 22
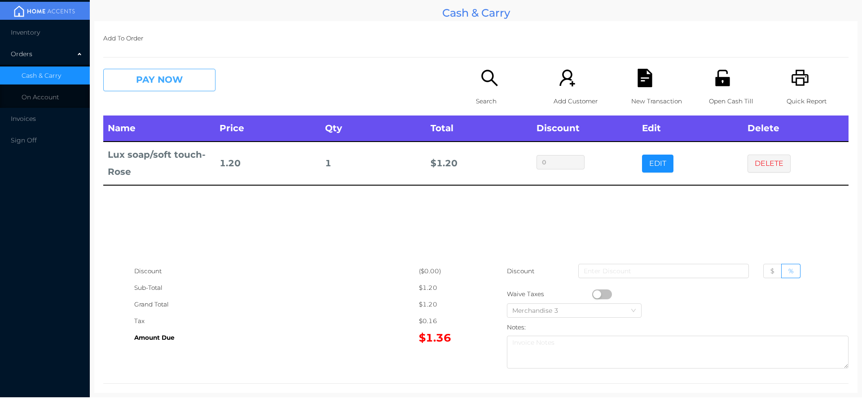
click at [144, 82] on button "PAY NOW" at bounding box center [159, 80] width 112 height 22
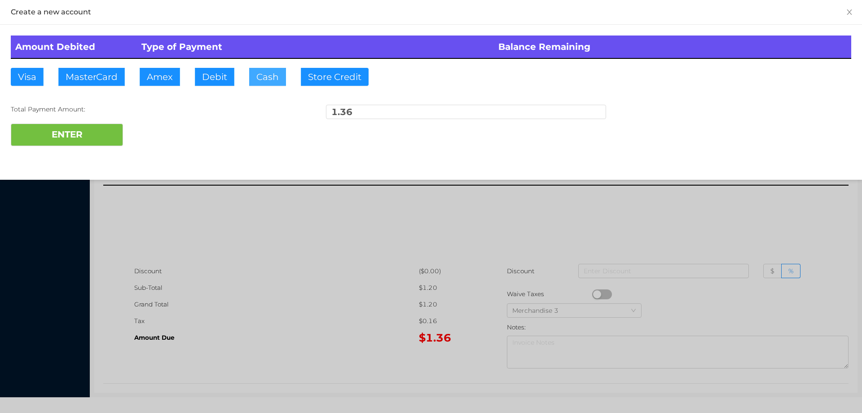
click at [256, 81] on button "Cash" at bounding box center [267, 77] width 37 height 18
type input "5."
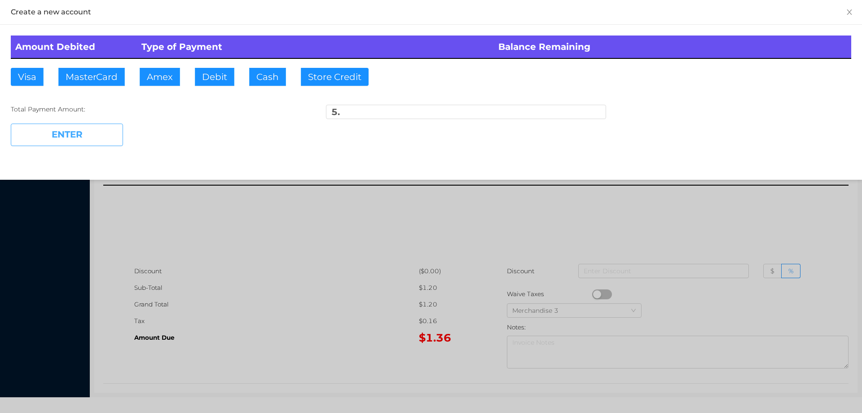
click at [89, 128] on button "ENTER" at bounding box center [67, 135] width 112 height 22
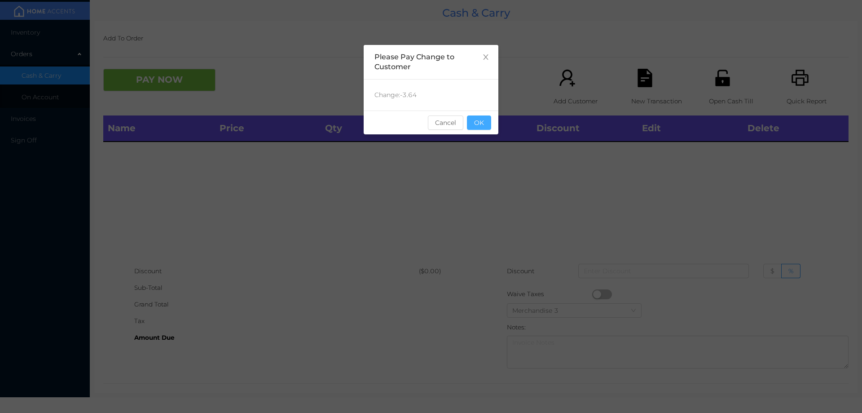
click at [482, 117] on button "OK" at bounding box center [479, 122] width 24 height 14
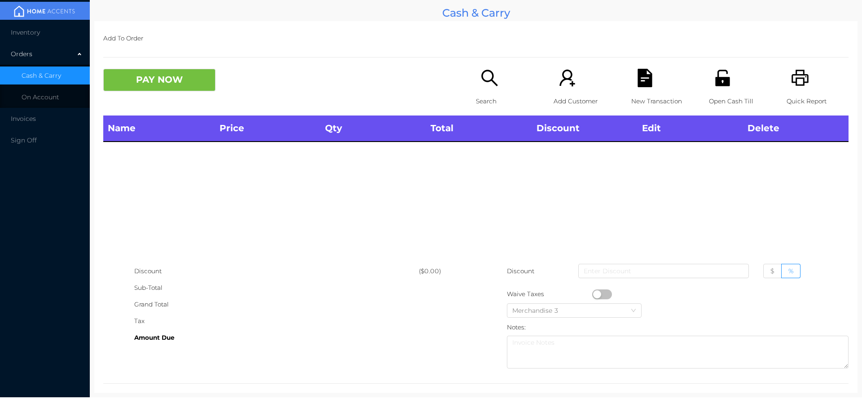
click at [793, 79] on icon "icon: printer" at bounding box center [800, 78] width 17 height 16
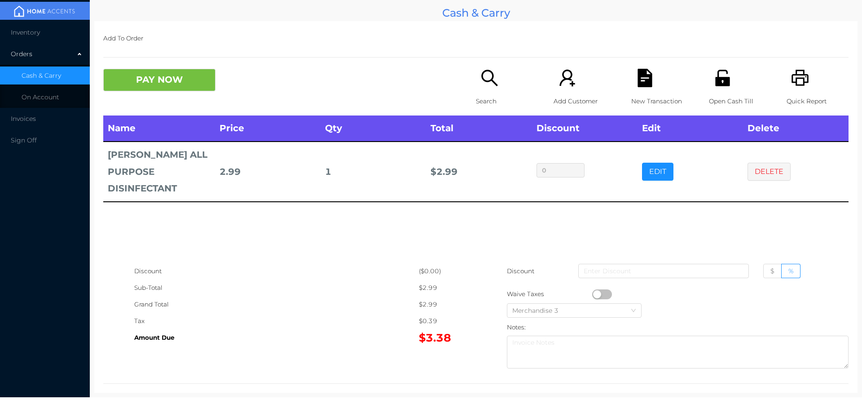
click at [595, 294] on button "button" at bounding box center [602, 294] width 20 height 10
click at [758, 168] on button "DELETE" at bounding box center [769, 172] width 43 height 18
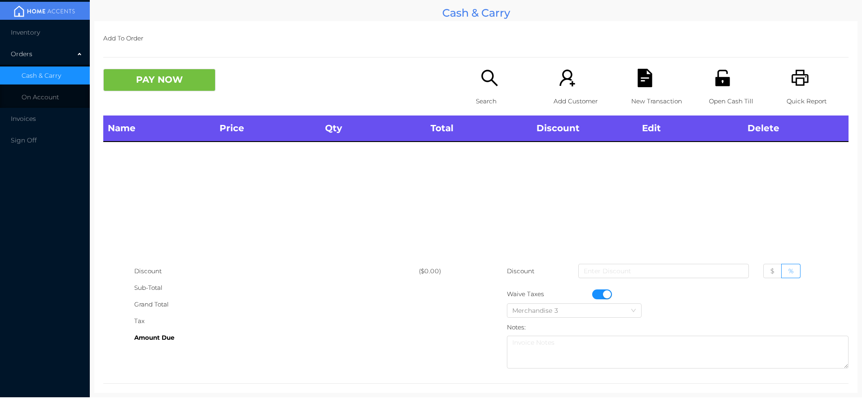
click at [499, 92] on div "Search" at bounding box center [507, 92] width 62 height 47
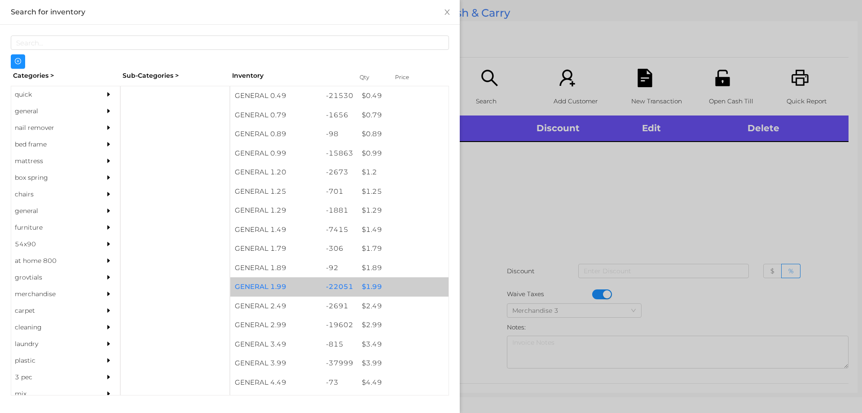
click at [369, 287] on div "$ 1.99" at bounding box center [402, 286] width 91 height 19
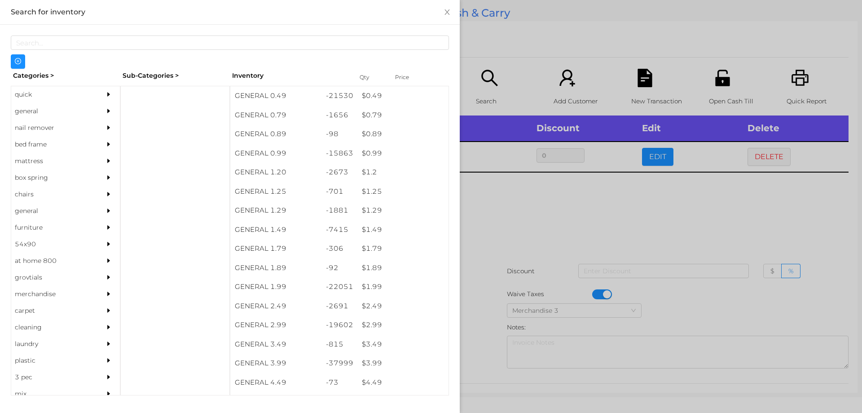
click at [521, 203] on div at bounding box center [431, 206] width 862 height 413
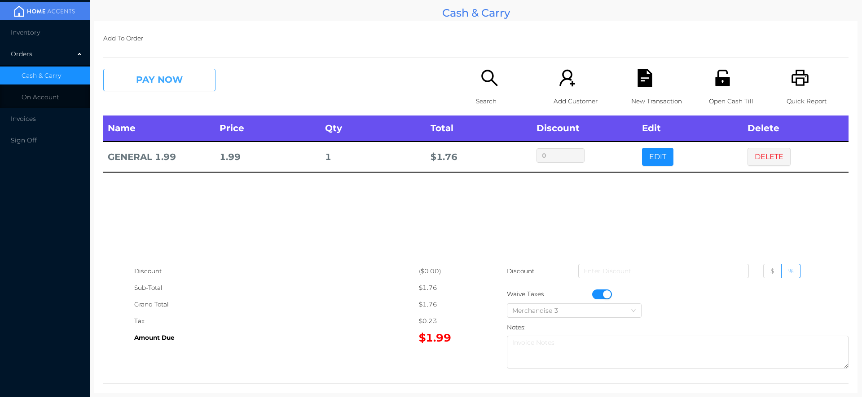
click at [139, 90] on button "PAY NOW" at bounding box center [159, 80] width 112 height 22
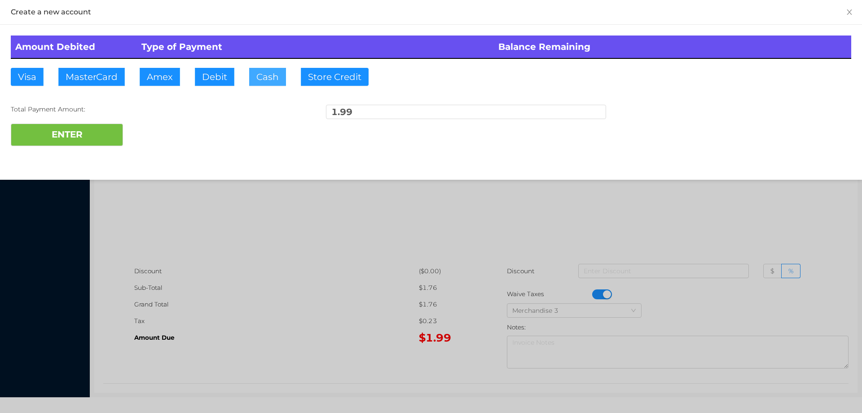
click at [250, 68] on button "Cash" at bounding box center [267, 77] width 37 height 18
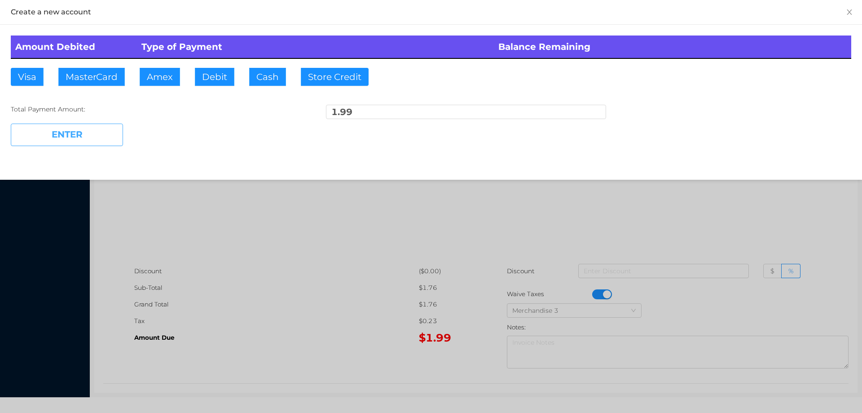
click at [77, 126] on button "ENTER" at bounding box center [67, 135] width 112 height 22
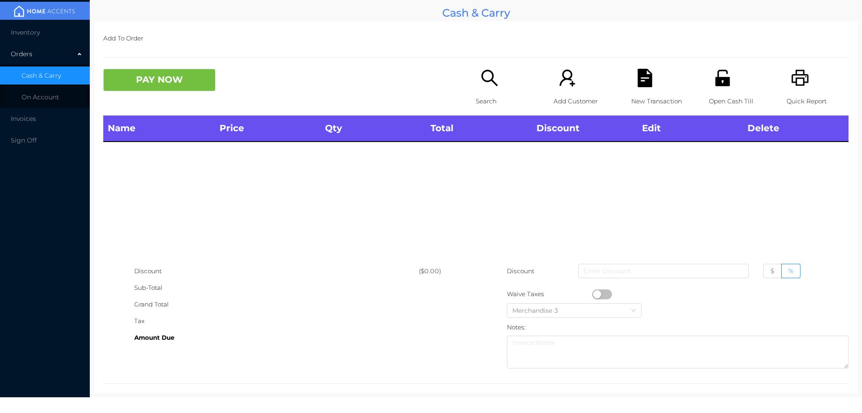
click at [484, 93] on p "Search" at bounding box center [507, 101] width 62 height 17
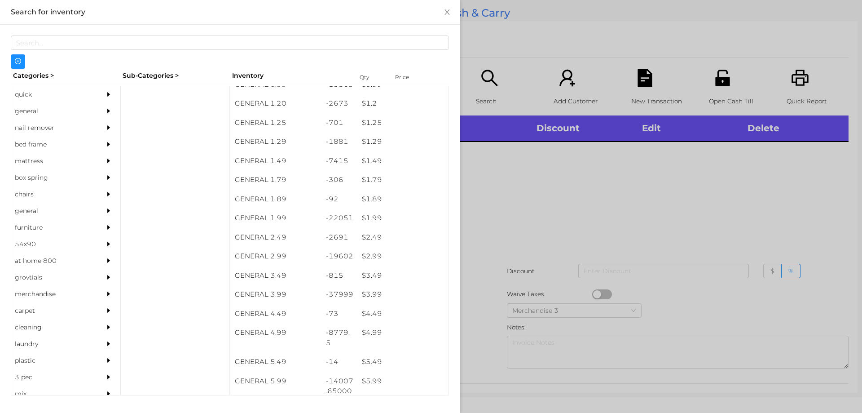
scroll to position [68, 0]
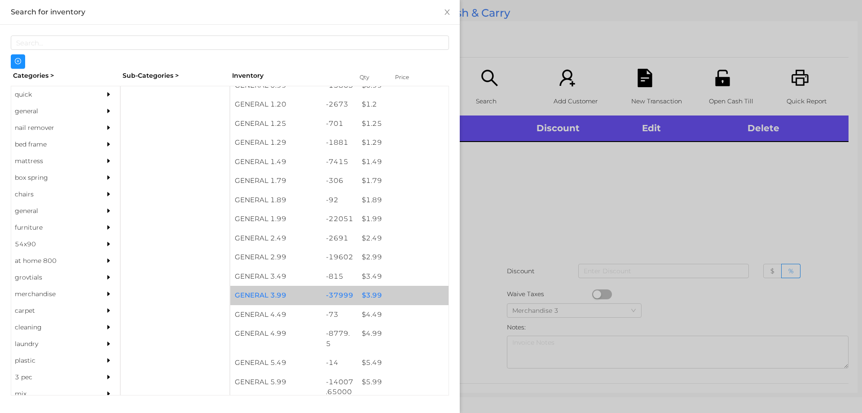
click at [367, 292] on div "$ 3.99" at bounding box center [402, 295] width 91 height 19
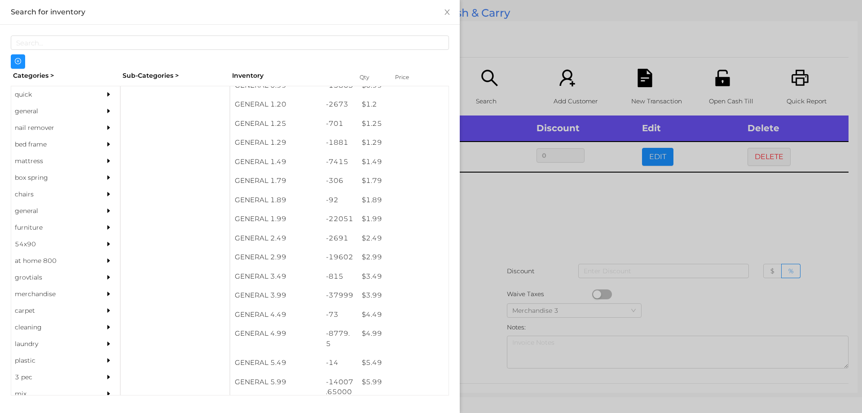
click at [510, 234] on div at bounding box center [431, 206] width 862 height 413
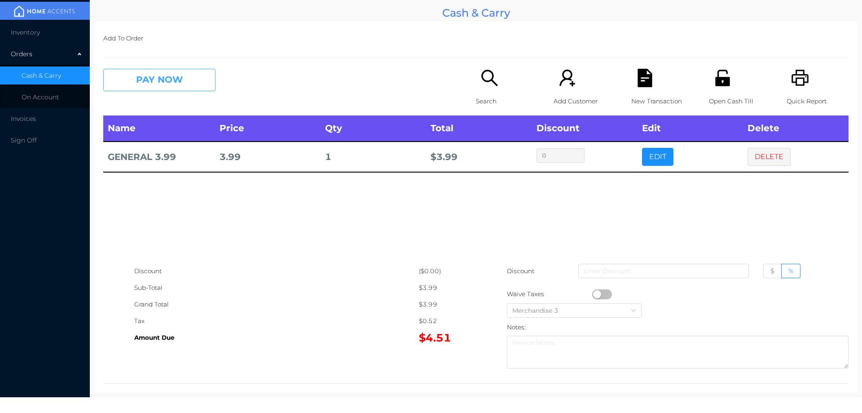
click at [156, 77] on button "PAY NOW" at bounding box center [159, 80] width 112 height 22
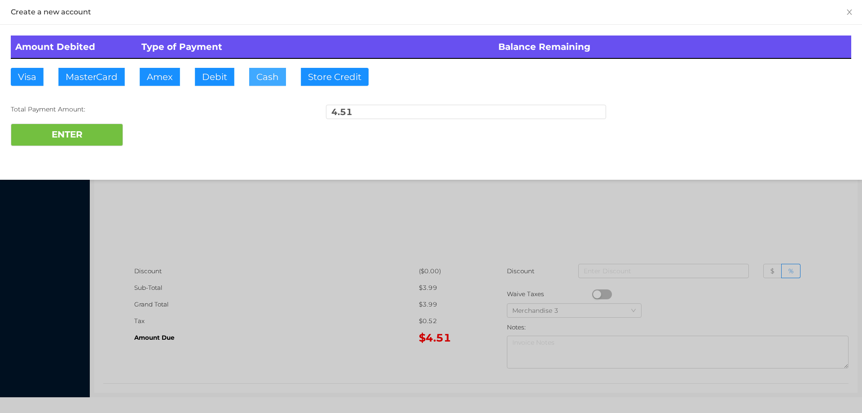
click at [254, 79] on button "Cash" at bounding box center [267, 77] width 37 height 18
type input "50."
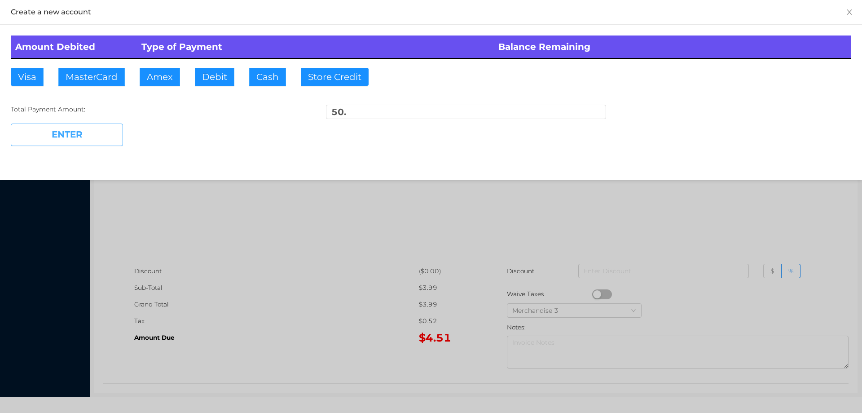
click at [99, 145] on button "ENTER" at bounding box center [67, 135] width 112 height 22
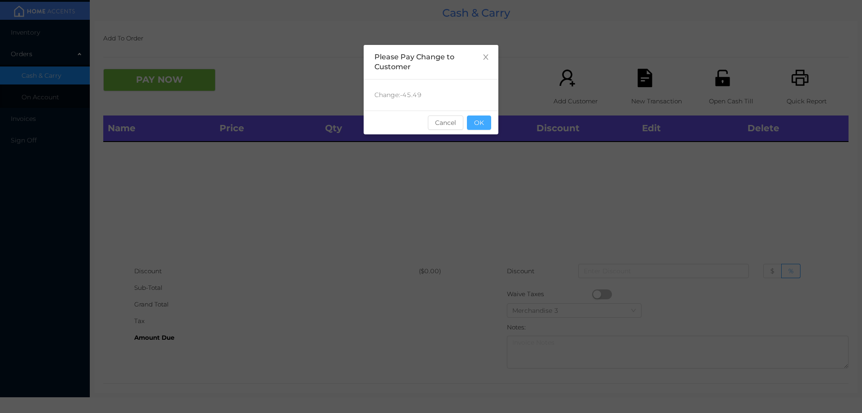
click at [484, 128] on button "OK" at bounding box center [479, 122] width 24 height 14
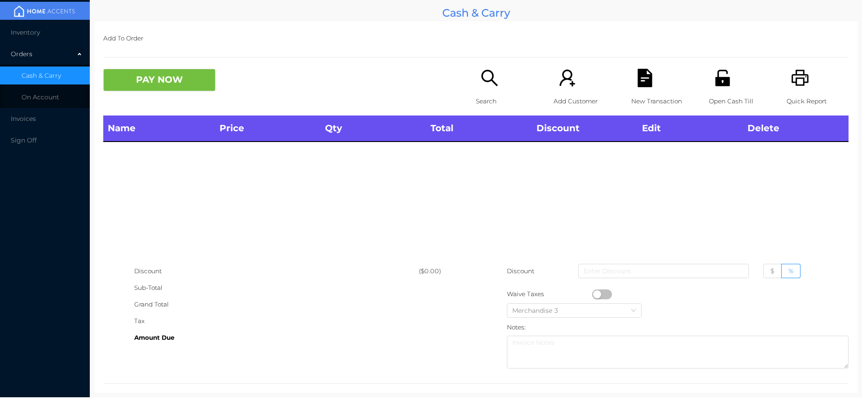
click at [494, 81] on icon "icon: search" at bounding box center [490, 78] width 18 height 18
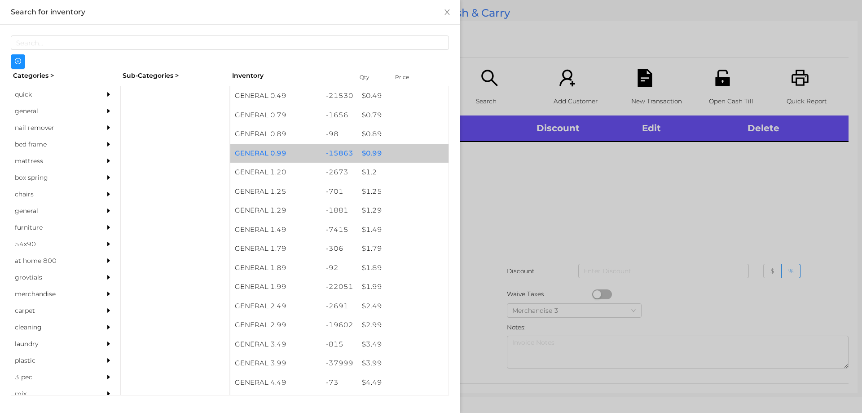
click at [366, 157] on div "$ 0.99" at bounding box center [402, 153] width 91 height 19
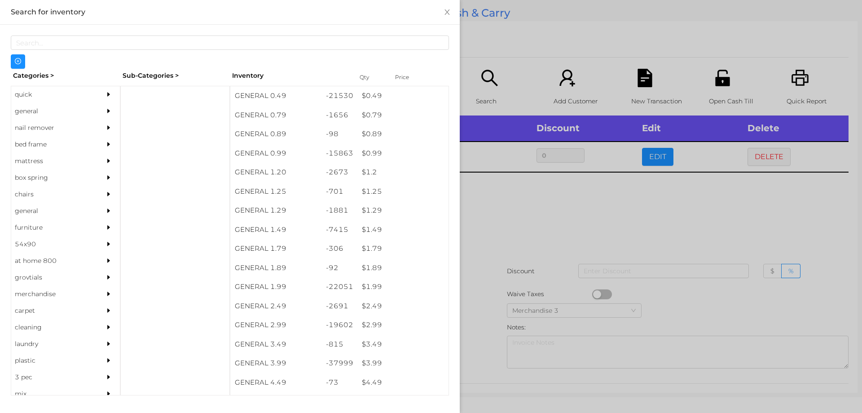
click at [509, 224] on div at bounding box center [431, 206] width 862 height 413
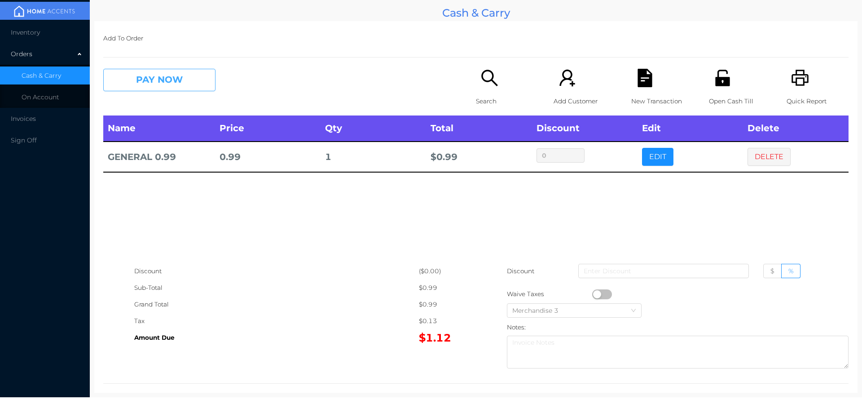
click at [159, 86] on button "PAY NOW" at bounding box center [159, 80] width 112 height 22
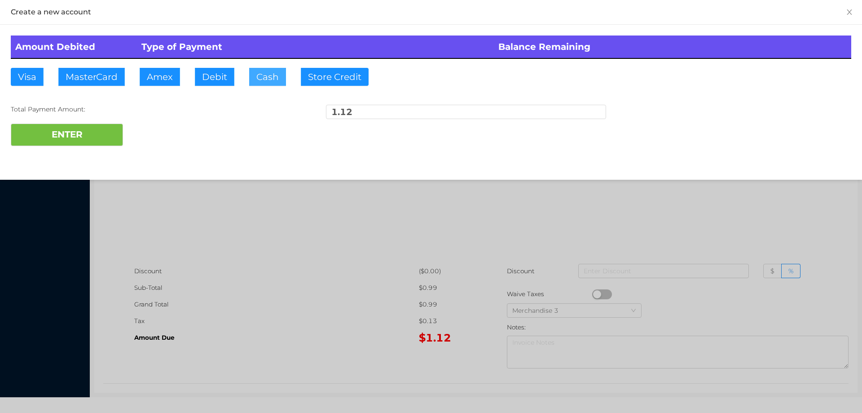
click at [265, 78] on button "Cash" at bounding box center [267, 77] width 37 height 18
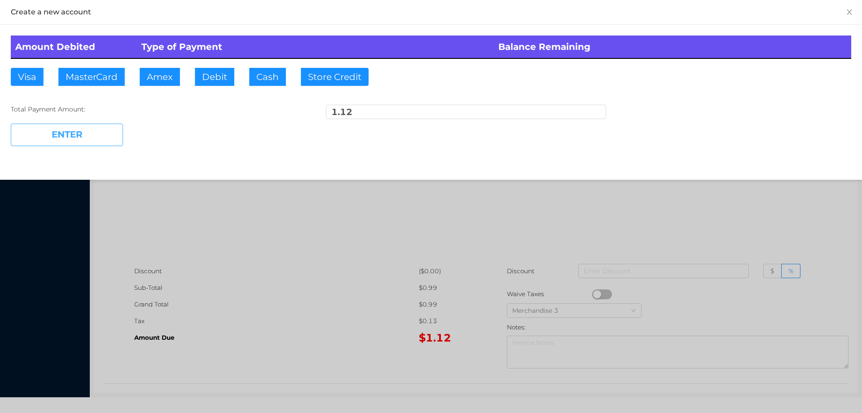
click at [94, 133] on button "ENTER" at bounding box center [67, 135] width 112 height 22
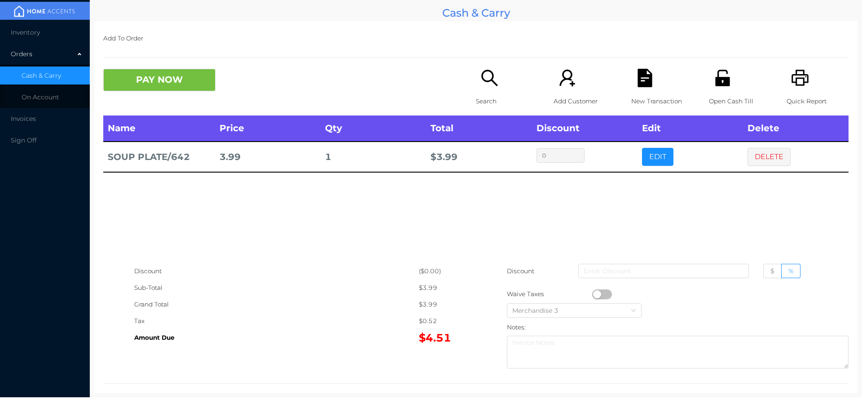
click at [750, 159] on button "DELETE" at bounding box center [769, 157] width 43 height 18
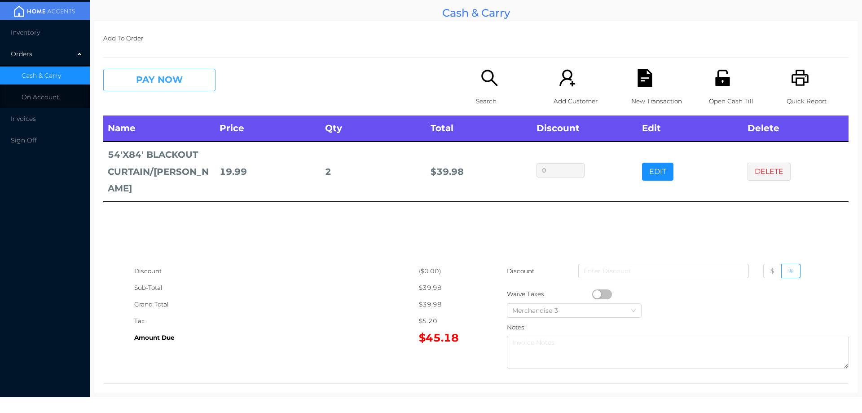
click at [129, 87] on button "PAY NOW" at bounding box center [159, 80] width 112 height 22
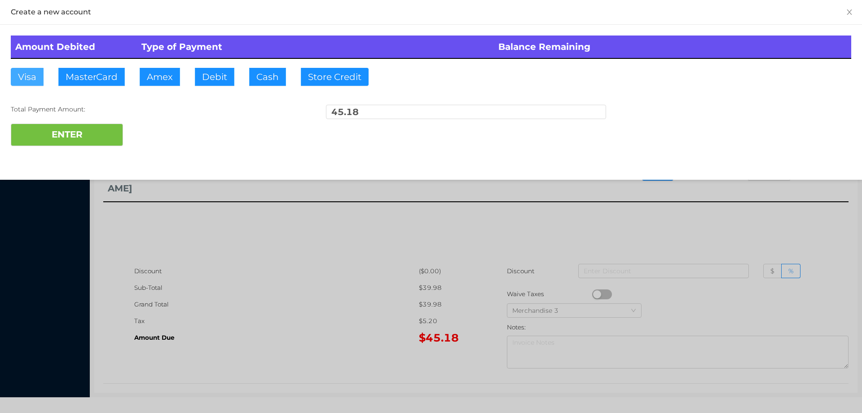
click at [31, 83] on button "Visa" at bounding box center [27, 77] width 33 height 18
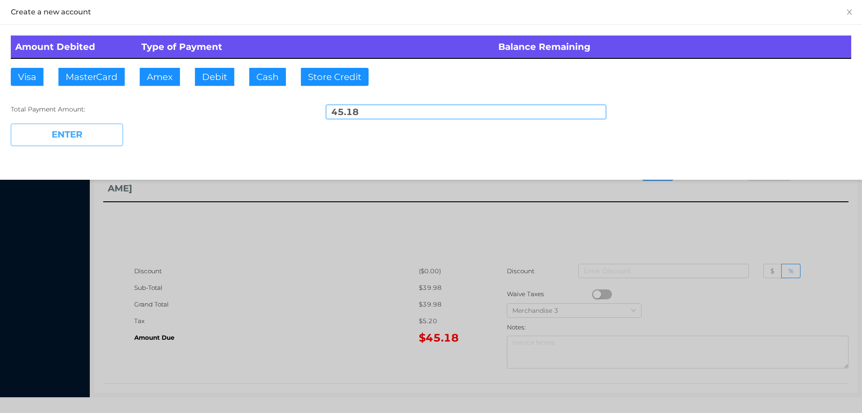
click at [58, 136] on button "ENTER" at bounding box center [67, 135] width 112 height 22
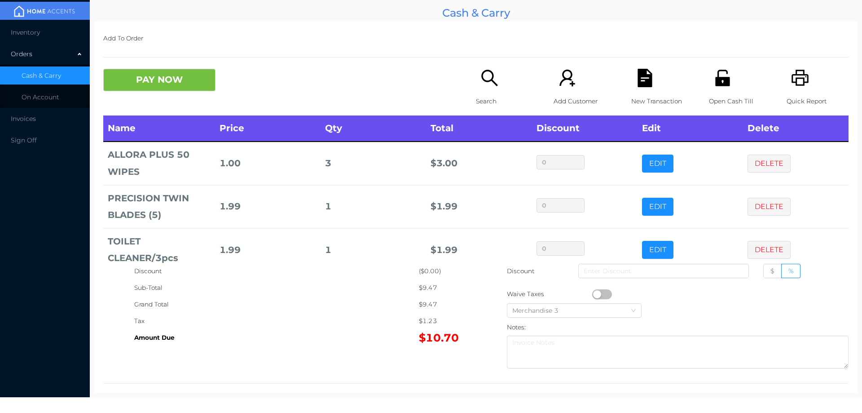
click at [593, 293] on button "button" at bounding box center [602, 294] width 20 height 10
click at [189, 83] on button "PAY NOW" at bounding box center [159, 80] width 112 height 22
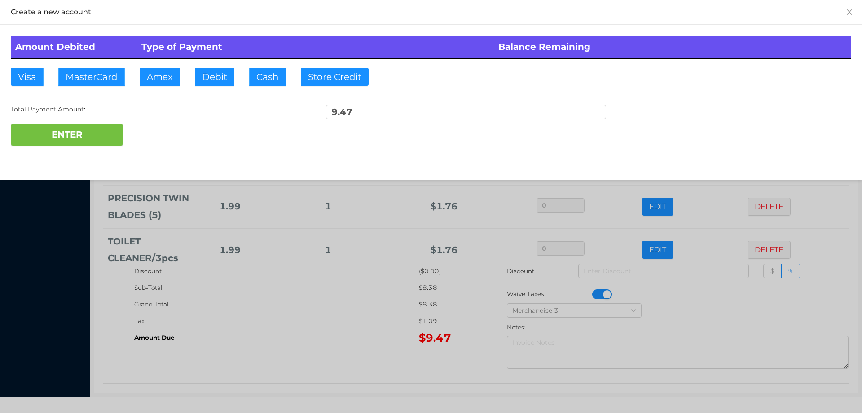
click at [320, 335] on div at bounding box center [431, 206] width 862 height 413
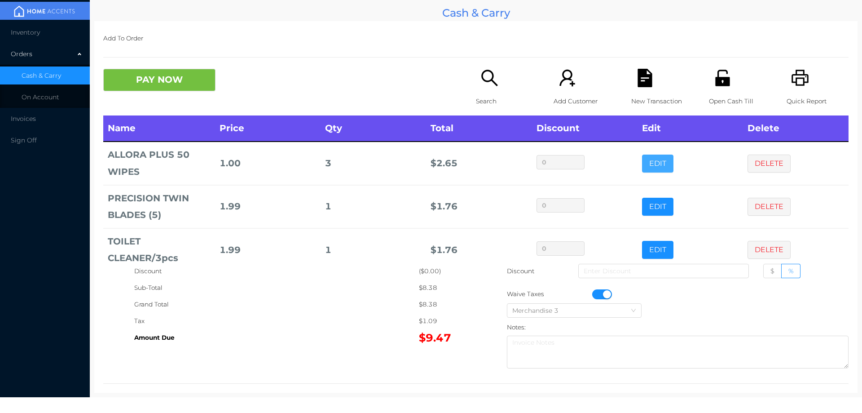
click at [642, 163] on button "EDIT" at bounding box center [657, 163] width 31 height 18
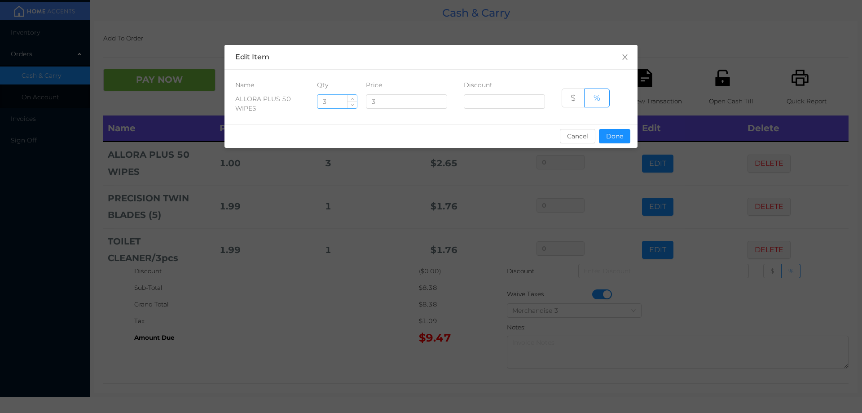
click at [334, 103] on input "3" at bounding box center [338, 101] width 40 height 13
type input "2"
click at [609, 141] on button "Done" at bounding box center [614, 136] width 31 height 14
type input "0%"
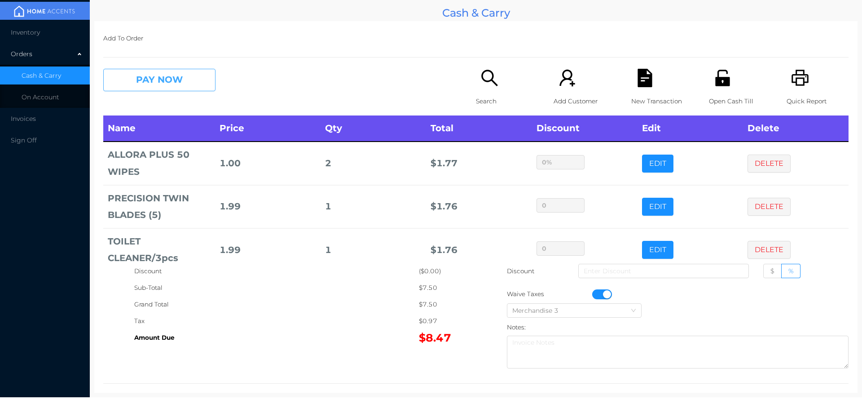
click at [156, 79] on button "PAY NOW" at bounding box center [159, 80] width 112 height 22
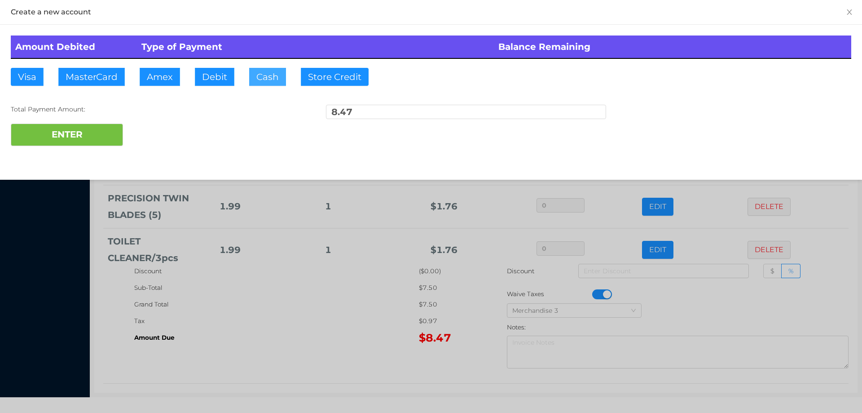
click at [265, 72] on button "Cash" at bounding box center [267, 77] width 37 height 18
type input "10."
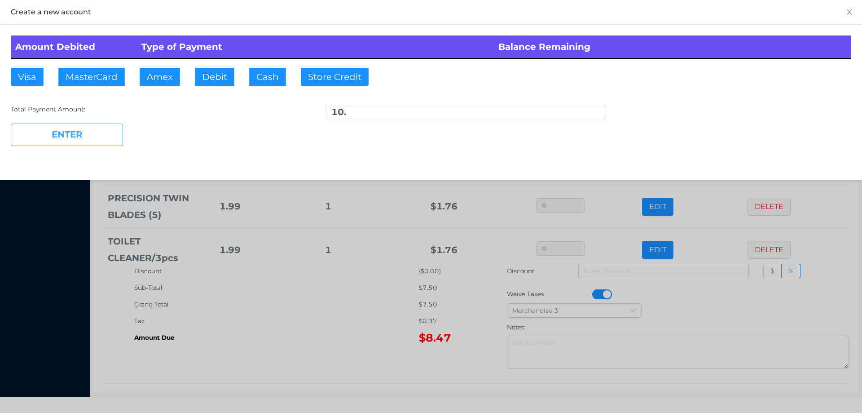
click at [97, 133] on button "ENTER" at bounding box center [67, 135] width 112 height 22
type input "0"
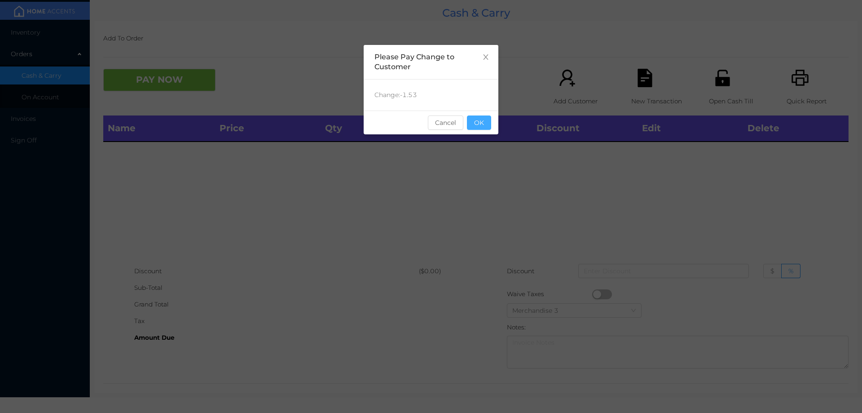
click at [480, 126] on button "OK" at bounding box center [479, 122] width 24 height 14
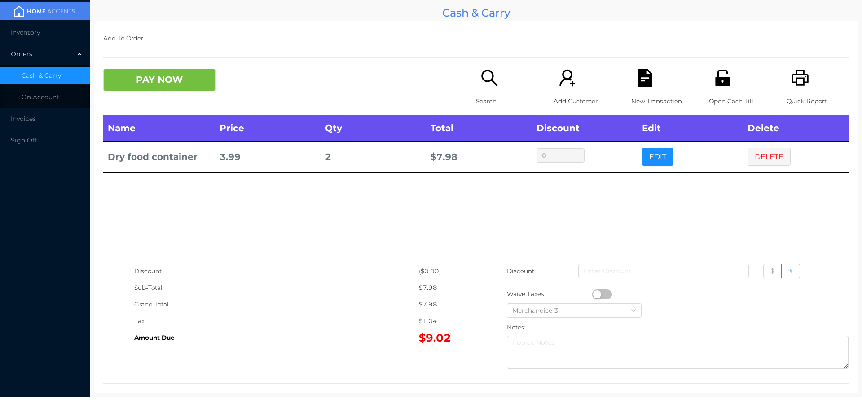
click at [174, 83] on button "PAY NOW" at bounding box center [159, 80] width 112 height 22
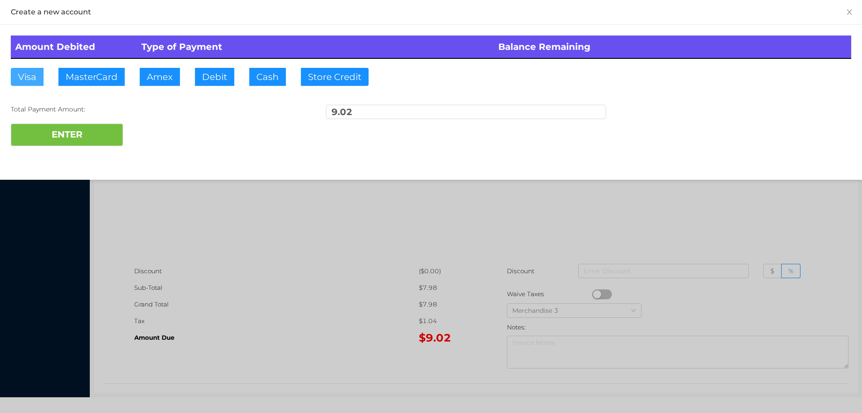
click at [31, 84] on button "Visa" at bounding box center [27, 77] width 33 height 18
click at [57, 137] on button "ENTER" at bounding box center [67, 135] width 112 height 22
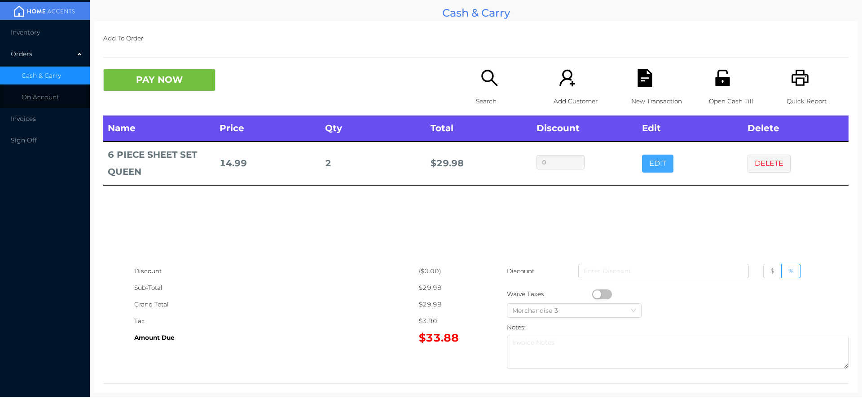
click at [653, 157] on button "EDIT" at bounding box center [657, 163] width 31 height 18
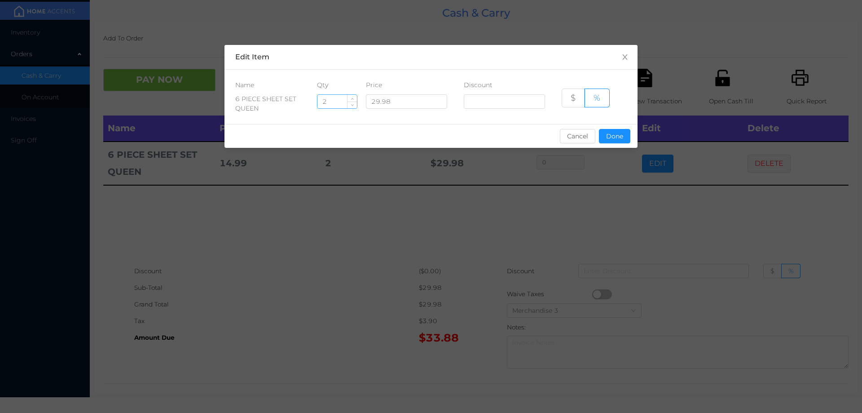
click at [340, 104] on input "2" at bounding box center [338, 101] width 40 height 13
type input "1"
click at [609, 136] on button "Done" at bounding box center [614, 136] width 31 height 14
click at [609, 209] on div "sentinelStart Edit Item Name Qty Price Discount 6 PIECE SHEET SET QUEEN 1 29.98…" at bounding box center [431, 206] width 862 height 413
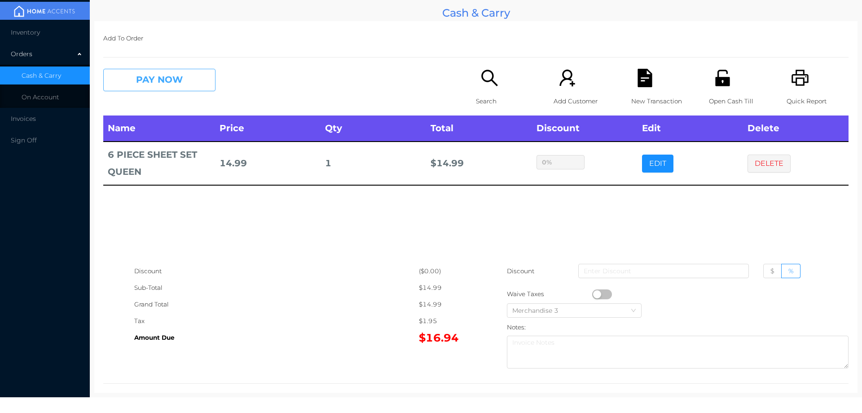
click at [177, 71] on button "PAY NOW" at bounding box center [159, 80] width 112 height 22
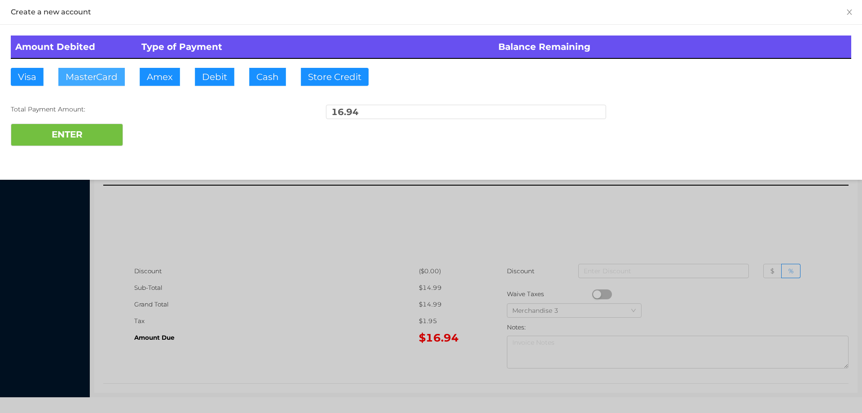
click at [100, 69] on button "MasterCard" at bounding box center [91, 77] width 66 height 18
click at [59, 126] on button "ENTER" at bounding box center [67, 135] width 112 height 22
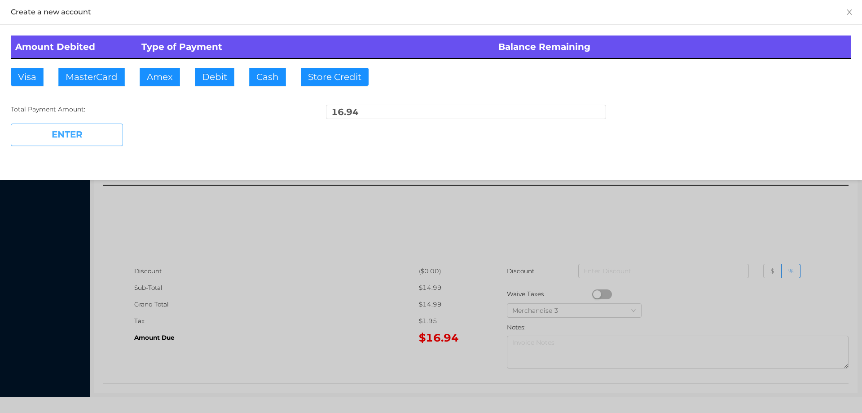
type input "0"
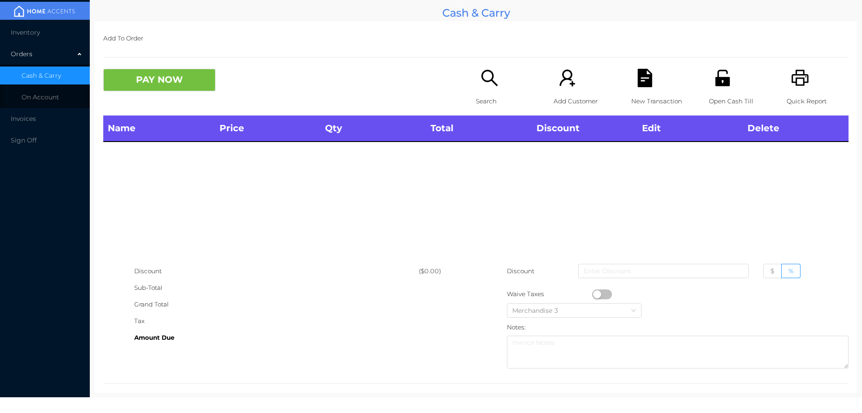
click at [804, 76] on div "Quick Report" at bounding box center [818, 92] width 62 height 47
click at [787, 94] on p "Quick Report" at bounding box center [818, 101] width 62 height 17
click at [481, 72] on icon "icon: search" at bounding box center [490, 78] width 18 height 18
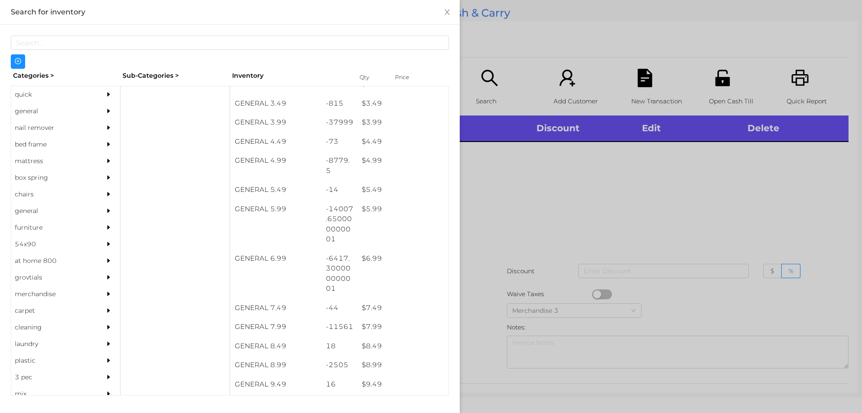
scroll to position [267, 0]
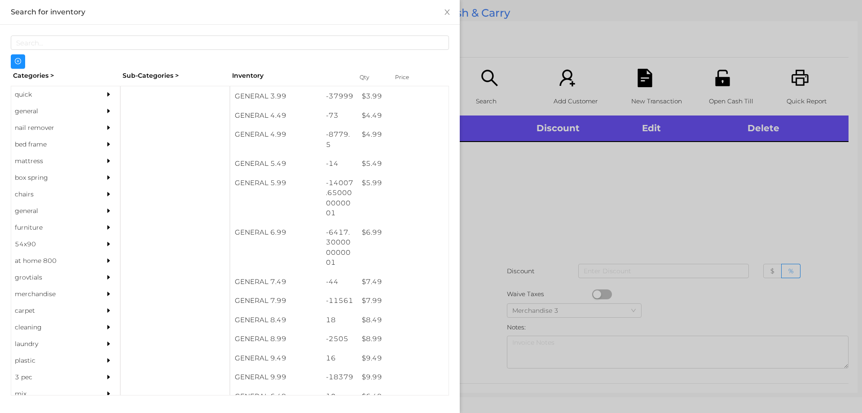
click at [376, 301] on div "$ 7.99" at bounding box center [402, 300] width 91 height 19
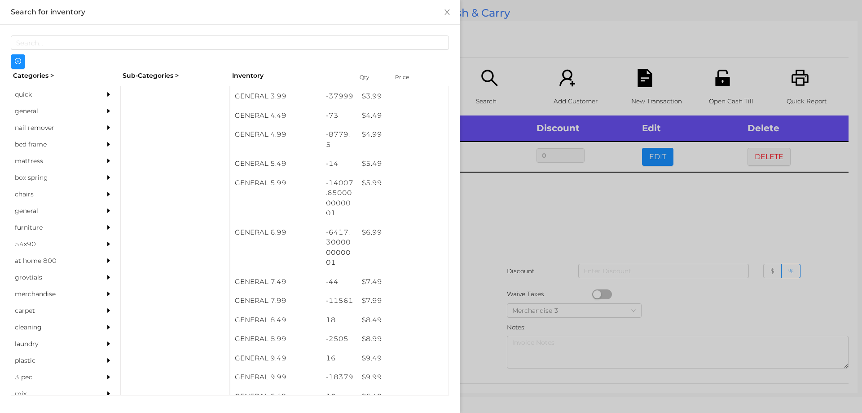
click at [540, 227] on div at bounding box center [431, 206] width 862 height 413
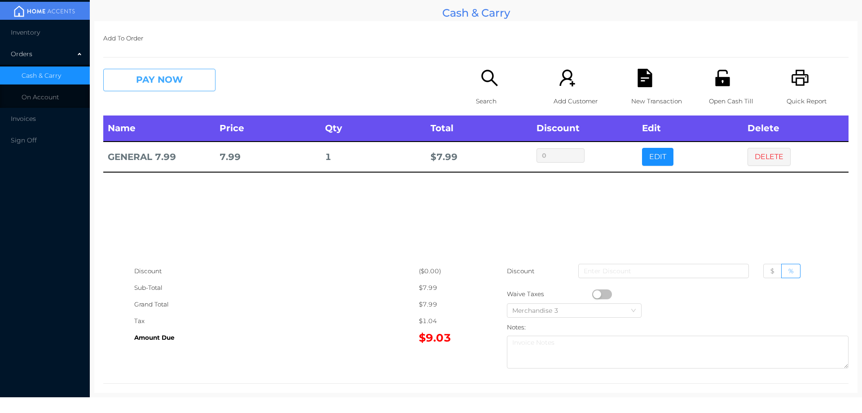
click at [188, 70] on button "PAY NOW" at bounding box center [159, 80] width 112 height 22
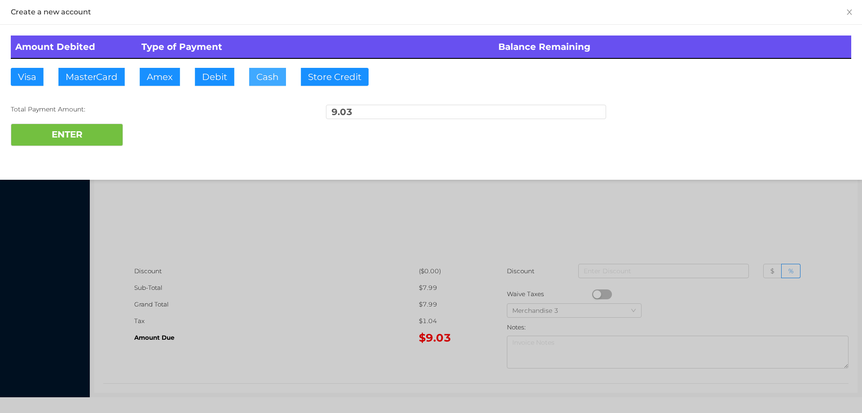
click at [271, 77] on button "Cash" at bounding box center [267, 77] width 37 height 18
type input "20"
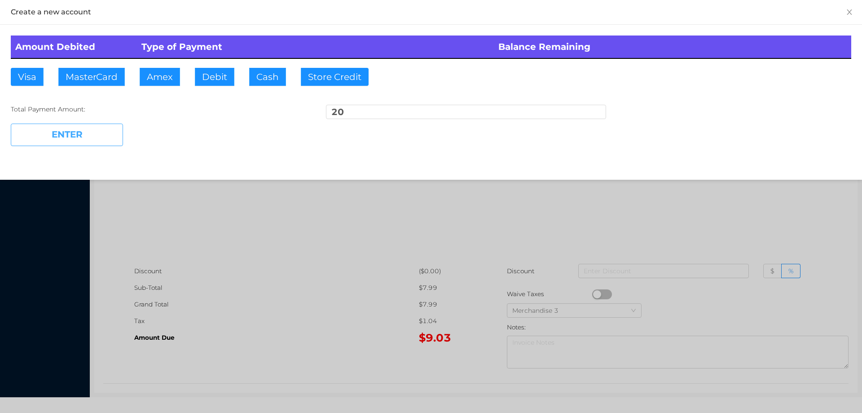
click at [90, 131] on button "ENTER" at bounding box center [67, 135] width 112 height 22
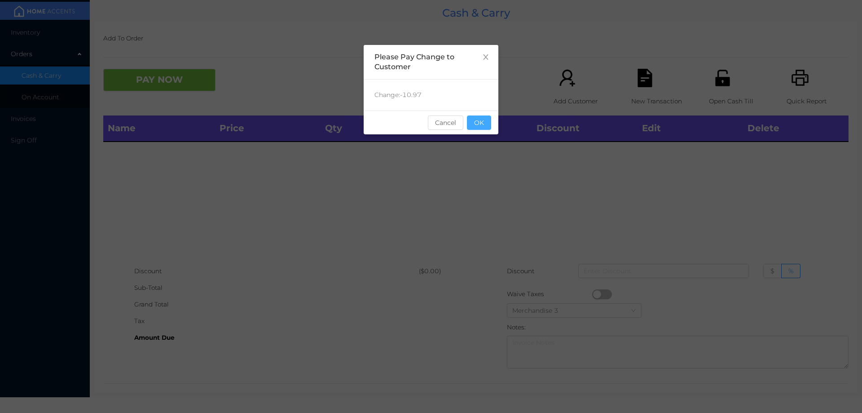
click at [479, 127] on button "OK" at bounding box center [479, 122] width 24 height 14
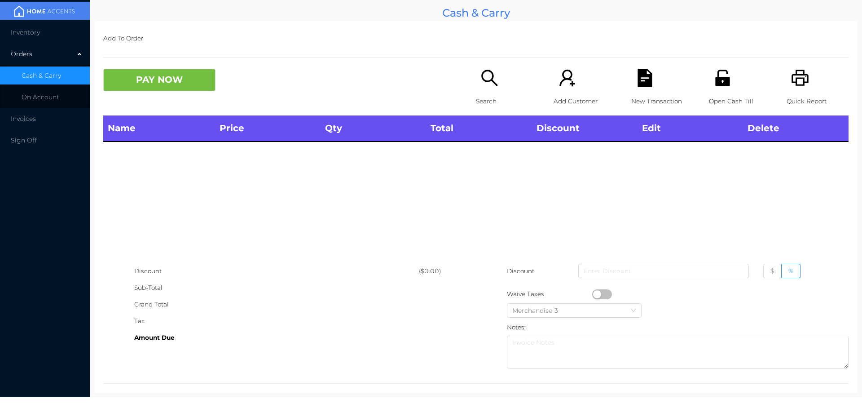
click at [798, 85] on icon "icon: printer" at bounding box center [800, 78] width 17 height 16
click at [723, 76] on icon "icon: unlock" at bounding box center [723, 78] width 18 height 18
click at [723, 81] on icon "icon: unlock" at bounding box center [722, 78] width 14 height 16
